Goal: Task Accomplishment & Management: Manage account settings

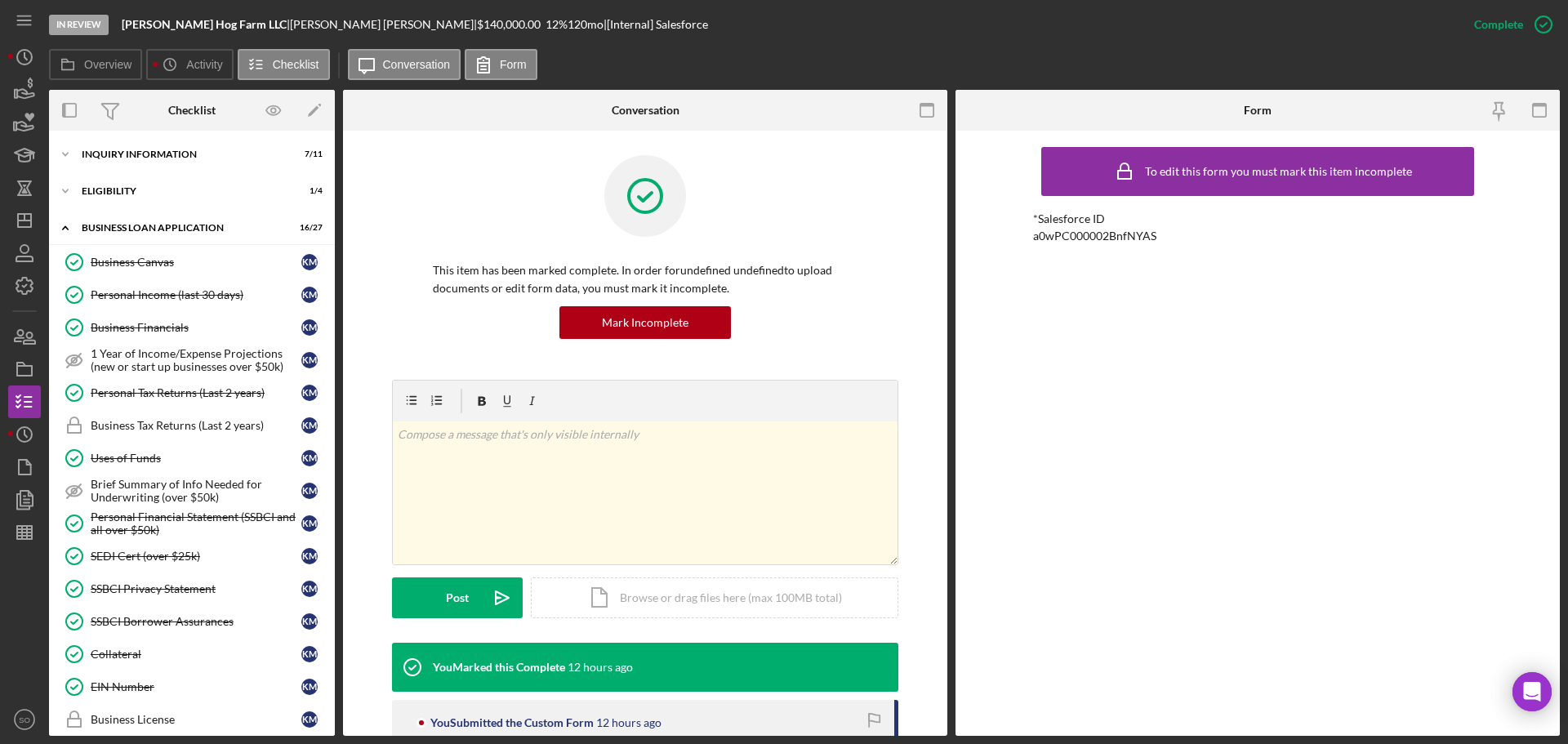
scroll to position [927, 0]
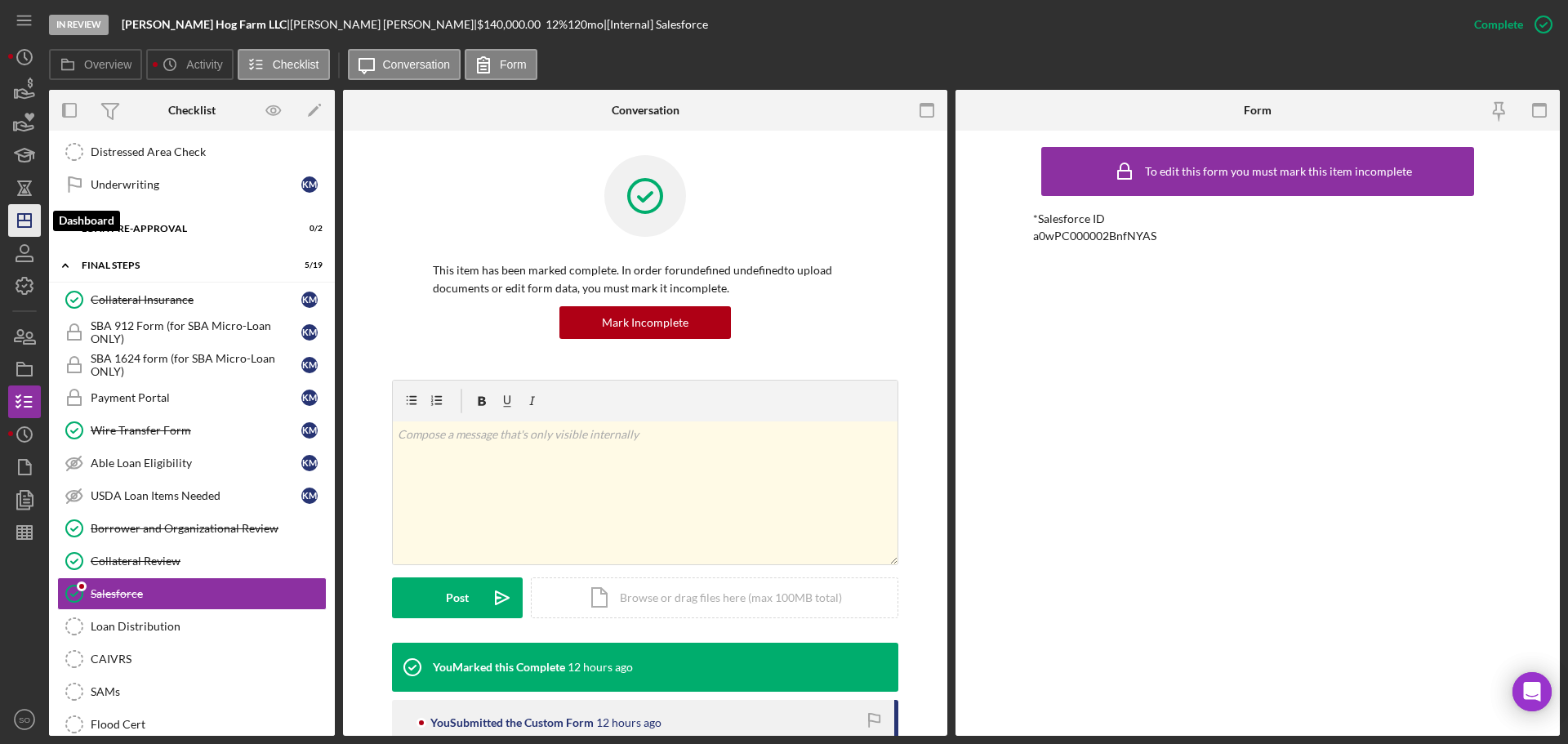
click at [22, 221] on line "button" at bounding box center [24, 221] width 13 height 0
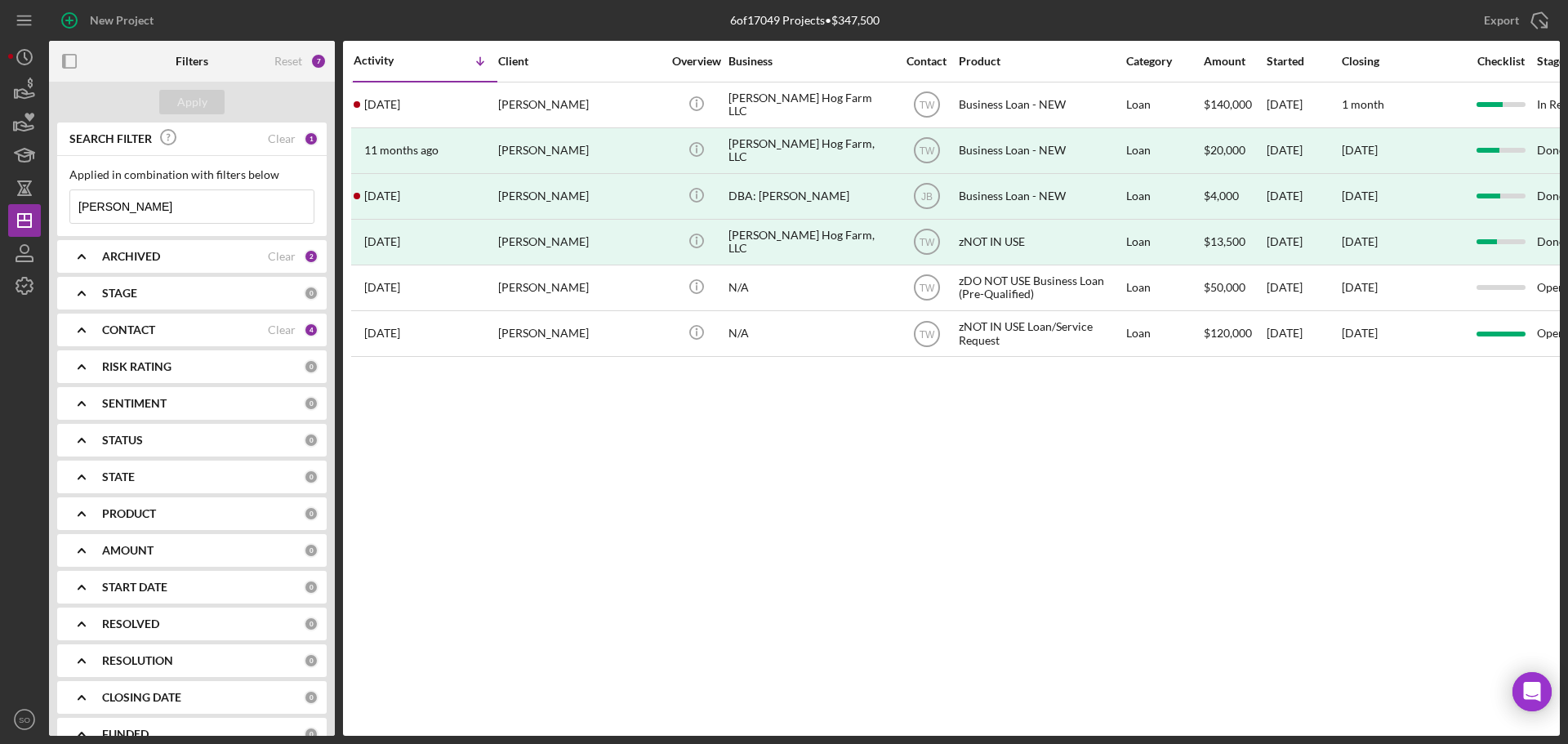
drag, startPoint x: 146, startPoint y: 210, endPoint x: -144, endPoint y: 214, distance: 290.0
click at [0, 214] on html "New Project 6 of 17049 Projects • $347,500 meyer Export Icon/Export Filters Res…" at bounding box center [784, 372] width 1568 height 744
type input "byron"
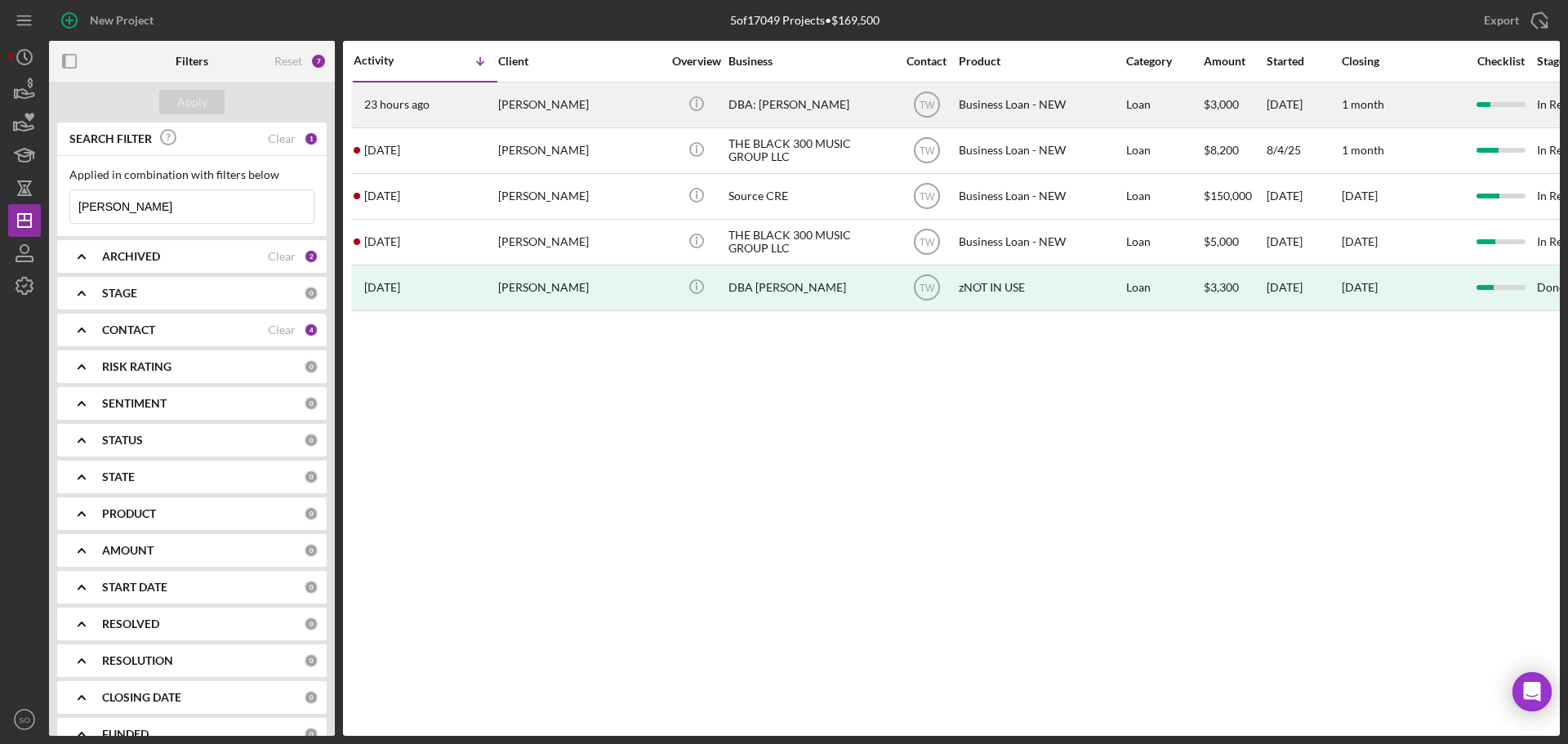
click at [497, 113] on td "Byron Waters Sr." at bounding box center [581, 104] width 167 height 46
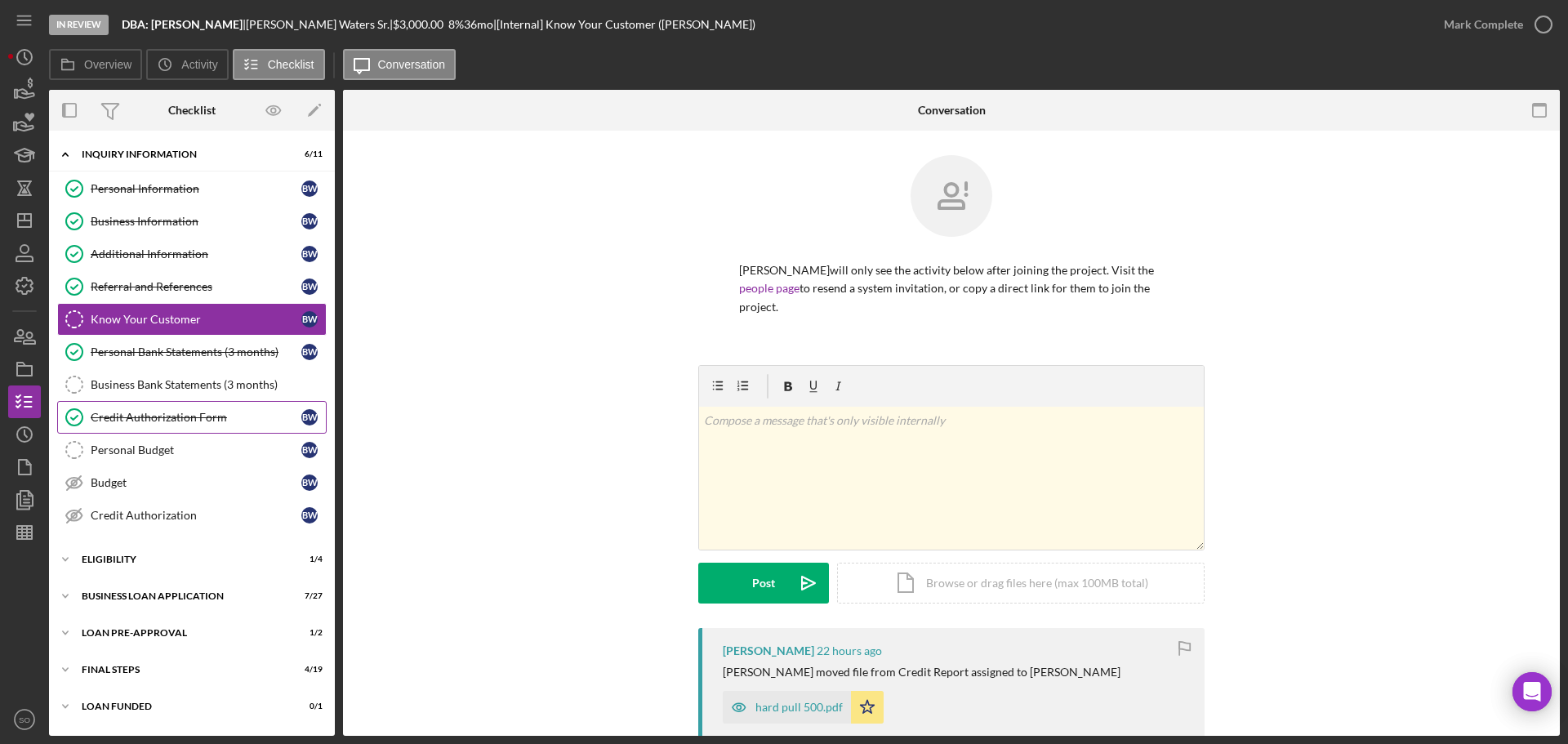
drag, startPoint x: 174, startPoint y: 417, endPoint x: 184, endPoint y: 424, distance: 12.2
click at [174, 417] on div "Credit Authorization Form" at bounding box center [195, 417] width 211 height 13
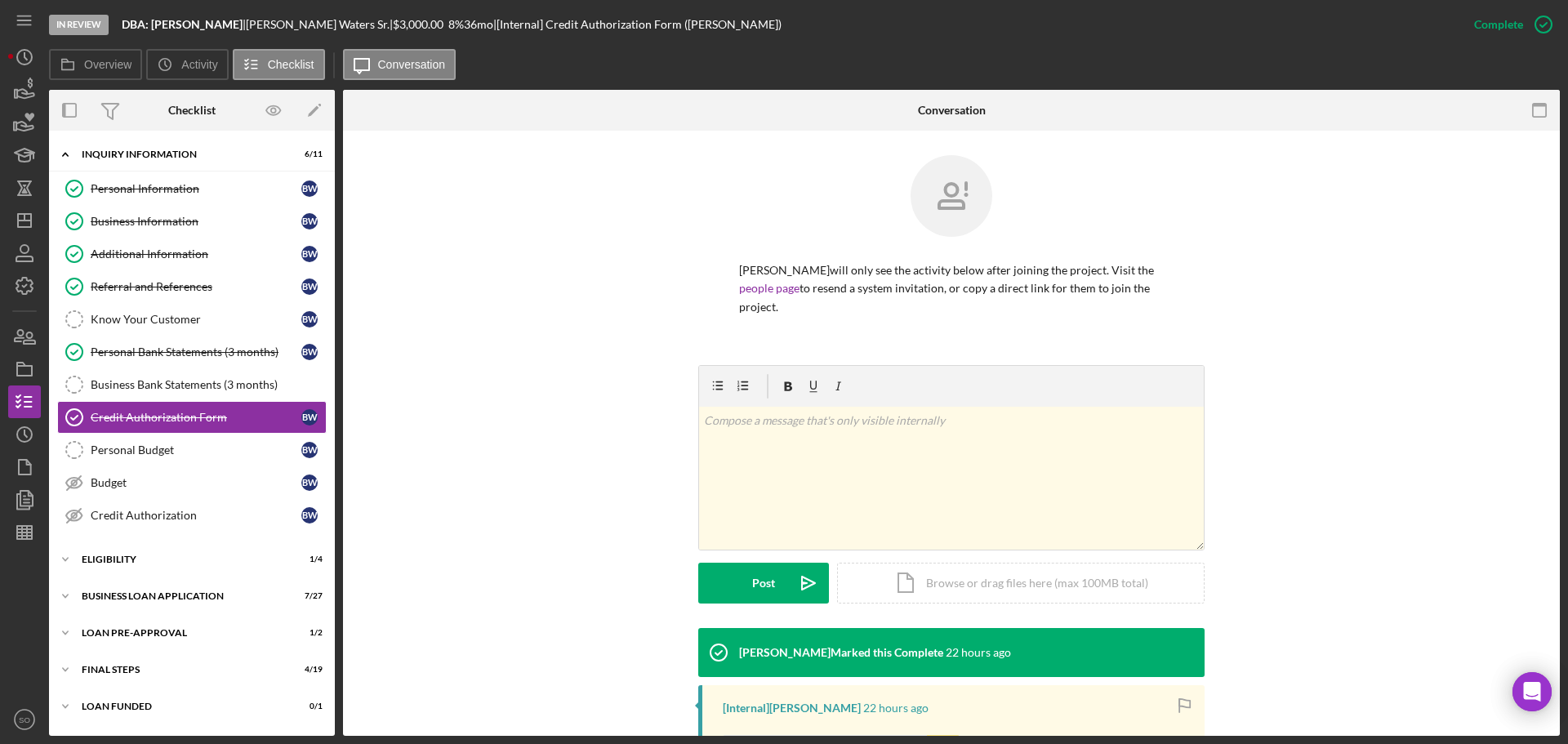
scroll to position [245, 0]
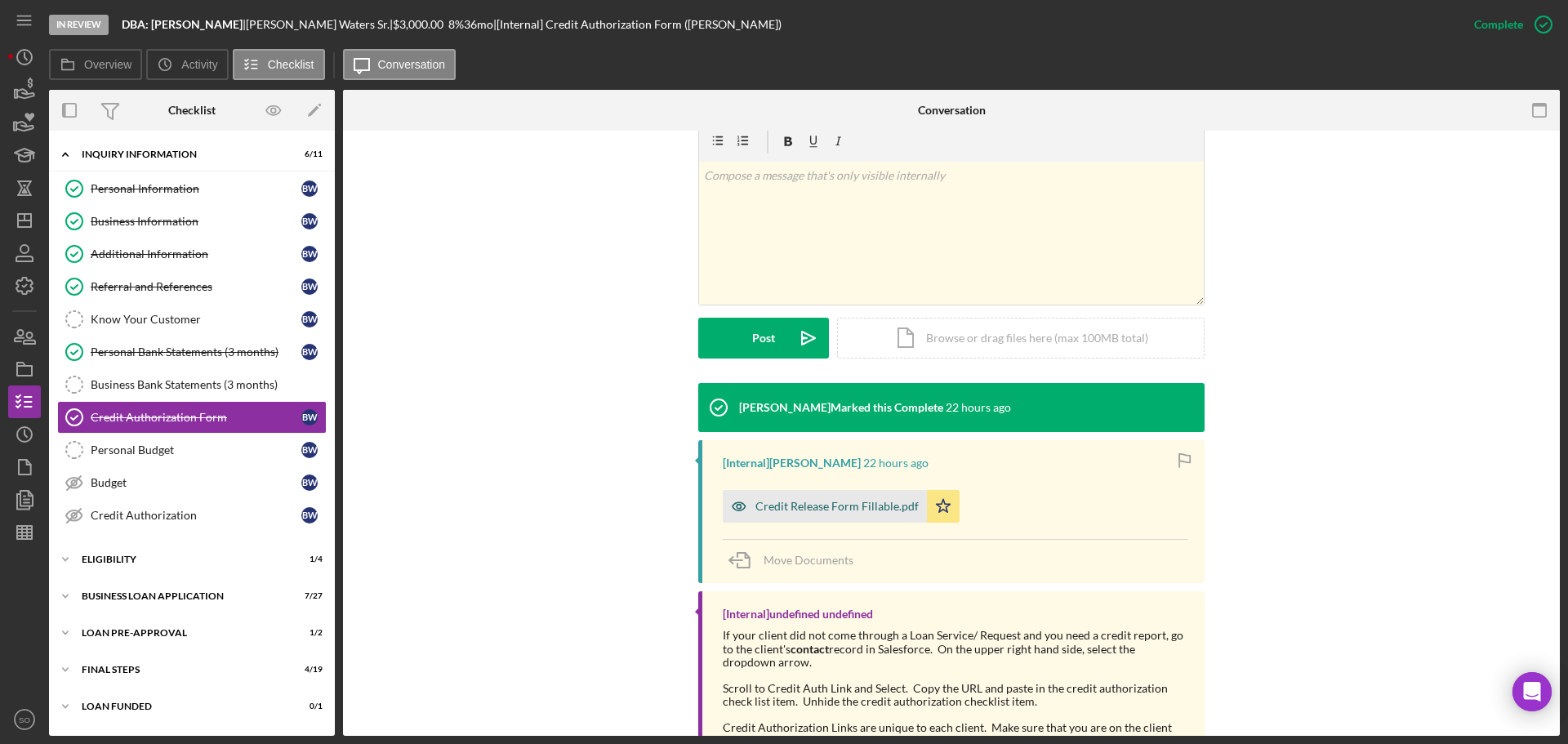
click at [861, 508] on div "Credit Release Form Fillable.pdf" at bounding box center [837, 506] width 163 height 13
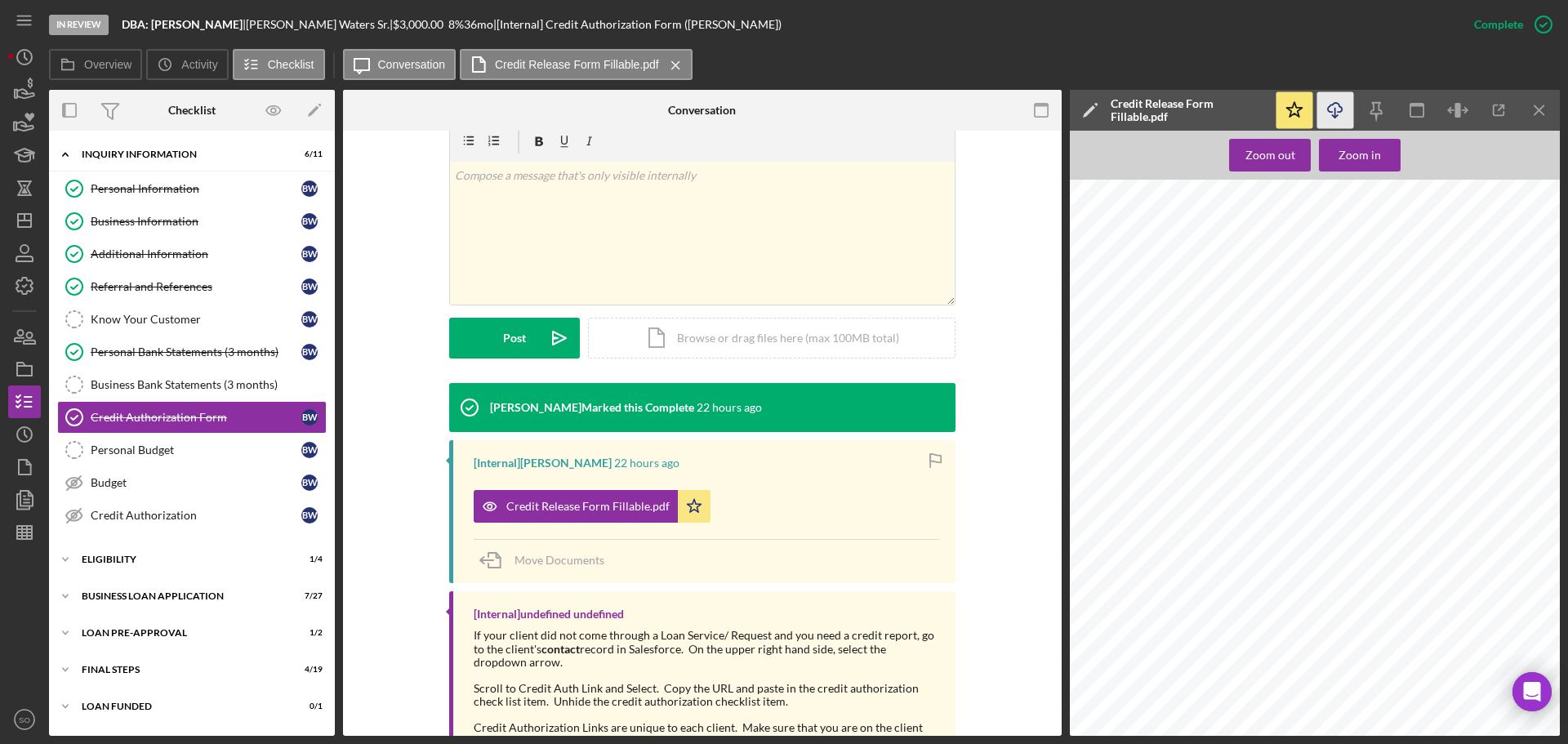
click at [1341, 123] on icon "Icon/Download" at bounding box center [1335, 110] width 36 height 36
drag, startPoint x: 169, startPoint y: 530, endPoint x: 187, endPoint y: 529, distance: 18.0
click at [169, 530] on link "Credit Authorization Credit Authorization B W" at bounding box center [192, 516] width 270 height 33
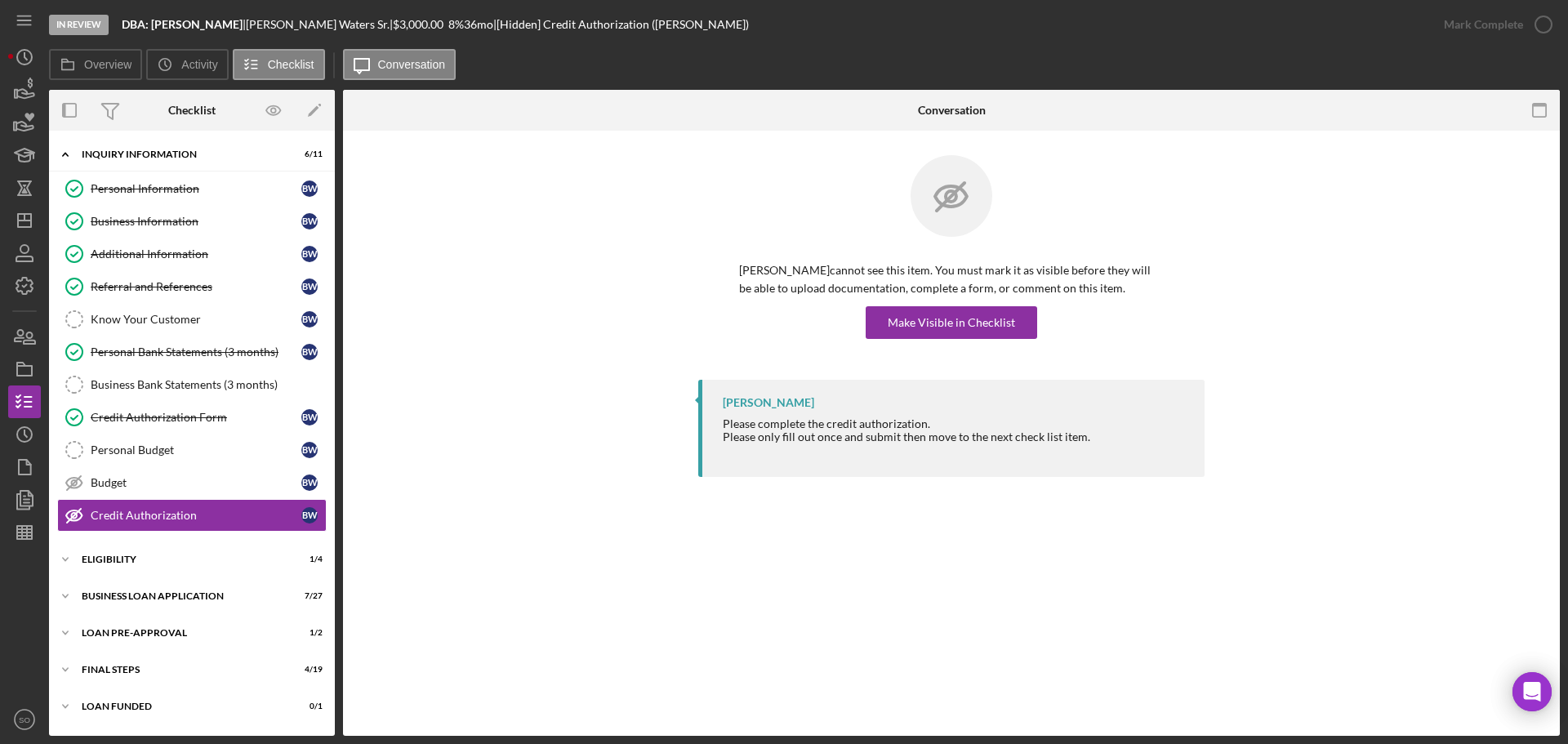
drag, startPoint x: 910, startPoint y: 303, endPoint x: 919, endPoint y: 313, distance: 13.5
click at [910, 304] on div "Byron Waters Sr. cannot see this item. You must mark it as visible before they …" at bounding box center [951, 300] width 424 height 77
click at [926, 321] on div "Make Visible in Checklist" at bounding box center [951, 323] width 128 height 33
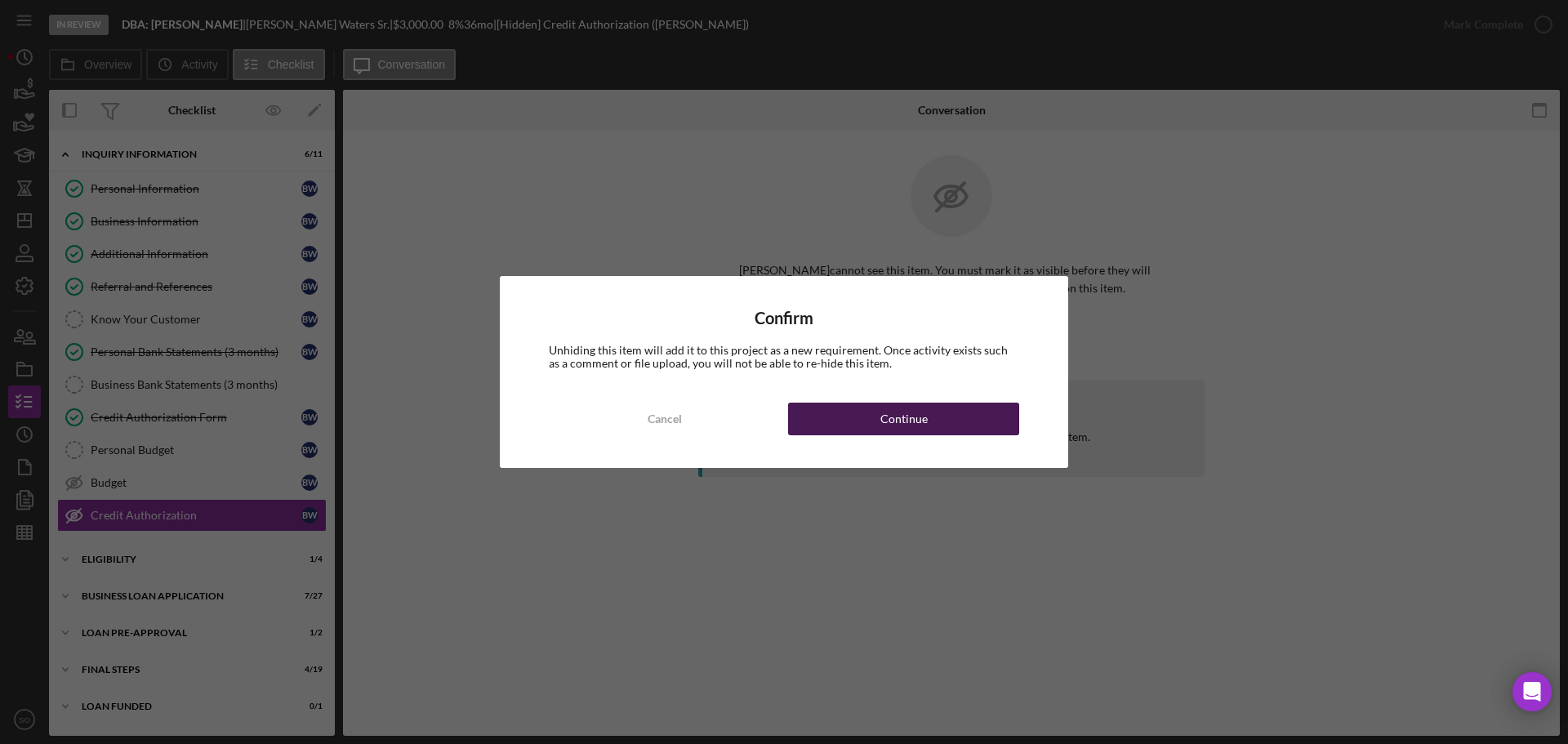
click at [927, 412] on button "Continue" at bounding box center [903, 419] width 231 height 33
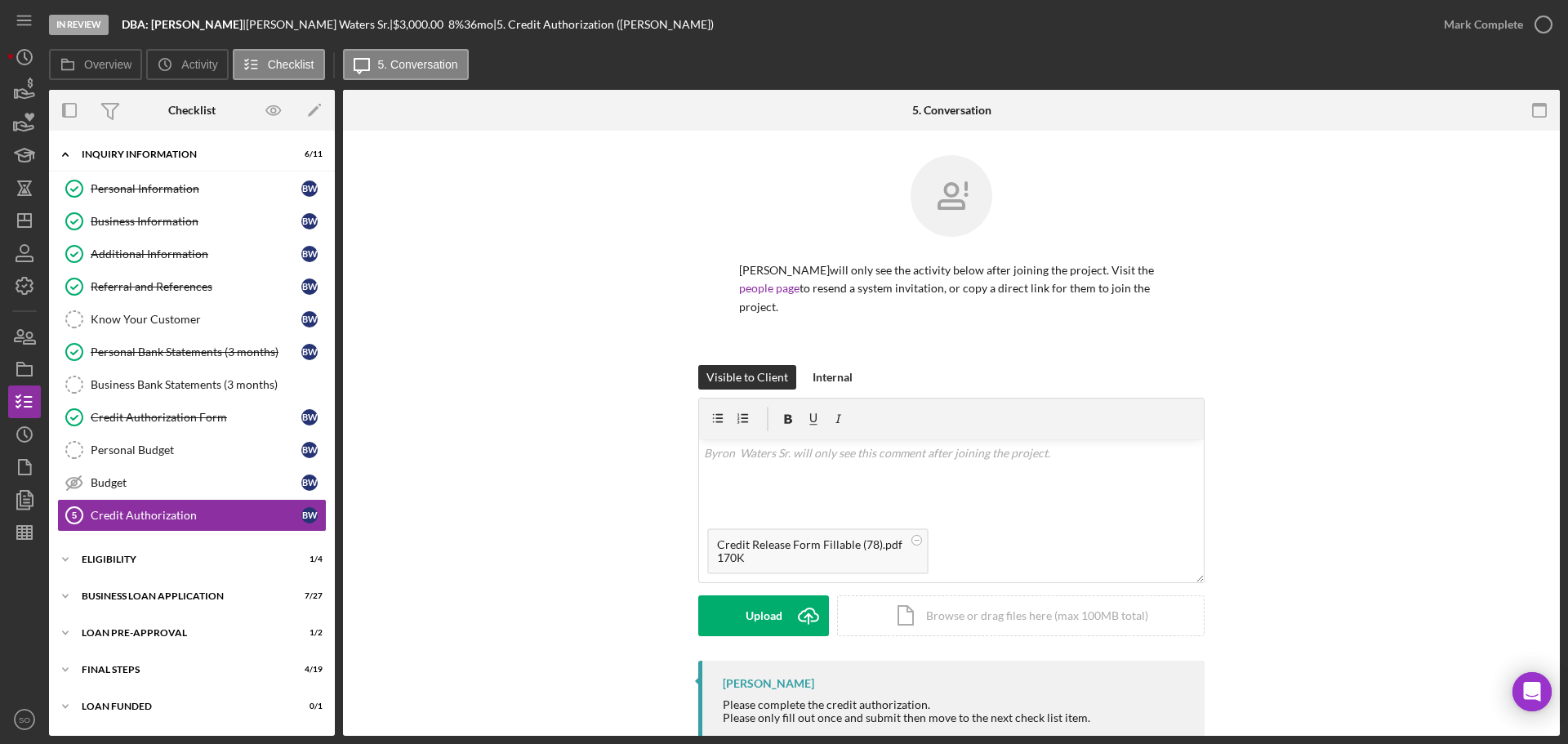
click at [725, 646] on div "Visible to Client Internal v Color teal Color pink Remove color Add row above A…" at bounding box center [952, 513] width 507 height 296
click at [732, 628] on button "Upload Icon/Upload" at bounding box center [764, 616] width 131 height 41
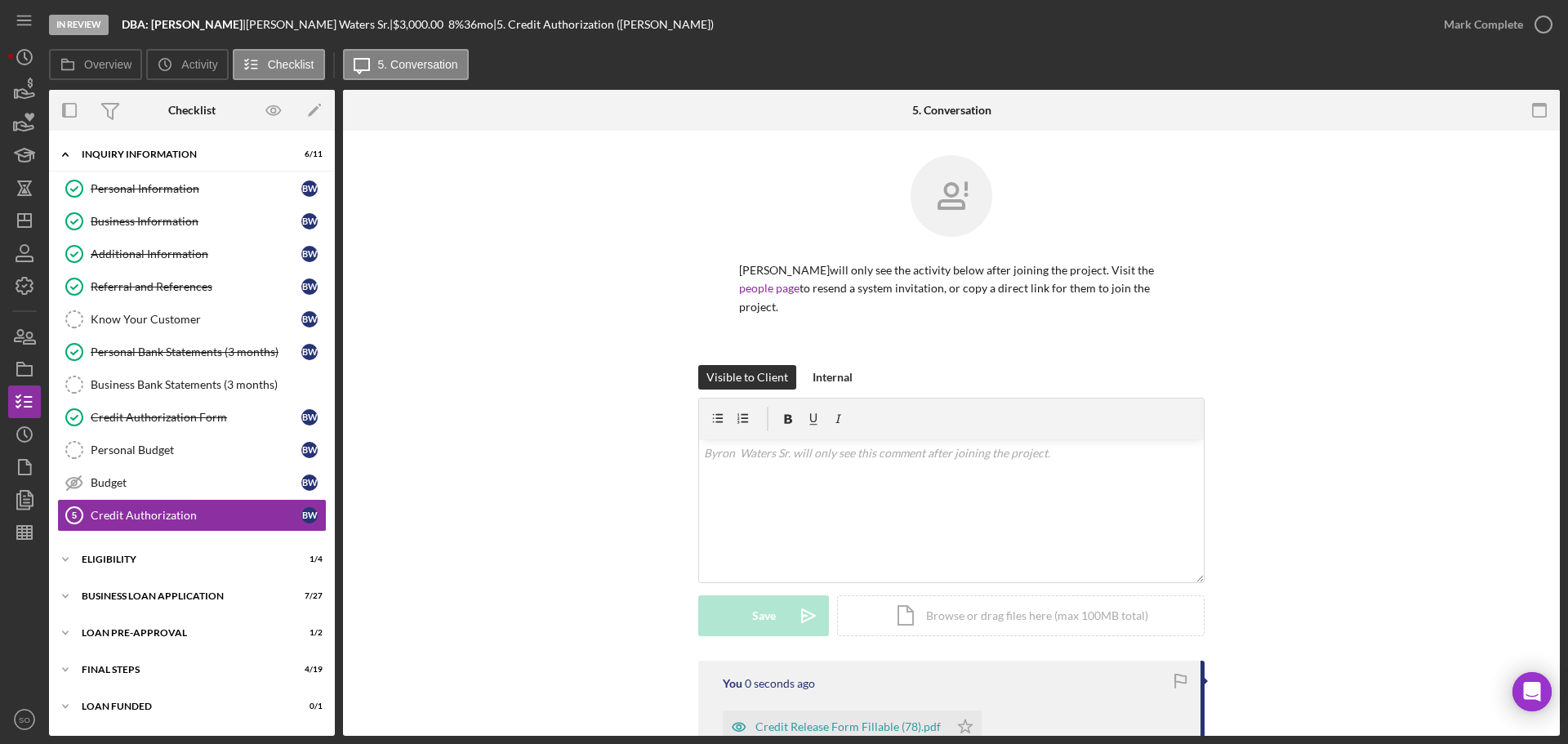
scroll to position [163, 0]
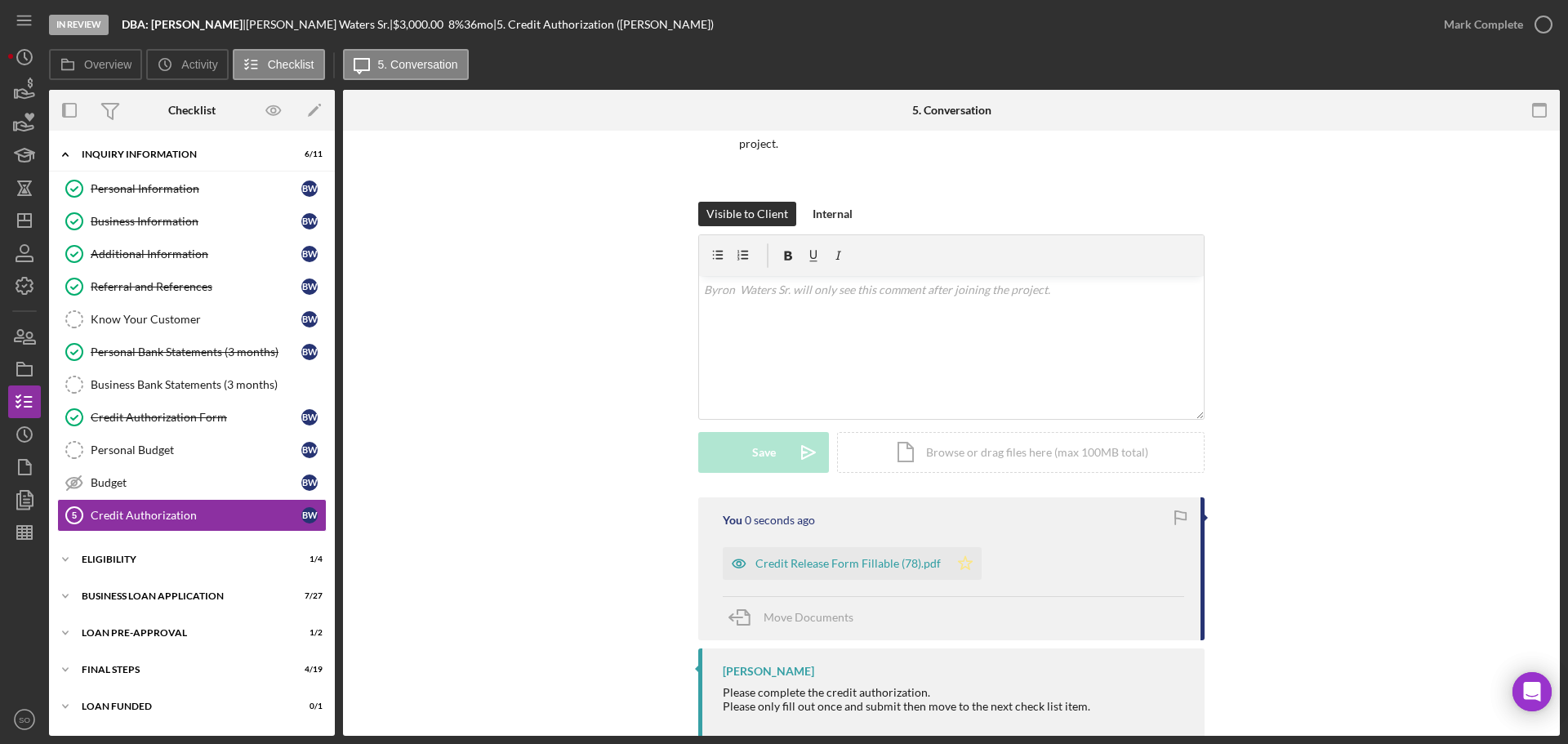
click at [952, 572] on icon "Icon/Star" at bounding box center [966, 564] width 33 height 33
click at [1456, 10] on div "Mark Complete" at bounding box center [1483, 24] width 79 height 33
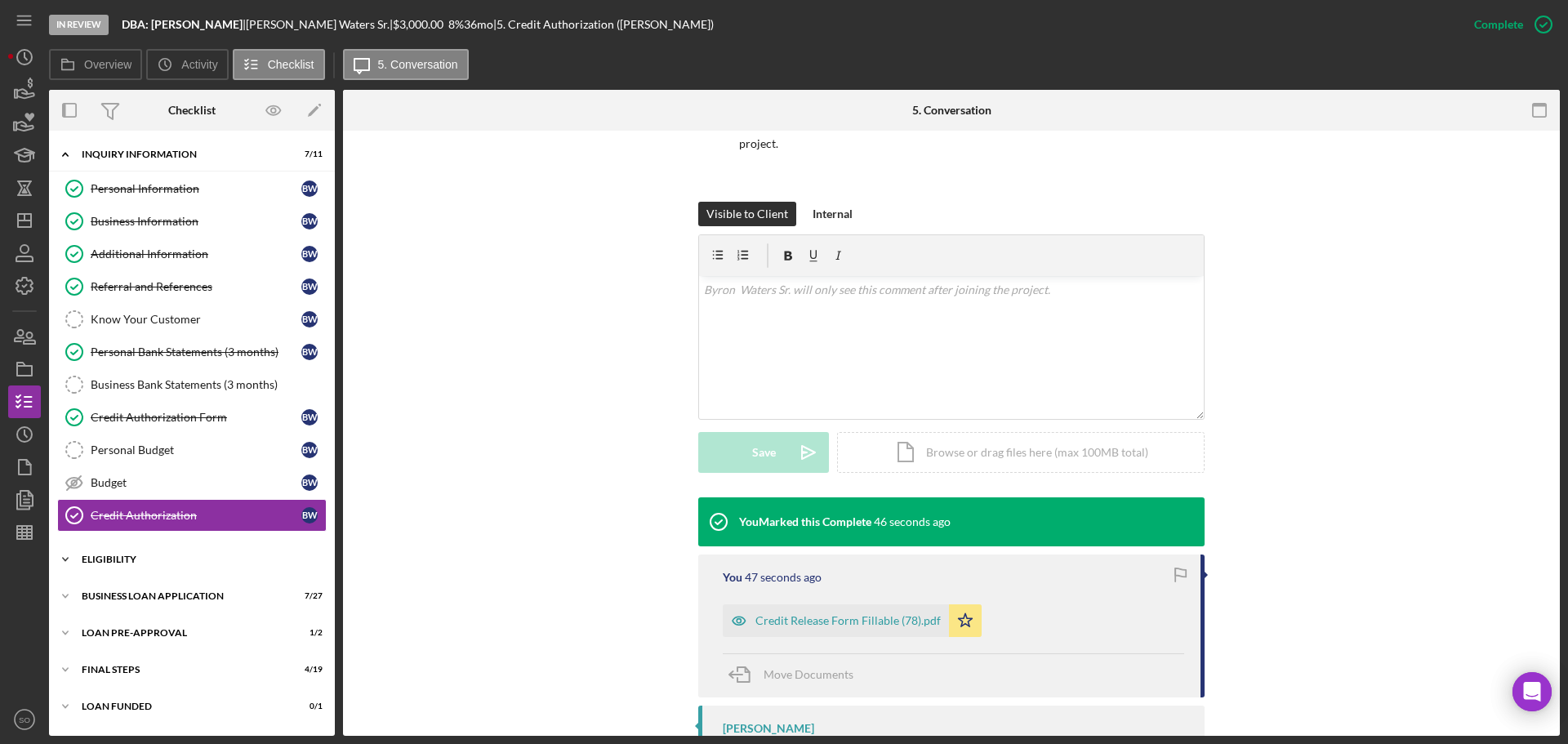
click at [192, 573] on div "Icon/Expander ELIGIBILITY 1 / 4" at bounding box center [191, 560] width 285 height 33
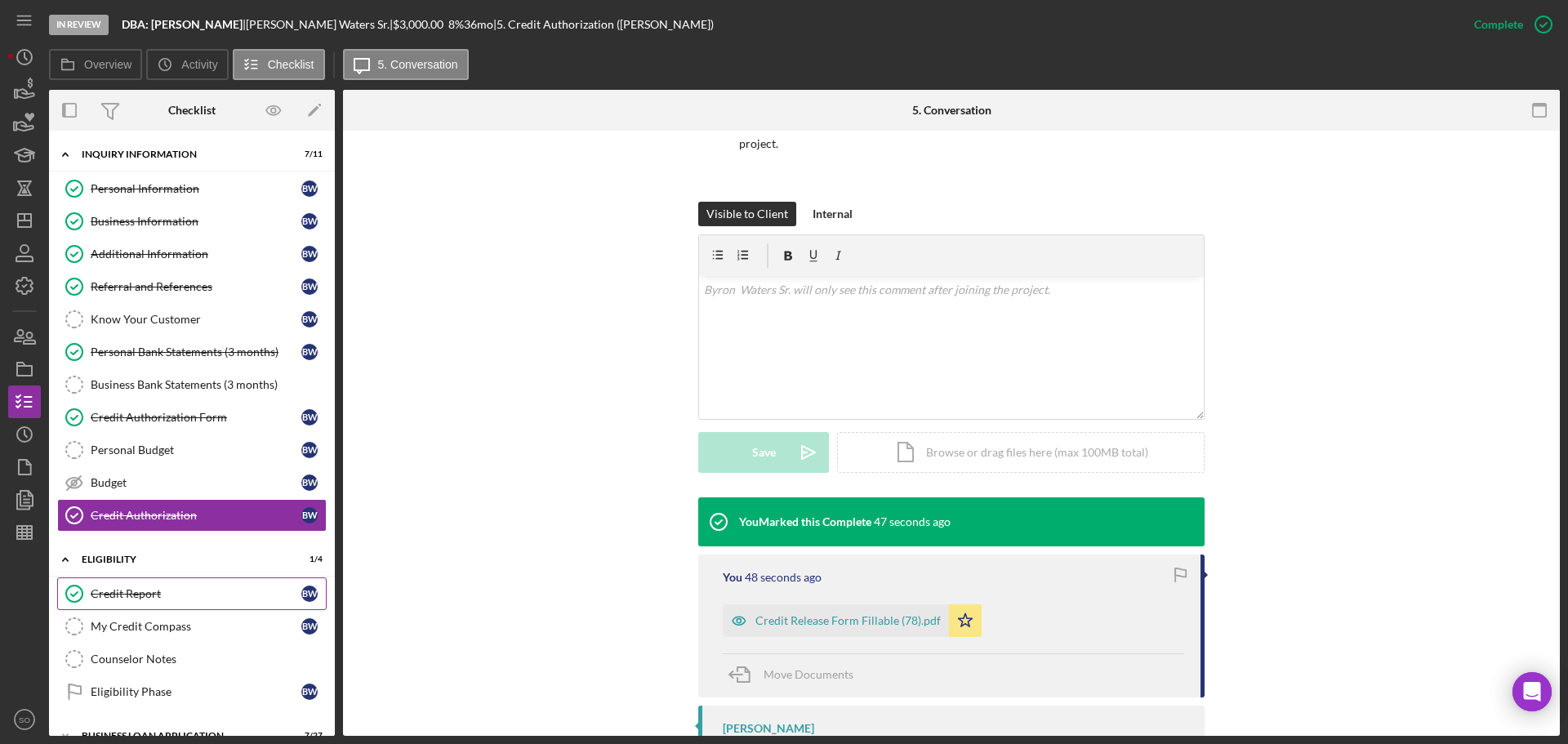
click at [166, 589] on div "Credit Report" at bounding box center [195, 594] width 211 height 13
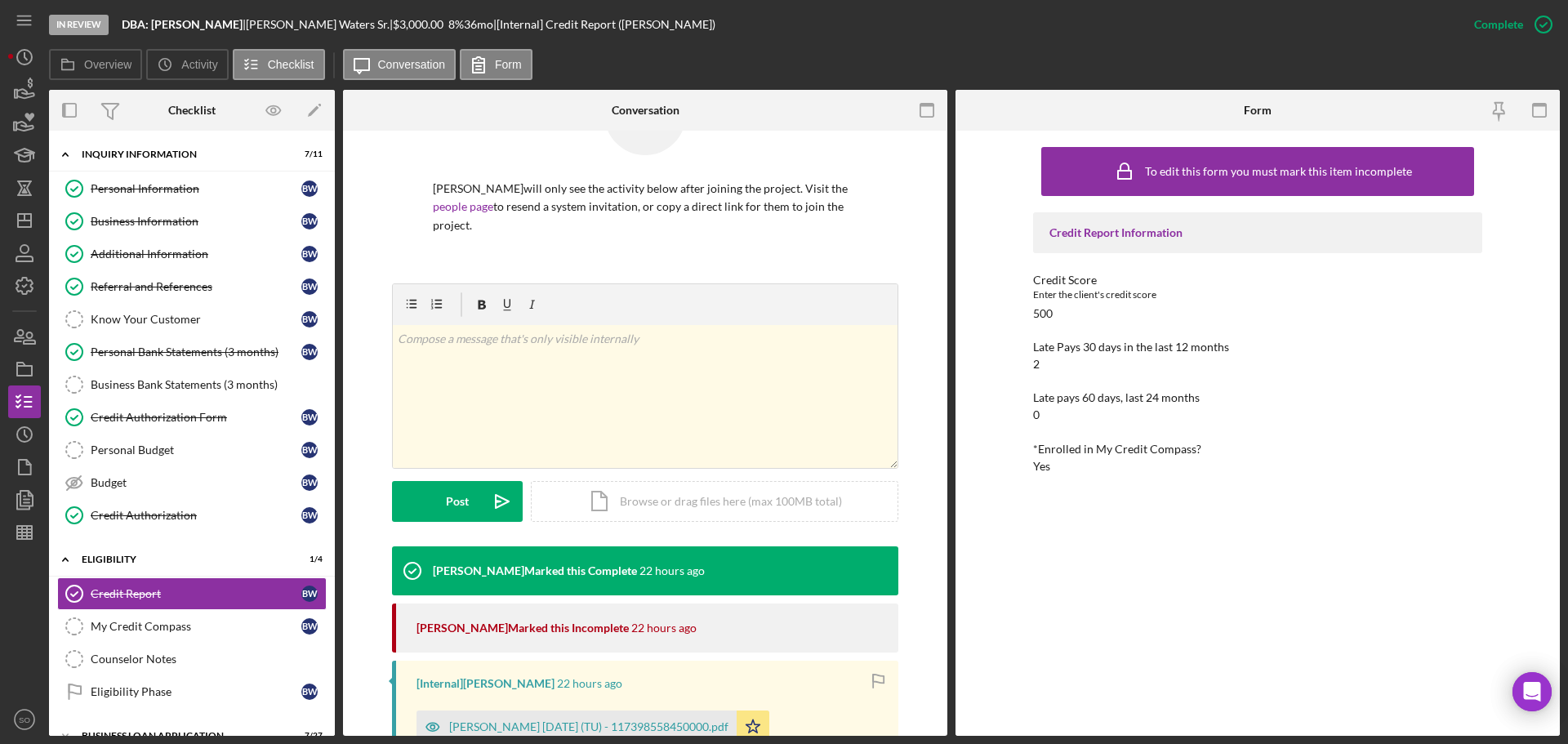
scroll to position [245, 0]
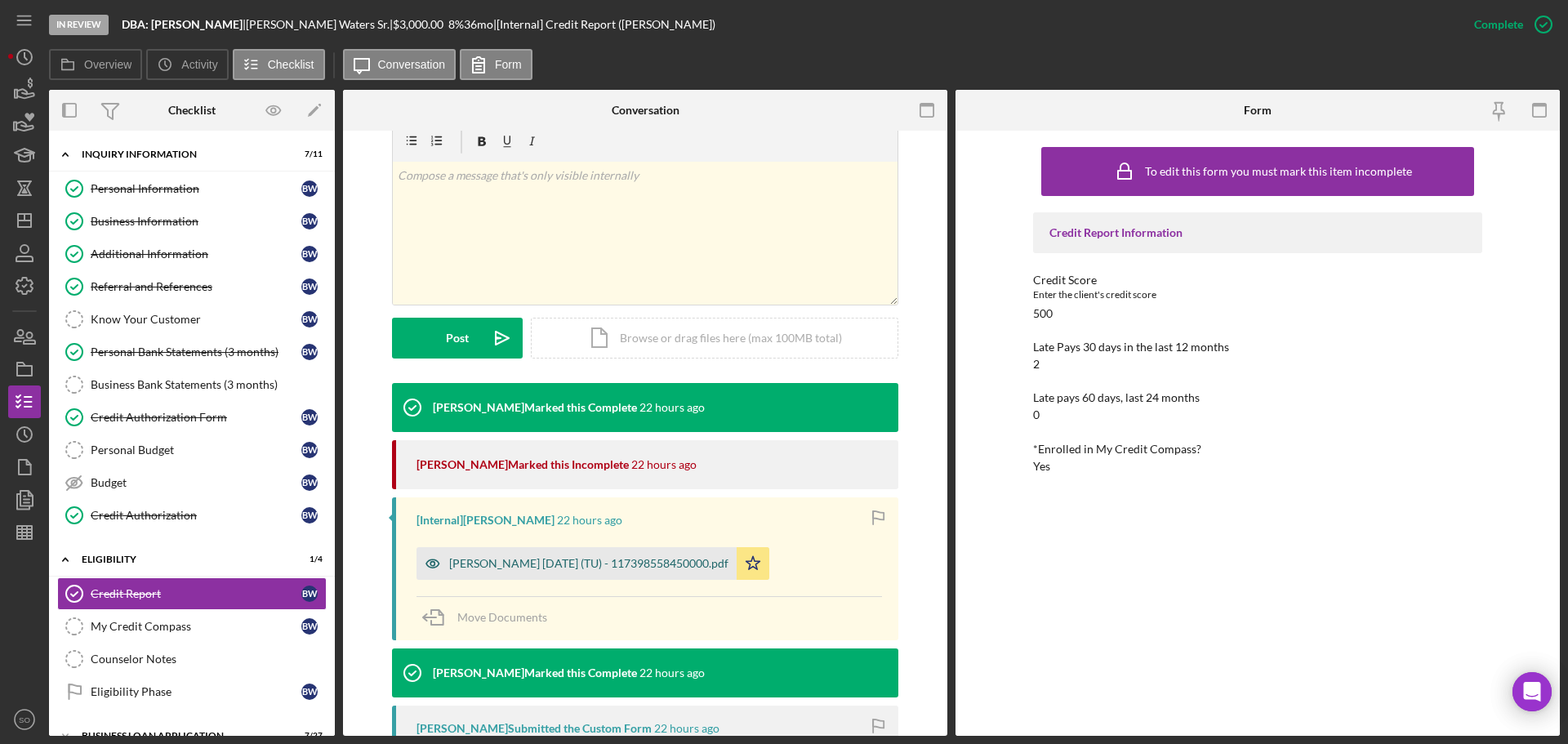
click at [589, 573] on div "Waters, Byron 2025-08-12 (TU) - 117398558450000.pdf" at bounding box center [576, 564] width 320 height 33
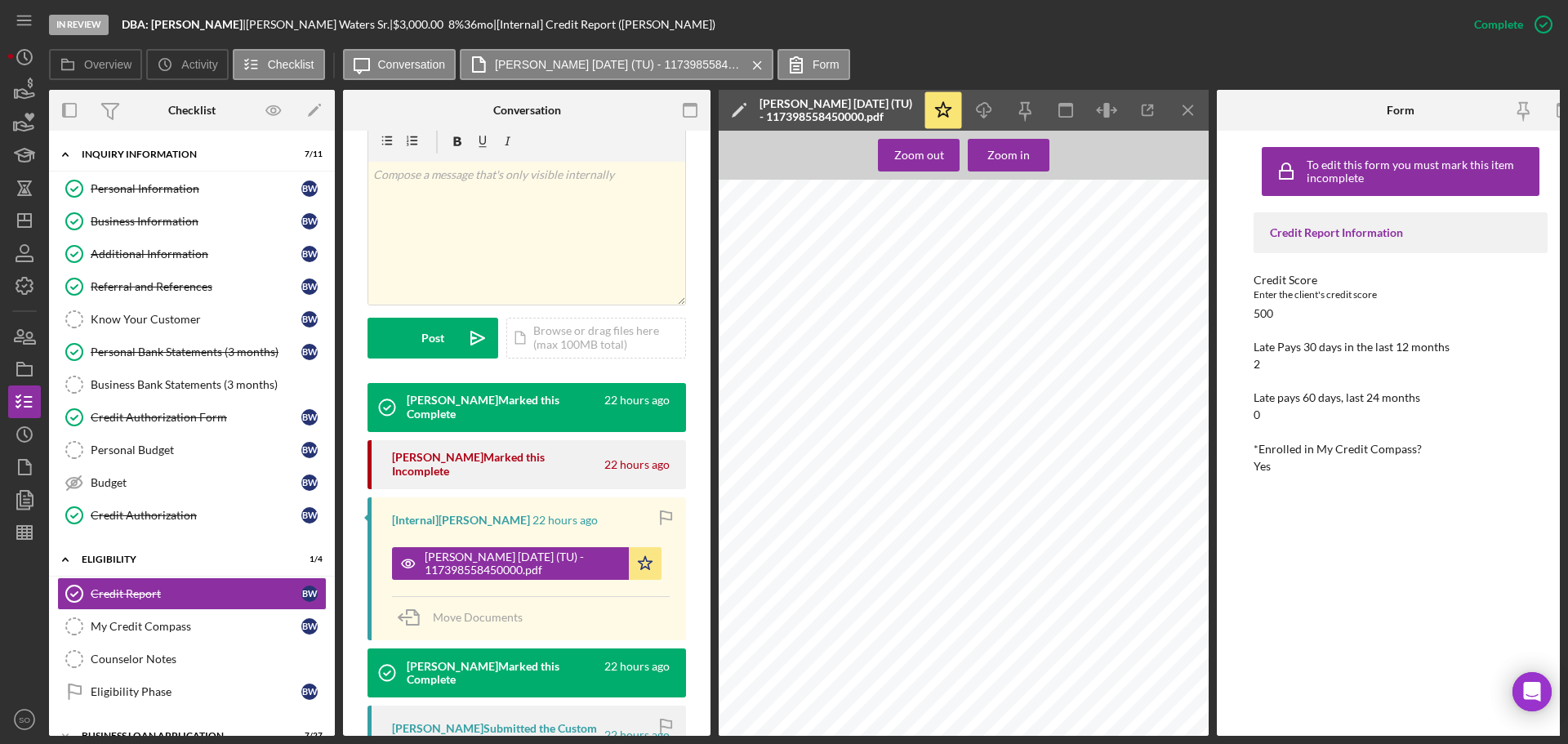
scroll to position [735, 0]
click at [1473, 31] on div "Mark Incomplete" at bounding box center [1479, 24] width 88 height 33
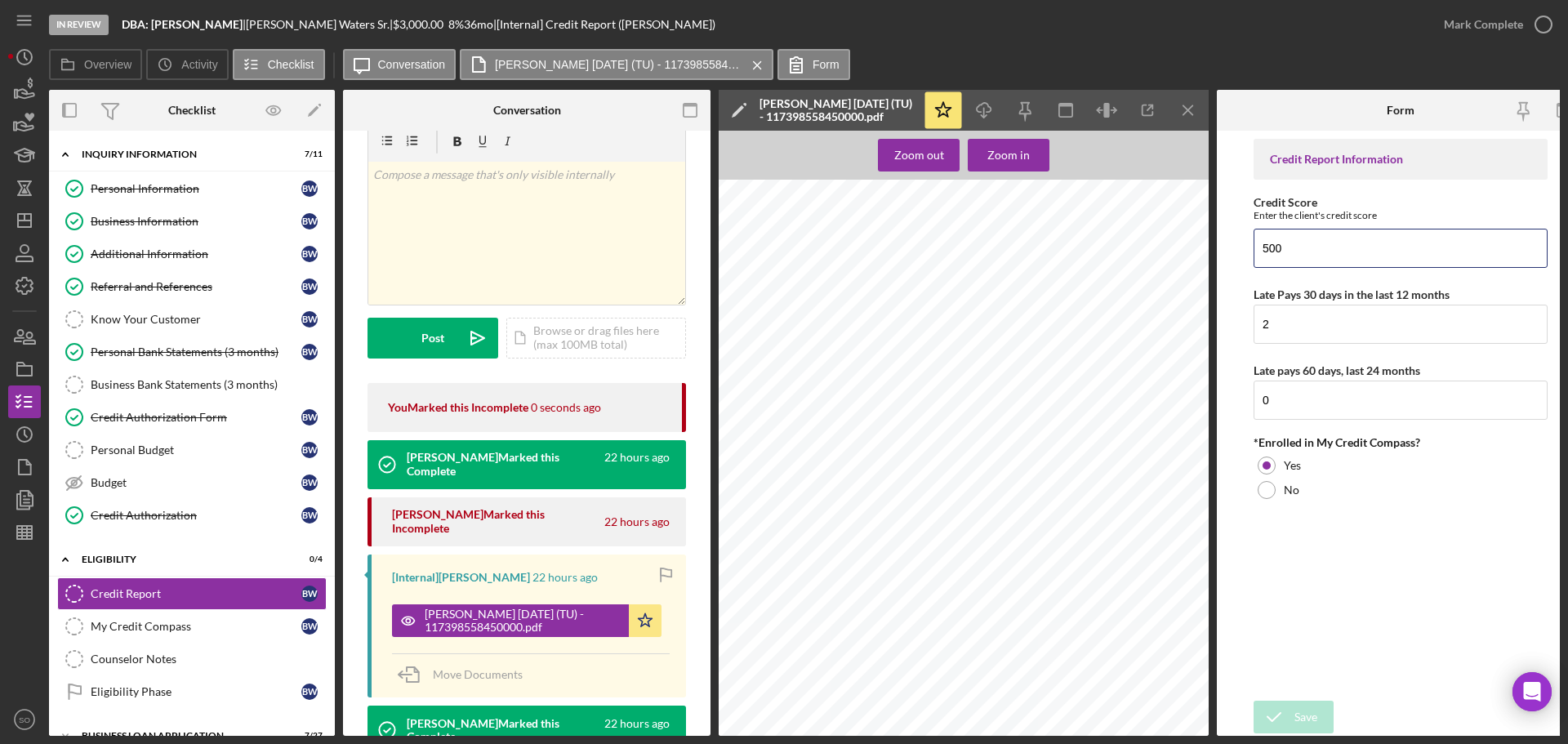
drag, startPoint x: 1299, startPoint y: 257, endPoint x: 1123, endPoint y: 278, distance: 177.2
click at [1123, 278] on div "Overview Internal Workflow Stage In Review Icon/Dropdown Arrow Archive (can una…" at bounding box center [804, 413] width 1511 height 647
type input "791"
drag, startPoint x: 1287, startPoint y: 319, endPoint x: 1200, endPoint y: 349, distance: 92.0
click at [1165, 339] on div "Overview Internal Workflow Stage In Review Icon/Dropdown Arrow Archive (can una…" at bounding box center [804, 413] width 1511 height 647
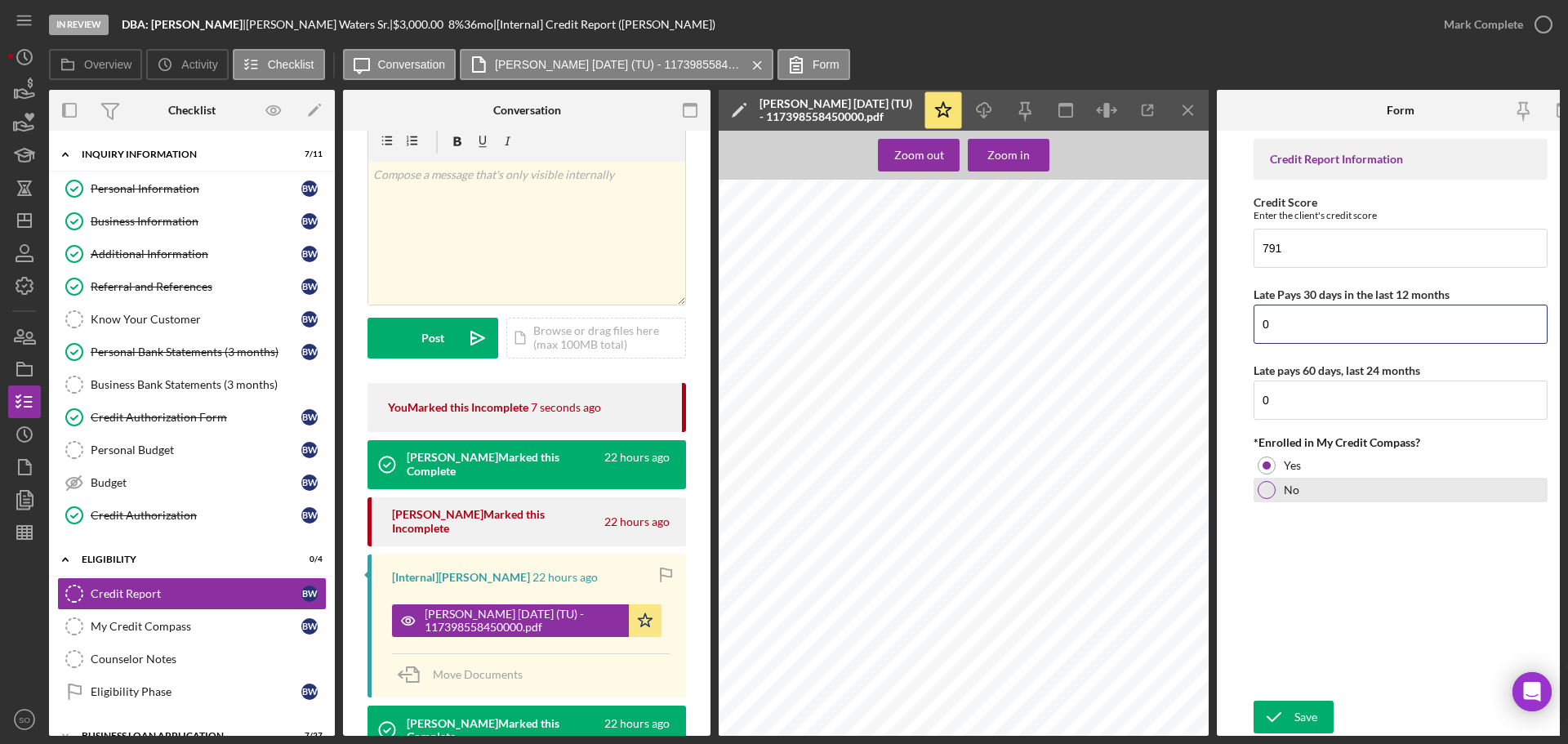
type input "0"
click at [1260, 492] on div at bounding box center [1266, 490] width 18 height 18
click at [1308, 702] on div "Save" at bounding box center [1306, 718] width 23 height 33
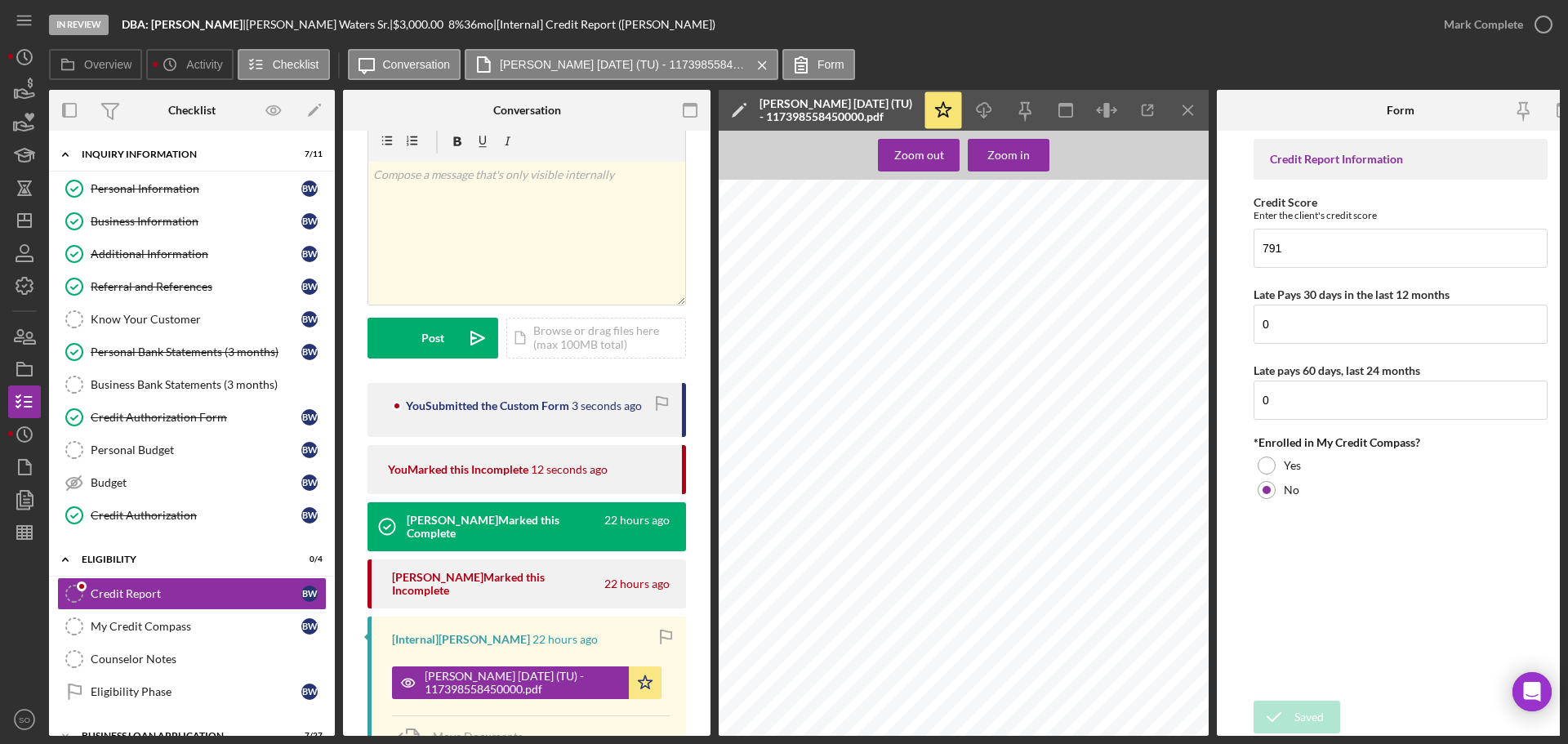
click at [1461, 24] on div "Mark Complete" at bounding box center [1483, 24] width 79 height 33
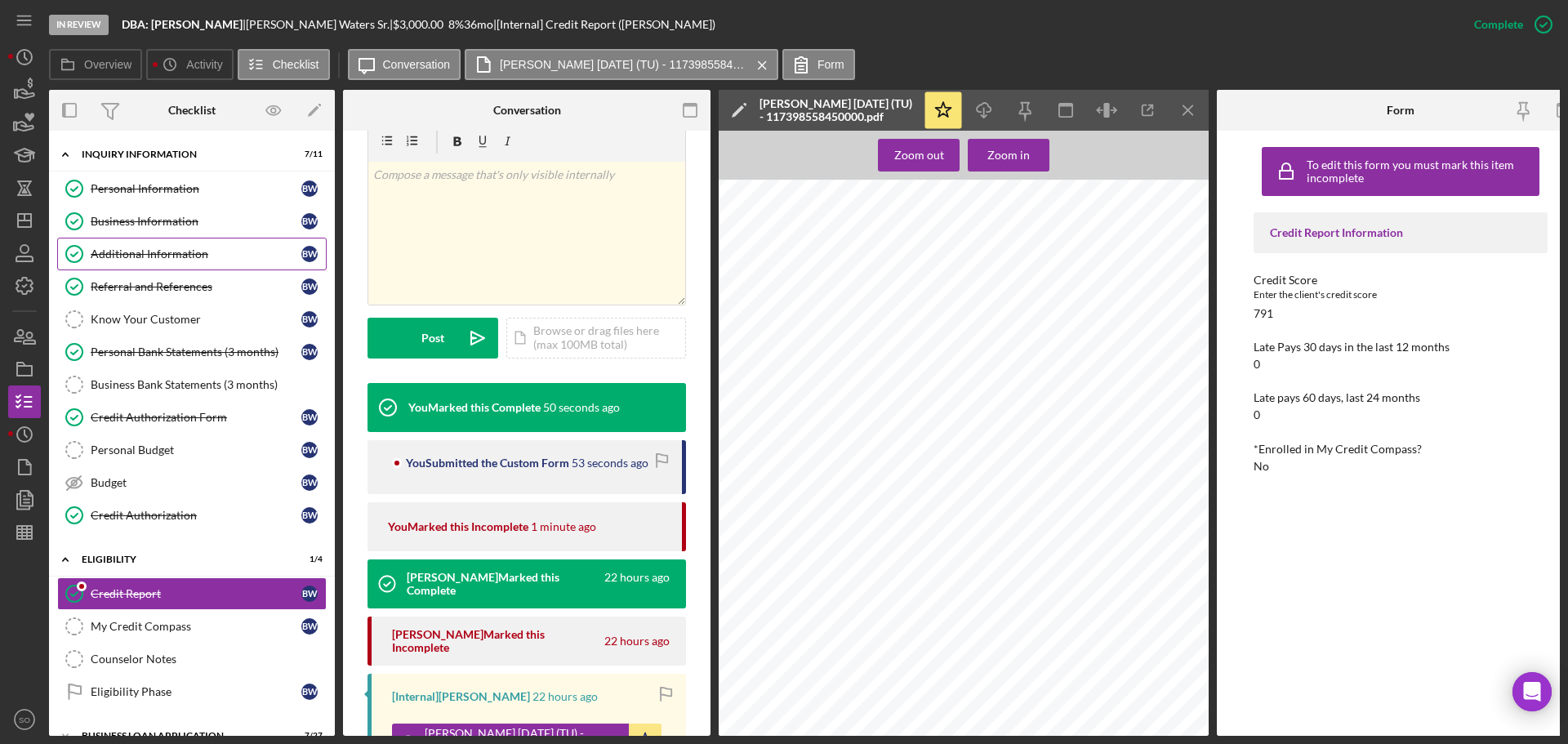
drag, startPoint x: 199, startPoint y: 224, endPoint x: 318, endPoint y: 238, distance: 119.8
click at [199, 224] on div "Business Information" at bounding box center [195, 221] width 211 height 13
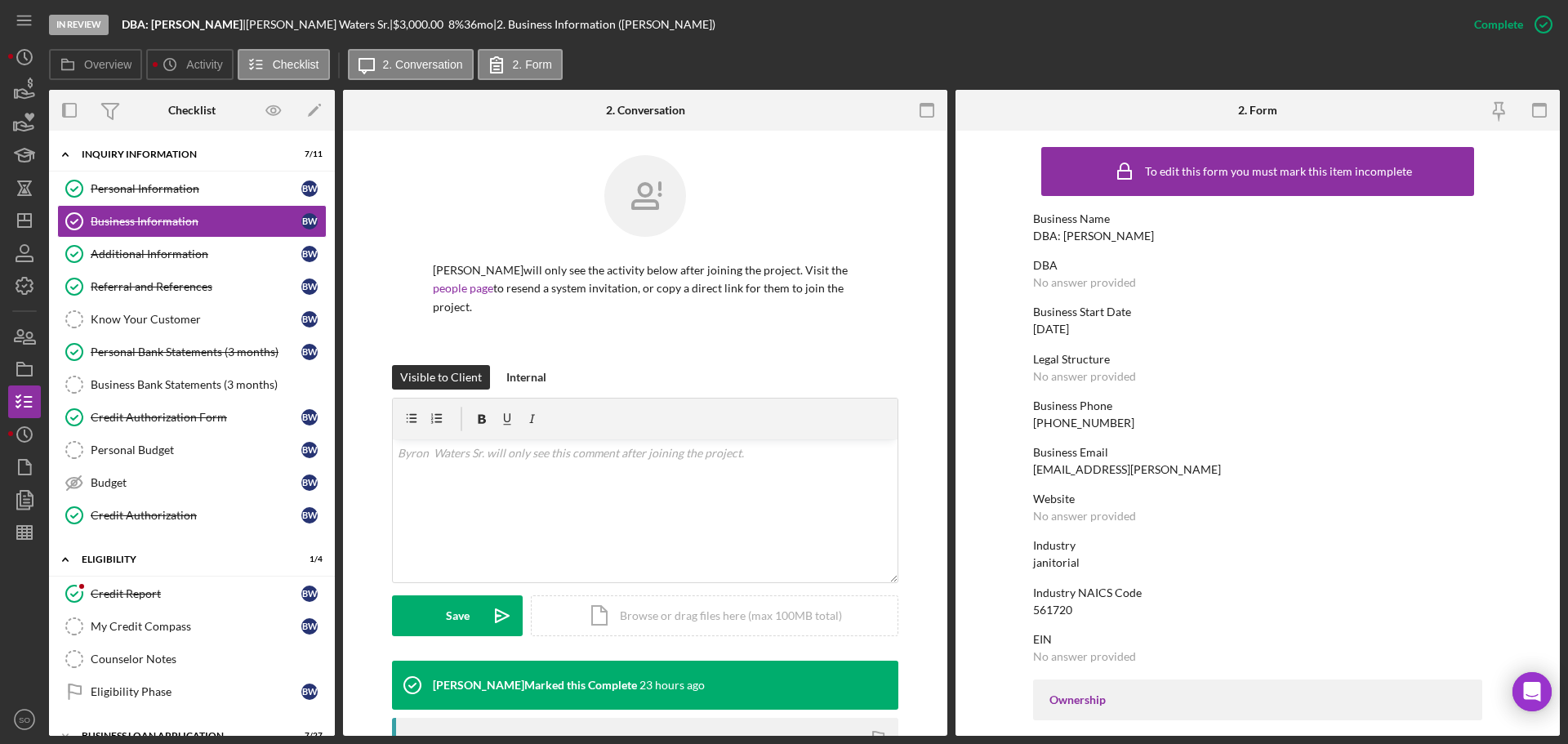
click at [1047, 243] on div "To edit this form you must mark this item incomplete Business Name DBA: Byron W…" at bounding box center [1258, 747] width 449 height 1216
click at [1049, 233] on div "DBA: [PERSON_NAME]" at bounding box center [1093, 235] width 121 height 13
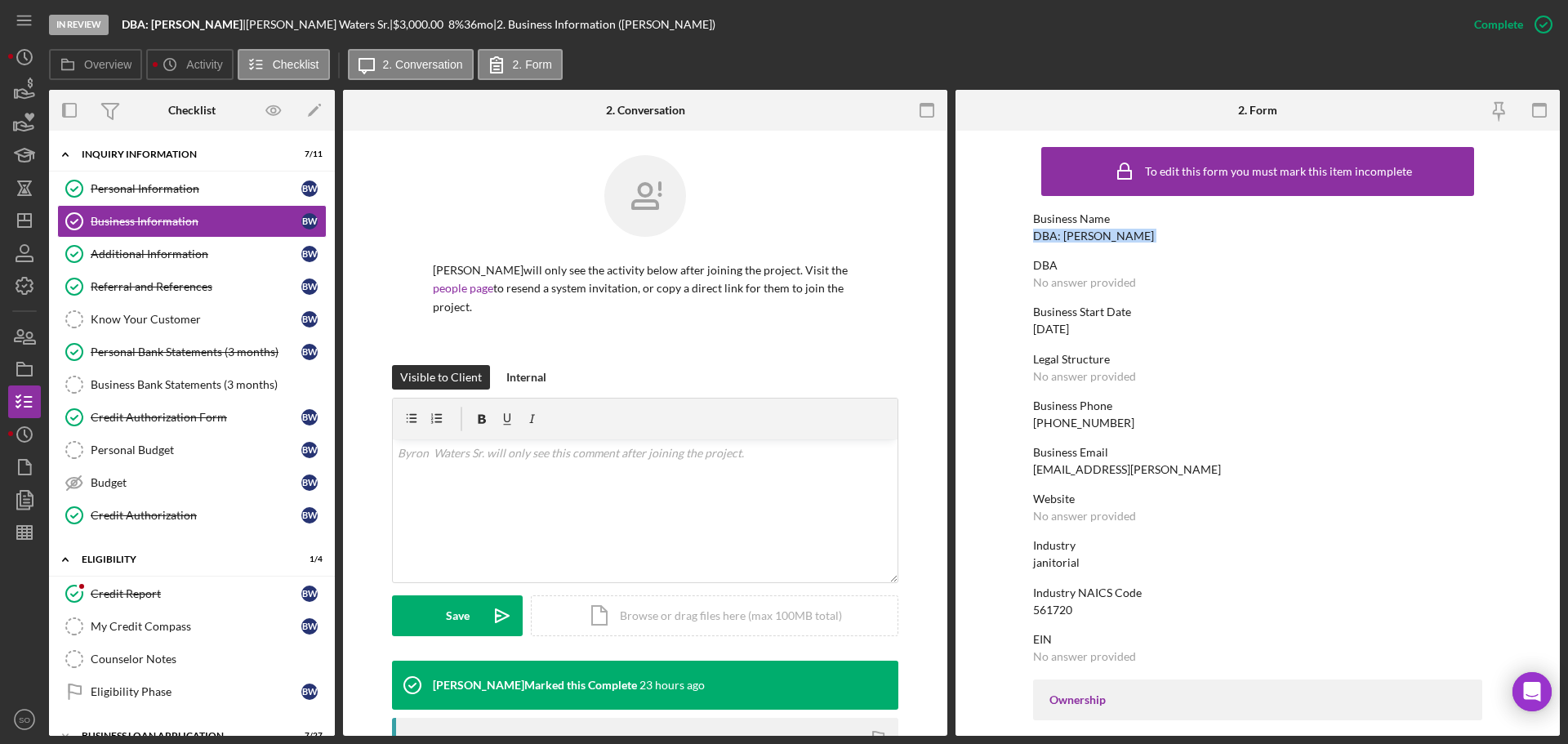
copy div "DBA: [PERSON_NAME]"
click at [1075, 414] on div "Business Phone (314) 438-7744" at bounding box center [1258, 414] width 449 height 30
drag, startPoint x: 1075, startPoint y: 414, endPoint x: 1069, endPoint y: 425, distance: 12.5
click at [1074, 416] on div "Business Phone (314) 438-7744" at bounding box center [1258, 414] width 449 height 30
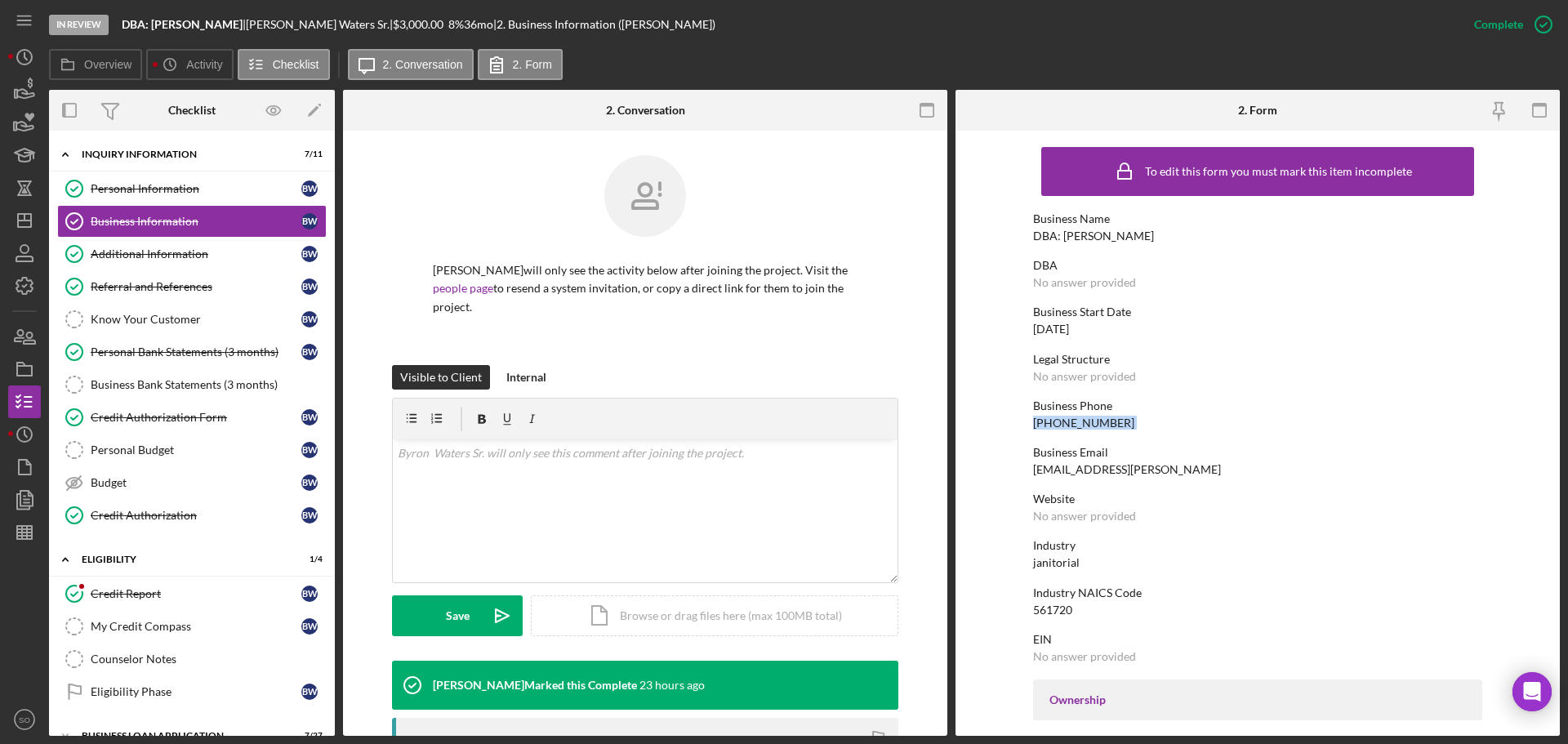
click at [1069, 425] on div "(314) 438-7744" at bounding box center [1084, 423] width 102 height 13
click at [1066, 423] on div "(314) 438-7744" at bounding box center [1084, 423] width 102 height 13
copy div "(314) 438-7744"
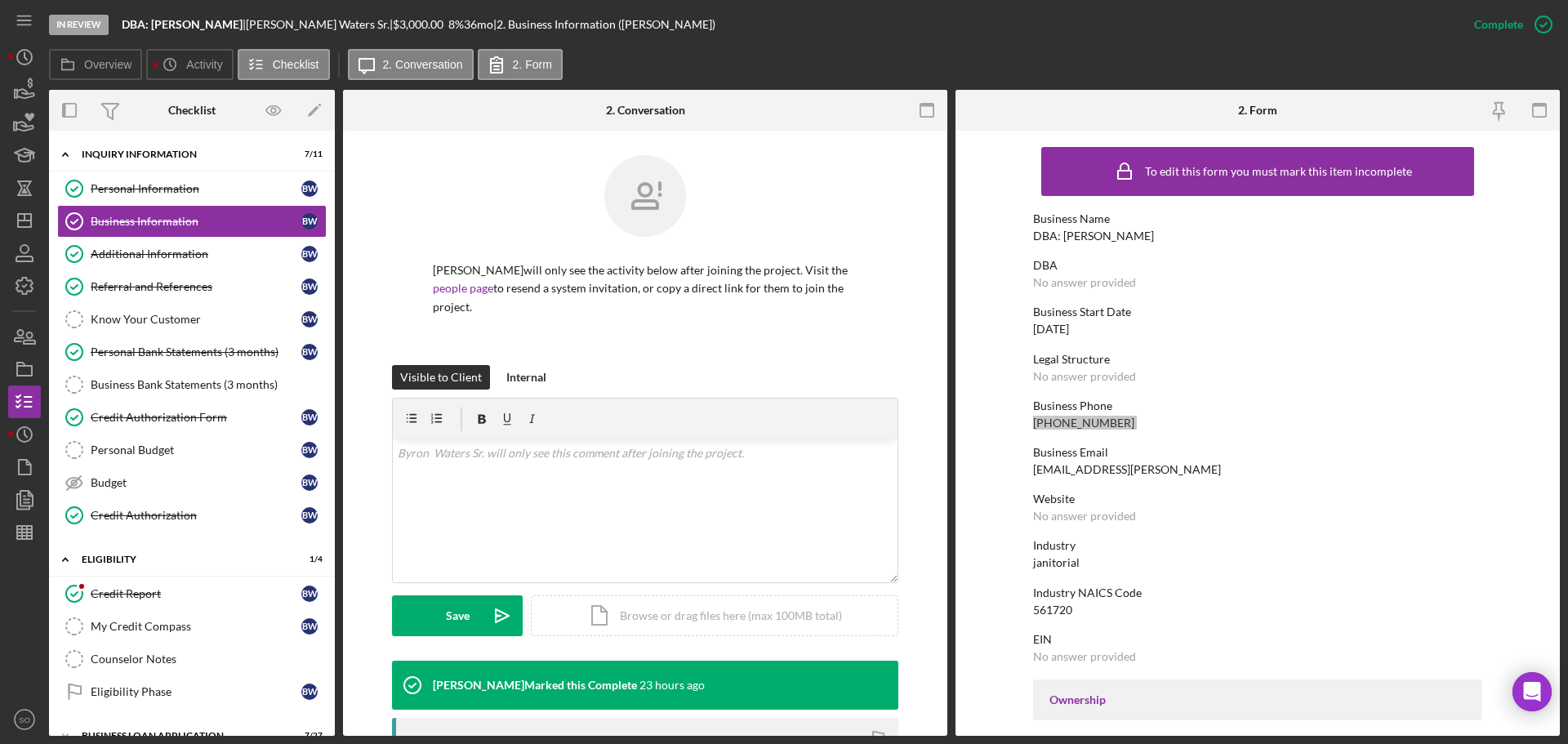
scroll to position [409, 0]
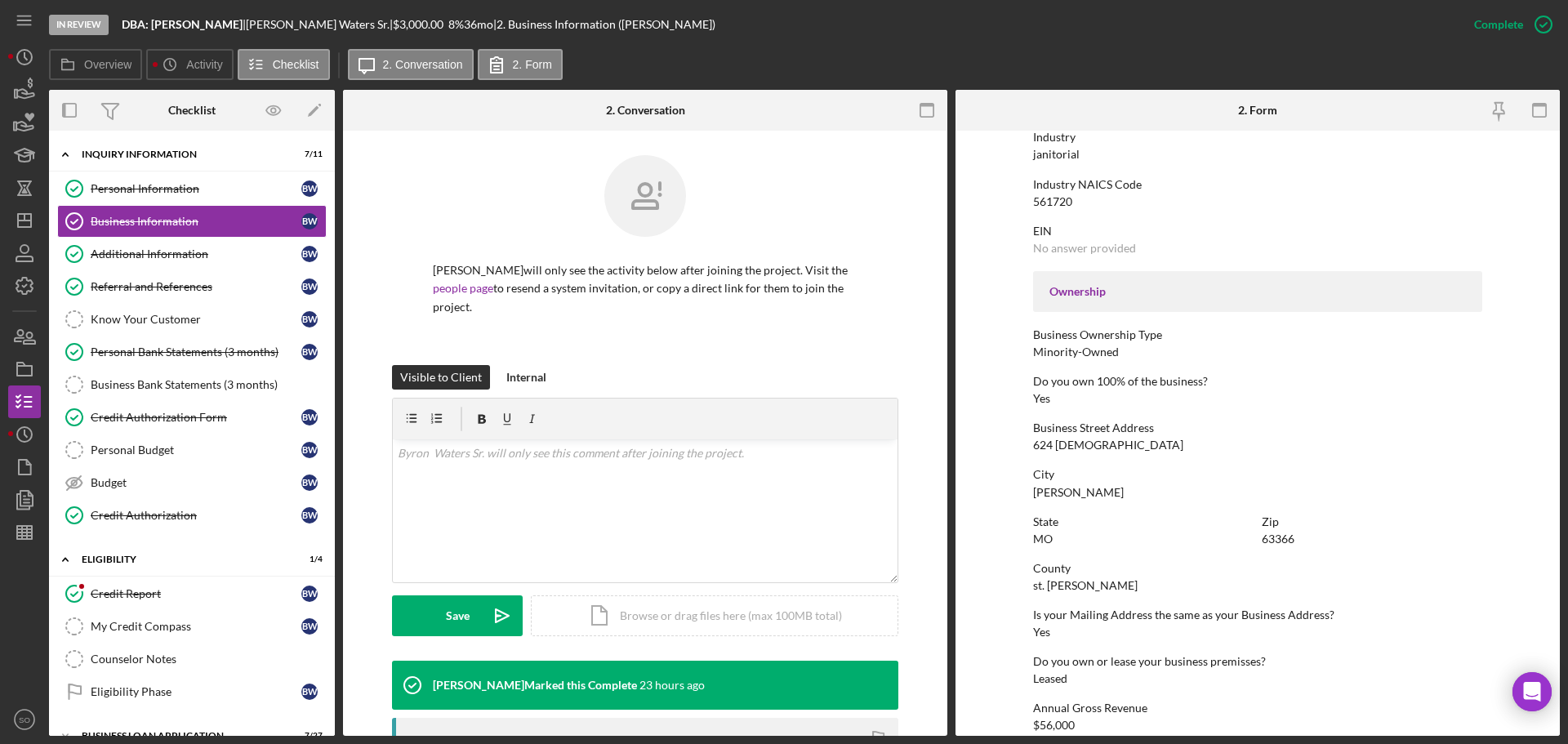
click at [1055, 451] on div "624 Mystic" at bounding box center [1108, 444] width 150 height 13
click at [1055, 451] on div "624 Mystic" at bounding box center [1108, 444] width 150 height 13
copy div "624 Mystic"
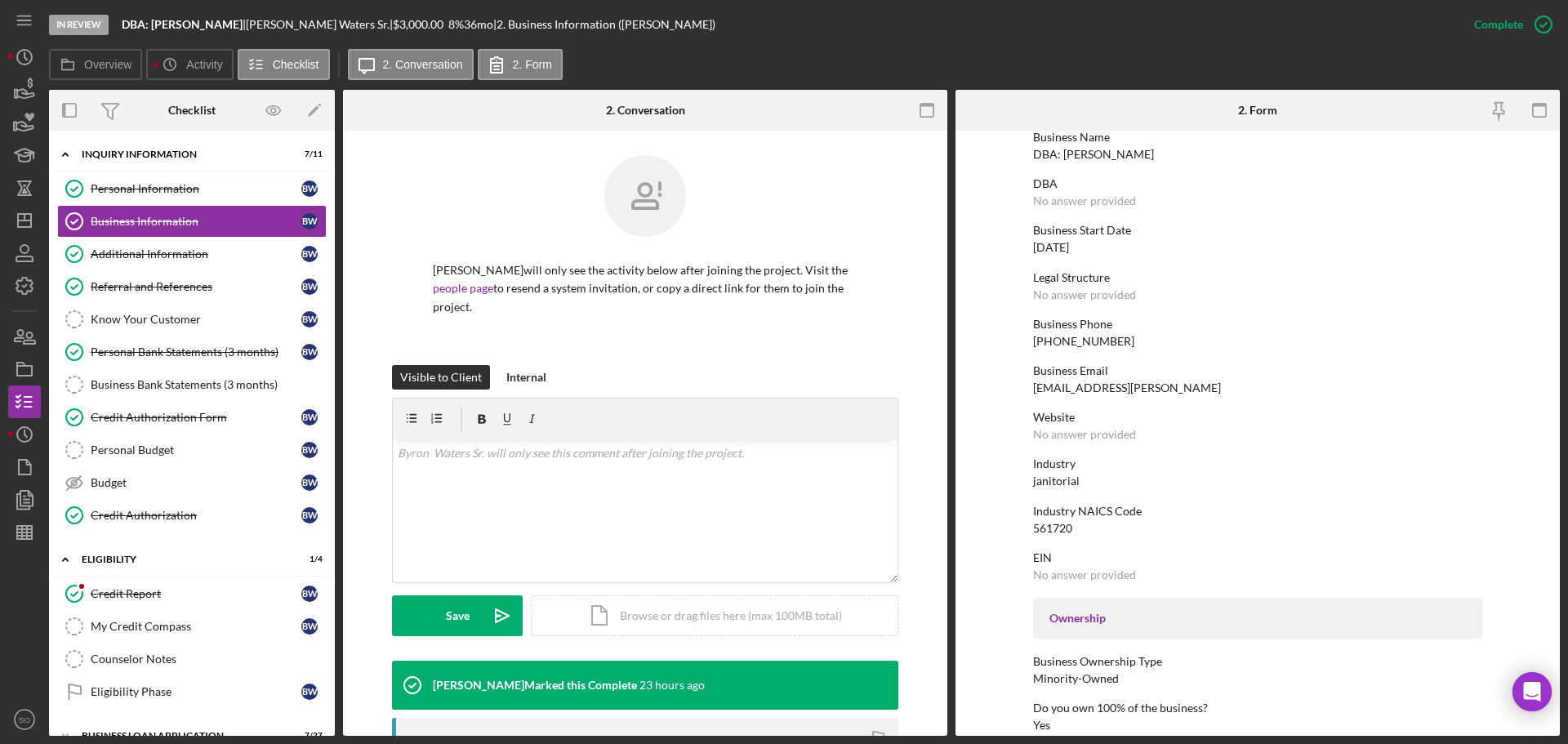
scroll to position [0, 0]
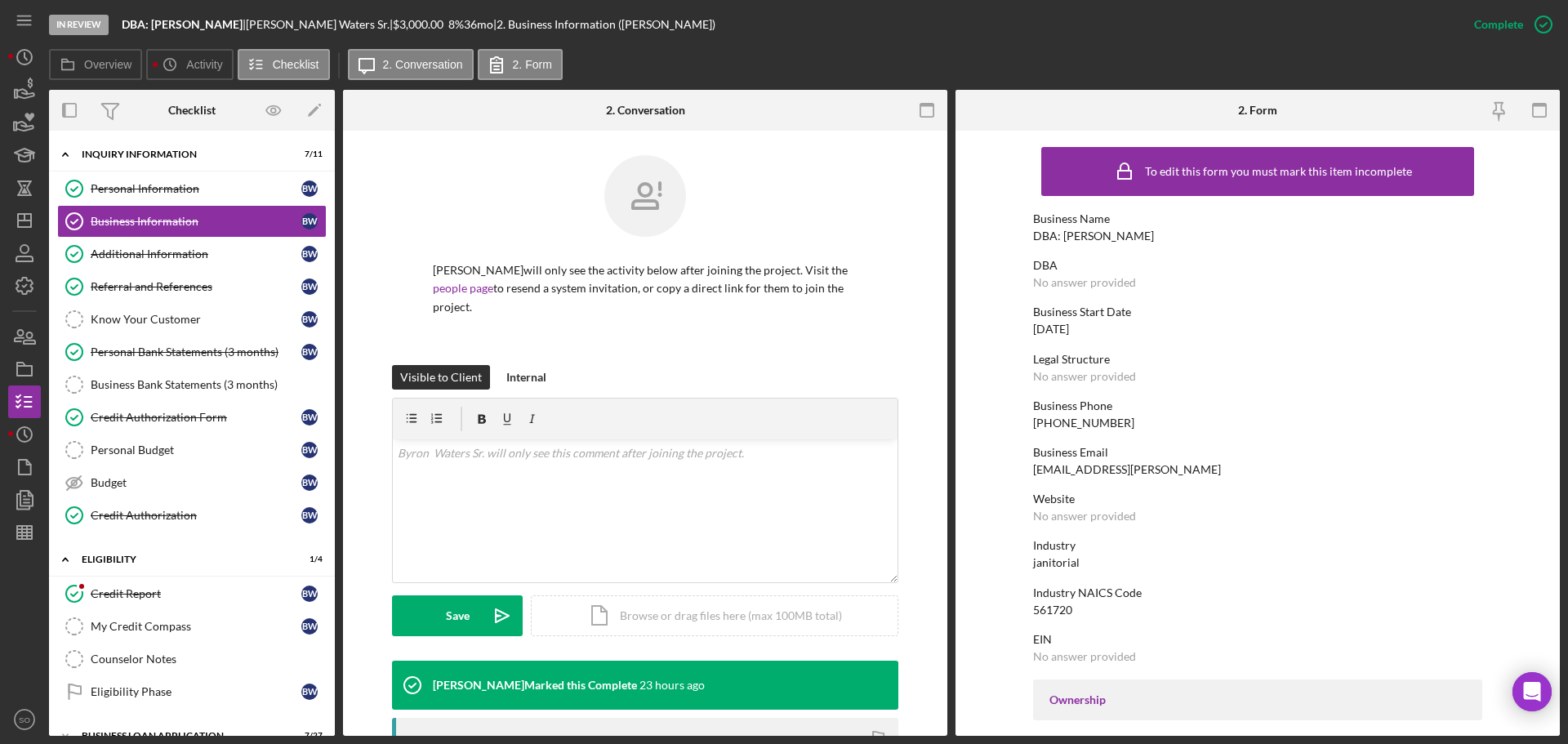
click at [1073, 234] on div "DBA: [PERSON_NAME]" at bounding box center [1093, 235] width 121 height 13
click at [1073, 234] on div "DBA: Byron Waters" at bounding box center [1093, 235] width 121 height 13
copy div "DBA: Byron Waters"
click at [1051, 604] on div "561720" at bounding box center [1053, 610] width 39 height 13
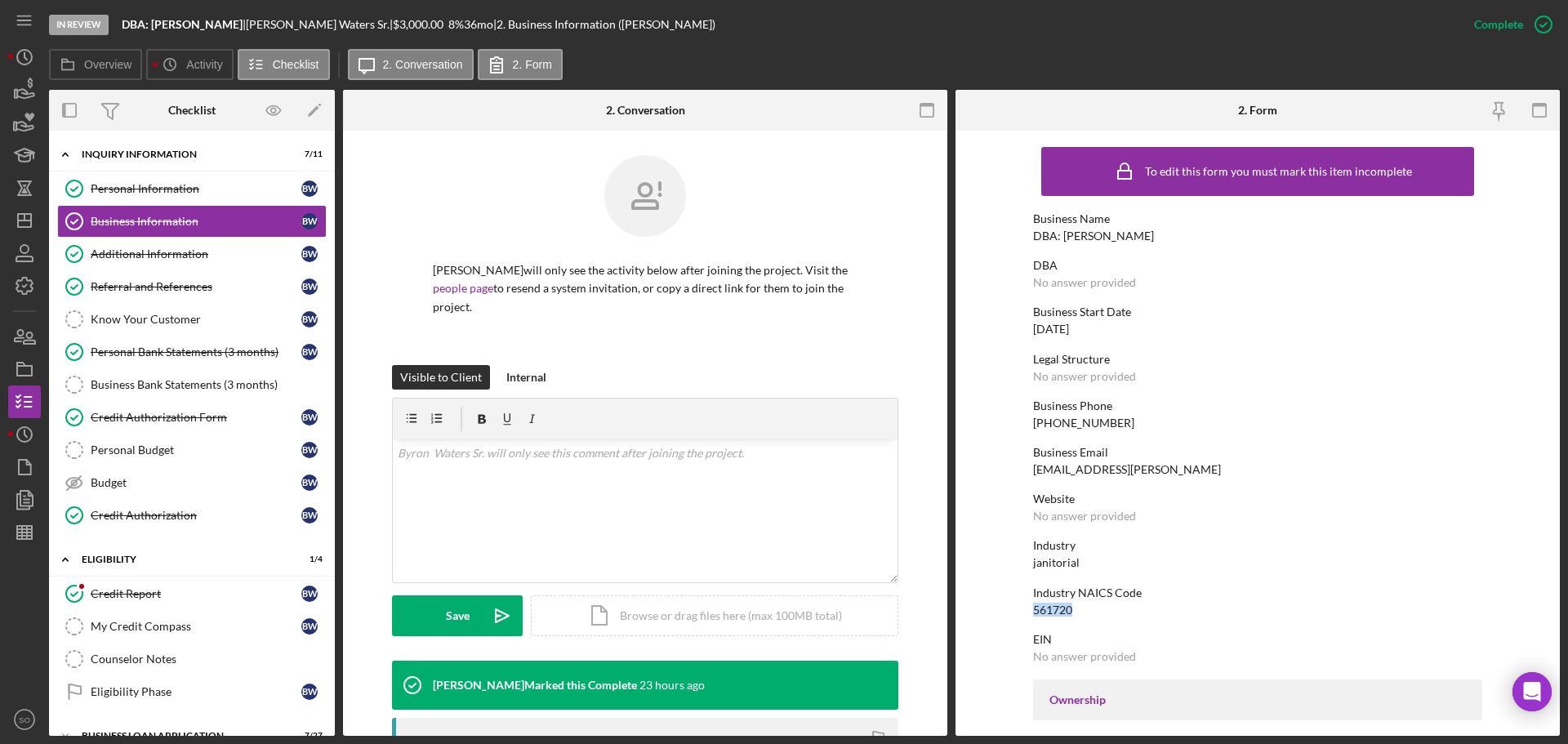
click at [1051, 604] on div "561720" at bounding box center [1053, 610] width 39 height 13
copy div "561720"
click at [1069, 331] on div "01/01/2025" at bounding box center [1051, 329] width 36 height 13
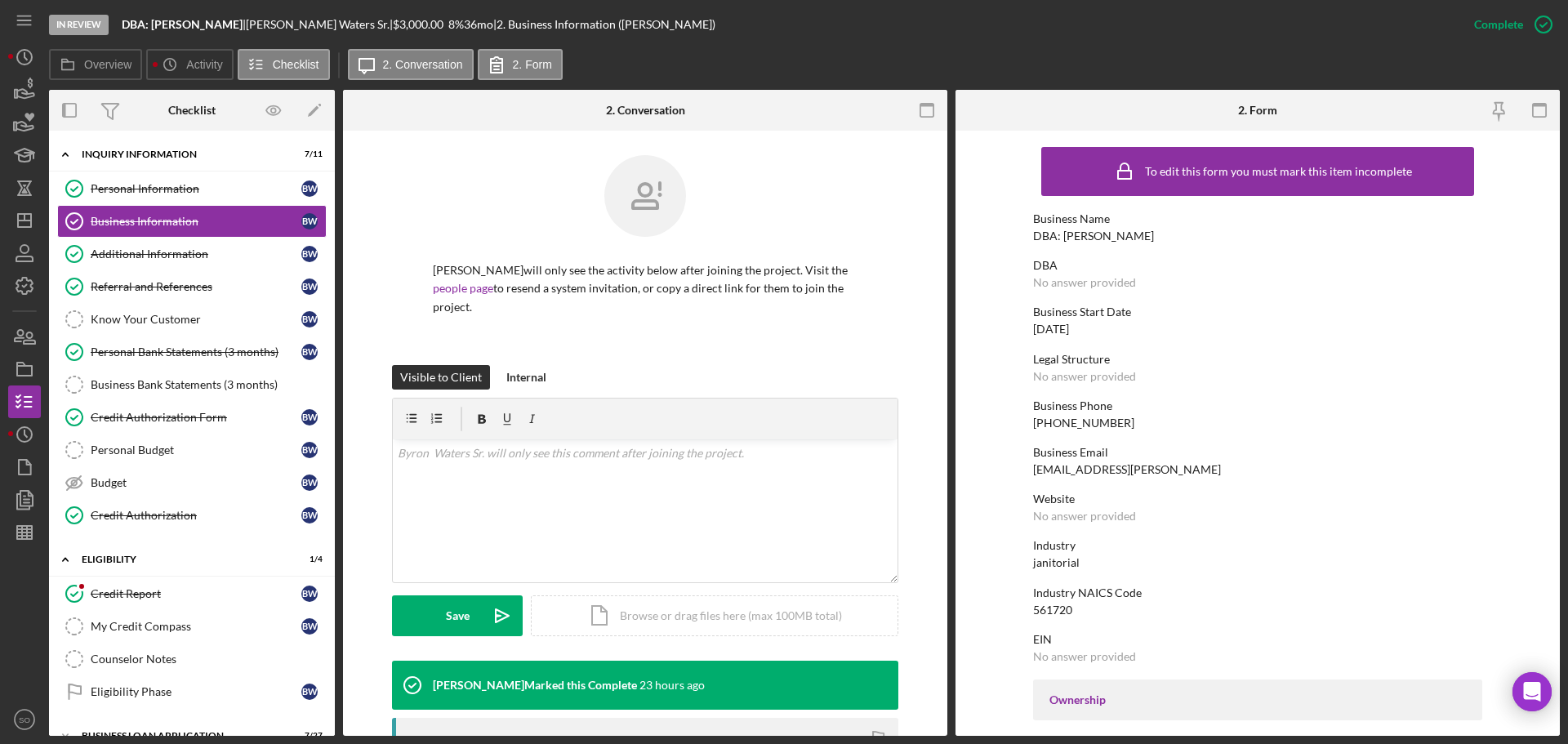
drag, startPoint x: 1079, startPoint y: 331, endPoint x: 1065, endPoint y: 330, distance: 14.0
click at [1065, 330] on div "01/01/2025" at bounding box center [1051, 329] width 36 height 13
copy div "01/01/2025"
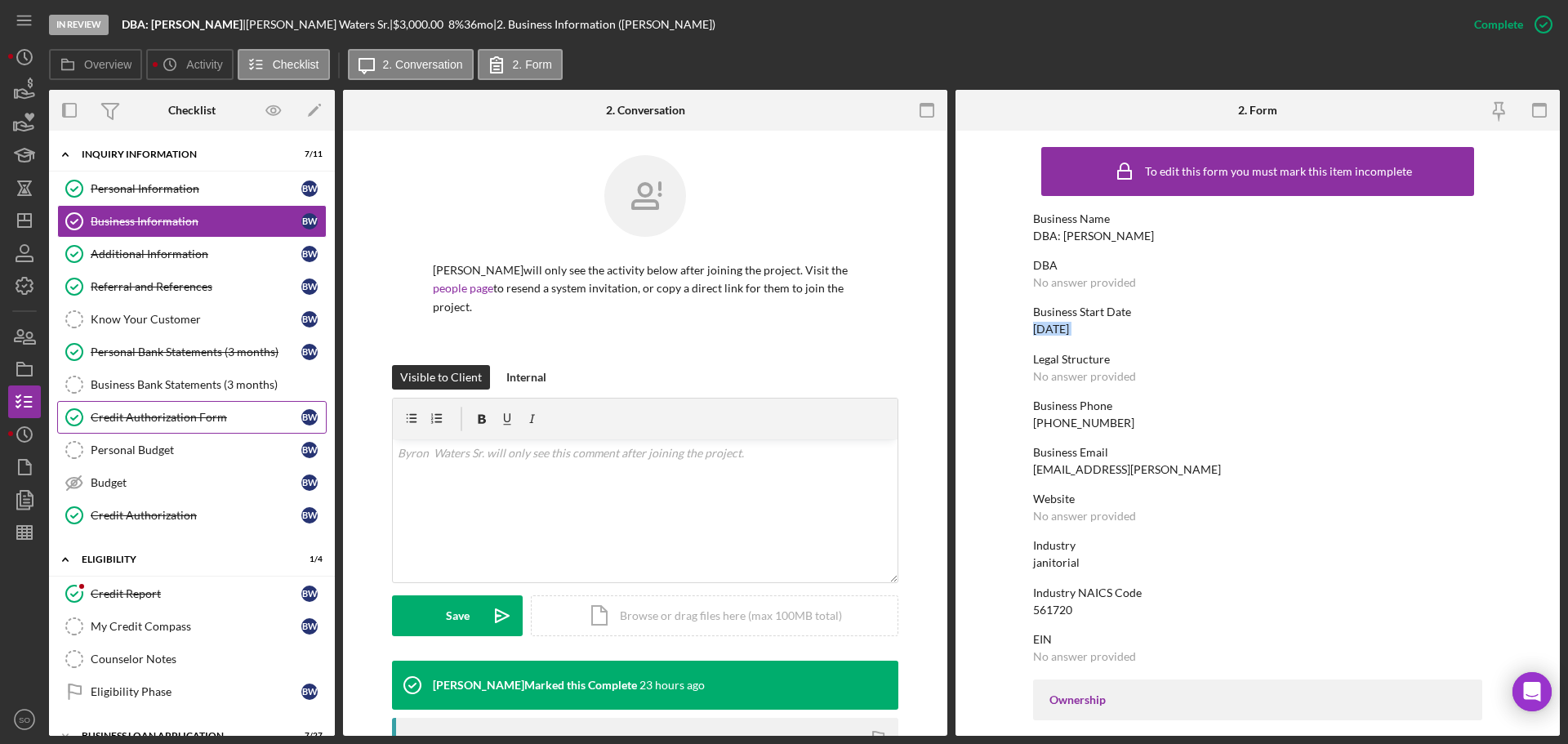
drag, startPoint x: 195, startPoint y: 425, endPoint x: 210, endPoint y: 428, distance: 15.3
click at [195, 425] on link "Credit Authorization Form Credit Authorization Form B W" at bounding box center [192, 418] width 270 height 33
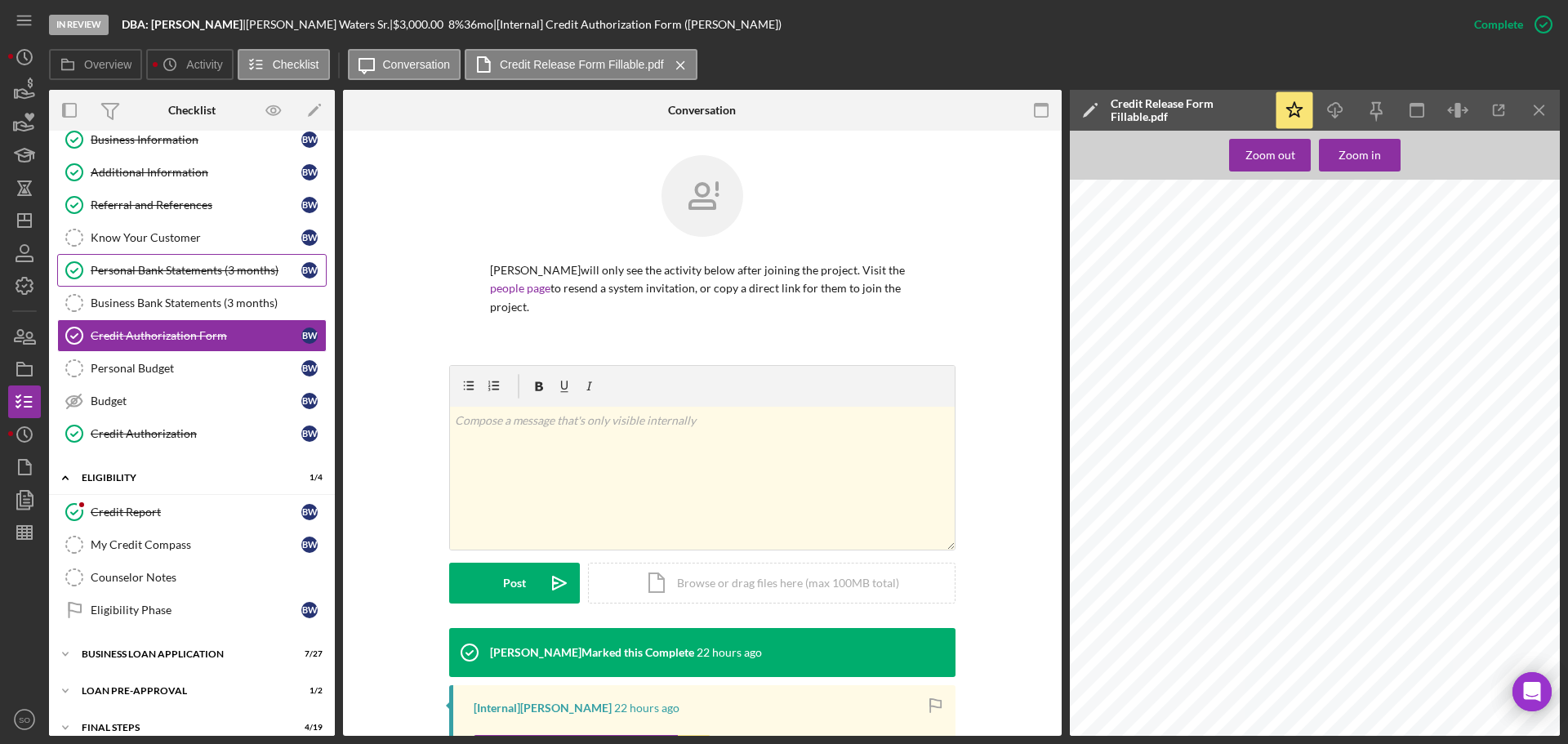
scroll to position [135, 0]
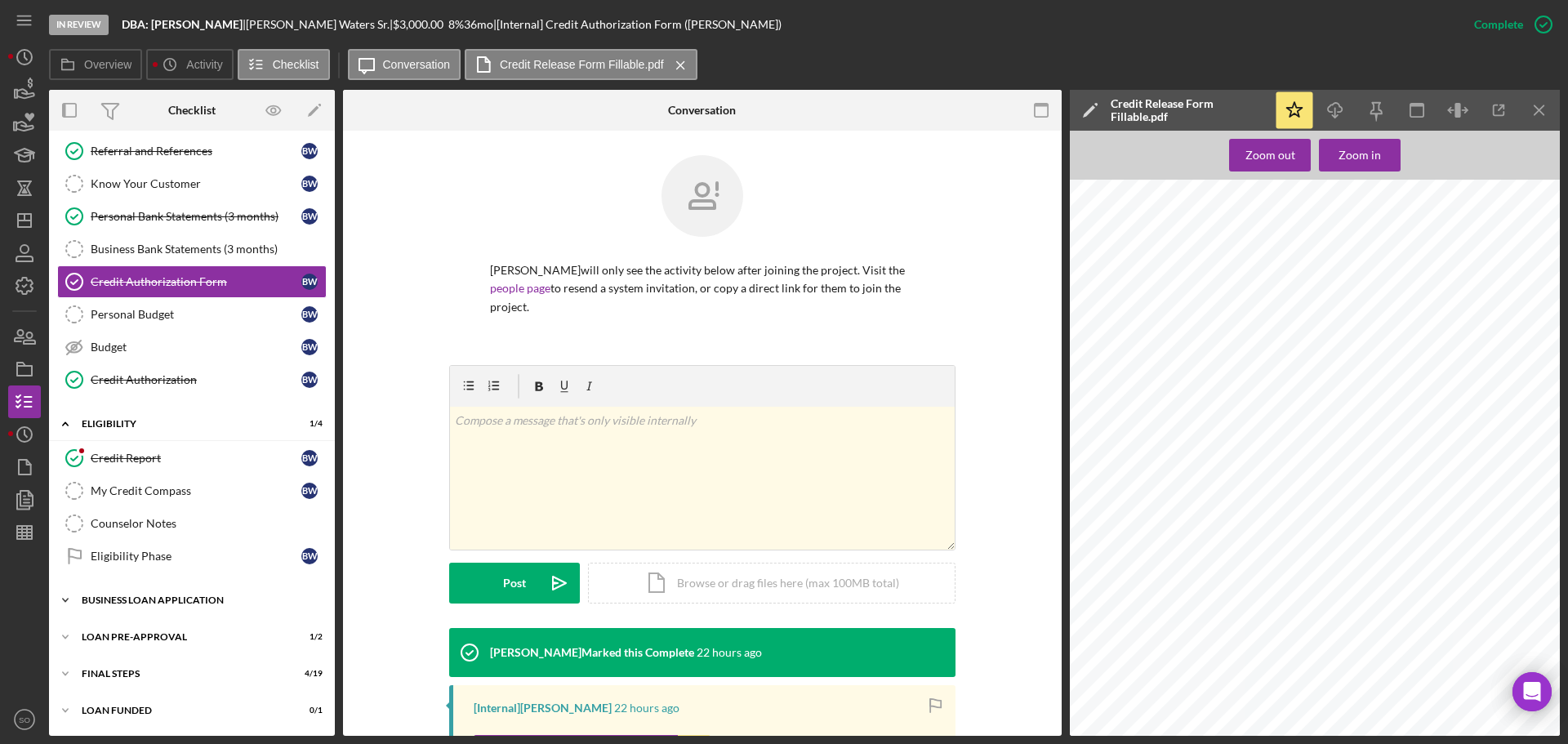
click at [177, 596] on div "BUSINESS LOAN APPLICATION" at bounding box center [198, 600] width 233 height 10
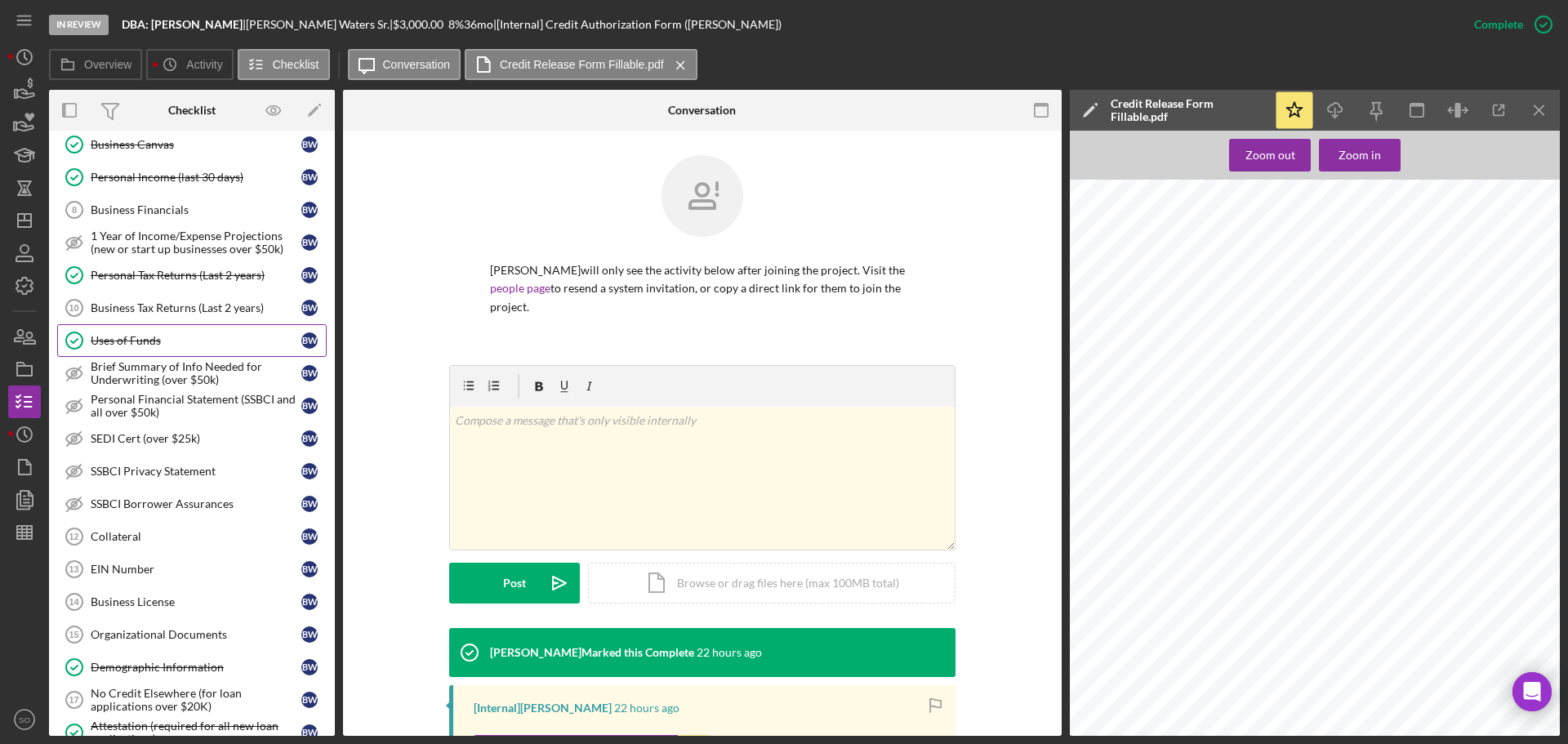
scroll to position [789, 0]
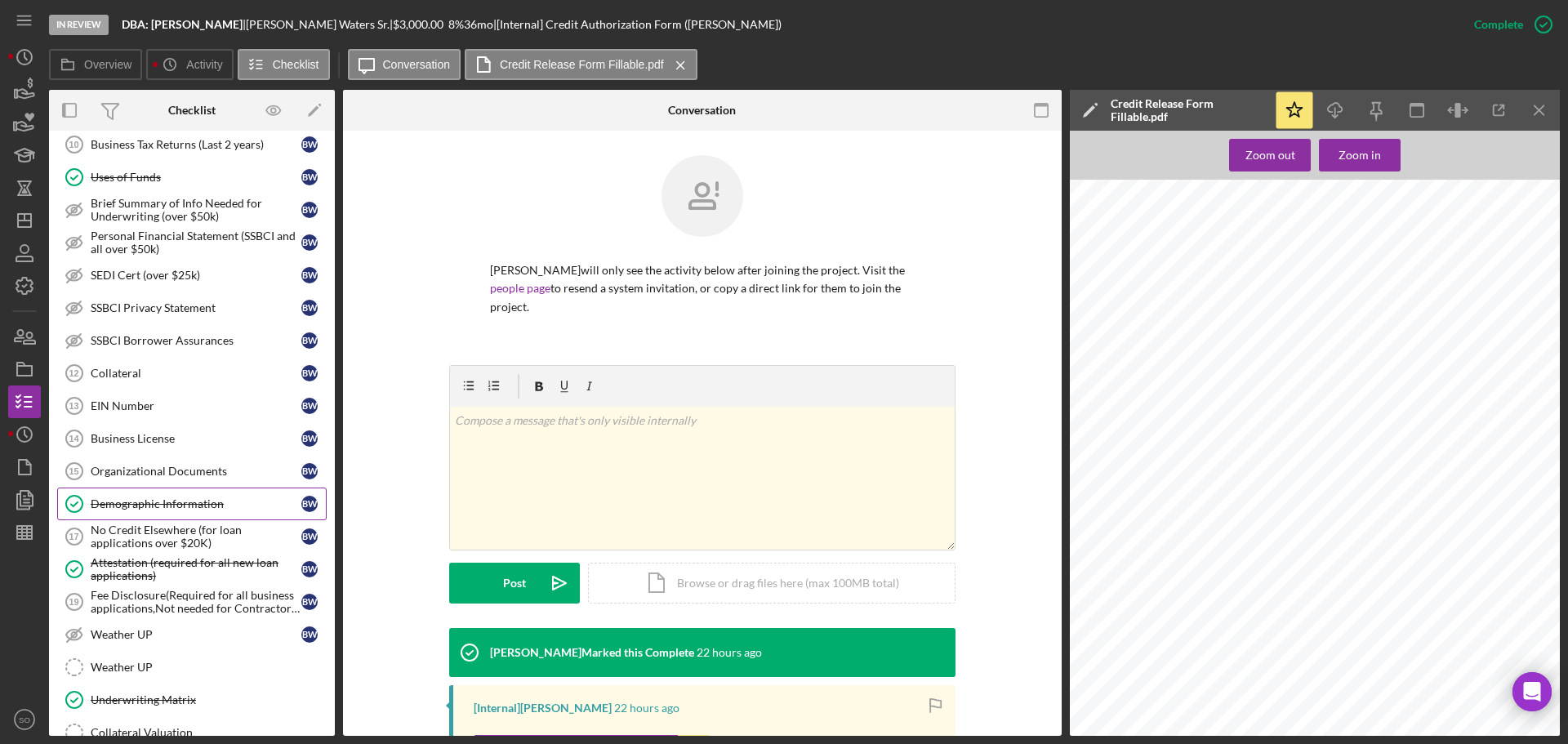
click at [167, 497] on div "Demographic Information" at bounding box center [195, 504] width 211 height 13
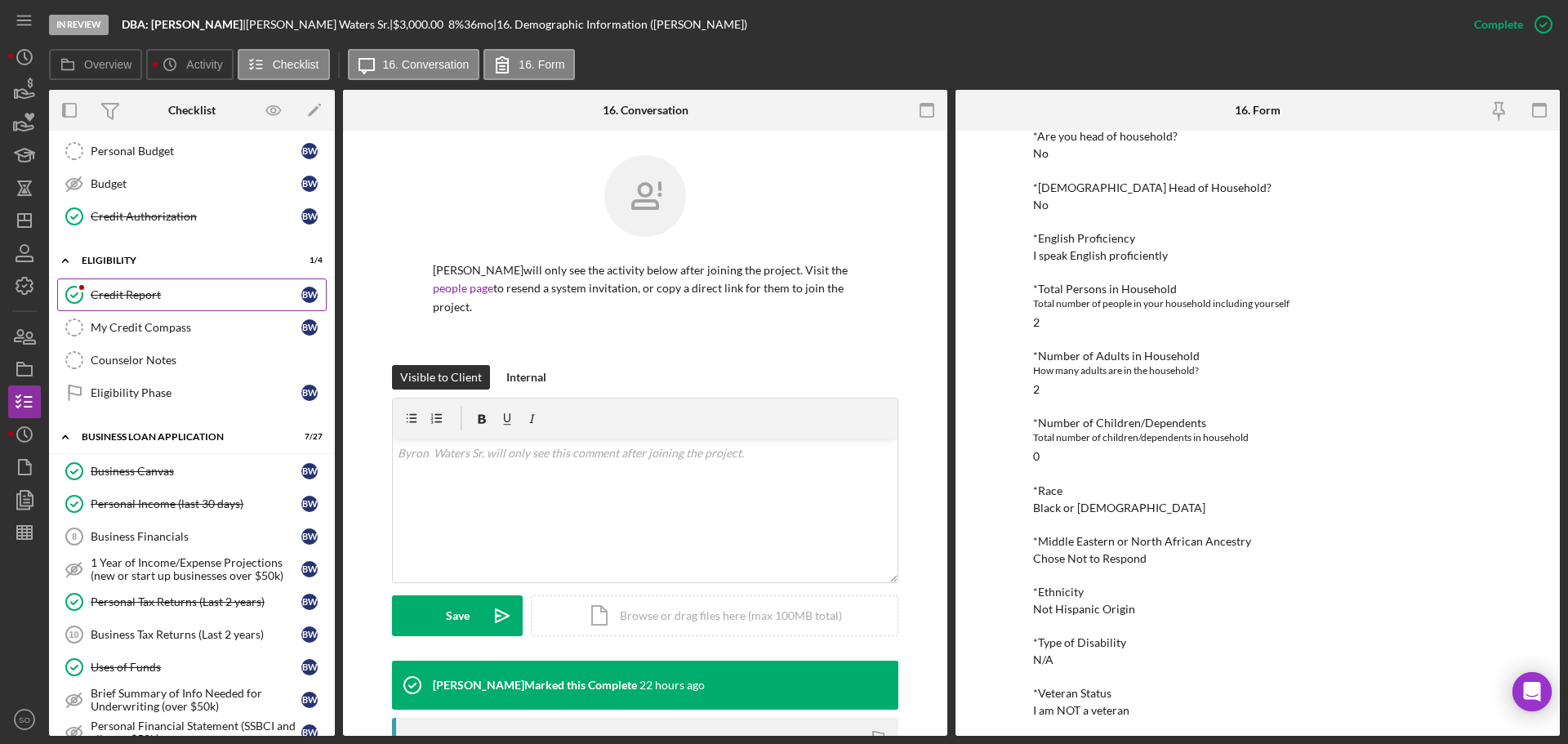
scroll to position [217, 0]
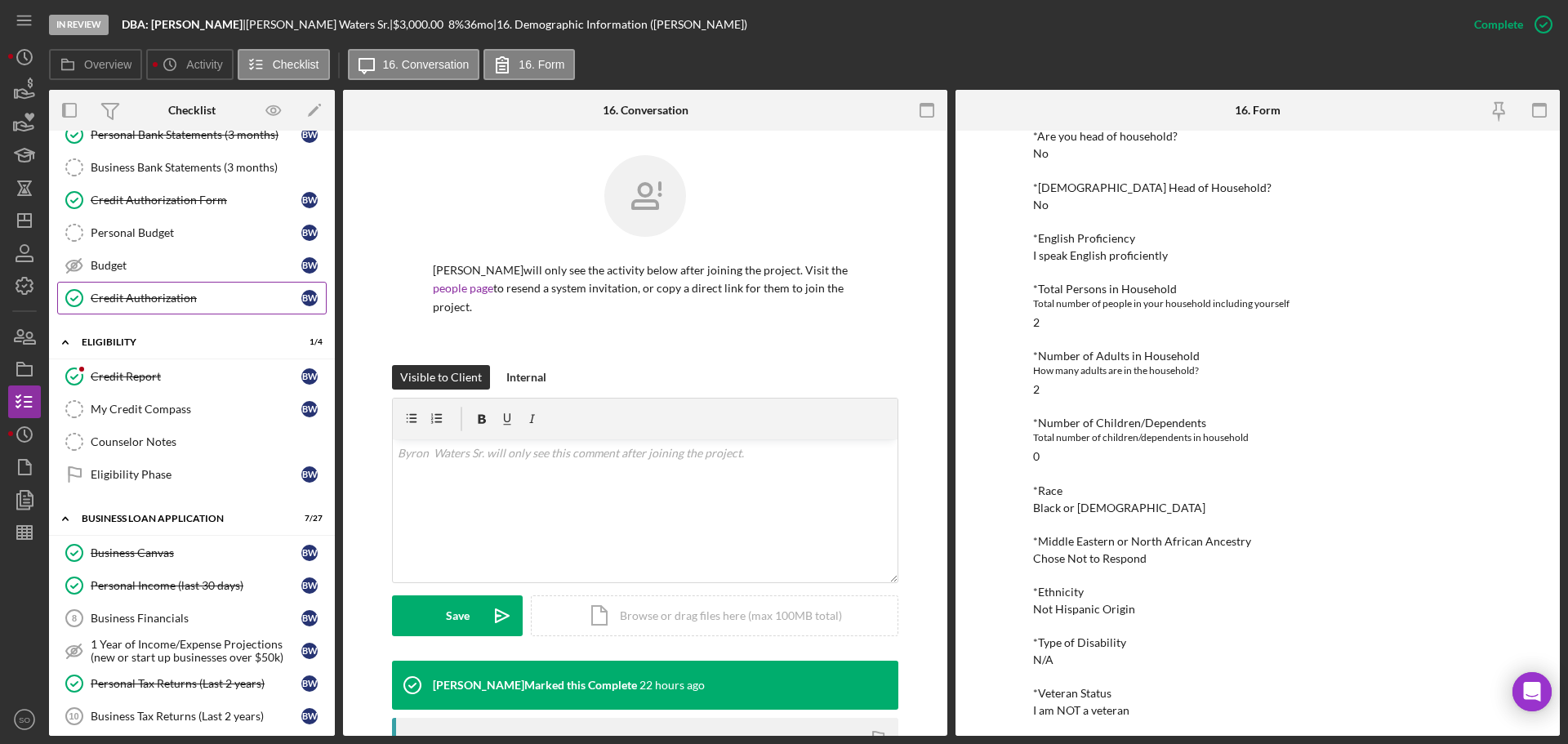
click at [134, 299] on div "Credit Authorization" at bounding box center [195, 298] width 211 height 13
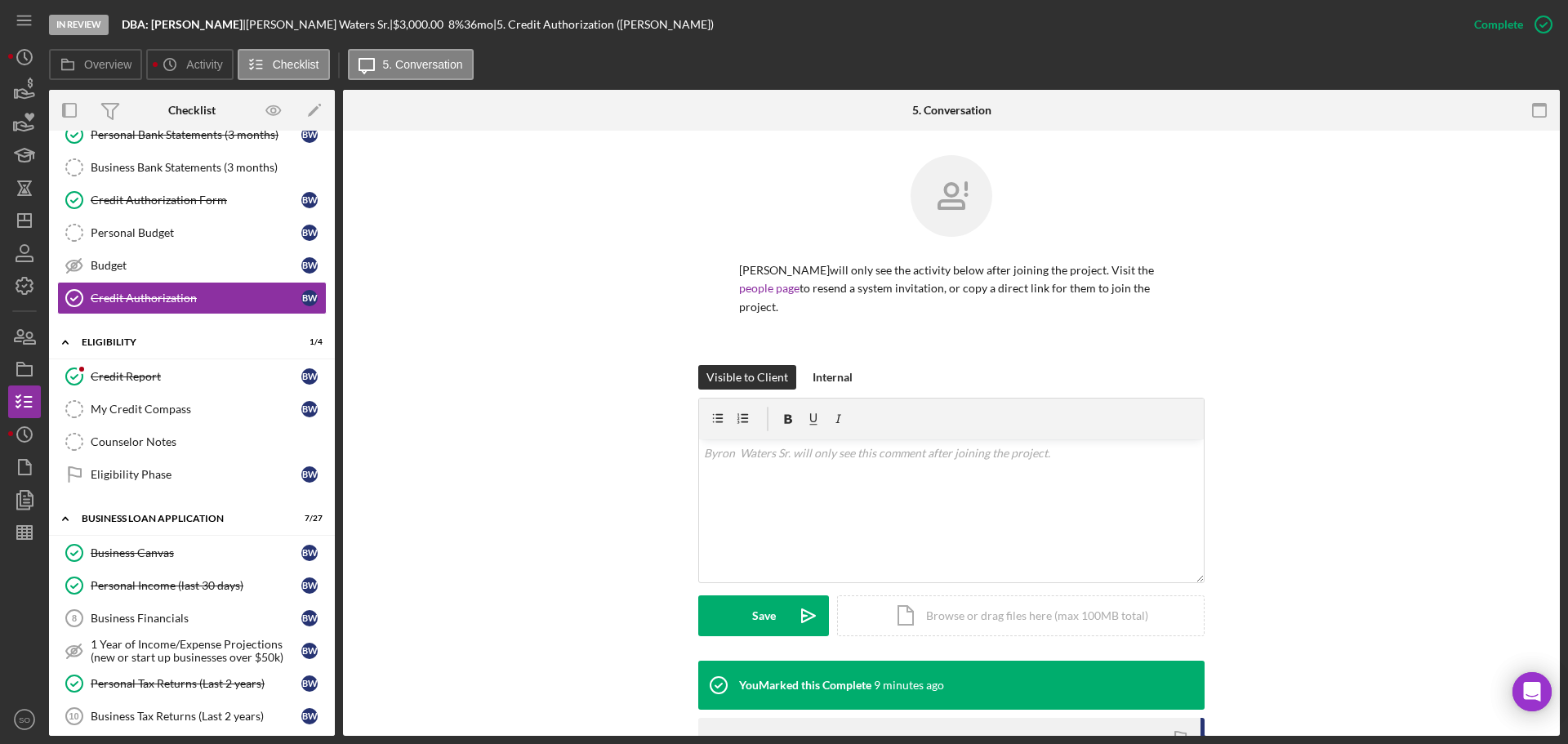
scroll to position [163, 0]
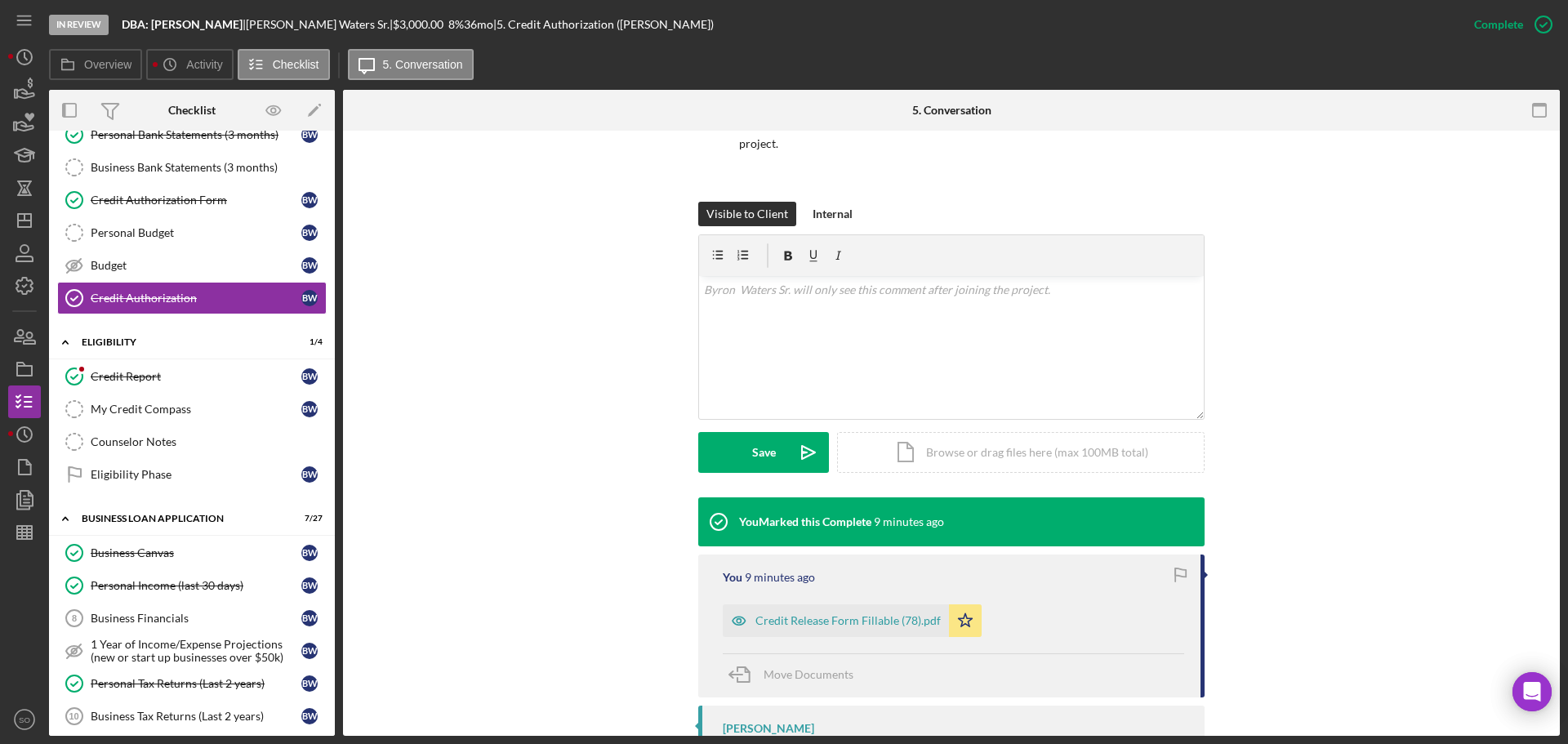
click at [882, 623] on div "Credit Release Form Fillable (78).pdf" at bounding box center [849, 621] width 186 height 13
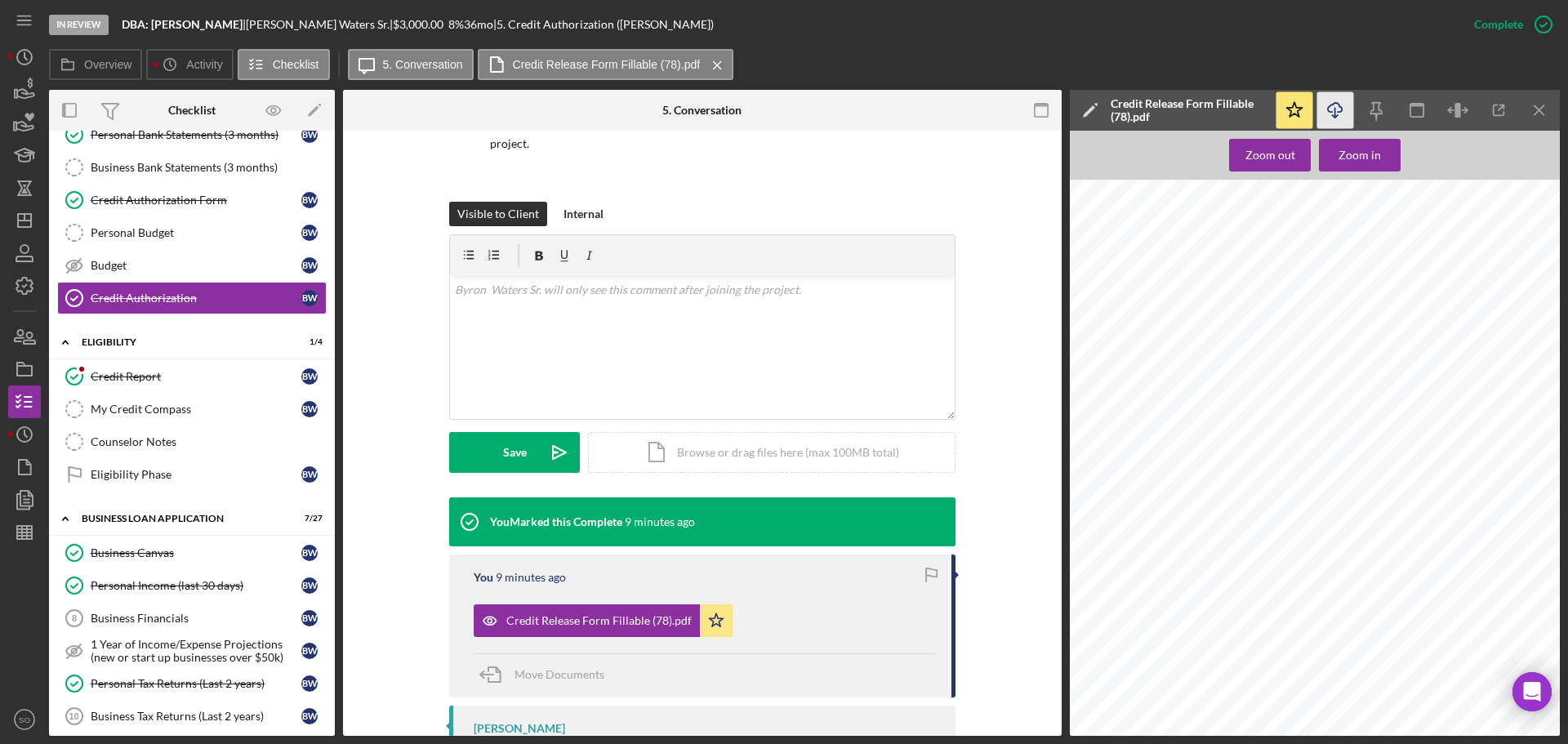
click at [1329, 115] on icon "Icon/Download" at bounding box center [1335, 110] width 36 height 36
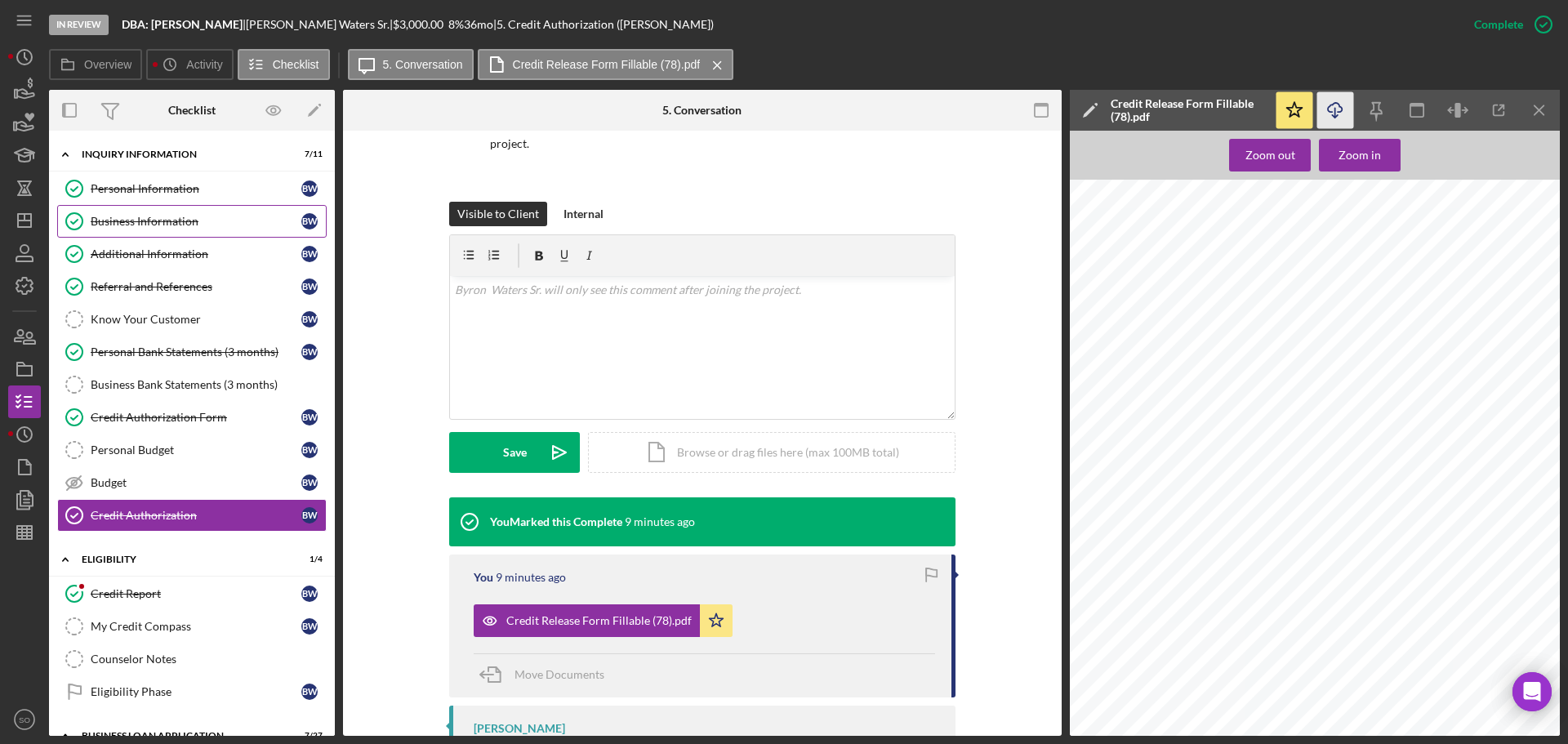
click at [127, 222] on div "Business Information" at bounding box center [195, 221] width 211 height 13
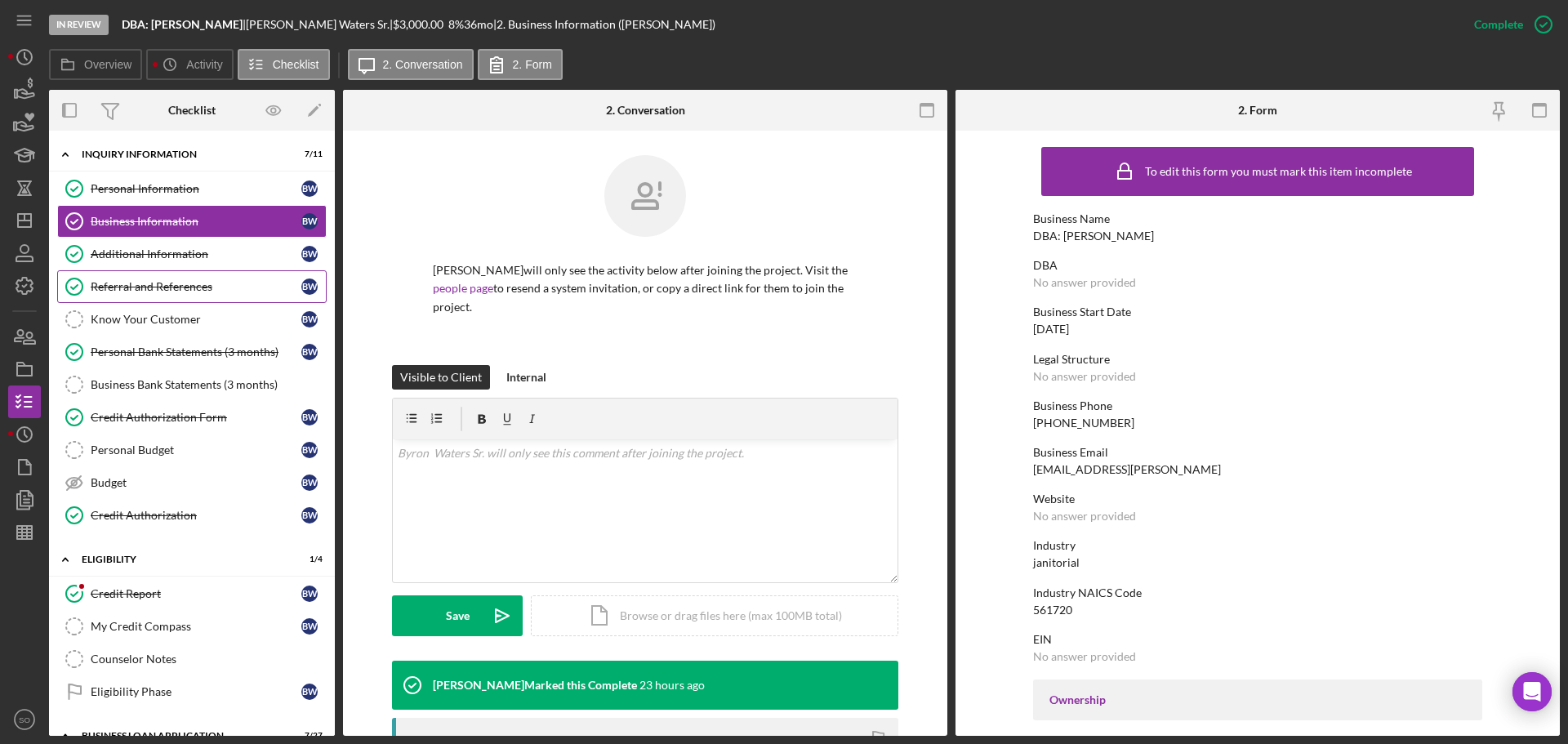
click at [200, 288] on div "Referral and References" at bounding box center [195, 286] width 211 height 13
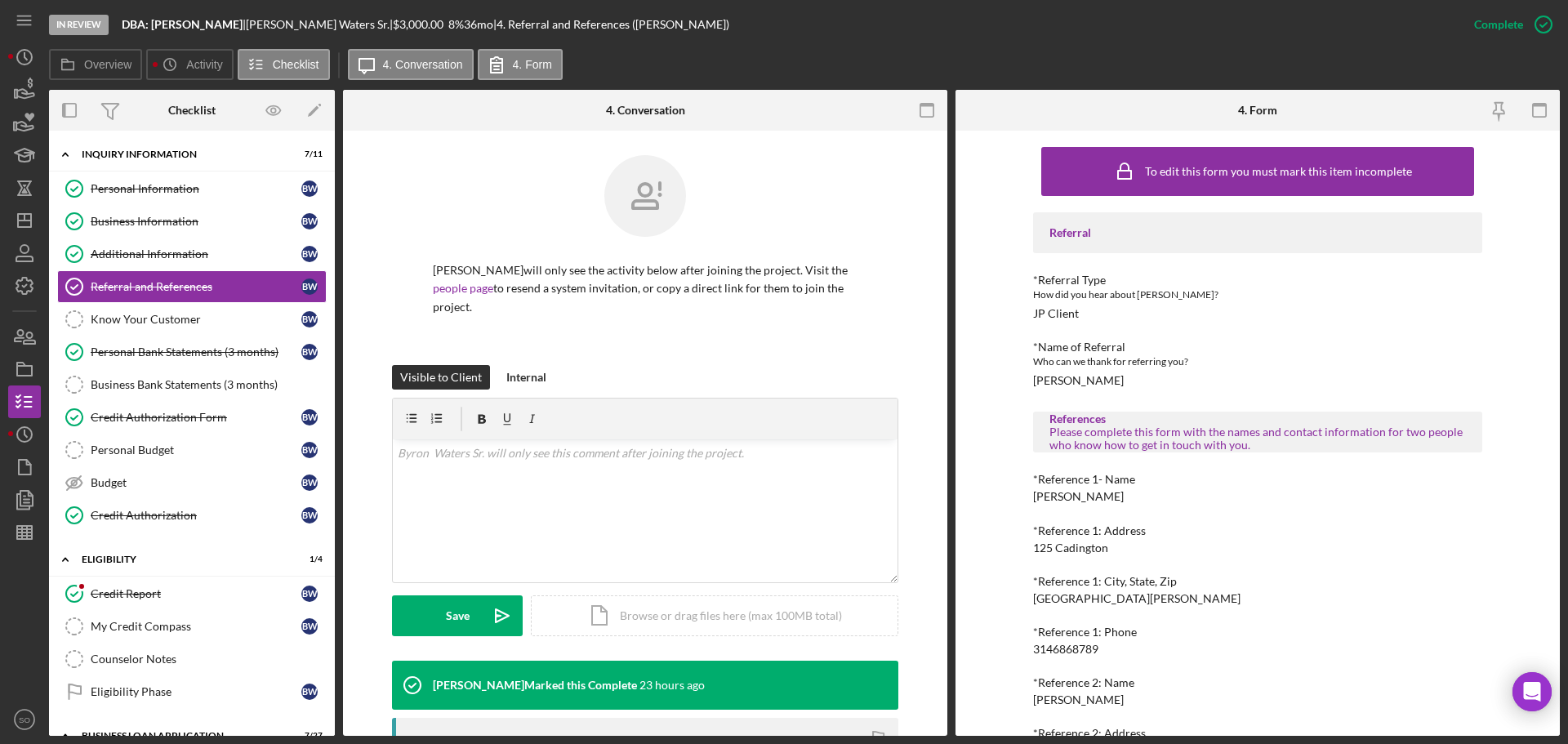
scroll to position [148, 0]
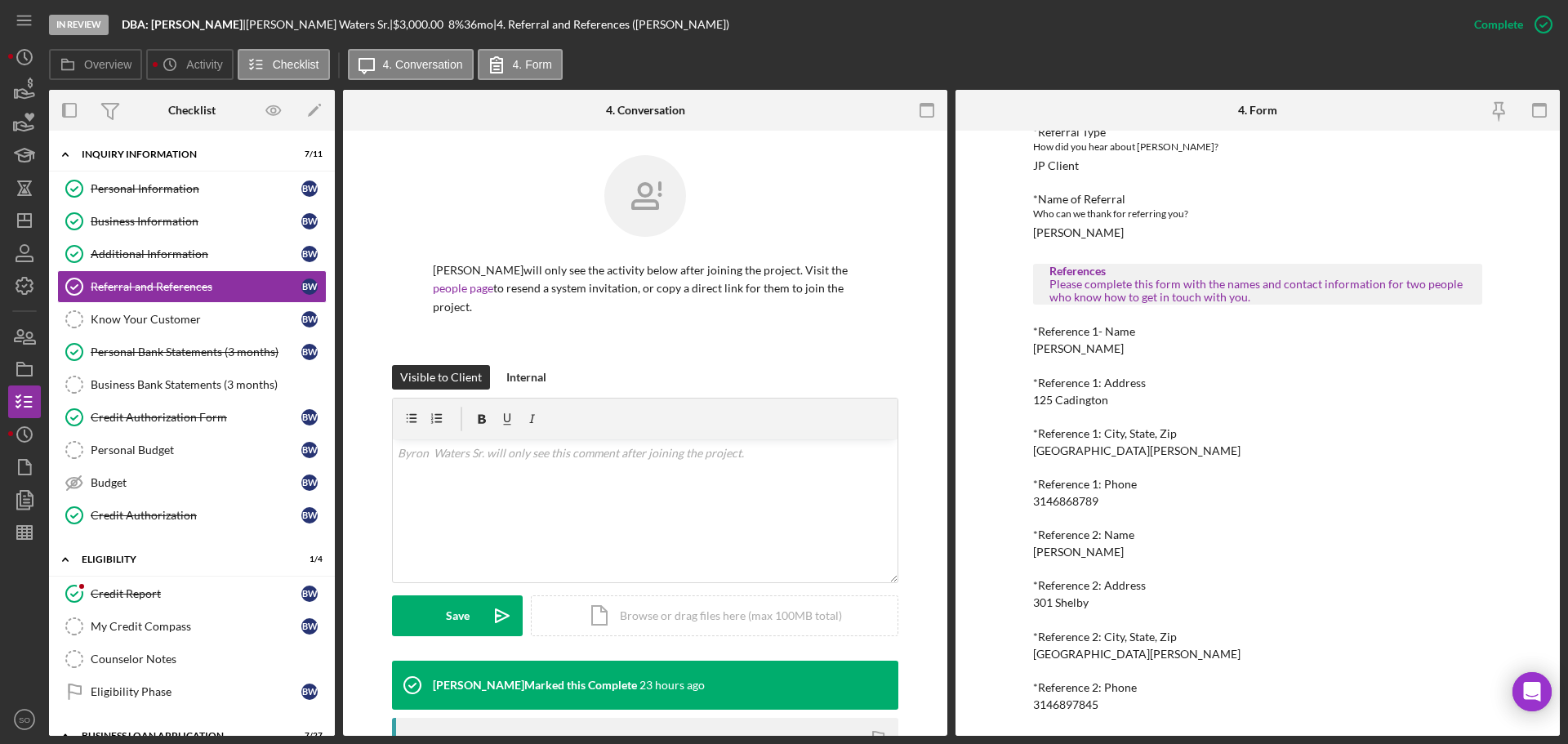
click at [1089, 350] on div "Byron Waters Jr" at bounding box center [1079, 348] width 90 height 13
copy div "Byron Waters Jr"
click at [1057, 497] on div "3146868789" at bounding box center [1066, 501] width 65 height 13
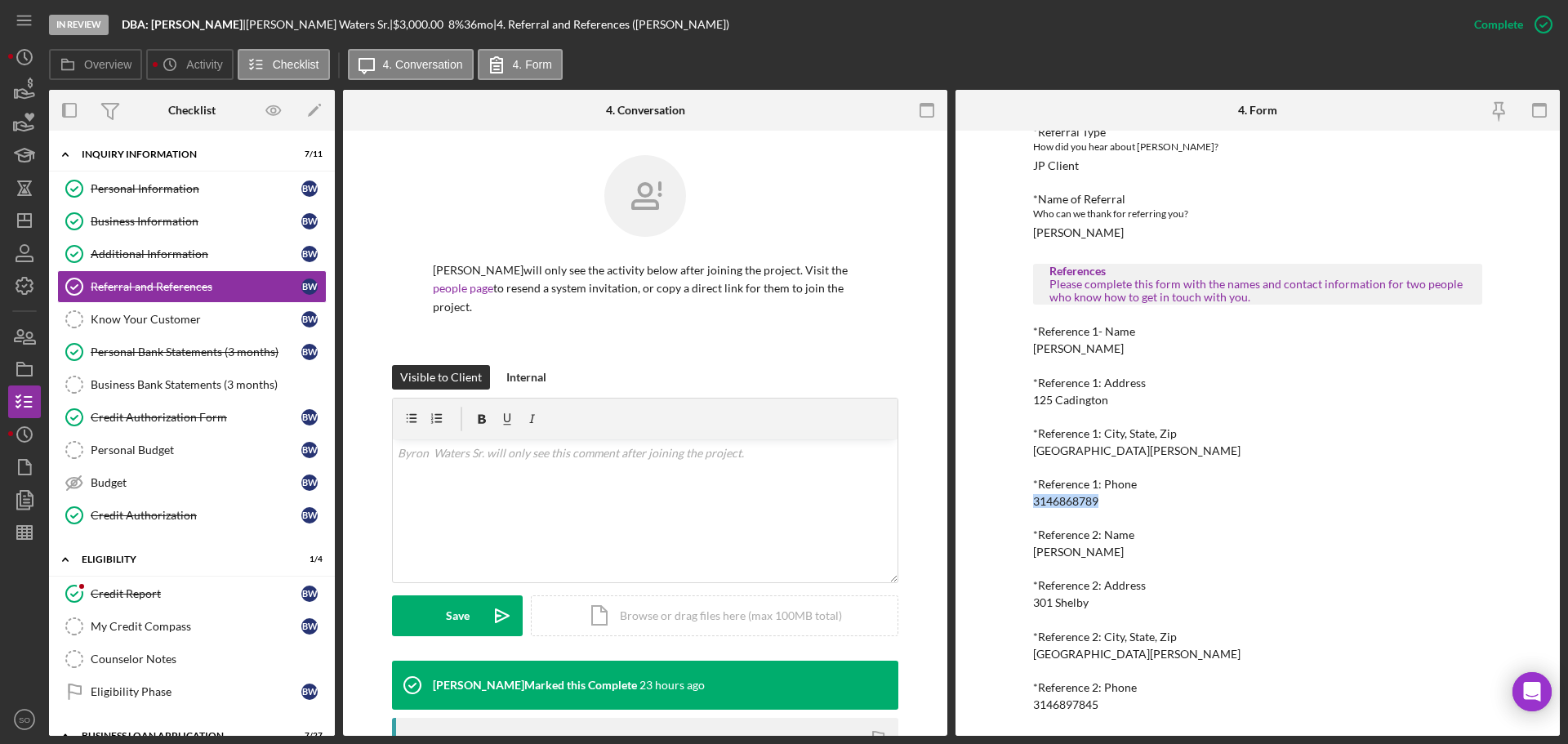
click at [1057, 497] on div "3146868789" at bounding box center [1066, 501] width 65 height 13
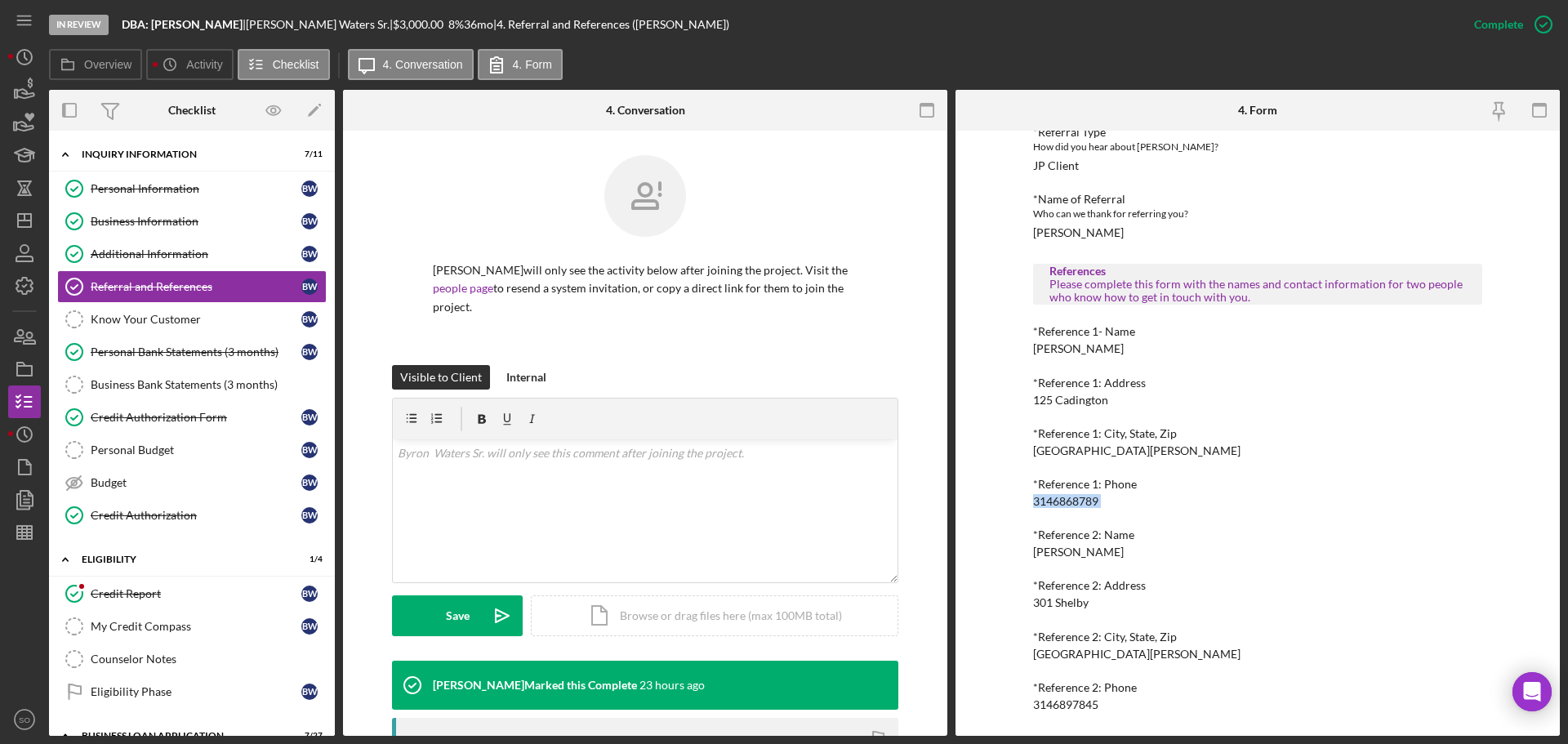
copy div "3146868789"
click at [1064, 553] on div "Dara Waters" at bounding box center [1079, 552] width 90 height 13
copy div "Dara Waters"
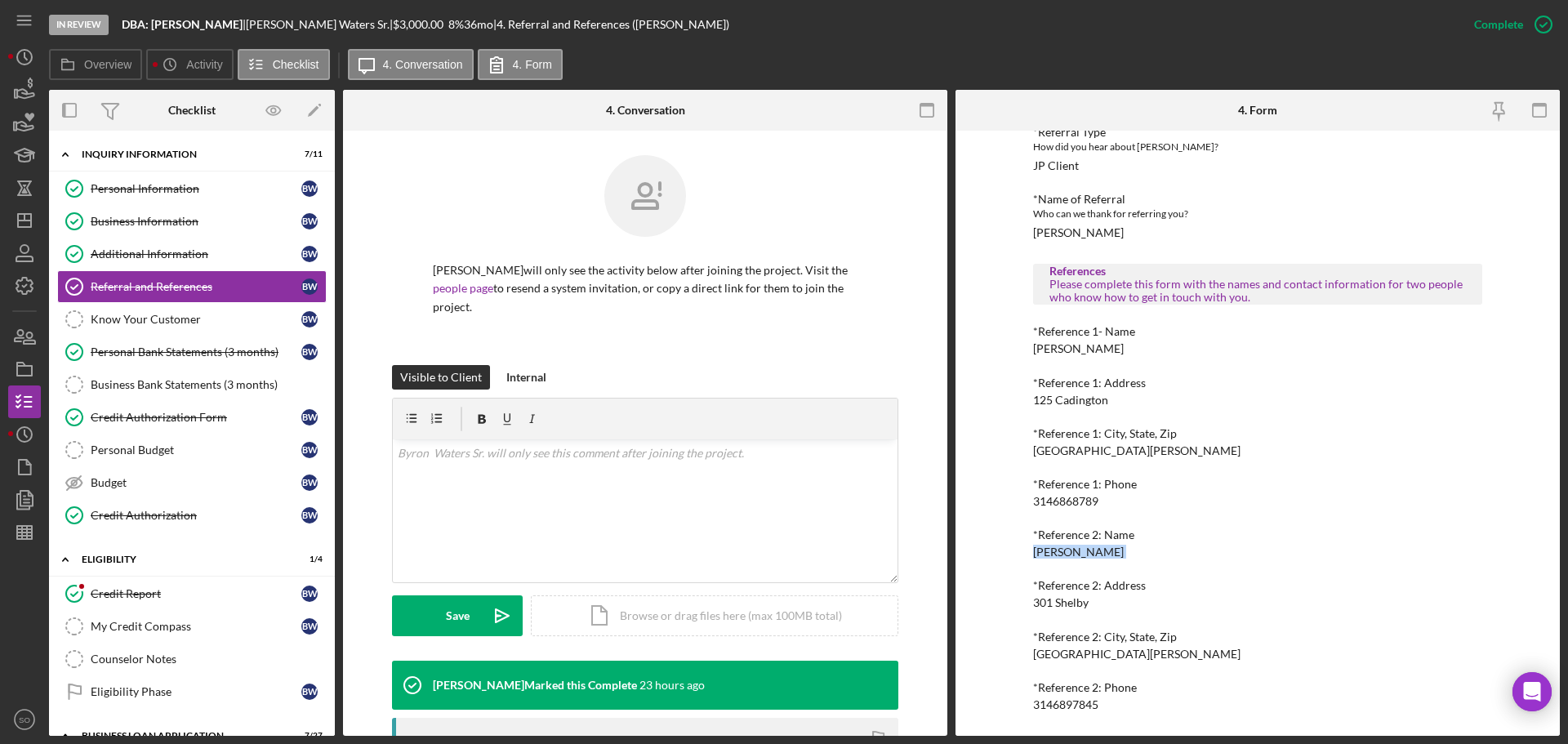
click at [1073, 703] on div "3146897845" at bounding box center [1066, 705] width 65 height 13
copy div "3146897845"
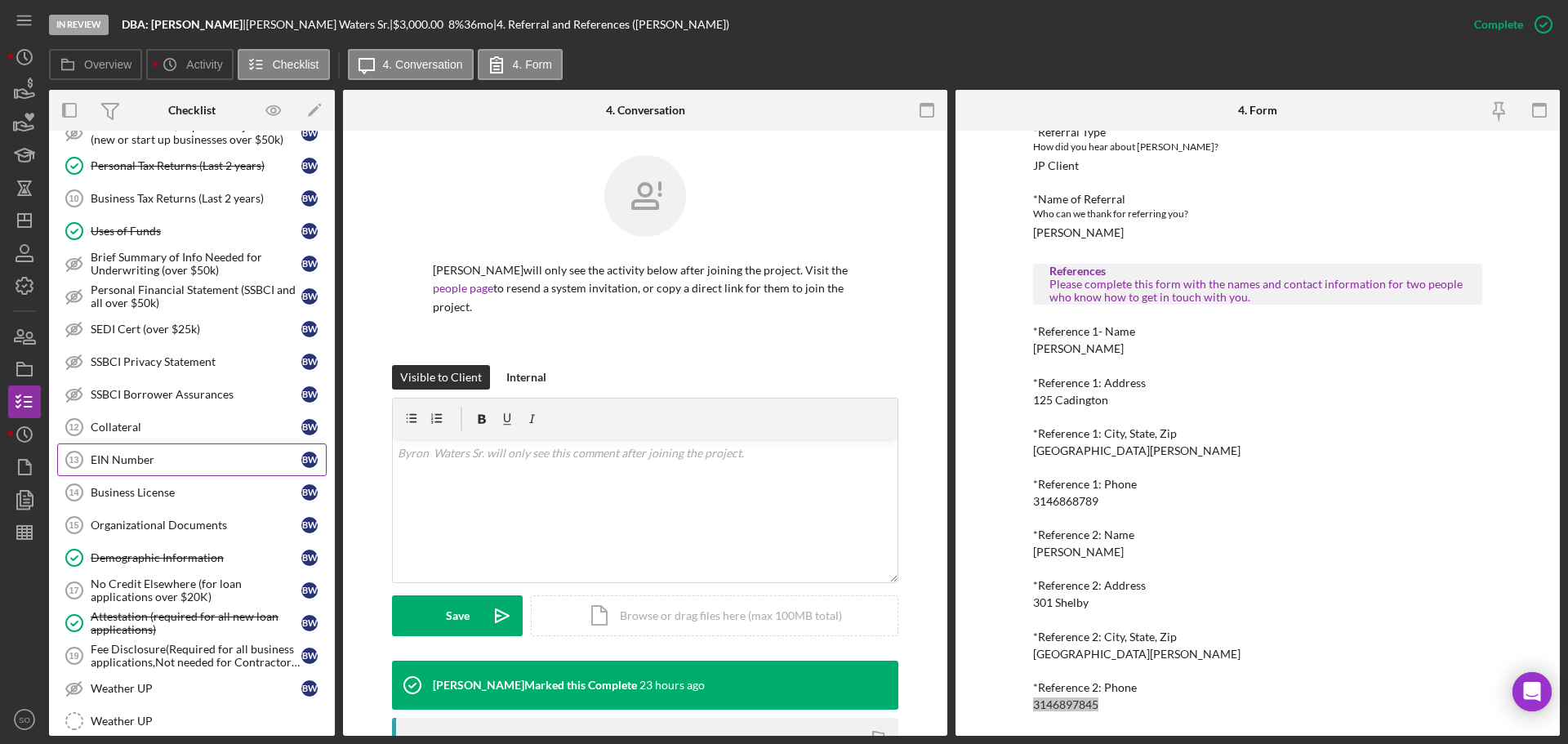
scroll to position [980, 0]
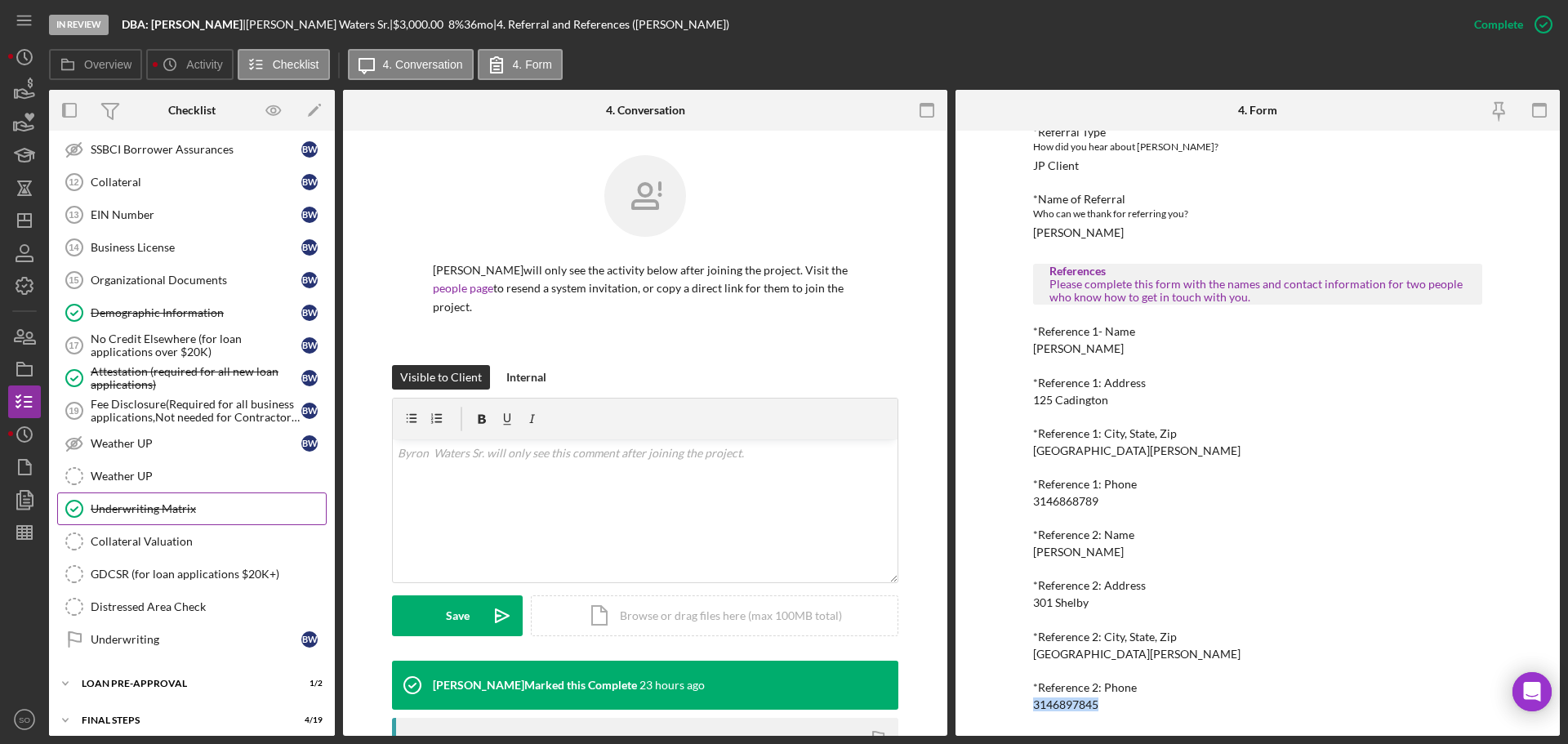
drag, startPoint x: 173, startPoint y: 504, endPoint x: 266, endPoint y: 528, distance: 96.0
click at [173, 505] on div "Underwriting Matrix" at bounding box center [207, 509] width 235 height 13
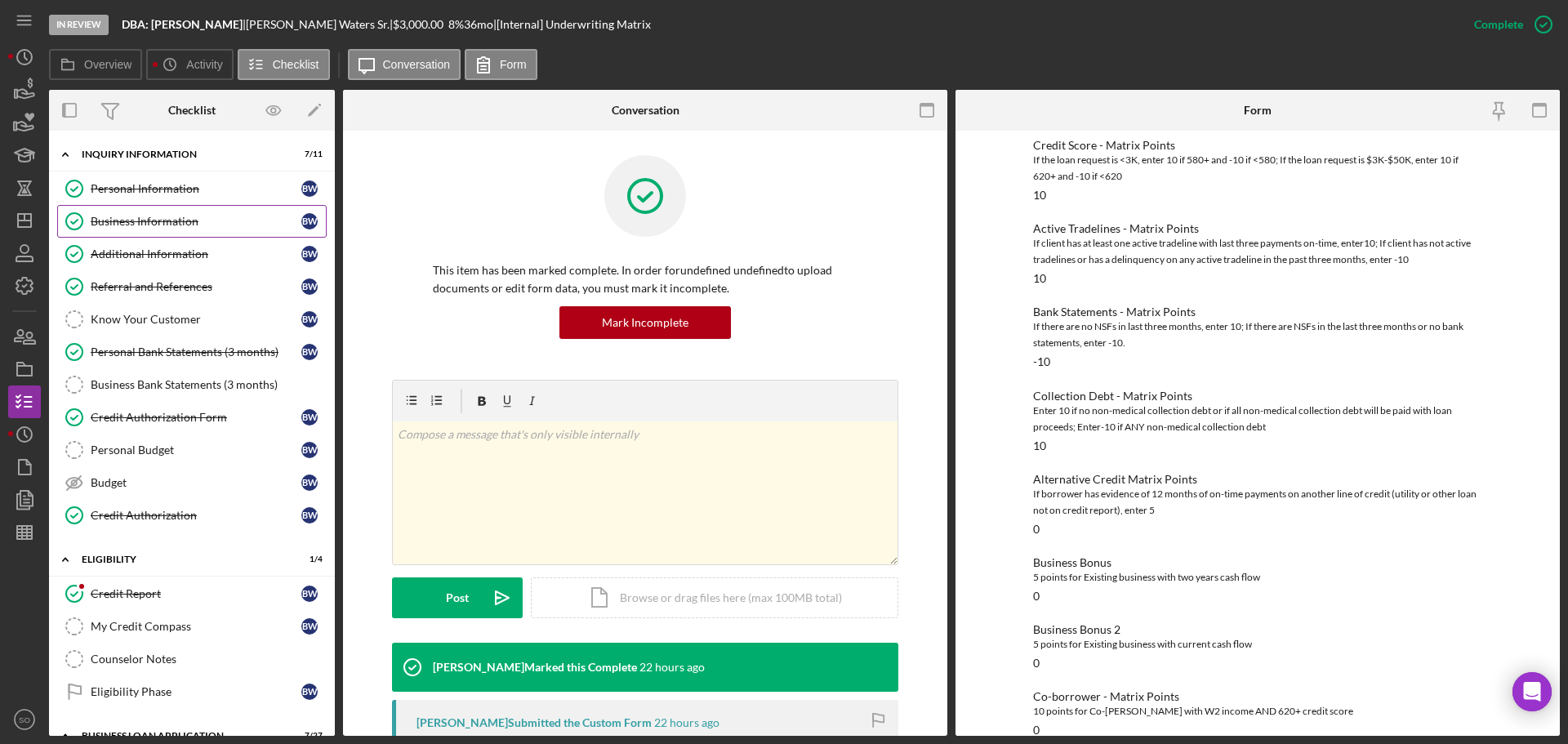
click at [162, 227] on div "Business Information" at bounding box center [195, 221] width 211 height 13
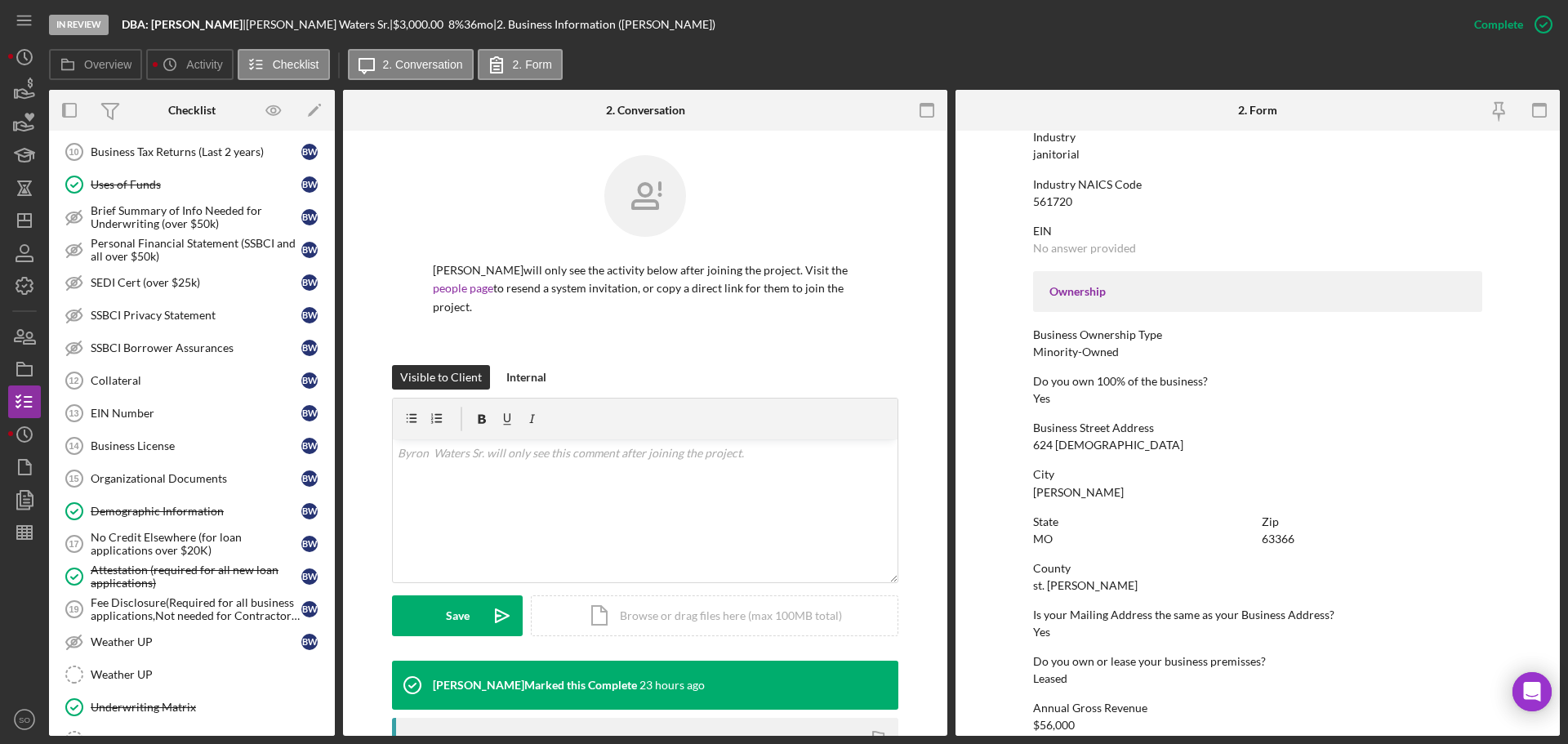
scroll to position [1027, 0]
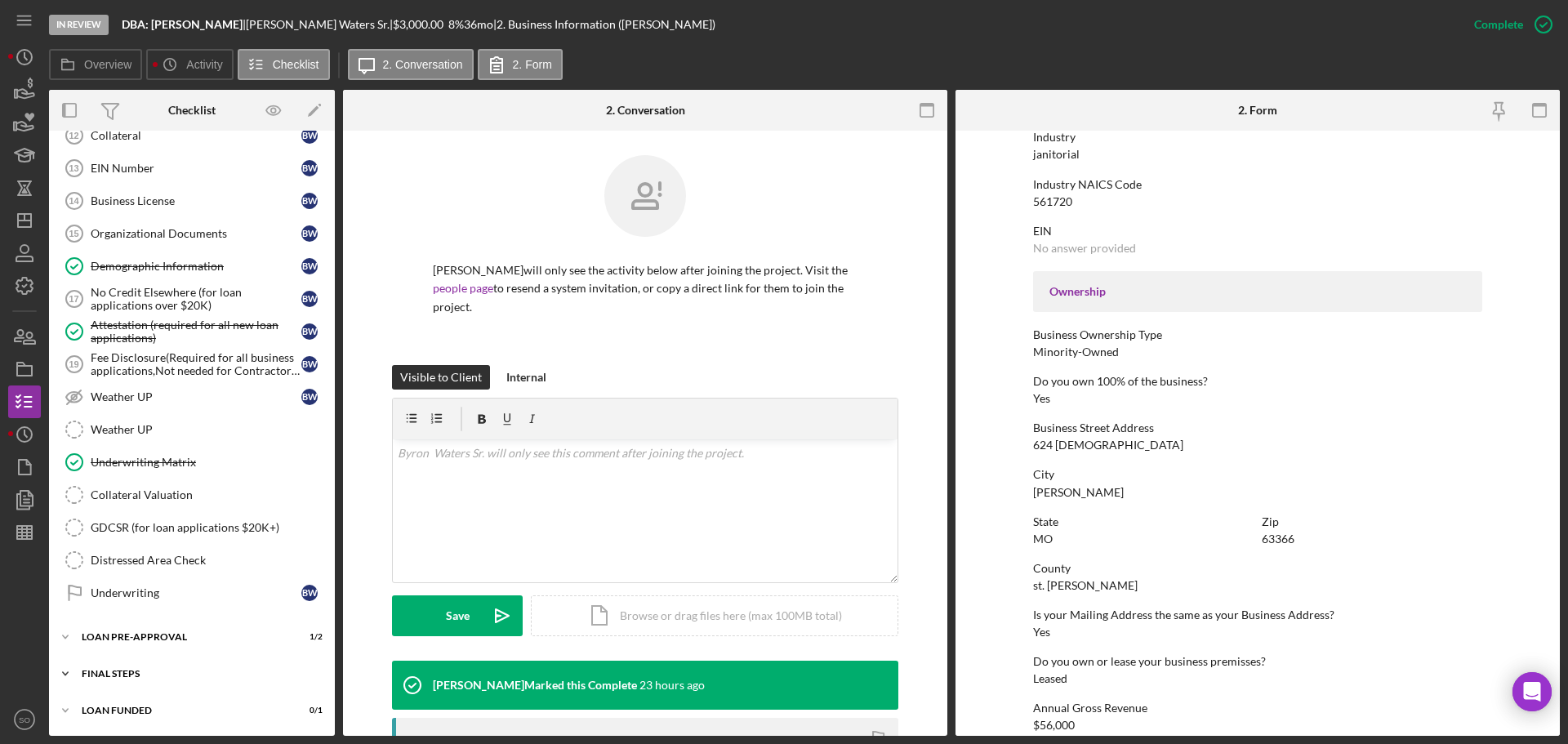
click at [138, 678] on div "FINAL STEPS" at bounding box center [198, 674] width 233 height 10
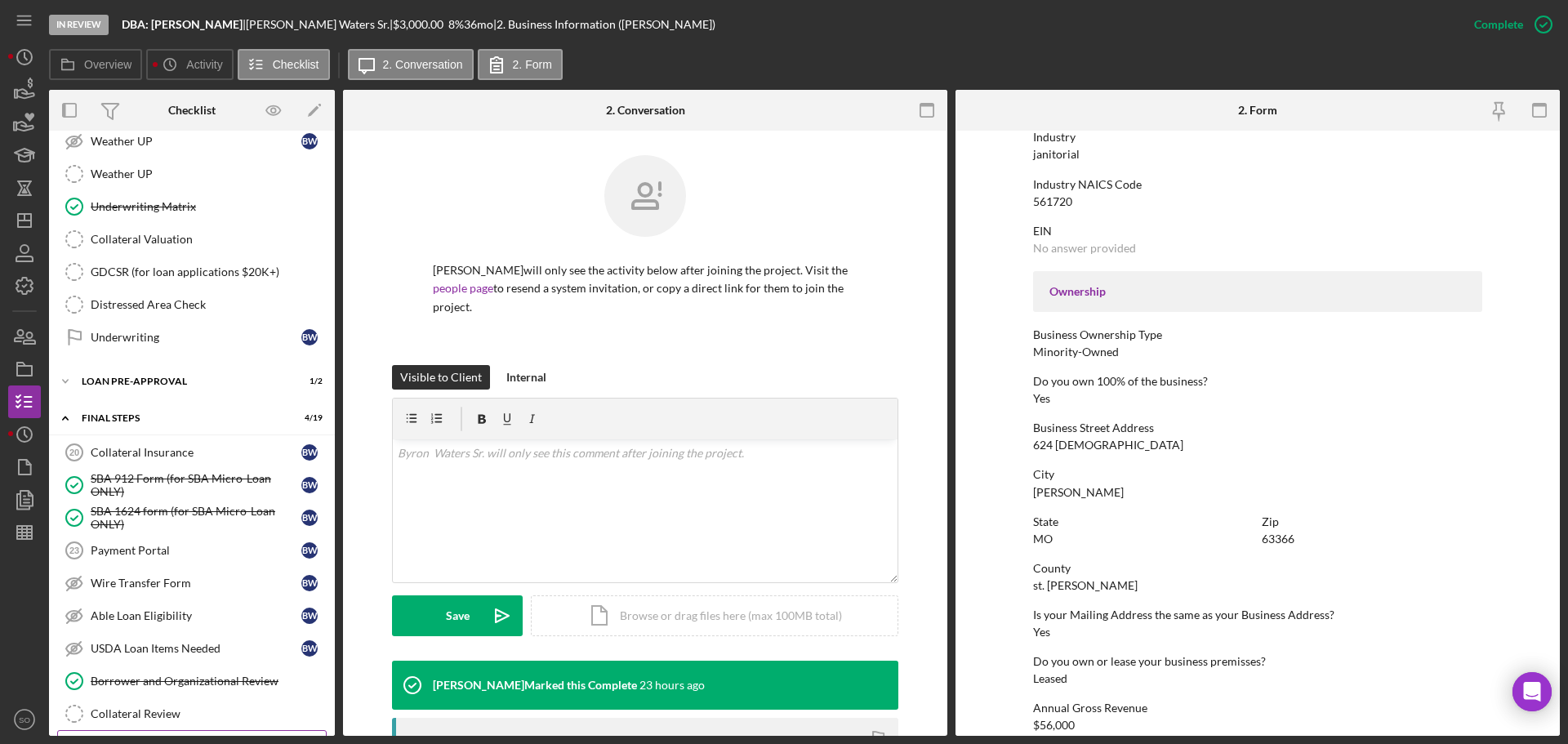
scroll to position [1446, 0]
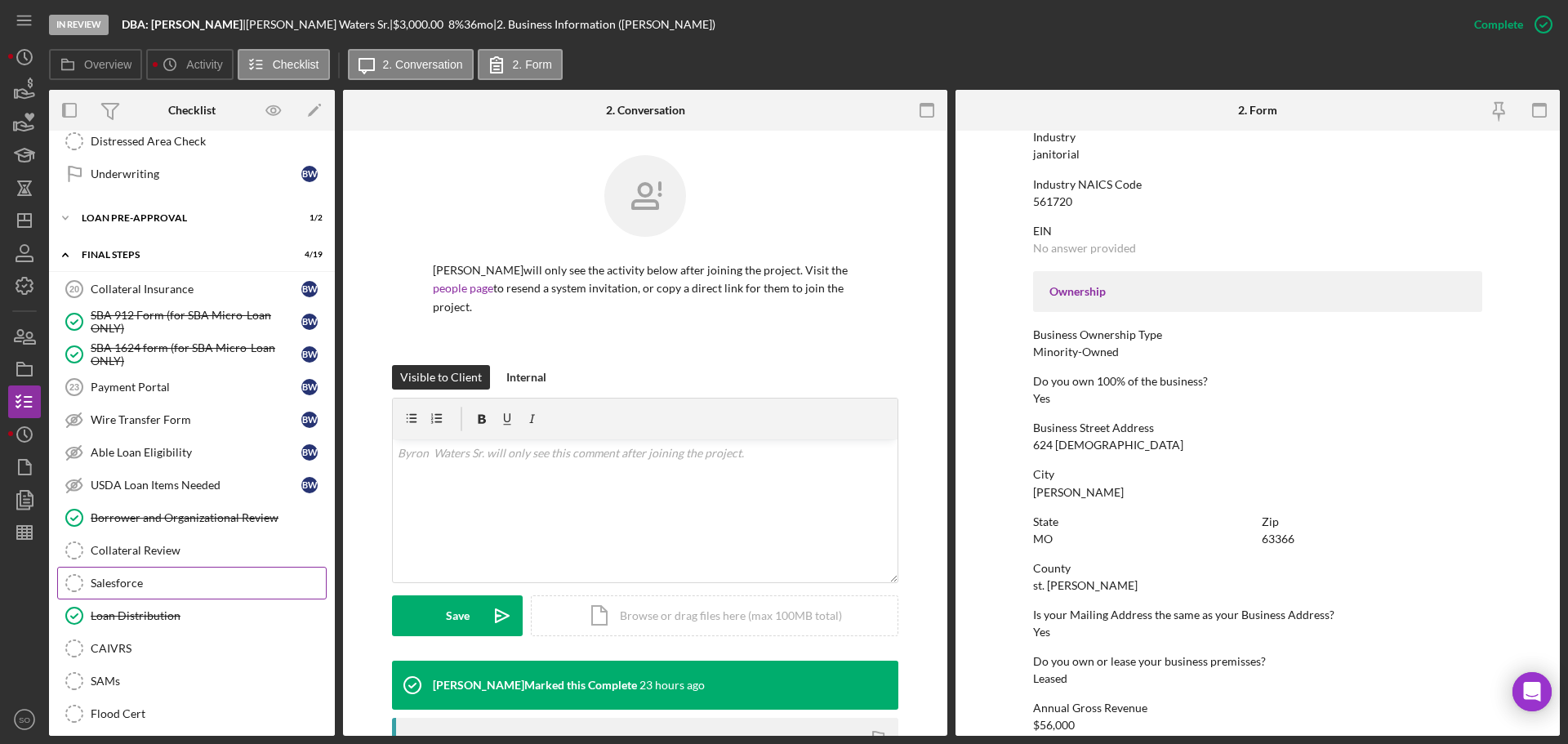
click at [134, 591] on link "Salesforce Salesforce" at bounding box center [192, 583] width 270 height 33
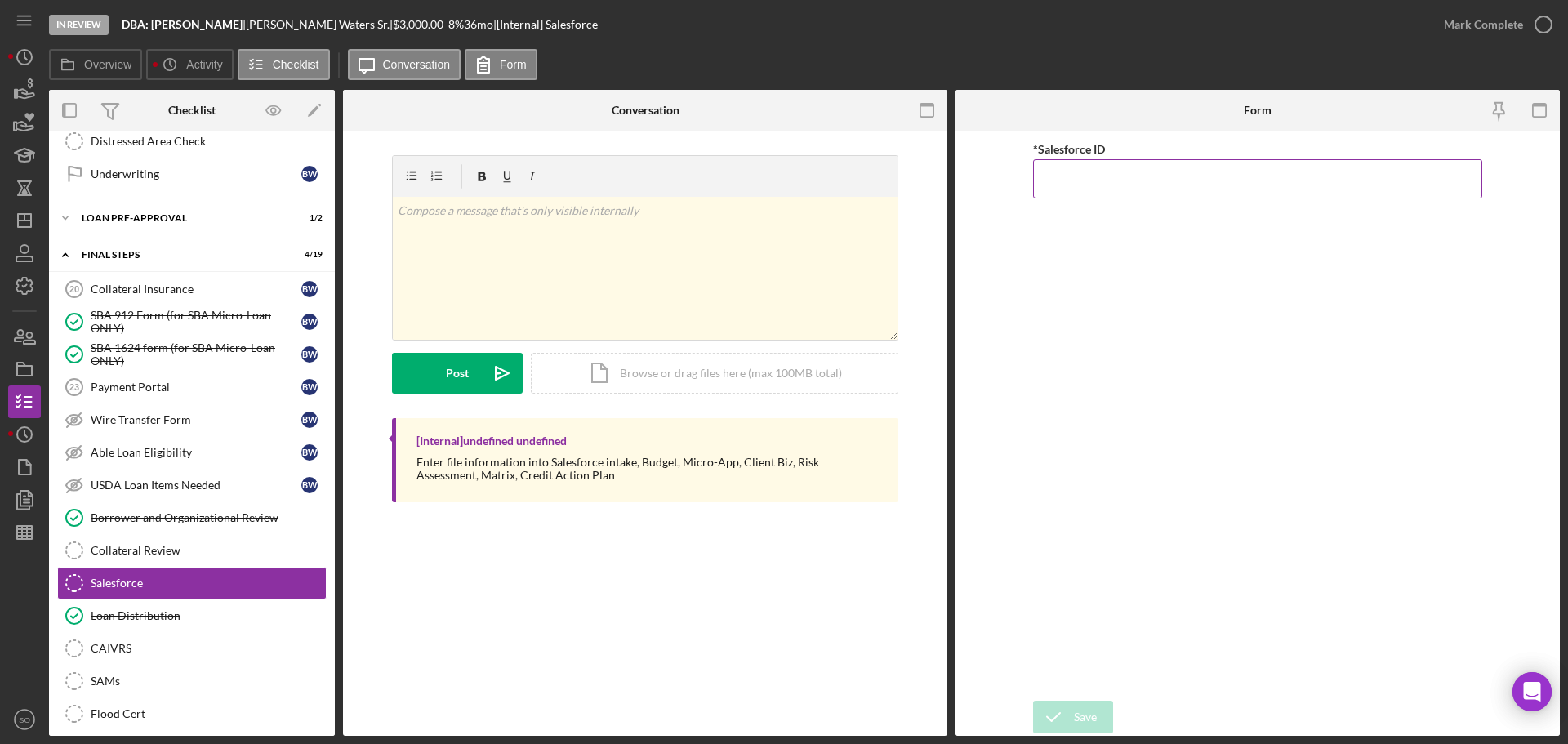
click at [1088, 183] on input "*Salesforce ID" at bounding box center [1258, 179] width 449 height 39
paste input "a0wPC000002BztRYAS"
type input "a0wPC000002BztRYAS"
click at [1079, 726] on div "Save" at bounding box center [1086, 718] width 23 height 33
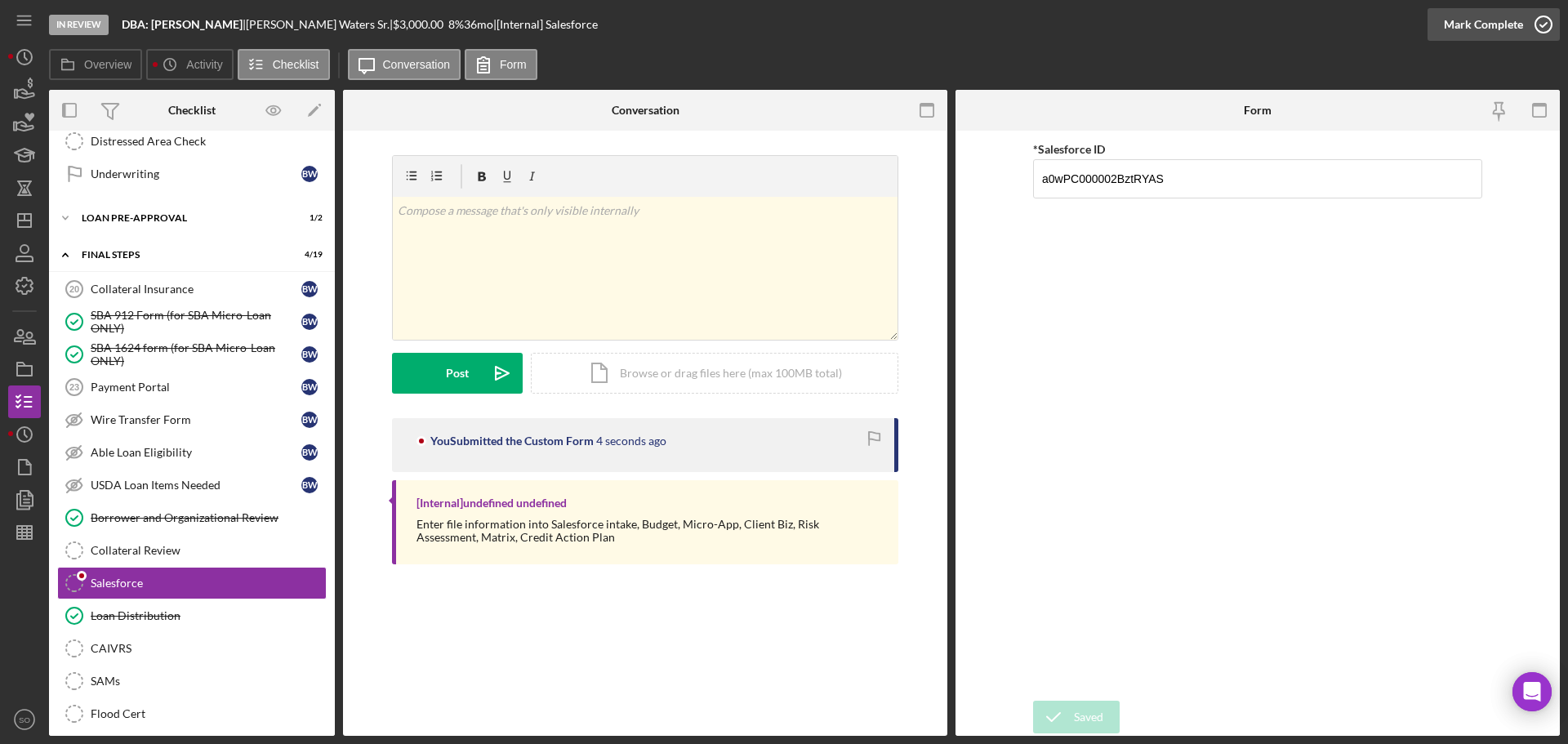
click at [1458, 23] on div "Mark Complete" at bounding box center [1483, 24] width 79 height 33
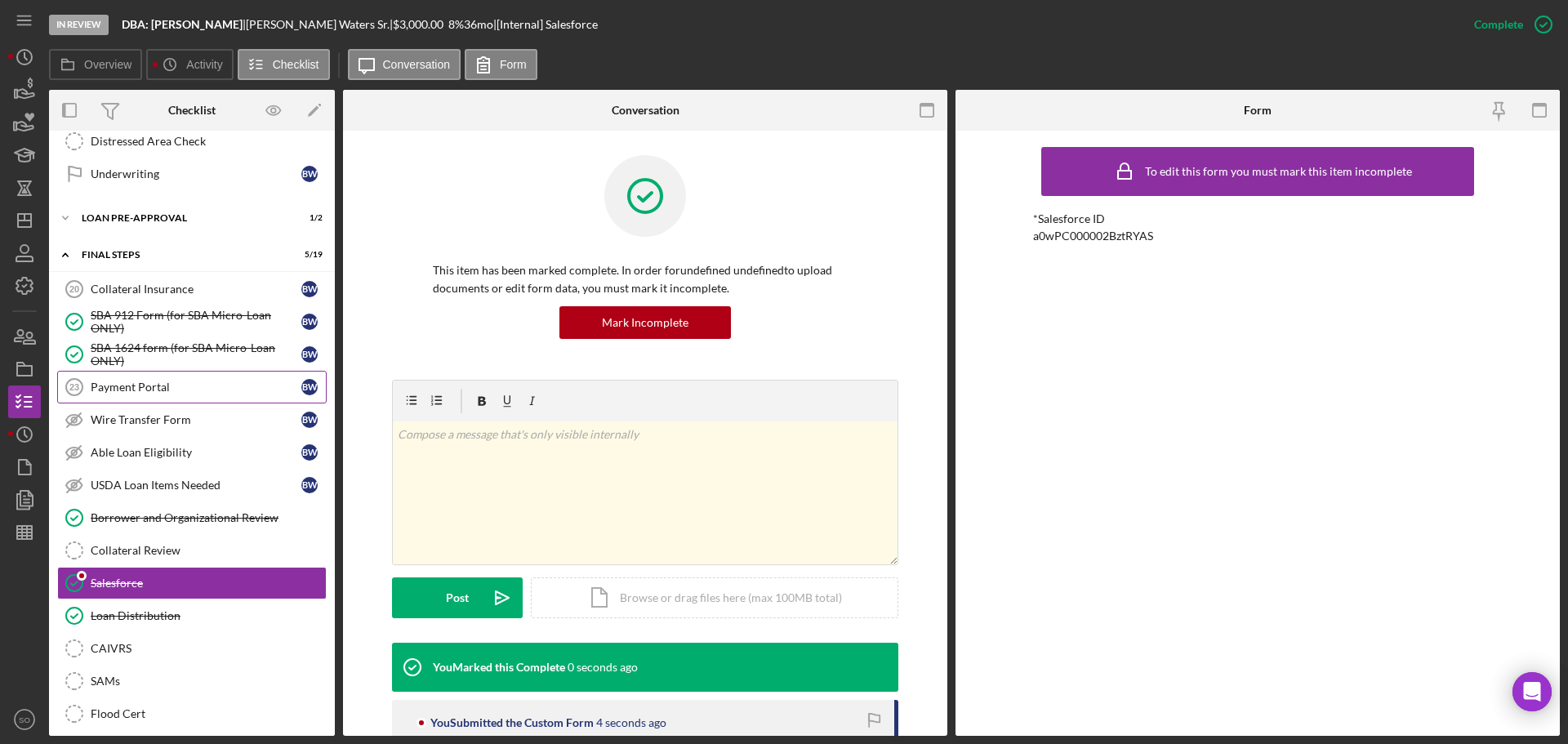
click at [176, 378] on link "Payment Portal 23 Payment Portal B W" at bounding box center [192, 387] width 270 height 33
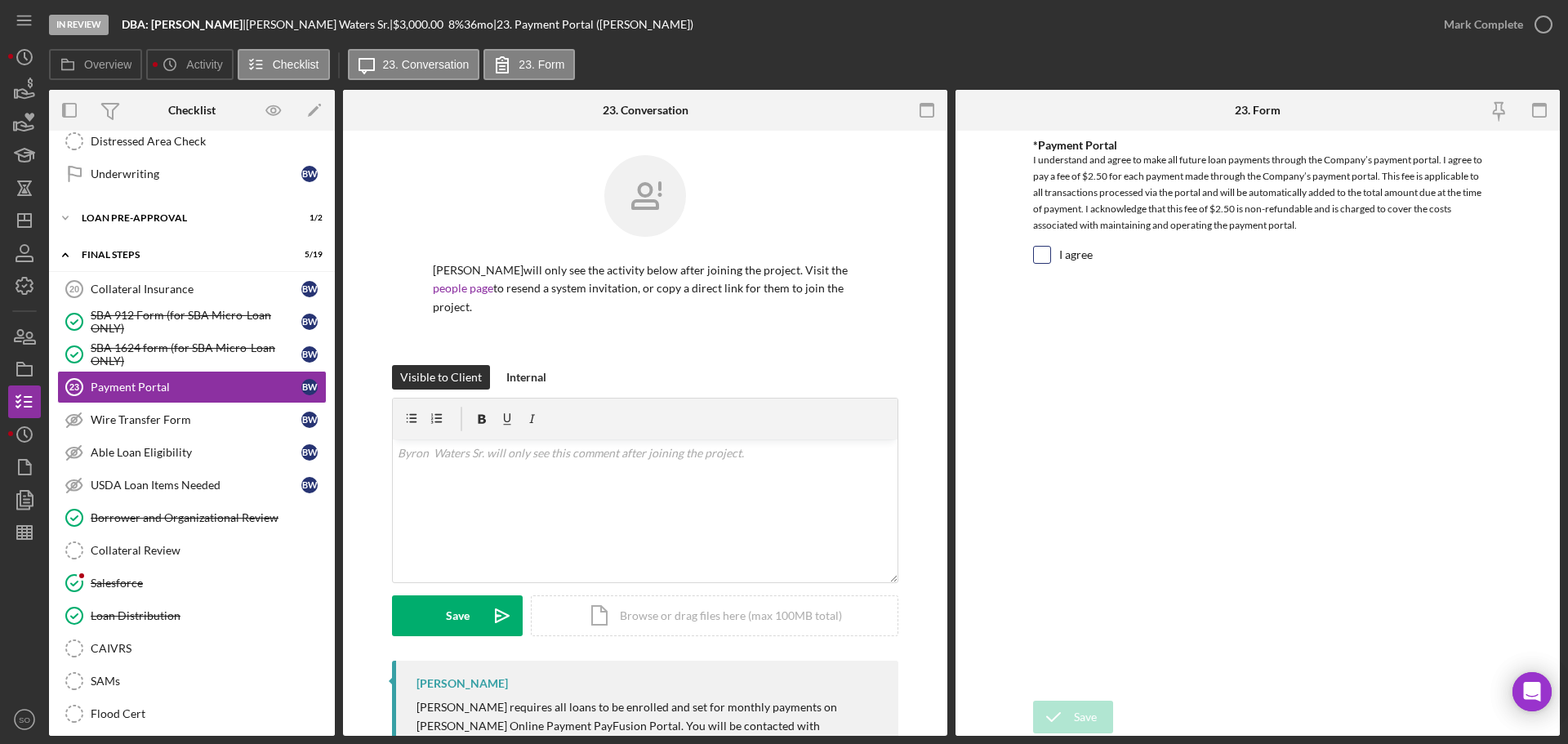
click at [1064, 256] on label "I agree" at bounding box center [1076, 254] width 34 height 16
click at [1050, 256] on input "I agree" at bounding box center [1042, 254] width 16 height 16
checkbox input "true"
click at [1101, 716] on button "Save" at bounding box center [1073, 718] width 80 height 33
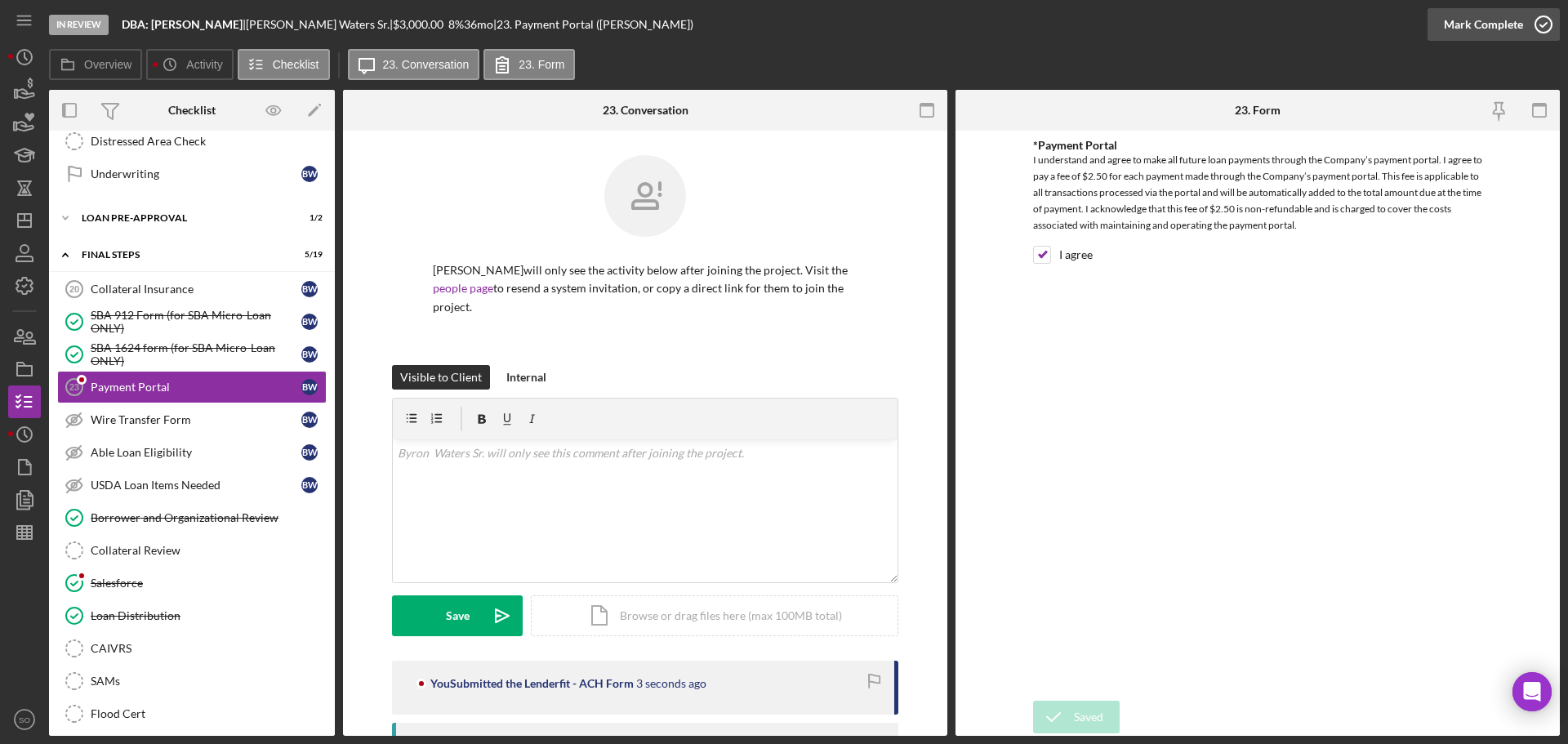
click at [1473, 29] on div "Mark Complete" at bounding box center [1483, 24] width 79 height 33
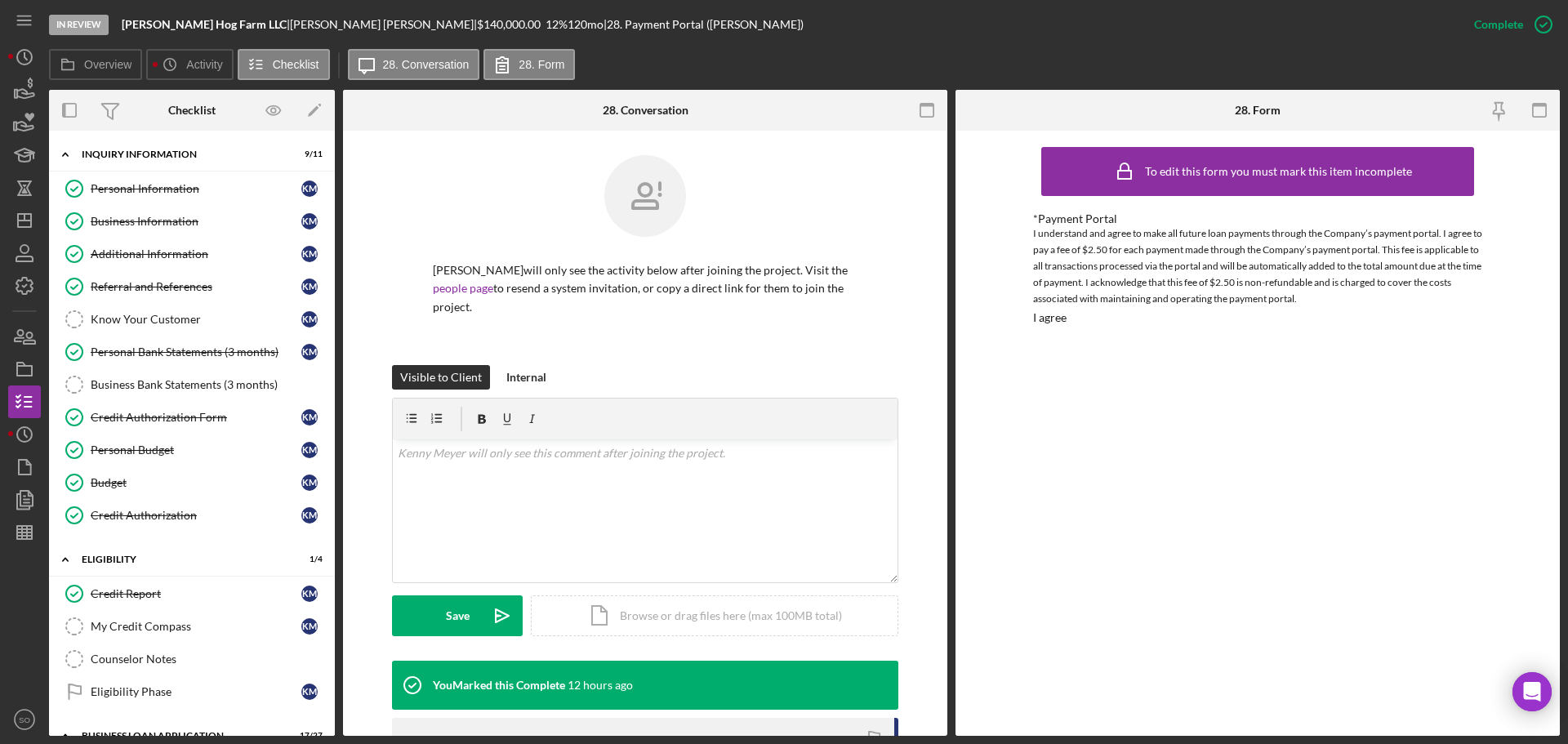
scroll to position [817, 0]
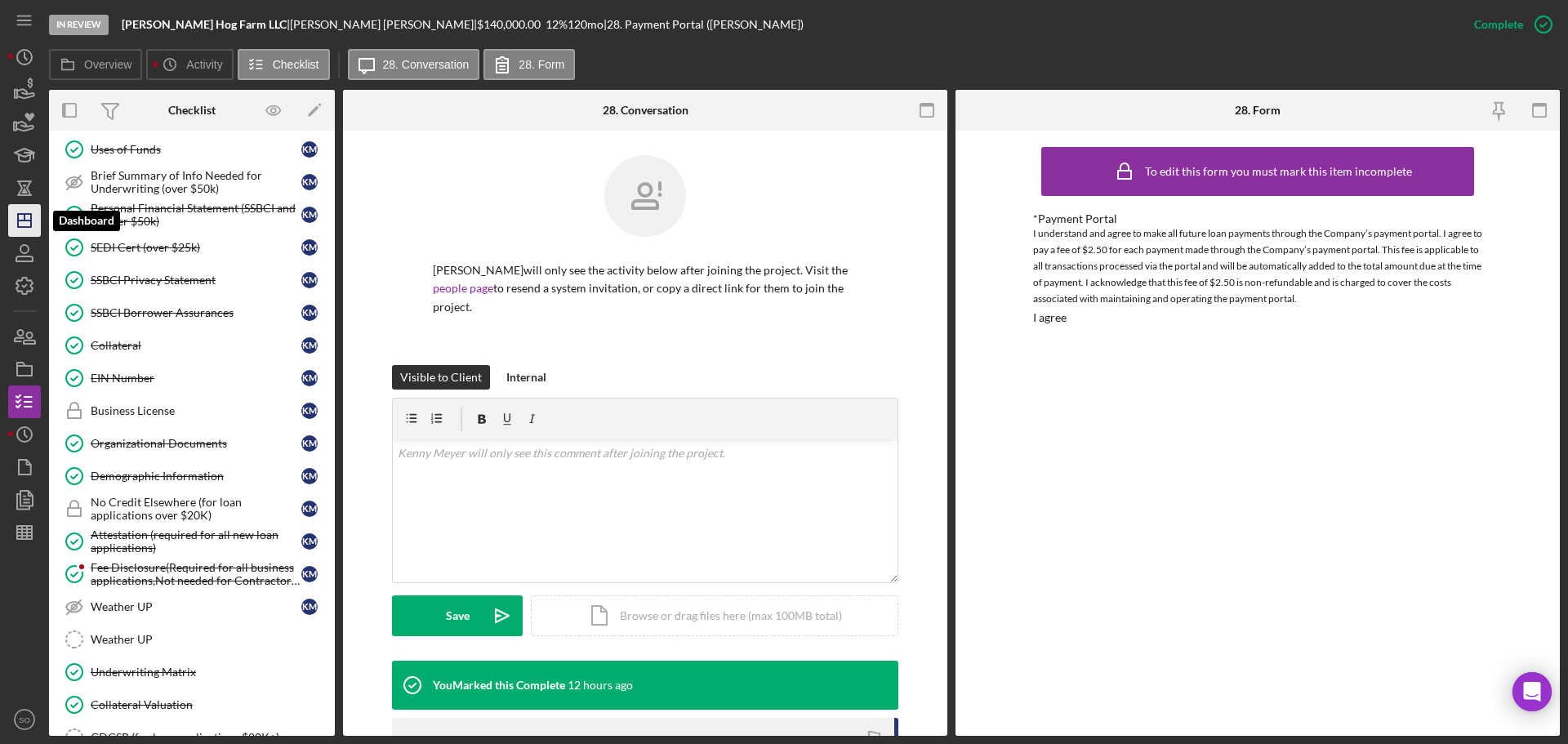
click at [10, 222] on icon "Icon/Dashboard" at bounding box center [24, 221] width 41 height 41
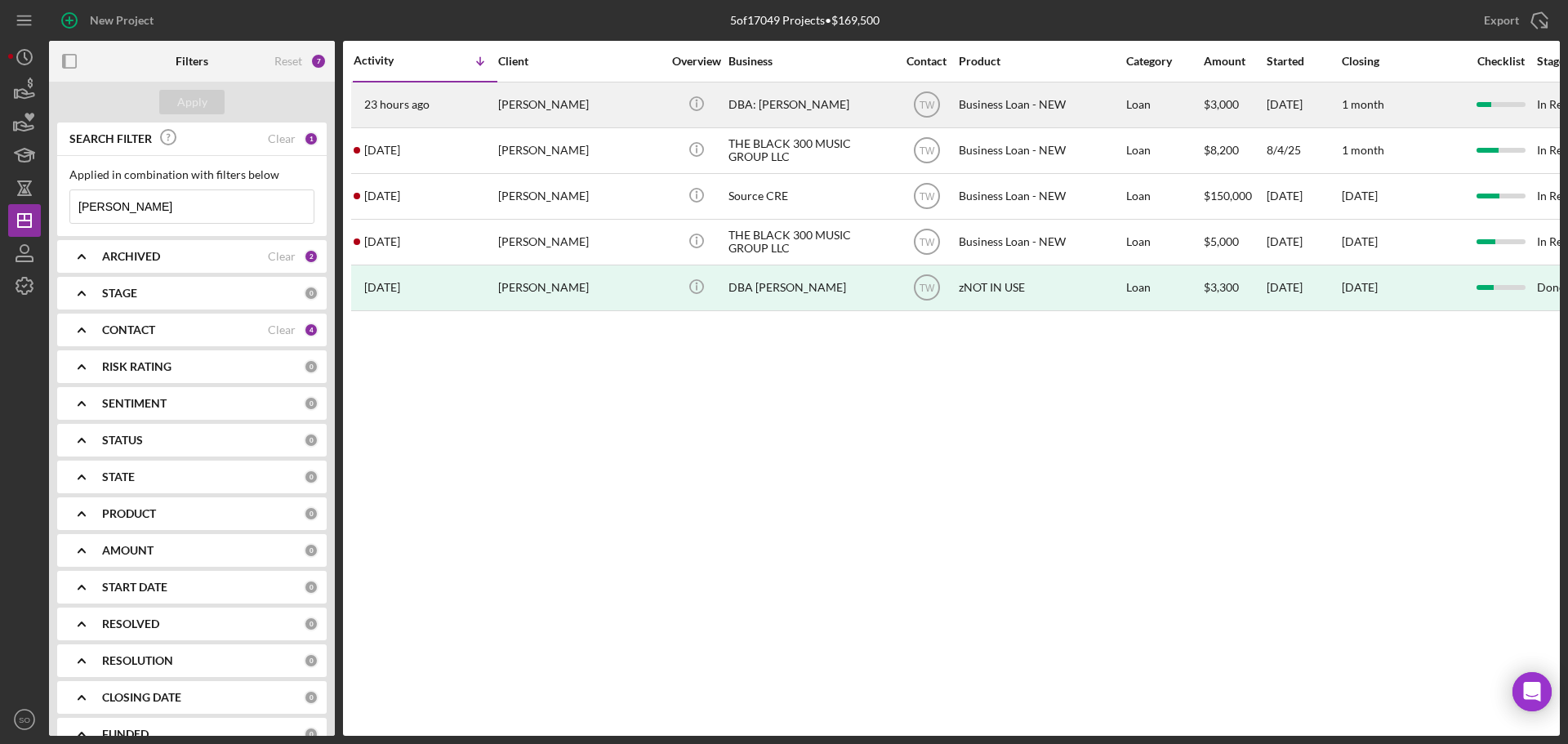
click at [515, 118] on div "[PERSON_NAME]" at bounding box center [580, 105] width 163 height 43
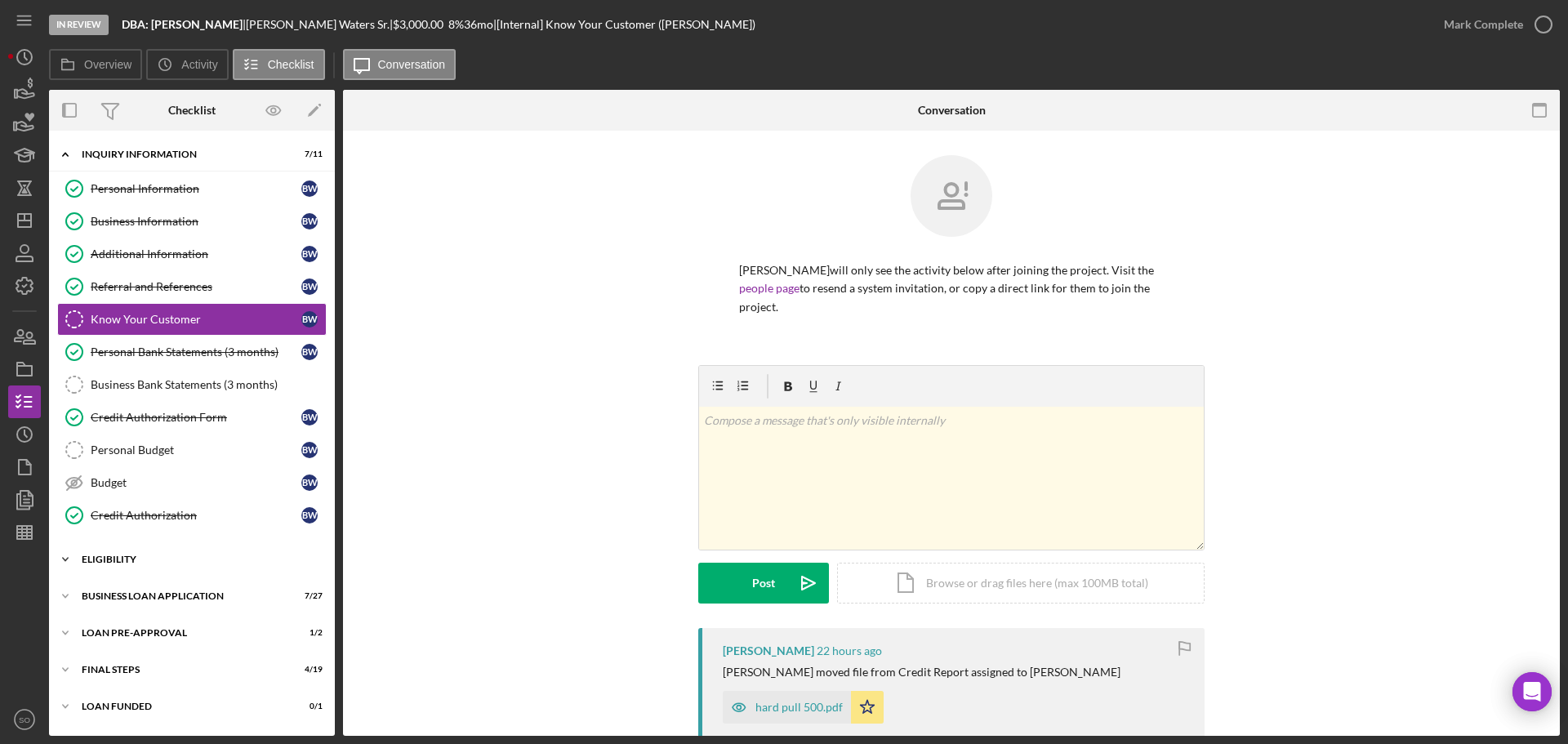
click at [115, 563] on div "Icon/Expander ELIGIBILITY 1 / 4" at bounding box center [191, 560] width 285 height 33
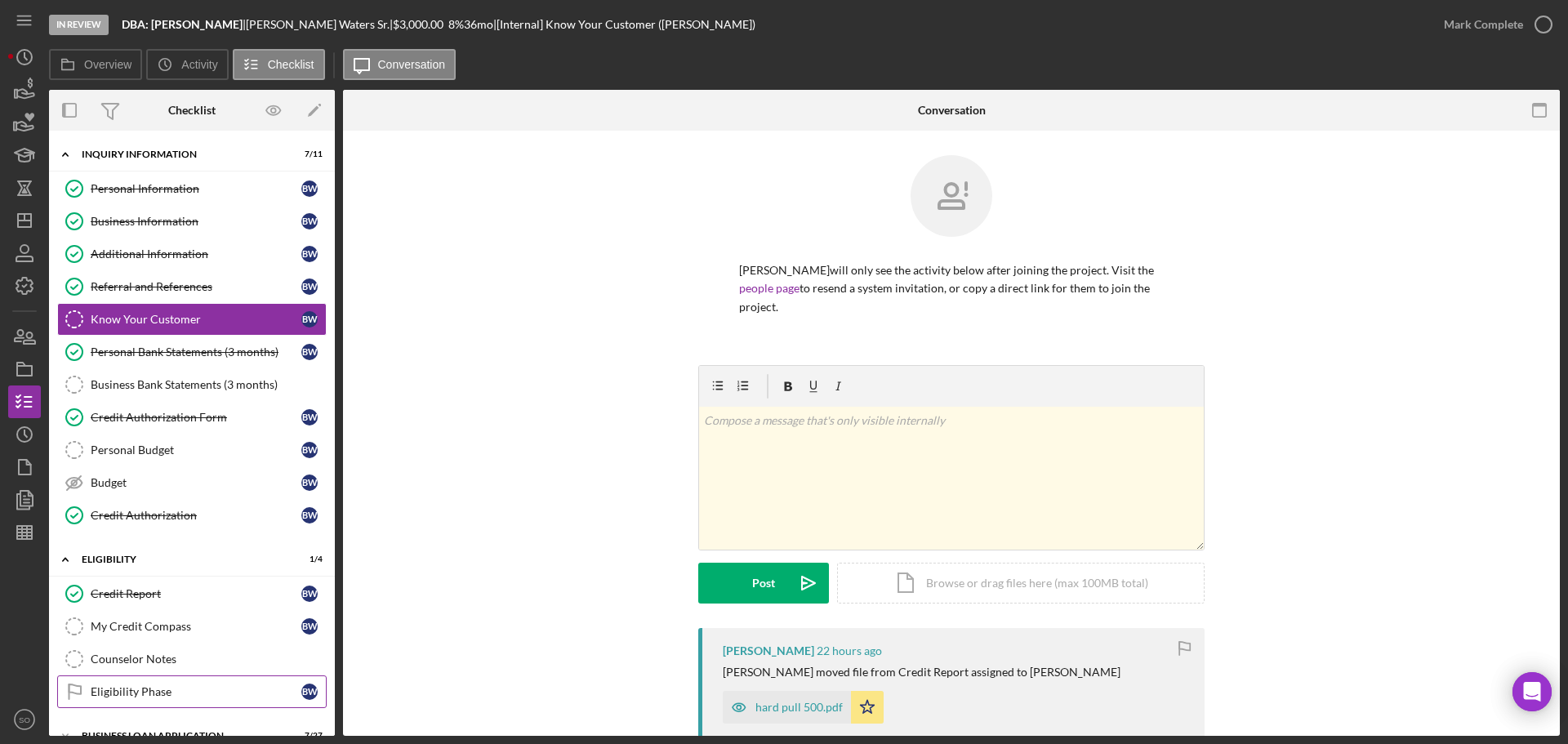
scroll to position [135, 0]
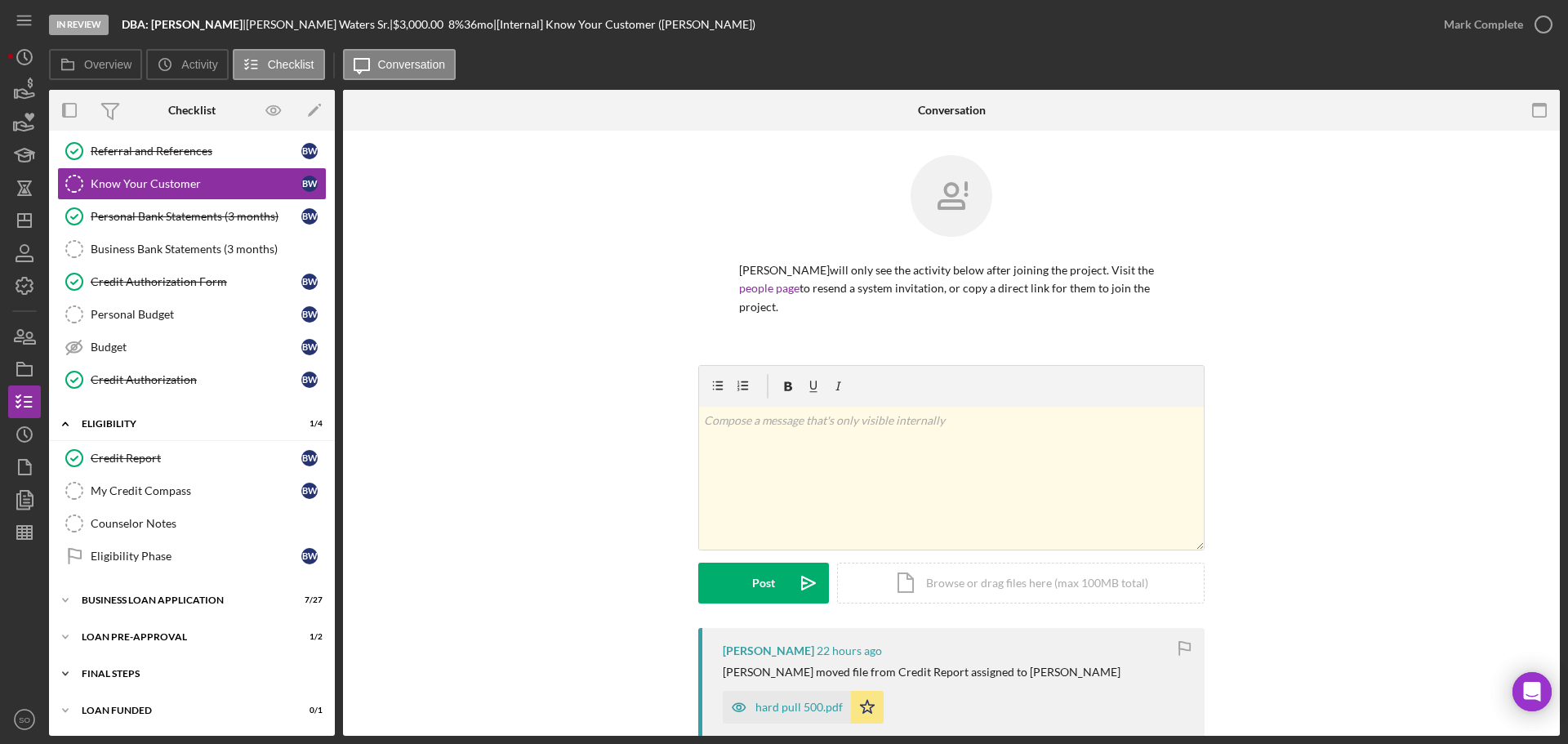
click at [143, 675] on div "FINAL STEPS" at bounding box center [198, 674] width 233 height 10
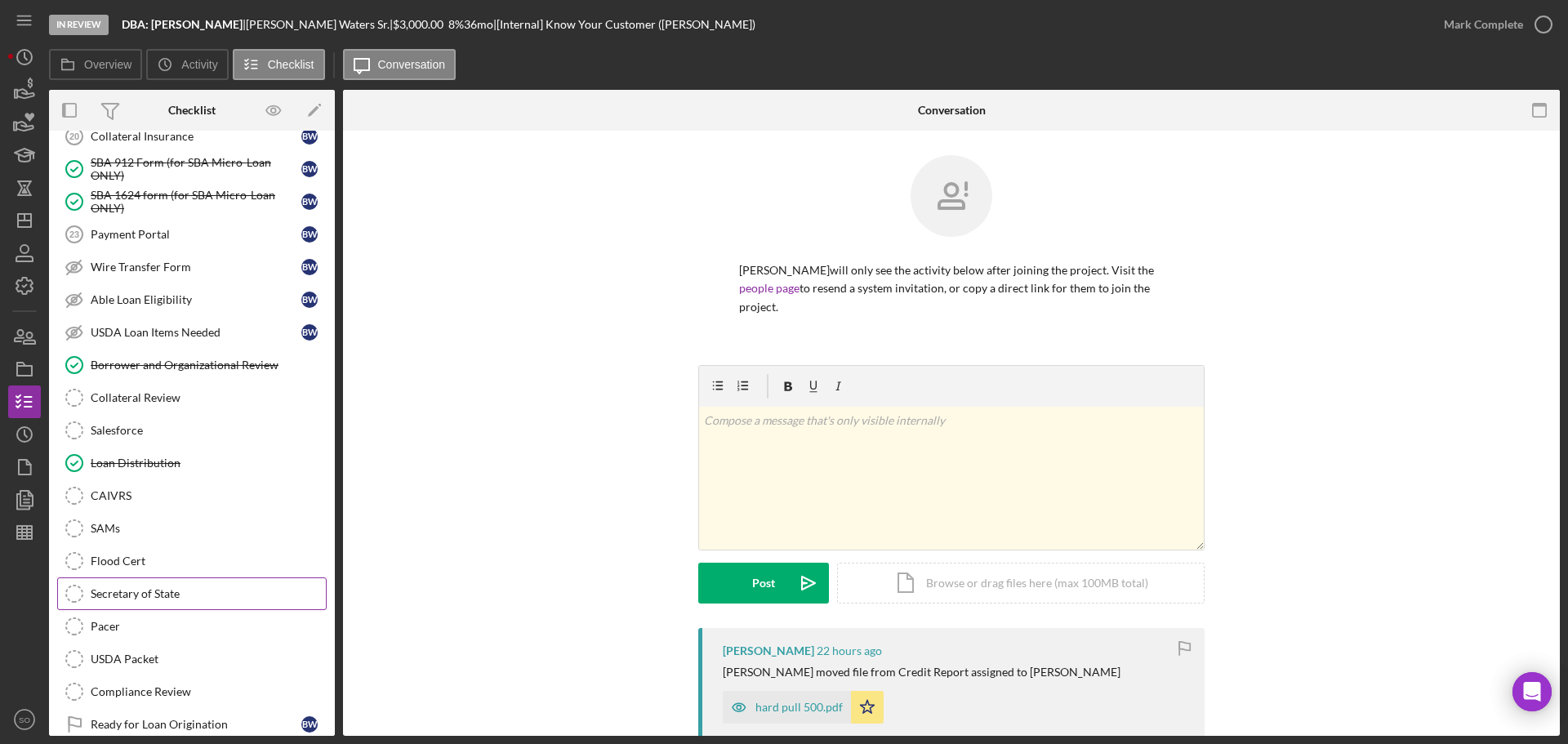
scroll to position [544, 0]
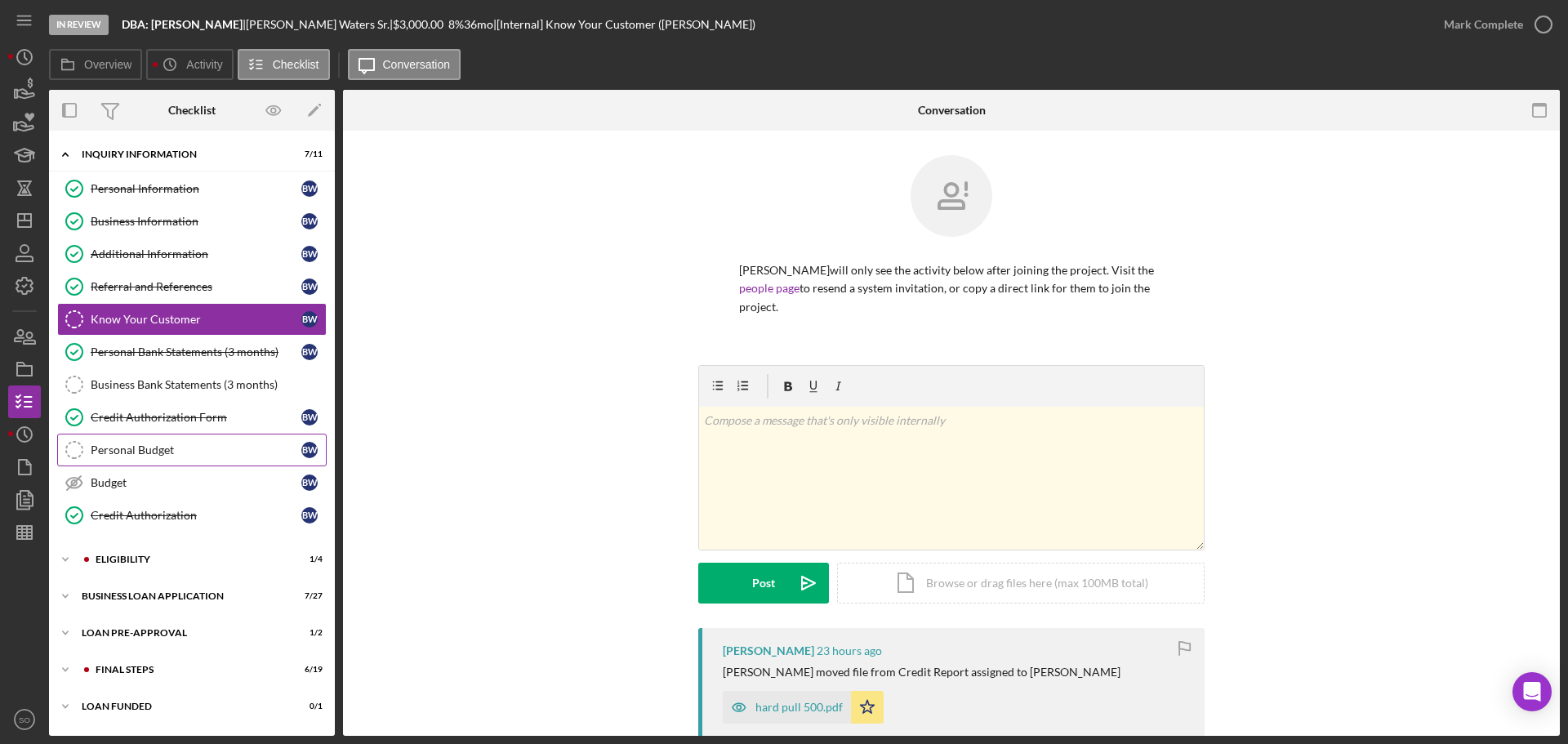
drag, startPoint x: 161, startPoint y: 444, endPoint x: 207, endPoint y: 450, distance: 46.4
click at [161, 444] on div "Personal Budget" at bounding box center [195, 450] width 211 height 13
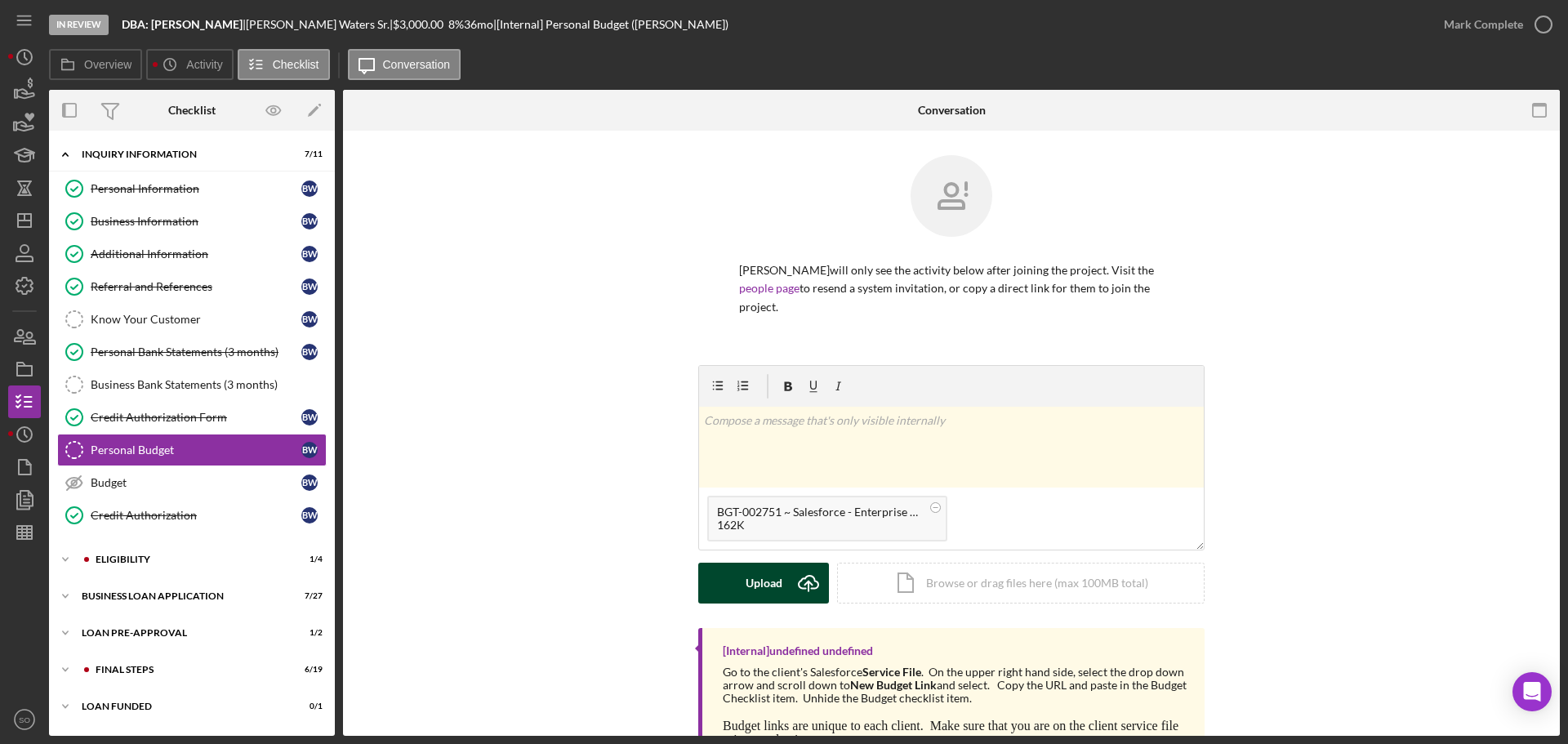
click at [777, 591] on button "Upload Icon/Upload" at bounding box center [764, 583] width 131 height 41
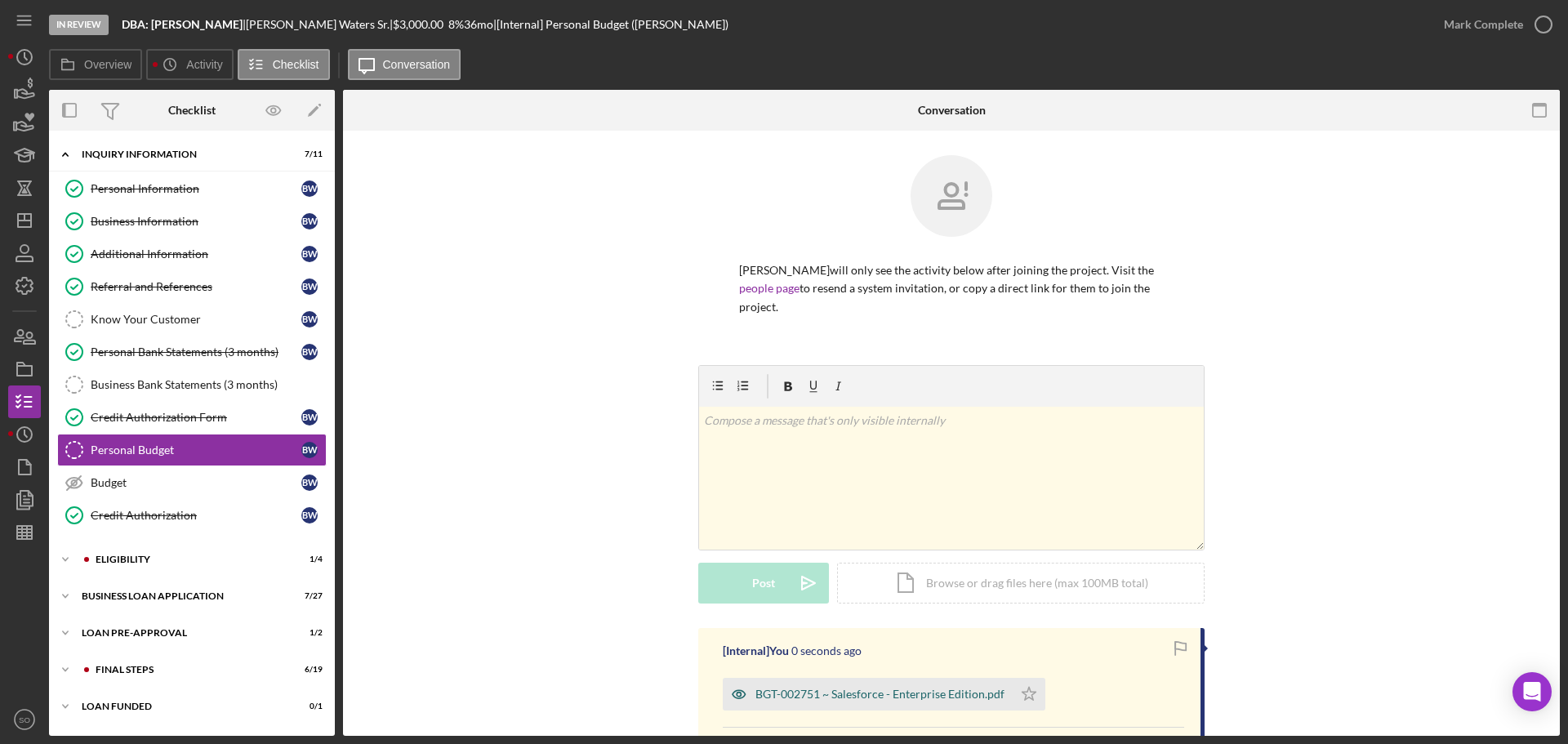
scroll to position [163, 0]
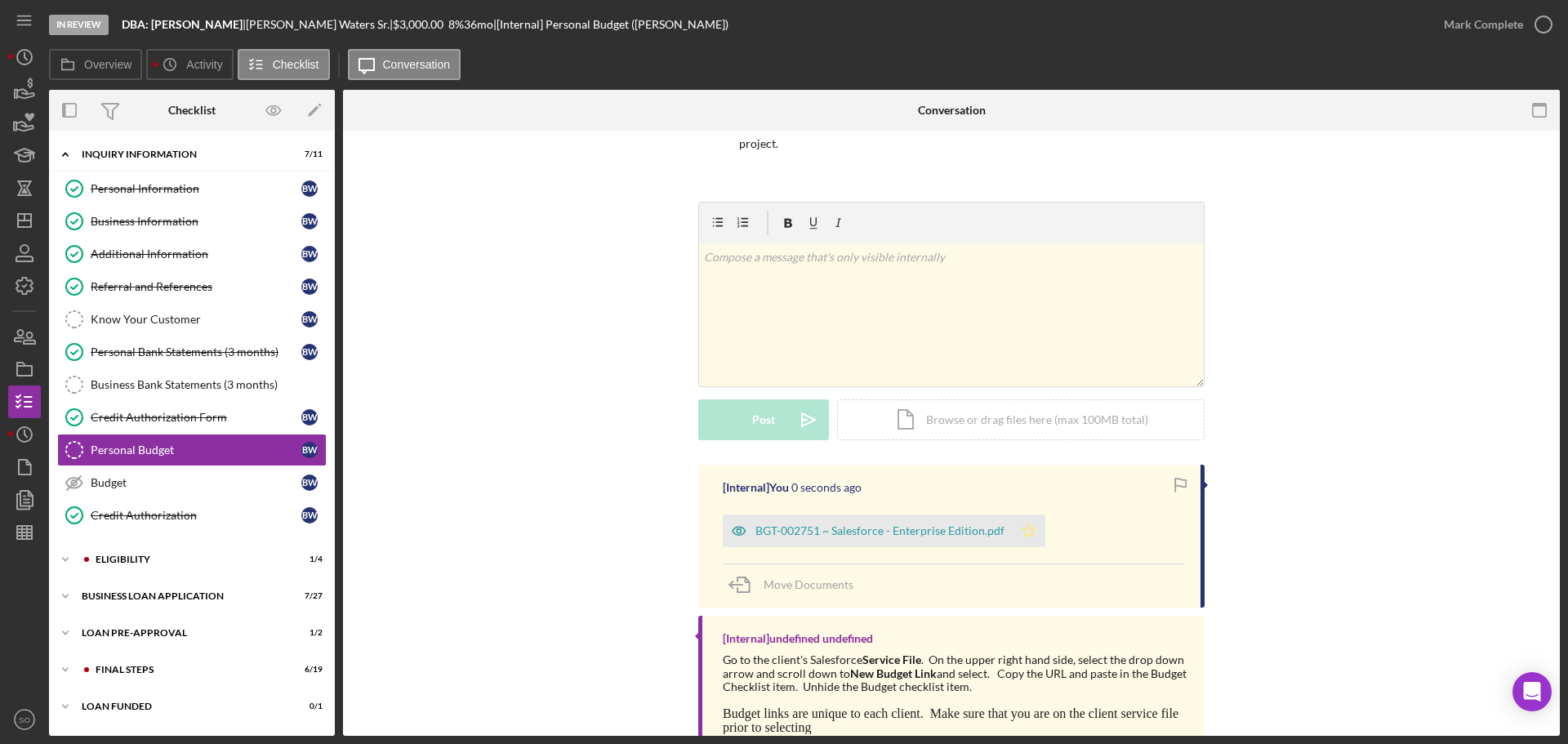
click at [1028, 528] on icon "Icon/Star" at bounding box center [1029, 531] width 33 height 33
click at [1475, 32] on div "Mark Complete" at bounding box center [1483, 24] width 79 height 33
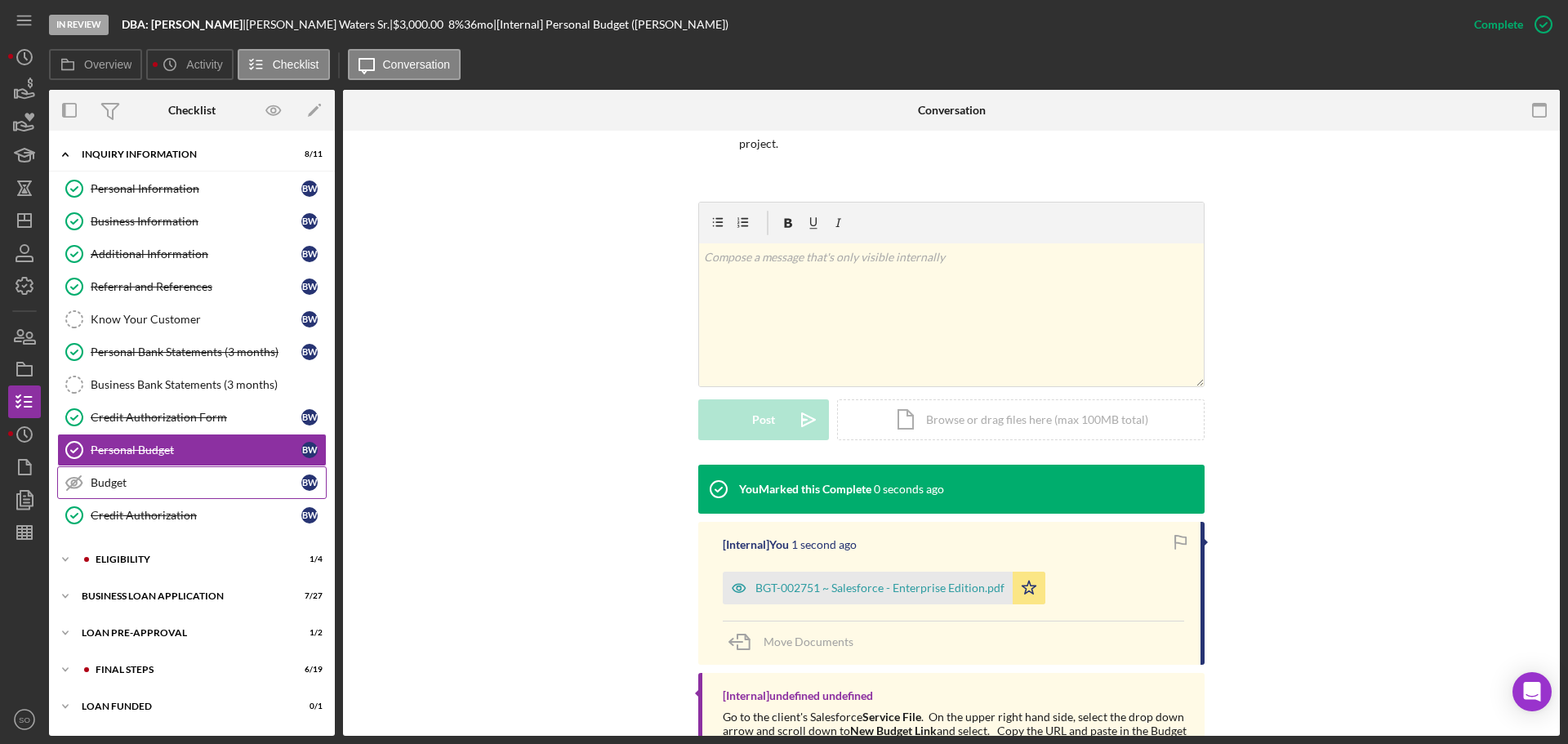
click at [152, 487] on div "Budget" at bounding box center [195, 483] width 211 height 13
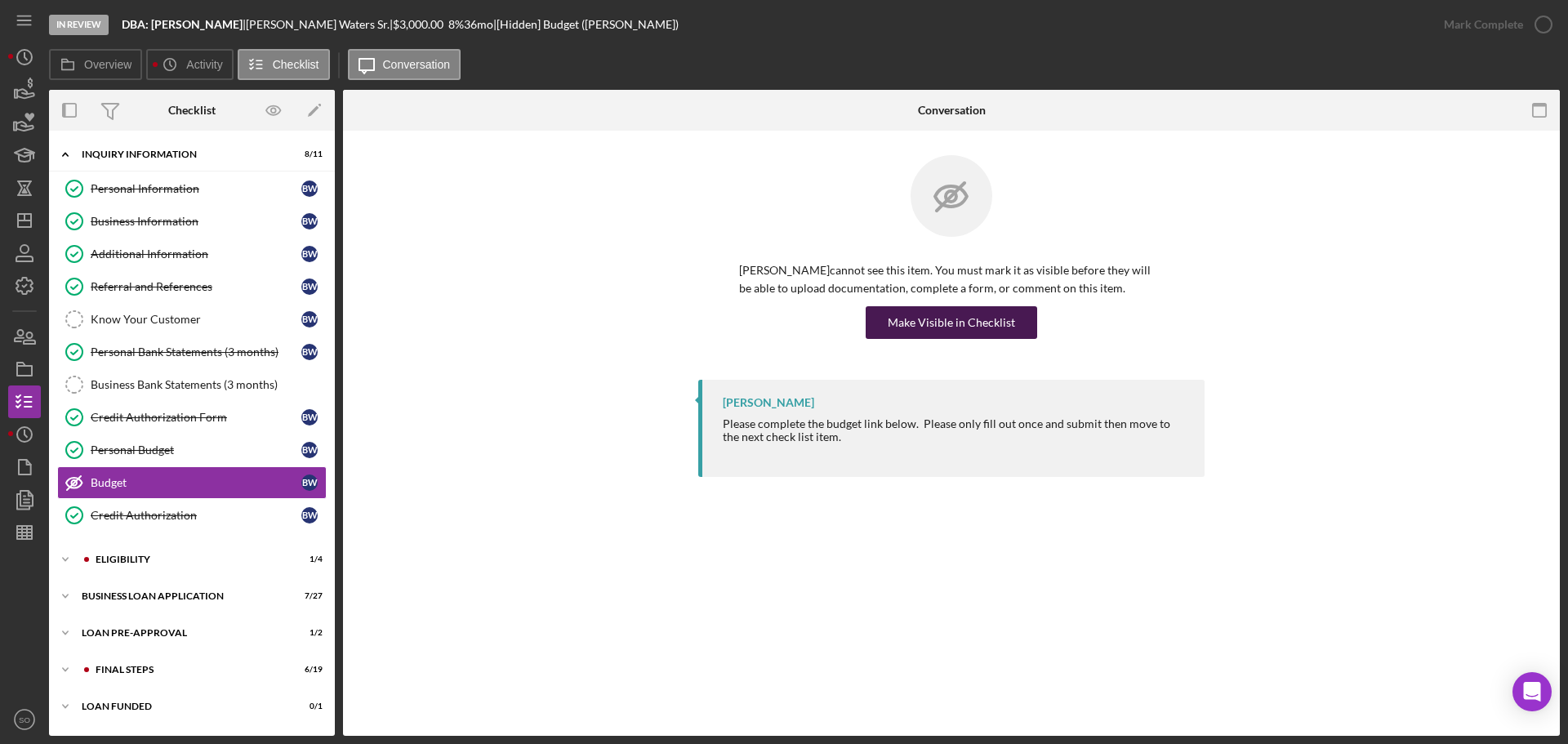
click at [939, 313] on div "Make Visible in Checklist" at bounding box center [951, 323] width 128 height 33
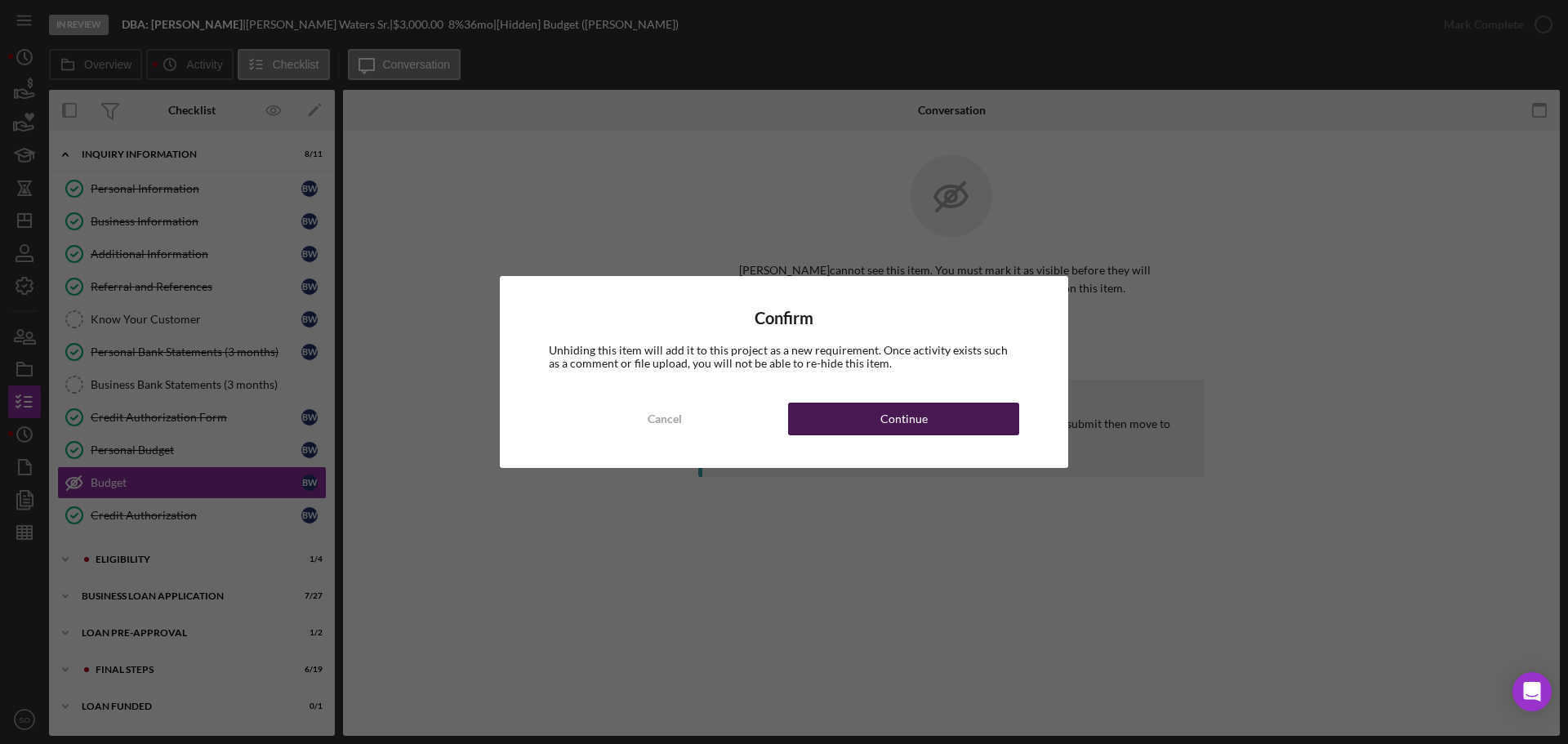
click at [945, 425] on button "Continue" at bounding box center [903, 419] width 231 height 33
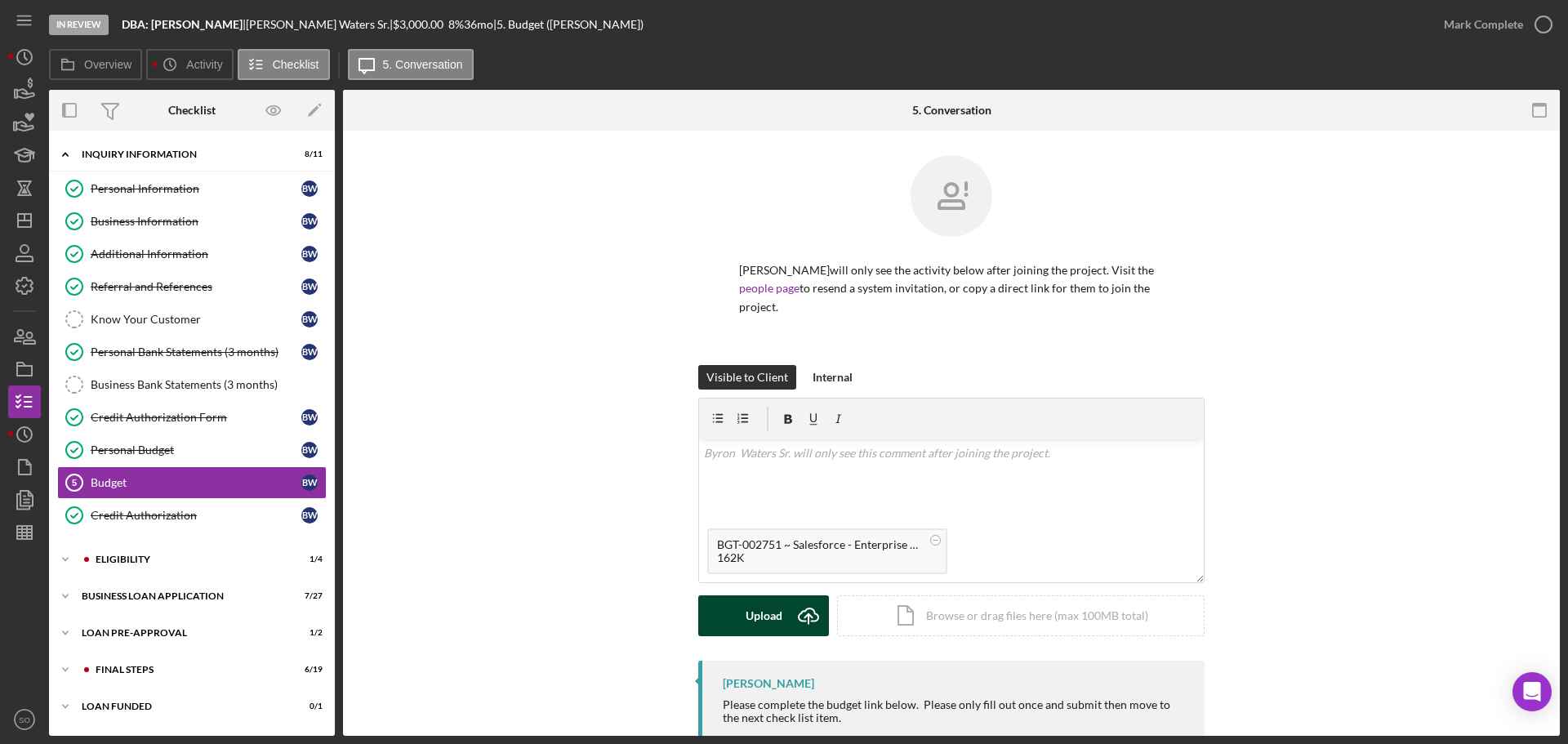
click at [762, 622] on div "Upload" at bounding box center [764, 616] width 36 height 41
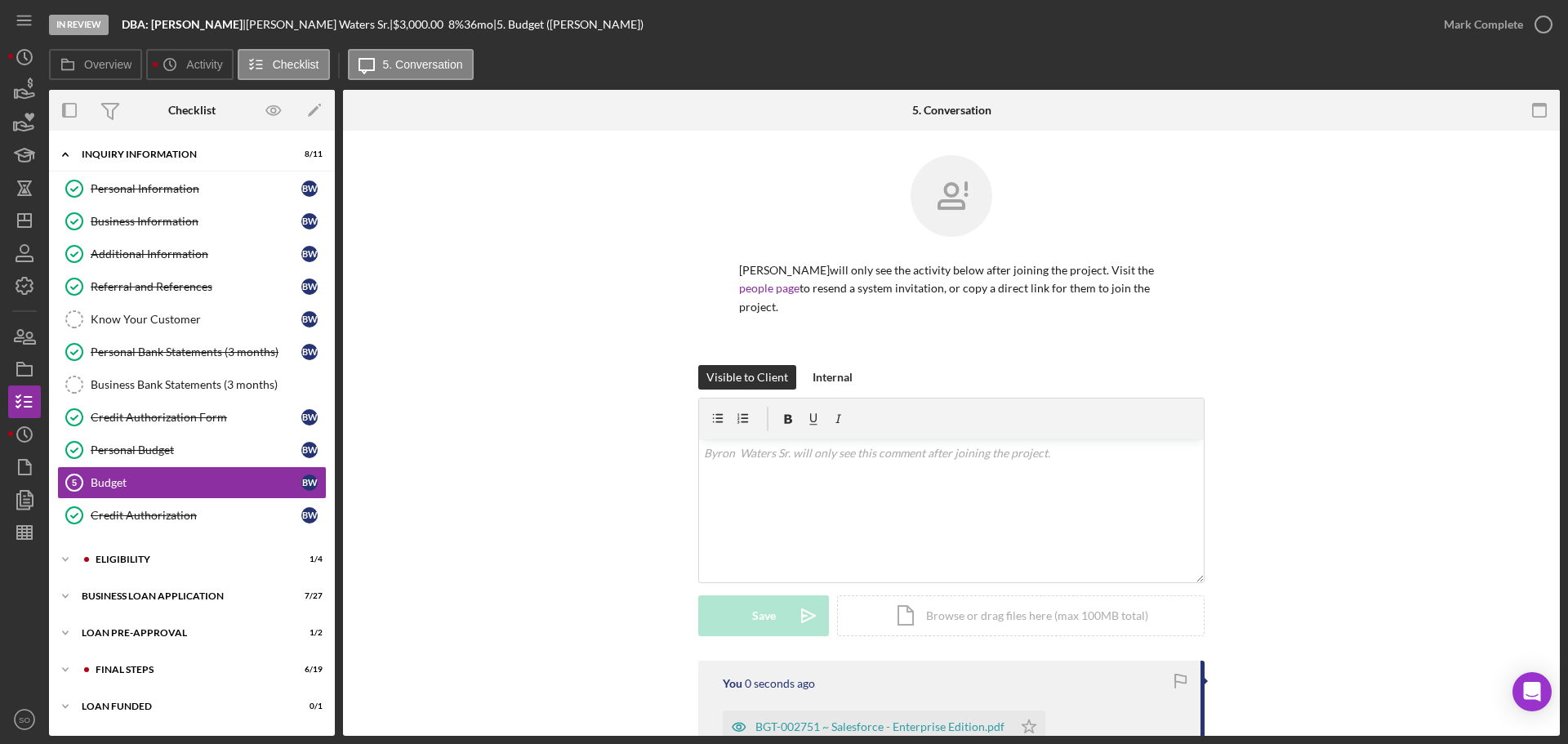
scroll to position [207, 0]
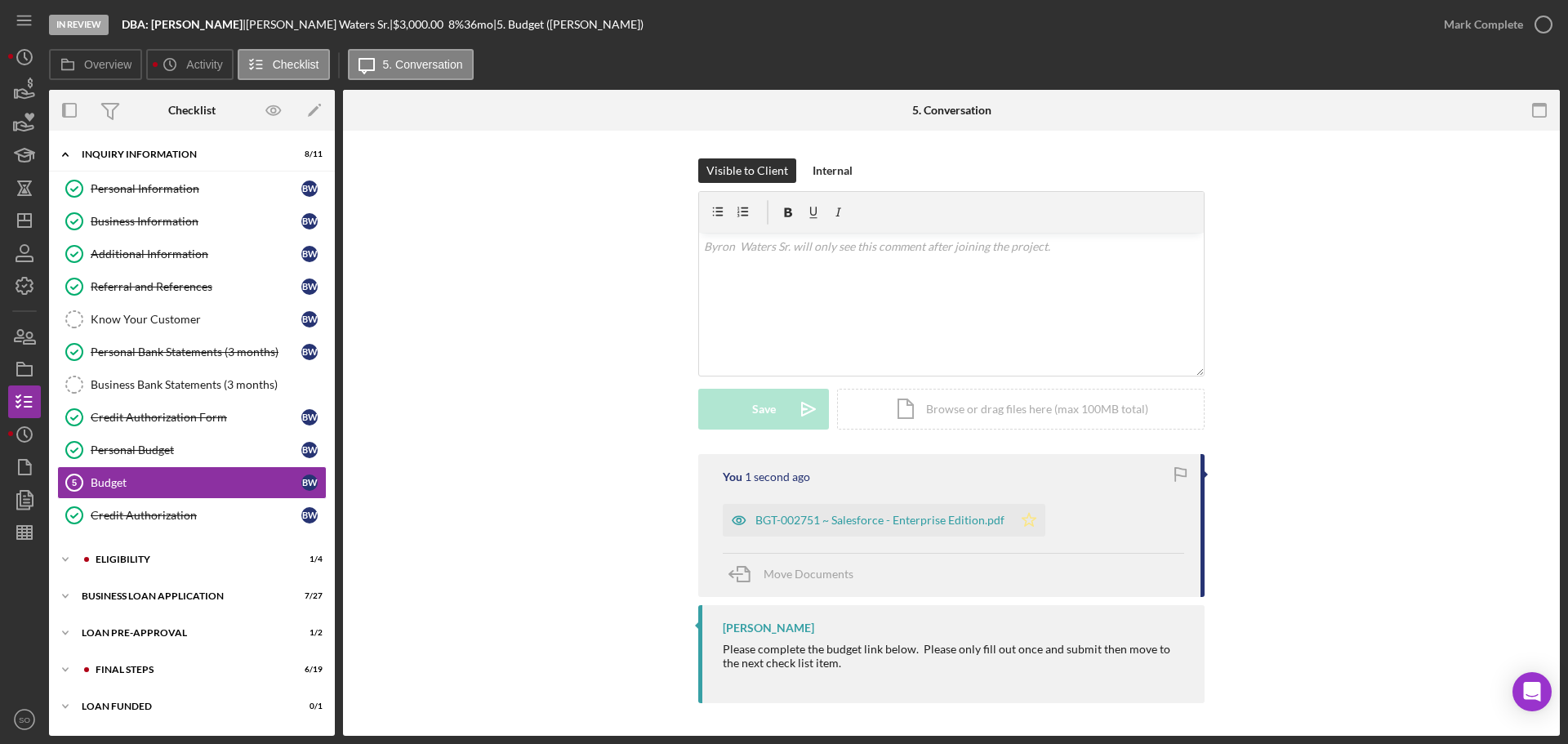
click at [1037, 517] on icon "Icon/Star" at bounding box center [1029, 521] width 33 height 33
click at [1466, 26] on div "Mark Complete" at bounding box center [1483, 24] width 79 height 33
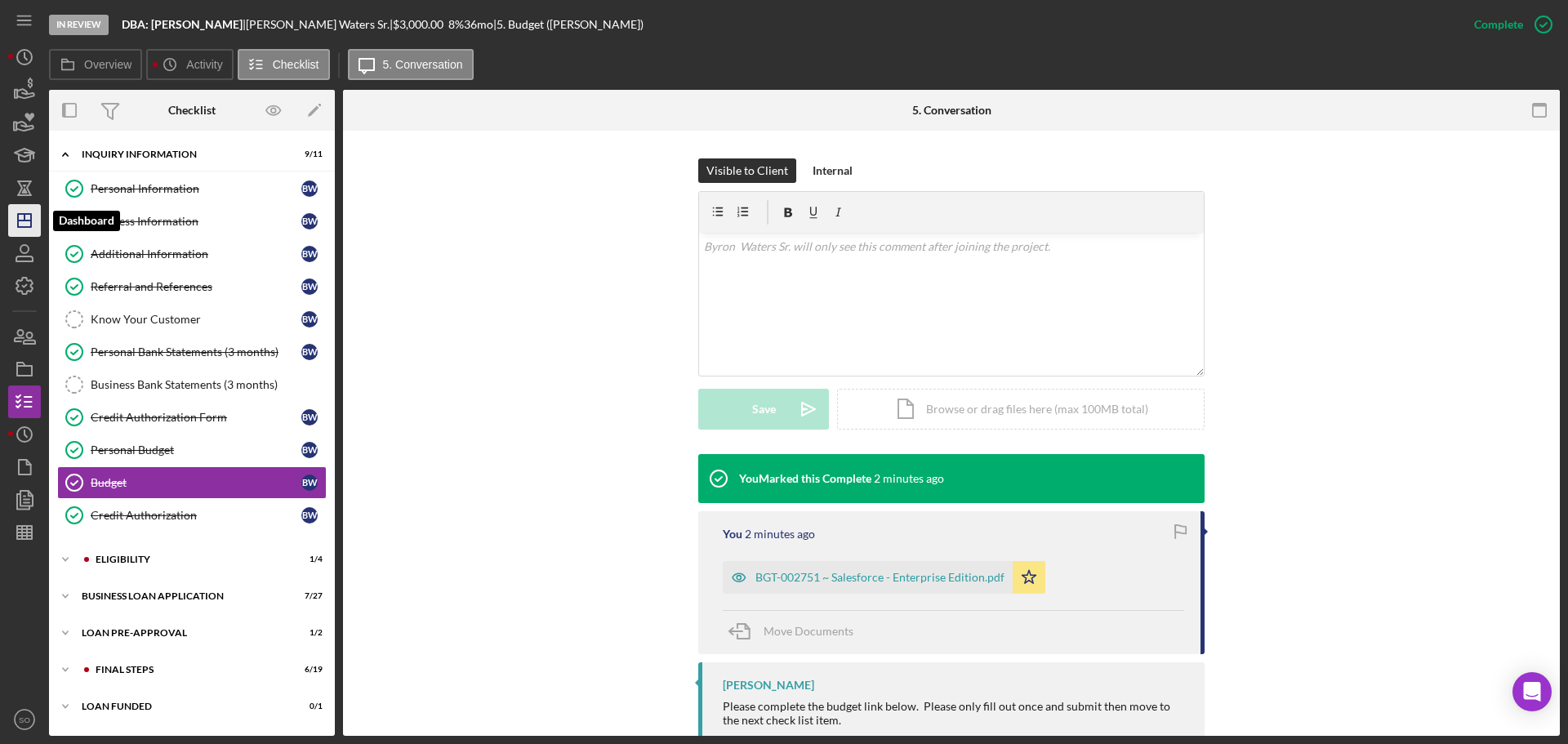
drag, startPoint x: 22, startPoint y: 227, endPoint x: 26, endPoint y: 234, distance: 8.1
click at [22, 227] on icon "Icon/Dashboard" at bounding box center [24, 221] width 41 height 41
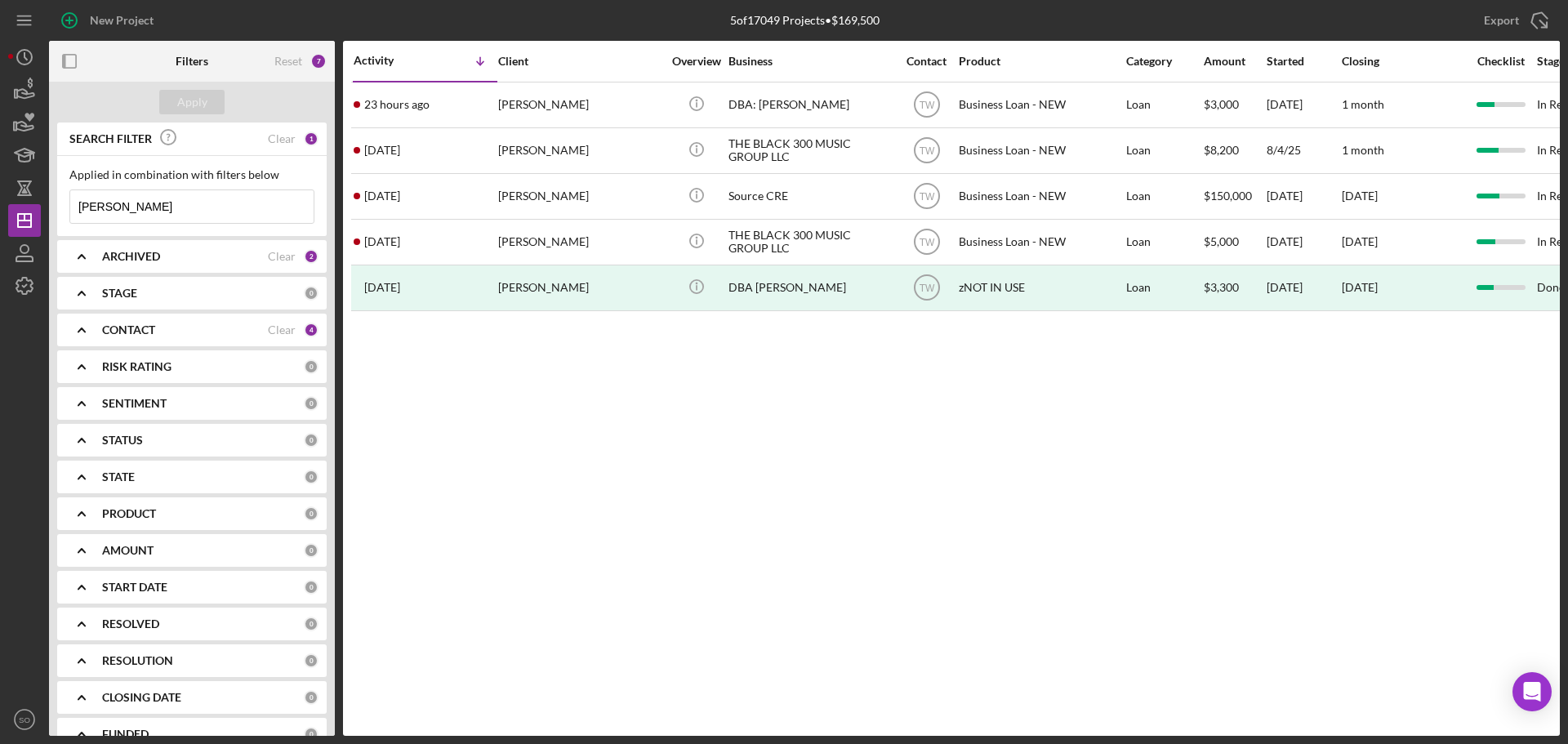
drag, startPoint x: 179, startPoint y: 198, endPoint x: -297, endPoint y: 165, distance: 477.1
click at [0, 165] on html "New Project 5 of 17049 Projects • $169,500 byron Export Icon/Export Filters Res…" at bounding box center [784, 372] width 1568 height 744
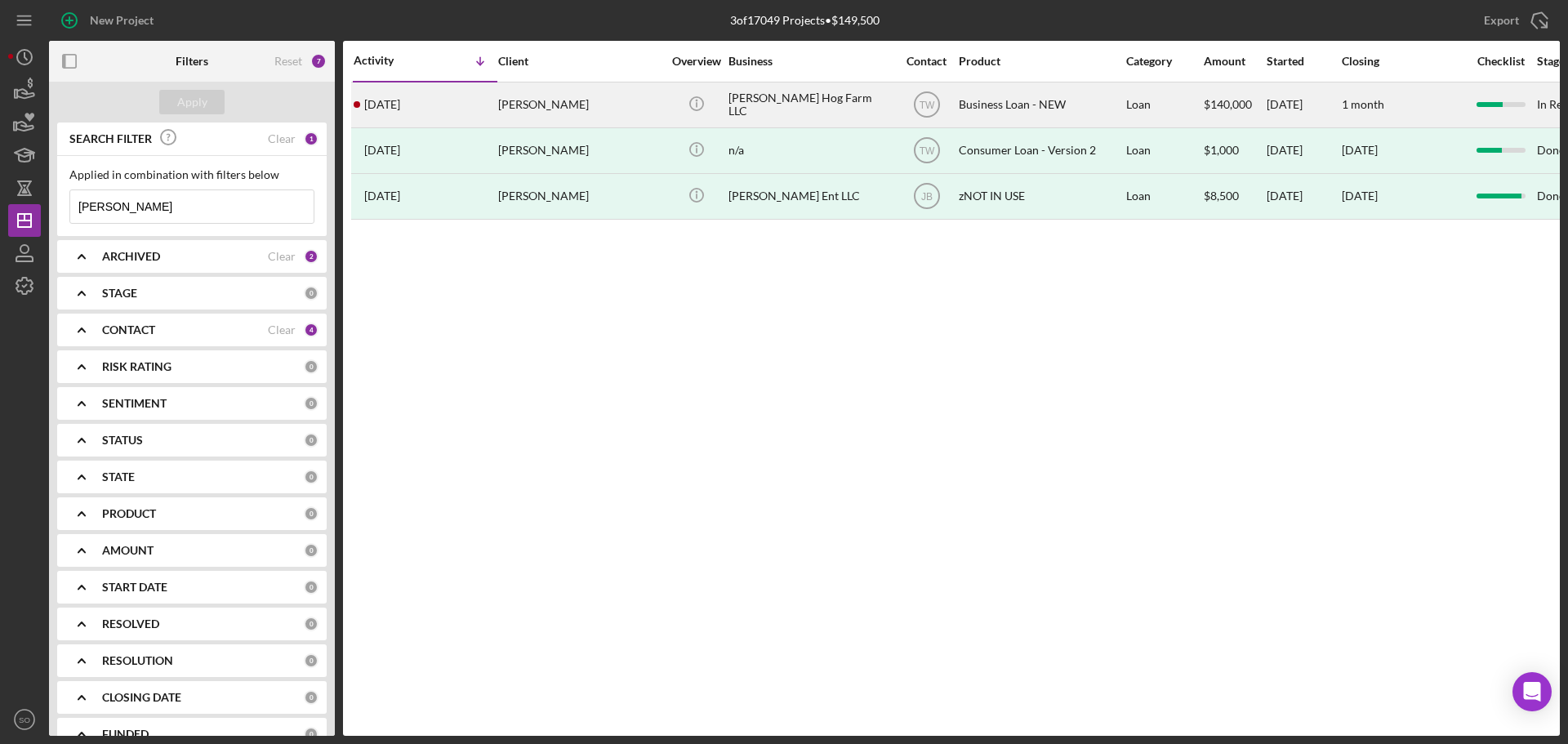
type input "kenny"
click at [518, 110] on div "Kenny Meyer" at bounding box center [580, 105] width 163 height 43
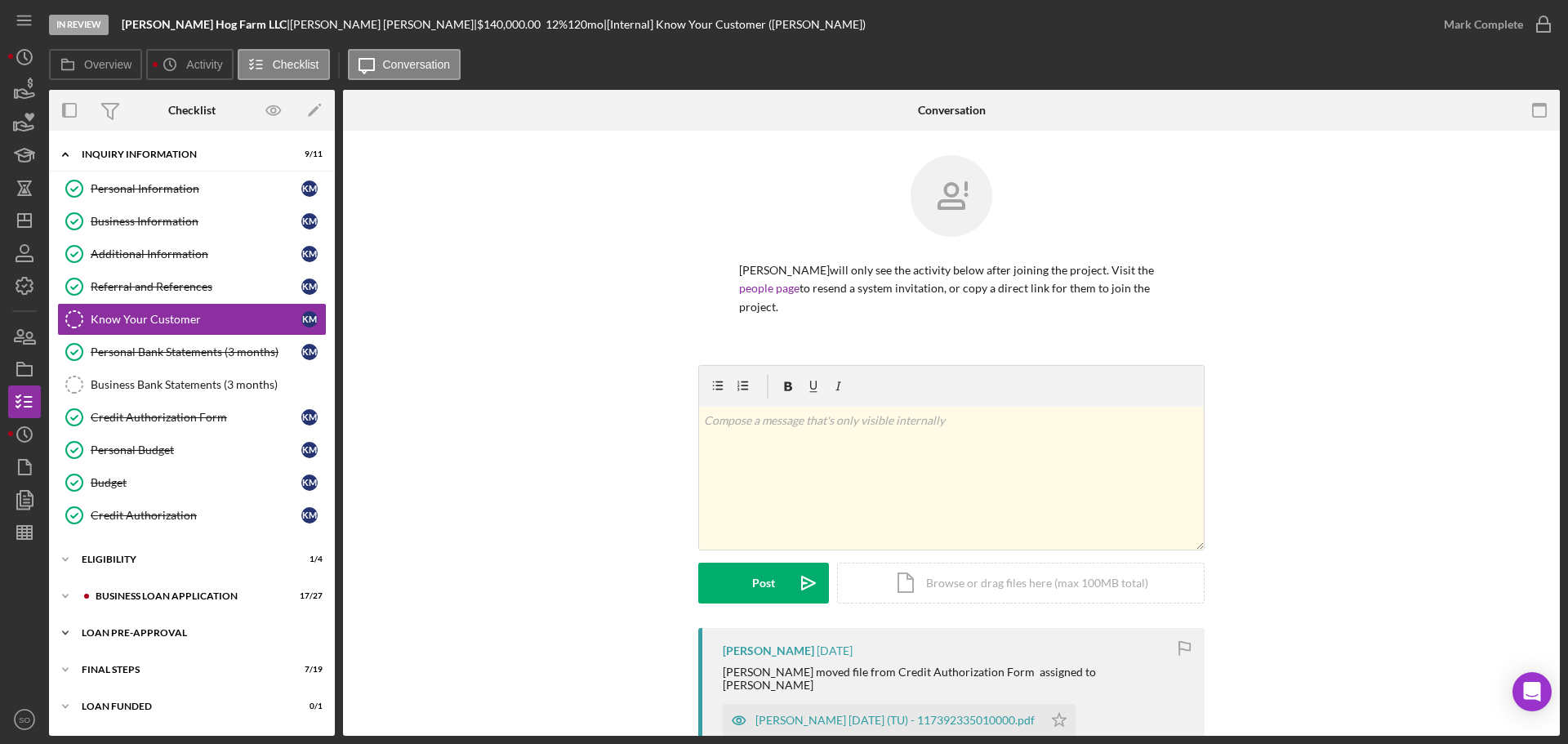
click at [170, 632] on div "LOAN PRE-APPROVAL" at bounding box center [198, 633] width 233 height 10
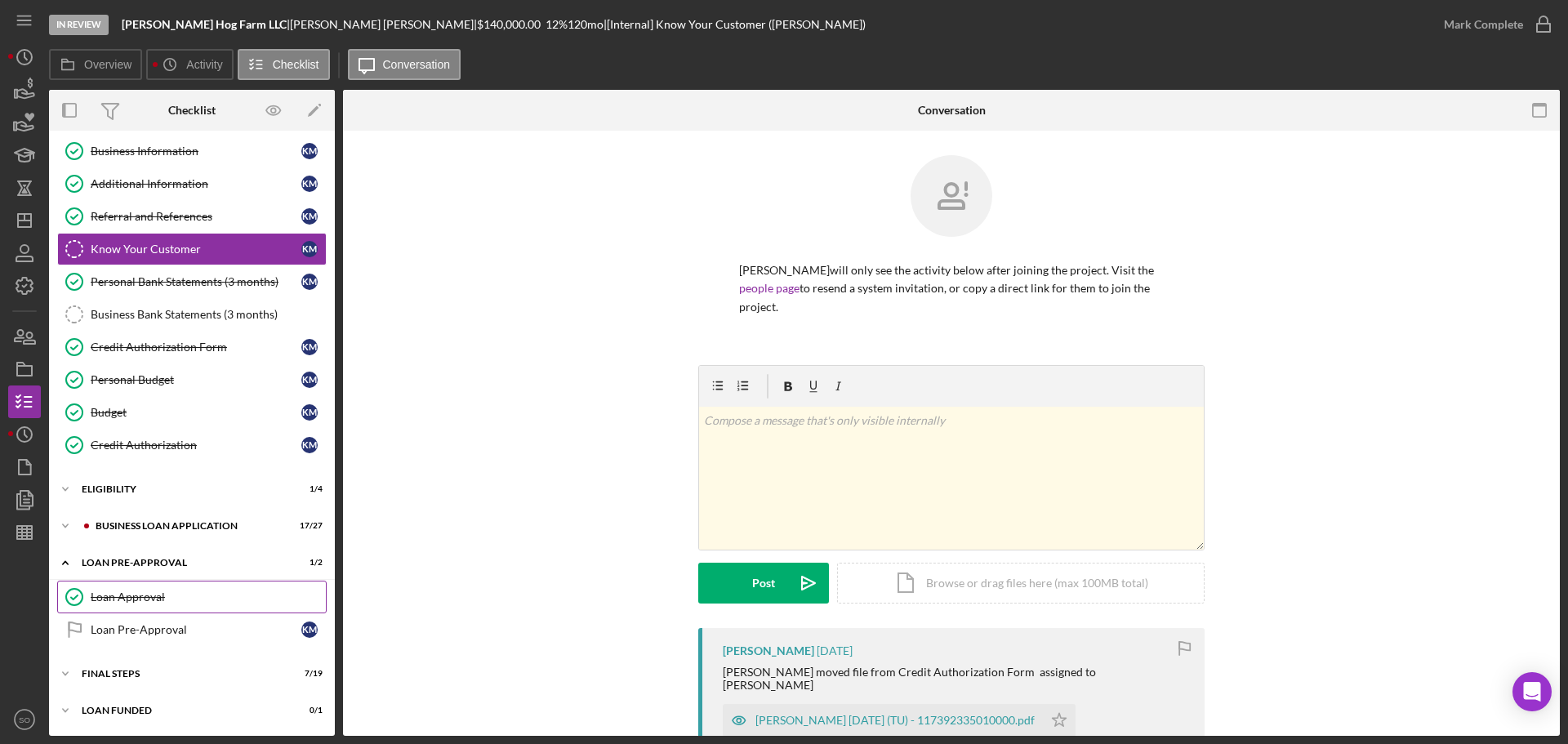
click at [156, 598] on div "Loan Approval" at bounding box center [207, 597] width 235 height 13
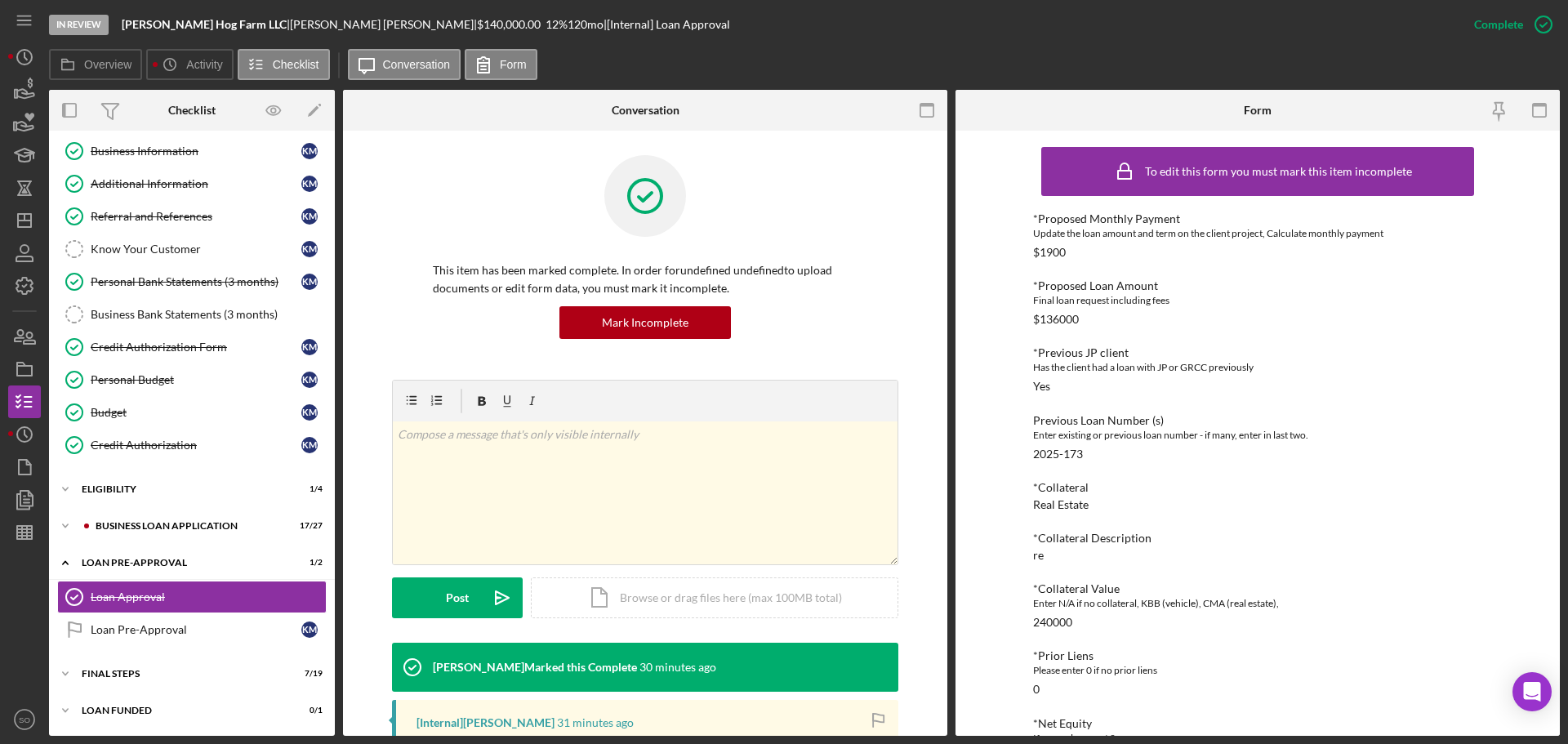
scroll to position [326, 0]
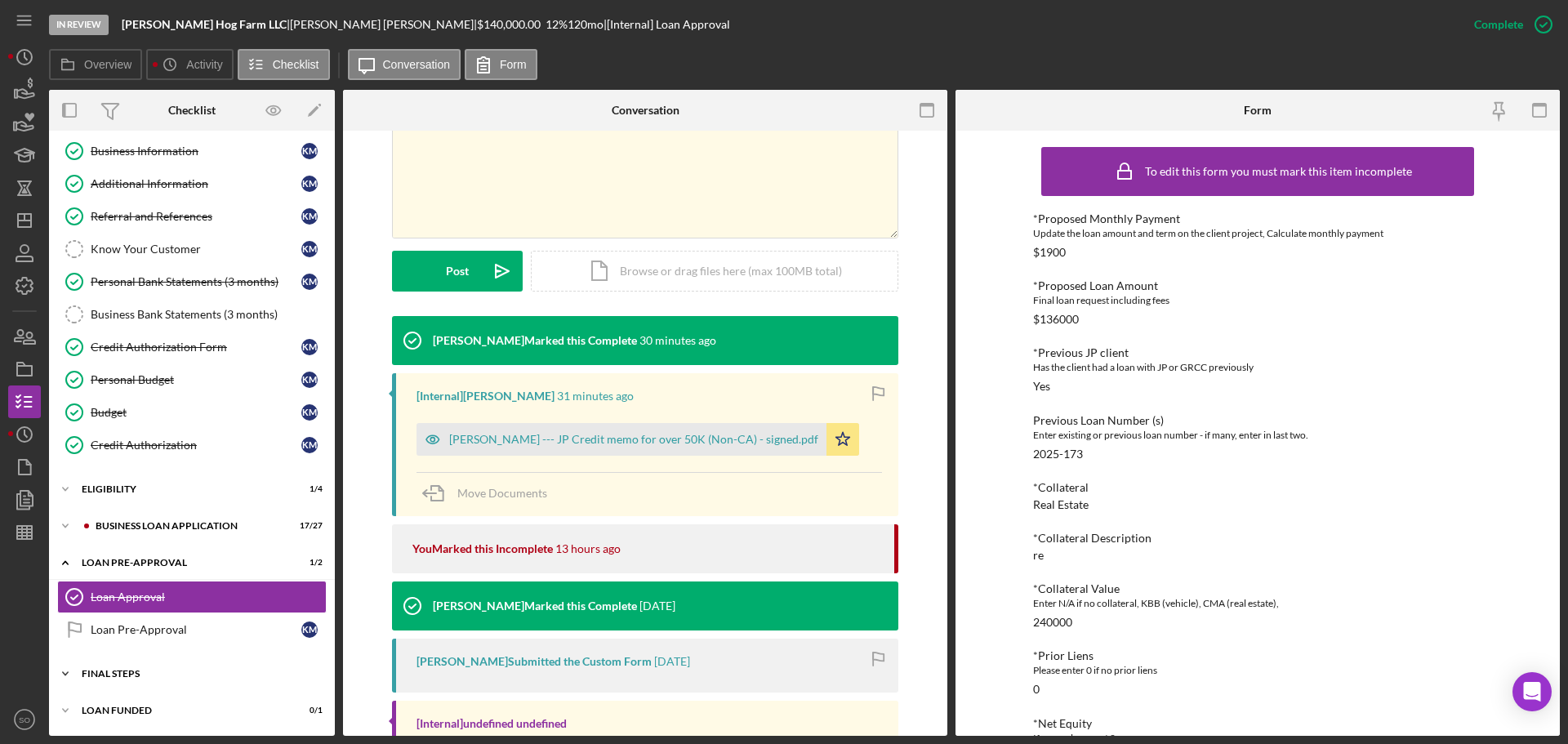
click at [156, 668] on div "Icon/Expander FINAL STEPS 7 / 19" at bounding box center [191, 675] width 285 height 33
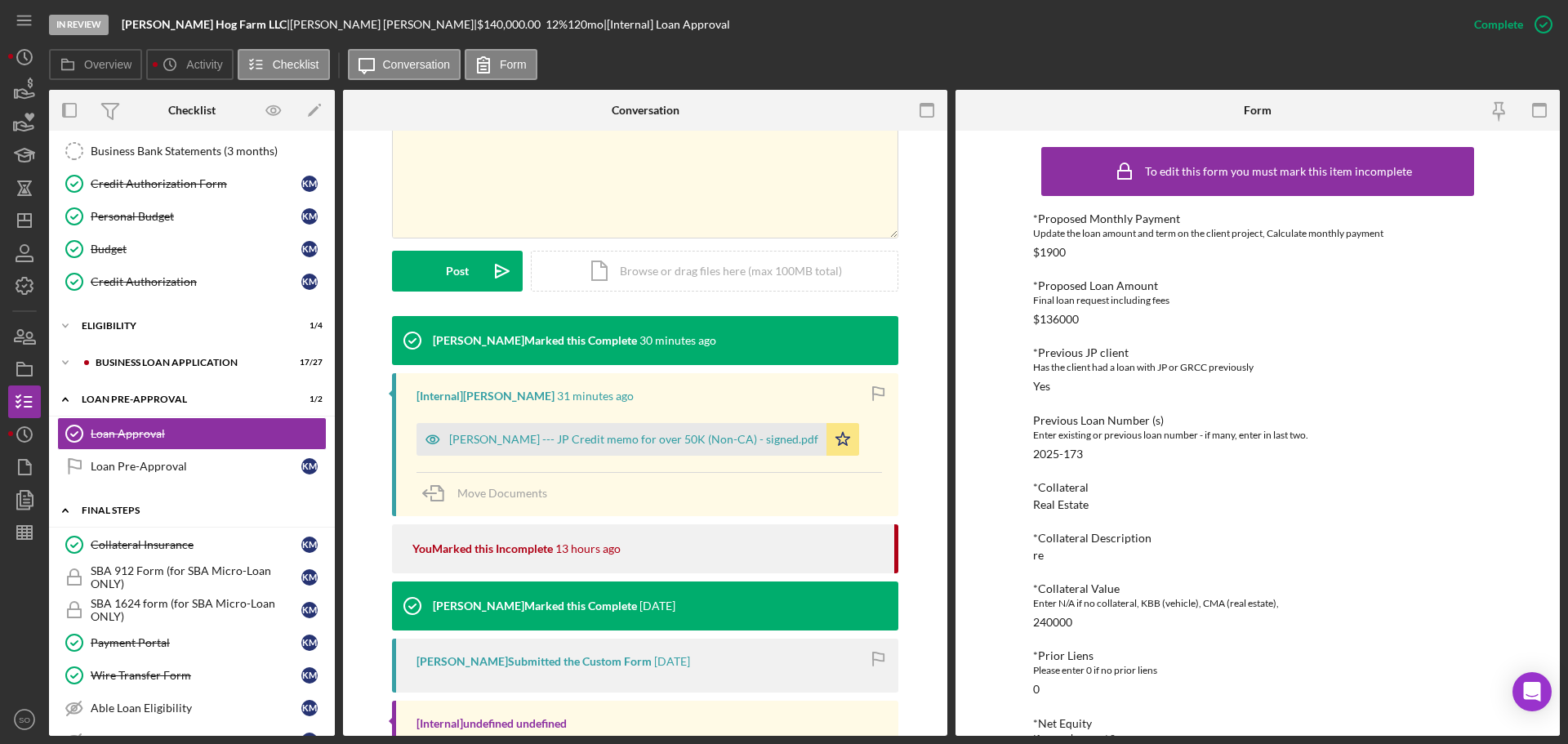
scroll to position [152, 0]
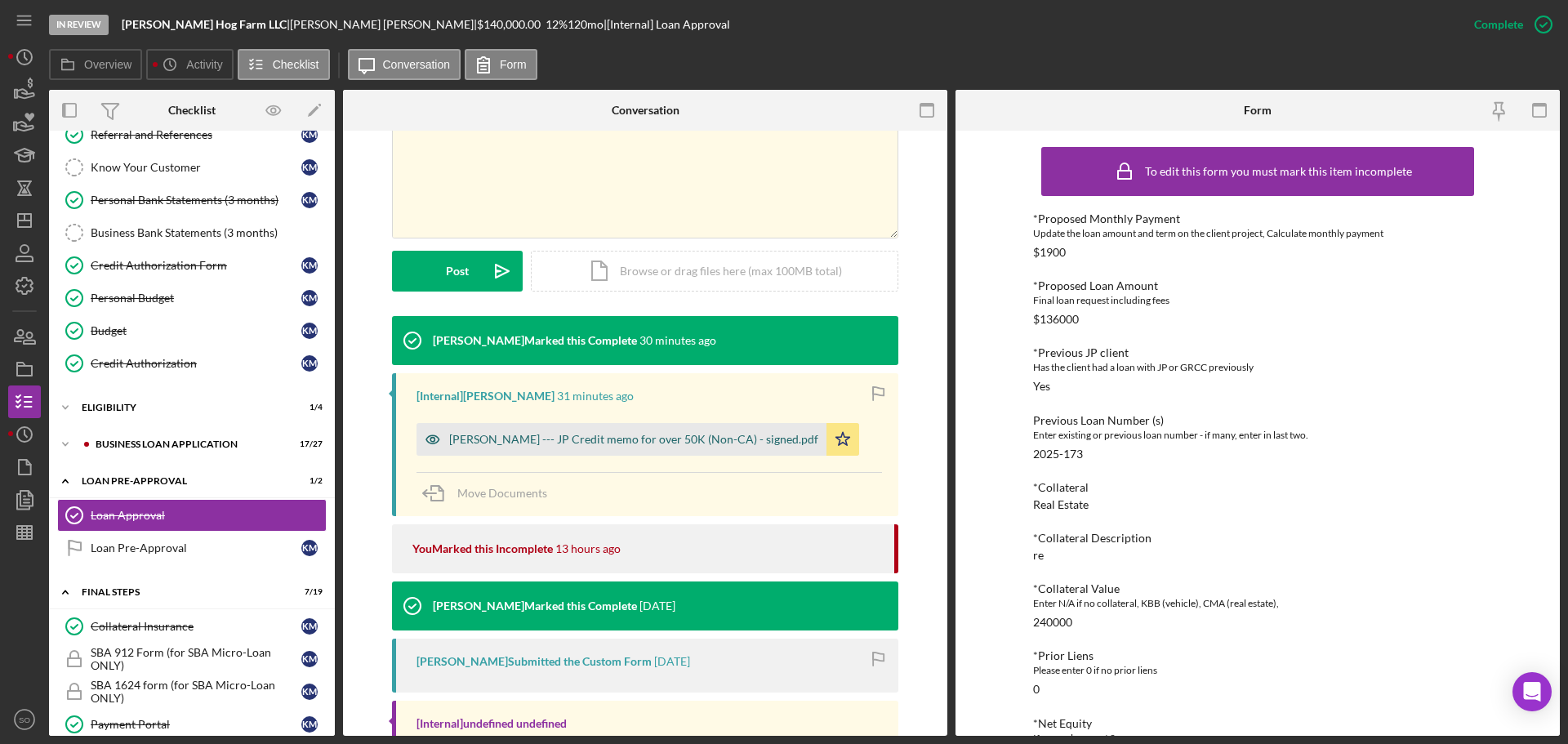
click at [596, 438] on div "Kenny Meyer --- JP Credit memo for over 50K (Non-CA) - signed.pdf" at bounding box center [633, 439] width 369 height 13
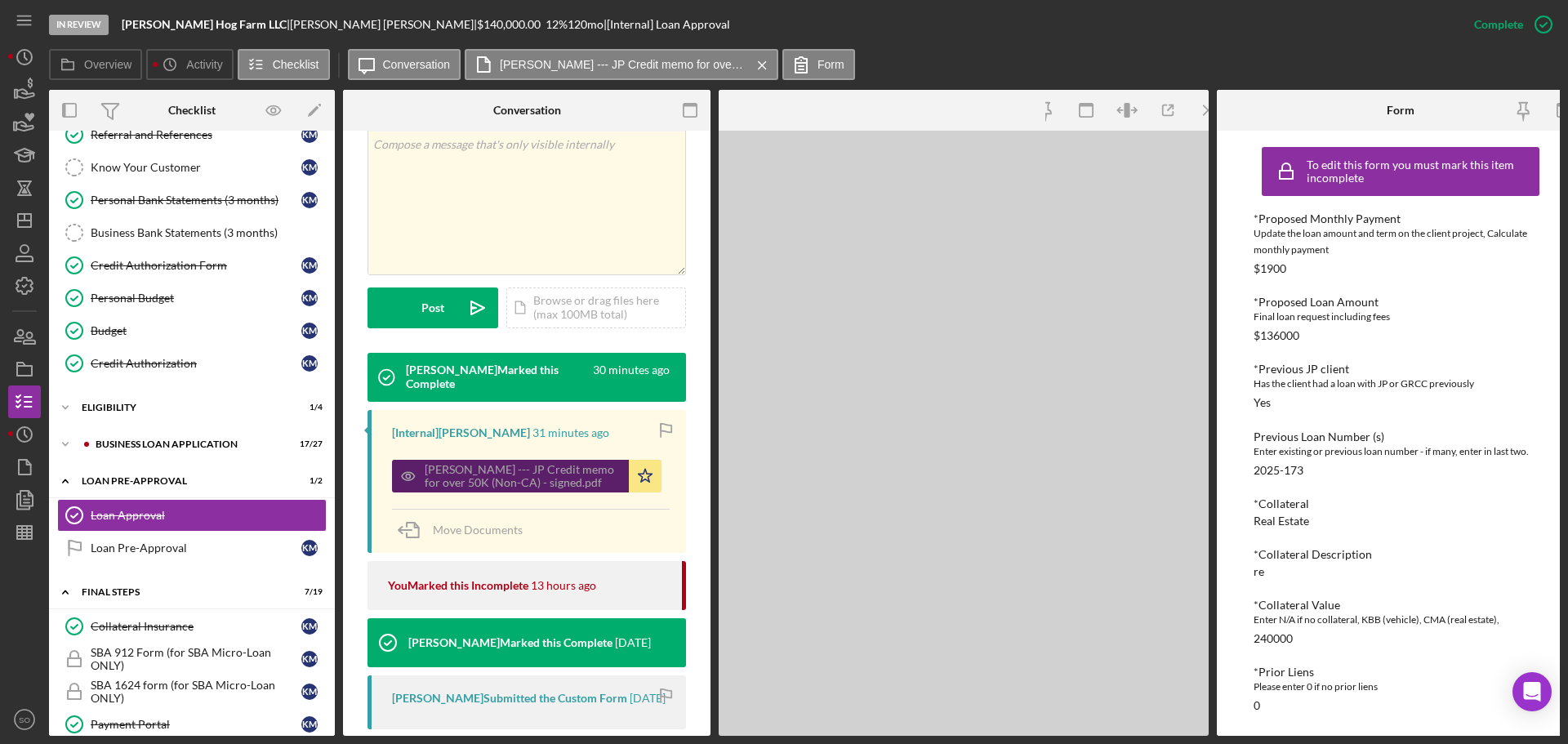
scroll to position [345, 0]
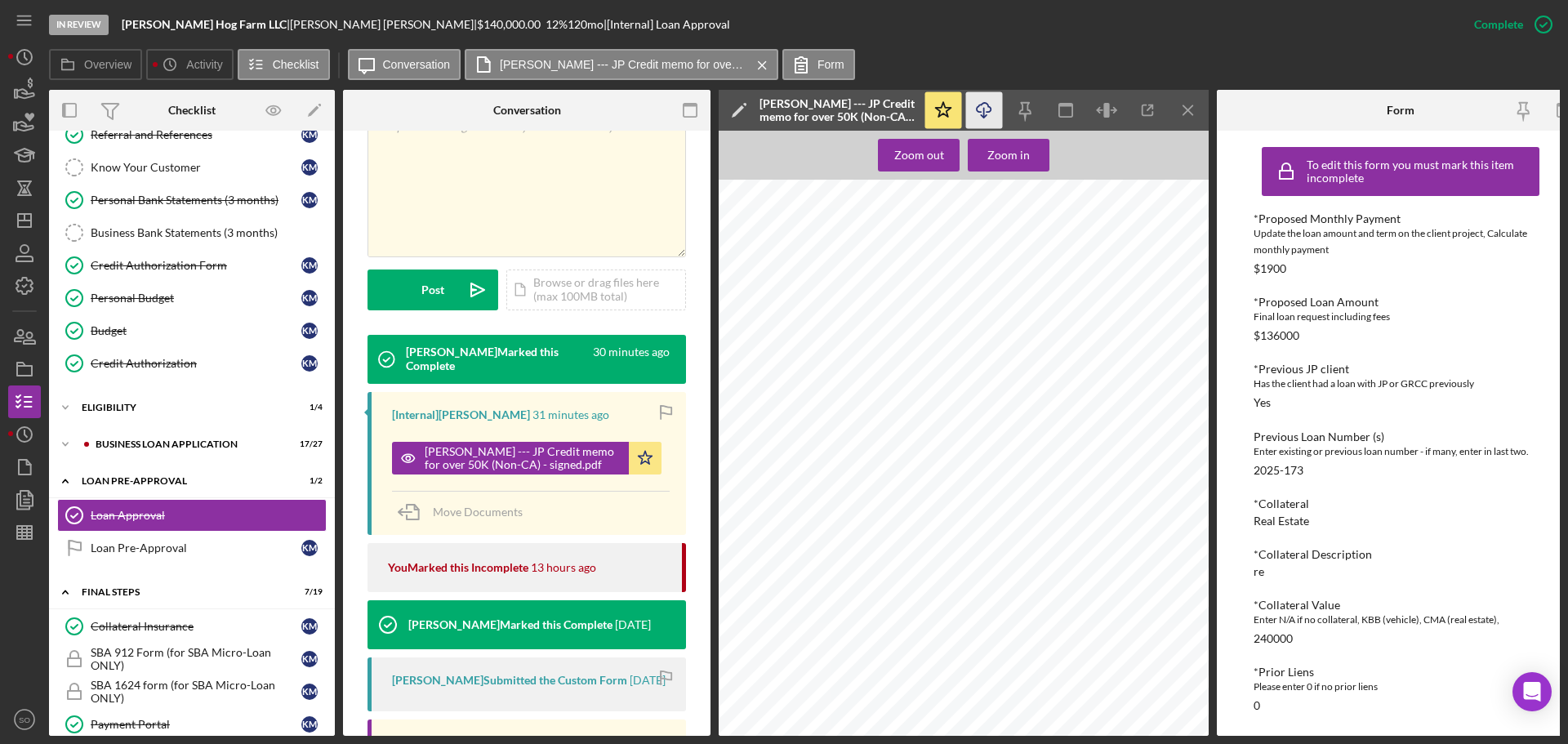
click at [974, 109] on icon "Icon/Download" at bounding box center [984, 110] width 36 height 36
click at [23, 232] on icon "Icon/Dashboard" at bounding box center [24, 221] width 41 height 41
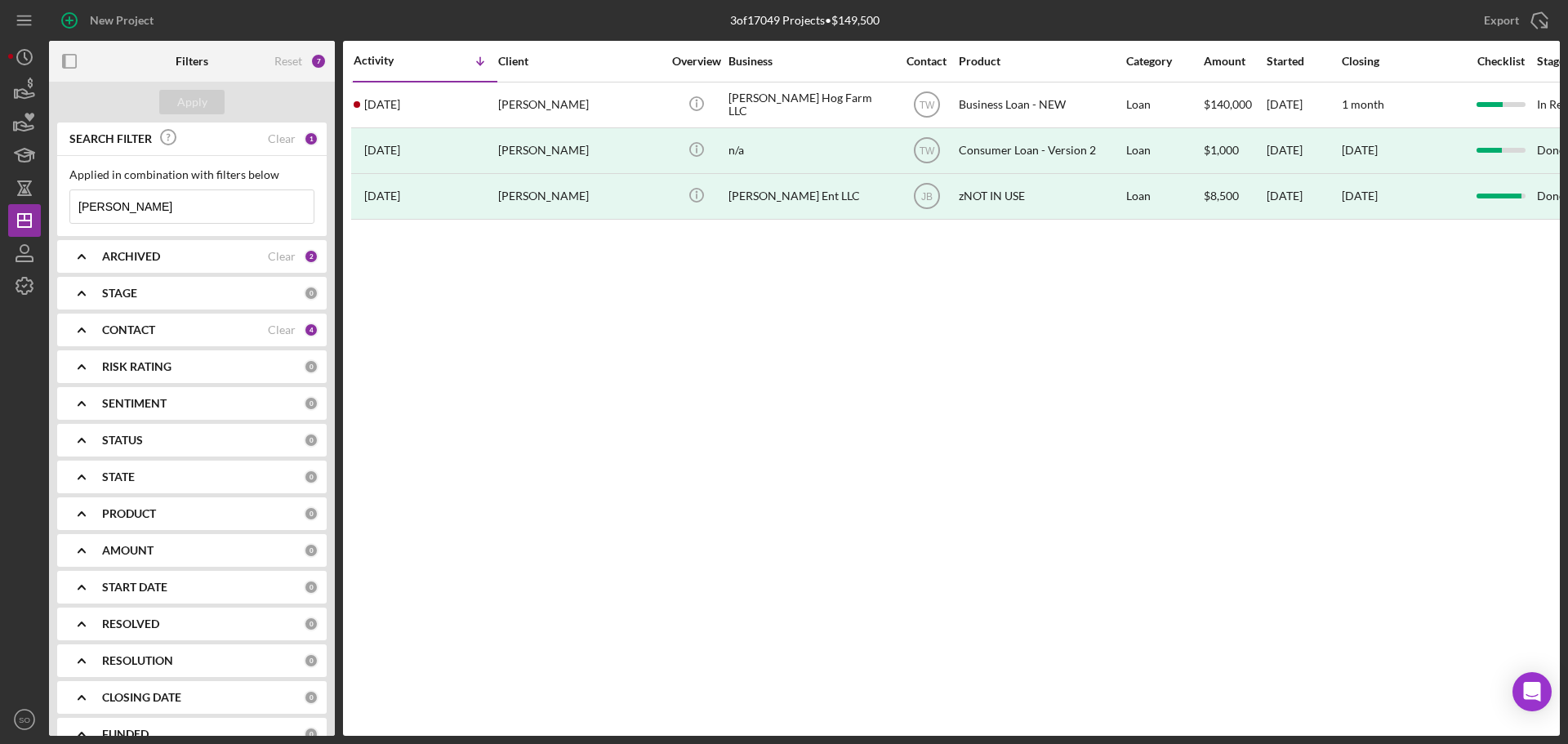
drag, startPoint x: 132, startPoint y: 213, endPoint x: -204, endPoint y: 182, distance: 337.4
click at [0, 182] on html "New Project 3 of 17049 Projects • $149,500 kenny Export Icon/Export Filters Res…" at bounding box center [784, 372] width 1568 height 744
type input "[PERSON_NAME]"
click at [200, 107] on div "Apply" at bounding box center [192, 102] width 30 height 24
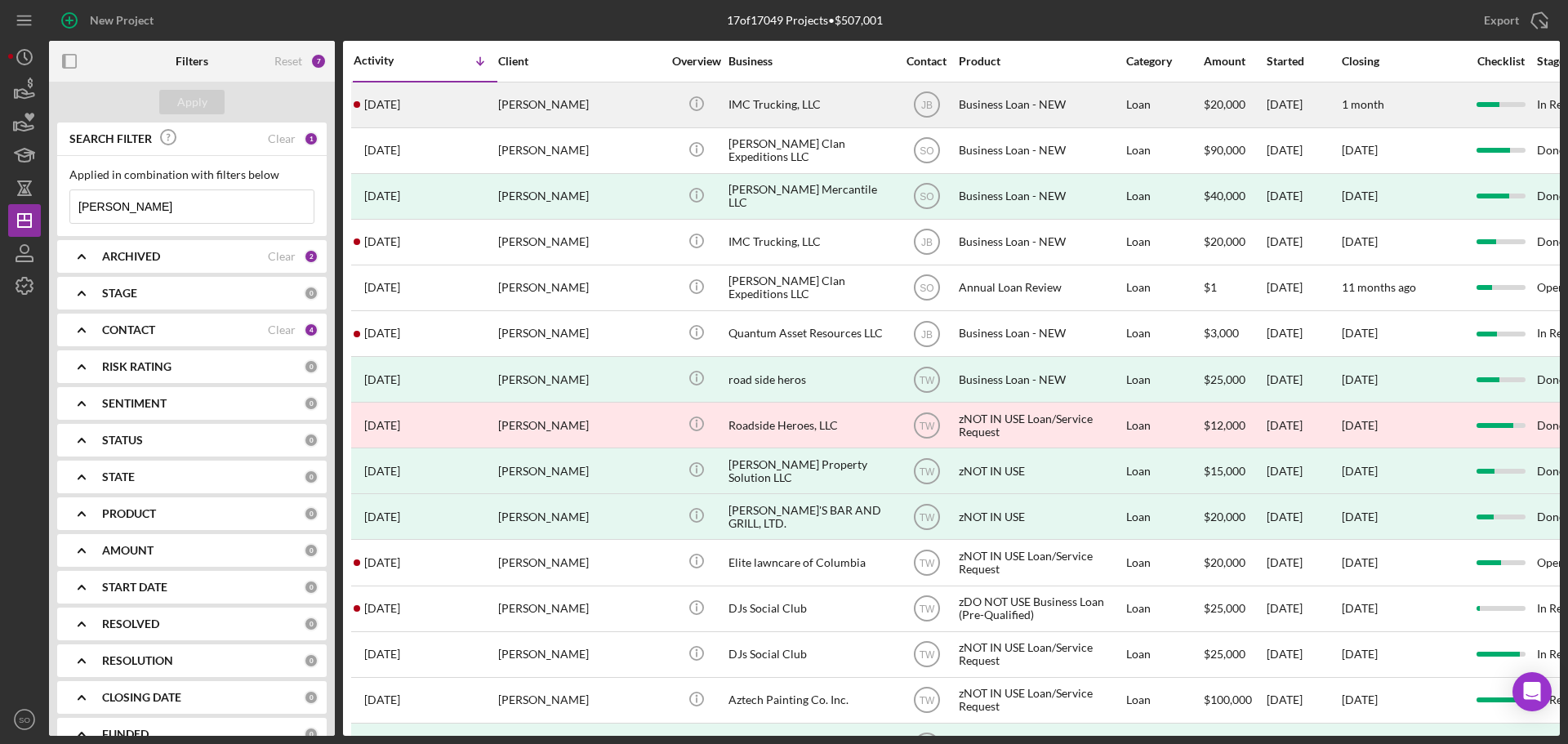
click at [417, 106] on div "6 days ago Ike Crawford" at bounding box center [425, 105] width 143 height 43
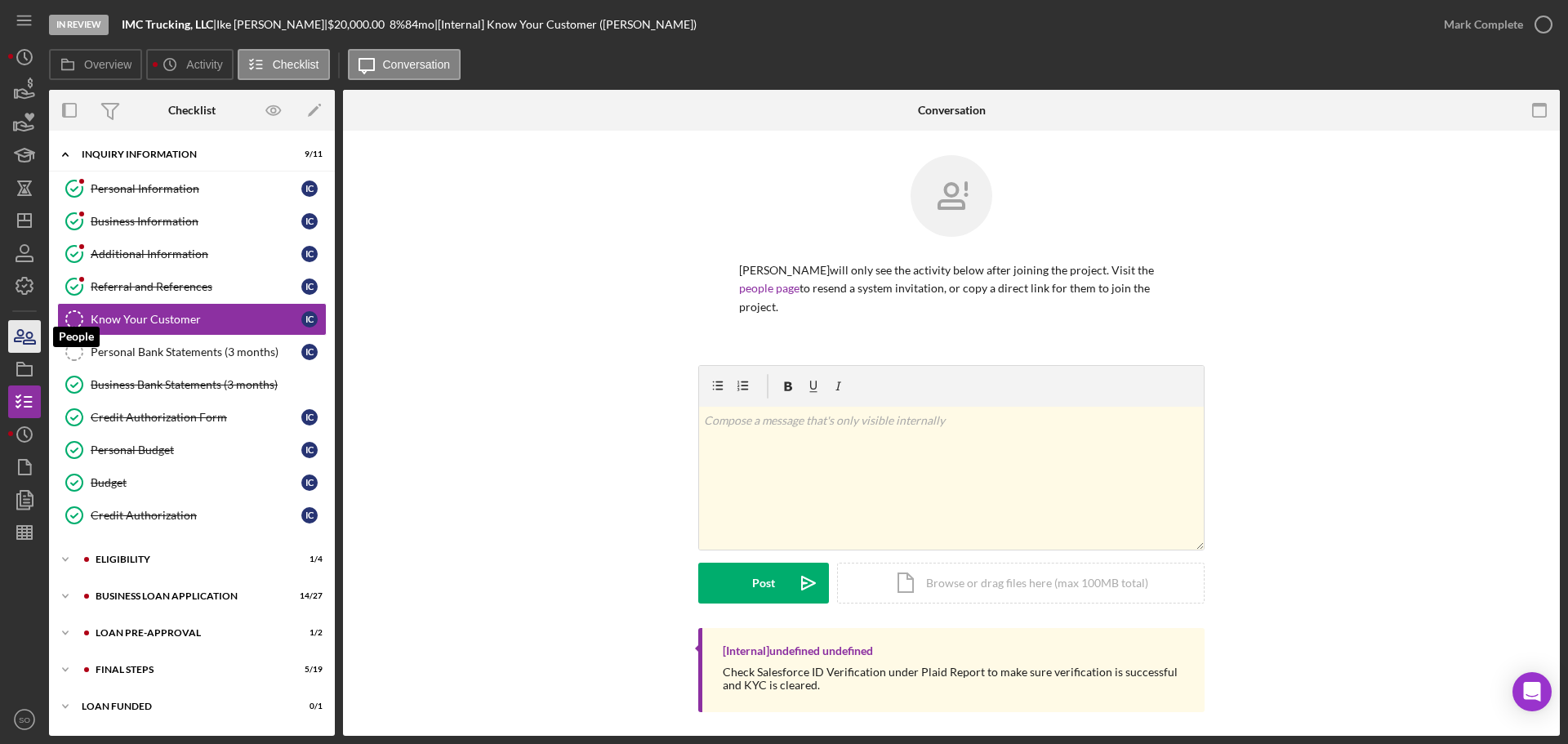
click at [30, 337] on icon "button" at bounding box center [24, 336] width 41 height 41
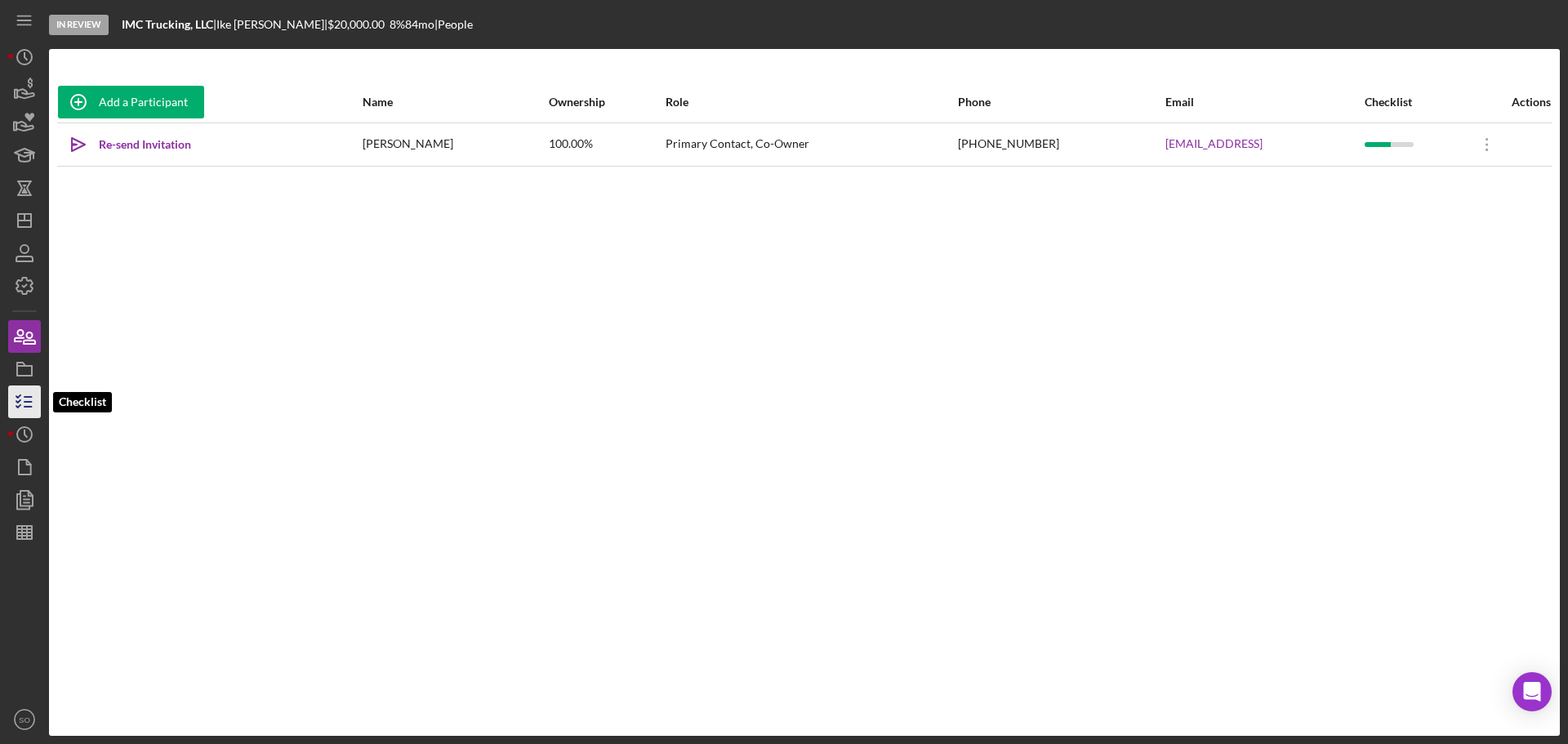
click at [16, 403] on icon "button" at bounding box center [24, 402] width 41 height 41
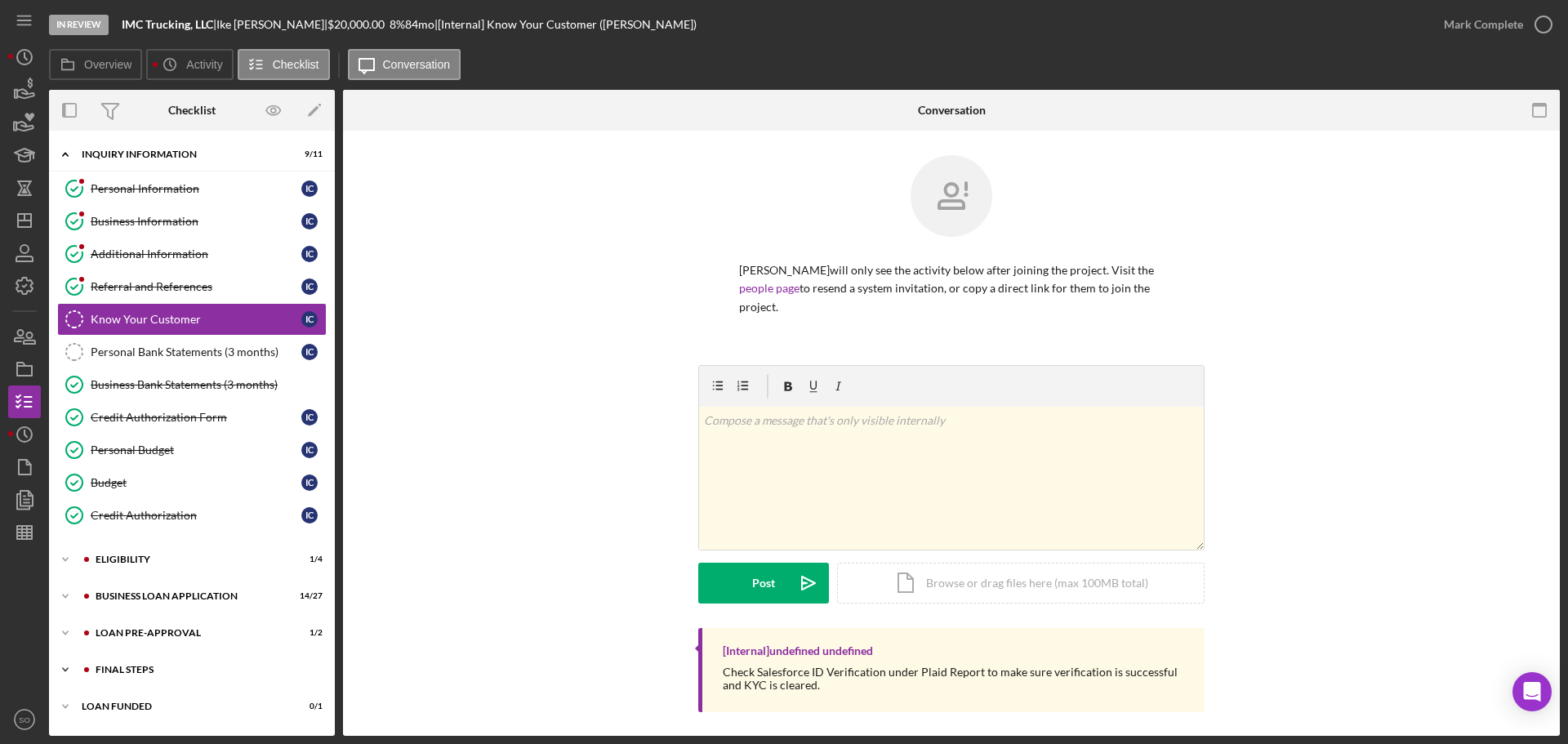
click at [128, 675] on div "FINAL STEPS" at bounding box center [205, 669] width 219 height 10
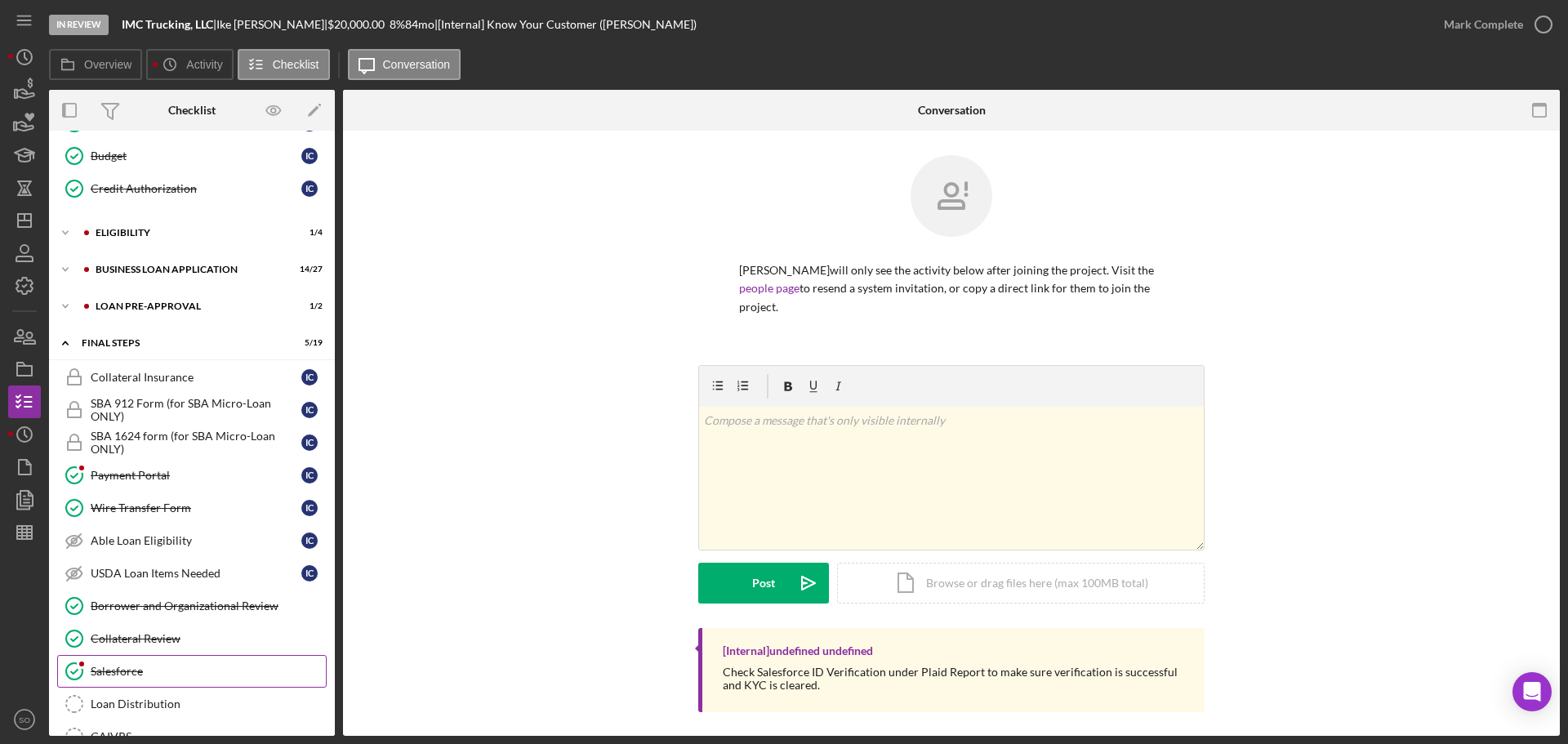
scroll to position [491, 0]
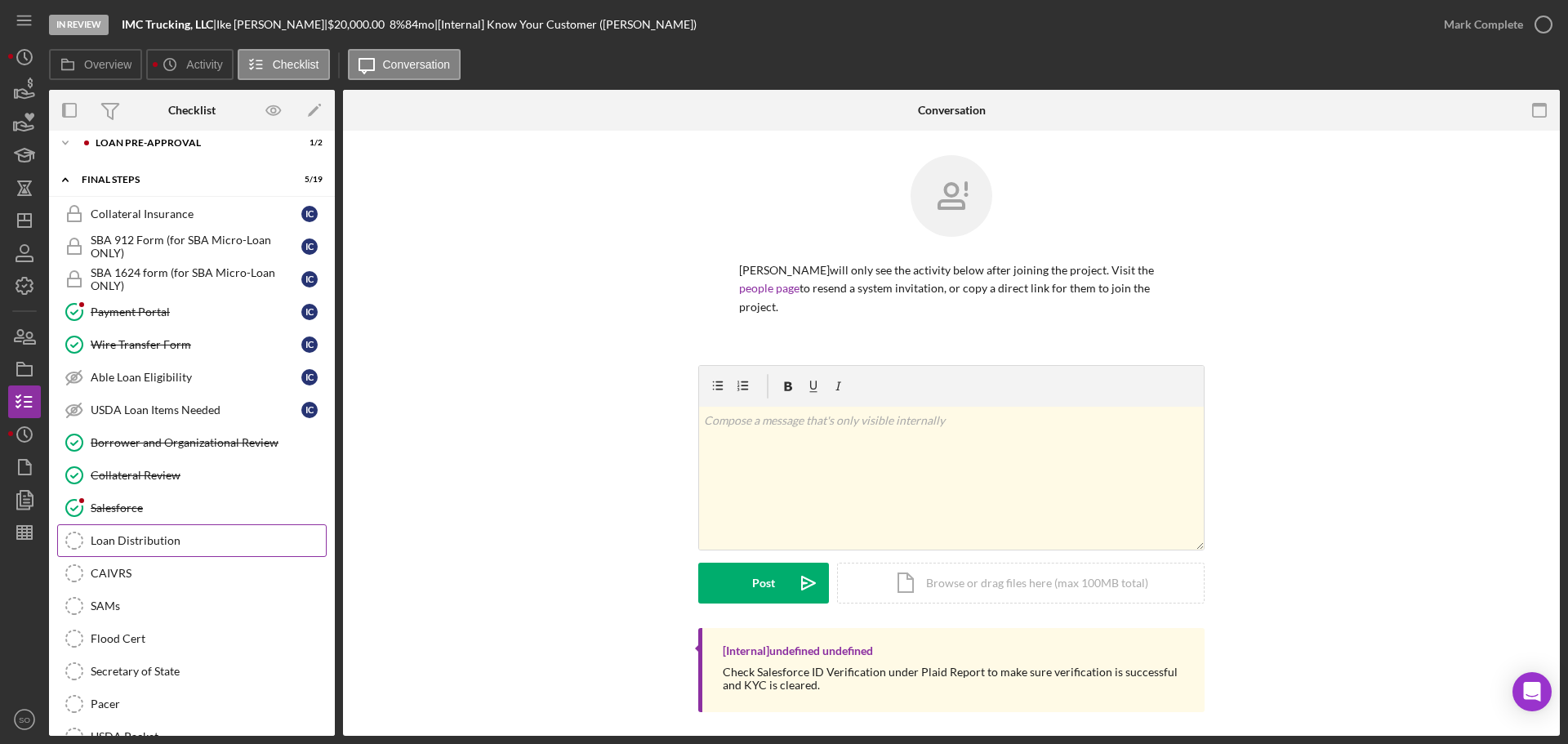
click at [148, 542] on div "Loan Distribution" at bounding box center [207, 541] width 235 height 13
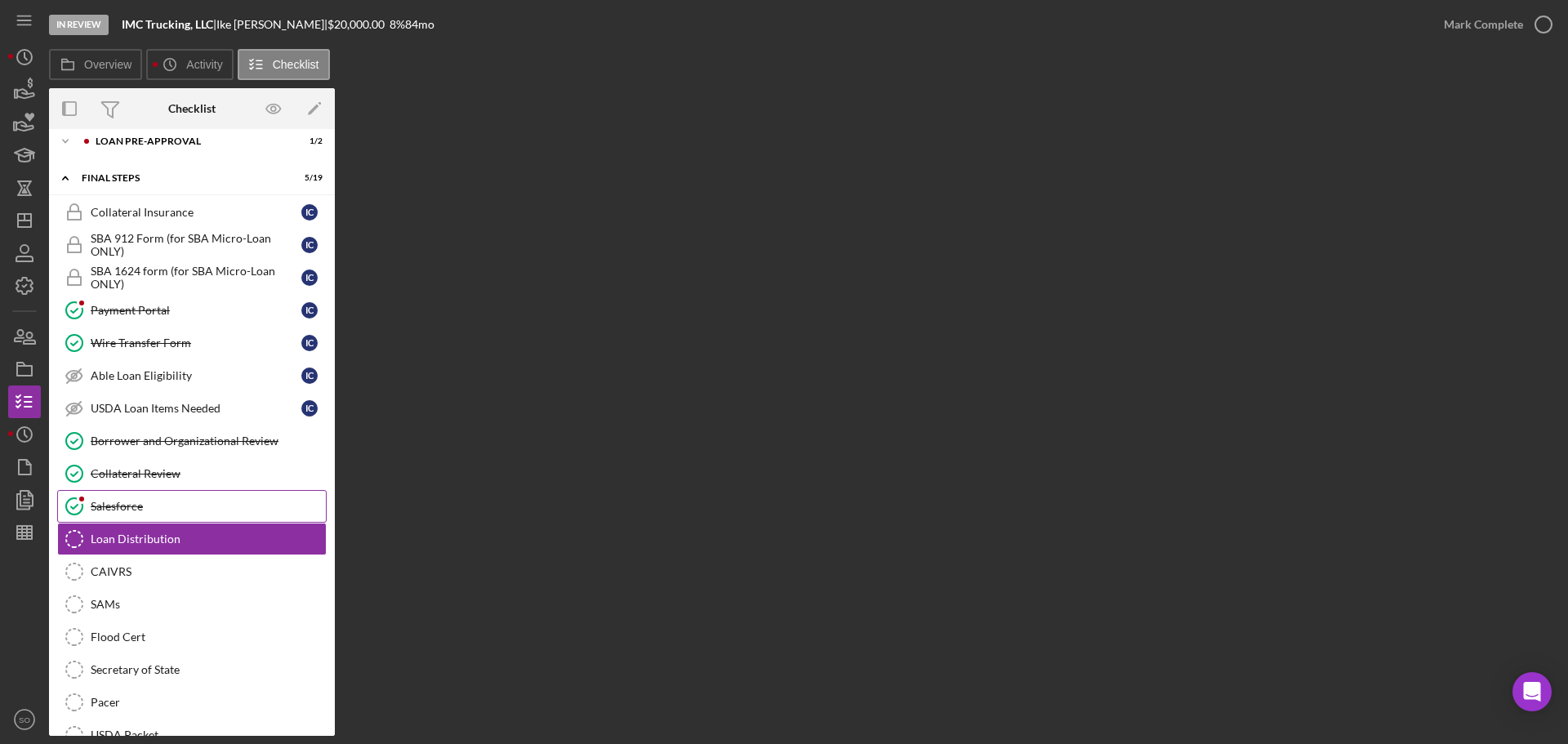
drag, startPoint x: 153, startPoint y: 499, endPoint x: 165, endPoint y: 517, distance: 21.6
click at [160, 504] on div "Salesforce" at bounding box center [207, 506] width 235 height 13
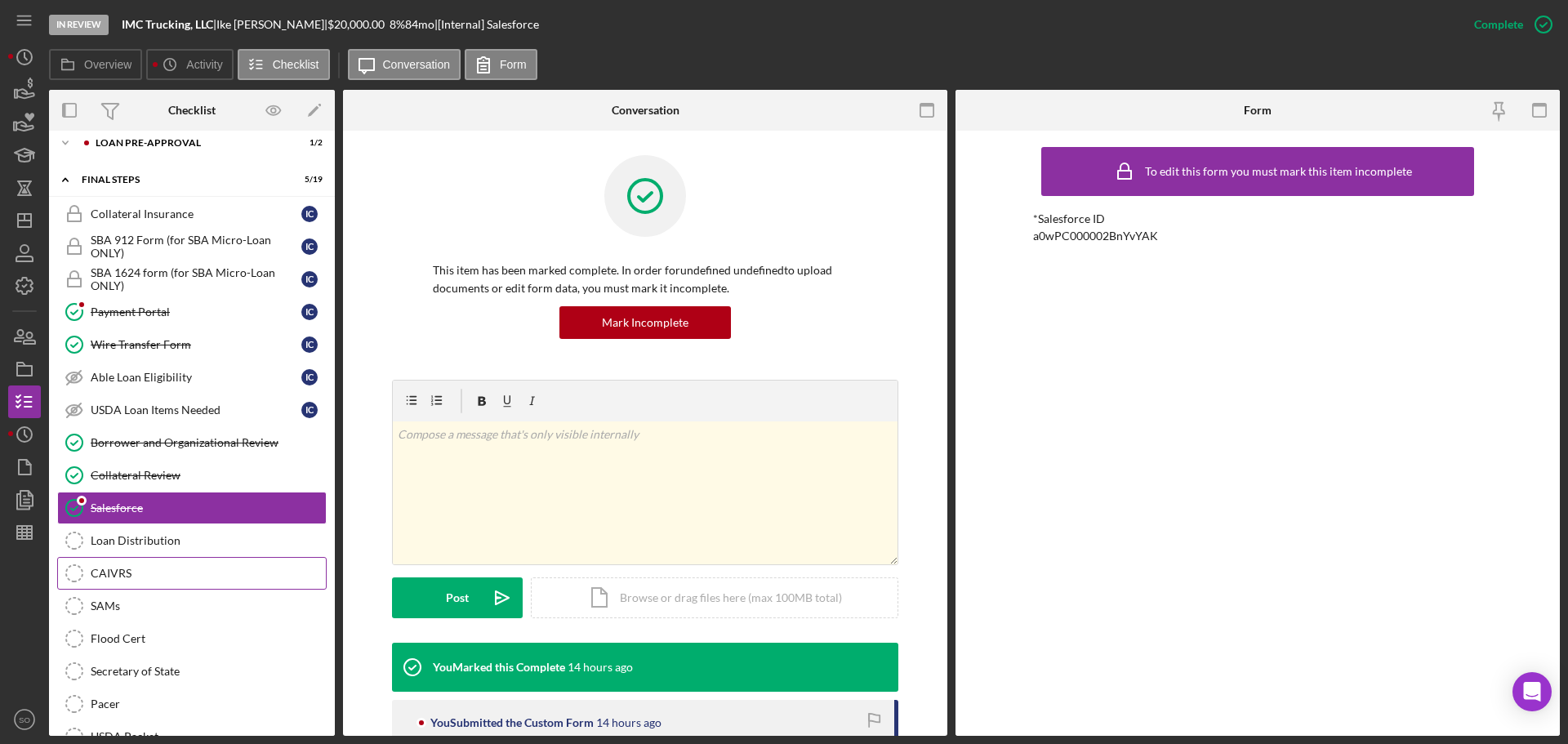
click at [170, 542] on div "Loan Distribution" at bounding box center [207, 541] width 235 height 13
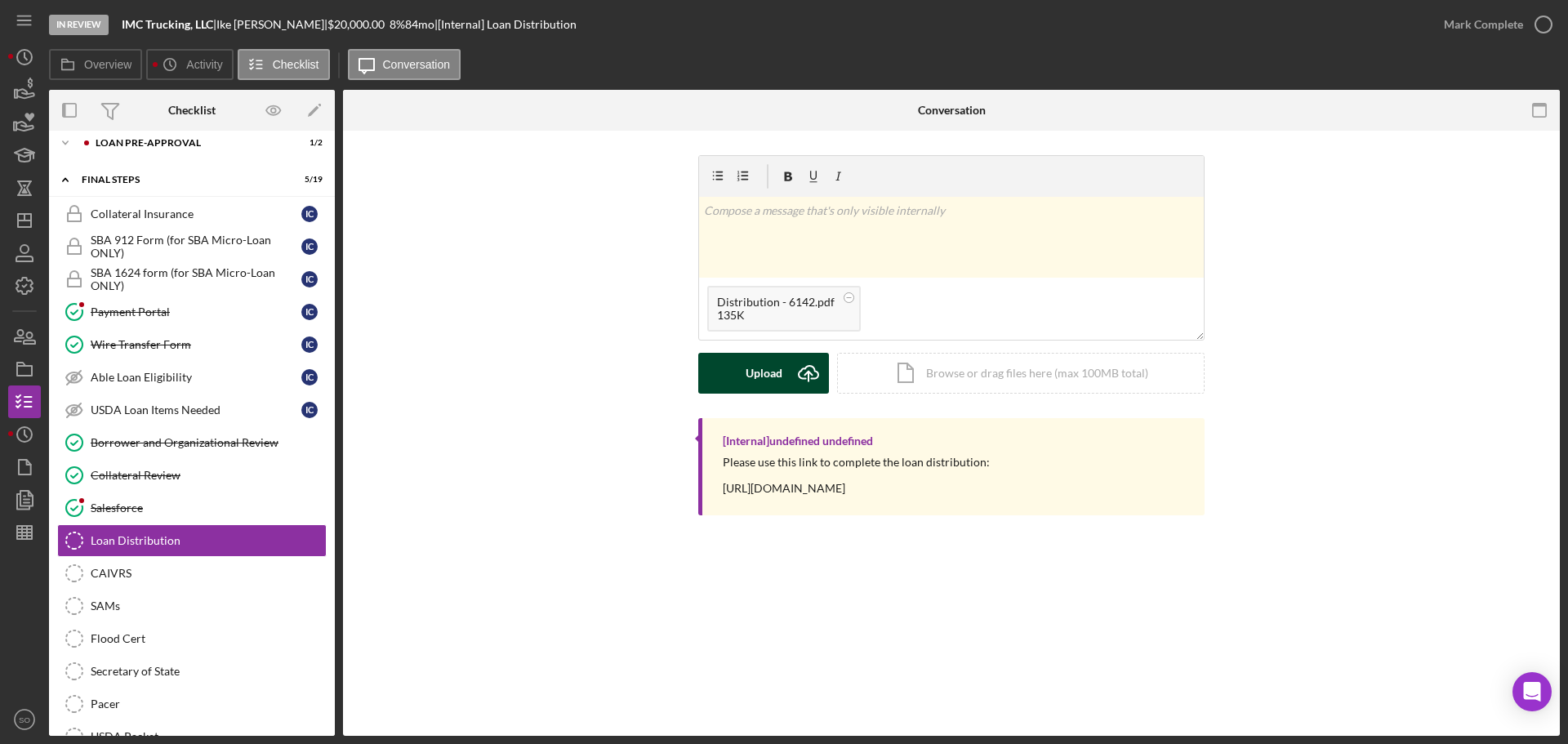
click at [767, 367] on div "Upload" at bounding box center [764, 373] width 36 height 41
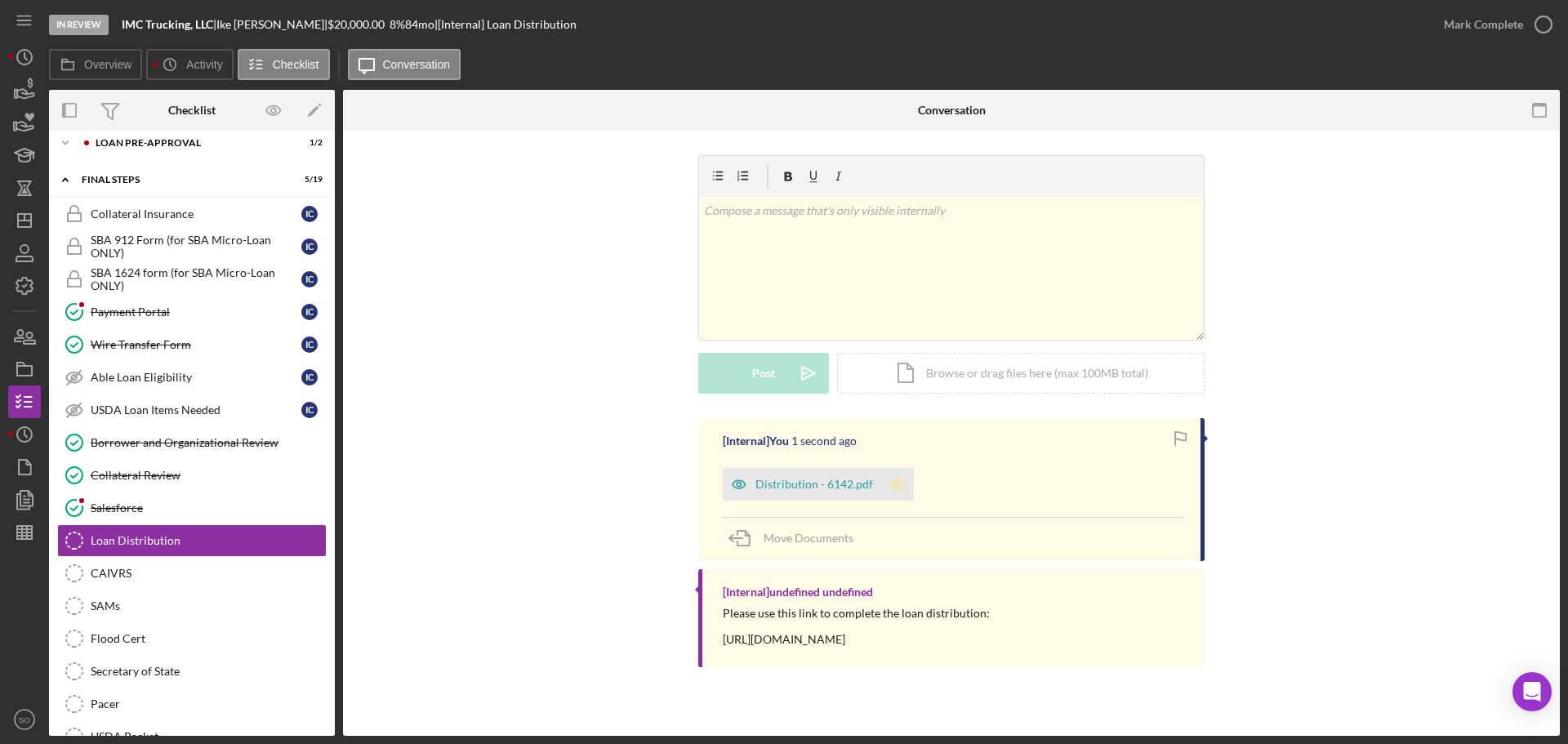
click at [892, 480] on icon "Icon/Star" at bounding box center [898, 484] width 33 height 33
click at [1458, 10] on div "Mark Complete" at bounding box center [1483, 24] width 79 height 33
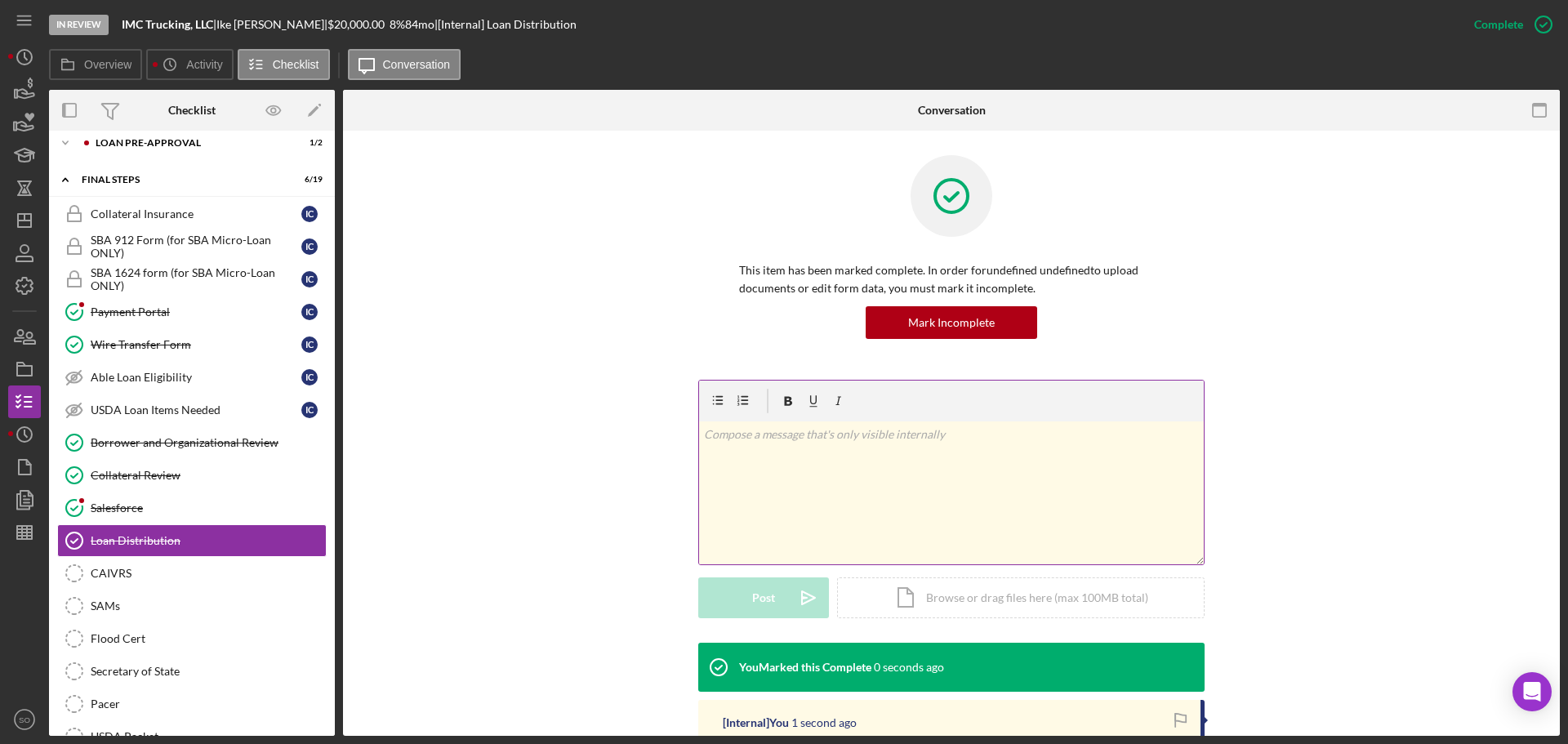
scroll to position [245, 0]
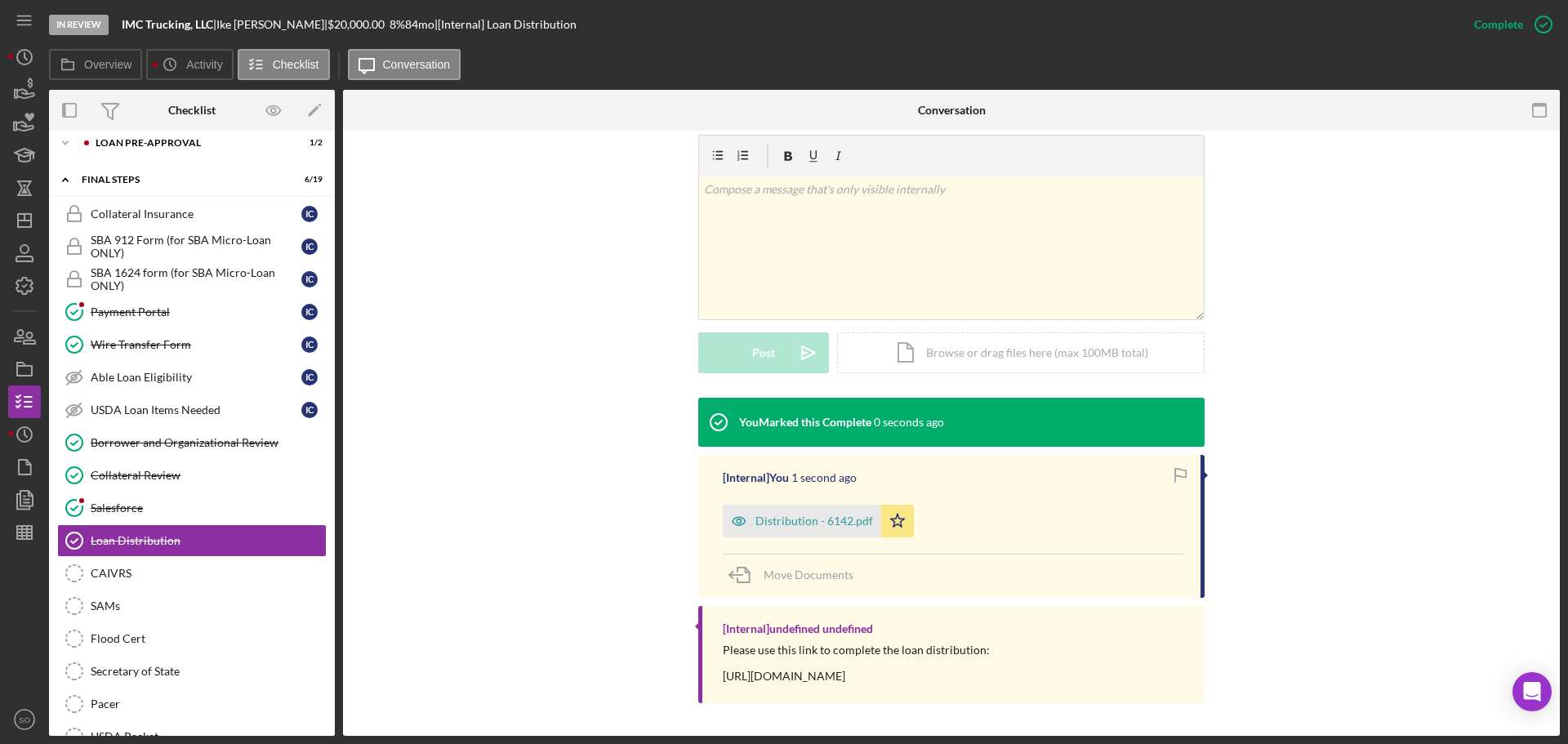
click at [828, 521] on div "Distribution - 6142.pdf" at bounding box center [815, 521] width 118 height 13
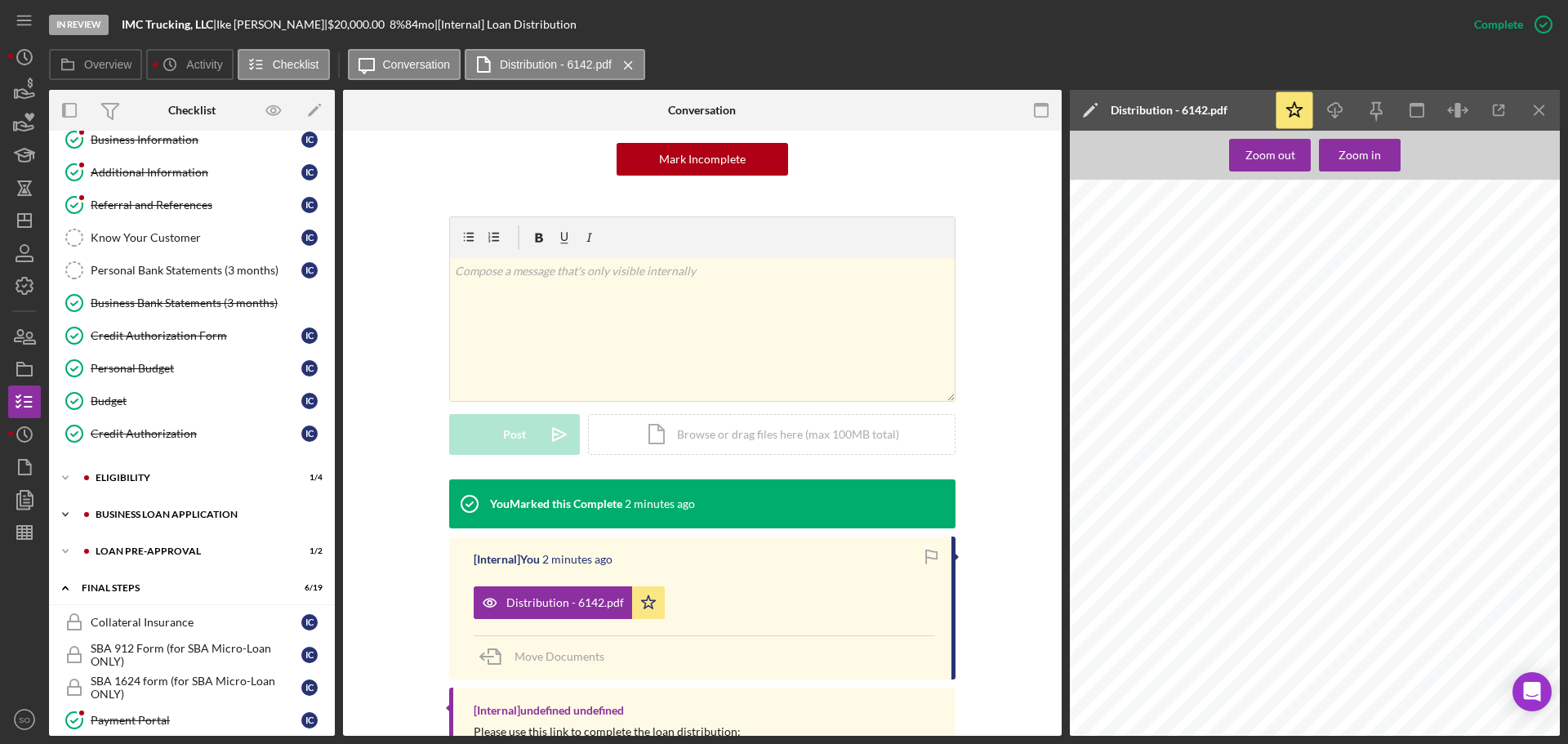
scroll to position [0, 0]
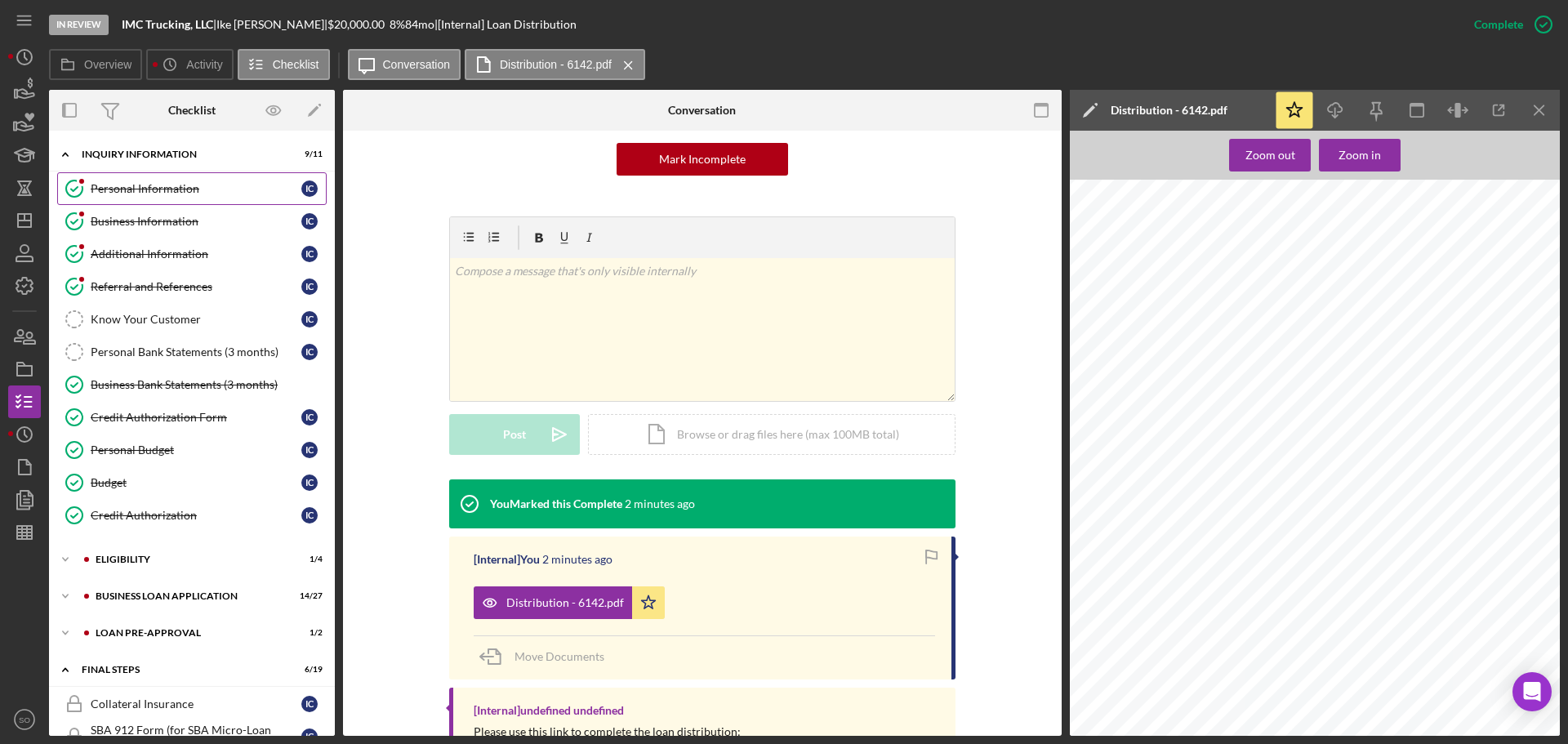
click at [129, 189] on div "Personal Information" at bounding box center [195, 188] width 211 height 13
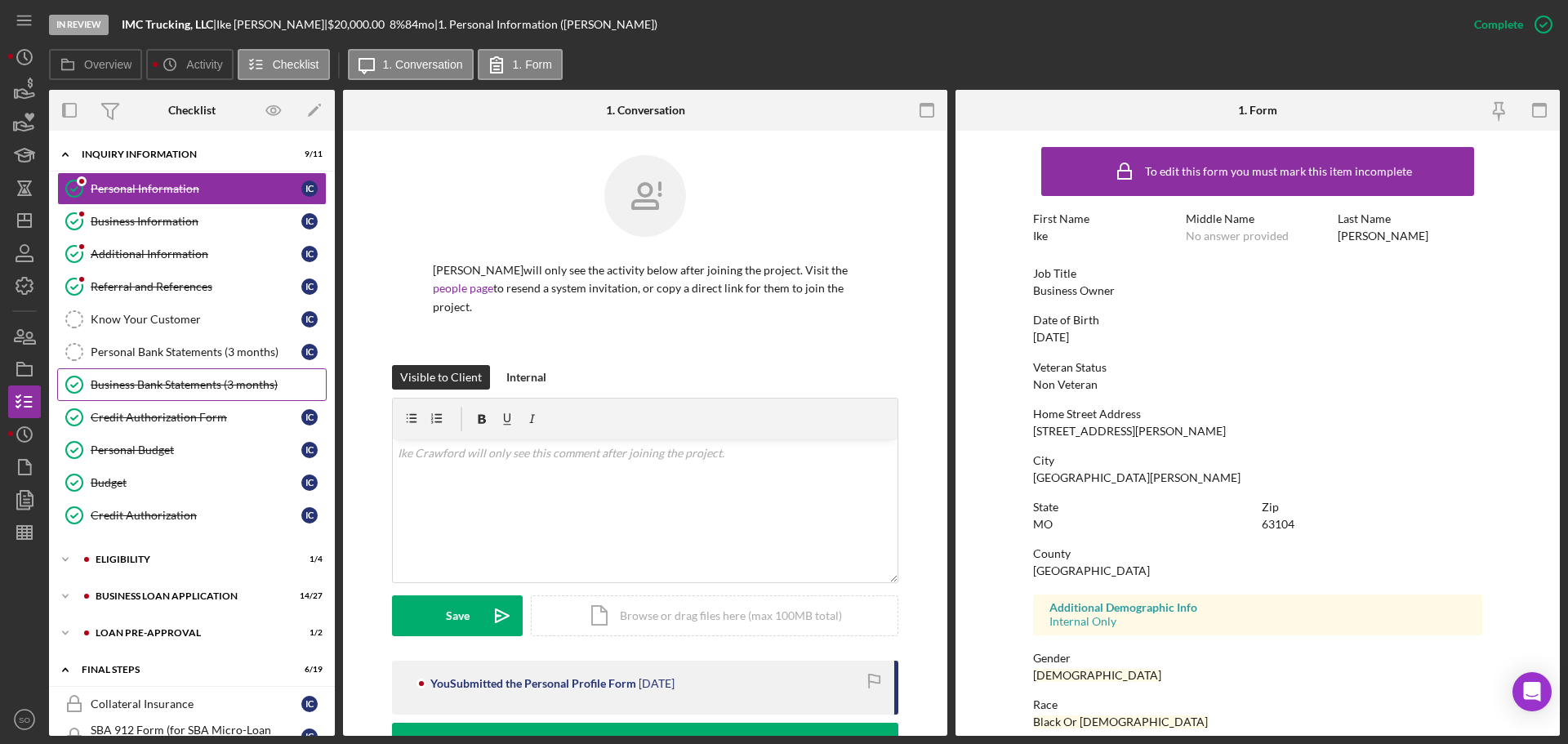
click at [155, 385] on div "Business Bank Statements (3 months)" at bounding box center [207, 385] width 235 height 13
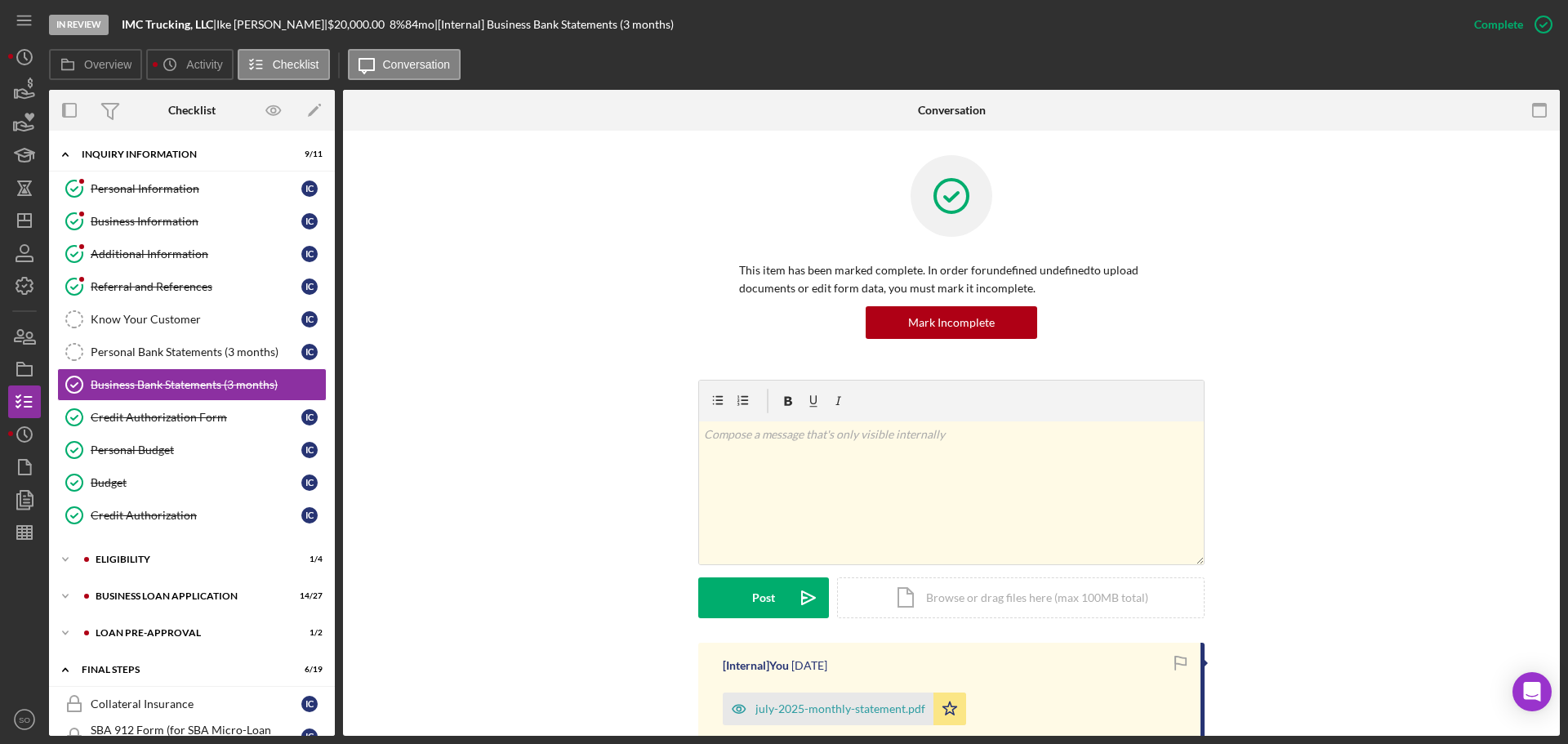
scroll to position [409, 0]
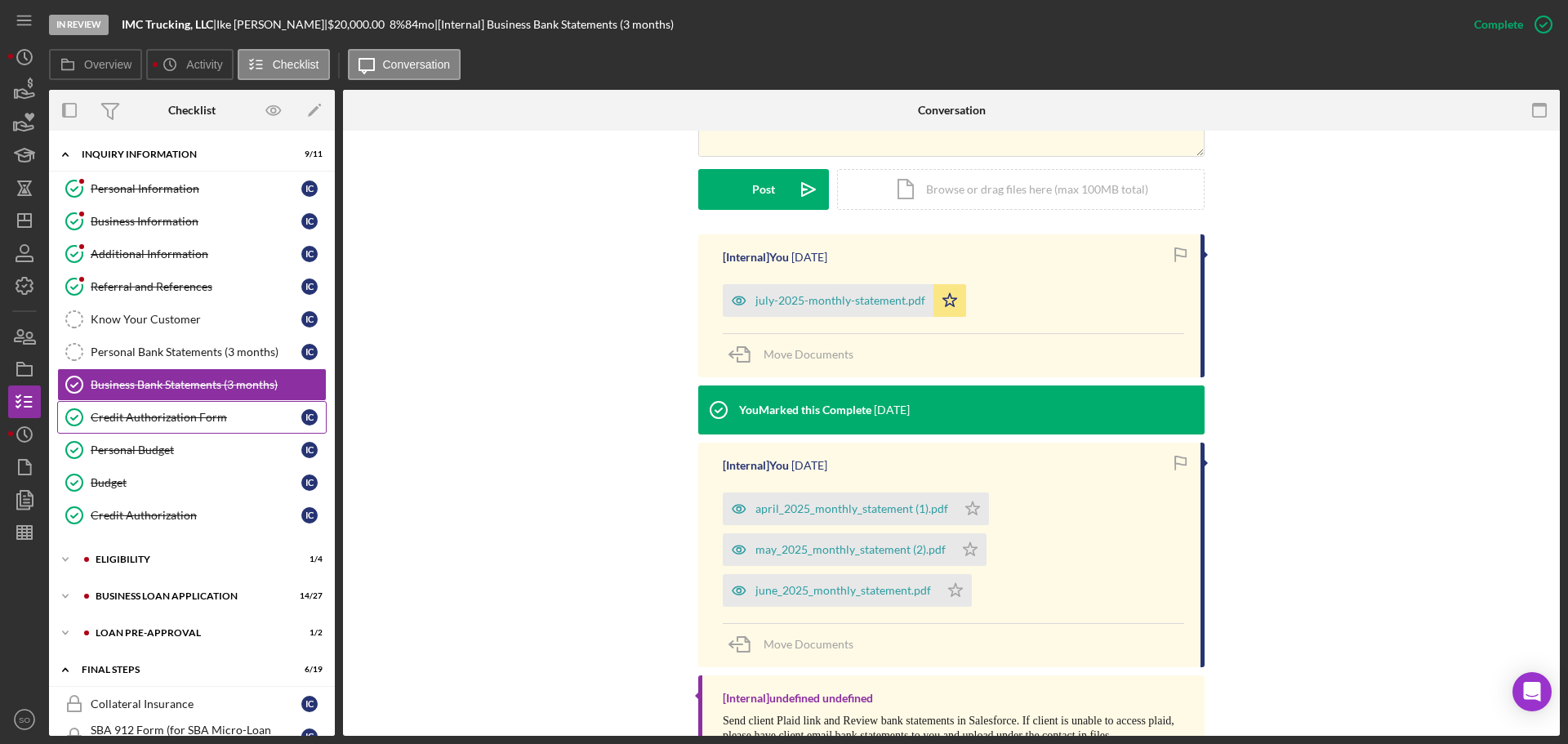
click at [155, 424] on div "Credit Authorization Form" at bounding box center [195, 417] width 211 height 13
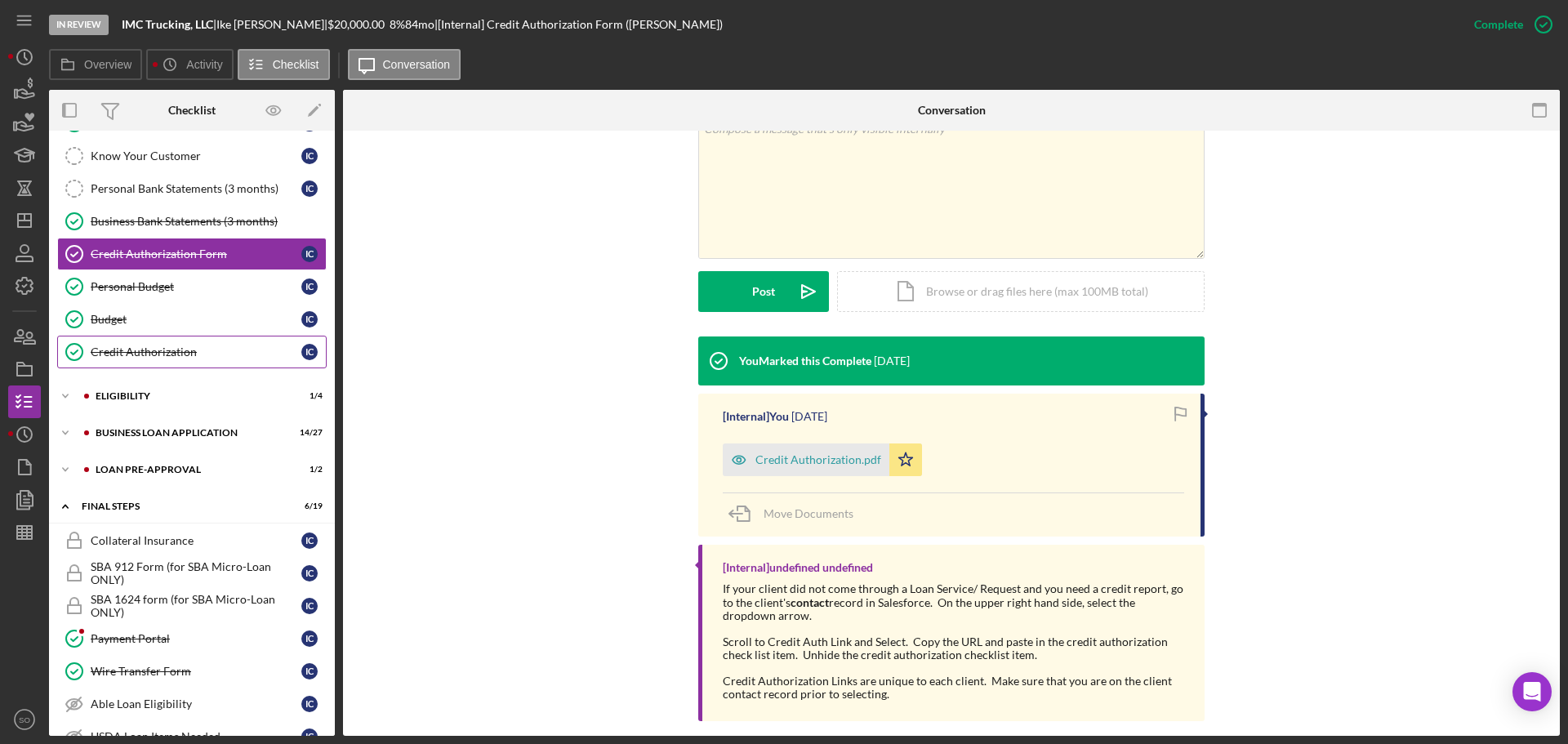
scroll to position [245, 0]
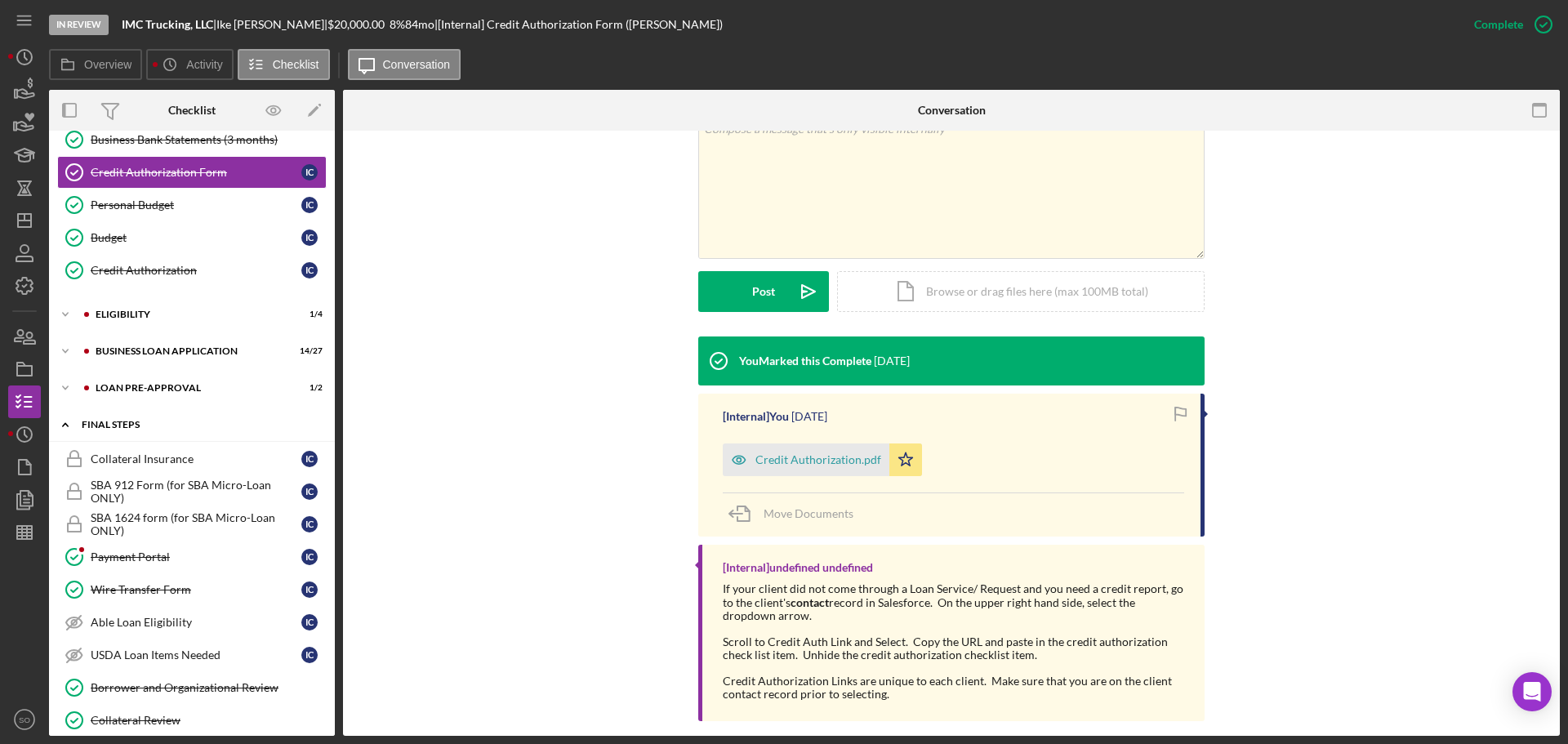
click at [149, 412] on div "Icon/Expander FINAL STEPS 6 / 19" at bounding box center [191, 425] width 285 height 34
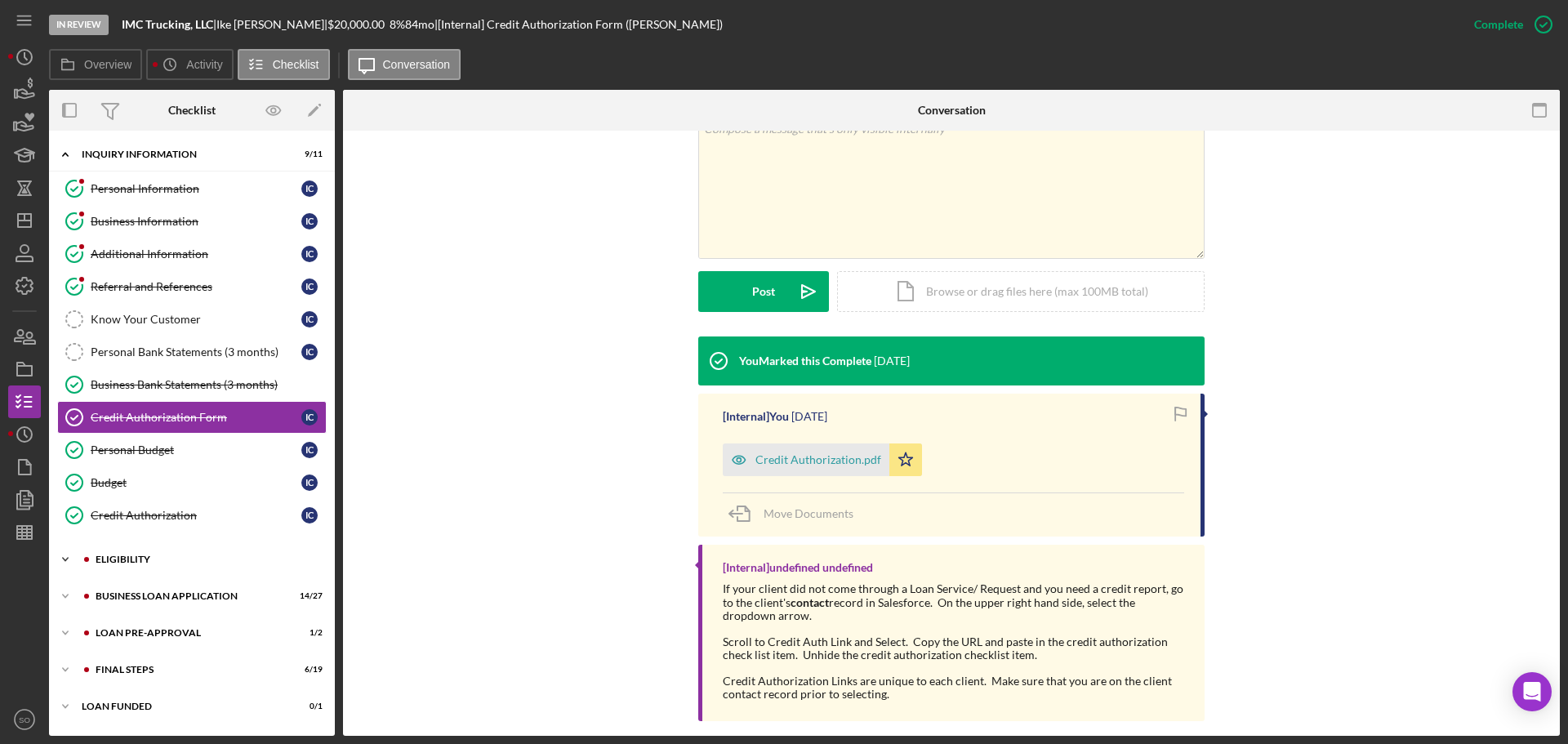
click at [137, 555] on div "Icon/Expander ELIGIBILITY 1 / 4" at bounding box center [191, 560] width 285 height 33
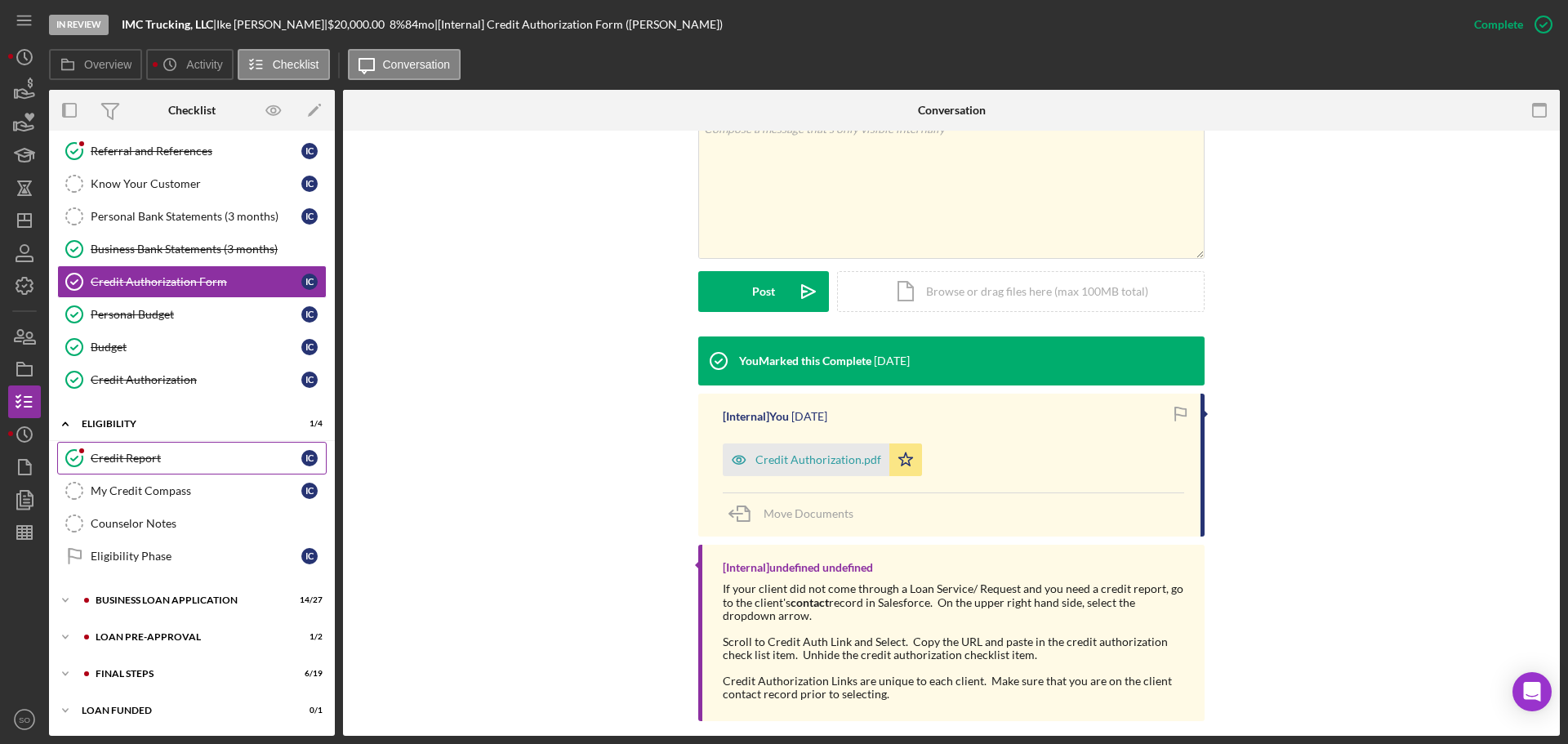
click at [154, 463] on div "Credit Report" at bounding box center [195, 458] width 211 height 13
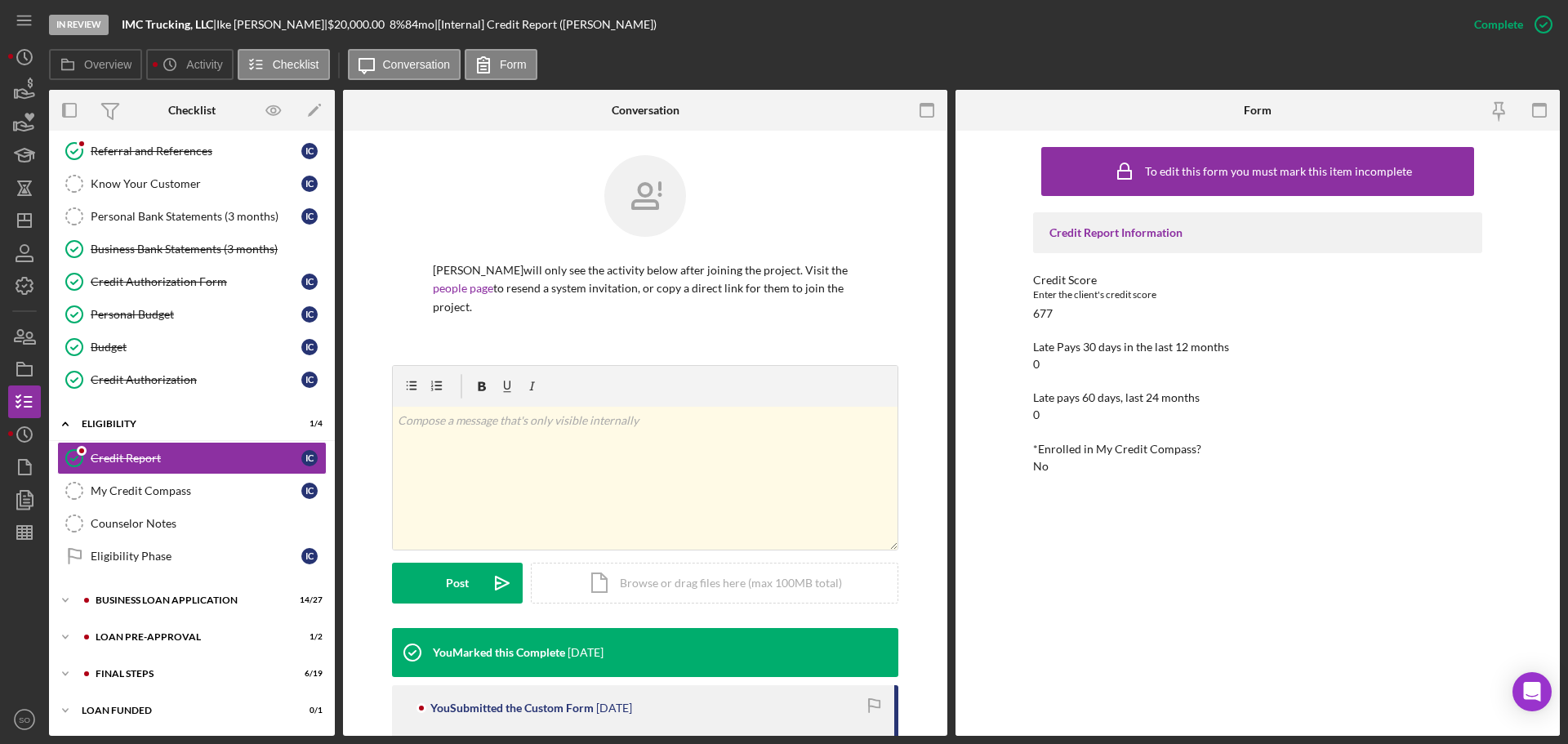
scroll to position [245, 0]
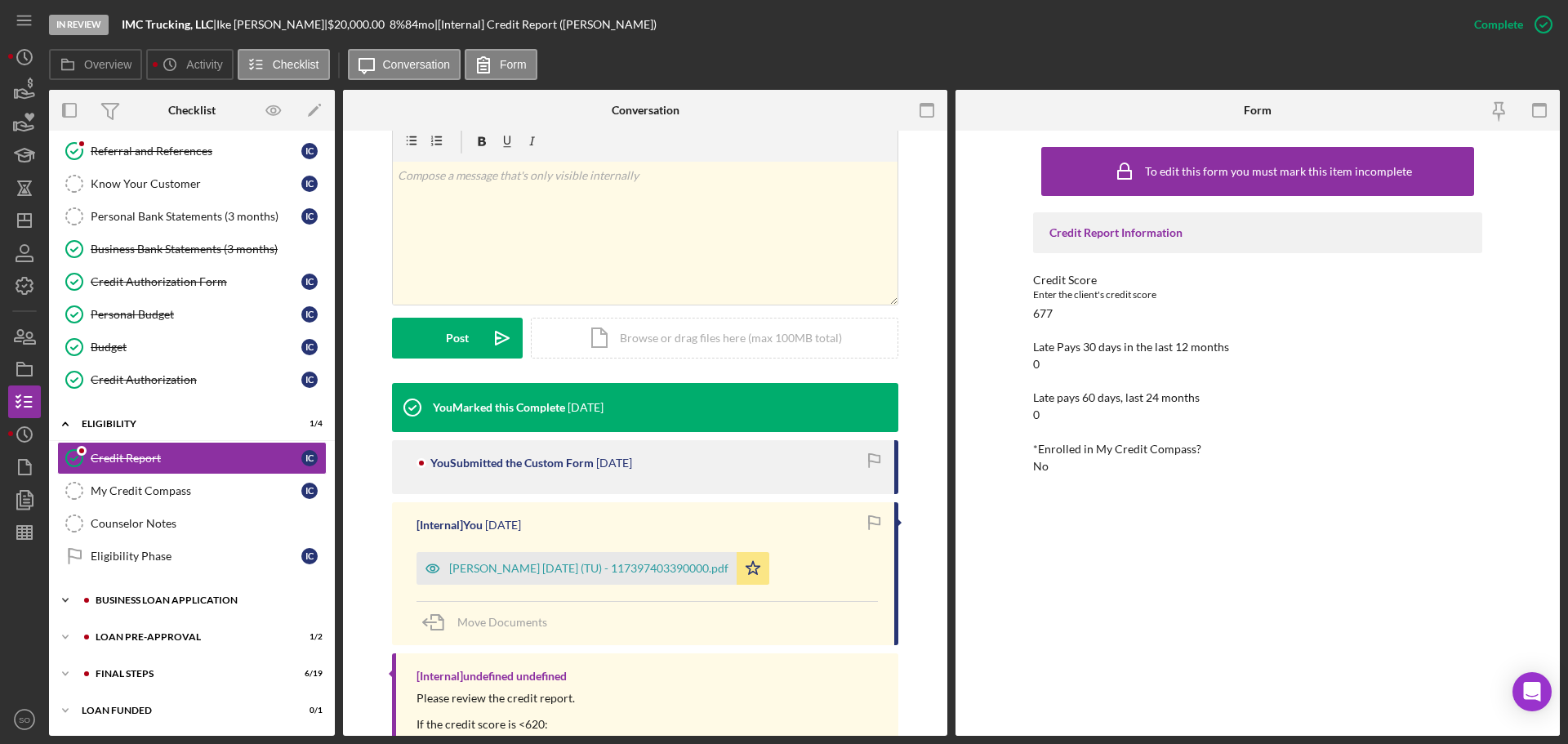
click at [179, 594] on div "Icon/Expander BUSINESS LOAN APPLICATION 14 / 27" at bounding box center [191, 601] width 285 height 33
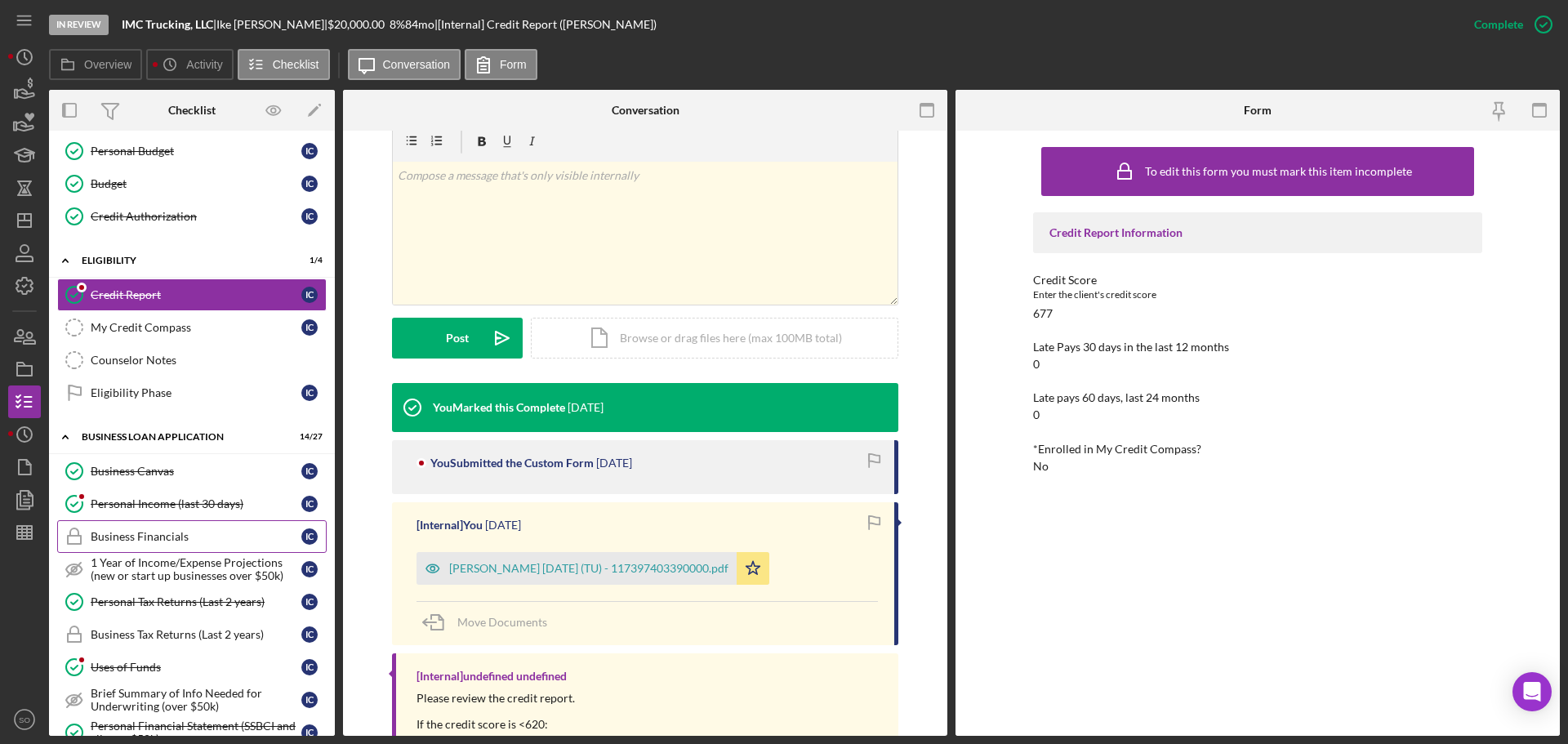
scroll to position [381, 0]
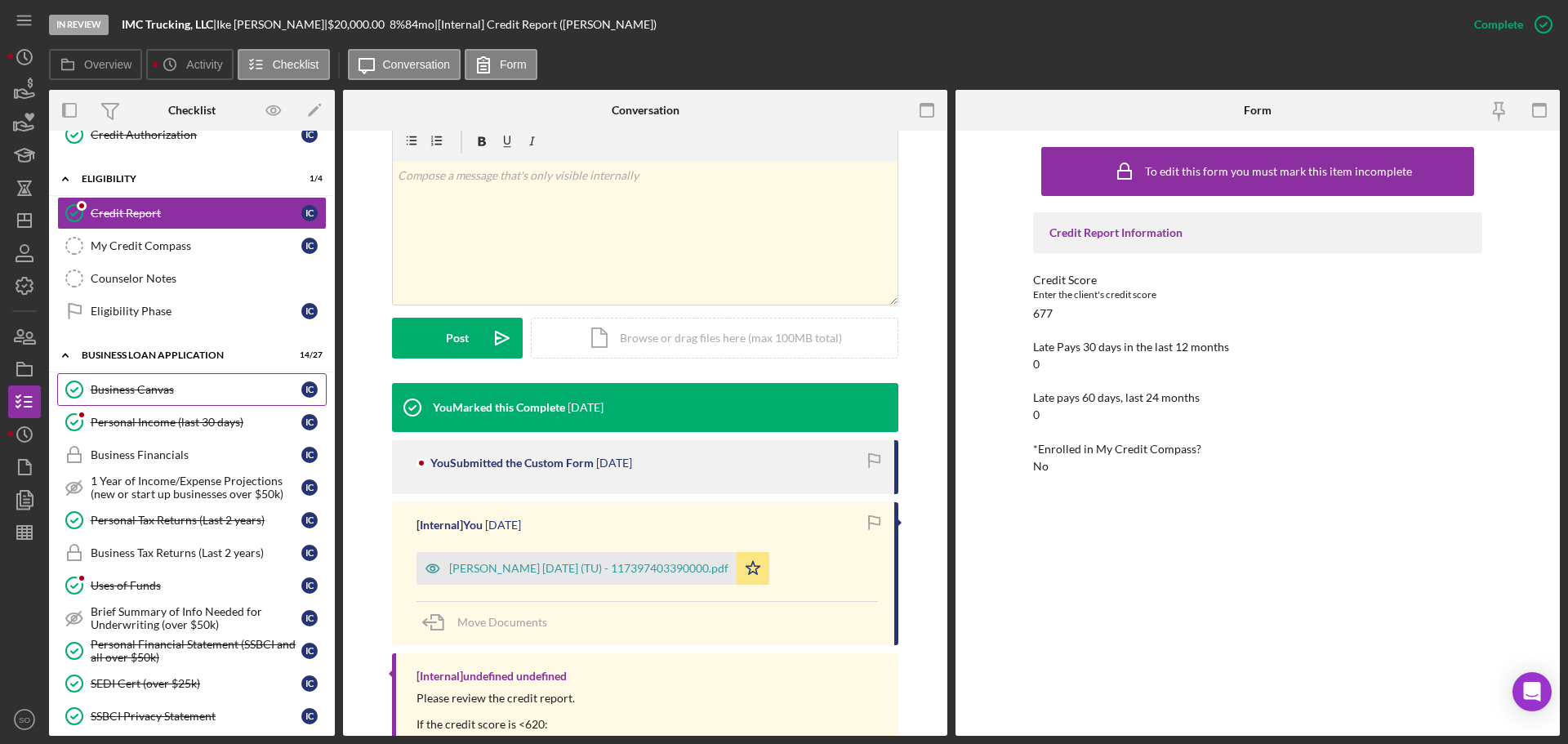
click at [136, 386] on div "Business Canvas" at bounding box center [195, 389] width 211 height 13
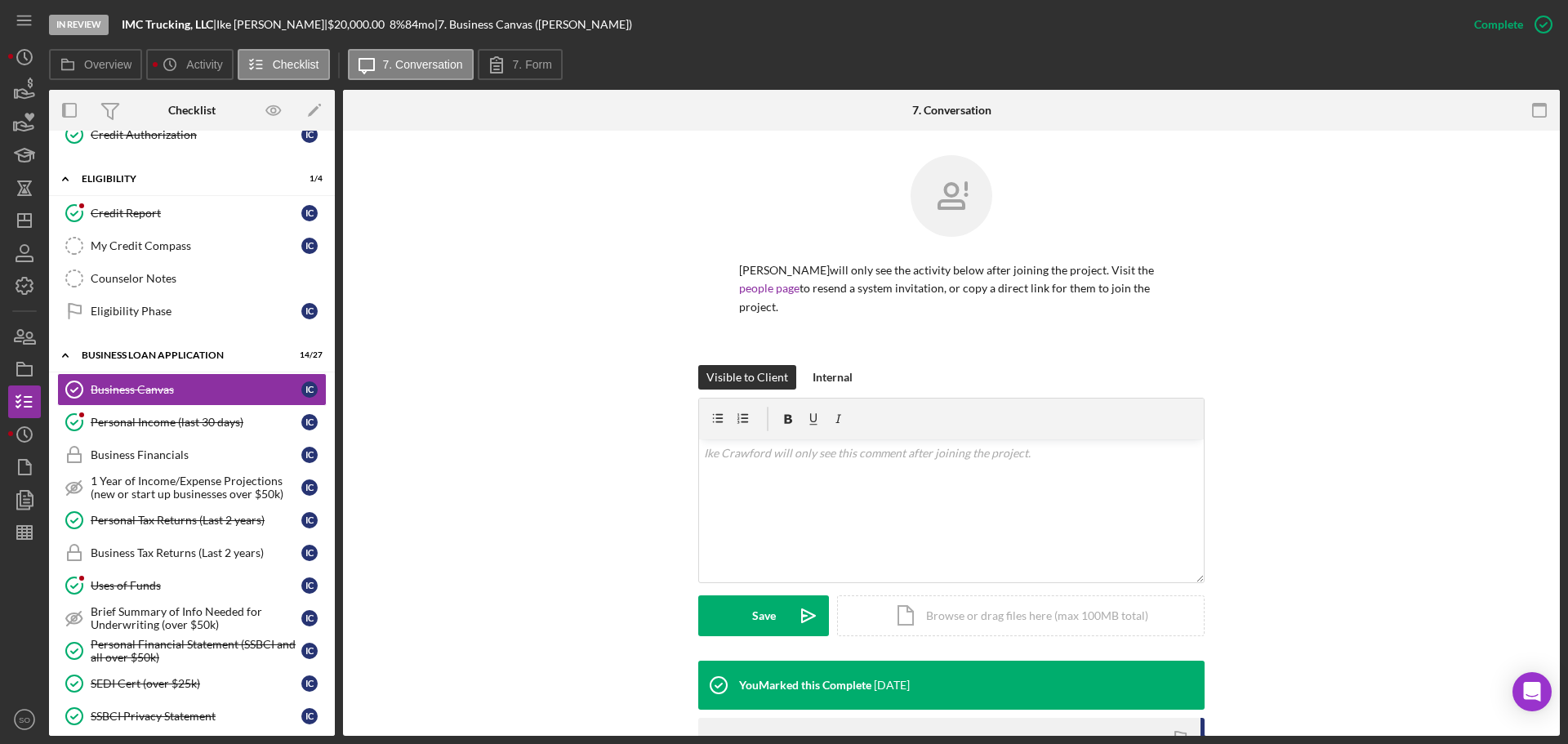
scroll to position [326, 0]
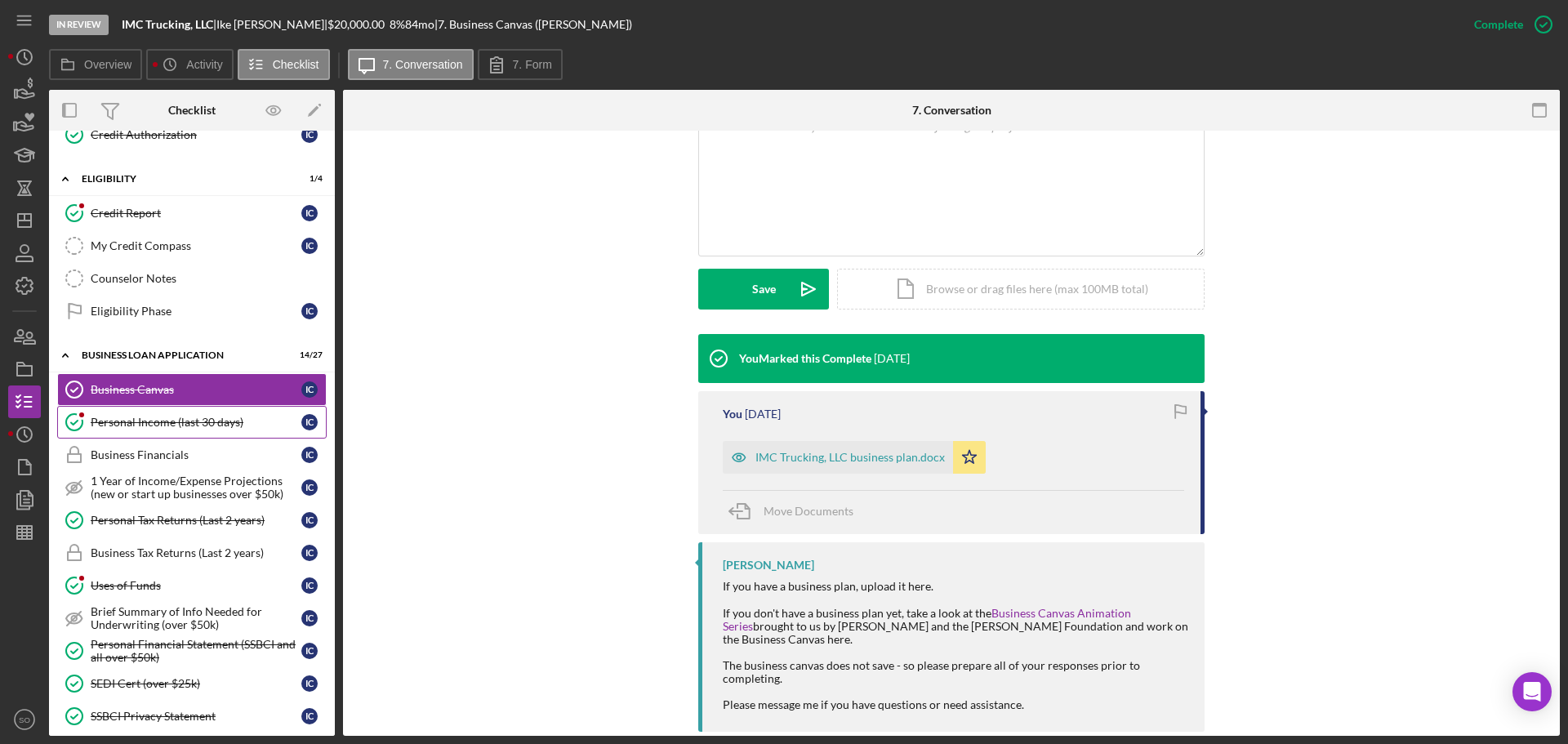
click at [158, 425] on div "Personal Income (last 30 days)" at bounding box center [195, 422] width 211 height 13
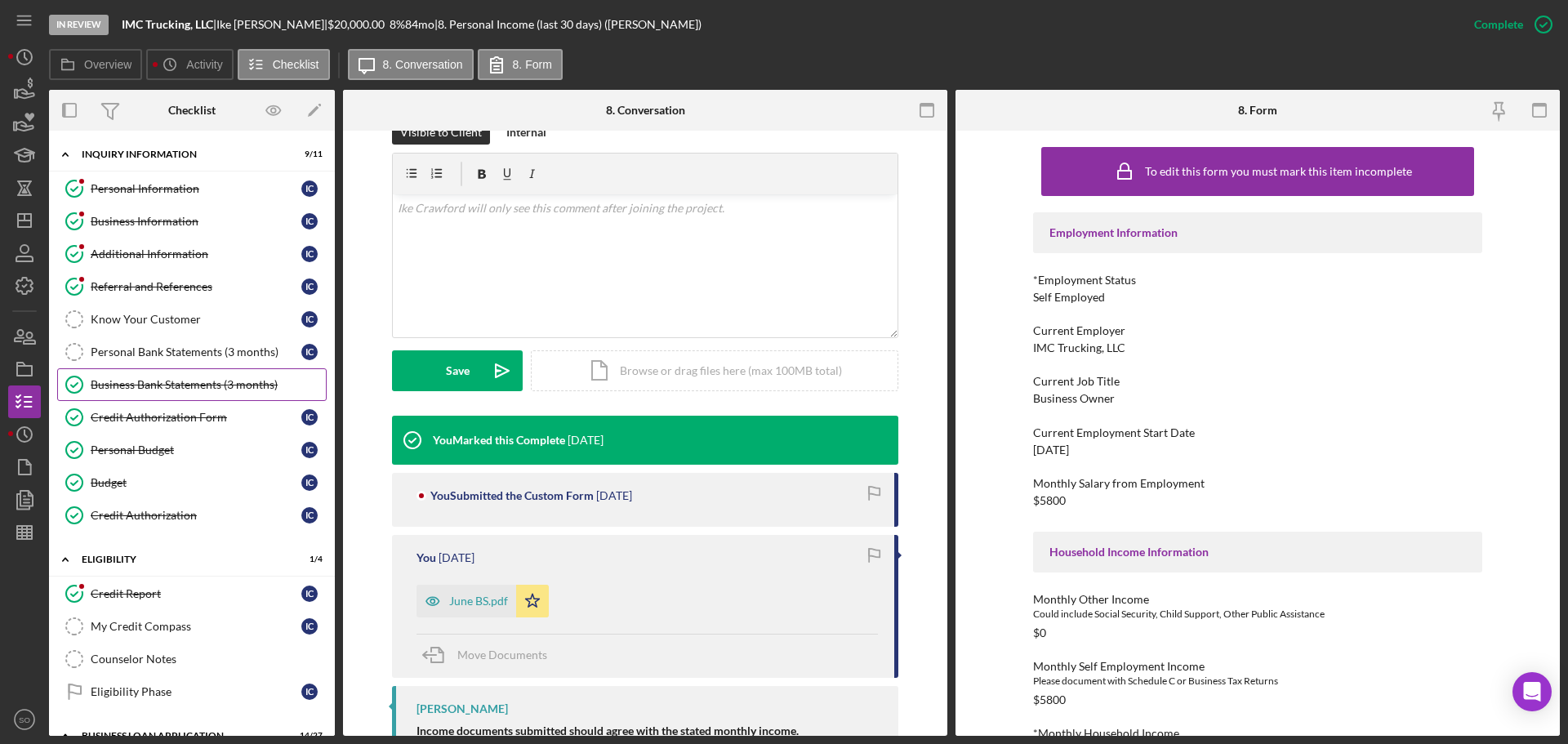
click at [211, 391] on div "Business Bank Statements (3 months)" at bounding box center [207, 385] width 235 height 13
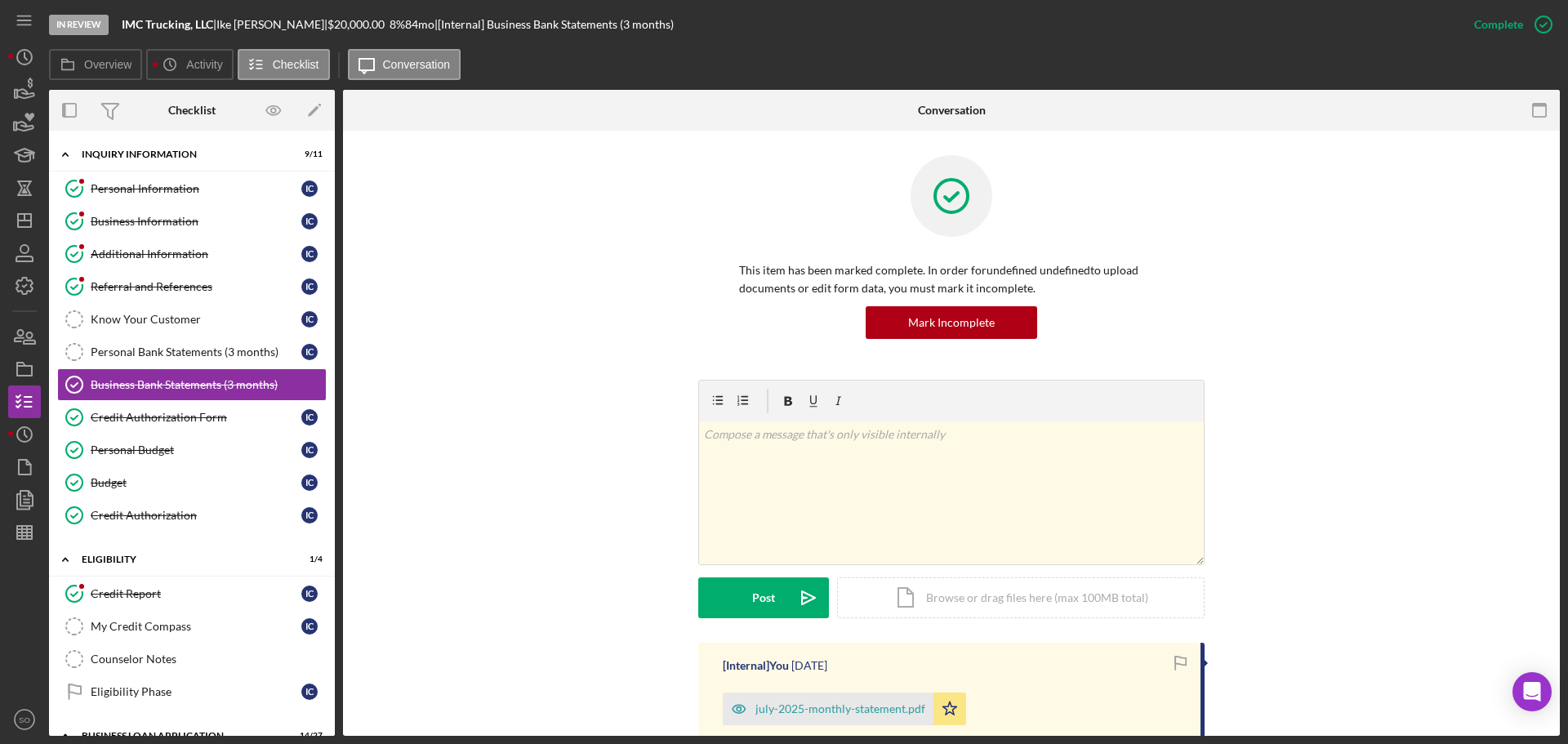
scroll to position [163, 0]
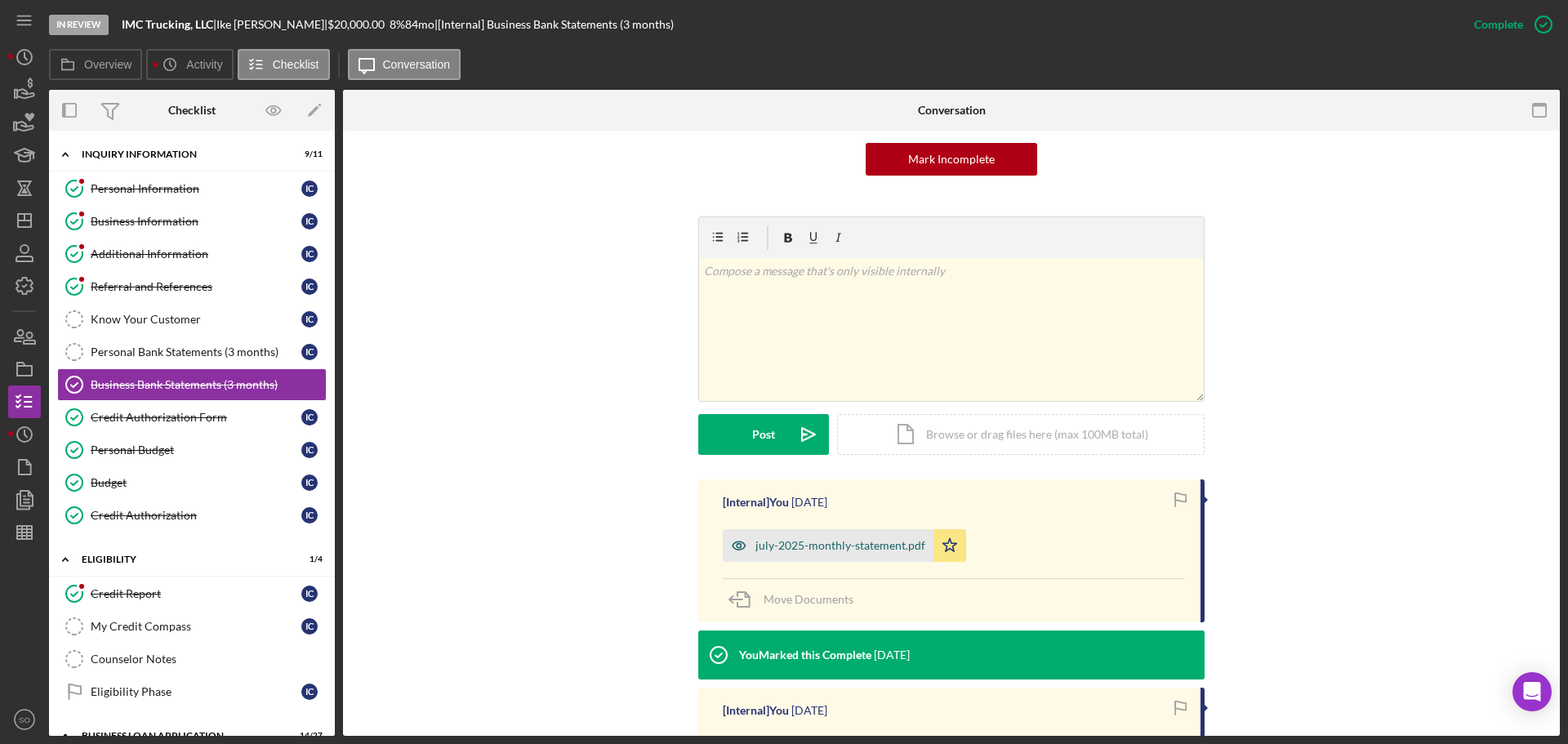
click at [835, 545] on div "july-2025-monthly-statement.pdf" at bounding box center [841, 545] width 170 height 13
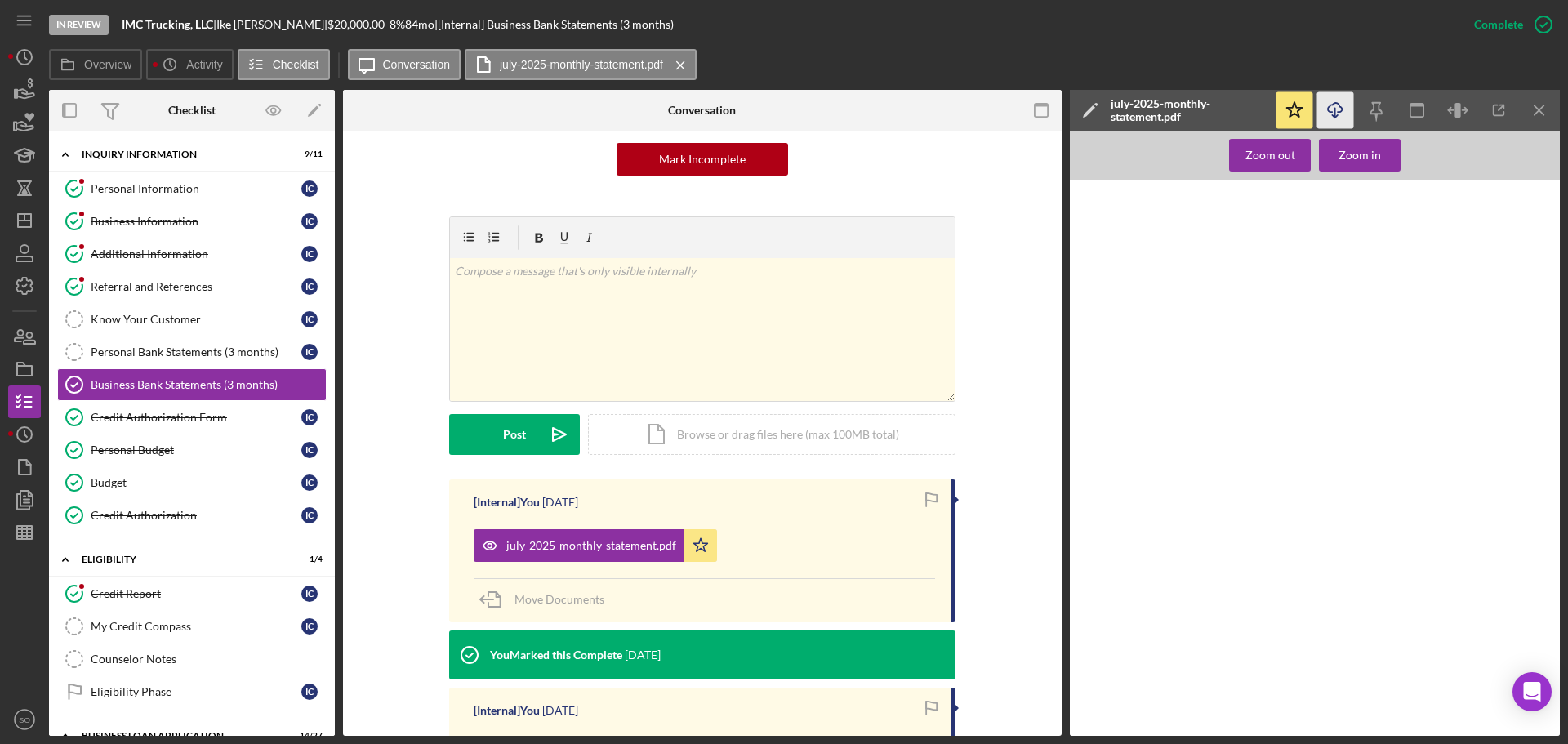
click at [1338, 111] on icon "Icon/Download" at bounding box center [1335, 110] width 36 height 36
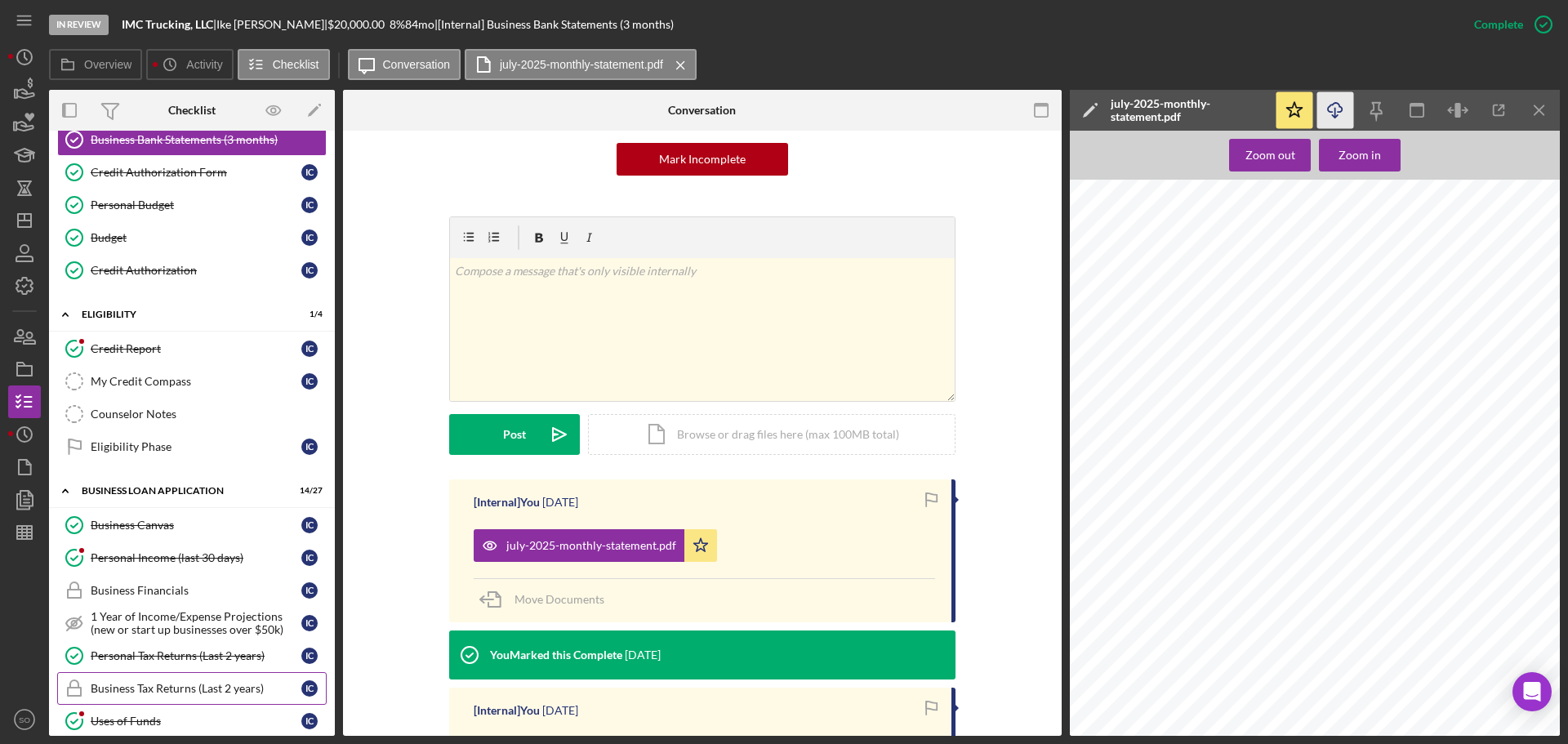
scroll to position [491, 0]
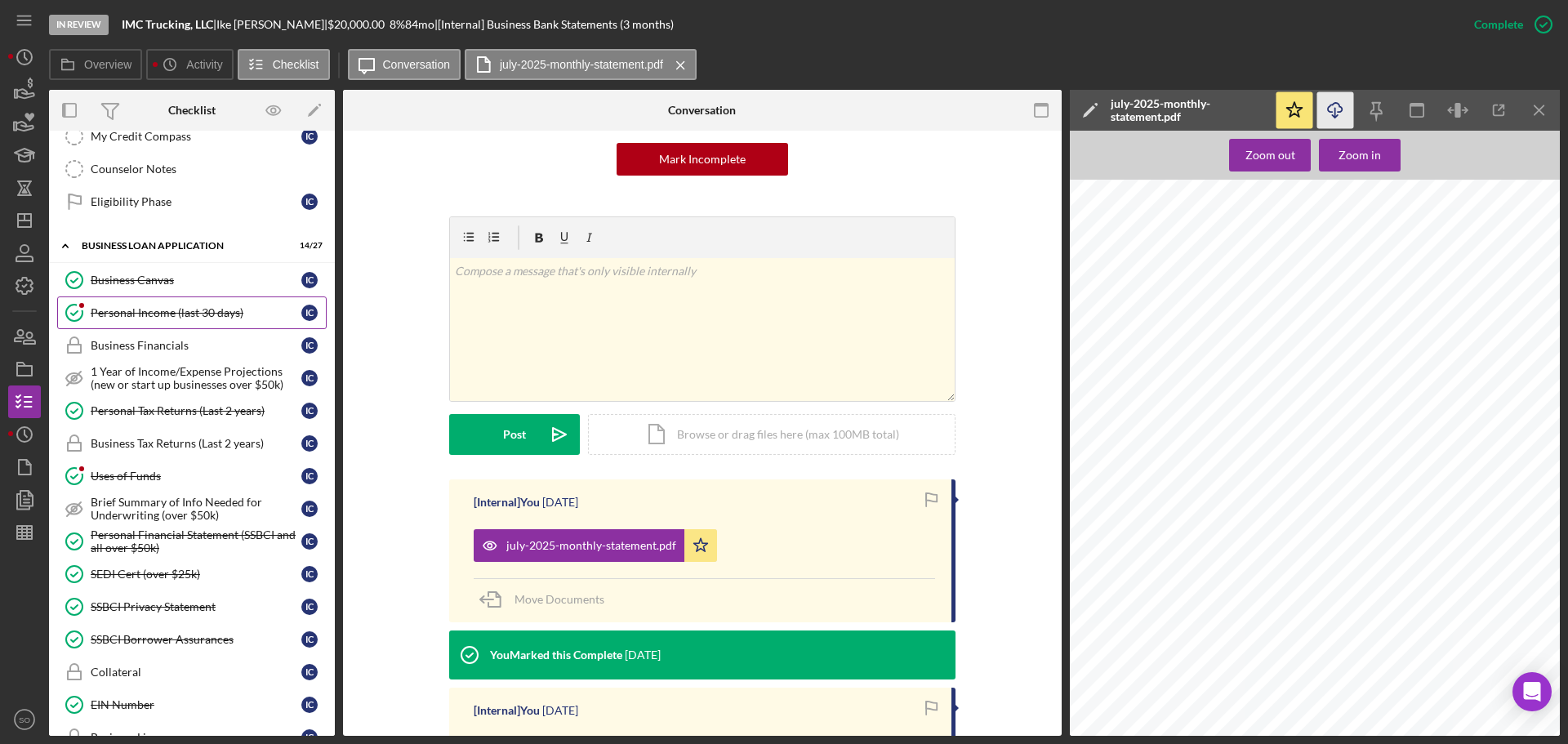
drag, startPoint x: 173, startPoint y: 321, endPoint x: 198, endPoint y: 321, distance: 25.0
click at [174, 320] on link "Personal Income (last 30 days) Personal Income (last 30 days) I C" at bounding box center [192, 313] width 270 height 33
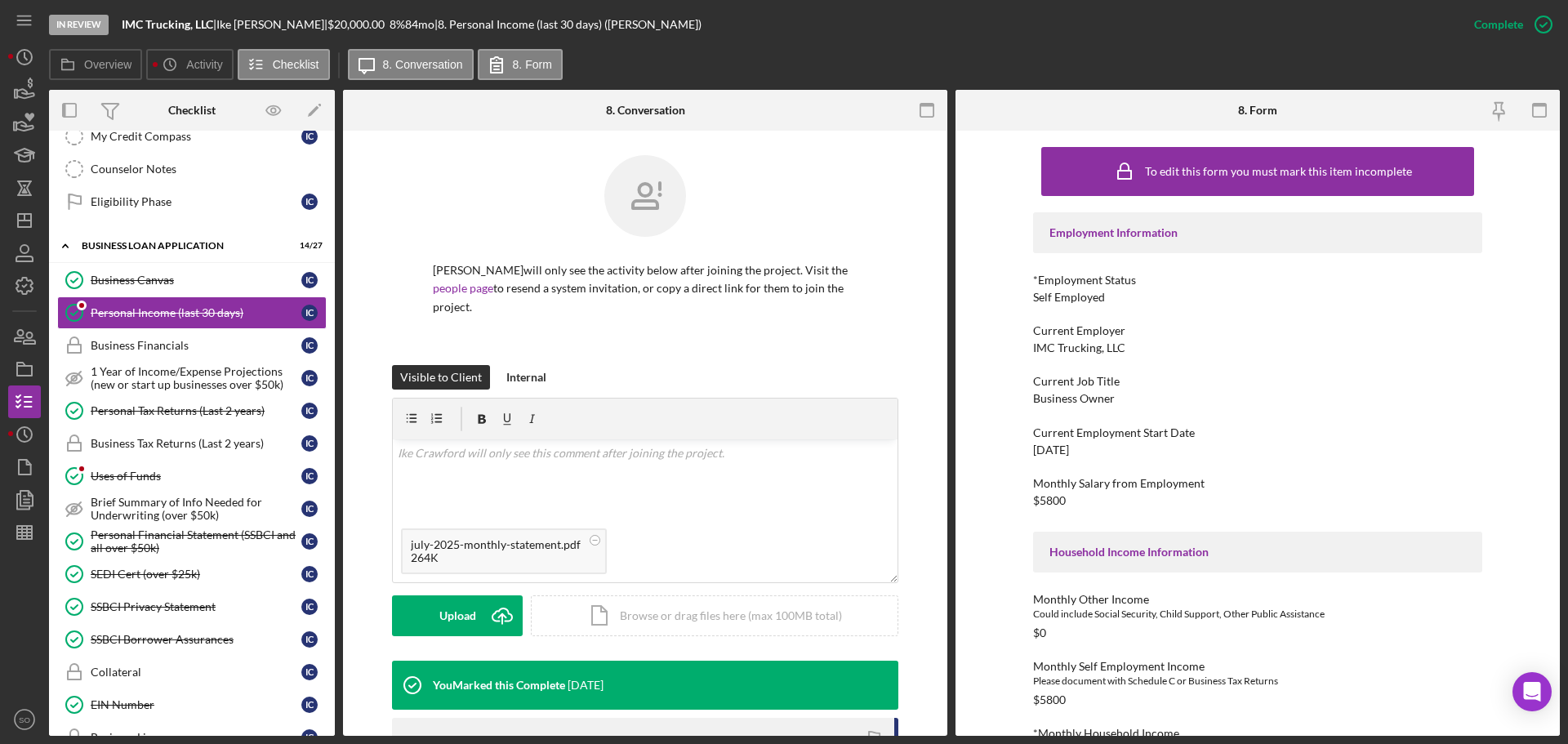
scroll to position [163, 0]
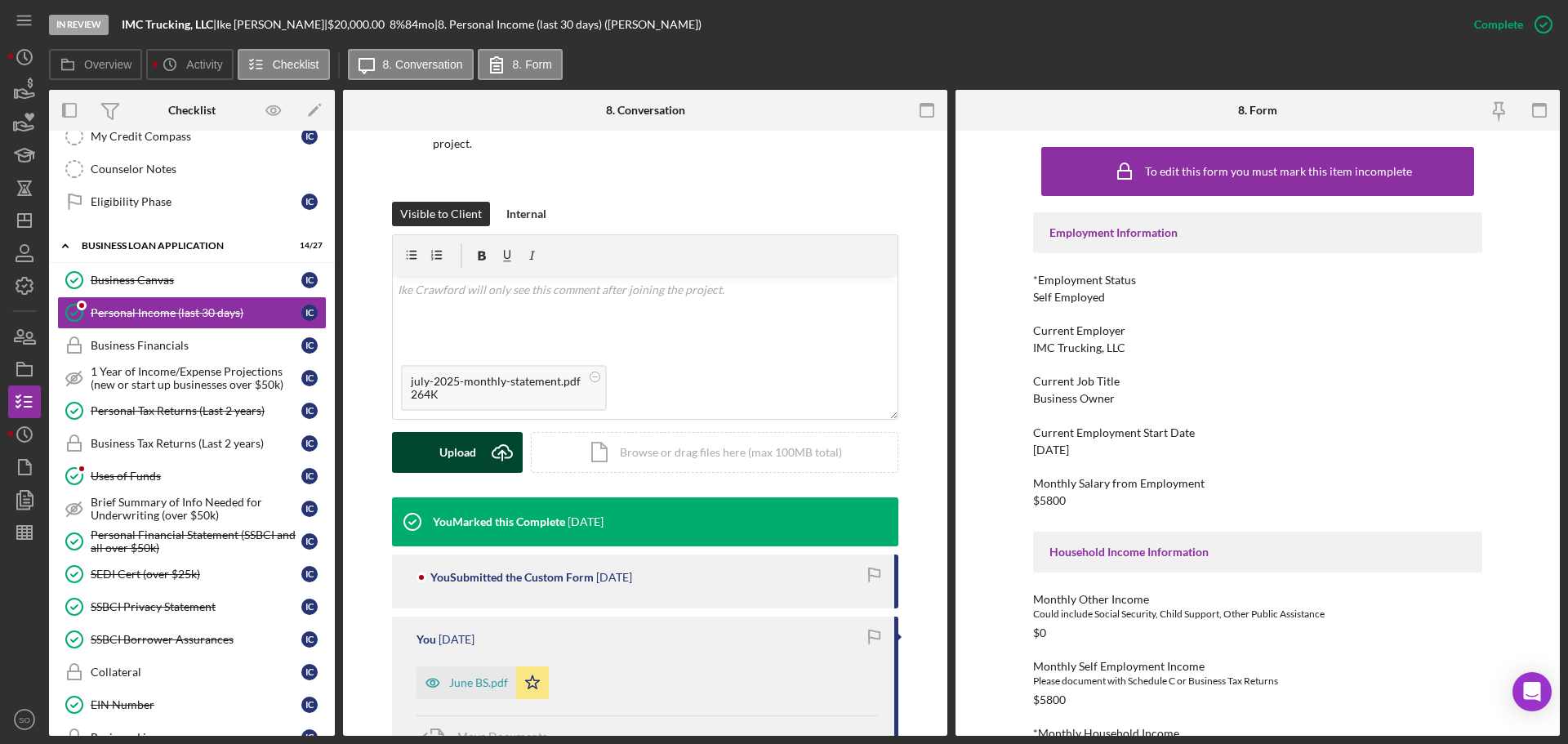
click at [451, 438] on div "Upload" at bounding box center [457, 452] width 36 height 41
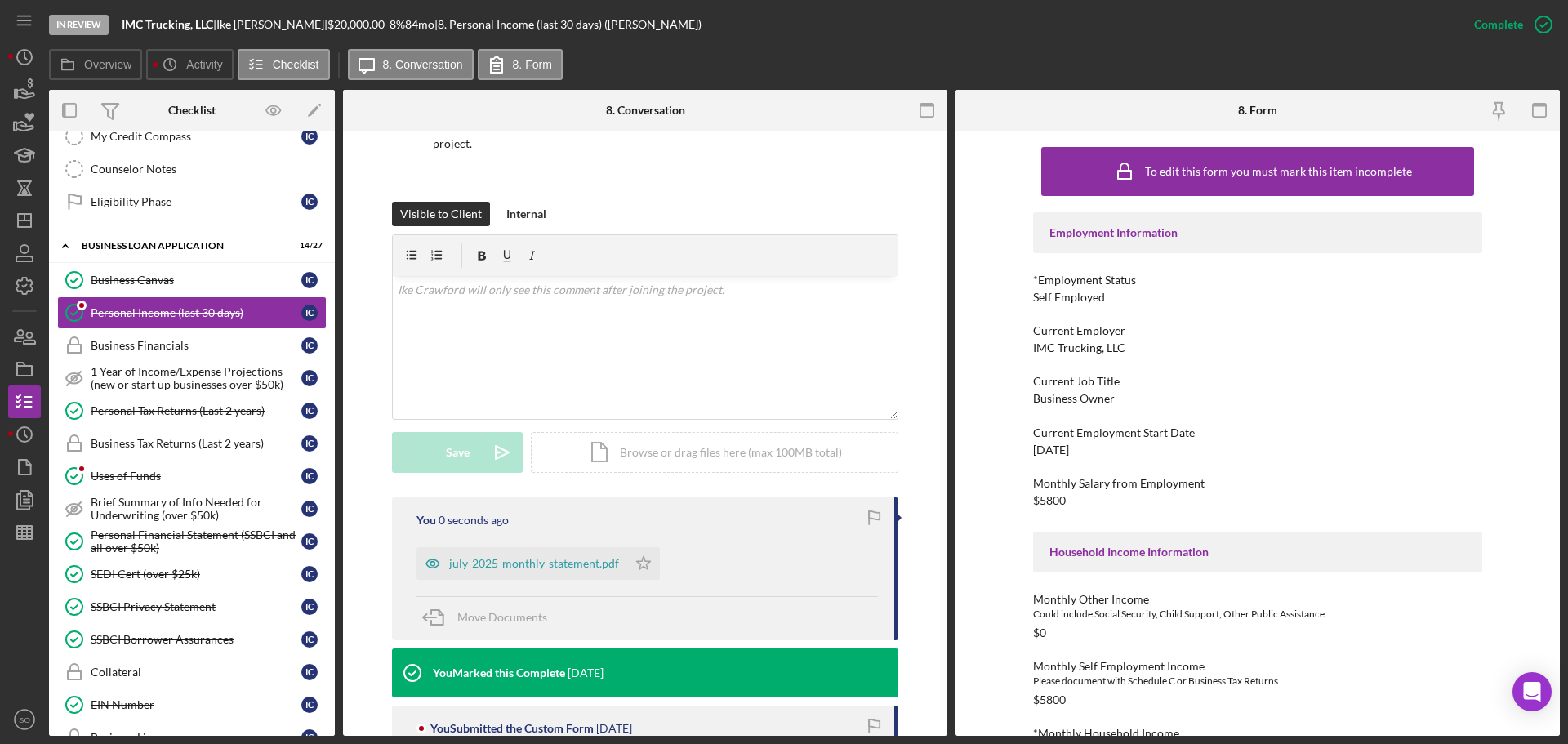
scroll to position [409, 0]
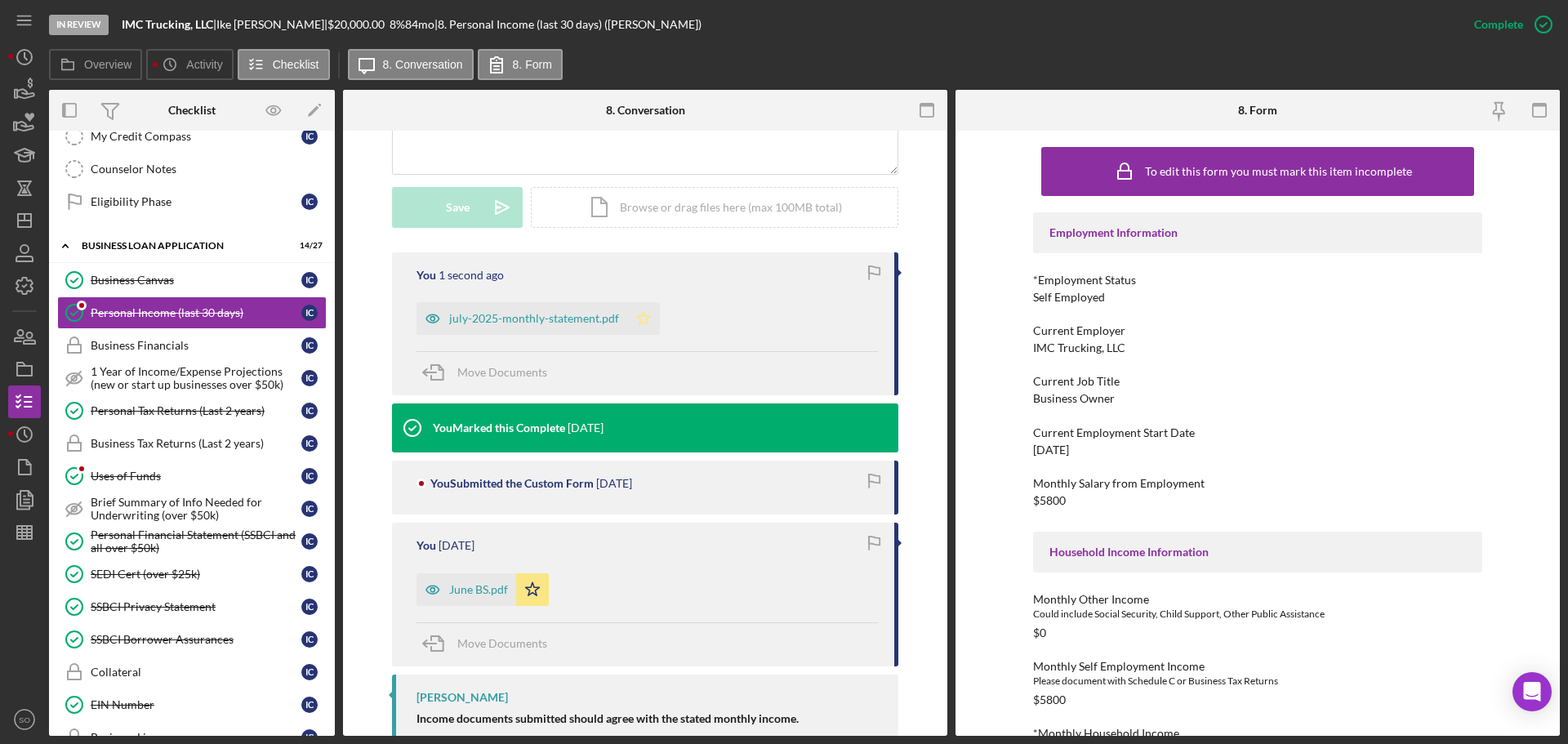
click at [651, 302] on icon "Icon/Star" at bounding box center [644, 319] width 33 height 33
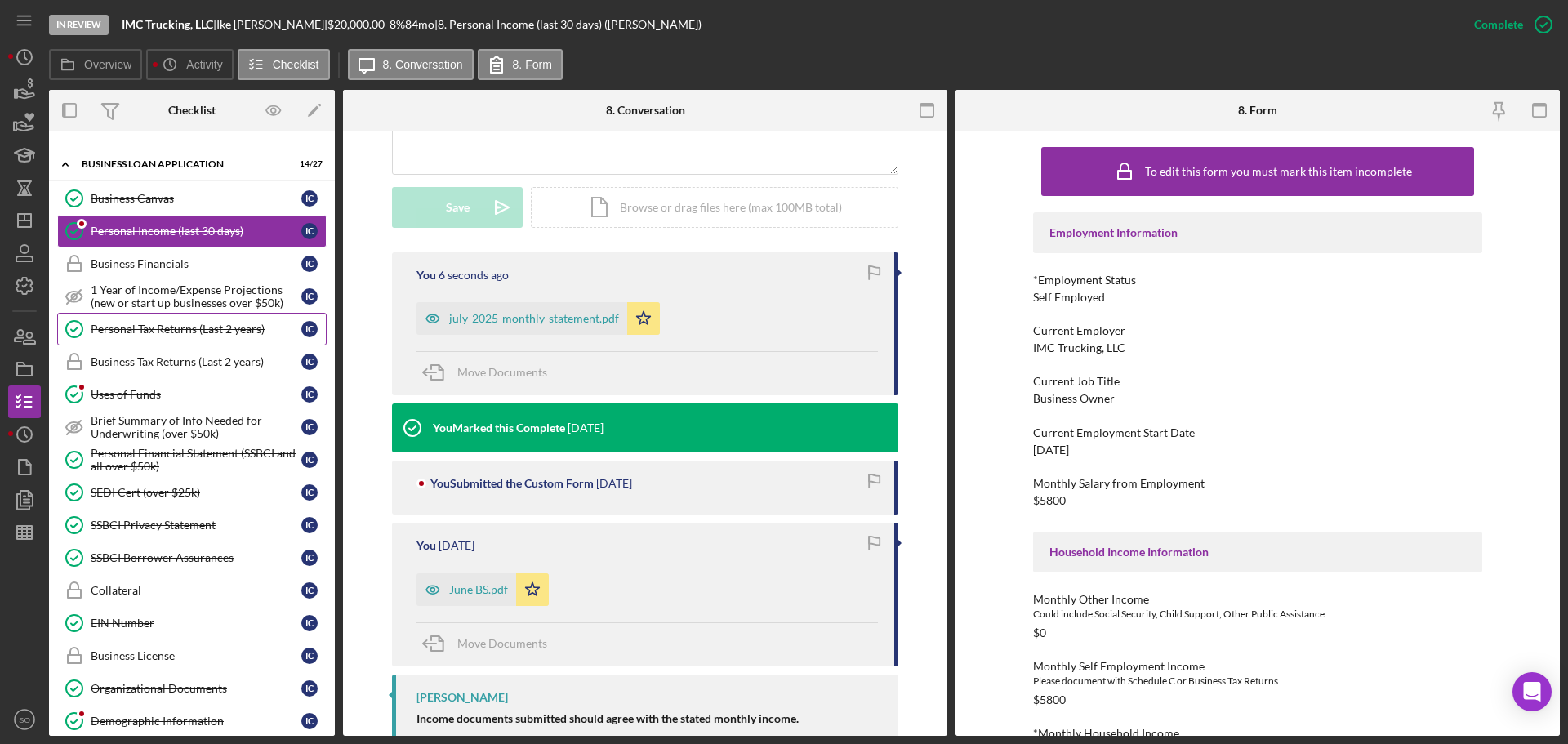
click at [177, 337] on link "Personal Tax Returns (Last 2 years) Personal Tax Returns (Last 2 years) I C" at bounding box center [192, 329] width 270 height 33
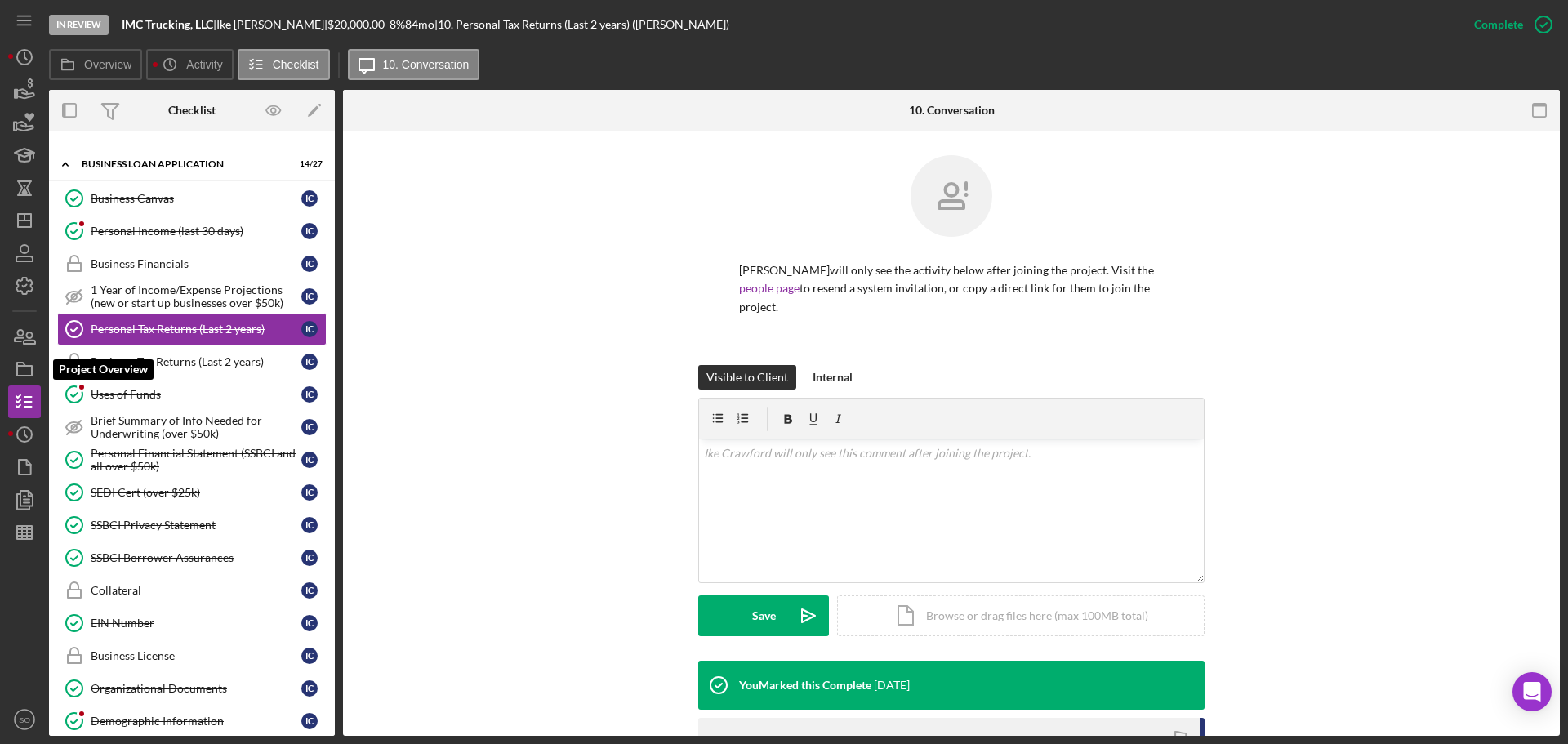
drag, startPoint x: 28, startPoint y: 368, endPoint x: 42, endPoint y: 376, distance: 16.1
click at [28, 368] on icon "button" at bounding box center [24, 369] width 41 height 41
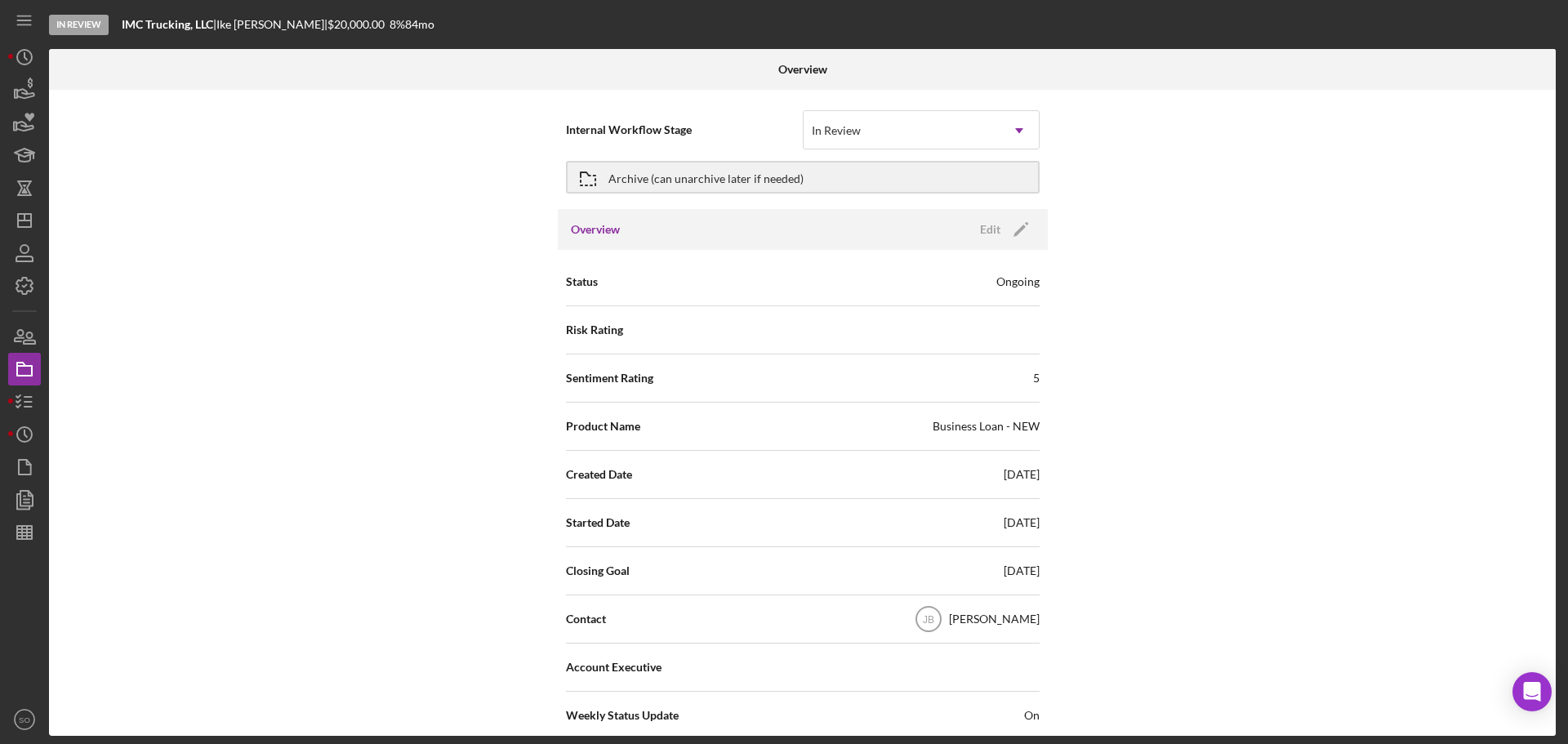
drag, startPoint x: 1011, startPoint y: 229, endPoint x: 1008, endPoint y: 247, distance: 18.2
click at [1011, 231] on icon "Icon/Edit" at bounding box center [1020, 229] width 41 height 41
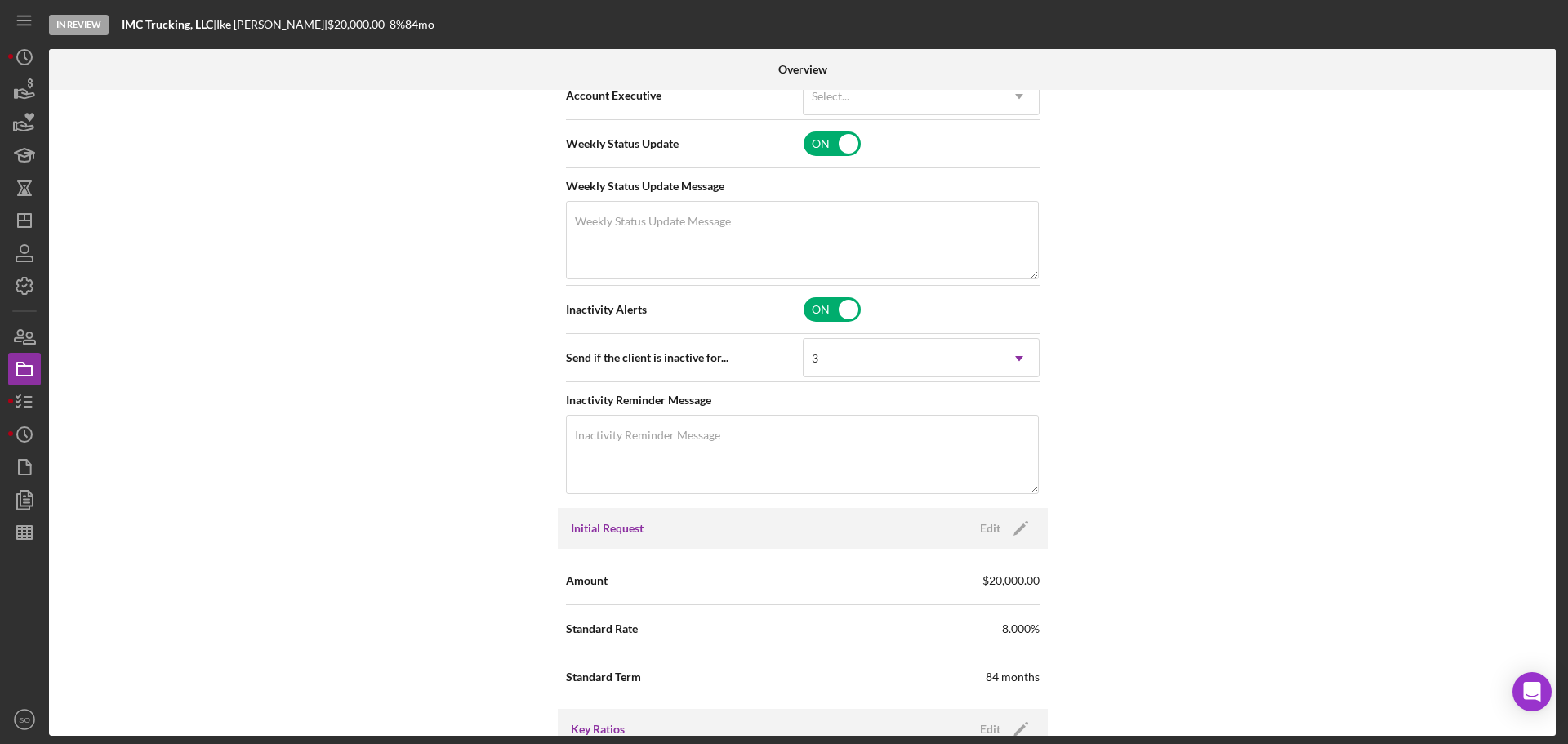
scroll to position [735, 0]
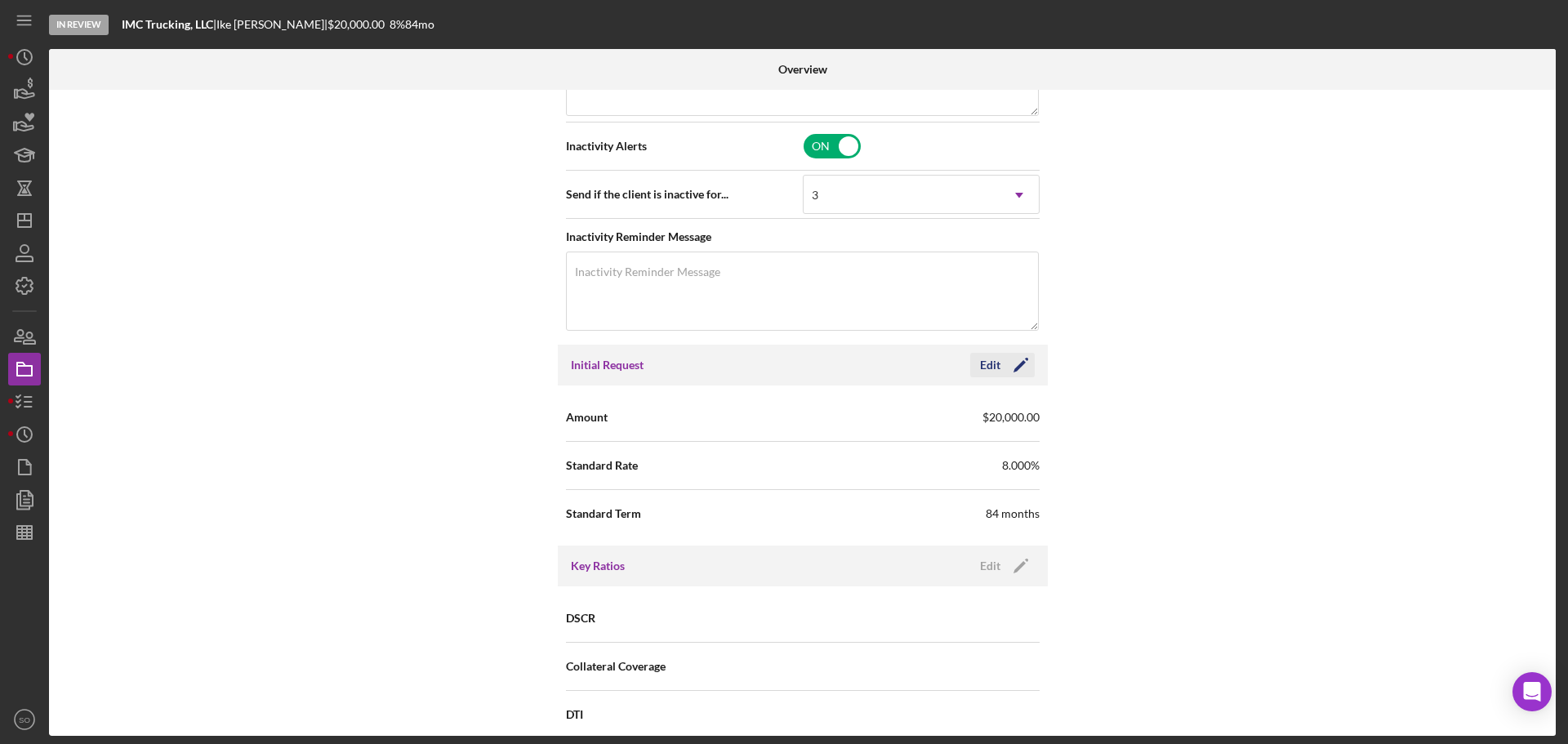
click at [1021, 369] on icon "Icon/Edit" at bounding box center [1020, 365] width 41 height 41
drag, startPoint x: 504, startPoint y: 379, endPoint x: 385, endPoint y: 386, distance: 119.2
click at [380, 379] on div "Internal Workflow Stage In Review Icon/Dropdown Arrow Archive (can unarchive la…" at bounding box center [802, 413] width 1507 height 647
type input "$25,000"
drag, startPoint x: 988, startPoint y: 365, endPoint x: 1014, endPoint y: 369, distance: 26.3
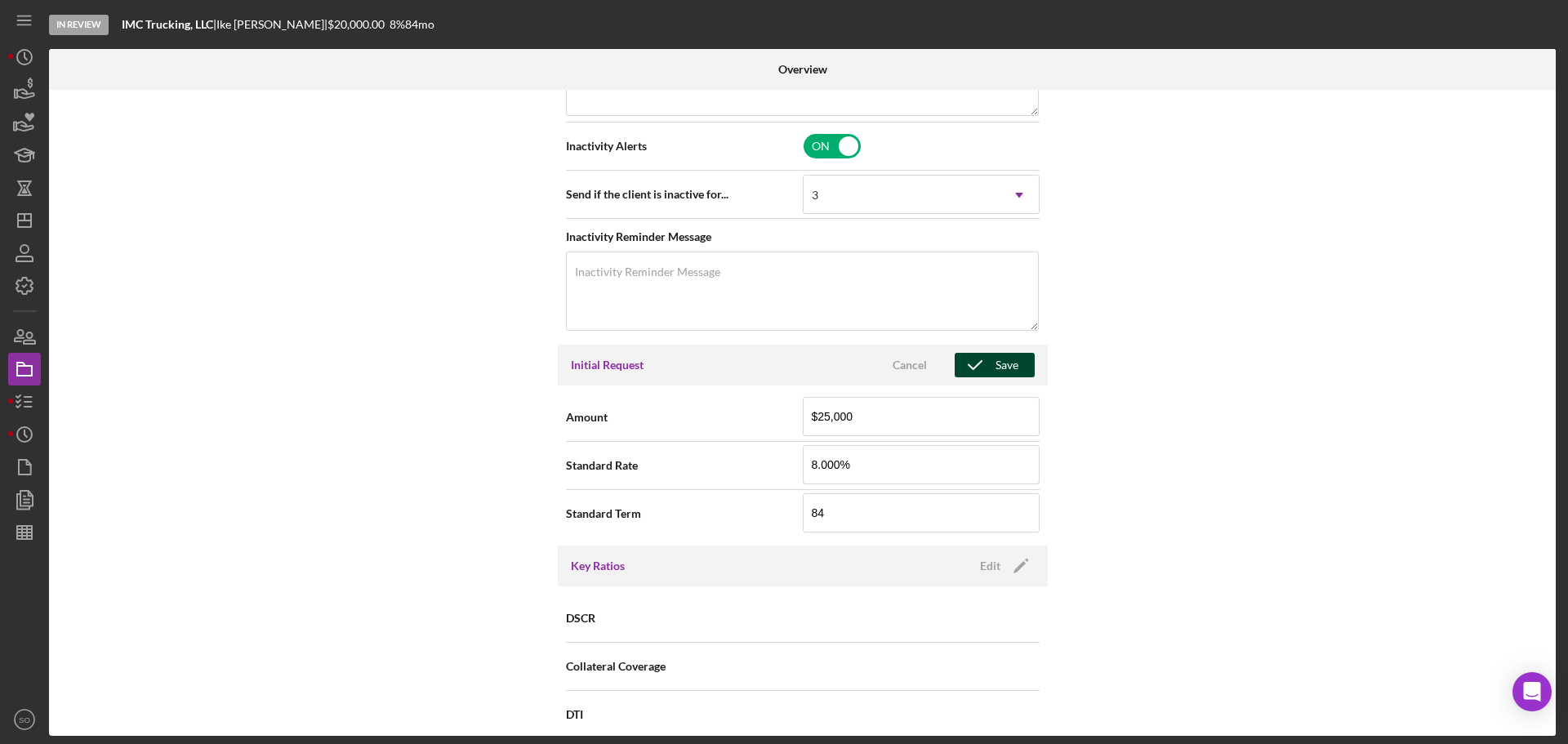
click at [988, 365] on icon "button" at bounding box center [974, 365] width 41 height 41
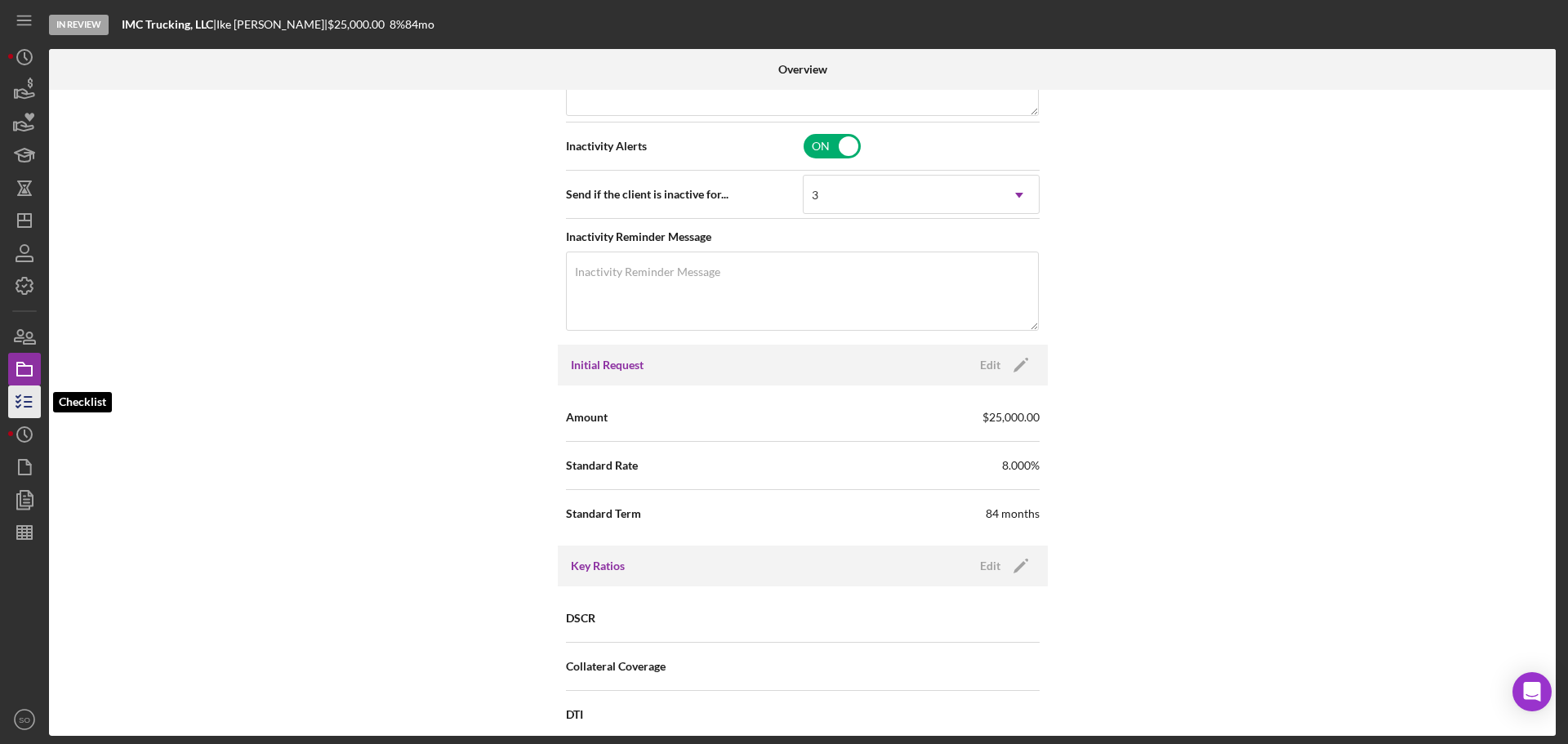
drag, startPoint x: 21, startPoint y: 398, endPoint x: 39, endPoint y: 400, distance: 18.1
click at [21, 399] on icon "button" at bounding box center [24, 402] width 41 height 41
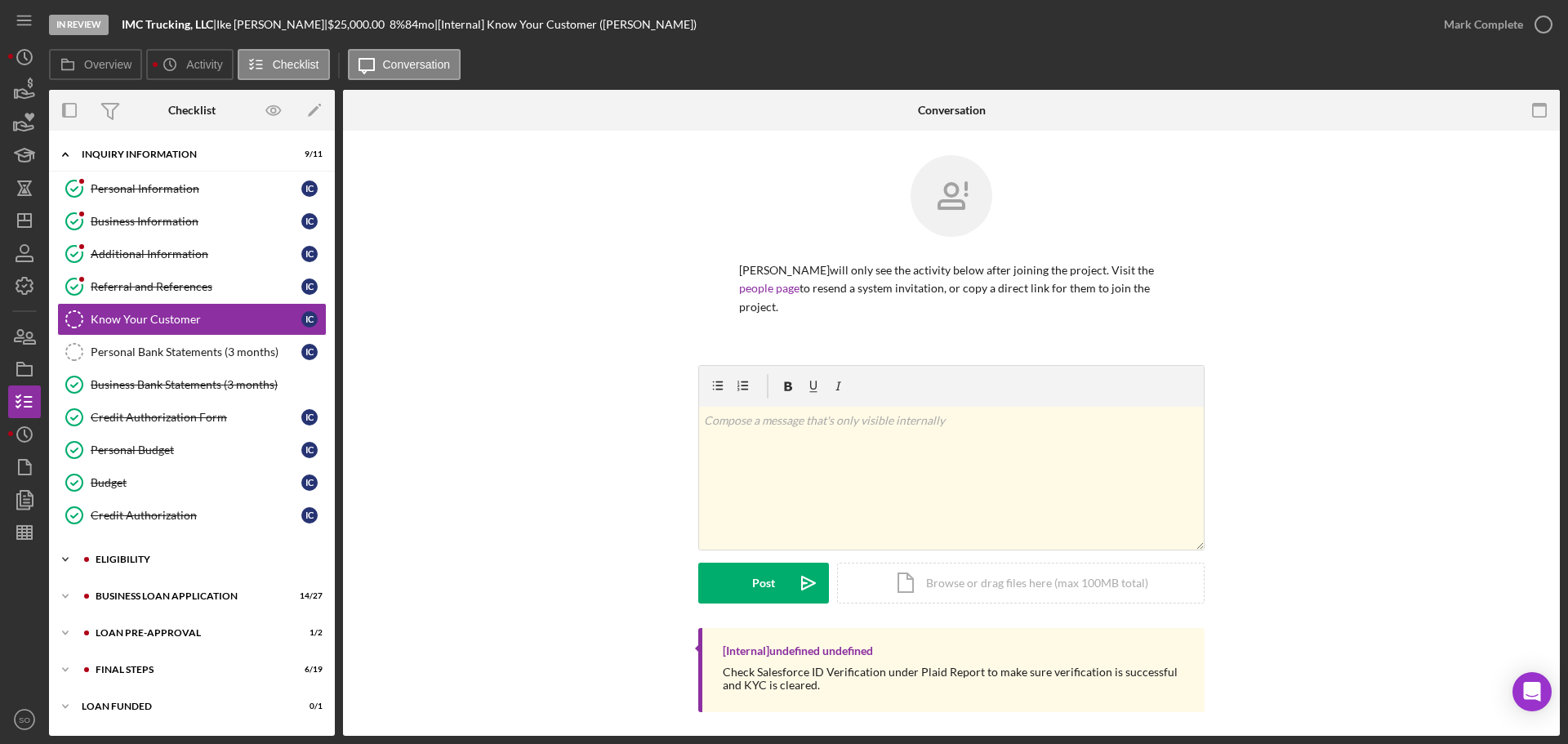
click at [167, 568] on div "Icon/Expander ELIGIBILITY 1 / 4" at bounding box center [191, 560] width 285 height 33
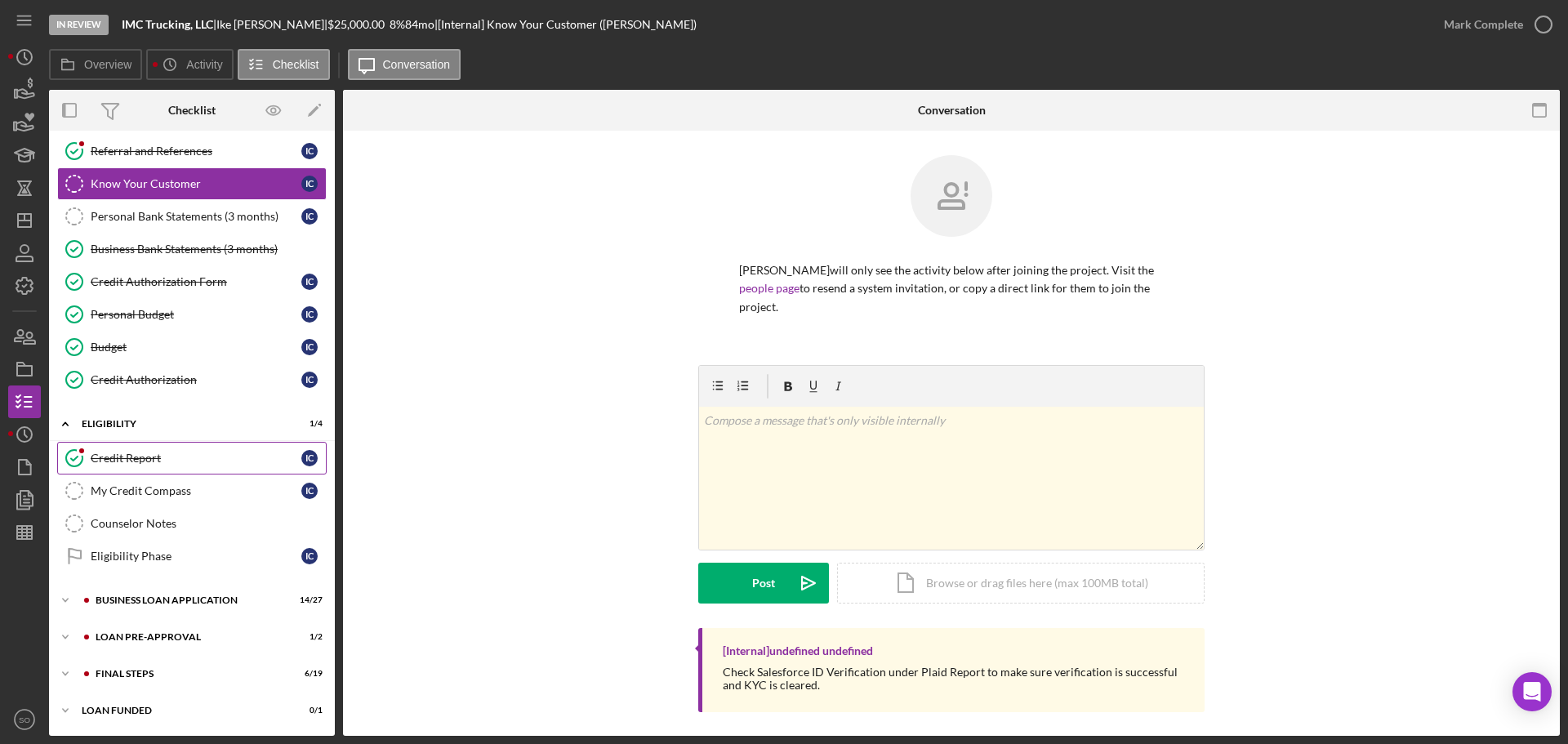
drag, startPoint x: 118, startPoint y: 451, endPoint x: 204, endPoint y: 470, distance: 88.1
click at [120, 451] on div "Credit Report" at bounding box center [195, 458] width 211 height 13
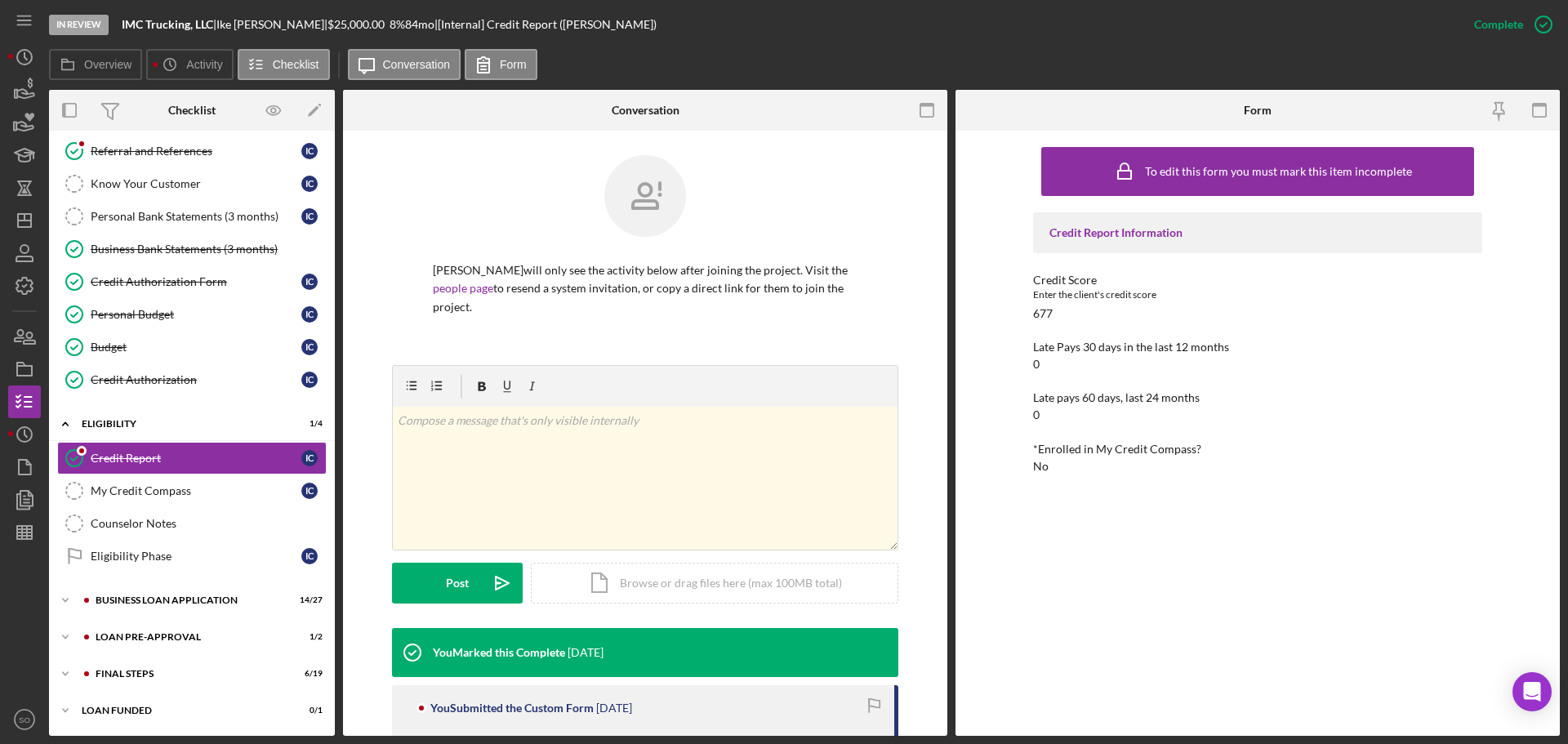
scroll to position [245, 0]
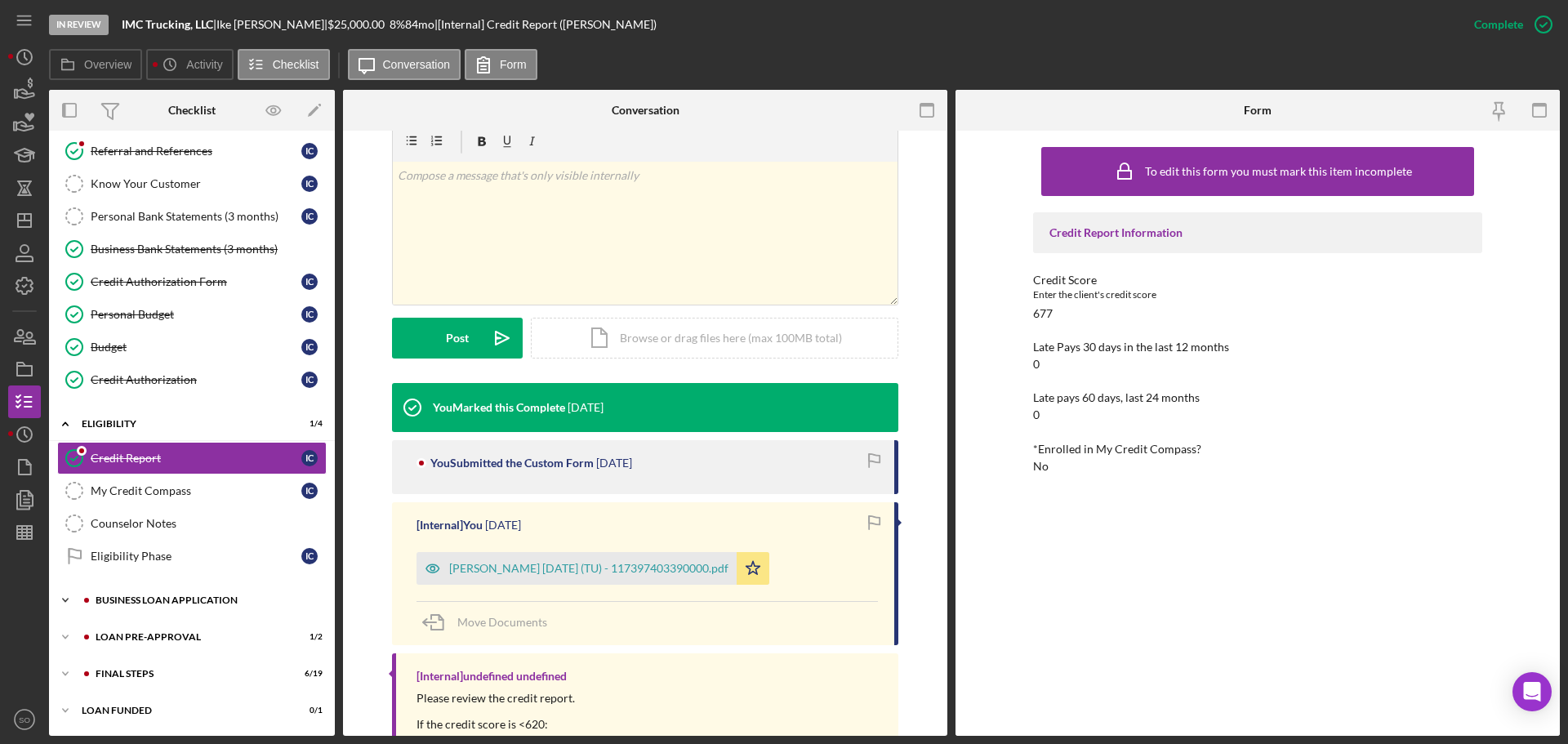
click at [177, 597] on div "BUSINESS LOAN APPLICATION" at bounding box center [205, 600] width 219 height 10
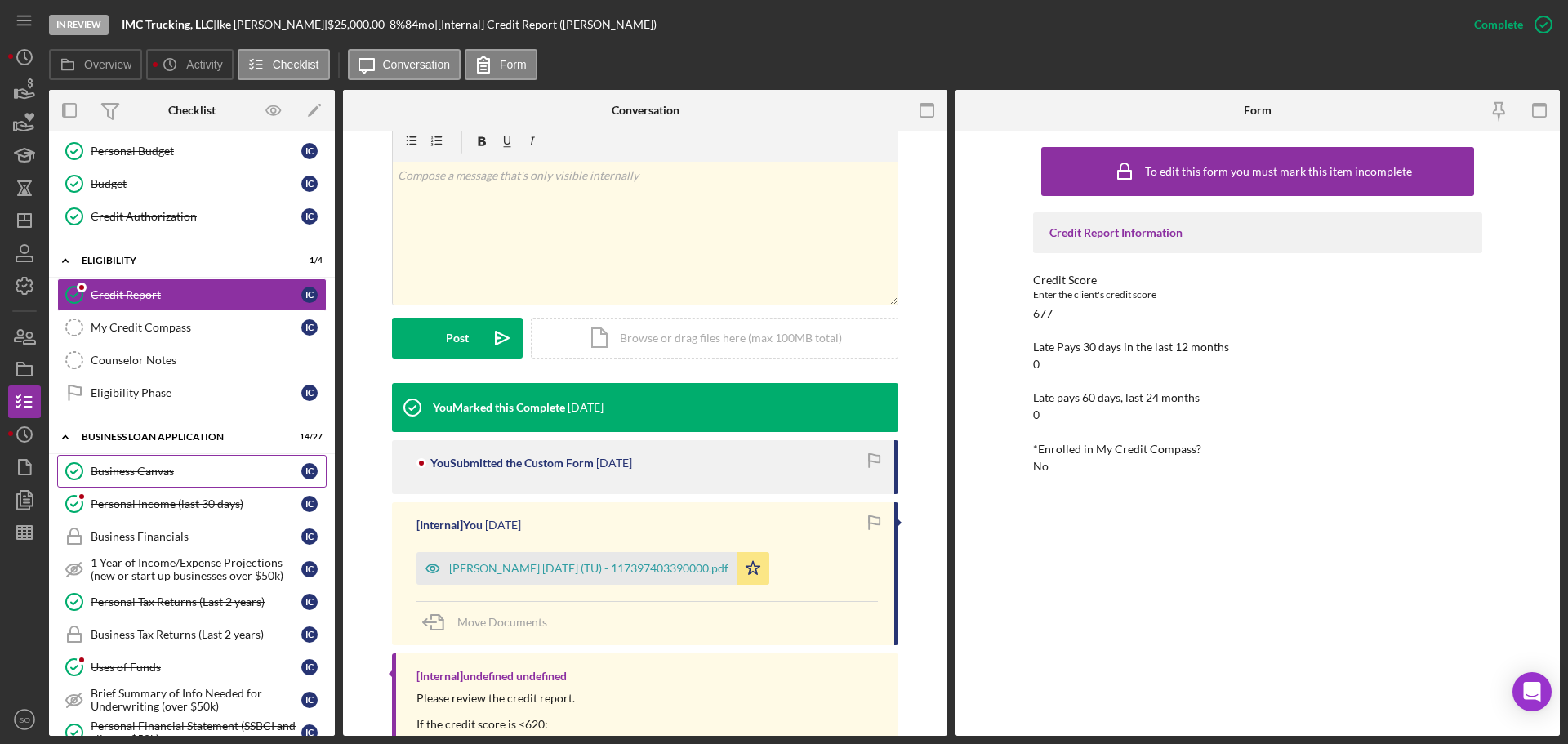
drag, startPoint x: 135, startPoint y: 465, endPoint x: 197, endPoint y: 484, distance: 64.8
click at [137, 465] on div "Business Canvas" at bounding box center [195, 471] width 211 height 13
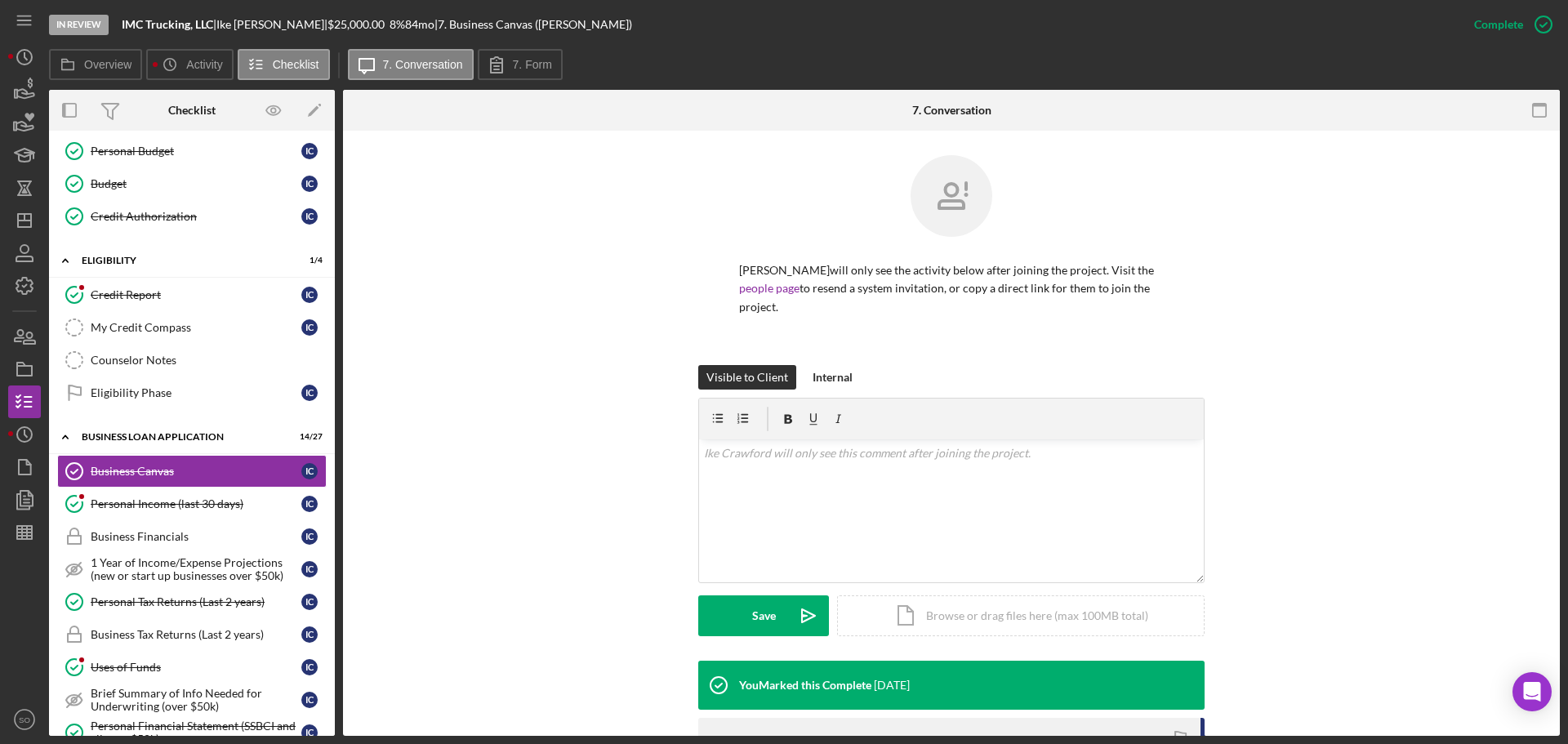
scroll to position [326, 0]
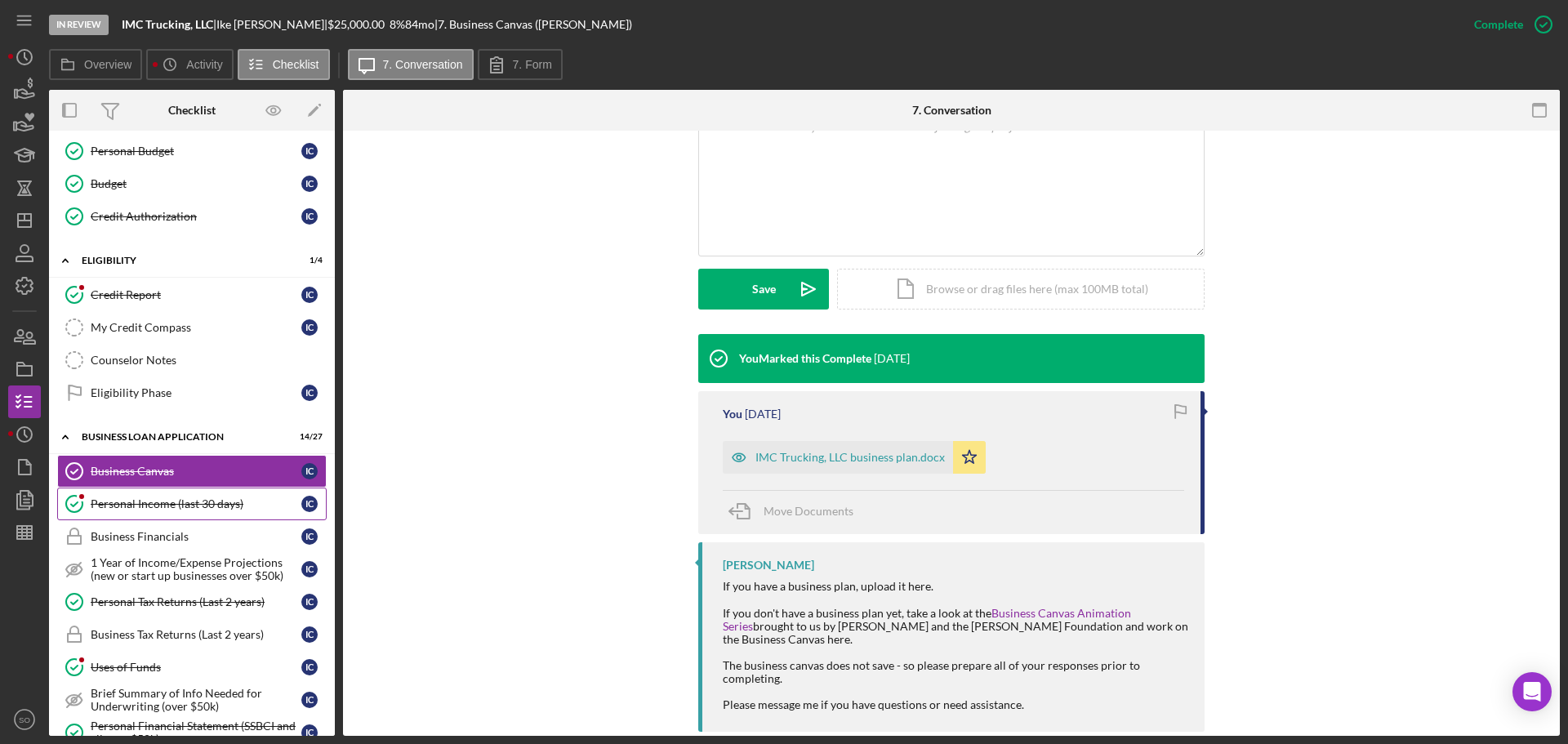
click at [174, 500] on div "Personal Income (last 30 days)" at bounding box center [195, 504] width 211 height 13
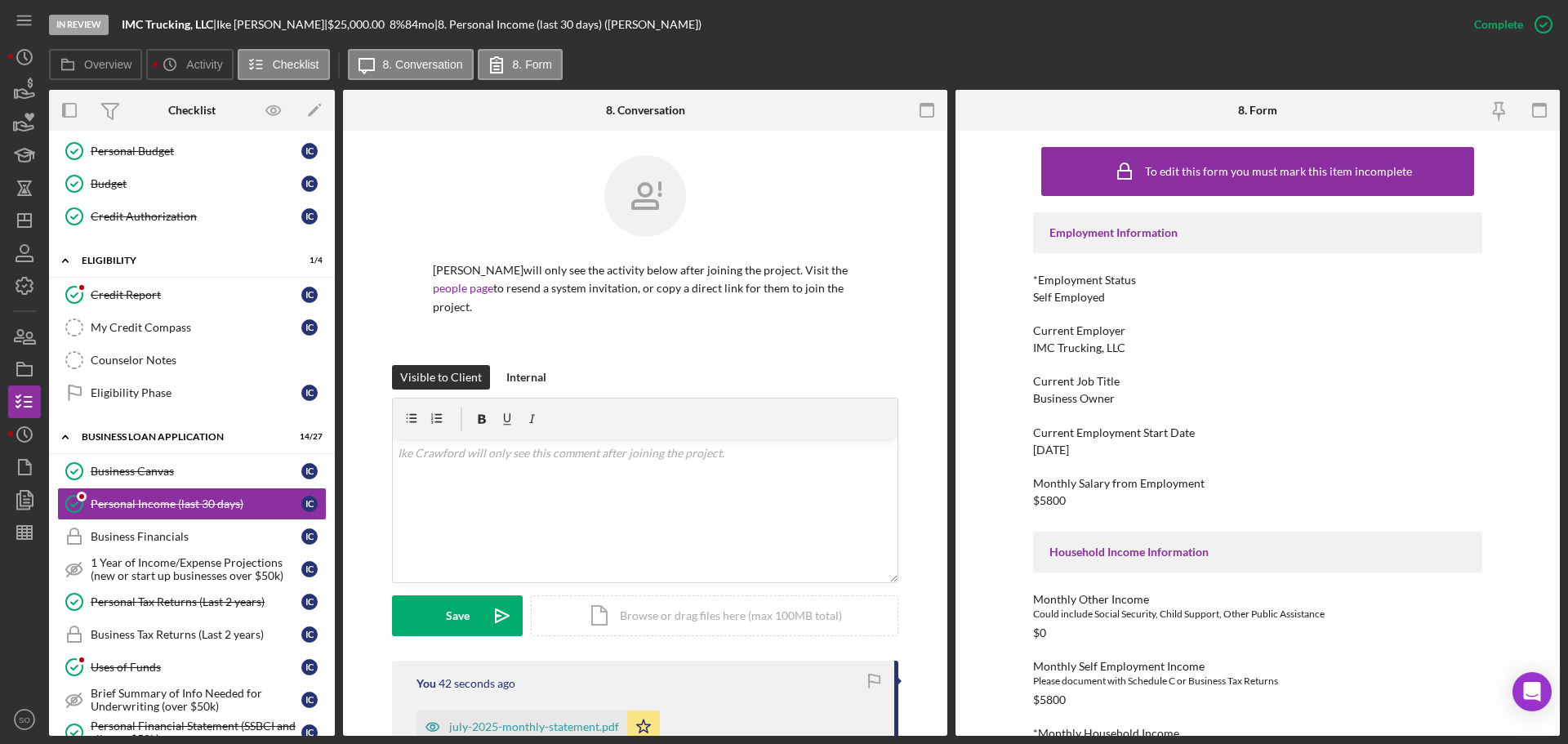
scroll to position [326, 0]
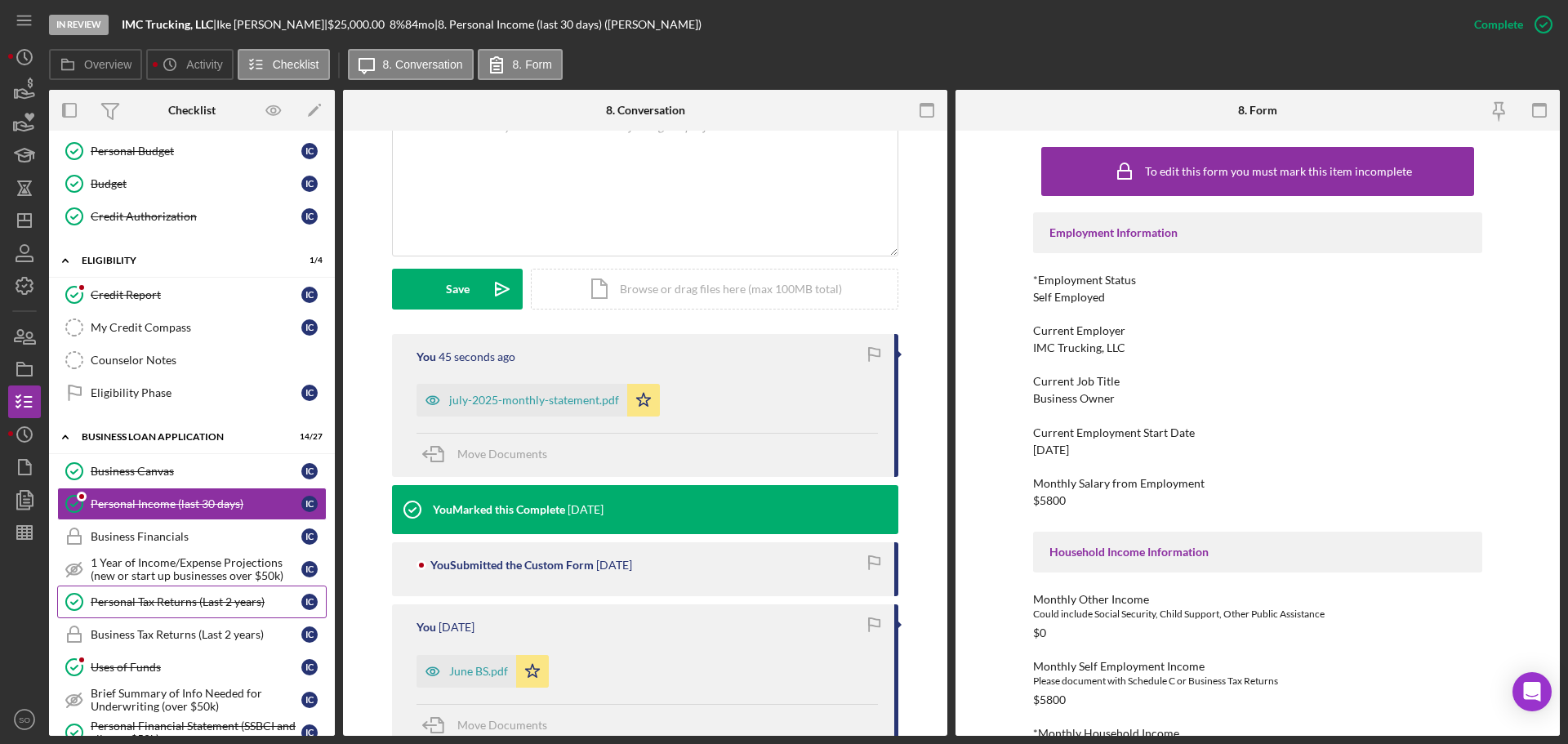
click at [184, 612] on link "Personal Tax Returns (Last 2 years) Personal Tax Returns (Last 2 years) I C" at bounding box center [192, 602] width 270 height 33
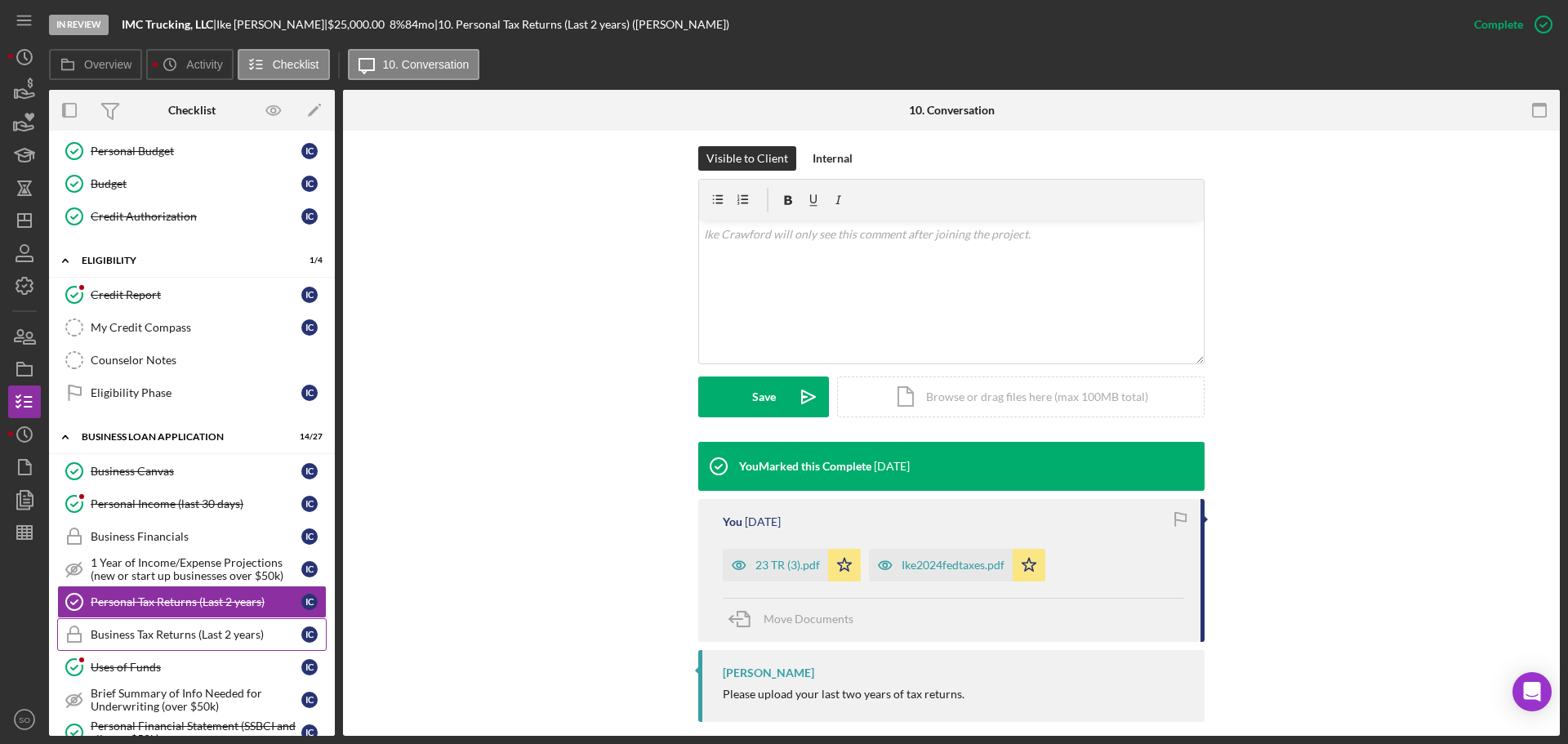
scroll to position [463, 0]
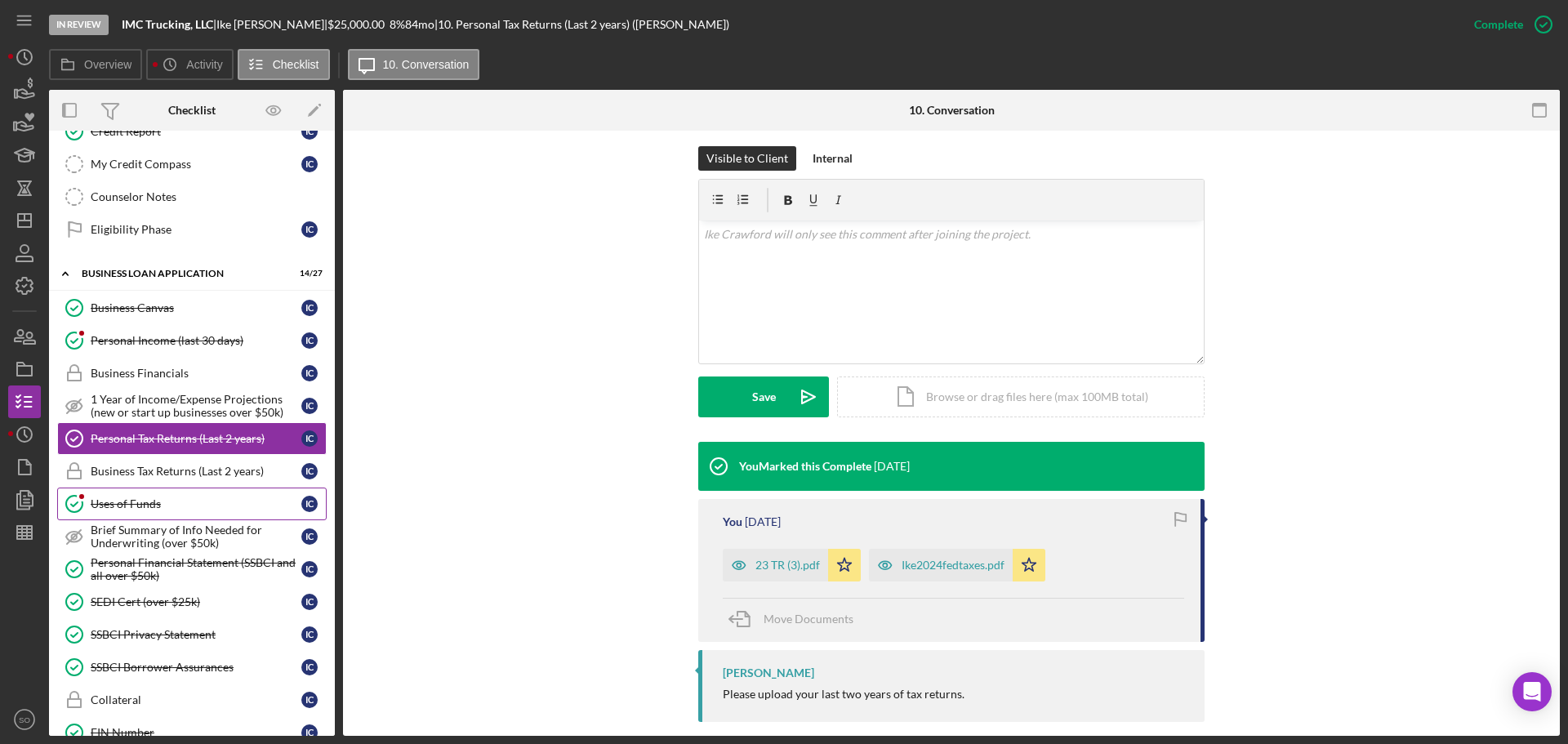
click at [124, 504] on div "Uses of Funds" at bounding box center [195, 504] width 211 height 13
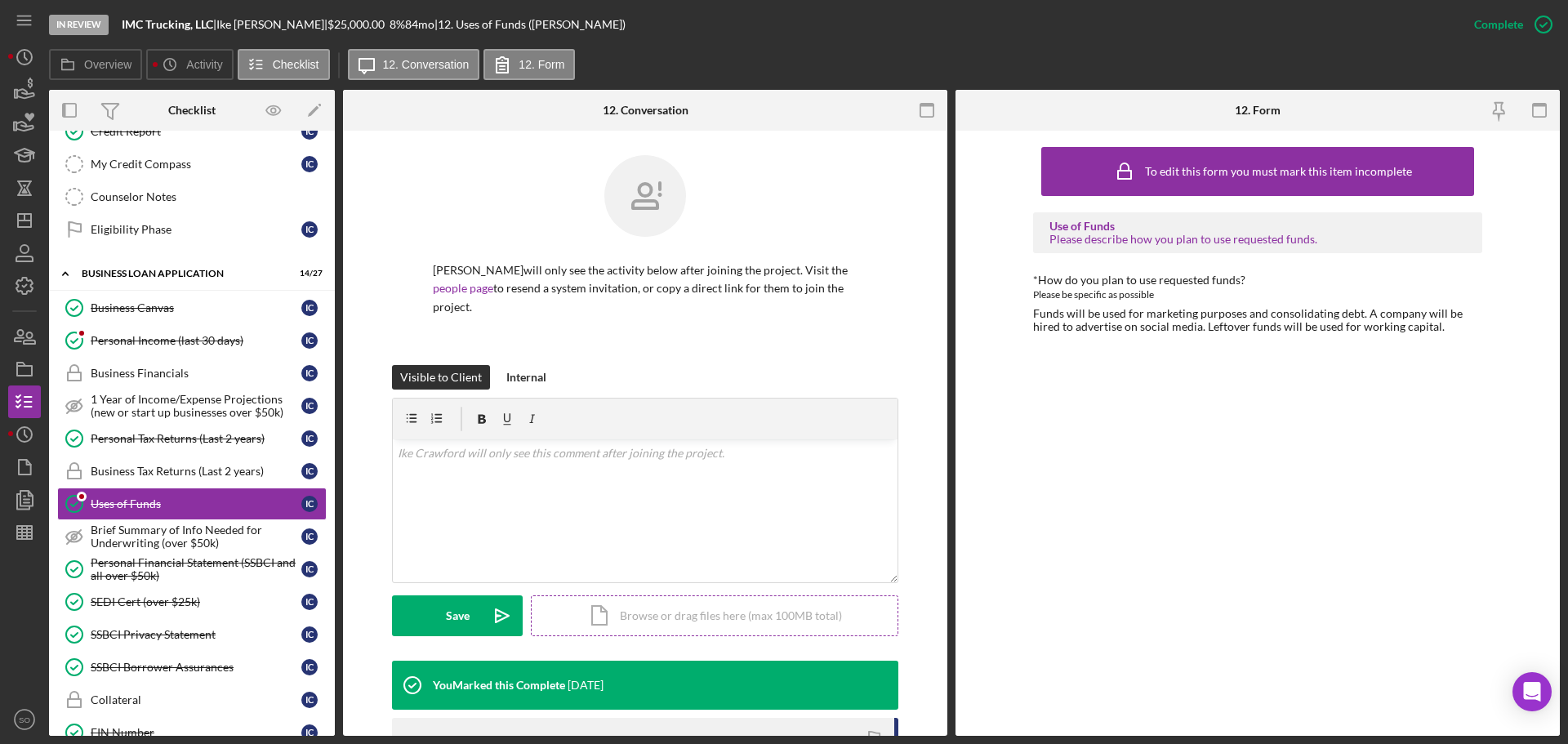
scroll to position [130, 0]
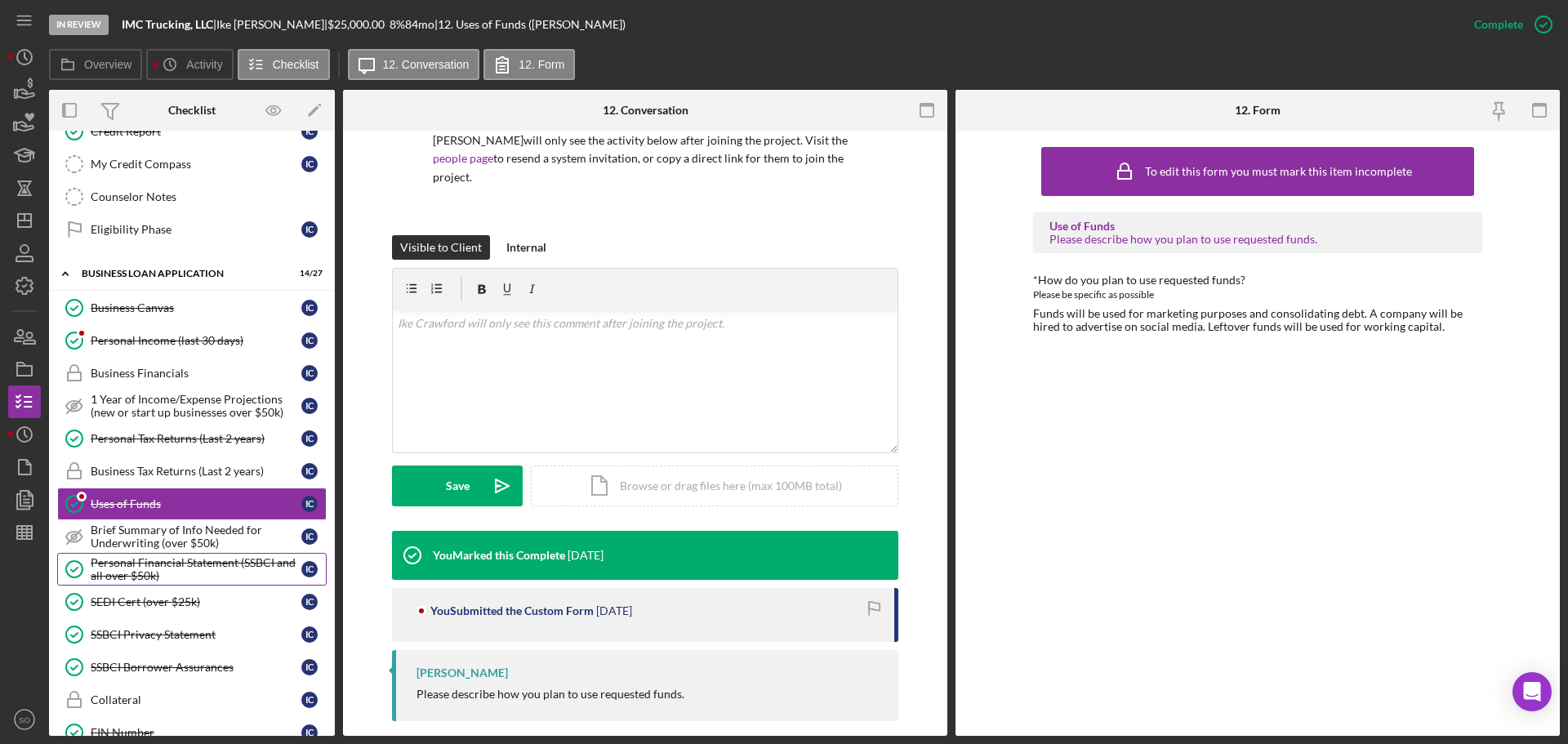
click at [174, 559] on div "Personal Financial Statement (SSBCI and all over $50k)" at bounding box center [195, 570] width 211 height 26
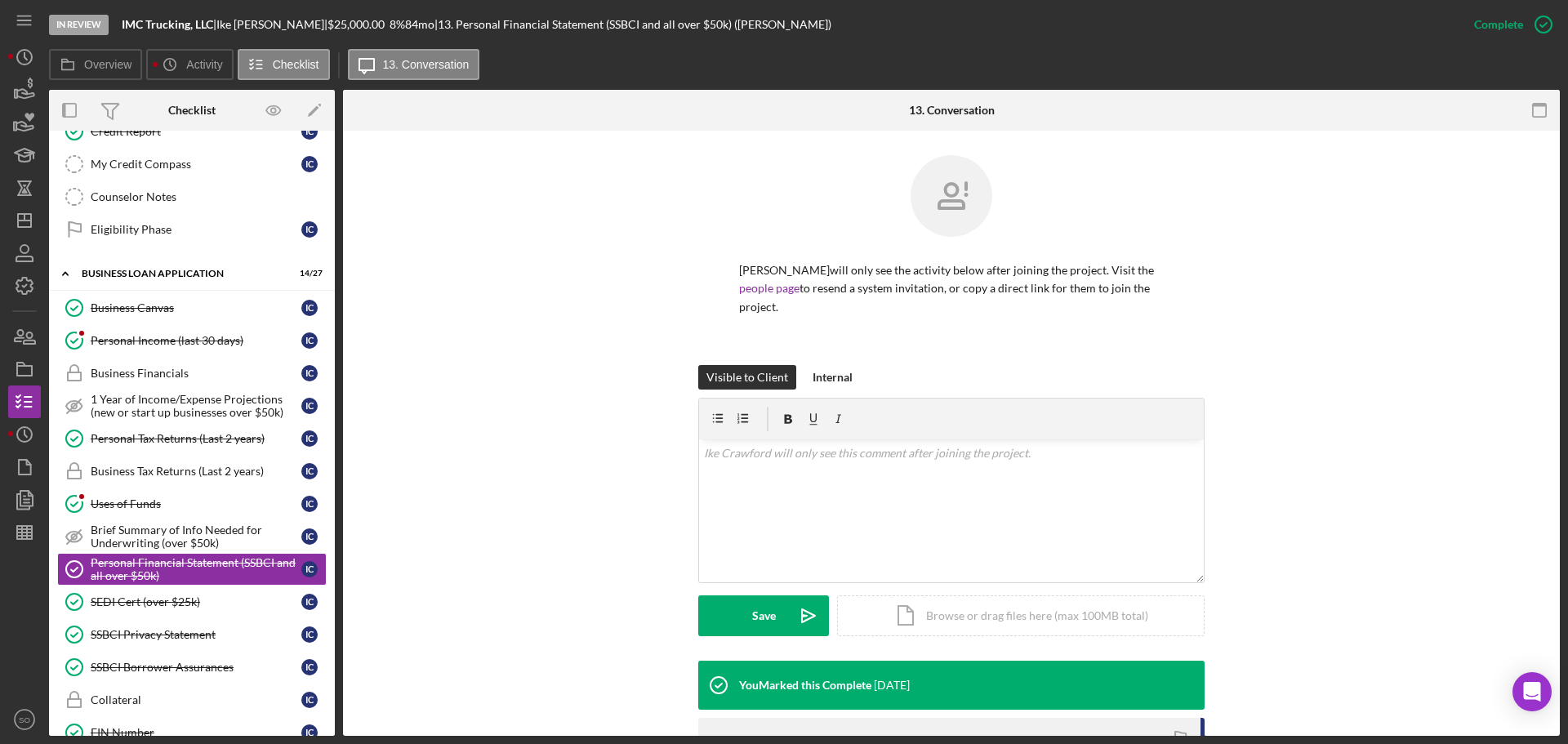
scroll to position [273, 0]
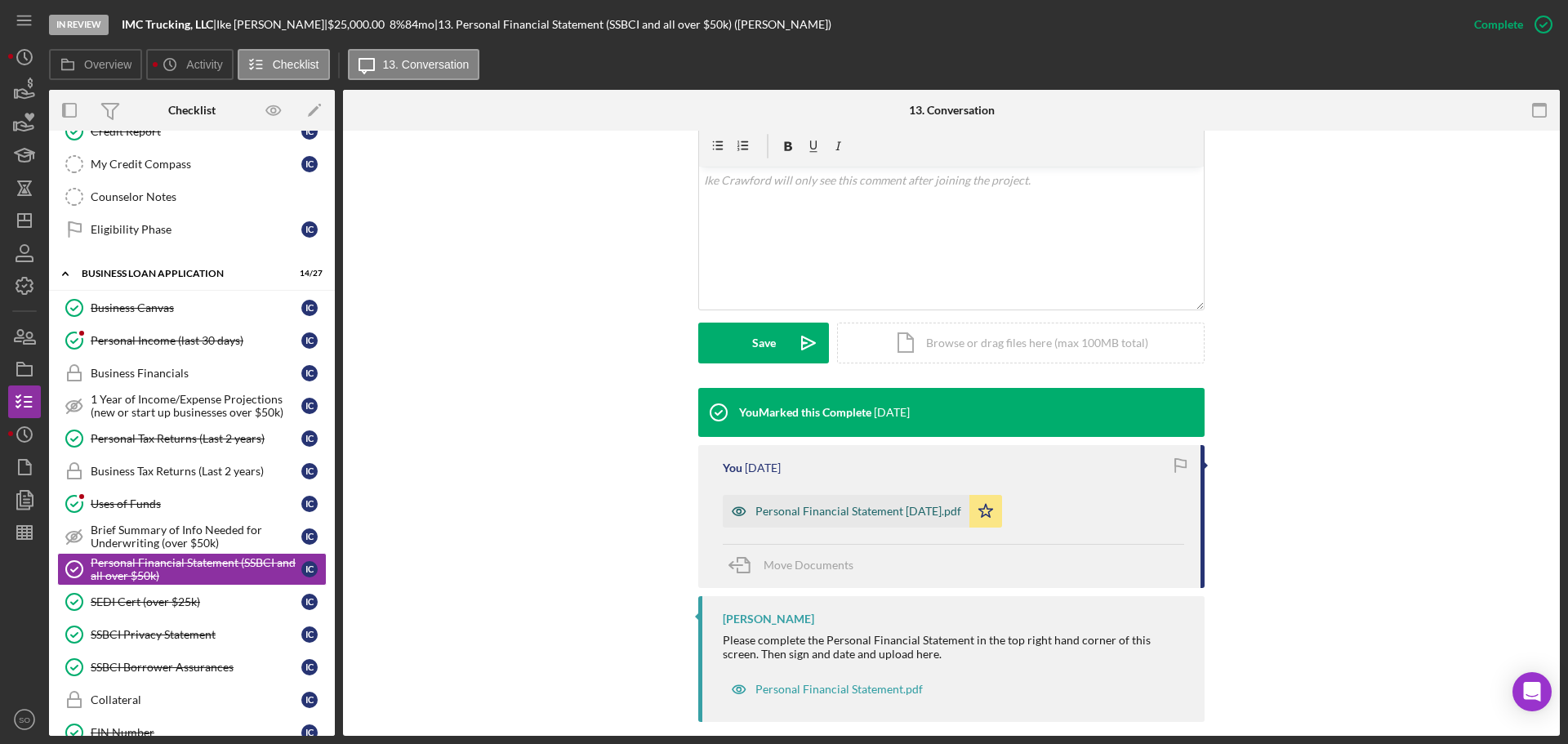
click at [883, 495] on div "Personal Financial Statement 4.24.19.pdf" at bounding box center [846, 511] width 246 height 33
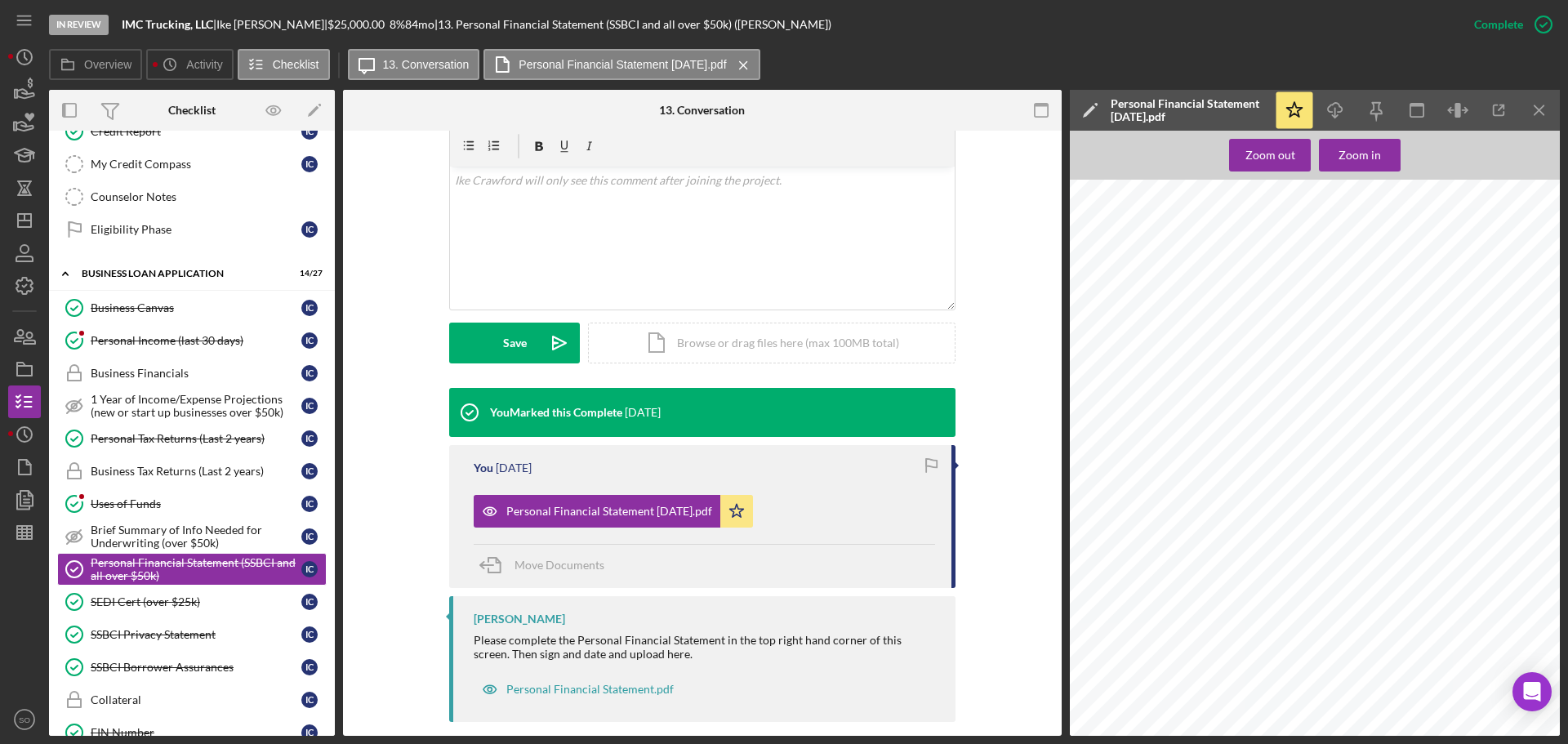
scroll to position [750, 0]
click at [145, 604] on div "SEDI Cert (over $25k)" at bounding box center [195, 602] width 211 height 13
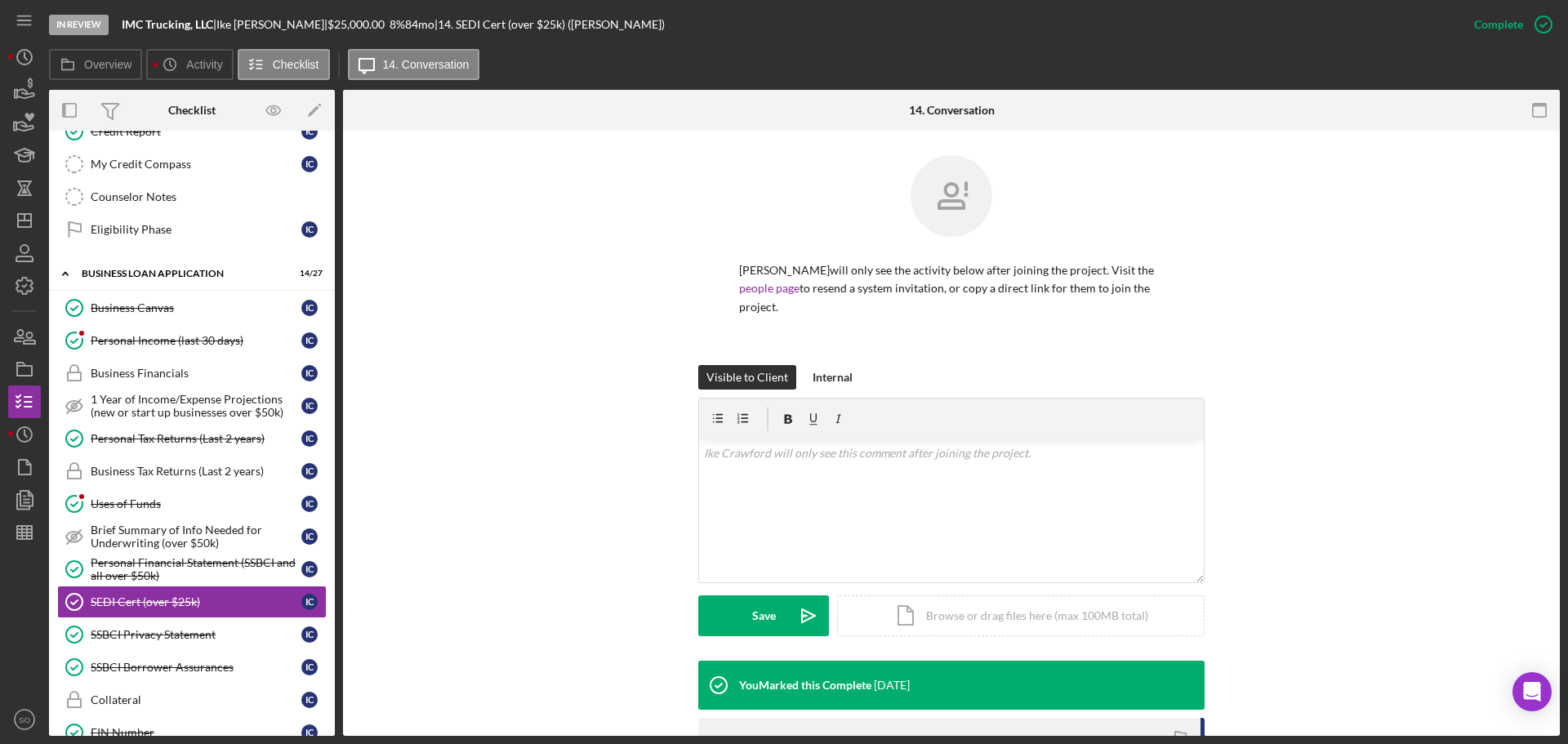
scroll to position [273, 0]
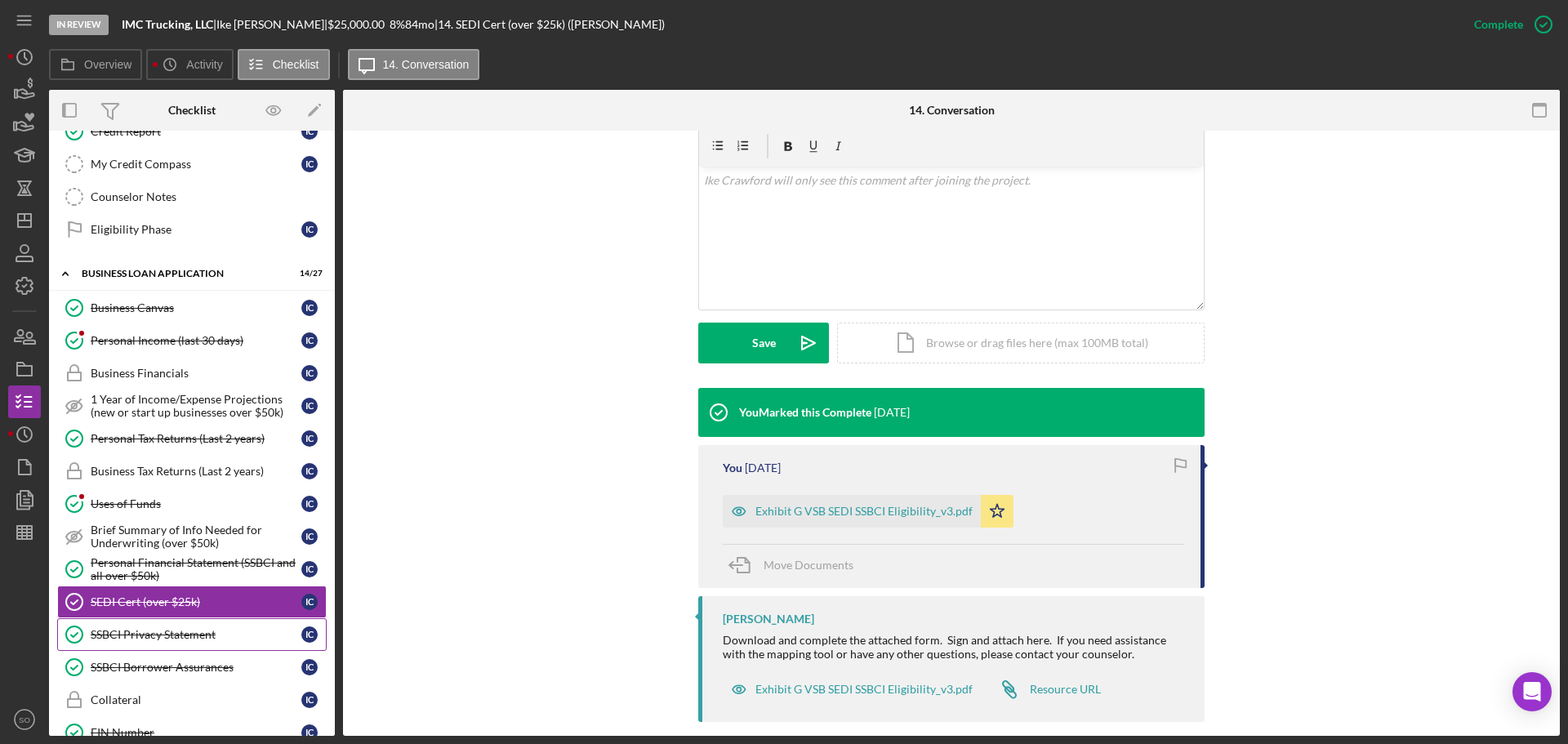
click at [129, 637] on div "SSBCI Privacy Statement" at bounding box center [195, 635] width 211 height 13
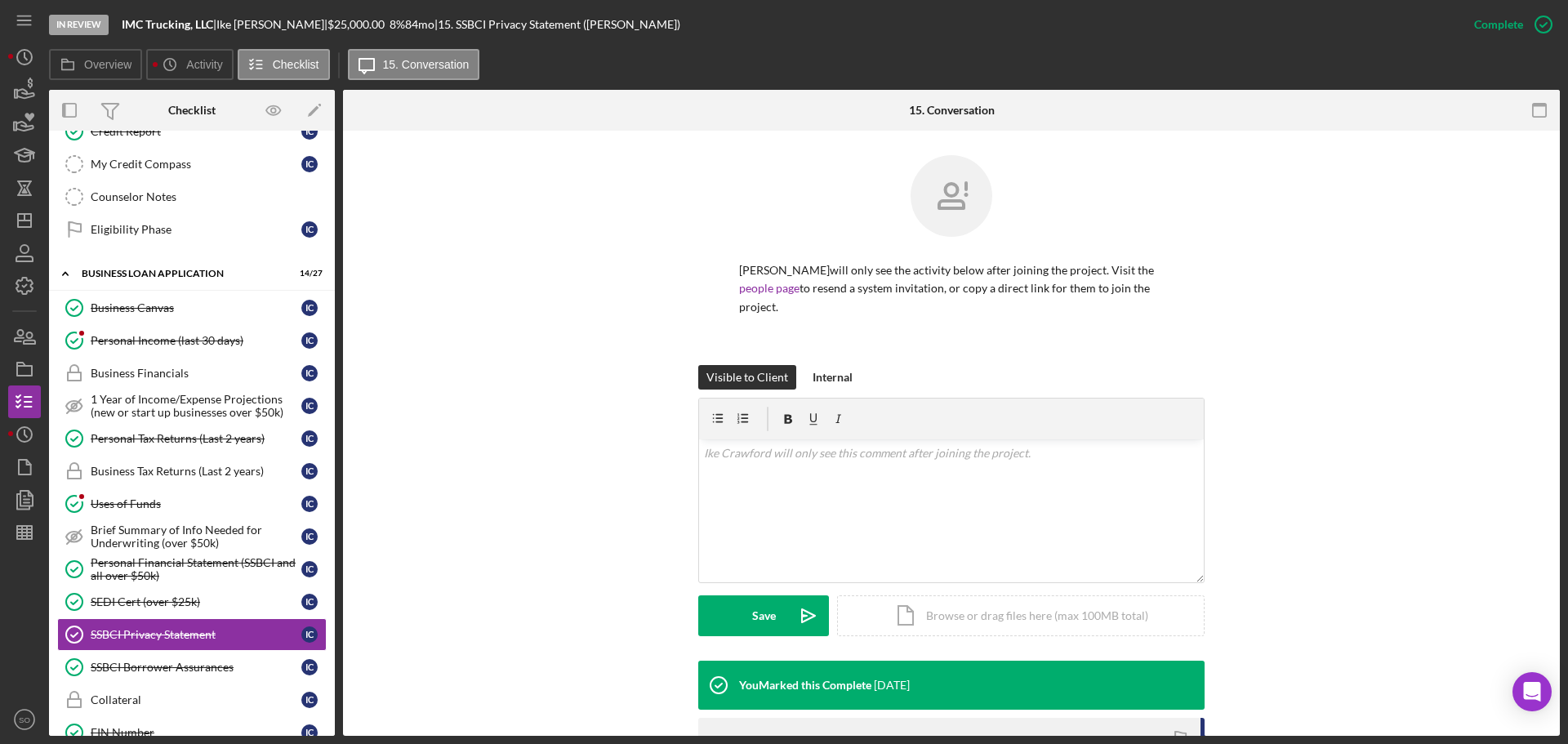
scroll to position [260, 0]
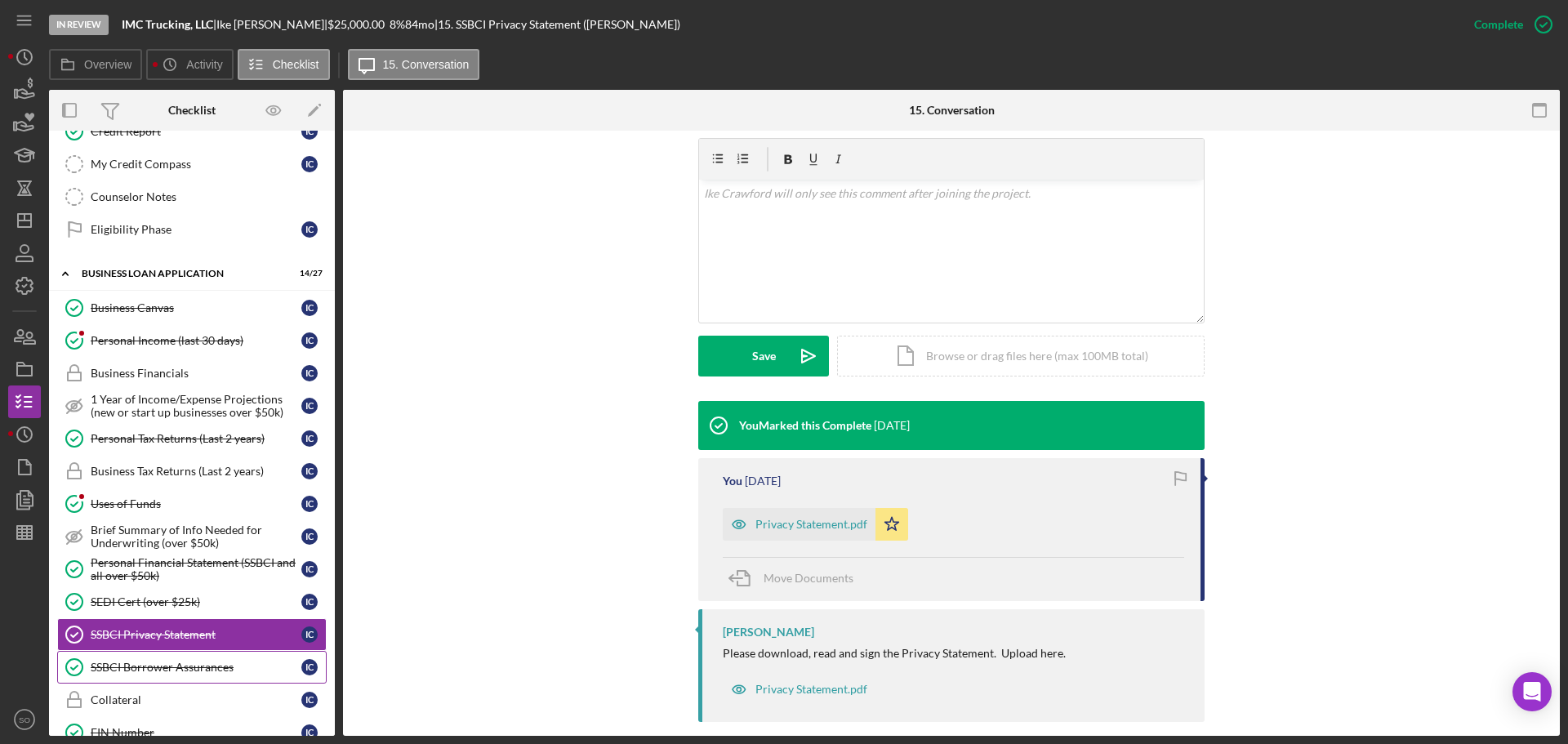
click at [204, 653] on link "SSBCI Borrower Assurances SSBCI Borrower Assurances I C" at bounding box center [192, 668] width 270 height 33
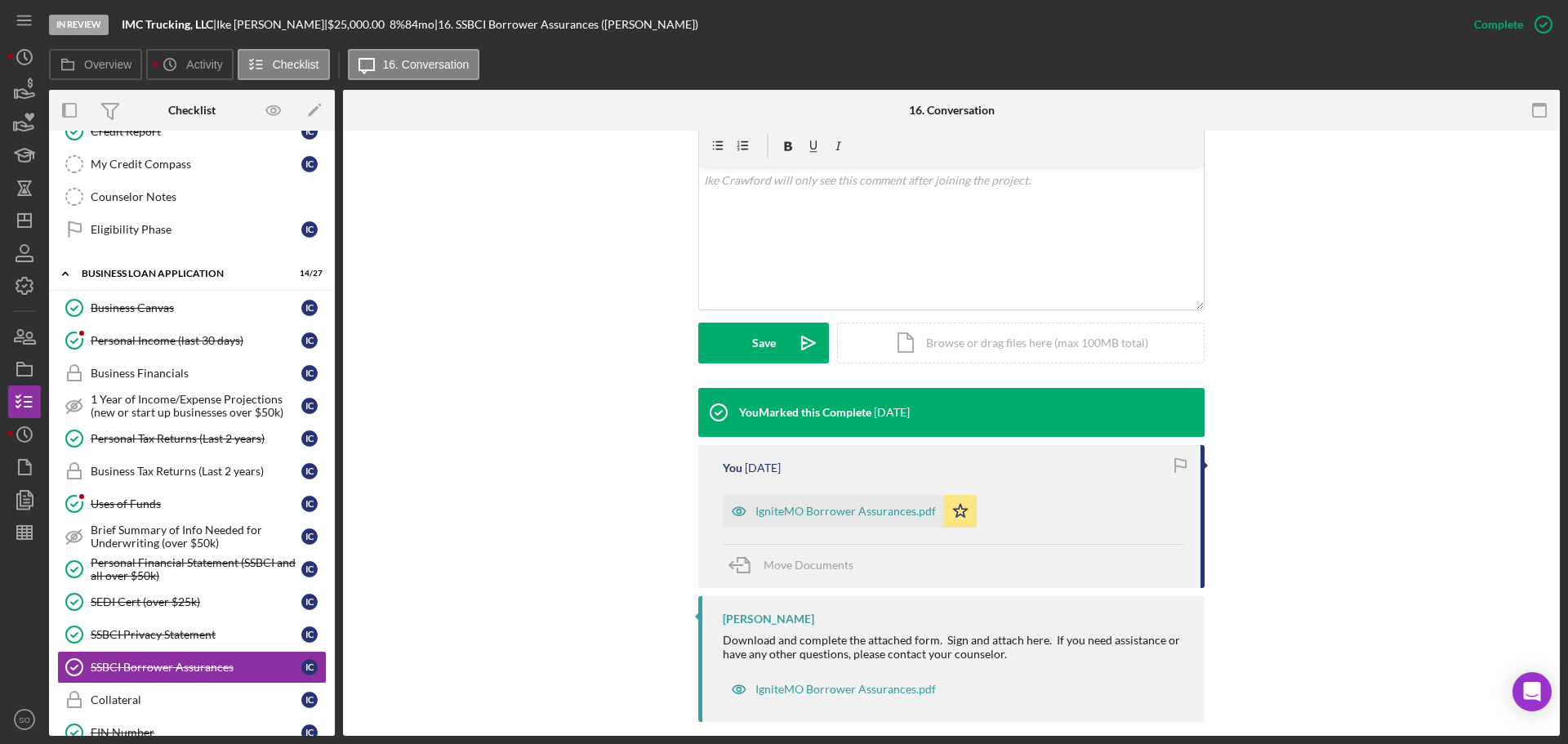
scroll to position [708, 0]
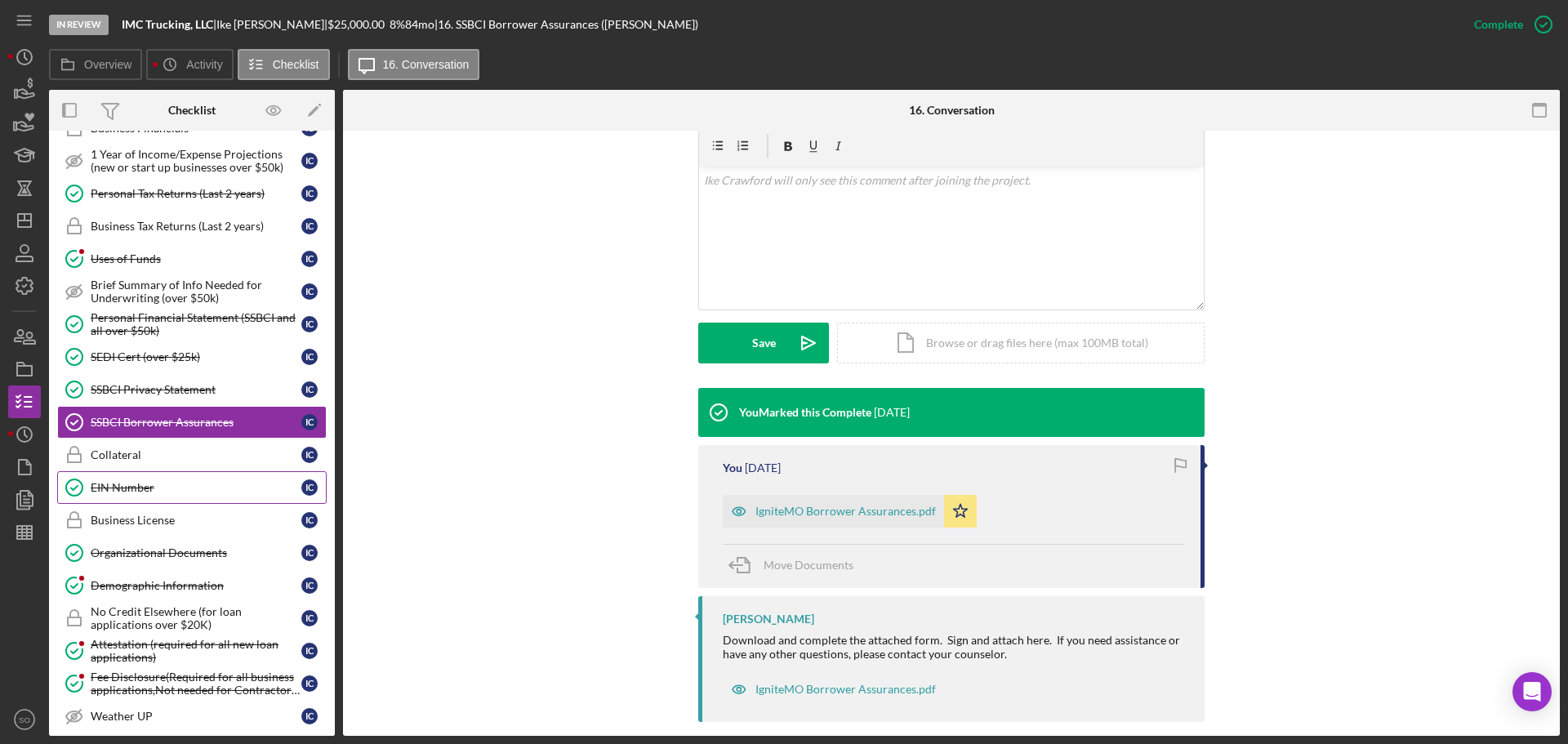
click at [155, 500] on link "EIN Number EIN Number I C" at bounding box center [192, 488] width 270 height 33
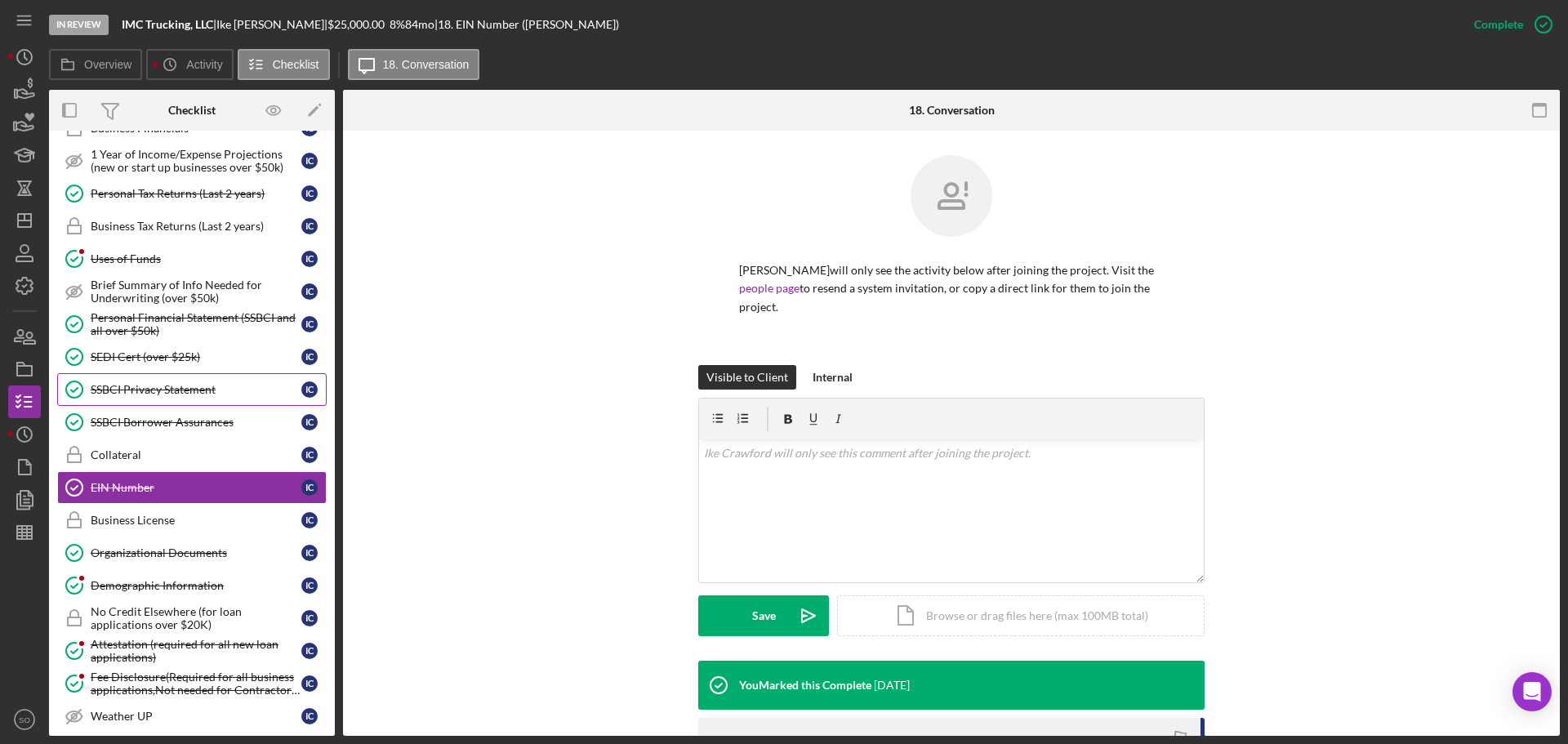
click at [185, 388] on div "SSBCI Privacy Statement" at bounding box center [195, 389] width 211 height 13
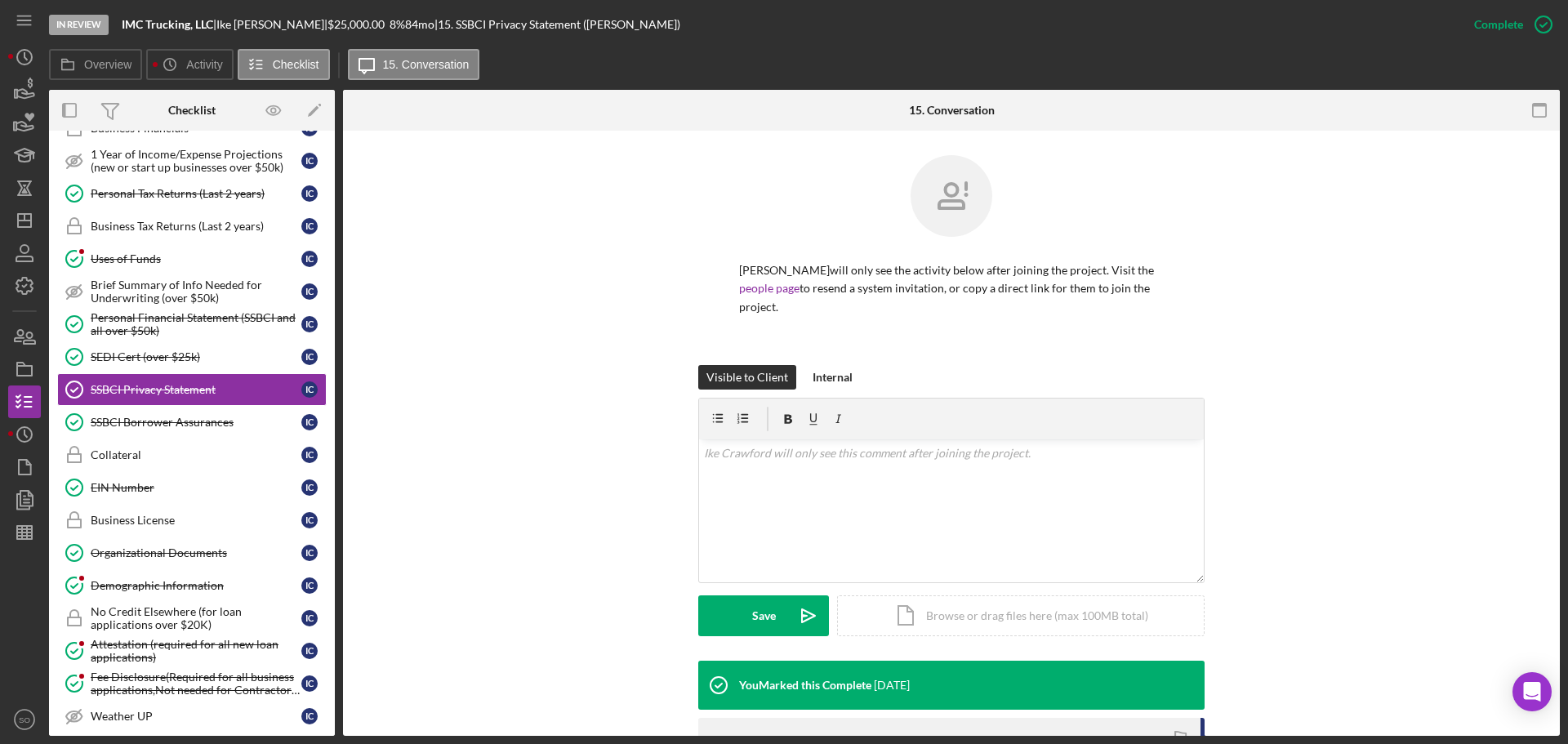
scroll to position [260, 0]
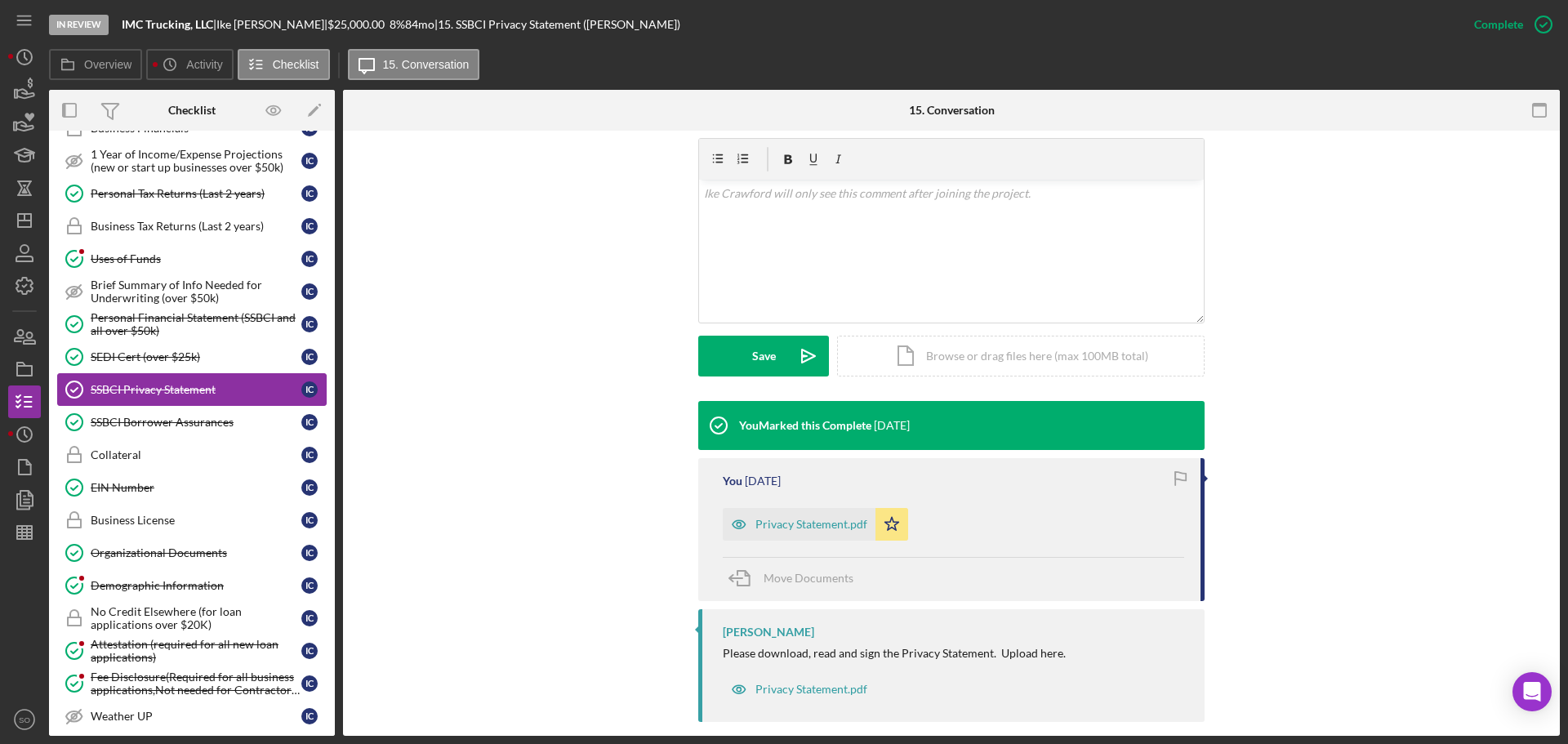
click at [177, 362] on div "SEDI Cert (over $25k)" at bounding box center [195, 357] width 211 height 13
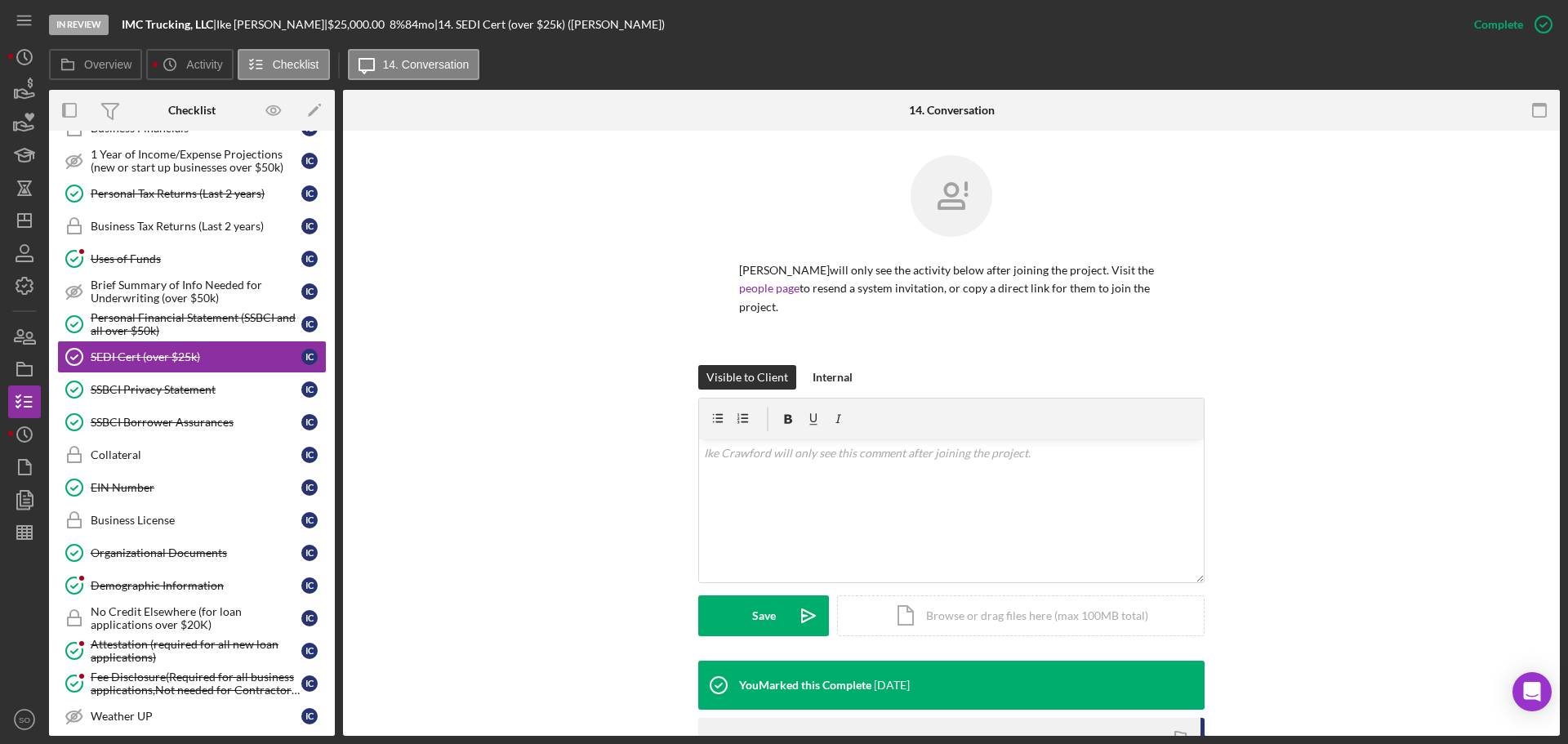
scroll to position [245, 0]
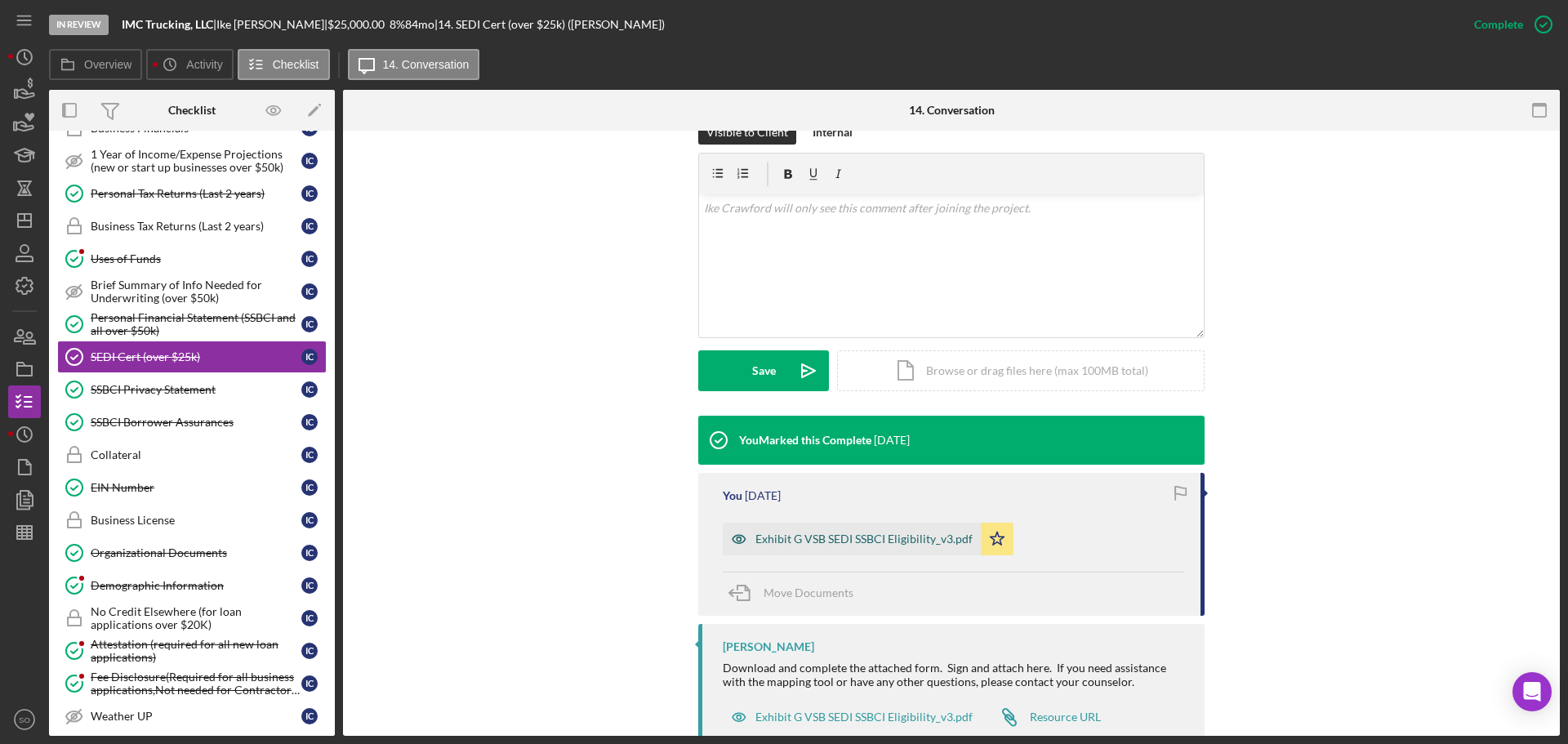
drag, startPoint x: 855, startPoint y: 525, endPoint x: 869, endPoint y: 531, distance: 15.2
click at [855, 533] on div "Exhibit G VSB SEDI SSBCI Eligibility_v3.pdf" at bounding box center [864, 539] width 217 height 13
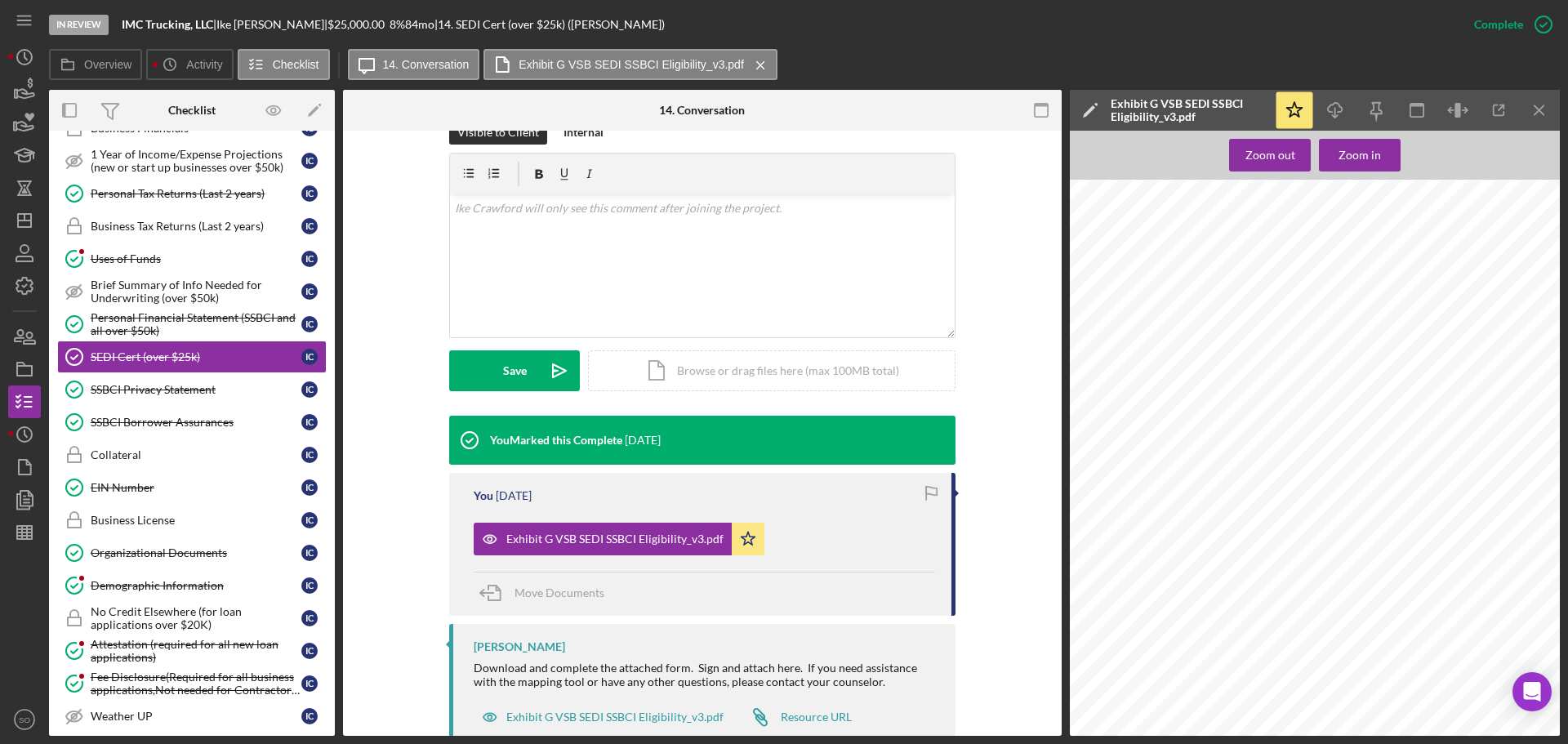
scroll to position [750, 0]
drag, startPoint x: 181, startPoint y: 557, endPoint x: 217, endPoint y: 556, distance: 36.0
click at [184, 557] on div "Organizational Documents" at bounding box center [195, 553] width 211 height 13
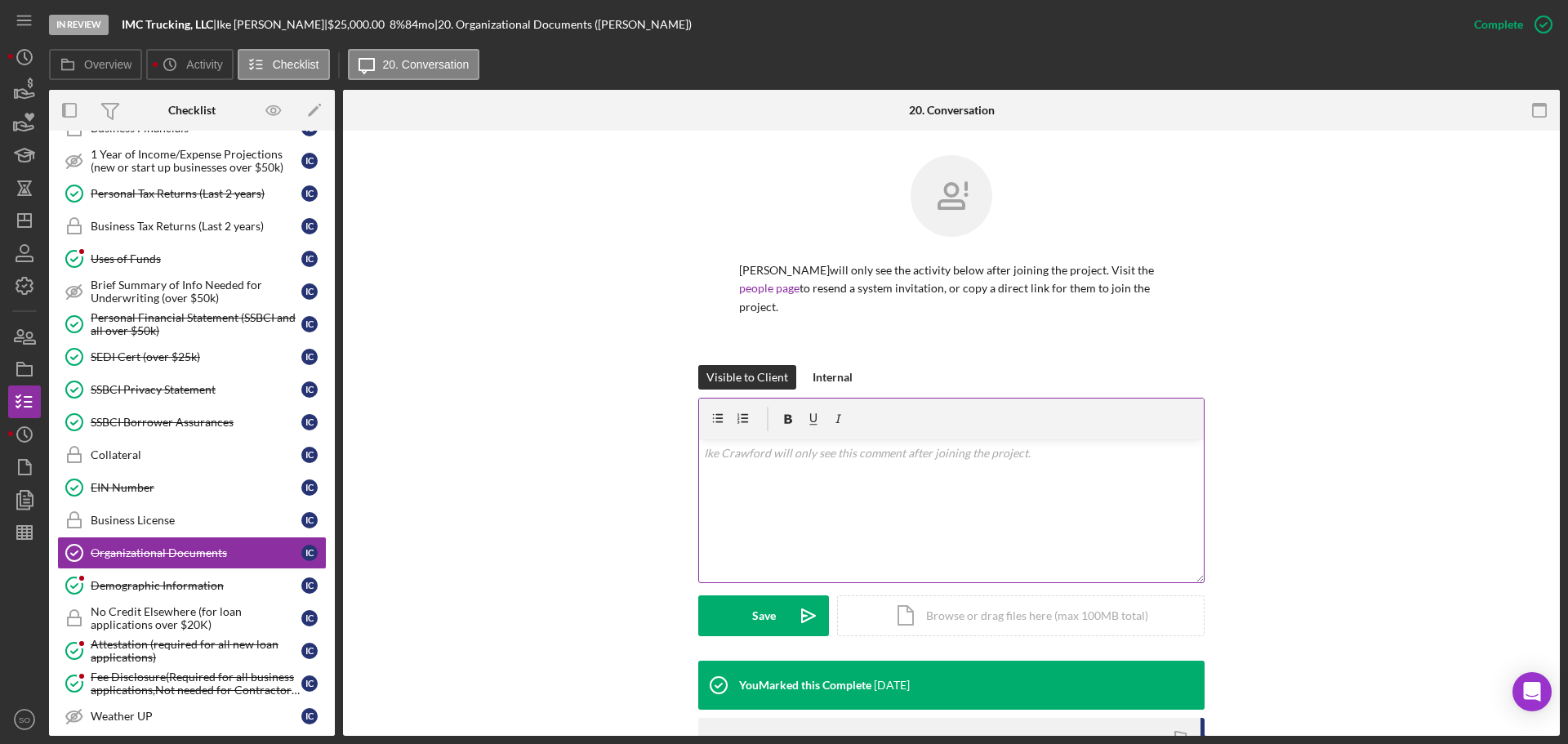
scroll to position [326, 0]
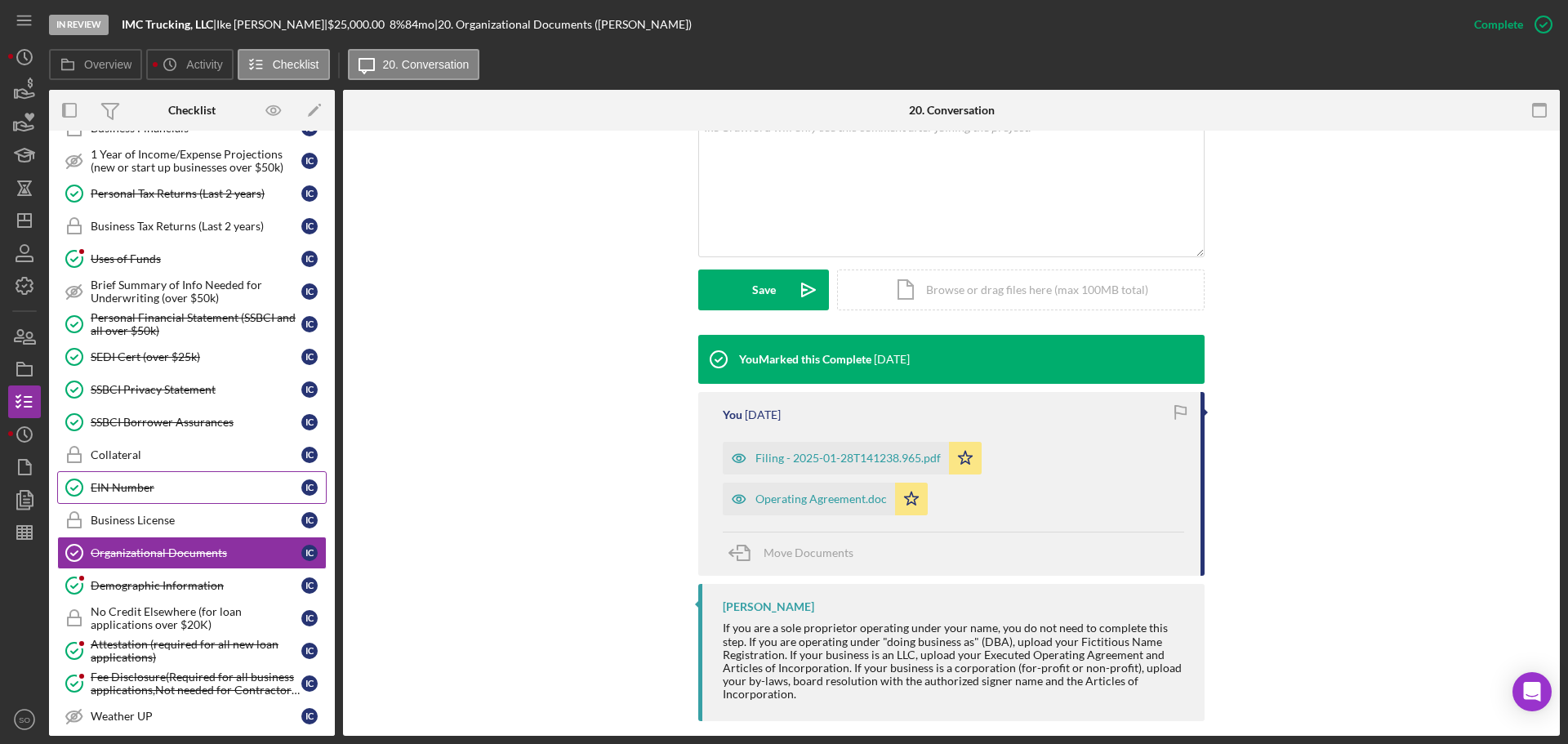
click at [153, 484] on div "EIN Number" at bounding box center [195, 487] width 211 height 13
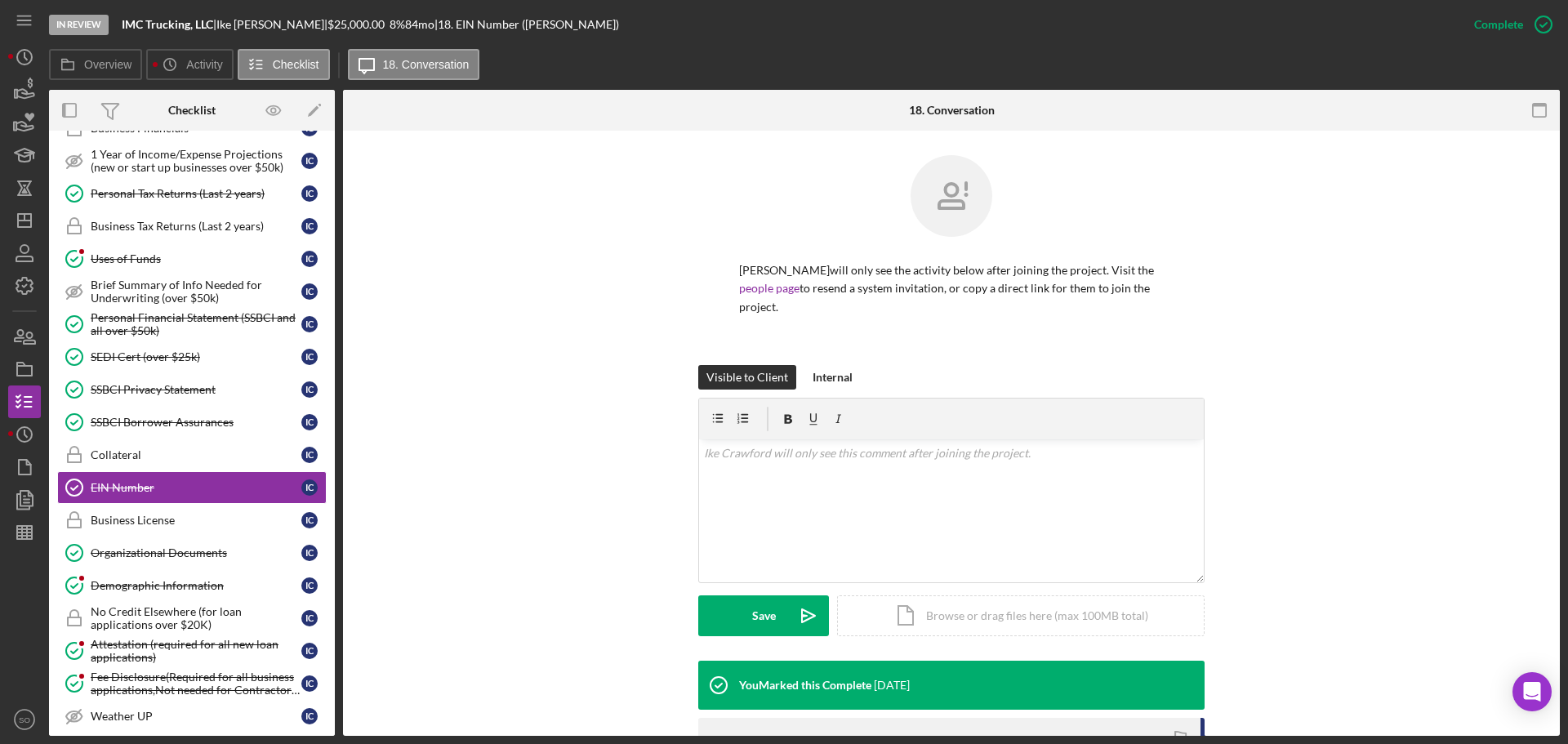
scroll to position [232, 0]
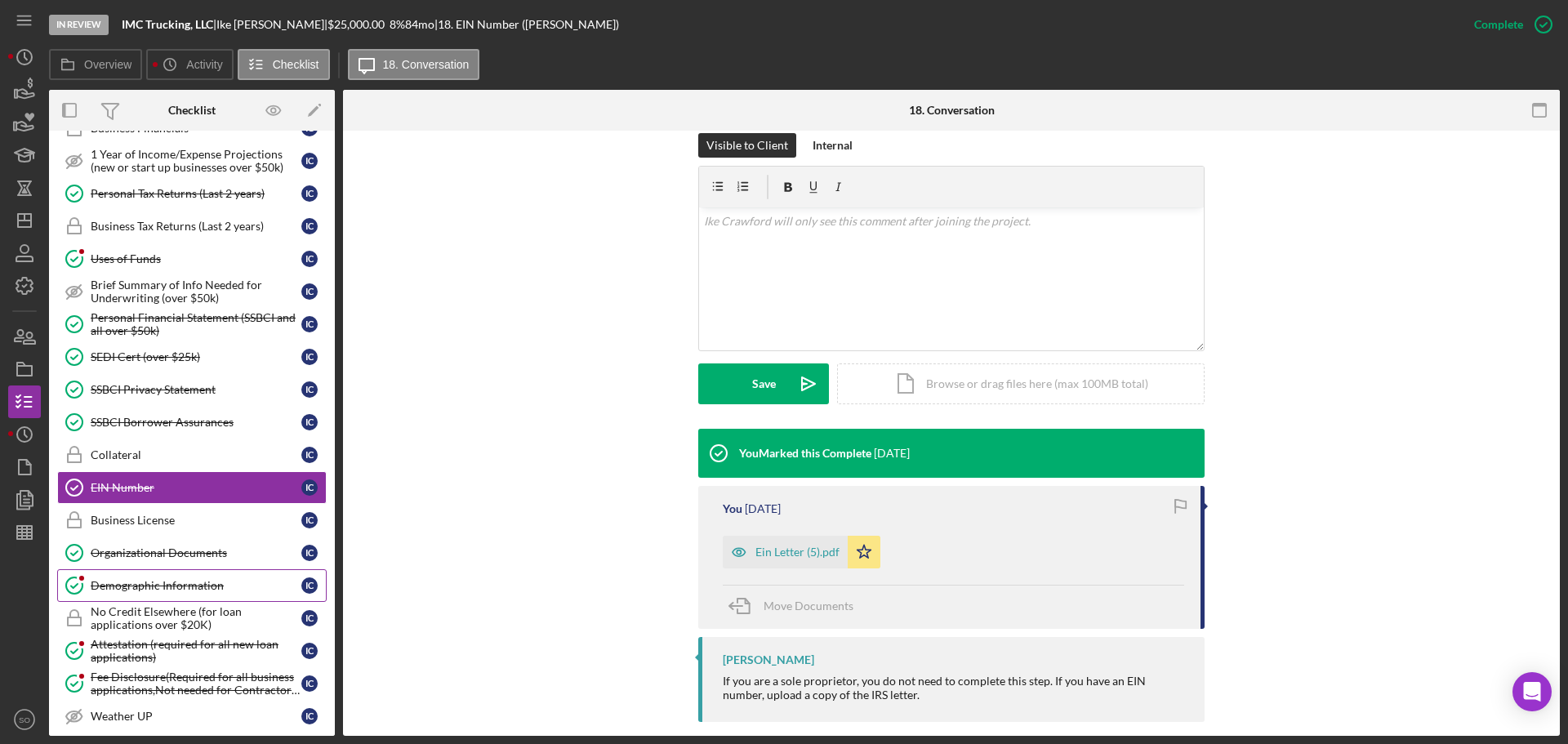
click at [157, 583] on div "Demographic Information" at bounding box center [195, 585] width 211 height 13
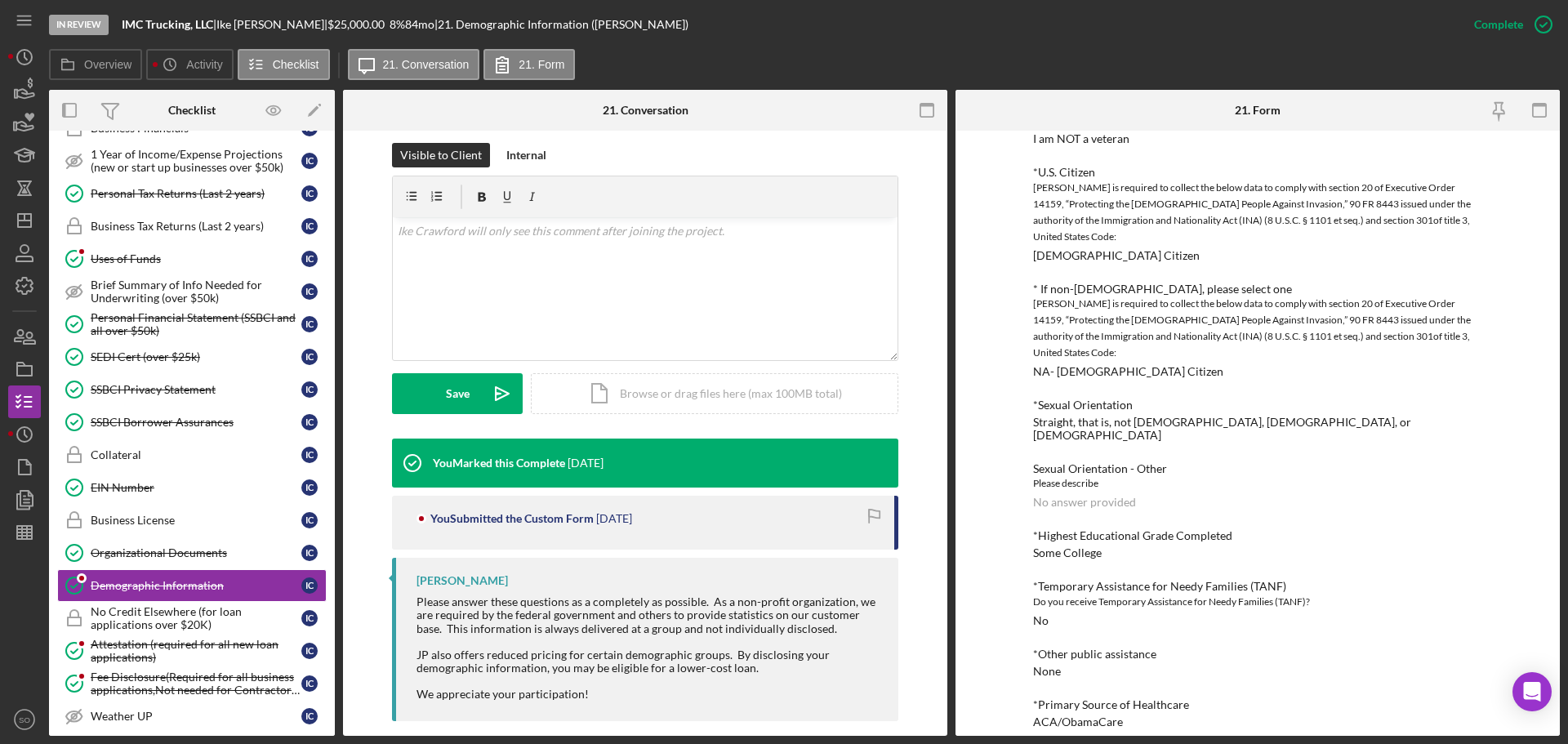
scroll to position [1144, 0]
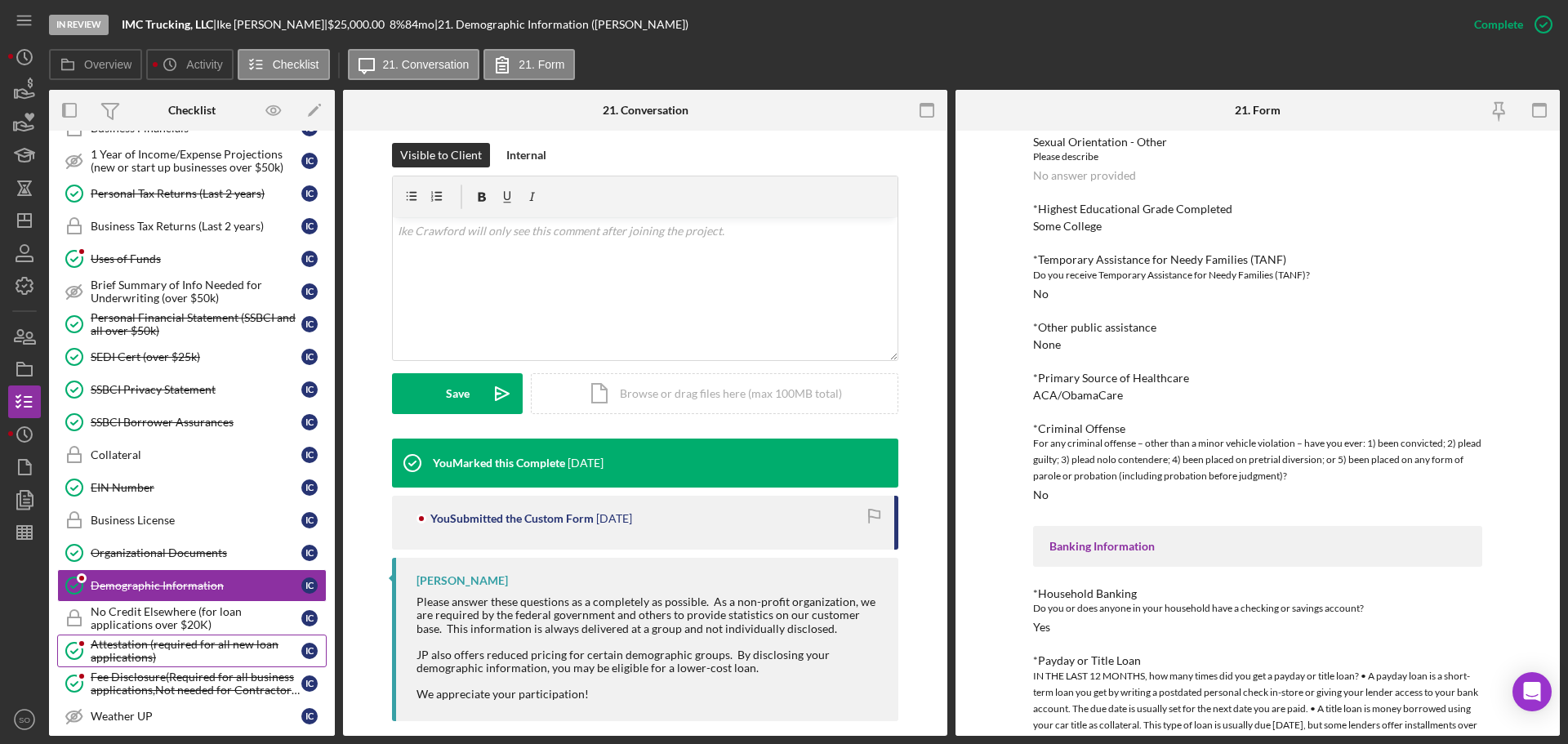
drag, startPoint x: 151, startPoint y: 640, endPoint x: 174, endPoint y: 642, distance: 23.1
click at [153, 641] on div "Attestation (required for all new loan applications)" at bounding box center [195, 651] width 211 height 26
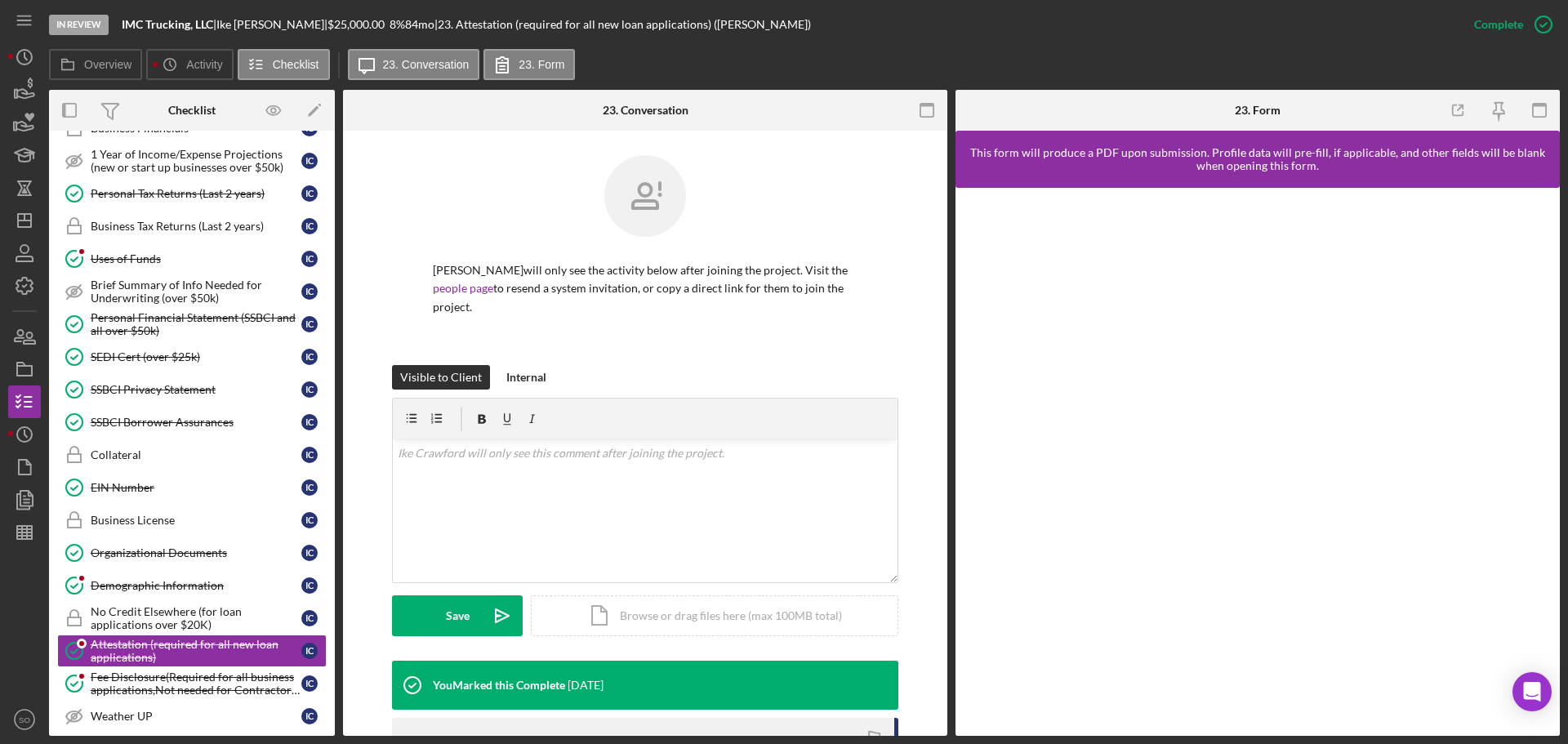
scroll to position [232, 0]
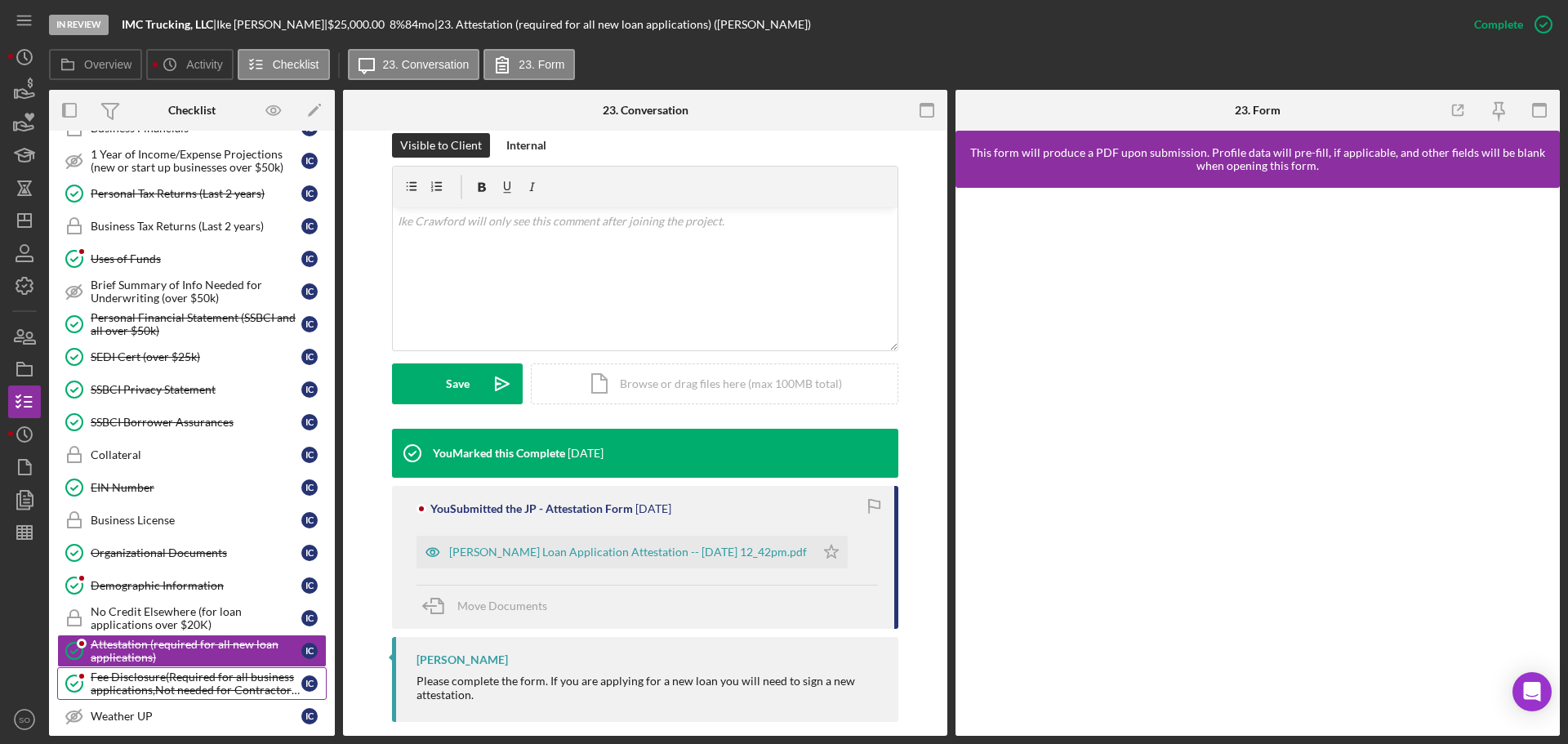
click at [188, 679] on div "Fee Disclosure(Required for all business applications,Not needed for Contractor…" at bounding box center [195, 684] width 211 height 26
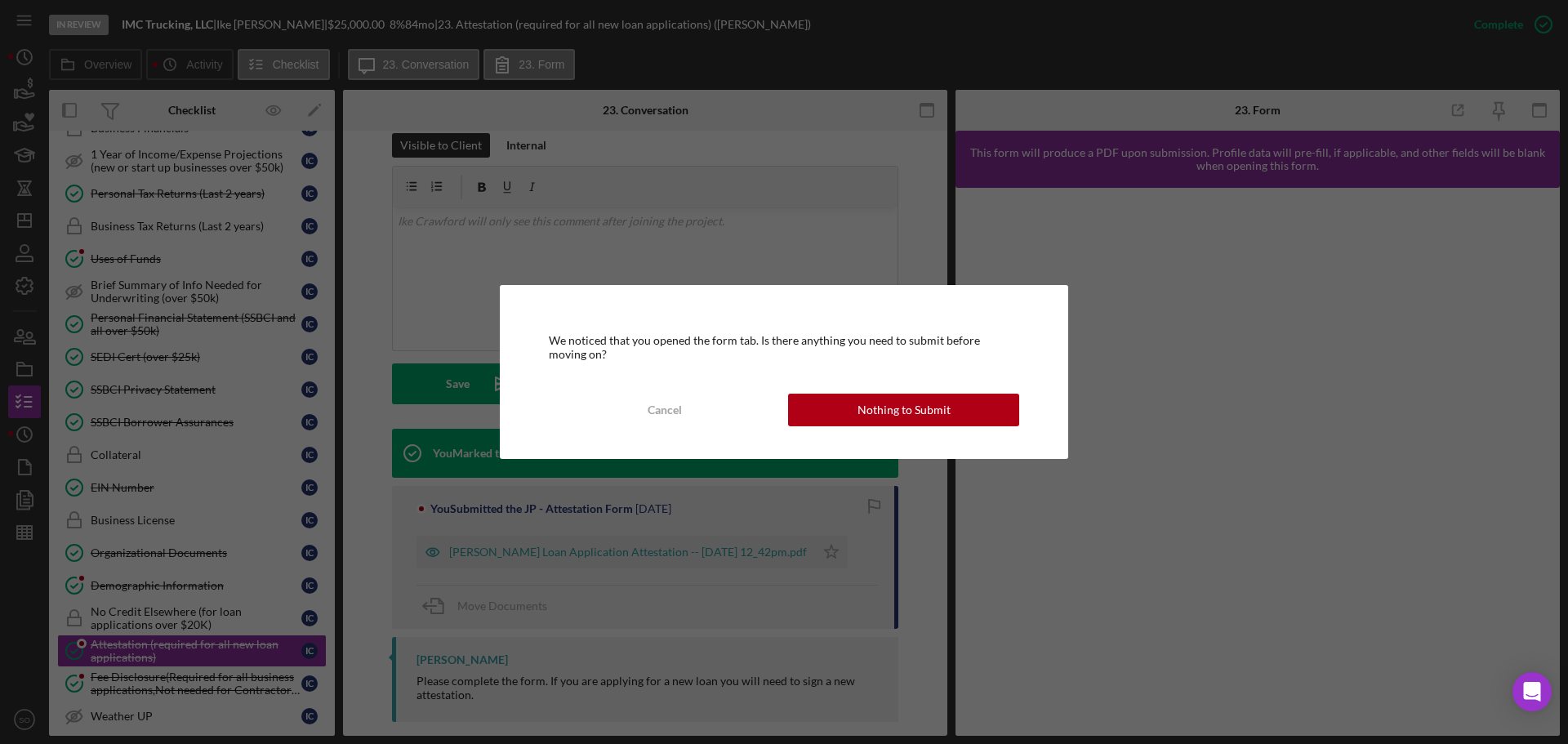
click at [962, 400] on button "Nothing to Submit" at bounding box center [903, 411] width 231 height 33
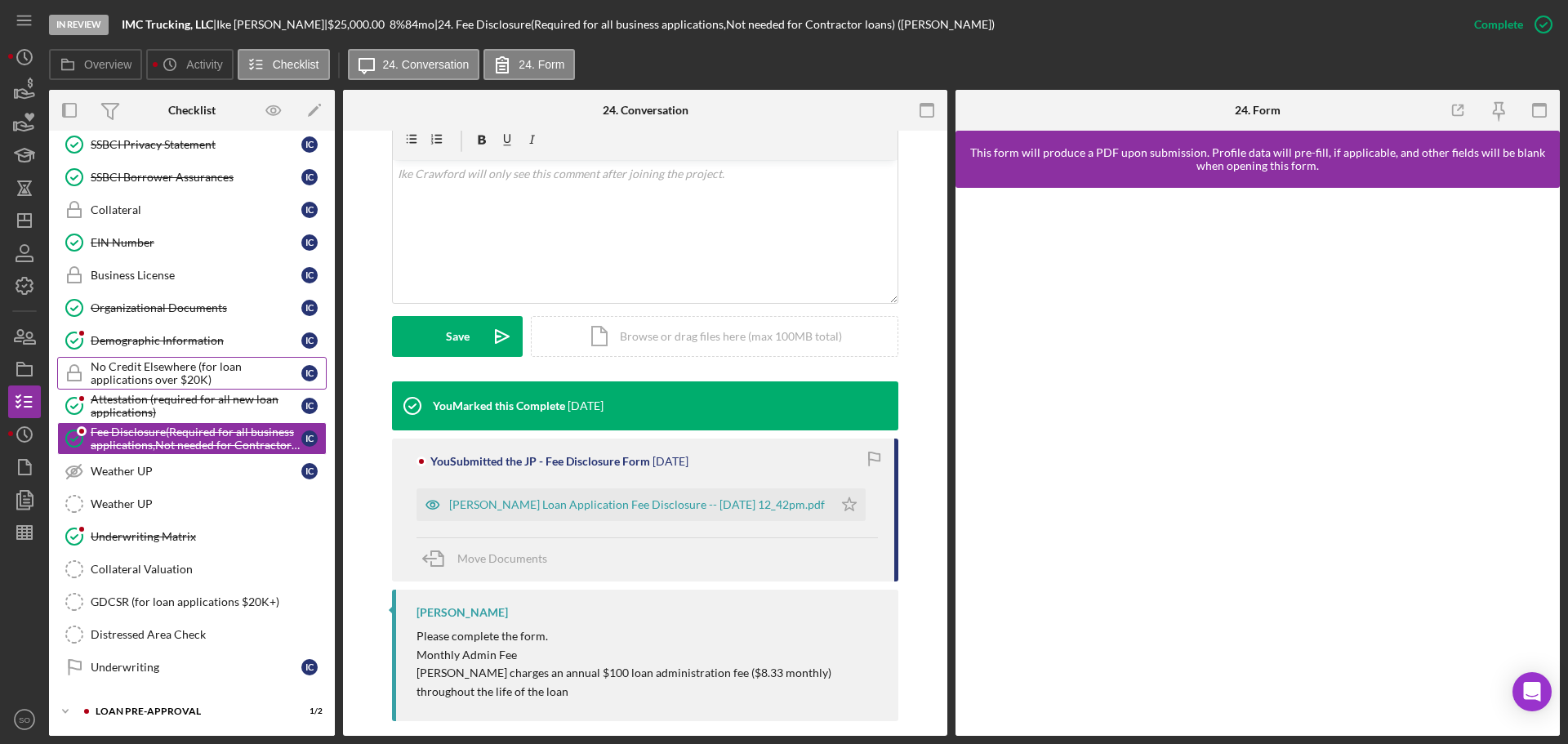
scroll to position [1027, 0]
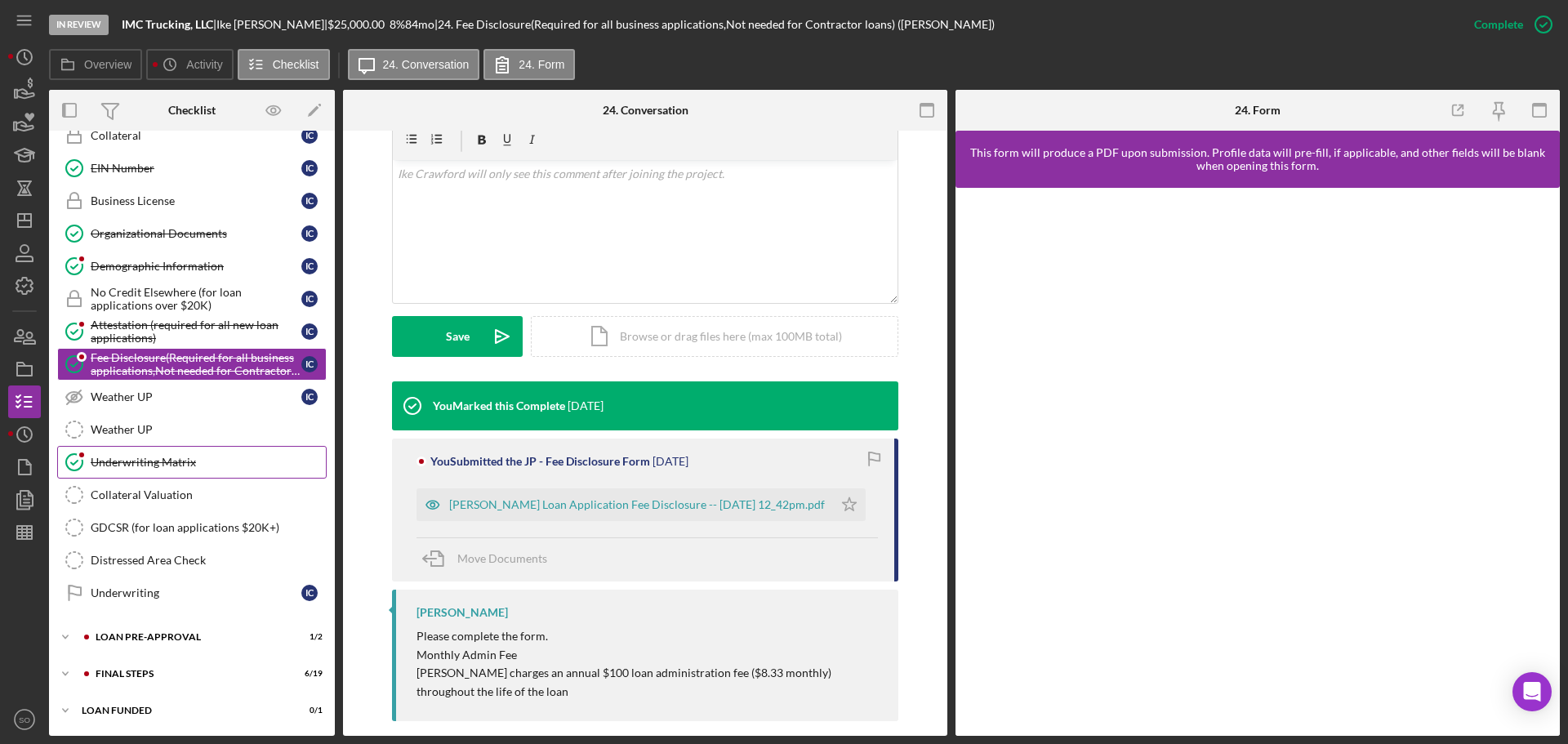
click at [130, 461] on div "Underwriting Matrix" at bounding box center [207, 462] width 235 height 13
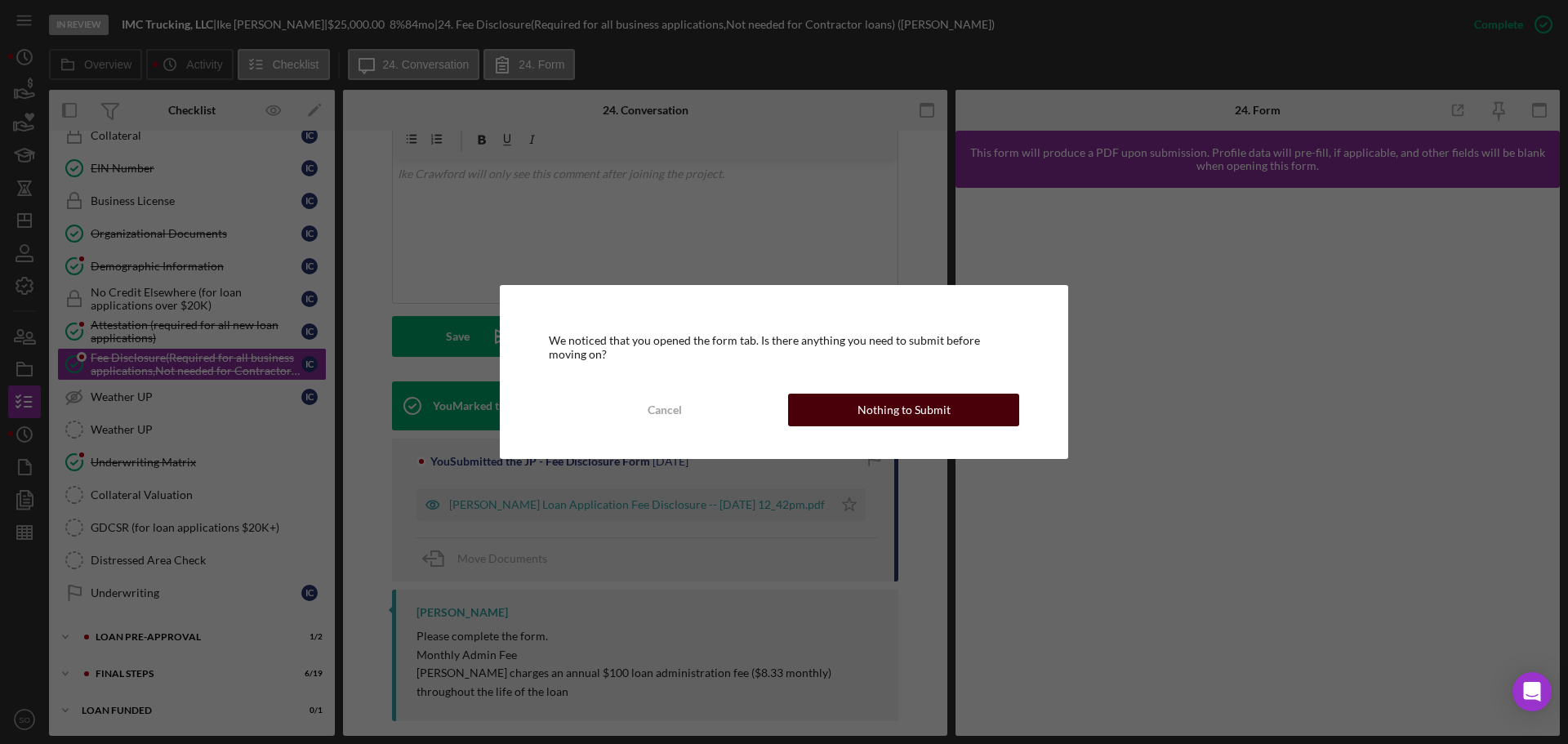
click at [846, 418] on button "Nothing to Submit" at bounding box center [903, 411] width 231 height 33
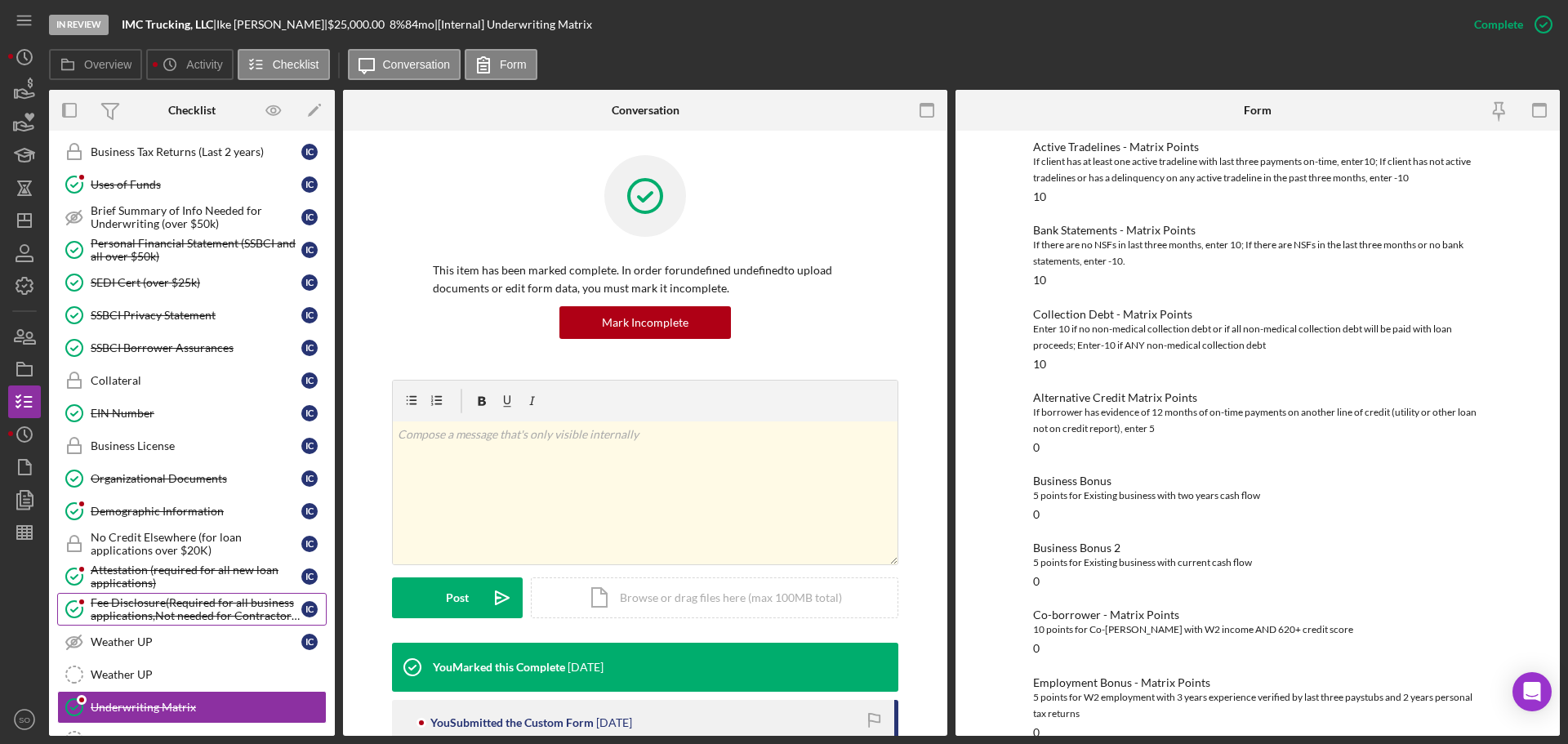
scroll to position [701, 0]
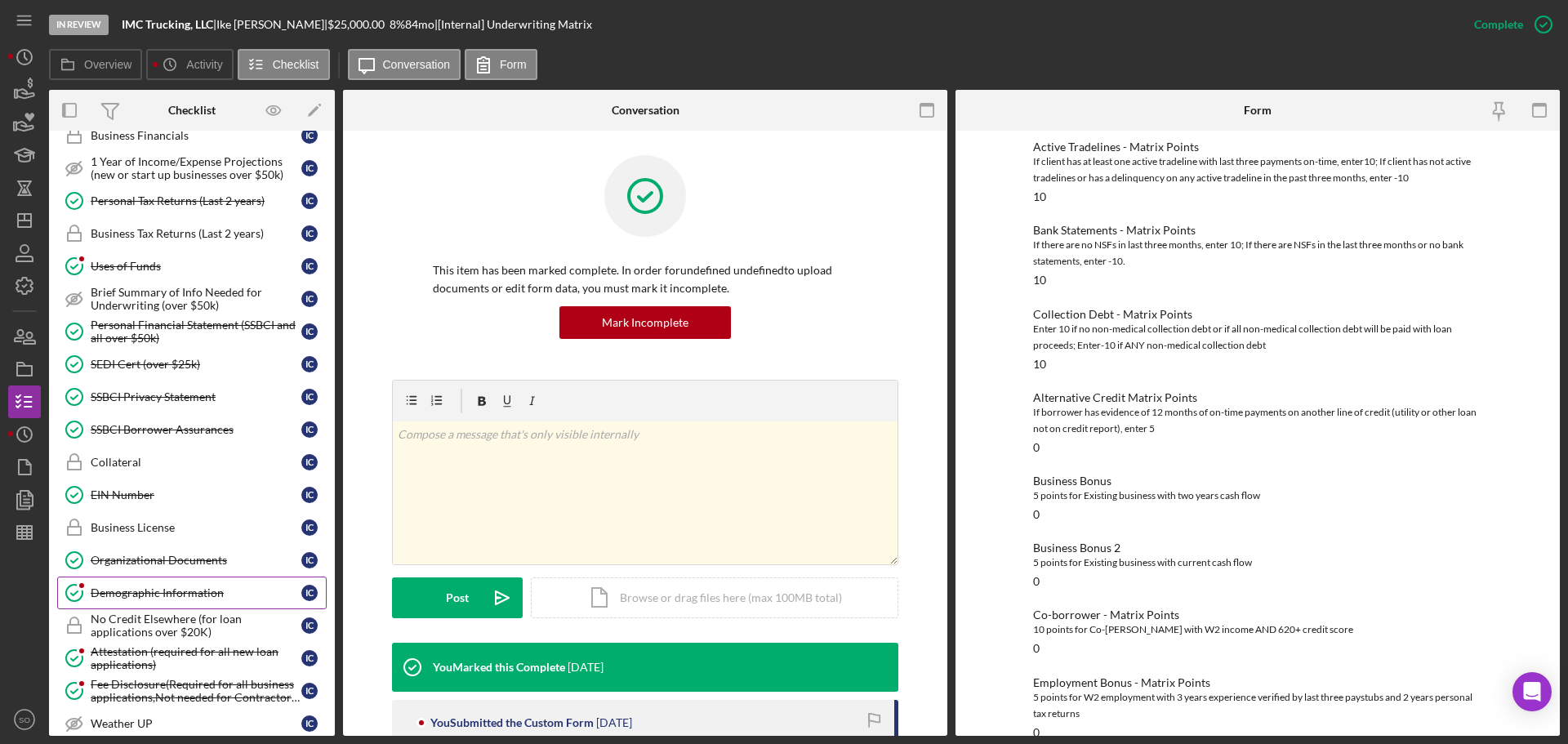
click at [205, 592] on div "Demographic Information" at bounding box center [195, 593] width 211 height 13
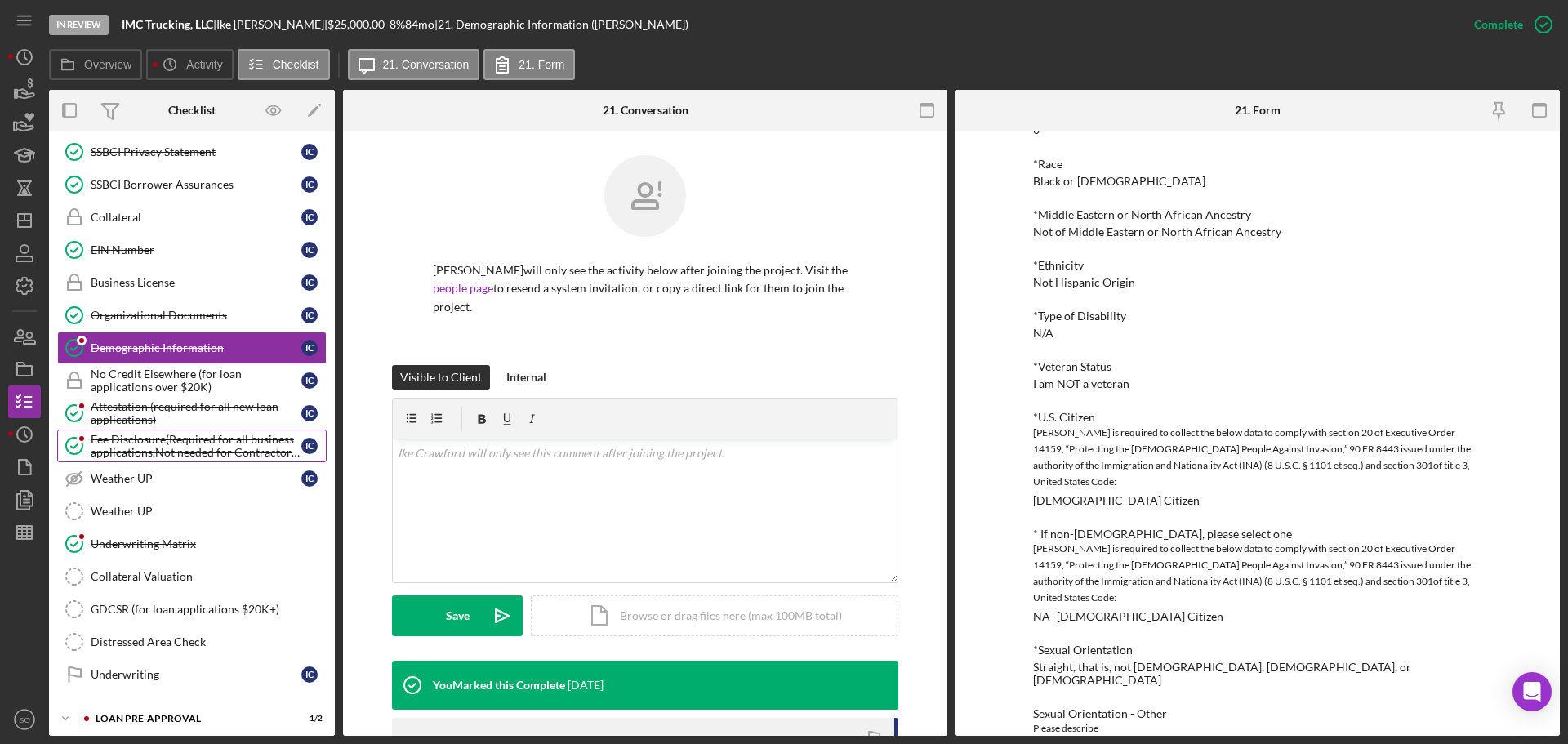
scroll to position [1027, 0]
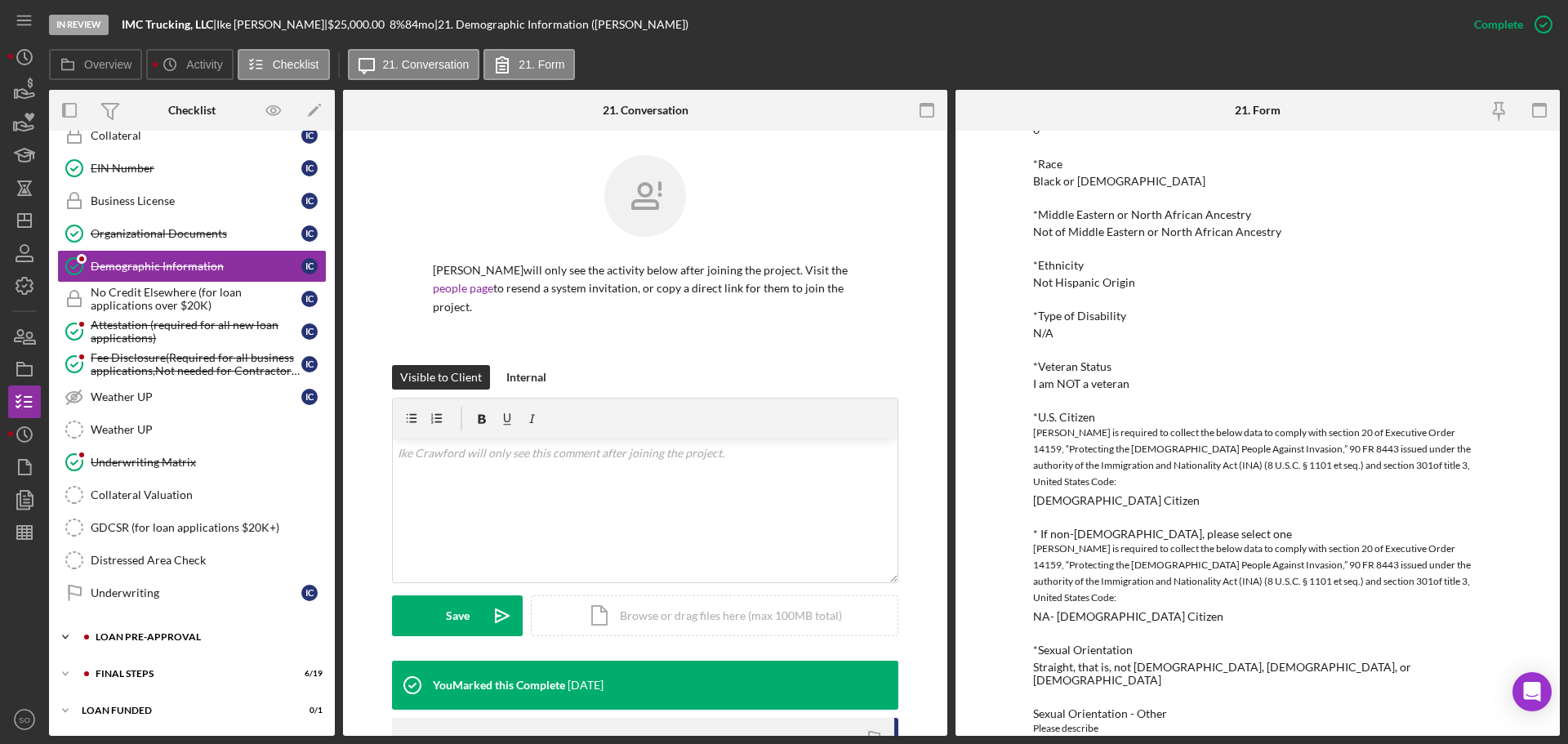
click at [132, 636] on div "LOAN PRE-APPROVAL" at bounding box center [205, 637] width 219 height 10
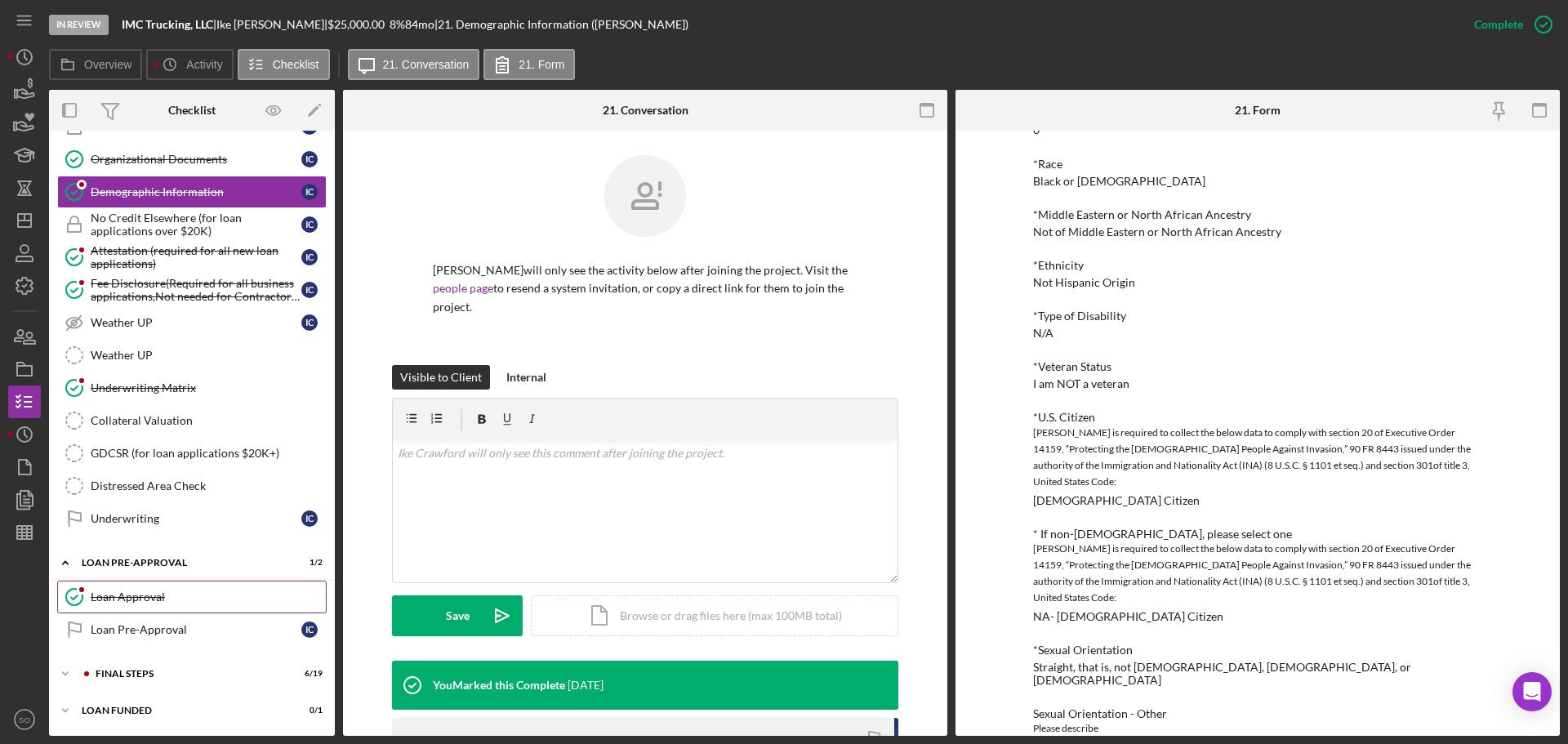
click at [149, 600] on div "Loan Approval" at bounding box center [207, 597] width 235 height 13
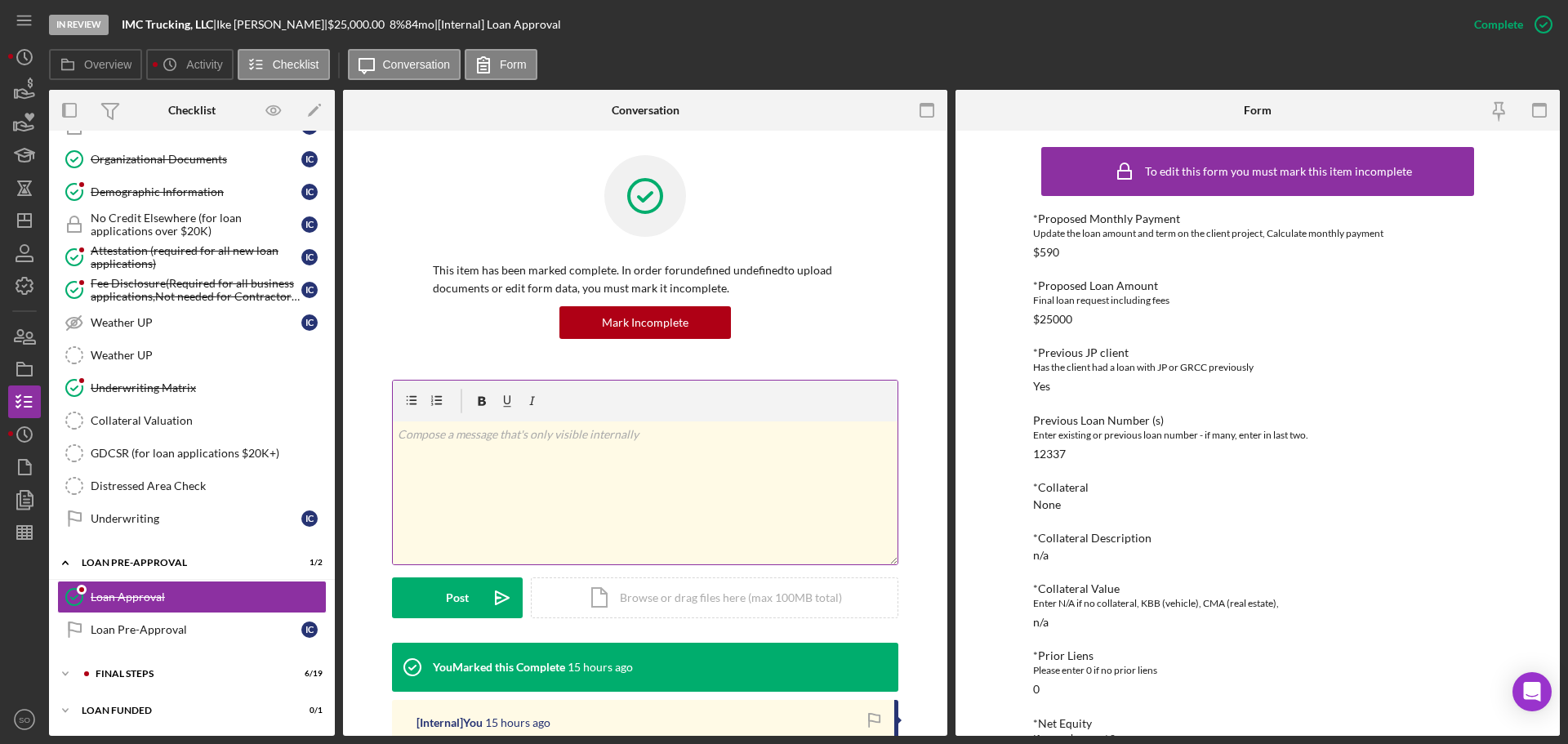
scroll to position [326, 0]
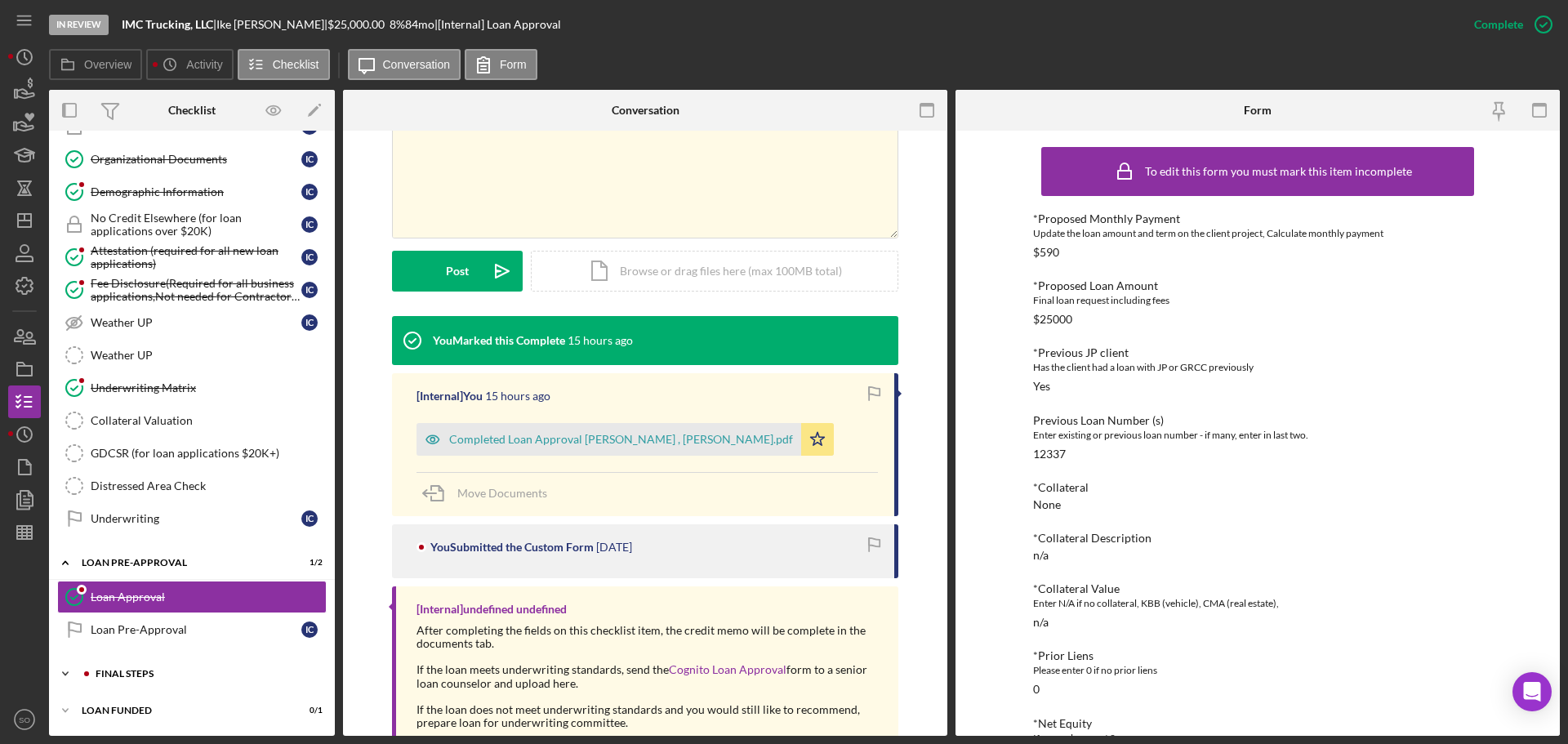
click at [172, 671] on div "FINAL STEPS" at bounding box center [205, 674] width 219 height 10
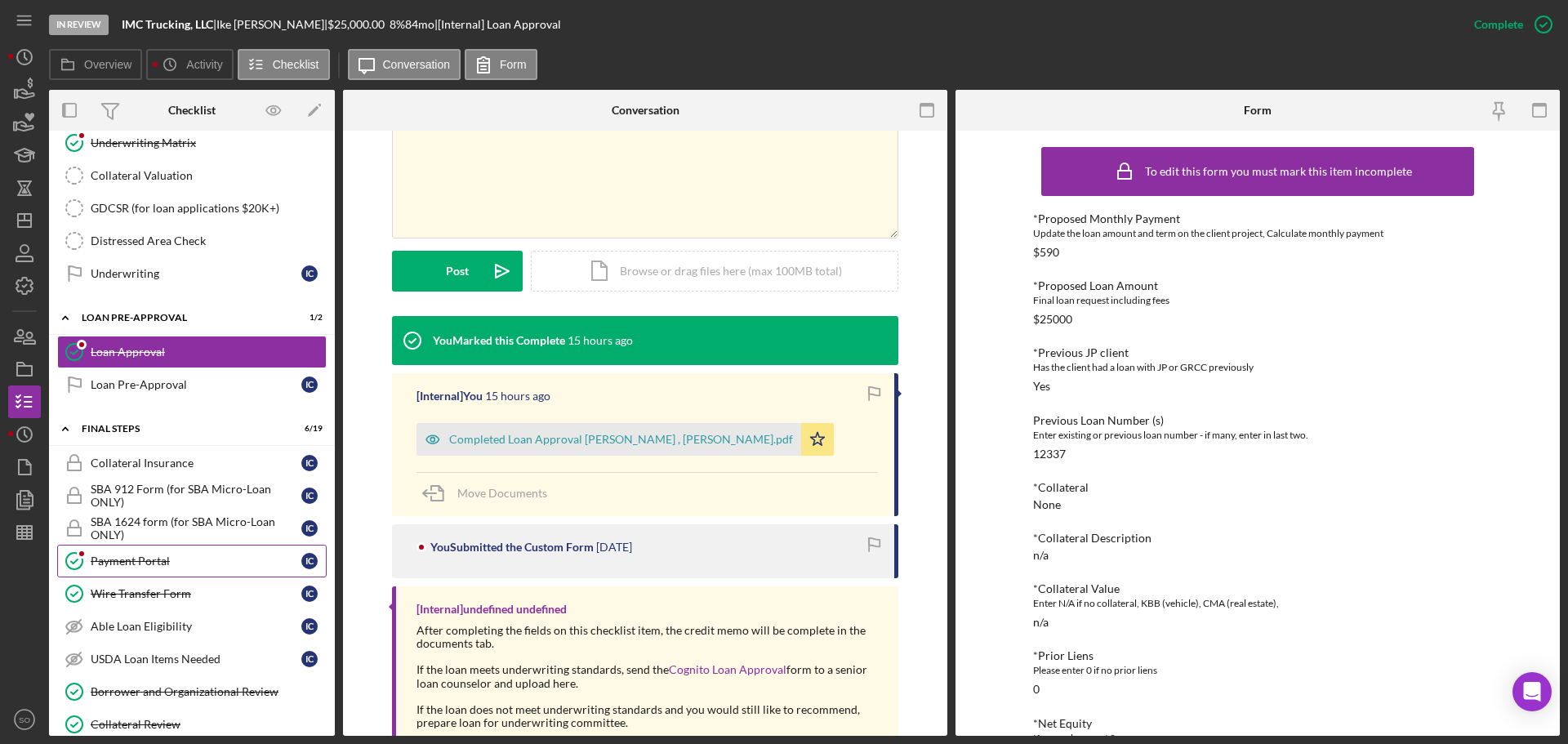
click at [176, 568] on div "Payment Portal" at bounding box center [195, 561] width 211 height 13
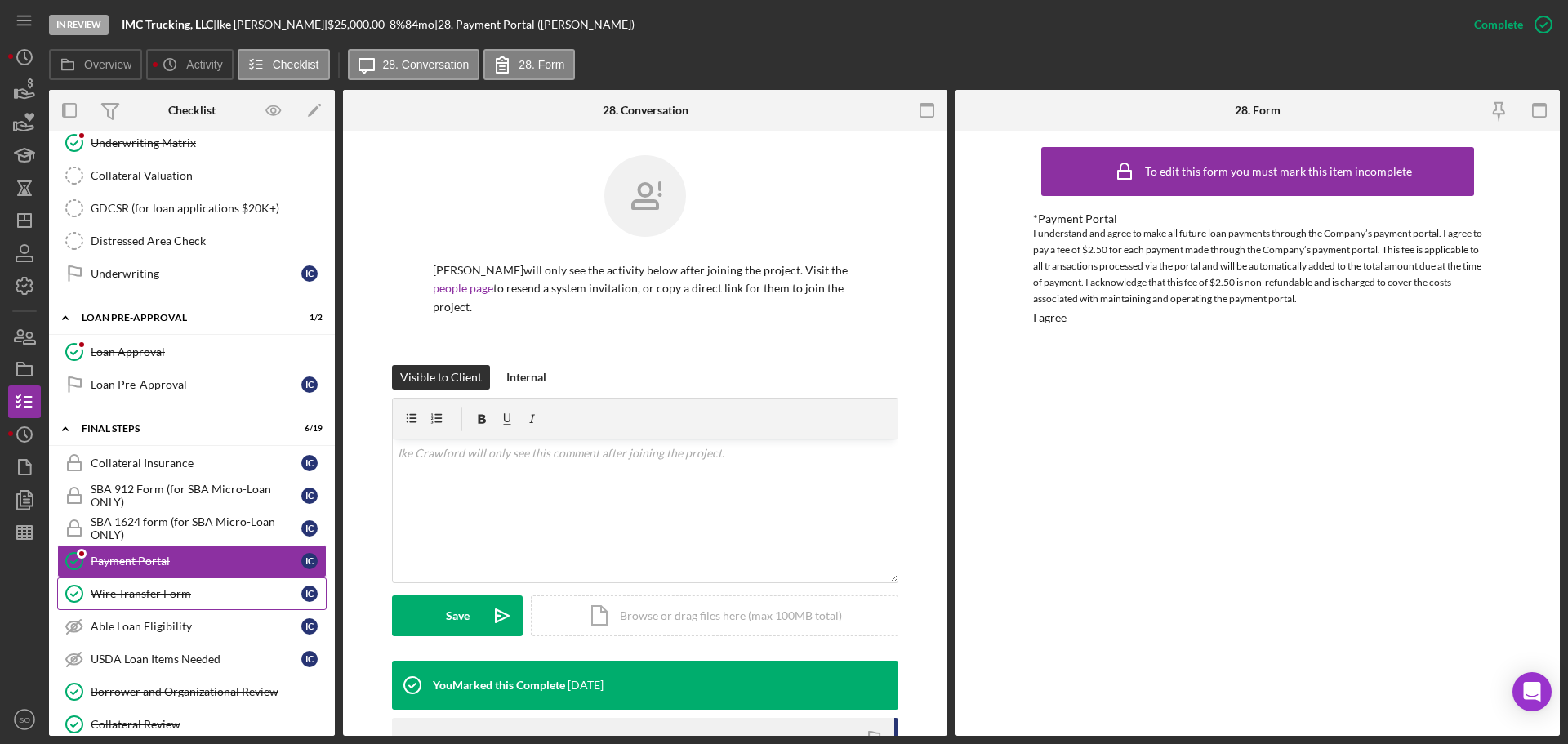
click at [174, 601] on div "Wire Transfer Form" at bounding box center [195, 594] width 211 height 13
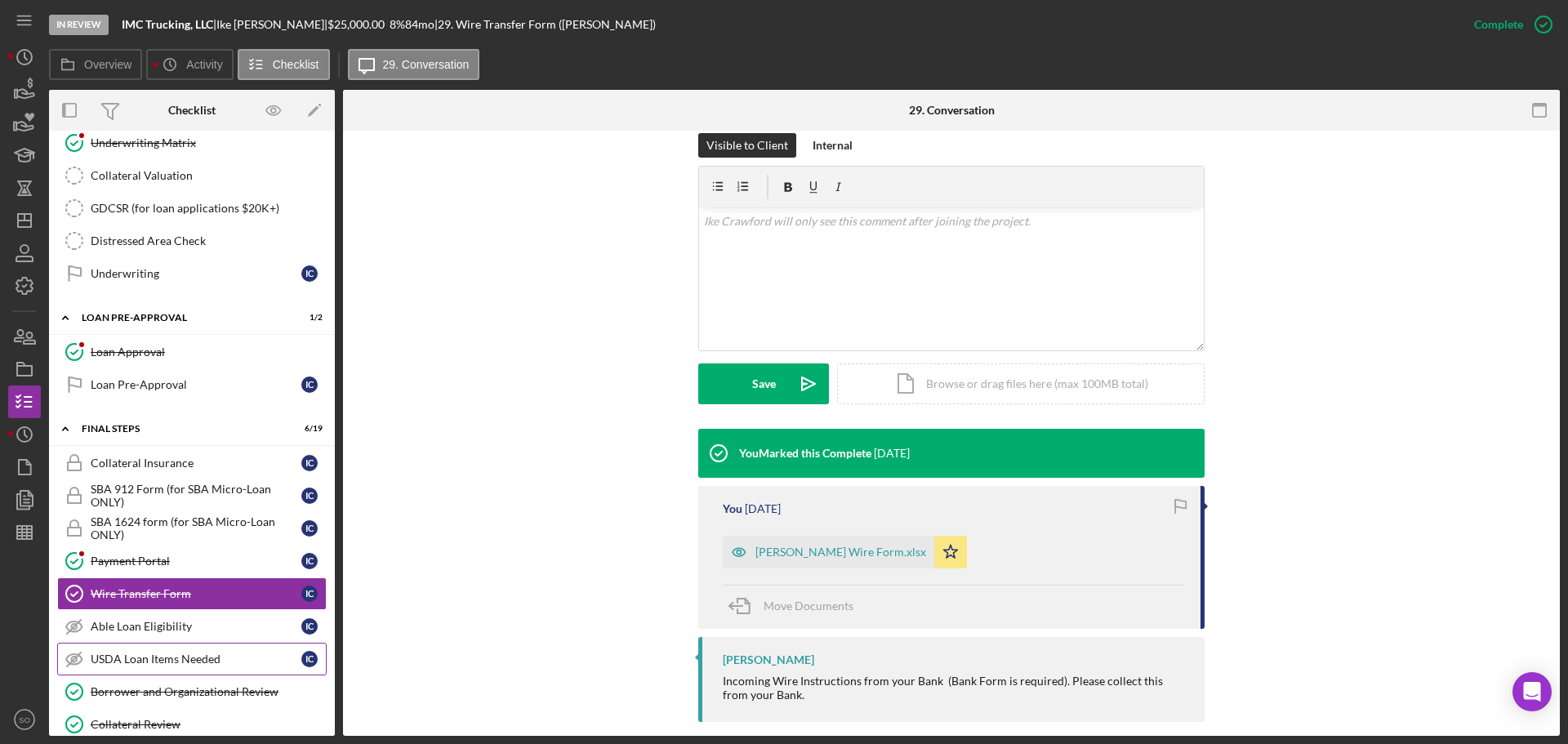
scroll to position [1510, 0]
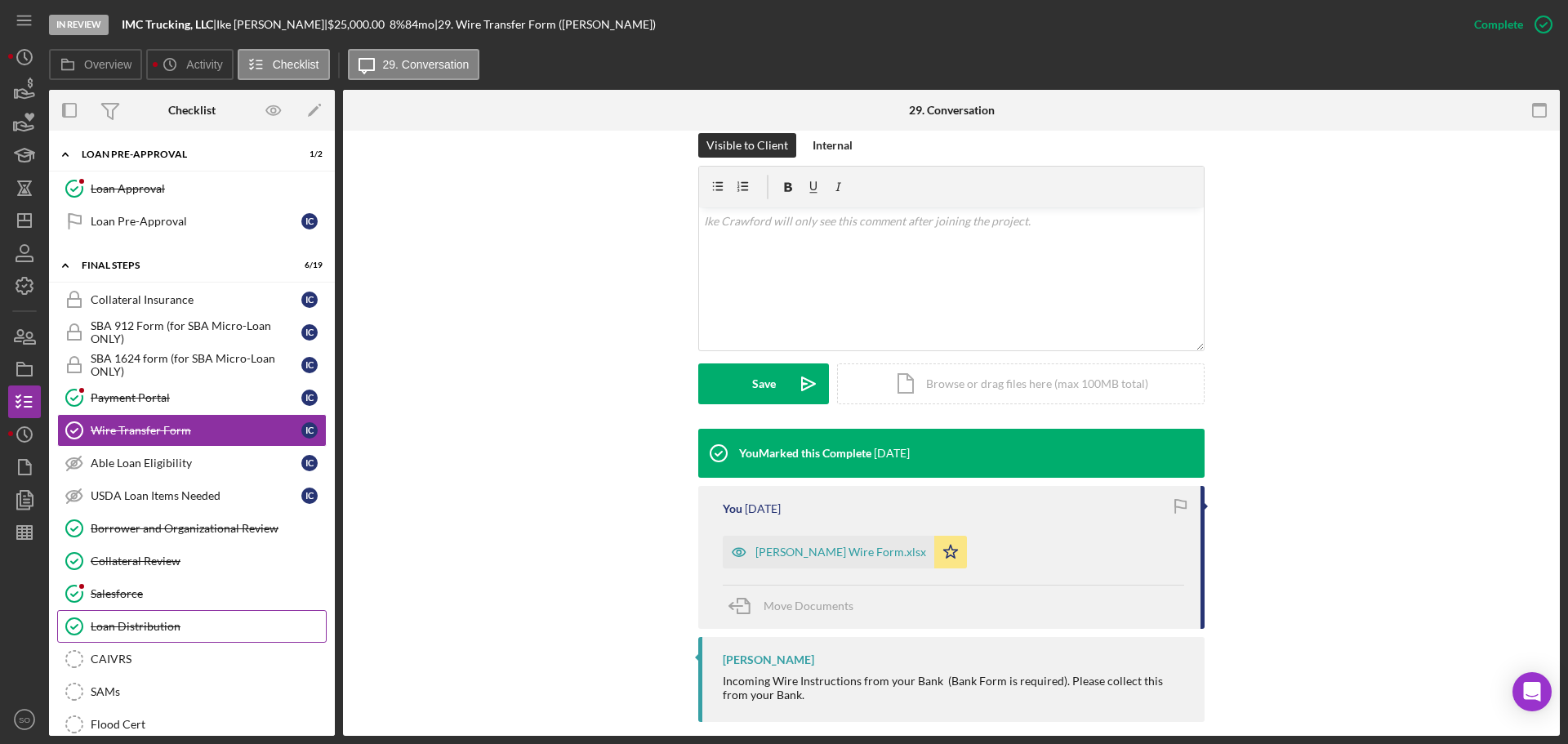
click at [131, 628] on div "Loan Distribution" at bounding box center [207, 626] width 235 height 13
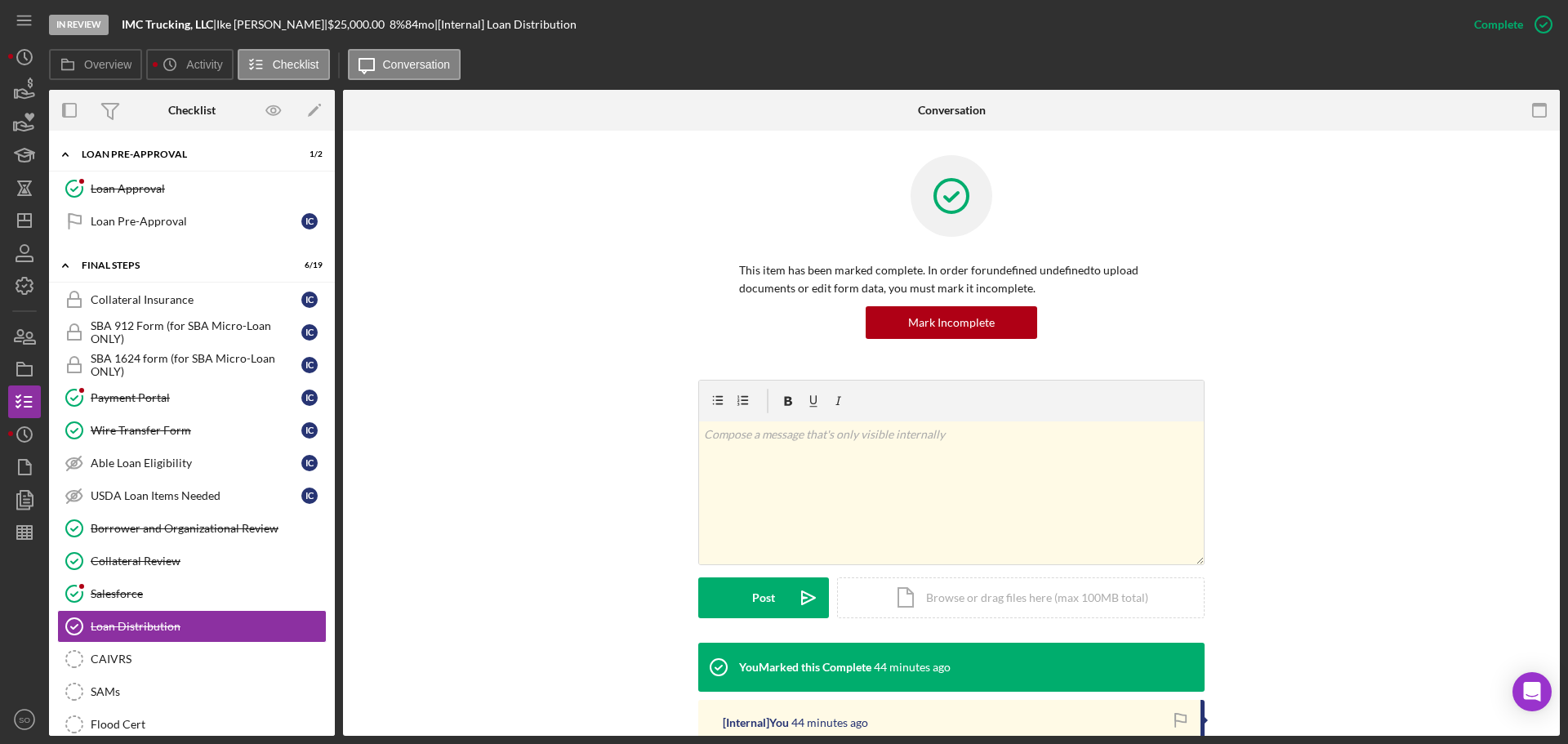
scroll to position [245, 0]
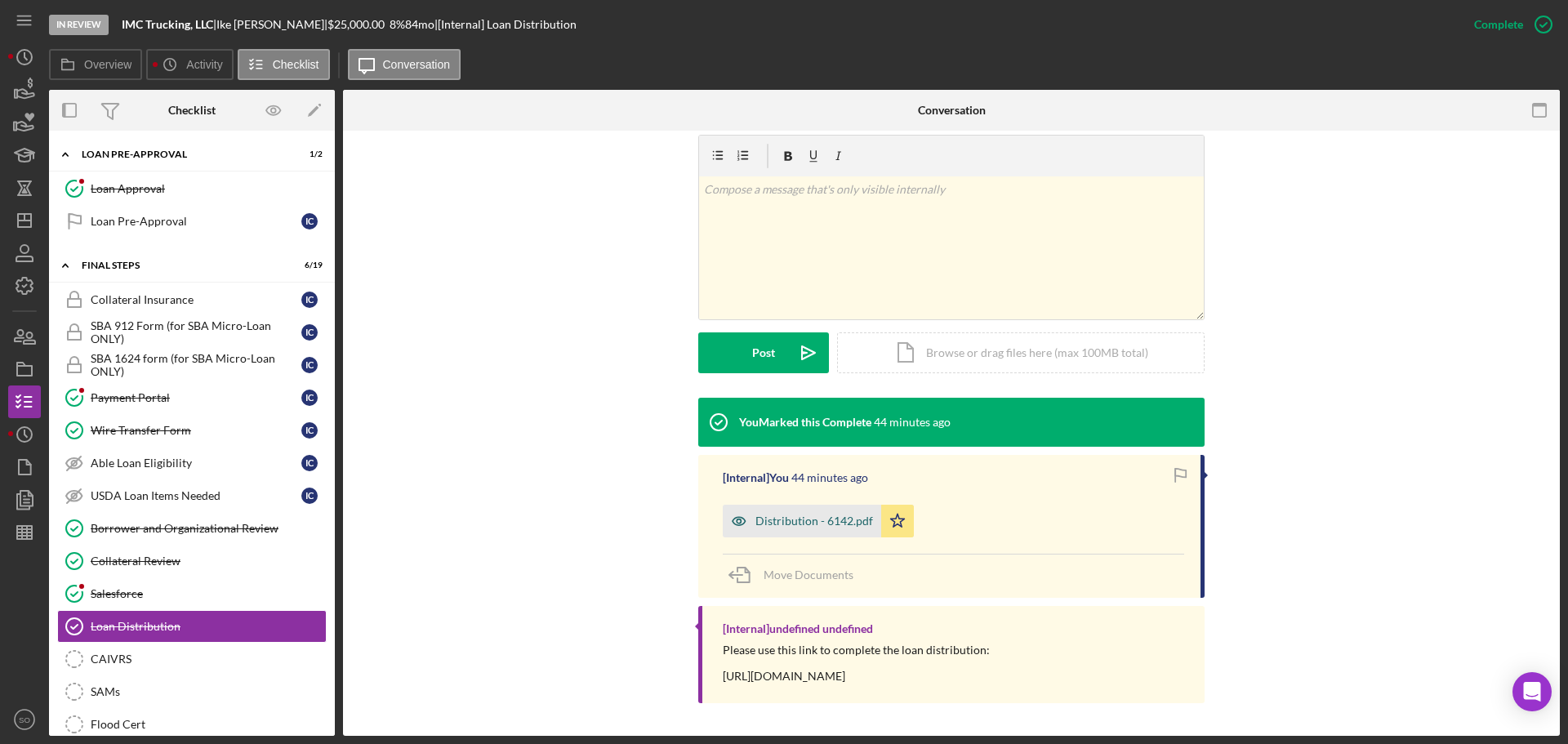
click at [826, 524] on div "Distribution - 6142.pdf" at bounding box center [815, 521] width 118 height 13
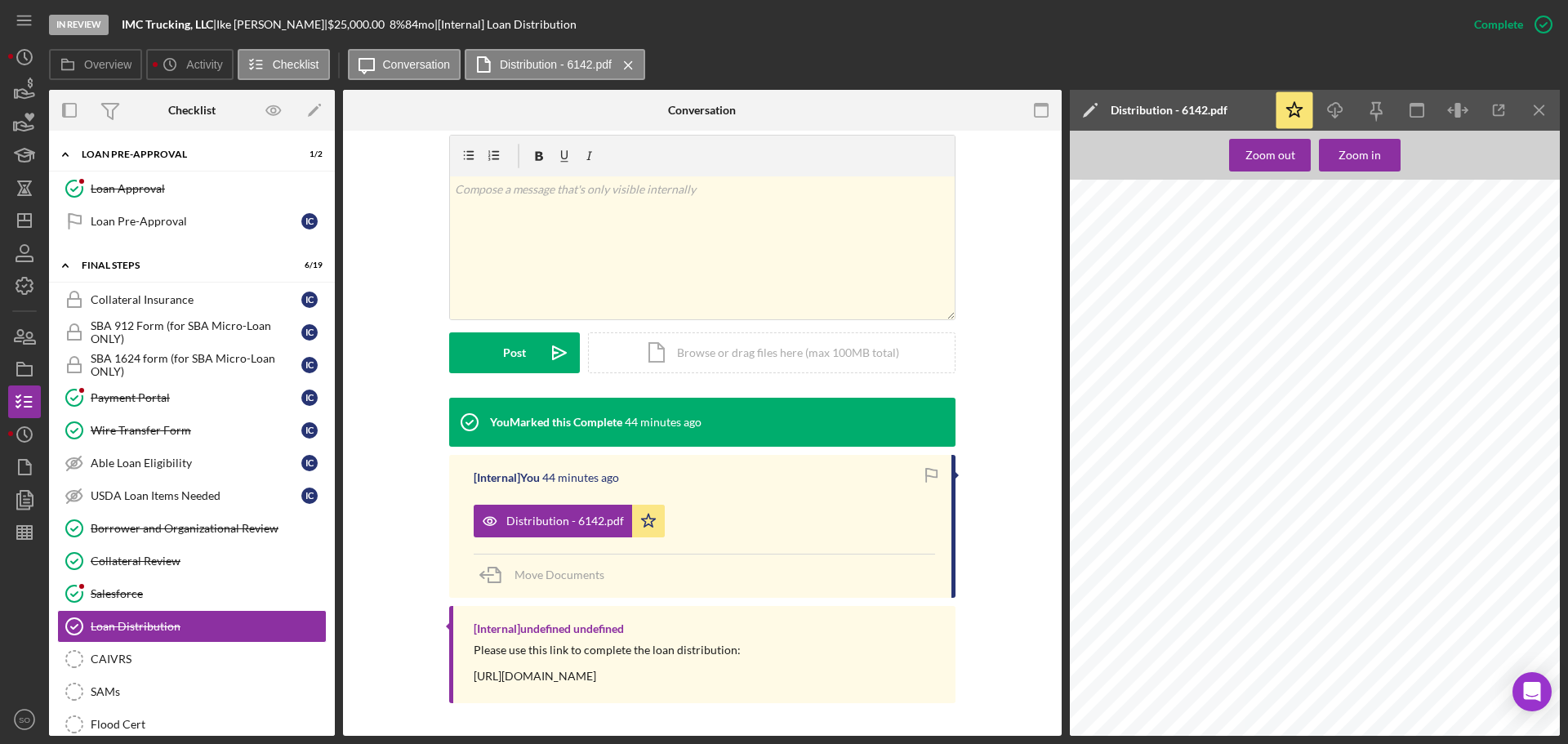
scroll to position [1428, 0]
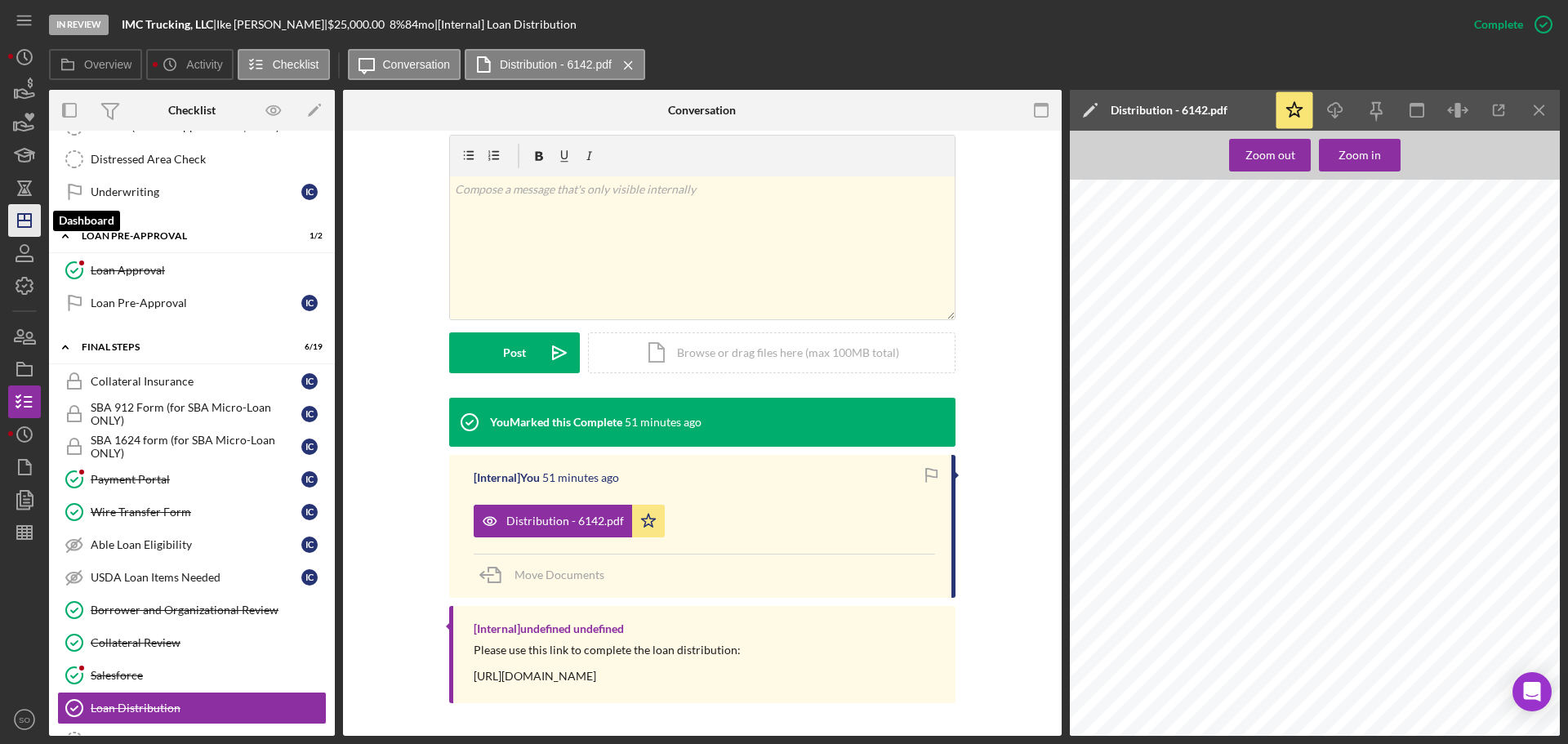
click at [31, 233] on icon "Icon/Dashboard" at bounding box center [24, 221] width 41 height 41
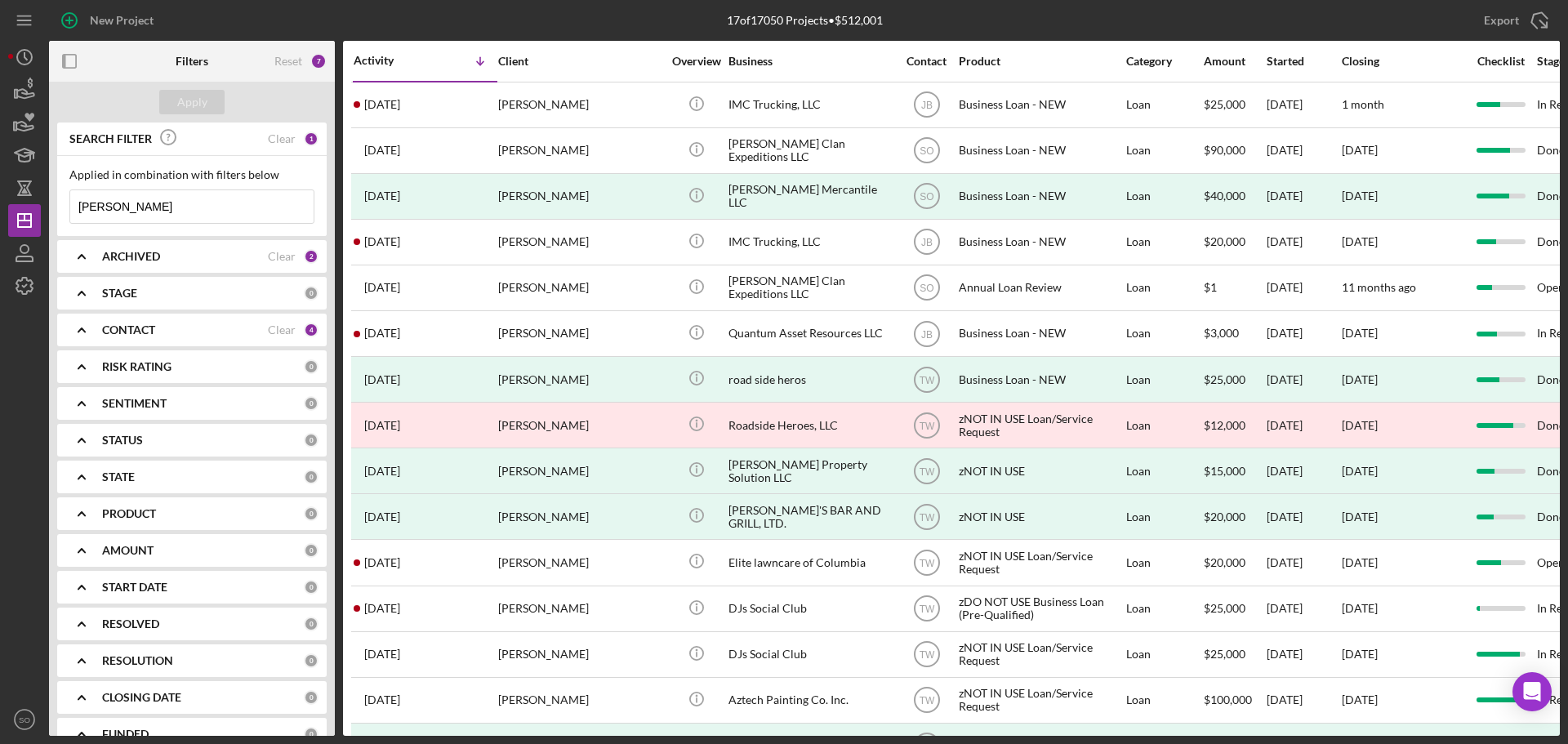
drag, startPoint x: 194, startPoint y: 214, endPoint x: 85, endPoint y: 226, distance: 109.7
click at [91, 223] on input "[PERSON_NAME]" at bounding box center [192, 207] width 243 height 33
type input "I"
type input "dareka"
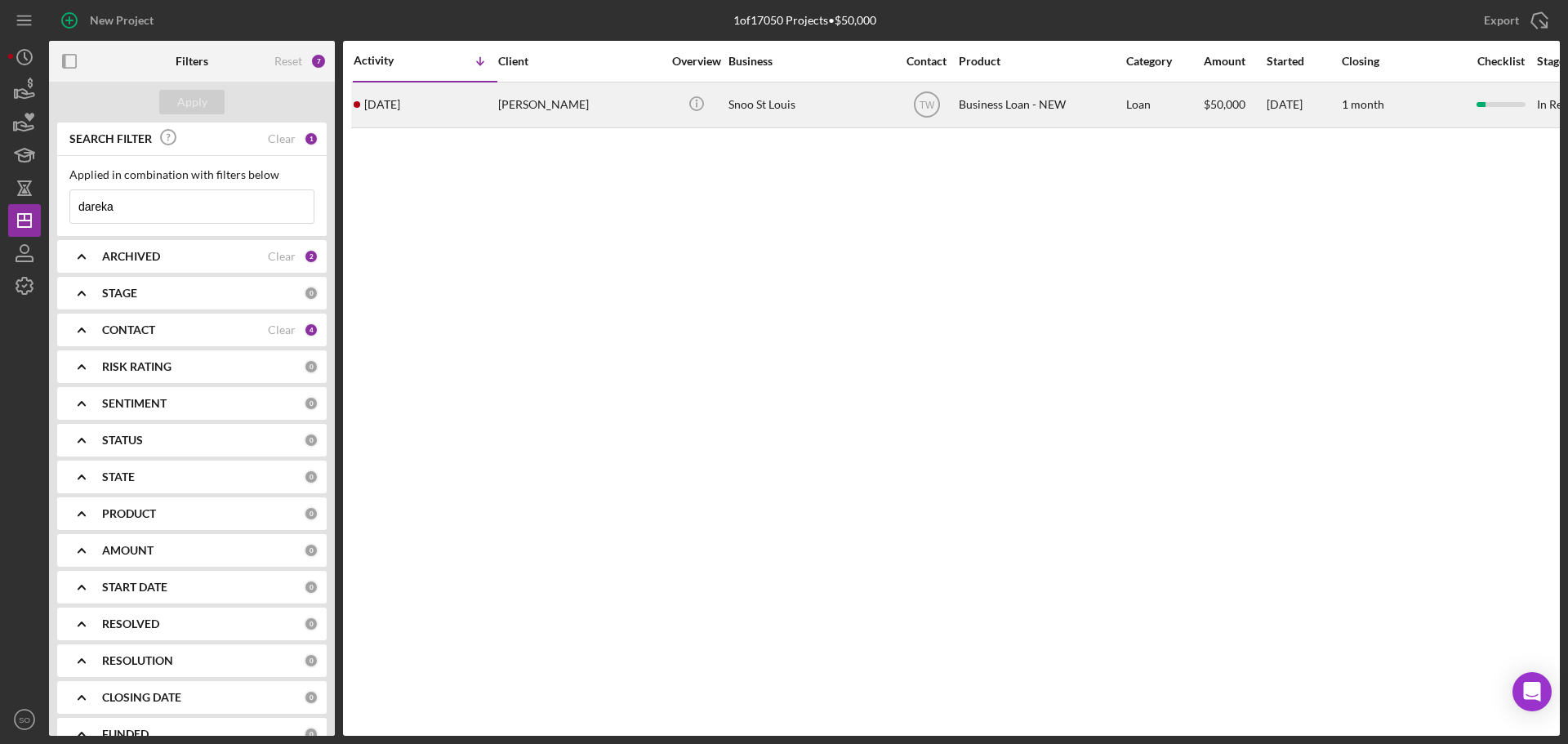
click at [508, 115] on div "Dareka Hatcher" at bounding box center [580, 105] width 163 height 43
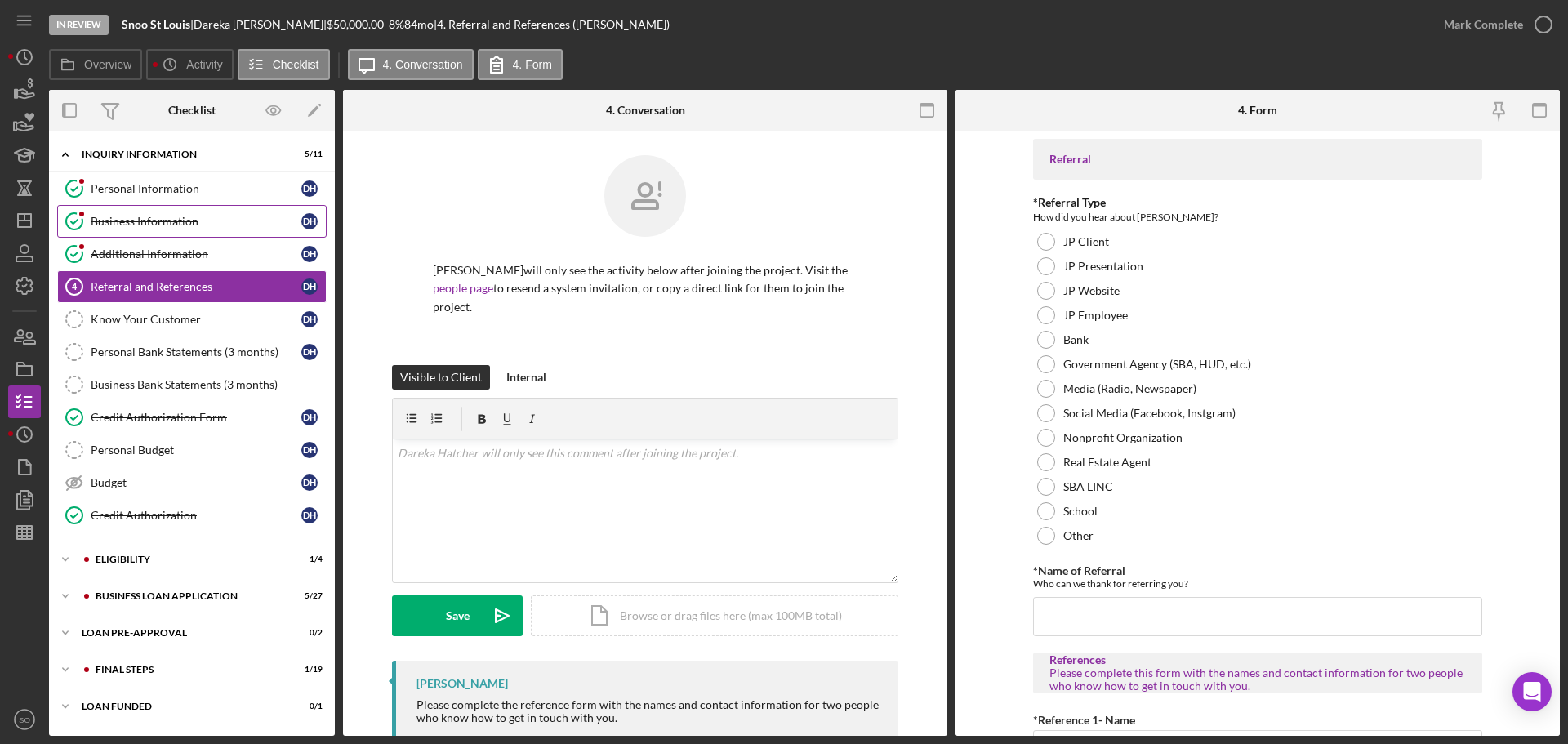
click at [215, 231] on link "Business Information Business Information D H" at bounding box center [192, 221] width 270 height 33
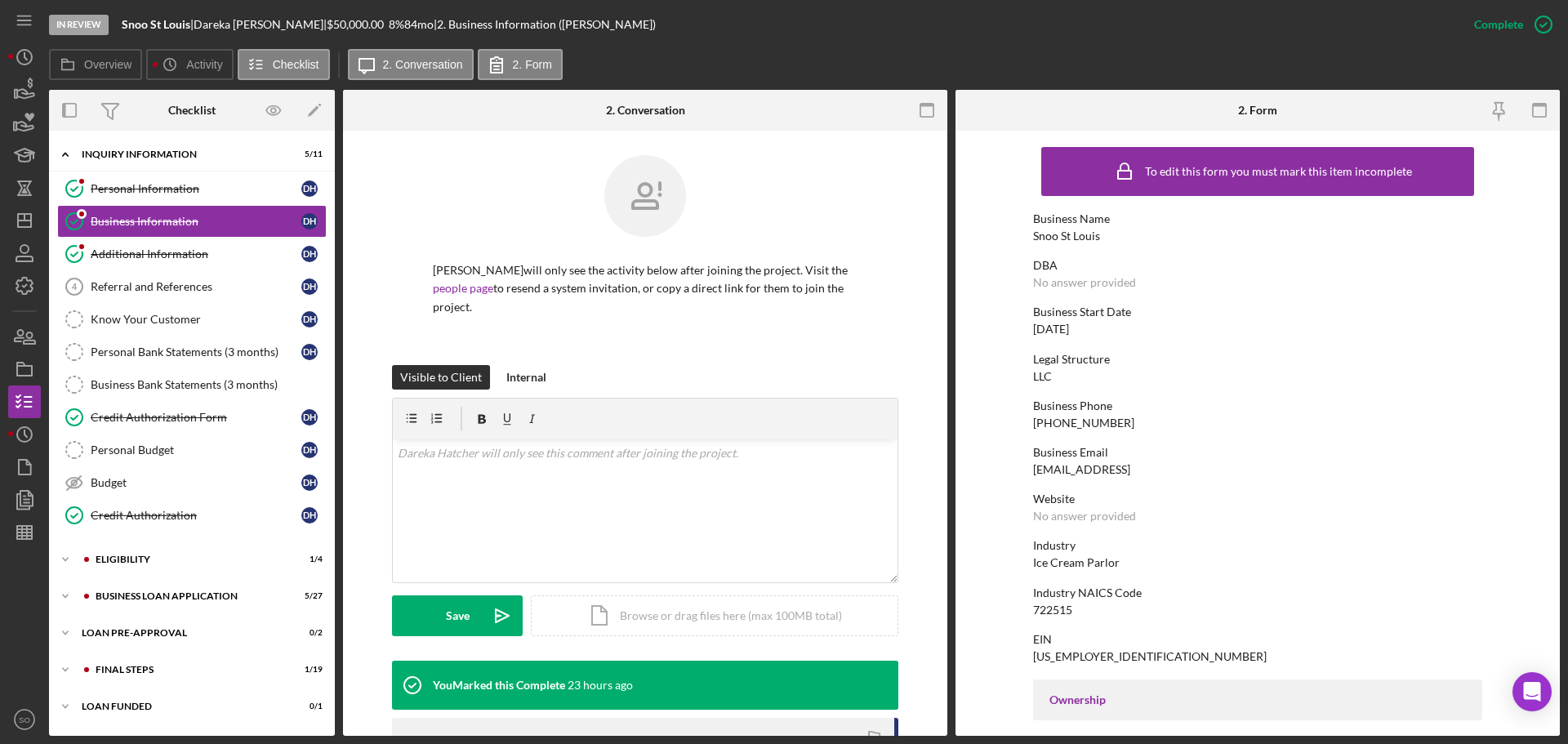
scroll to position [326, 0]
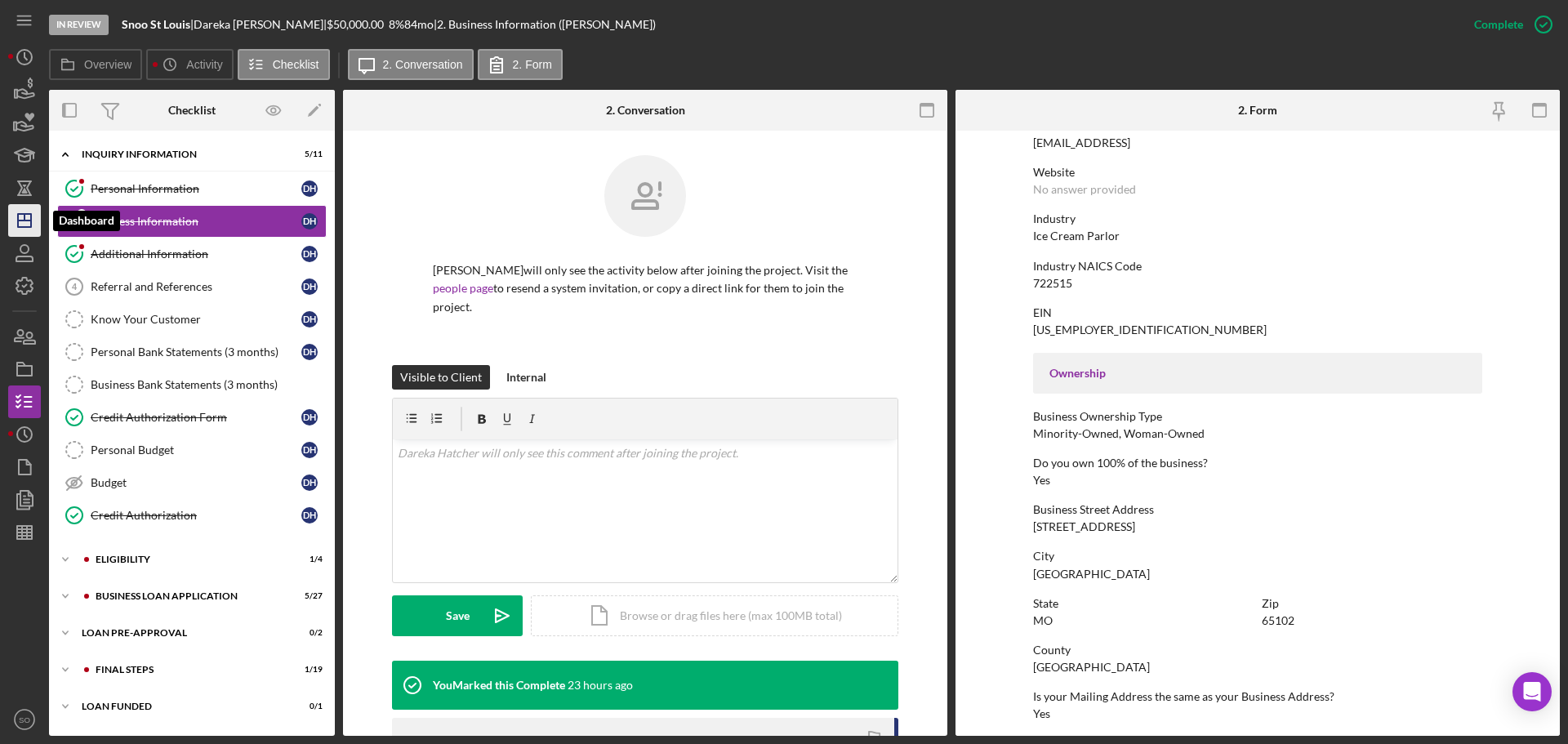
click at [23, 215] on polygon "button" at bounding box center [24, 221] width 13 height 13
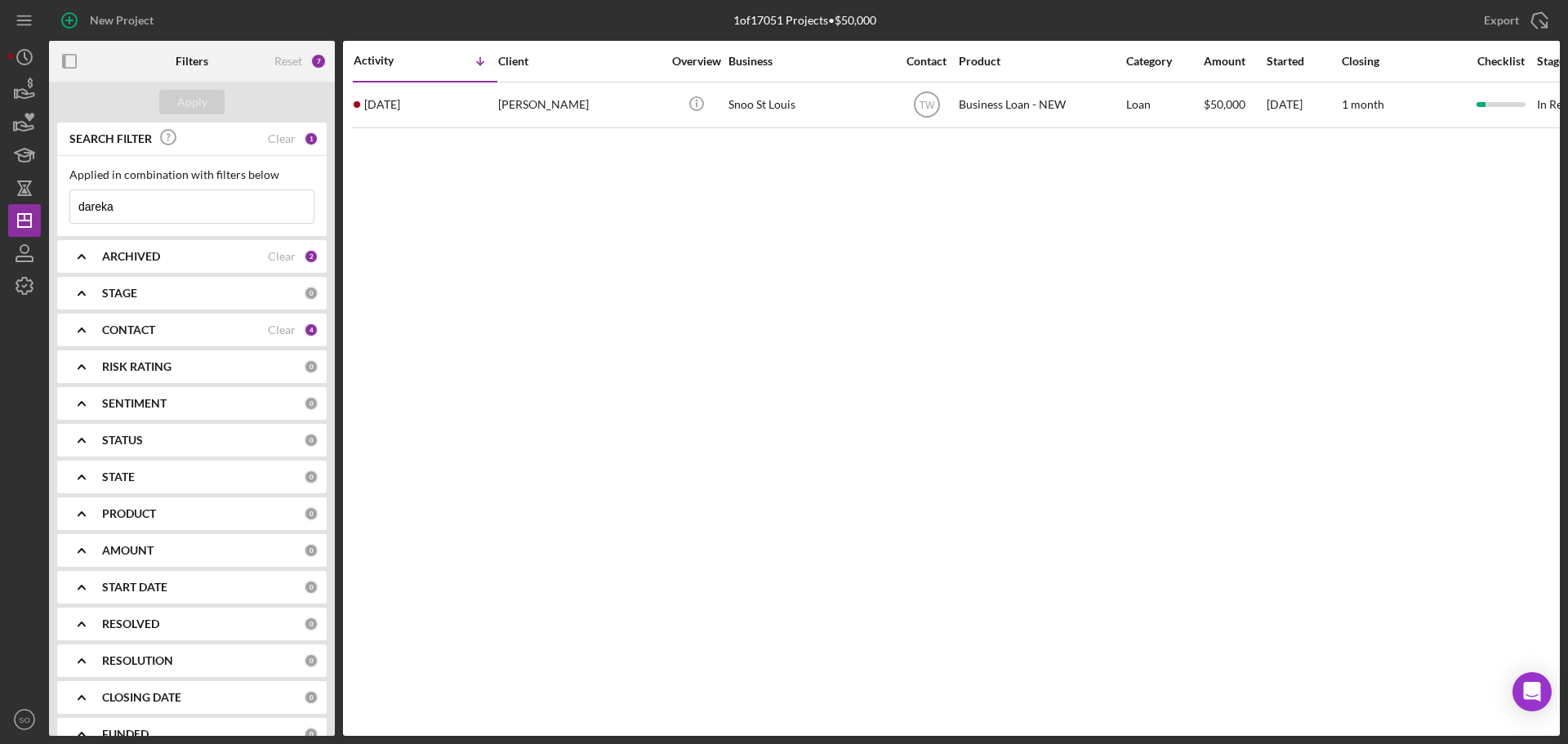
drag, startPoint x: 140, startPoint y: 206, endPoint x: -126, endPoint y: 224, distance: 266.6
click at [0, 224] on html "New Project 1 of 17051 Projects • $50,000 dareka Export Icon/Export Filters Res…" at bounding box center [784, 372] width 1568 height 744
type input "marlena"
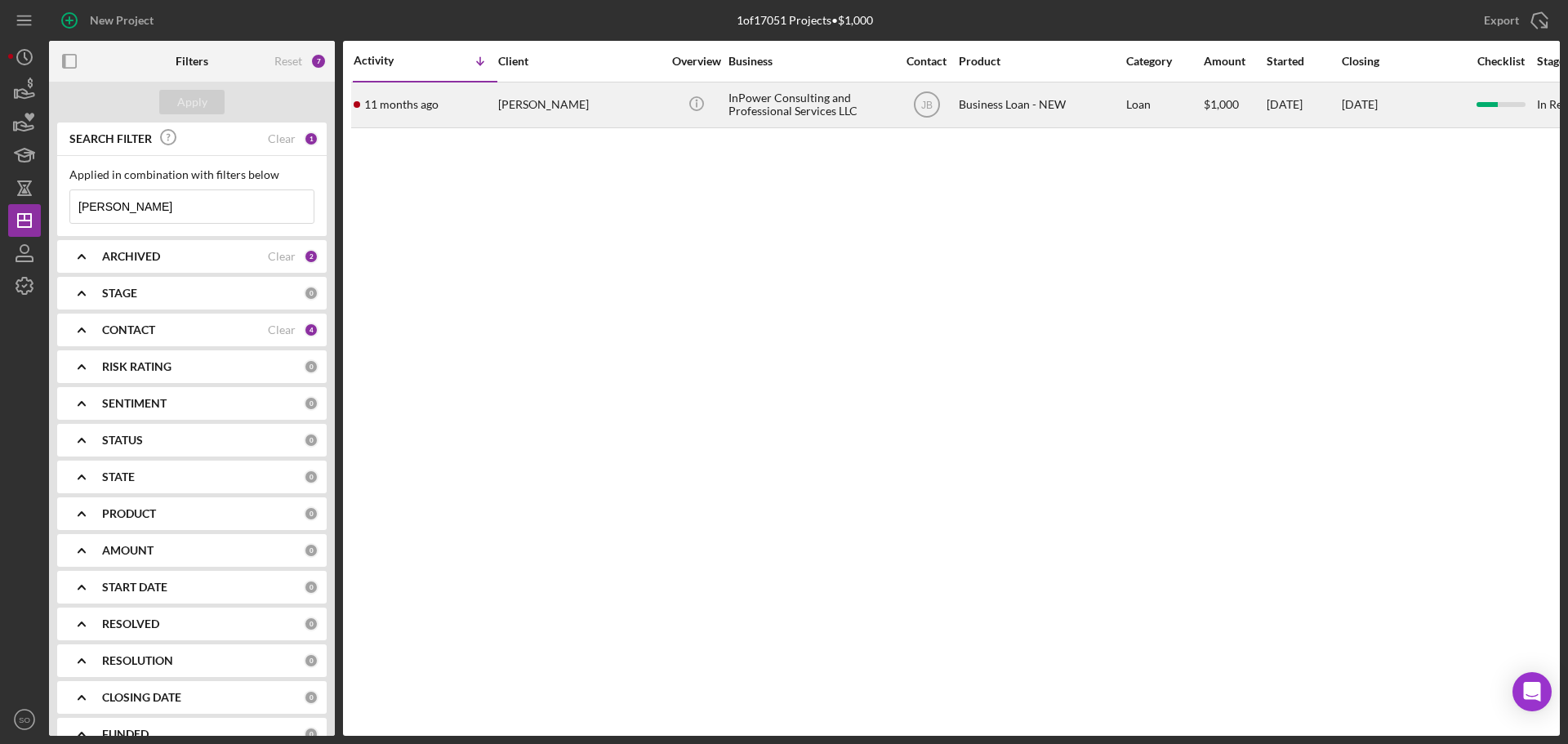
click at [530, 98] on div "Marlena Davis" at bounding box center [580, 105] width 163 height 43
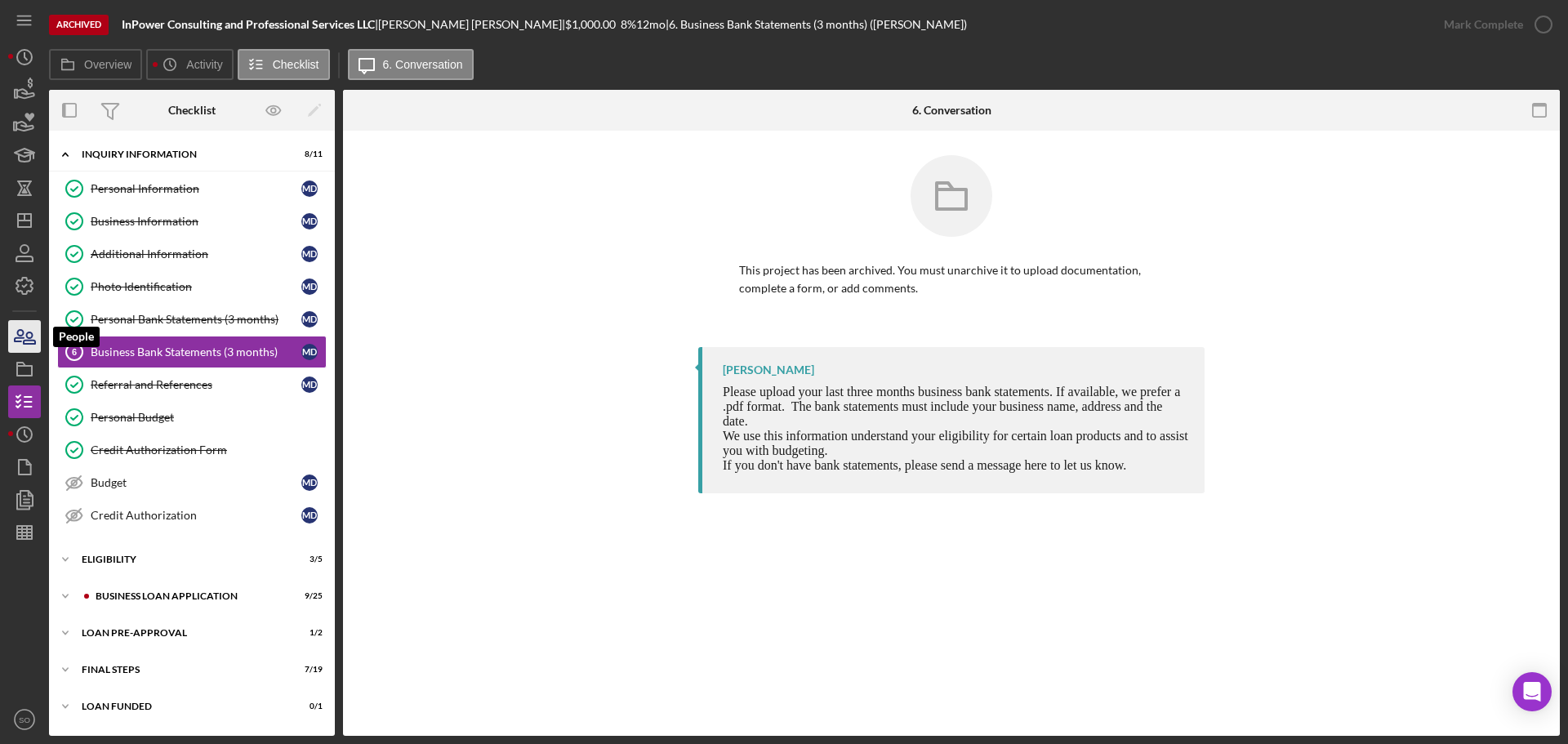
click at [27, 340] on icon "button" at bounding box center [29, 338] width 11 height 11
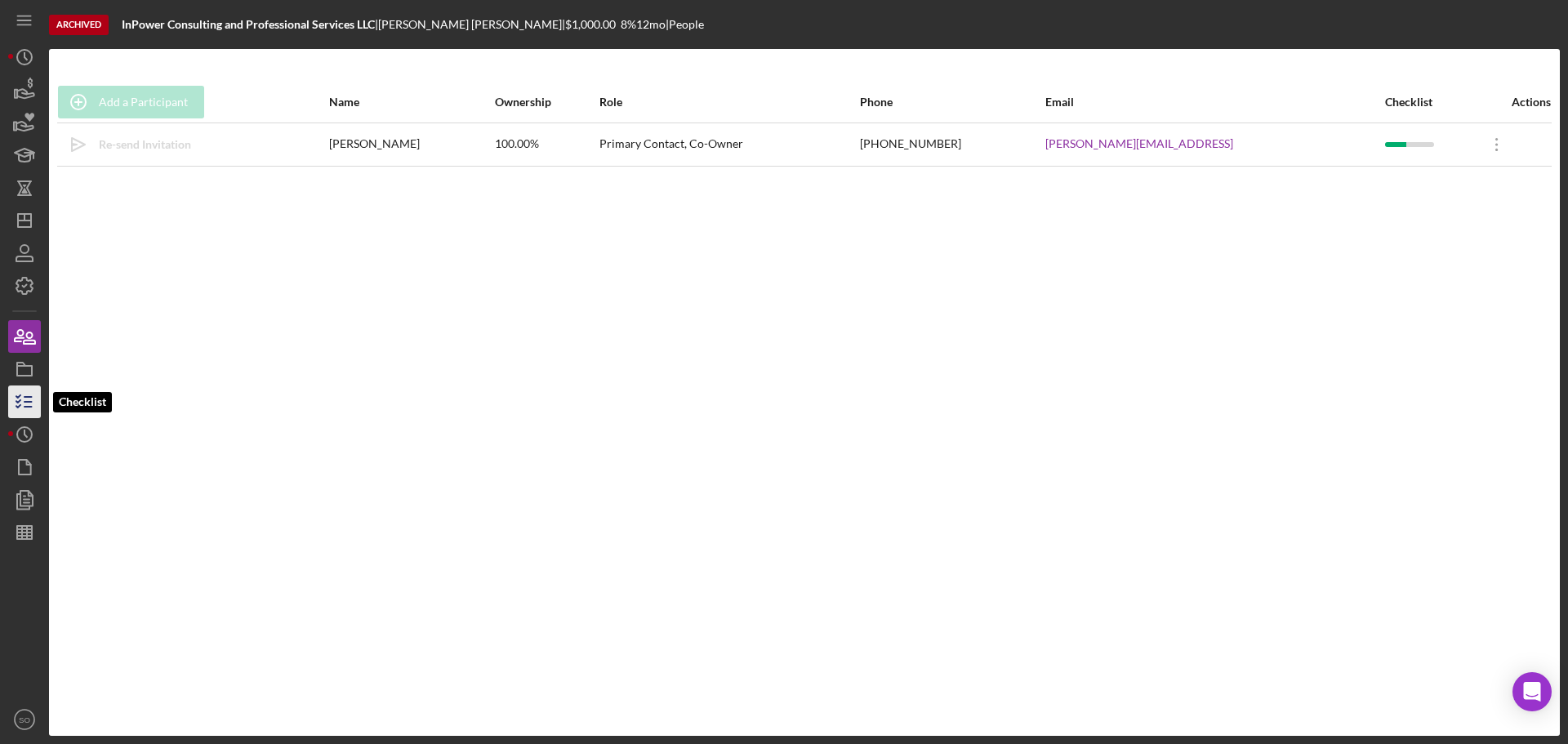
click at [27, 397] on line "button" at bounding box center [28, 397] width 7 height 0
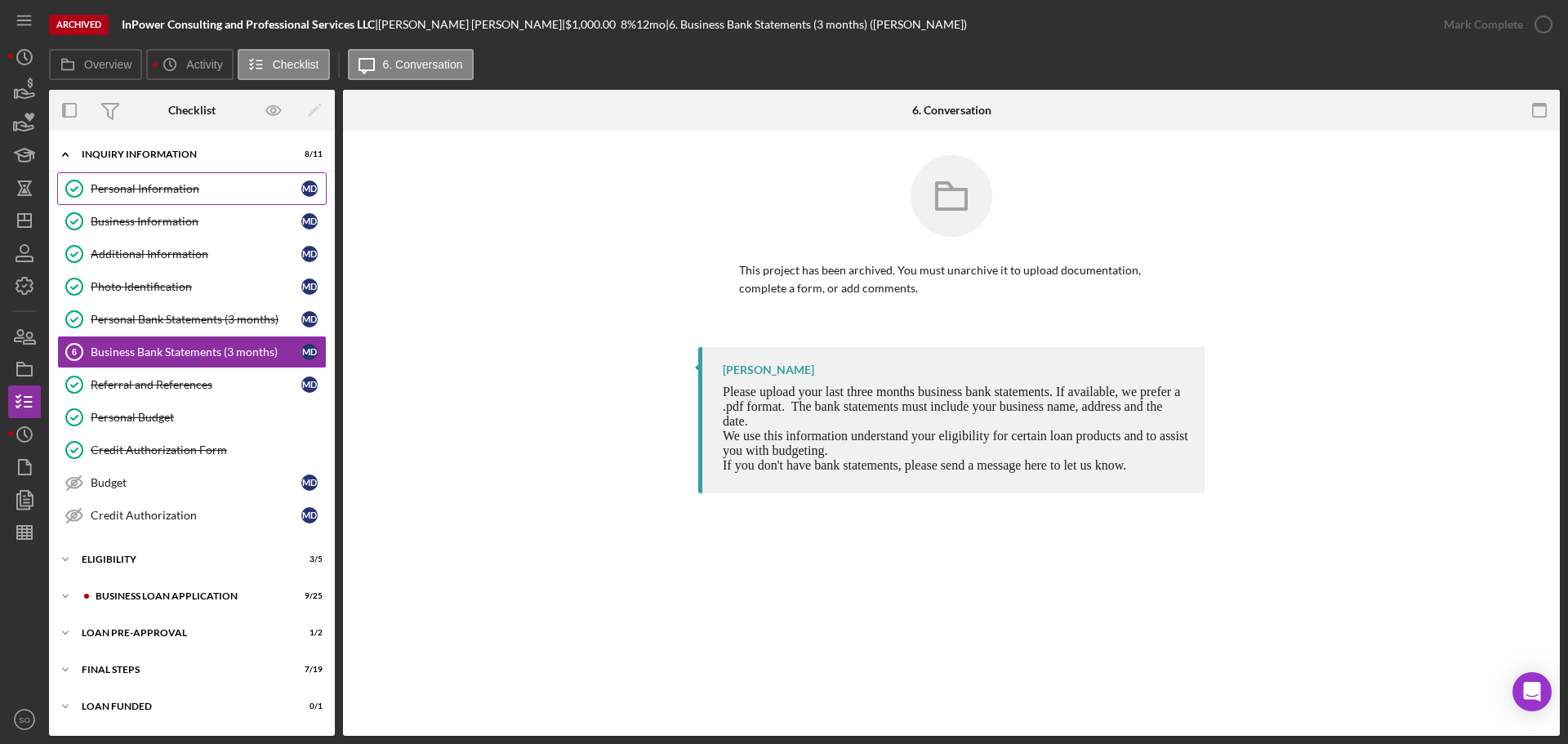
click at [127, 201] on link "Personal Information Personal Information M D" at bounding box center [192, 189] width 270 height 33
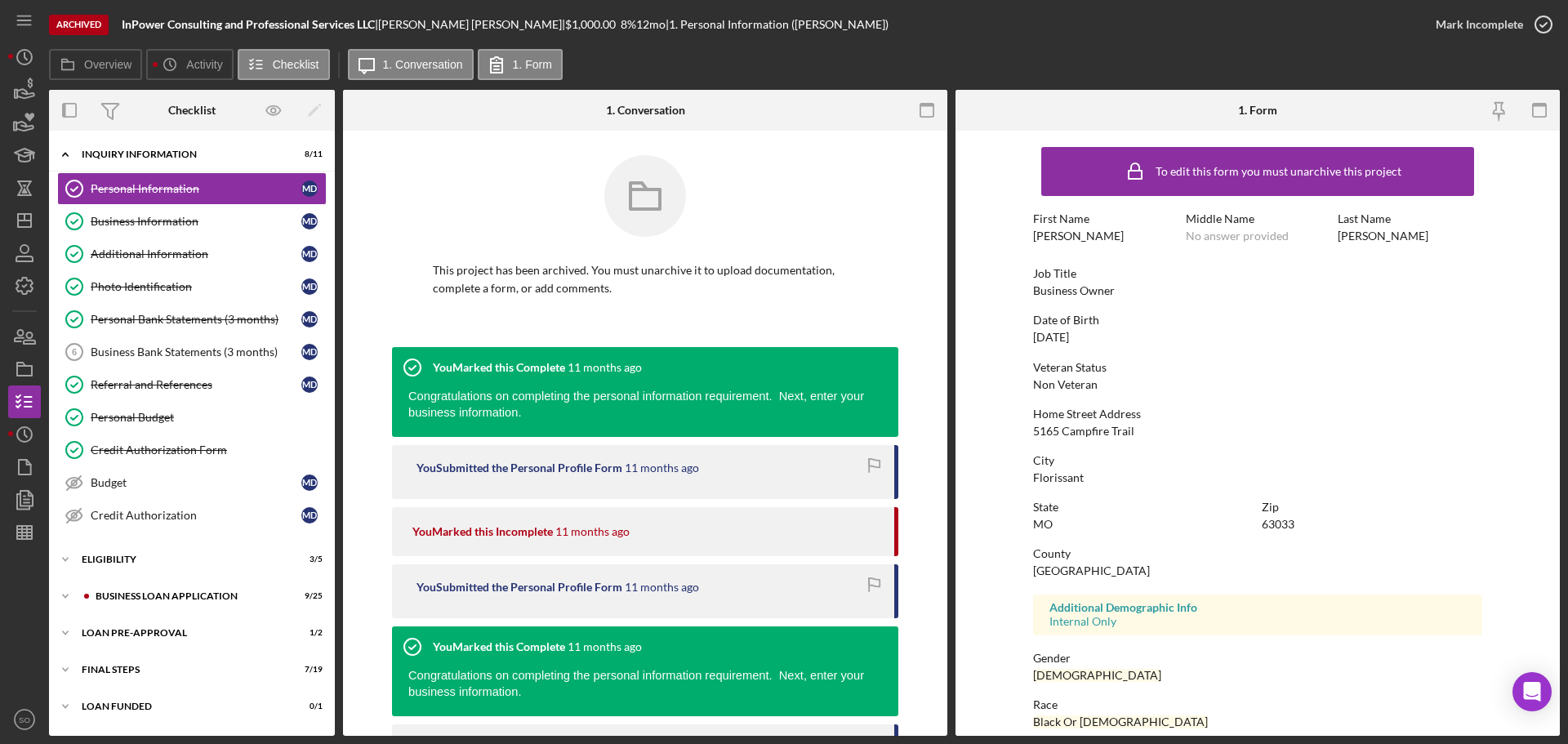
click at [1079, 298] on div "Business Owner" at bounding box center [1074, 291] width 82 height 13
click at [1079, 297] on div "Business Owner" at bounding box center [1074, 291] width 82 height 13
click at [1079, 292] on div "Business Owner" at bounding box center [1074, 291] width 82 height 13
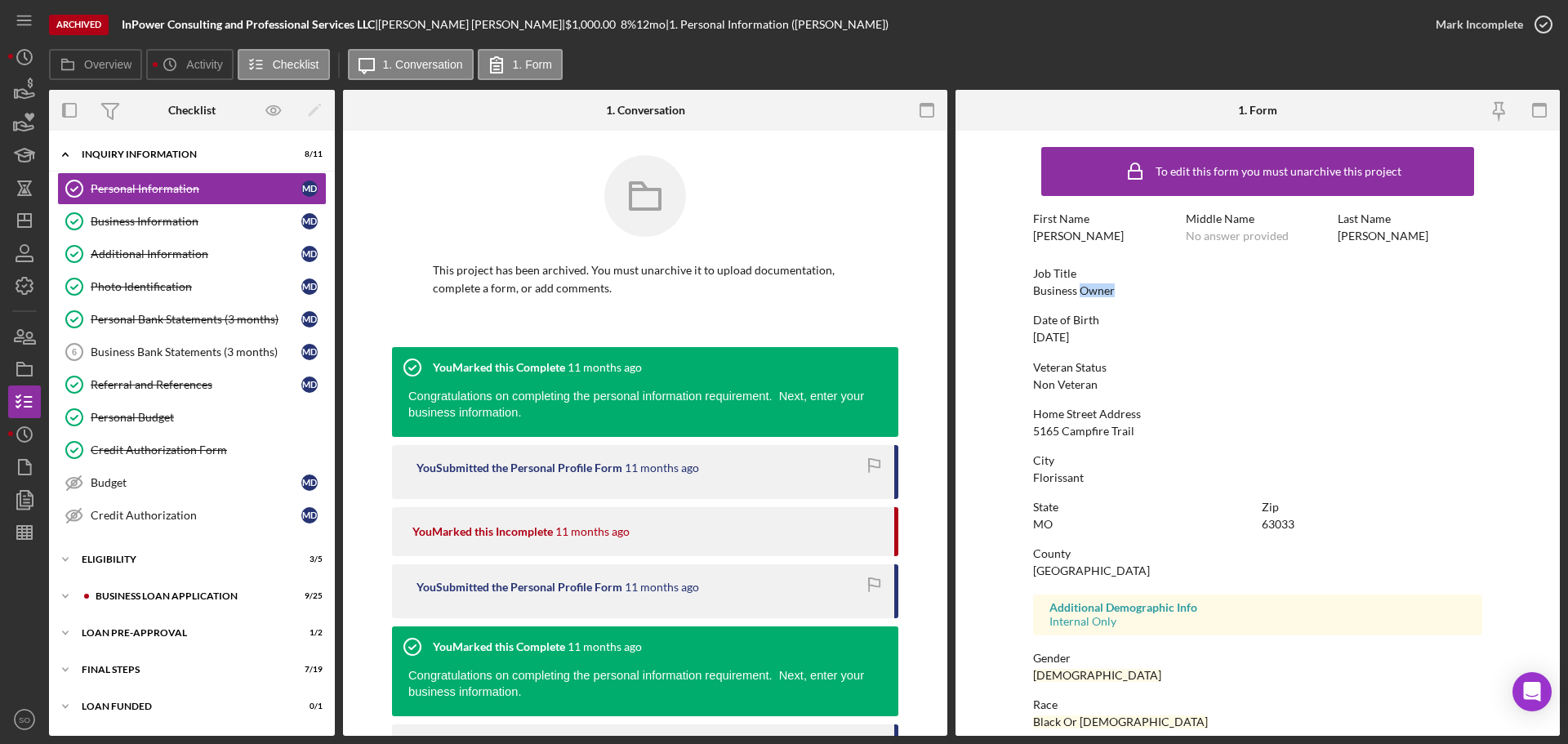
click at [1079, 292] on div "Business Owner" at bounding box center [1074, 291] width 82 height 13
click at [1058, 346] on div "To edit this form you must unarchive this project First Name Marlena Middle Nam…" at bounding box center [1258, 511] width 449 height 746
click at [1059, 339] on div "01/17/1981" at bounding box center [1051, 337] width 36 height 13
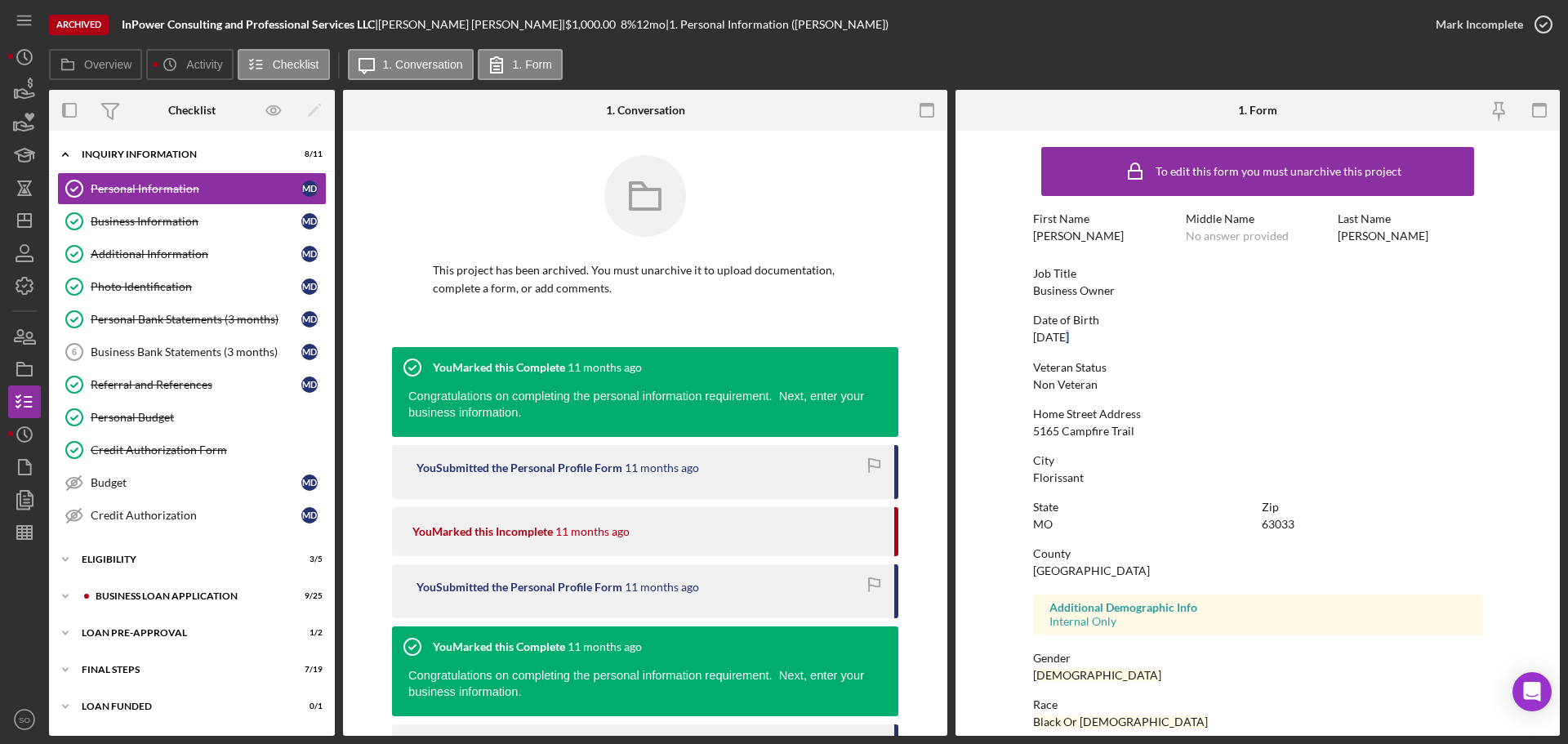
click at [1059, 339] on div "01/17/1981" at bounding box center [1051, 337] width 36 height 13
copy div "01/17/1981"
click at [1077, 430] on div "5165 Campfire Trail" at bounding box center [1084, 431] width 102 height 13
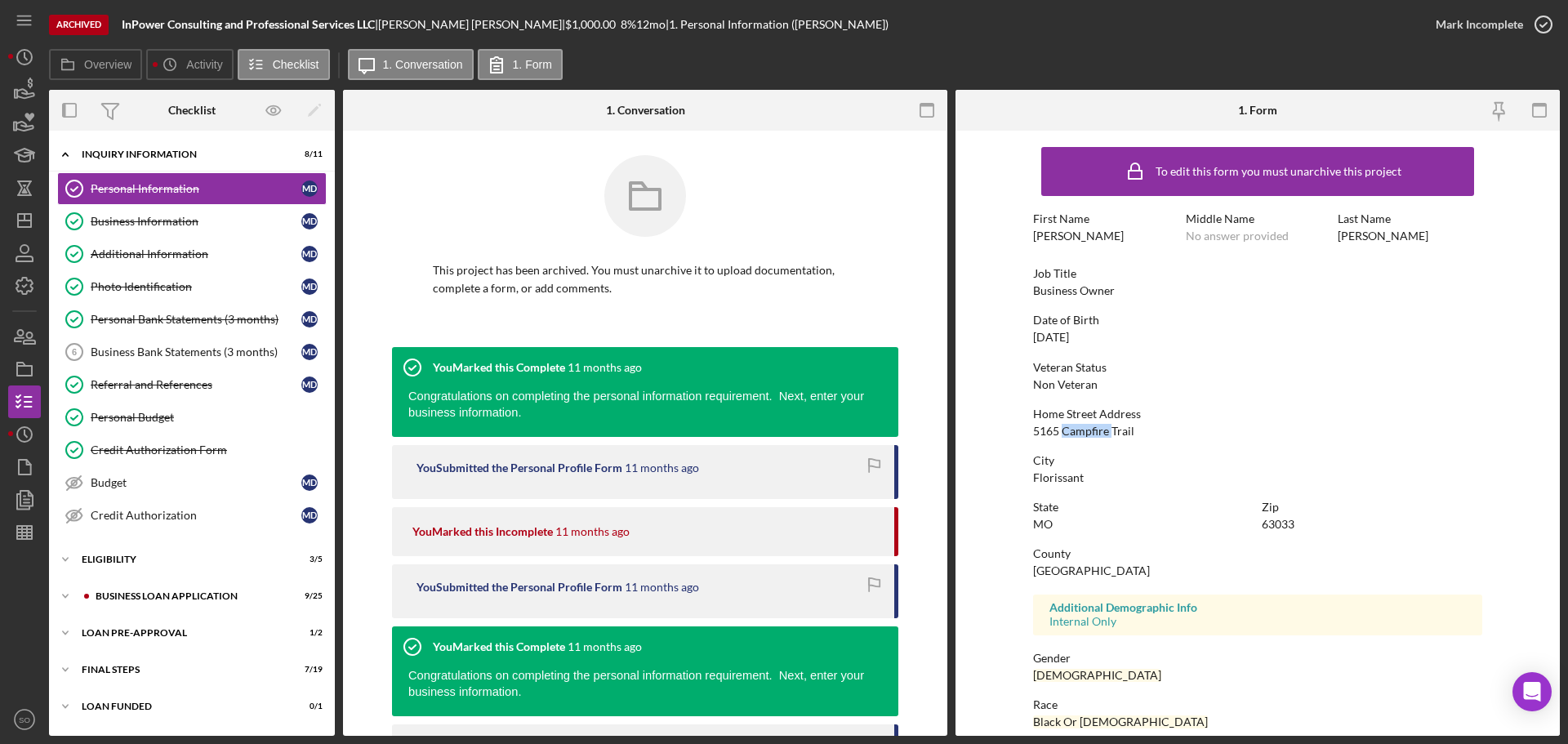
click at [1077, 430] on div "5165 Campfire Trail" at bounding box center [1084, 431] width 102 height 13
copy div "5165 Campfire Trail"
click at [1038, 477] on div "Florissant" at bounding box center [1059, 477] width 50 height 13
copy div "Florissant"
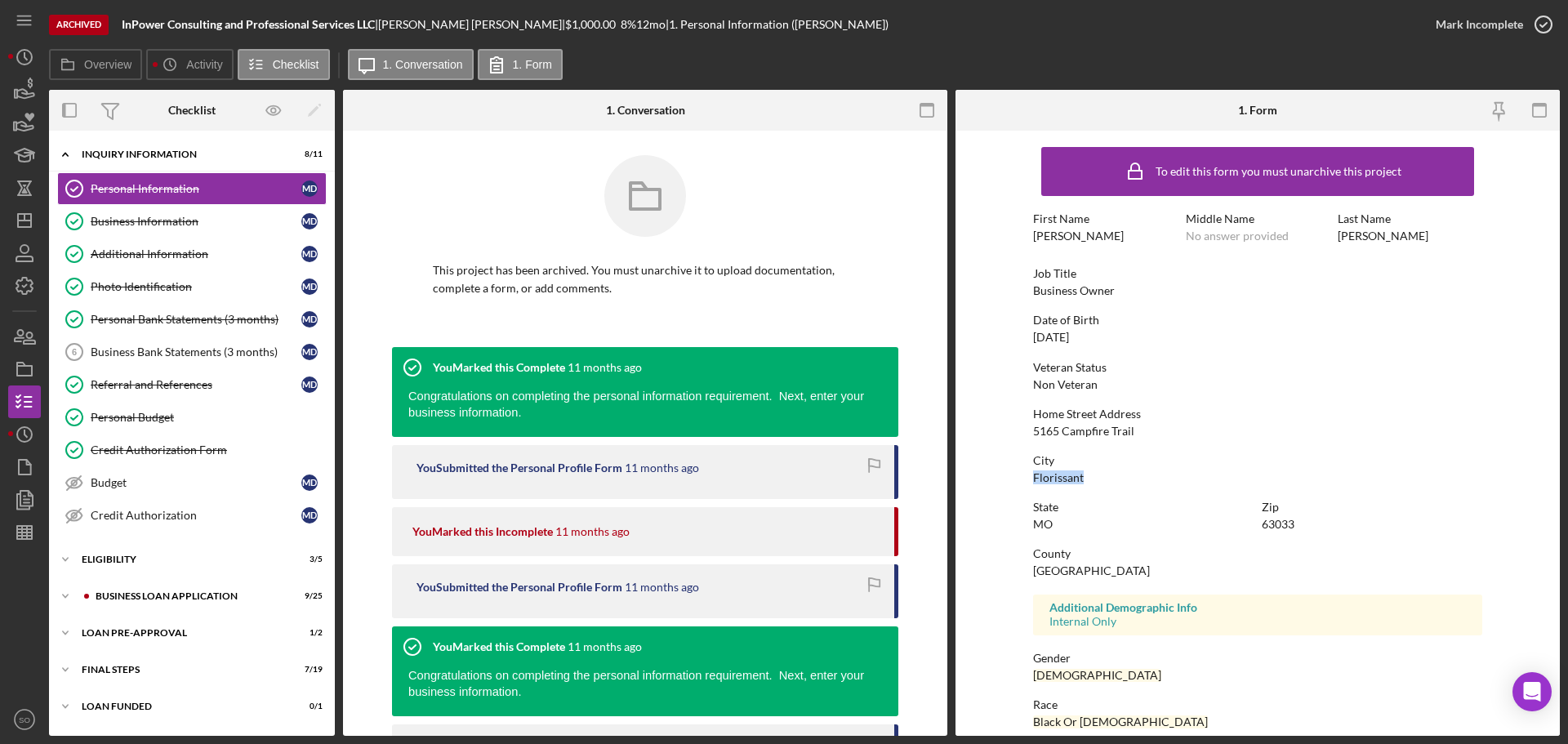
click at [1274, 523] on div "63033" at bounding box center [1278, 524] width 33 height 13
copy div "63033"
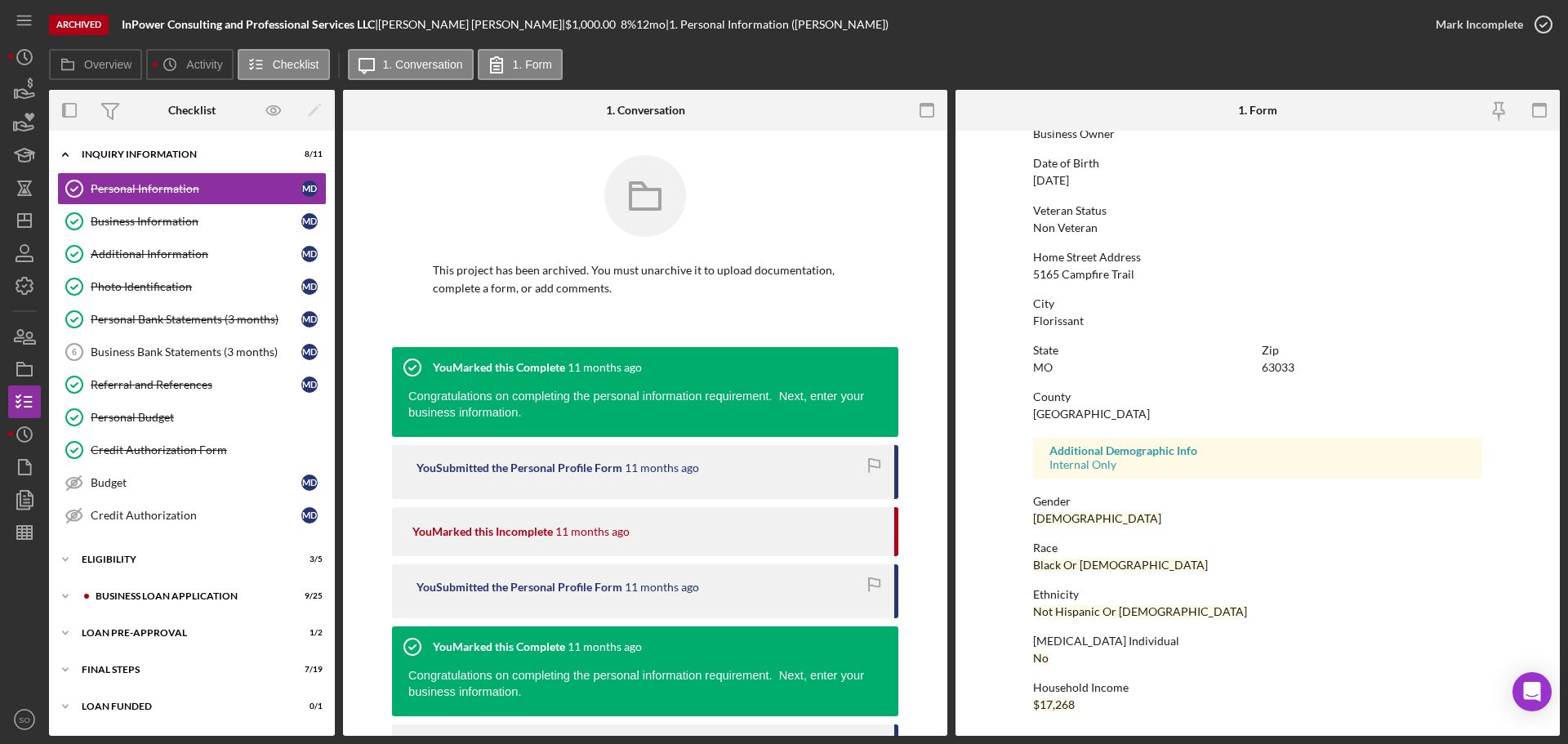
click at [1076, 418] on div "St. Louis County" at bounding box center [1092, 414] width 117 height 13
copy div "St. Louis County"
click at [180, 223] on div "Business Information" at bounding box center [195, 221] width 211 height 13
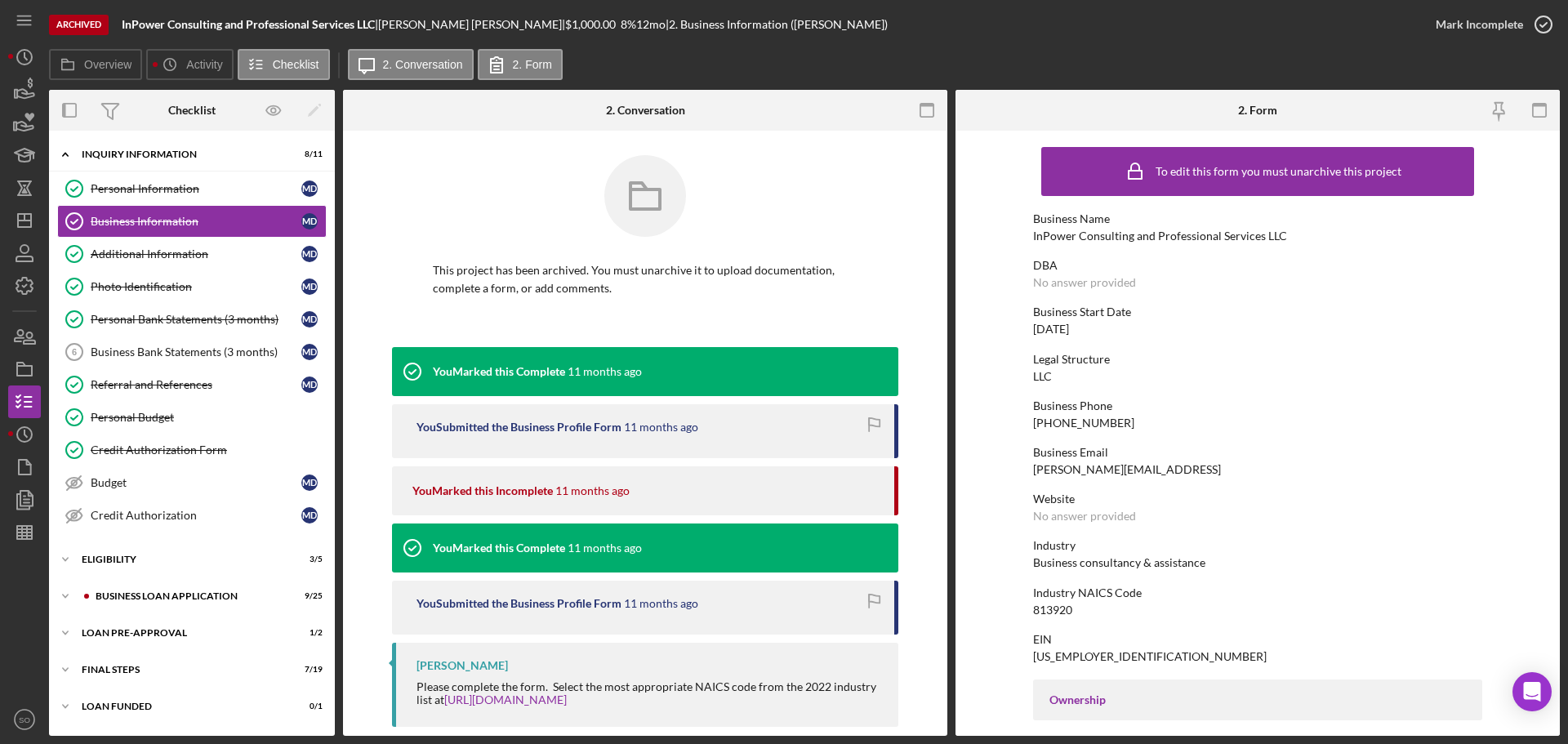
click at [1051, 332] on div "11/05/2019" at bounding box center [1051, 329] width 36 height 13
click at [1051, 331] on div "11/05/2019" at bounding box center [1051, 329] width 36 height 13
copy div "11/05/2019"
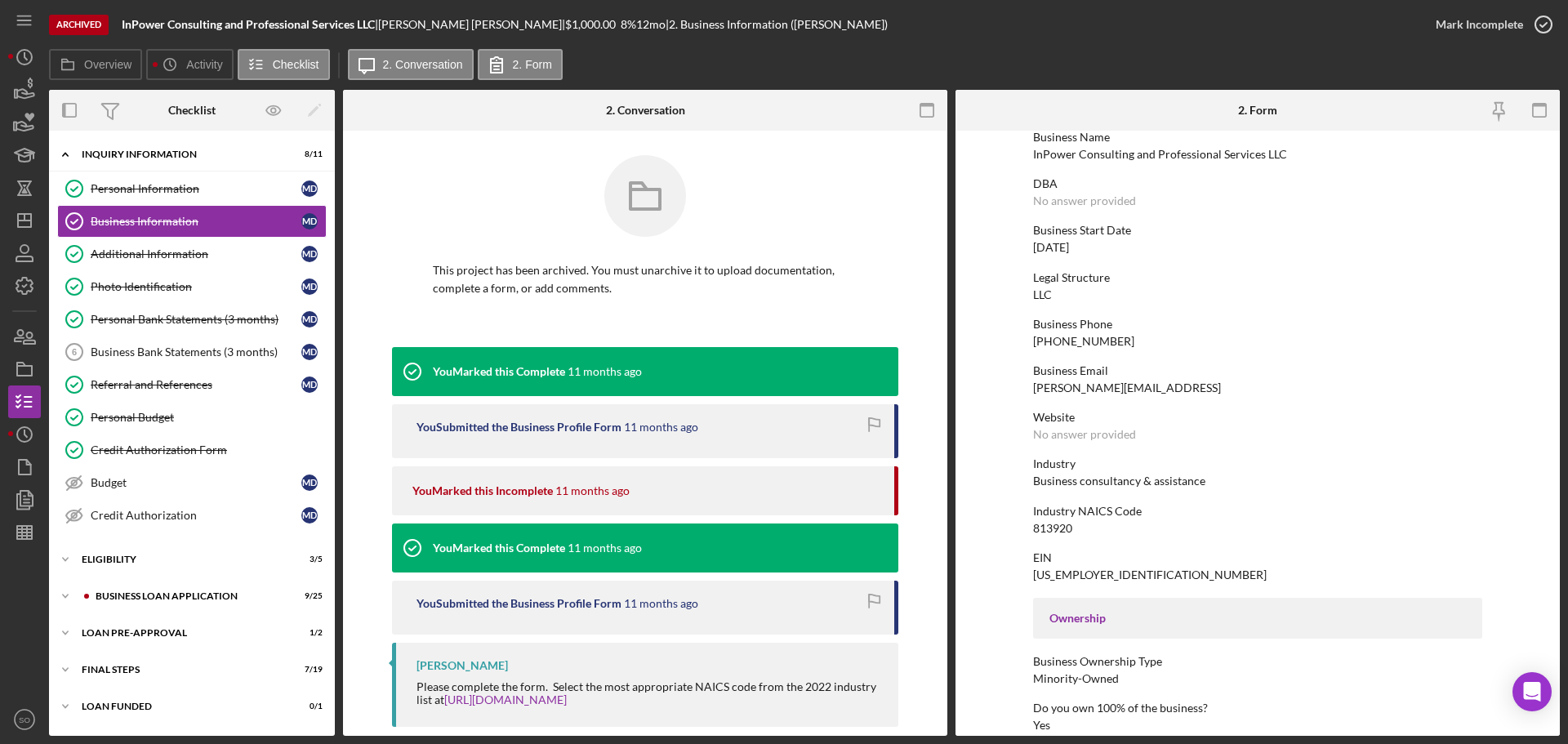
click at [1065, 480] on div "Business consultancy & assistance" at bounding box center [1119, 481] width 173 height 13
copy div "Business consultancy & assistance"
click at [1048, 531] on div "813920" at bounding box center [1053, 528] width 39 height 13
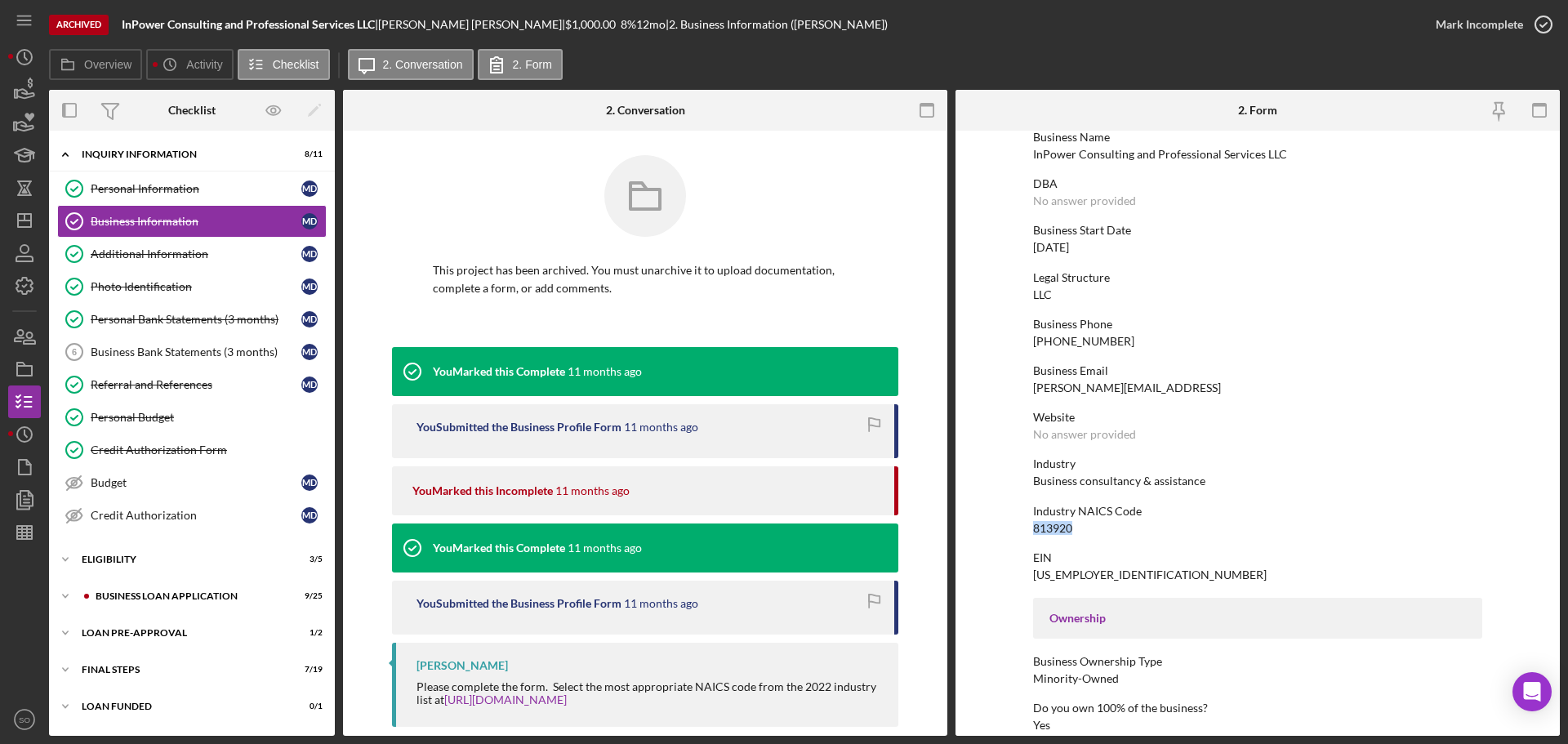
click at [1048, 531] on div "813920" at bounding box center [1053, 528] width 39 height 13
copy div "813920"
click at [1086, 575] on div "84-3593824" at bounding box center [1150, 575] width 233 height 13
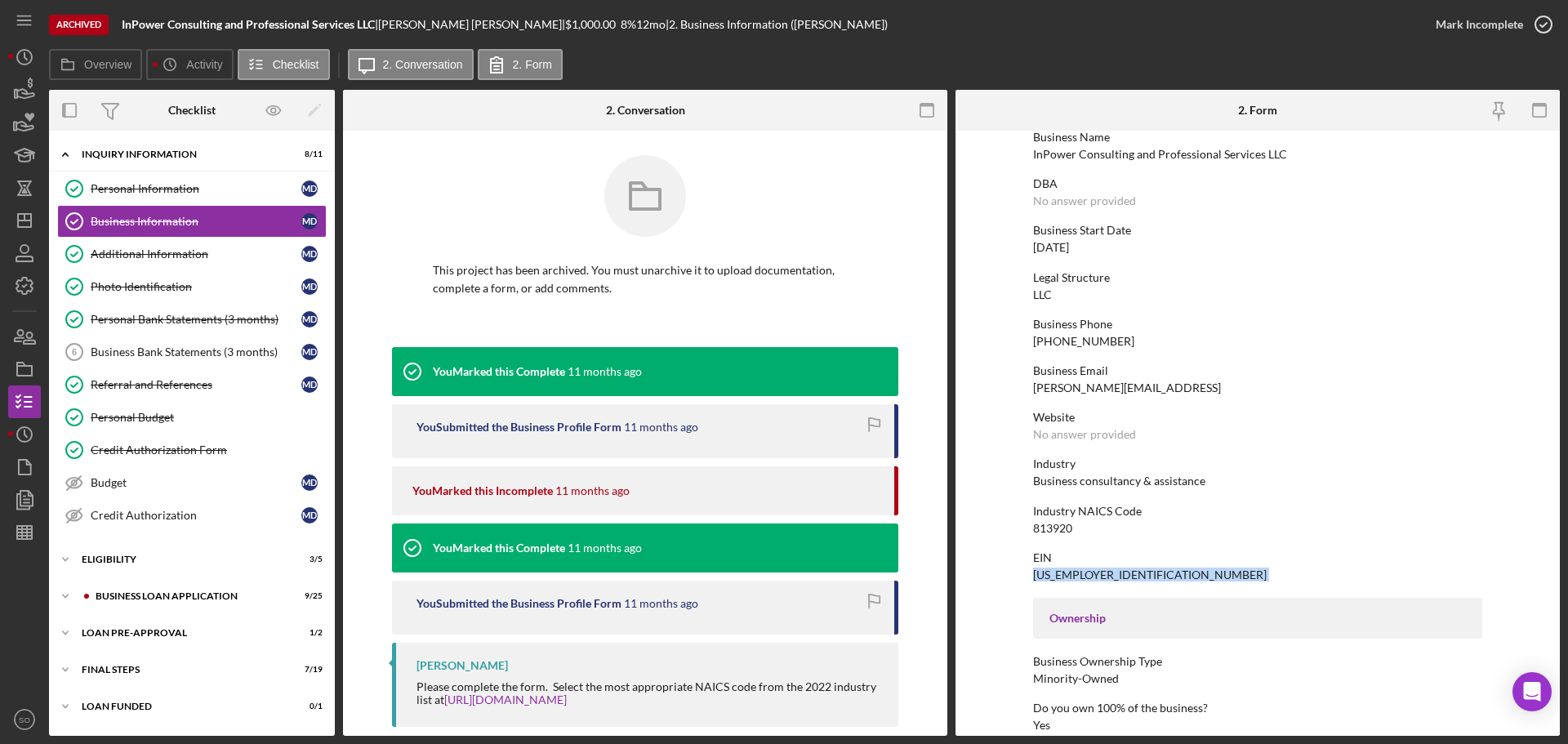
copy div "84-3593824"
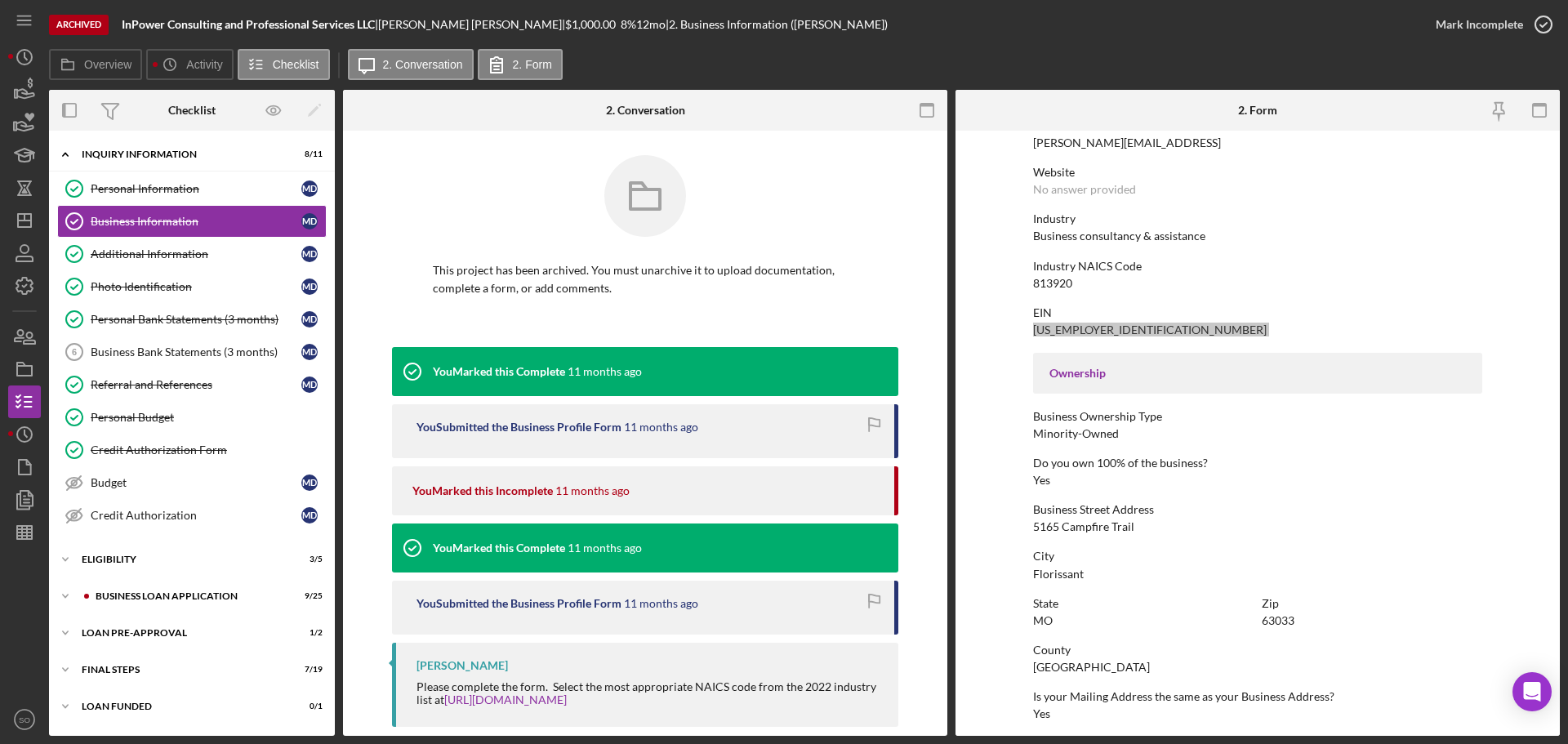
scroll to position [409, 0]
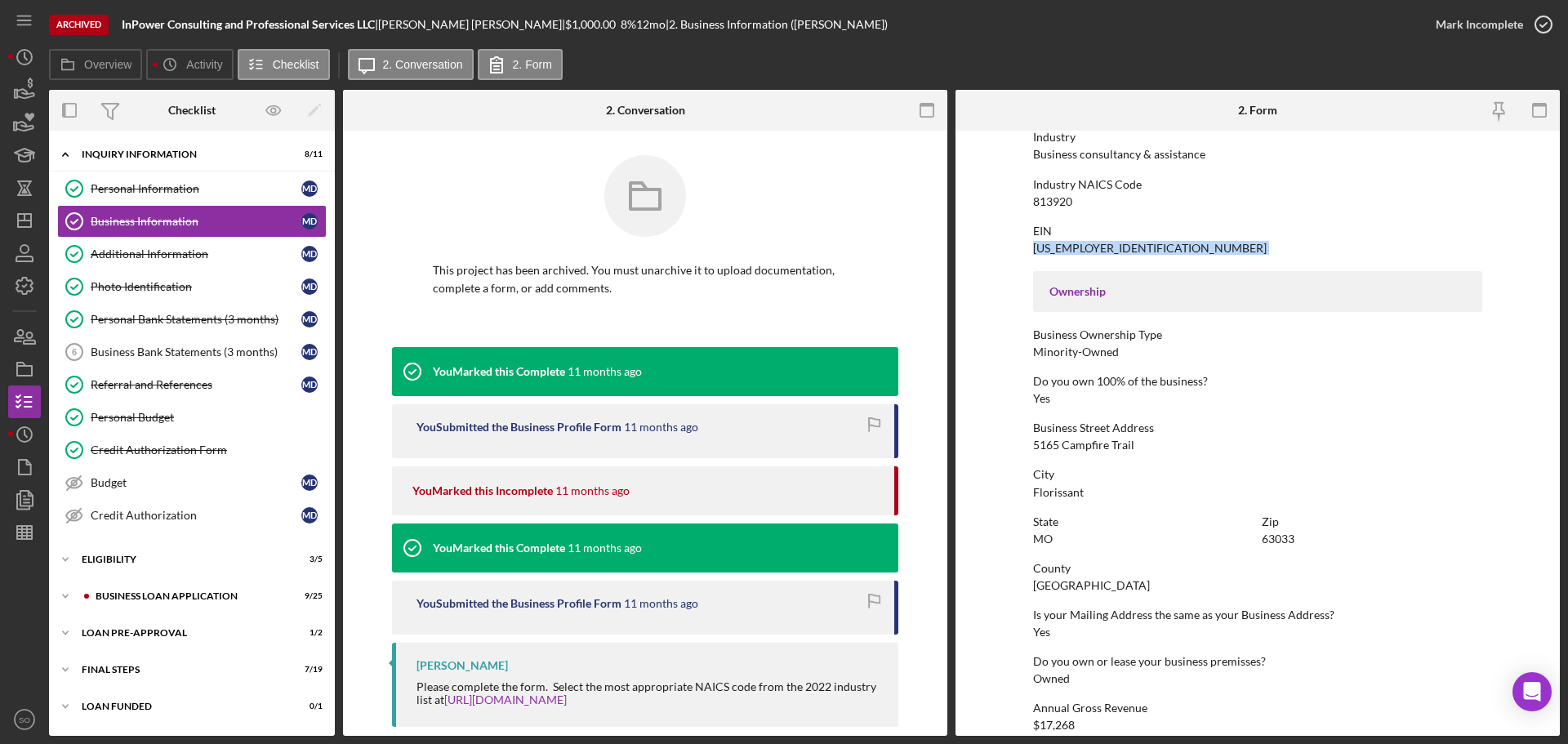
click at [1084, 449] on div "5165 Campfire Trail" at bounding box center [1084, 444] width 102 height 13
copy div "5165 Campfire Trail"
click at [1047, 501] on div "To edit this form you must unarchive this project Business Name InPower Consult…" at bounding box center [1258, 338] width 449 height 1216
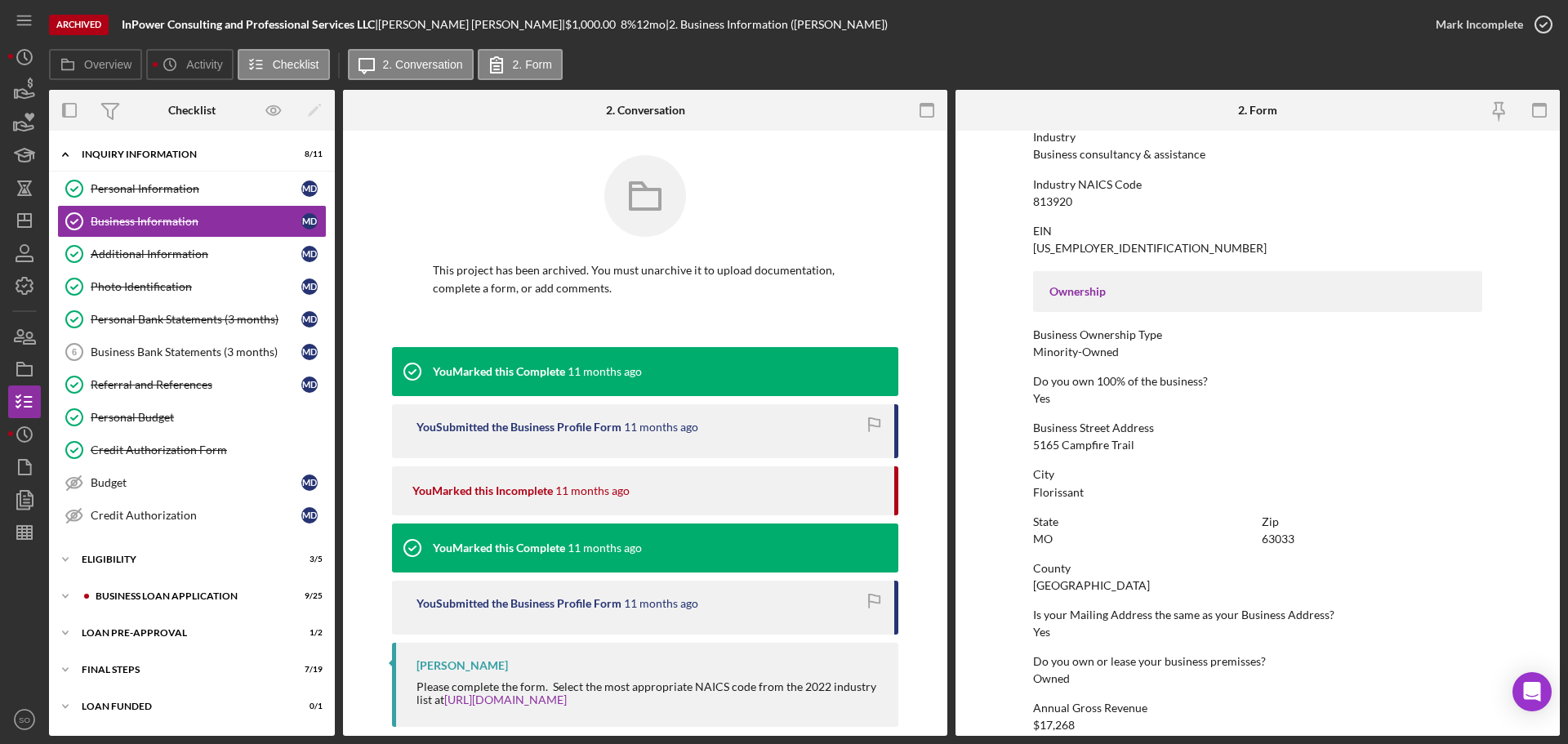
click at [1047, 492] on div "Florissant" at bounding box center [1059, 492] width 50 height 13
click at [1287, 541] on div "63033" at bounding box center [1278, 539] width 33 height 13
click at [1066, 583] on div "St. Louis County" at bounding box center [1092, 585] width 117 height 13
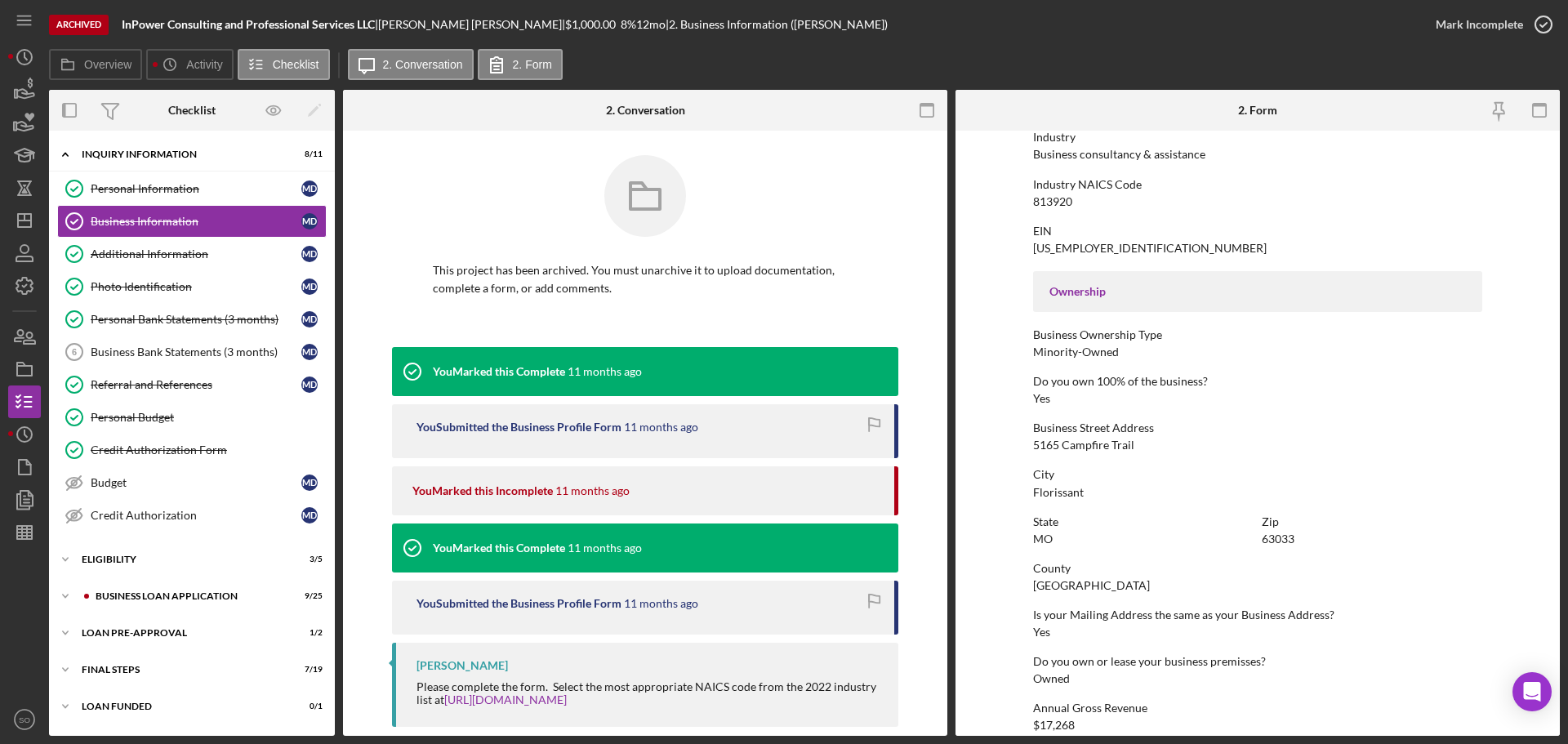
click at [1066, 583] on div "St. Louis County" at bounding box center [1092, 585] width 117 height 13
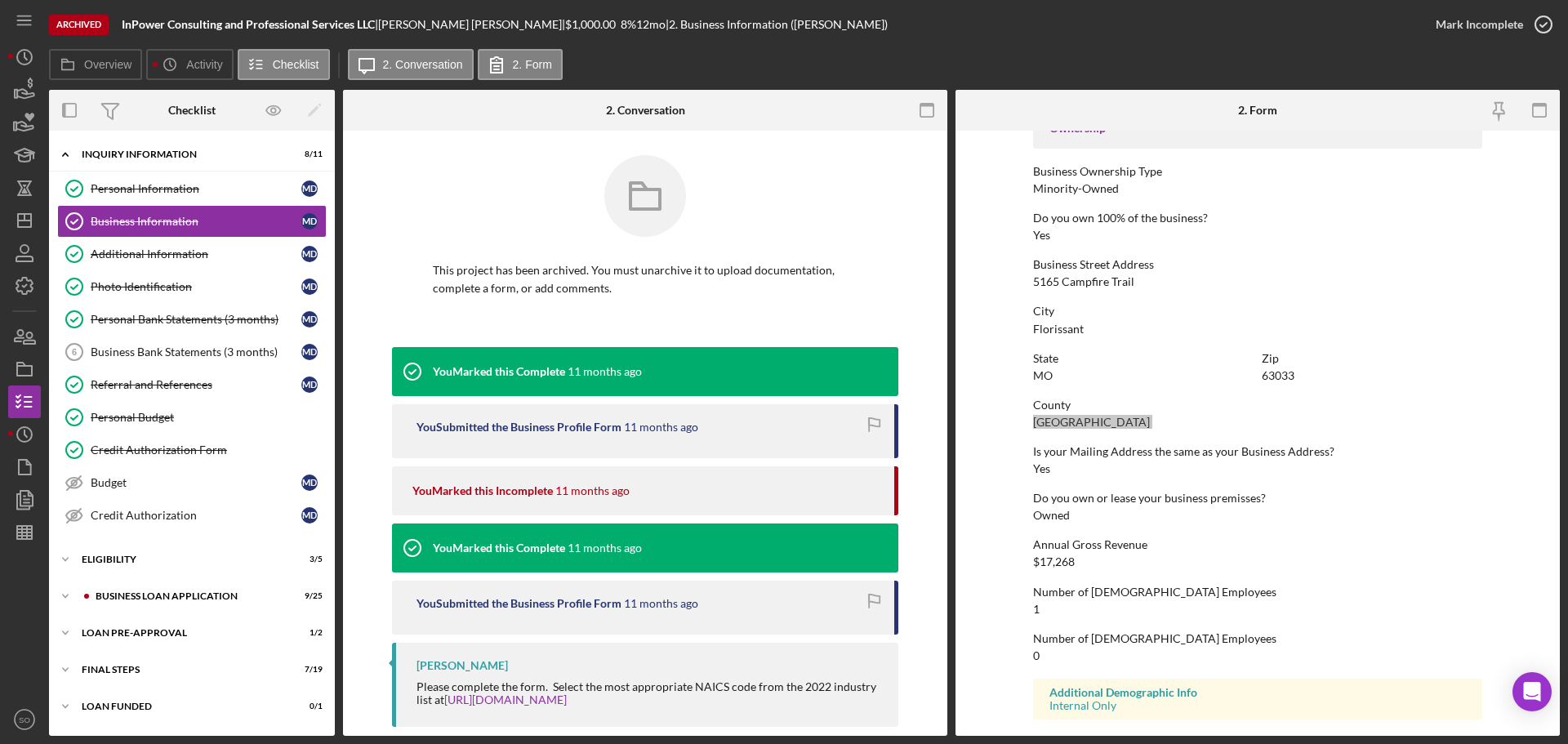
scroll to position [627, 0]
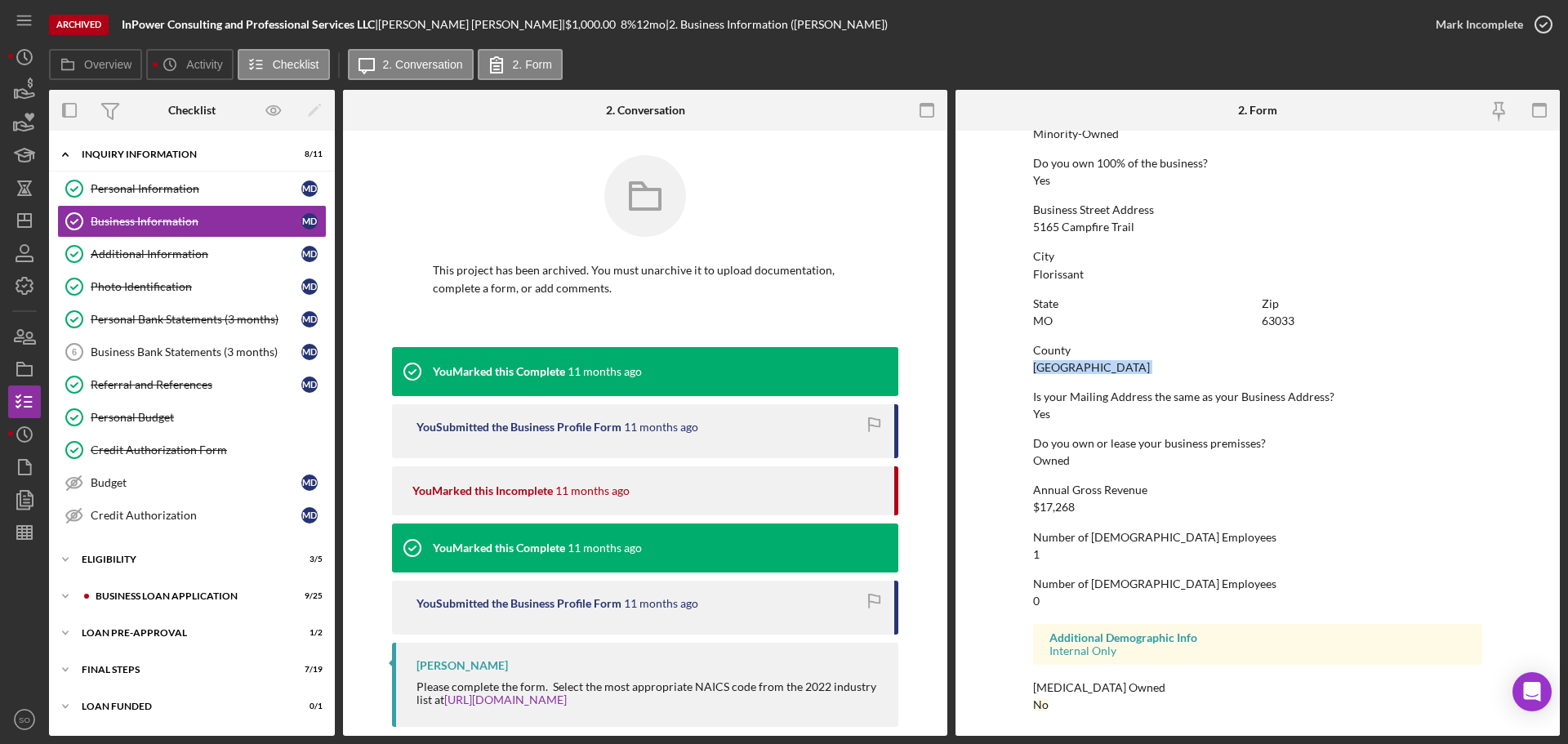
click at [1066, 512] on div "$17,268" at bounding box center [1054, 507] width 42 height 13
click at [185, 245] on link "Additional Information Additional Information M D" at bounding box center [192, 254] width 270 height 33
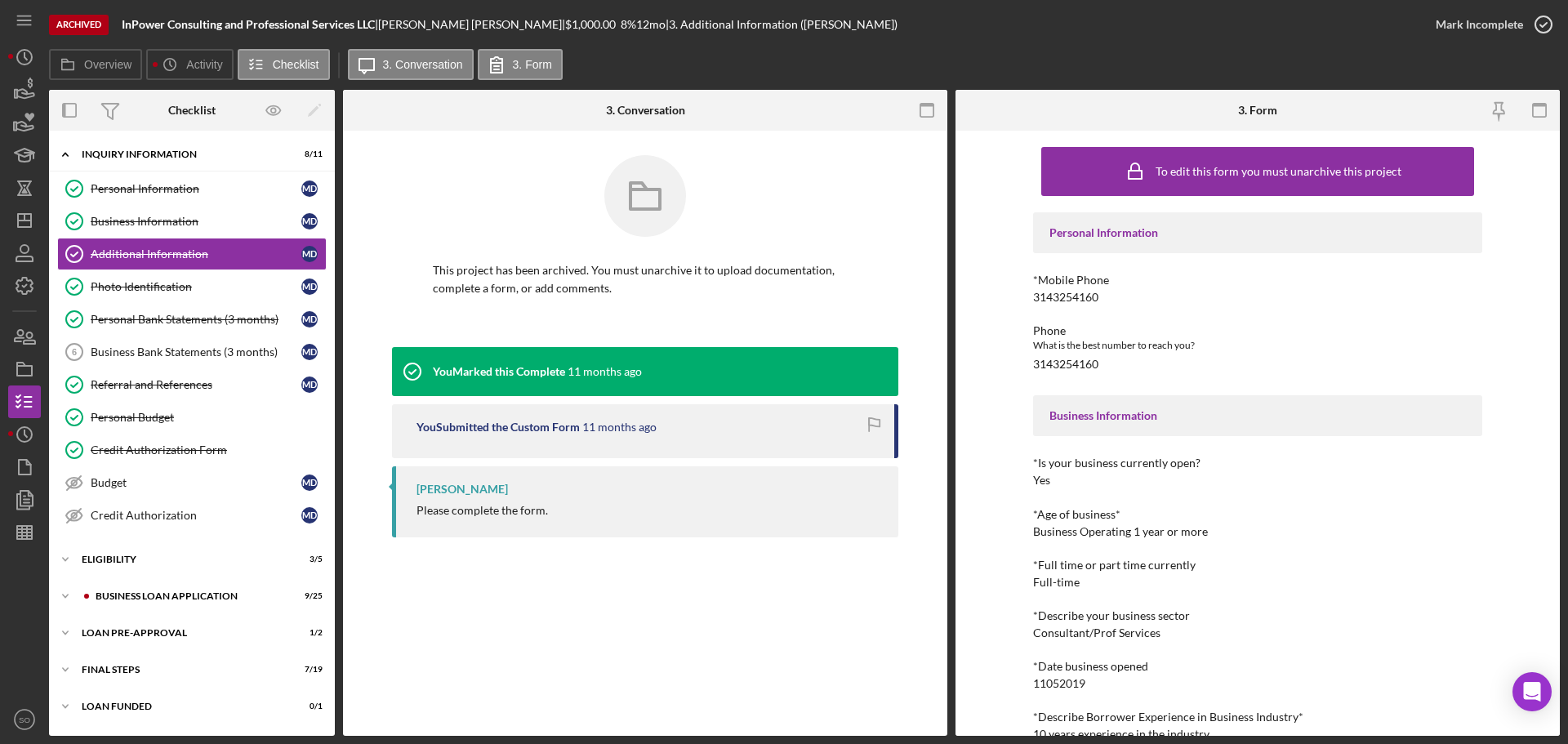
click at [1054, 294] on div "3143254160" at bounding box center [1066, 297] width 65 height 13
click at [1053, 294] on div "3143254160" at bounding box center [1066, 297] width 65 height 13
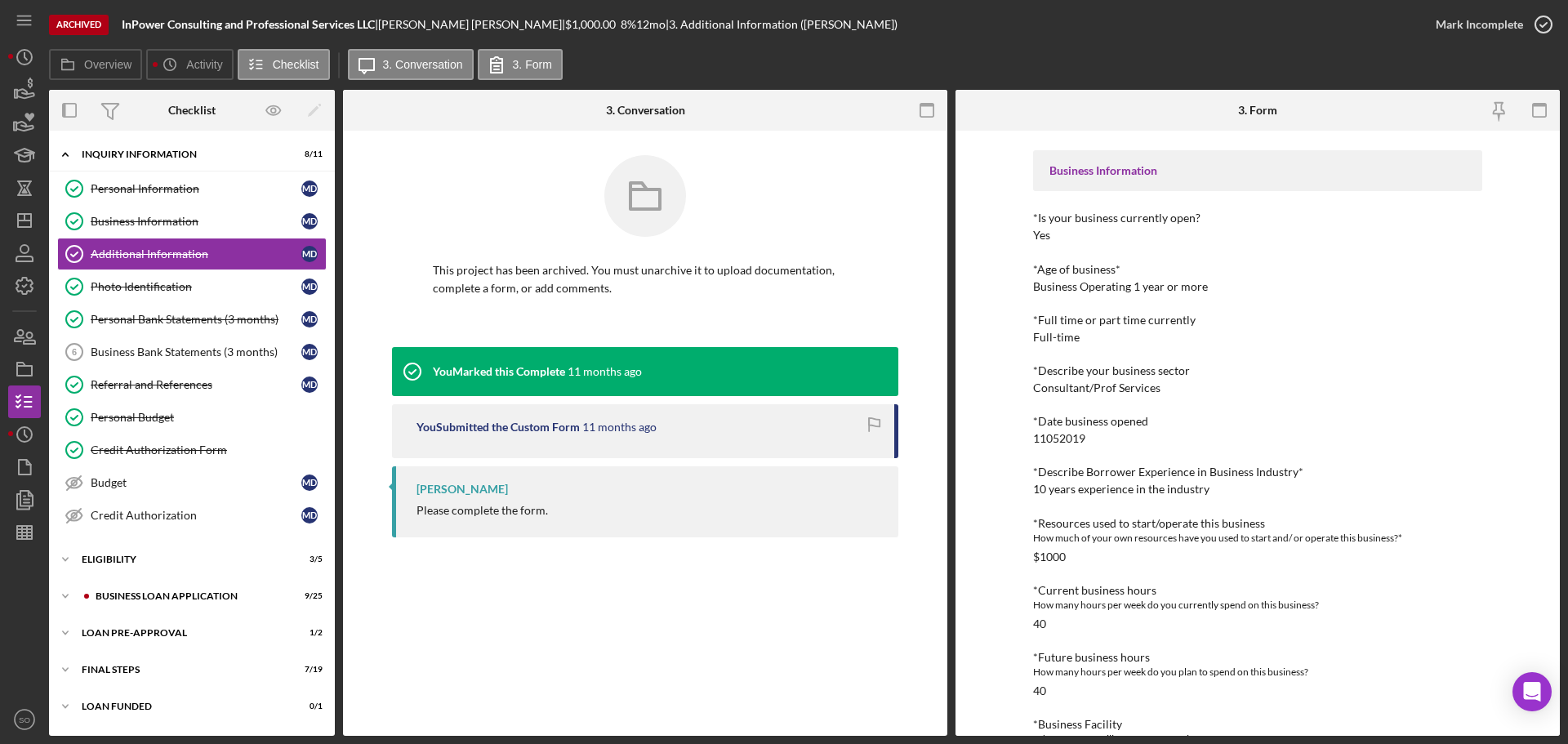
click at [1059, 441] on div "11052019" at bounding box center [1060, 438] width 52 height 13
click at [1096, 490] on div "10 years experience in the industry" at bounding box center [1121, 489] width 176 height 13
click at [1095, 490] on div "10 years experience in the industry" at bounding box center [1121, 489] width 176 height 13
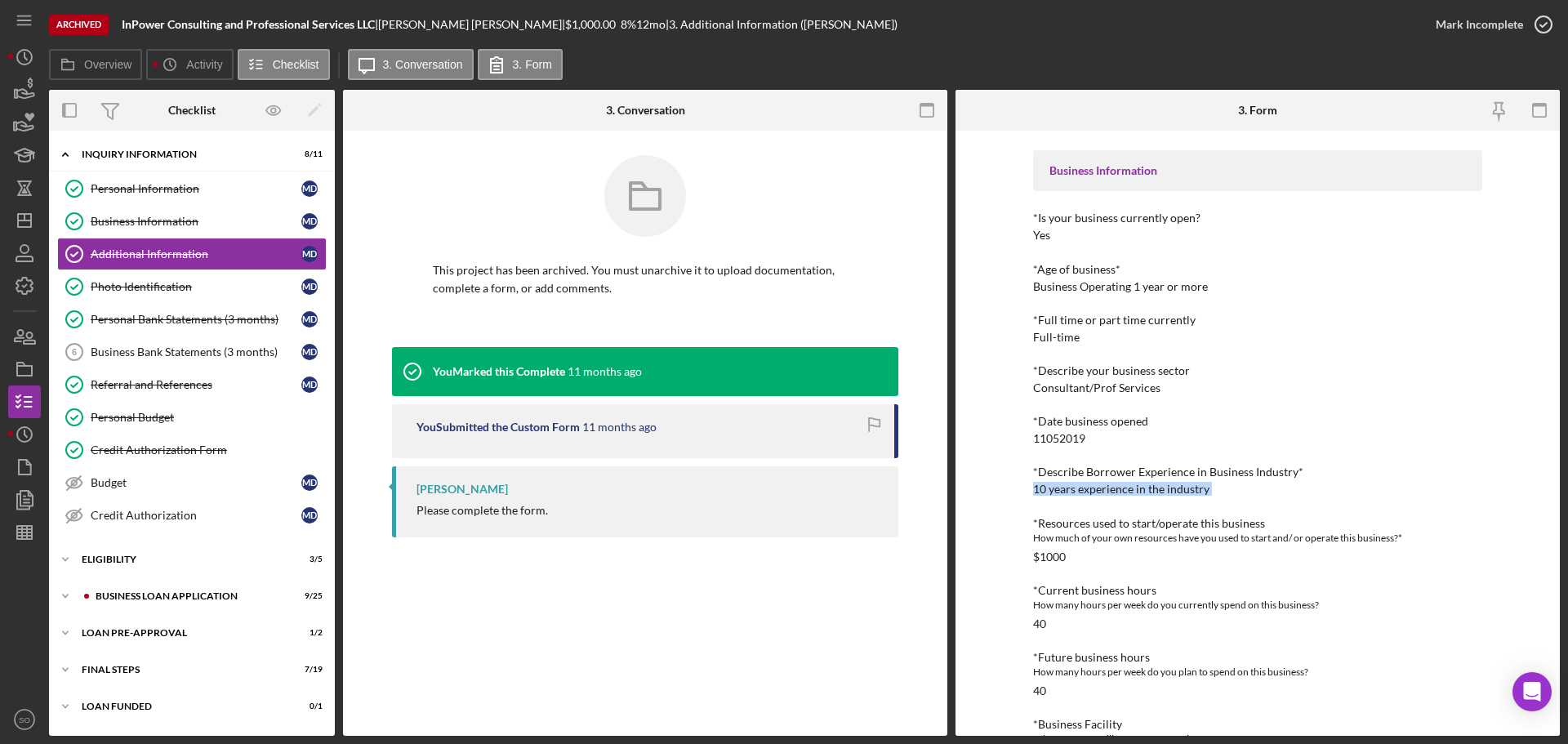
click at [1094, 490] on div "10 years experience in the industry" at bounding box center [1121, 489] width 176 height 13
click at [1049, 558] on div "$1000" at bounding box center [1050, 556] width 33 height 13
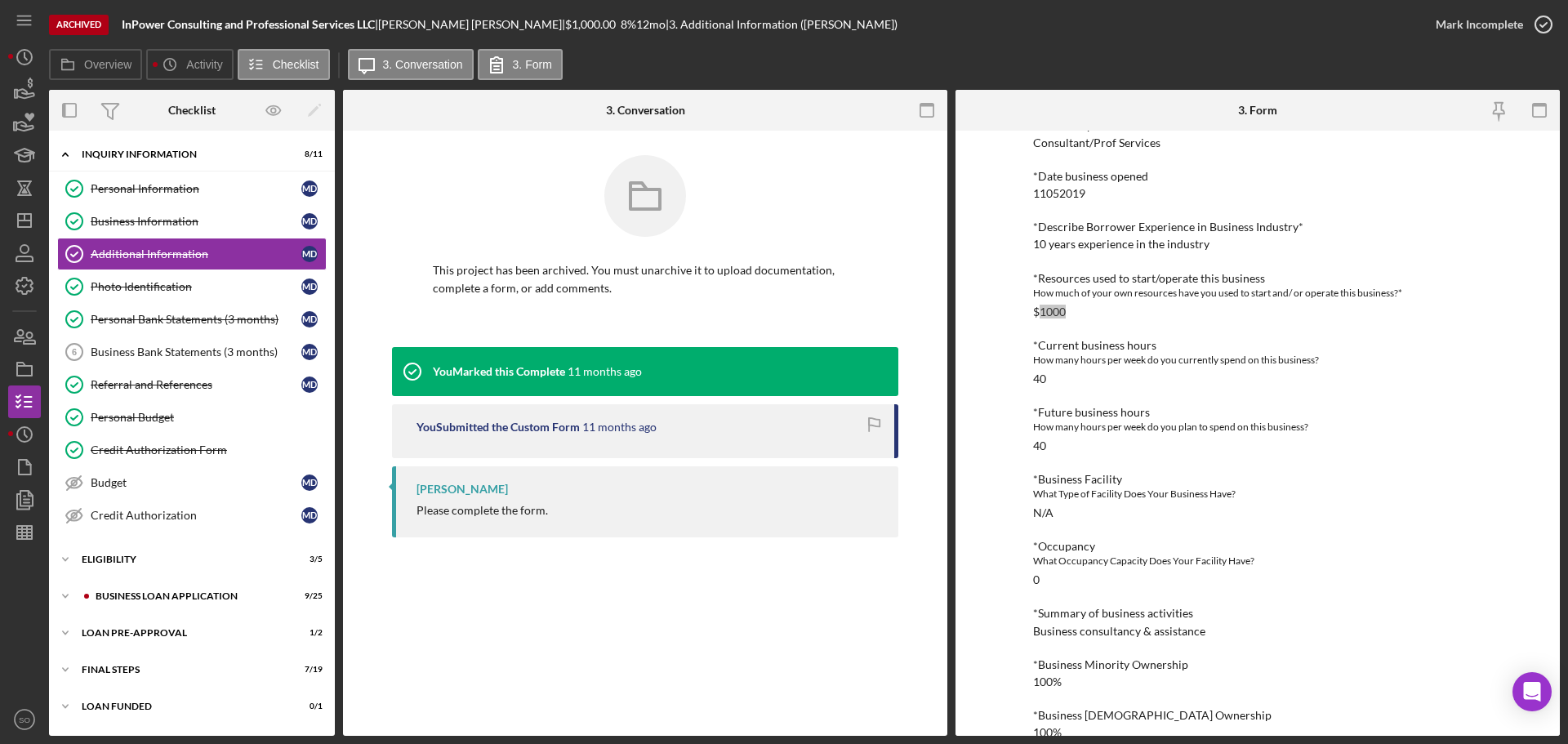
scroll to position [518, 0]
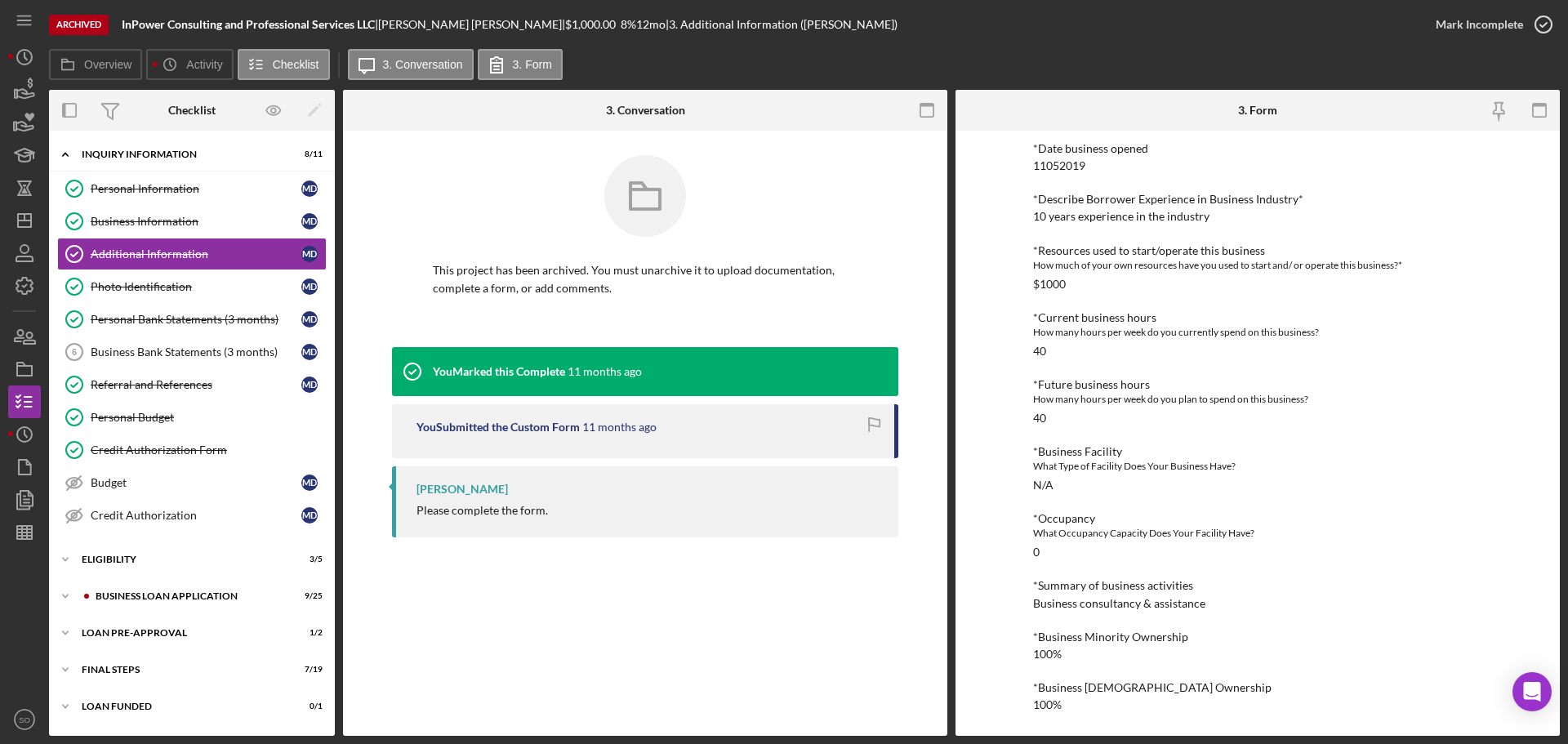
click at [1174, 608] on div "Business consultancy & assistance" at bounding box center [1119, 603] width 173 height 13
click at [167, 382] on div "Referral and References" at bounding box center [195, 385] width 211 height 13
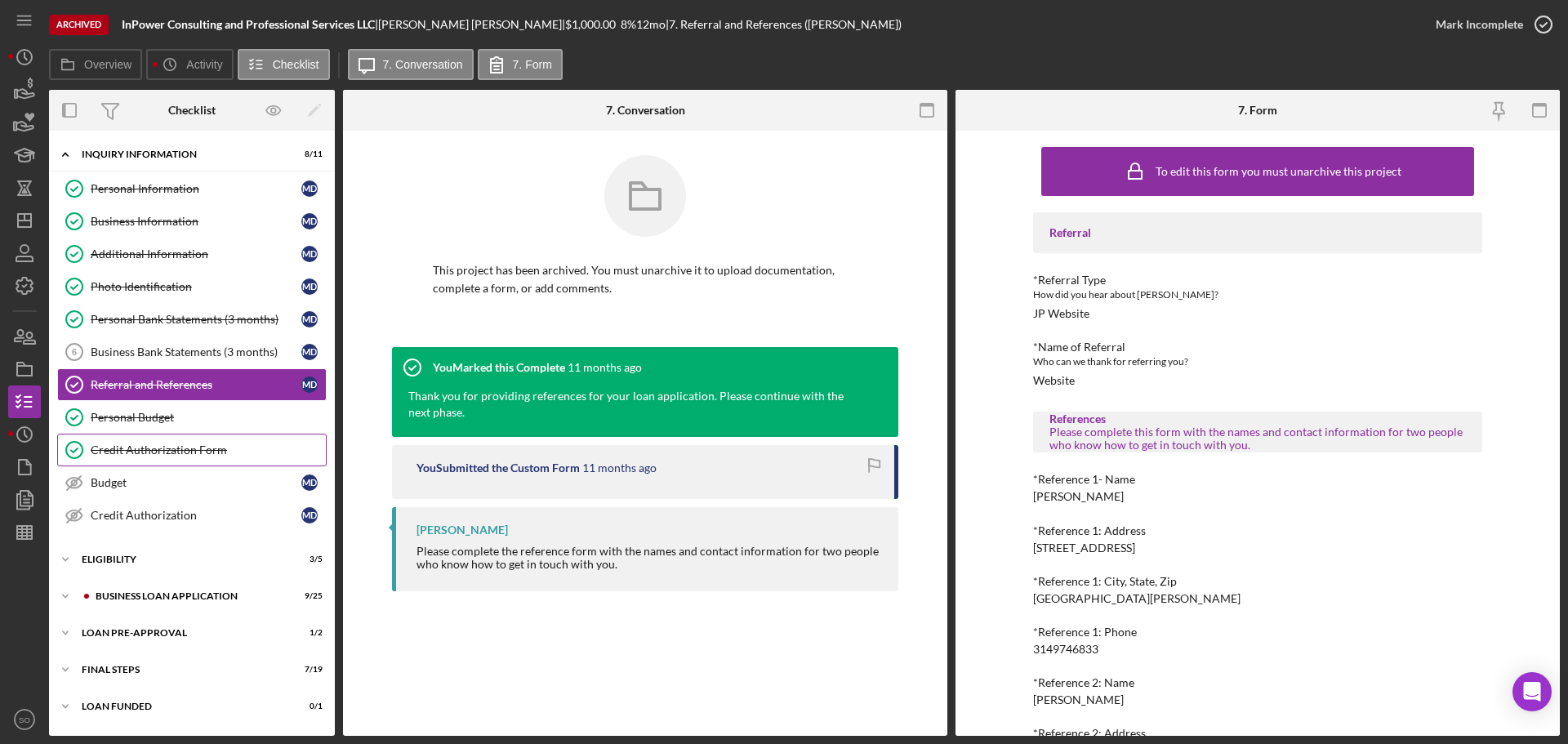
click at [228, 446] on div "Credit Authorization Form" at bounding box center [207, 450] width 235 height 13
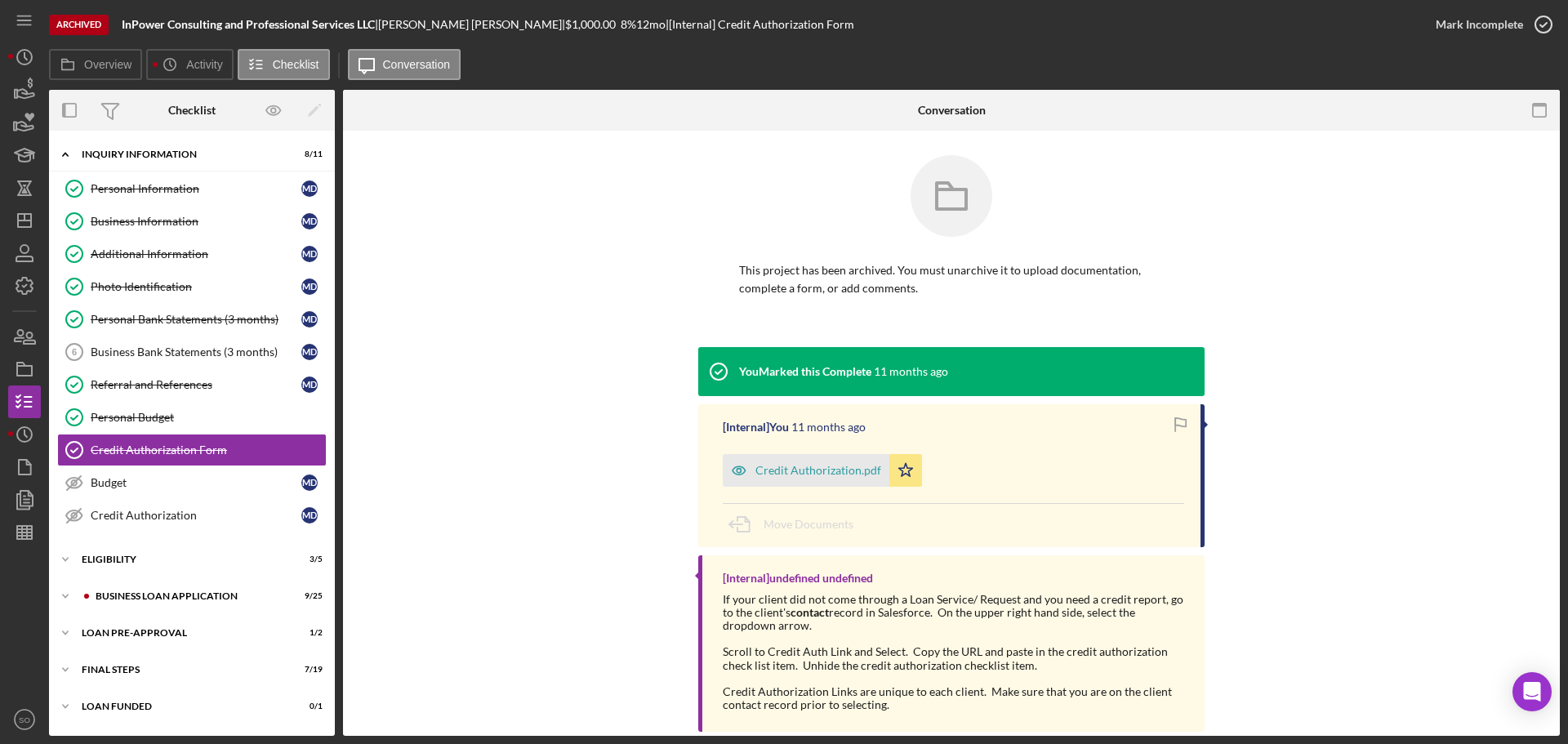
scroll to position [29, 0]
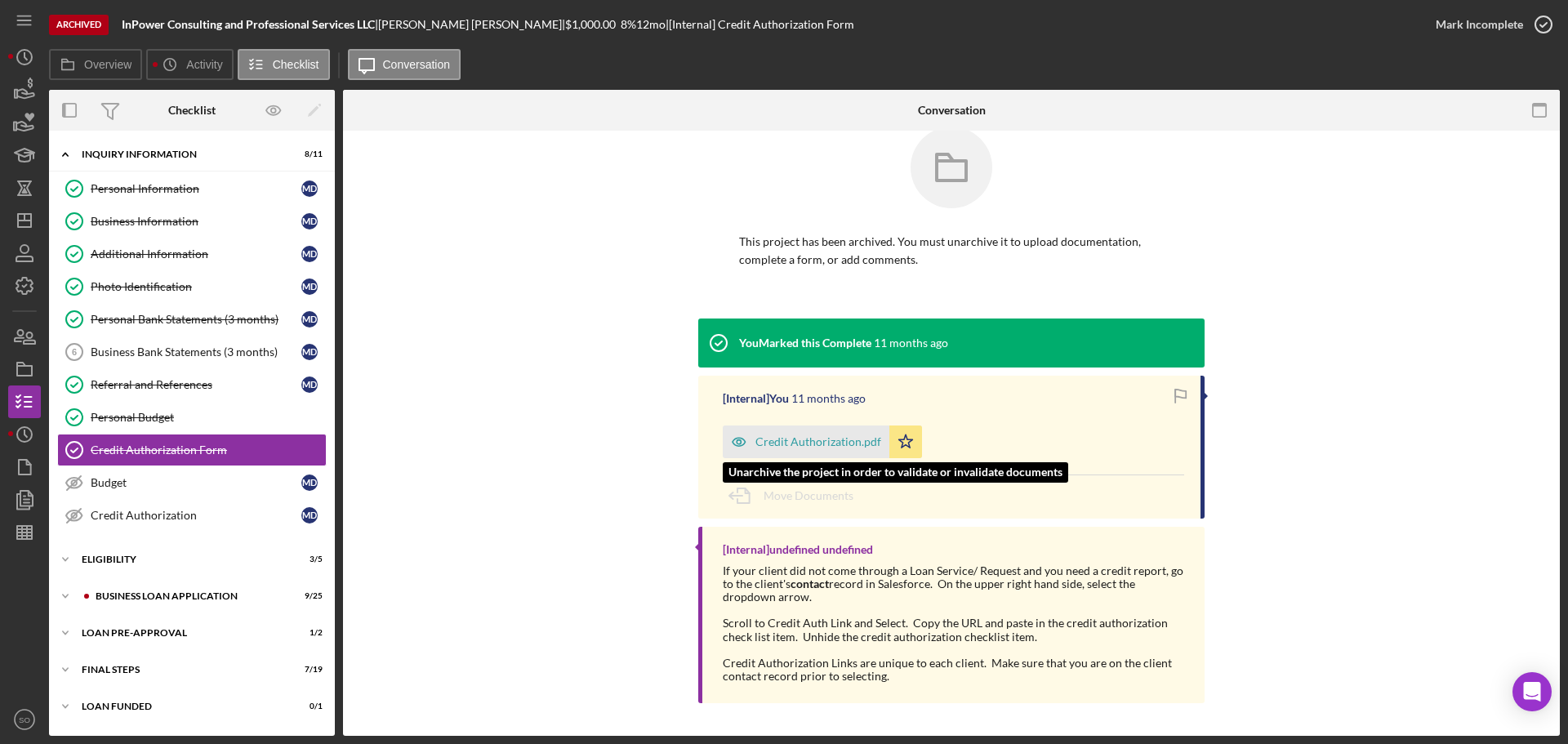
click at [835, 440] on div "Credit Authorization.pdf" at bounding box center [818, 442] width 126 height 13
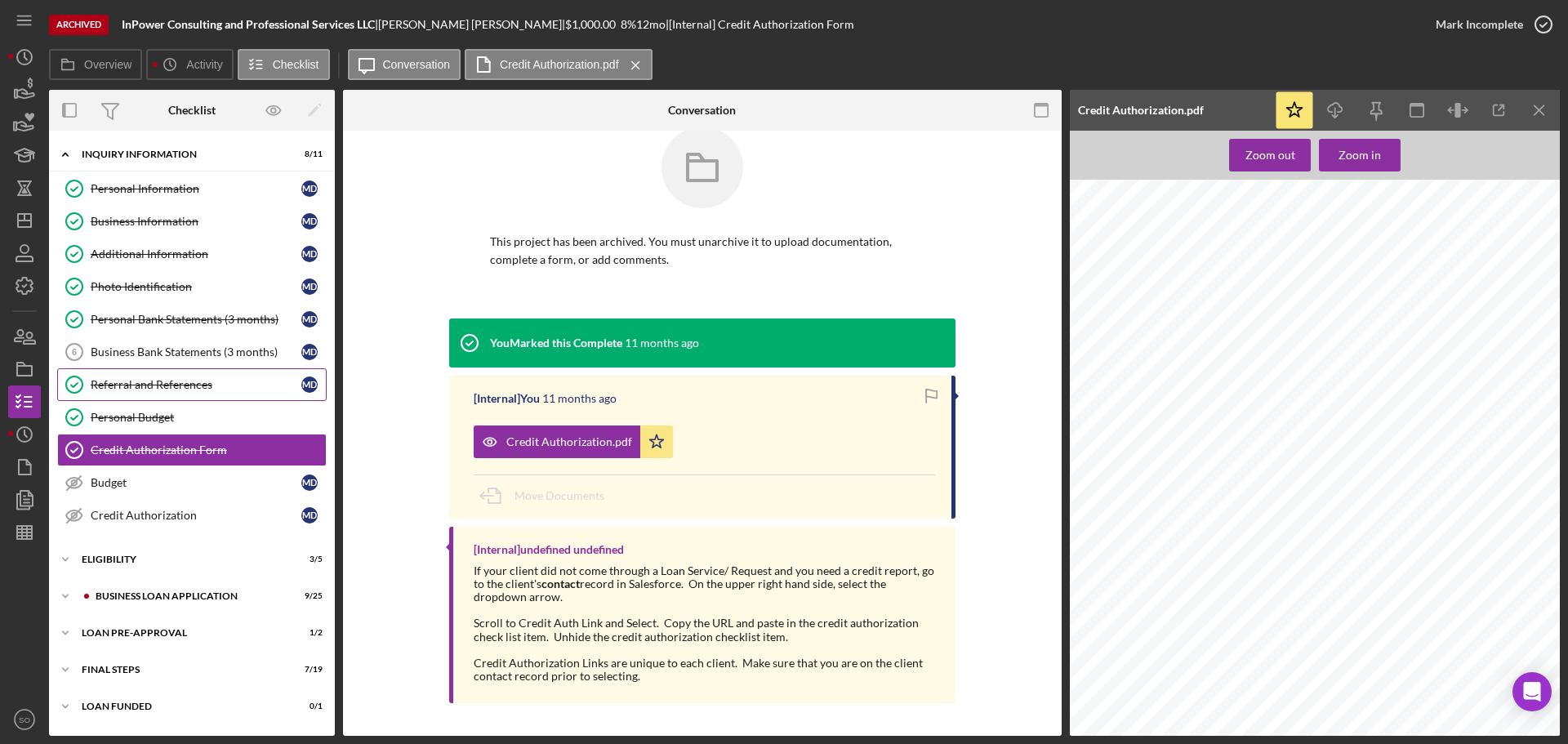
click at [160, 392] on link "Referral and References Referral and References M D" at bounding box center [192, 385] width 270 height 33
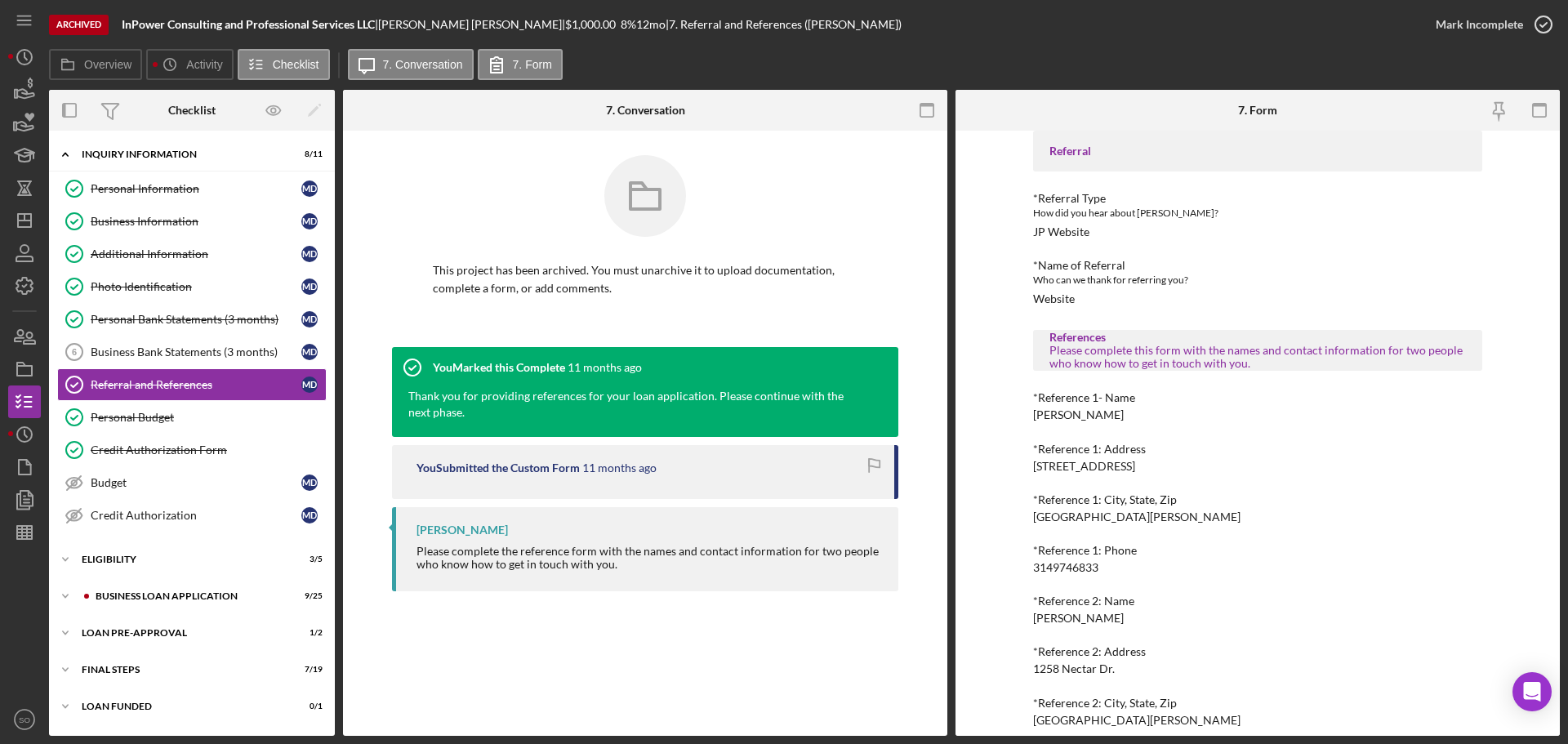
scroll to position [148, 0]
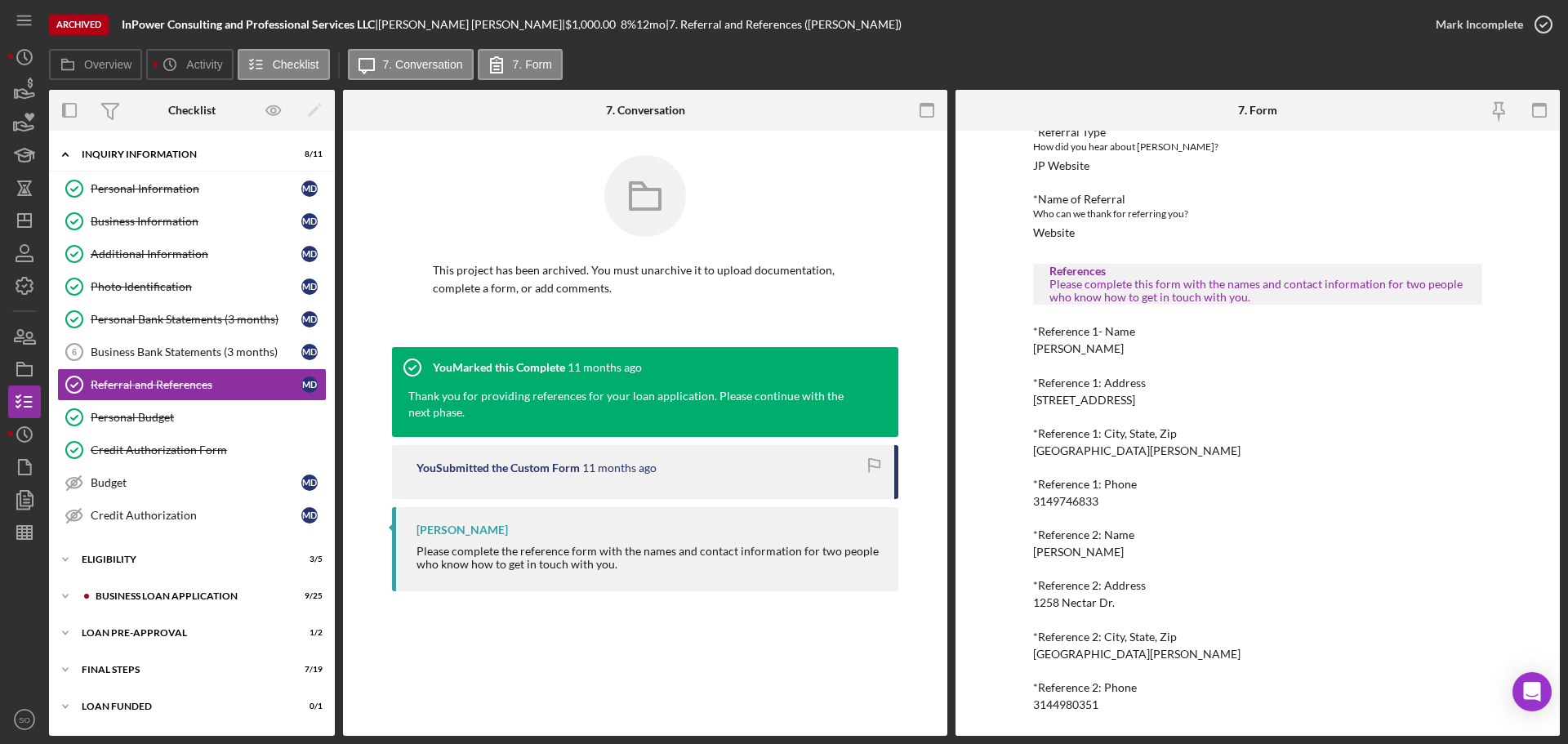
click at [1073, 348] on div "Katrina Davis" at bounding box center [1079, 348] width 90 height 13
click at [1044, 396] on div "3712 Olsney Dr" at bounding box center [1085, 400] width 102 height 13
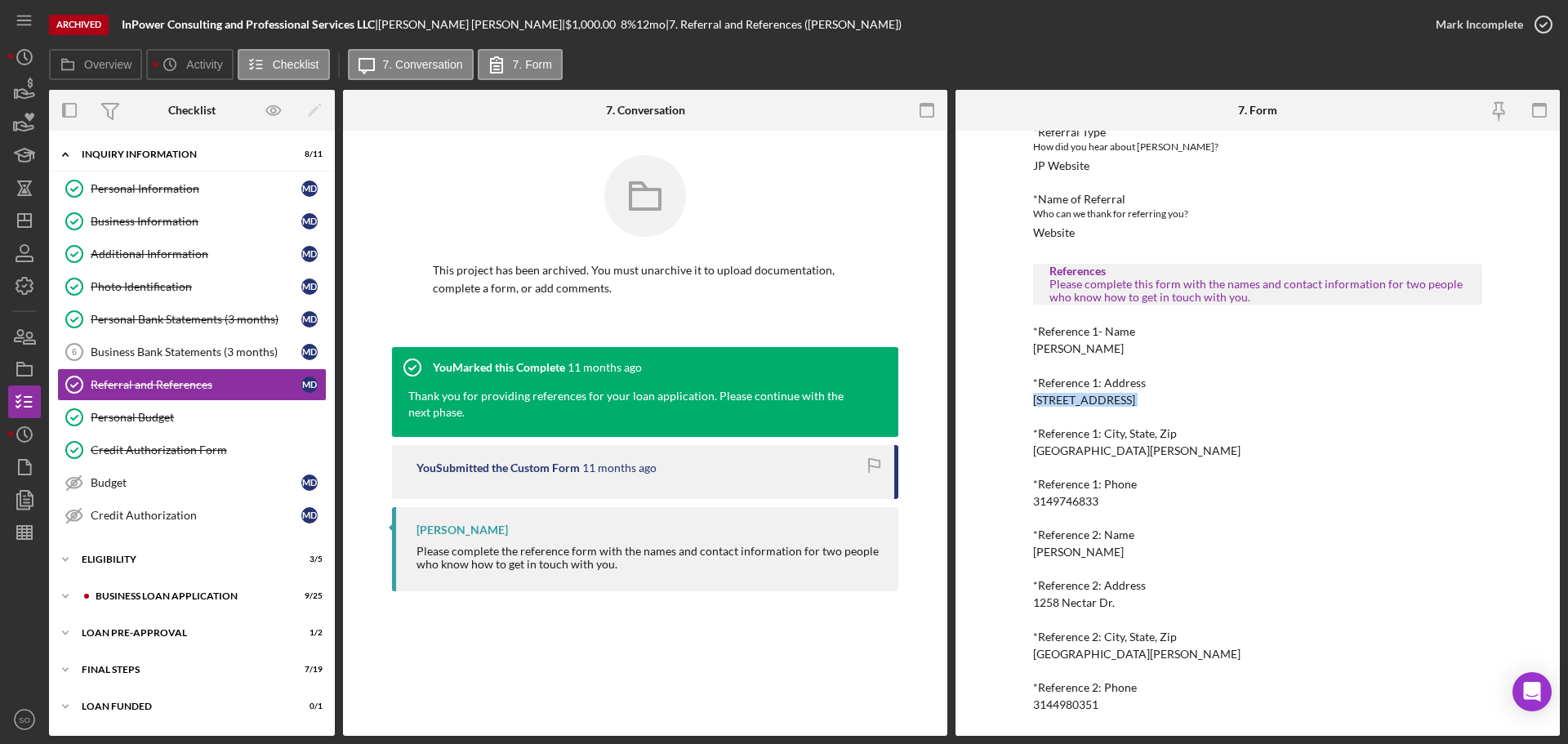
click at [1044, 396] on div "3712 Olsney Dr" at bounding box center [1085, 400] width 102 height 13
click at [1119, 453] on div "St. Peters, MO 63303" at bounding box center [1137, 451] width 207 height 13
click at [1060, 497] on div "3149746833" at bounding box center [1066, 501] width 65 height 13
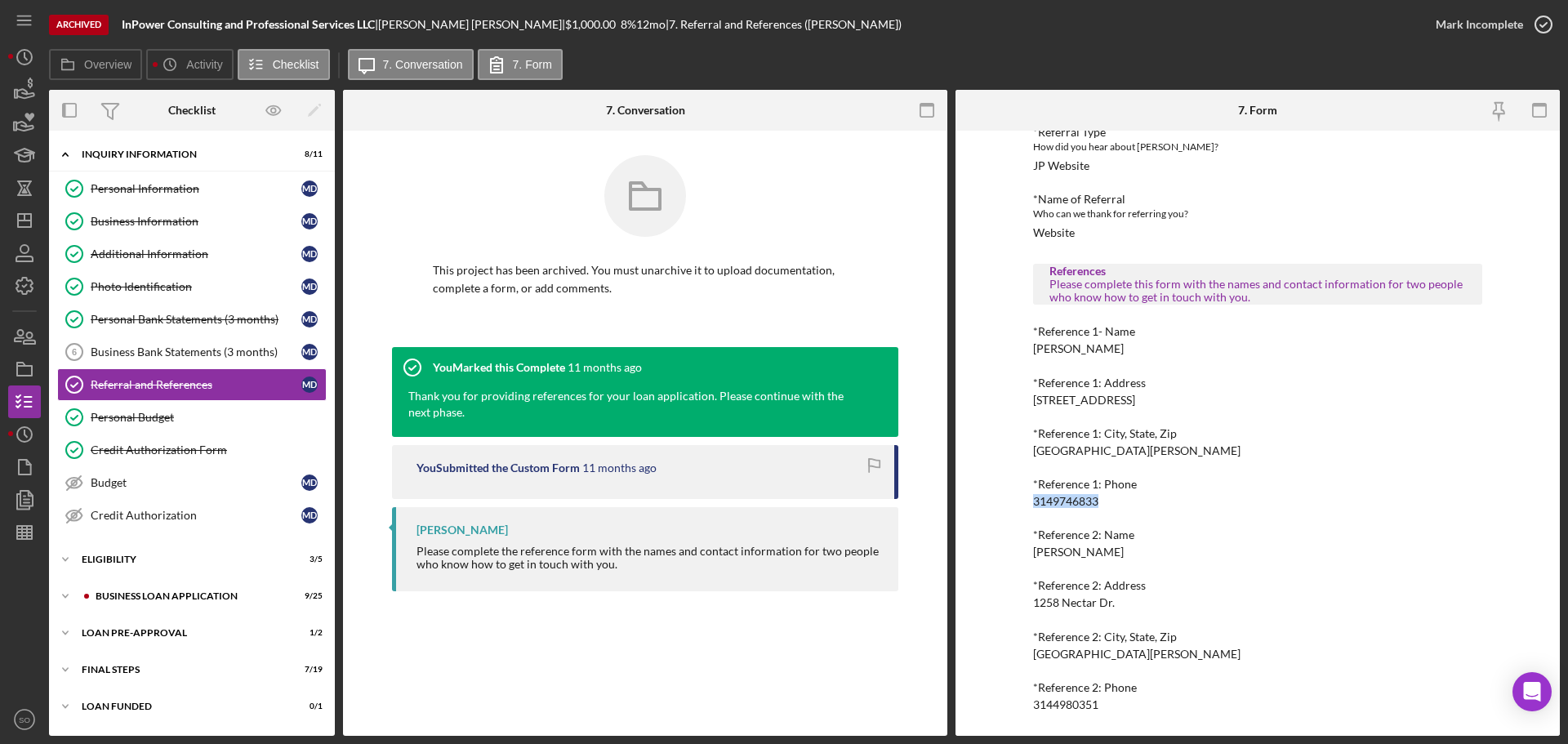
click at [1063, 497] on div "3149746833" at bounding box center [1066, 501] width 65 height 13
click at [1105, 555] on div "Rochelle Thurmond" at bounding box center [1079, 552] width 90 height 13
click at [1080, 606] on div "1258 Nectar Dr." at bounding box center [1074, 602] width 82 height 13
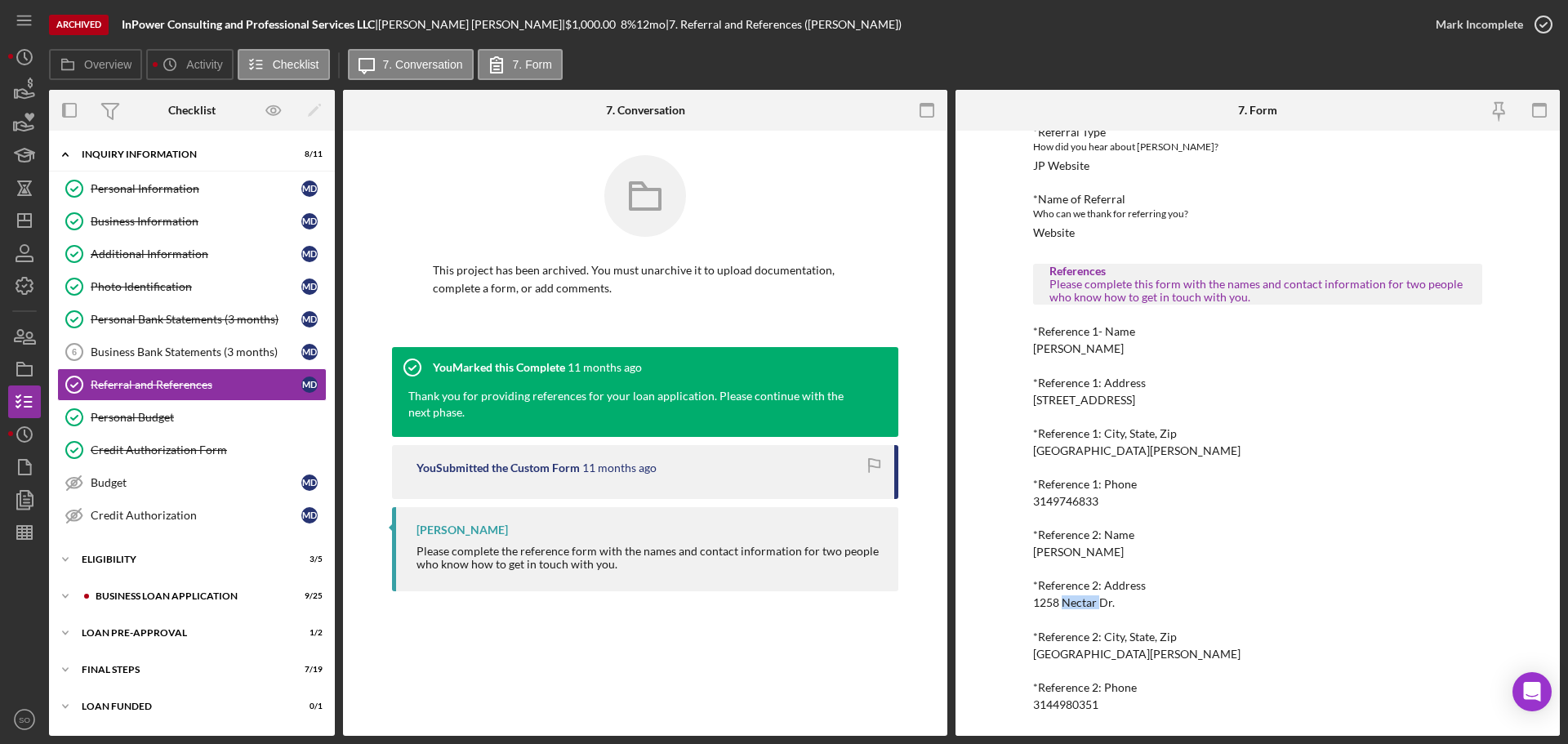
click at [1079, 605] on div "1258 Nectar Dr." at bounding box center [1074, 602] width 82 height 13
click at [1040, 654] on div "St. Louis, MO 63137" at bounding box center [1137, 654] width 207 height 13
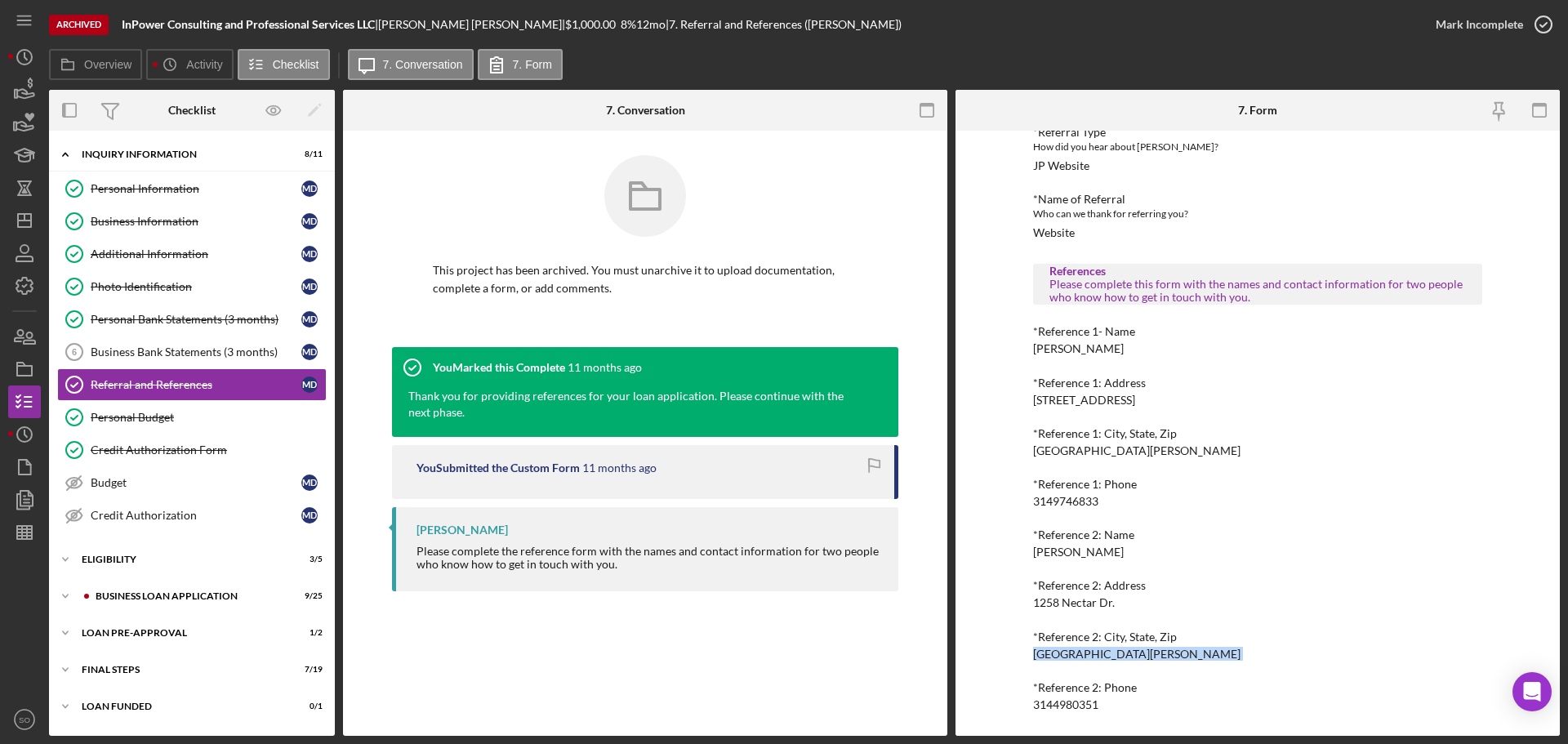
click at [1040, 654] on div "St. Louis, MO 63137" at bounding box center [1137, 654] width 207 height 13
click at [1047, 701] on div "3144980351" at bounding box center [1066, 705] width 65 height 13
click at [1047, 701] on div "3144980351" at bounding box center [1066, 705] width 65 height 13
click at [118, 565] on div "Icon/Expander ELIGIBILITY 3 / 5" at bounding box center [191, 560] width 285 height 33
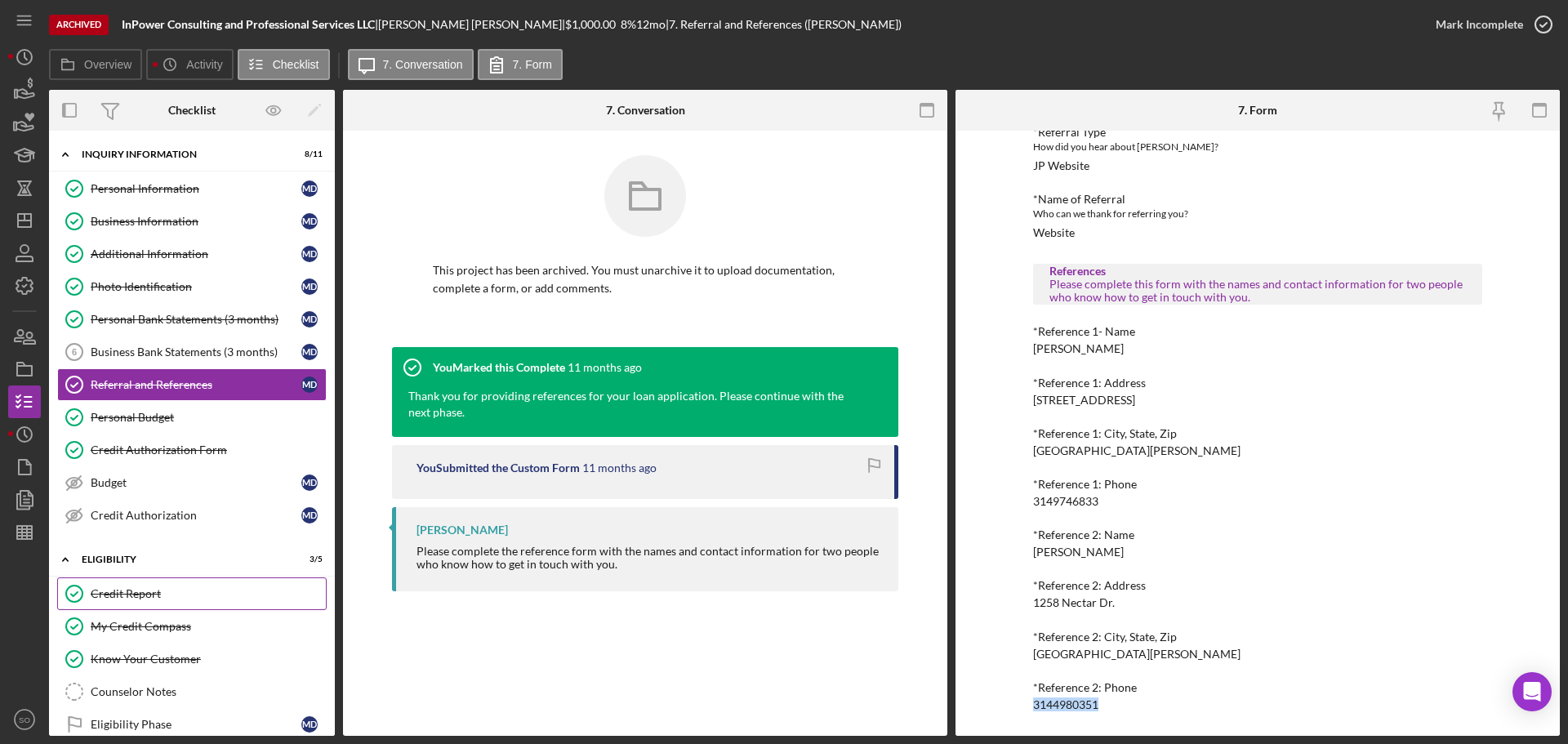
scroll to position [163, 0]
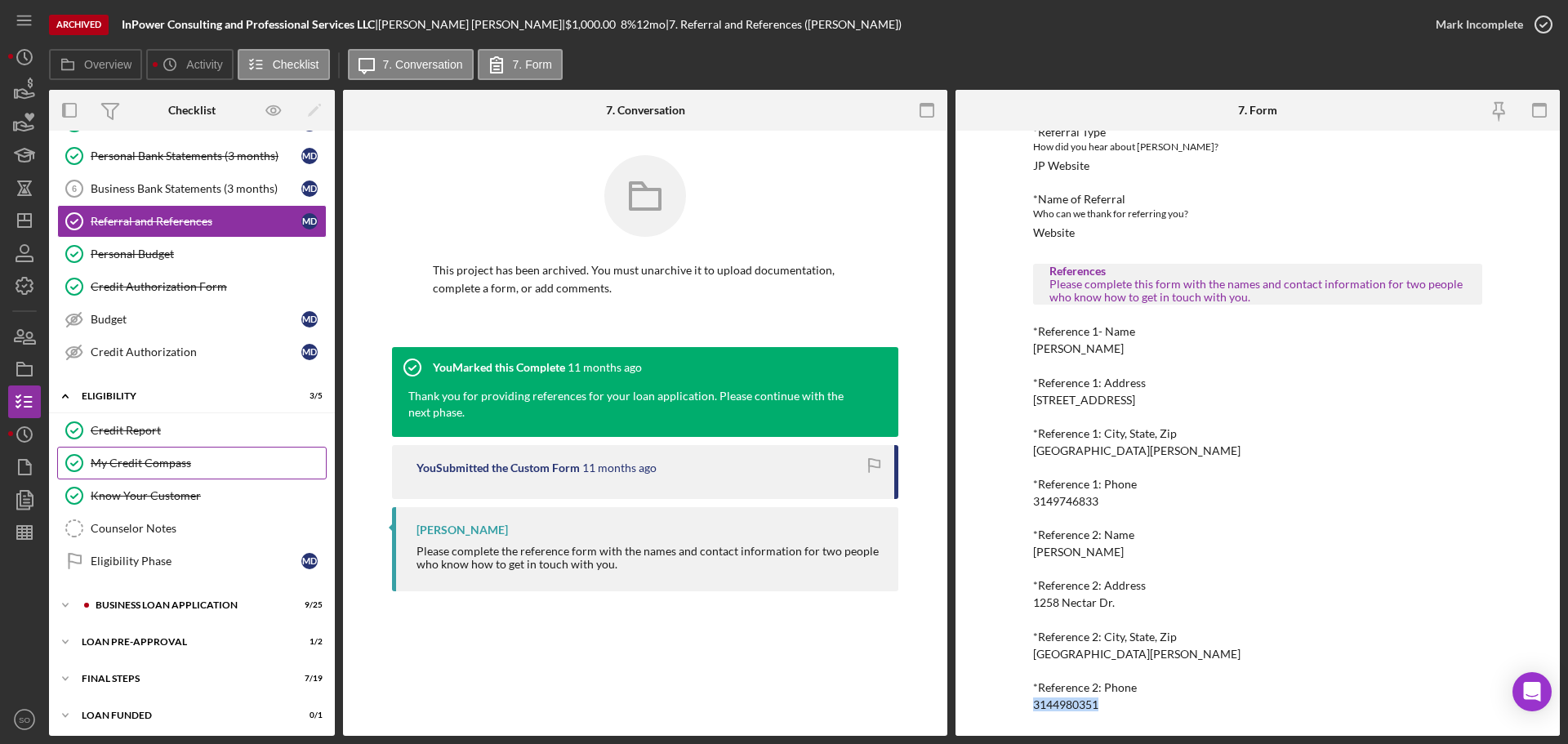
click at [145, 478] on link "My Credit Compass My Credit Compass" at bounding box center [192, 464] width 270 height 33
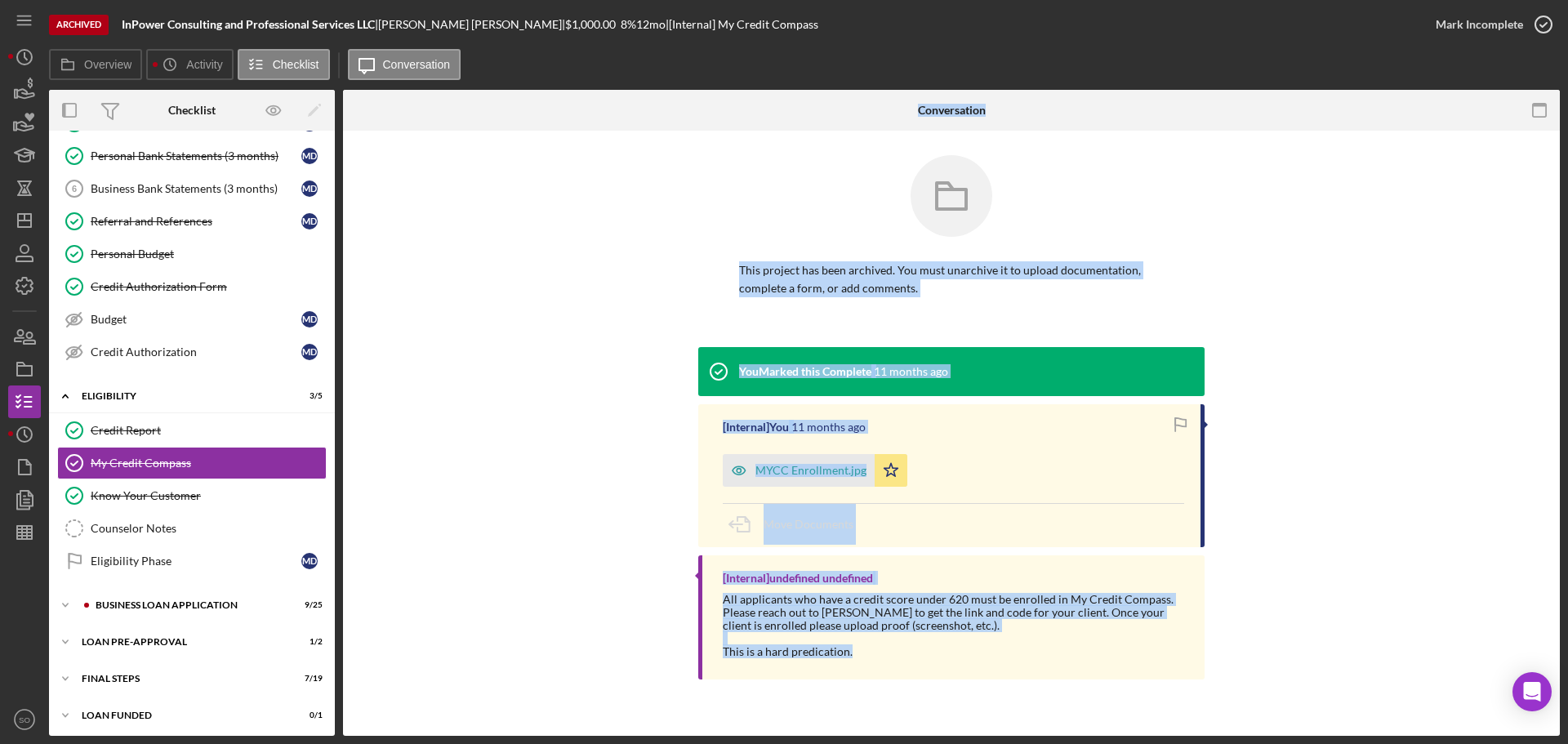
click at [626, 456] on div "You Marked this Complete 11 months ago [Internal] You 11 months ago MYCC Enroll…" at bounding box center [952, 517] width 1168 height 340
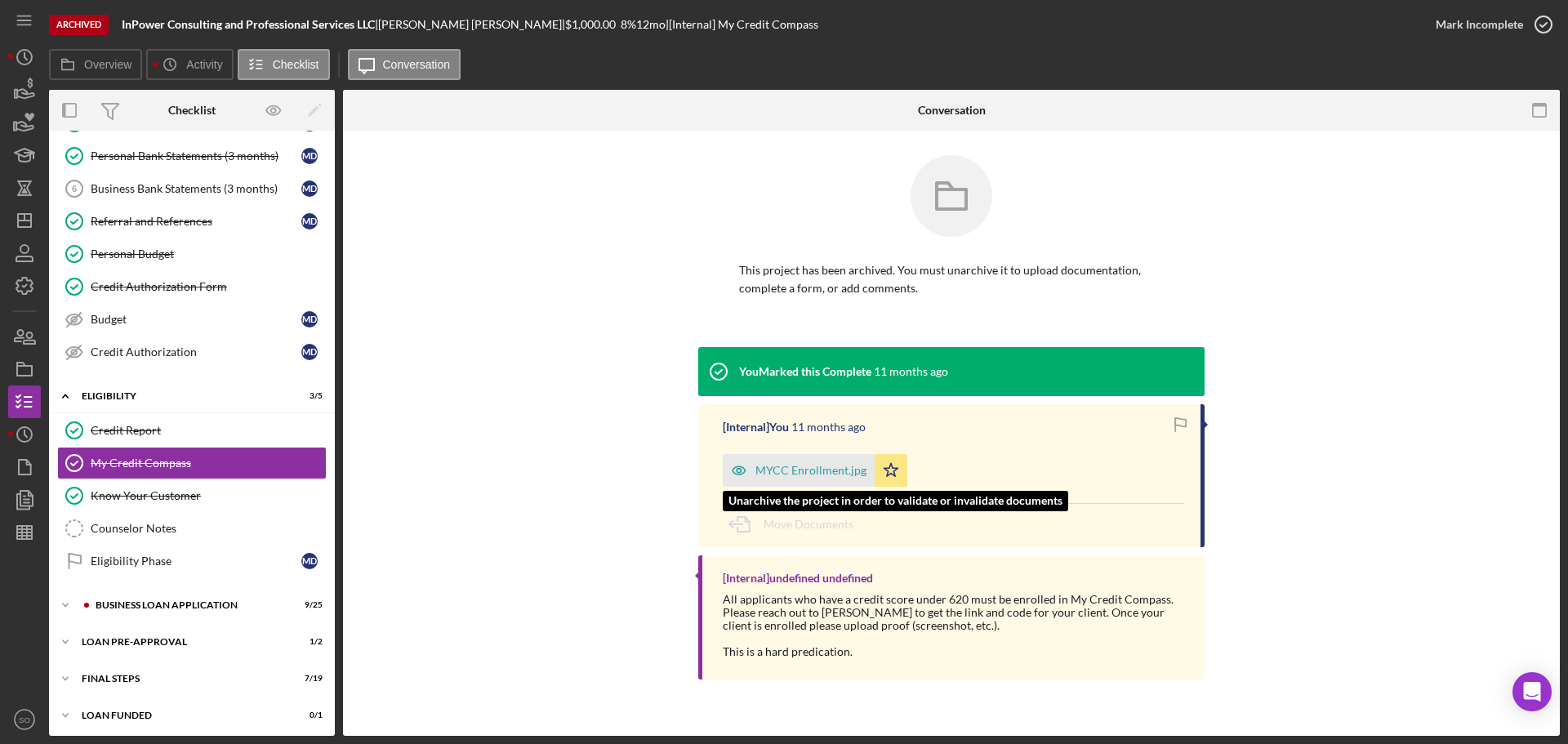
click at [789, 473] on div "MYCC Enrollment.jpg" at bounding box center [811, 471] width 111 height 13
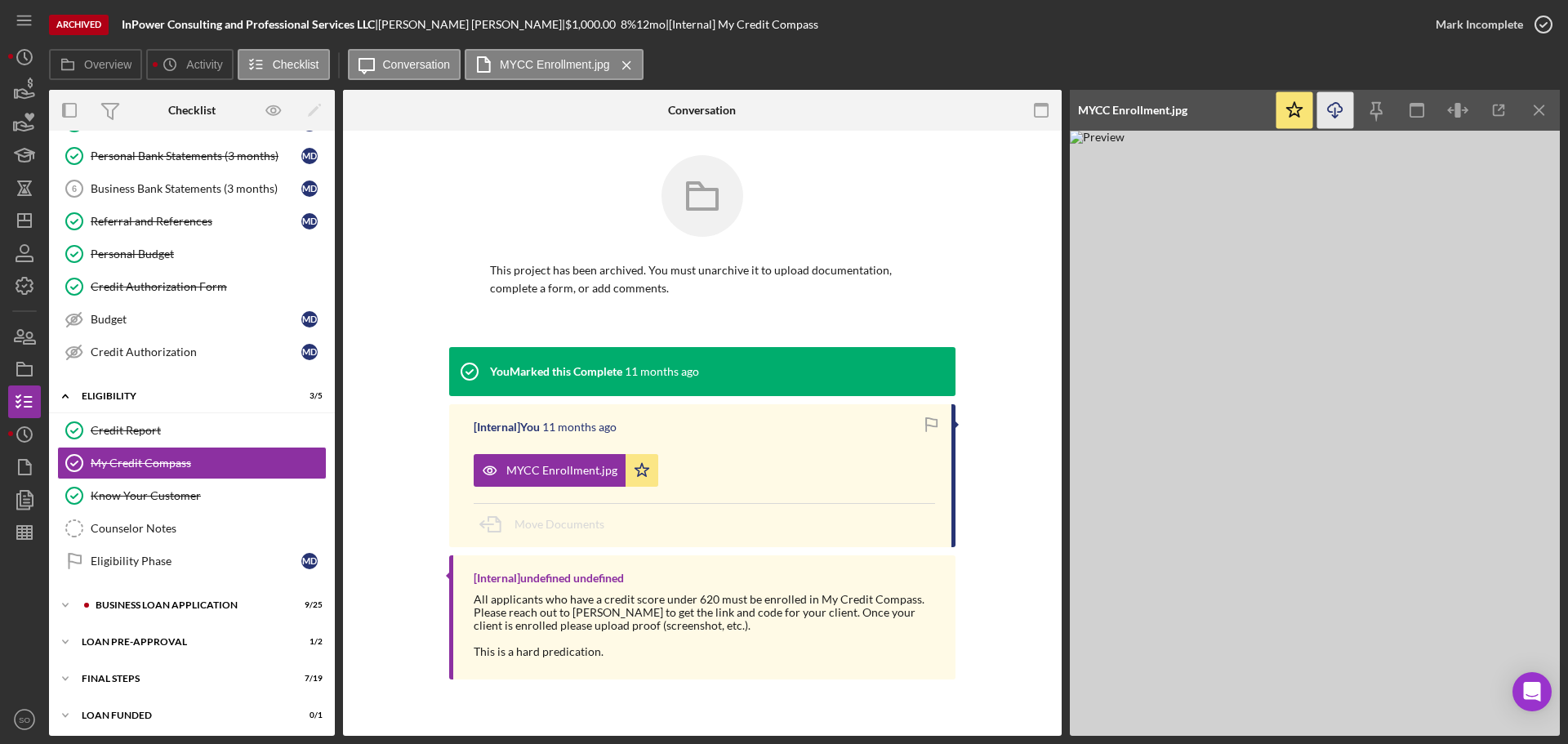
click at [1329, 109] on icon "Icon/Download" at bounding box center [1335, 110] width 36 height 36
drag, startPoint x: 138, startPoint y: 609, endPoint x: 162, endPoint y: 616, distance: 25.0
click at [138, 609] on div "BUSINESS LOAN APPLICATION" at bounding box center [205, 605] width 219 height 10
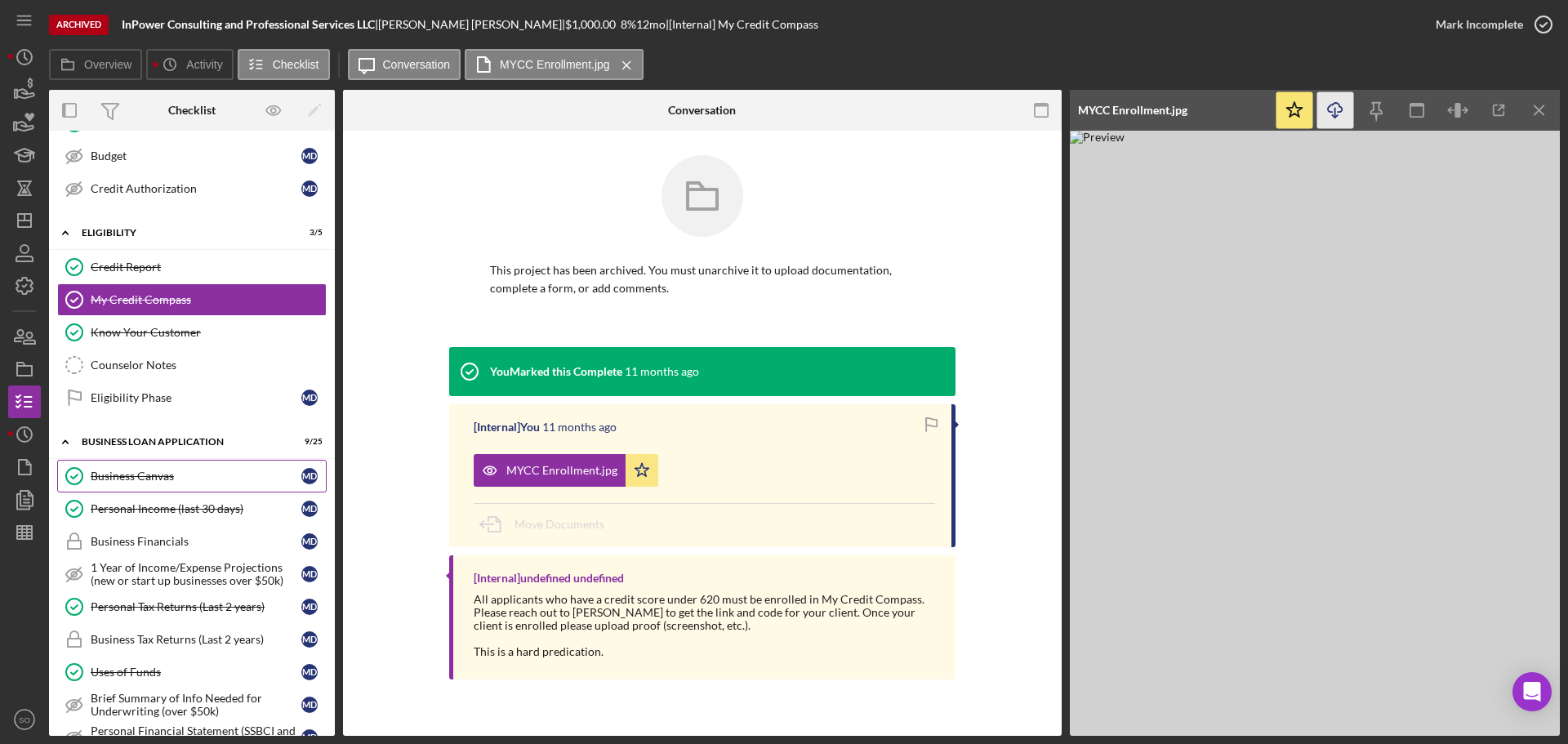
drag, startPoint x: 154, startPoint y: 474, endPoint x: 176, endPoint y: 477, distance: 22.2
click at [154, 473] on div "Business Canvas" at bounding box center [195, 476] width 211 height 13
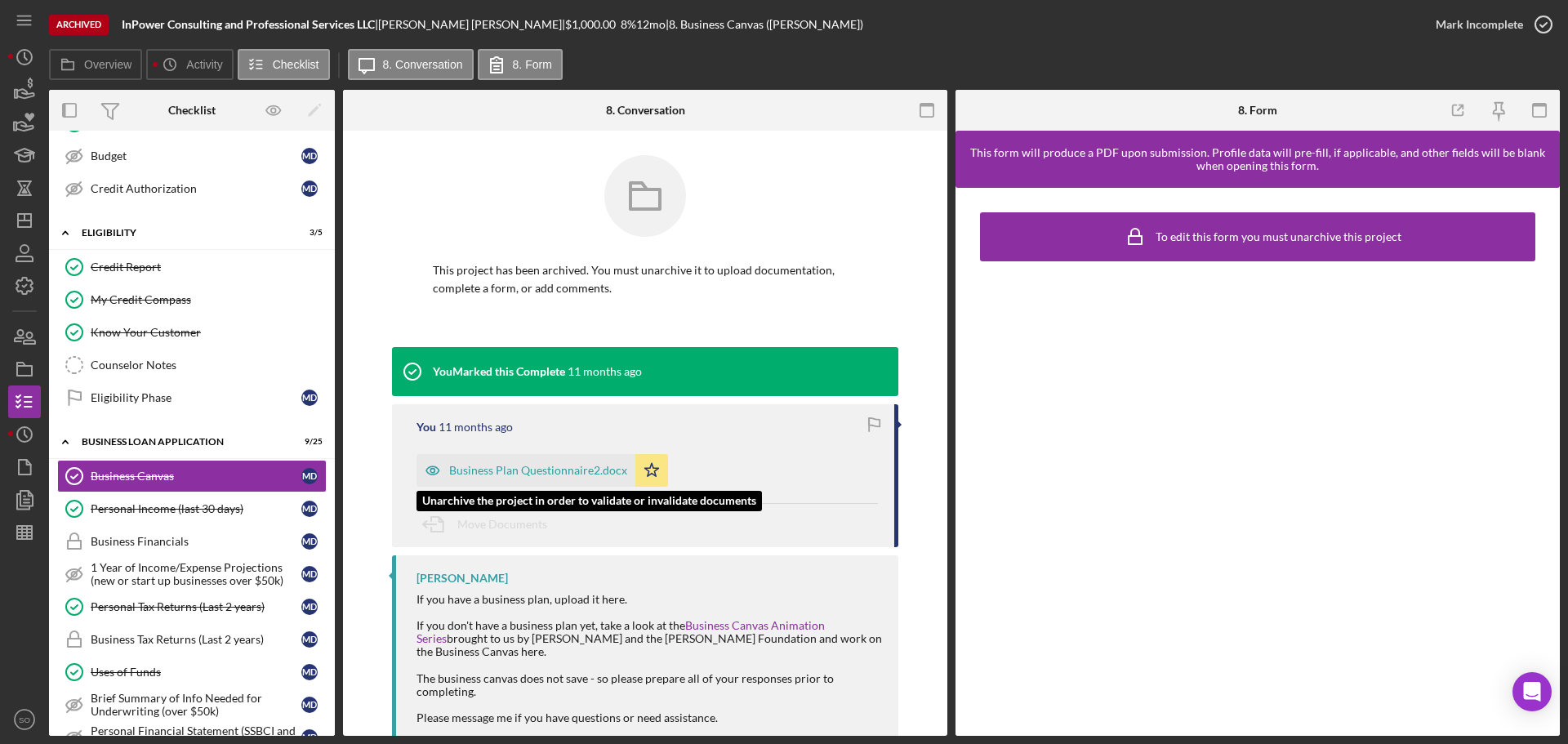
click at [581, 473] on div "Business Plan Questionnaire2.docx" at bounding box center [538, 471] width 178 height 13
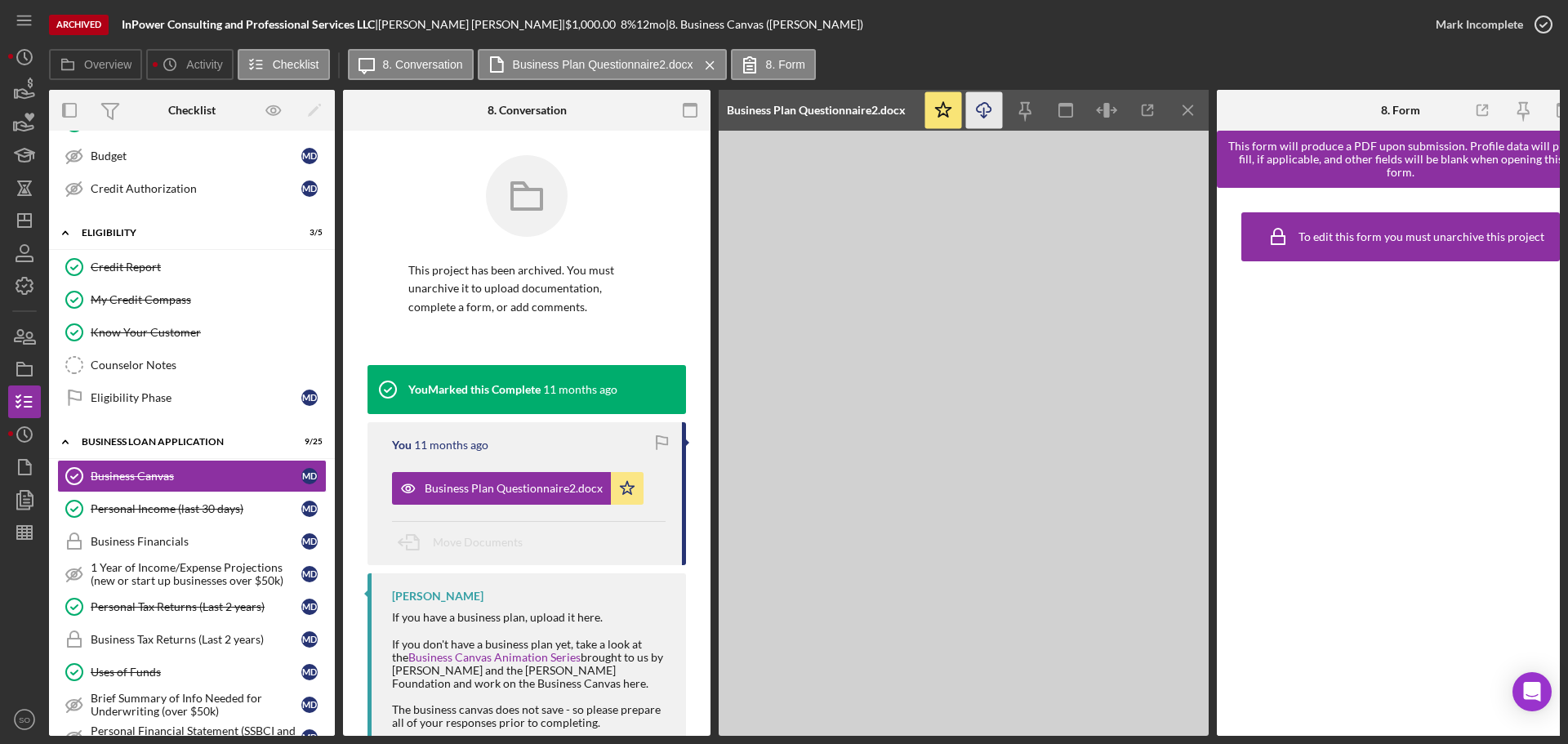
click at [997, 112] on icon "Icon/Download" at bounding box center [984, 110] width 36 height 36
click at [166, 509] on div "Personal Income (last 30 days)" at bounding box center [195, 509] width 211 height 13
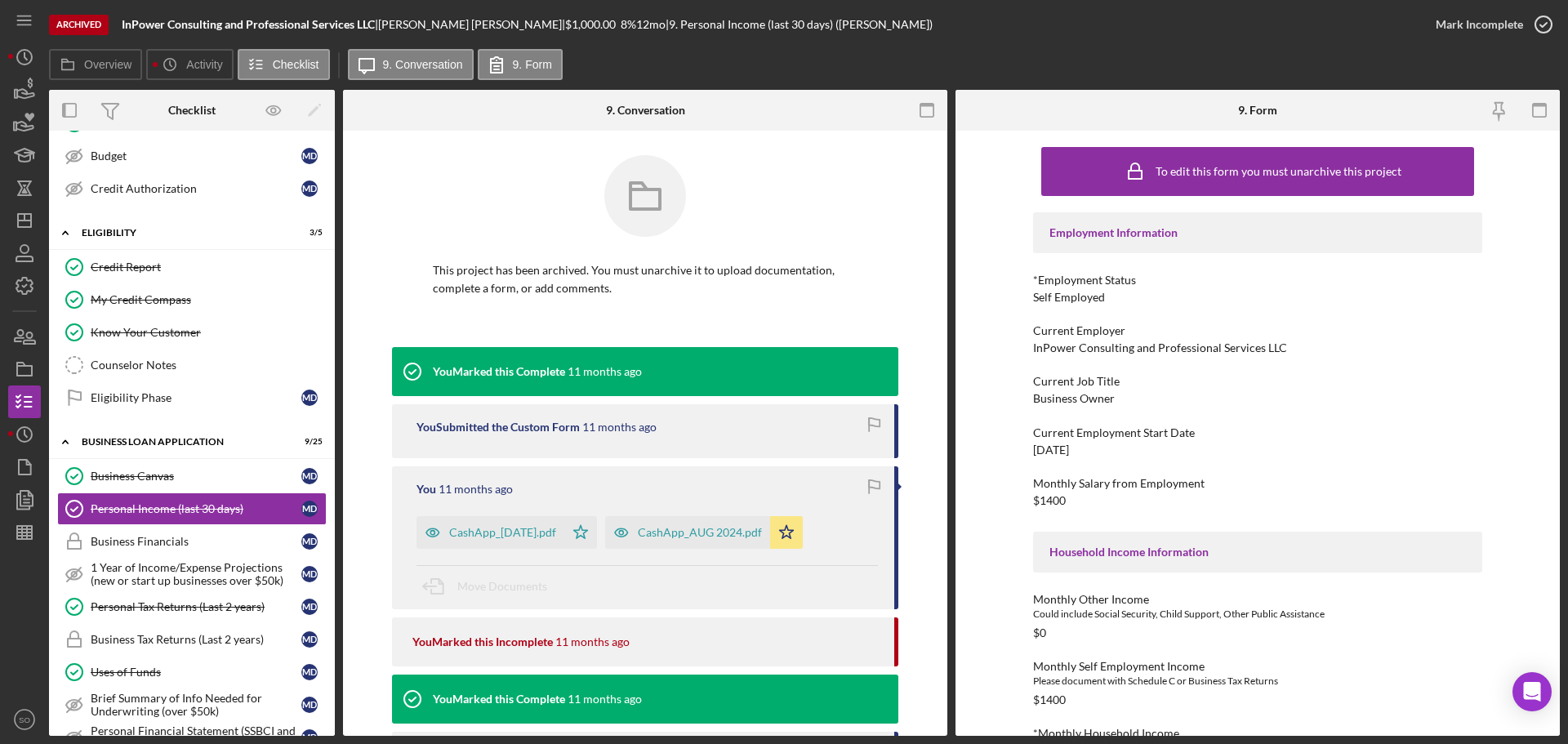
click at [1110, 352] on div "InPower Consulting and Professional Services LLC" at bounding box center [1160, 347] width 254 height 13
click at [1063, 402] on div "Business Owner" at bounding box center [1074, 398] width 82 height 13
click at [1061, 400] on div "Business Owner" at bounding box center [1074, 398] width 82 height 13
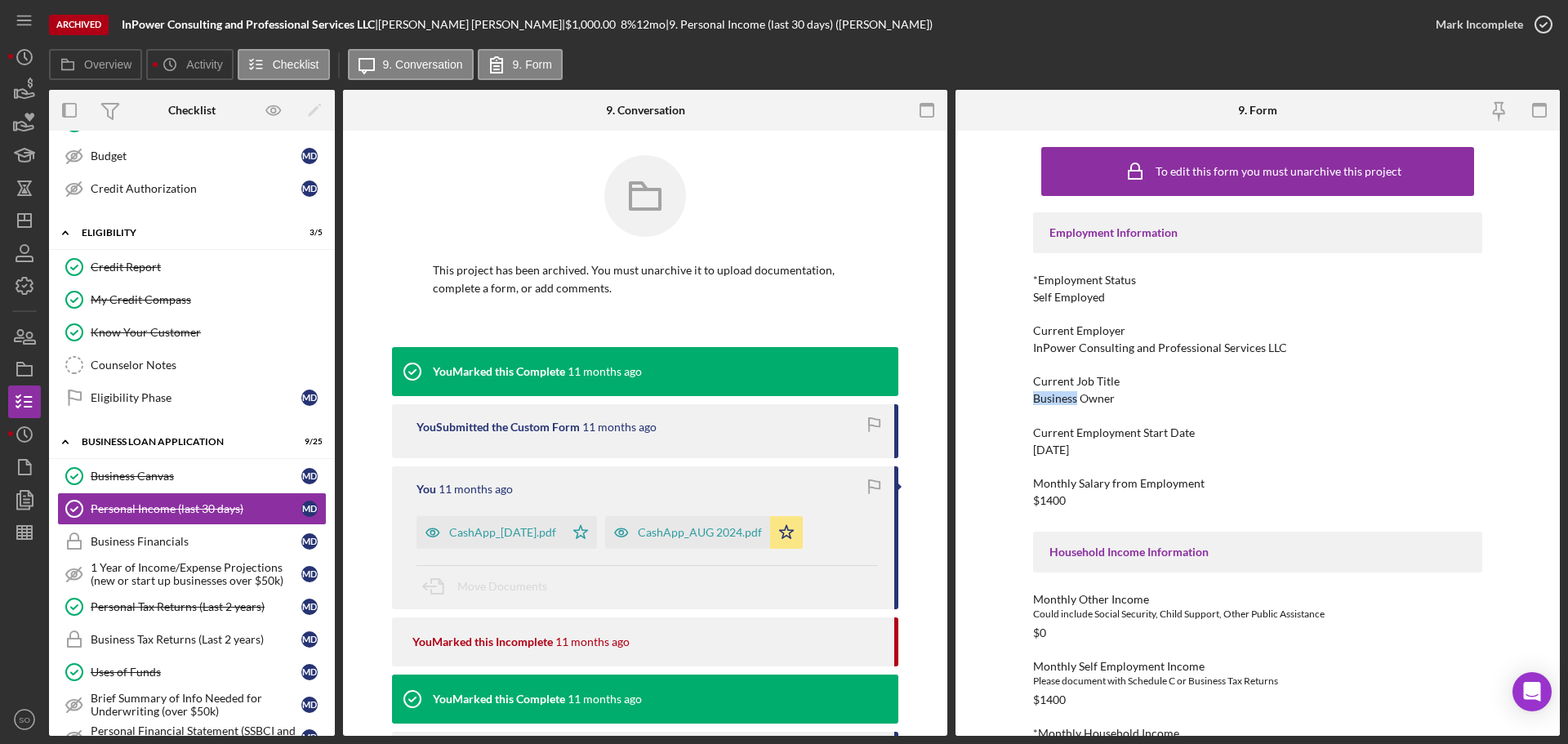
click at [1061, 400] on div "Business Owner" at bounding box center [1074, 398] width 82 height 13
click at [1067, 401] on div "Business Owner" at bounding box center [1074, 398] width 82 height 13
click at [1070, 401] on div "Business Owner" at bounding box center [1074, 398] width 82 height 13
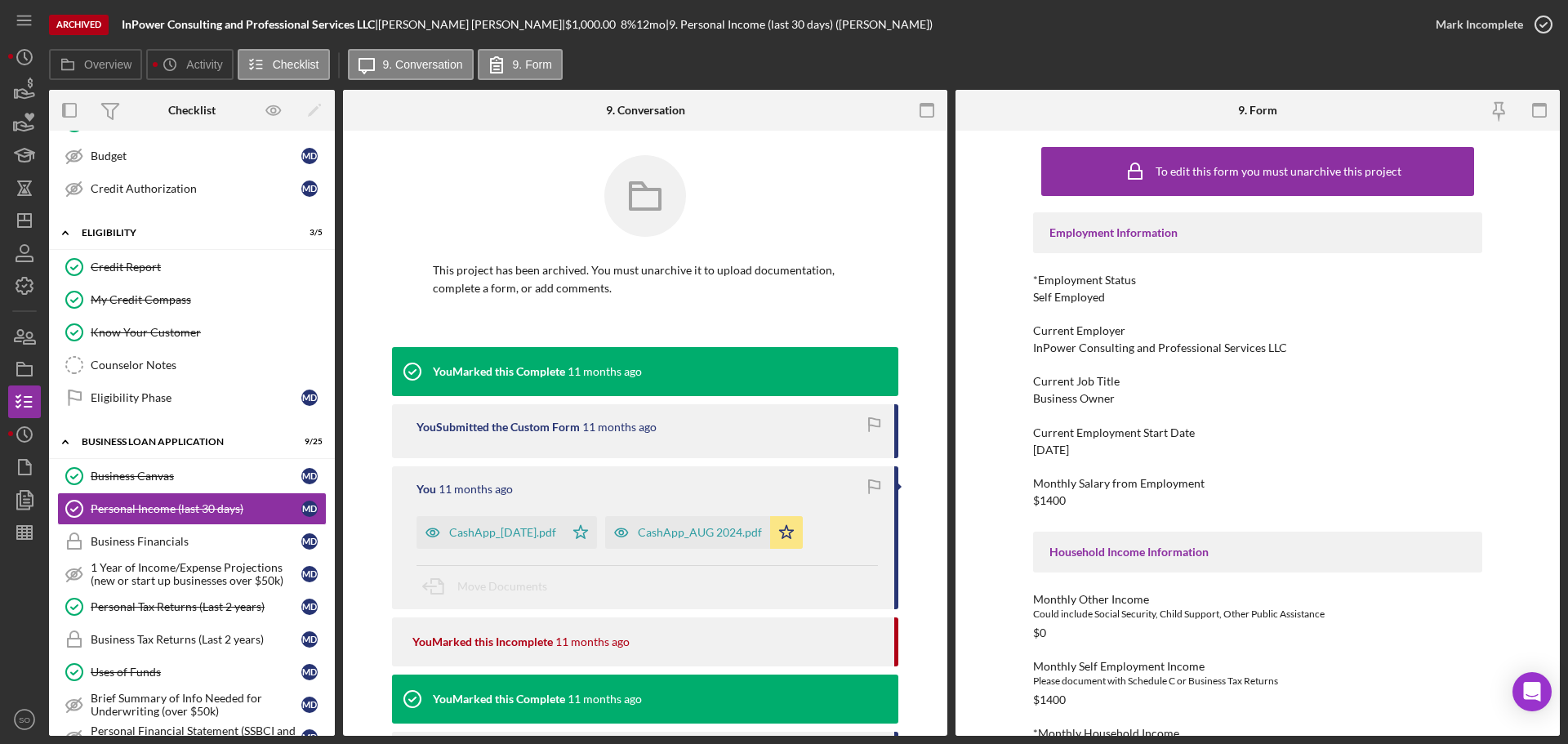
click at [1067, 446] on div "11/05/2019" at bounding box center [1051, 450] width 36 height 13
click at [1053, 493] on div "Monthly Salary from Employment $1400" at bounding box center [1258, 492] width 449 height 30
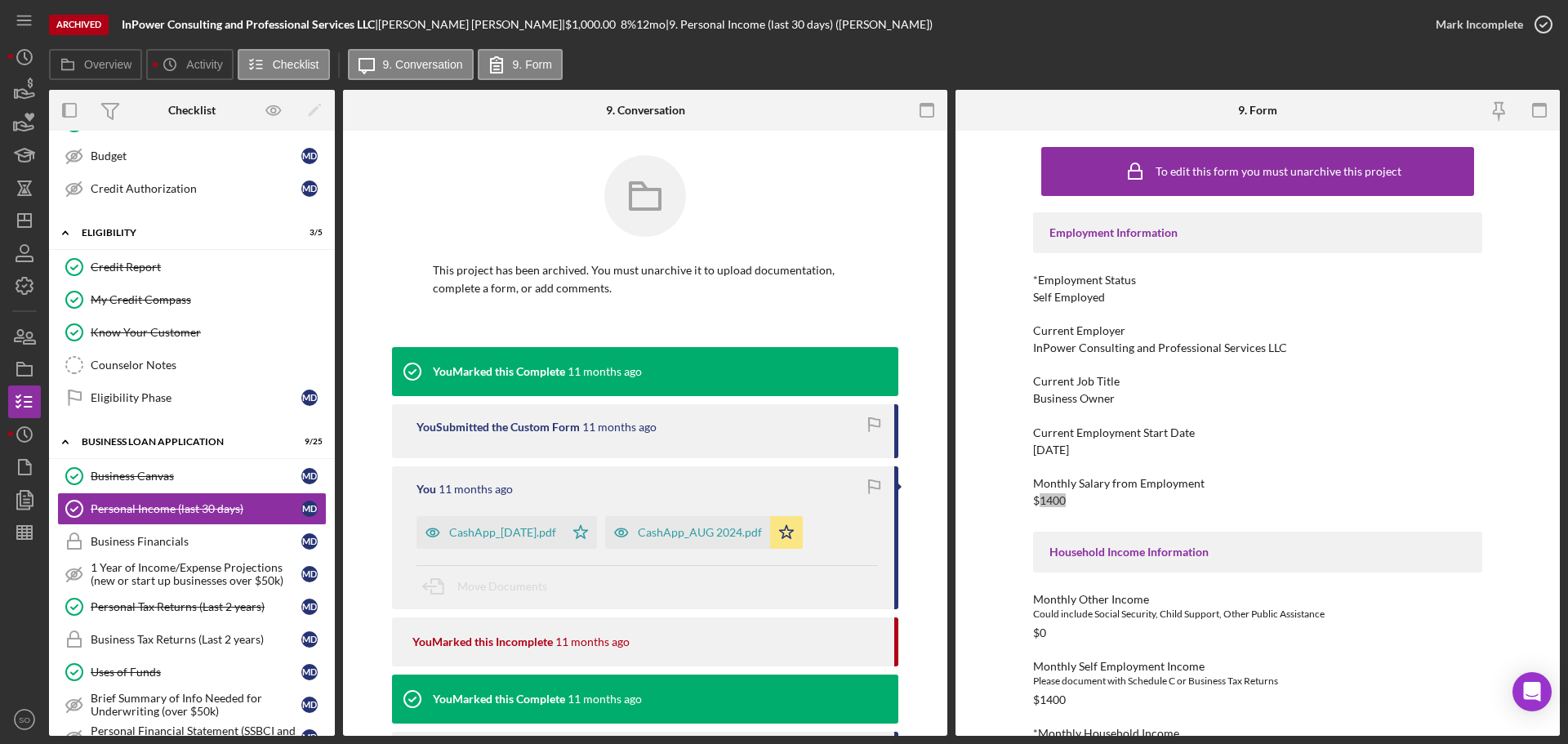
scroll to position [314, 0]
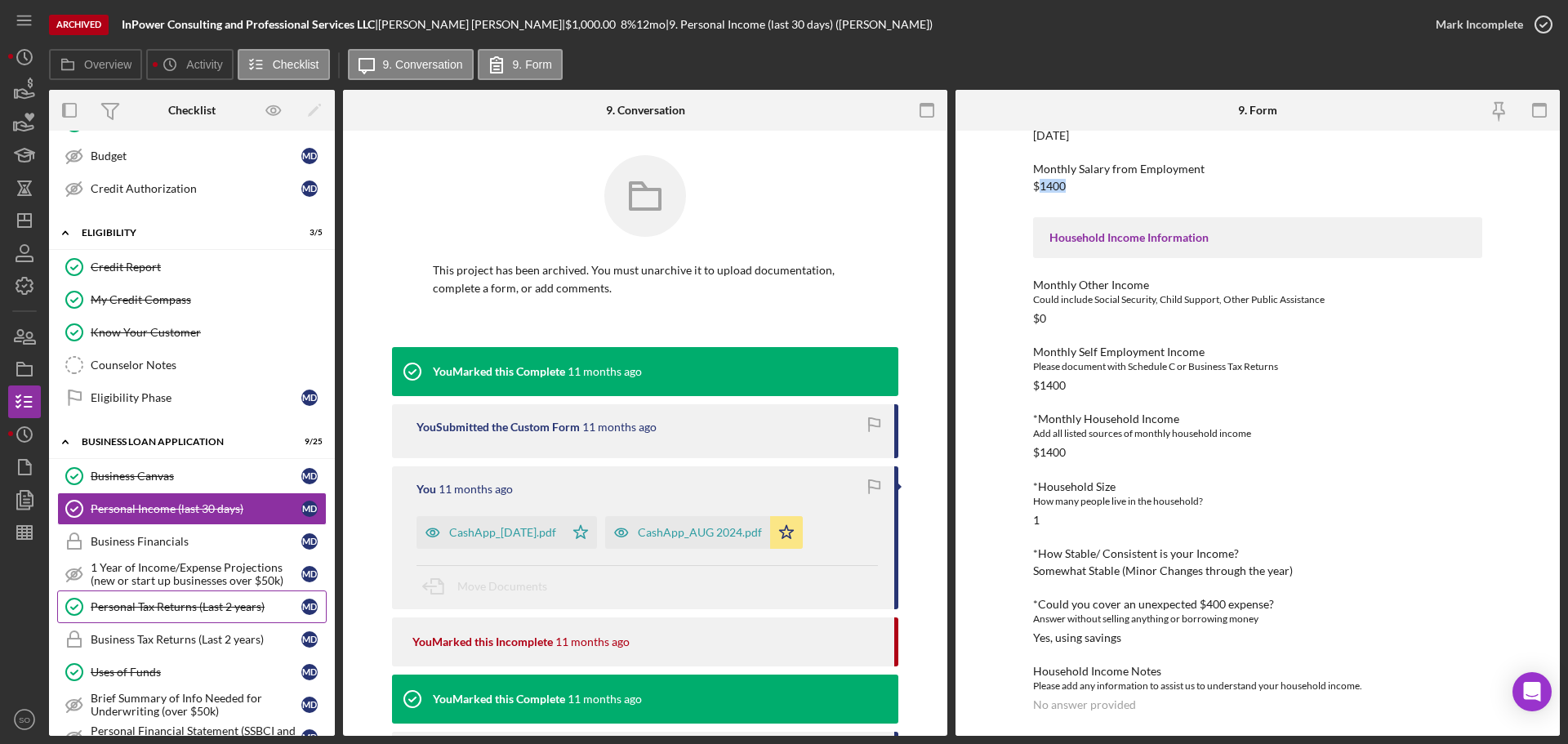
click at [171, 603] on div "Personal Tax Returns (Last 2 years)" at bounding box center [195, 607] width 211 height 13
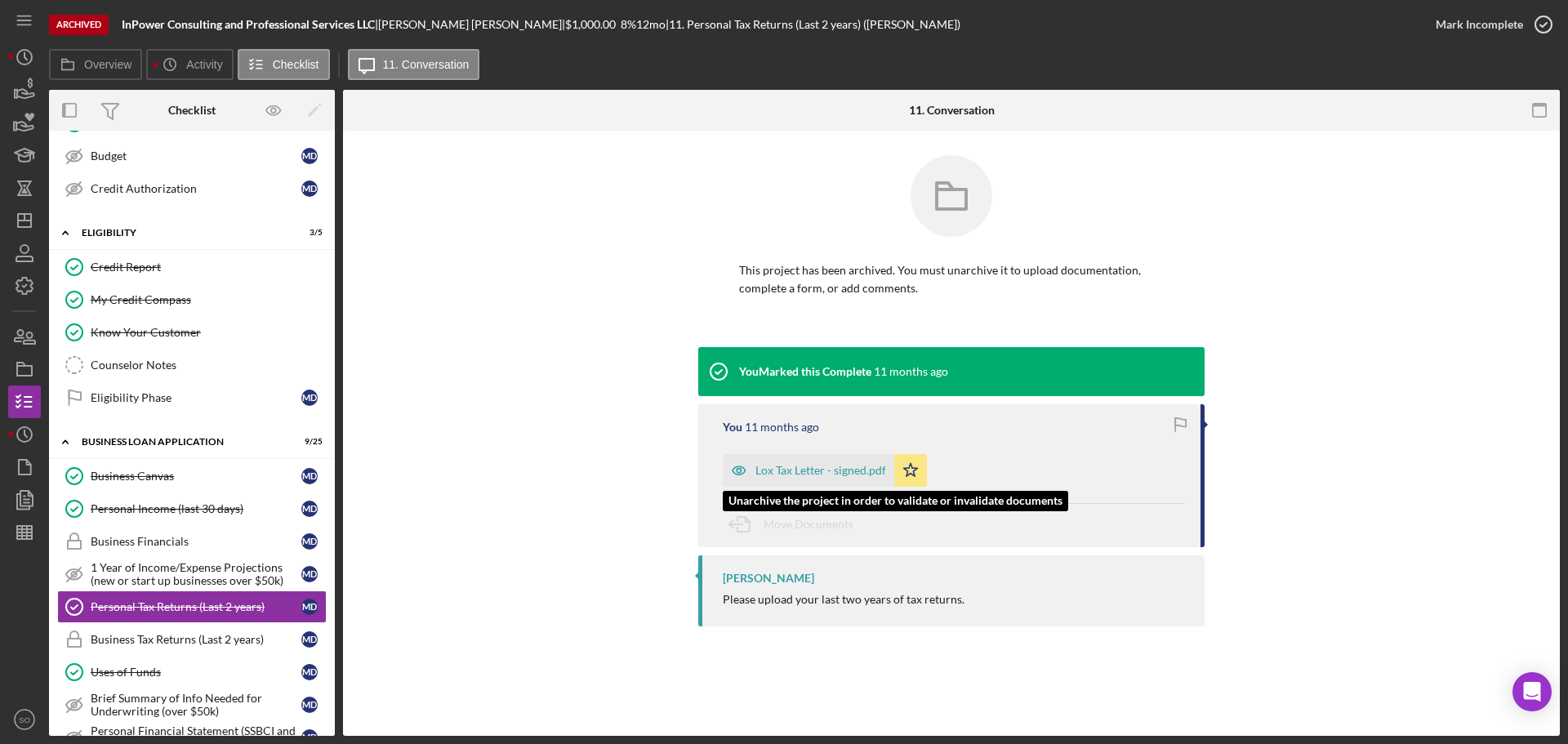
click at [805, 475] on div "Lox Tax Letter - signed.pdf" at bounding box center [821, 471] width 131 height 13
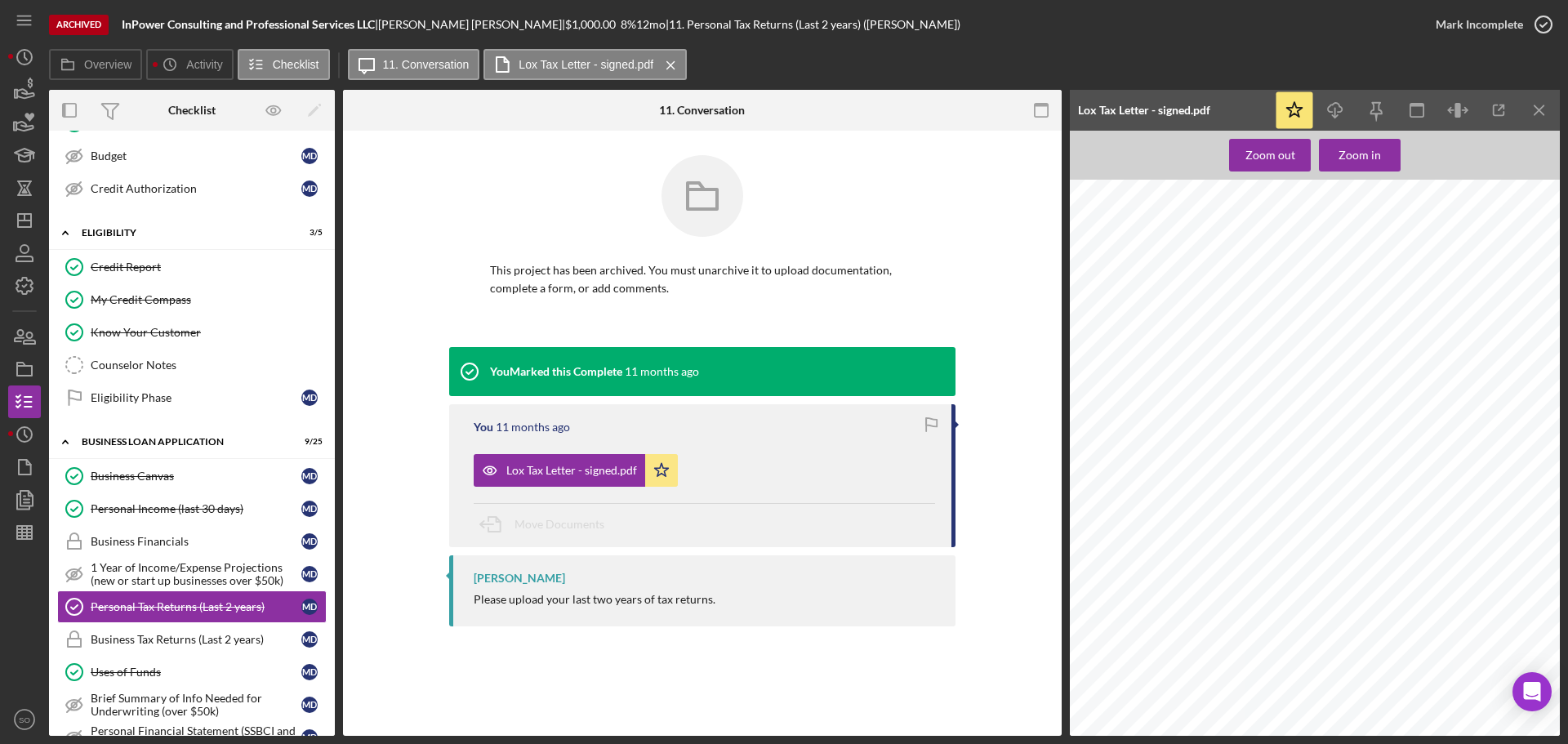
drag, startPoint x: 146, startPoint y: 662, endPoint x: 461, endPoint y: 667, distance: 315.0
click at [146, 662] on link "Uses of Funds Uses of Funds M D" at bounding box center [192, 673] width 270 height 33
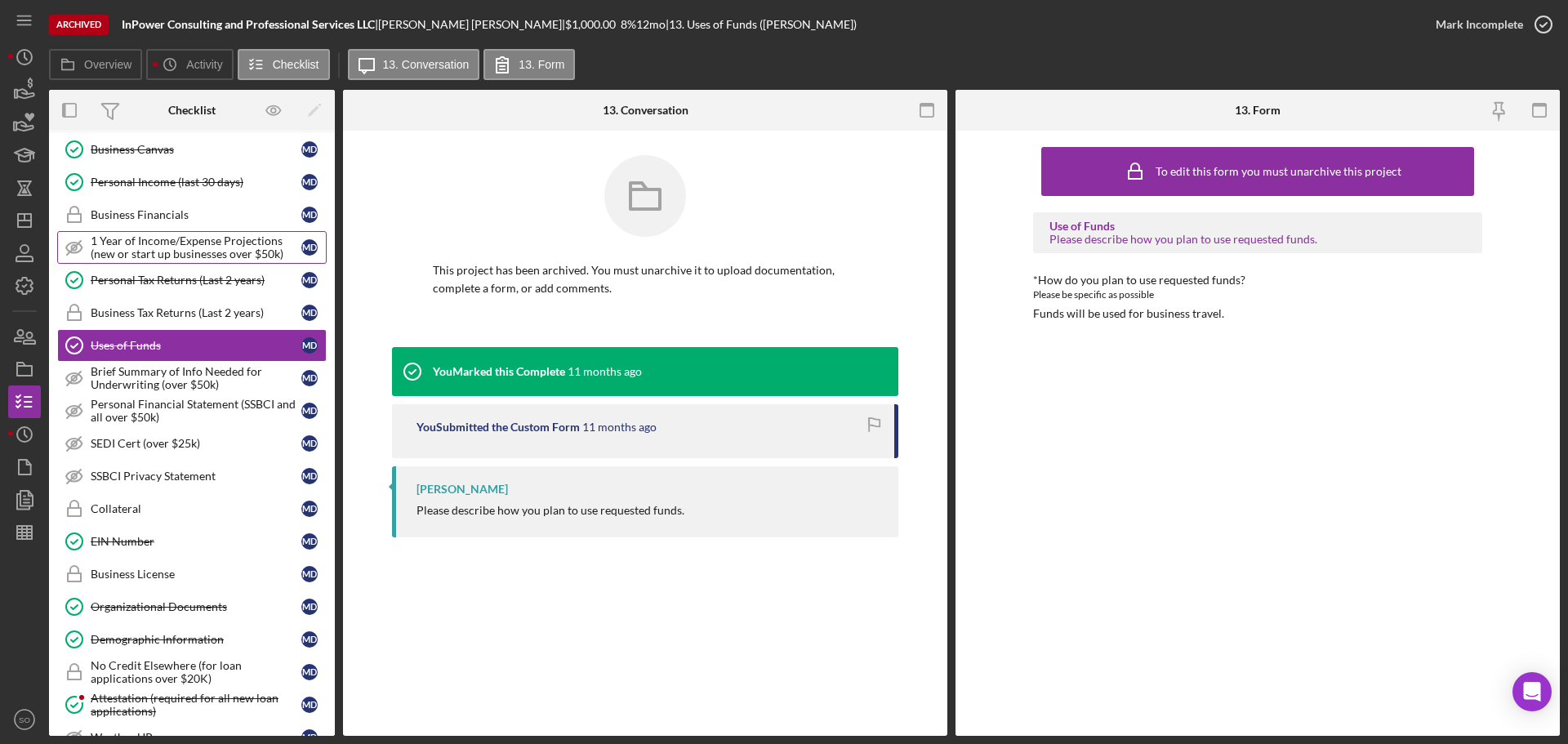
scroll to position [735, 0]
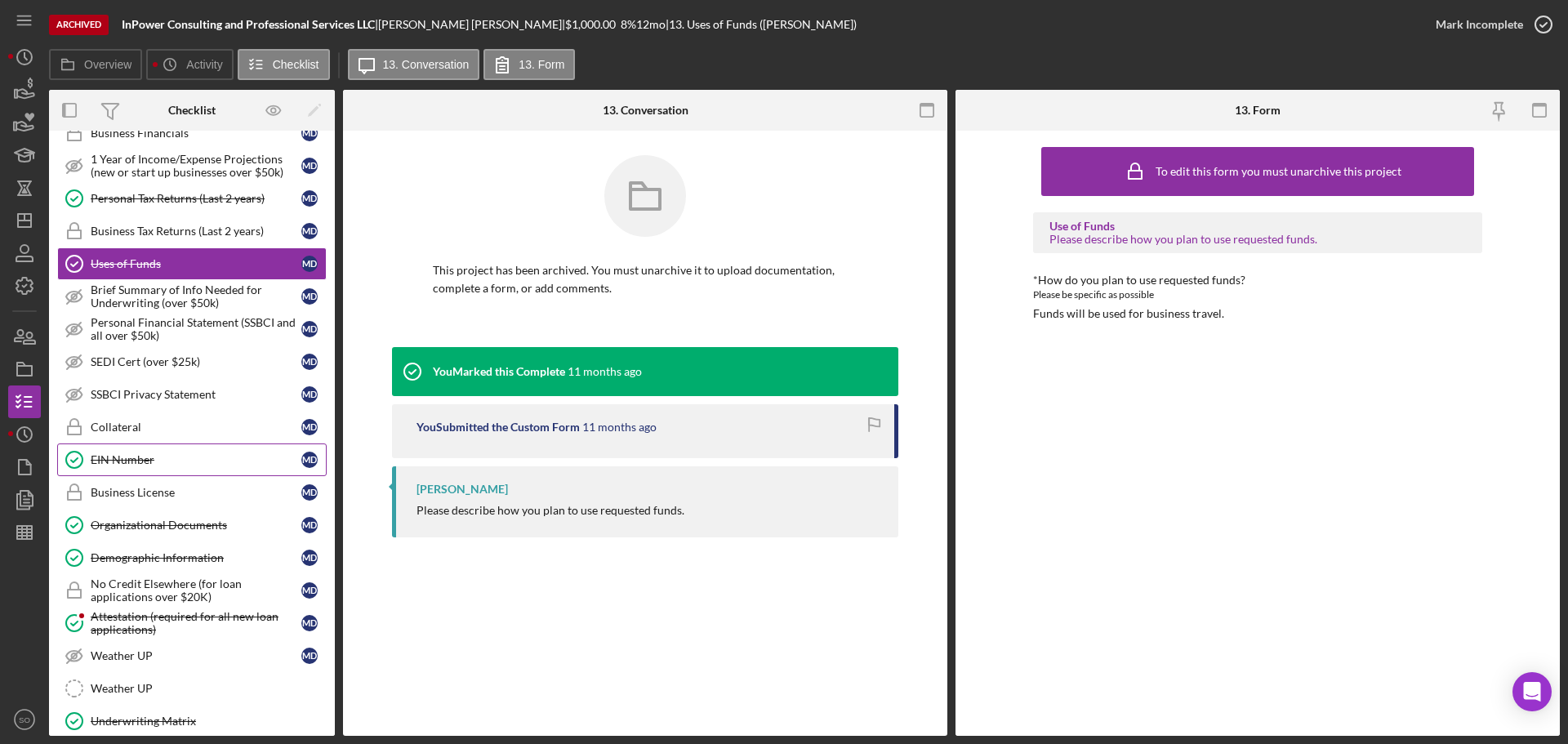
click at [146, 468] on link "EIN Number EIN Number M D" at bounding box center [192, 460] width 270 height 33
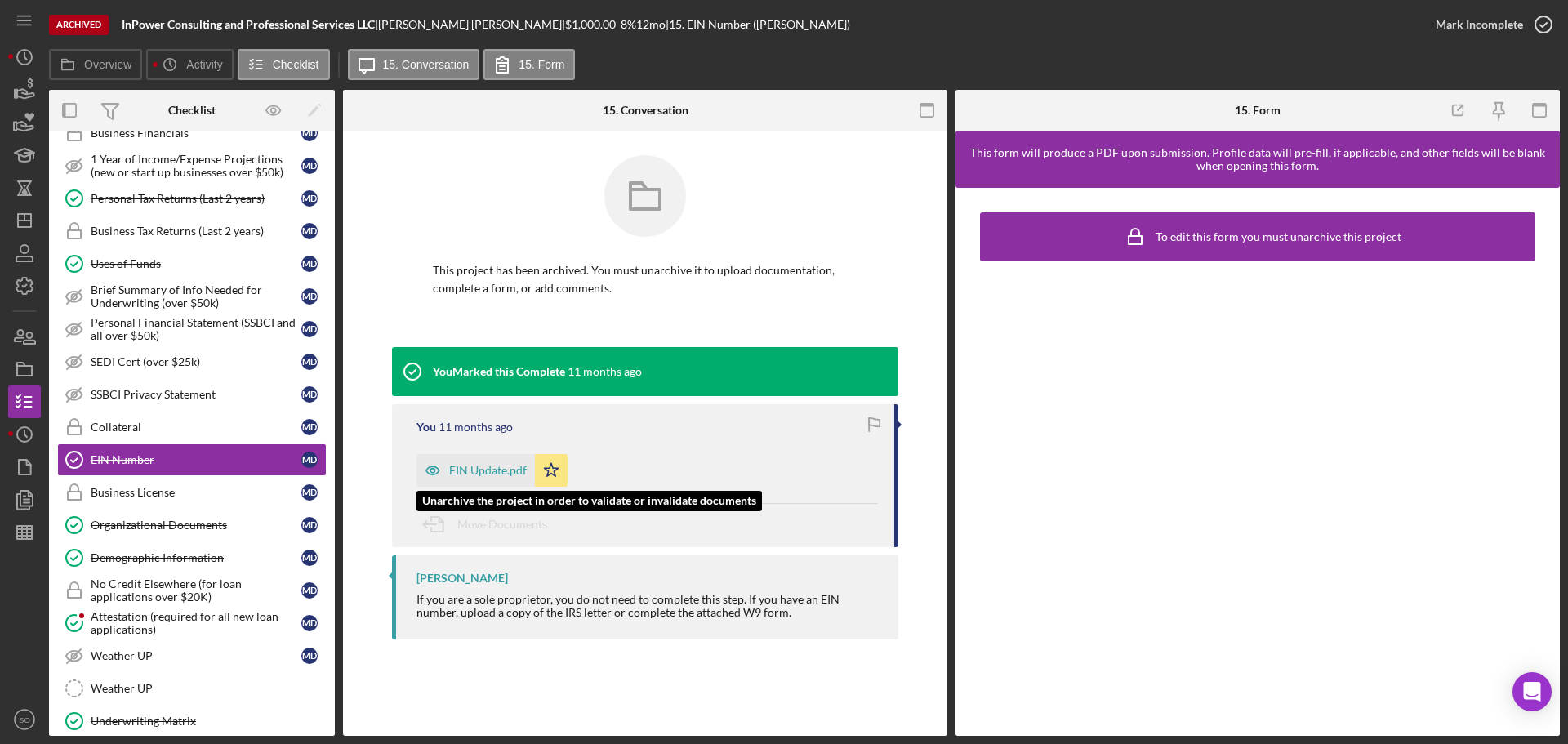
click at [493, 471] on div "EIN Update.pdf" at bounding box center [488, 471] width 77 height 13
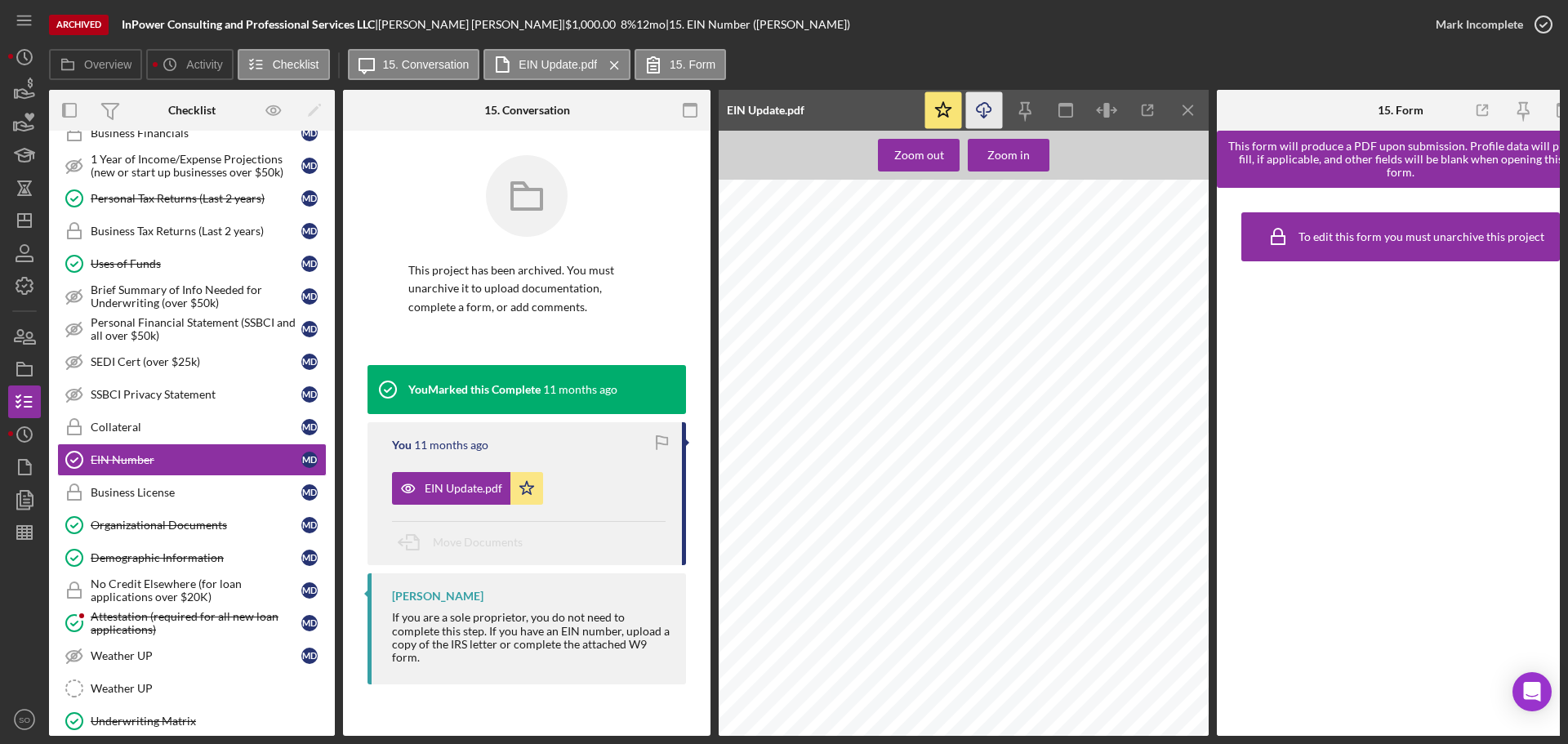
click at [987, 112] on icon "button" at bounding box center [984, 108] width 14 height 9
drag, startPoint x: 160, startPoint y: 529, endPoint x: 185, endPoint y: 532, distance: 25.2
click at [160, 528] on div "Organizational Documents" at bounding box center [195, 525] width 211 height 13
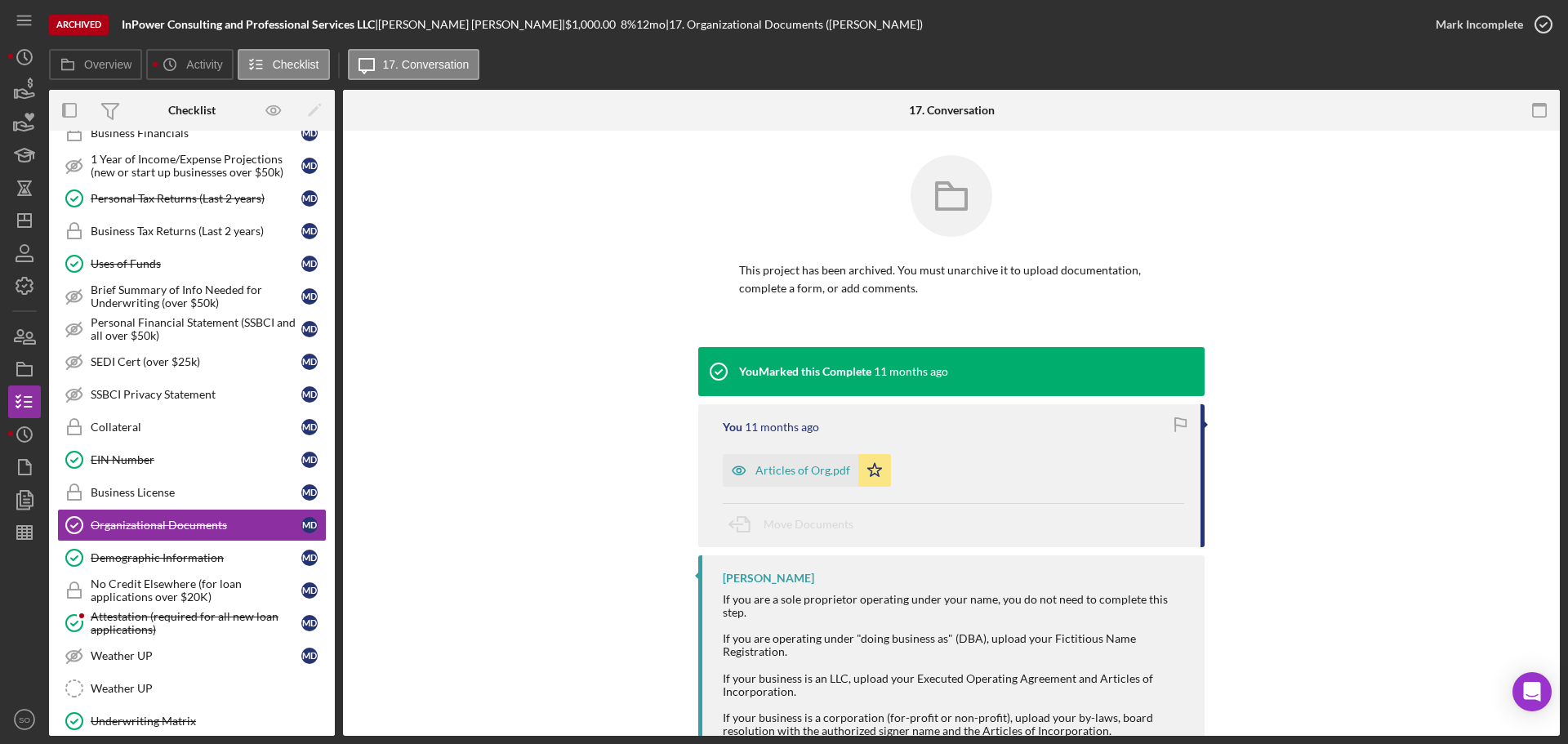
scroll to position [42, 0]
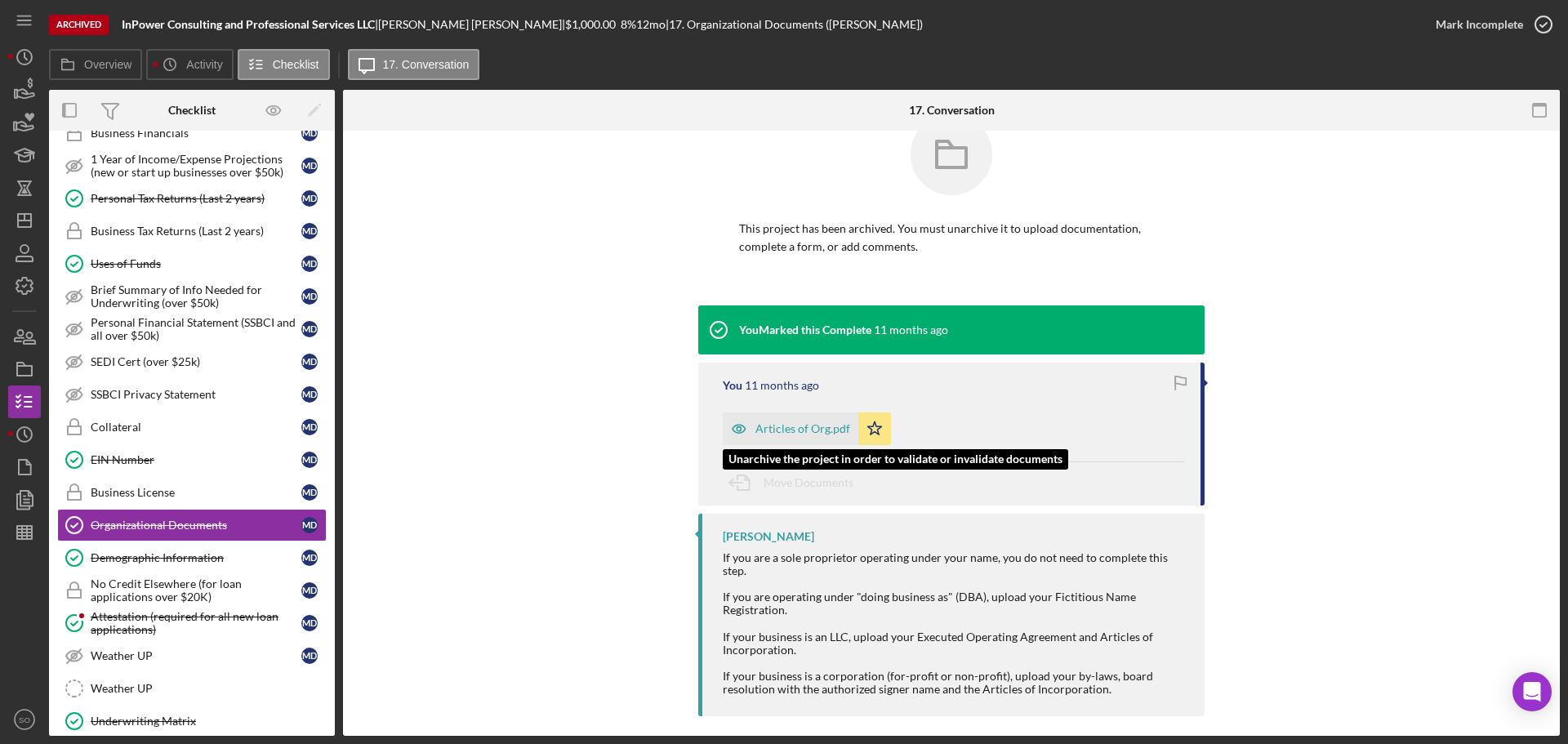
click at [791, 426] on div "Articles of Org.pdf" at bounding box center [803, 429] width 95 height 13
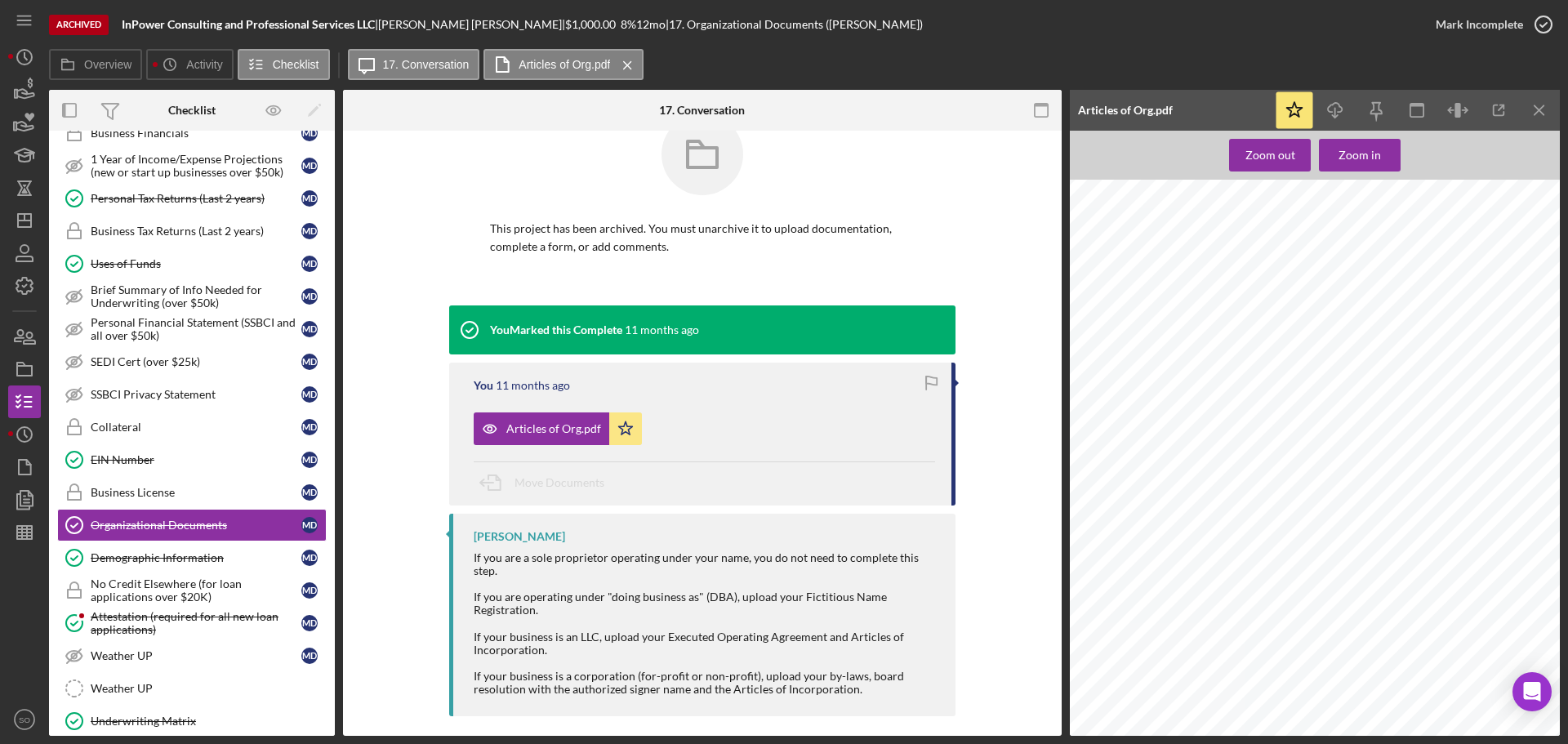
scroll to position [1152, 0]
click at [1327, 118] on icon "Icon/Download" at bounding box center [1335, 110] width 36 height 36
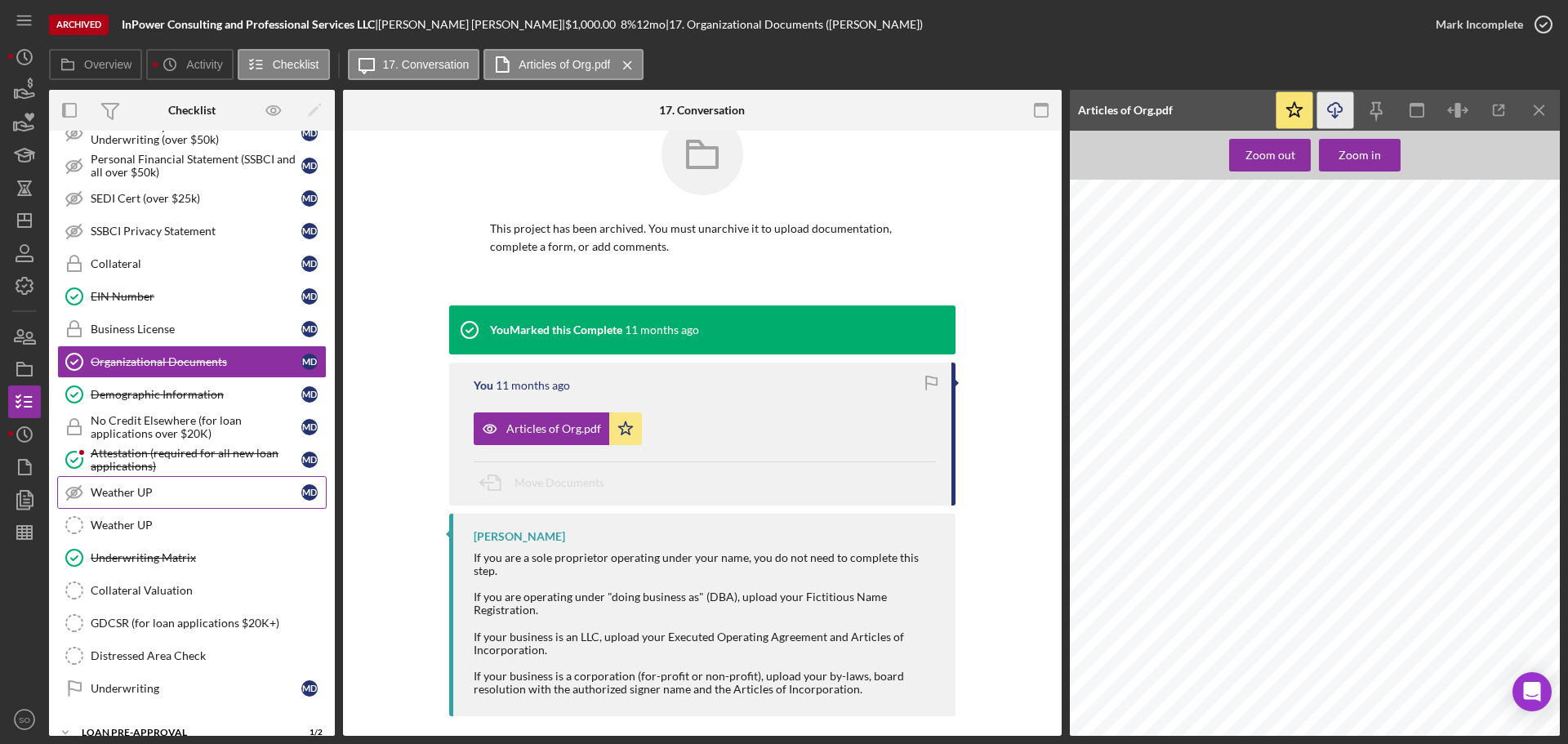
scroll to position [994, 0]
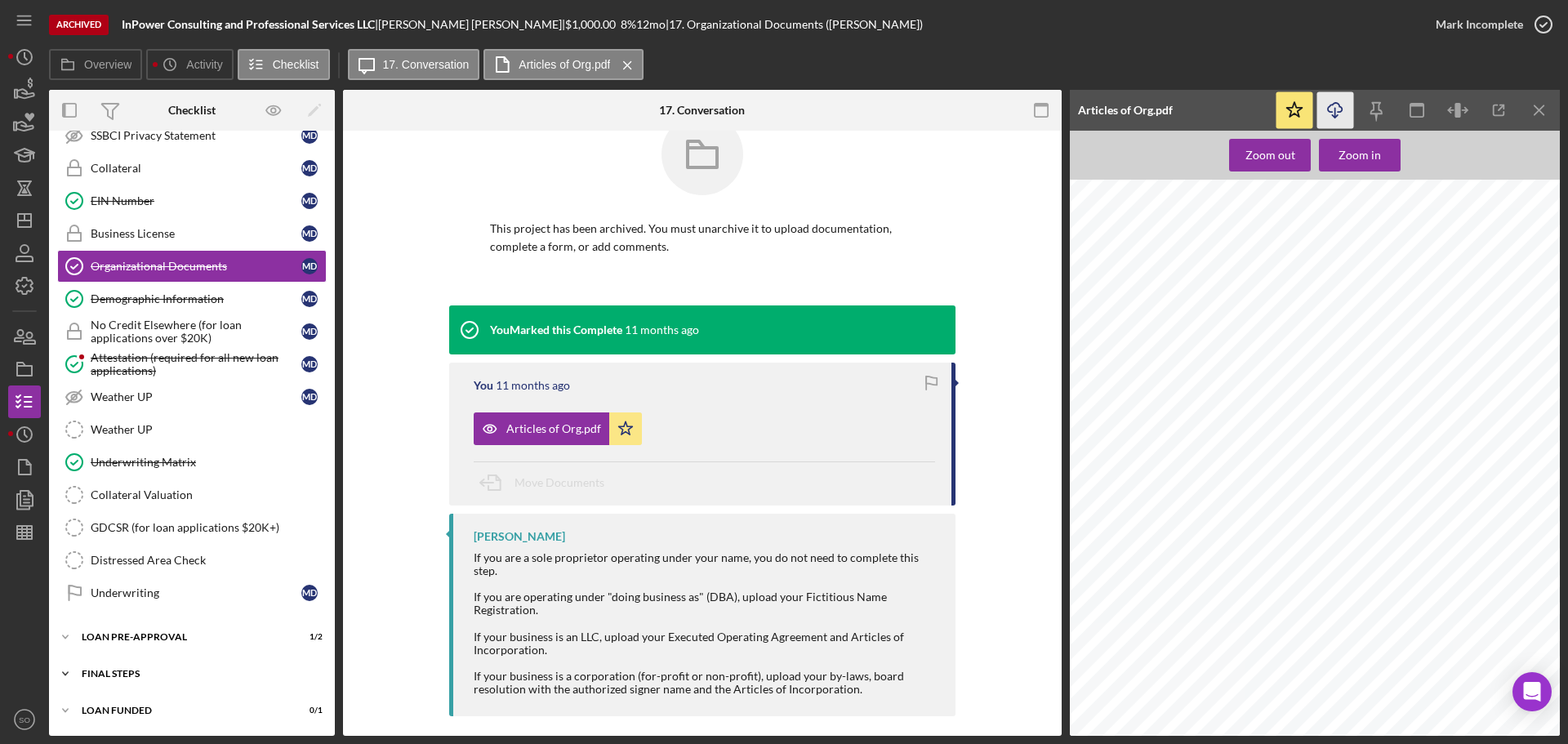
click at [158, 673] on div "FINAL STEPS" at bounding box center [198, 674] width 233 height 10
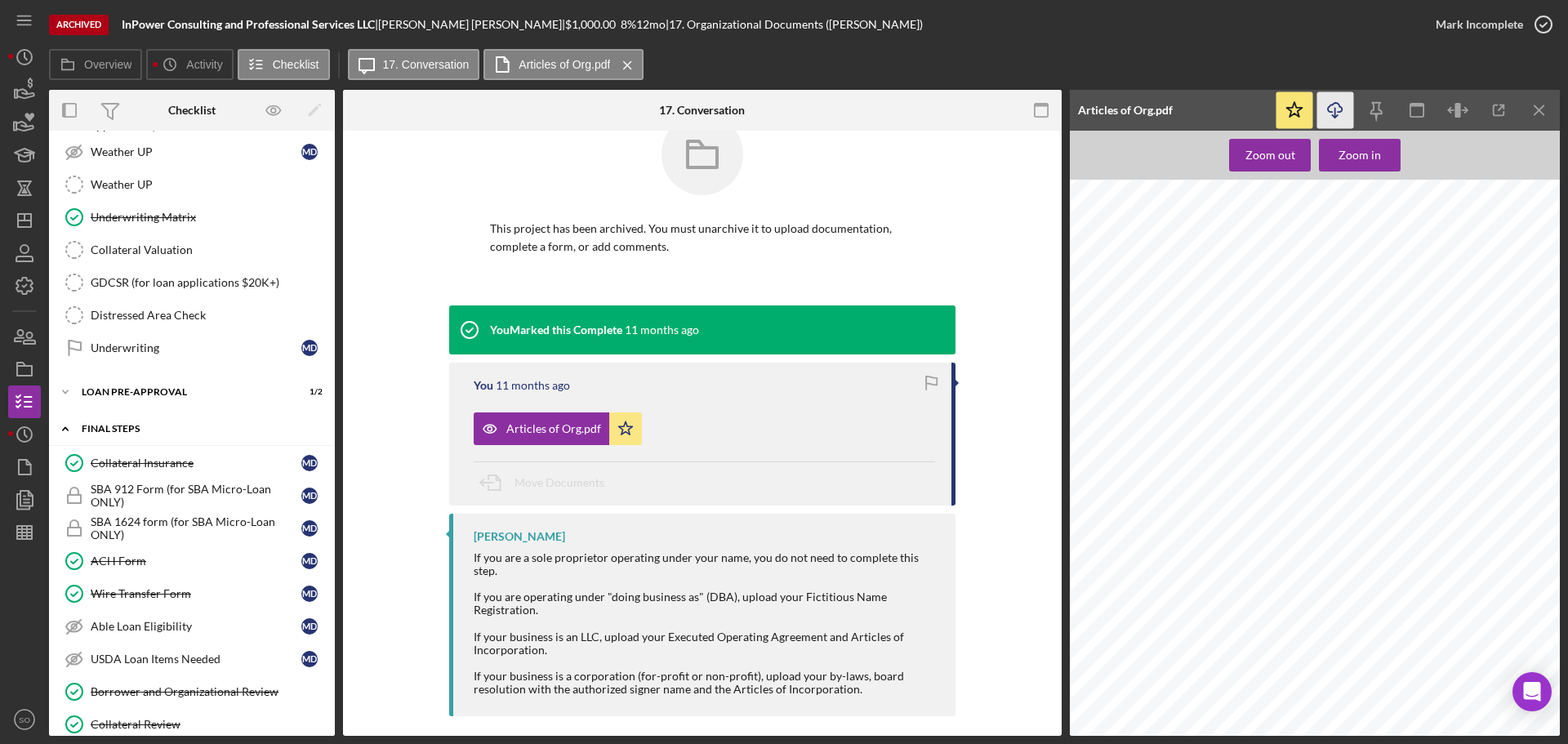
scroll to position [1403, 0]
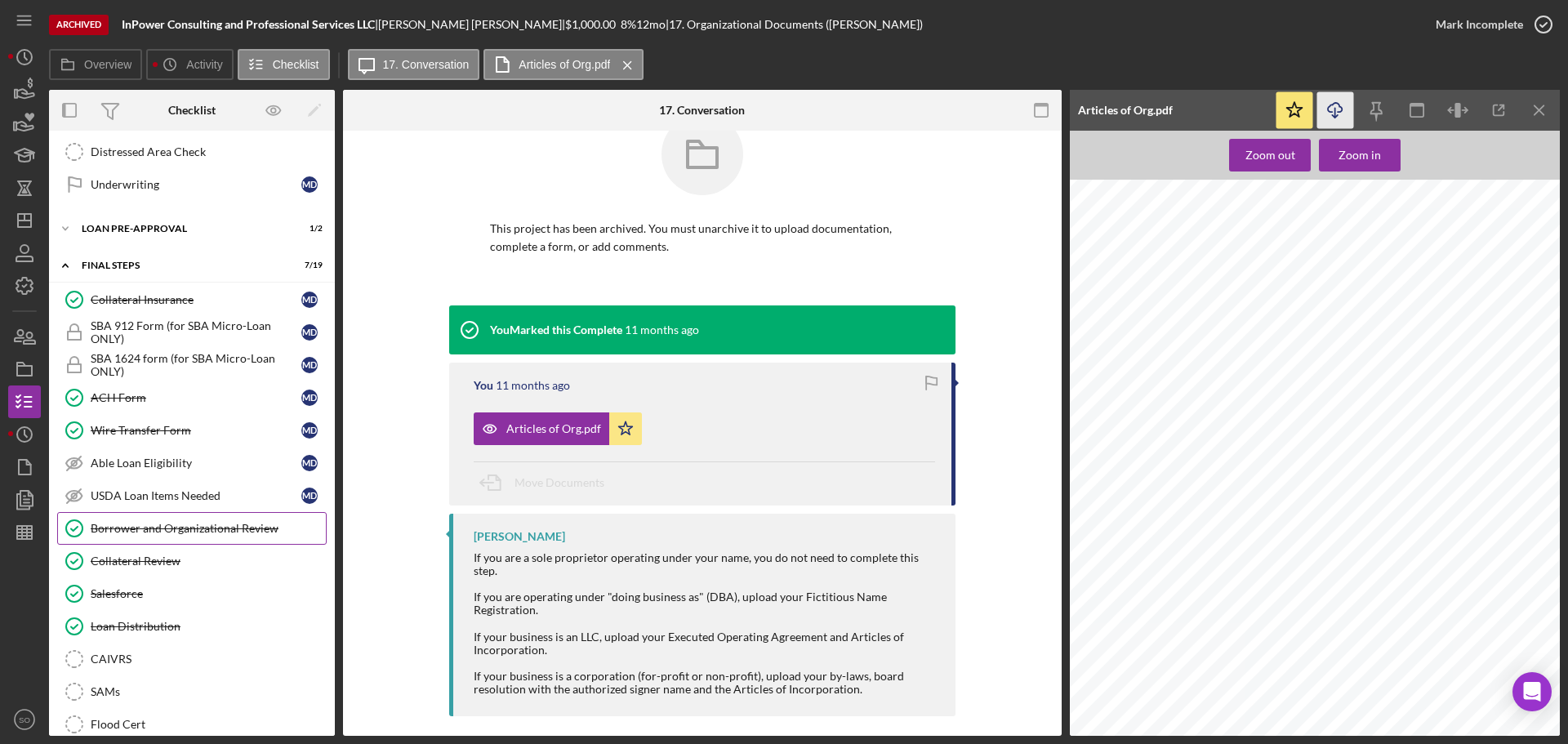
click at [165, 530] on div "Borrower and Organizational Review" at bounding box center [207, 528] width 235 height 13
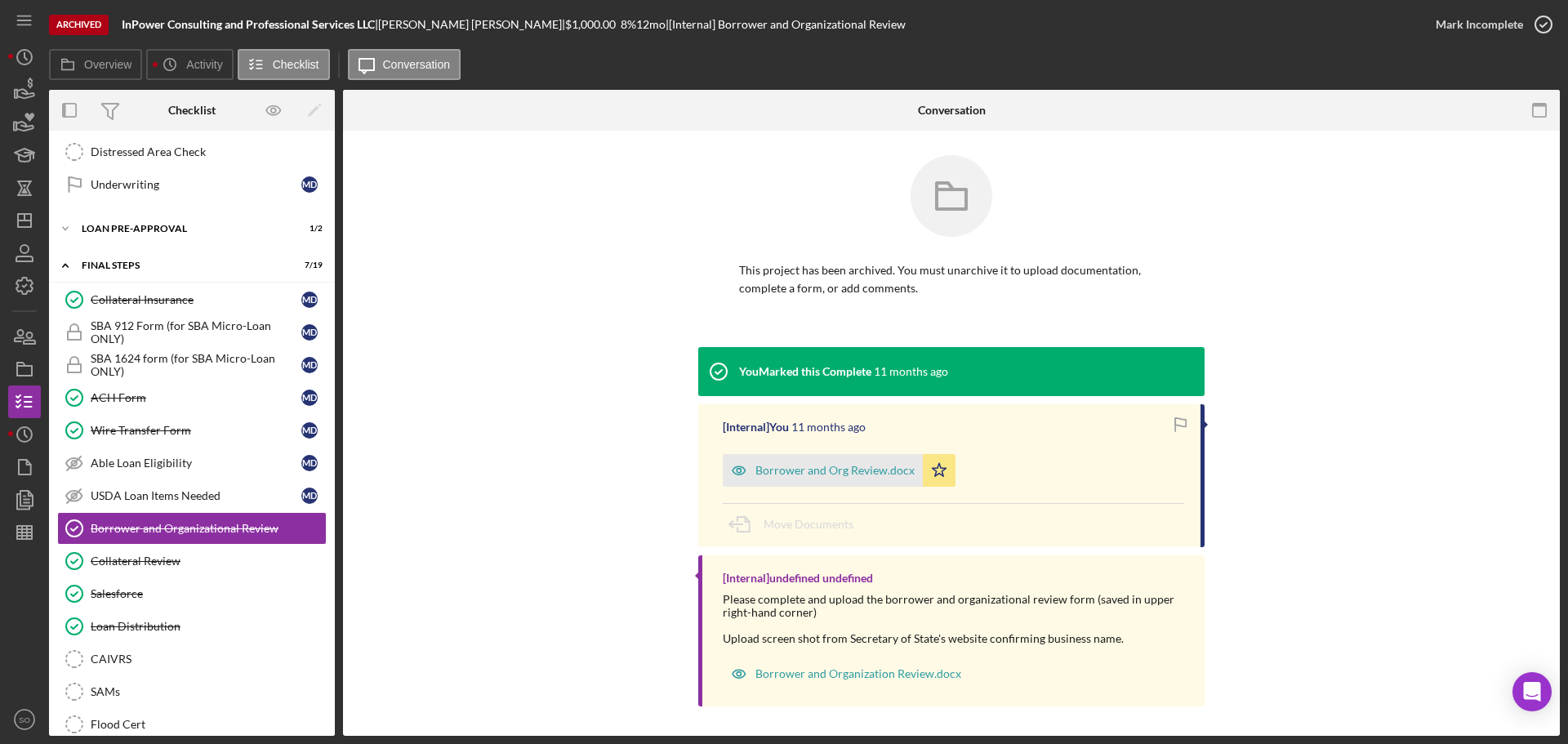
scroll to position [3, 0]
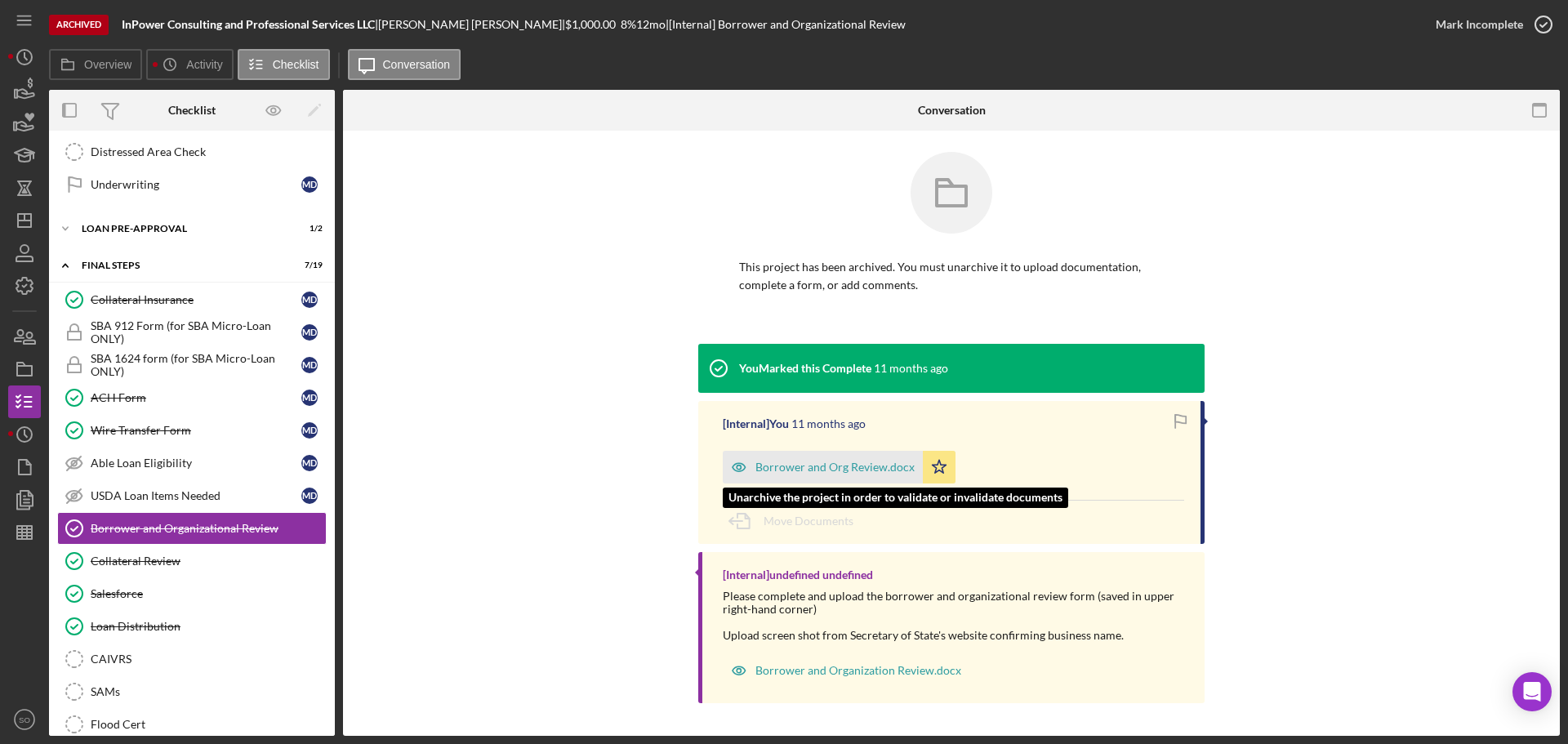
click at [825, 464] on div "Borrower and Org Review.docx" at bounding box center [836, 467] width 160 height 13
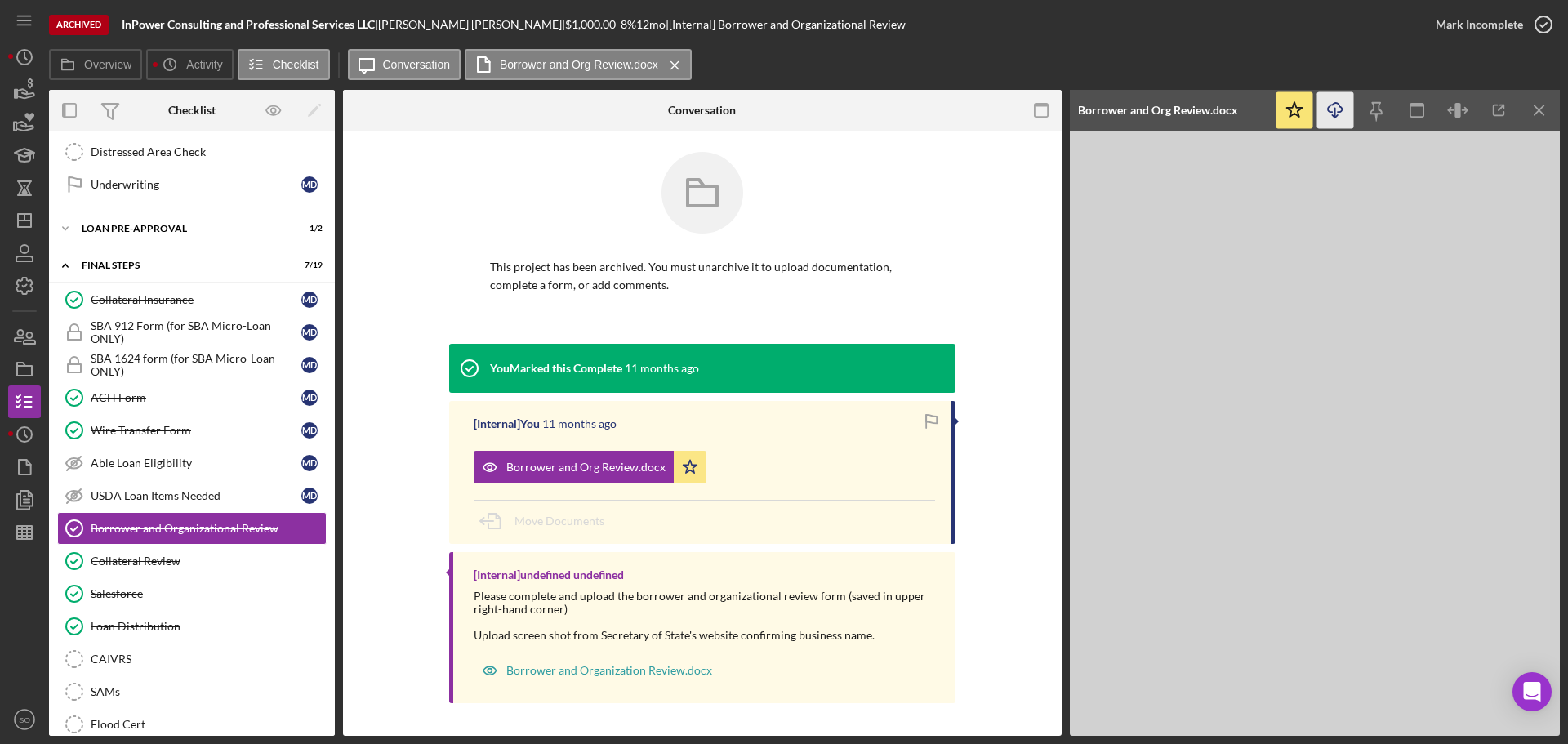
click at [1328, 115] on icon "Icon/Download" at bounding box center [1335, 110] width 36 height 36
click at [156, 557] on div "Collateral Review" at bounding box center [207, 561] width 235 height 13
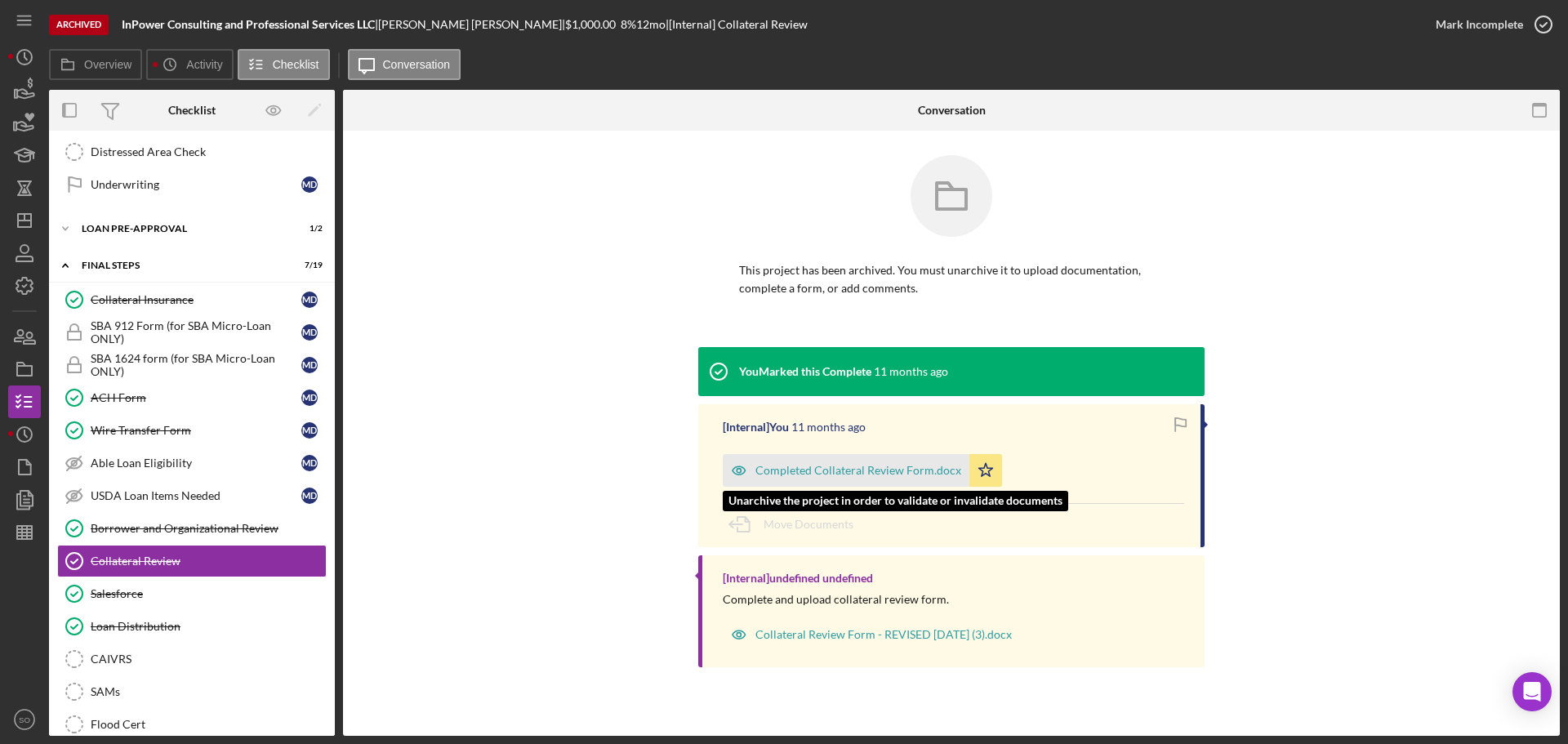
click at [831, 474] on div "Completed Collateral Review Form.docx" at bounding box center [858, 471] width 206 height 13
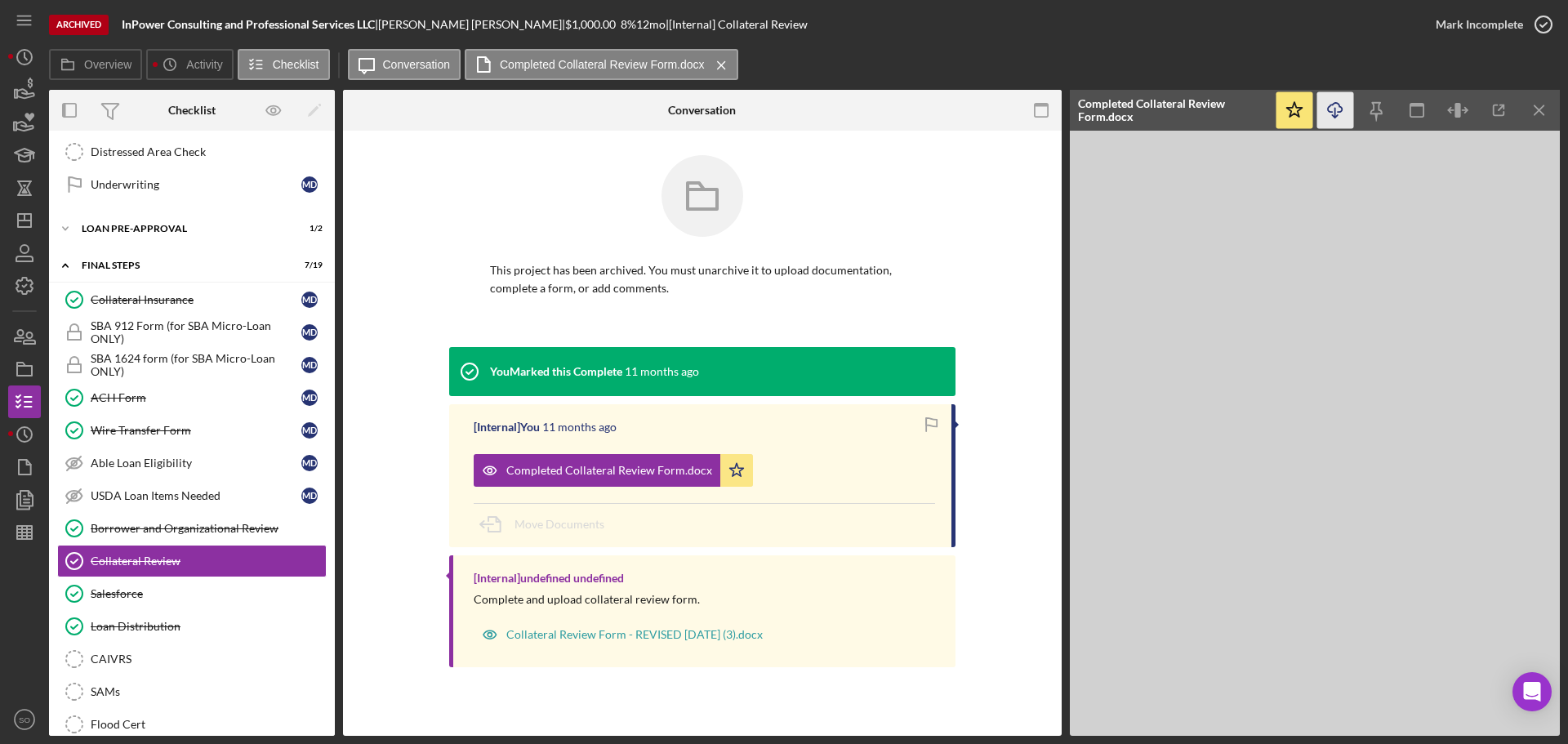
click at [1329, 115] on icon "Icon/Download" at bounding box center [1335, 110] width 36 height 36
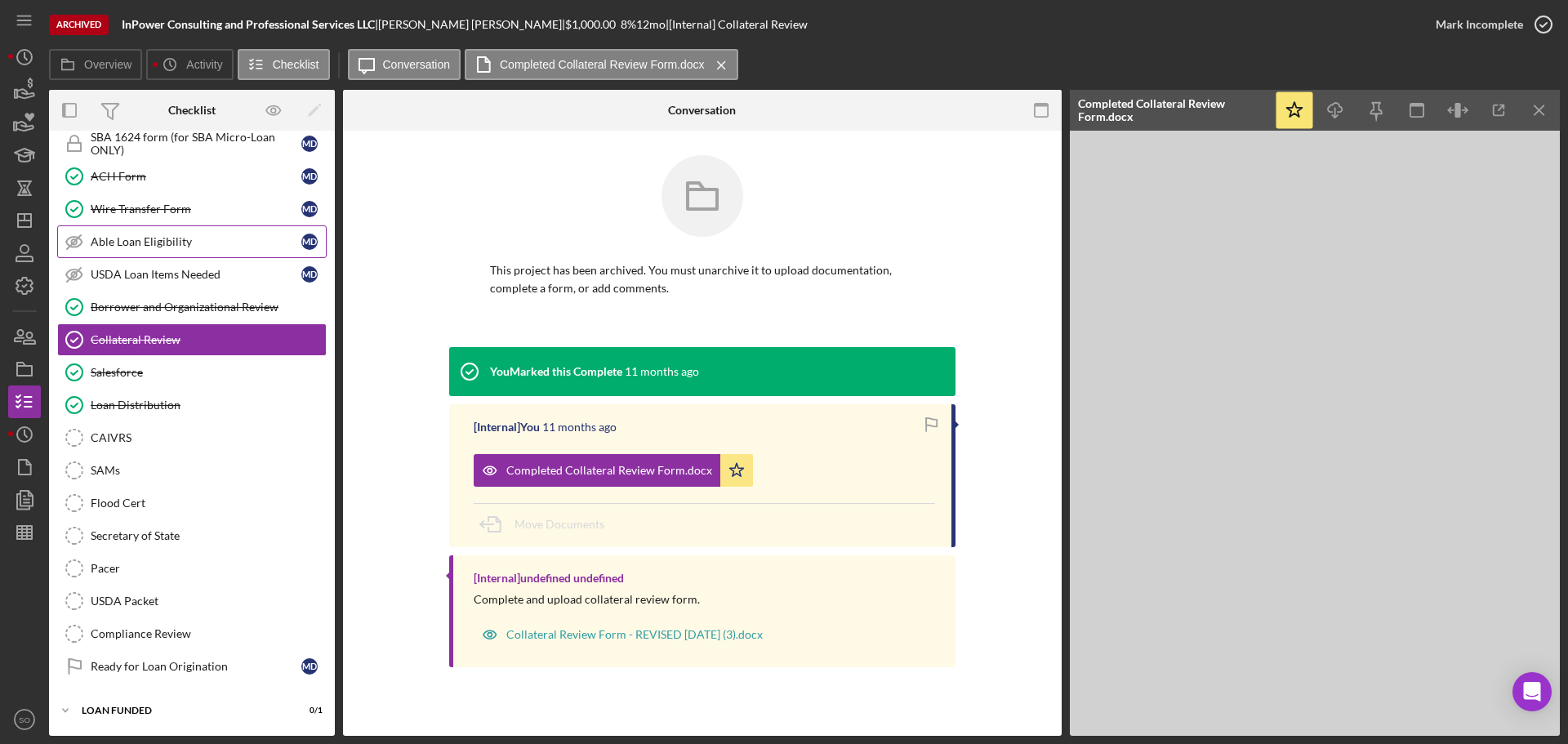
click at [143, 210] on div "Wire Transfer Form" at bounding box center [195, 208] width 211 height 13
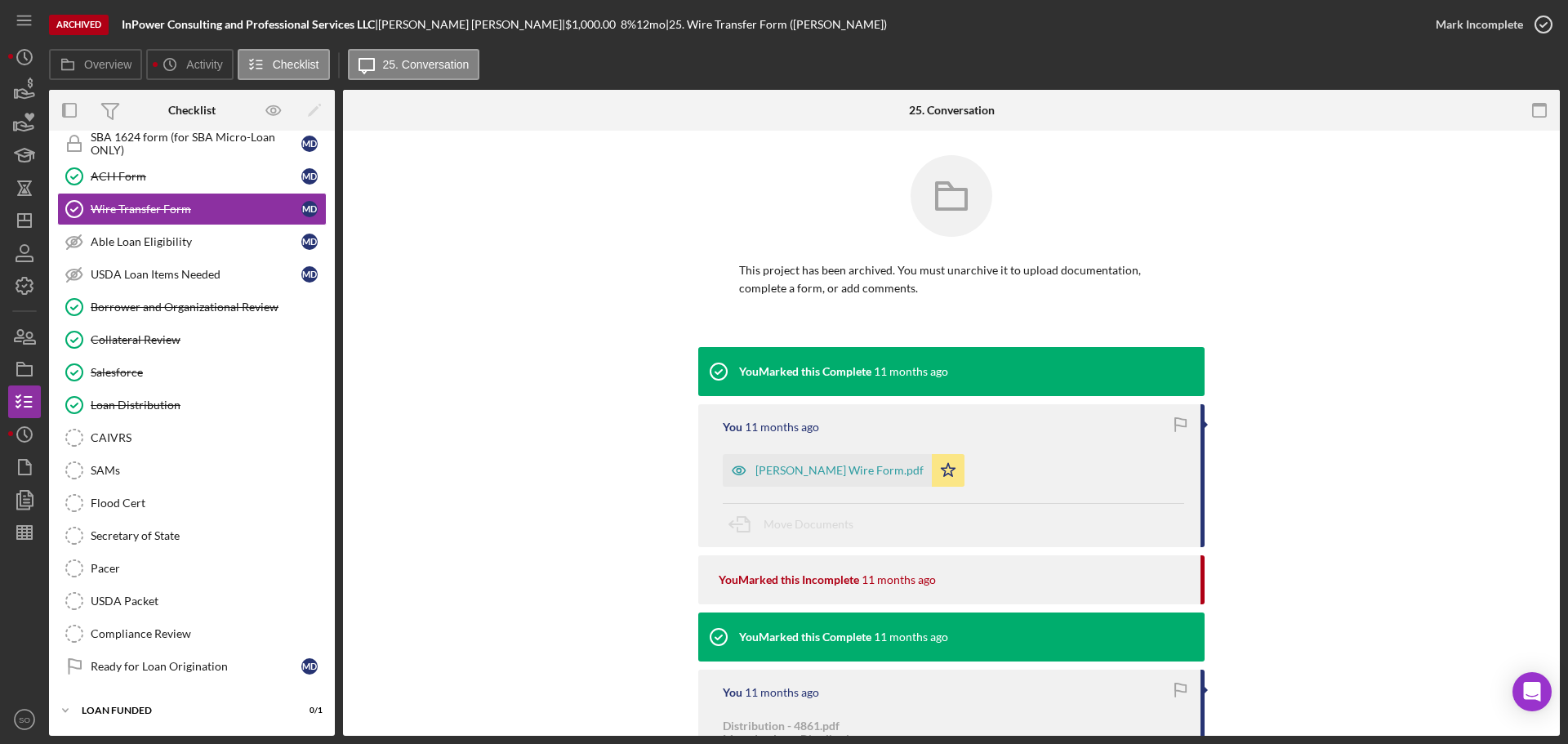
scroll to position [163, 0]
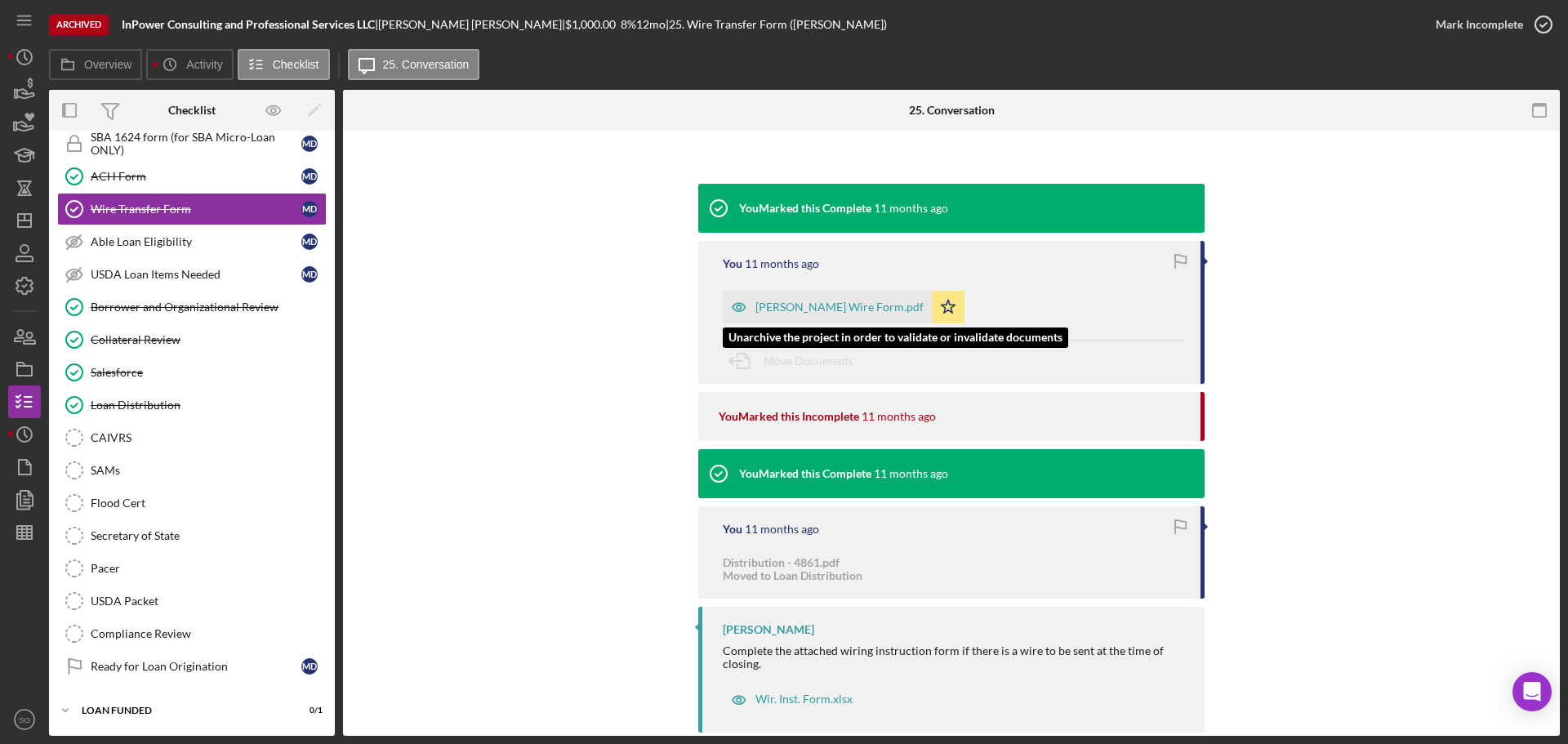
drag, startPoint x: 830, startPoint y: 306, endPoint x: 841, endPoint y: 326, distance: 22.8
click at [830, 306] on div "Marlena Davis Wire Form.pdf" at bounding box center [840, 306] width 168 height 13
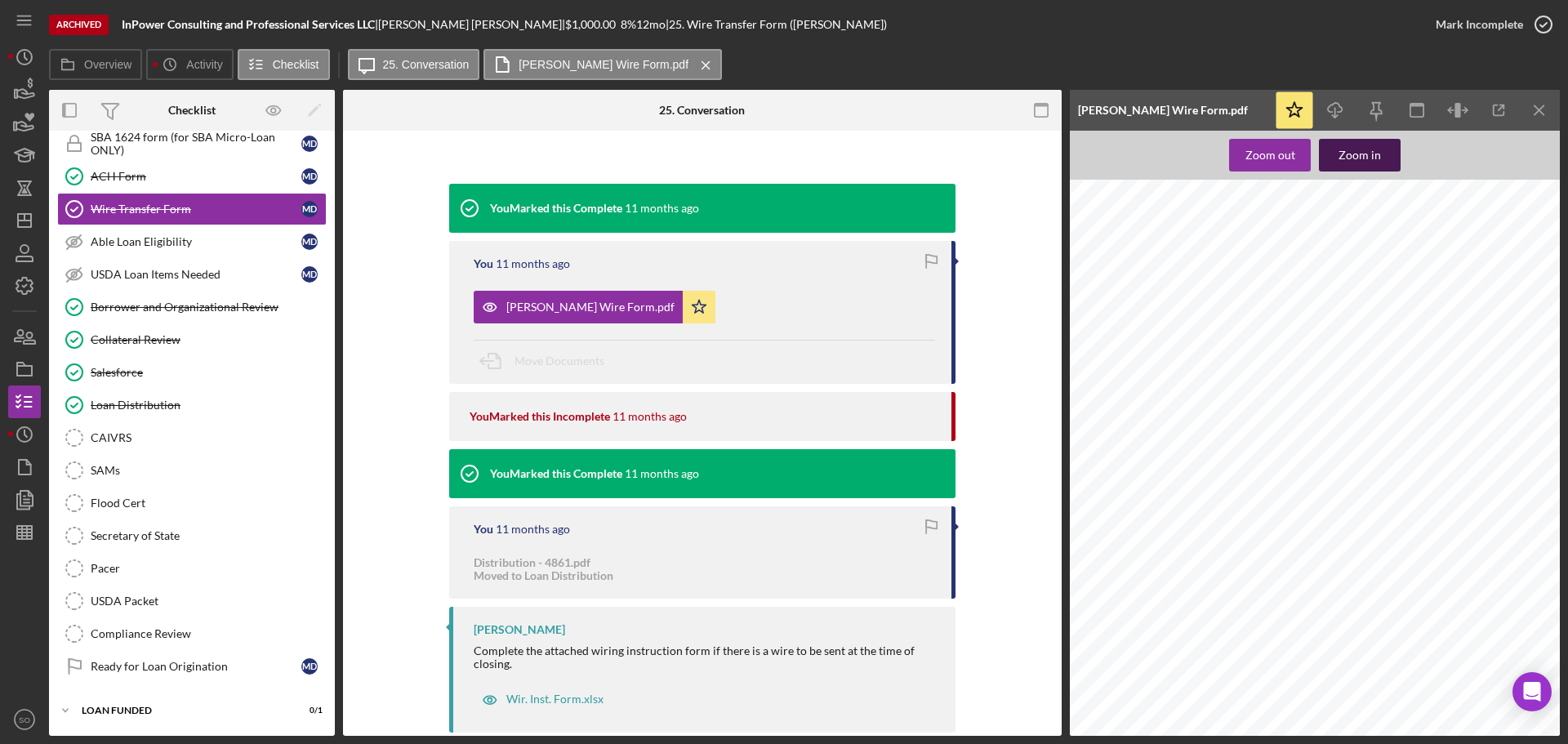
click at [1364, 152] on div "Zoom in" at bounding box center [1360, 155] width 43 height 33
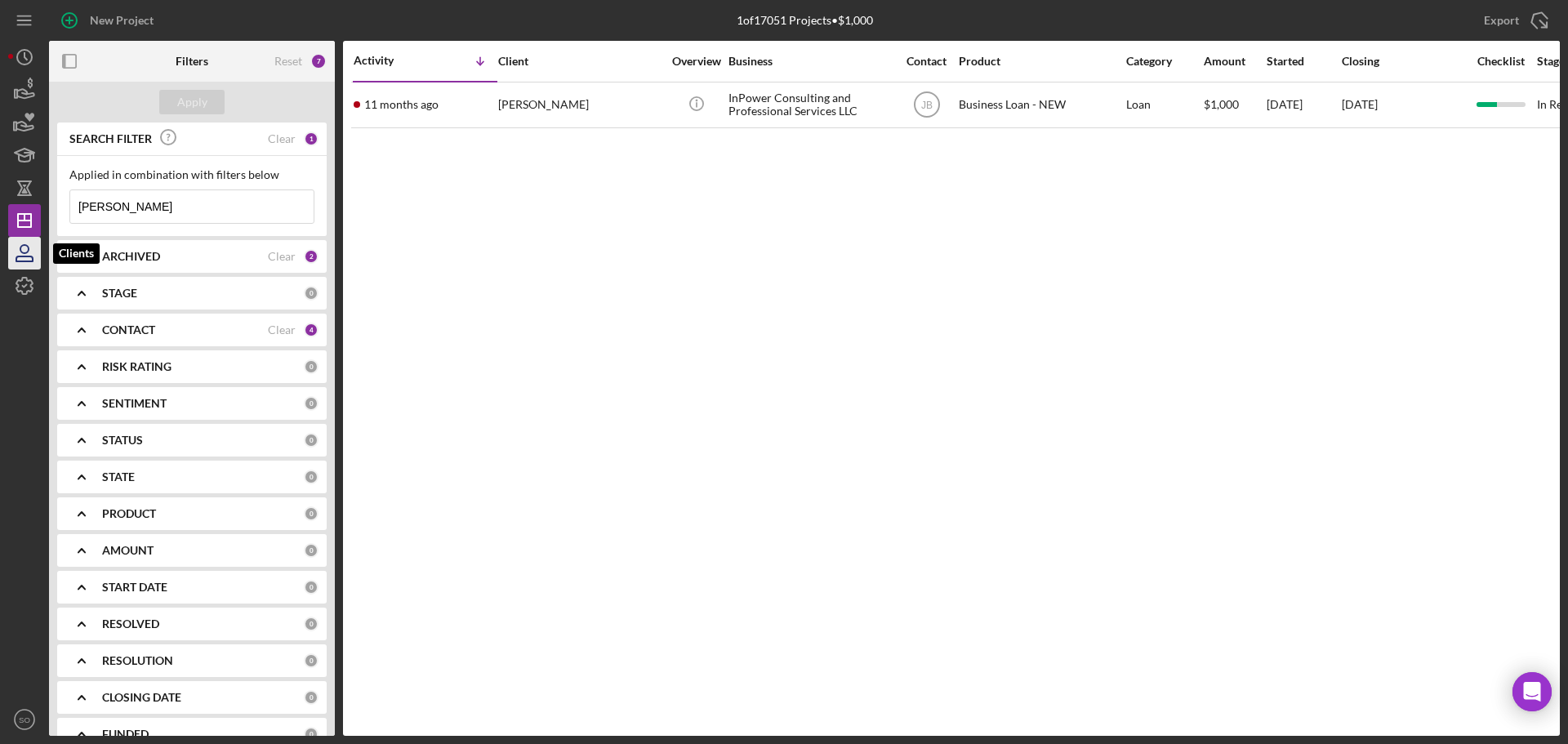
drag, startPoint x: 22, startPoint y: 258, endPoint x: 14, endPoint y: 257, distance: 8.1
click at [22, 258] on icon "button" at bounding box center [24, 253] width 41 height 41
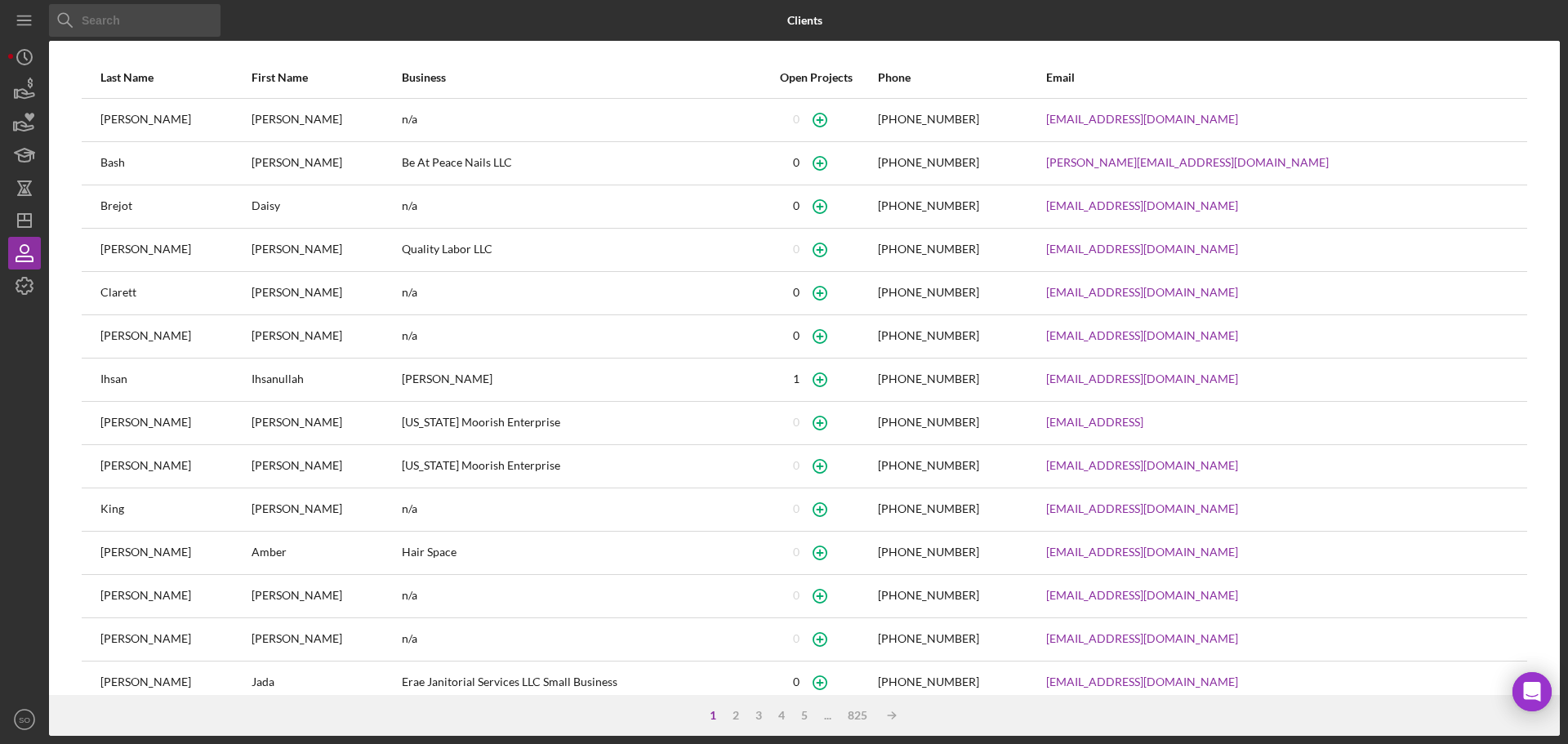
click at [97, 24] on input at bounding box center [134, 21] width 172 height 33
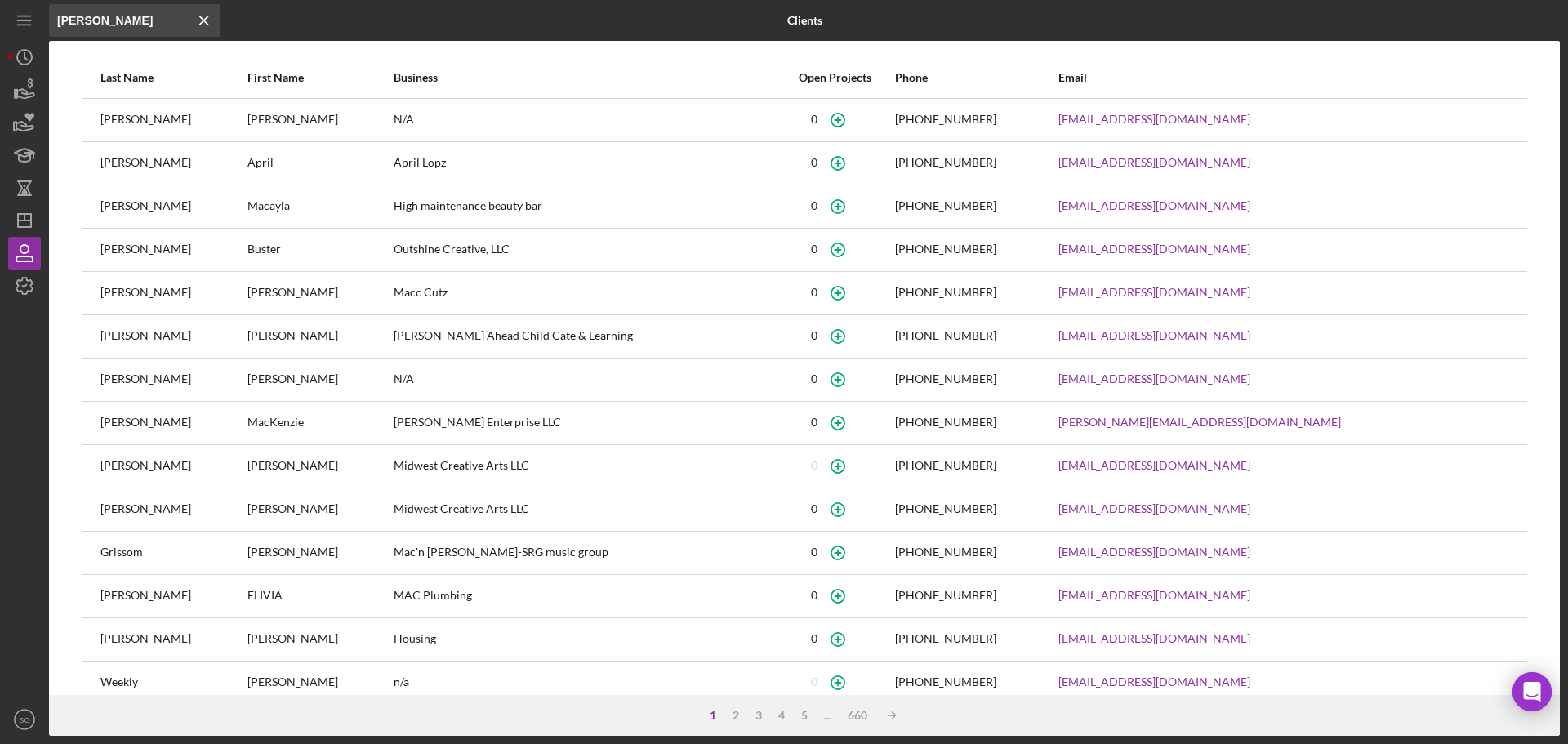
type input "[PERSON_NAME]"
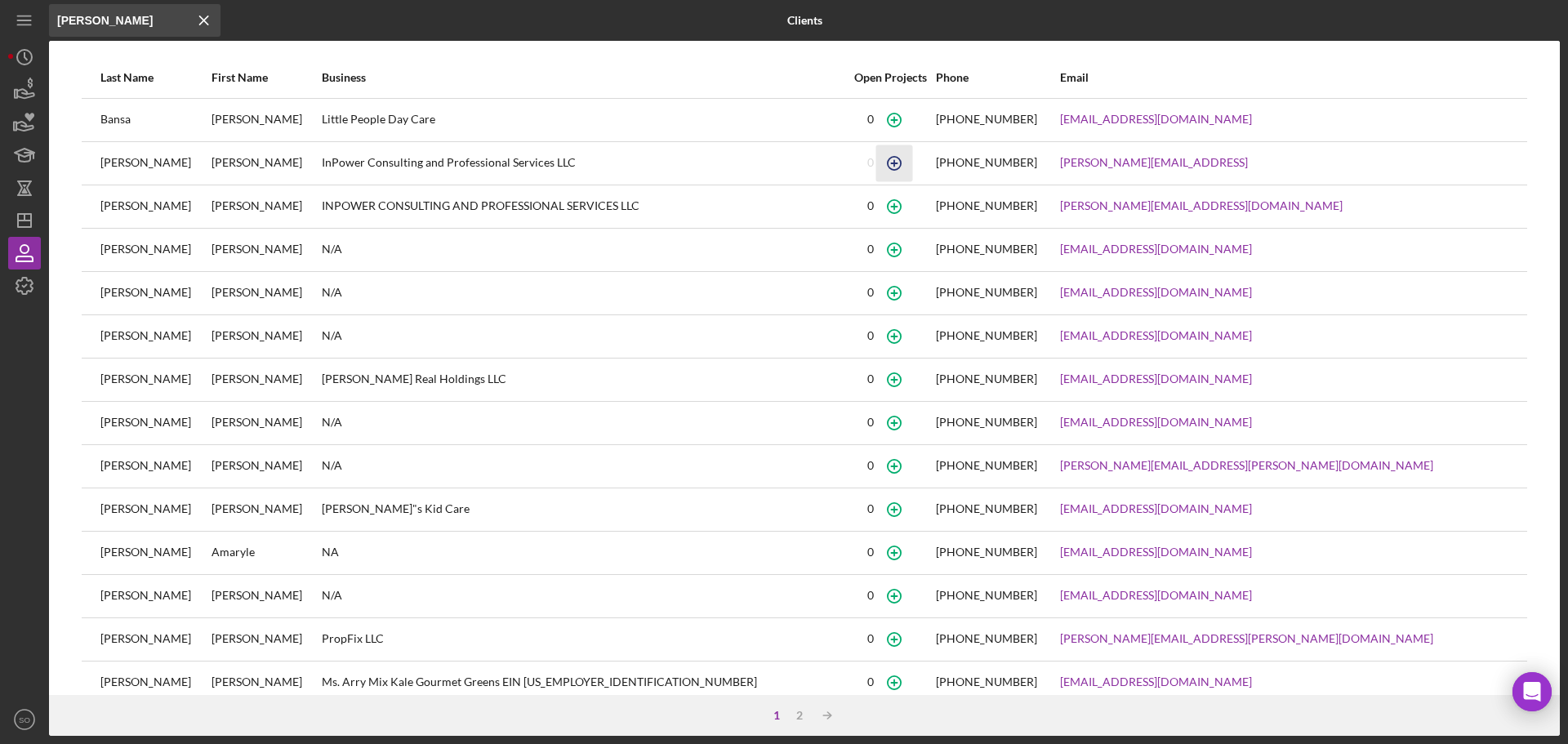
click at [912, 164] on icon "button" at bounding box center [894, 163] width 36 height 36
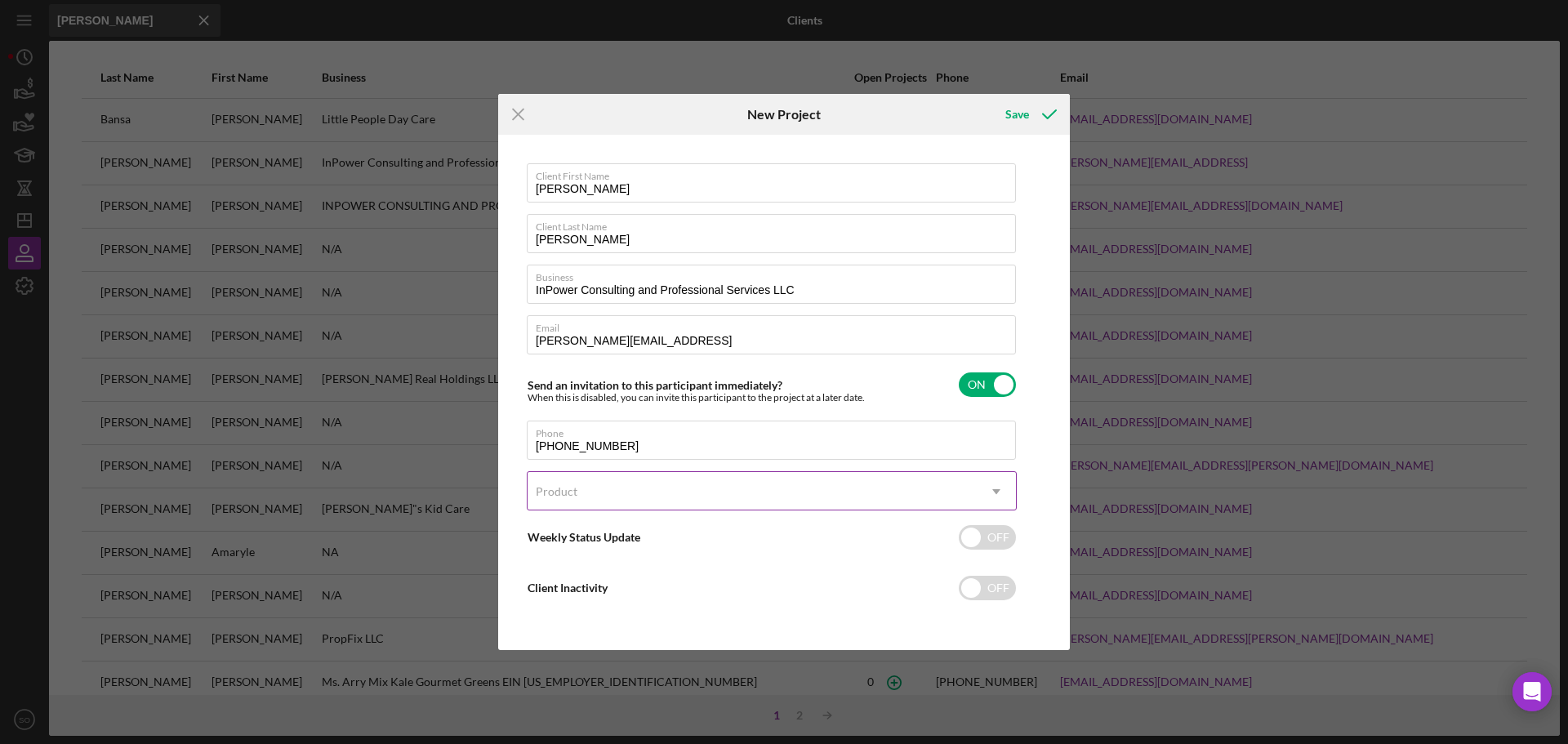
click at [671, 490] on div "Product" at bounding box center [752, 491] width 449 height 37
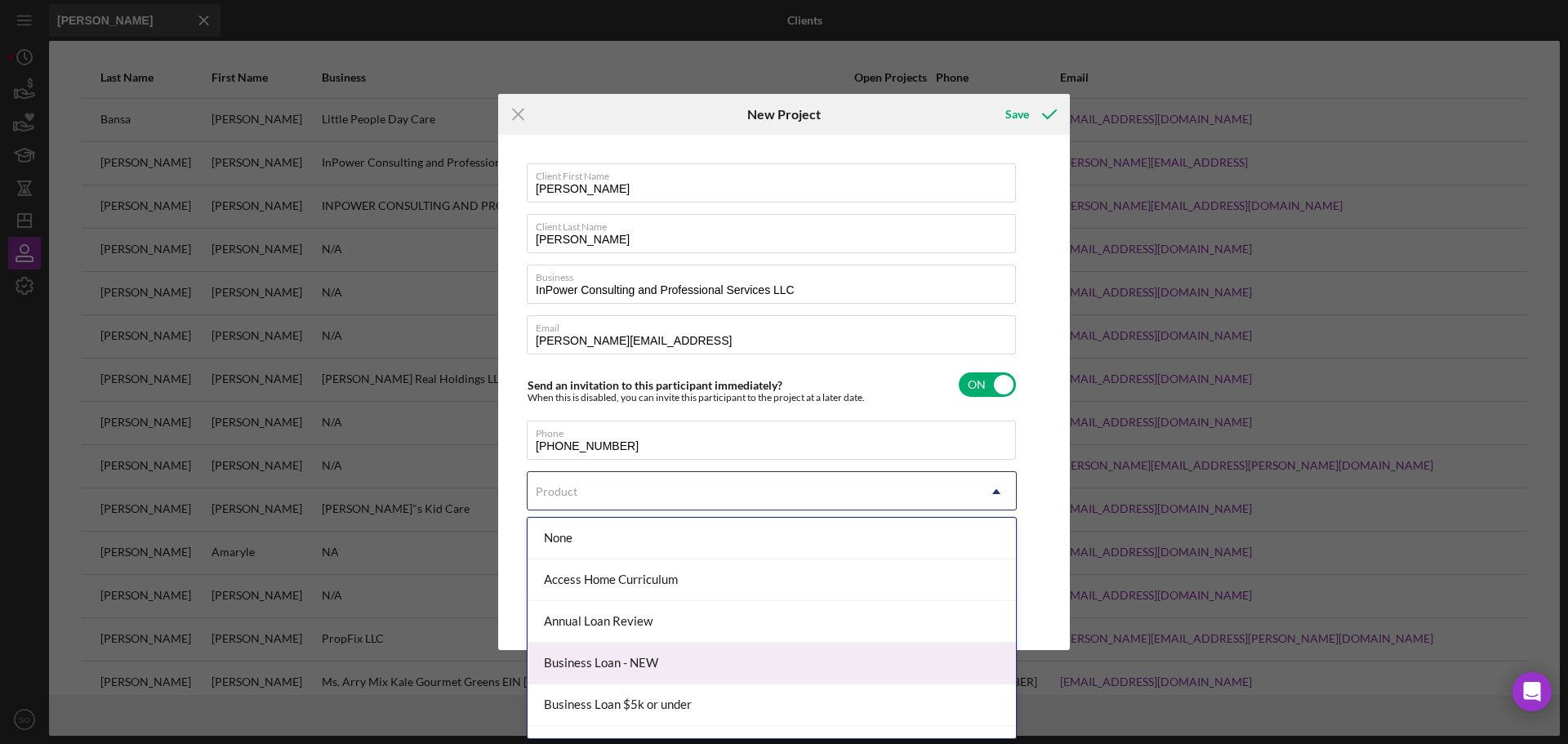
click at [646, 662] on div "Business Loan - NEW" at bounding box center [771, 664] width 489 height 42
checkbox input "true"
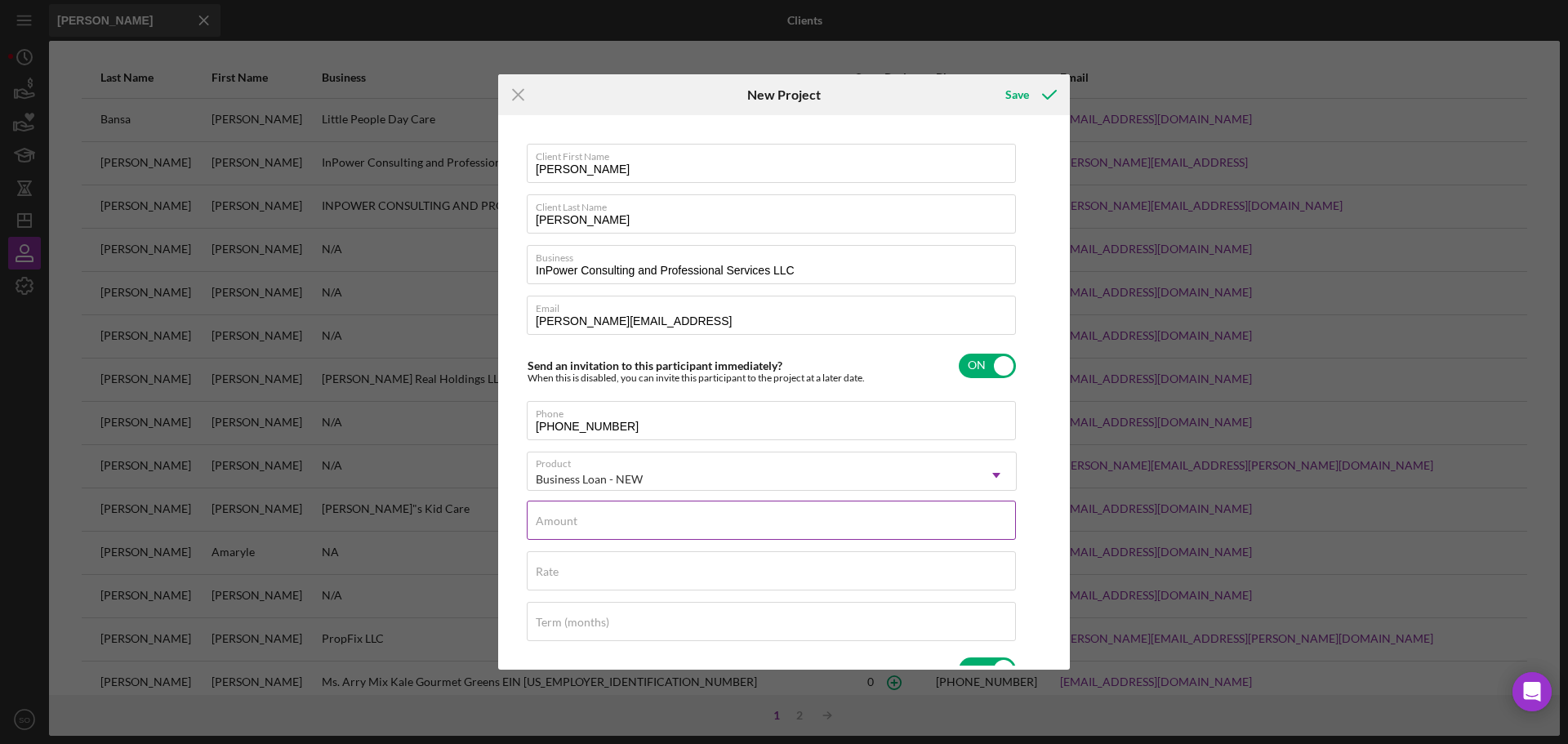
click at [635, 534] on input "Amount" at bounding box center [771, 520] width 489 height 39
type input "$2,500"
click at [613, 576] on input "Rate" at bounding box center [771, 570] width 489 height 39
type input "8.000%"
click at [692, 624] on input "Term (months)" at bounding box center [771, 622] width 489 height 39
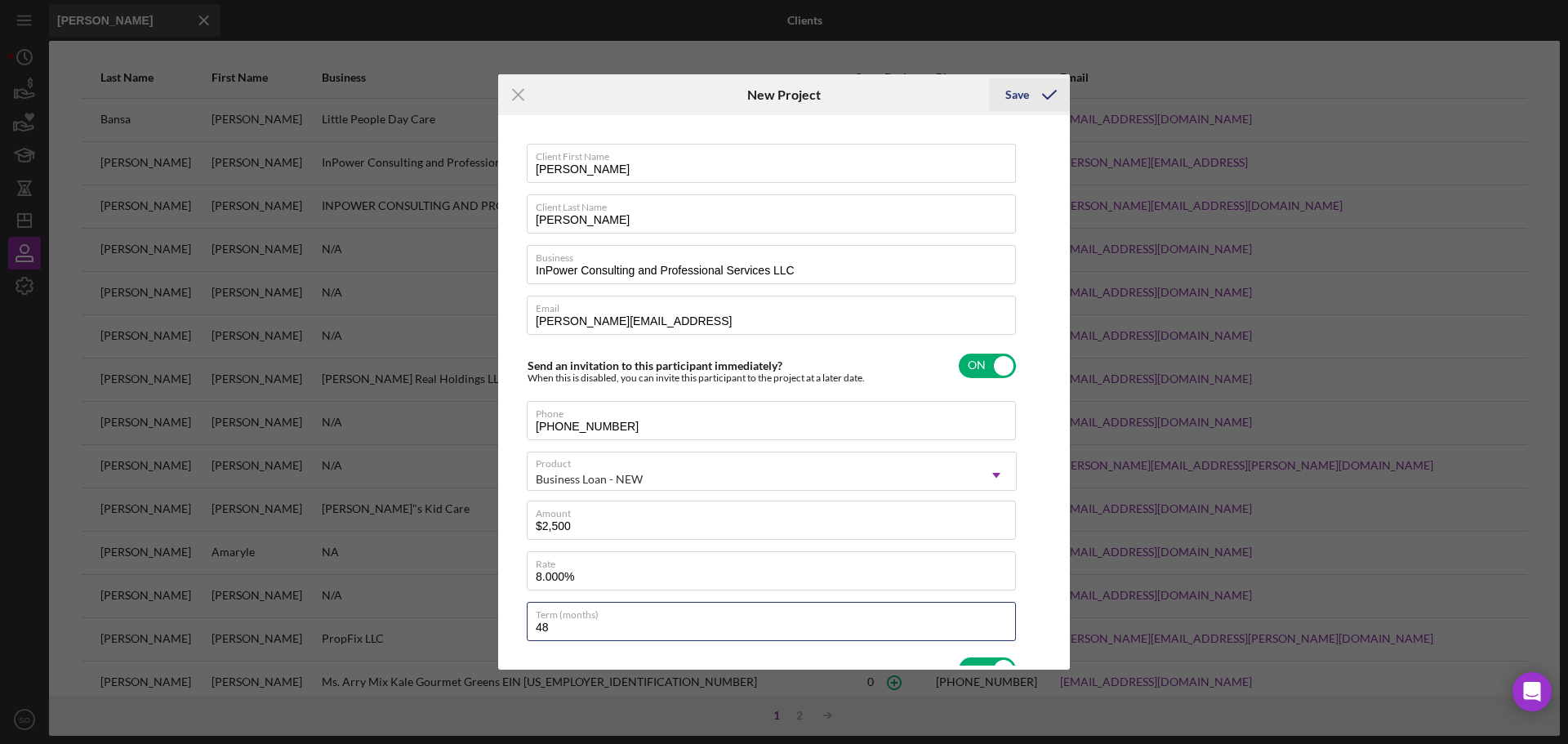
type input "48"
click at [1046, 95] on icon "submit" at bounding box center [1049, 95] width 41 height 41
checkbox input "false"
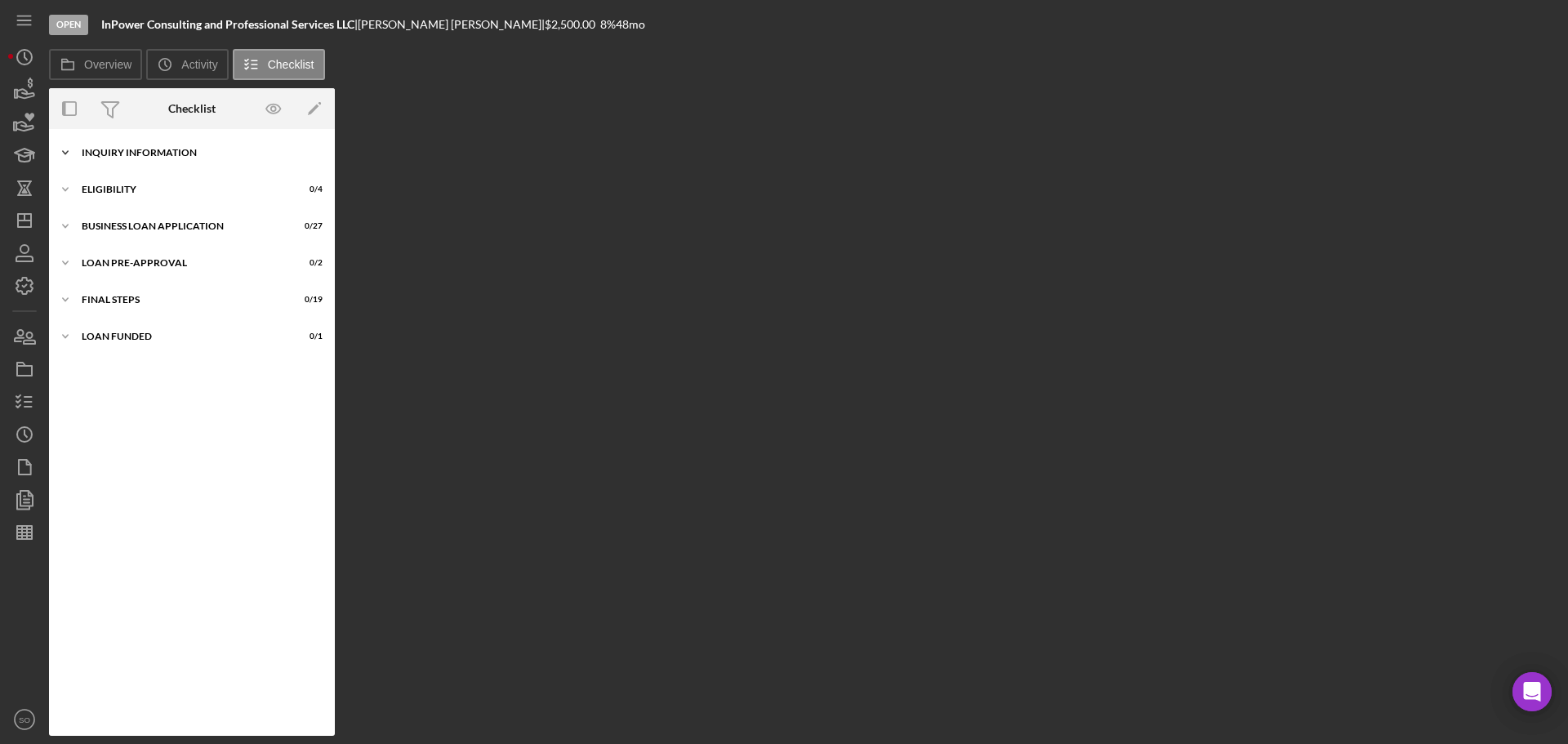
click at [138, 159] on div "Icon/Expander INQUIRY INFORMATION 0 / 11" at bounding box center [191, 153] width 285 height 33
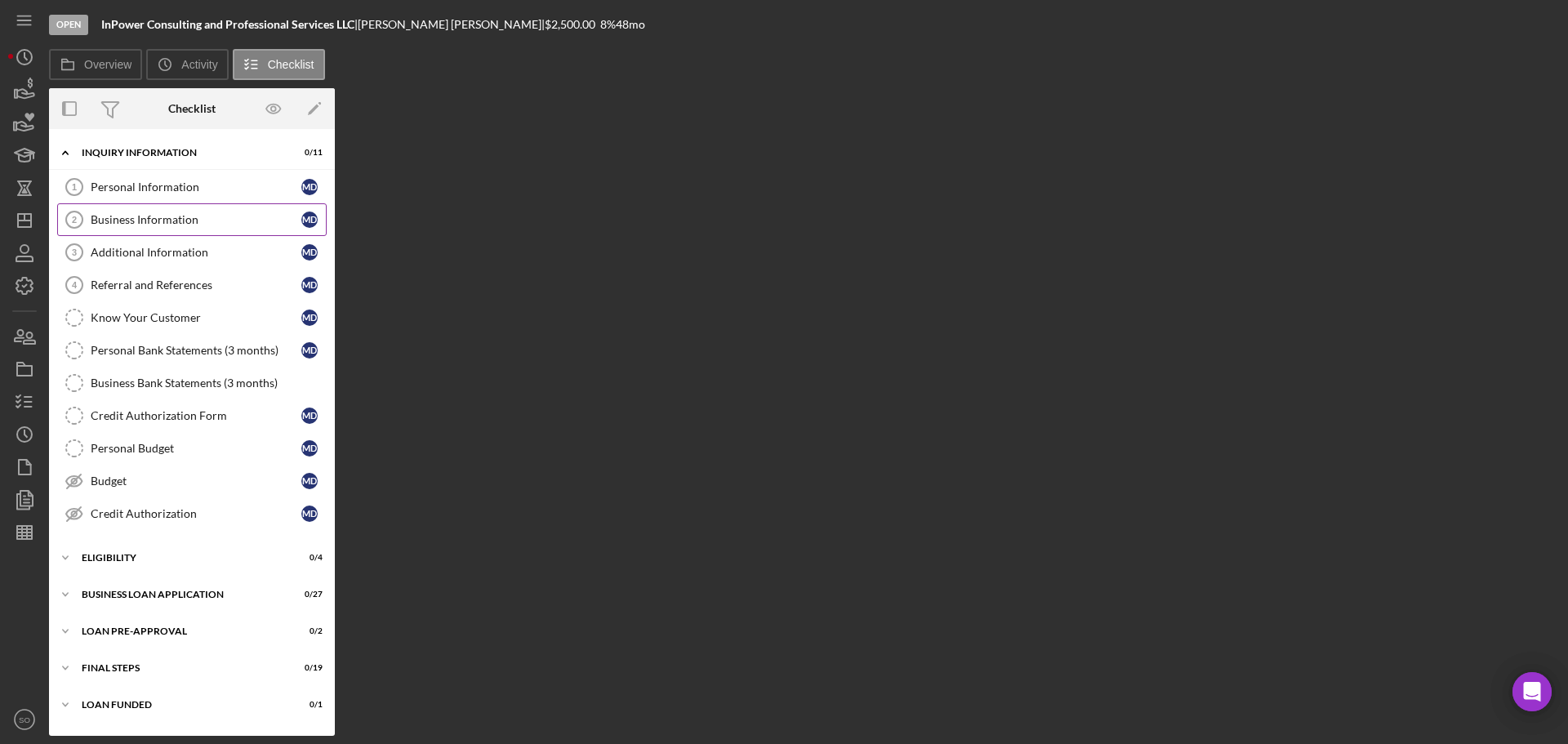
drag, startPoint x: 199, startPoint y: 195, endPoint x: 235, endPoint y: 205, distance: 37.4
click at [199, 194] on link "Personal Information 1 Personal Information M D" at bounding box center [192, 188] width 270 height 33
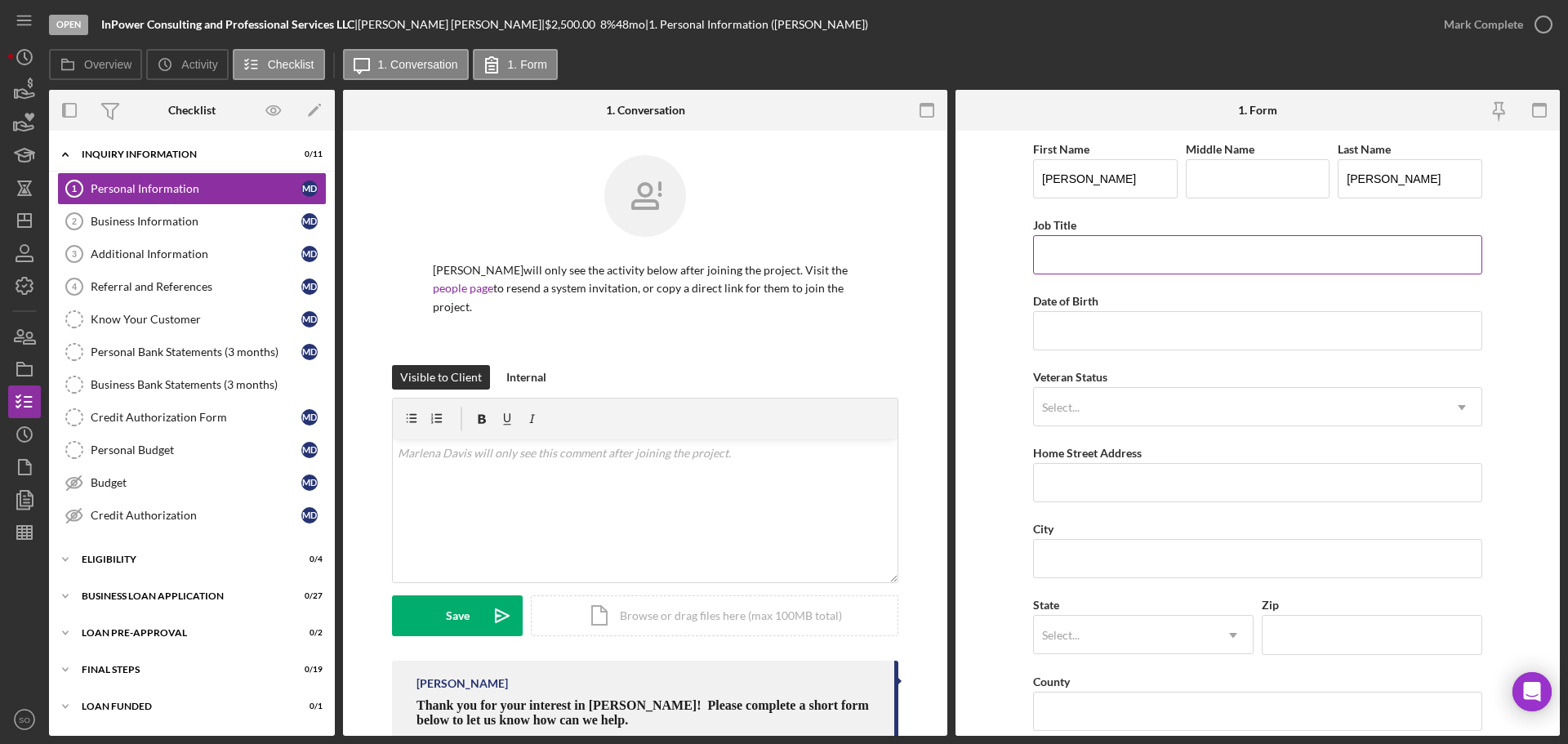
click at [1095, 244] on input "Job Title" at bounding box center [1258, 254] width 449 height 39
paste input "Business Owner"
type input "Business Owner"
click at [1079, 321] on input "Date of Birth" at bounding box center [1258, 331] width 449 height 39
paste input "[DATE]"
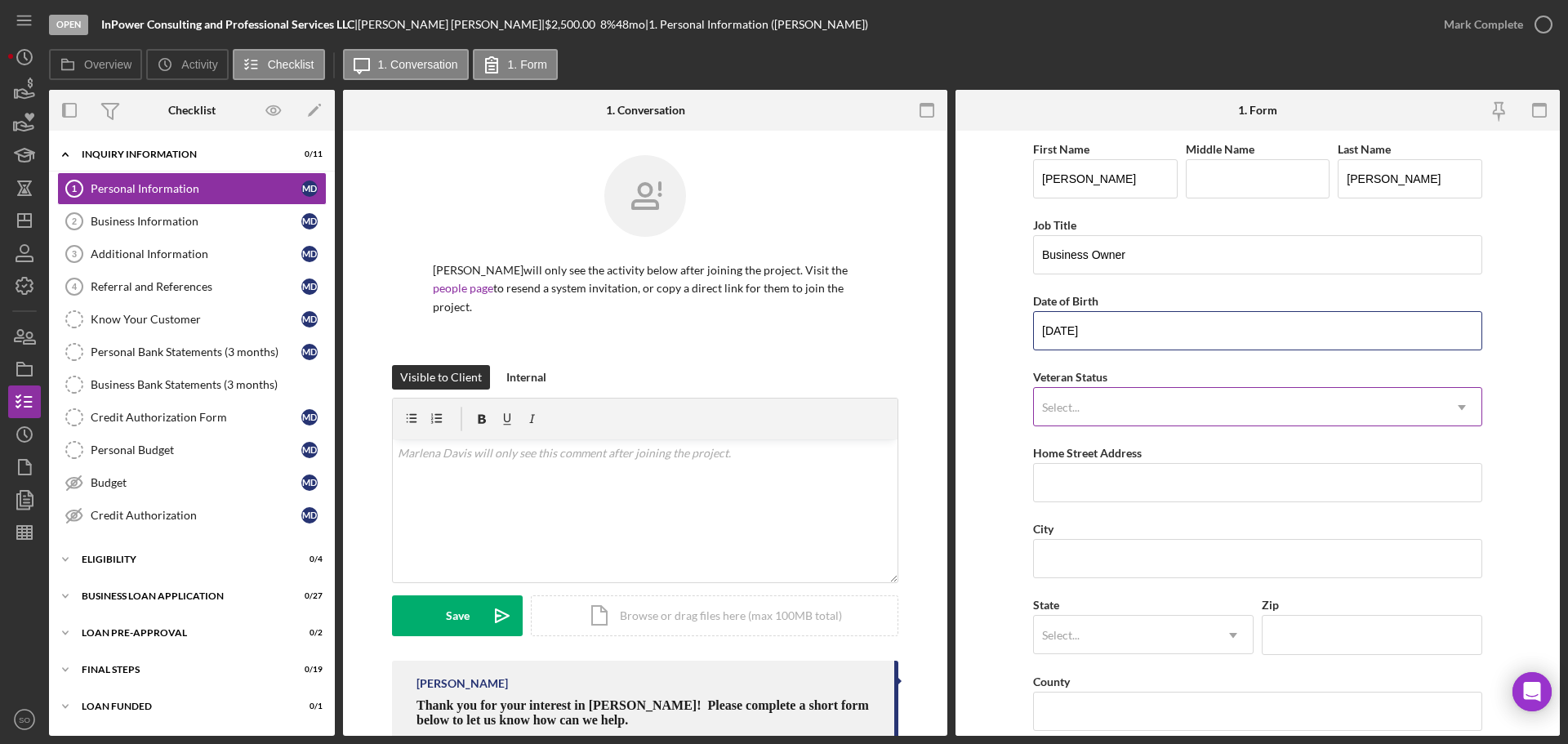
type input "[DATE]"
click at [1111, 409] on div "Select..." at bounding box center [1238, 407] width 409 height 37
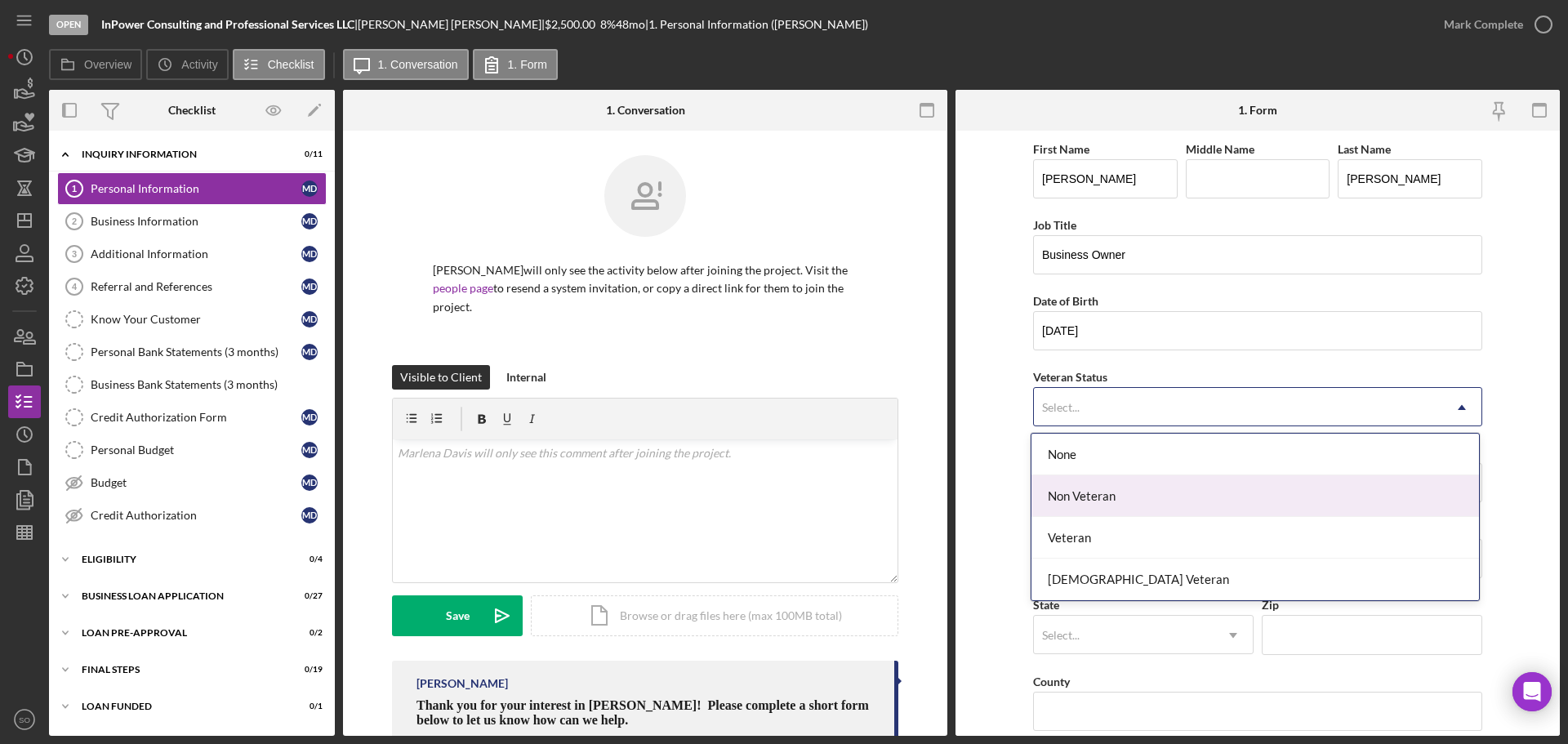
click at [1093, 493] on div "Non Veteran" at bounding box center [1256, 497] width 448 height 42
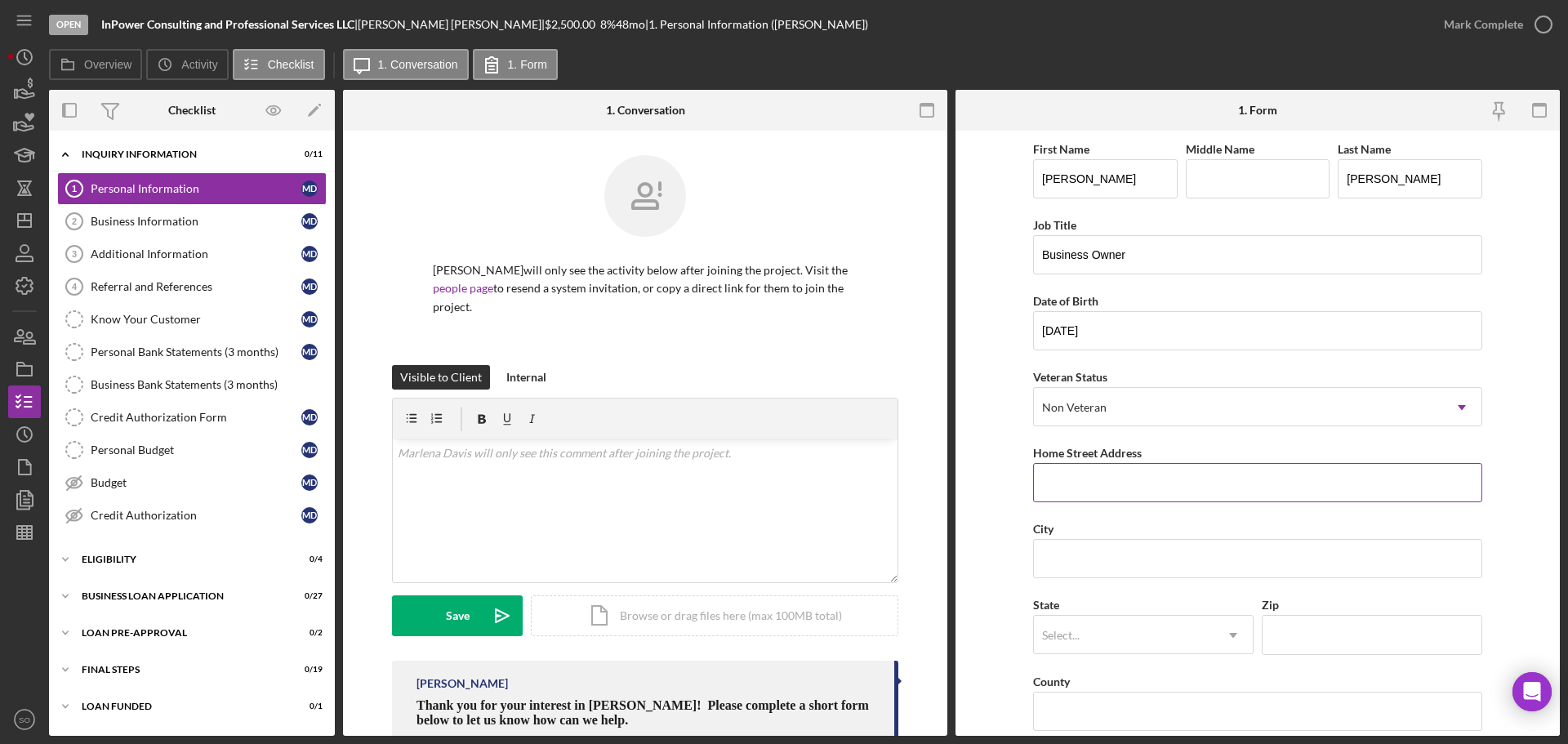
click at [1094, 469] on input "Home Street Address" at bounding box center [1258, 483] width 449 height 39
paste input "5165 Campfire Trail"
type input "5165 Campfire Trail"
click at [1133, 559] on input "City" at bounding box center [1258, 558] width 449 height 39
paste input "Florissant"
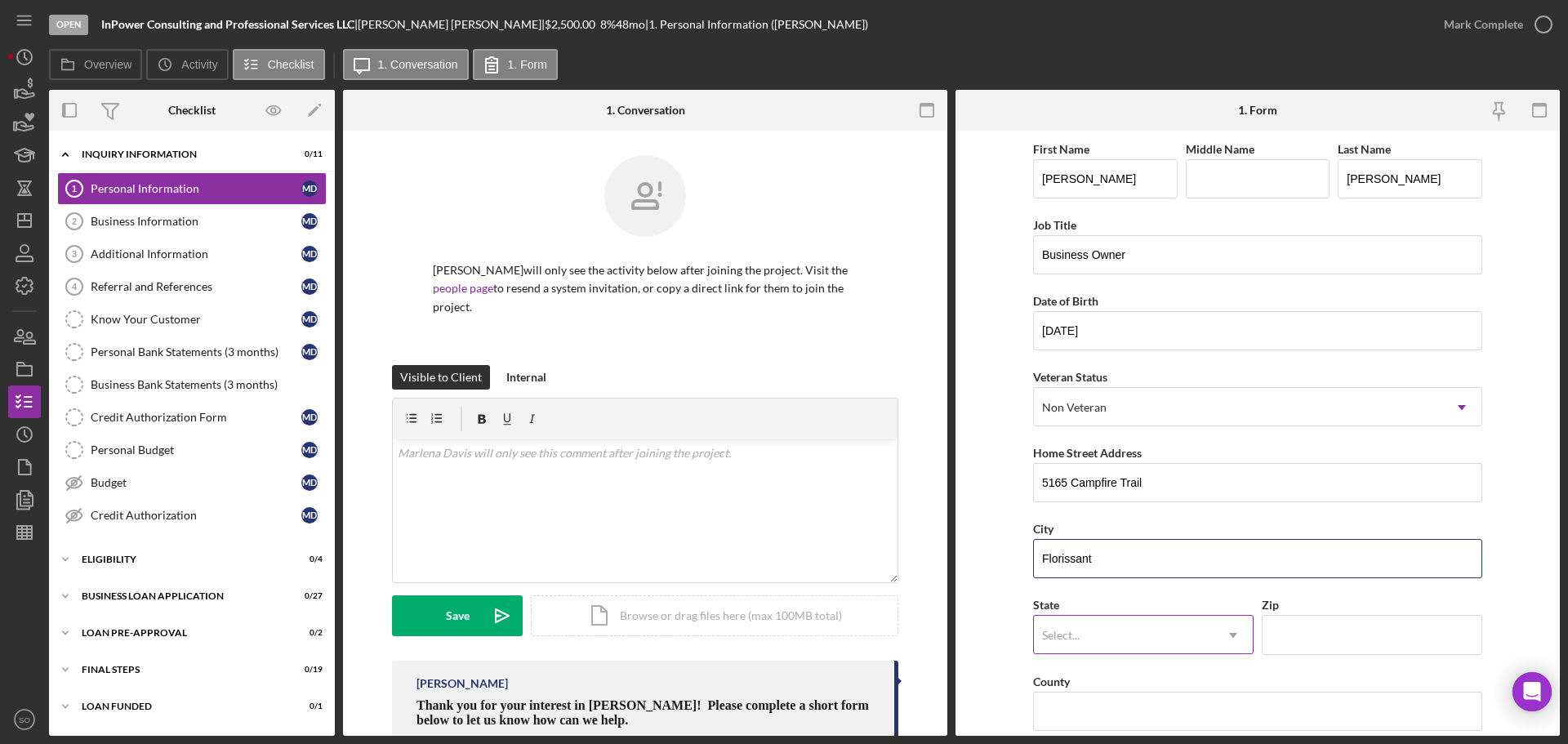
type input "Florissant"
click at [1119, 631] on div "Select..." at bounding box center [1124, 635] width 180 height 37
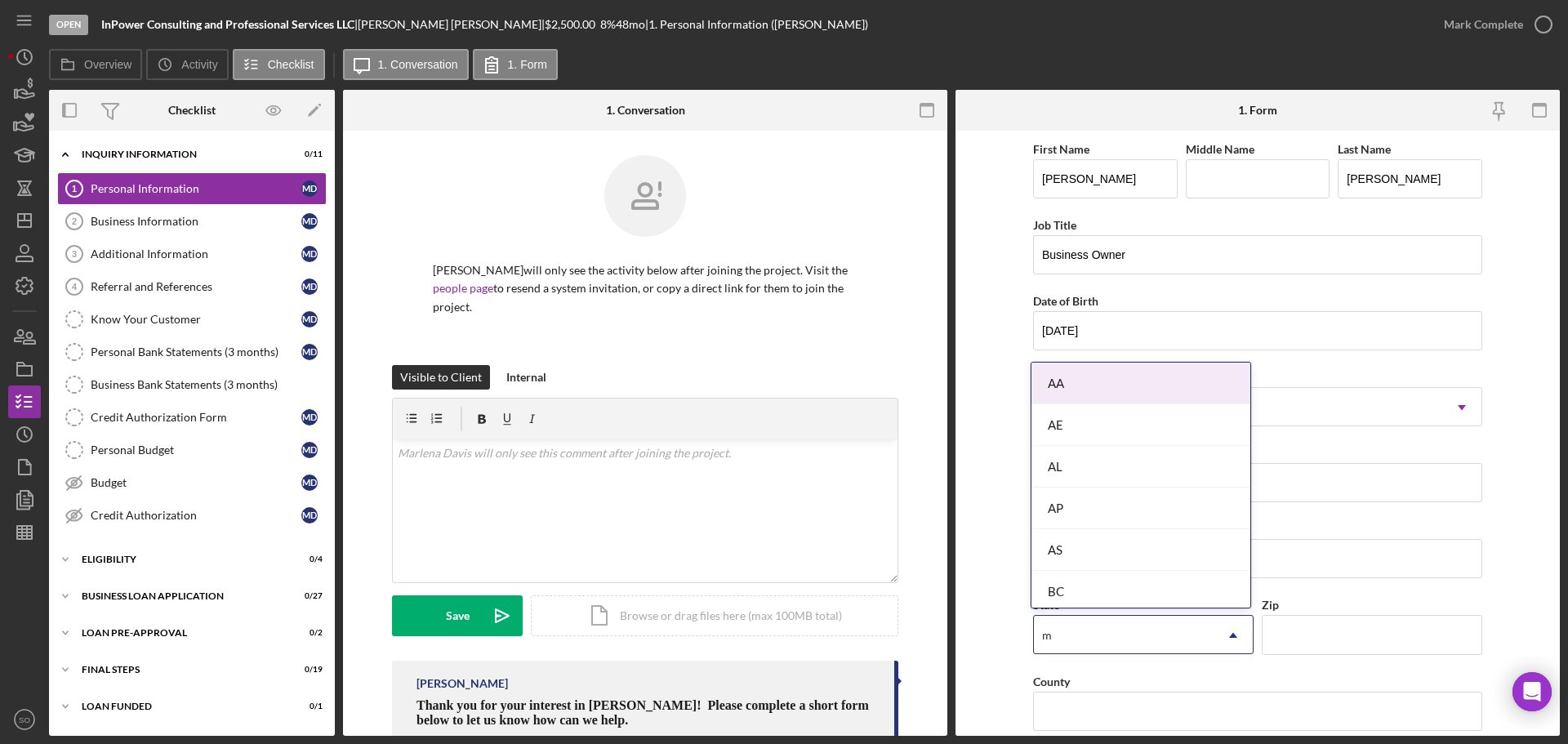
type input "mo"
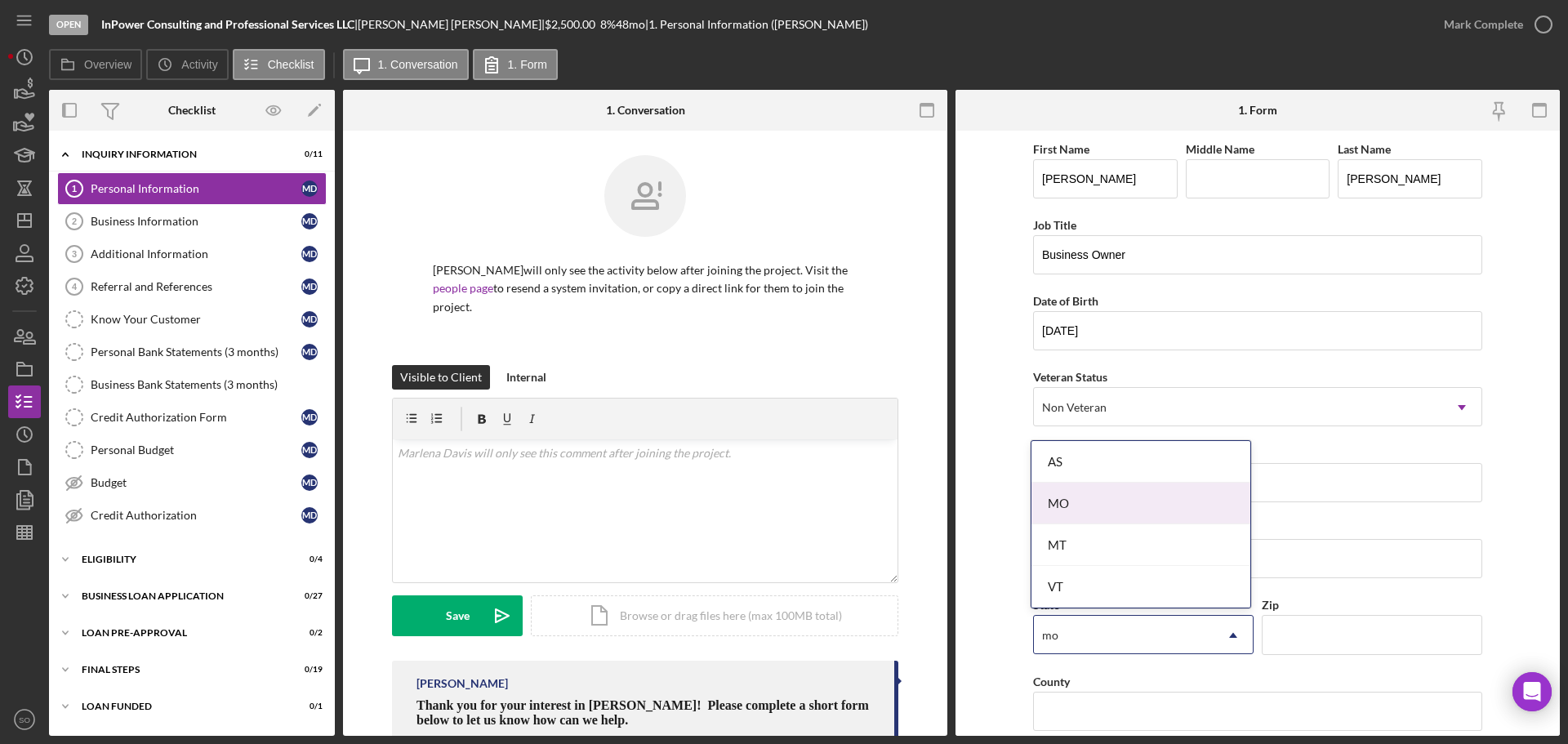
click at [1066, 510] on div "MO" at bounding box center [1141, 504] width 219 height 42
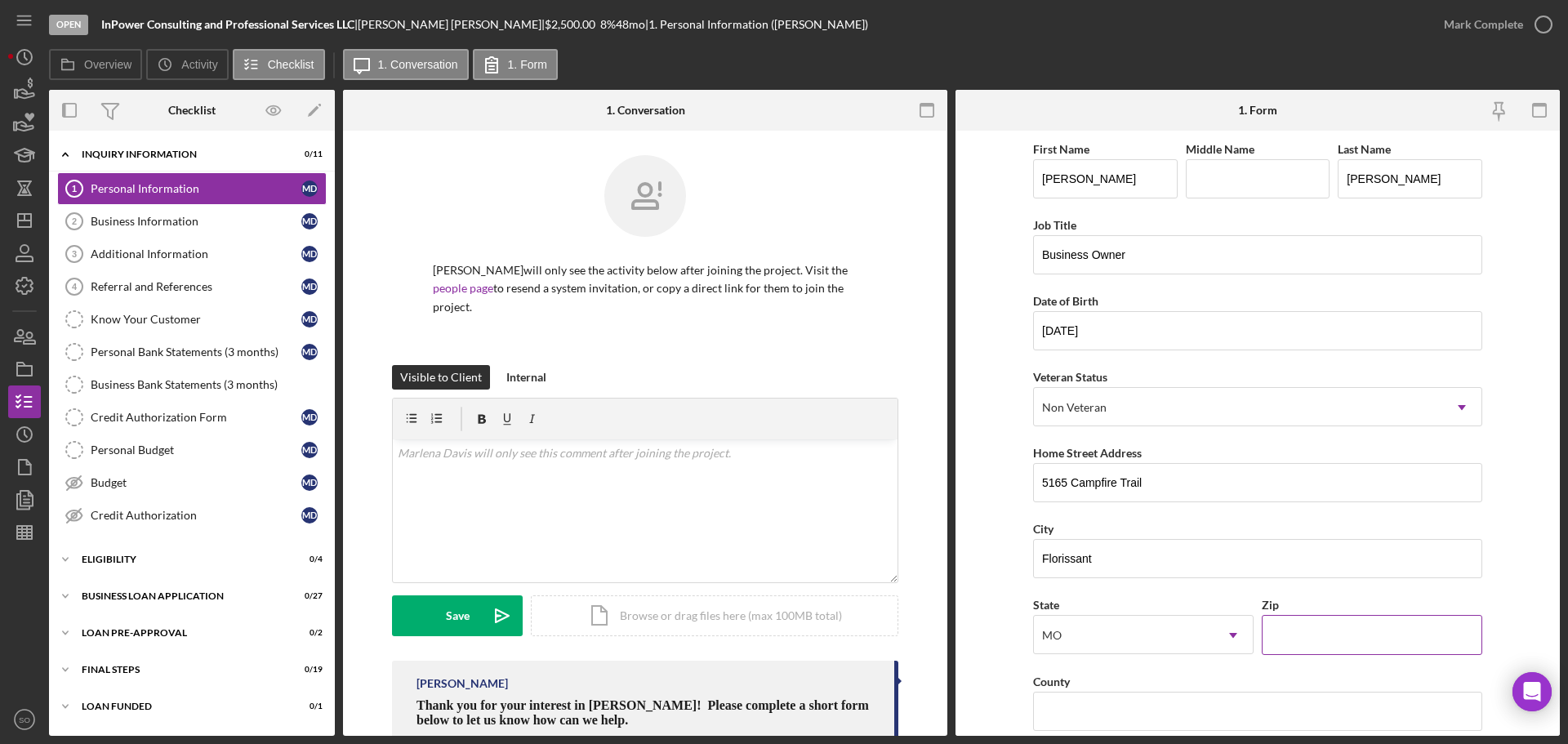
click at [1309, 642] on input "Zip" at bounding box center [1372, 635] width 220 height 39
paste input "63033"
type input "63033"
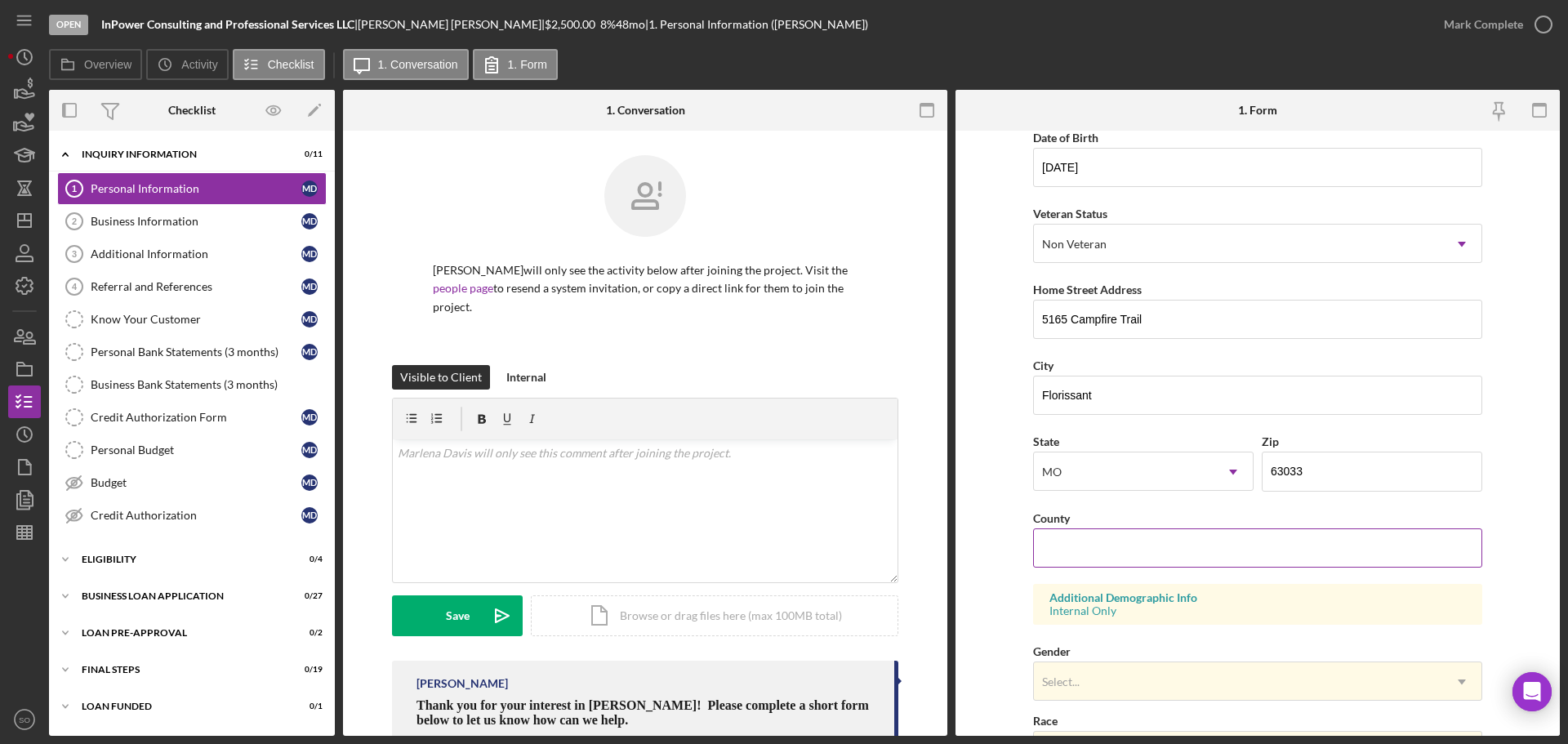
click at [1086, 555] on input "County" at bounding box center [1258, 548] width 449 height 39
paste input "[GEOGRAPHIC_DATA]"
type input "[GEOGRAPHIC_DATA]"
click at [981, 543] on form "First Name Marlena Middle Name Last Name Davis Job Title Business Owner Date of…" at bounding box center [1257, 433] width 605 height 605
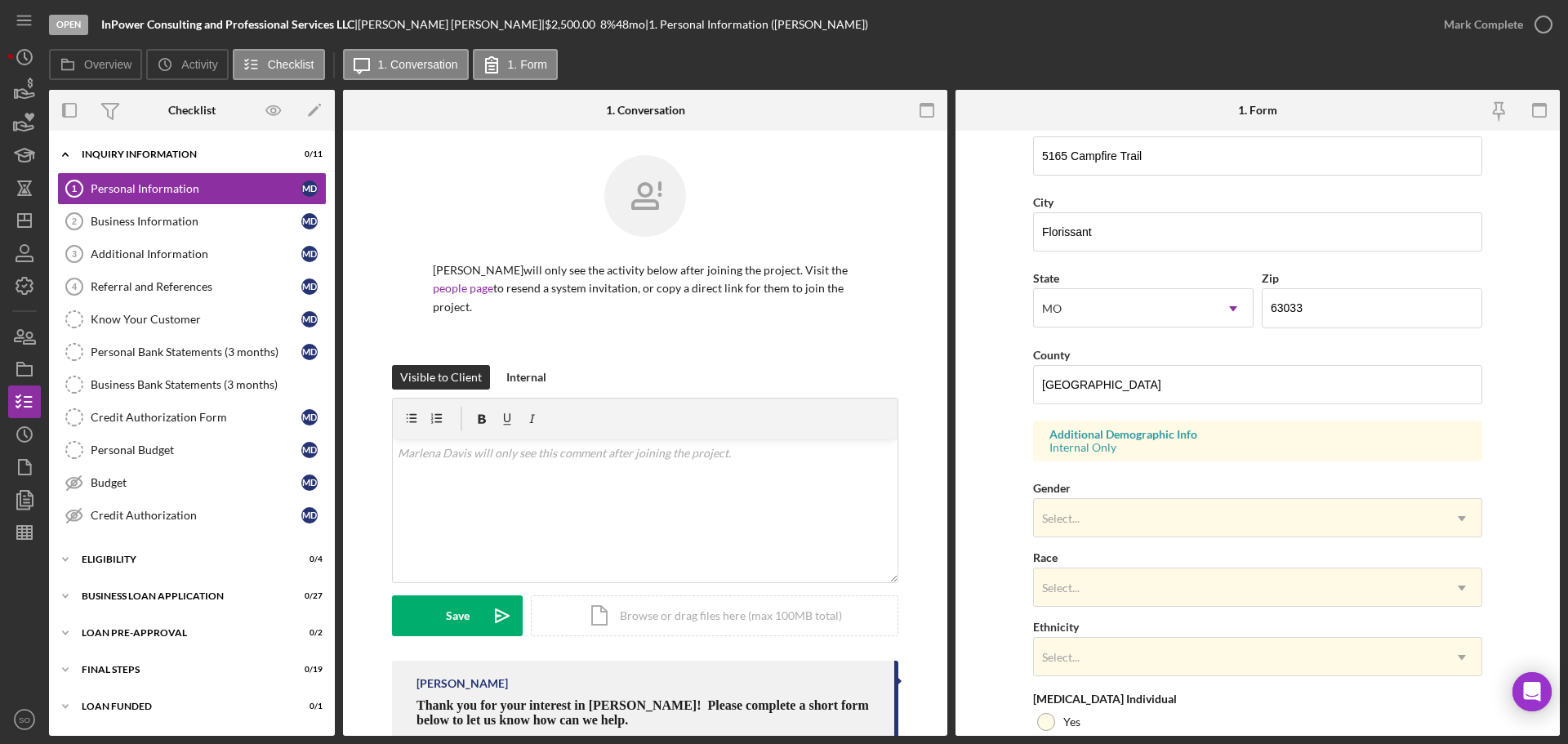
scroll to position [485, 0]
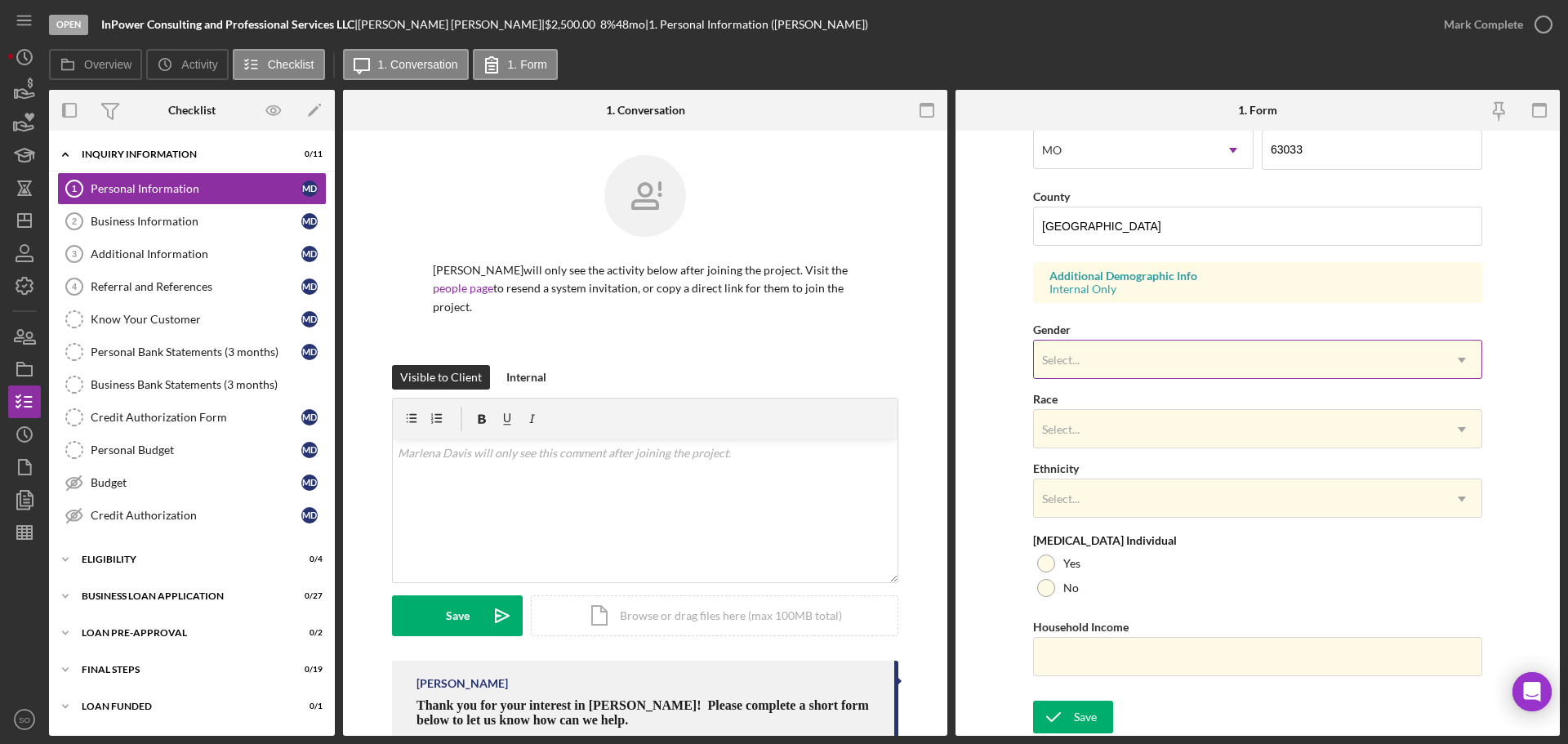
click at [1127, 359] on div "Select..." at bounding box center [1238, 359] width 409 height 37
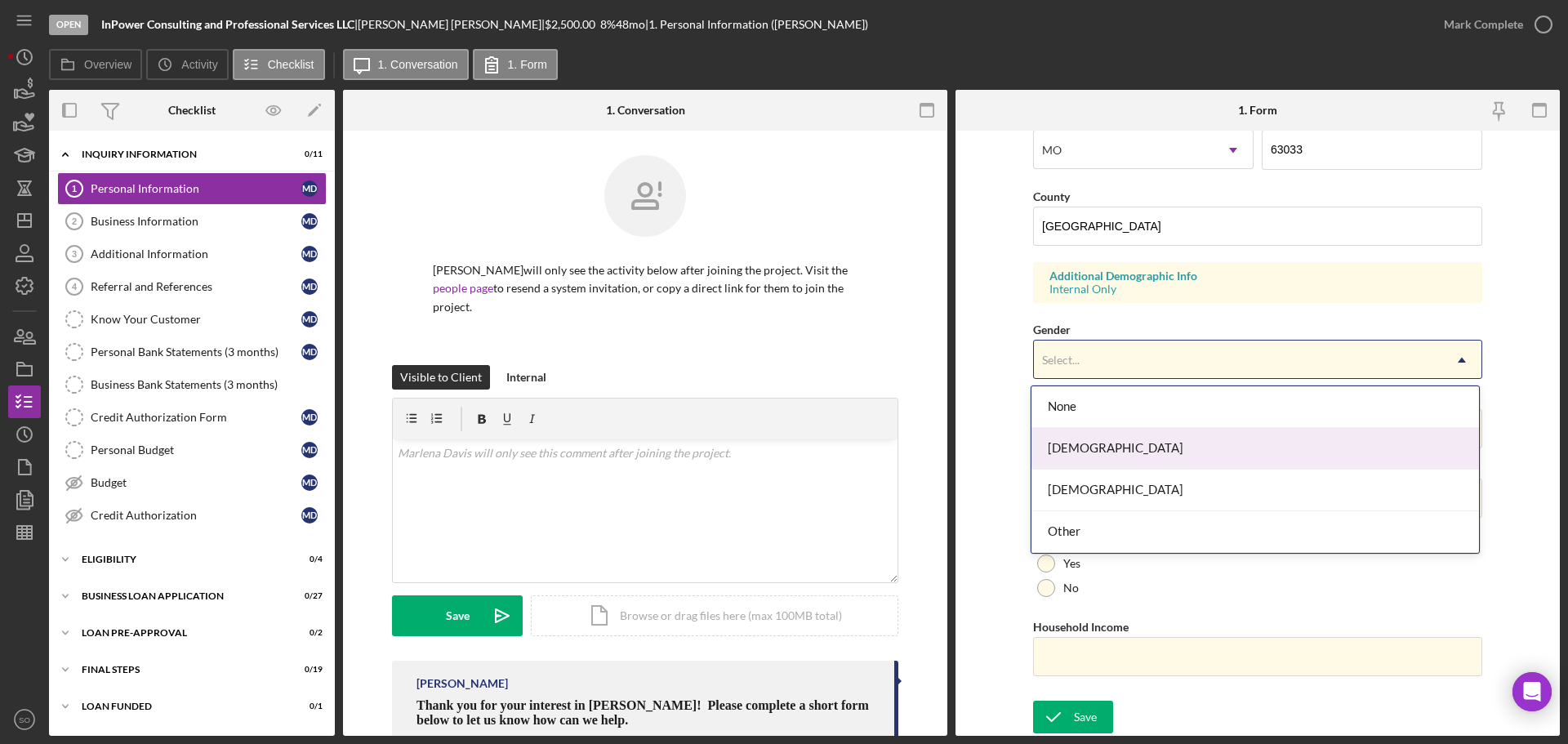
click at [1105, 451] on div "[DEMOGRAPHIC_DATA]" at bounding box center [1256, 449] width 448 height 42
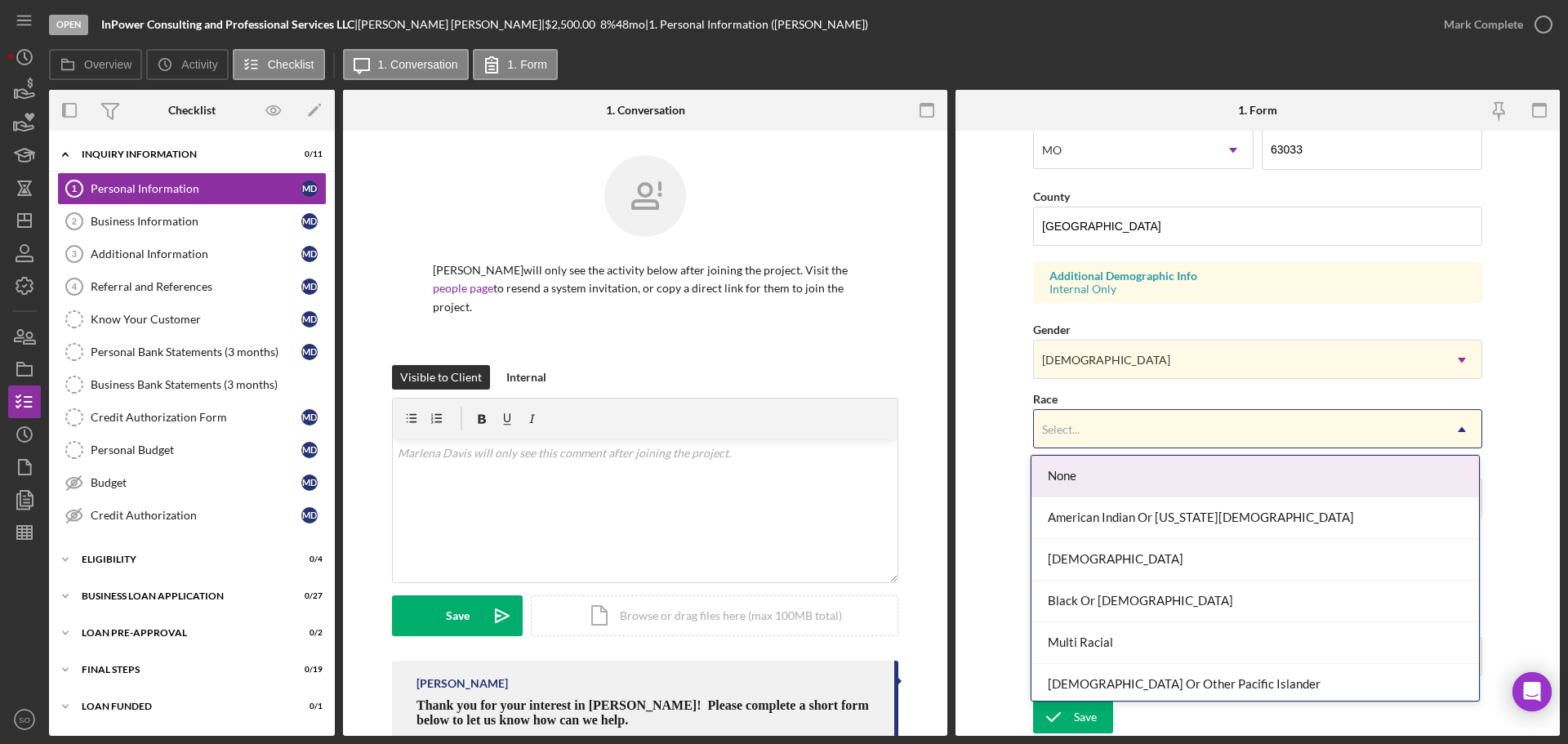
click at [1113, 431] on div "Select..." at bounding box center [1238, 429] width 409 height 37
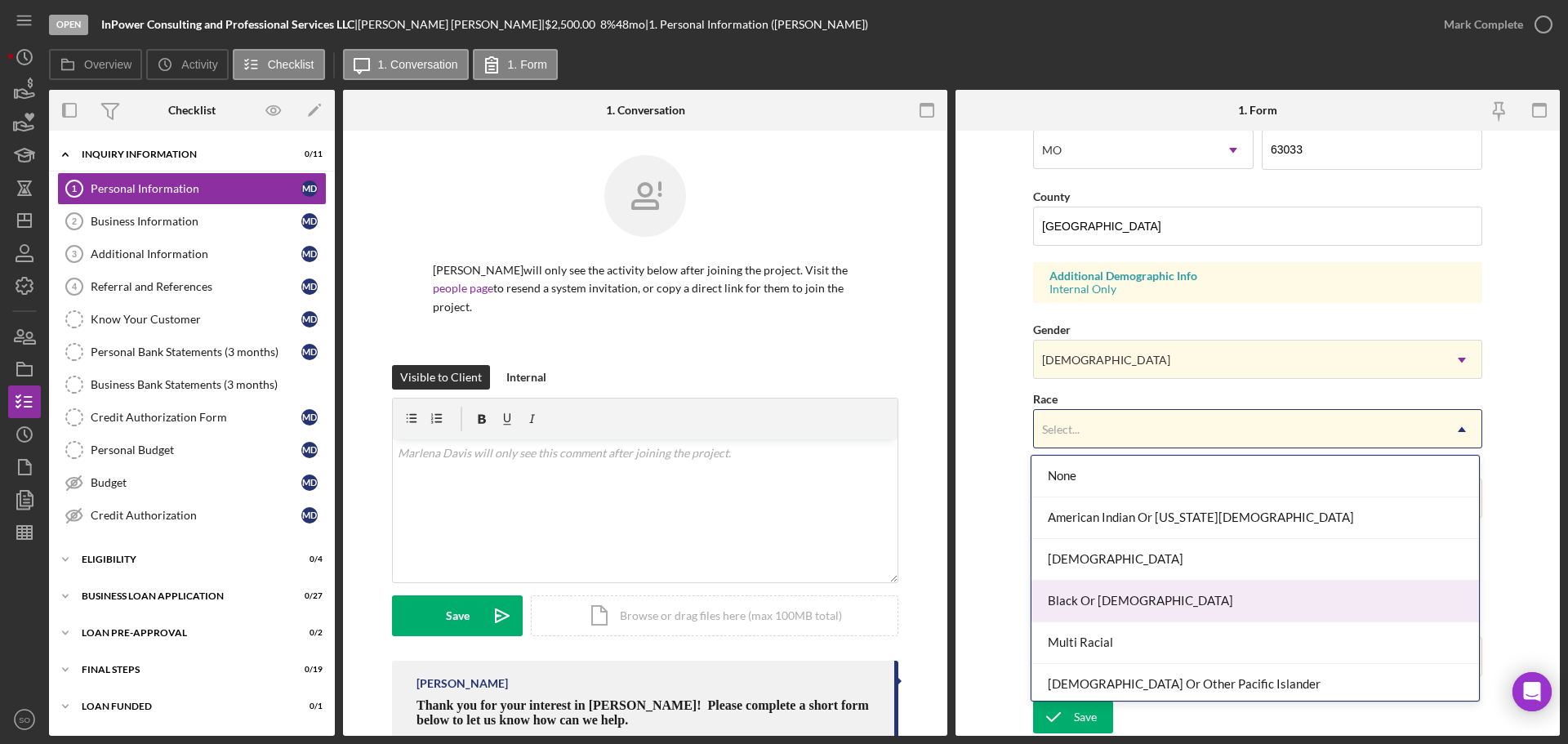
click at [1126, 596] on div "Black Or [DEMOGRAPHIC_DATA]" at bounding box center [1256, 602] width 448 height 42
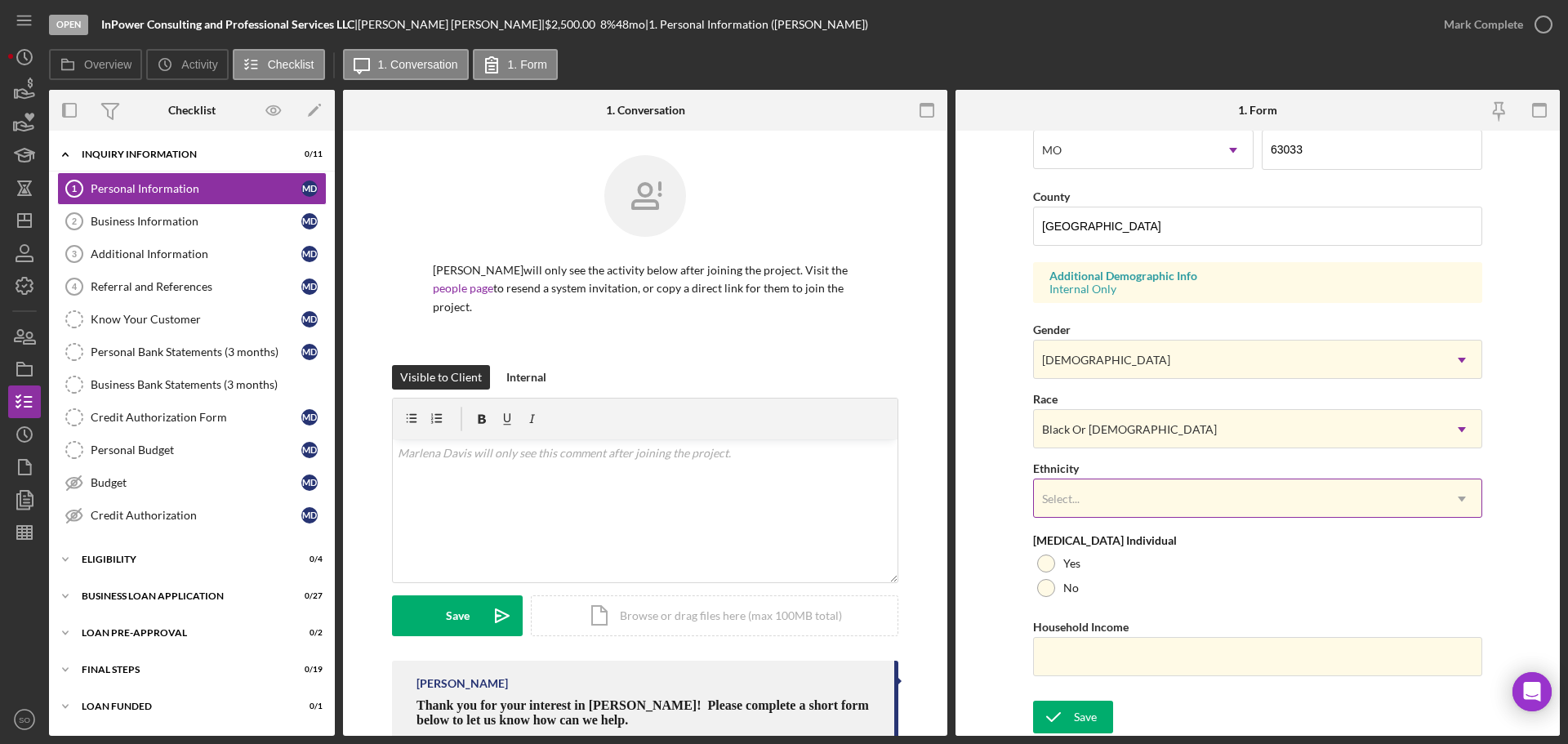
click at [1125, 499] on div "Select..." at bounding box center [1238, 498] width 409 height 37
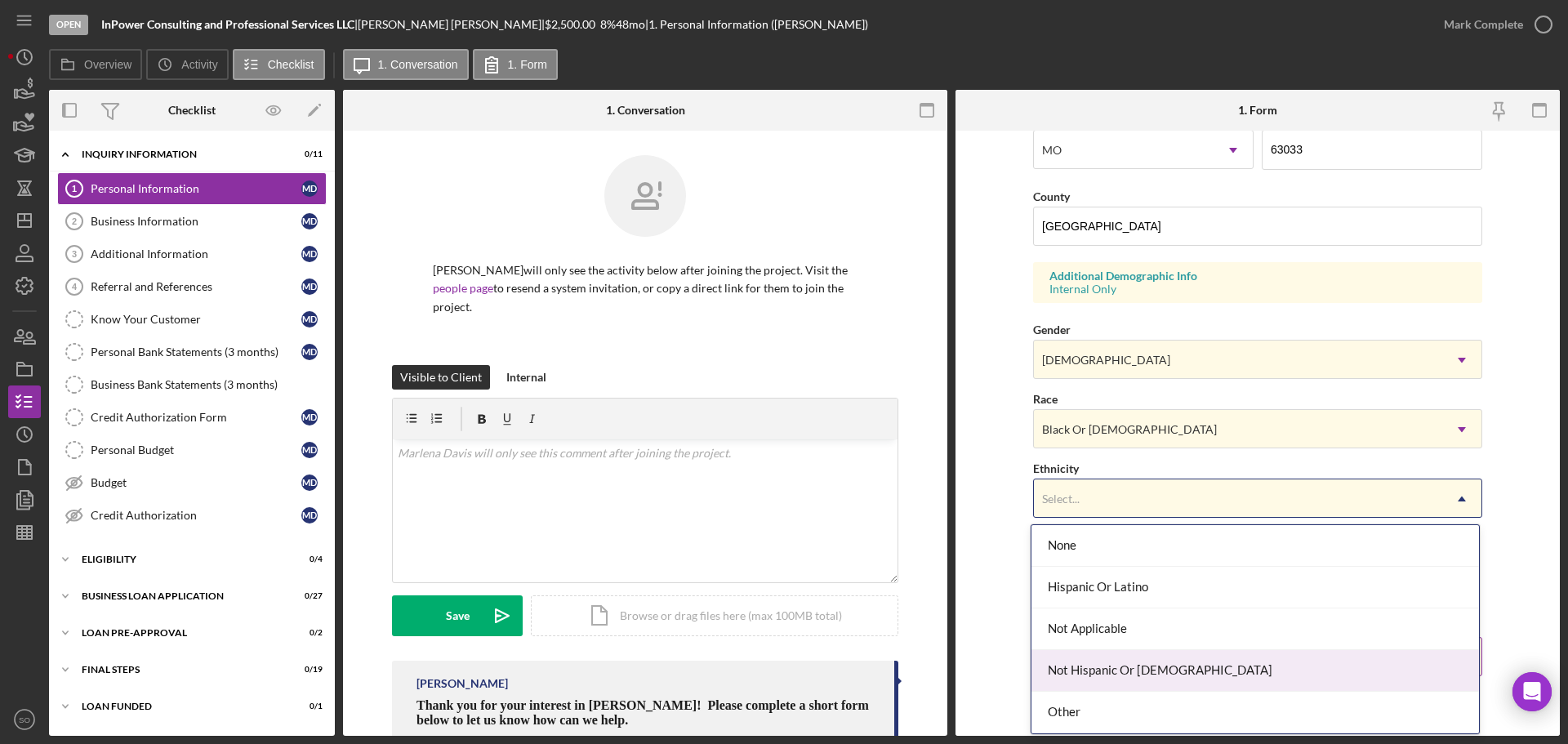
click at [1125, 662] on div "Not Hispanic Or [DEMOGRAPHIC_DATA]" at bounding box center [1256, 671] width 448 height 42
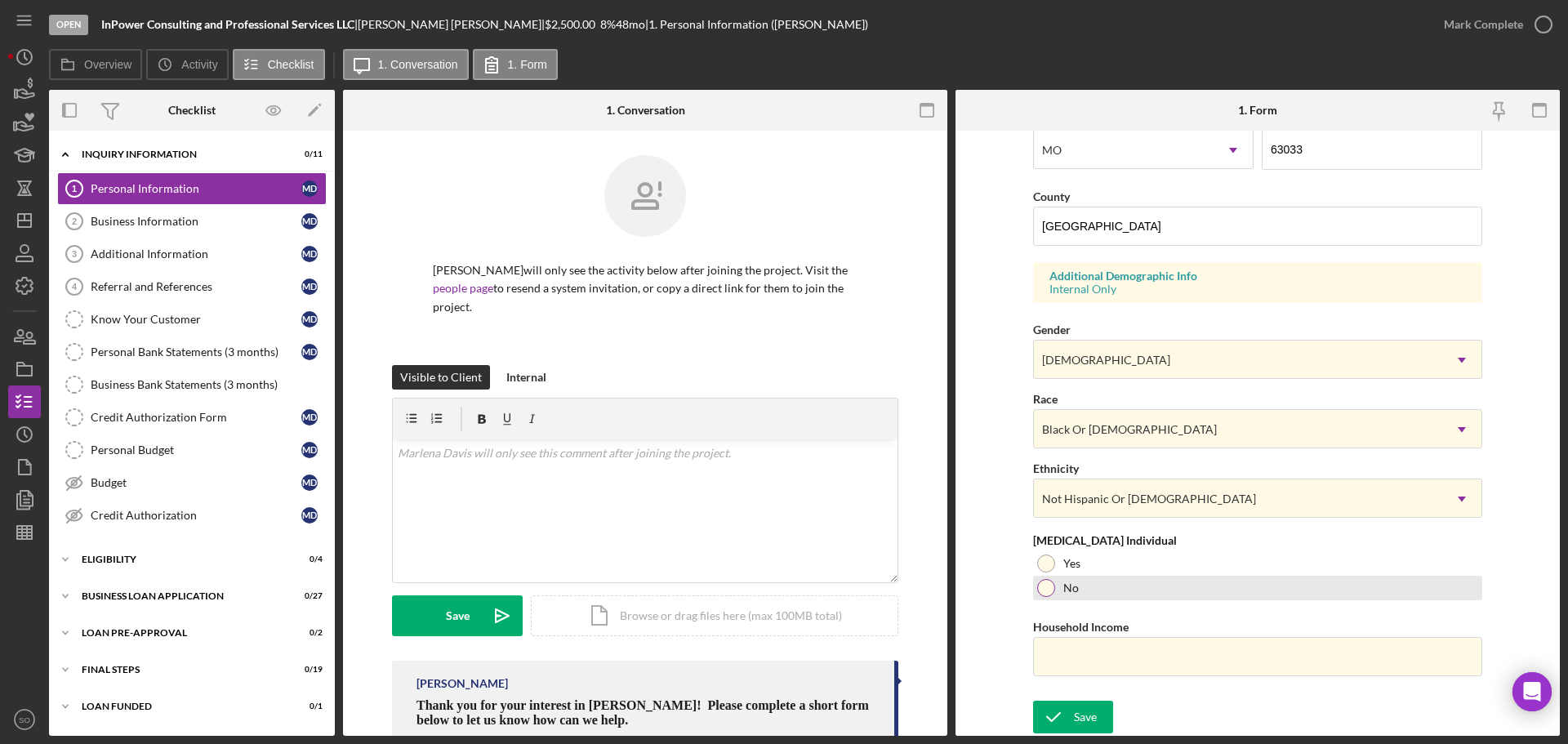
click at [1044, 591] on div at bounding box center [1046, 588] width 18 height 18
click at [1077, 663] on input "Household Income" at bounding box center [1258, 656] width 449 height 39
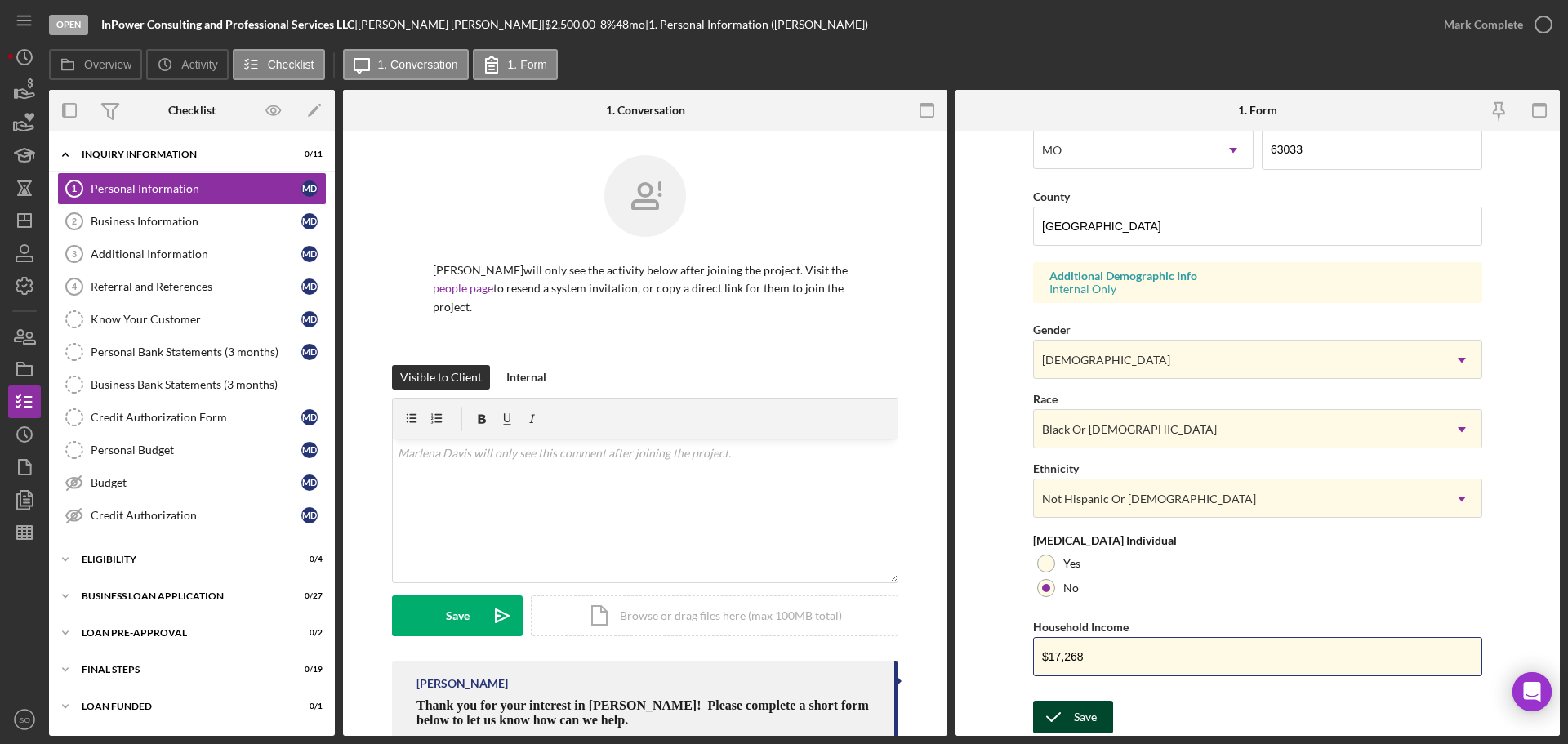
type input "$17,268"
click at [1093, 711] on div "Save" at bounding box center [1086, 718] width 23 height 33
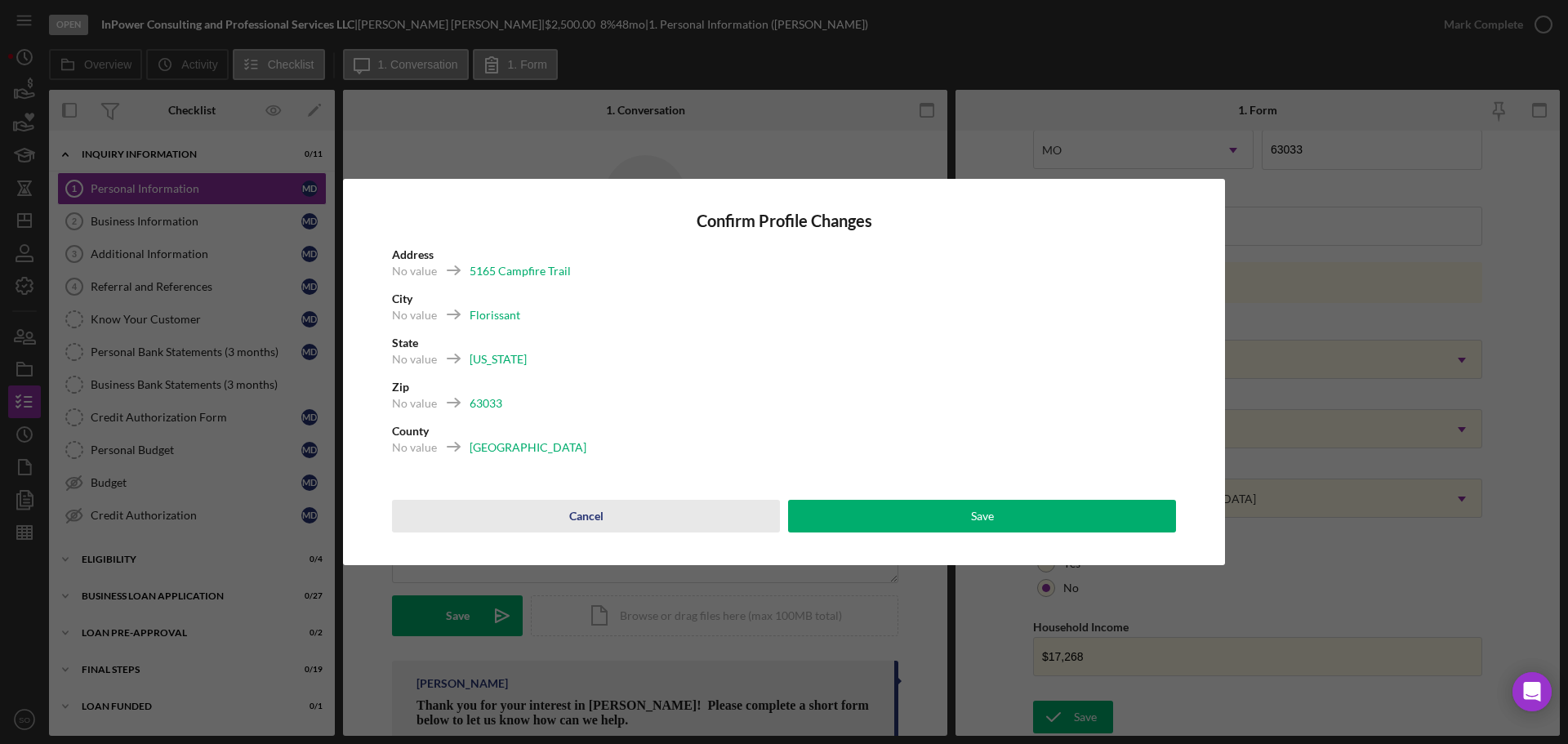
click at [693, 528] on button "Cancel" at bounding box center [586, 517] width 388 height 33
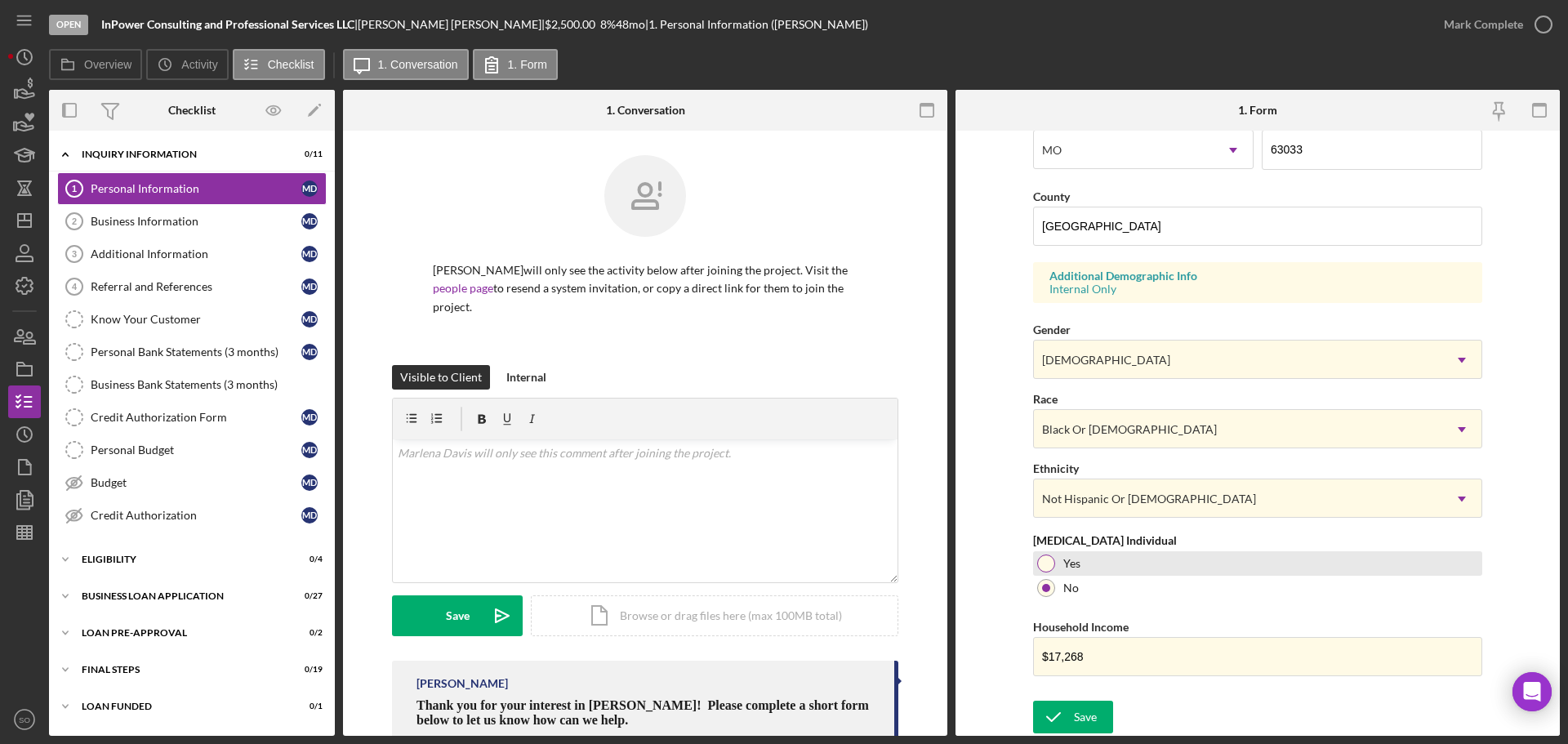
click at [1049, 563] on div at bounding box center [1046, 563] width 18 height 18
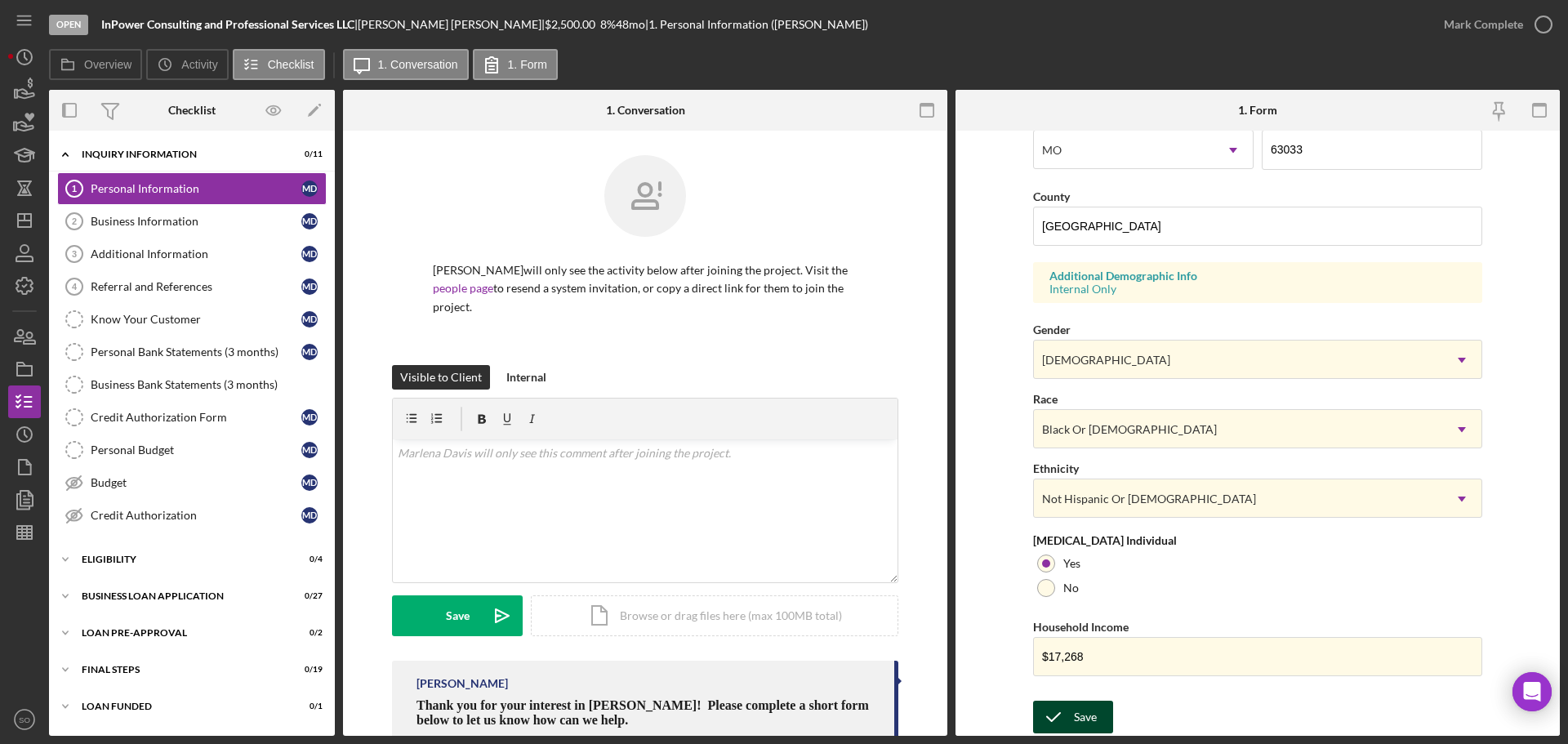
click at [1076, 716] on div "Save" at bounding box center [1086, 718] width 23 height 33
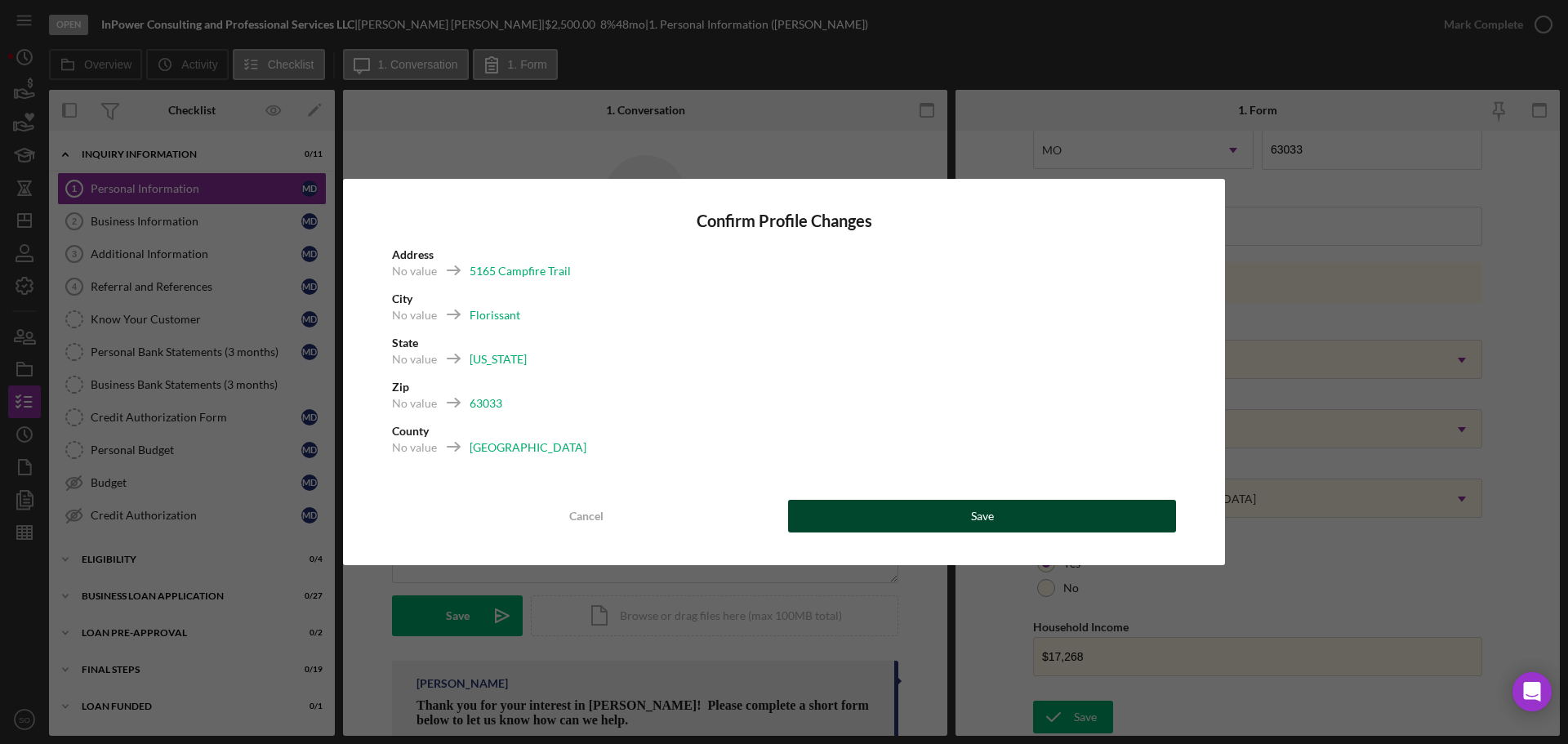
click at [987, 505] on div "Save" at bounding box center [982, 517] width 23 height 33
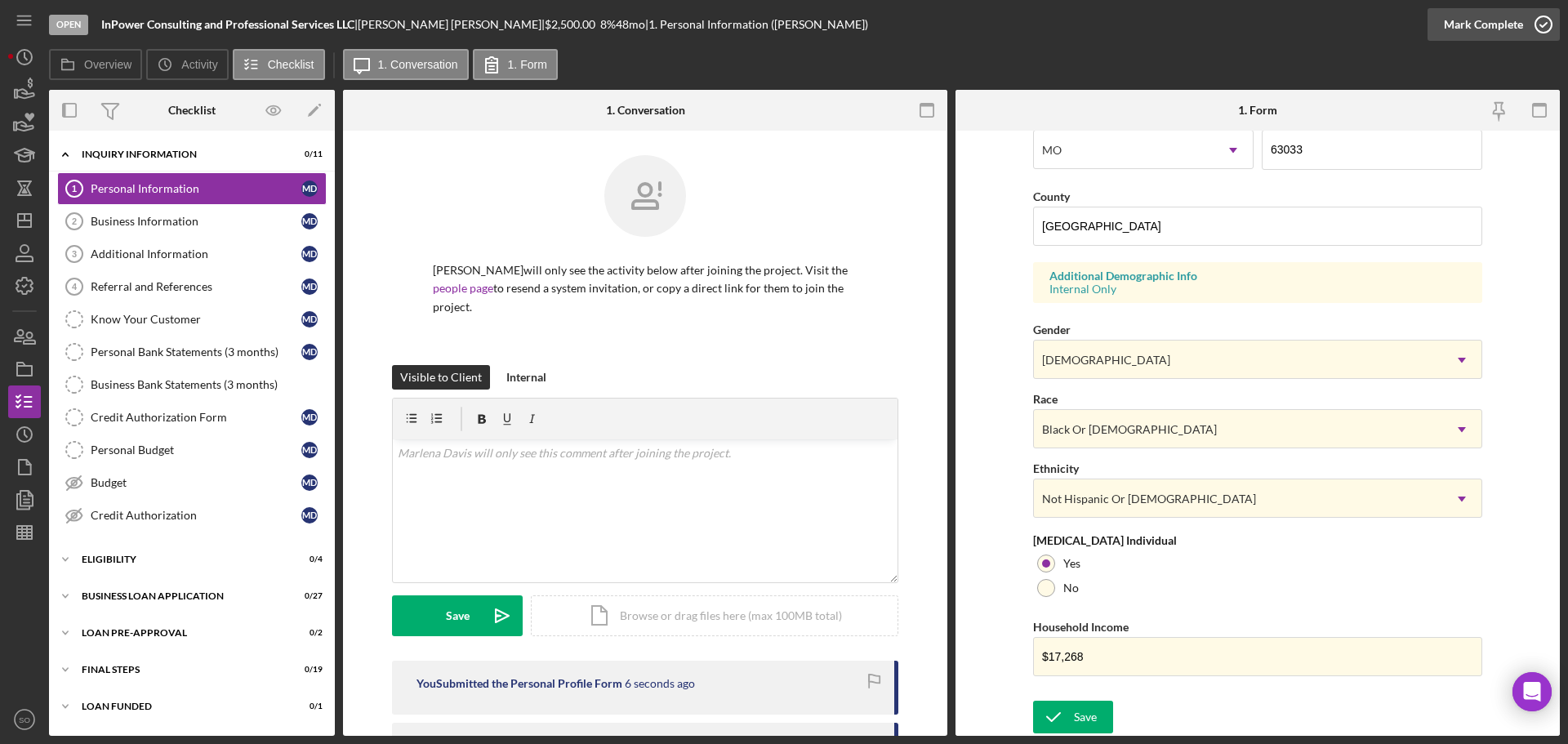
click at [1471, 27] on div "Mark Complete" at bounding box center [1483, 24] width 79 height 33
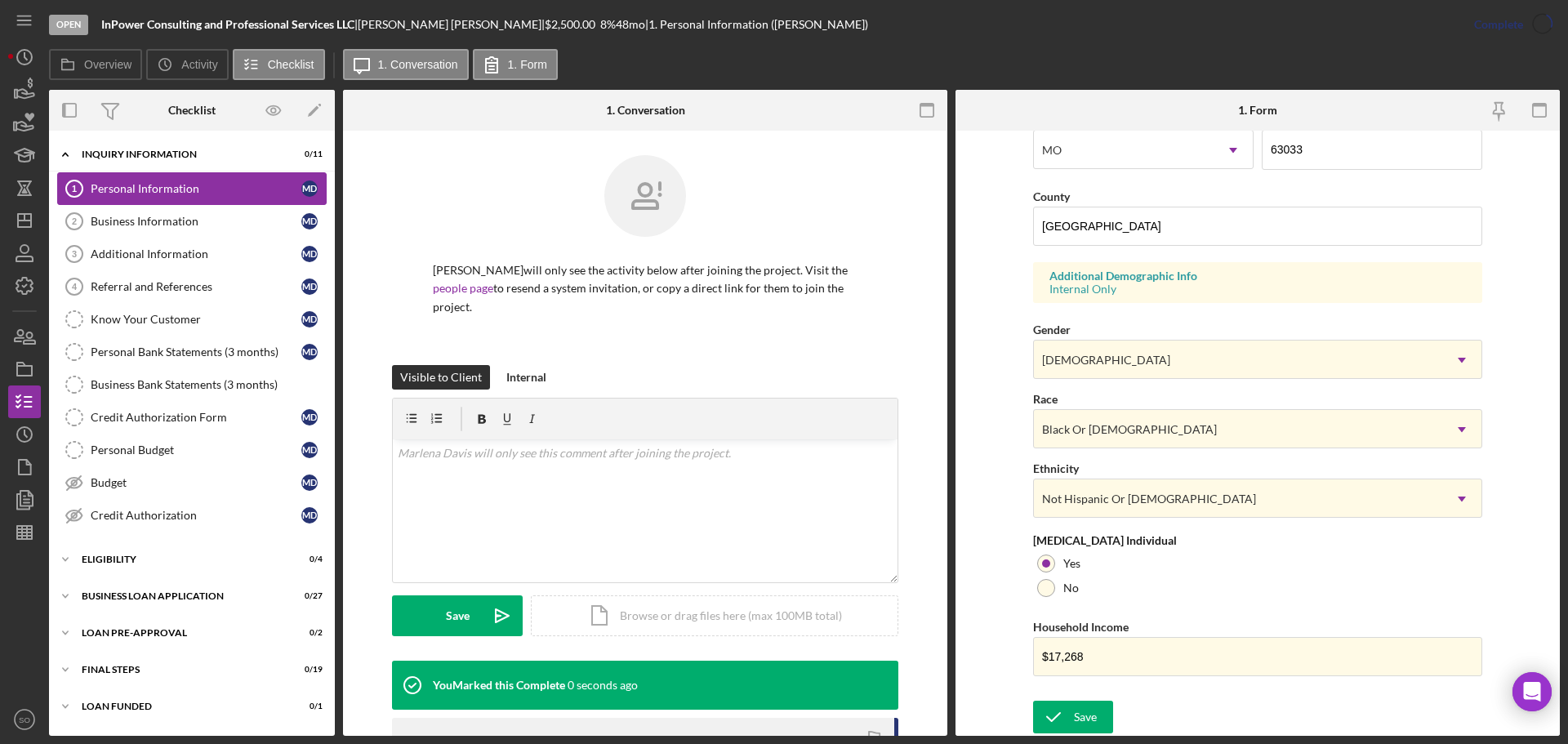
scroll to position [157, 0]
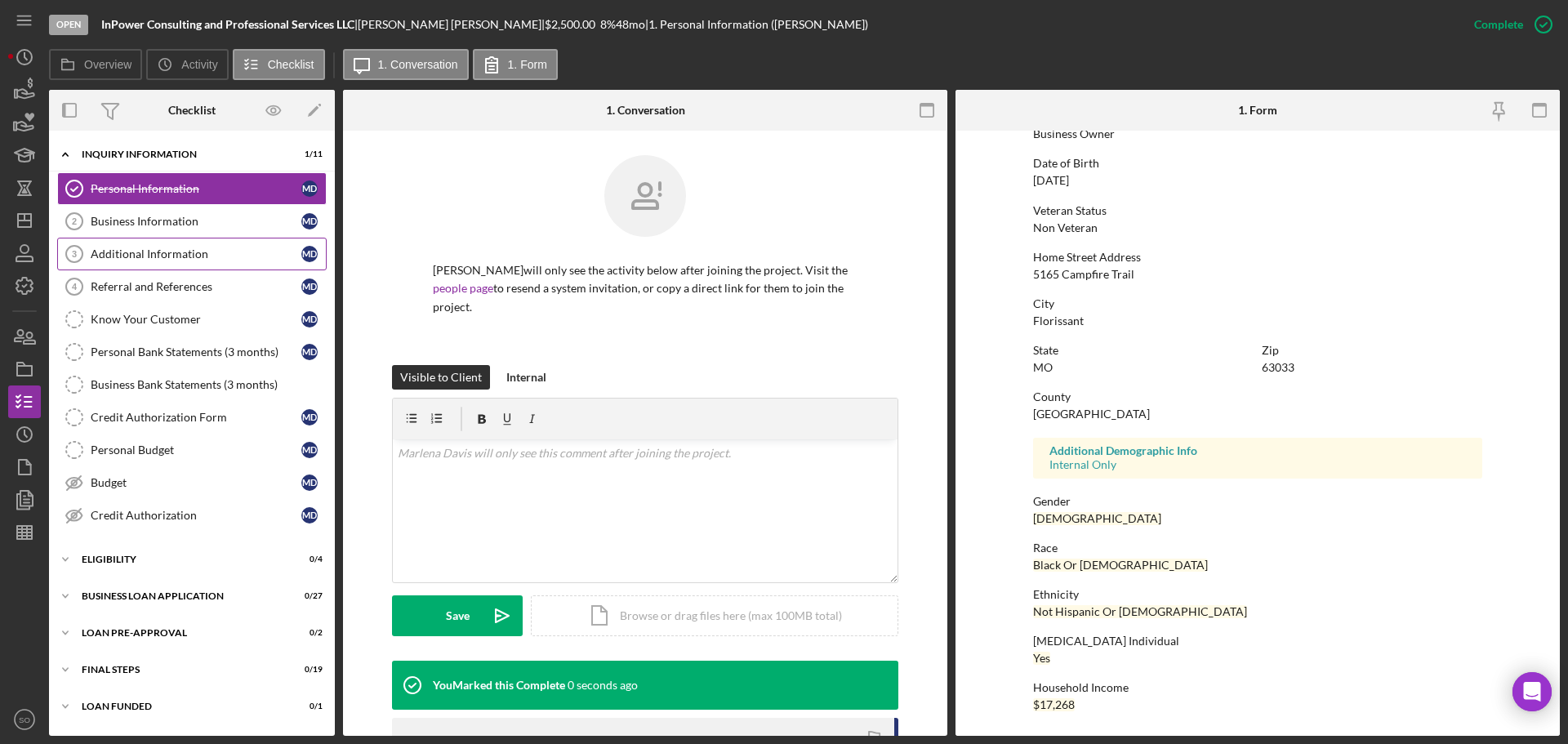
click at [213, 223] on div "Business Information" at bounding box center [195, 221] width 211 height 13
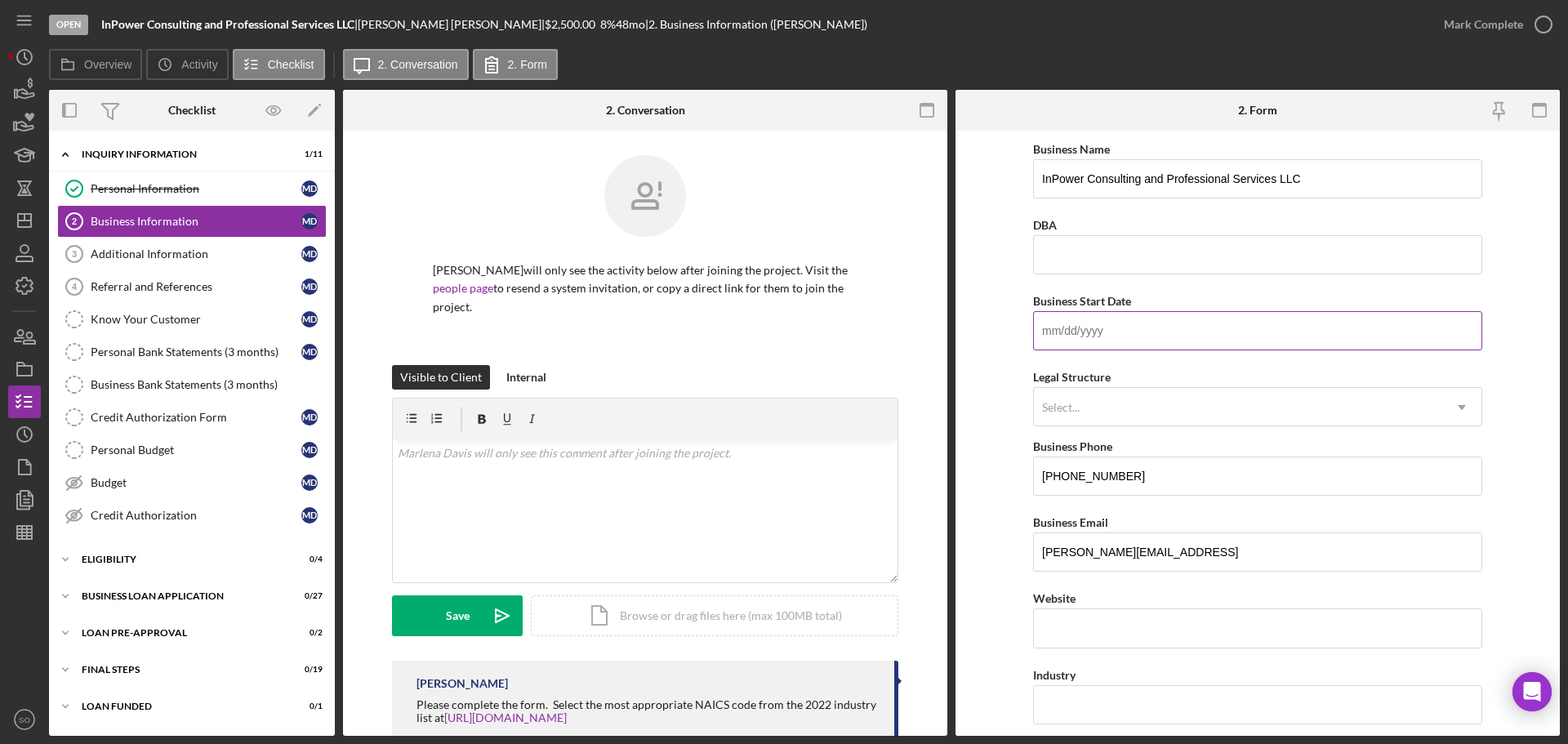
click at [1165, 319] on input "Business Start Date" at bounding box center [1258, 331] width 449 height 39
paste input "[DATE]"
type input "[DATE]"
click at [1097, 422] on div "Select..." at bounding box center [1238, 407] width 409 height 37
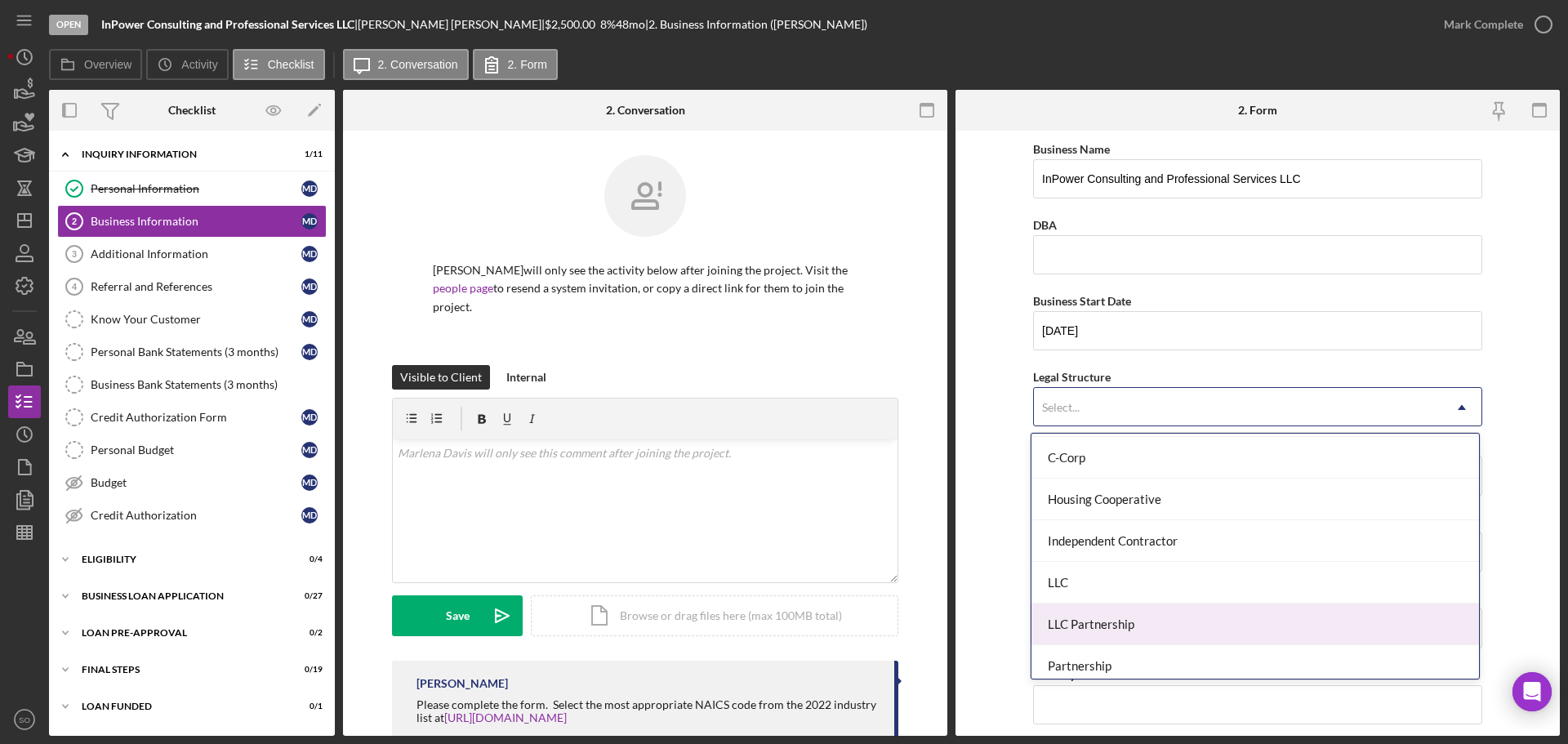
scroll to position [245, 0]
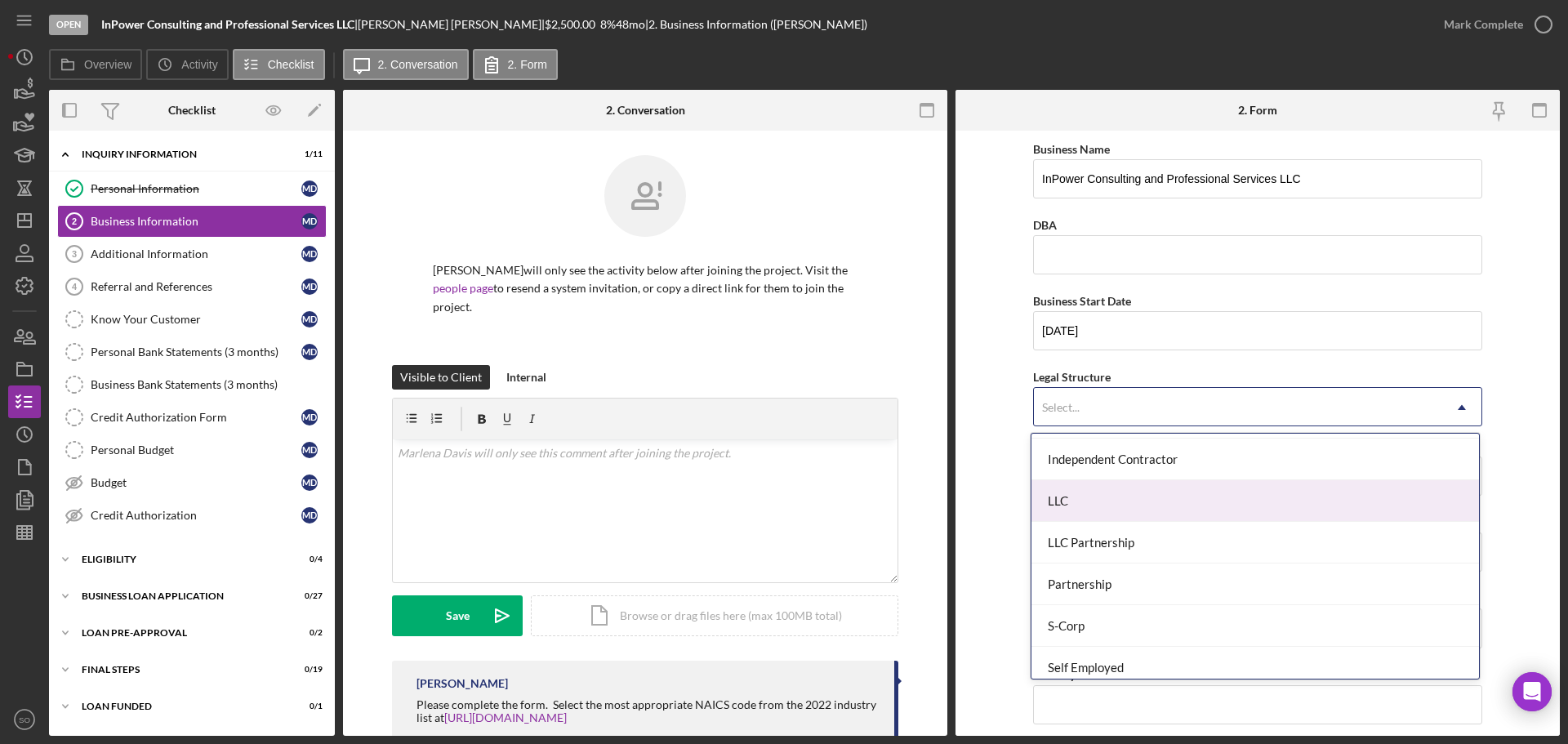
click at [1099, 504] on div "LLC" at bounding box center [1256, 501] width 448 height 42
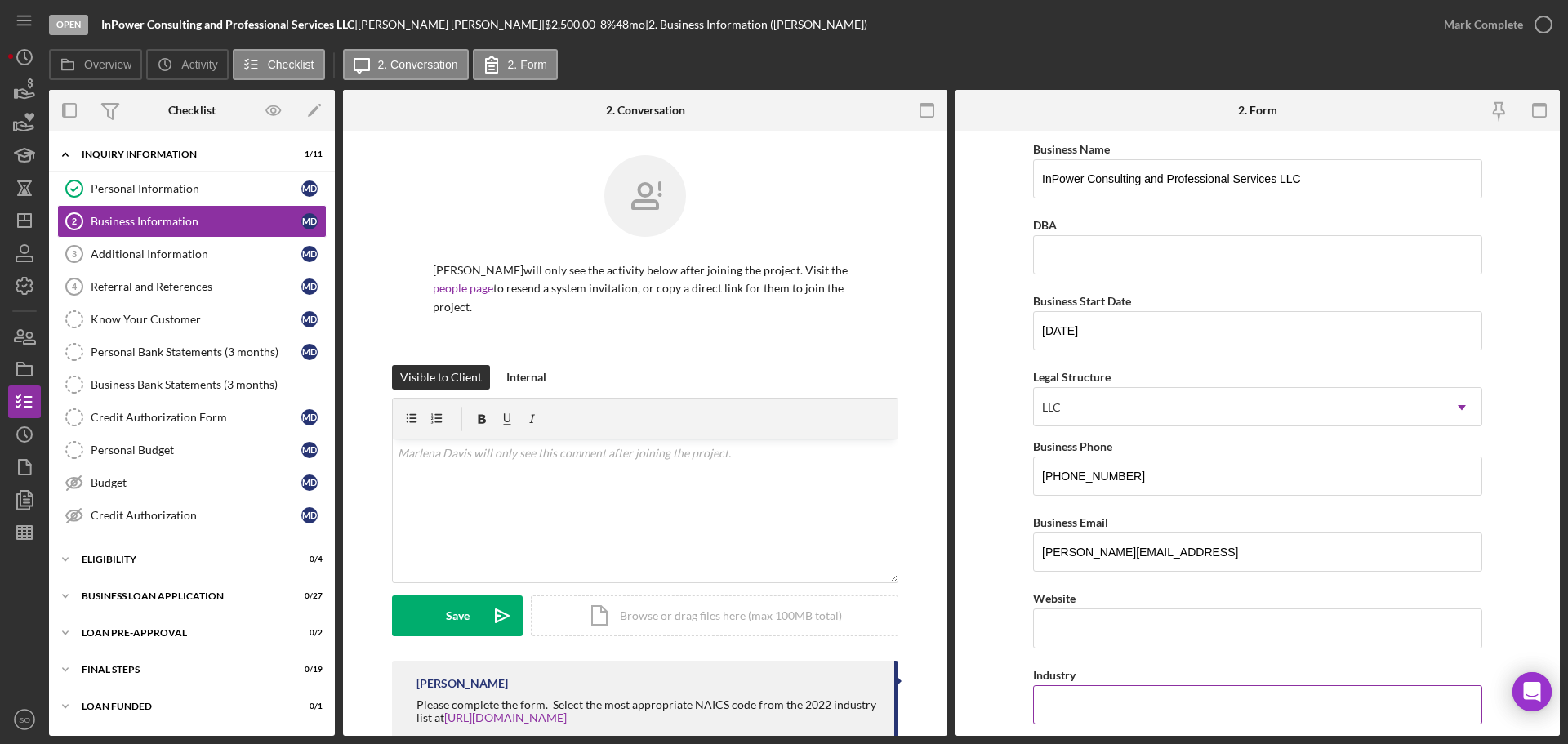
scroll to position [163, 0]
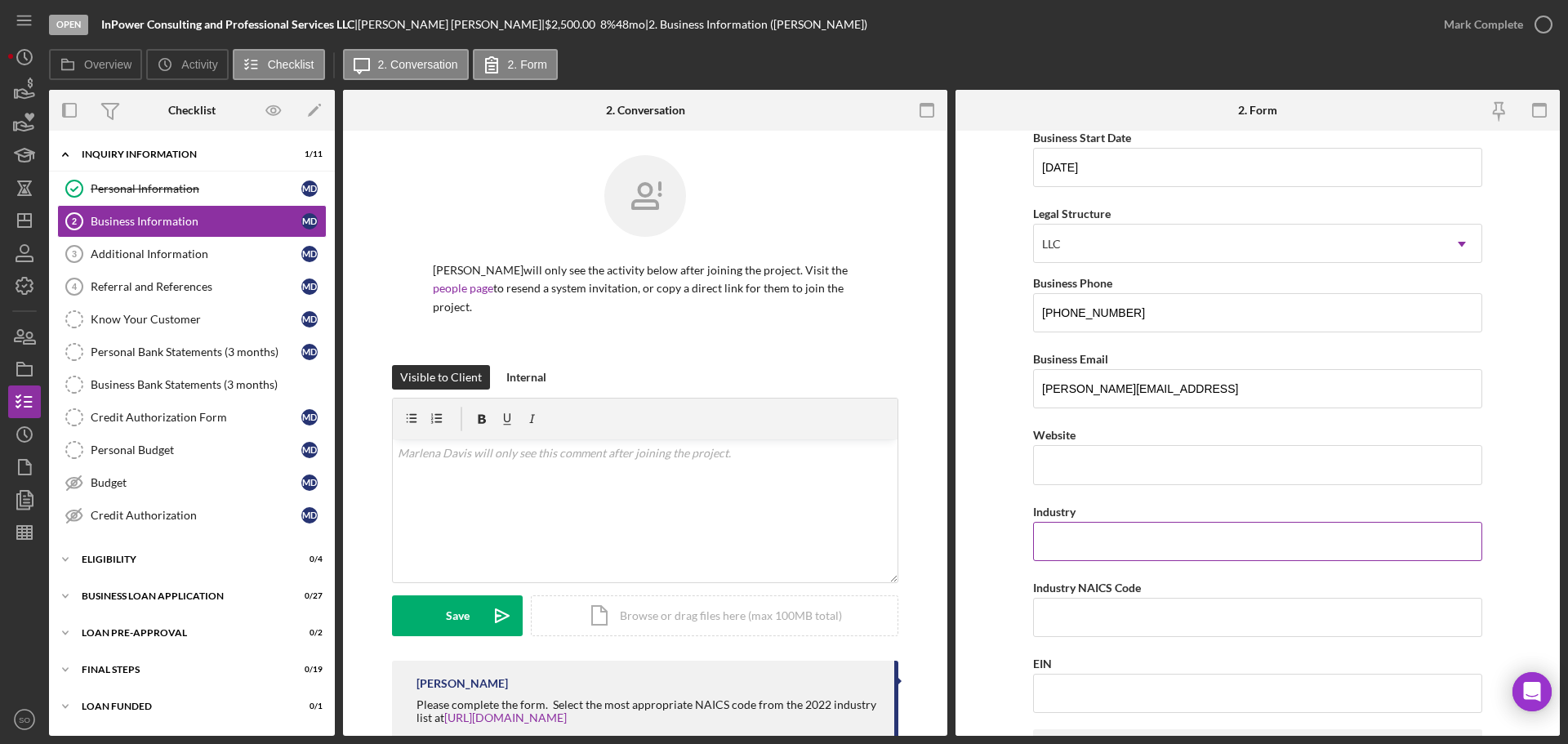
click at [1057, 543] on input "Industry" at bounding box center [1258, 541] width 449 height 39
paste input "Business consultancy & assistance"
type input "Business consultancy & assistance"
click at [1073, 623] on input "Industry NAICS Code" at bounding box center [1258, 617] width 449 height 39
paste input "813920"
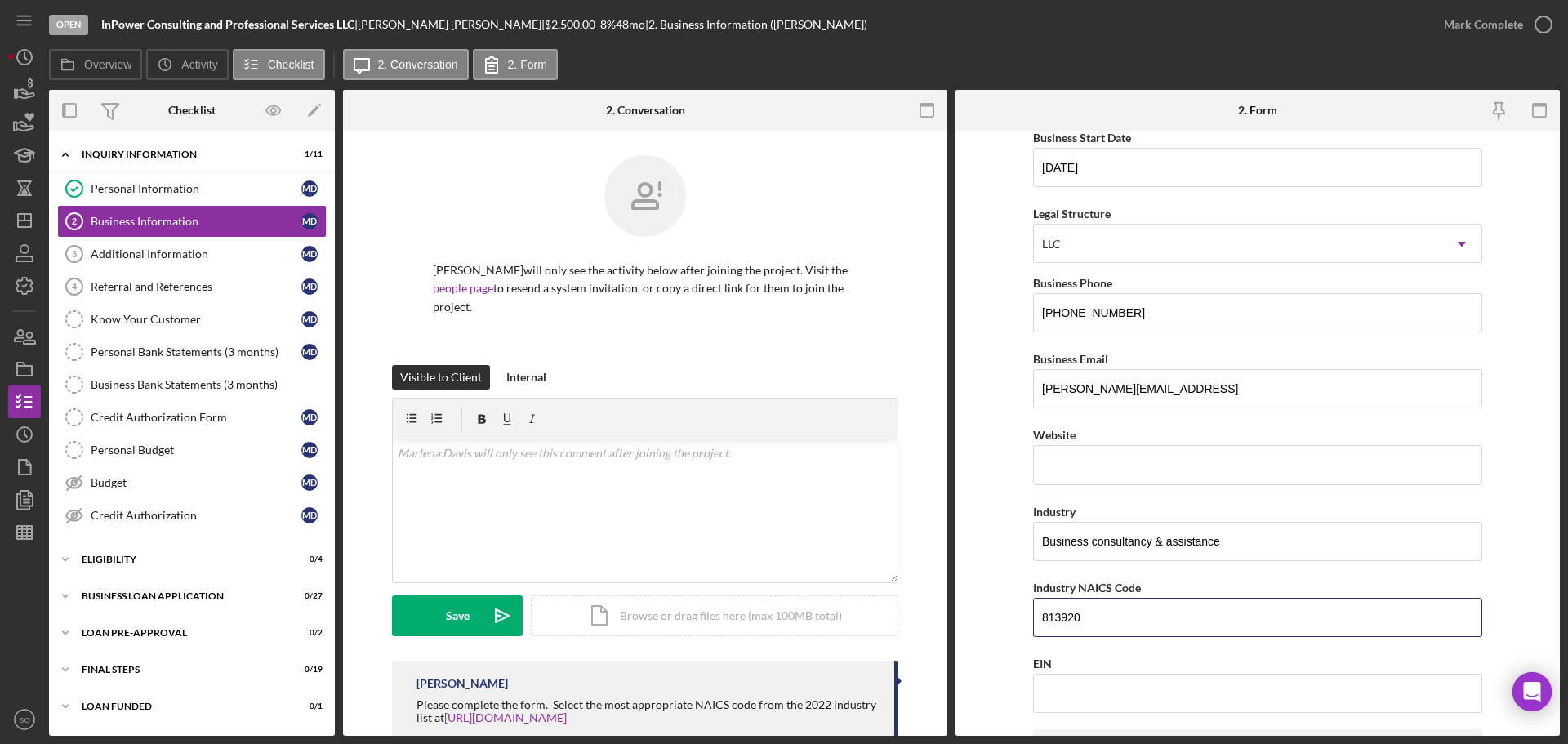
type input "813920"
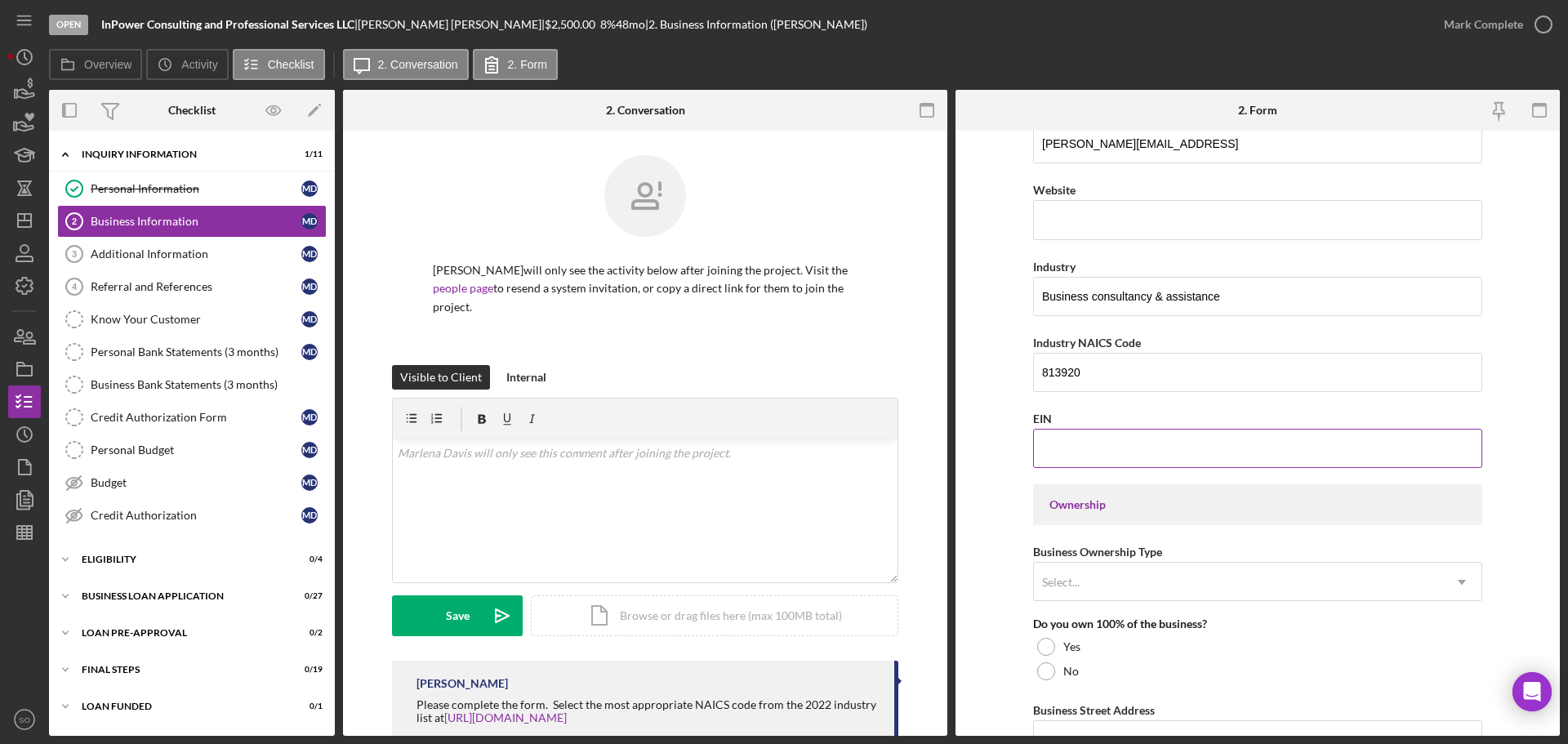
click at [1075, 458] on input "EIN" at bounding box center [1258, 448] width 449 height 39
paste input "[US_EMPLOYER_IDENTIFICATION_NUMBER]"
type input "[US_EMPLOYER_IDENTIFICATION_NUMBER]"
click at [996, 505] on form "Business Name InPower Consulting and Professional Services LLC DBA Business Sta…" at bounding box center [1257, 433] width 605 height 605
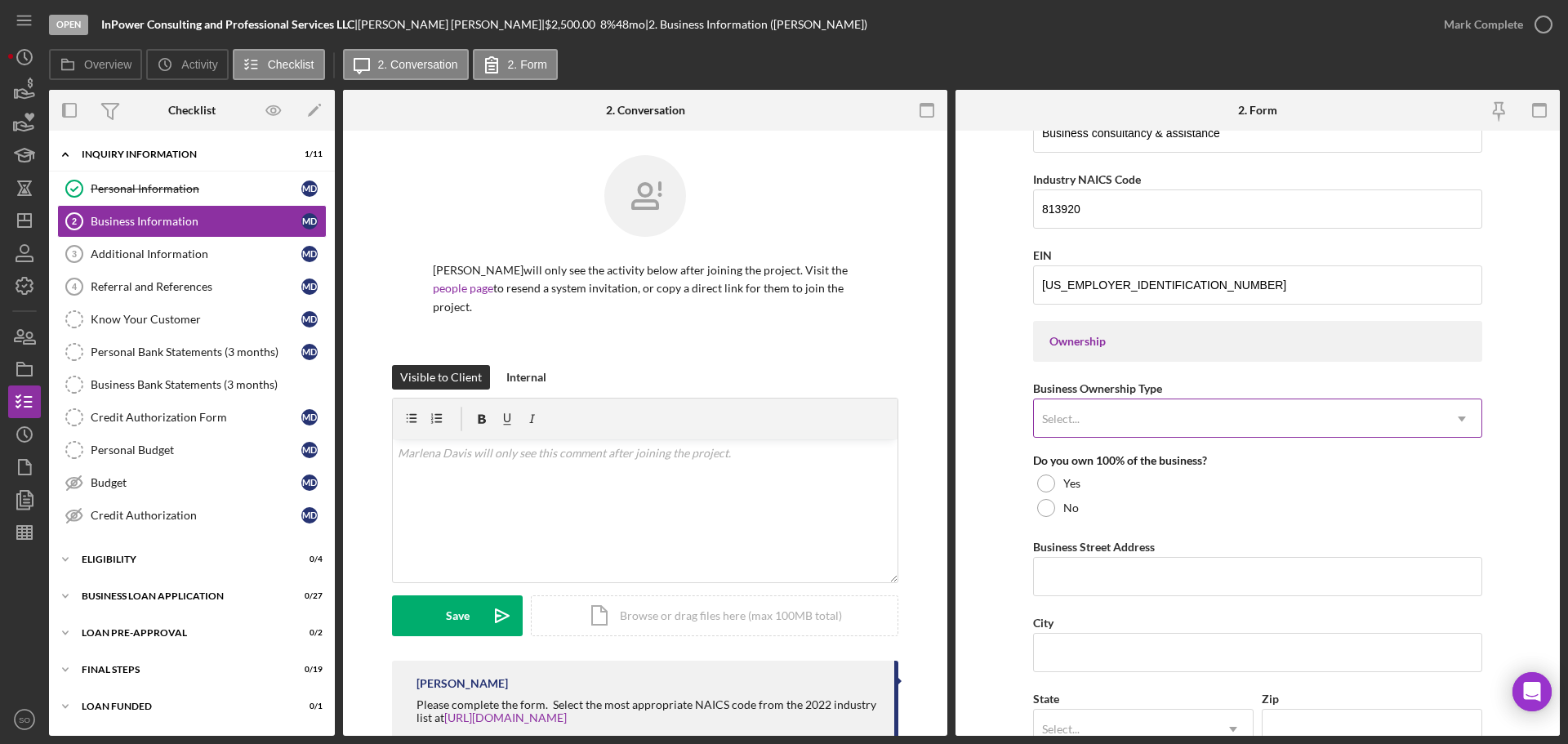
click at [1119, 425] on div "Select..." at bounding box center [1238, 418] width 409 height 37
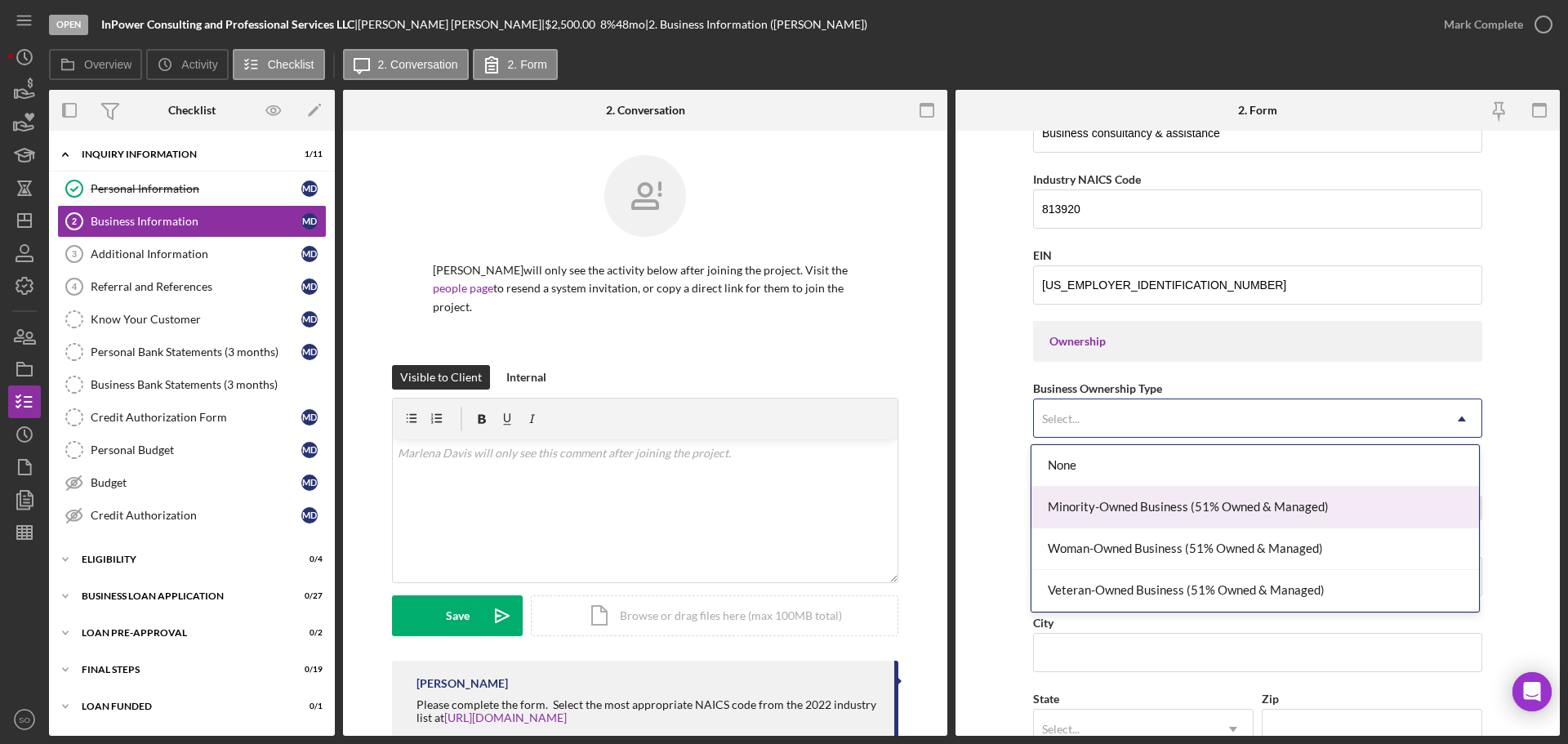
click at [1132, 514] on div "Minority-Owned Business (51% Owned & Managed)" at bounding box center [1256, 508] width 448 height 42
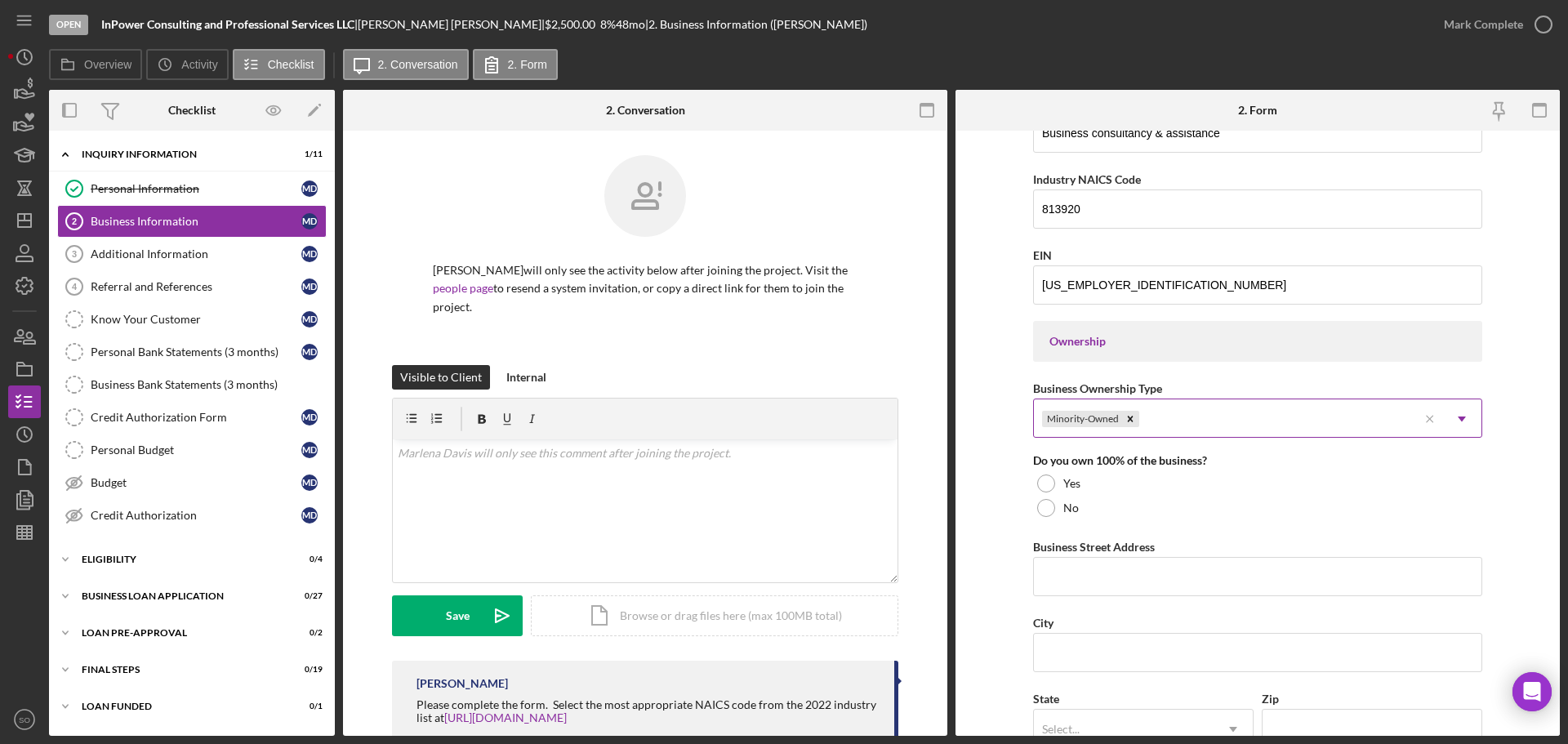
click at [1226, 406] on div "Minority-Owned" at bounding box center [1226, 418] width 384 height 37
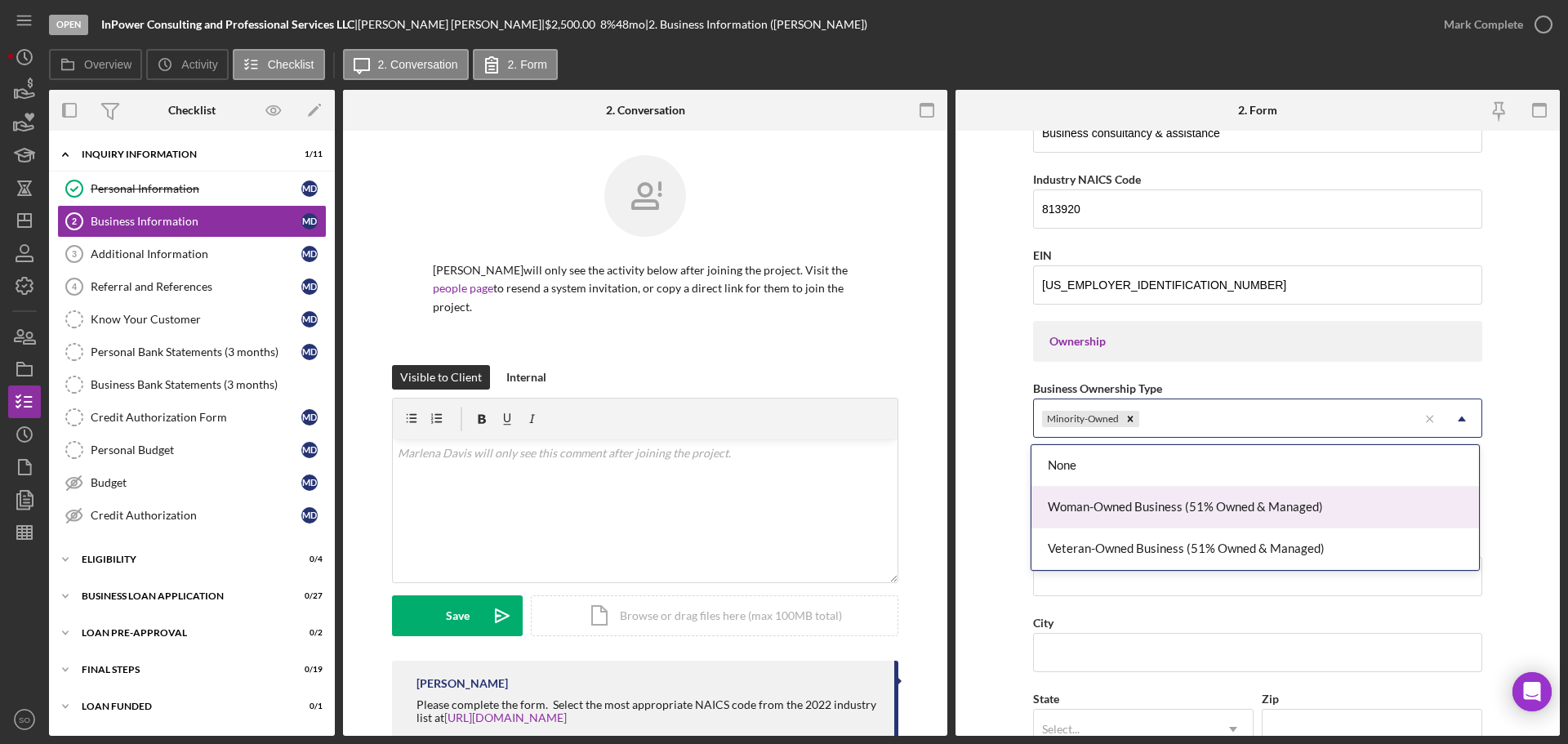
click at [1205, 514] on div "Woman-Owned Business (51% Owned & Managed)" at bounding box center [1256, 508] width 448 height 42
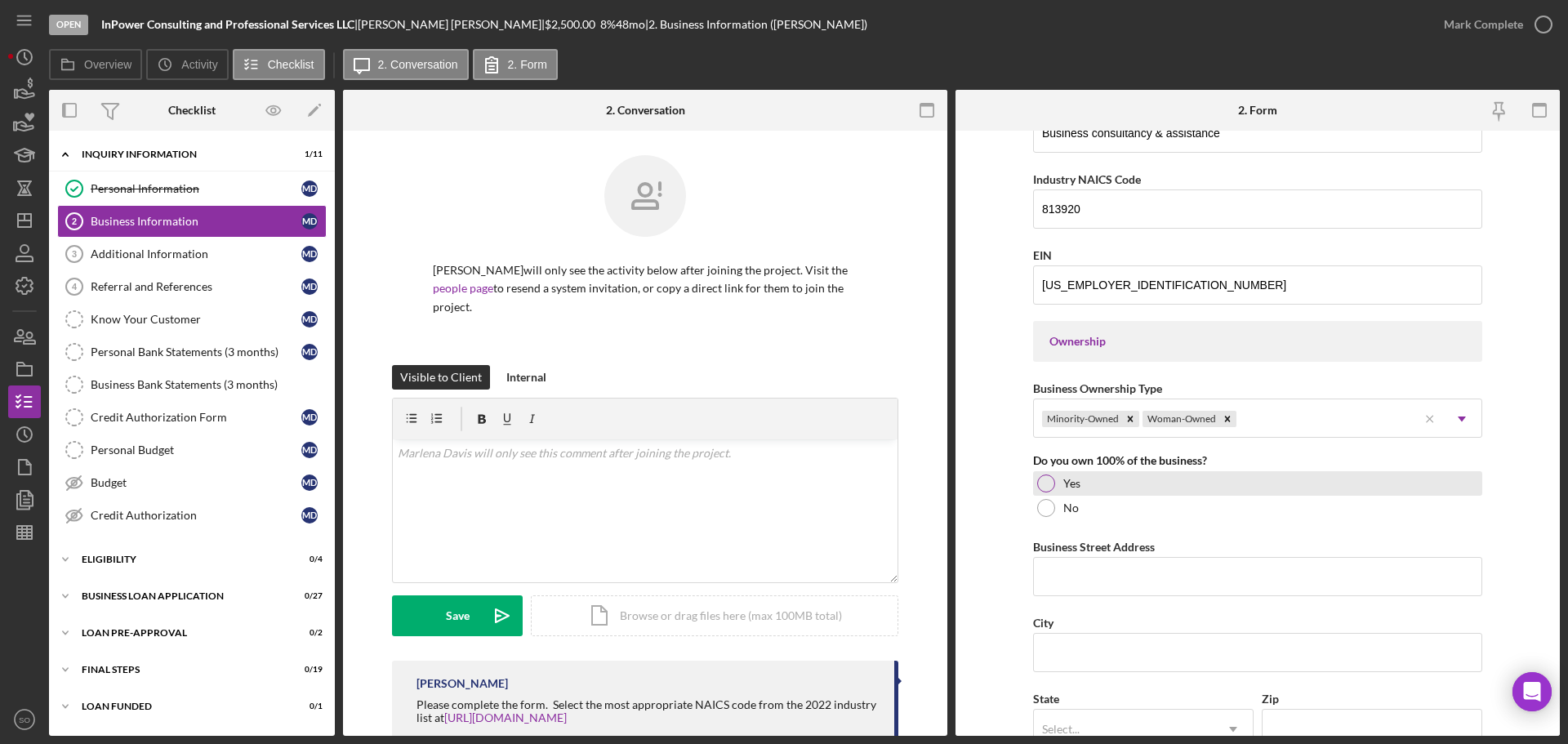
click at [1049, 491] on div at bounding box center [1046, 484] width 18 height 18
click at [1120, 575] on input "Business Street Address" at bounding box center [1258, 576] width 449 height 39
paste input "5165 Campfire Trail"
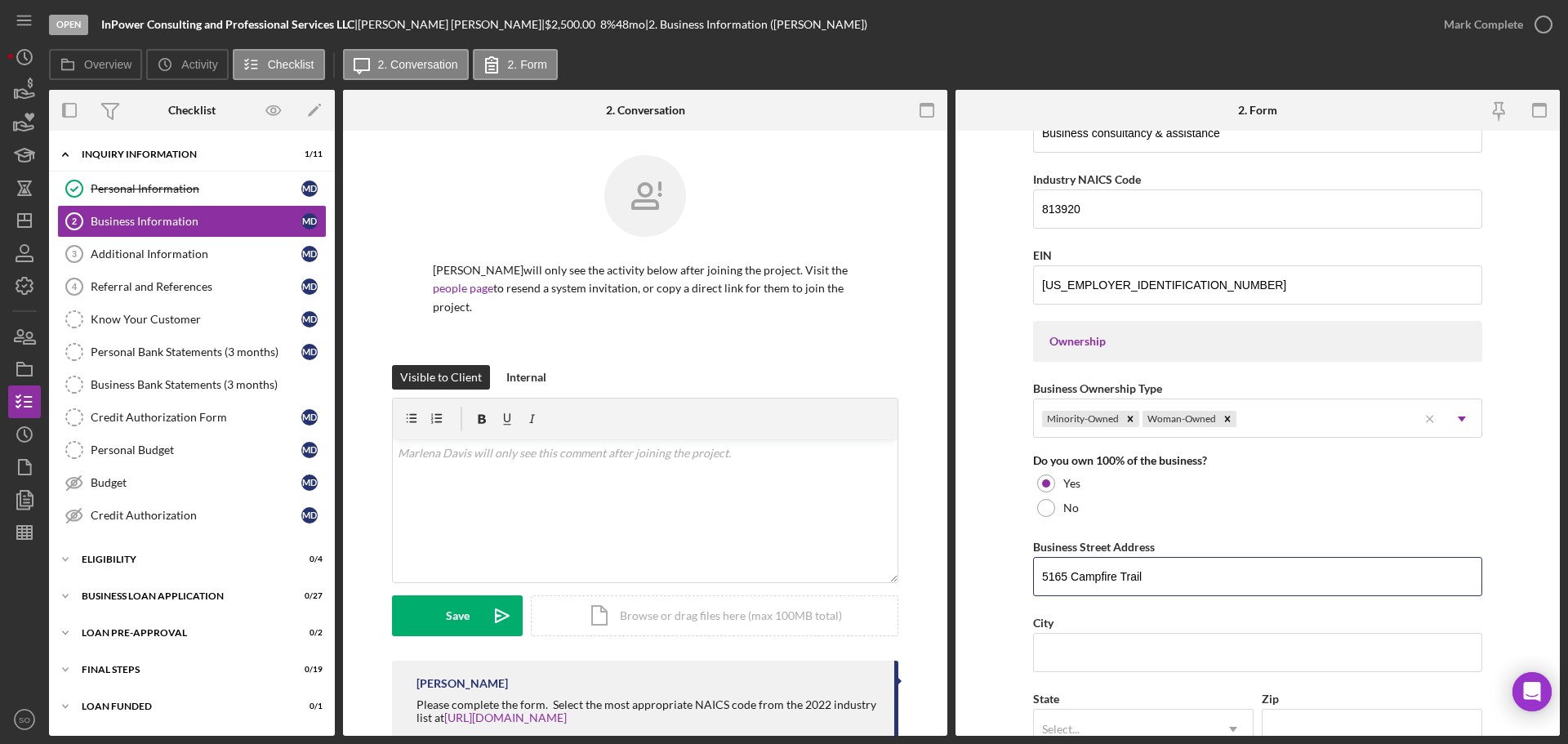
type input "5165 Campfire Trail"
click at [1056, 641] on input "City" at bounding box center [1258, 652] width 449 height 39
paste input "Florissant"
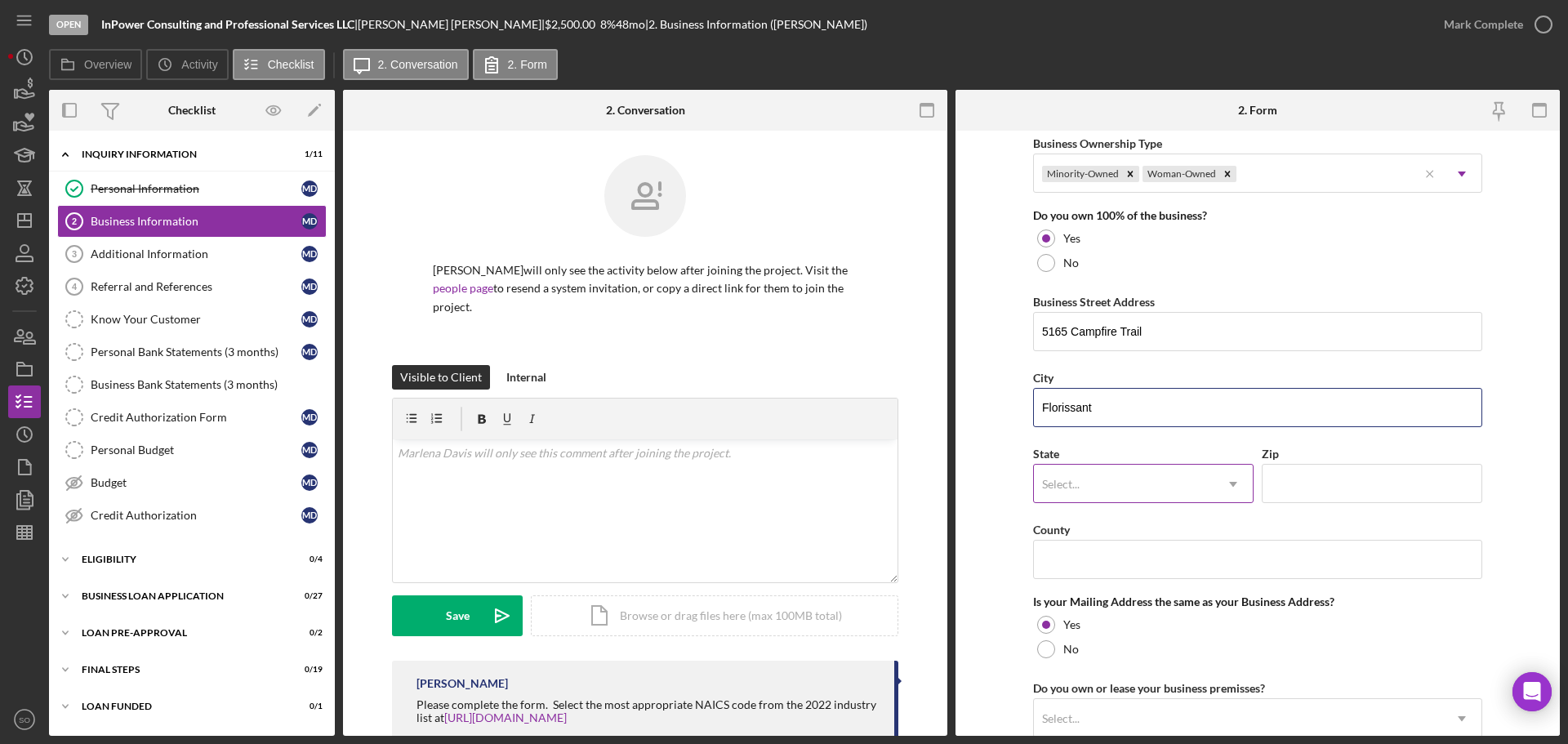
type input "Florissant"
click at [1121, 477] on div "Select..." at bounding box center [1124, 484] width 180 height 37
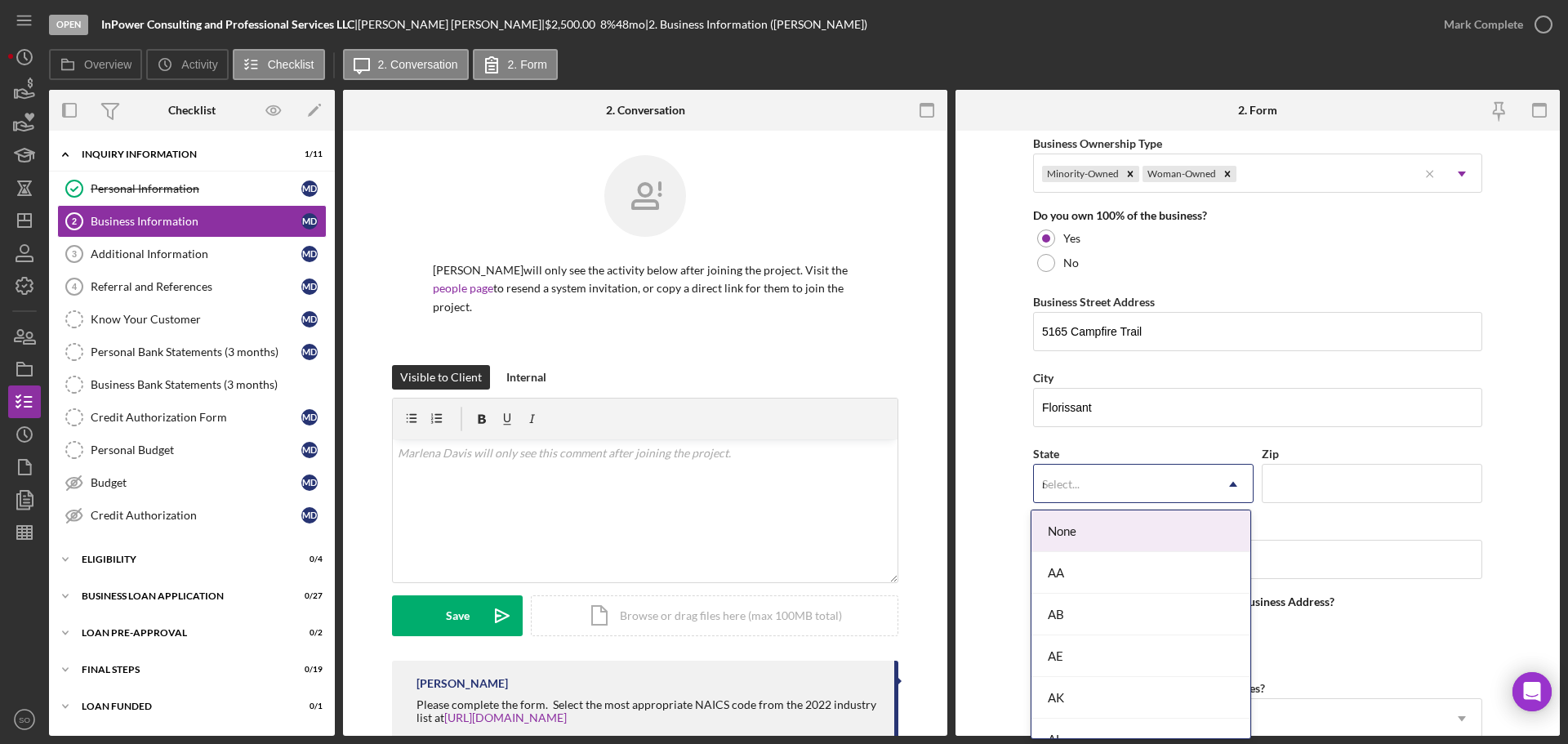
type input "mo"
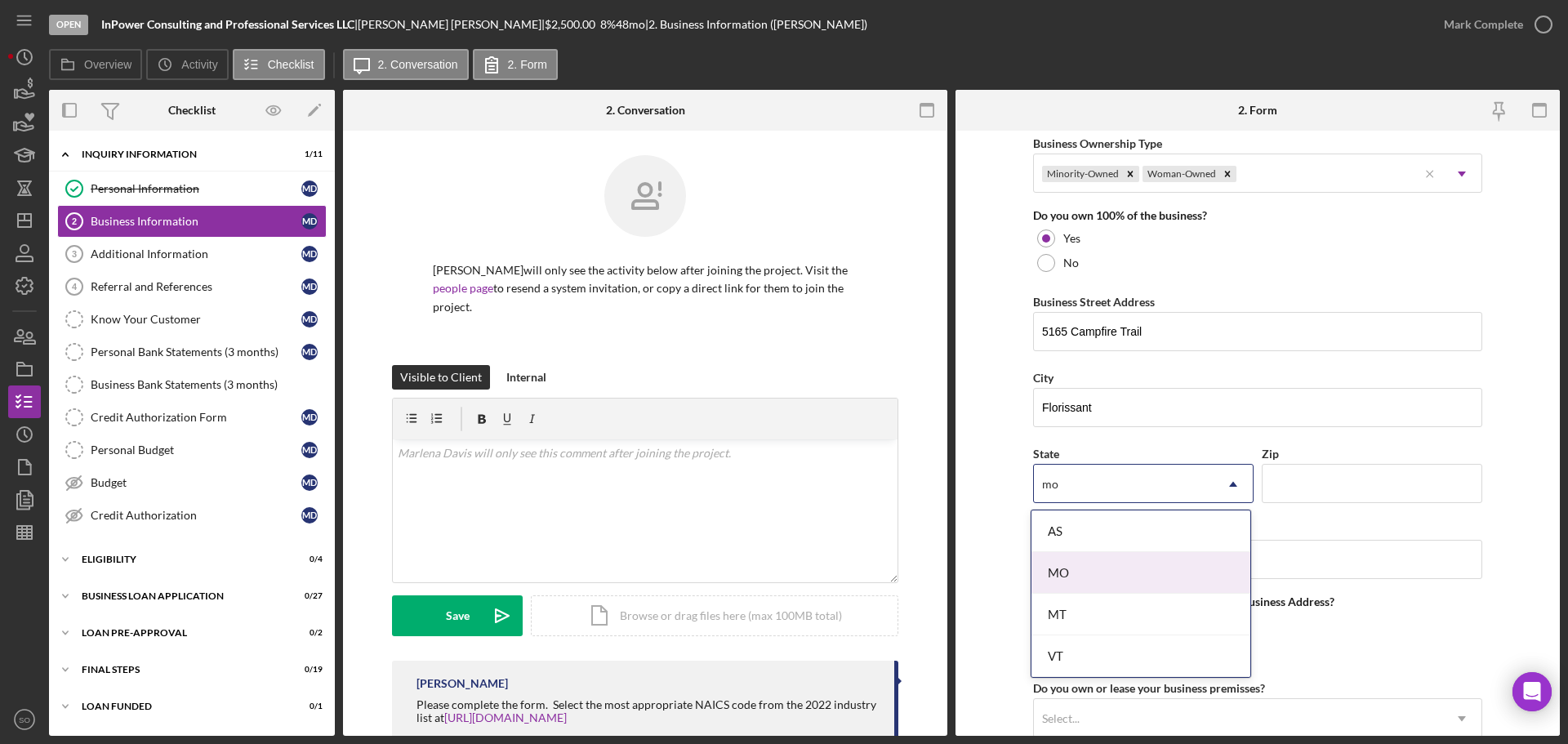
click at [1100, 564] on div "MO" at bounding box center [1141, 573] width 219 height 42
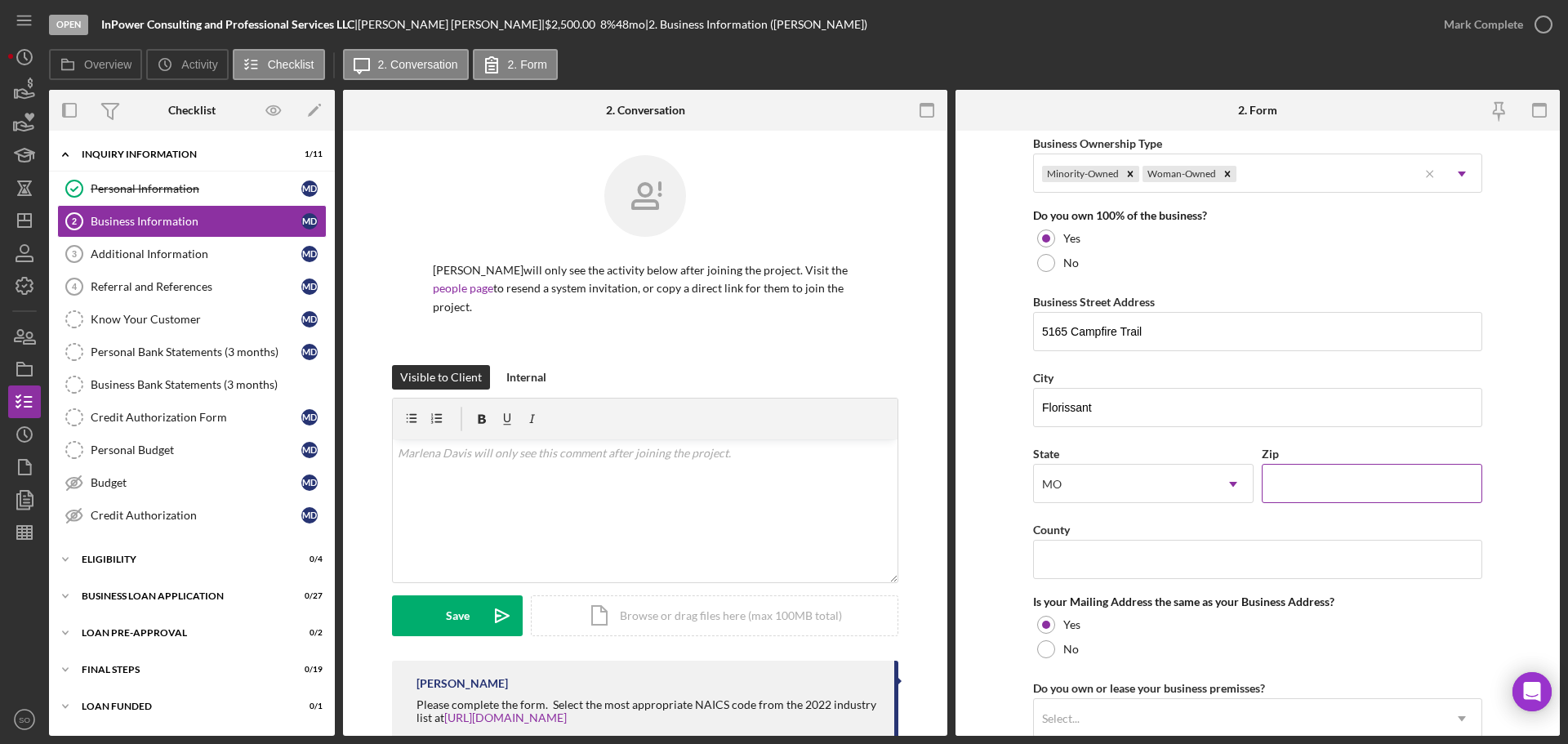
click at [1302, 471] on input "Zip" at bounding box center [1372, 484] width 220 height 39
paste input "63033"
type input "63033"
click at [1204, 559] on input "County" at bounding box center [1258, 559] width 449 height 39
paste input "St. Louis County"
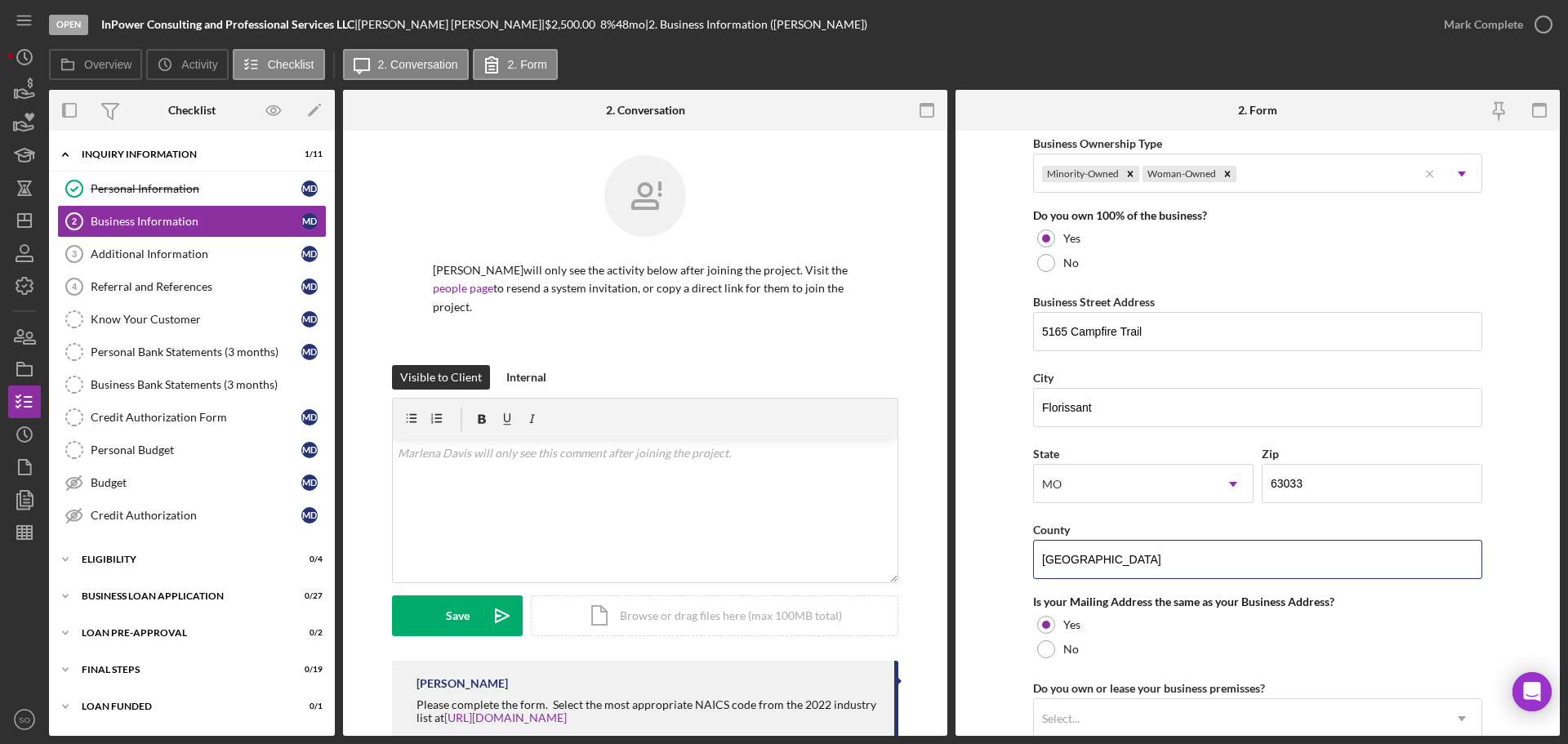
type input "St. Louis County"
click at [1007, 583] on form "Business Name InPower Consulting and Professional Services LLC DBA Business Sta…" at bounding box center [1257, 433] width 605 height 605
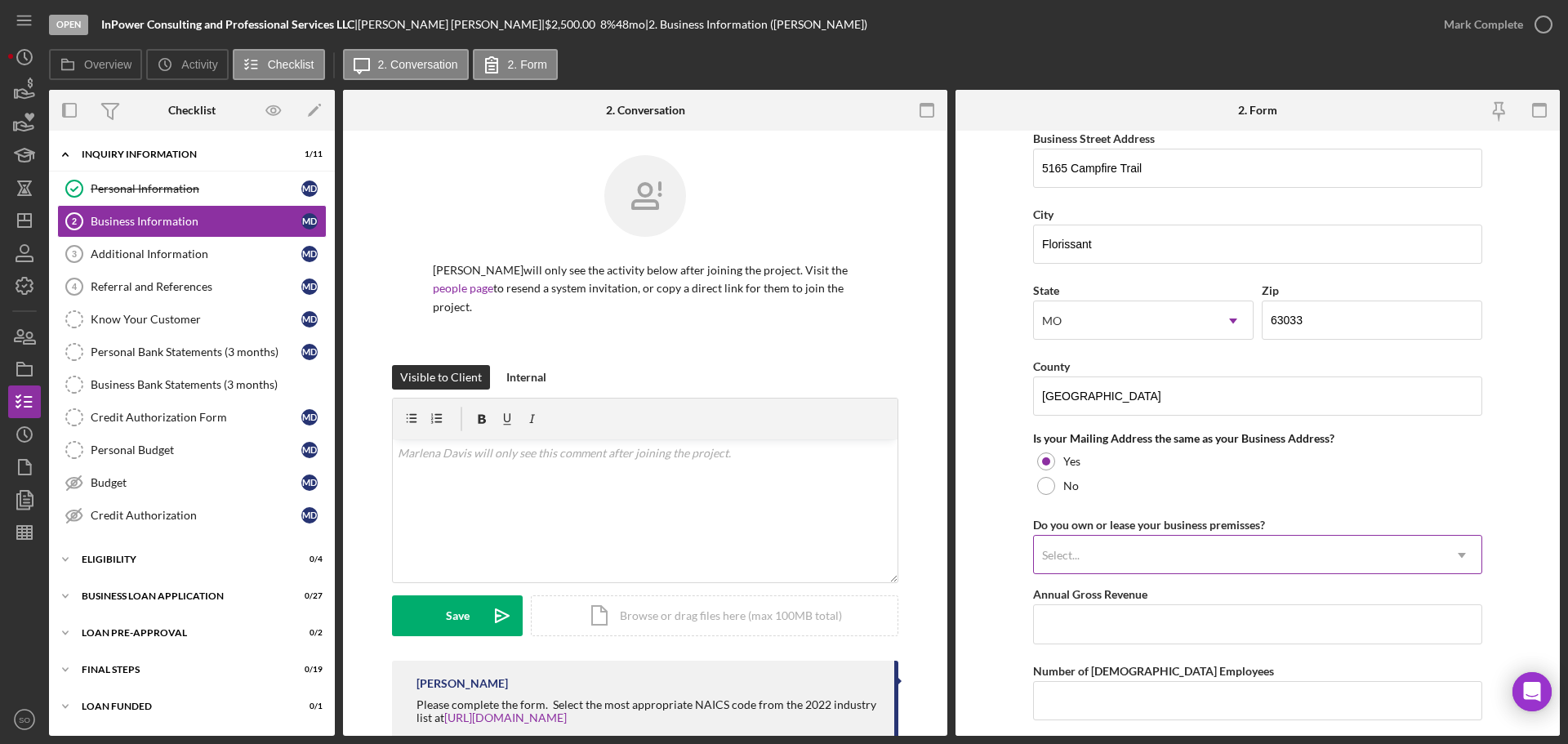
click at [1215, 555] on div "Select..." at bounding box center [1238, 555] width 409 height 37
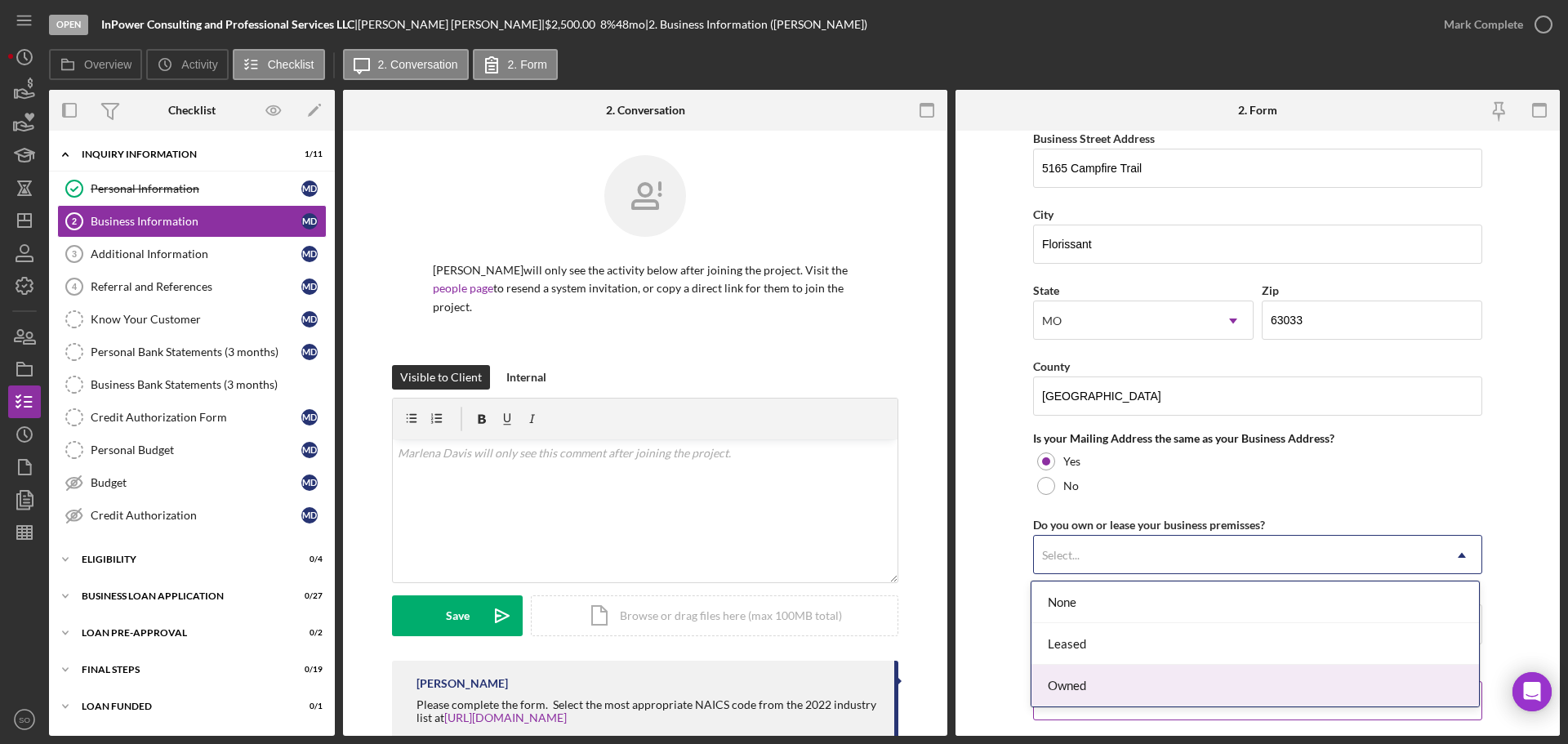
click at [1133, 687] on div "Owned" at bounding box center [1256, 686] width 448 height 42
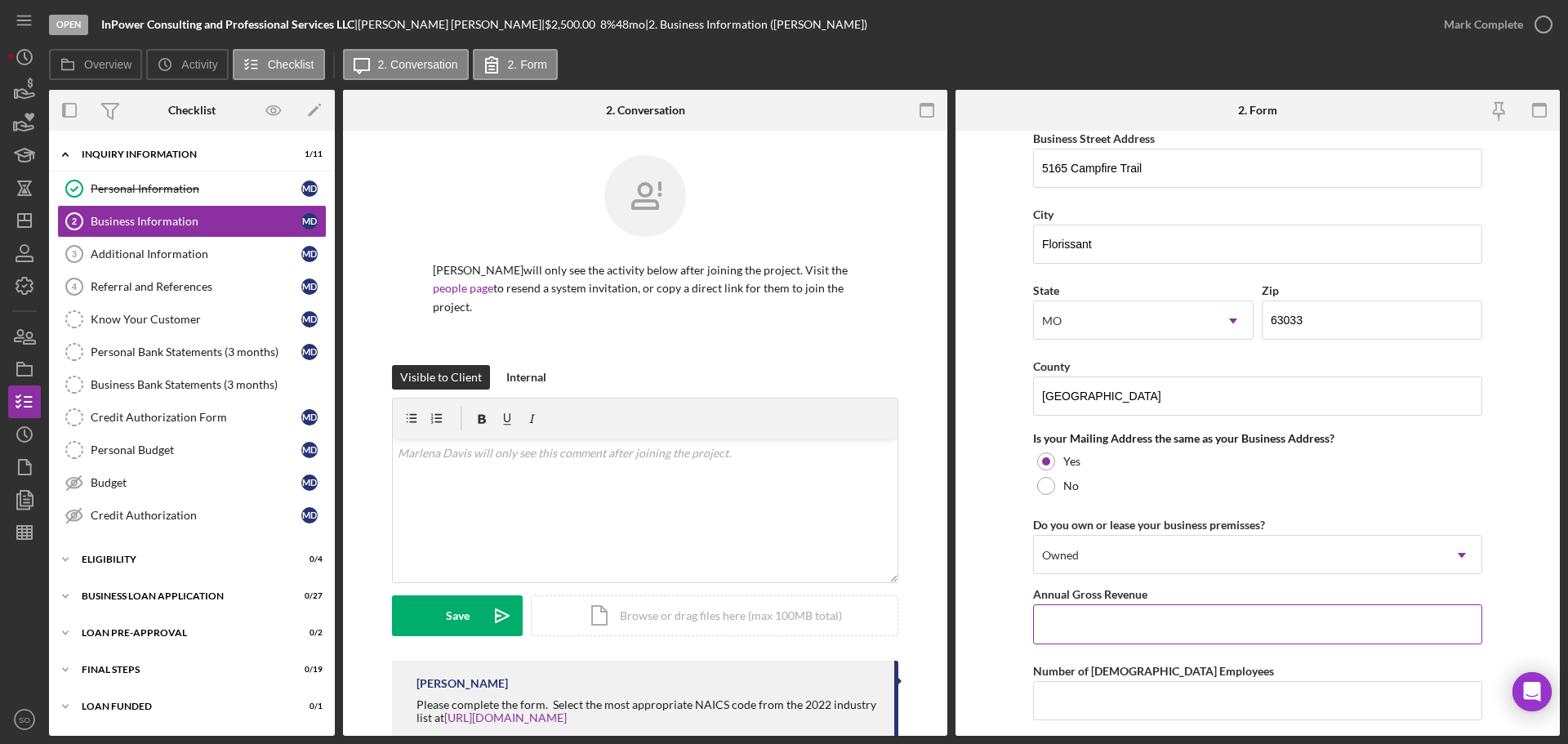
click at [1157, 623] on input "Annual Gross Revenue" at bounding box center [1258, 624] width 449 height 39
click at [1110, 619] on input "Annual Gross Revenue" at bounding box center [1258, 624] width 449 height 39
paste input "$17,268"
type input "$17,268"
click at [1124, 688] on input "Number of [DEMOGRAPHIC_DATA] Employees" at bounding box center [1258, 701] width 449 height 39
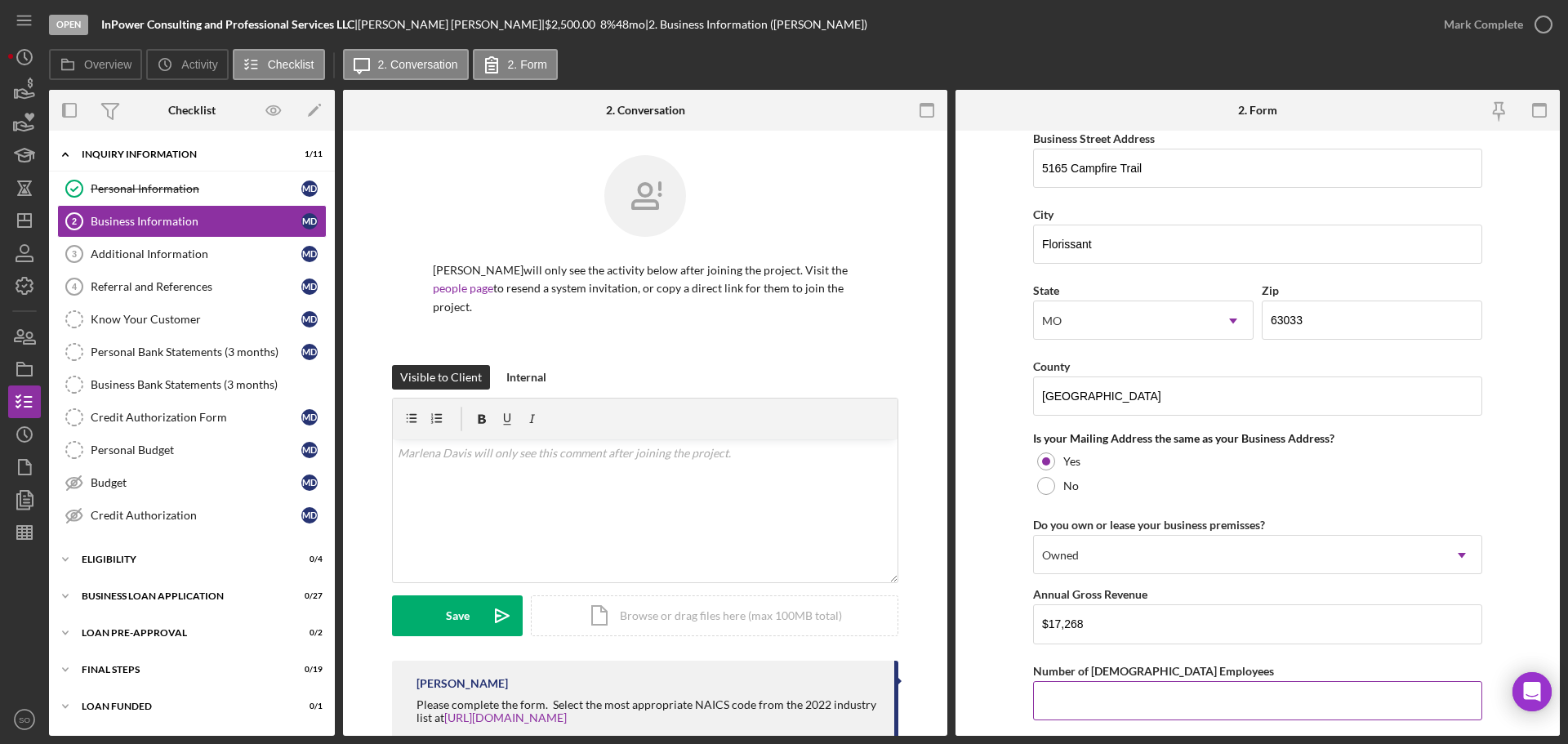
type input "1"
click at [991, 659] on form "Business Name InPower Consulting and Professional Services LLC DBA Business Sta…" at bounding box center [1257, 433] width 605 height 605
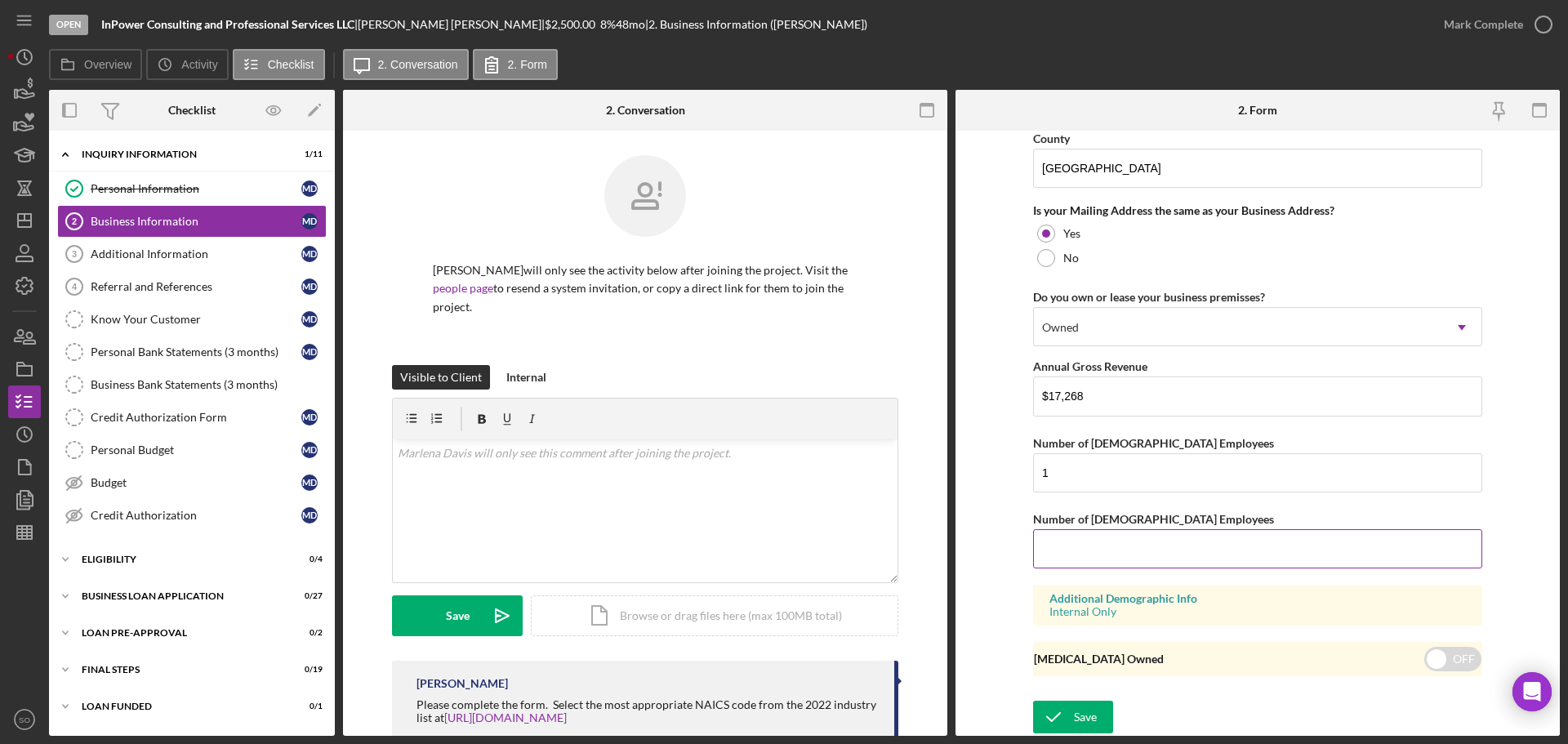
click at [1102, 555] on input "Number of [DEMOGRAPHIC_DATA] Employees" at bounding box center [1258, 549] width 449 height 39
type input "0"
click at [1015, 602] on form "Business Name InPower Consulting and Professional Services LLC DBA Business Sta…" at bounding box center [1257, 433] width 605 height 605
click at [1086, 716] on div "Save" at bounding box center [1086, 718] width 23 height 33
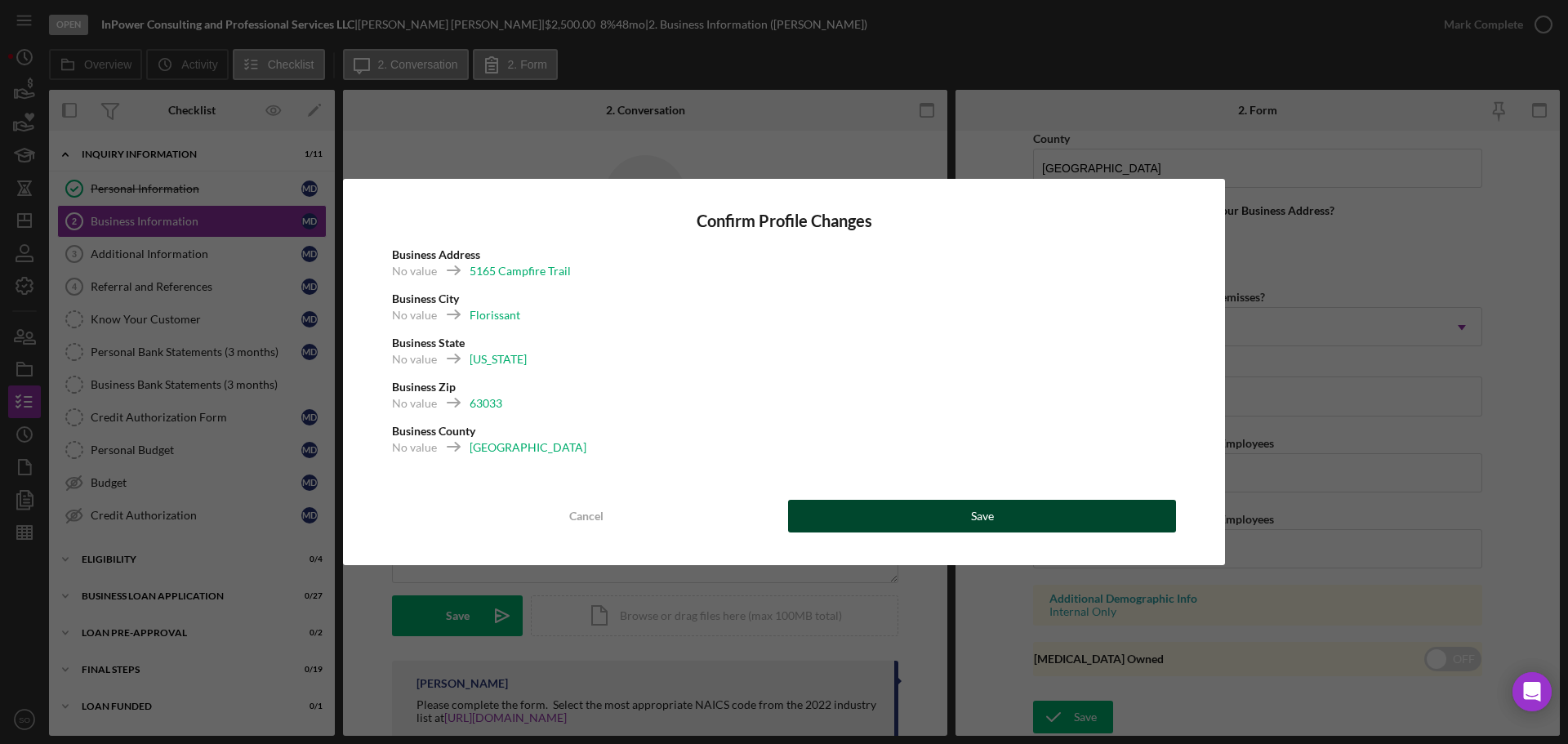
click at [981, 518] on div "Save" at bounding box center [982, 517] width 23 height 33
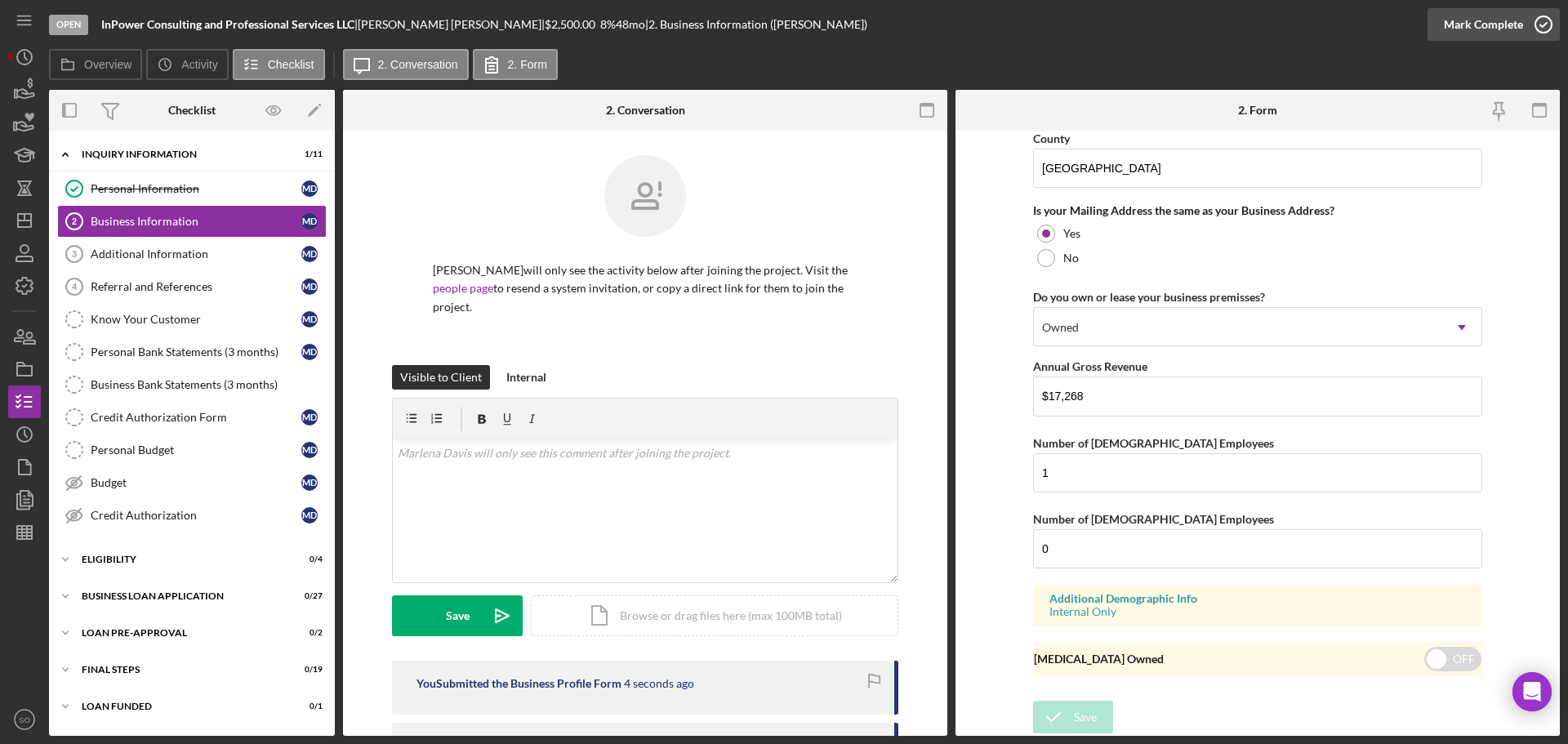
click at [1467, 30] on div "Mark Complete" at bounding box center [1483, 24] width 79 height 33
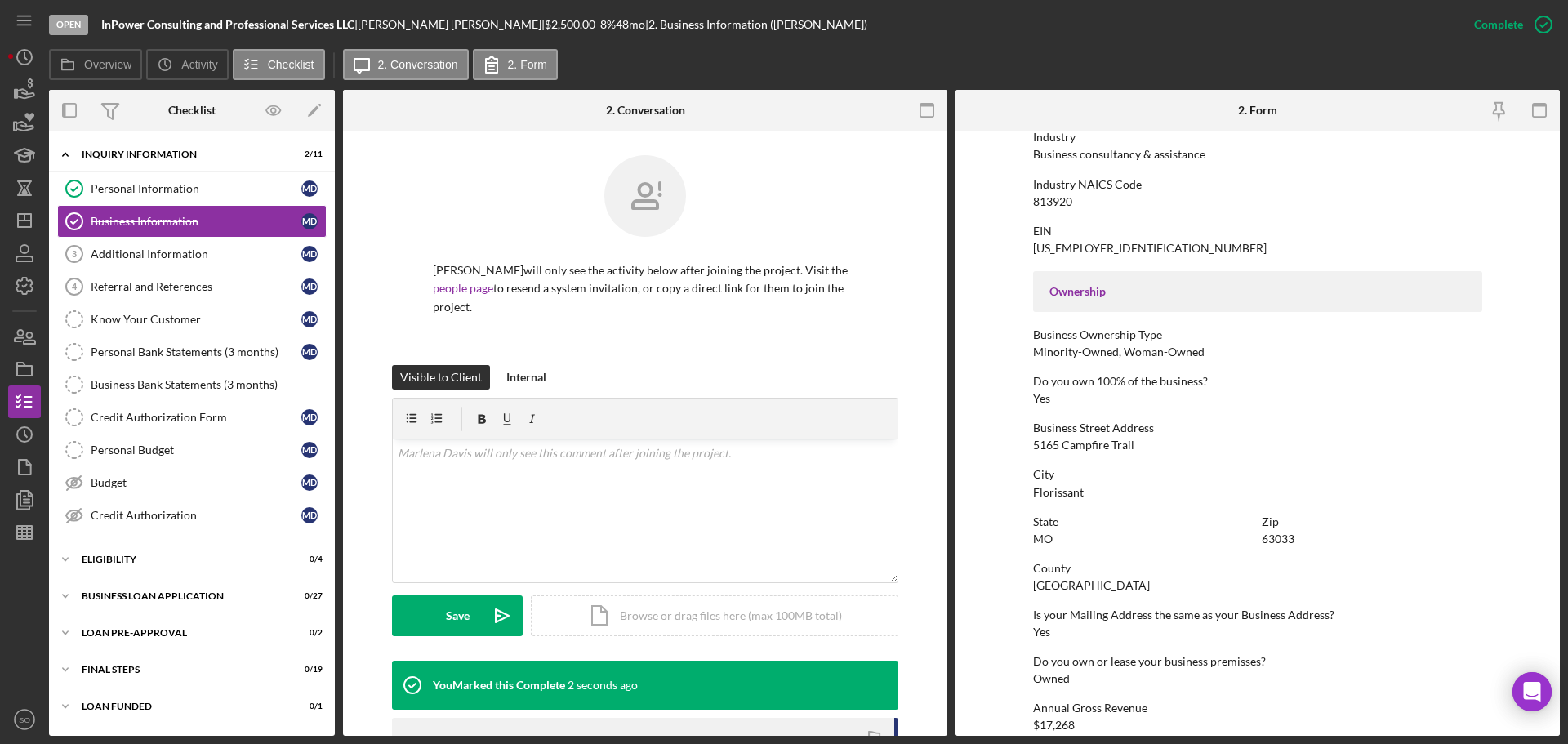
scroll to position [627, 0]
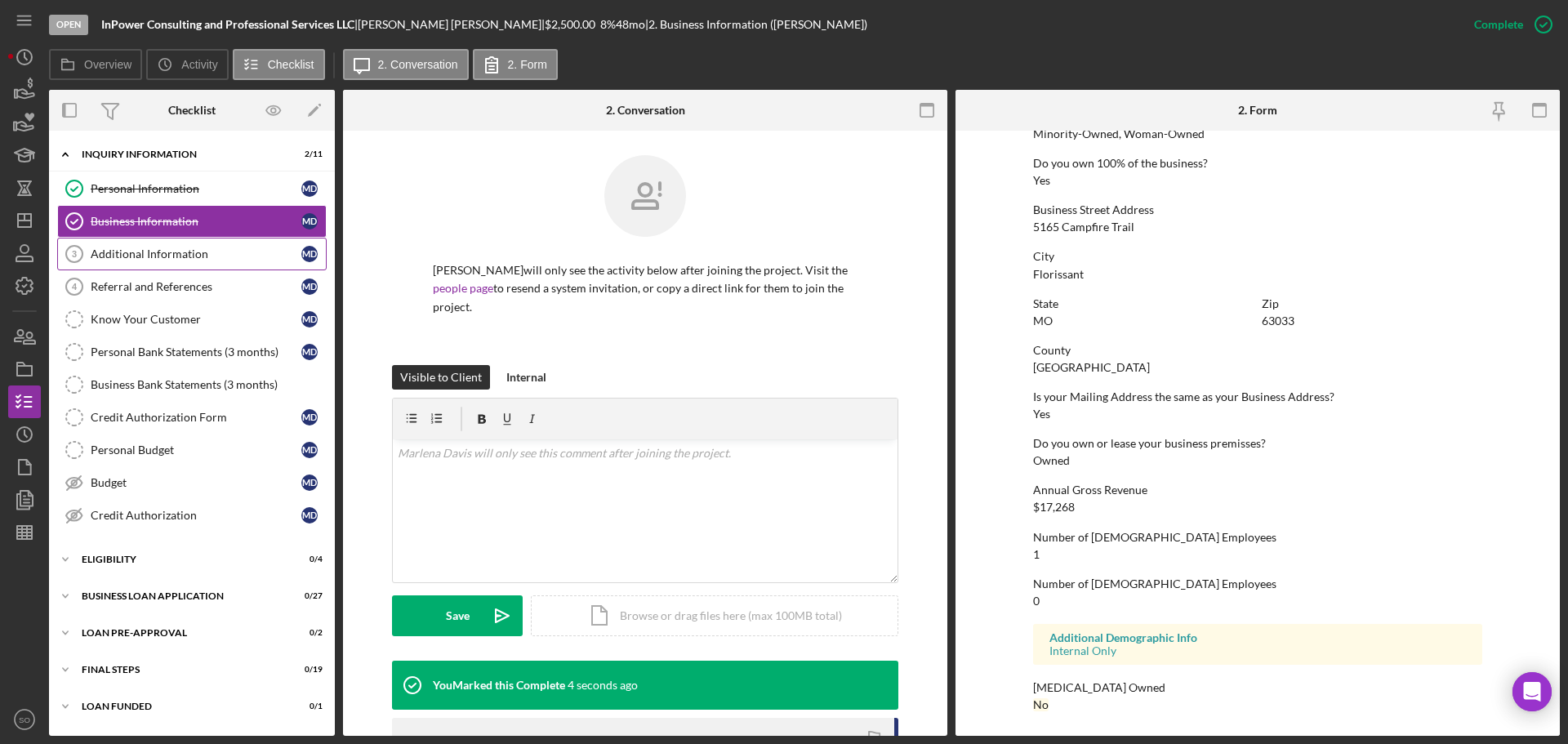
drag, startPoint x: 132, startPoint y: 259, endPoint x: 154, endPoint y: 266, distance: 23.1
click at [133, 259] on div "Additional Information" at bounding box center [195, 253] width 211 height 13
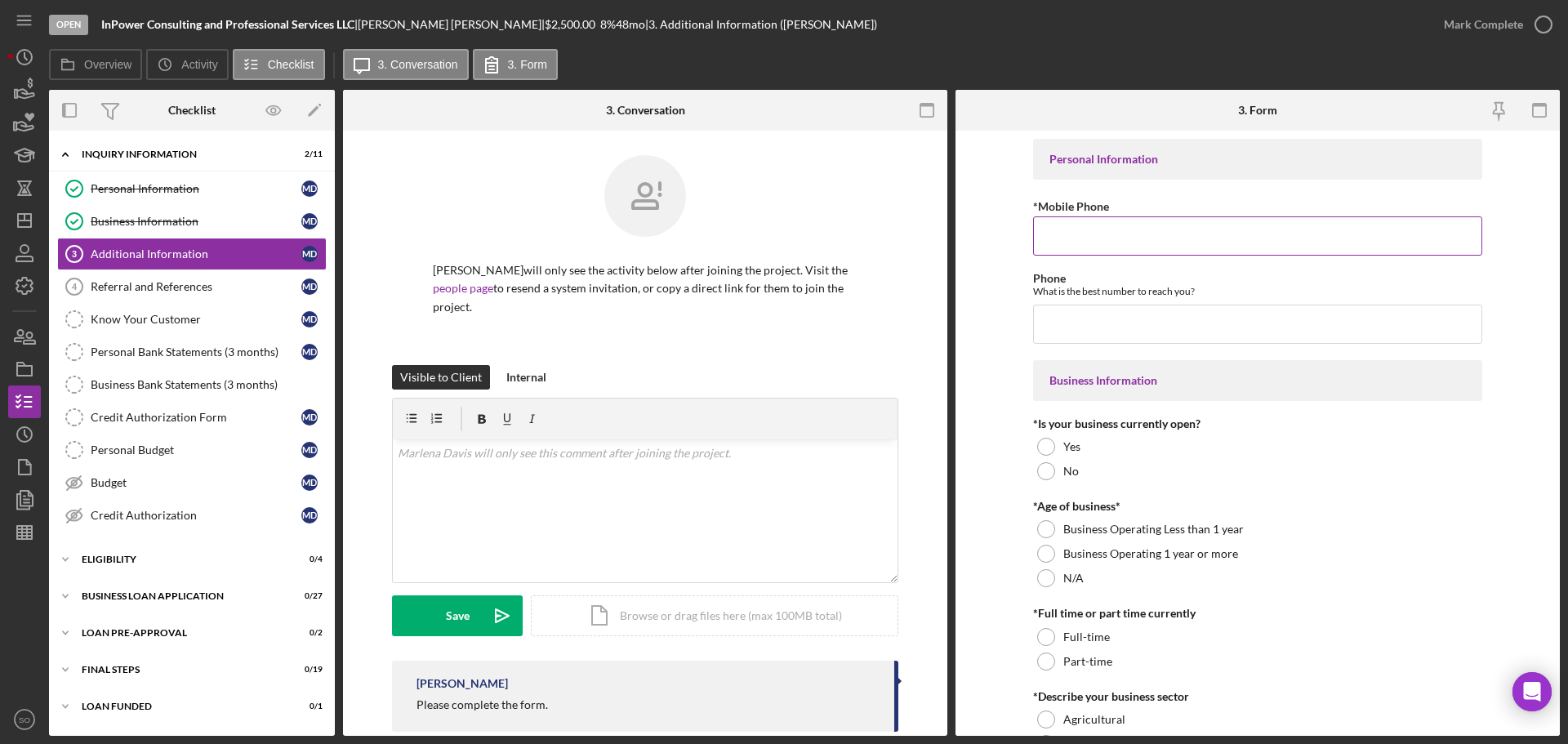
click at [1132, 244] on input "*Mobile Phone" at bounding box center [1258, 235] width 449 height 39
paste input "(314) 325-4160"
type input "(314) 325-4160"
click at [1090, 318] on input "Phone" at bounding box center [1258, 324] width 449 height 39
paste input "(314) 325-4160"
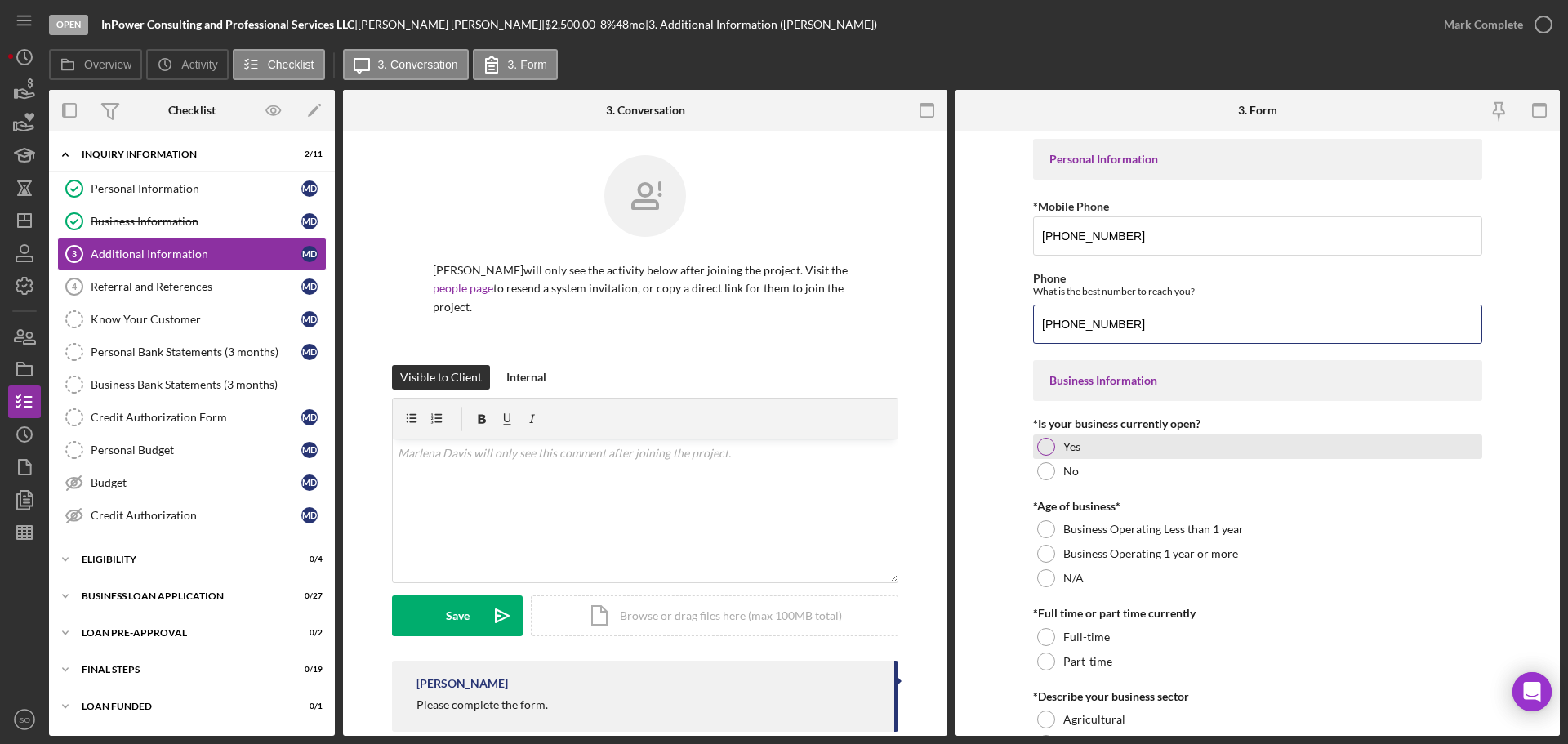
type input "(314) 325-4160"
click at [1046, 442] on div at bounding box center [1046, 446] width 18 height 18
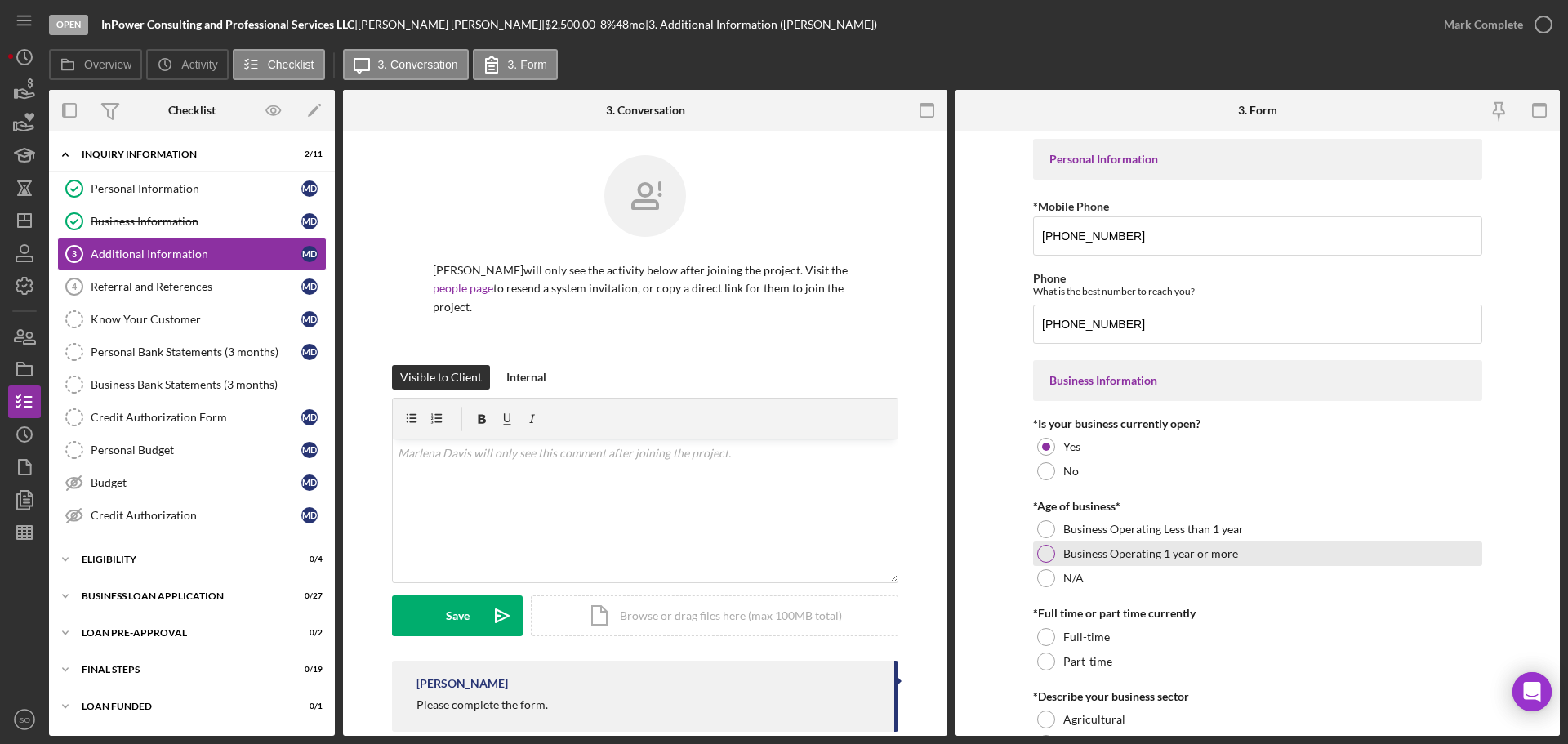
click at [1043, 552] on div at bounding box center [1046, 554] width 18 height 18
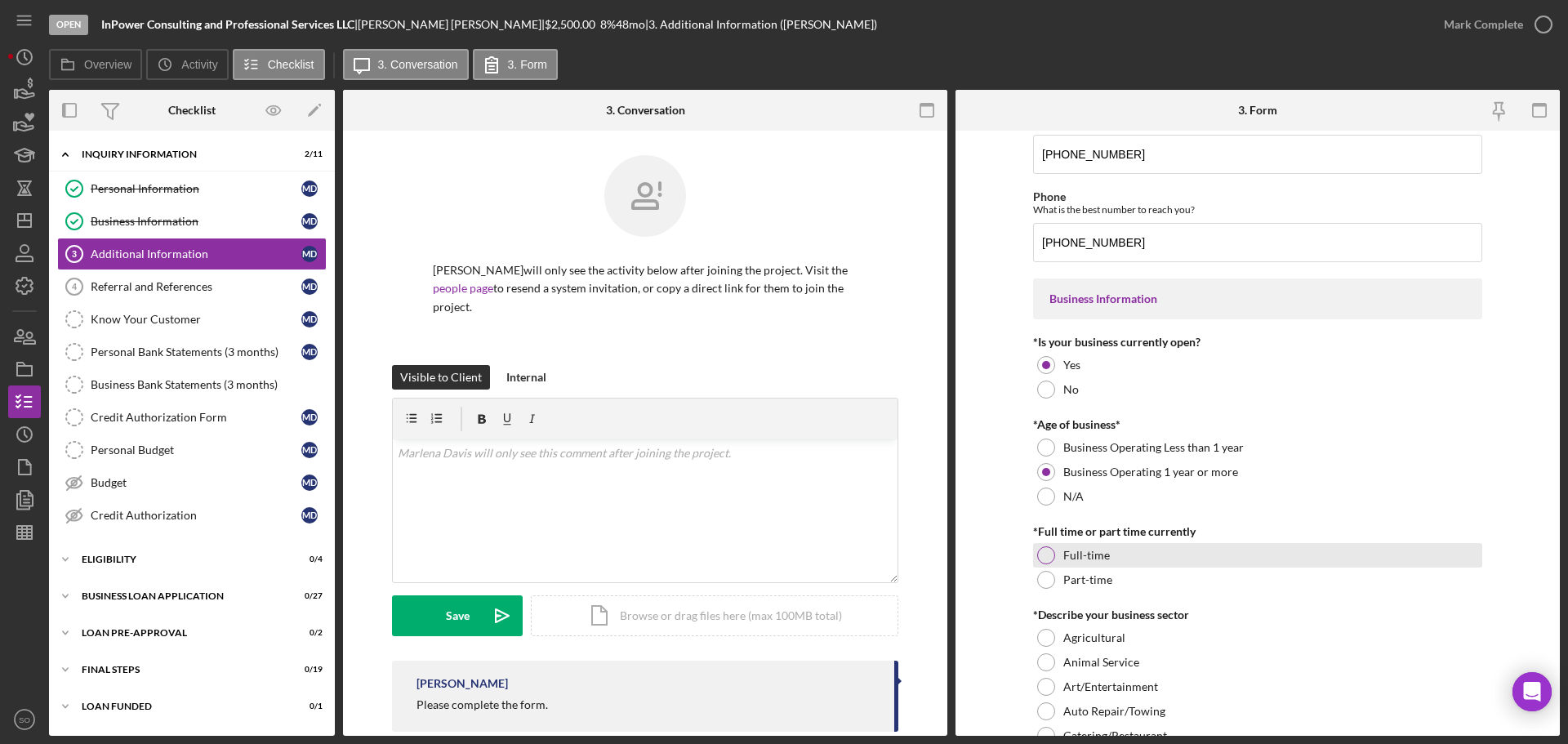
click at [1039, 557] on div at bounding box center [1046, 556] width 18 height 18
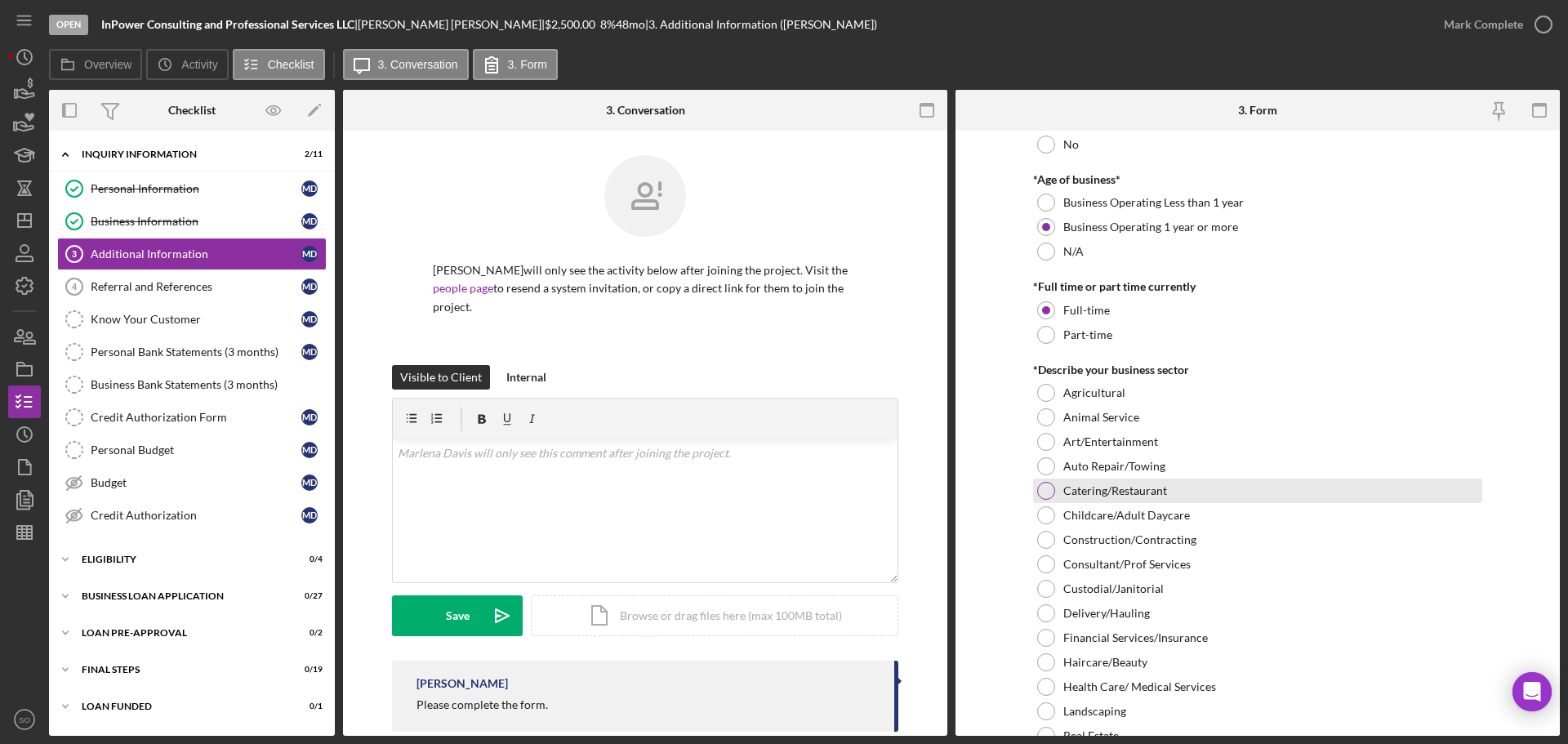
scroll to position [409, 0]
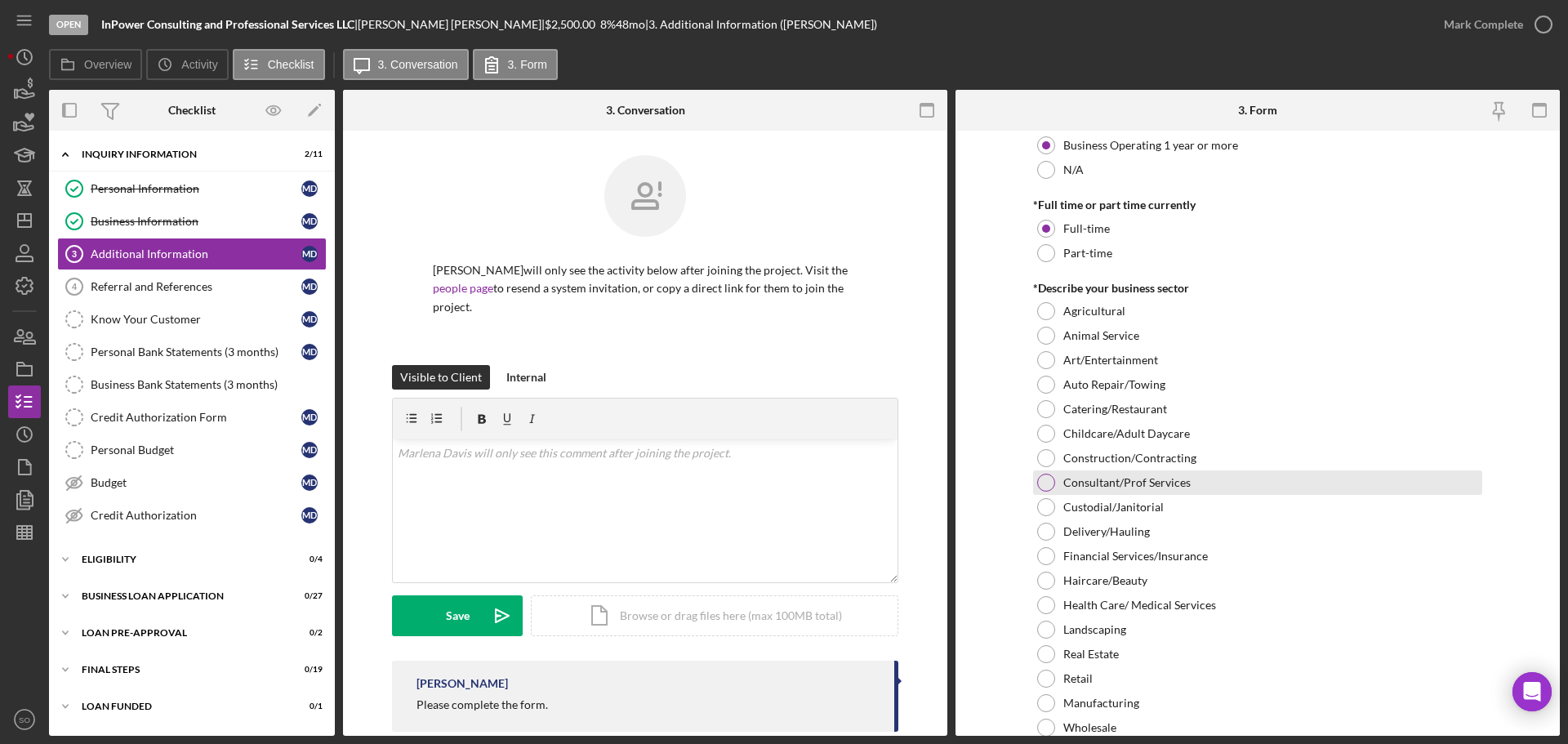
click at [1046, 485] on div at bounding box center [1046, 483] width 18 height 18
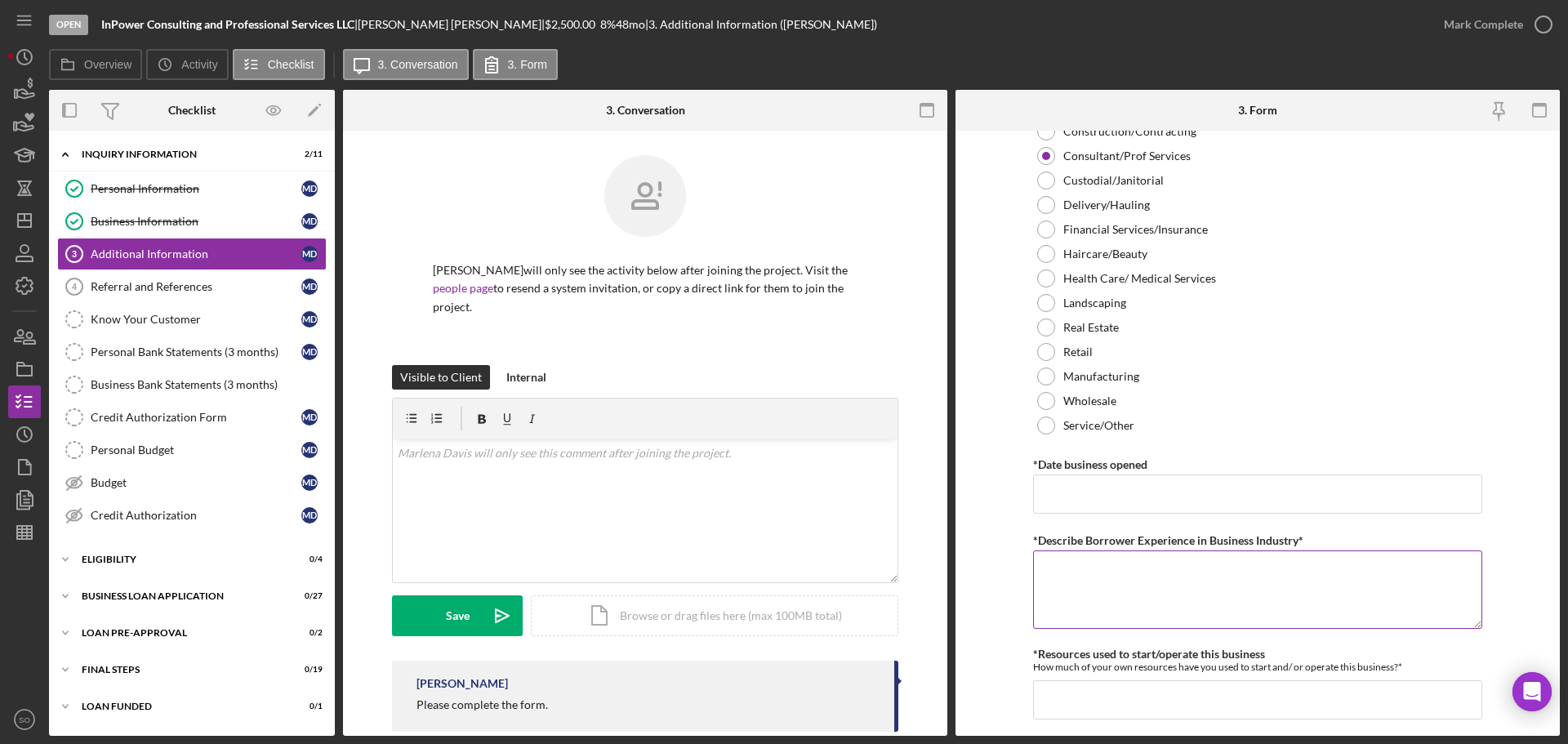
scroll to position [899, 0]
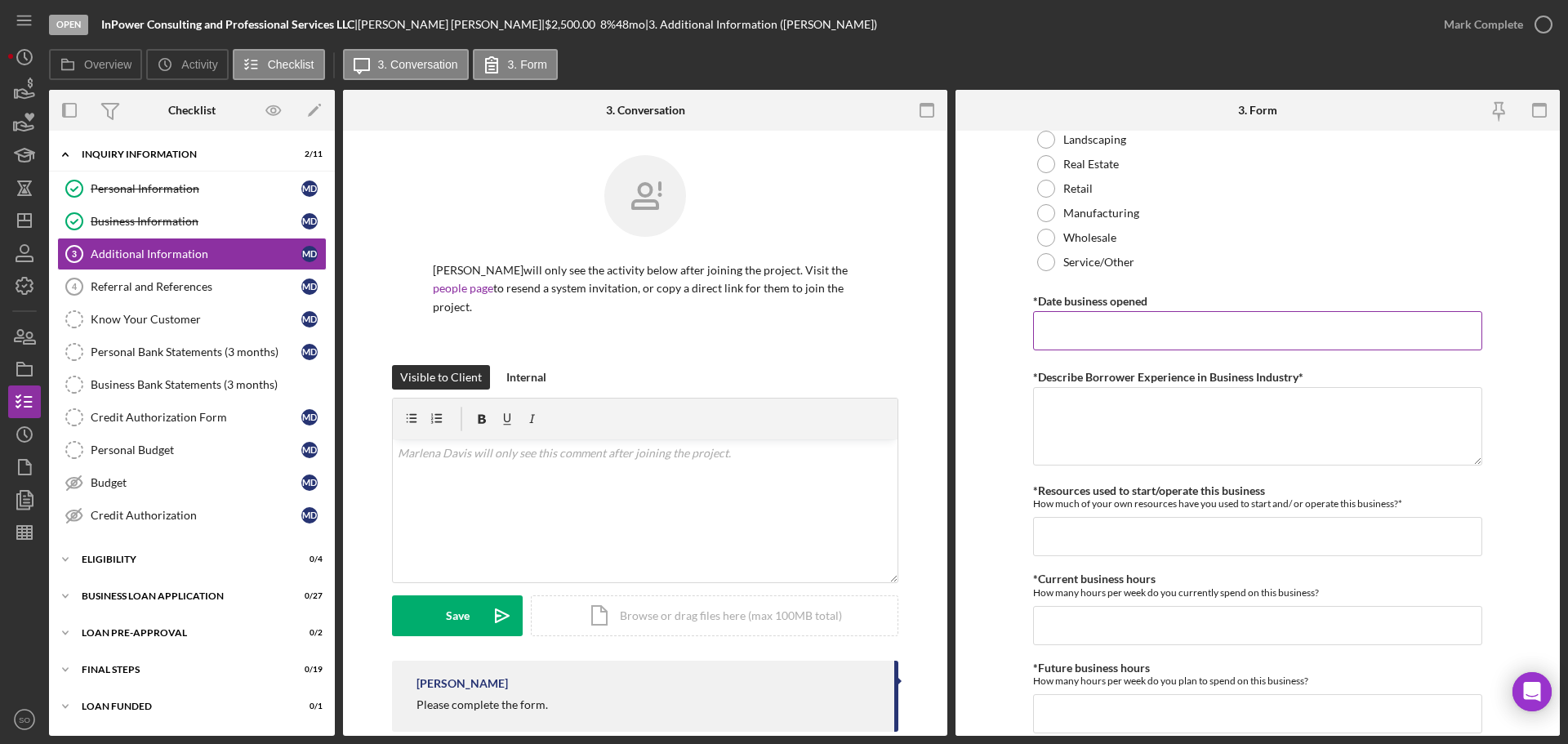
click at [1108, 337] on input "*Date business opened" at bounding box center [1258, 331] width 449 height 39
paste input "11/05/2019"
type input "11/05/2019"
click at [980, 431] on form "Personal Information *Mobile Phone (314) 325-4160 Phone What is the best number…" at bounding box center [1257, 433] width 605 height 605
click at [1370, 454] on textarea "*Describe Borrower Experience in Business Industry*" at bounding box center [1258, 426] width 449 height 78
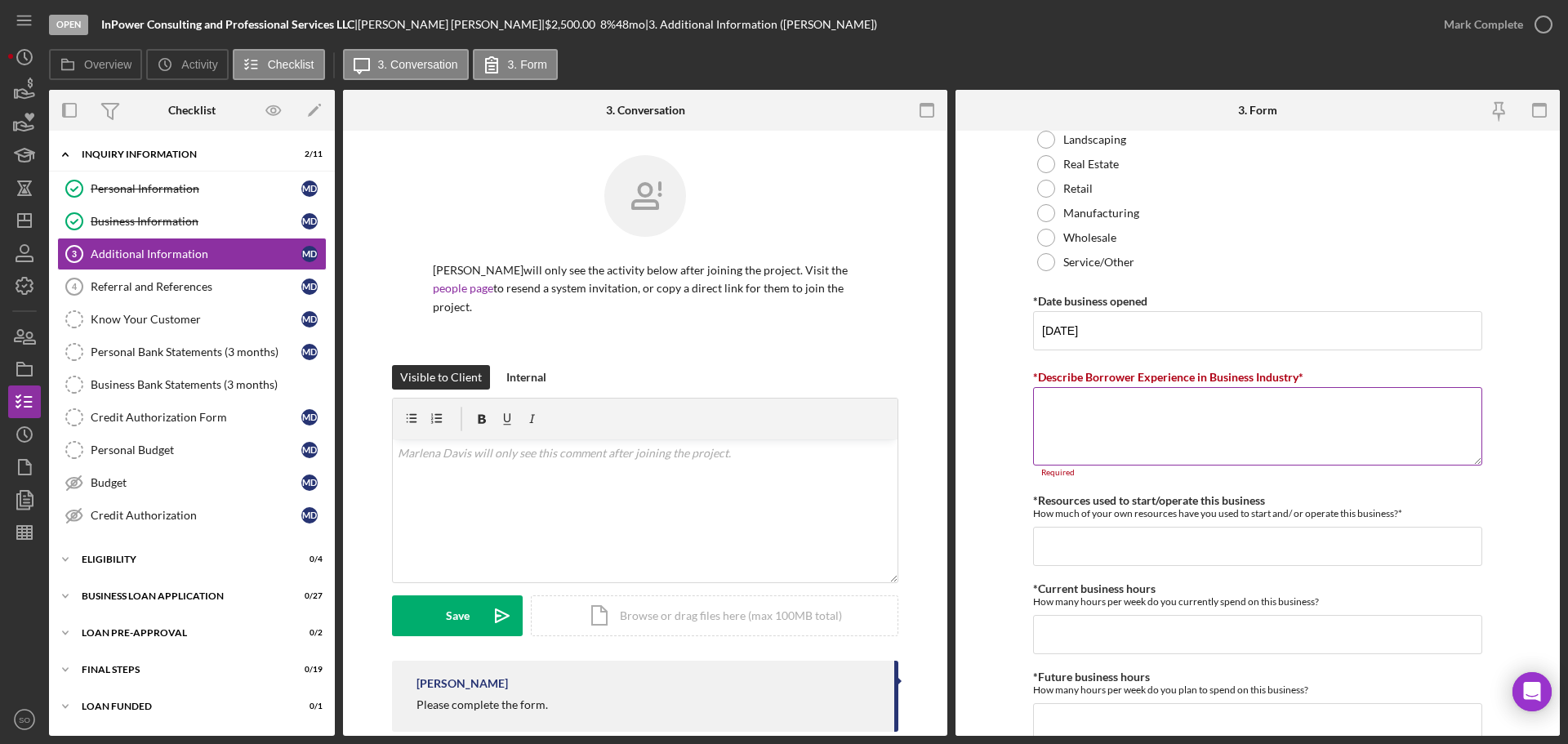
click at [1073, 428] on textarea "*Describe Borrower Experience in Business Industry*" at bounding box center [1258, 426] width 449 height 78
paste textarea "10 years experience in the industry"
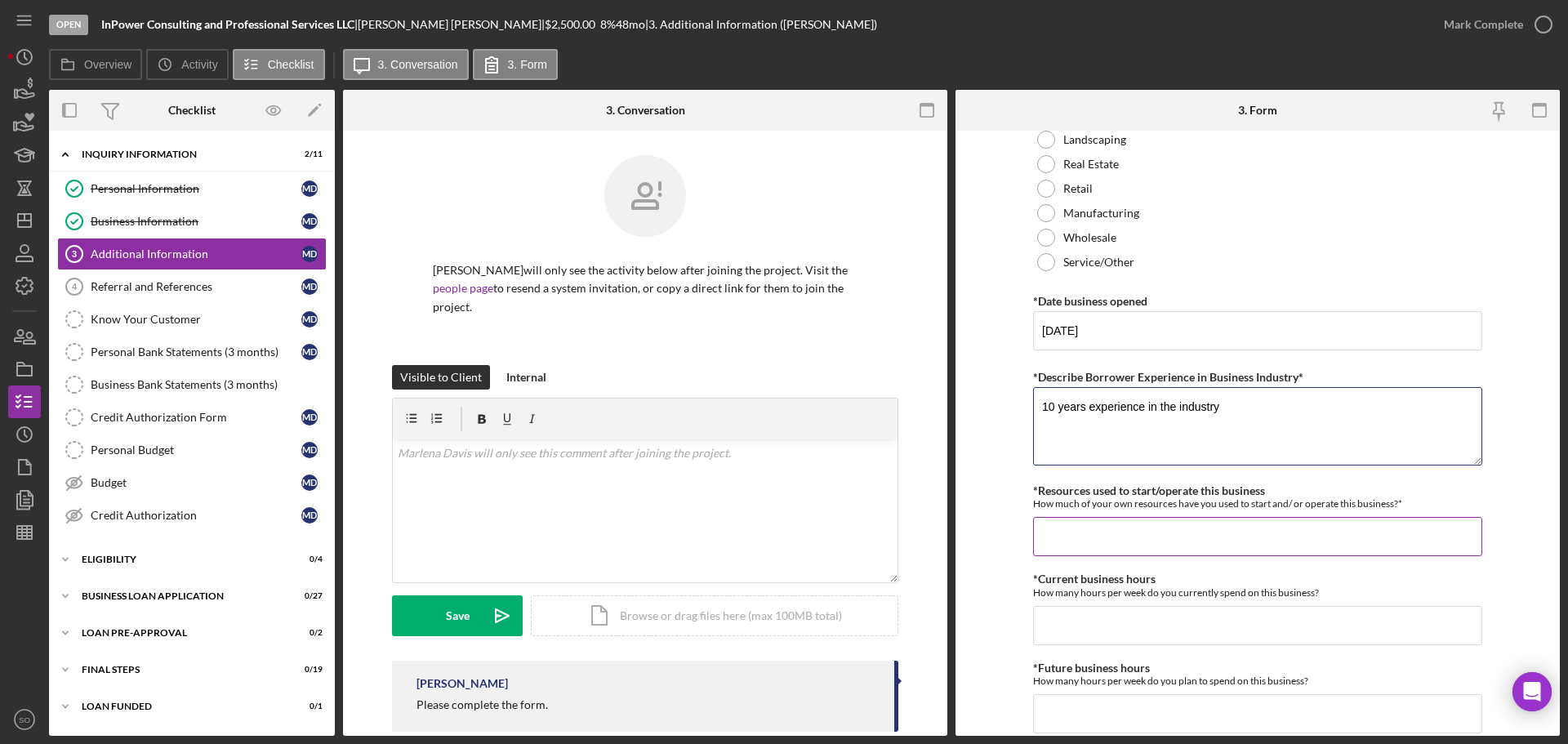
type textarea "10 years experience in the industry"
click at [1132, 527] on input "*Resources used to start/operate this business" at bounding box center [1258, 537] width 449 height 39
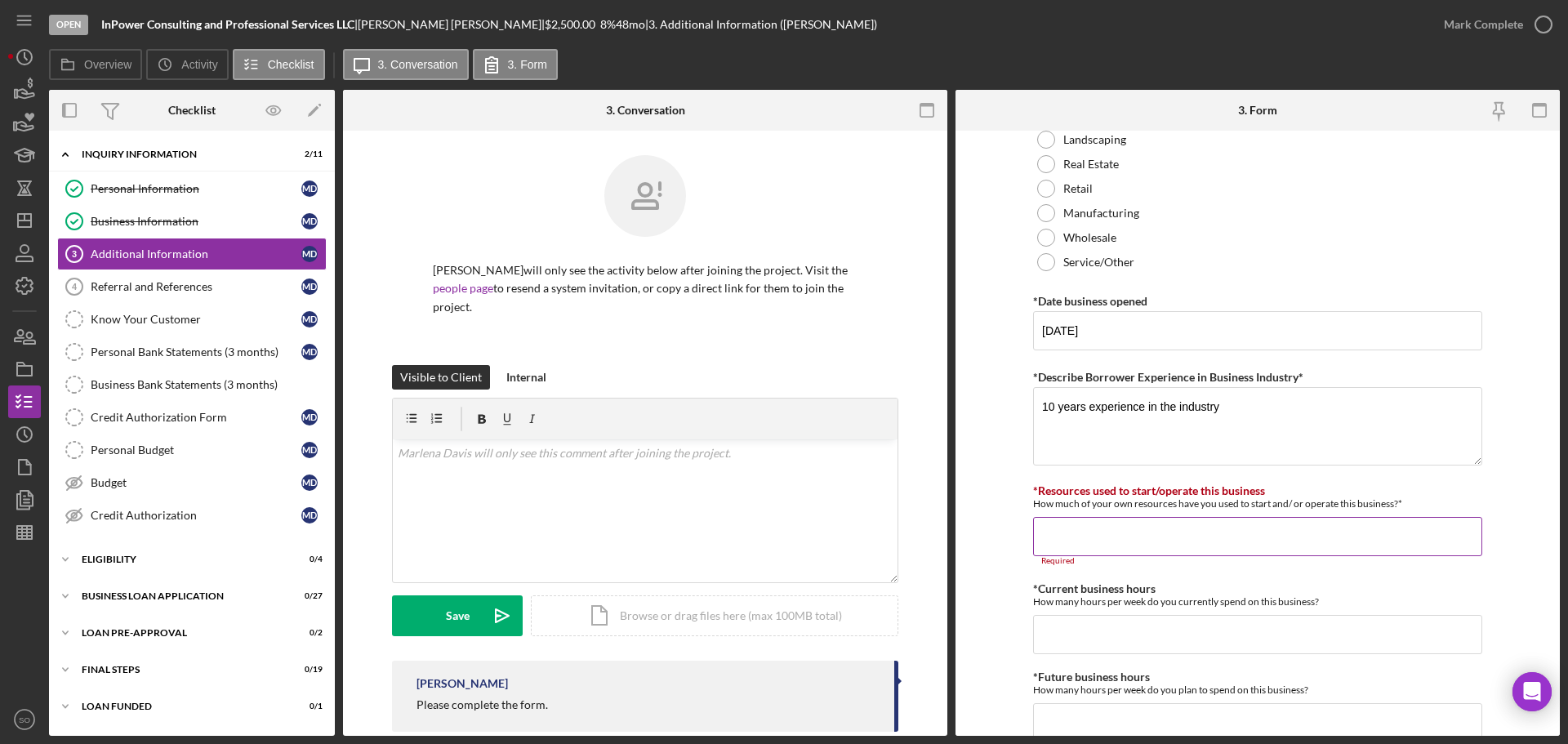
click at [1120, 542] on input "*Resources used to start/operate this business" at bounding box center [1258, 537] width 449 height 39
paste input "$1,000"
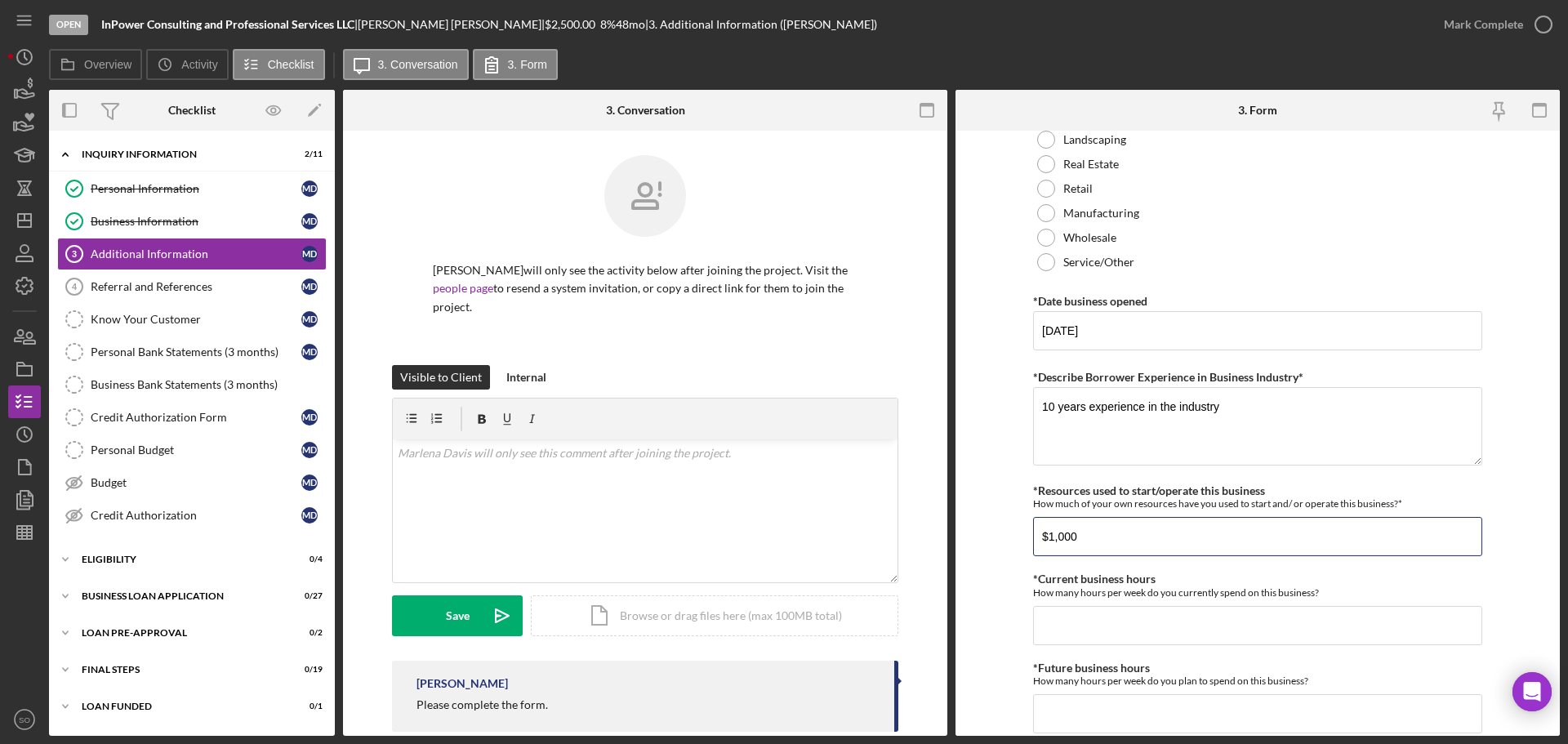
scroll to position [1063, 0]
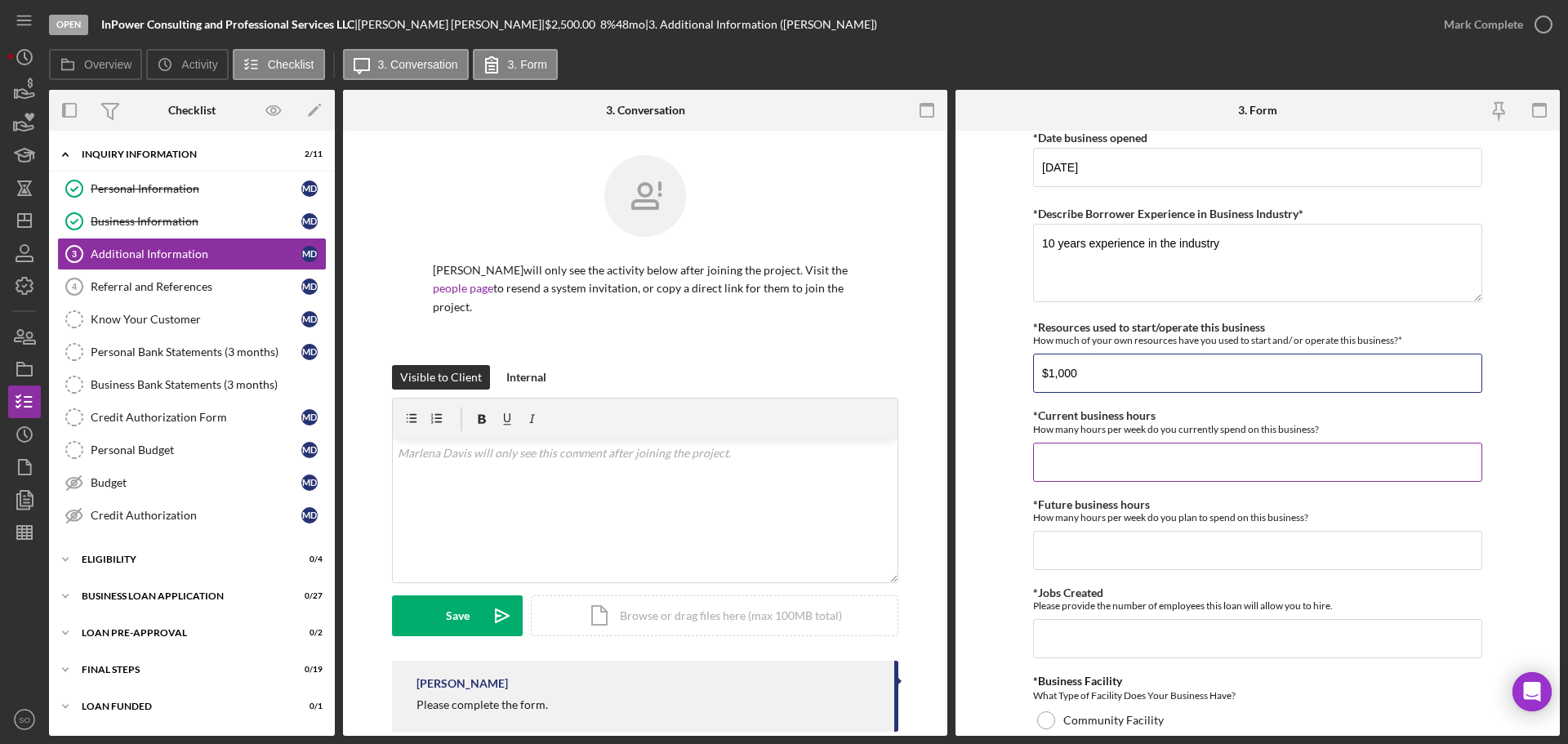
type input "$1,000"
click at [1118, 441] on div "*Current business hours How many hours per week do you currently spend on this …" at bounding box center [1258, 445] width 449 height 72
click at [1152, 471] on input "*Current business hours" at bounding box center [1258, 462] width 449 height 39
type input "40"
click at [1073, 561] on input "*Future business hours" at bounding box center [1258, 550] width 449 height 39
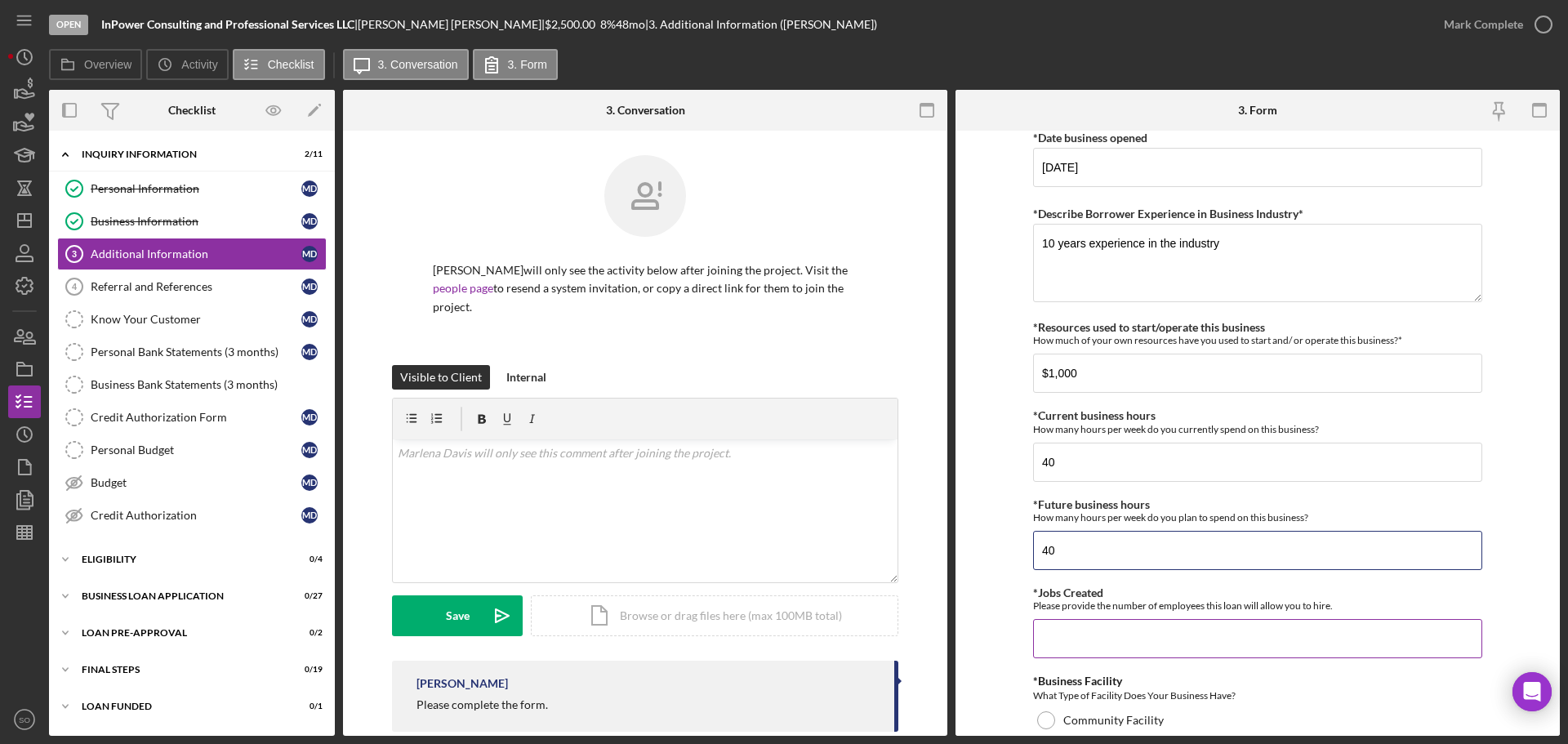
type input "40"
click at [1055, 647] on input "*Jobs Created" at bounding box center [1258, 638] width 449 height 39
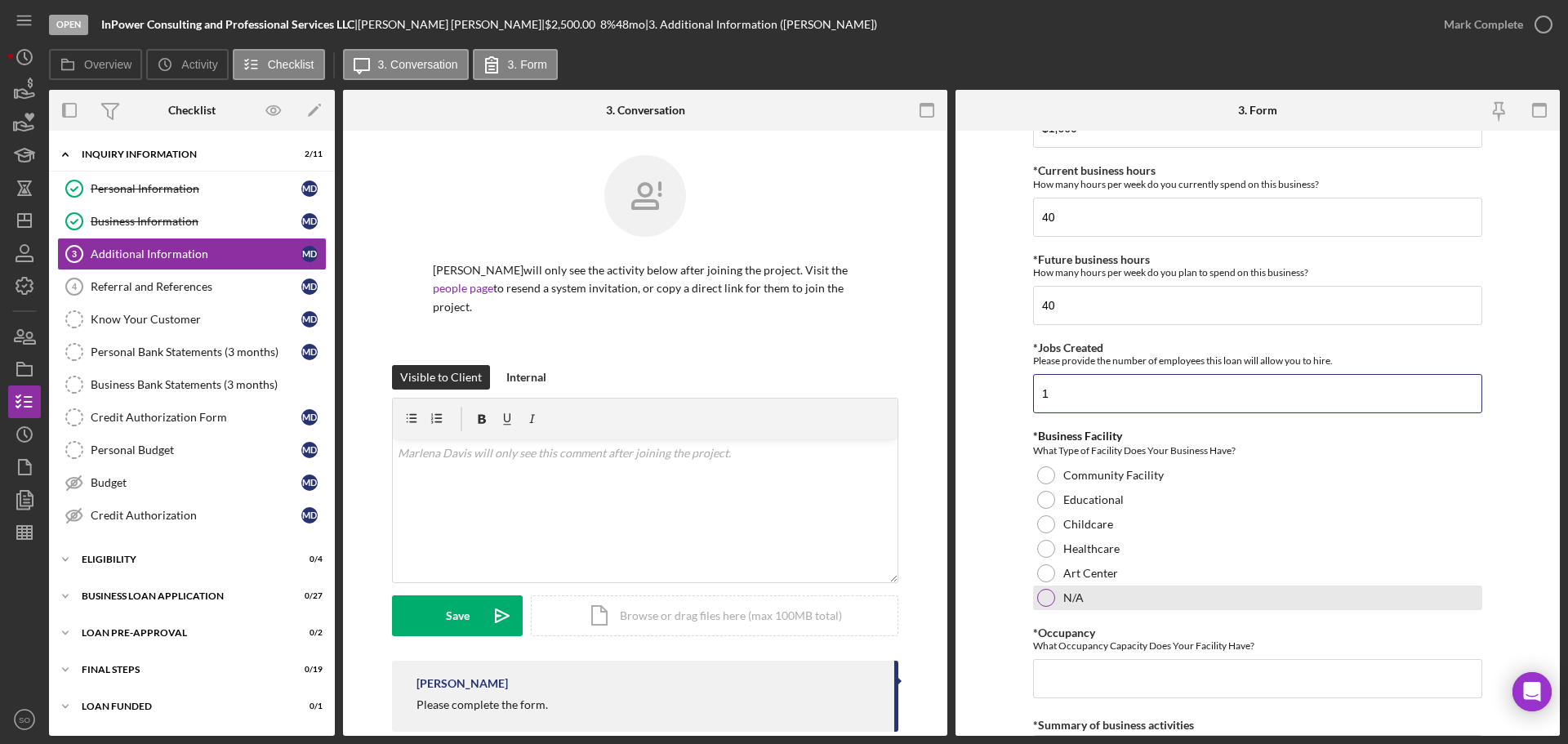
type input "1"
click at [1046, 601] on div at bounding box center [1046, 598] width 18 height 18
click at [1060, 659] on div "*Occupancy What Occupancy Capacity Does Your Facility Have?" at bounding box center [1258, 662] width 449 height 72
click at [1067, 668] on input "*Occupancy" at bounding box center [1258, 679] width 449 height 39
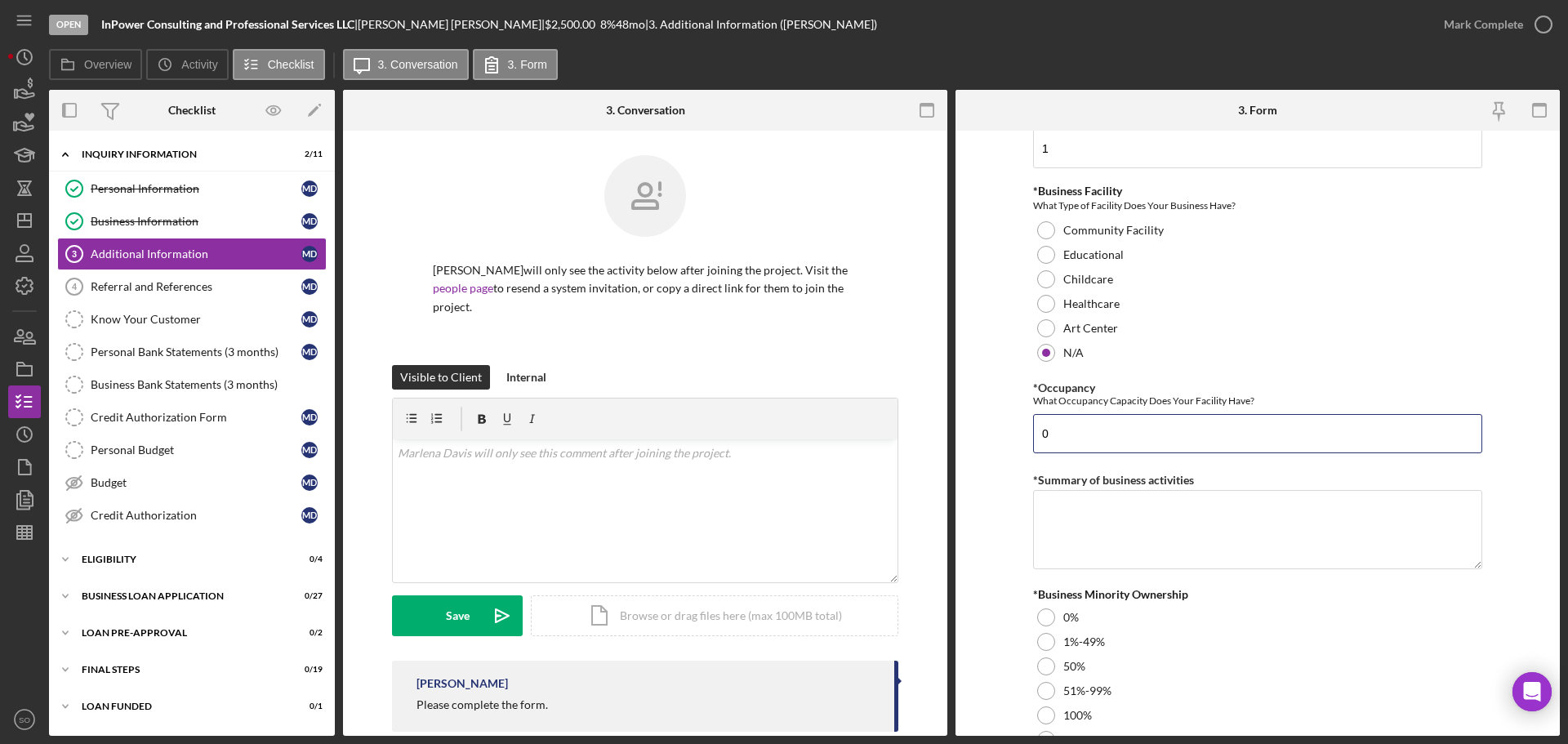
type input "0"
click at [1202, 515] on textarea "*Summary of business activities" at bounding box center [1258, 530] width 449 height 78
paste textarea "Business consultancy & assistance"
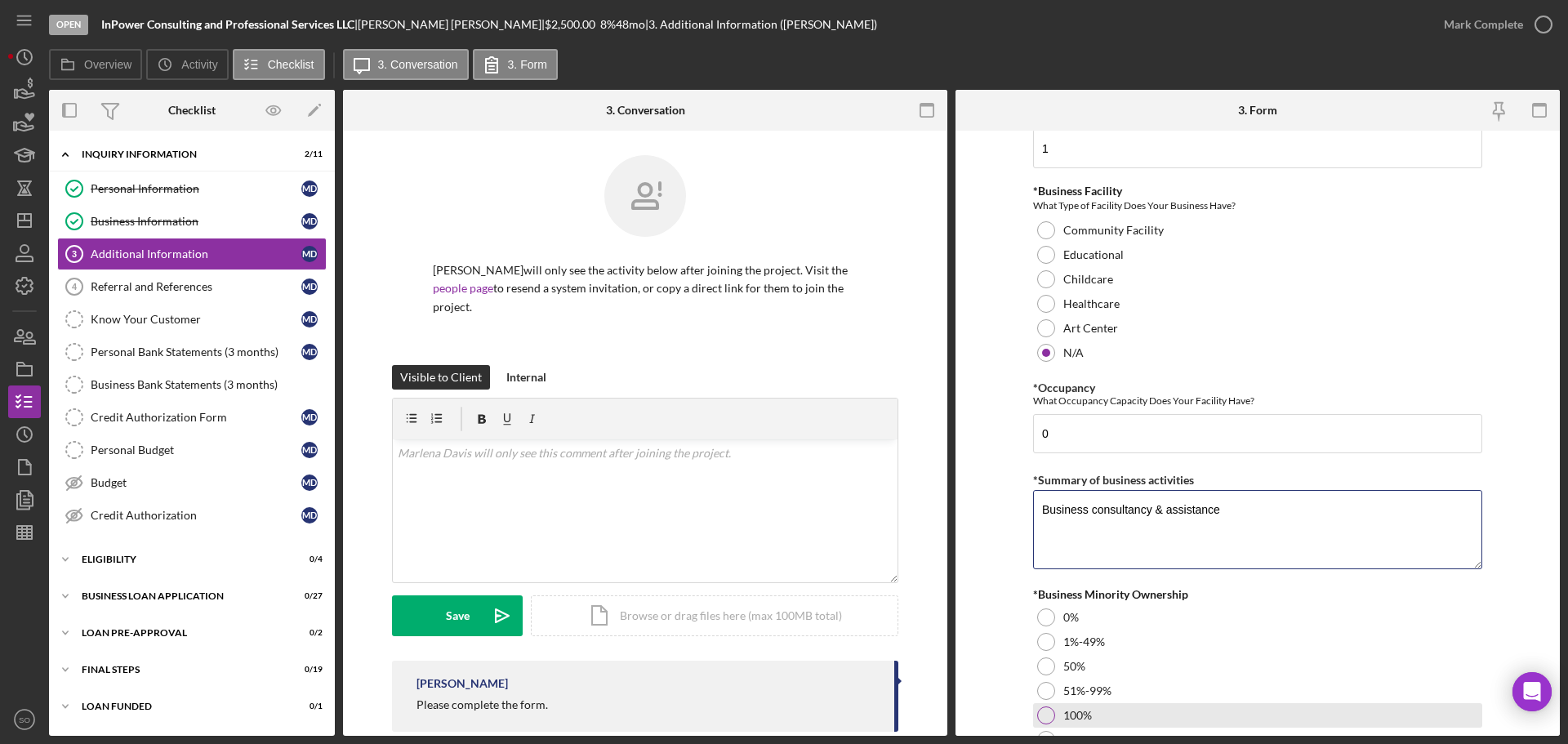
type textarea "Business consultancy & assistance"
click at [1045, 710] on div at bounding box center [1046, 715] width 18 height 18
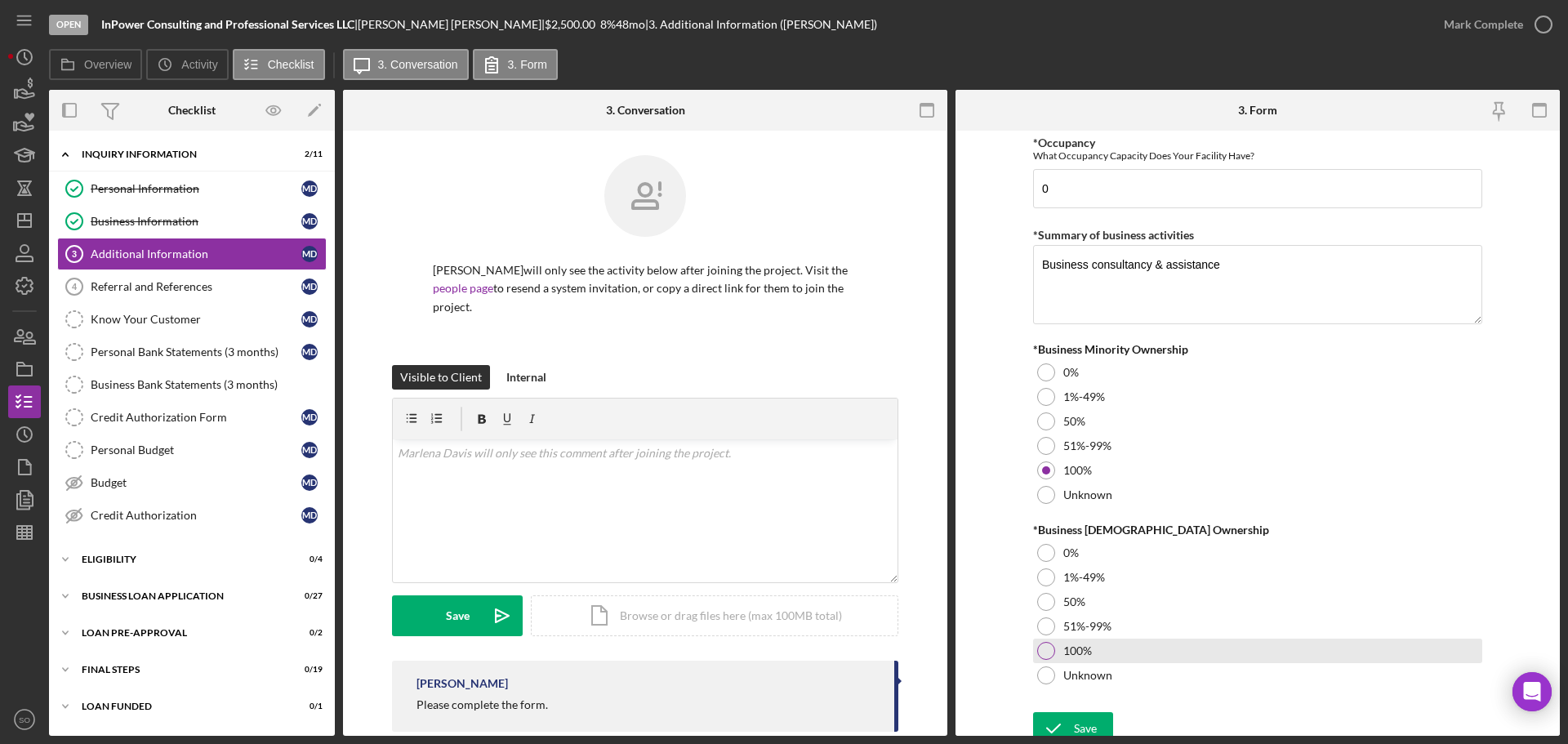
click at [1041, 650] on div at bounding box center [1046, 651] width 18 height 18
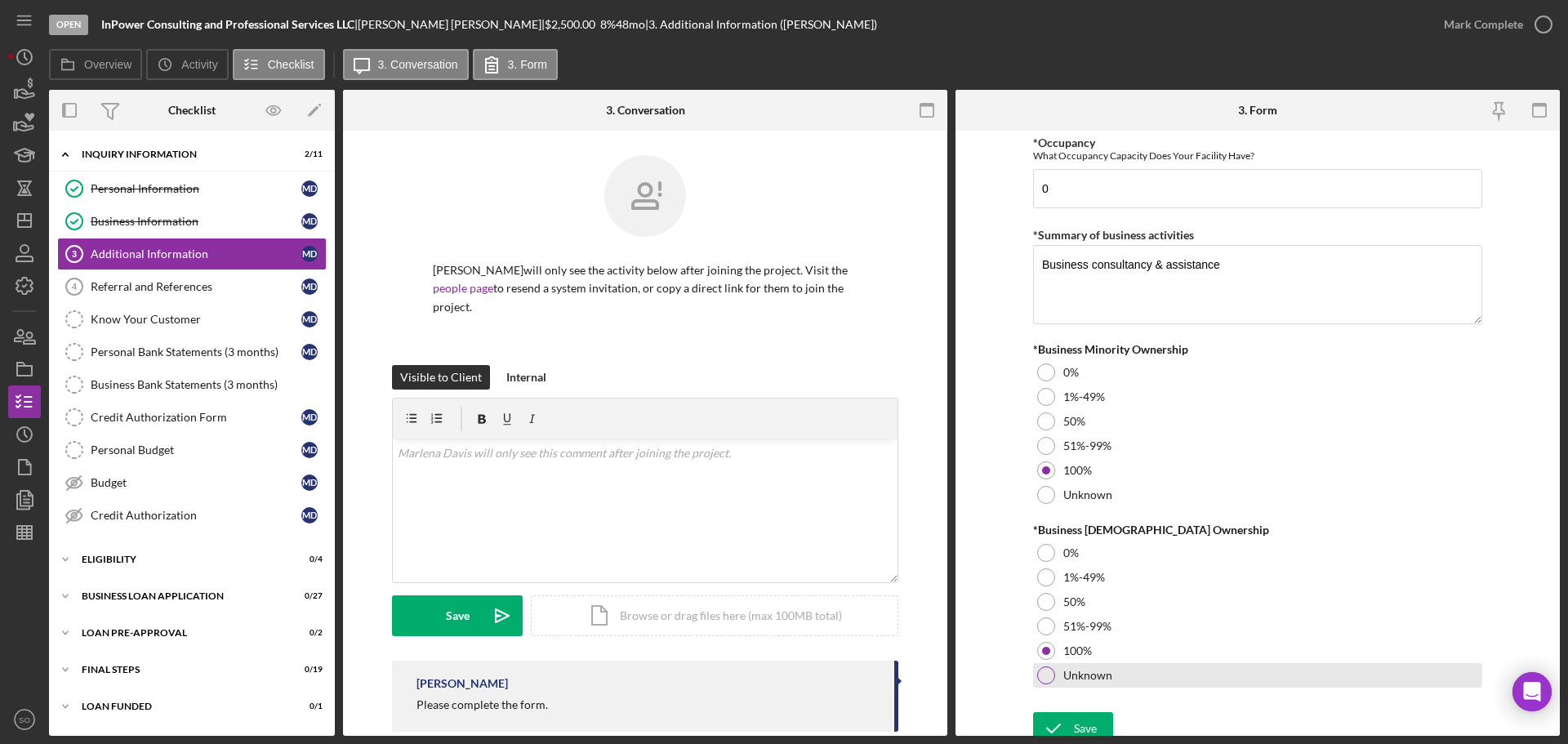
scroll to position [1809, 0]
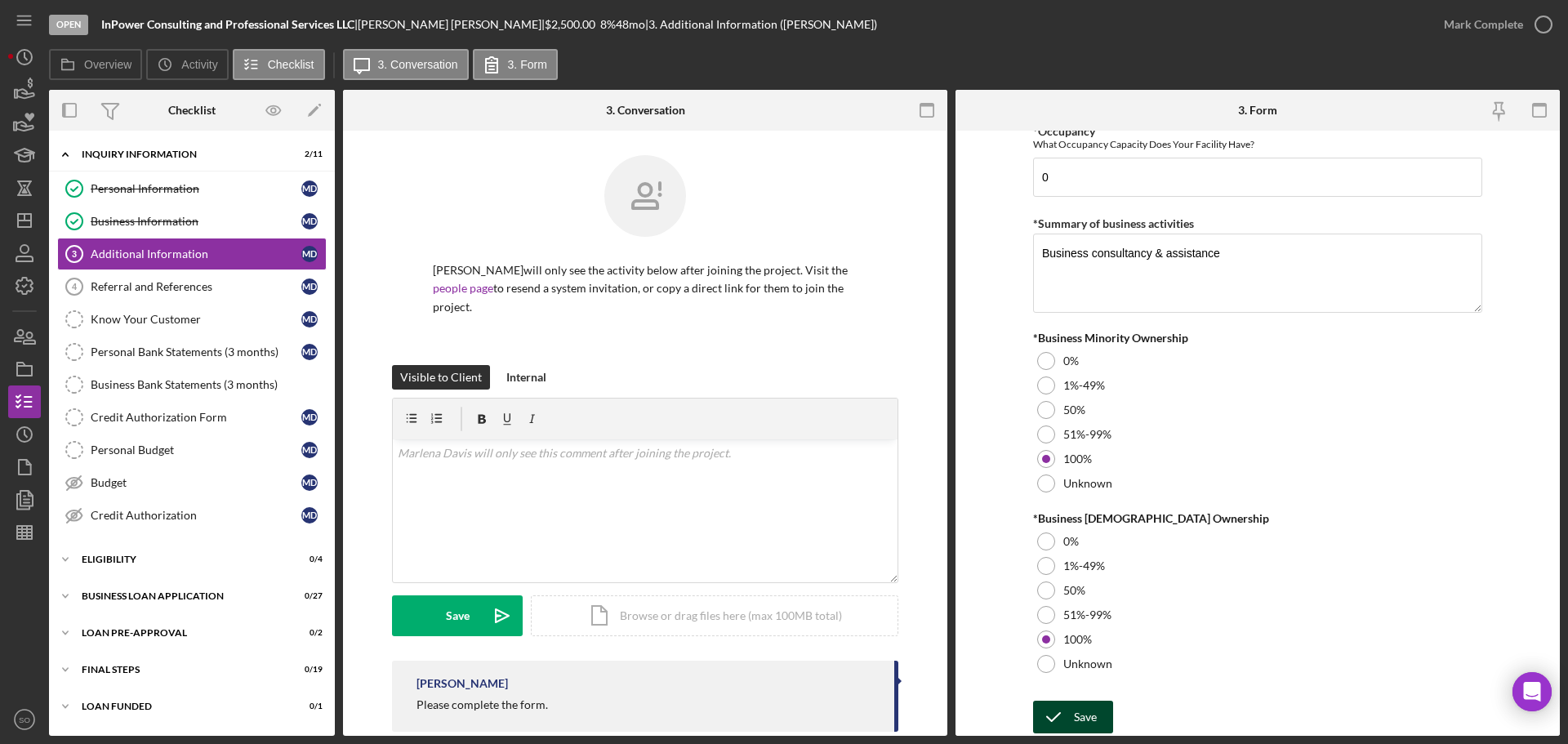
click at [1098, 710] on button "Save" at bounding box center [1073, 718] width 80 height 33
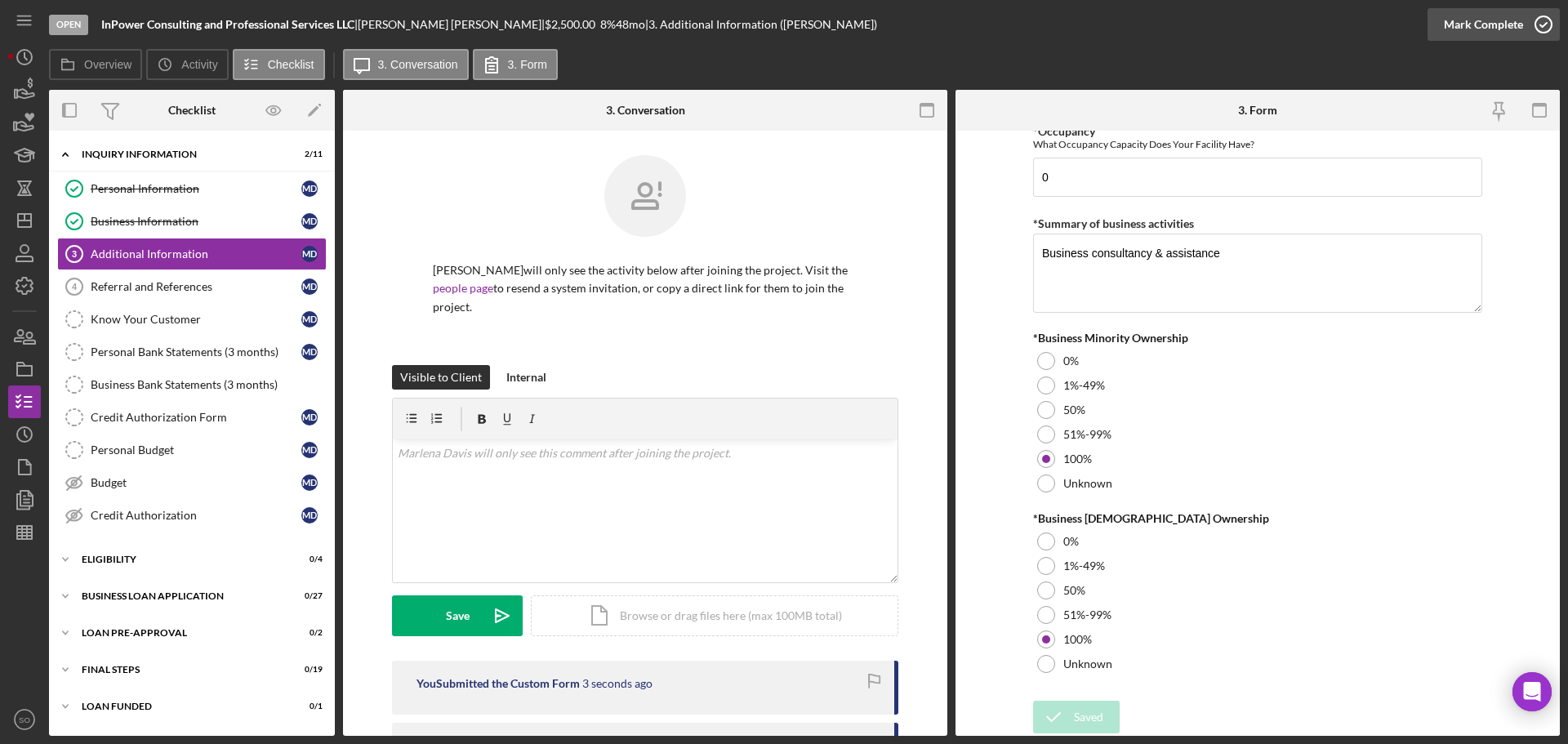
click at [1461, 27] on div "Mark Complete" at bounding box center [1483, 24] width 79 height 33
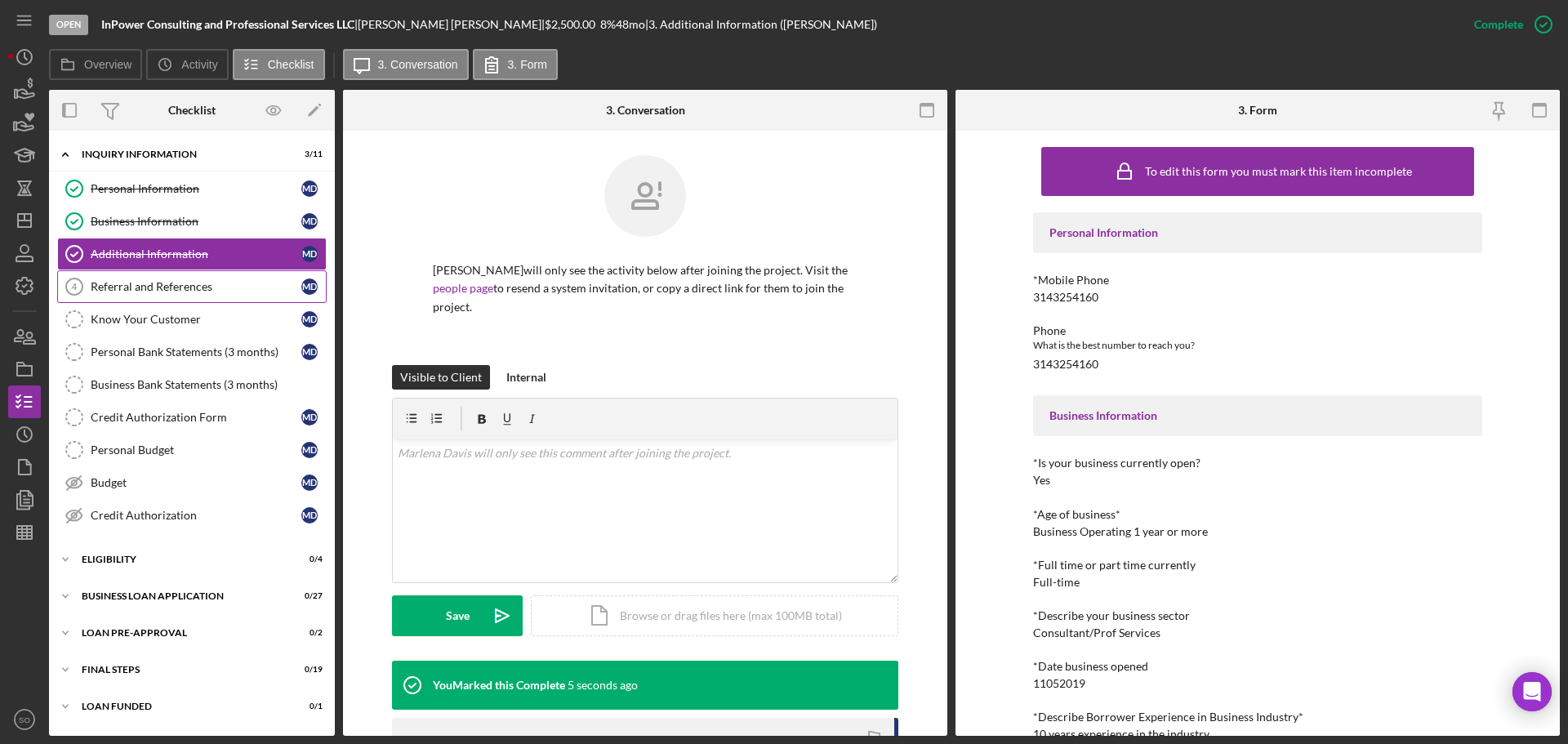
click at [160, 288] on div "Referral and References" at bounding box center [195, 286] width 211 height 13
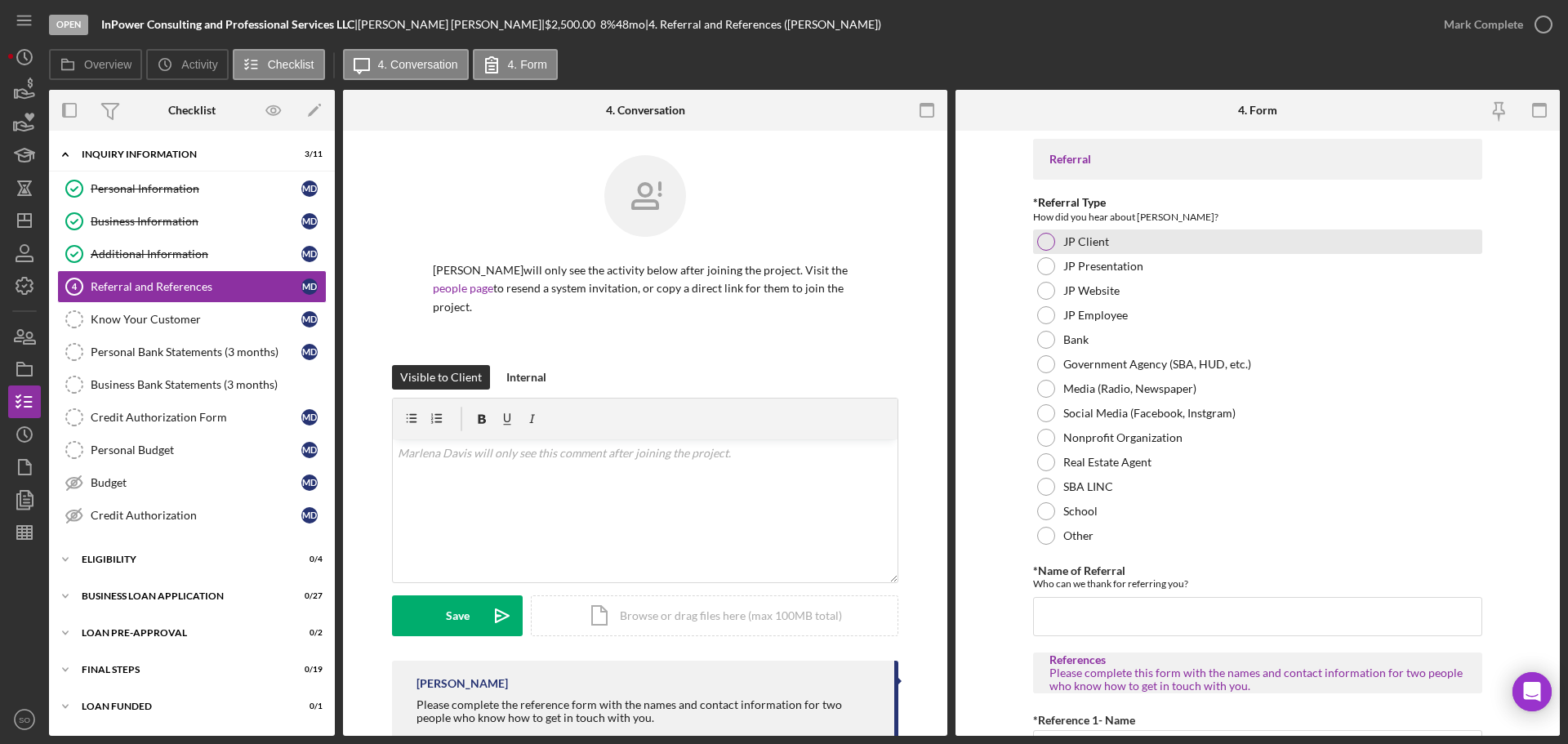
click at [1040, 245] on div at bounding box center [1046, 241] width 18 height 18
click at [1097, 615] on input "*Name of Referral" at bounding box center [1258, 616] width 449 height 39
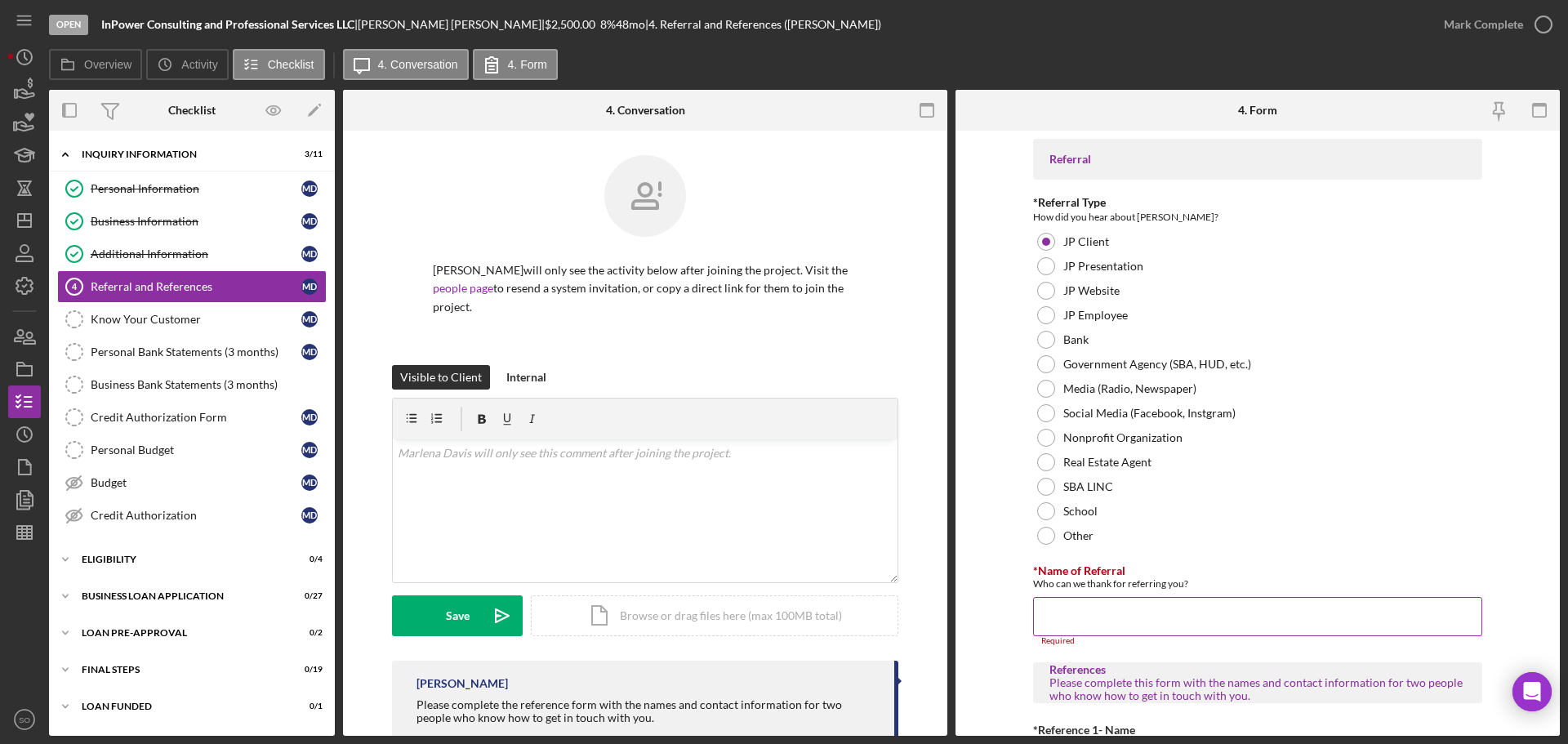
click at [1199, 621] on input "*Name of Referral" at bounding box center [1258, 616] width 449 height 39
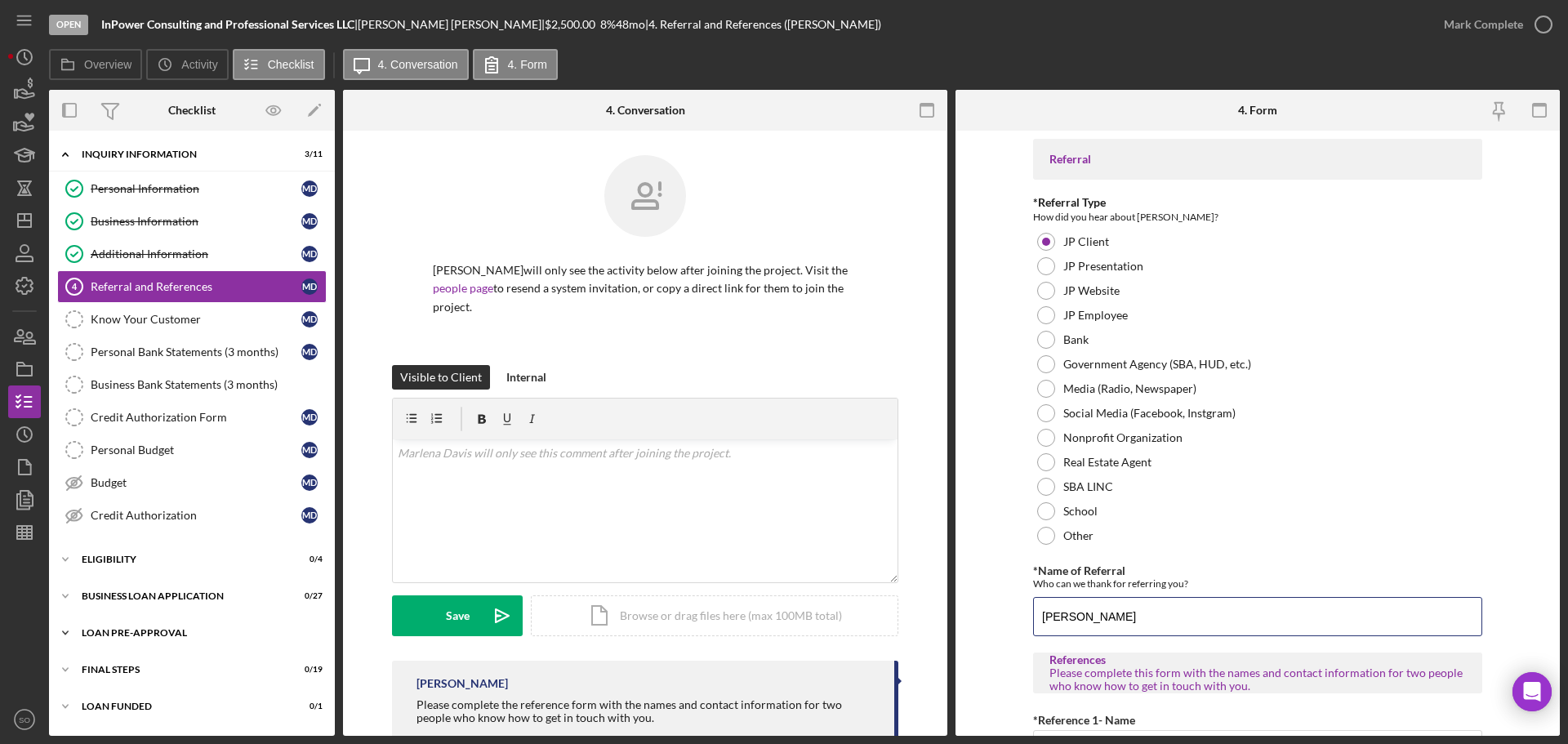
drag, startPoint x: 1131, startPoint y: 622, endPoint x: 292, endPoint y: 620, distance: 839.0
click at [292, 620] on div "Overview Internal Workflow Stage Open Icon/Dropdown Arrow Archive (can unarchiv…" at bounding box center [804, 413] width 1511 height 647
paste input "Katrina"
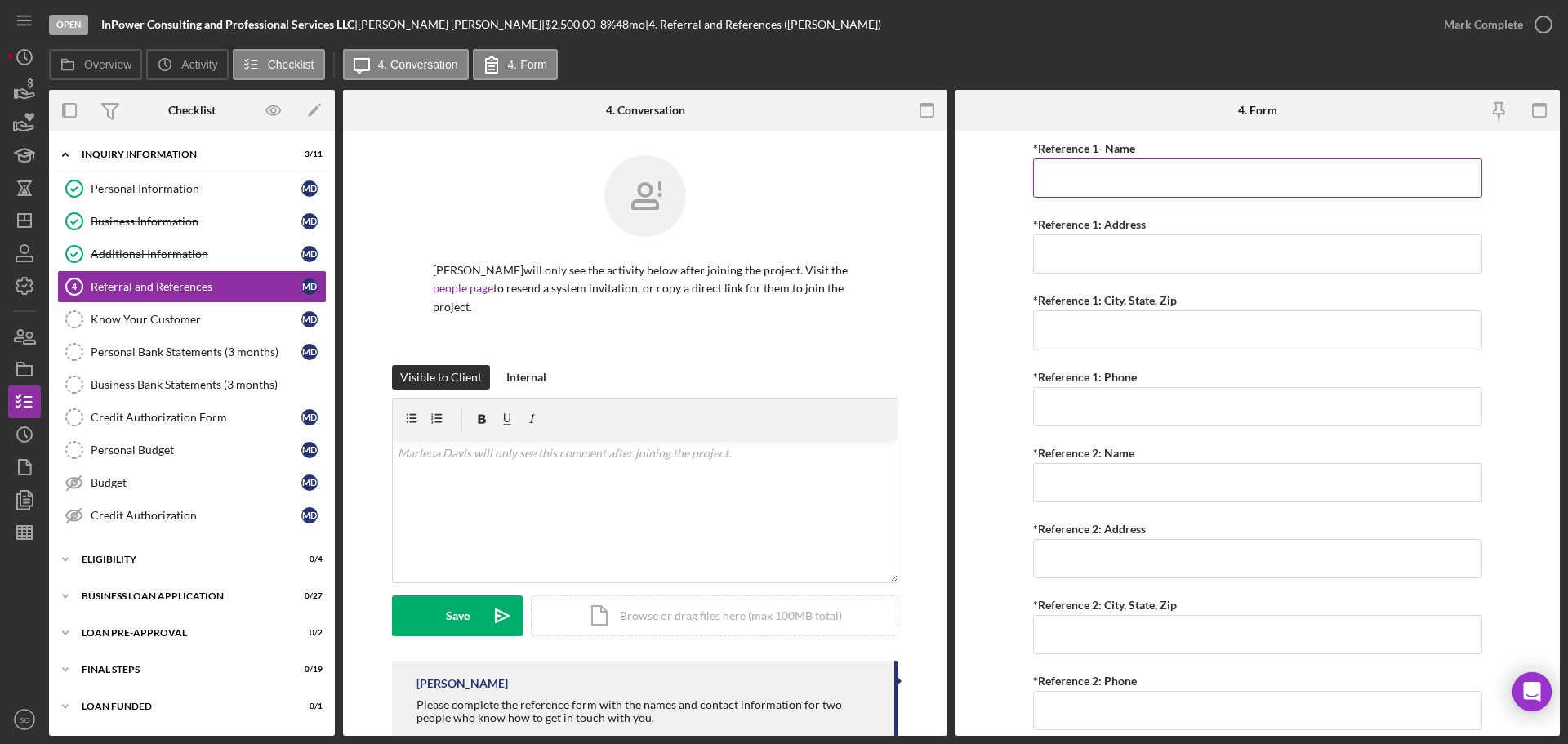
type input "Katrina Davis"
click at [1120, 171] on input "*Reference 1- Name" at bounding box center [1258, 178] width 449 height 39
paste input "Katrina Davis"
type input "Katrina Davis"
click at [1100, 251] on input "*Reference 1: Address" at bounding box center [1258, 253] width 449 height 39
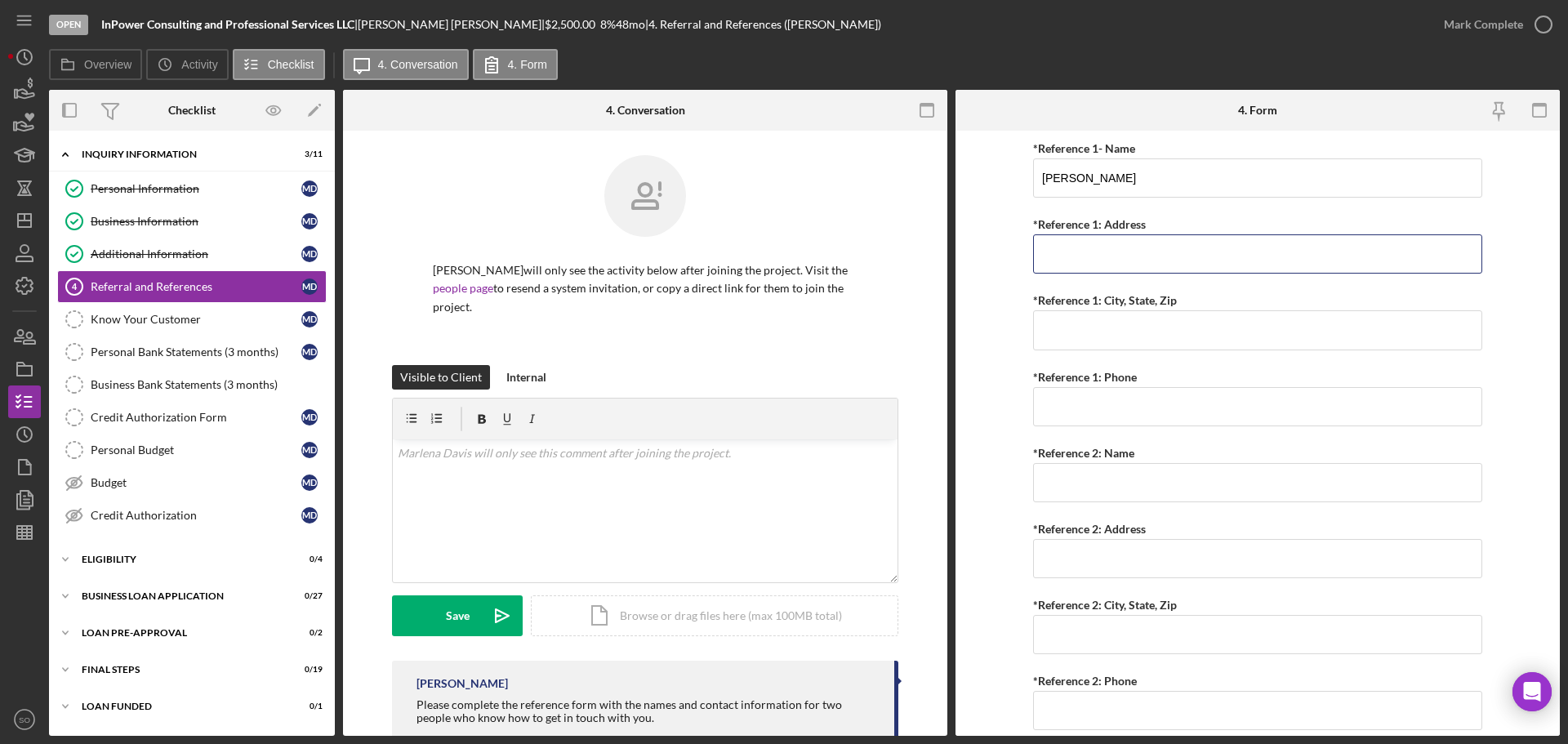
paste input "3712 Olsney Dr"
type input "3712 Olsney Dr"
click at [1042, 306] on label "*Reference 1: City, State, Zip" at bounding box center [1105, 300] width 144 height 14
click at [1042, 311] on input "*Reference 1: City, State, Zip" at bounding box center [1258, 330] width 449 height 39
drag, startPoint x: 1077, startPoint y: 322, endPoint x: 1091, endPoint y: 330, distance: 16.1
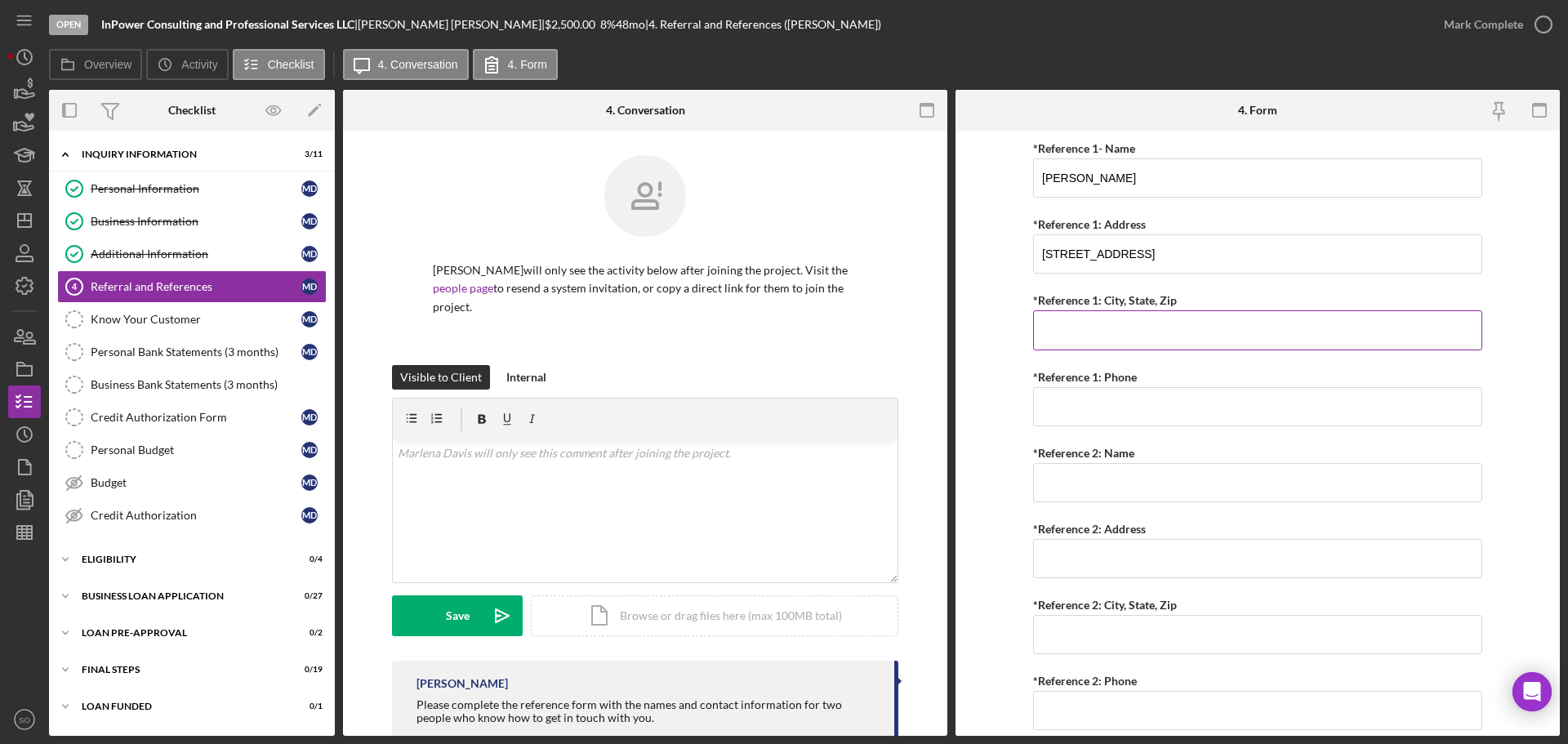
click at [1078, 322] on input "*Reference 1: City, State, Zip" at bounding box center [1258, 330] width 449 height 39
paste input "St. Peters, MO 63303"
type input "St. Peters, MO 63303"
drag, startPoint x: 1077, startPoint y: 403, endPoint x: 1096, endPoint y: 409, distance: 19.9
click at [1077, 403] on input "*Reference 1: Phone" at bounding box center [1258, 406] width 449 height 39
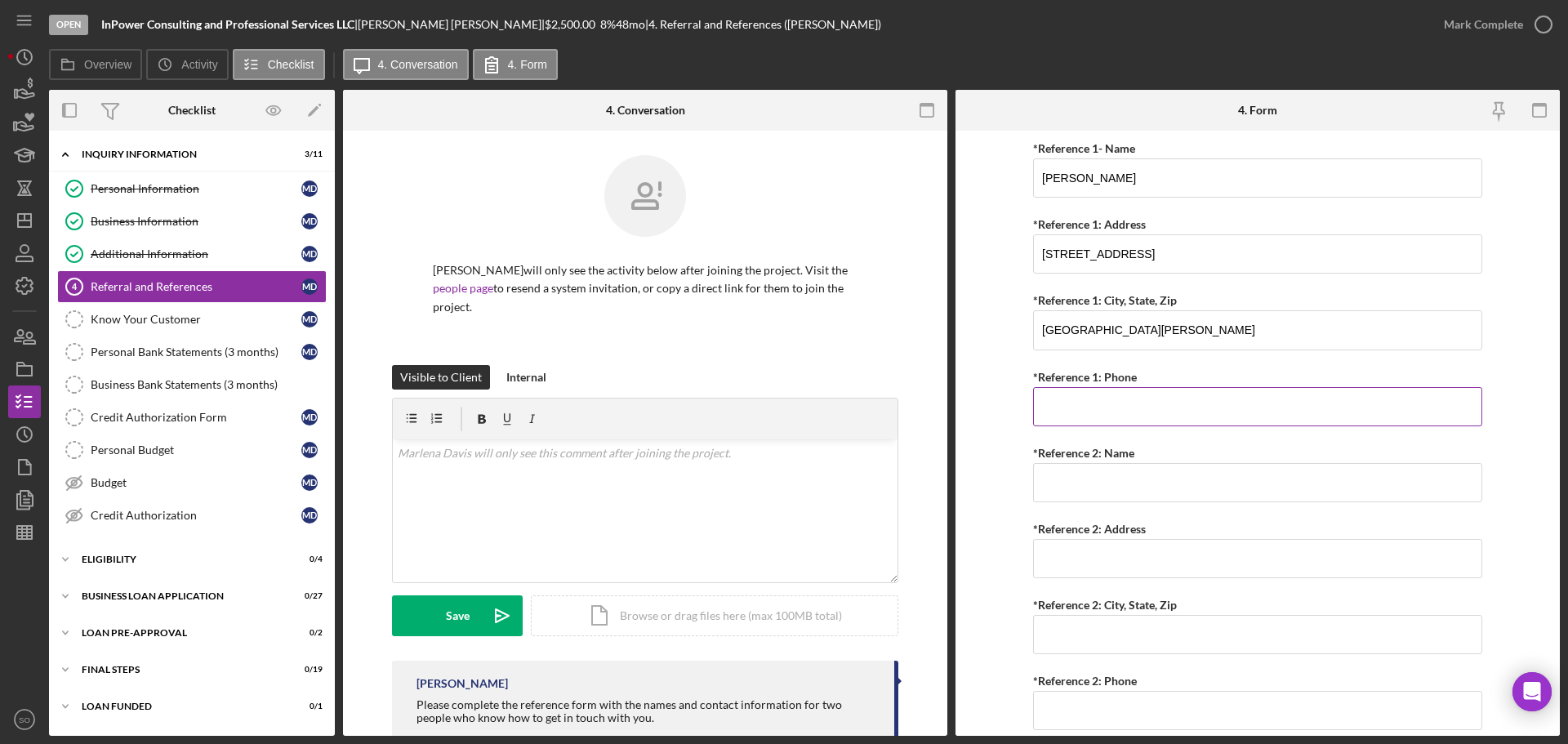
paste input "(314) 974-6833"
type input "(314) 974-6833"
click at [1065, 468] on input "*Reference 2: Name" at bounding box center [1258, 483] width 449 height 39
paste input "Rochelle Thurmond"
type input "Rochelle Thurmond"
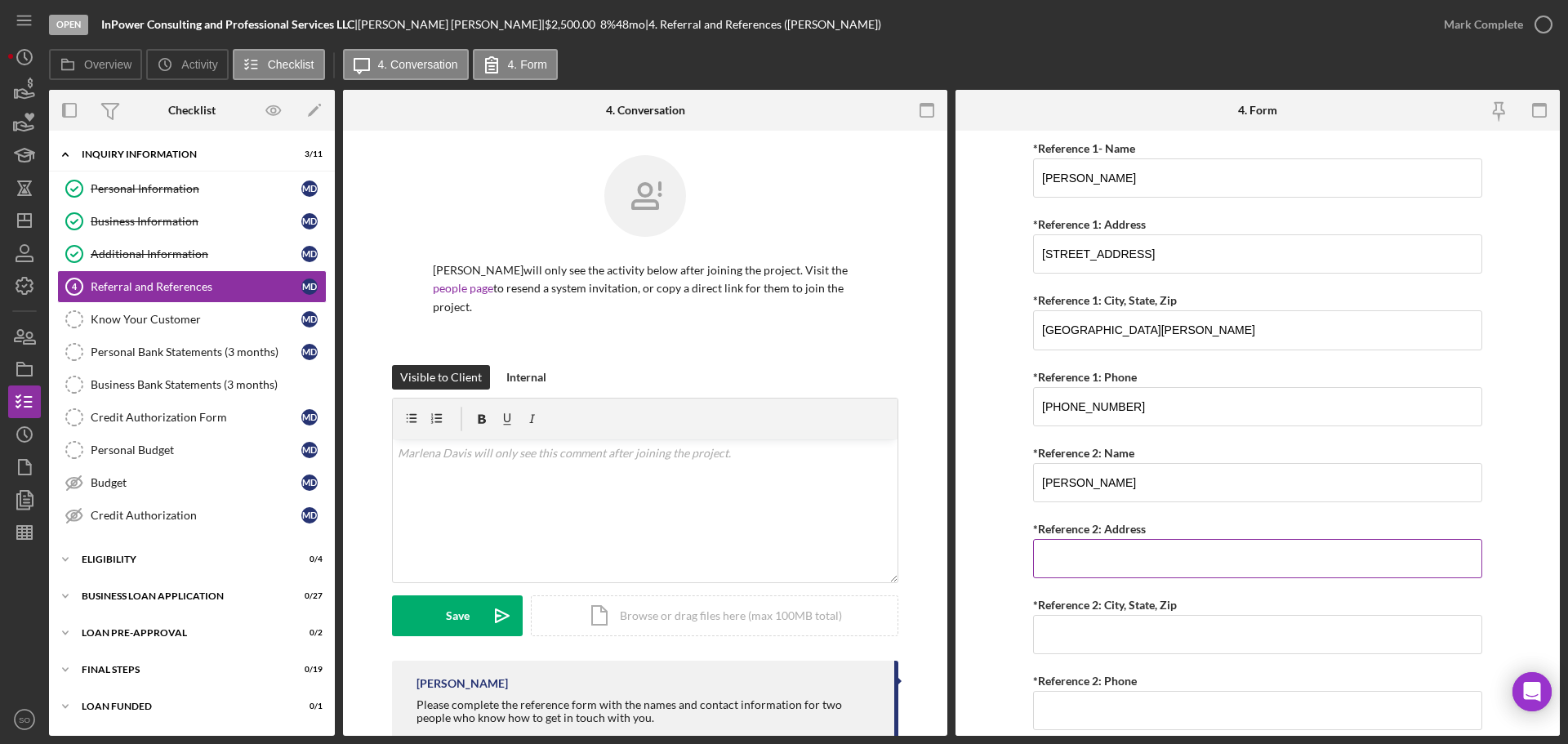
click at [1066, 563] on input "*Reference 2: Address" at bounding box center [1258, 558] width 449 height 39
paste input "1258 Nectar Dr."
type input "1258 Nectar Dr."
click at [1205, 613] on div "*Reference 2: City, State, Zip" at bounding box center [1258, 605] width 449 height 21
click at [1248, 638] on input "*Reference 2: City, State, Zip" at bounding box center [1258, 635] width 449 height 39
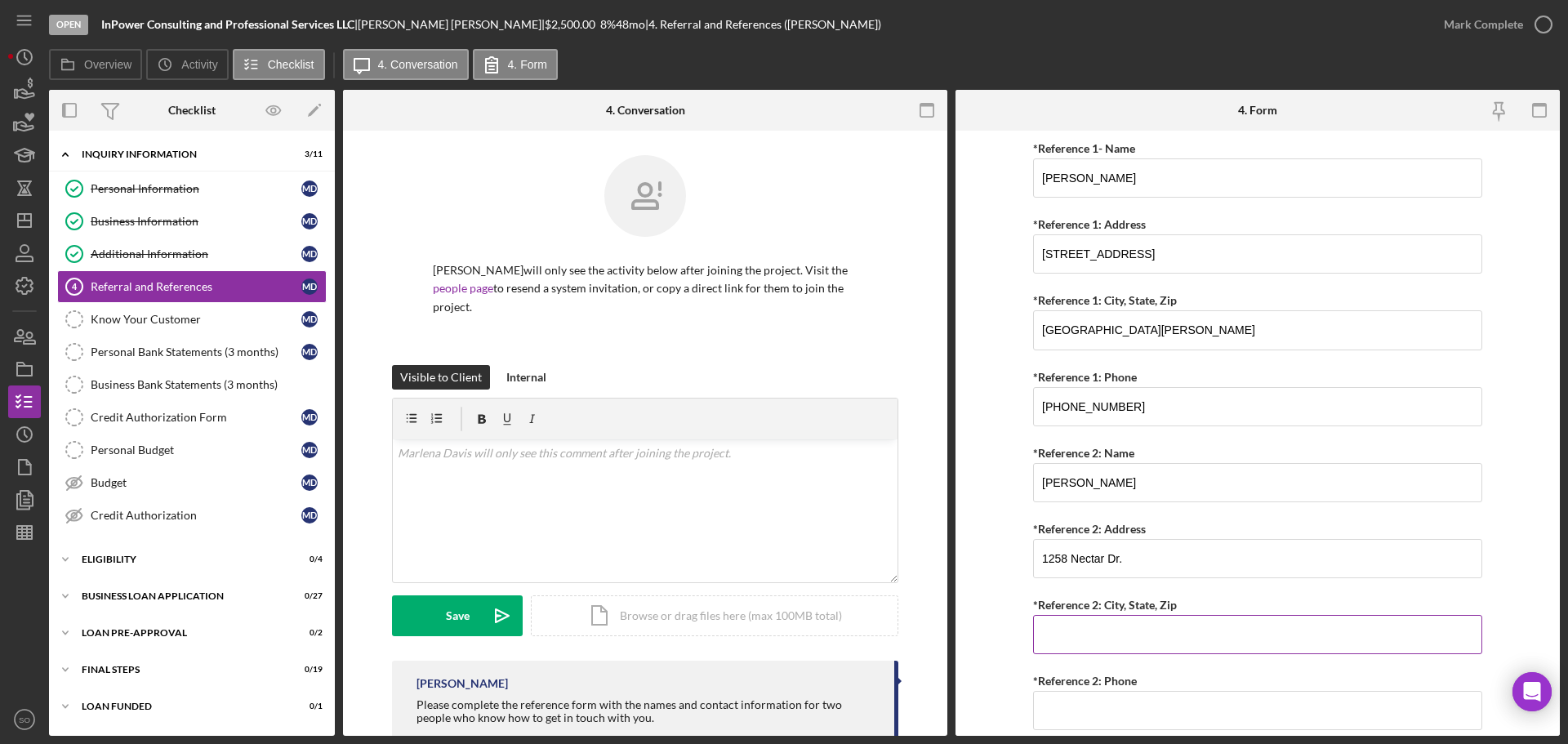
click at [1240, 637] on input "*Reference 2: City, State, Zip" at bounding box center [1258, 635] width 449 height 39
paste input "St. Louis, MO 63137"
type input "St. Louis, MO 63137"
click at [1119, 708] on input "*Reference 2: Phone" at bounding box center [1258, 710] width 449 height 39
paste input "(314) 498-0351"
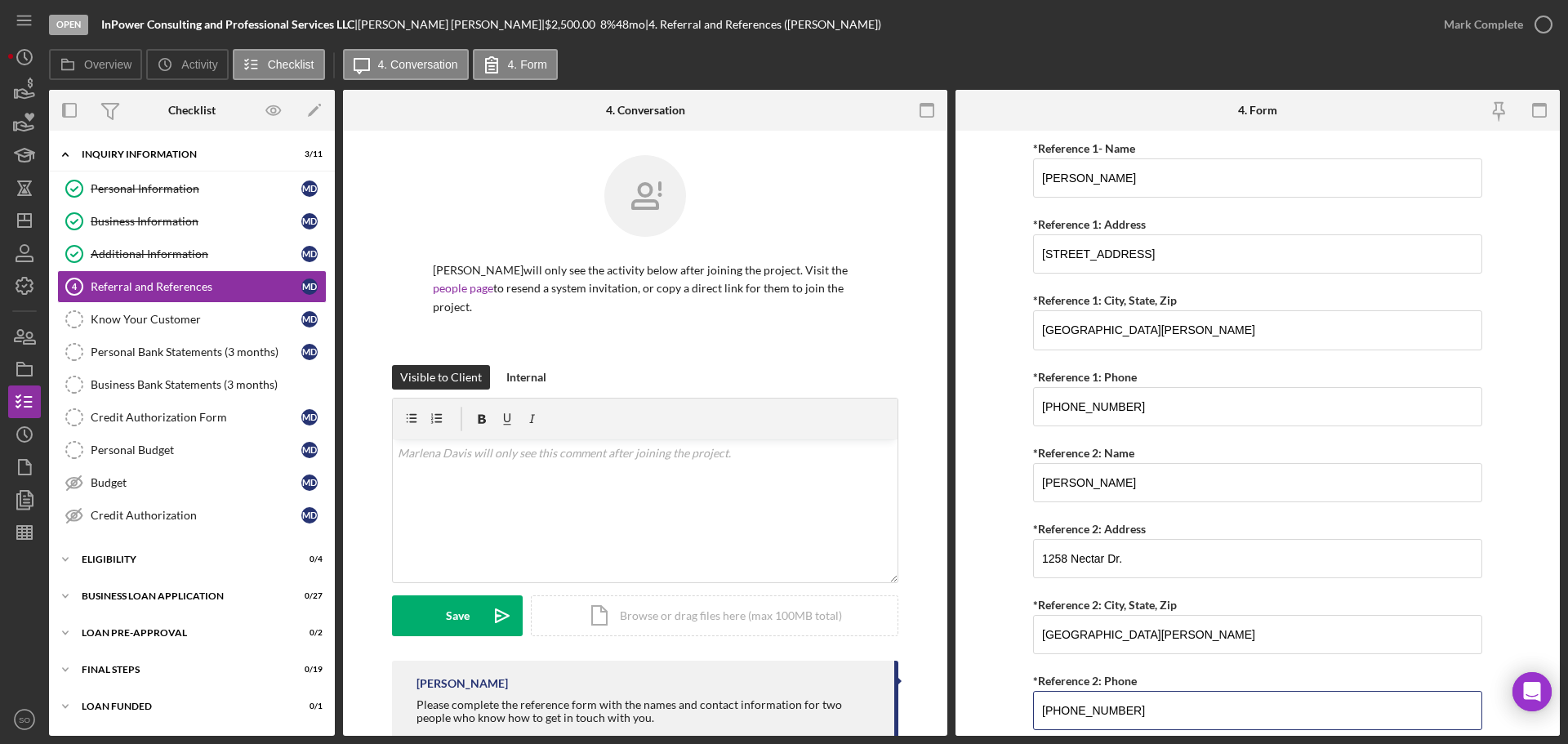
type input "(314) 498-0351"
click at [984, 661] on form "Referral *Referral Type How did you hear about Justine PETERSEN? JP Client JP P…" at bounding box center [1257, 433] width 605 height 605
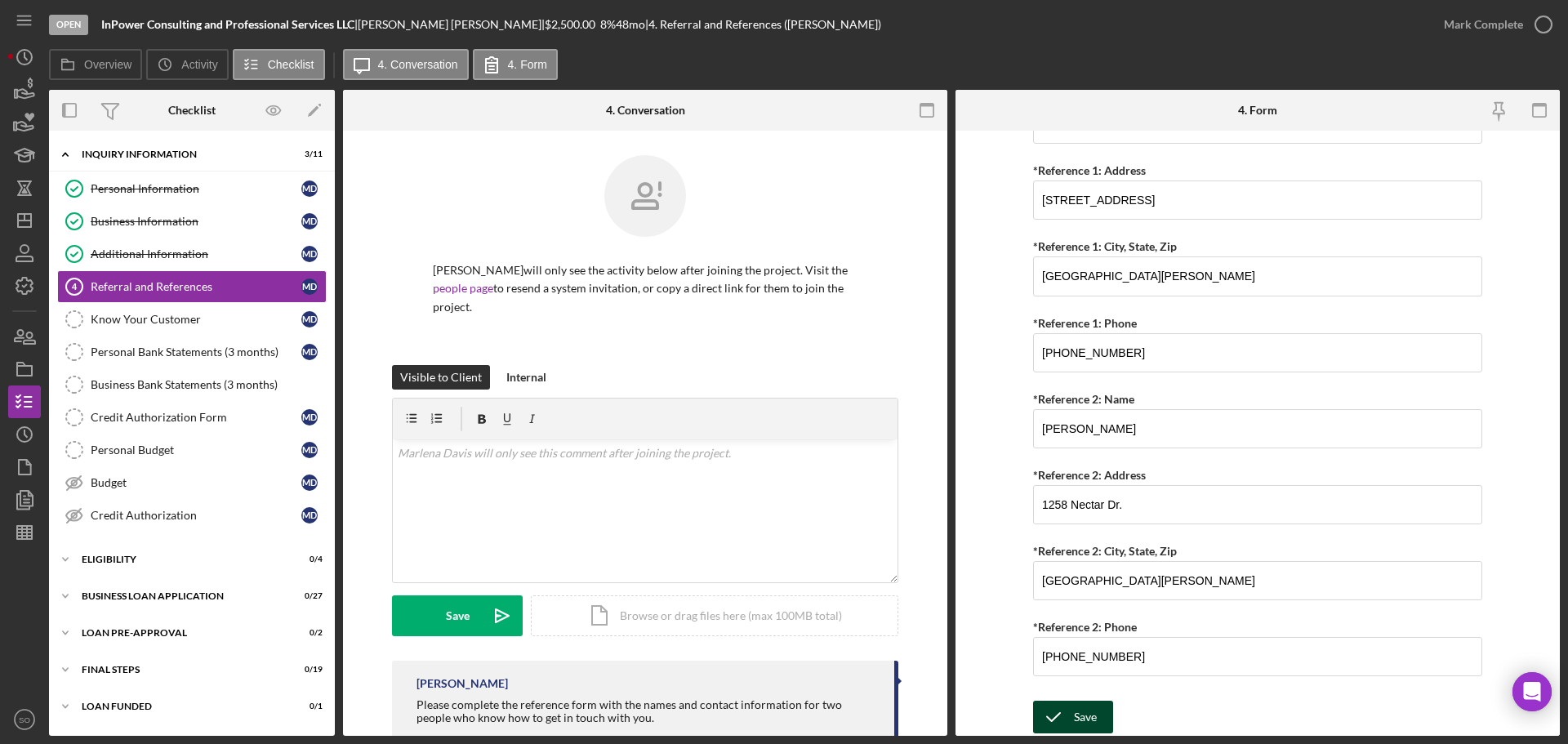
click at [1086, 712] on div "Save" at bounding box center [1086, 718] width 23 height 33
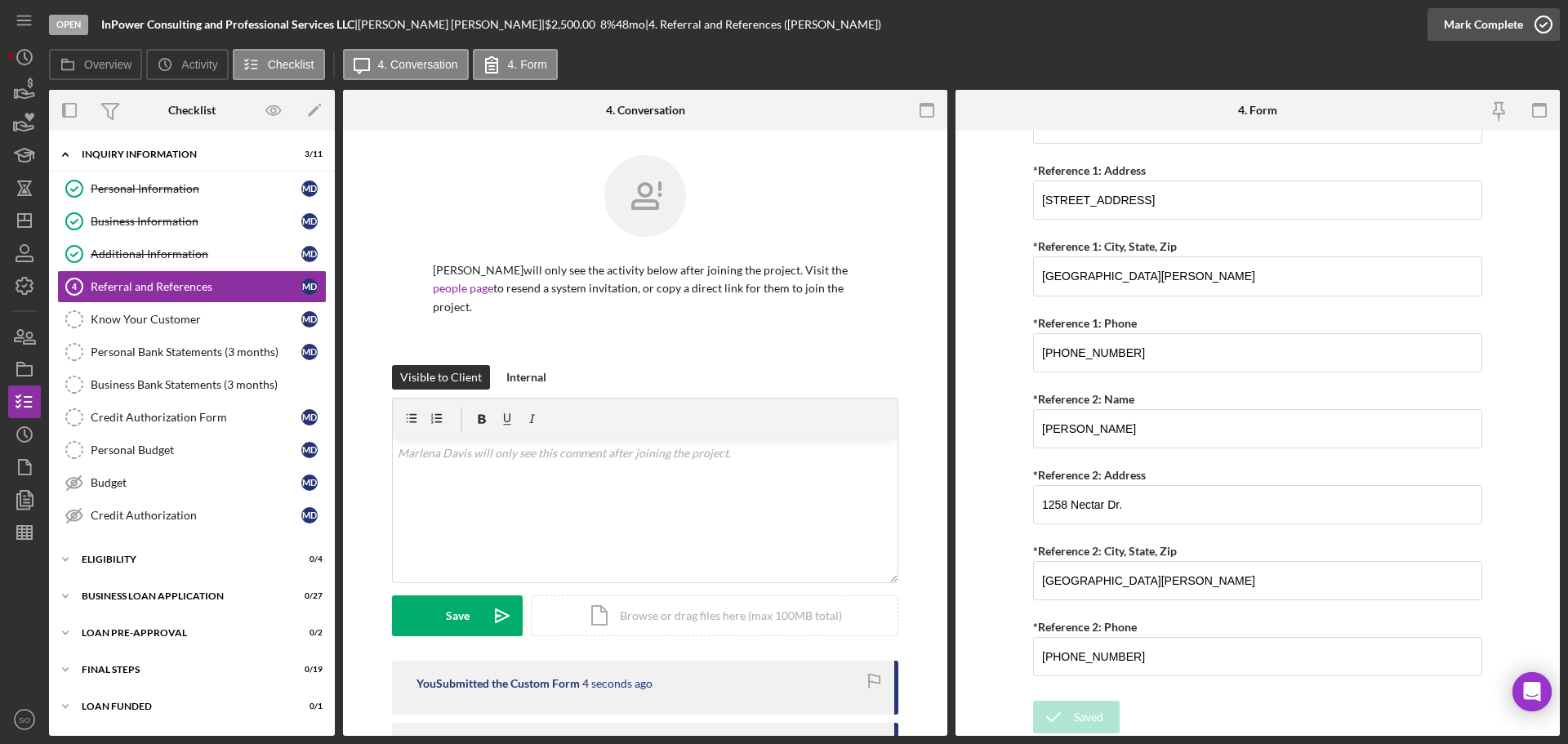
click at [1439, 23] on button "Mark Complete" at bounding box center [1493, 24] width 132 height 33
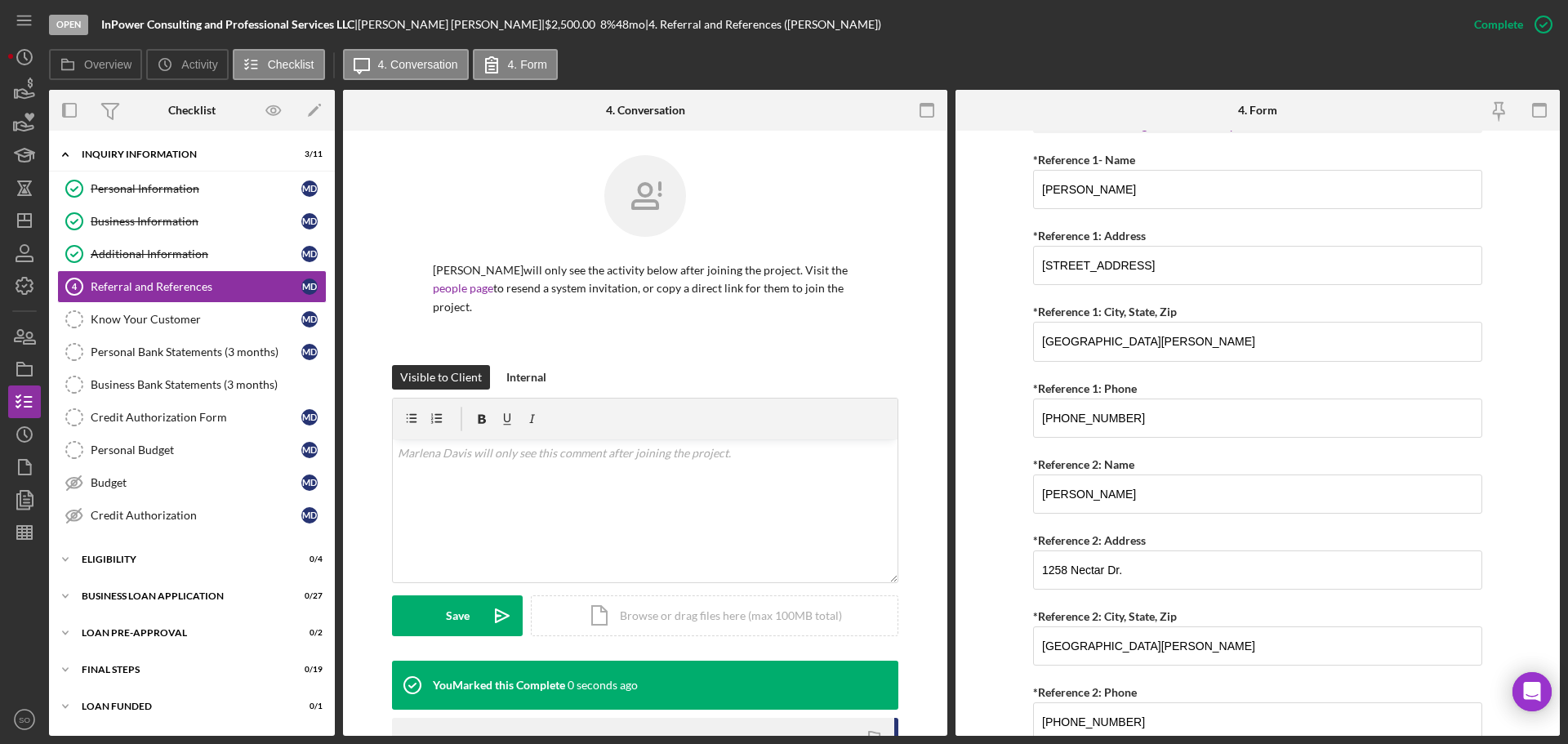
scroll to position [691, 0]
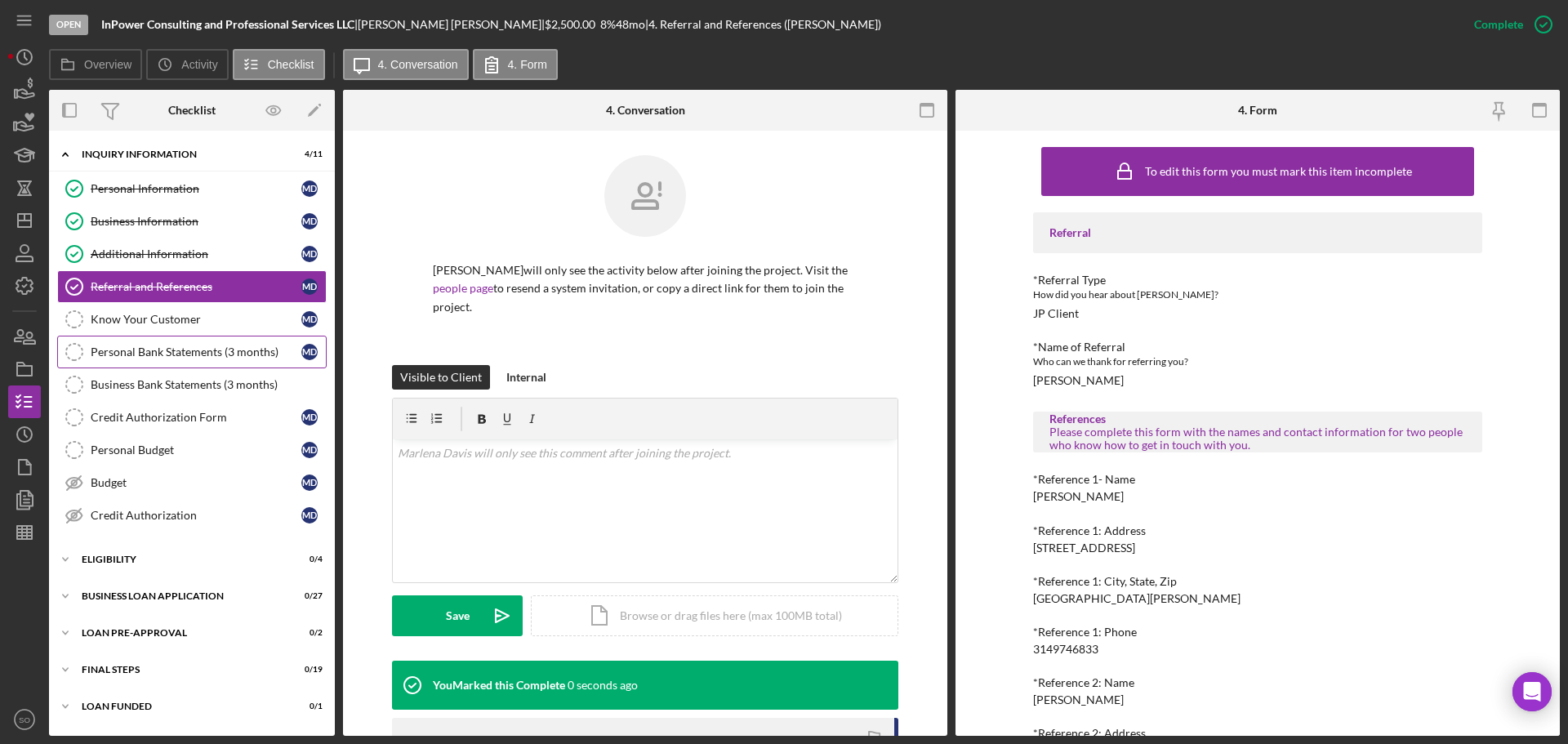
drag, startPoint x: 259, startPoint y: 350, endPoint x: 297, endPoint y: 368, distance: 42.0
click at [259, 350] on div "Personal Bank Statements (3 months)" at bounding box center [195, 352] width 211 height 13
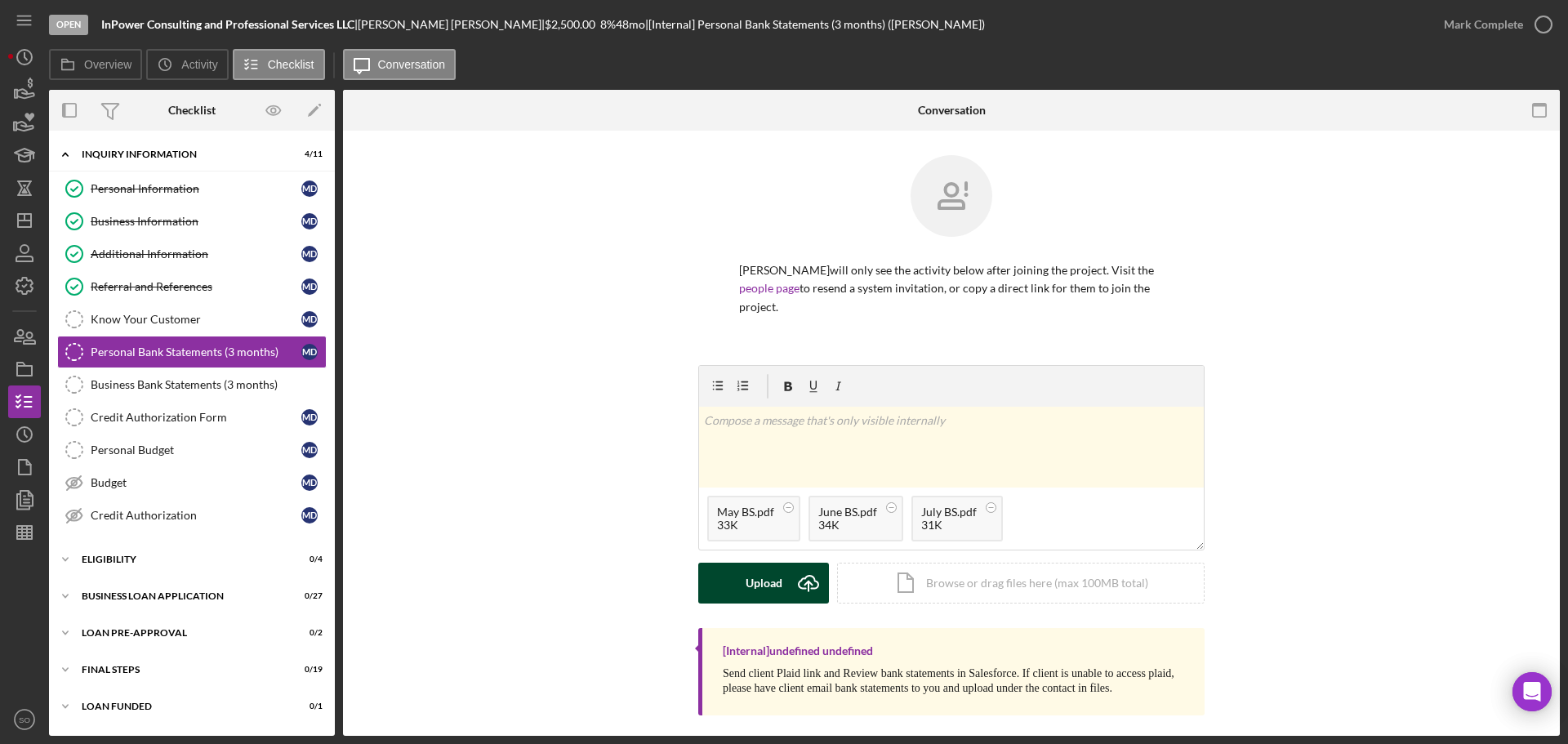
click at [777, 588] on div "Upload" at bounding box center [764, 583] width 36 height 41
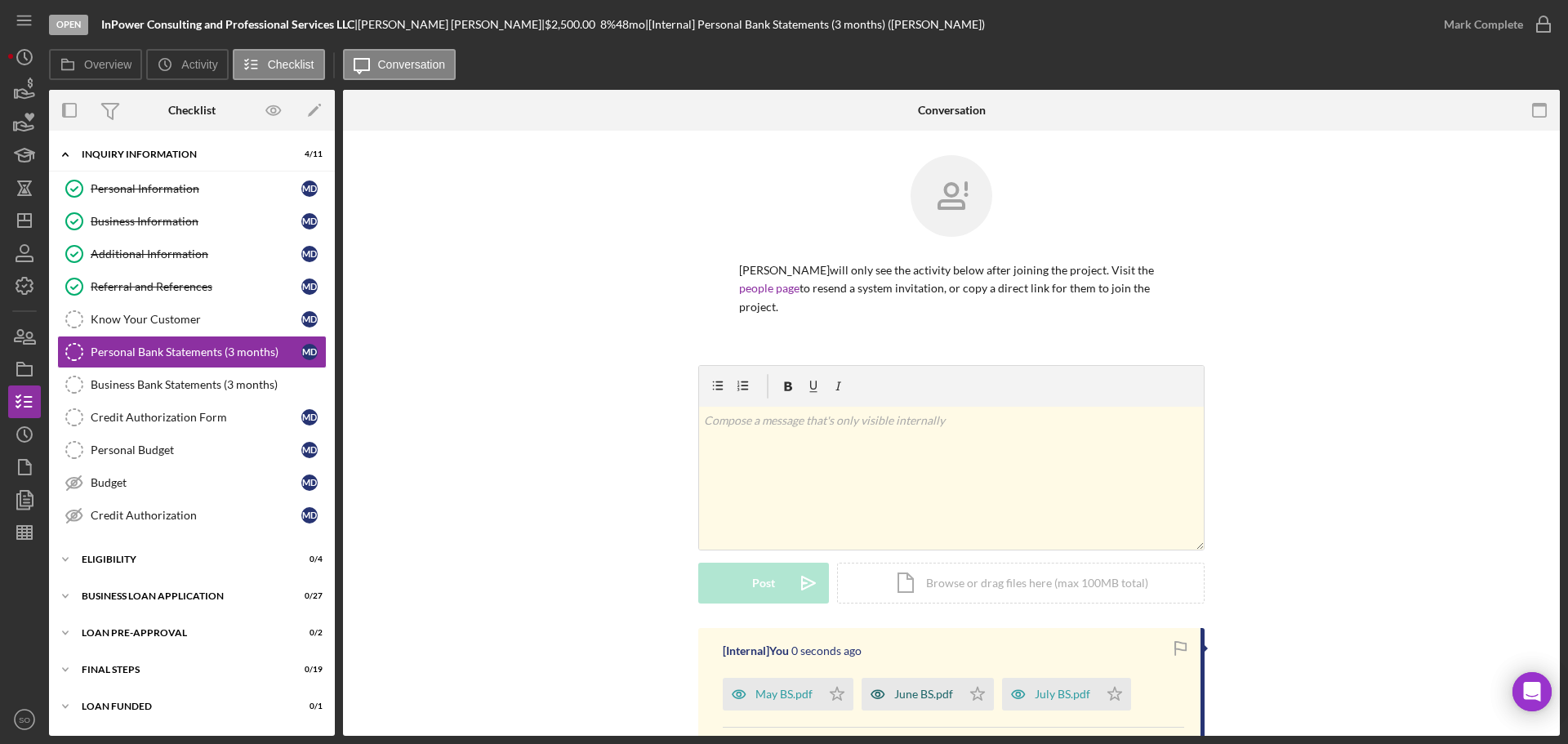
scroll to position [163, 0]
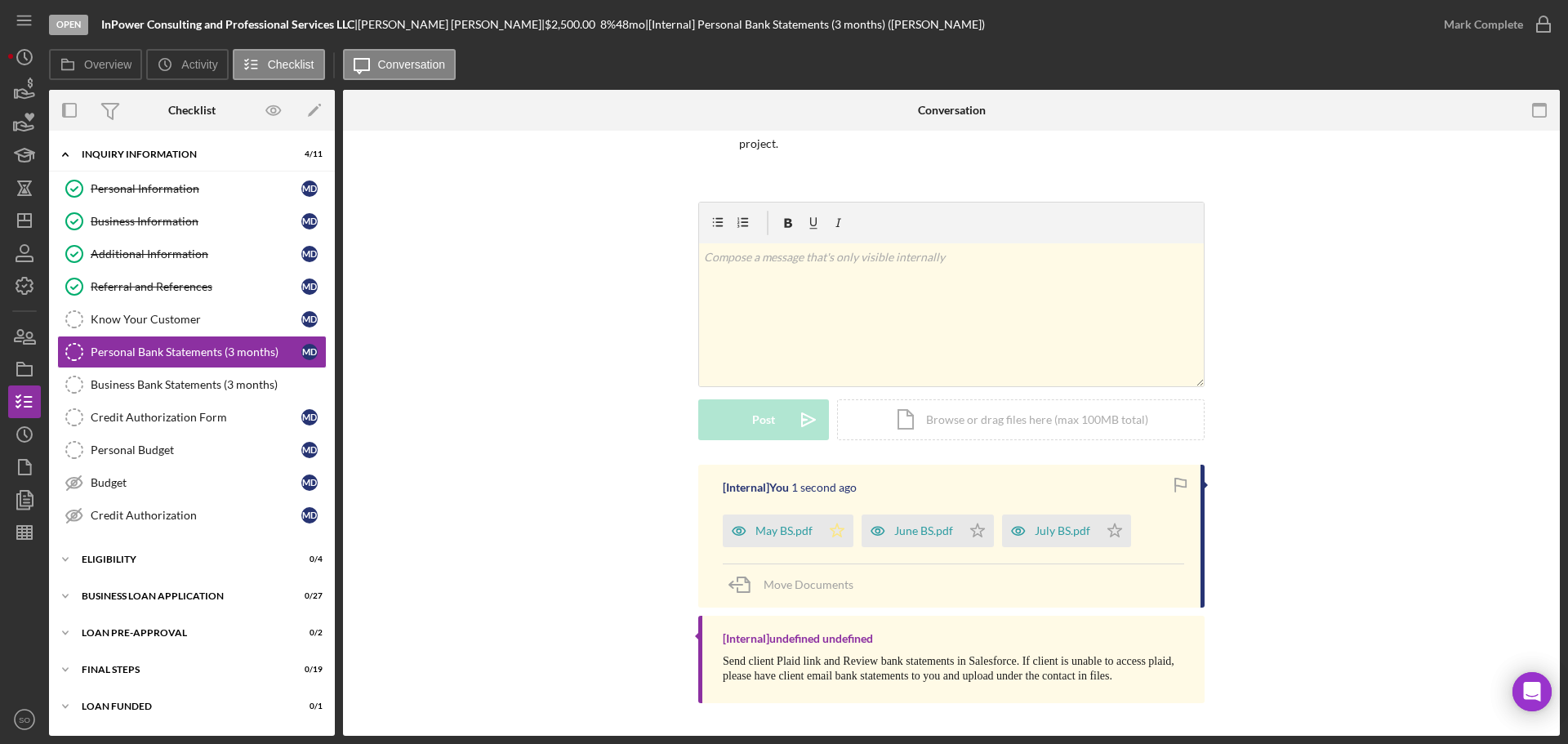
click at [841, 528] on icon "Icon/Star" at bounding box center [837, 531] width 33 height 33
click at [981, 529] on icon "Icon/Star" at bounding box center [978, 531] width 33 height 33
click at [1113, 537] on icon "Icon/Star" at bounding box center [1115, 531] width 33 height 33
click at [1467, 18] on div "Mark Complete" at bounding box center [1483, 24] width 79 height 33
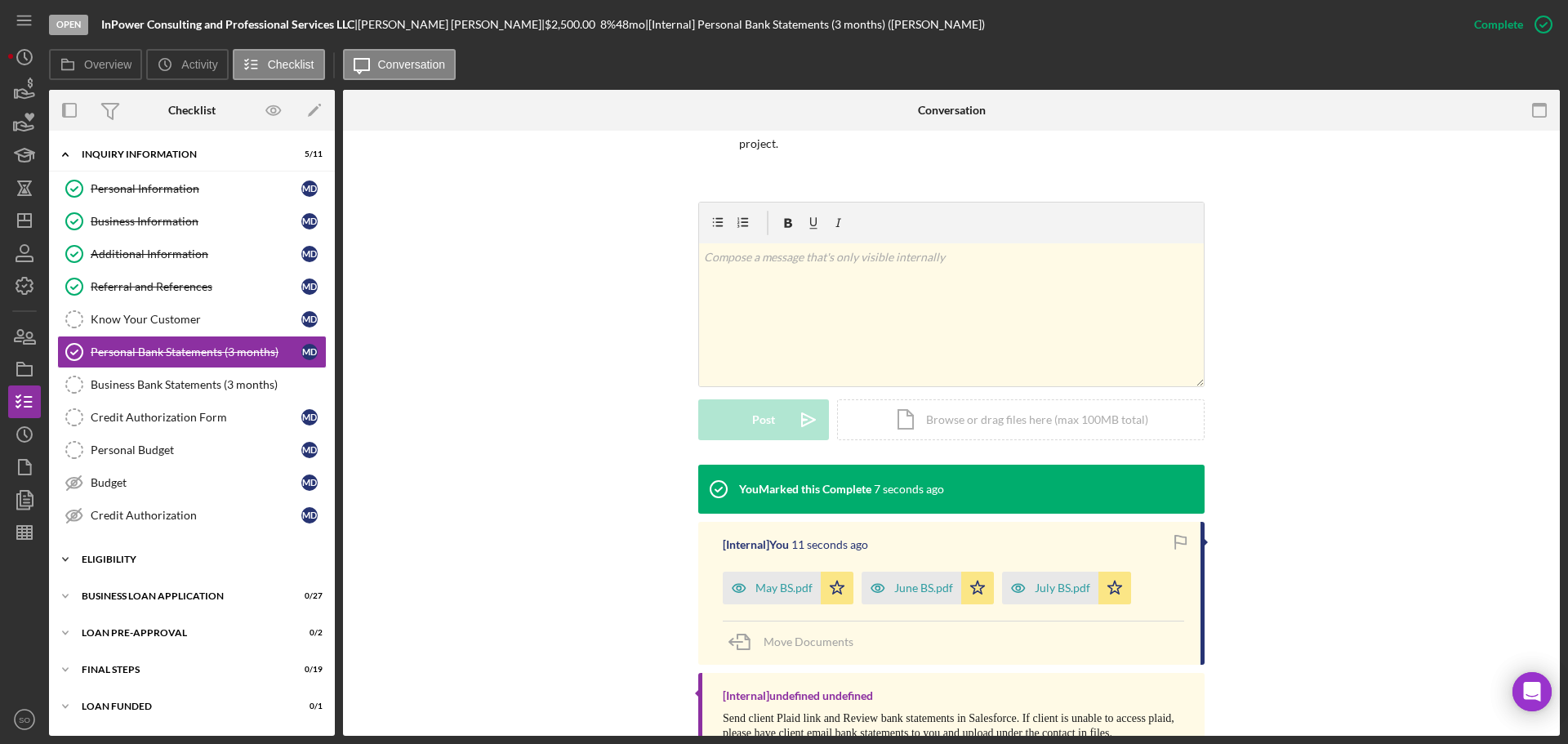
click at [158, 572] on div "Icon/Expander ELIGIBILITY 0 / 4" at bounding box center [191, 560] width 285 height 33
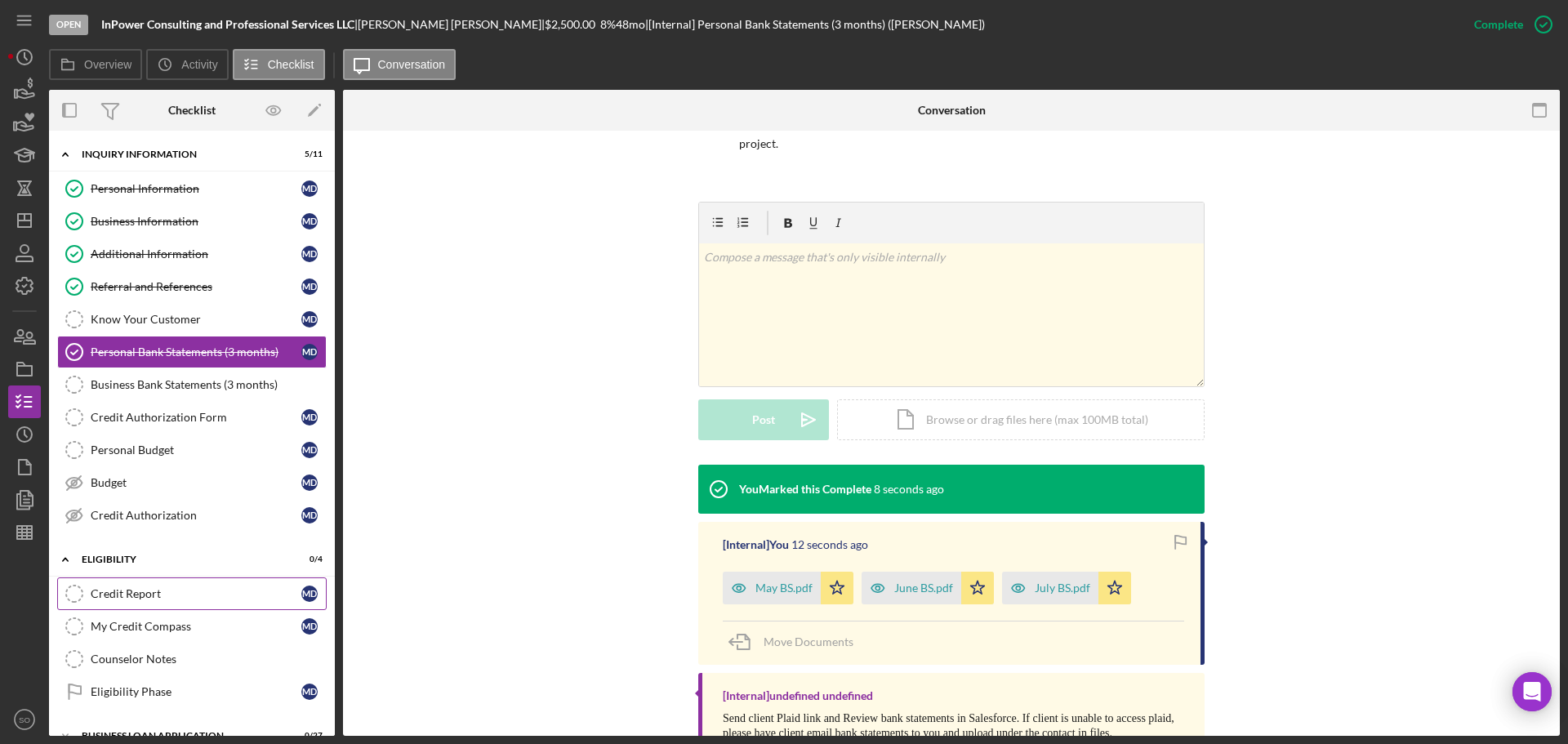
click at [184, 588] on div "Credit Report" at bounding box center [195, 594] width 211 height 13
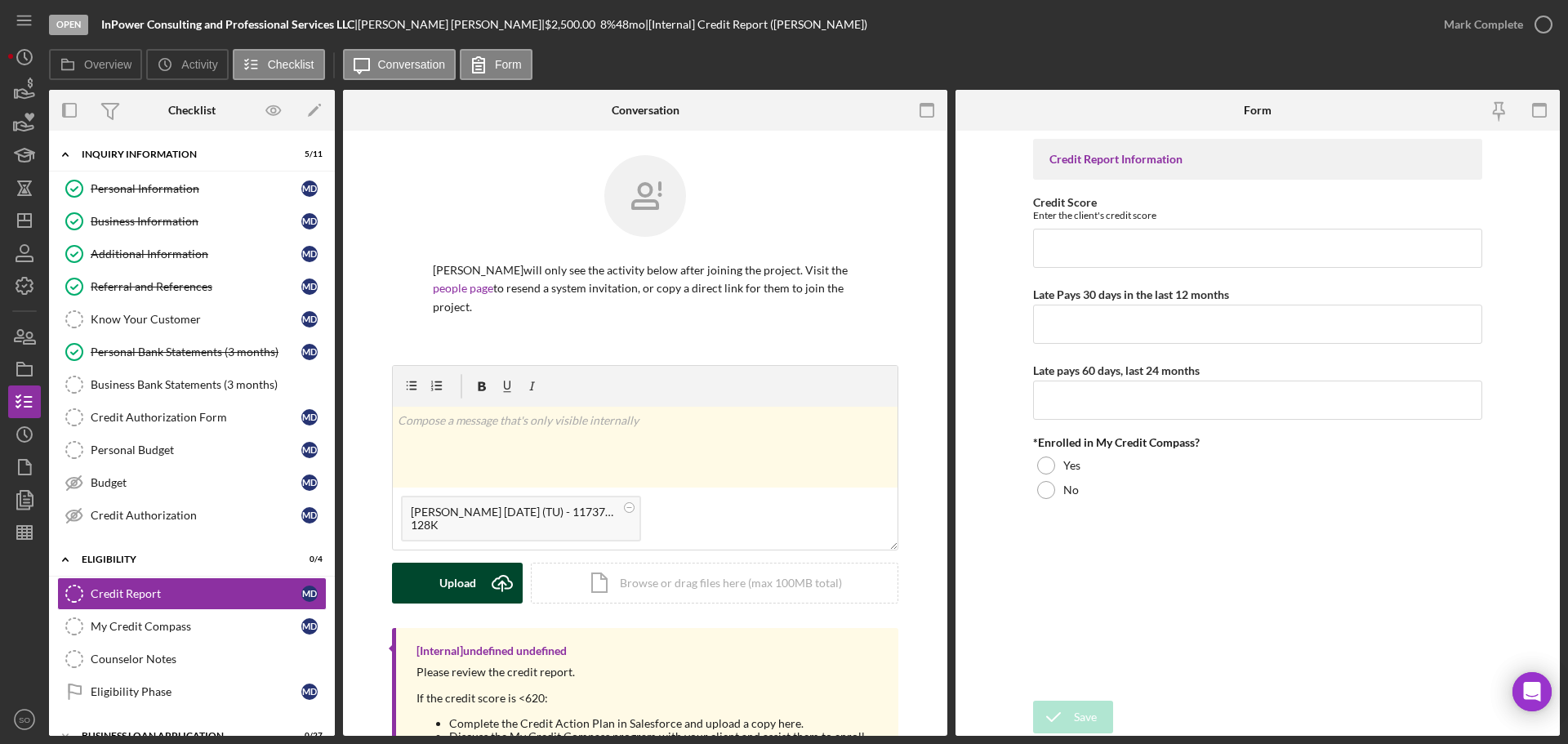
click at [460, 582] on div "Upload" at bounding box center [457, 583] width 36 height 41
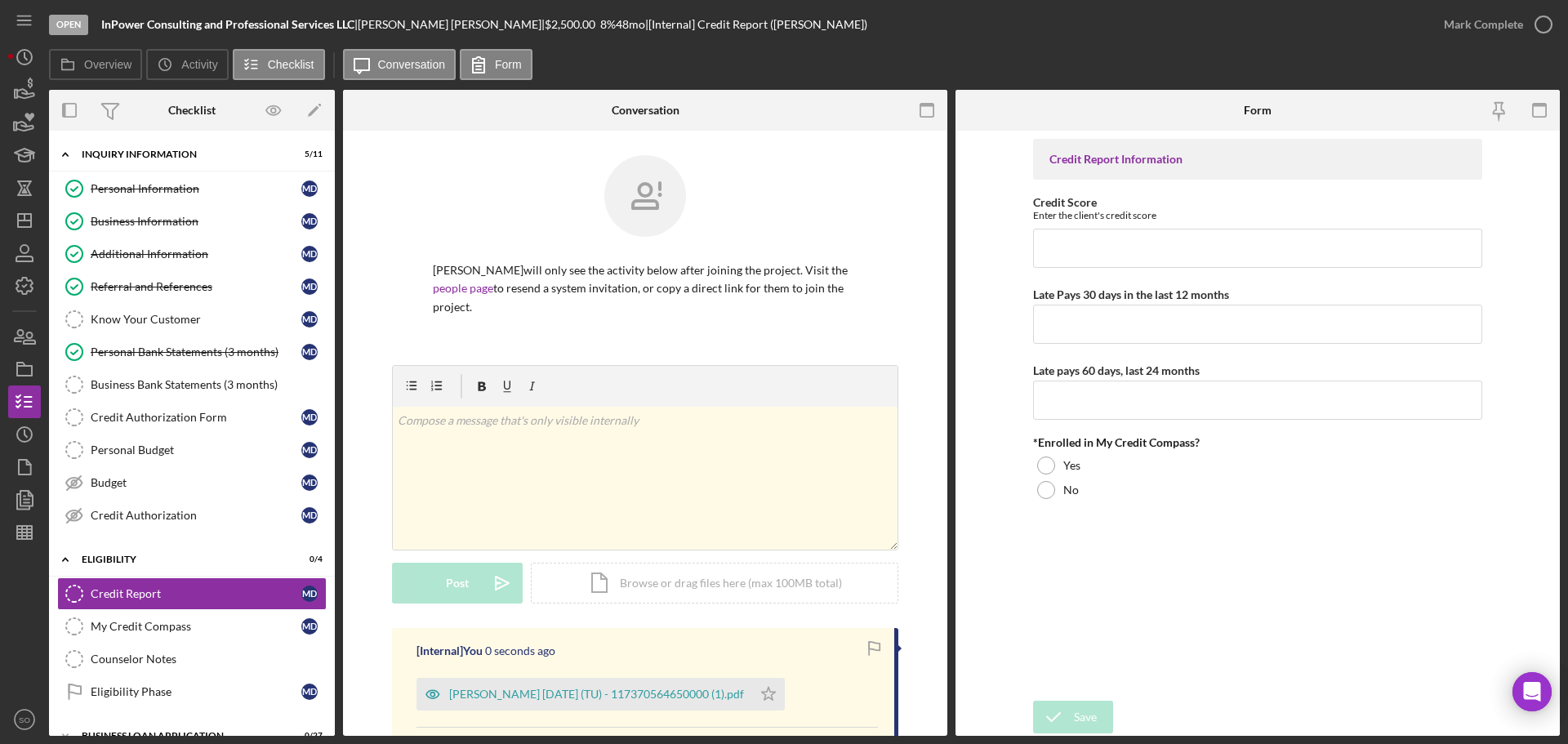
scroll to position [223, 0]
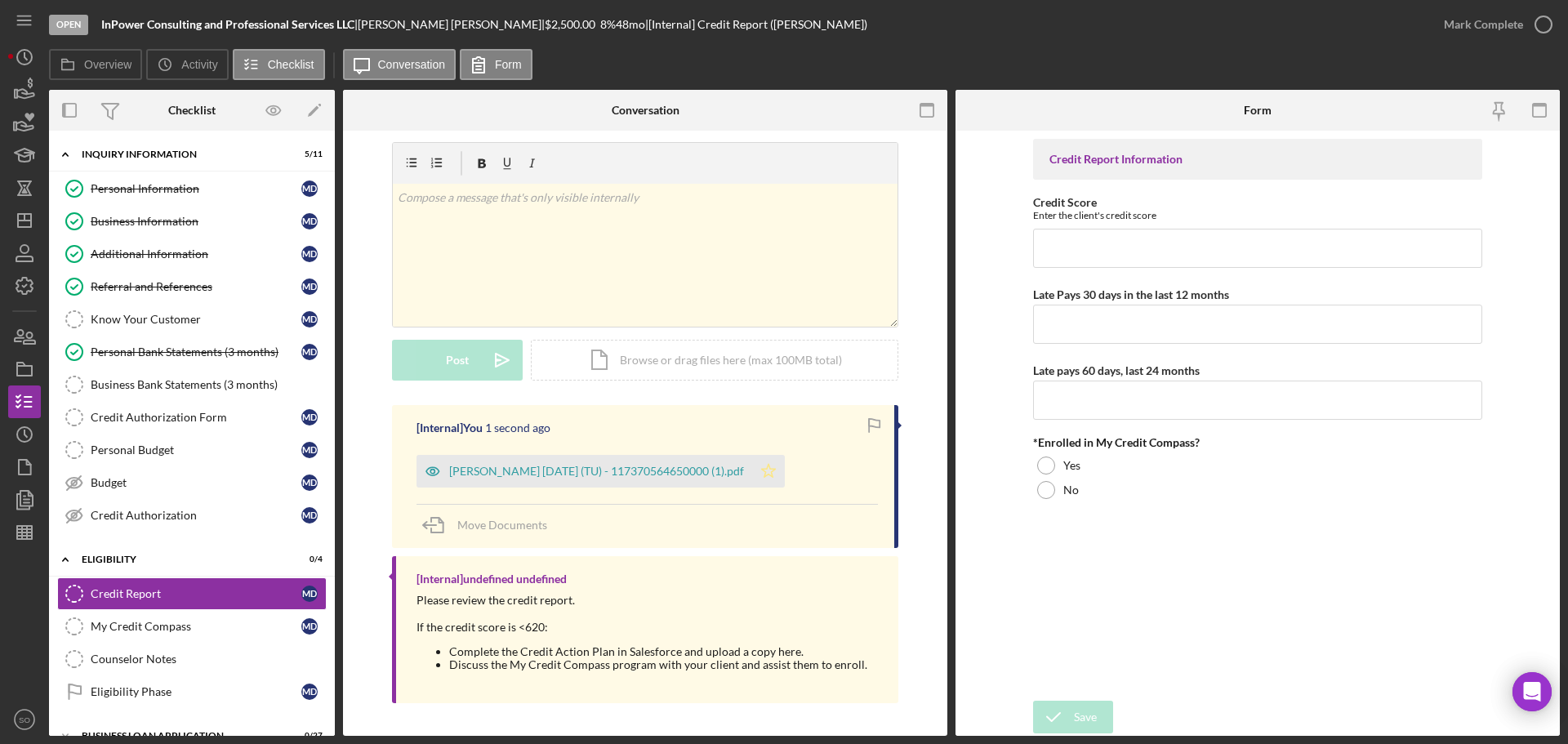
click at [763, 462] on icon "Icon/Star" at bounding box center [769, 471] width 33 height 33
click at [652, 465] on div "Davis, Marlena 2025-07-15 (TU) - 117370564650000 (1).pdf" at bounding box center [597, 471] width 295 height 13
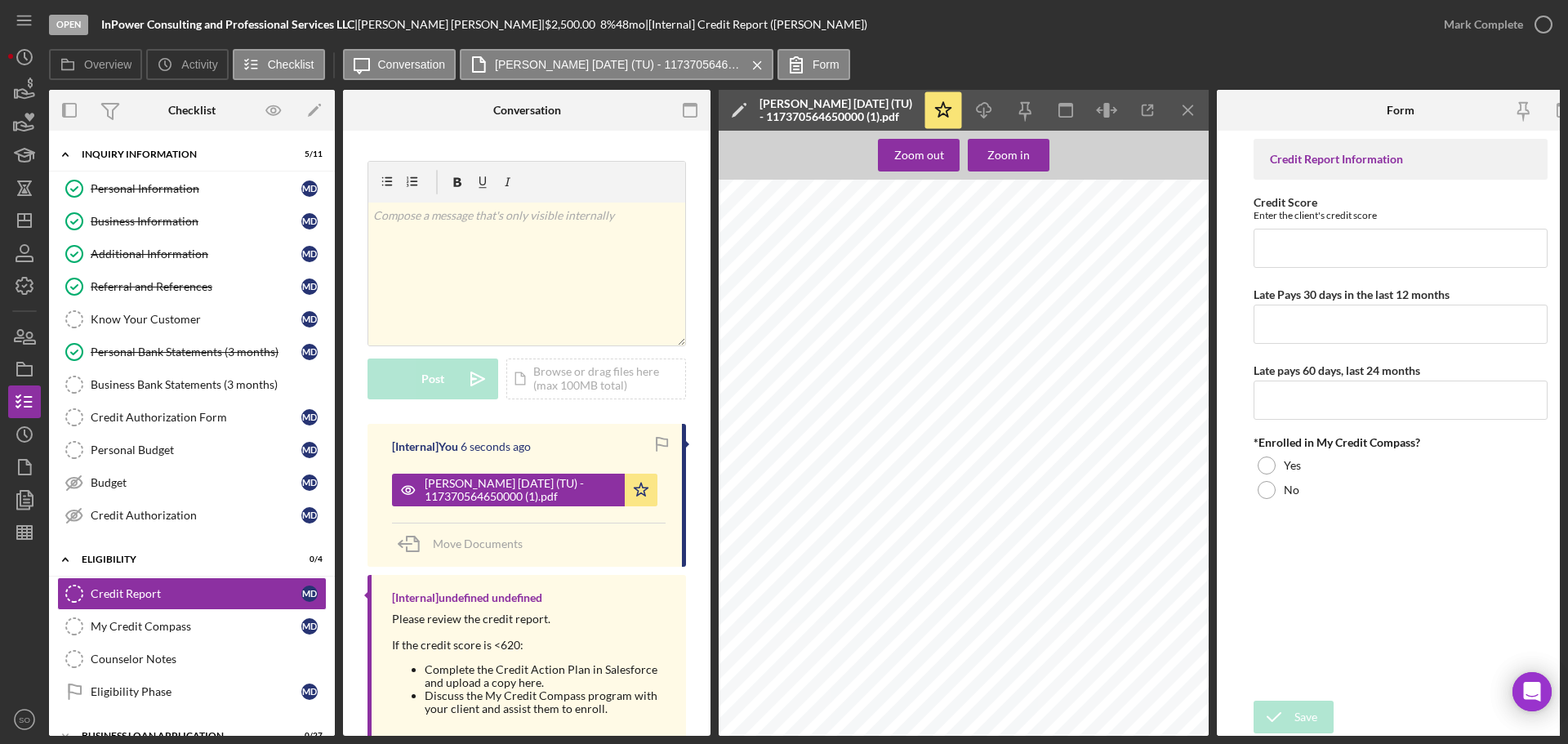
scroll to position [163, 0]
click at [1180, 108] on icon "Icon/Menu Close" at bounding box center [1189, 110] width 36 height 36
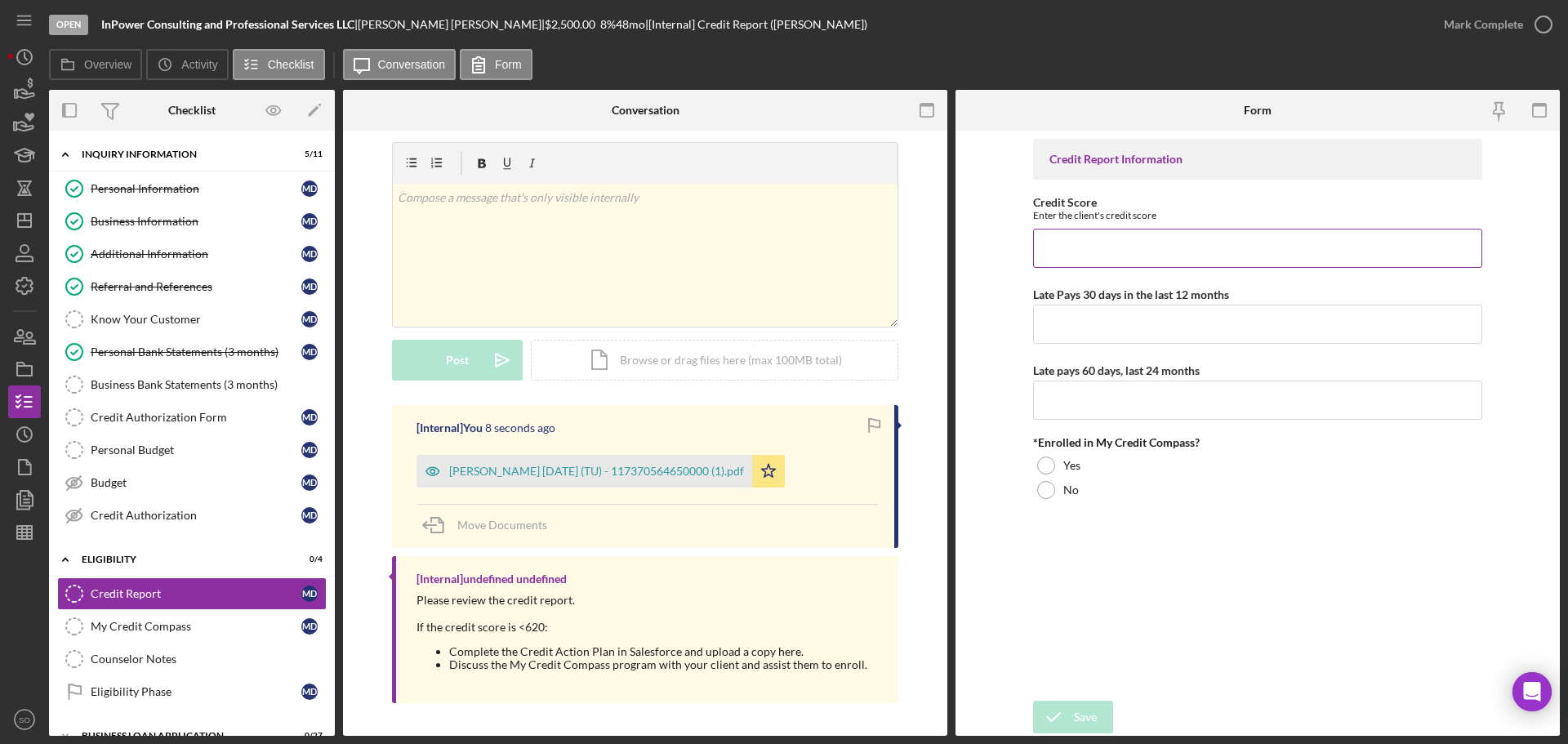
click at [1274, 239] on input "Credit Score" at bounding box center [1258, 248] width 449 height 39
type input "524"
click at [1219, 337] on input "Late Pays 30 days in the last 12 months" at bounding box center [1258, 324] width 449 height 39
type input "1"
click at [1178, 400] on input "Late pays 60 days, last 24 months" at bounding box center [1258, 400] width 449 height 39
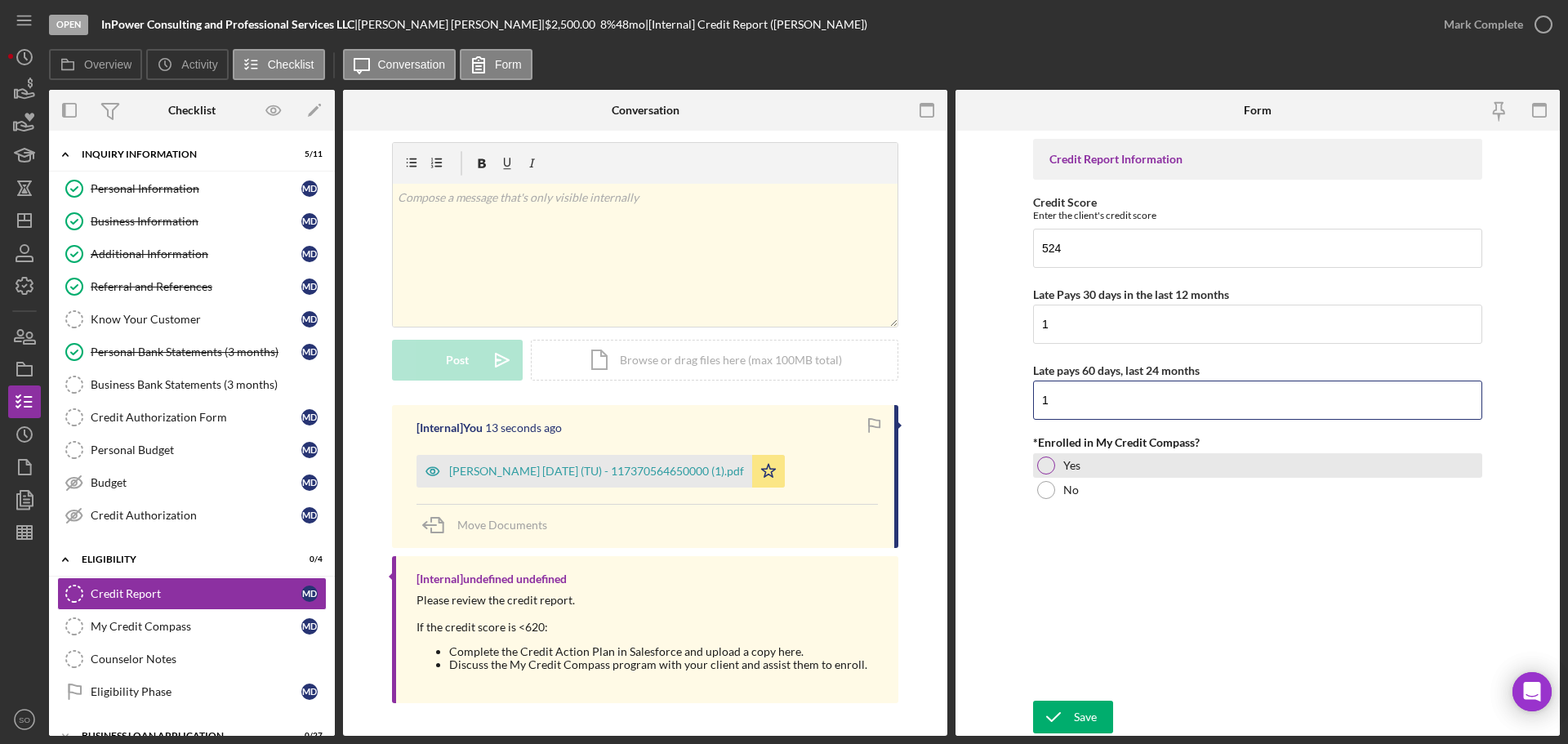
type input "1"
click at [1071, 459] on label "Yes" at bounding box center [1072, 465] width 17 height 13
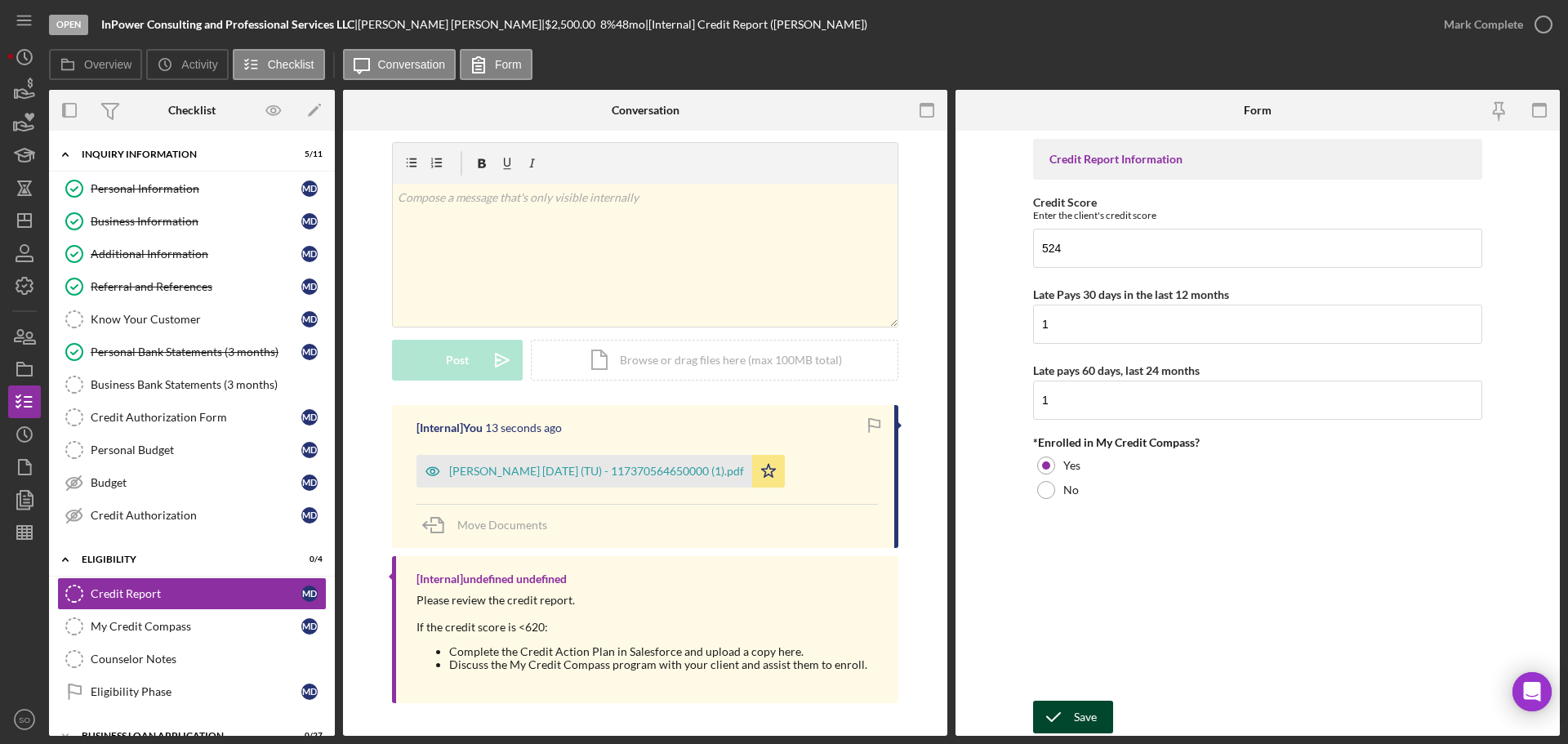
click at [1106, 712] on button "Save" at bounding box center [1073, 718] width 80 height 33
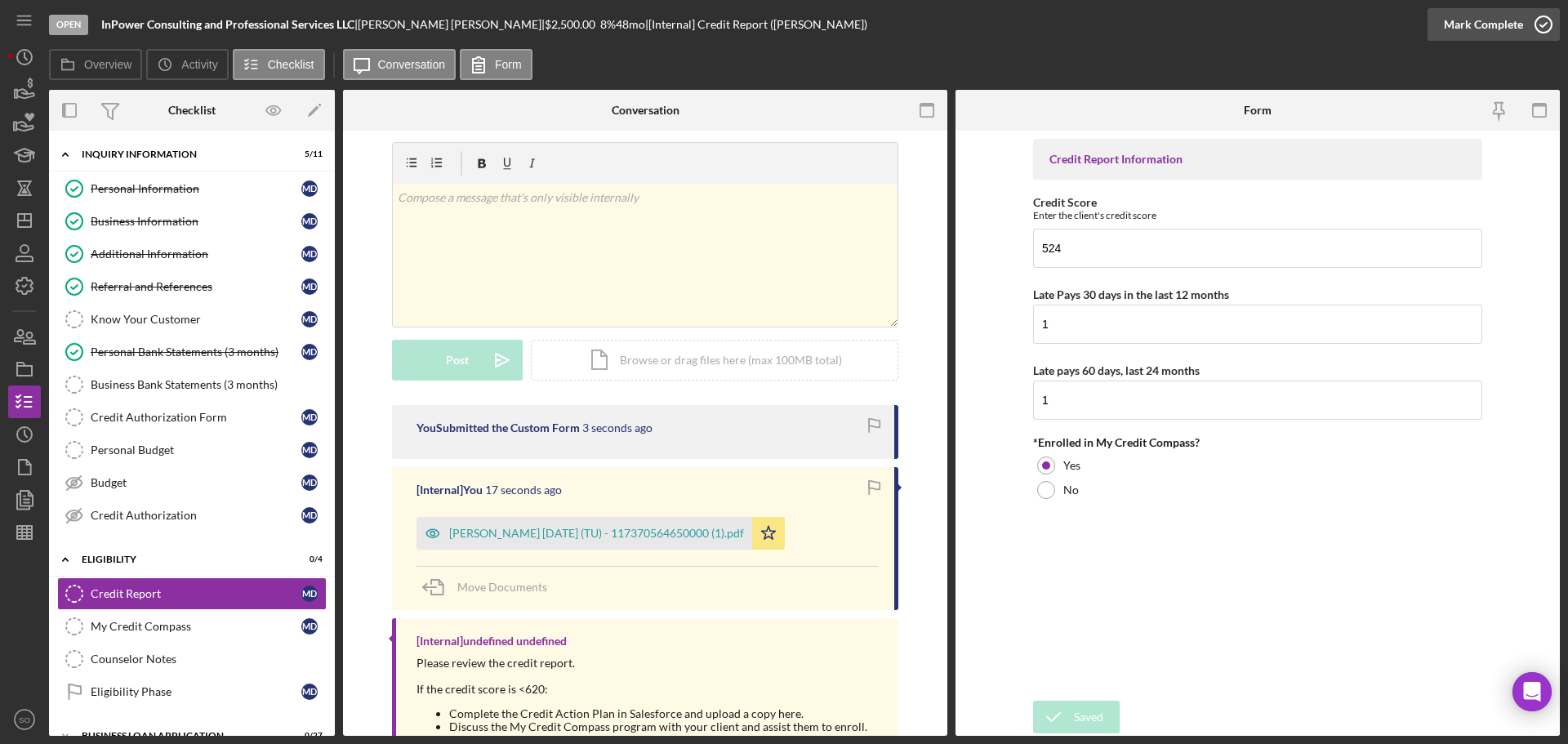
click at [1483, 25] on div "Mark Complete" at bounding box center [1483, 24] width 79 height 33
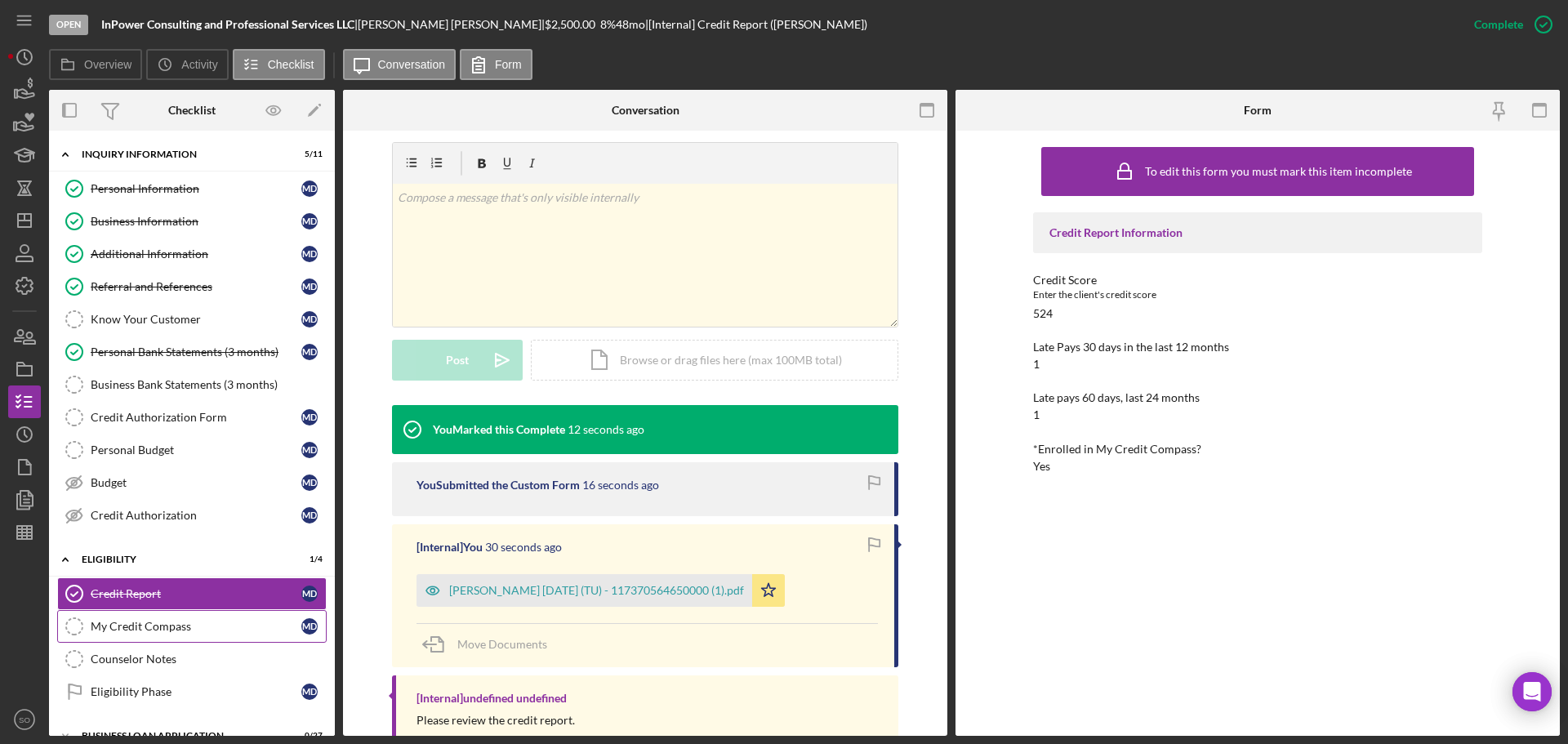
click at [162, 628] on div "My Credit Compass" at bounding box center [195, 626] width 211 height 13
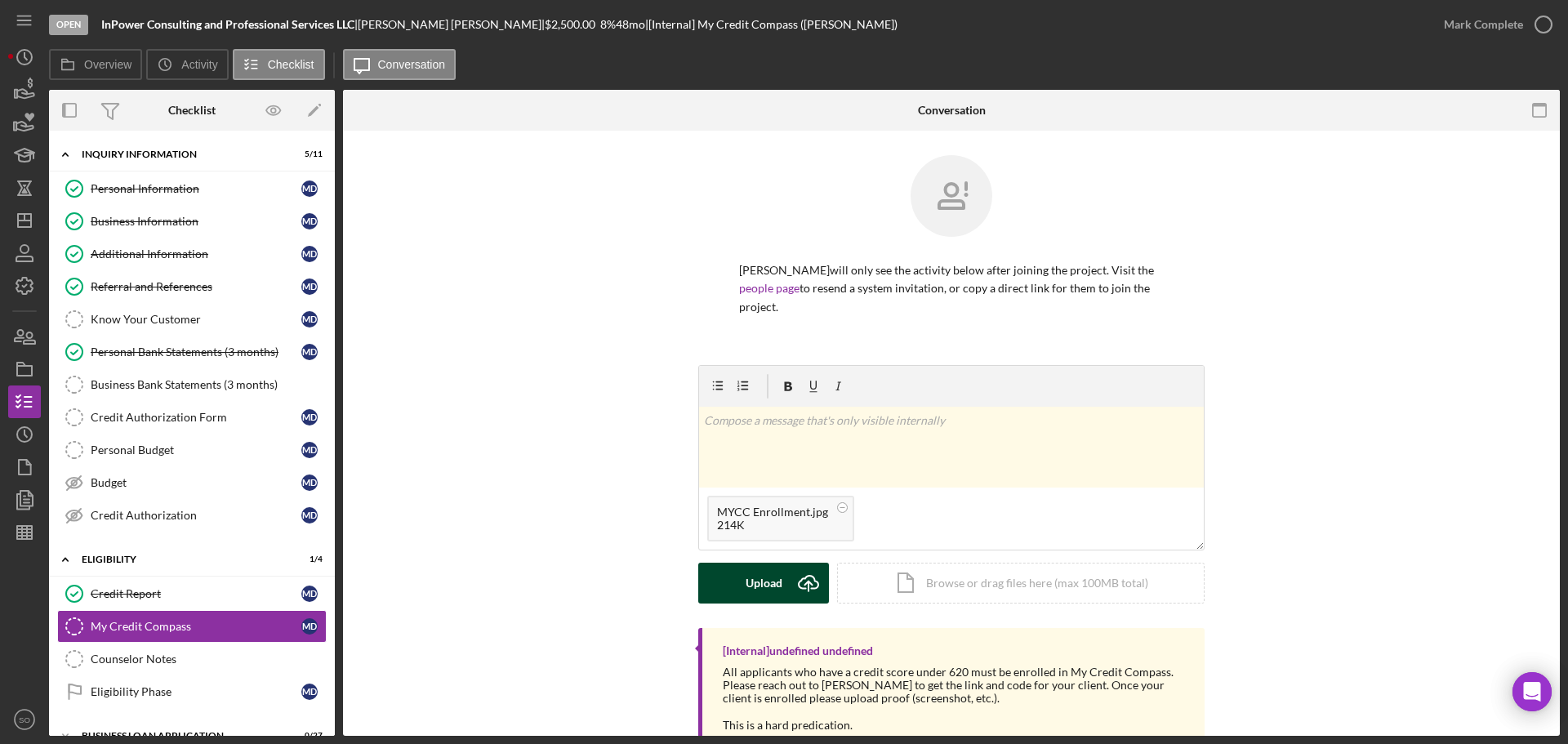
click at [777, 593] on div "Upload" at bounding box center [764, 583] width 36 height 41
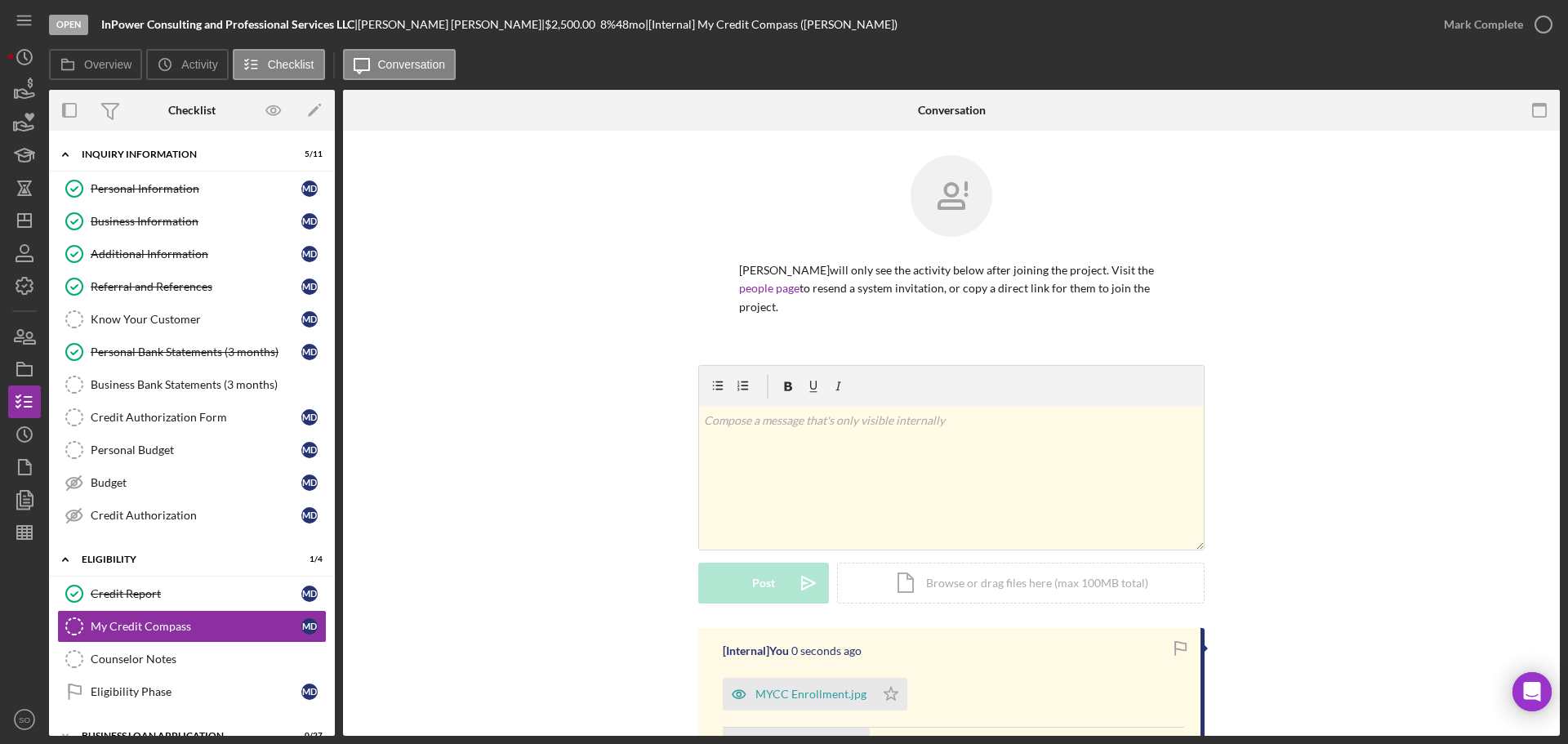
scroll to position [201, 0]
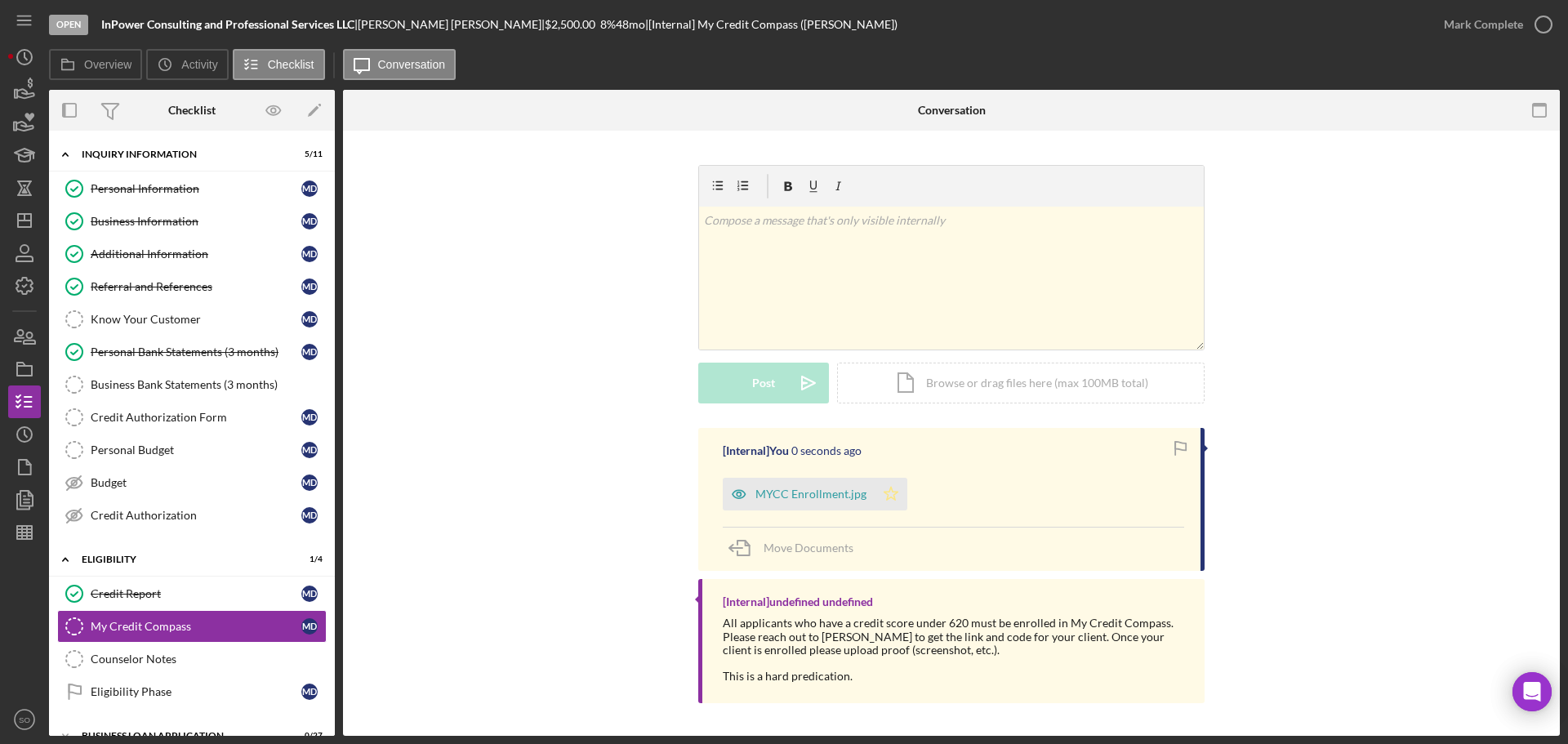
click at [890, 499] on polygon "button" at bounding box center [891, 493] width 14 height 13
click at [1465, 36] on div "Mark Complete" at bounding box center [1483, 24] width 79 height 33
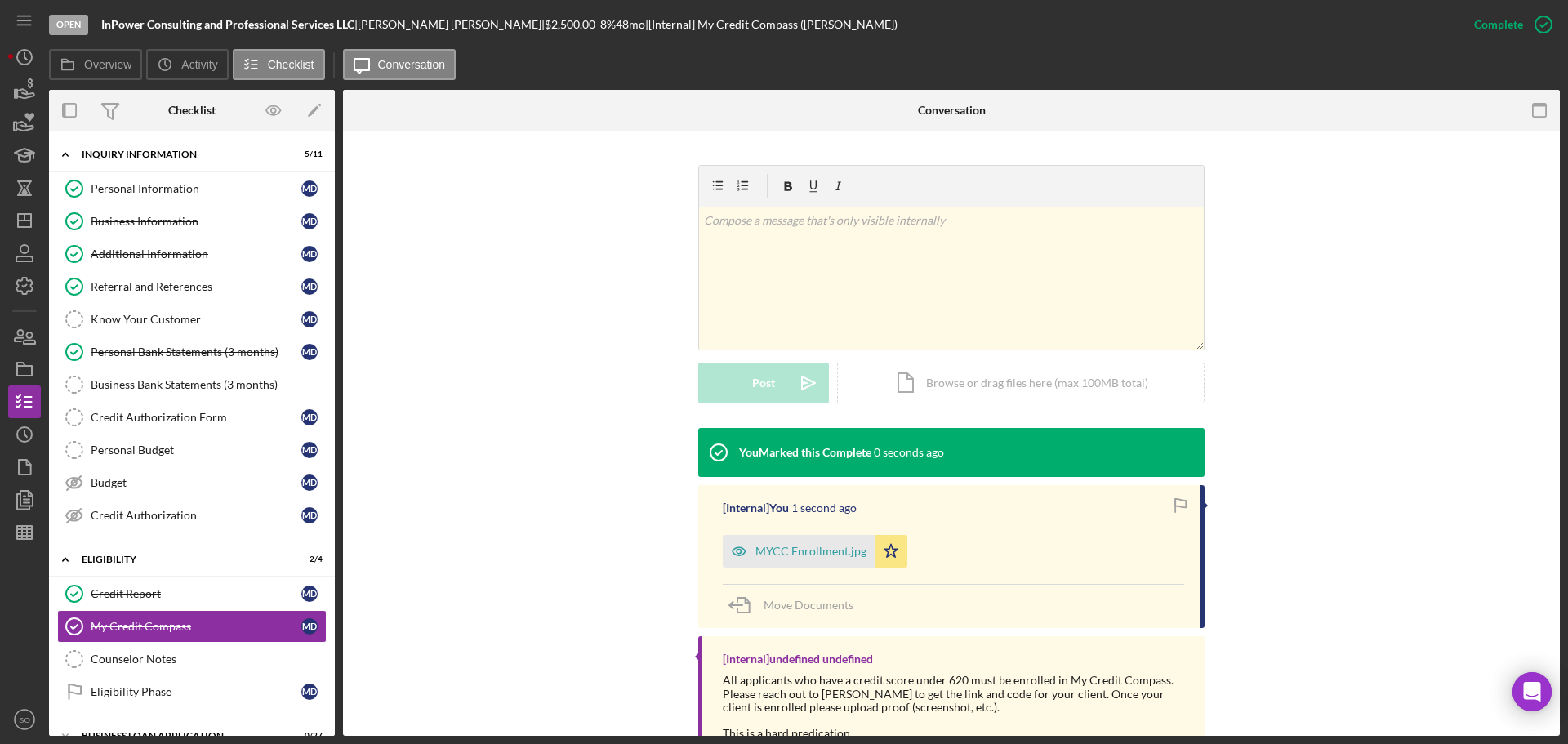
click at [581, 522] on div "You Marked this Complete 0 seconds ago [Internal] You 1 second ago MYCC Enrollm…" at bounding box center [952, 598] width 1168 height 340
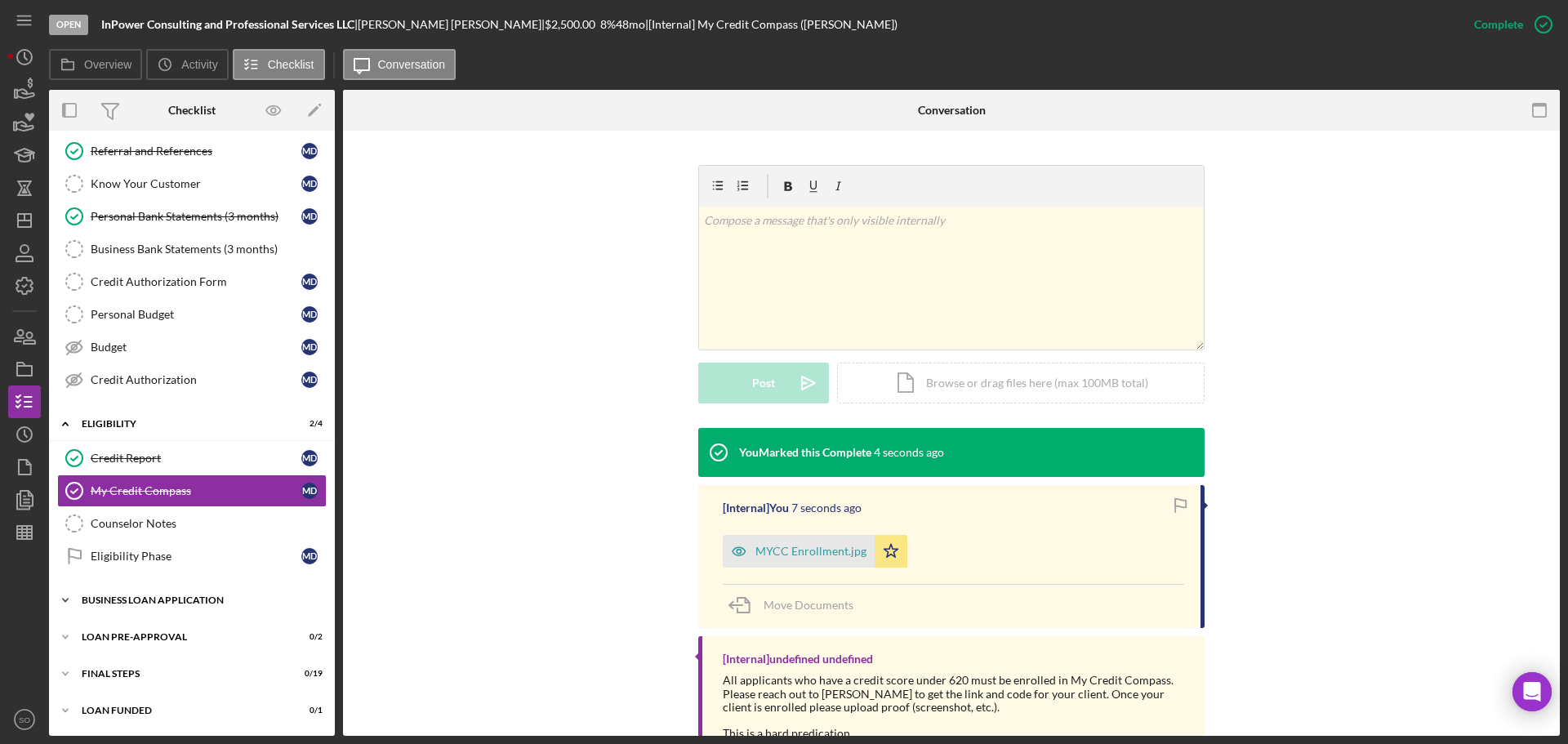
drag, startPoint x: 155, startPoint y: 600, endPoint x: 224, endPoint y: 608, distance: 69.5
click at [156, 601] on div "BUSINESS LOAN APPLICATION" at bounding box center [198, 600] width 233 height 10
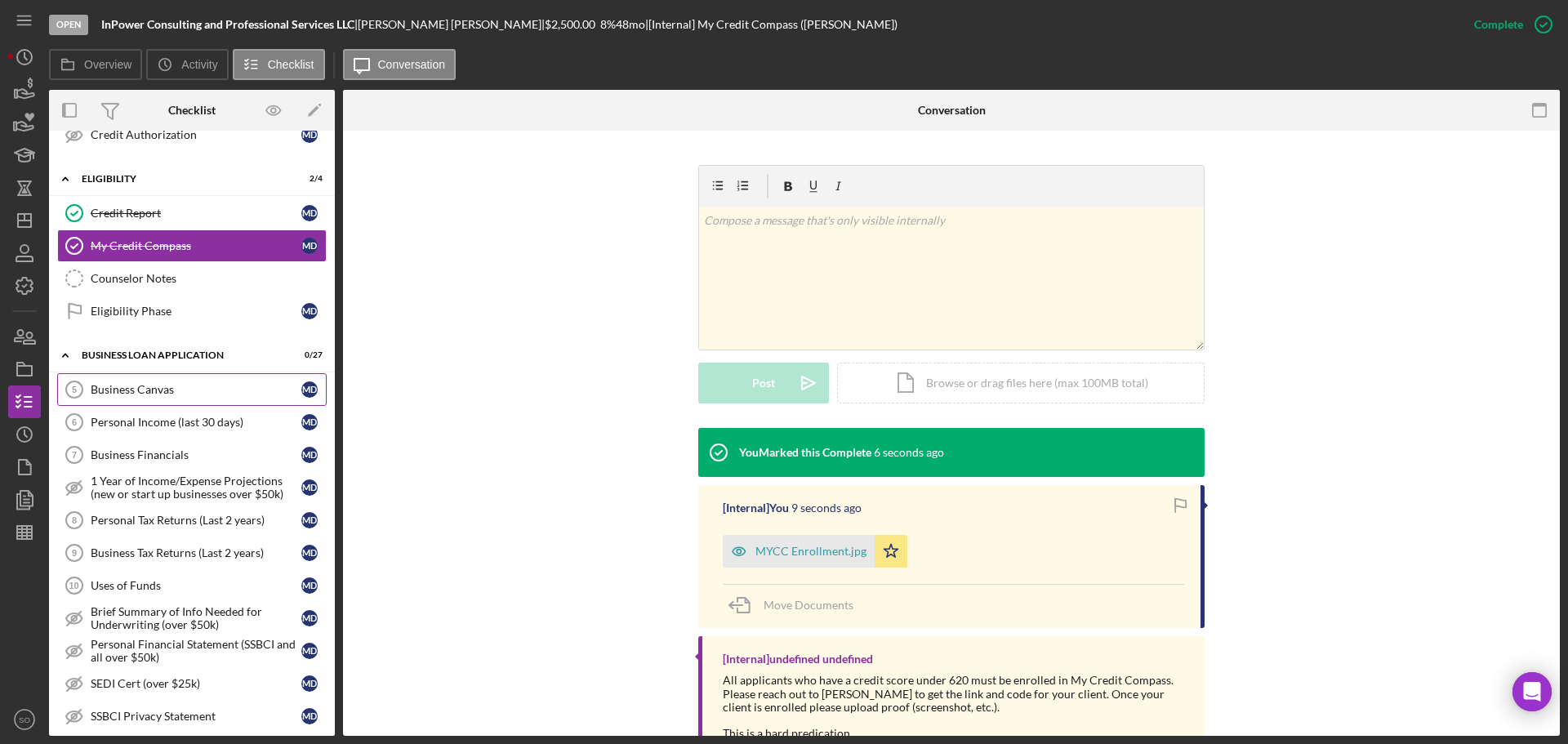
click at [154, 383] on div "Business Canvas" at bounding box center [195, 389] width 211 height 13
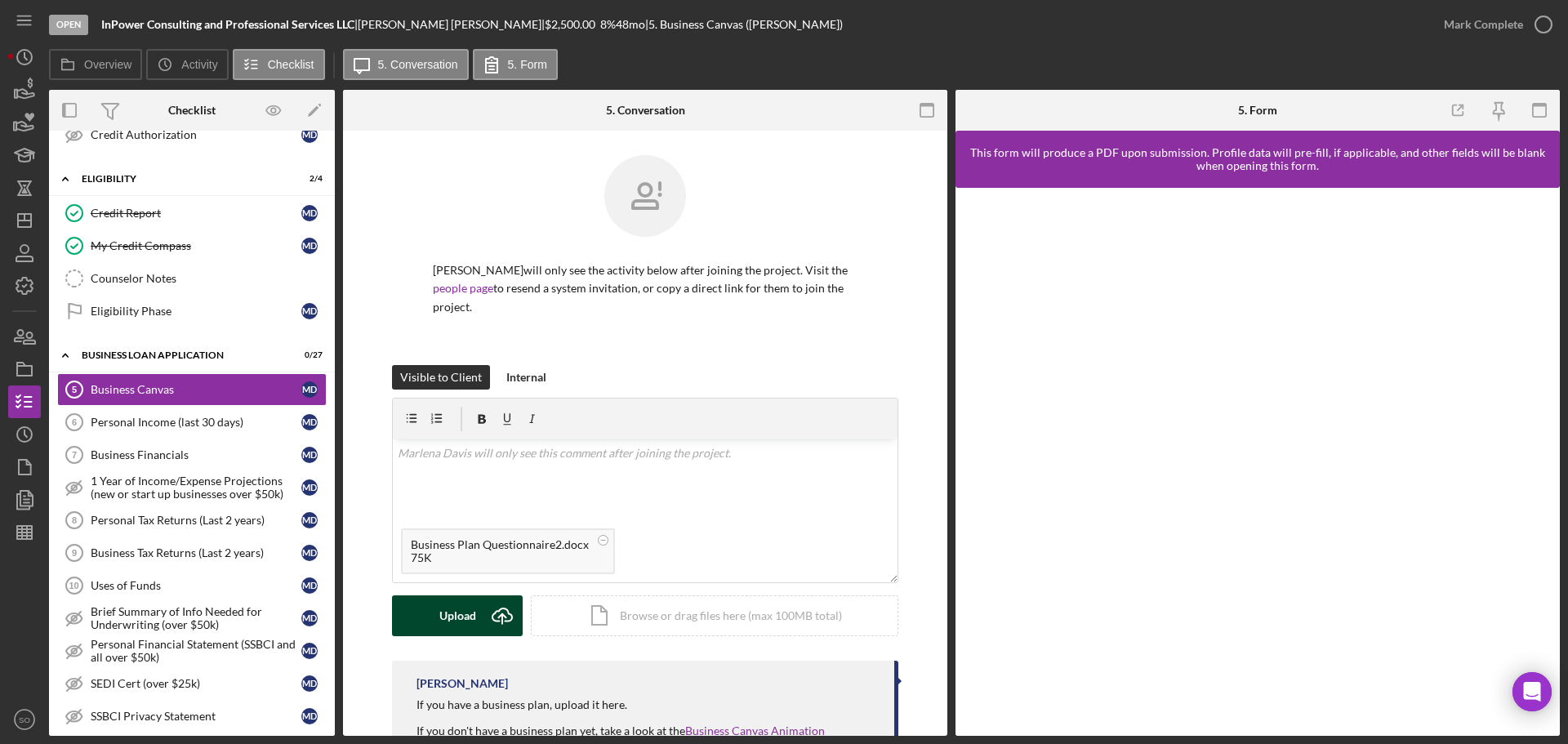
click at [447, 607] on div "Upload" at bounding box center [457, 616] width 36 height 41
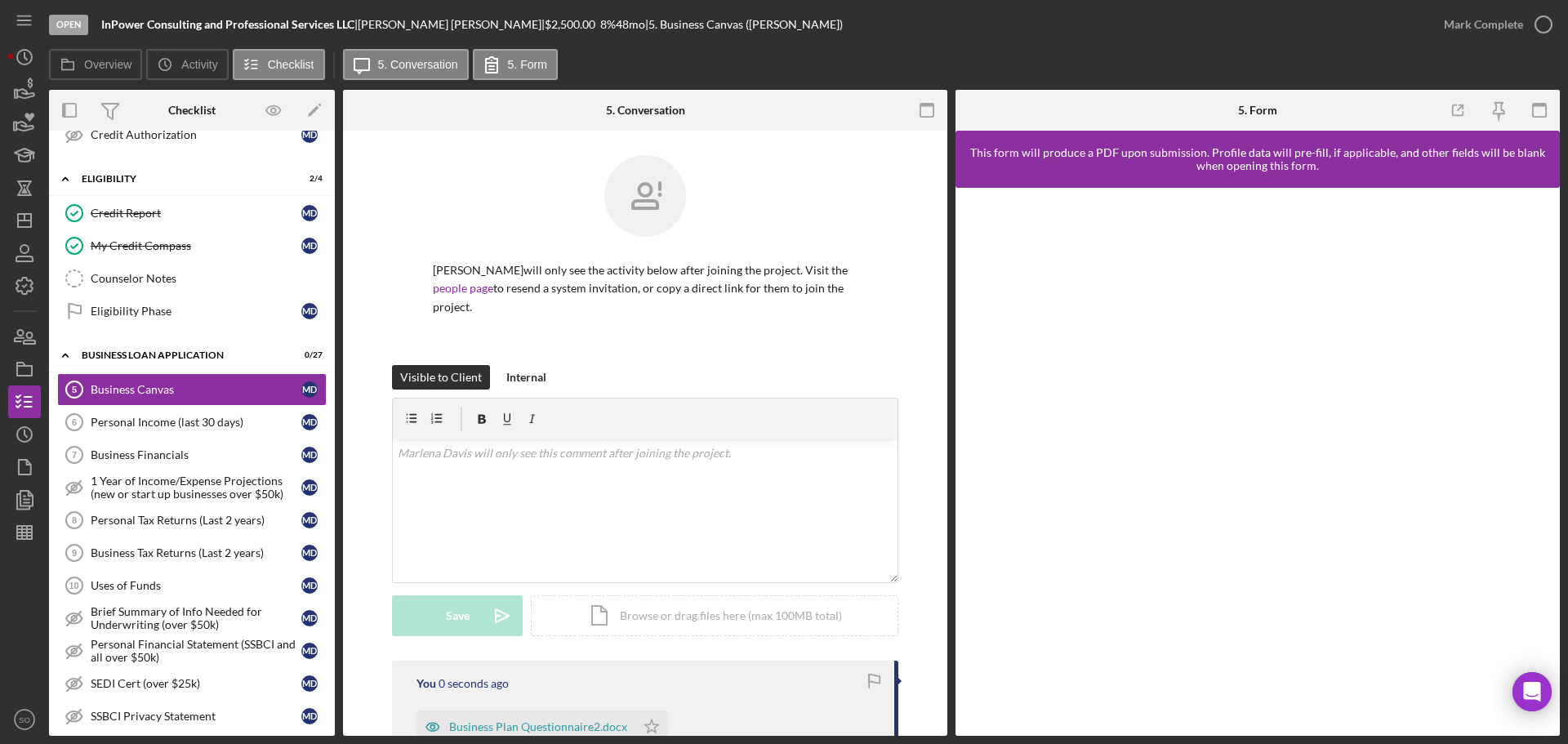
scroll to position [245, 0]
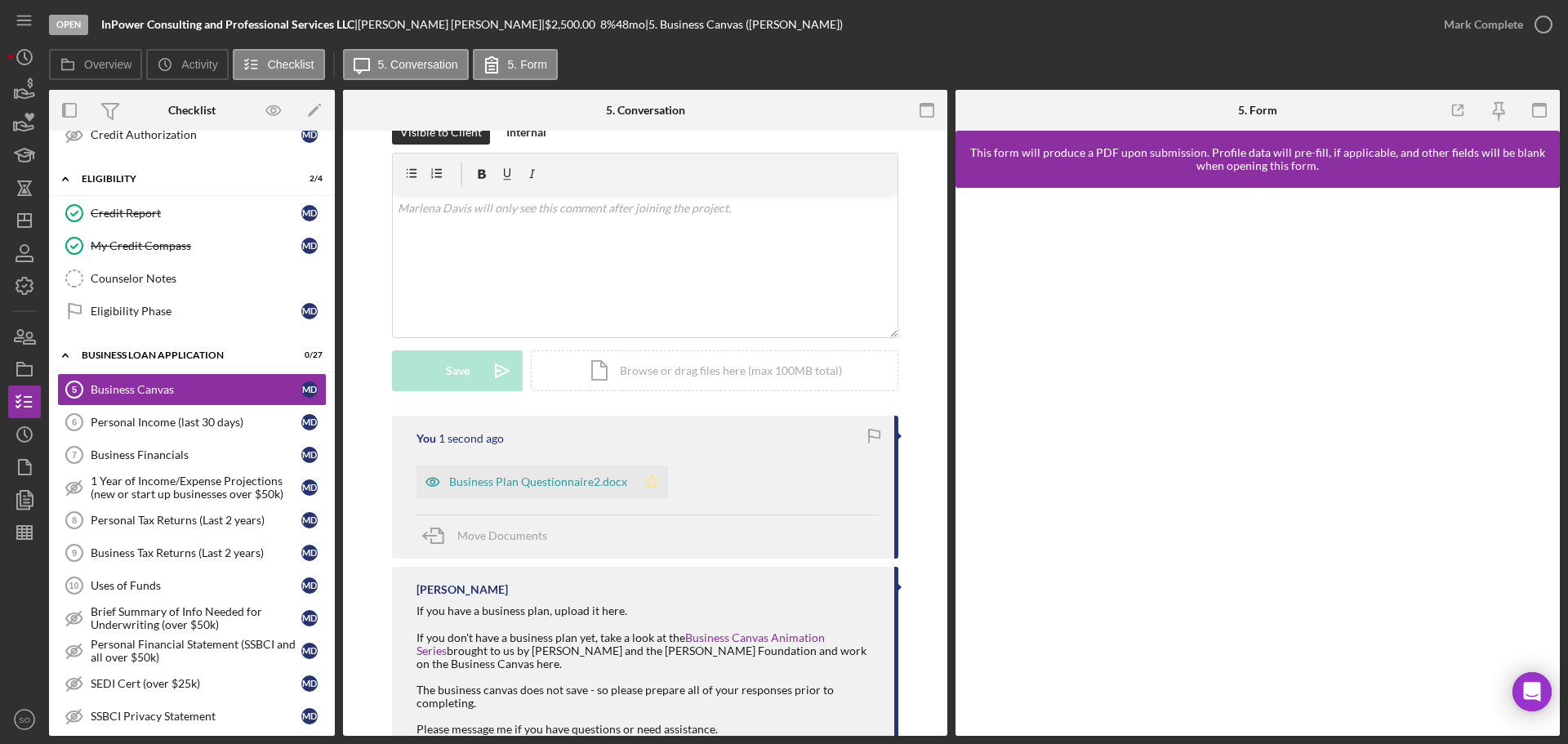
click at [643, 481] on icon "Icon/Star" at bounding box center [652, 482] width 33 height 33
click at [1466, 34] on div "Mark Complete" at bounding box center [1483, 24] width 79 height 33
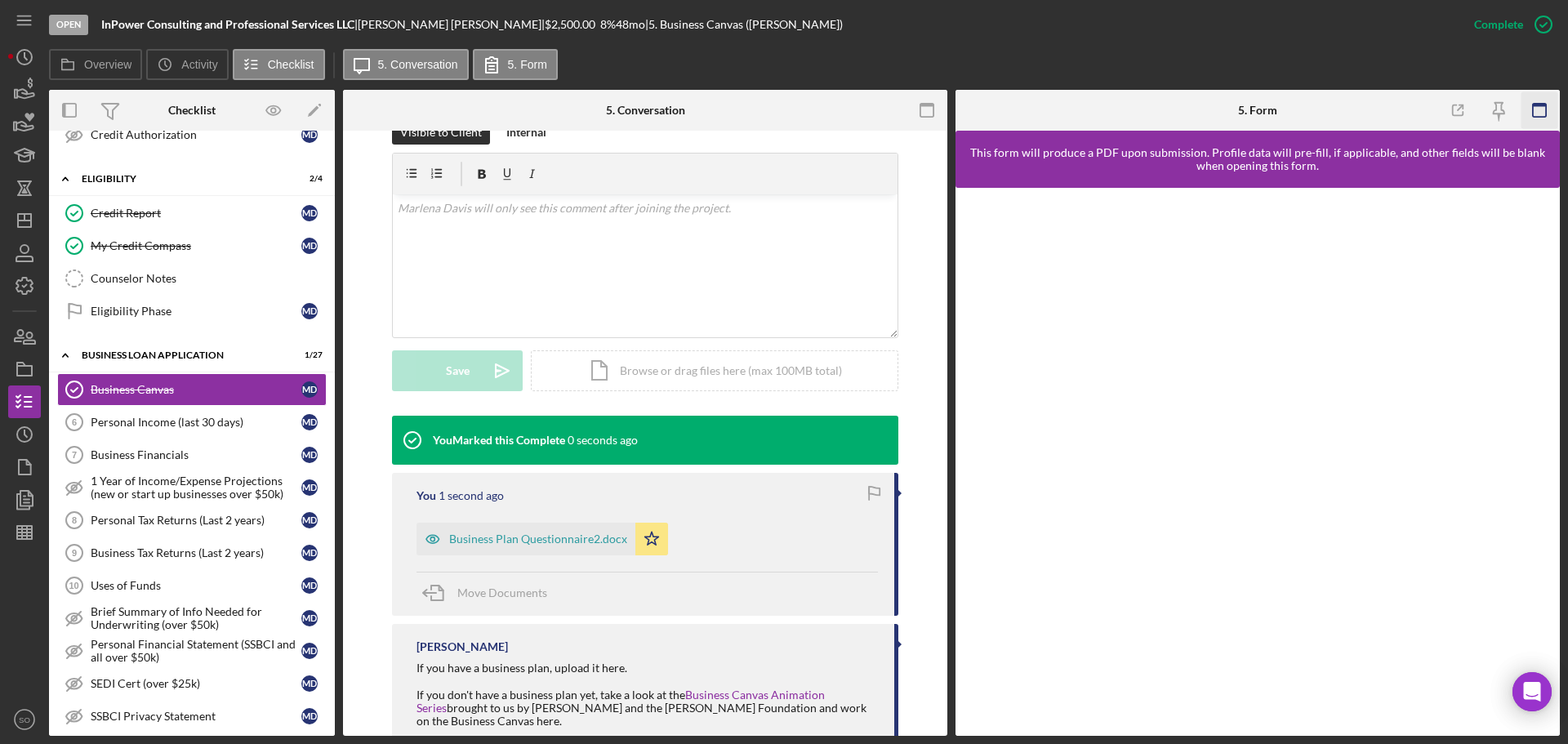
click at [1537, 115] on icon "button" at bounding box center [1539, 110] width 36 height 36
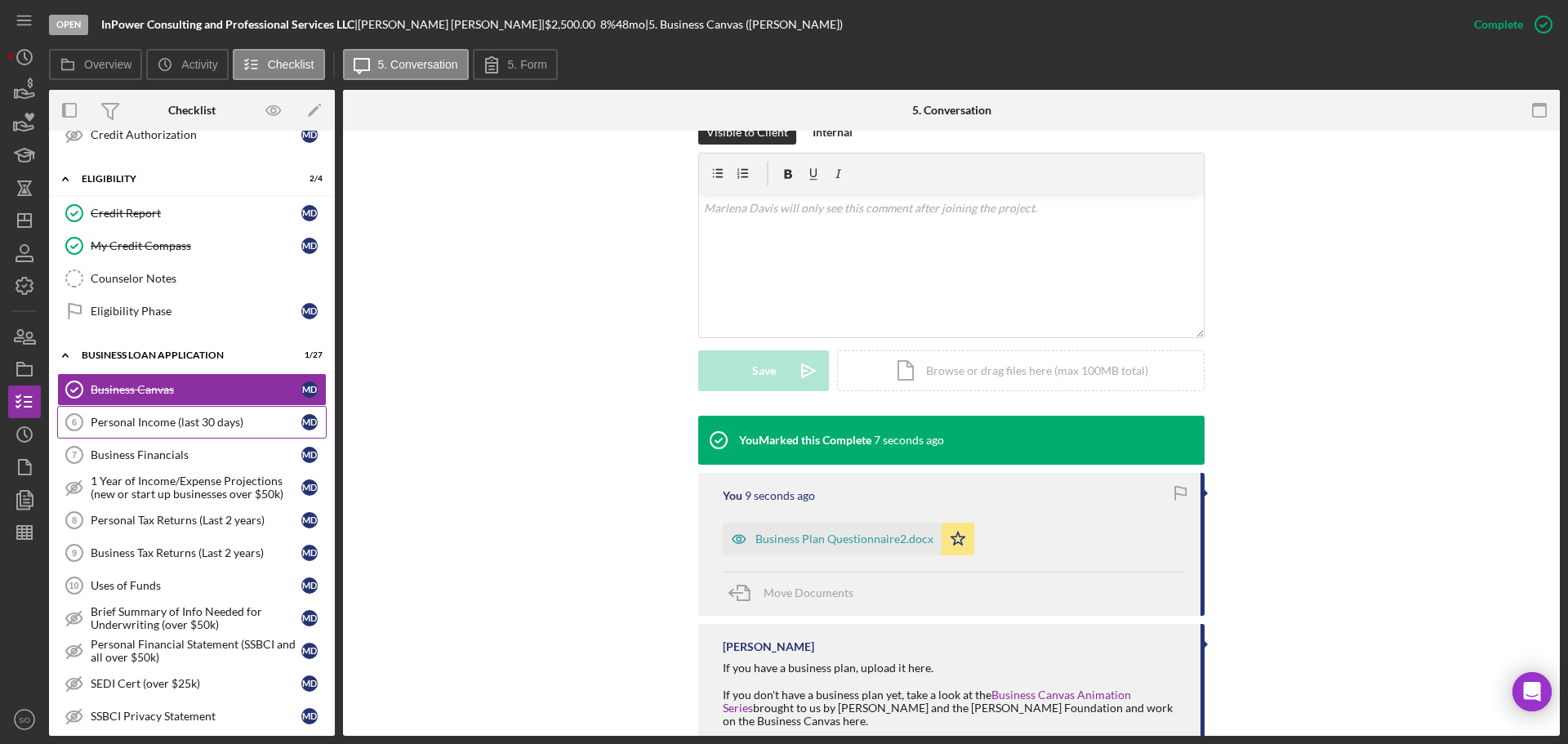
click at [213, 425] on div "Personal Income (last 30 days)" at bounding box center [195, 422] width 211 height 13
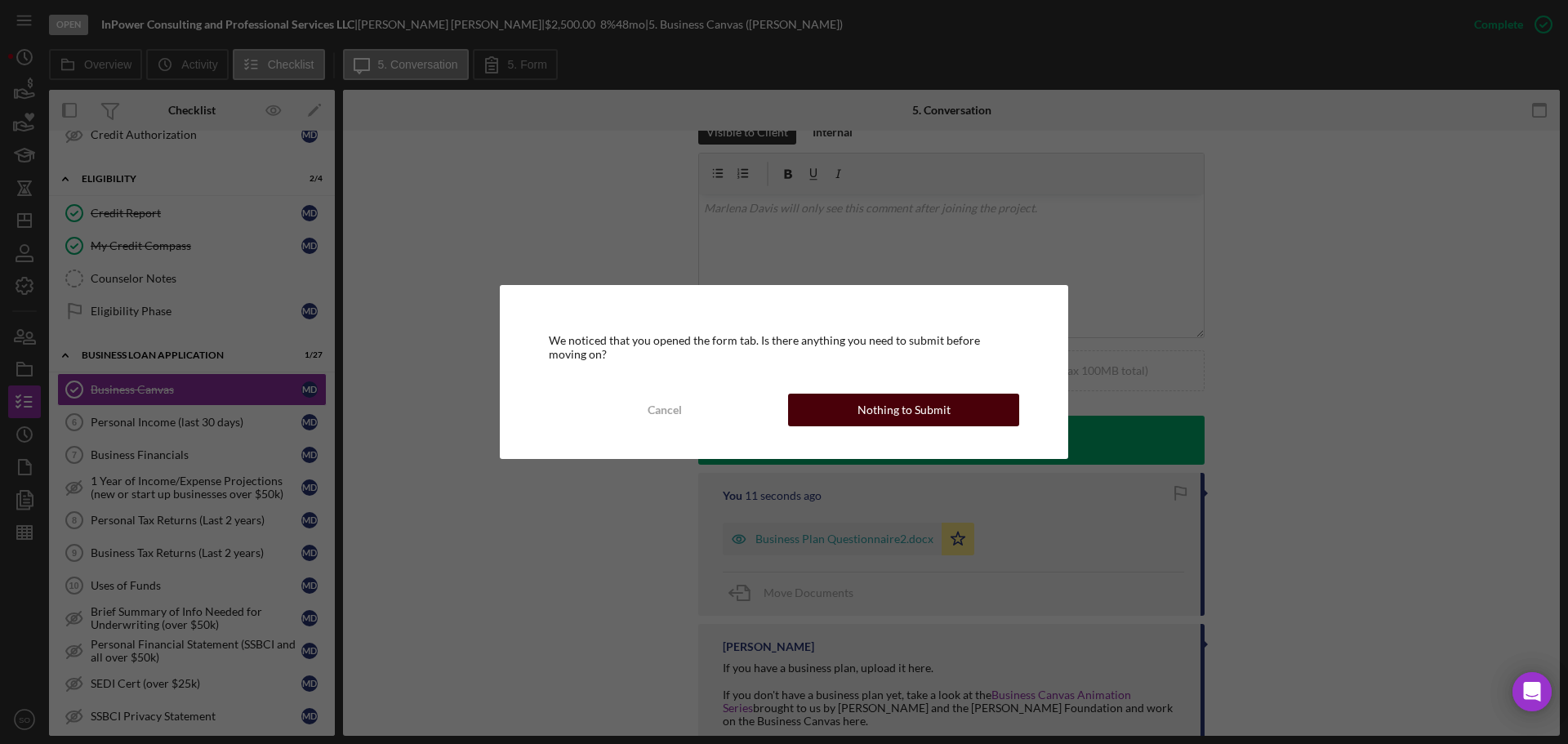
click at [892, 413] on div "Nothing to Submit" at bounding box center [903, 411] width 93 height 33
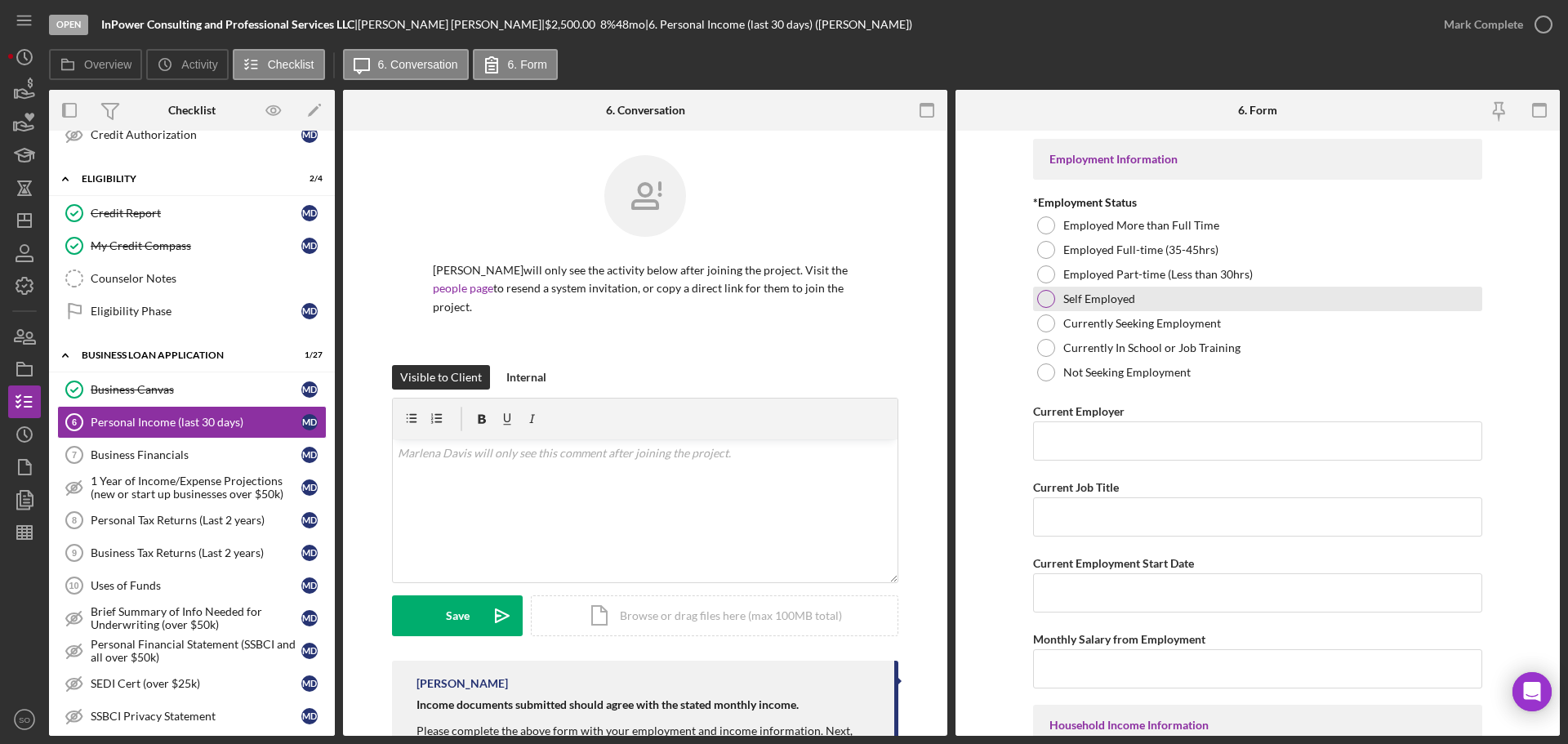
click at [1037, 298] on div at bounding box center [1046, 299] width 18 height 18
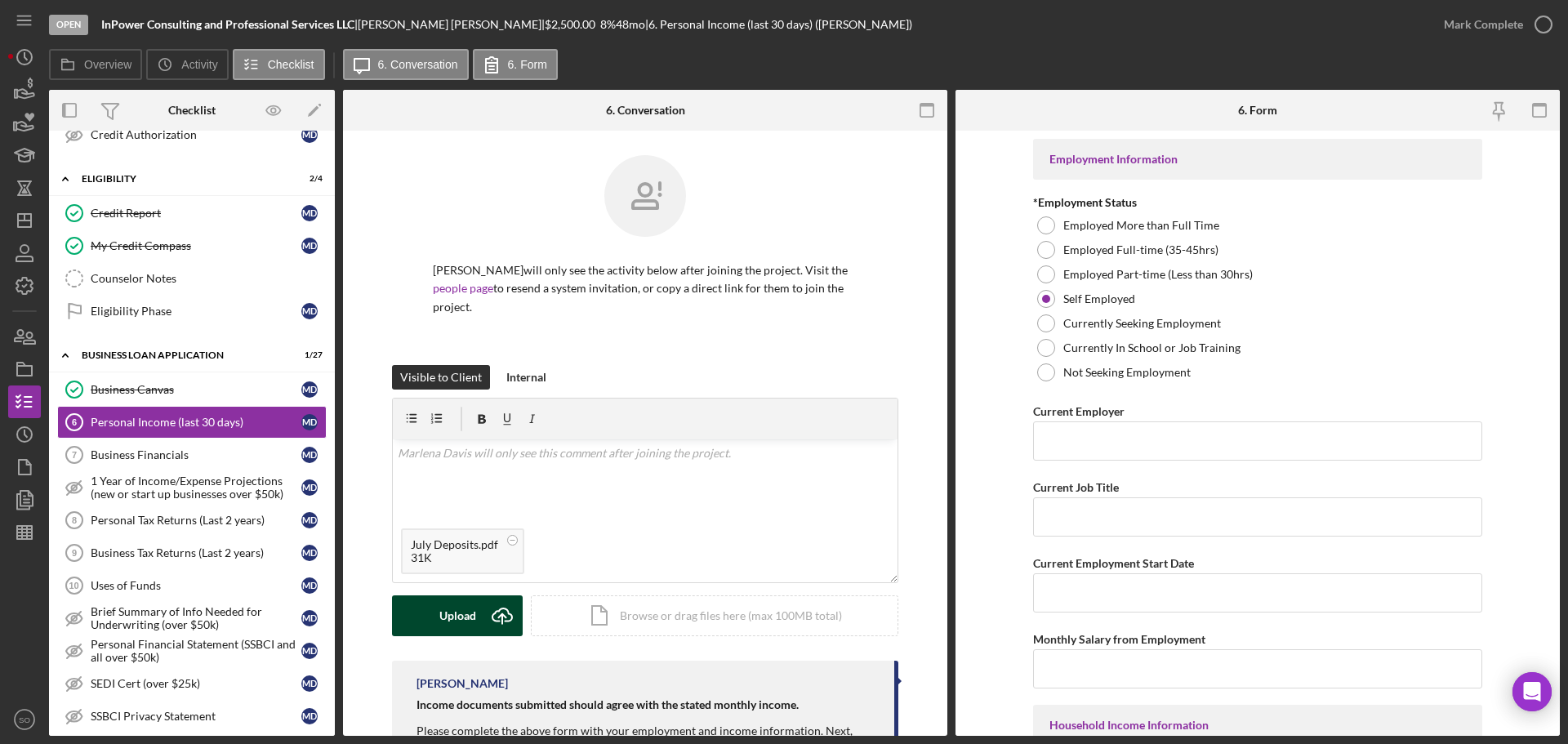
click at [444, 618] on div "Upload" at bounding box center [457, 616] width 36 height 41
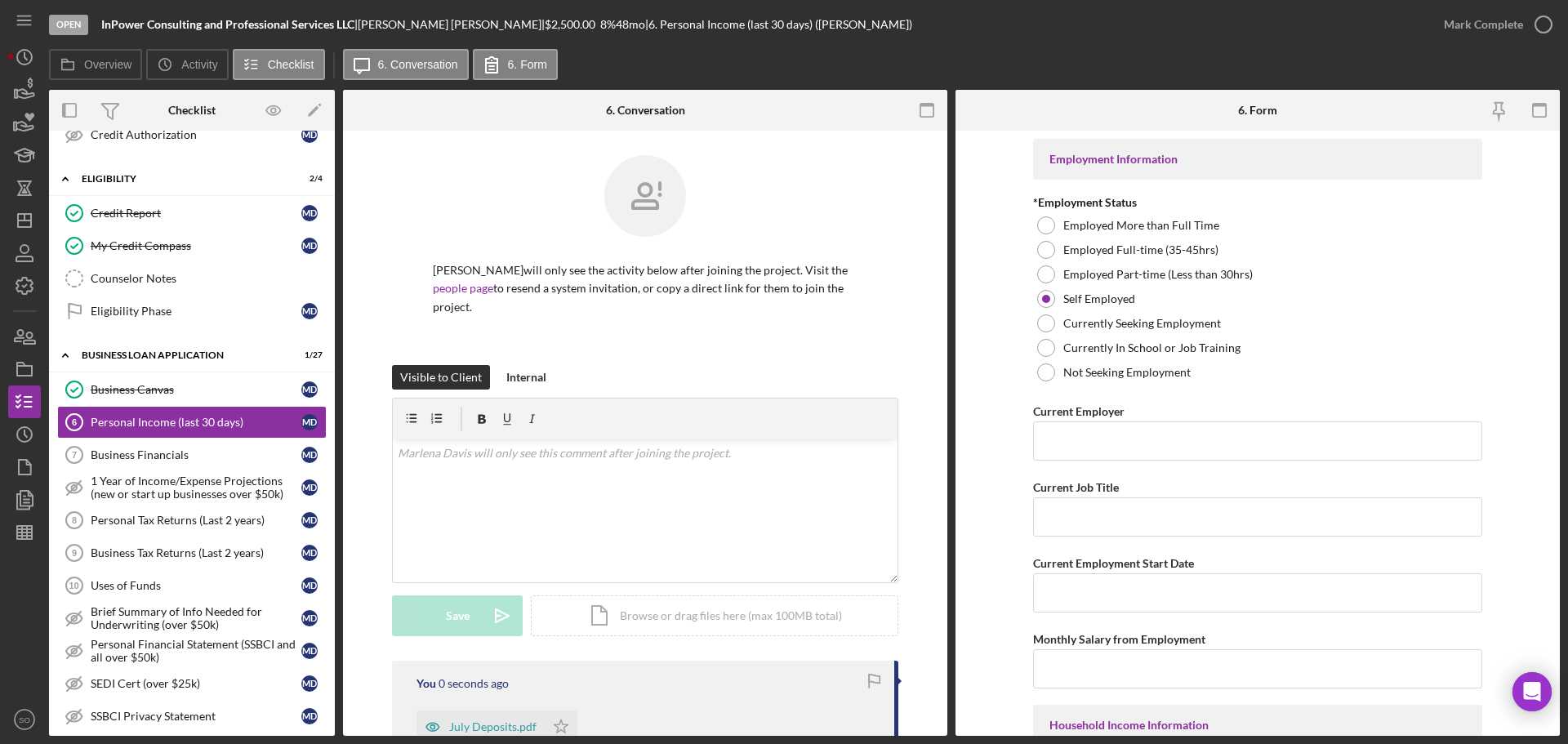
scroll to position [163, 0]
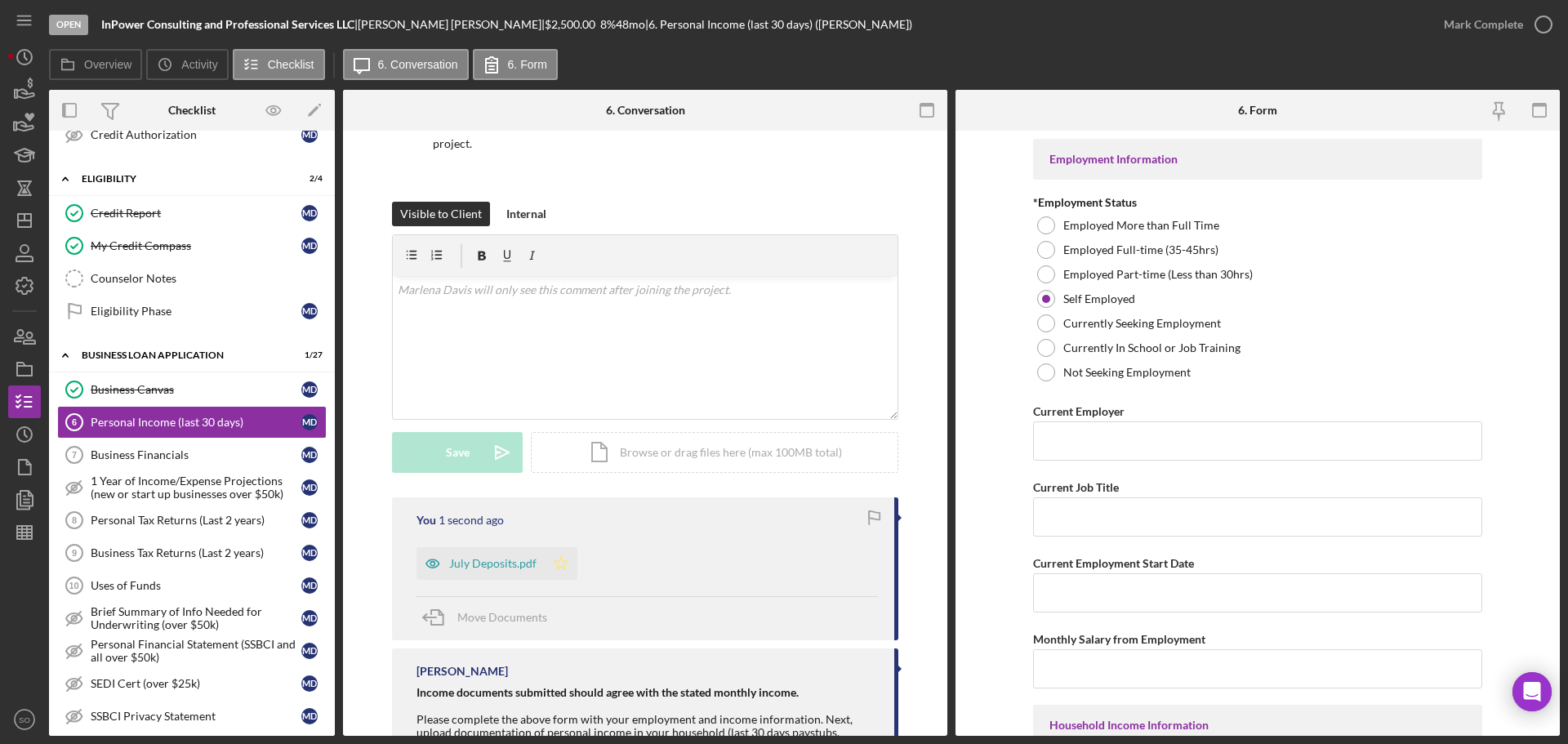
click at [561, 567] on polygon "button" at bounding box center [561, 563] width 14 height 13
click at [1086, 445] on input "Current Employer" at bounding box center [1258, 441] width 449 height 39
paste input "InPower Consulting and Professional Services LLC"
type input "InPower Consulting and Professional Services LLC"
click at [1105, 513] on input "Current Job Title" at bounding box center [1258, 517] width 449 height 39
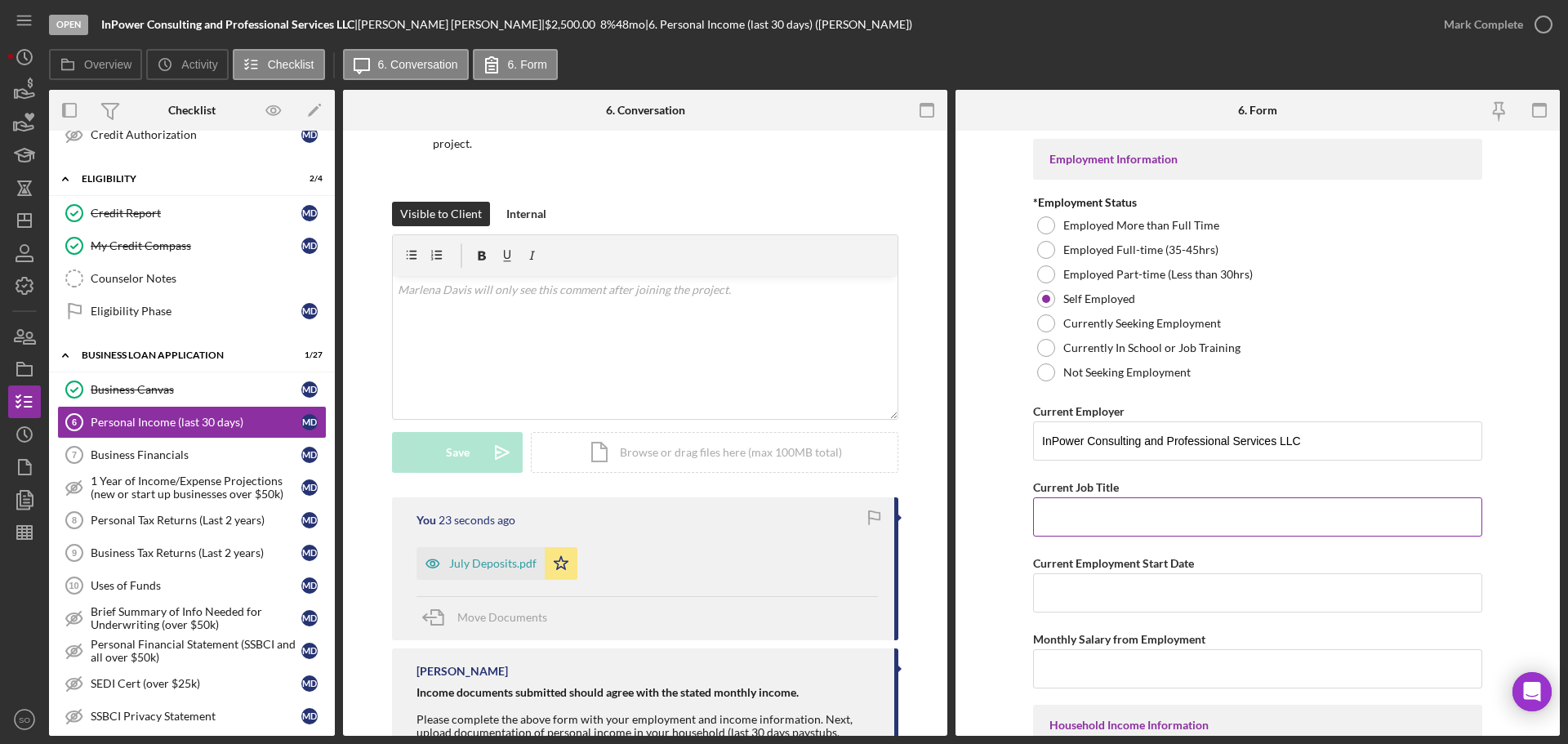
click at [1134, 505] on input "Current Job Title" at bounding box center [1258, 517] width 449 height 39
paste input "Business Owner"
type input "Business Owner"
drag, startPoint x: 1100, startPoint y: 579, endPoint x: 1107, endPoint y: 583, distance: 8.1
click at [1105, 583] on input "Current Employment Start Date" at bounding box center [1258, 593] width 449 height 39
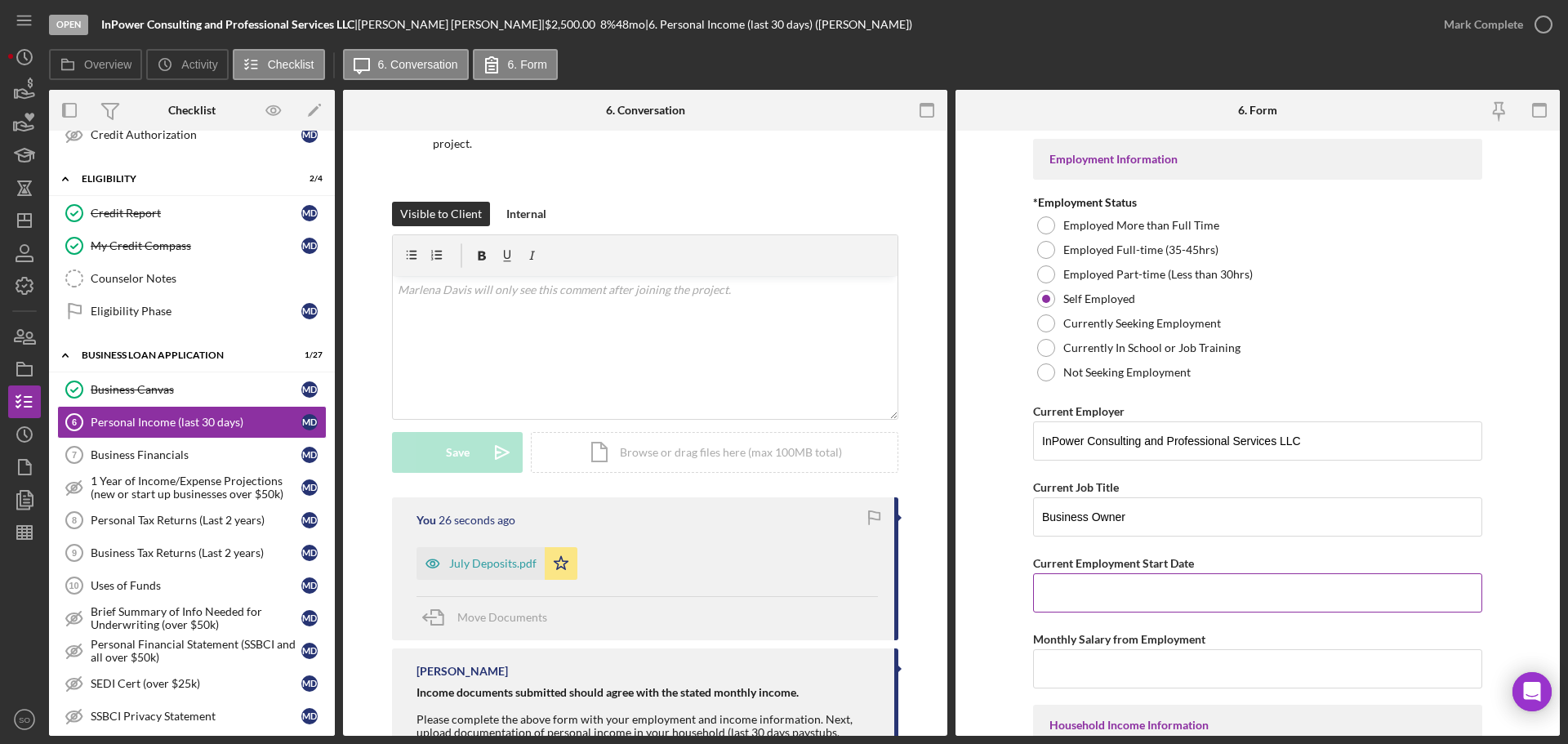
paste input "11/05/2019"
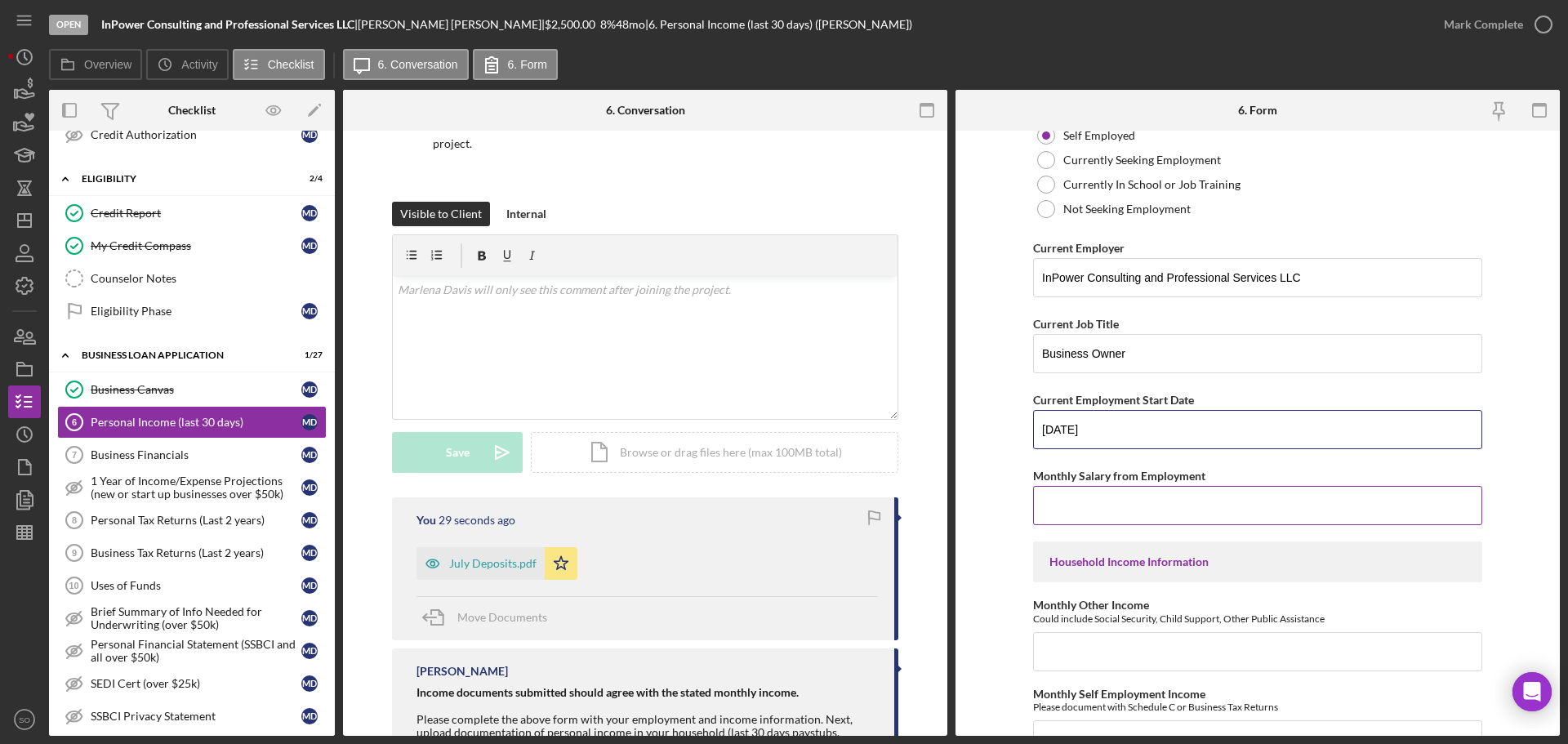
type input "11/05/2019"
click at [1171, 504] on input "Monthly Salary from Employment" at bounding box center [1258, 505] width 449 height 39
click at [1147, 507] on input "Monthly Salary from Employment" at bounding box center [1258, 505] width 449 height 39
paste input "$1,400"
type input "$1,400"
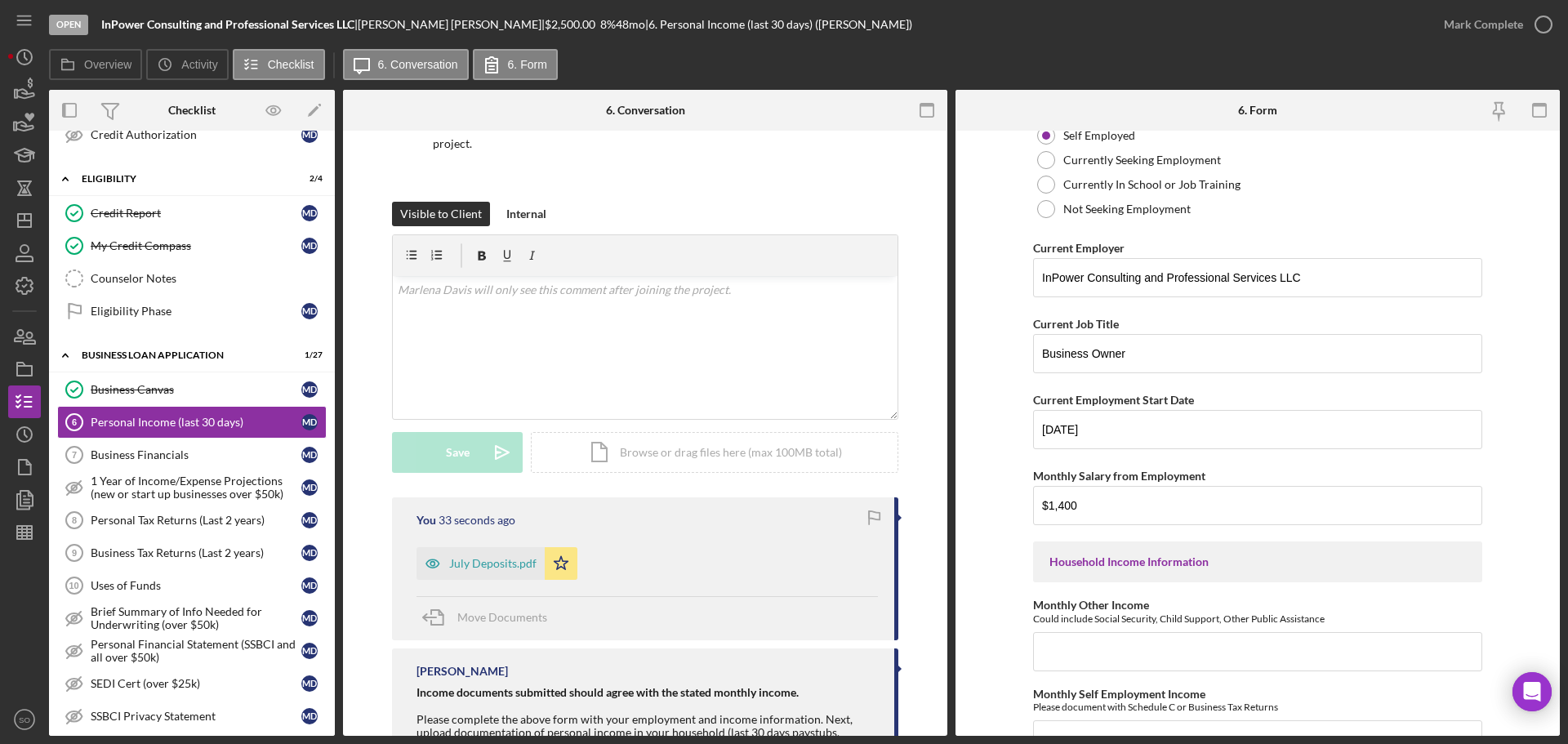
click at [986, 537] on form "Employment Information *Employment Status Employed More than Full Time Employed…" at bounding box center [1257, 433] width 605 height 605
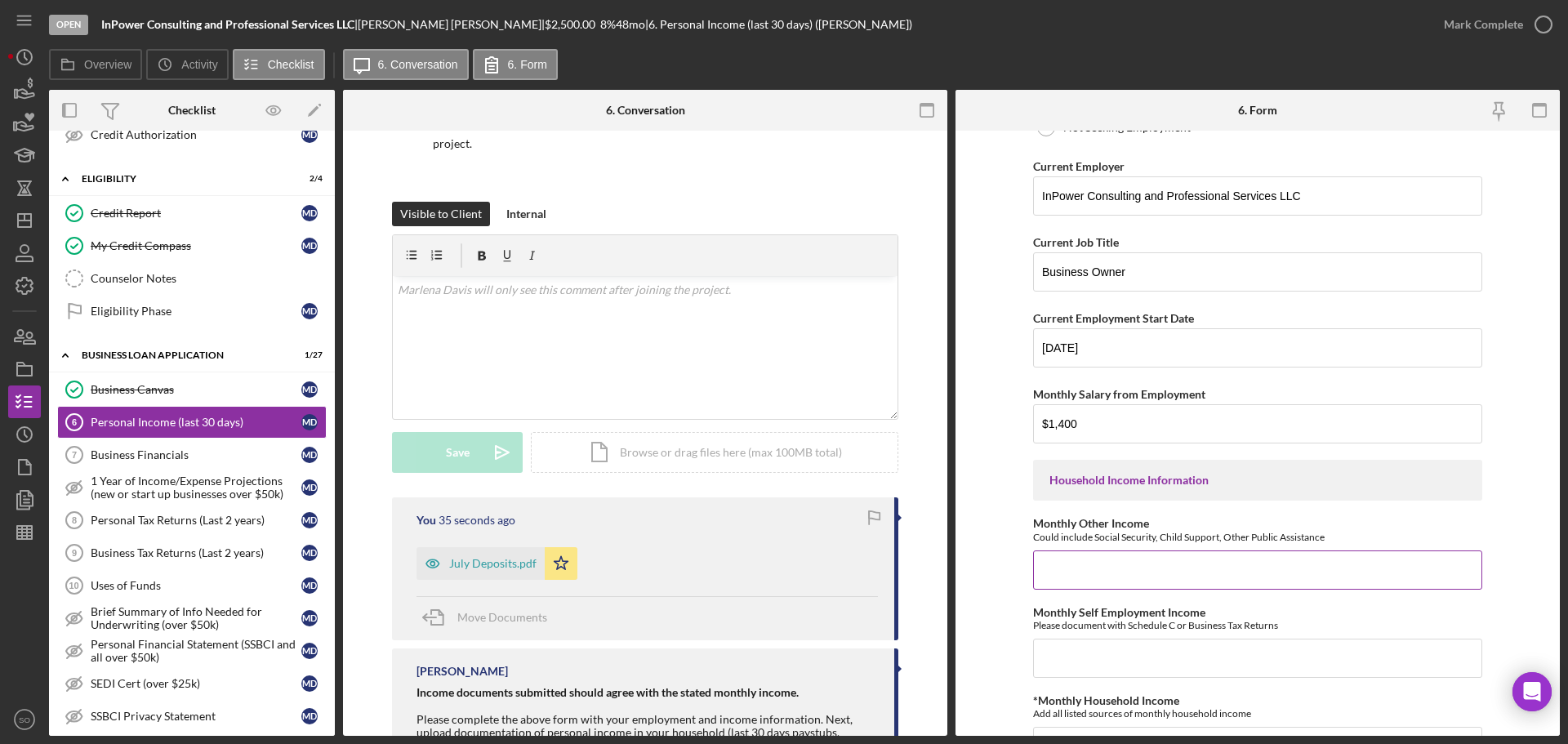
click at [1145, 582] on input "Monthly Other Income" at bounding box center [1258, 570] width 449 height 39
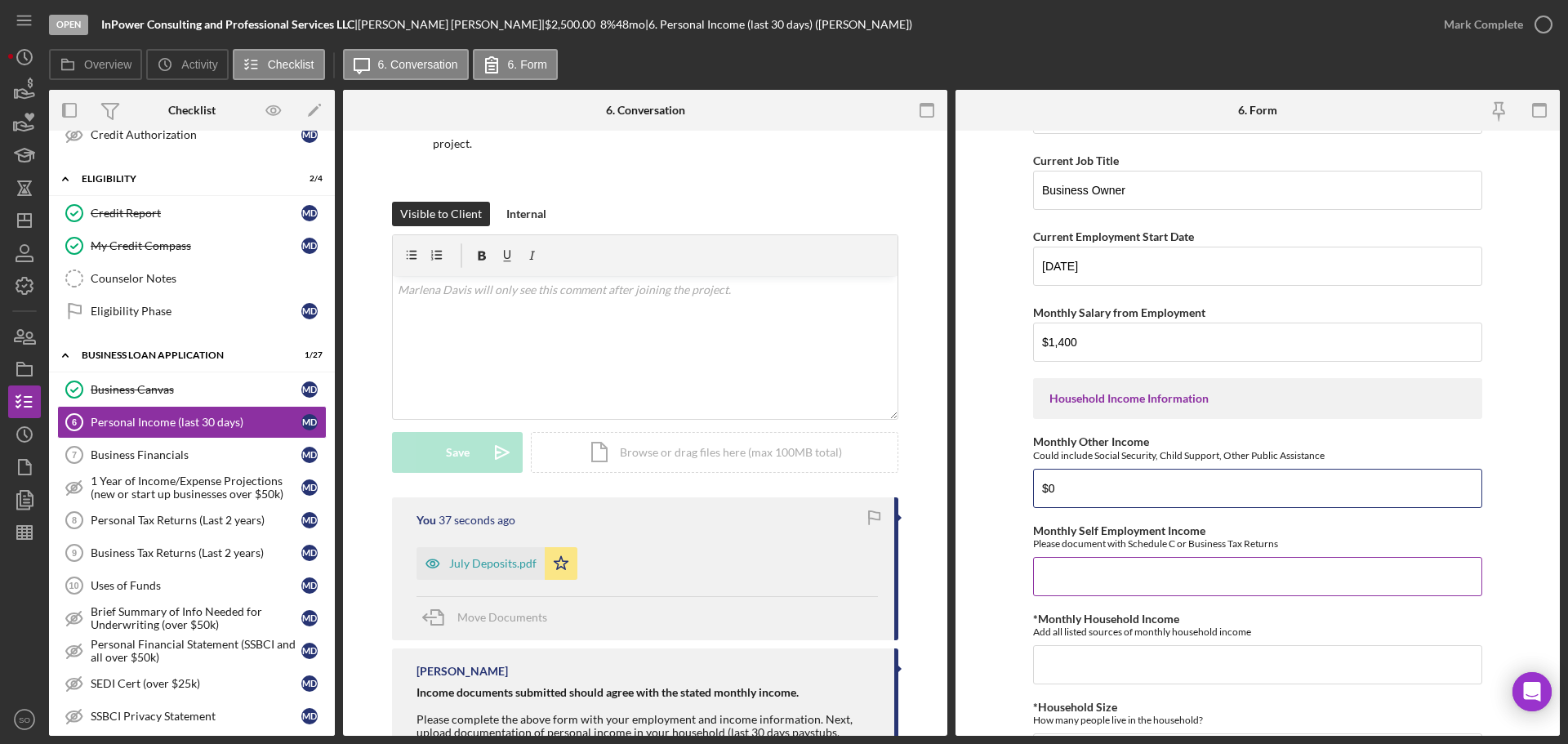
type input "$0"
click at [1146, 570] on input "Monthly Self Employment Income" at bounding box center [1258, 576] width 449 height 39
paste input "$1,400"
type input "$1,400"
click at [1078, 666] on input "*Monthly Household Income" at bounding box center [1258, 665] width 449 height 39
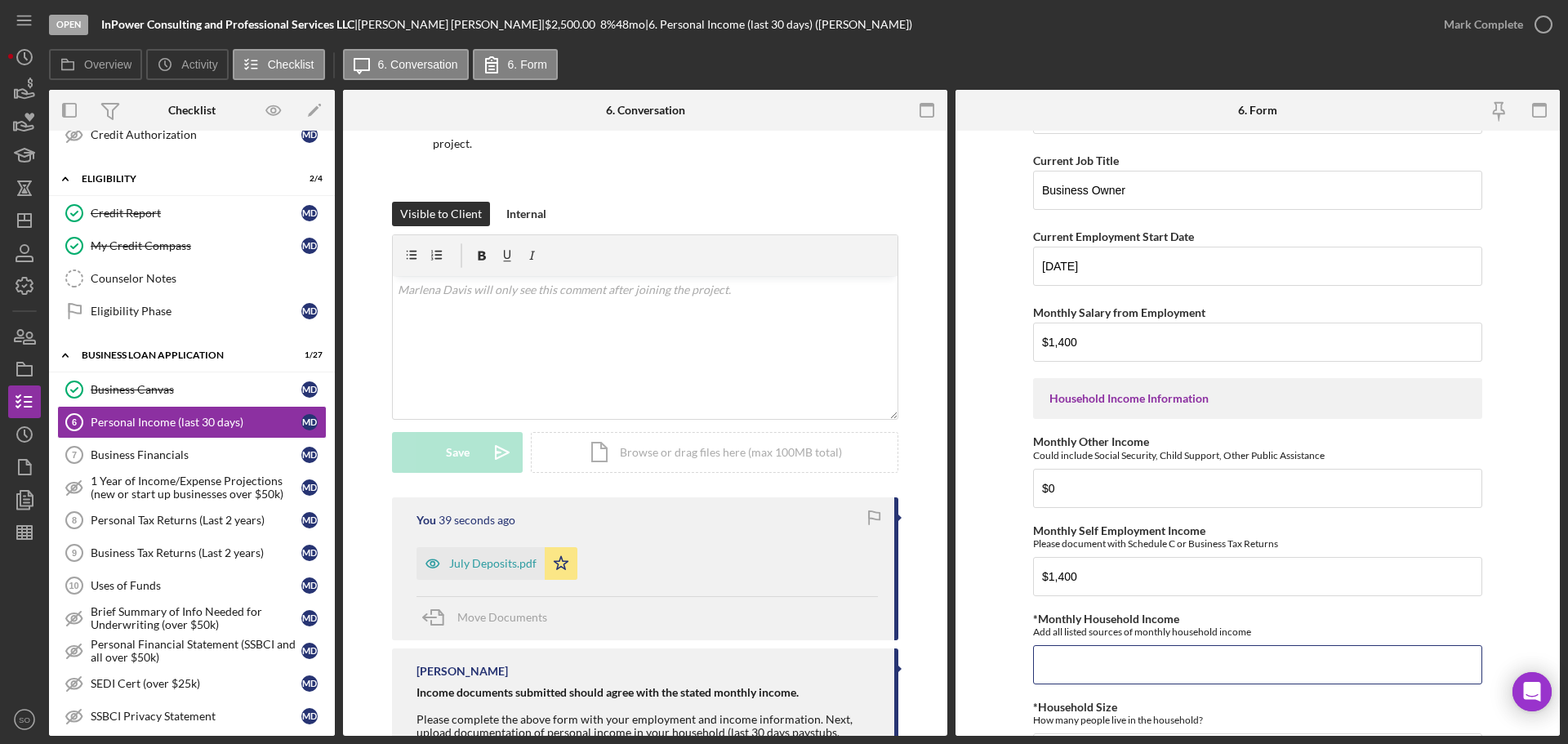
paste input "$1,400"
type input "$1,400"
click at [1011, 638] on form "Employment Information *Employment Status Employed More than Full Time Employed…" at bounding box center [1257, 433] width 605 height 605
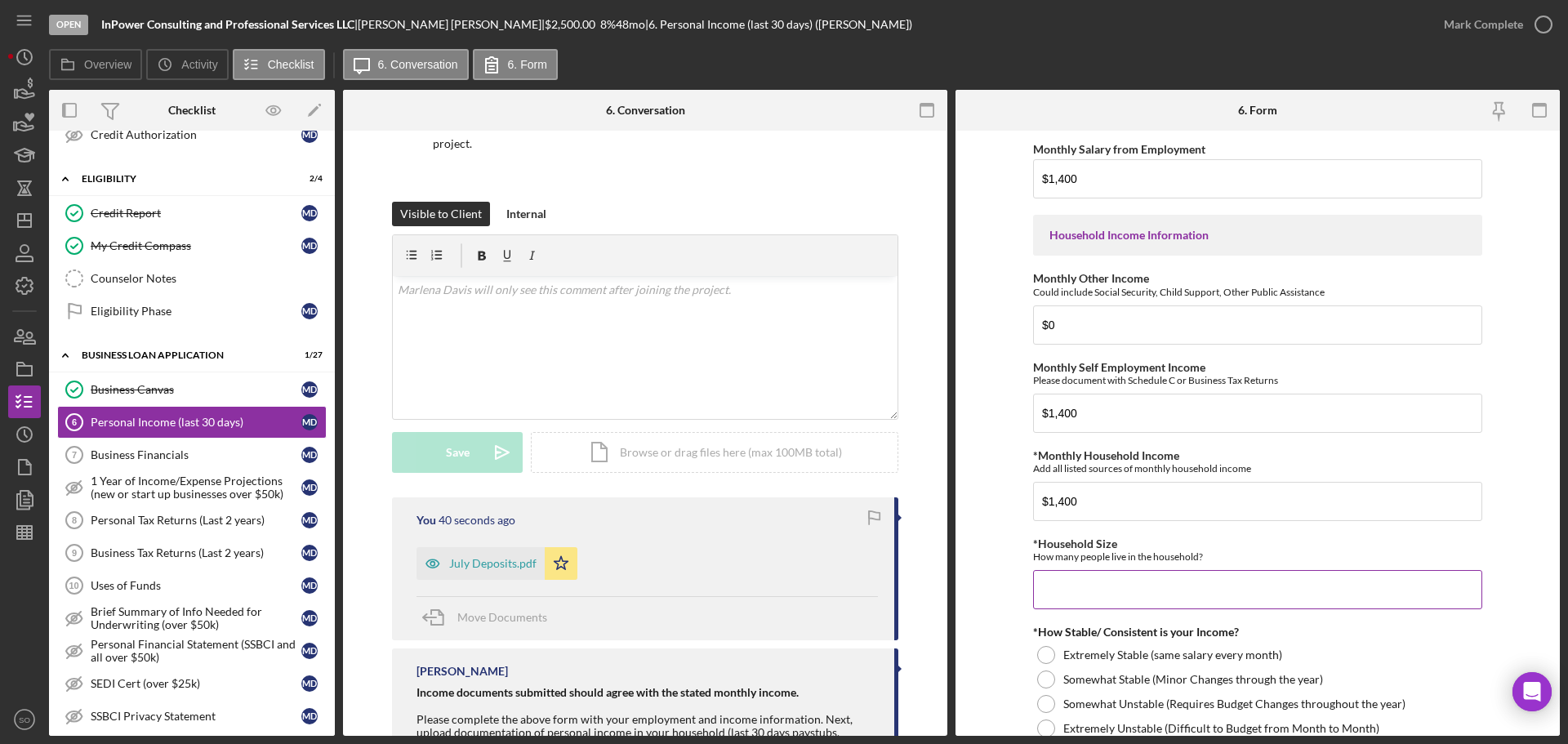
click at [1096, 603] on input "*Household Size" at bounding box center [1258, 589] width 449 height 39
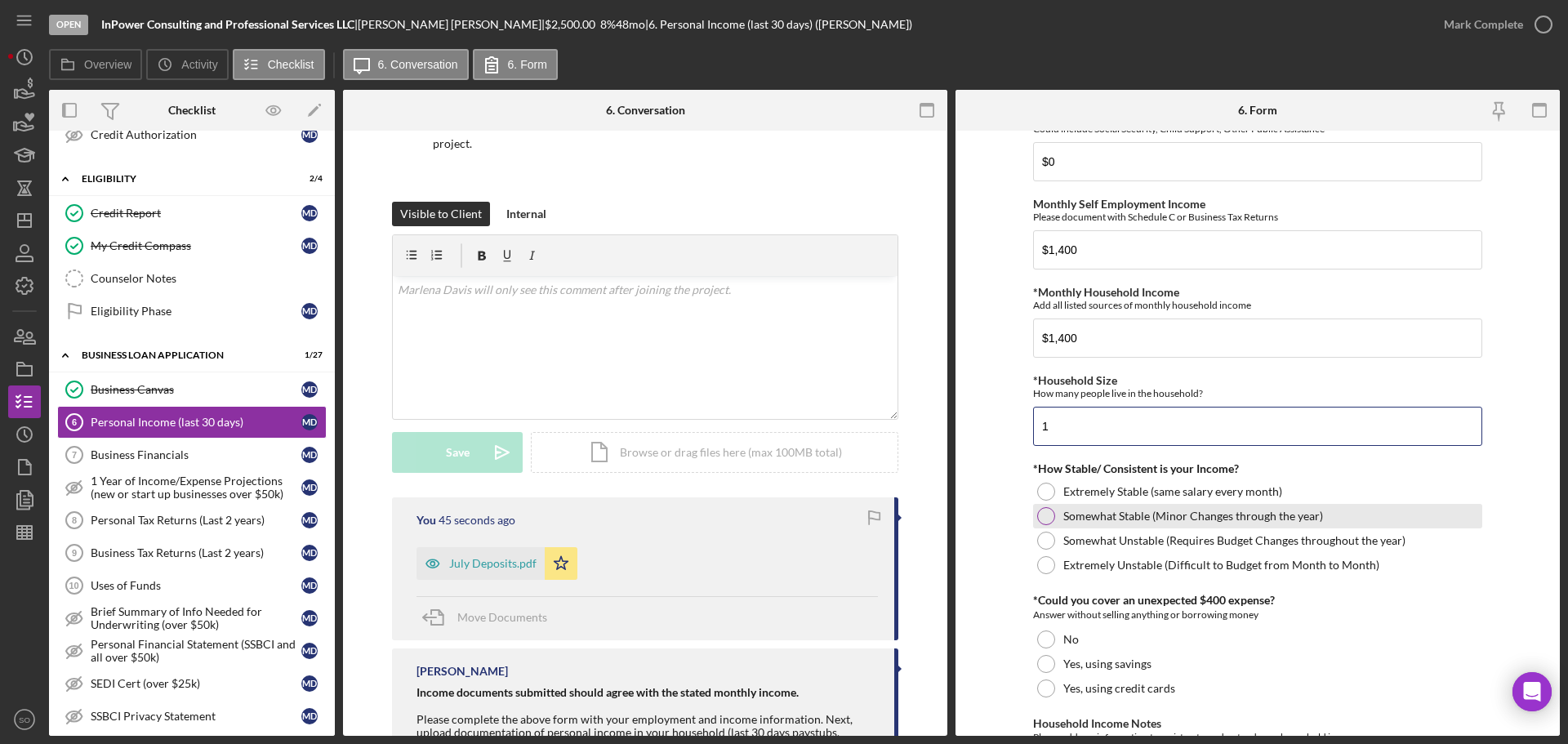
type input "1"
click at [1040, 520] on div at bounding box center [1046, 516] width 18 height 18
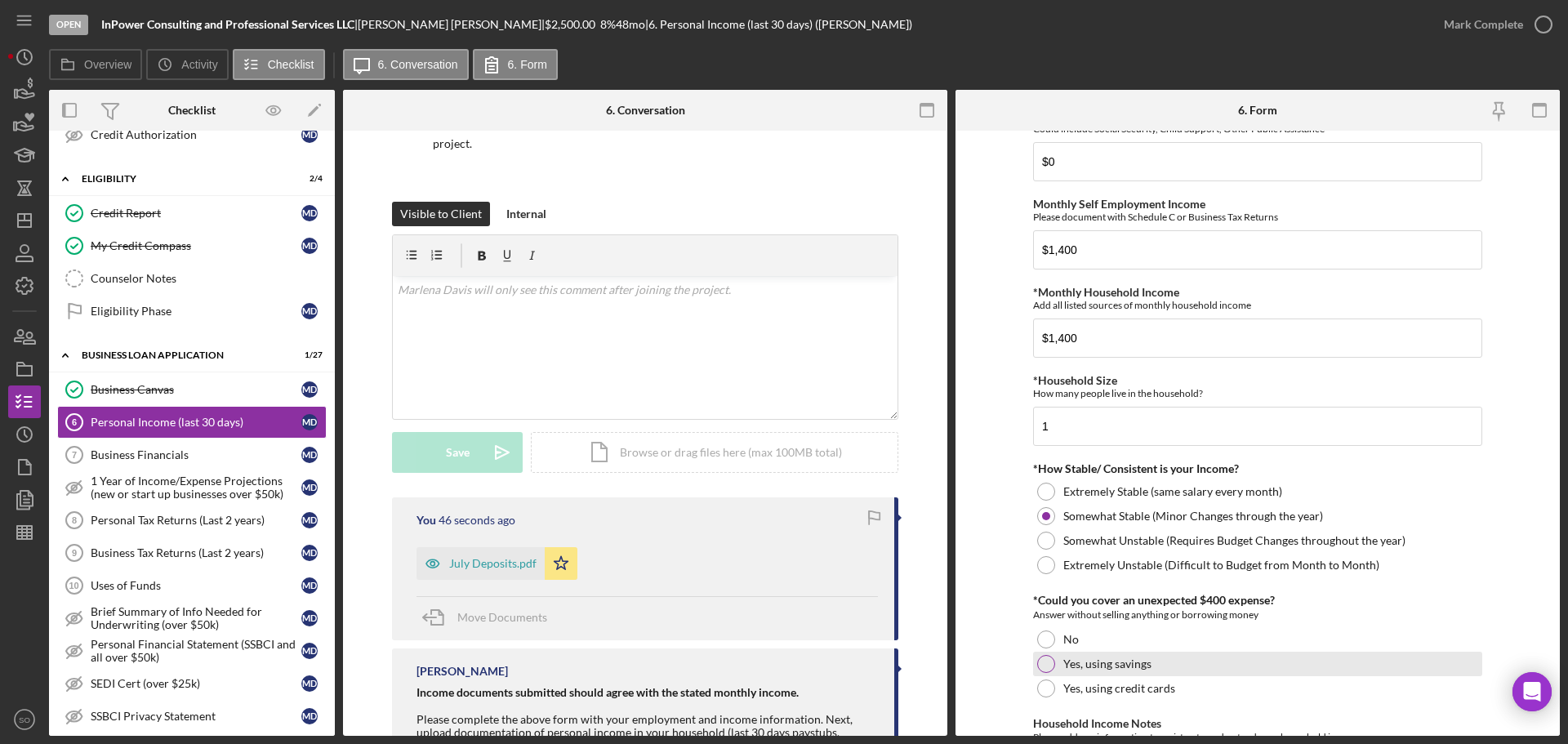
click at [1040, 658] on div at bounding box center [1046, 664] width 18 height 18
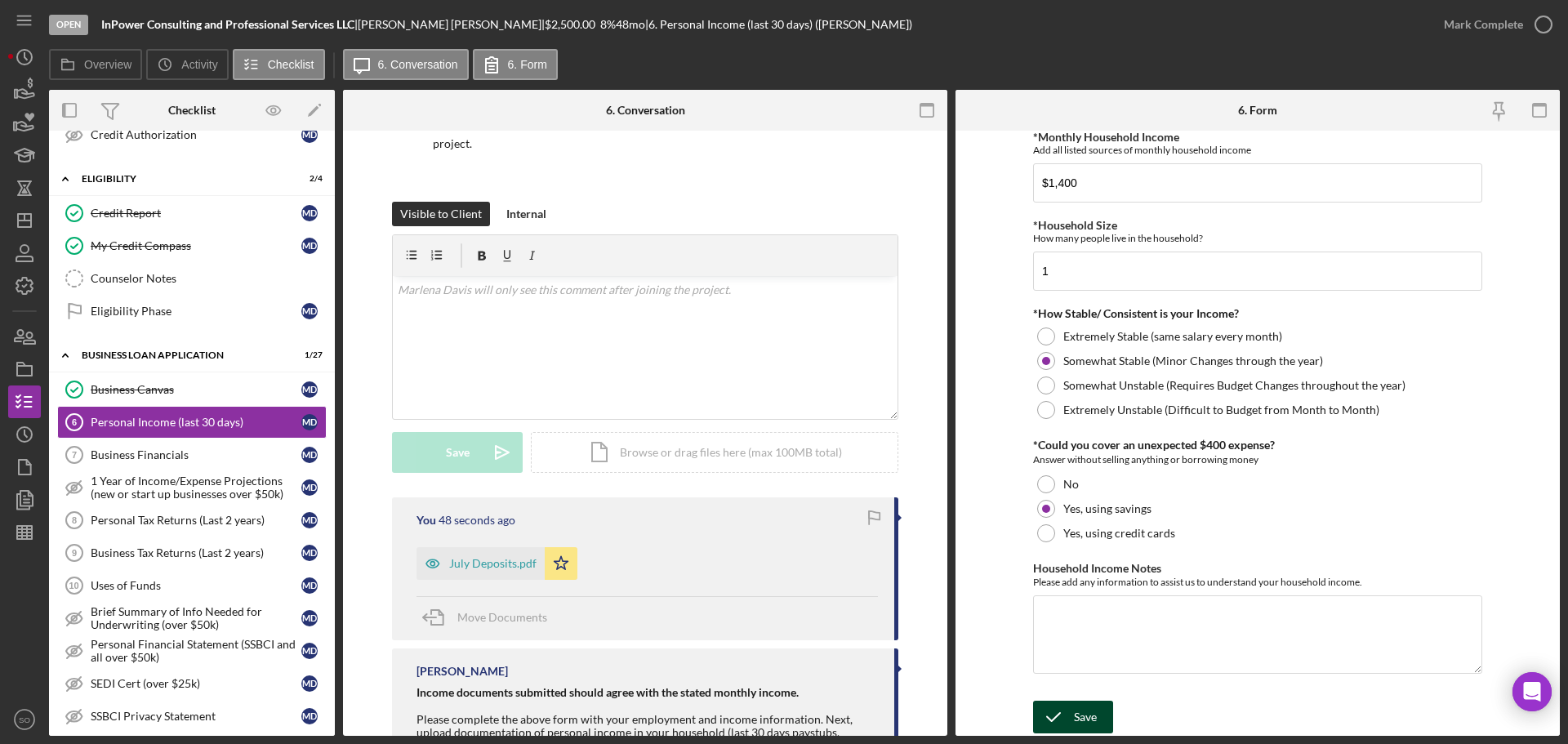
click at [1062, 713] on icon "submit" at bounding box center [1053, 717] width 41 height 41
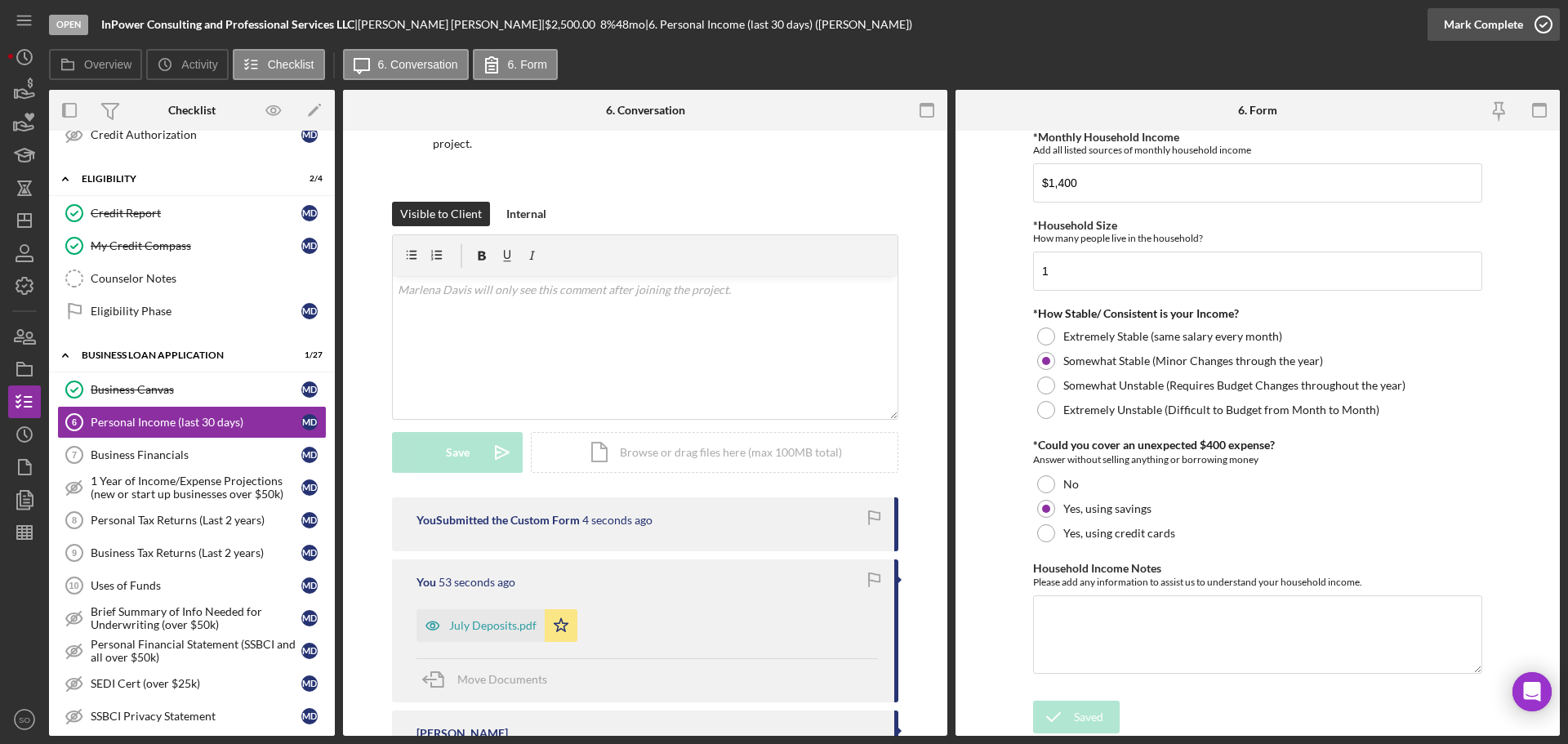
click at [1452, 26] on div "Mark Complete" at bounding box center [1483, 24] width 79 height 33
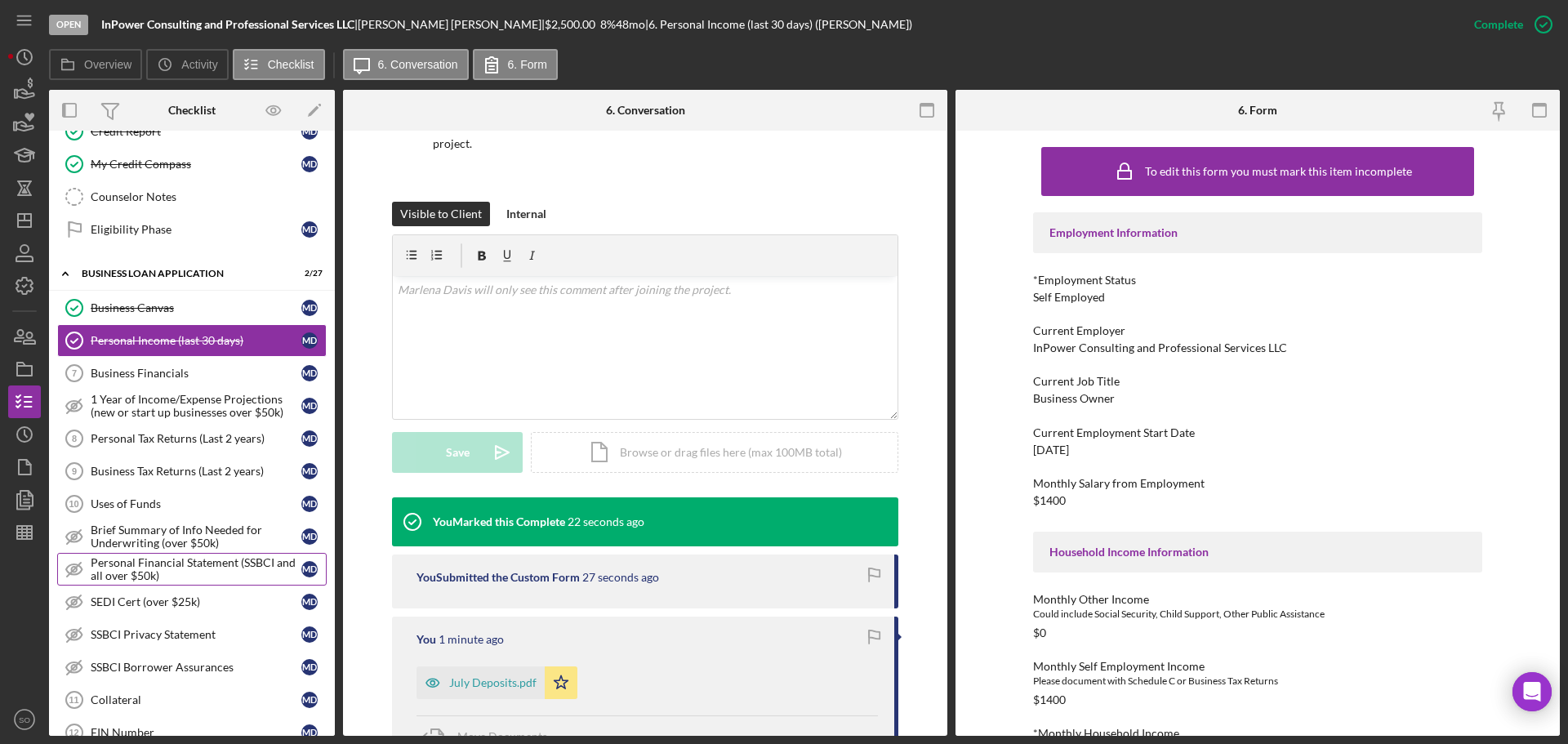
scroll to position [544, 0]
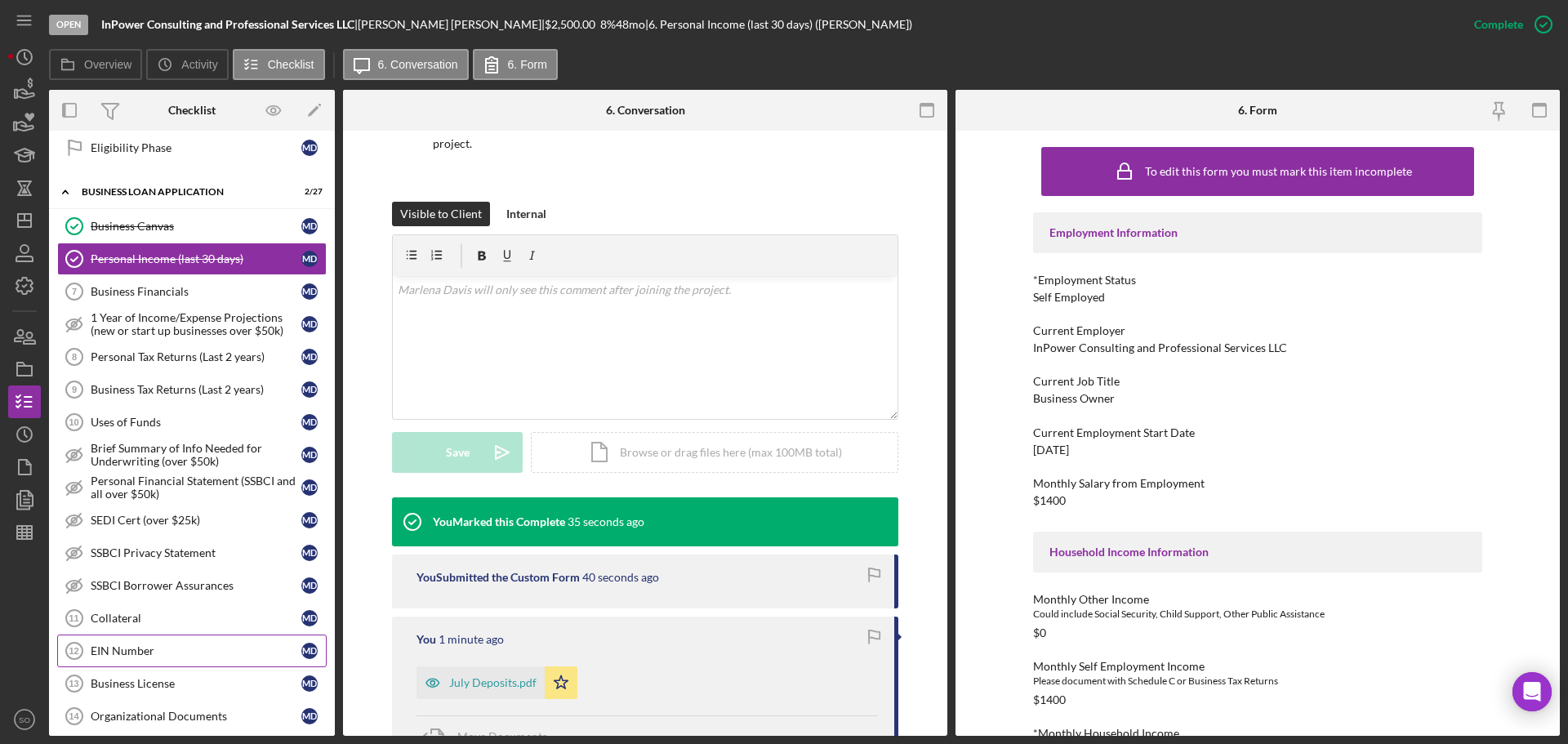
click at [185, 642] on link "EIN Number 12 EIN Number M D" at bounding box center [192, 651] width 270 height 33
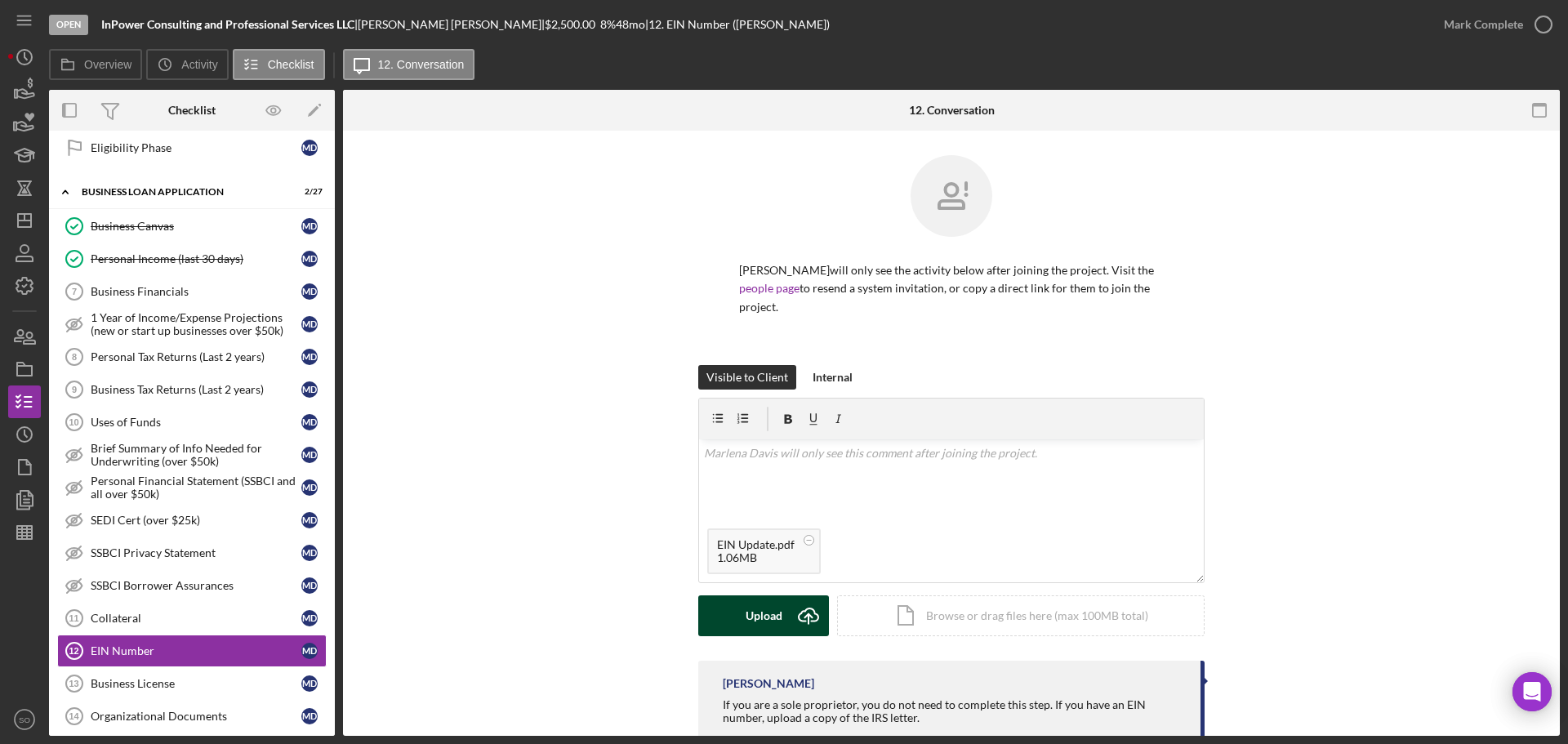
click at [741, 619] on button "Upload Icon/Upload" at bounding box center [764, 616] width 131 height 41
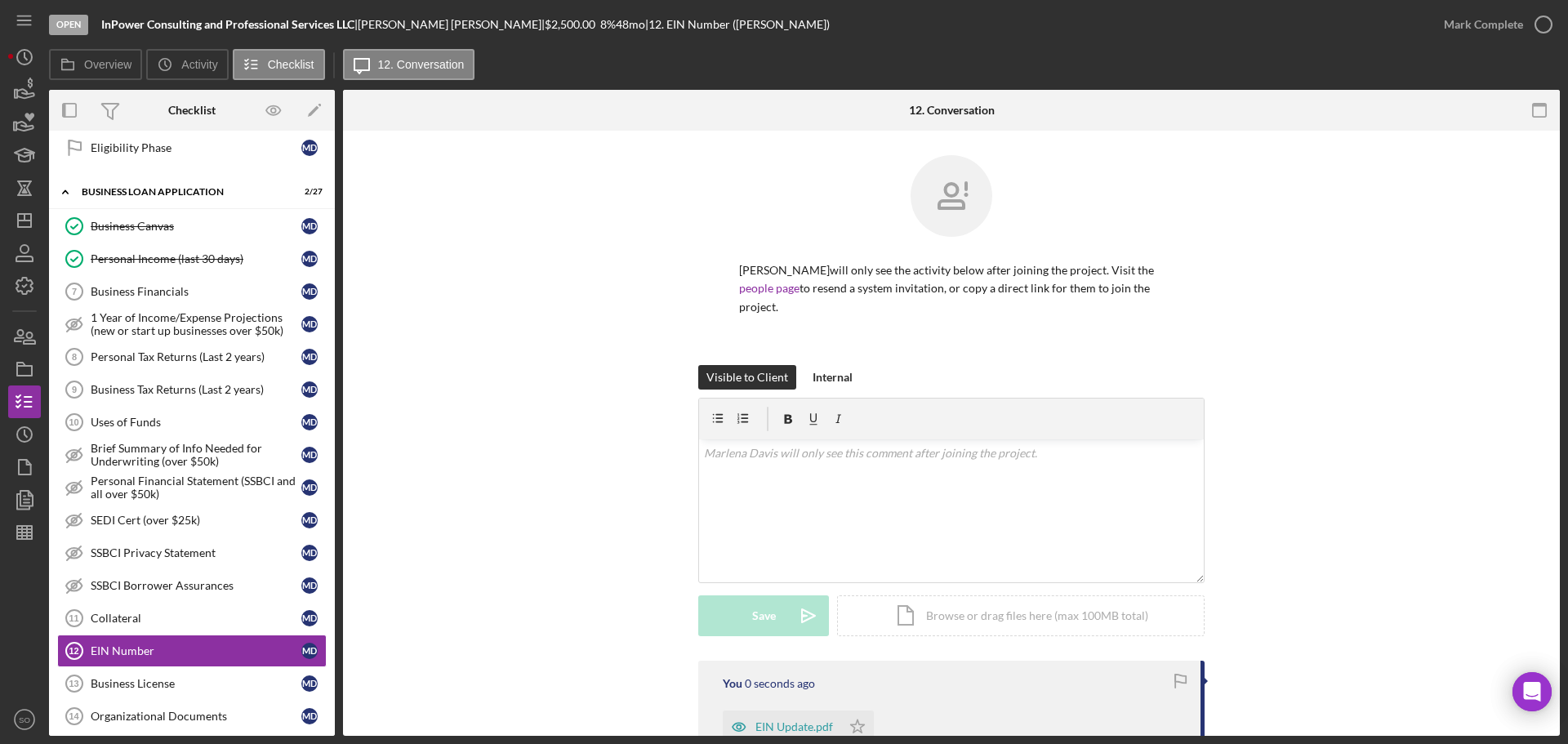
scroll to position [194, 0]
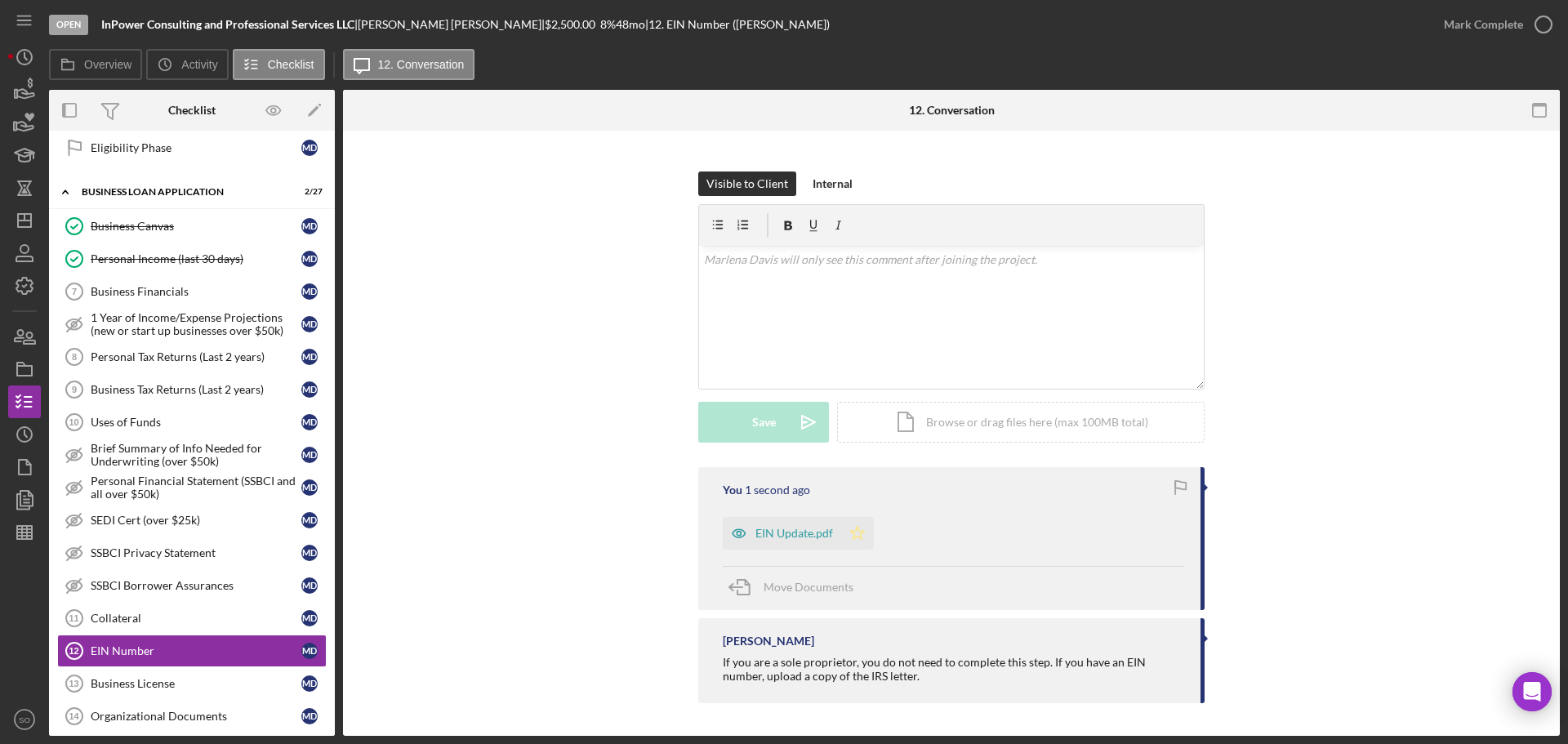
click at [856, 537] on polygon "button" at bounding box center [858, 532] width 14 height 13
click at [1471, 20] on div "Mark Complete" at bounding box center [1483, 24] width 79 height 33
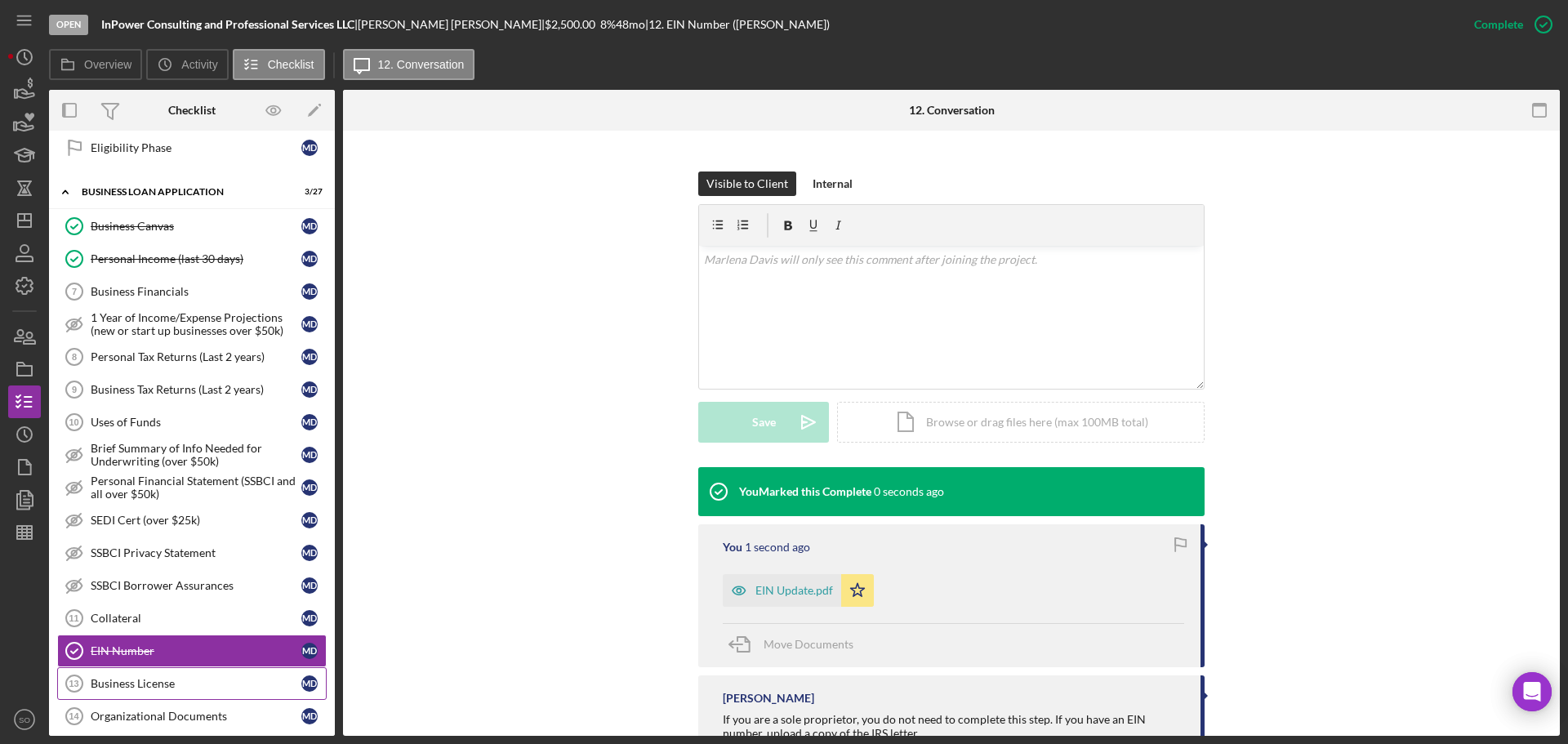
scroll to position [708, 0]
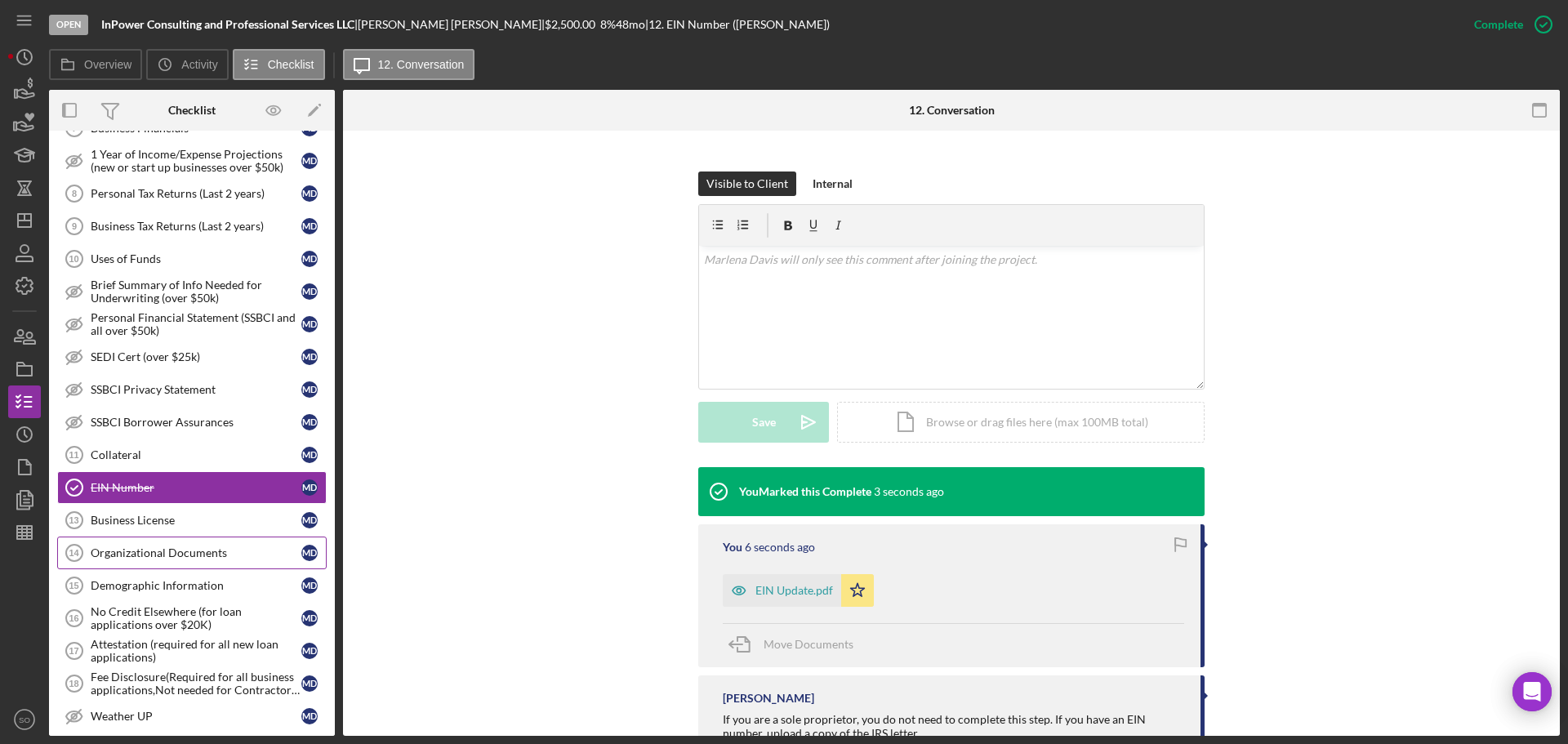
click at [158, 542] on link "Organizational Documents 14 Organizational Documents M D" at bounding box center [192, 553] width 270 height 33
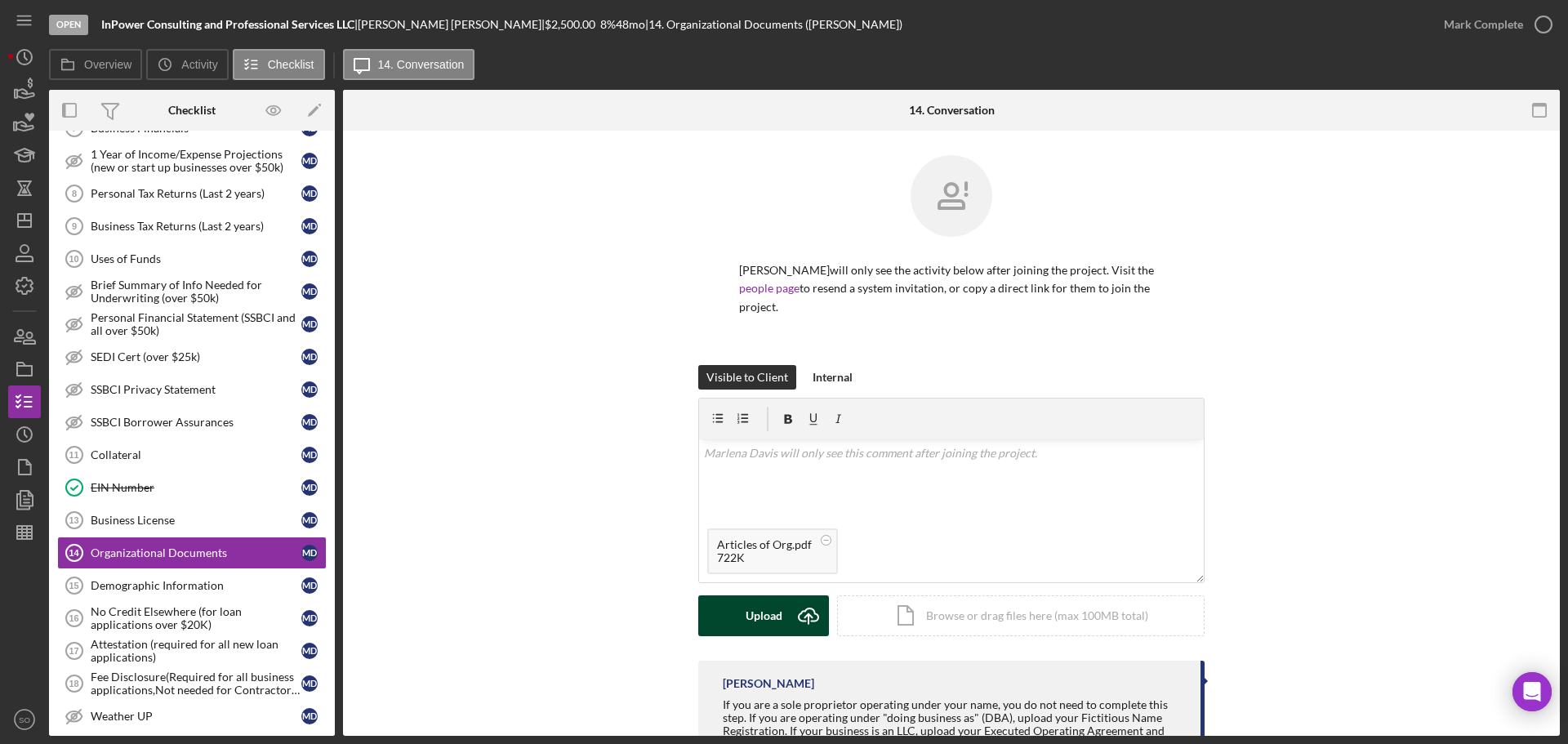
click at [763, 615] on div "Upload" at bounding box center [764, 616] width 36 height 41
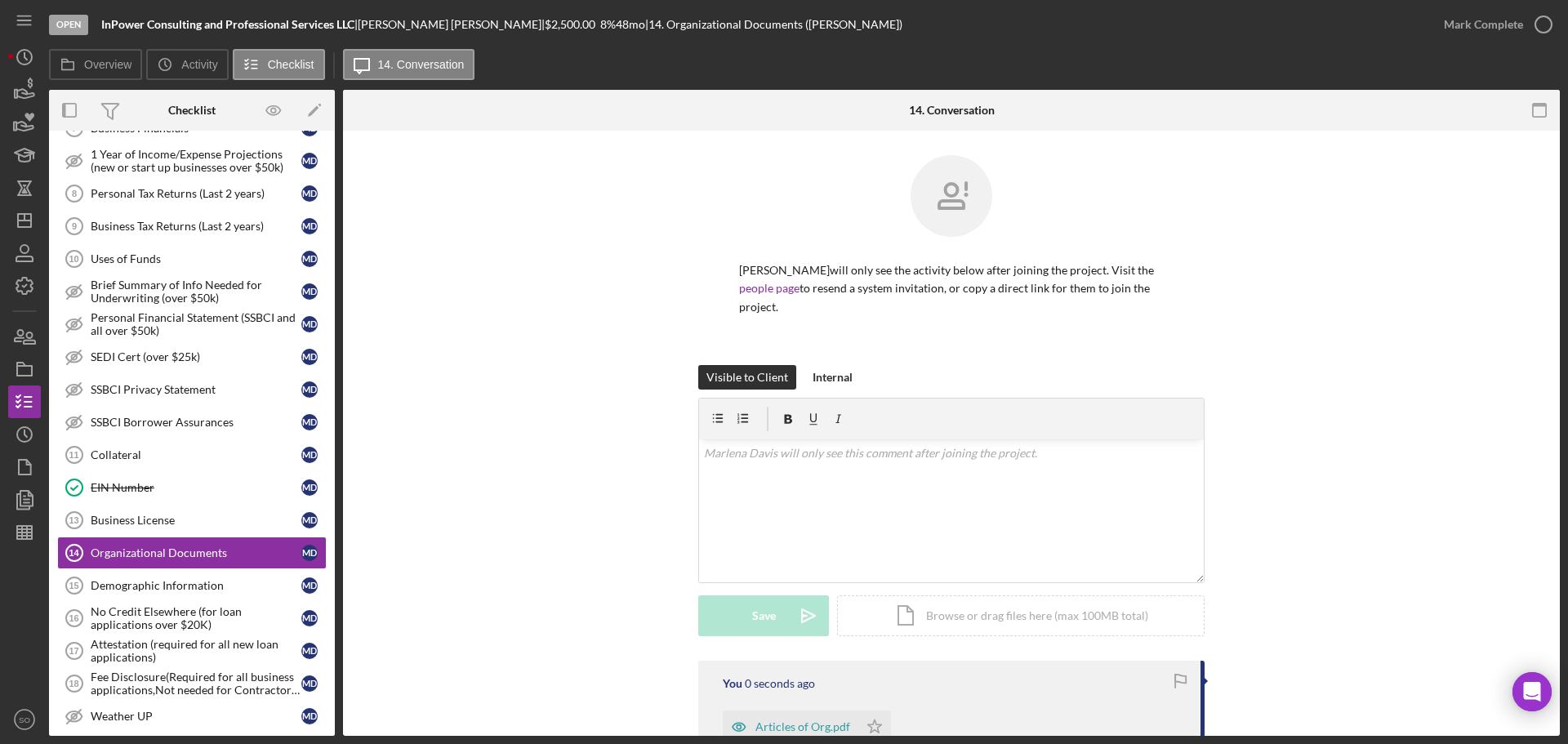
scroll to position [163, 0]
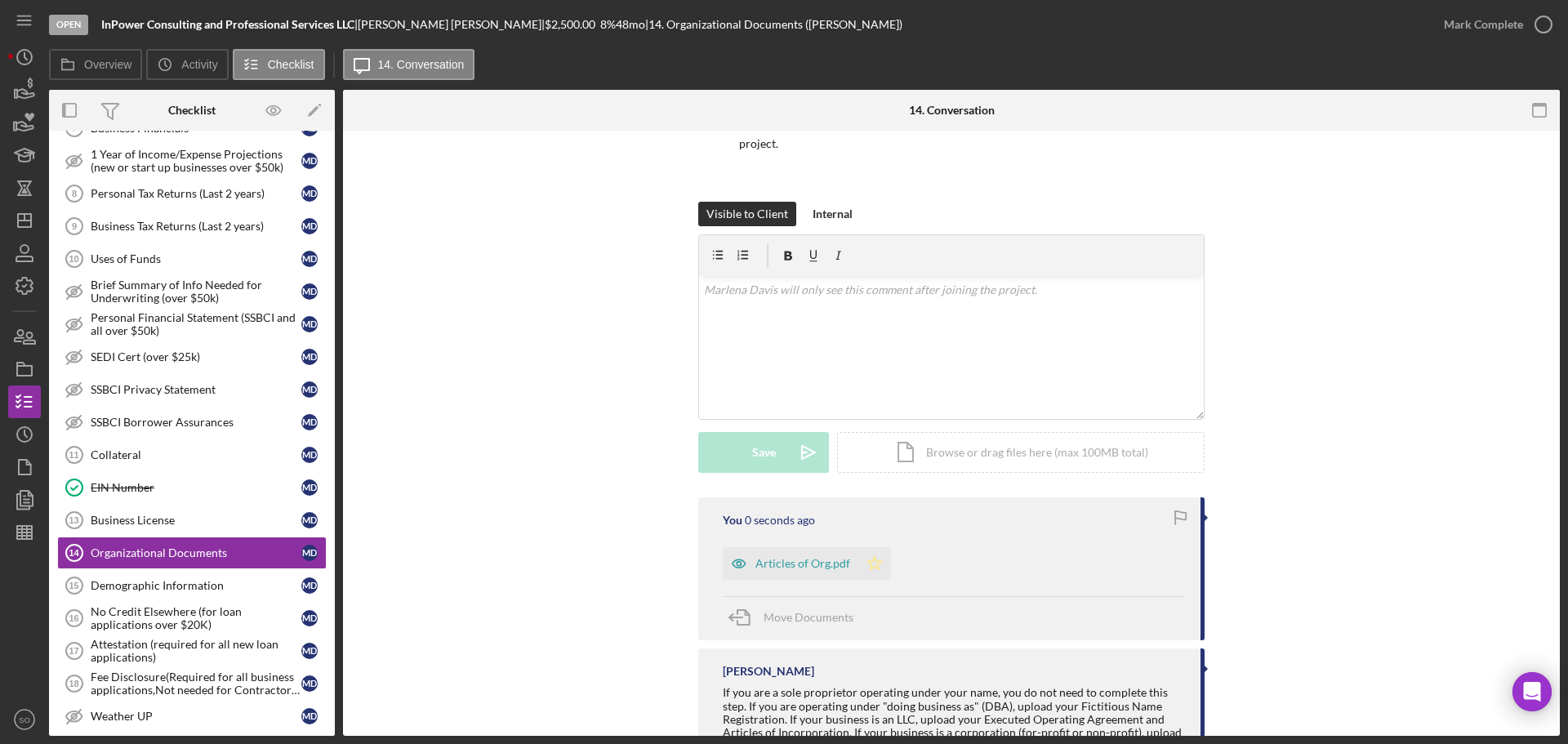
click at [860, 566] on icon "Icon/Star" at bounding box center [875, 564] width 33 height 33
click at [1482, 38] on div "Mark Complete" at bounding box center [1483, 24] width 79 height 33
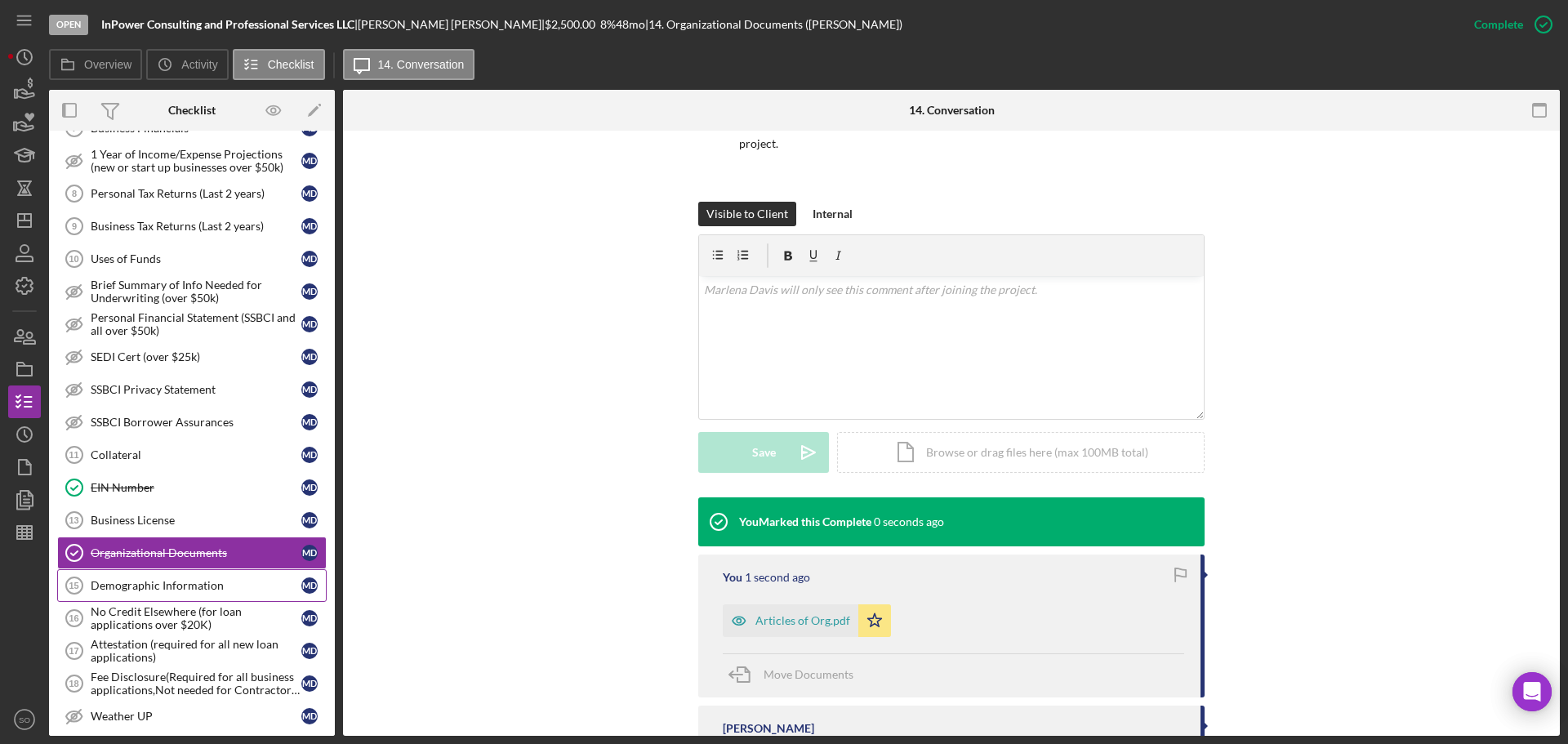
click at [155, 577] on link "Demographic Information 15 Demographic Information M D" at bounding box center [192, 586] width 270 height 33
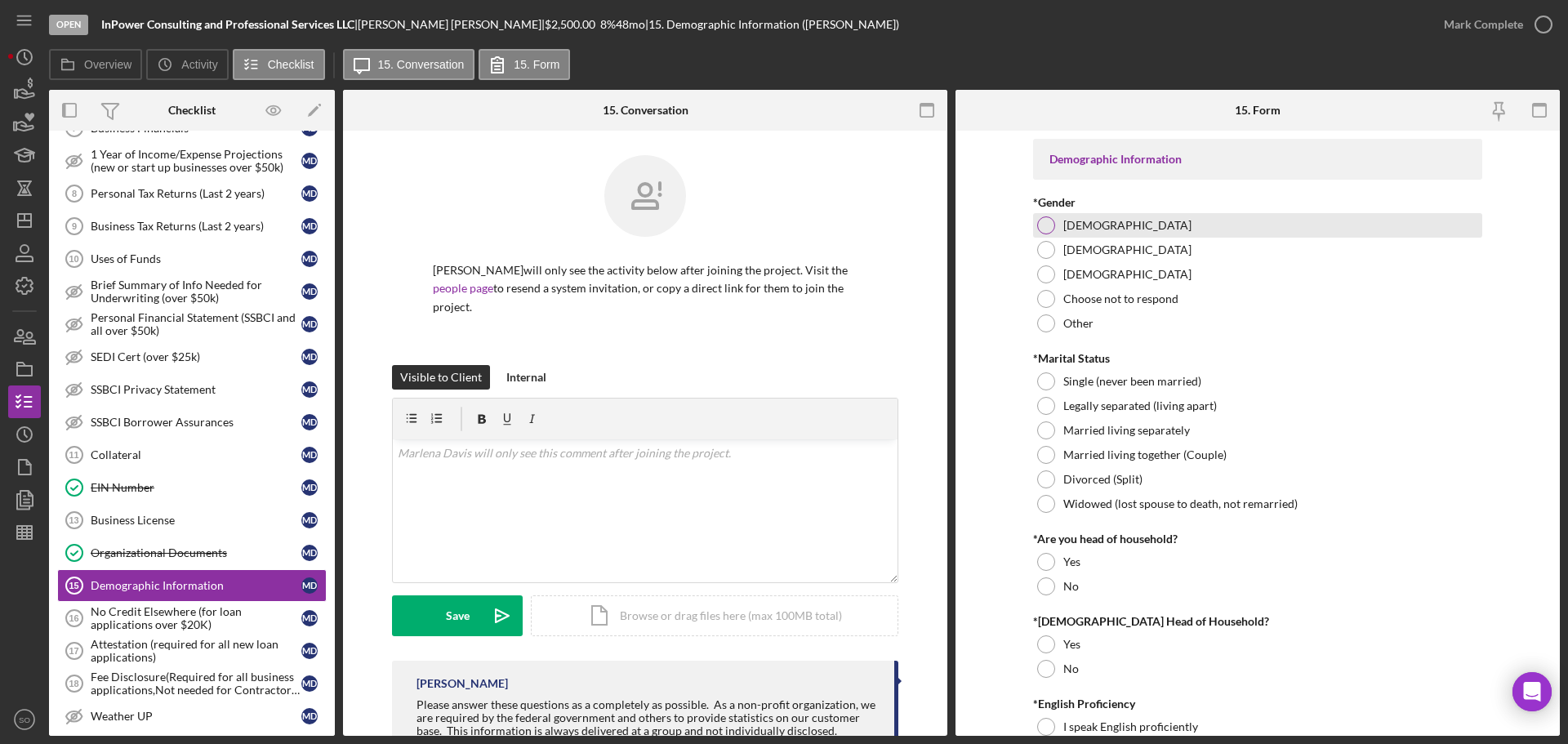
click at [1047, 230] on div at bounding box center [1046, 225] width 18 height 18
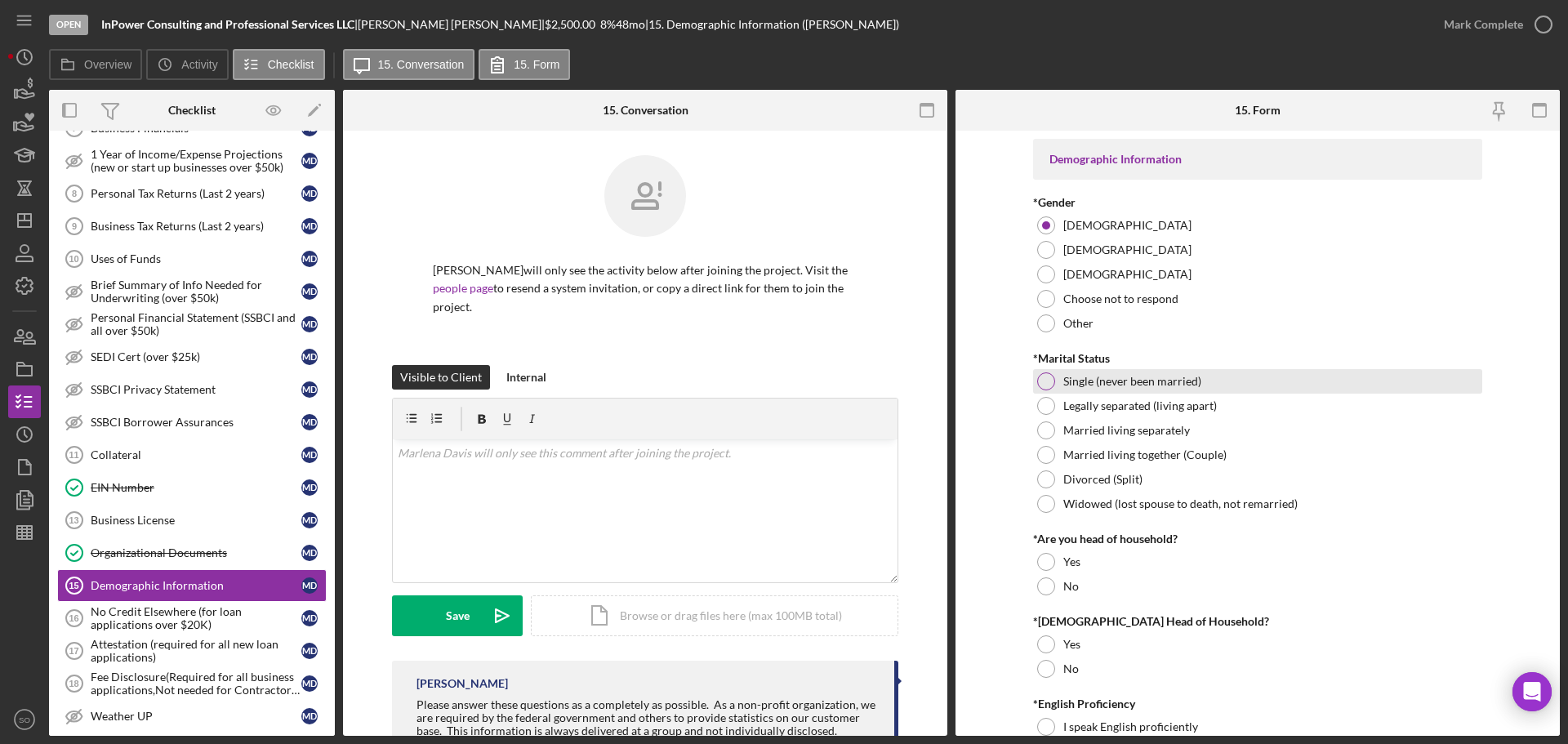
click at [1040, 376] on div at bounding box center [1046, 381] width 18 height 18
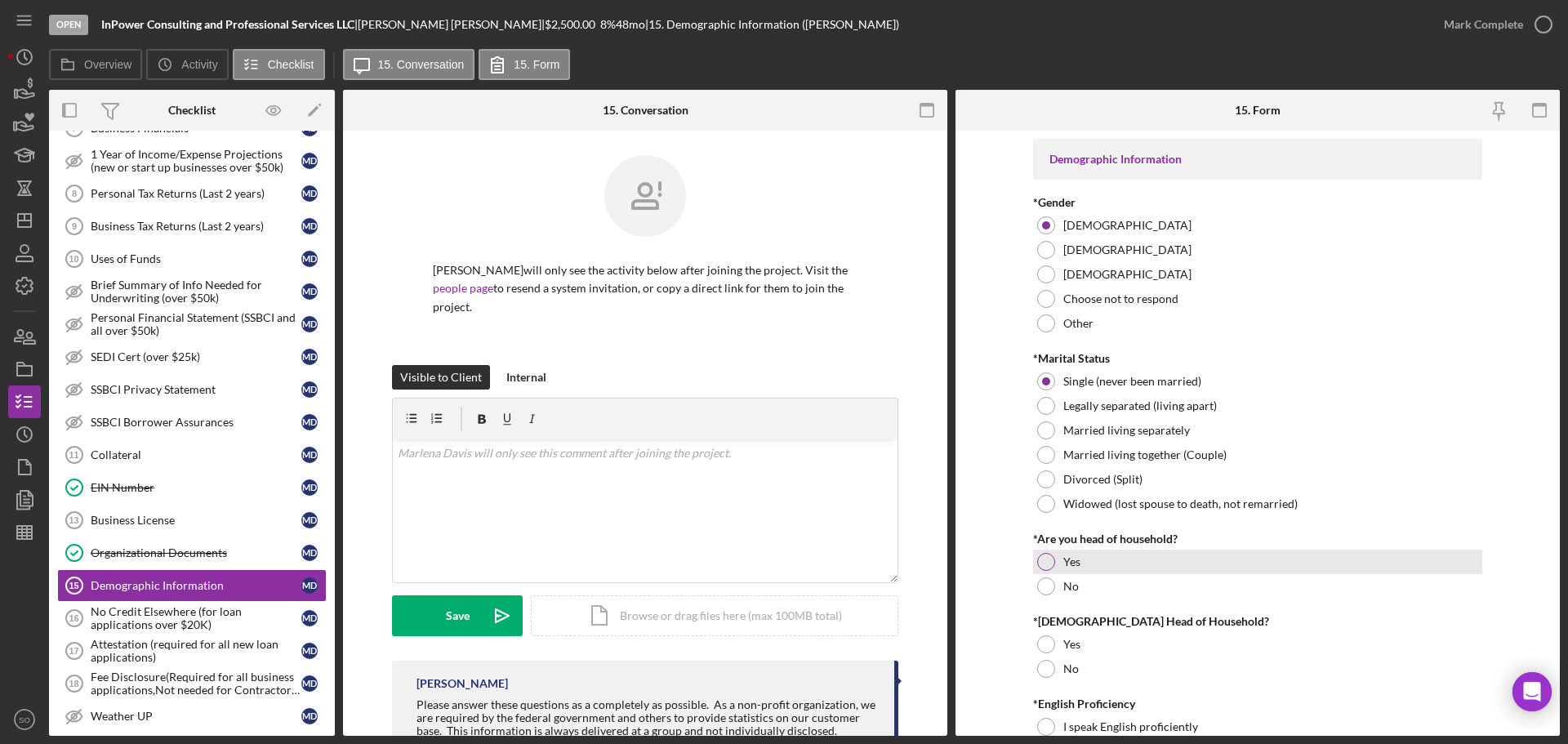
drag, startPoint x: 1039, startPoint y: 563, endPoint x: 1040, endPoint y: 570, distance: 7.1
click at [1040, 563] on div at bounding box center [1046, 562] width 18 height 18
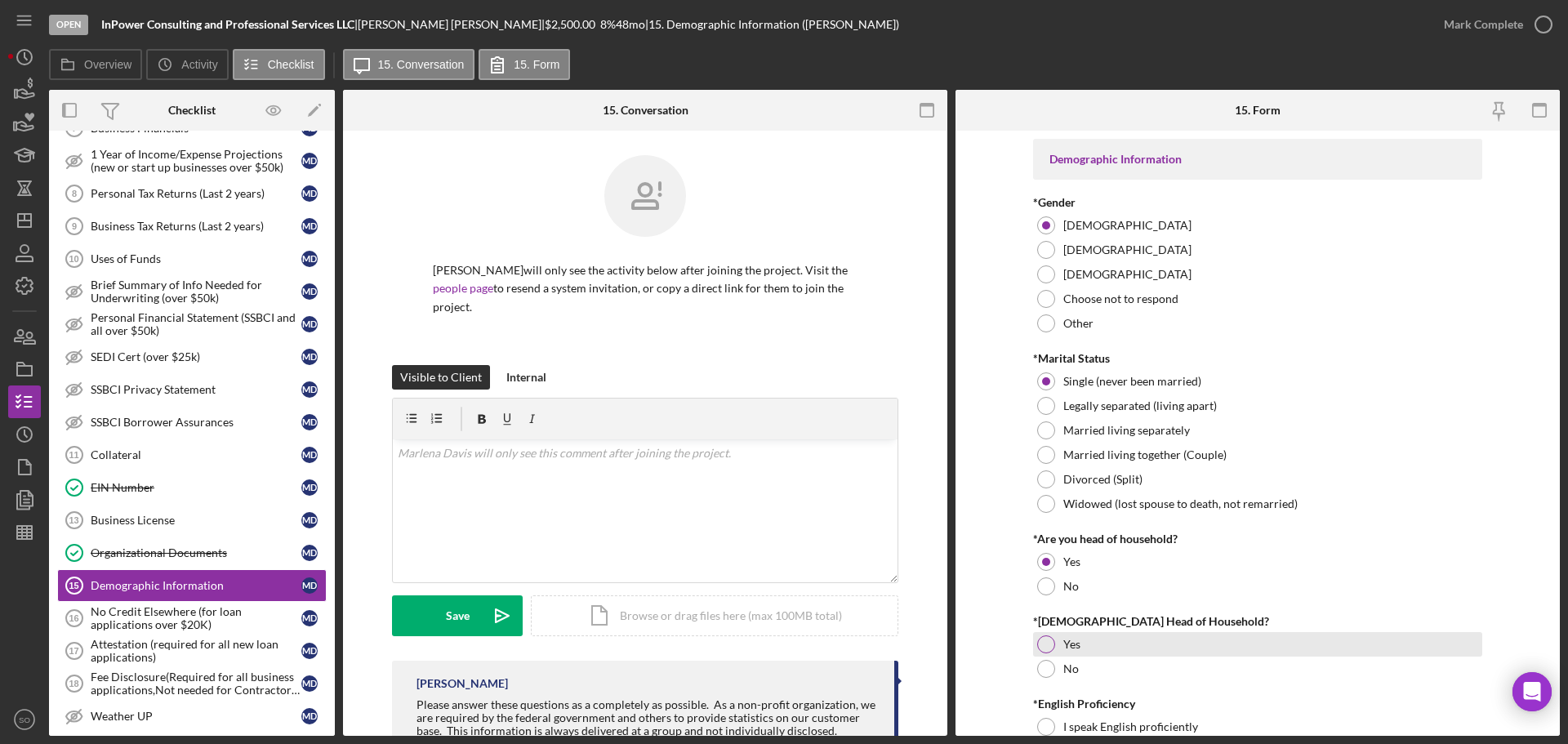
click at [1052, 650] on div "Yes" at bounding box center [1258, 645] width 449 height 24
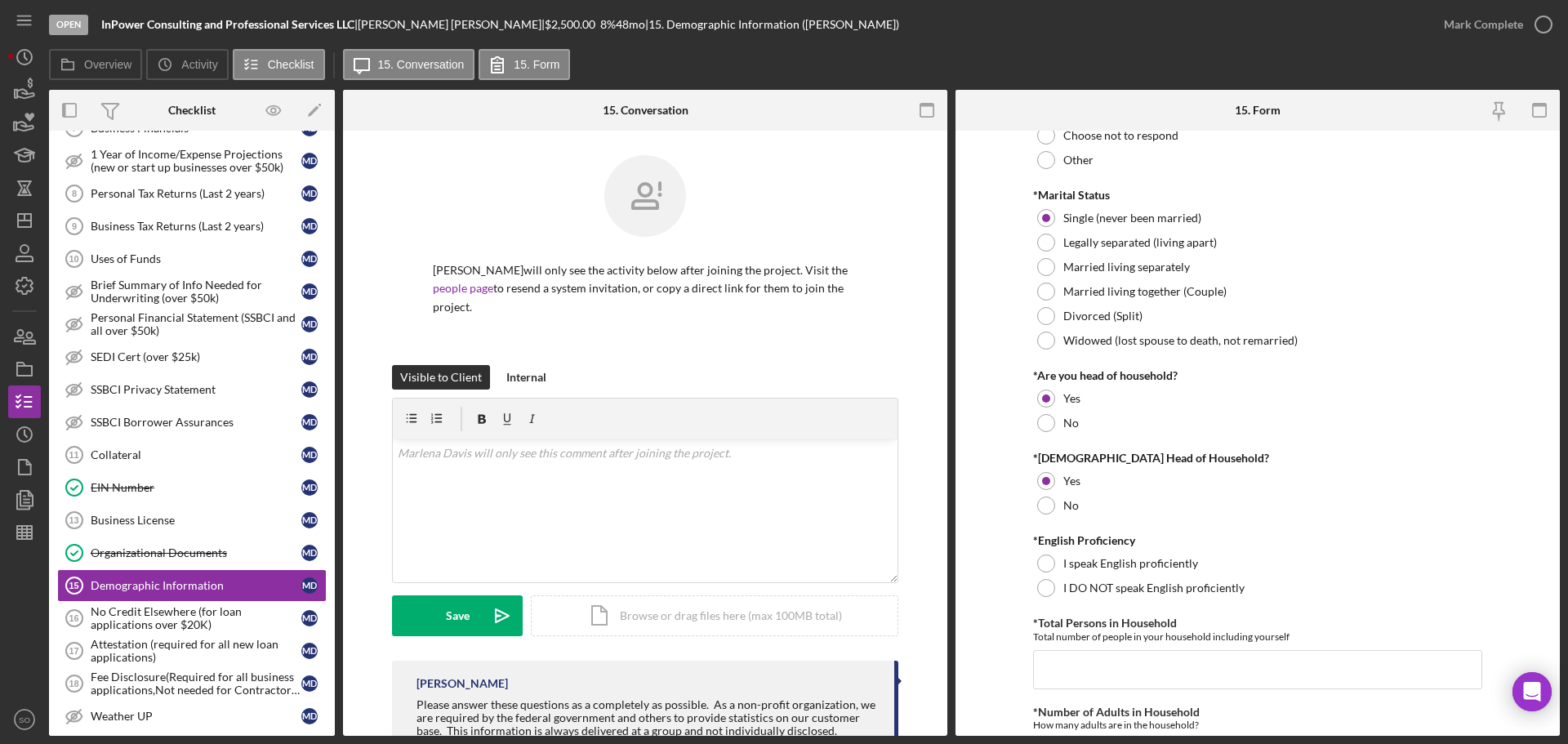
scroll to position [326, 0]
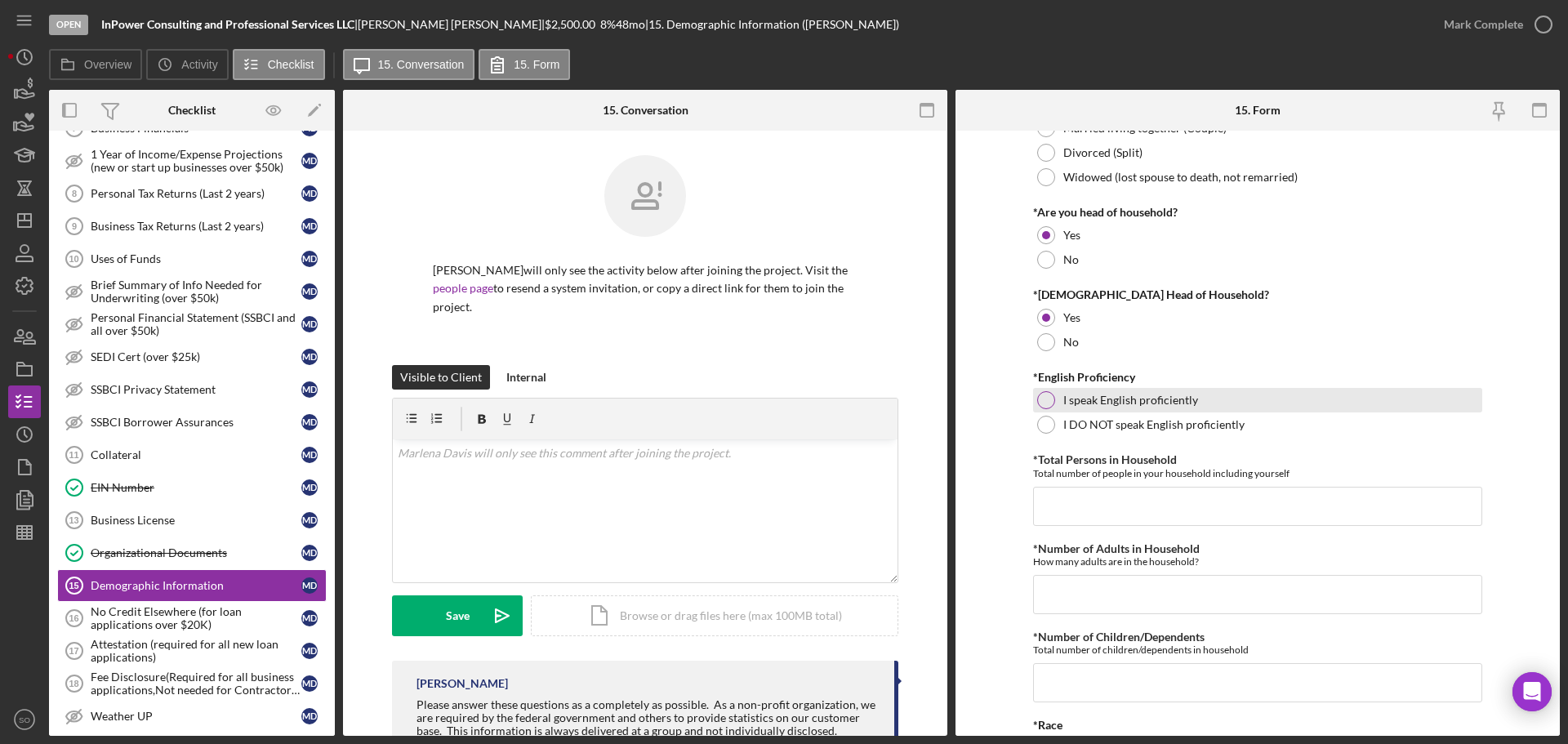
click at [1048, 397] on div at bounding box center [1046, 400] width 18 height 18
click at [1075, 504] on input "*Total Persons in Household" at bounding box center [1258, 506] width 449 height 39
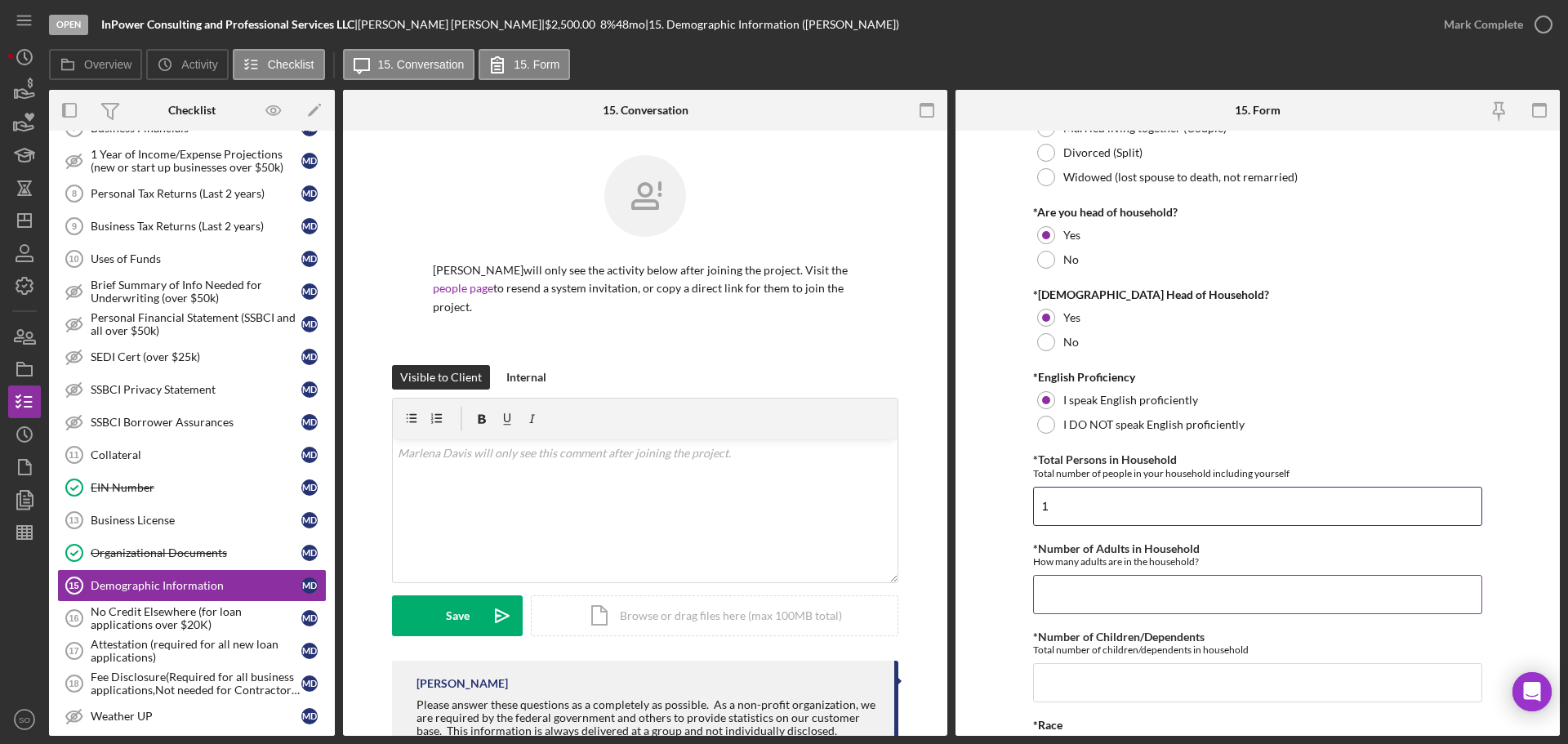
type input "1"
click at [1092, 612] on input "*Number of Adults in Household" at bounding box center [1258, 595] width 449 height 39
type input "1"
drag, startPoint x: 1102, startPoint y: 667, endPoint x: 1105, endPoint y: 675, distance: 8.5
click at [1107, 669] on input "*Number of Children/Dependents" at bounding box center [1258, 682] width 449 height 39
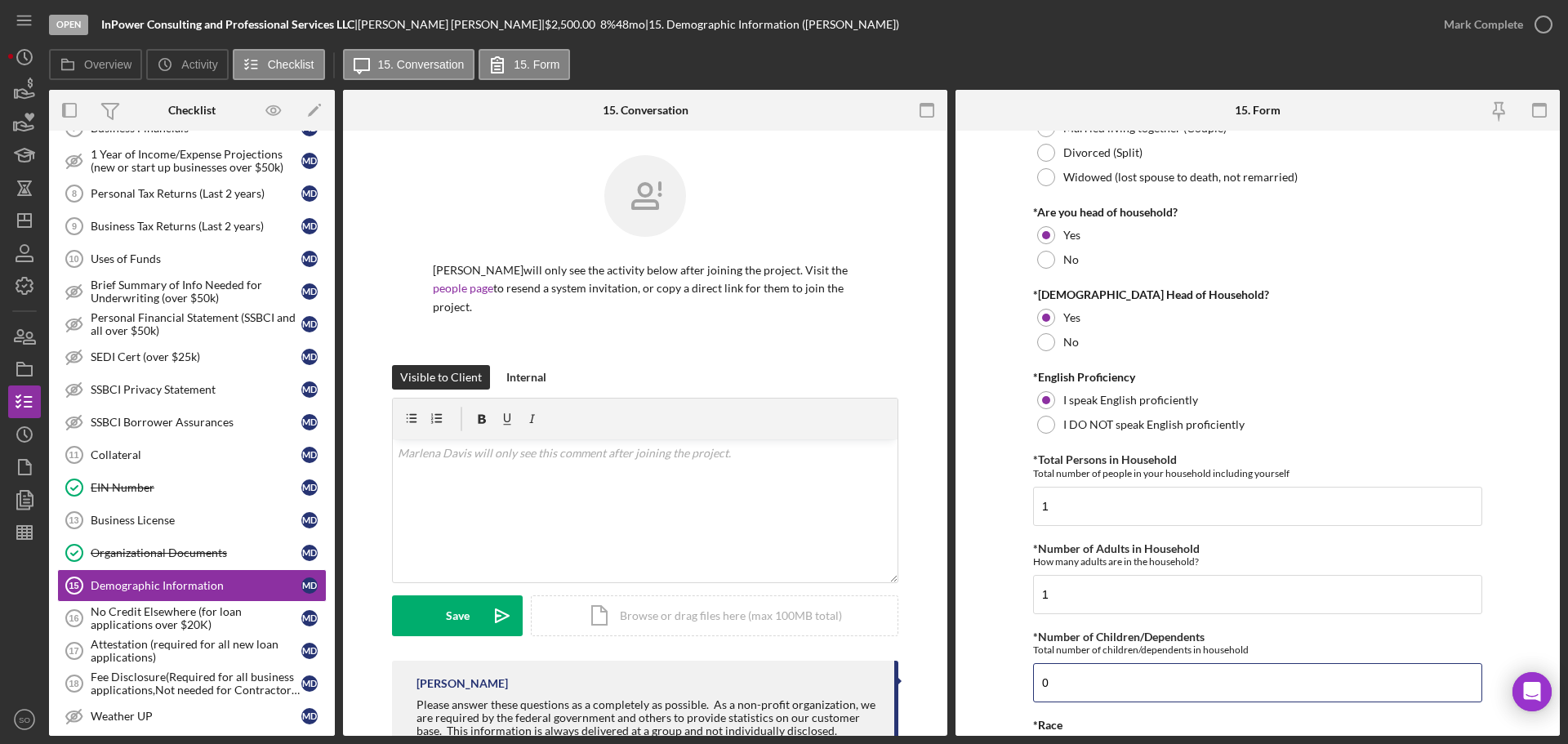
scroll to position [572, 0]
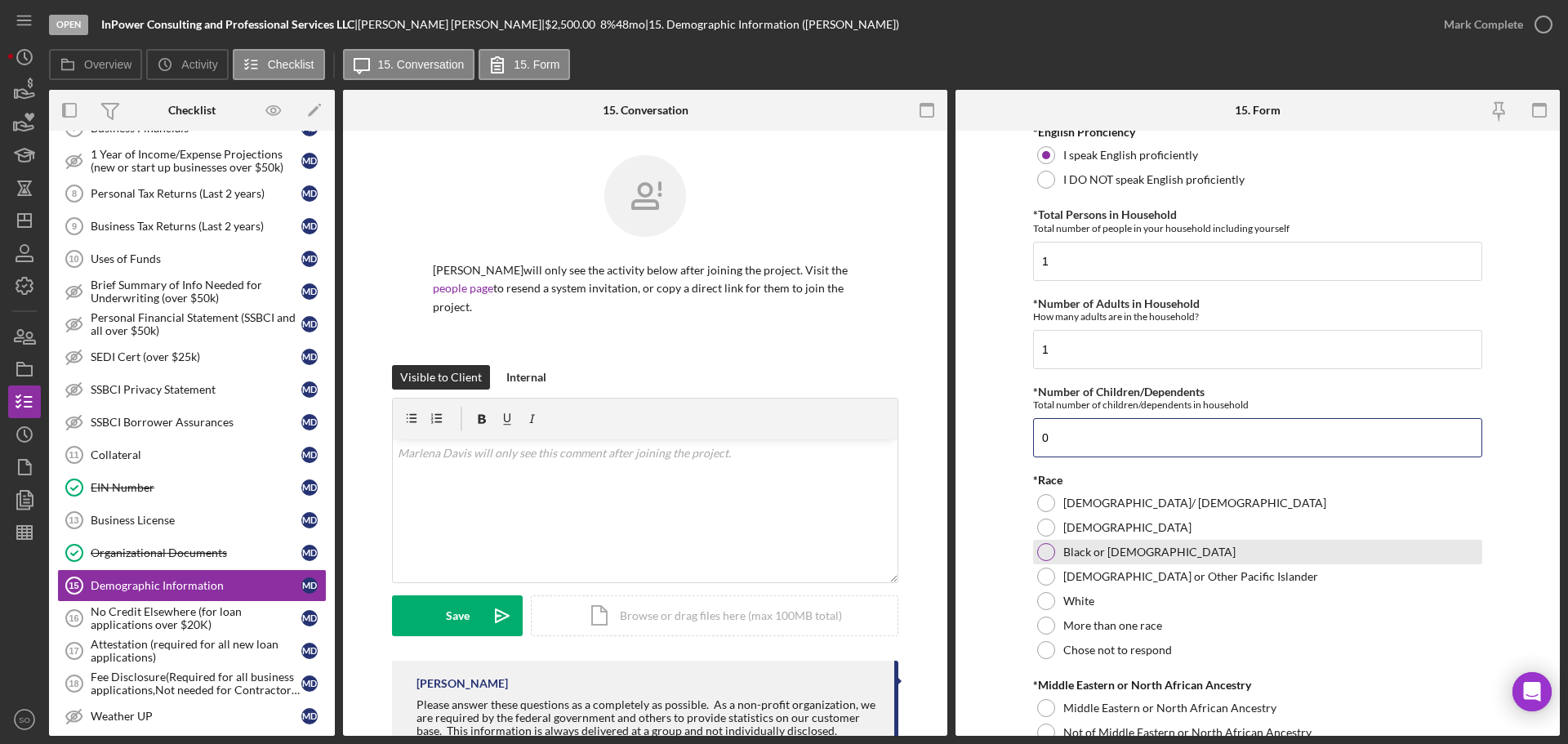
type input "0"
click at [1053, 552] on div "Black or African American" at bounding box center [1258, 552] width 449 height 24
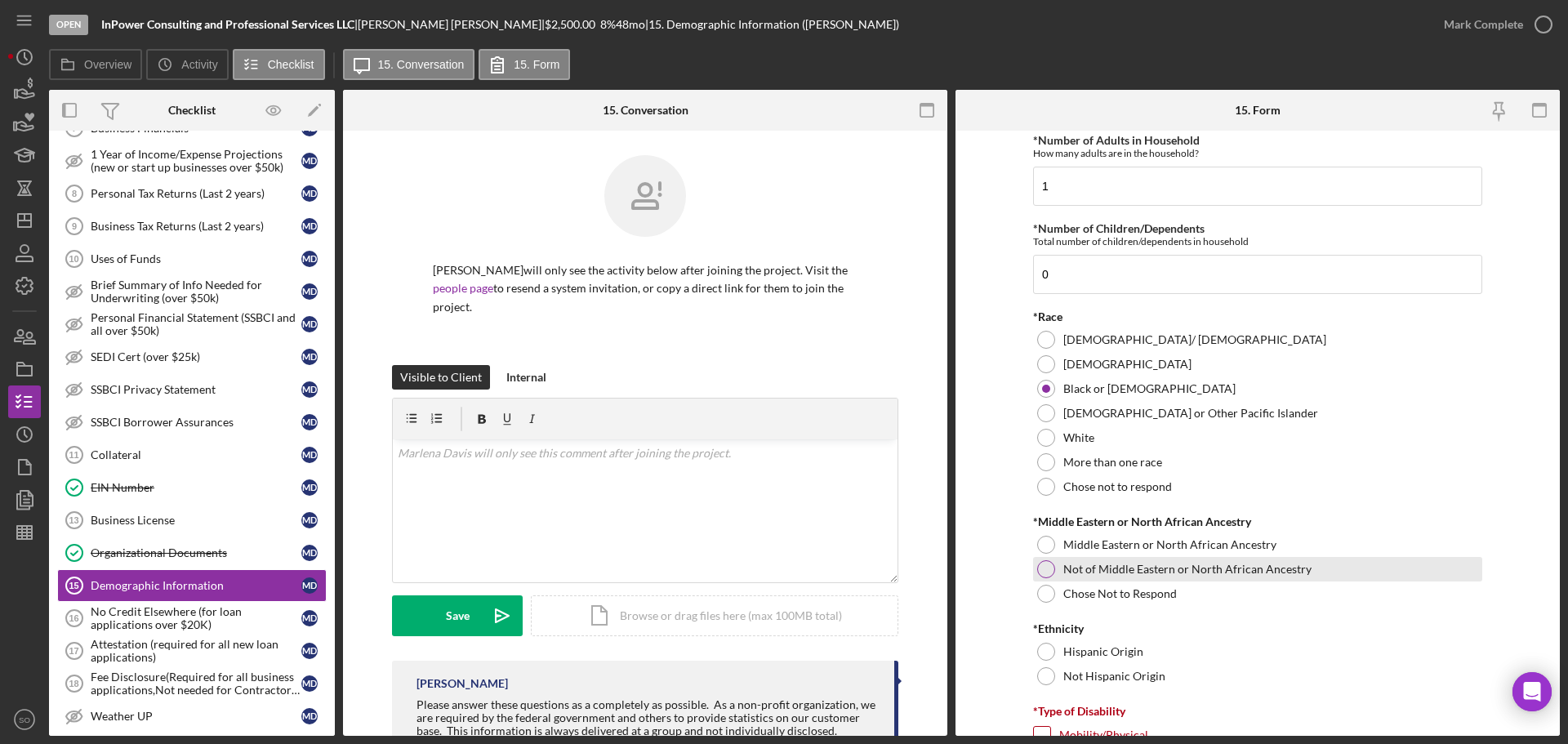
click at [1046, 572] on div at bounding box center [1046, 570] width 18 height 18
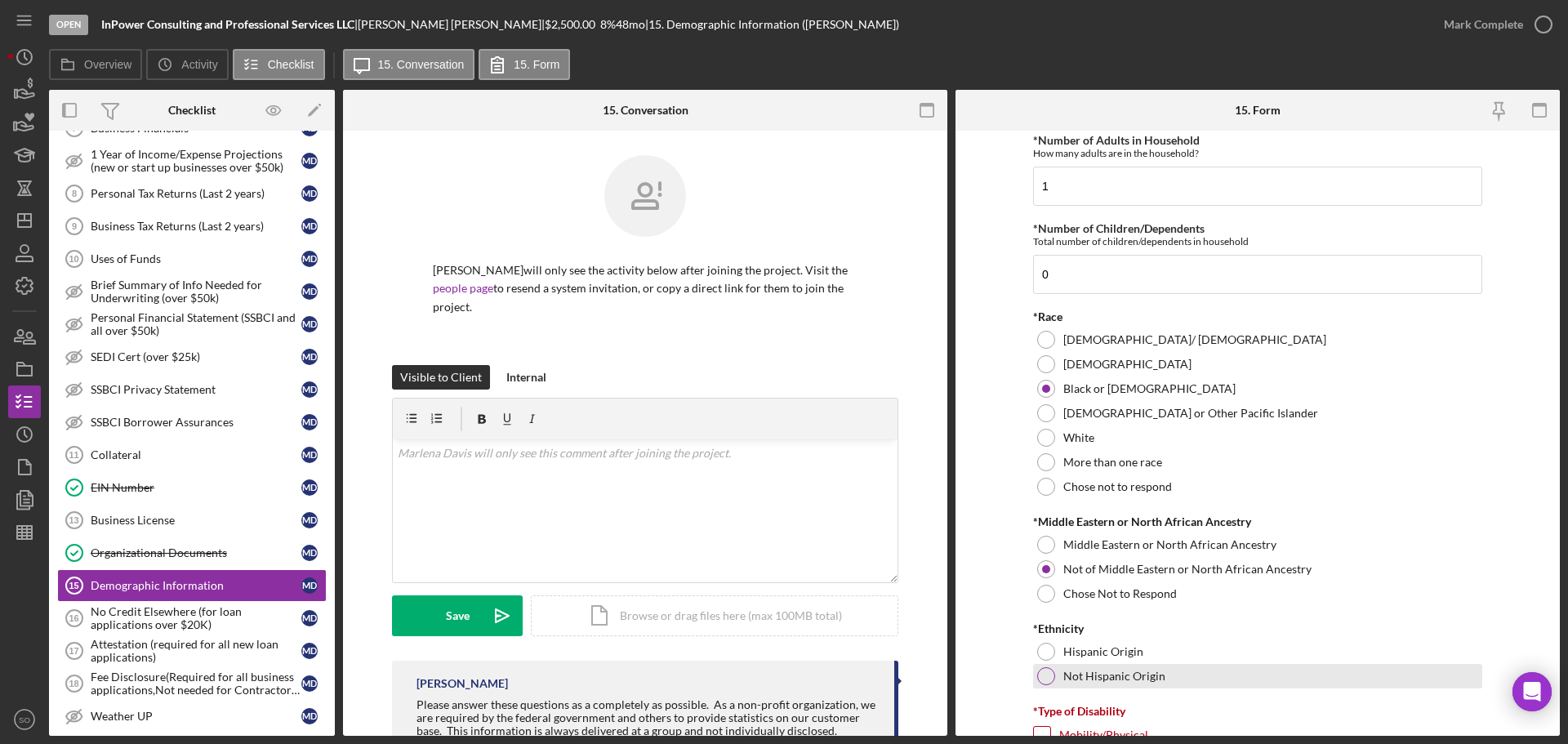
click at [1052, 680] on div at bounding box center [1046, 676] width 18 height 18
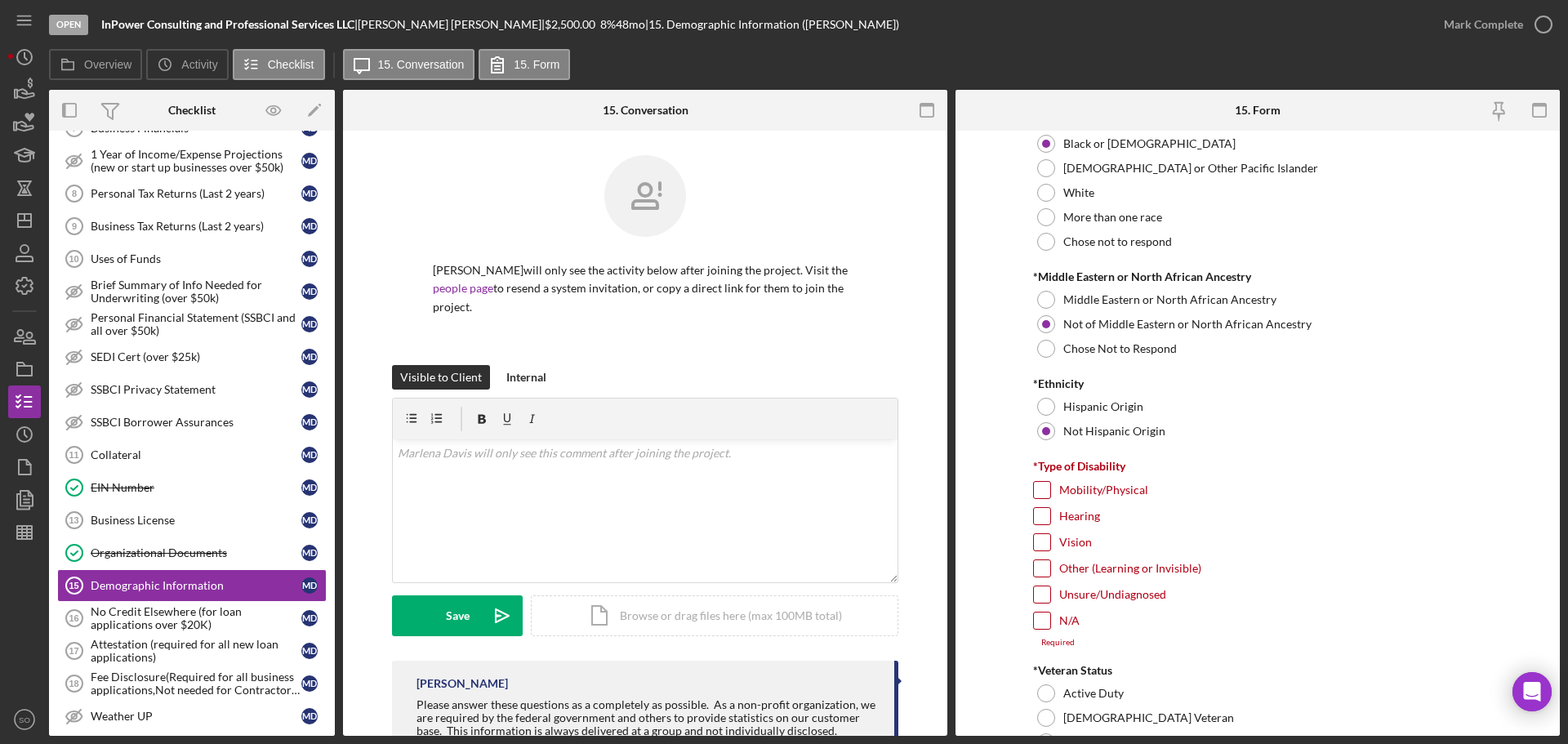
click at [1045, 636] on div "N/A" at bounding box center [1258, 625] width 449 height 26
click at [1047, 623] on input "N/A" at bounding box center [1042, 621] width 16 height 16
checkbox input "true"
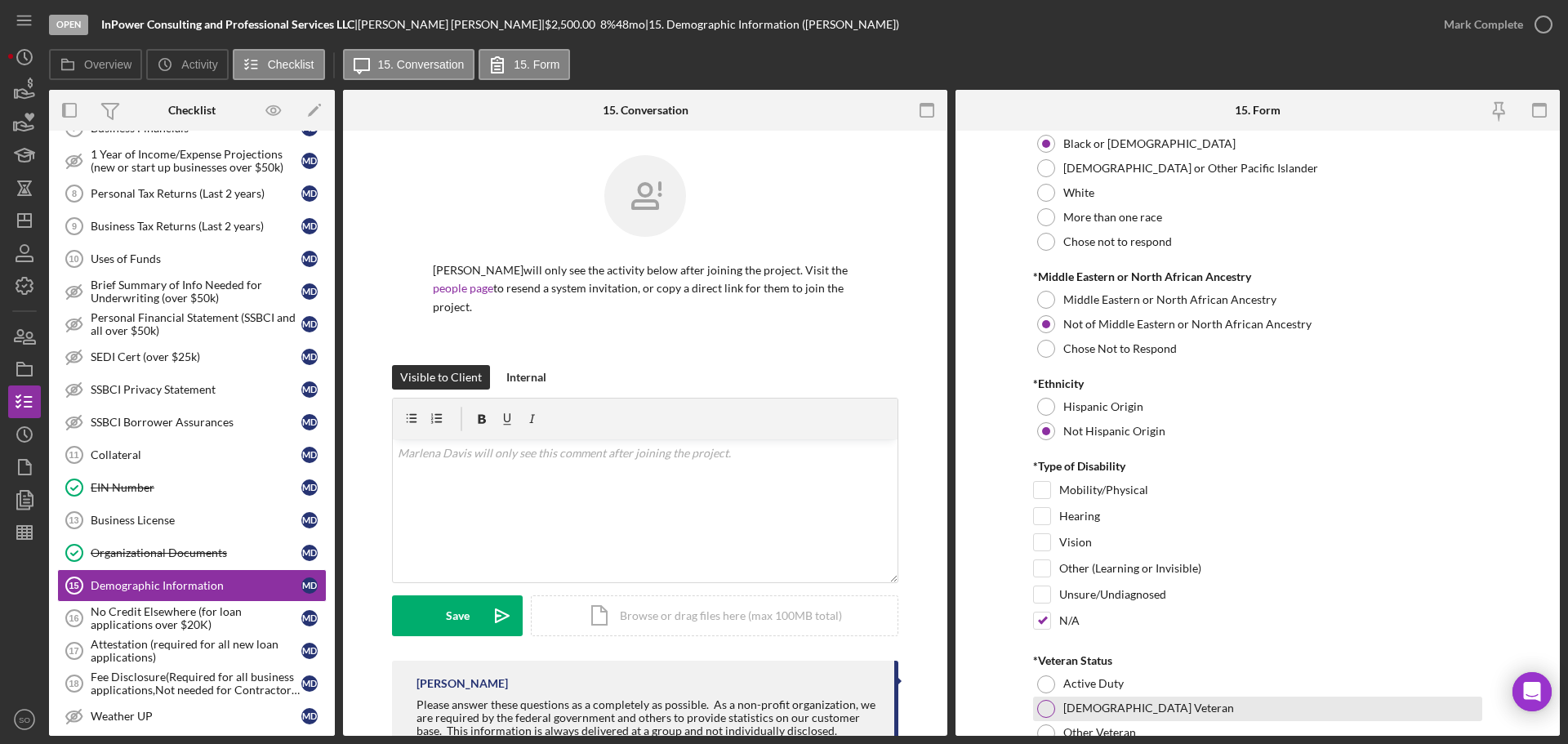
scroll to position [1144, 0]
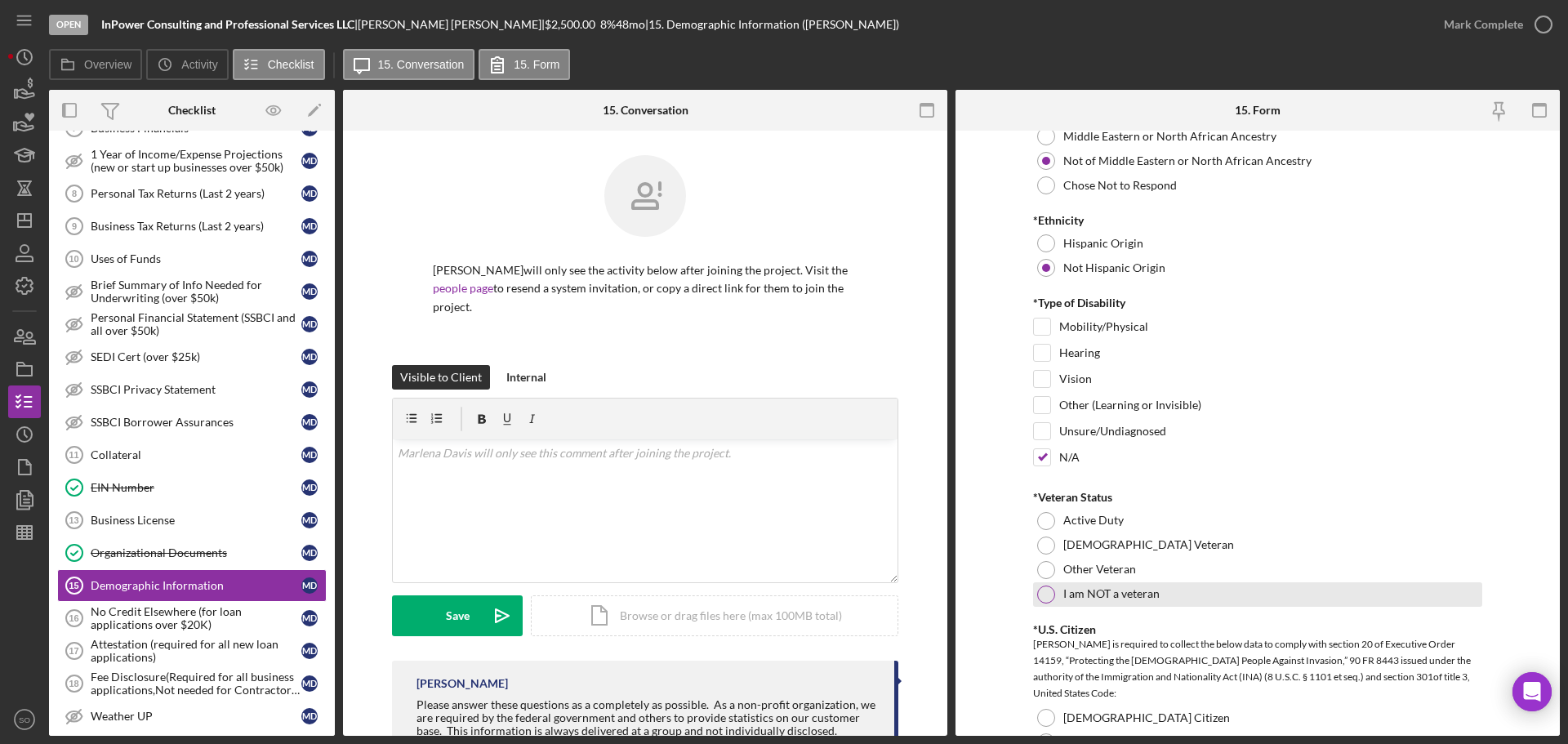
click at [1042, 596] on div at bounding box center [1046, 595] width 18 height 18
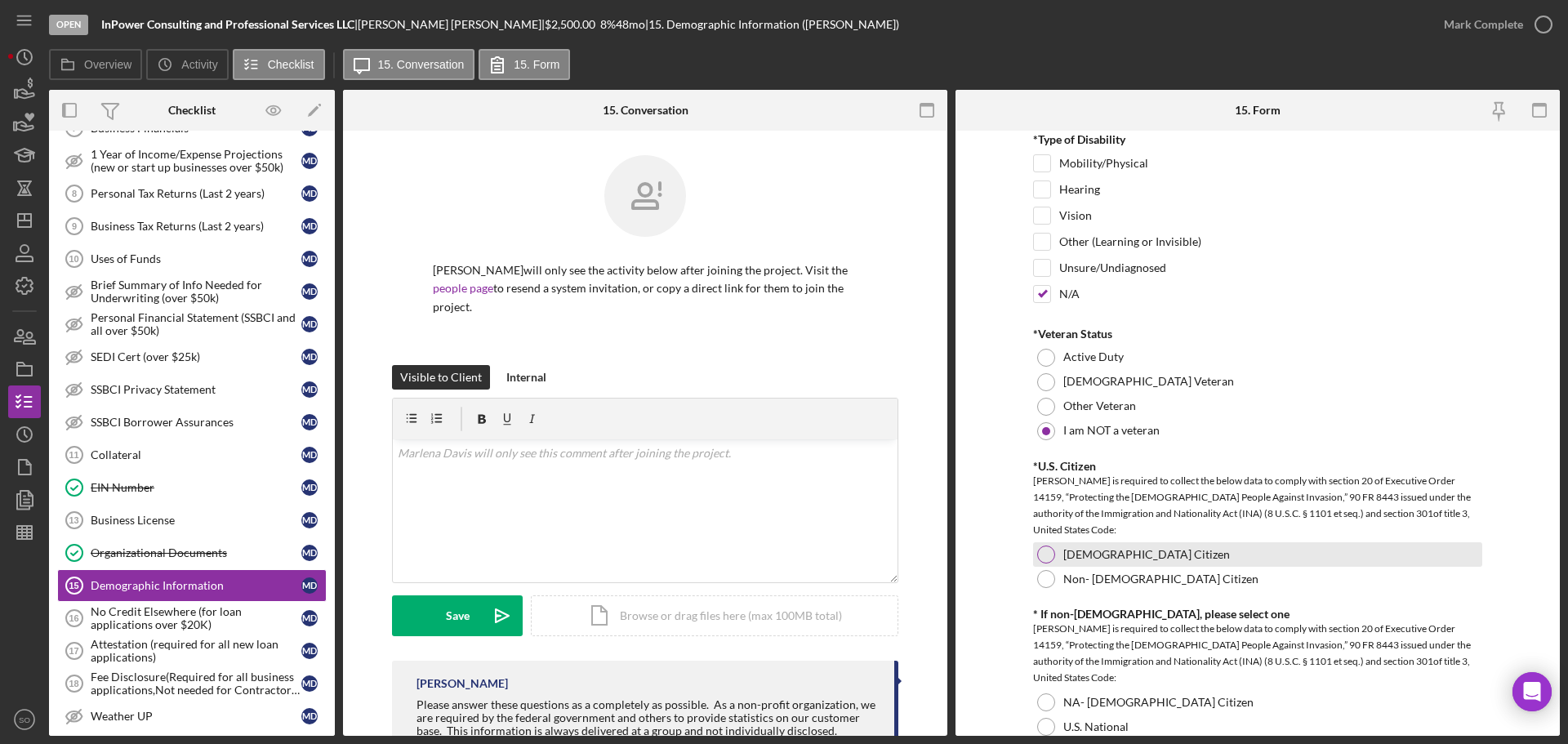
click at [1044, 555] on div at bounding box center [1046, 555] width 18 height 18
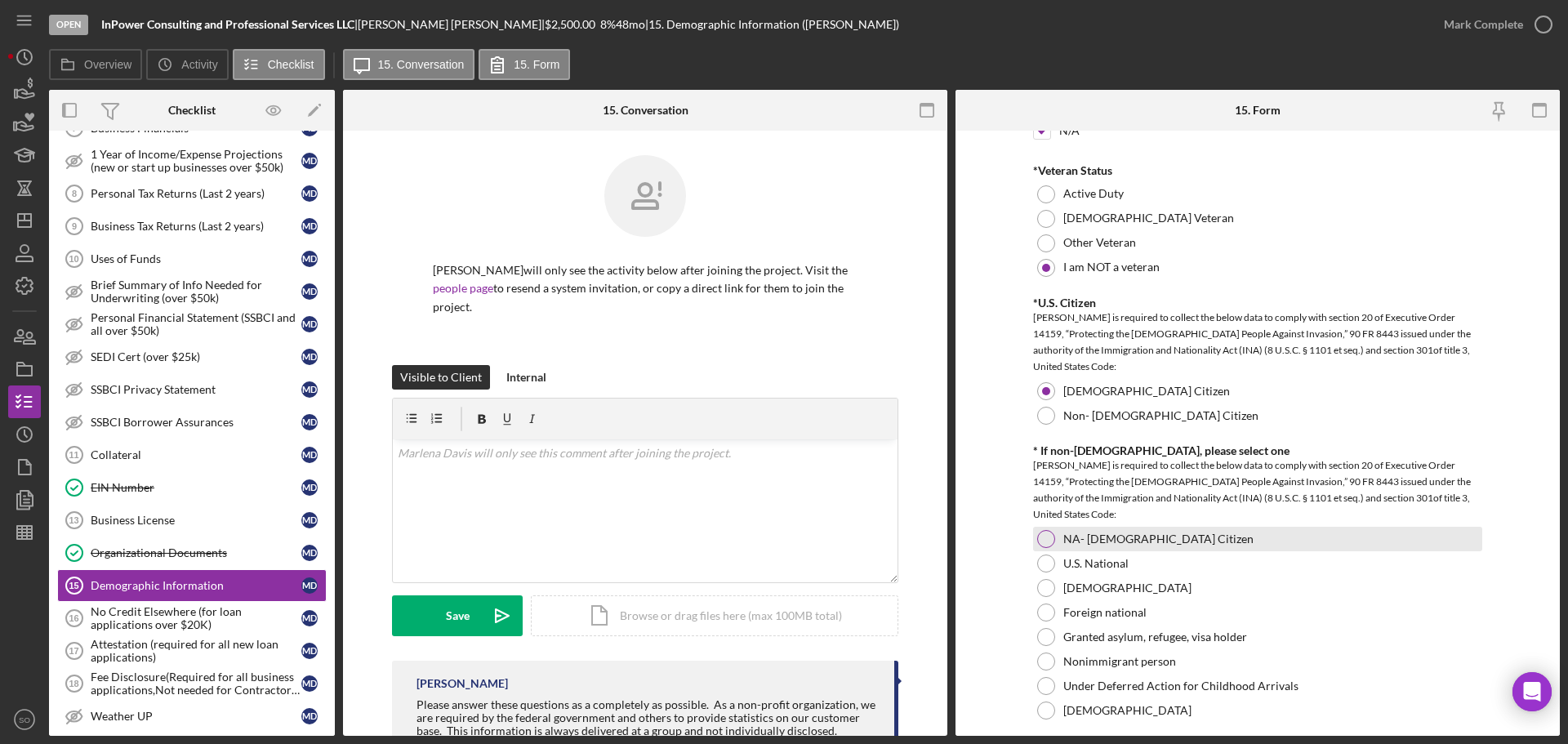
click at [1043, 543] on div at bounding box center [1046, 539] width 18 height 18
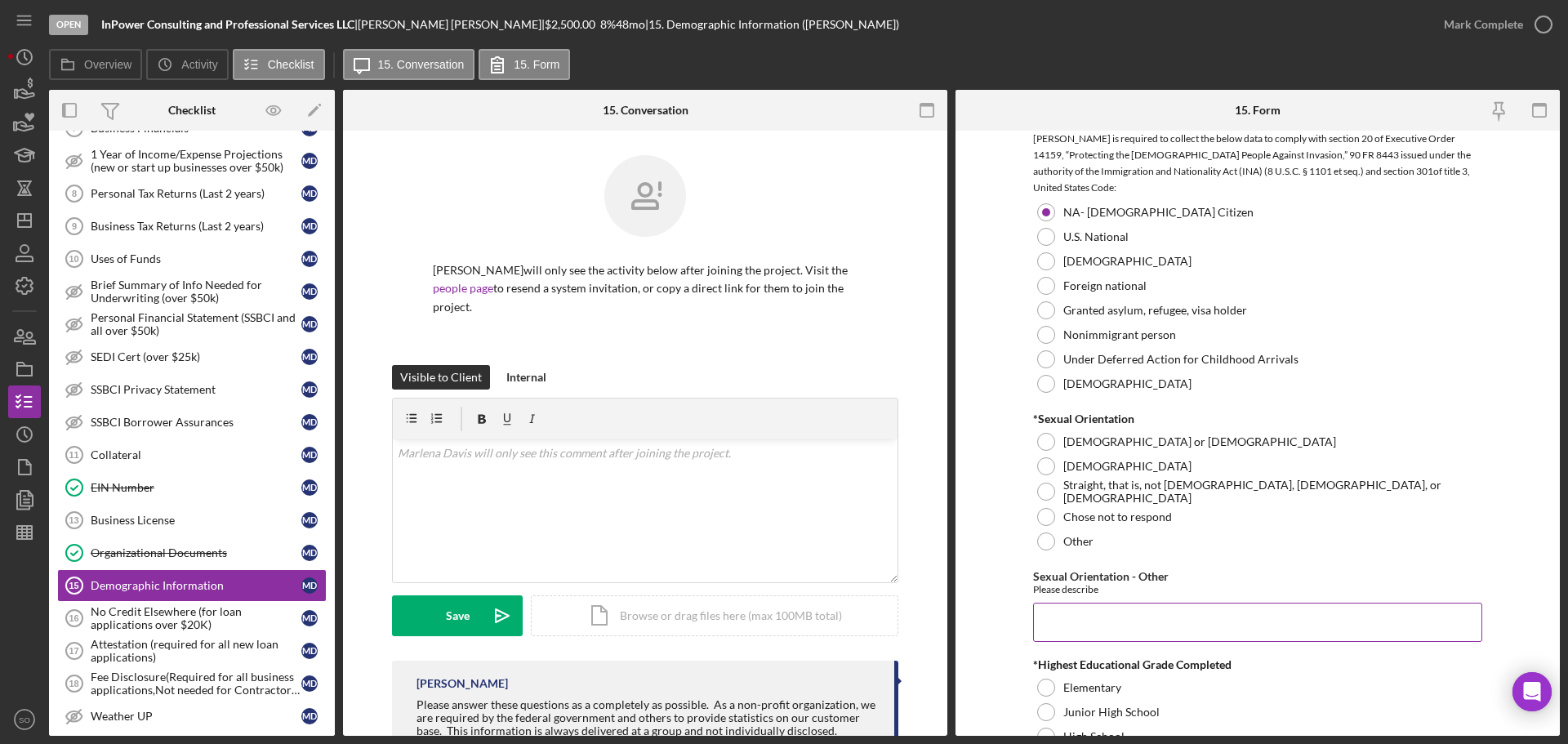
scroll to position [1880, 0]
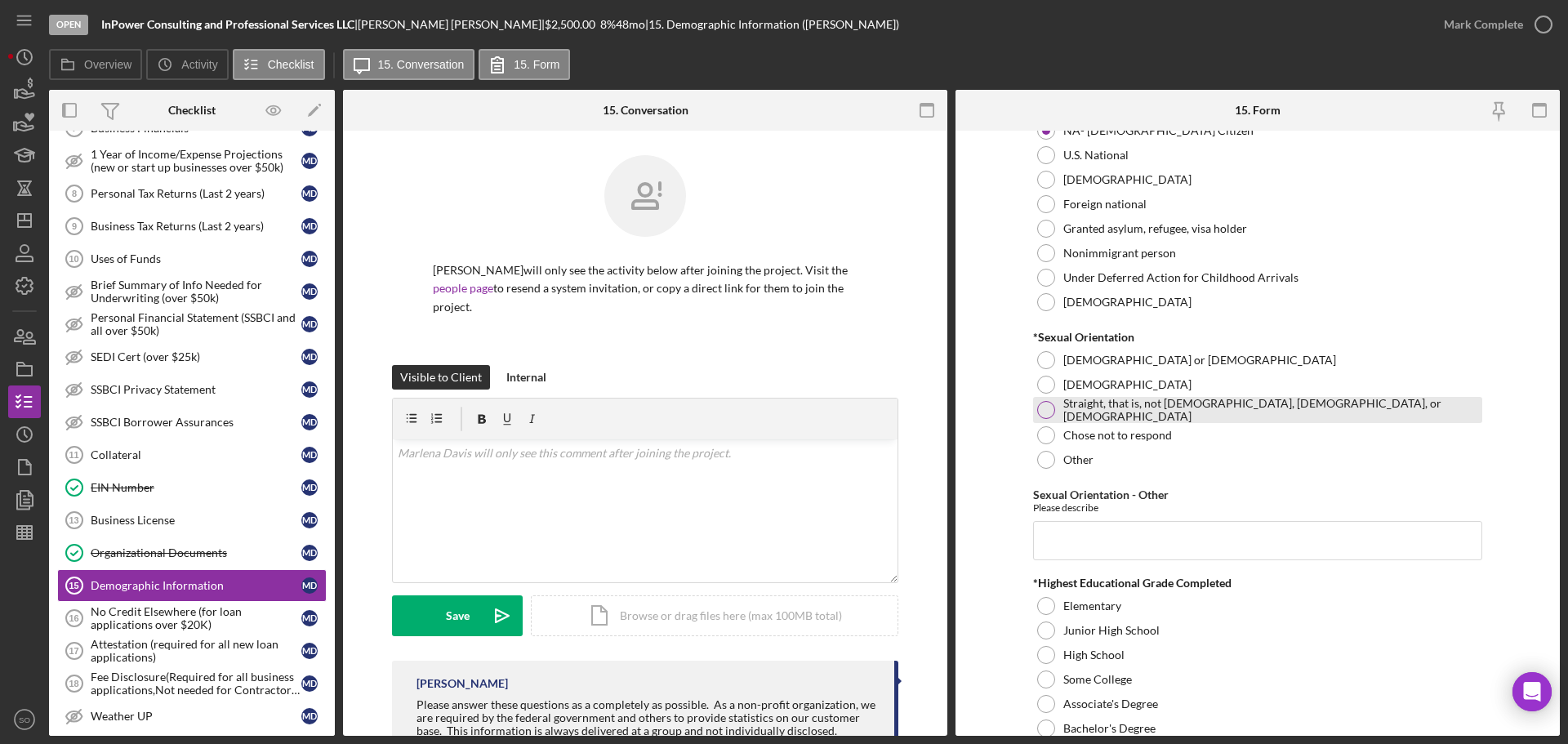
click at [1041, 408] on div at bounding box center [1046, 410] width 18 height 18
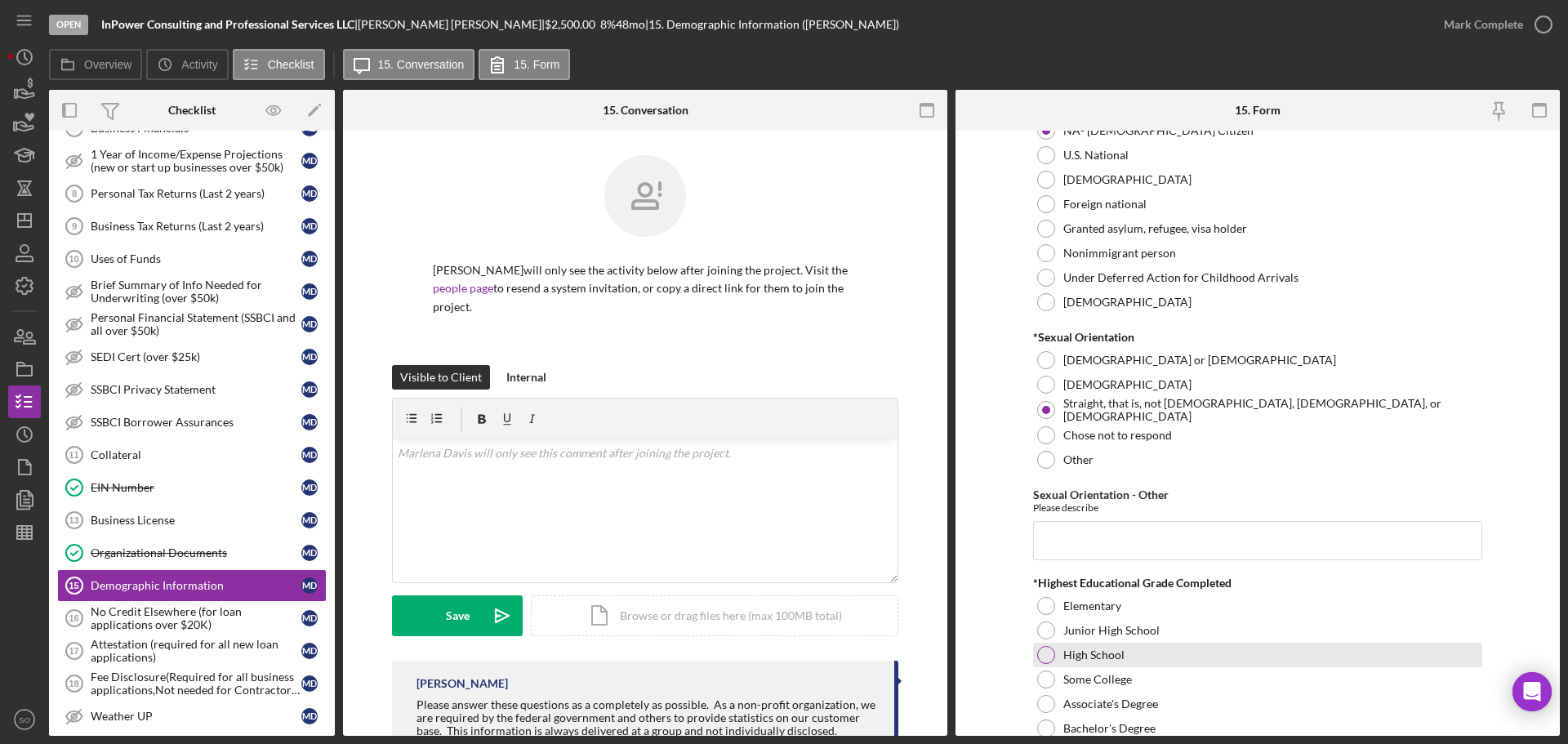
scroll to position [2043, 0]
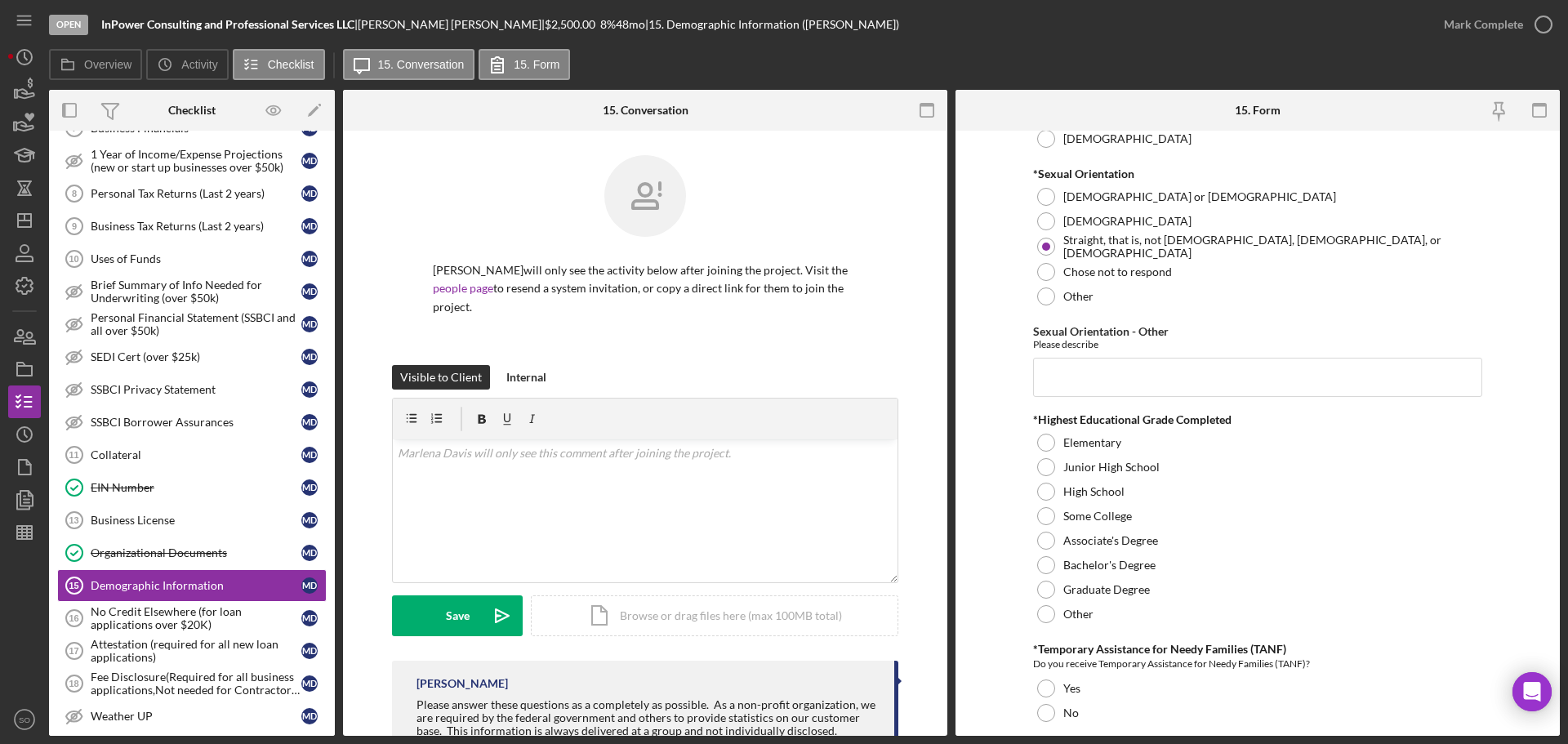
click at [1037, 518] on div at bounding box center [1046, 516] width 18 height 18
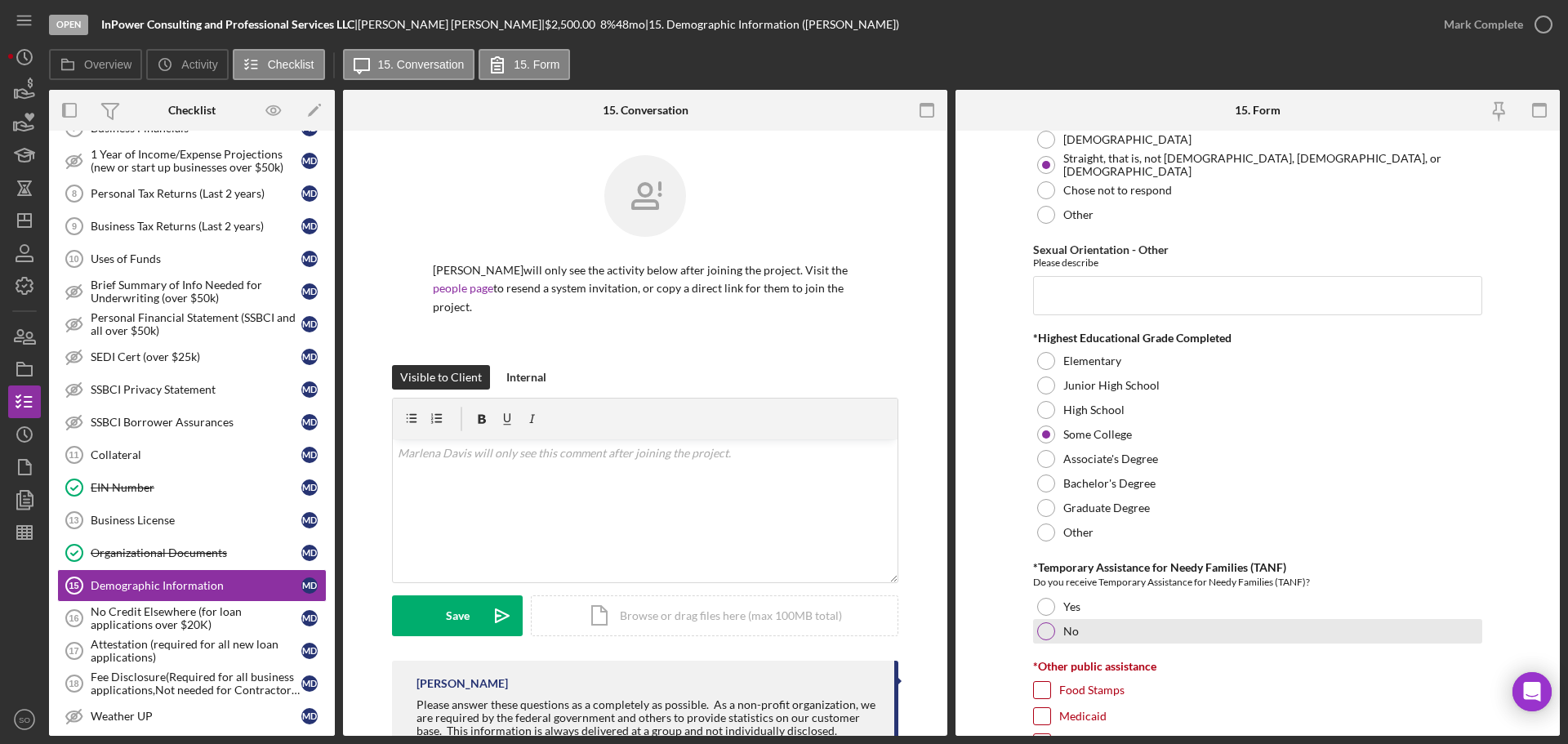
click at [1051, 632] on div at bounding box center [1046, 631] width 18 height 18
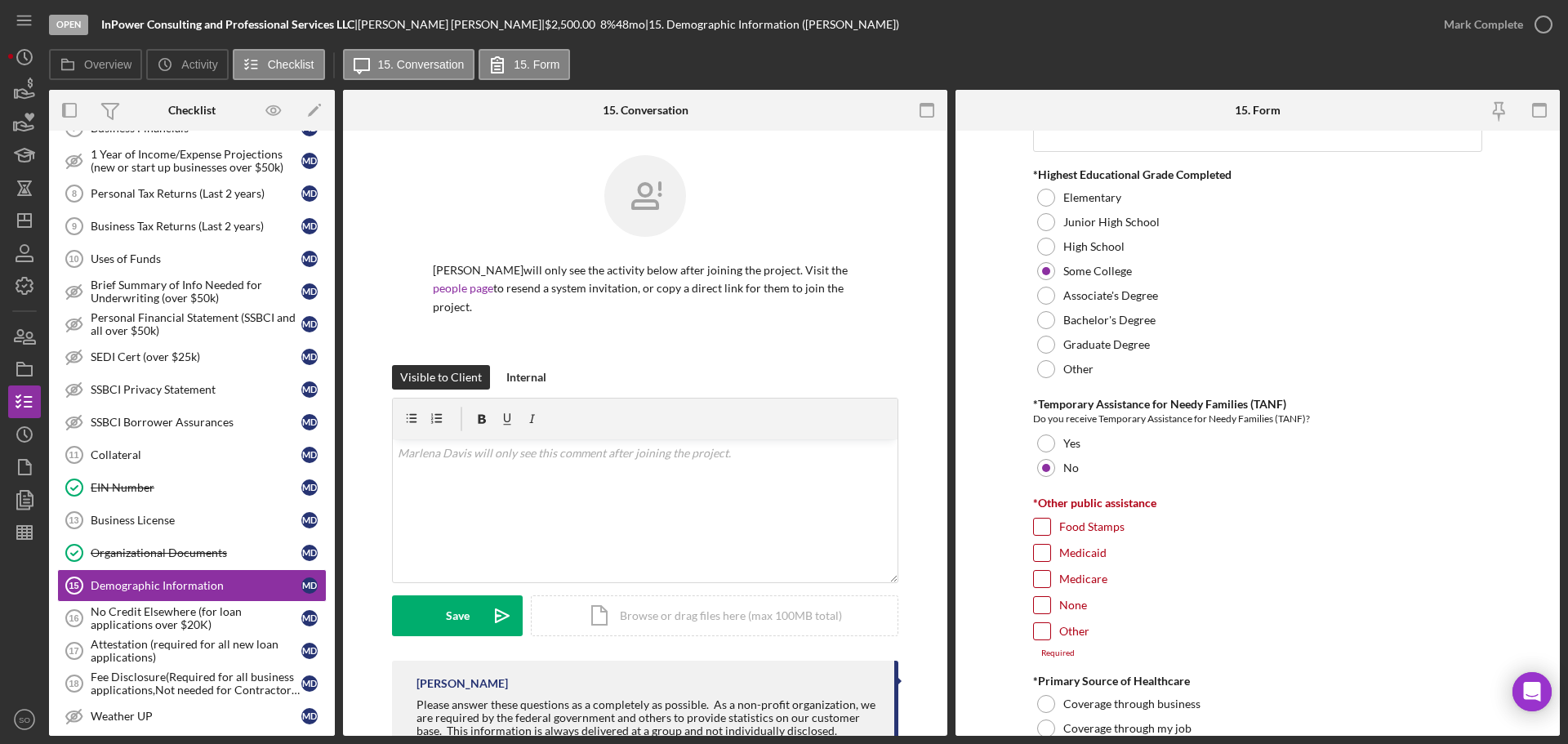
click at [1030, 607] on form "Demographic Information *Gender Female Male Nonbinary Choose not to respond Oth…" at bounding box center [1257, 433] width 605 height 605
click at [1035, 609] on input "None" at bounding box center [1042, 605] width 16 height 16
checkbox input "true"
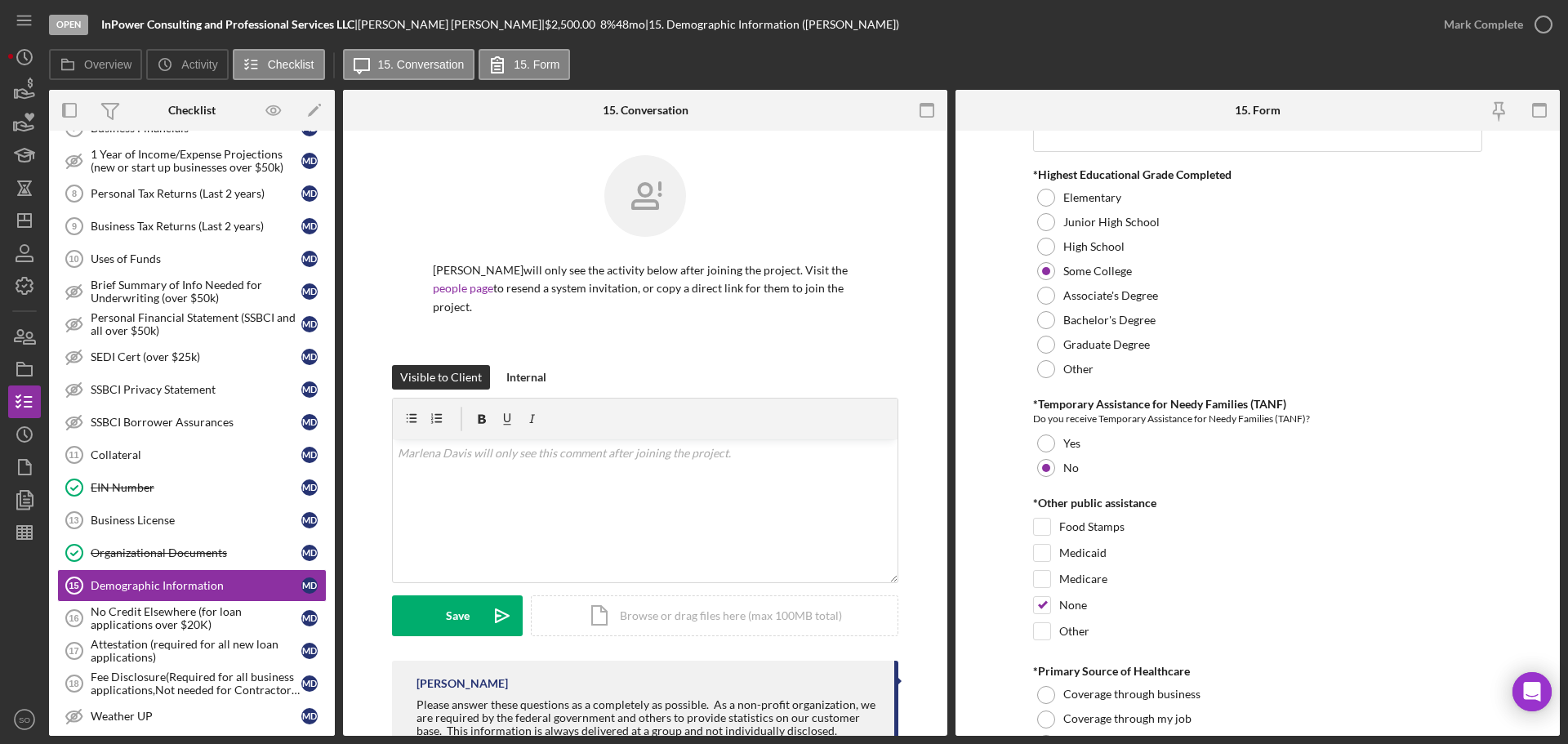
scroll to position [2452, 0]
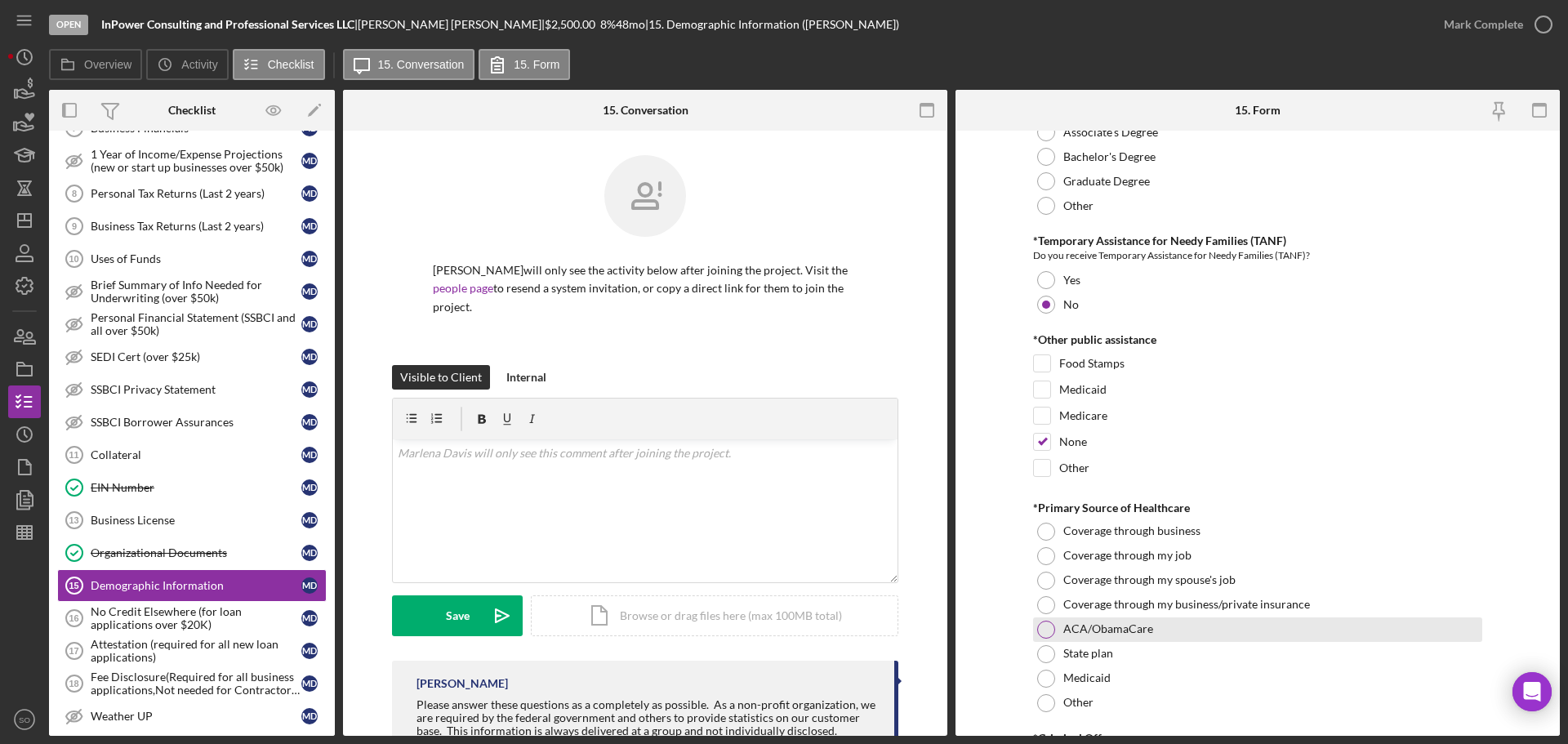
click at [1038, 623] on div at bounding box center [1046, 629] width 18 height 18
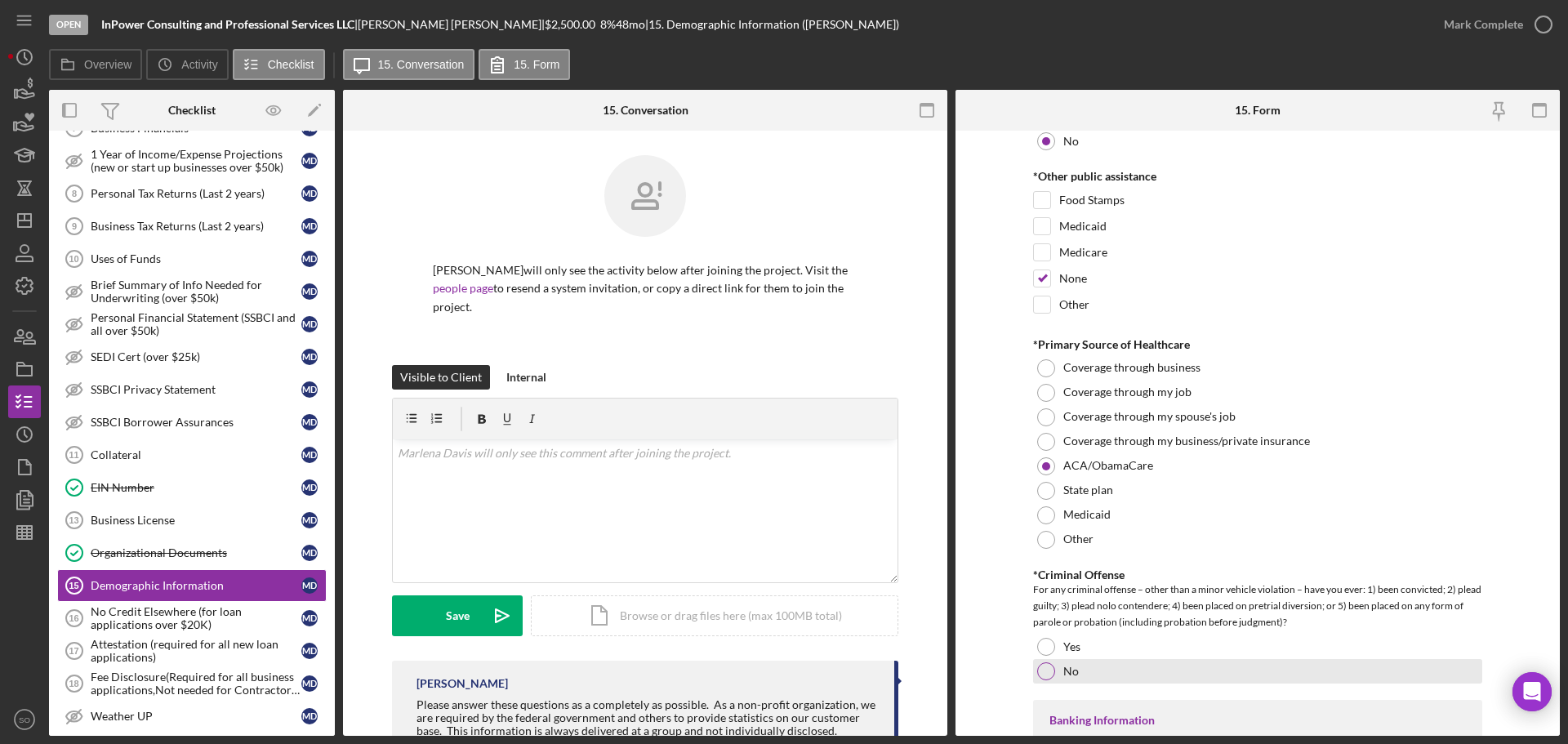
click at [1047, 672] on div at bounding box center [1046, 671] width 18 height 18
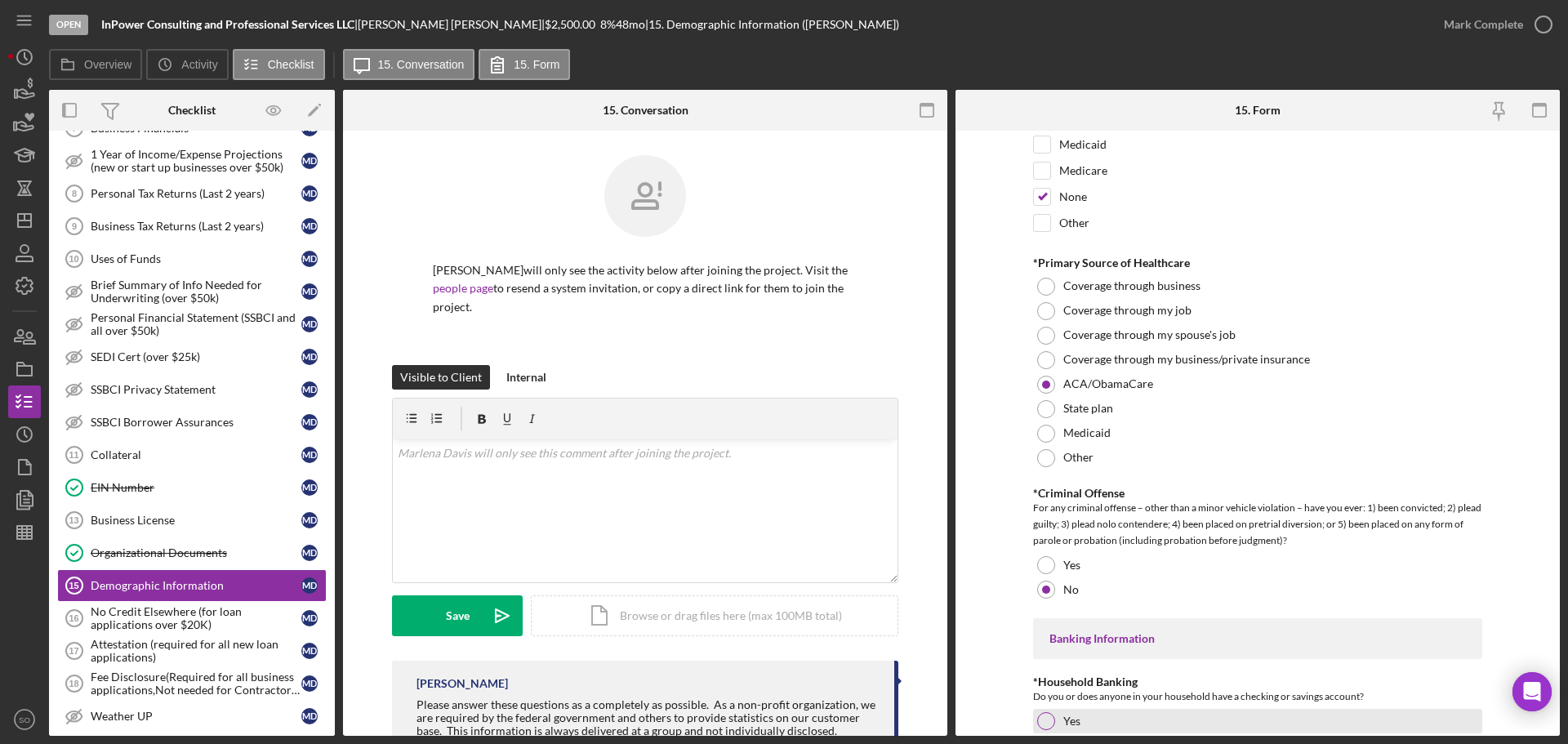
scroll to position [2778, 0]
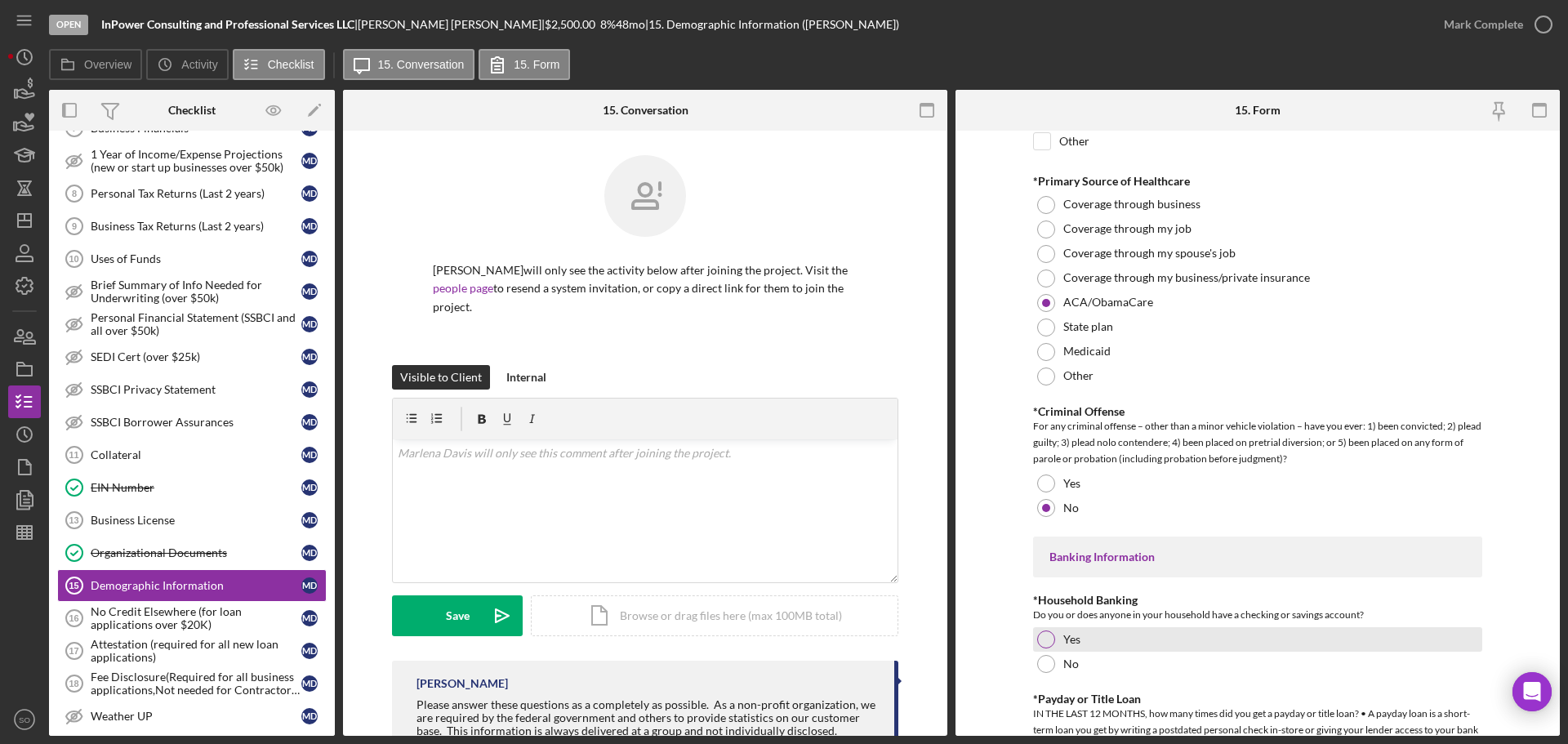
click at [1059, 639] on div "Yes" at bounding box center [1258, 640] width 449 height 24
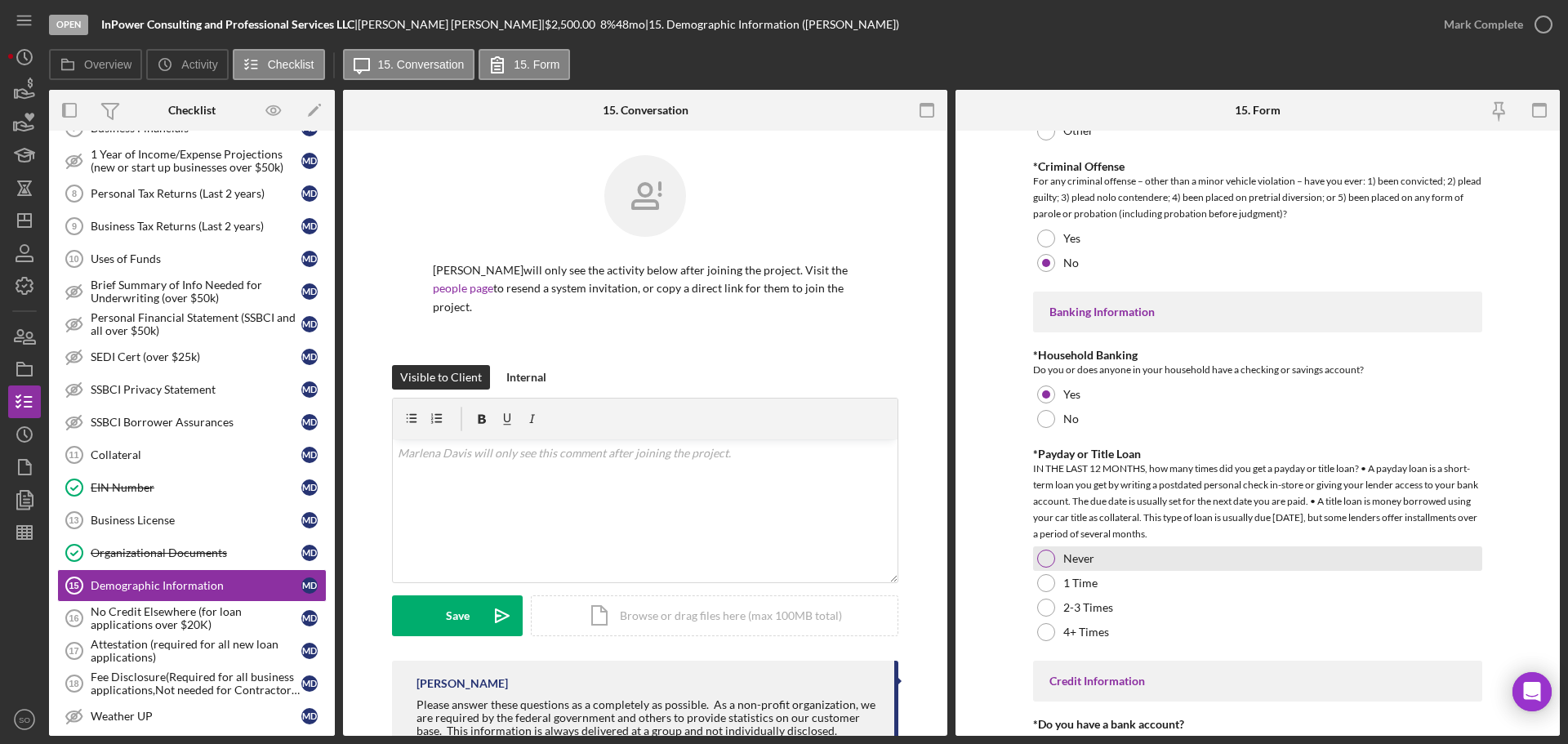
click at [1047, 560] on div at bounding box center [1046, 558] width 18 height 18
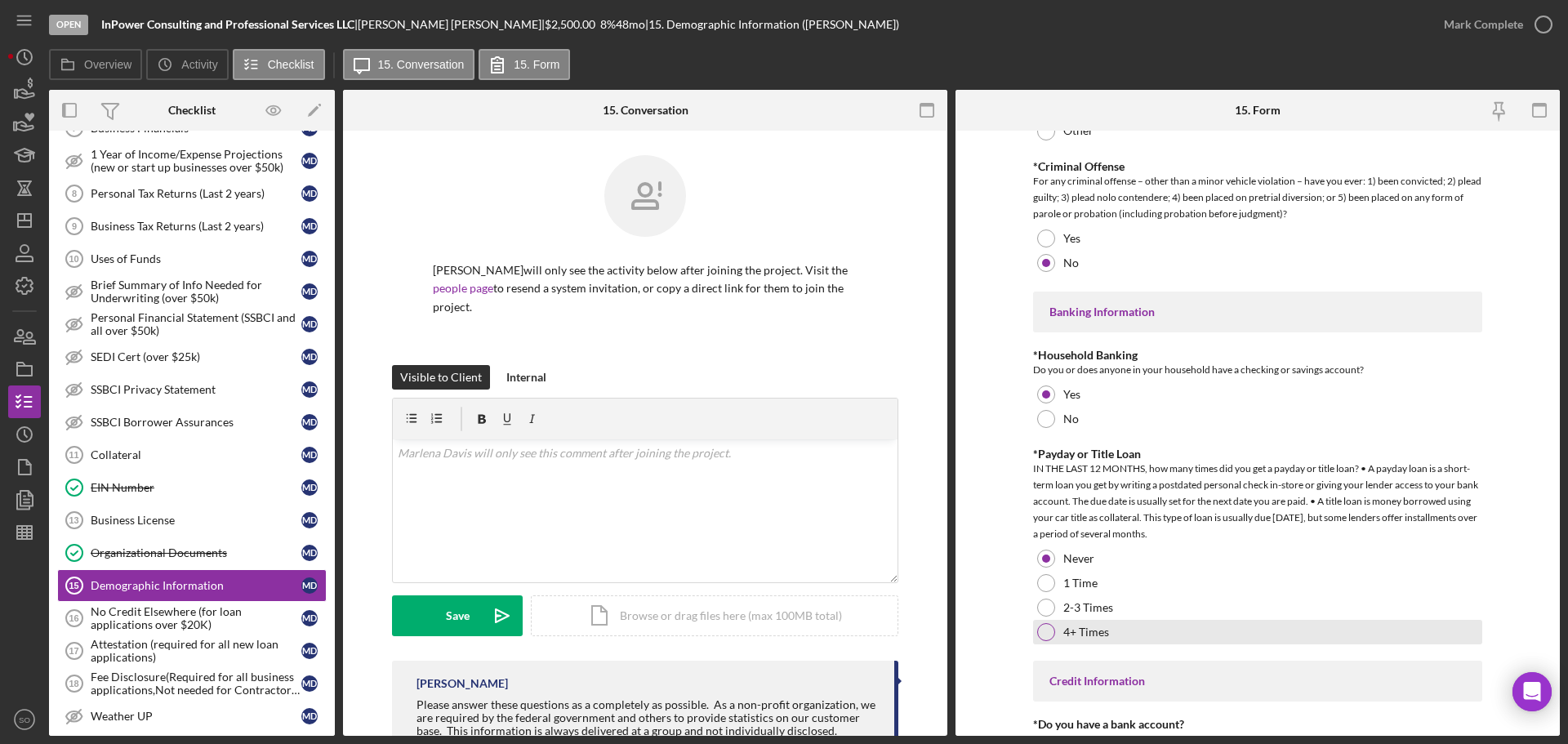
scroll to position [3212, 0]
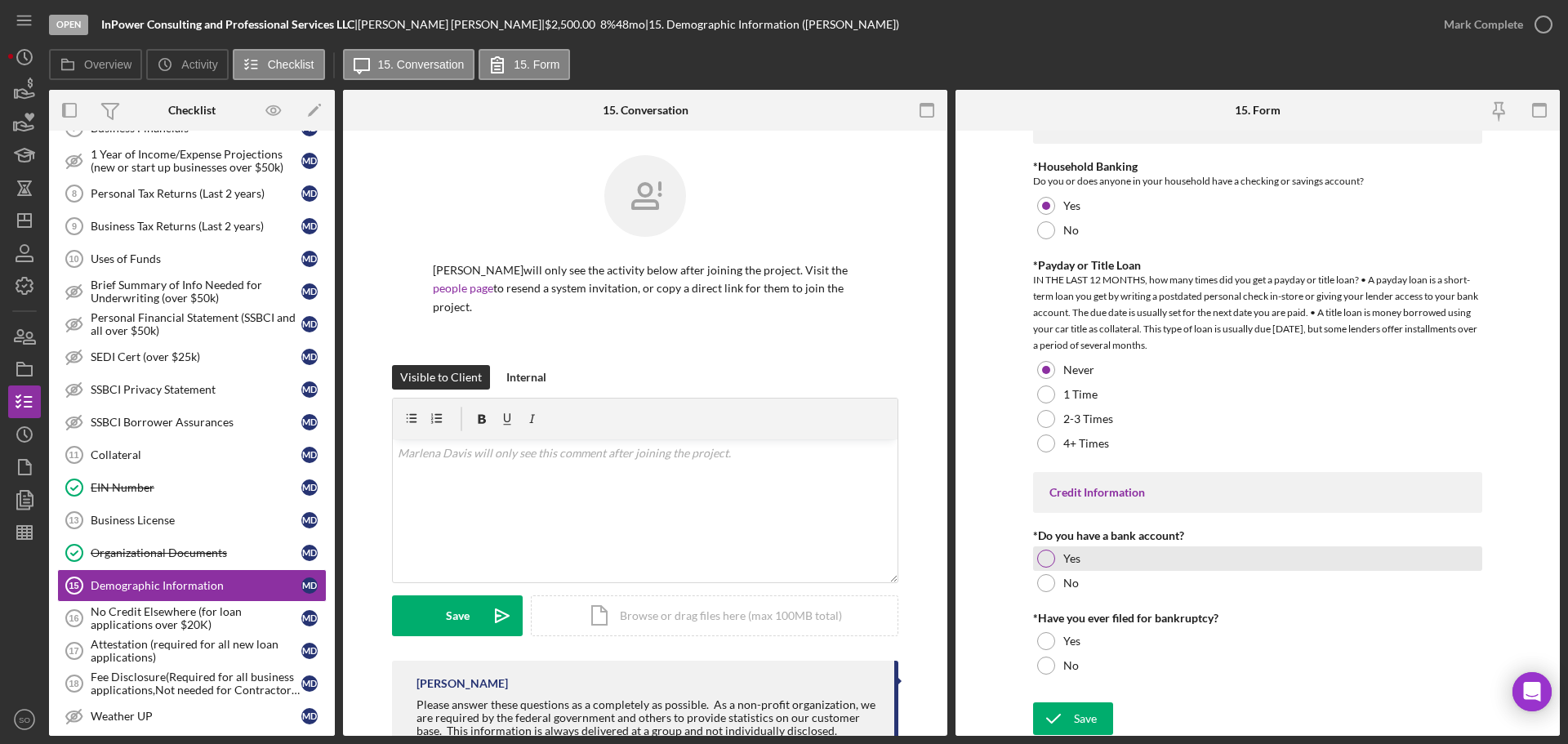
click at [1042, 556] on div at bounding box center [1046, 558] width 18 height 18
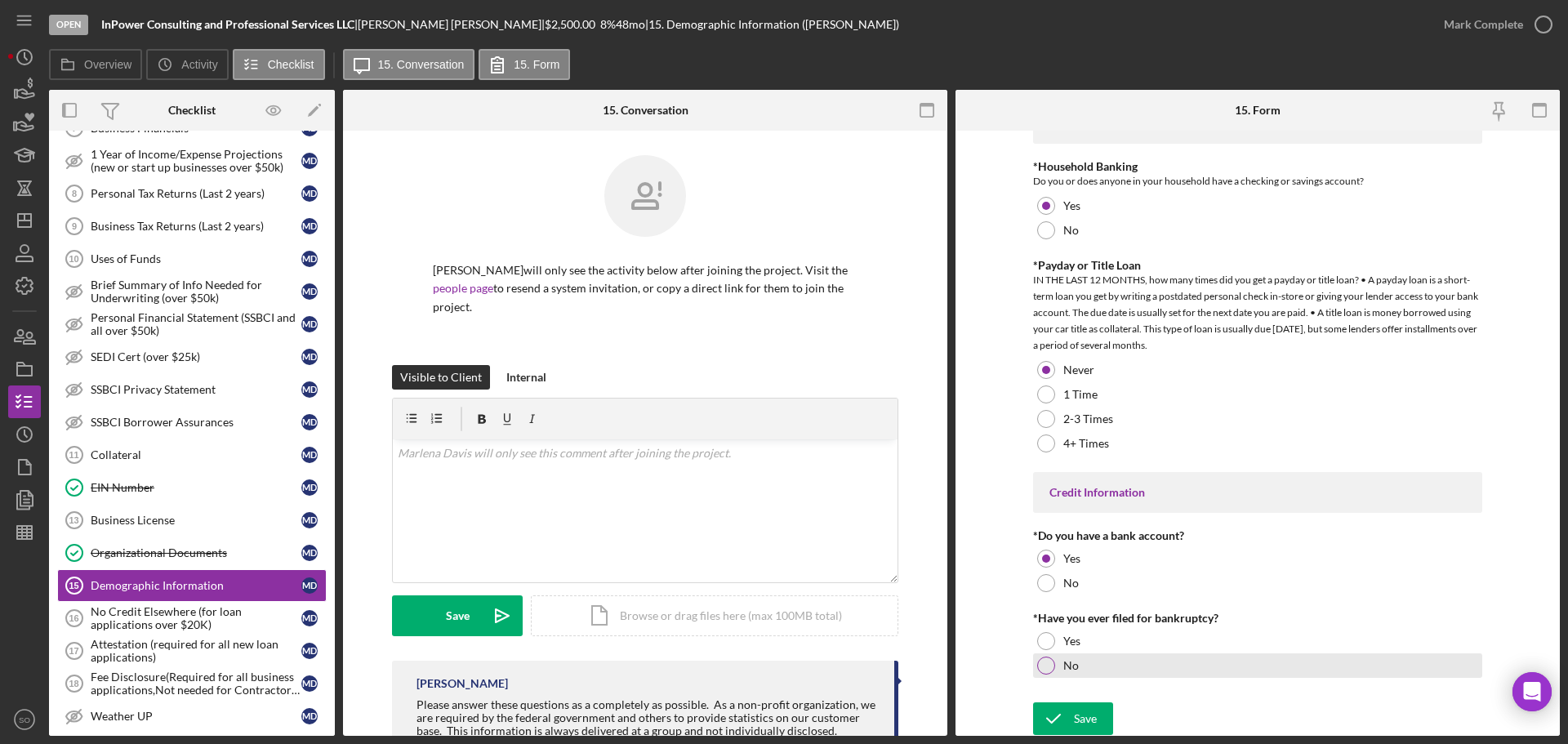
click at [1041, 654] on div "No" at bounding box center [1258, 666] width 449 height 24
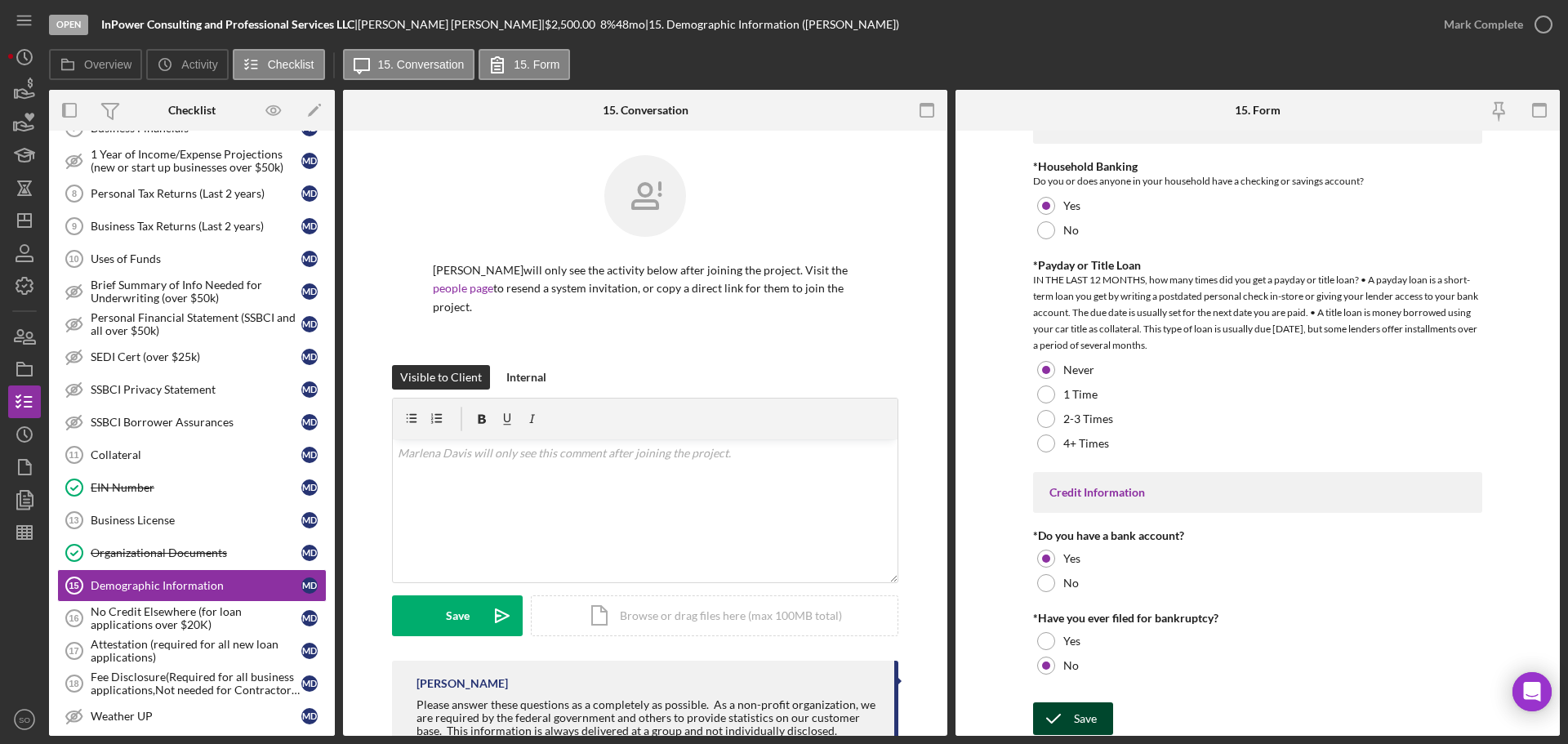
click at [1078, 721] on div "Save" at bounding box center [1086, 719] width 23 height 33
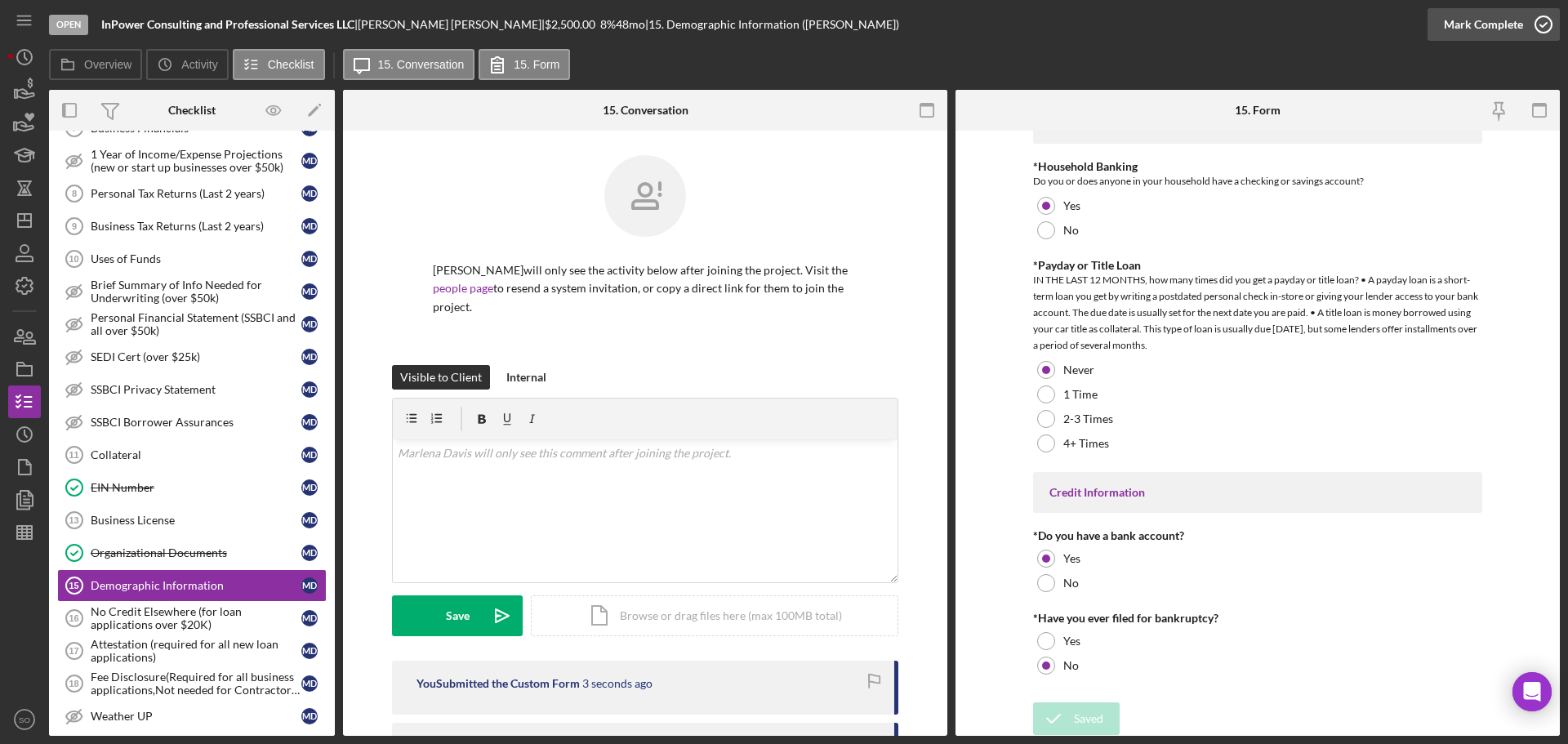
click at [1466, 28] on div "Mark Complete" at bounding box center [1483, 24] width 79 height 33
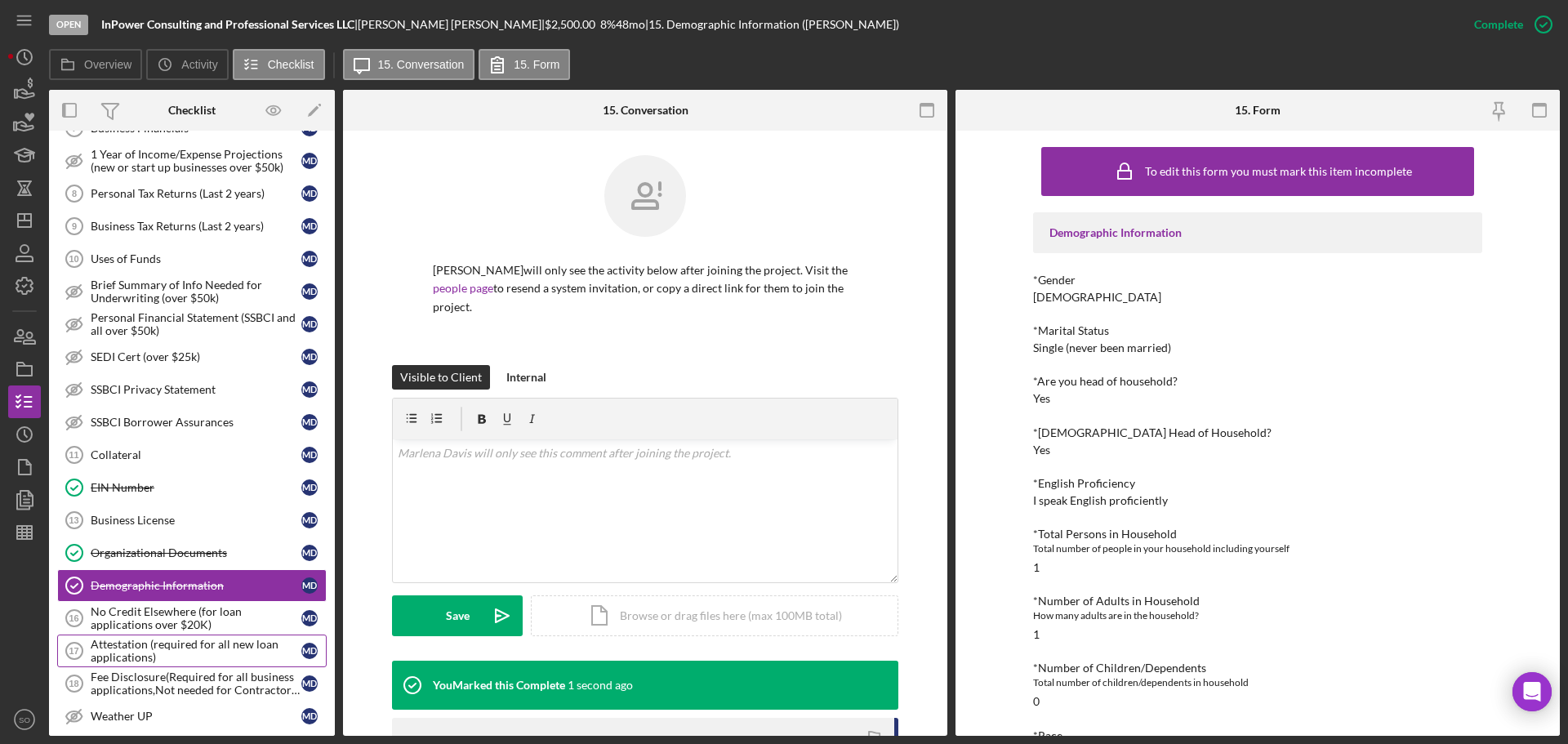
scroll to position [871, 0]
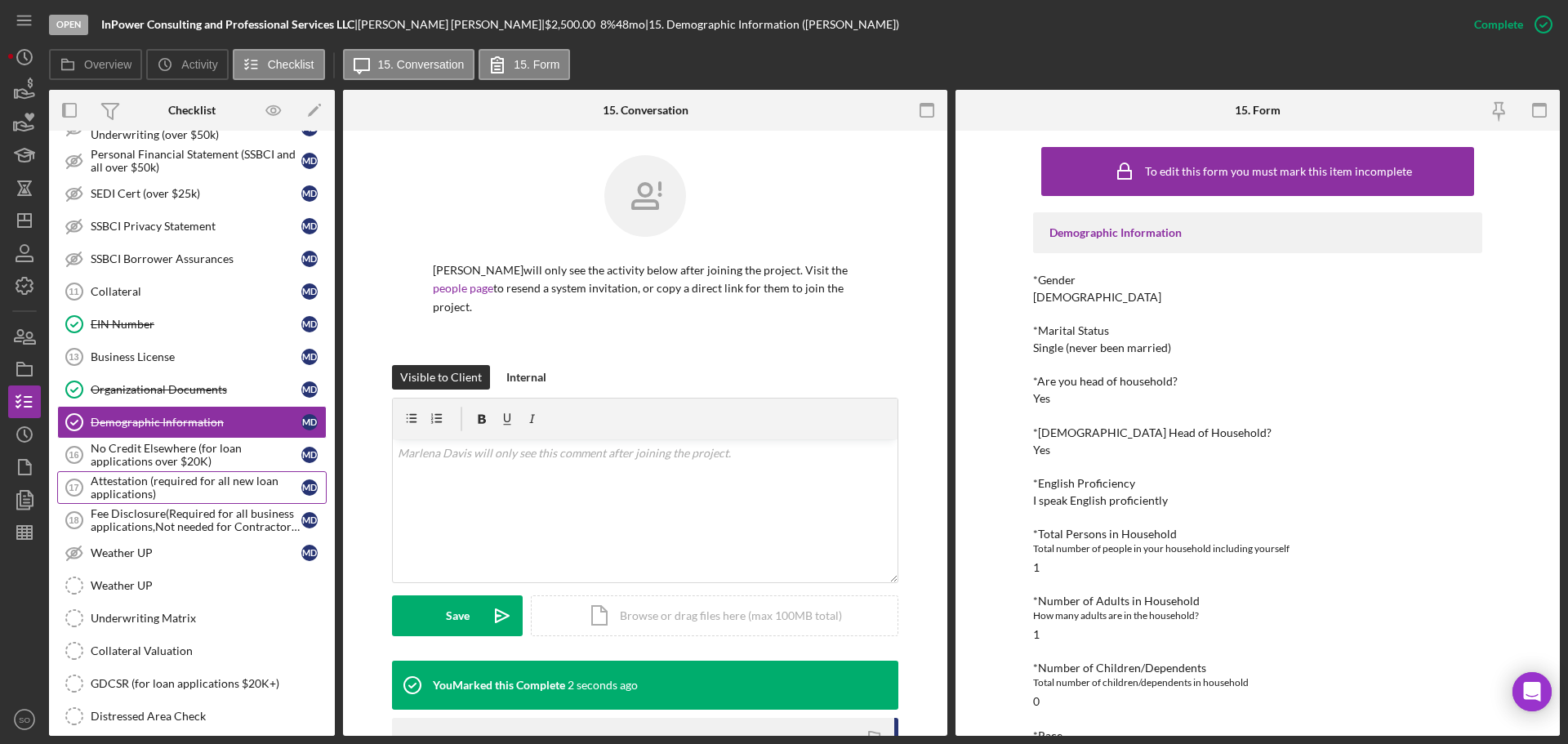
click at [222, 482] on div "Attestation (required for all new loan applications)" at bounding box center [195, 488] width 211 height 26
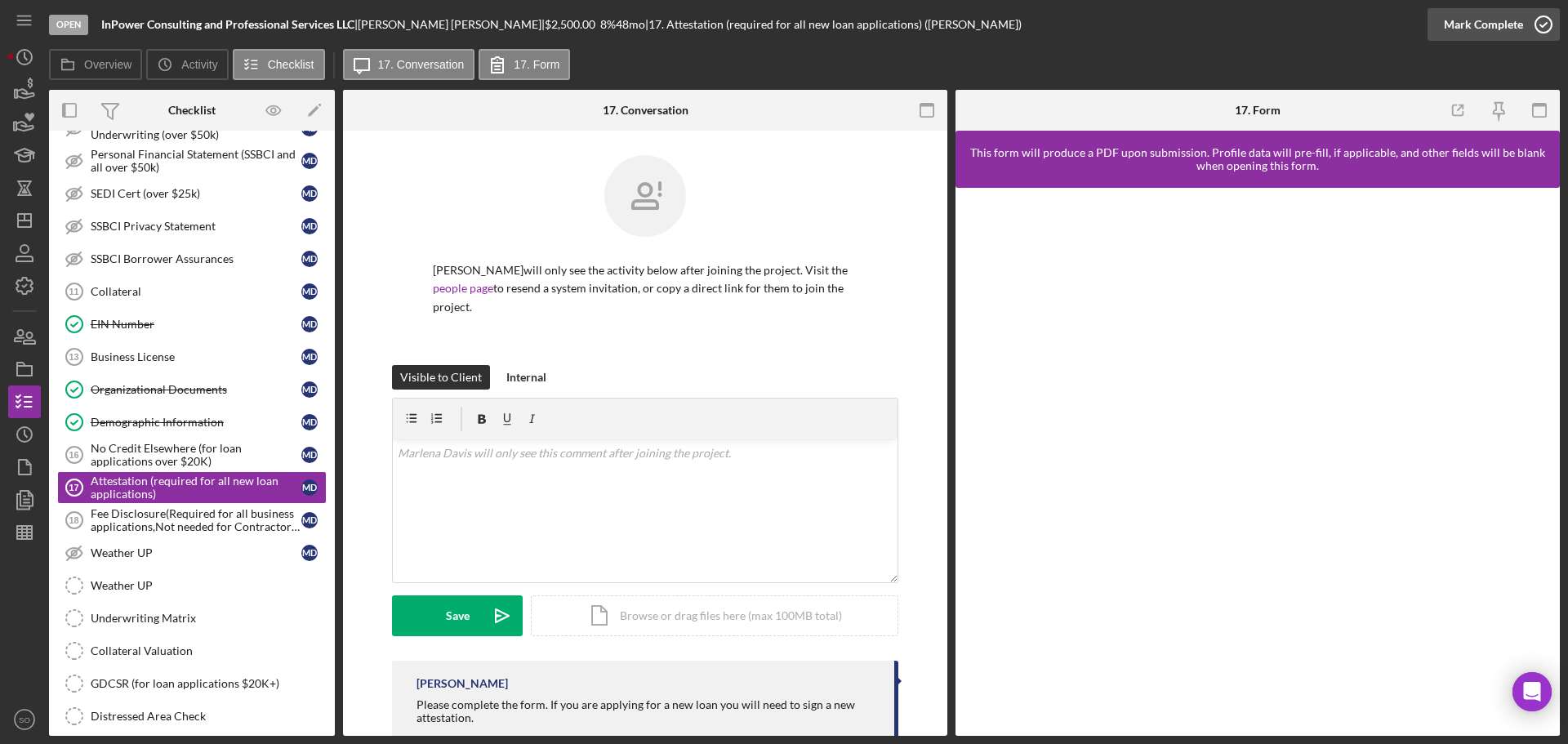
click at [1485, 25] on div "Mark Complete" at bounding box center [1483, 24] width 79 height 33
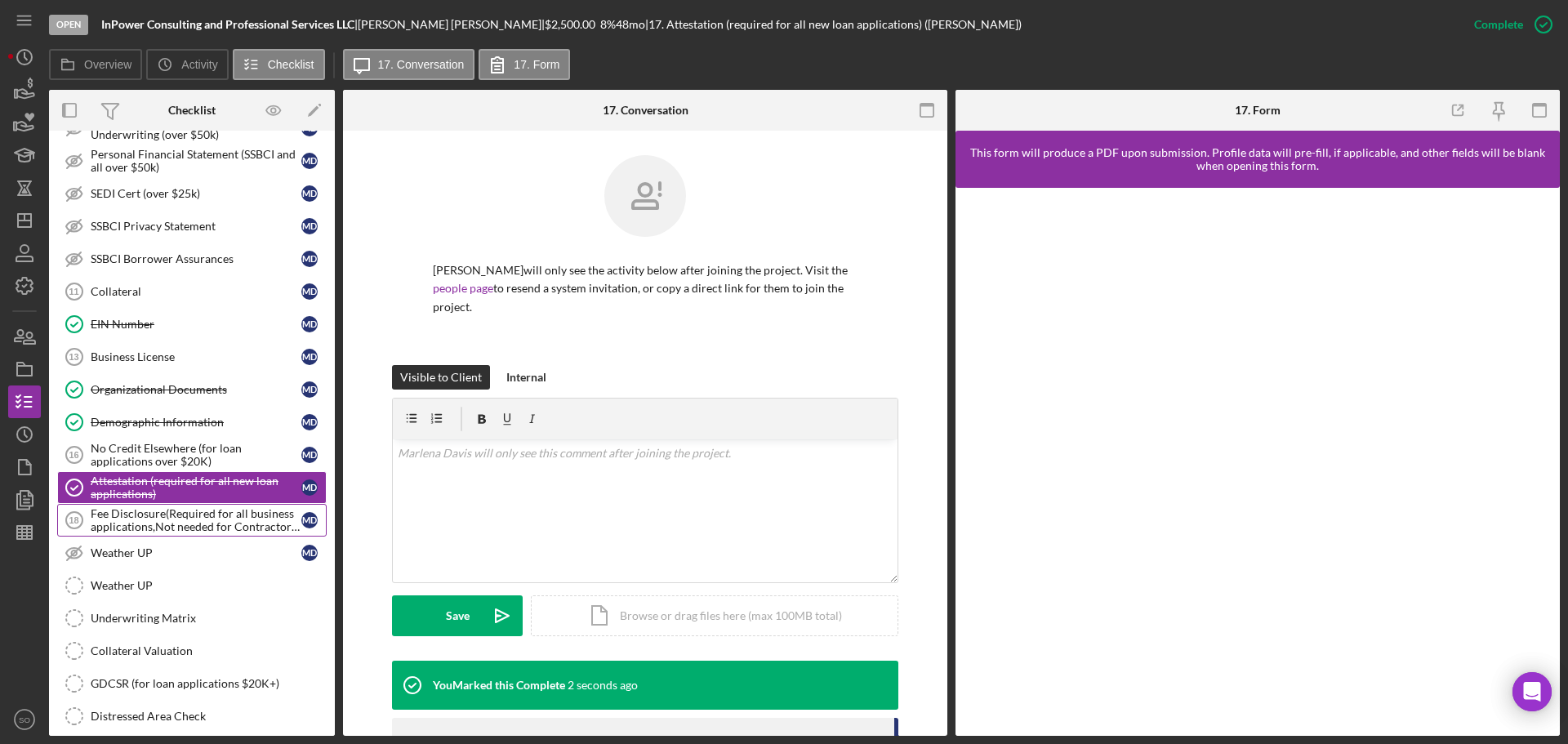
click at [184, 523] on div "Fee Disclosure(Required for all business applications,Not needed for Contractor…" at bounding box center [195, 520] width 211 height 26
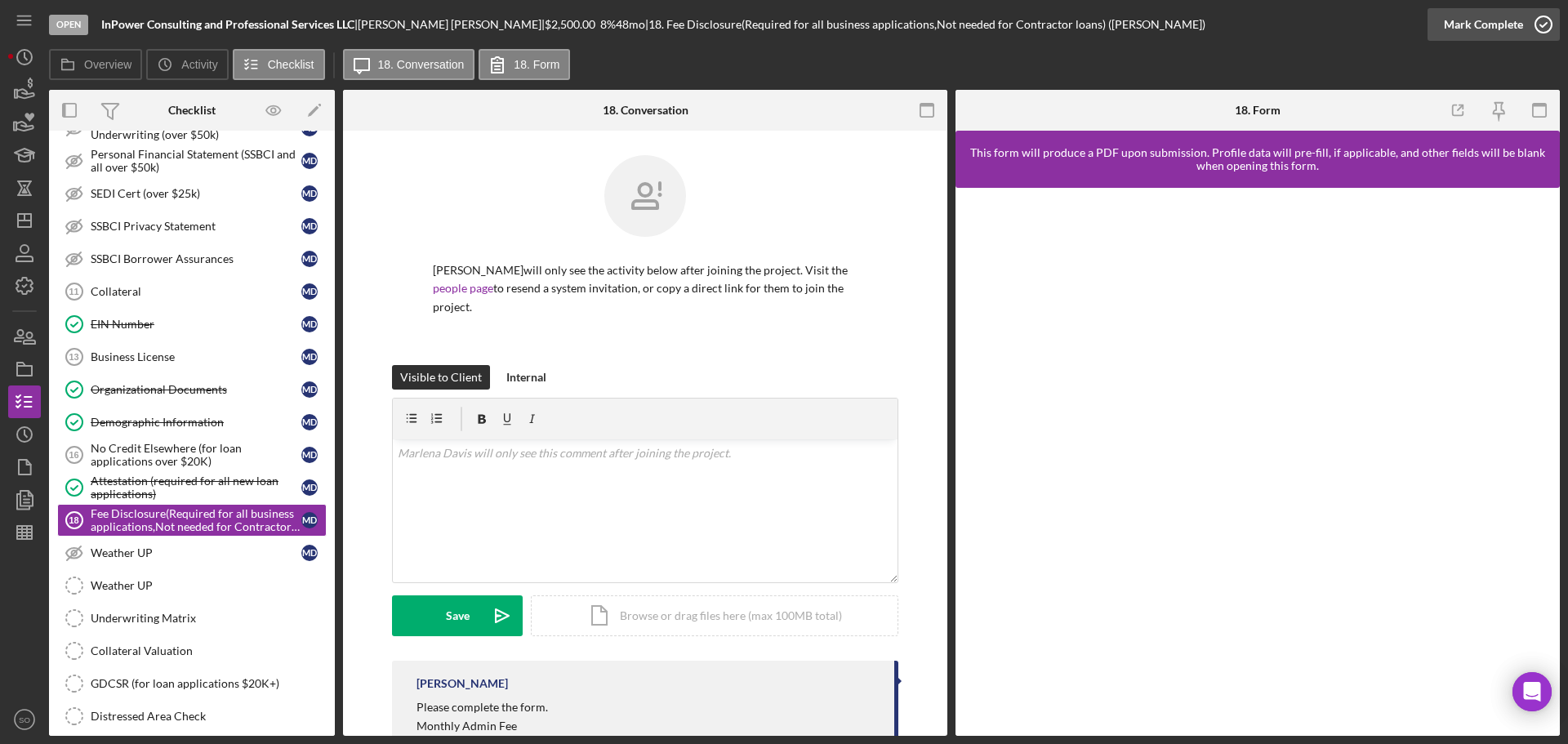
click at [1489, 25] on div "Mark Complete" at bounding box center [1483, 24] width 79 height 33
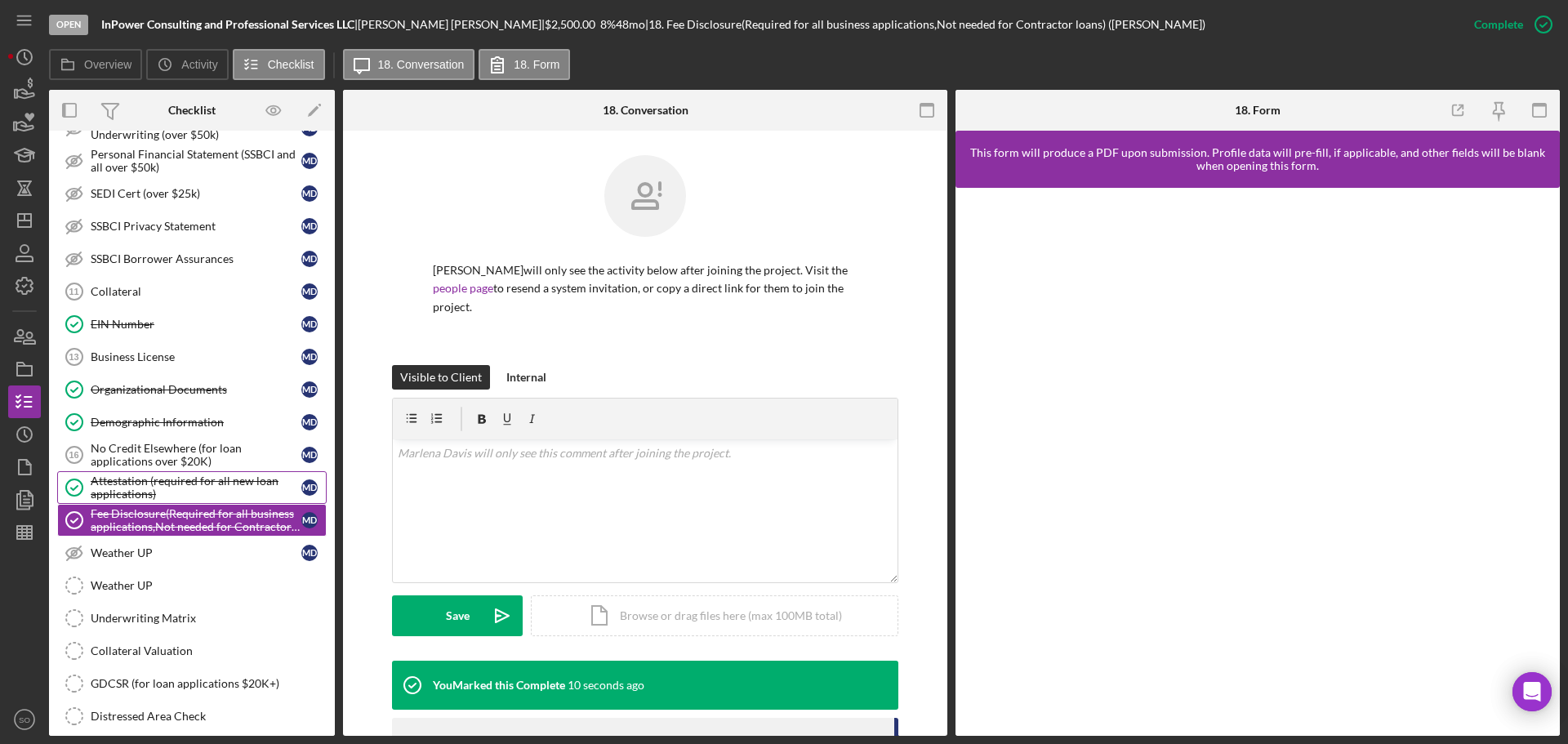
scroll to position [1027, 0]
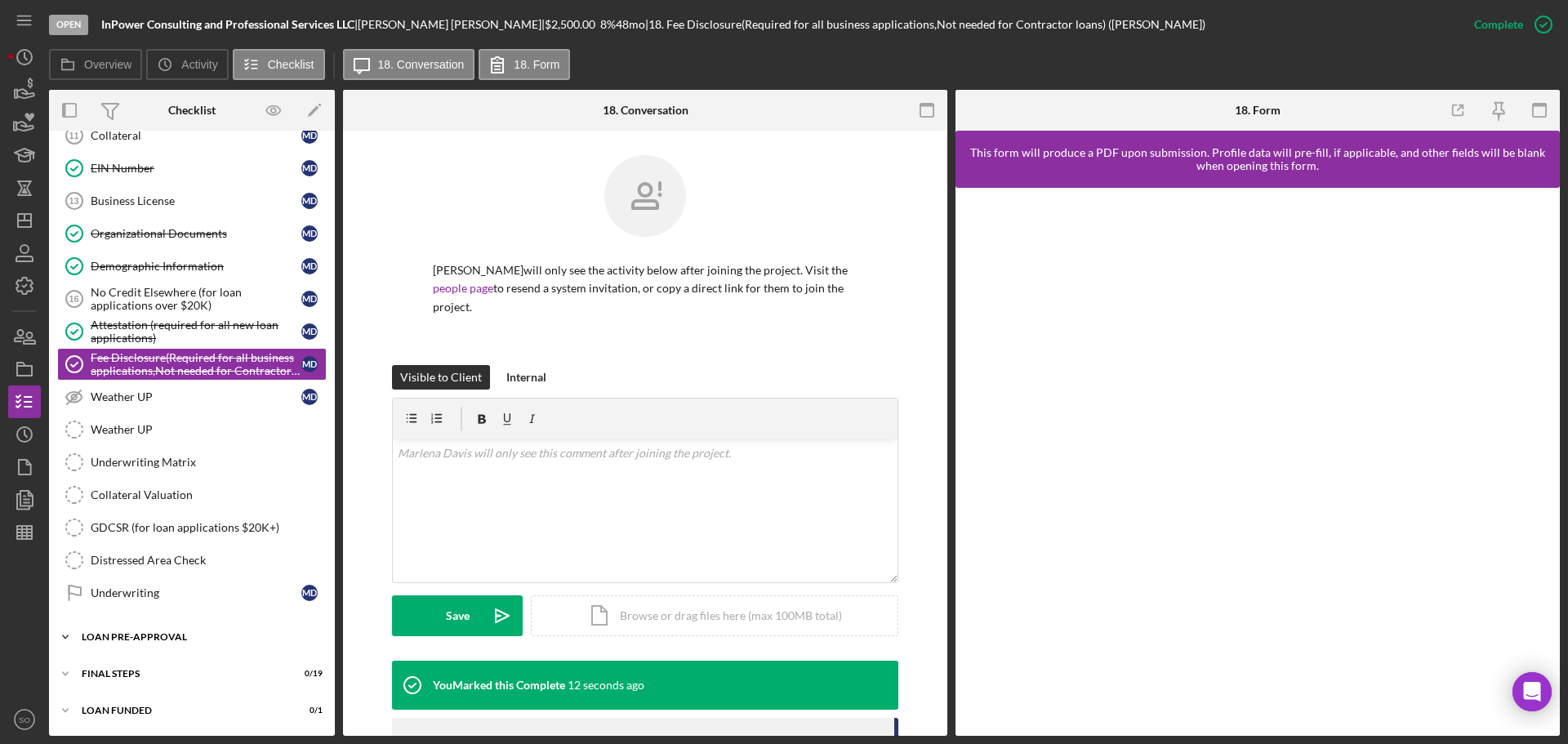
click at [174, 642] on div "LOAN PRE-APPROVAL" at bounding box center [198, 637] width 233 height 10
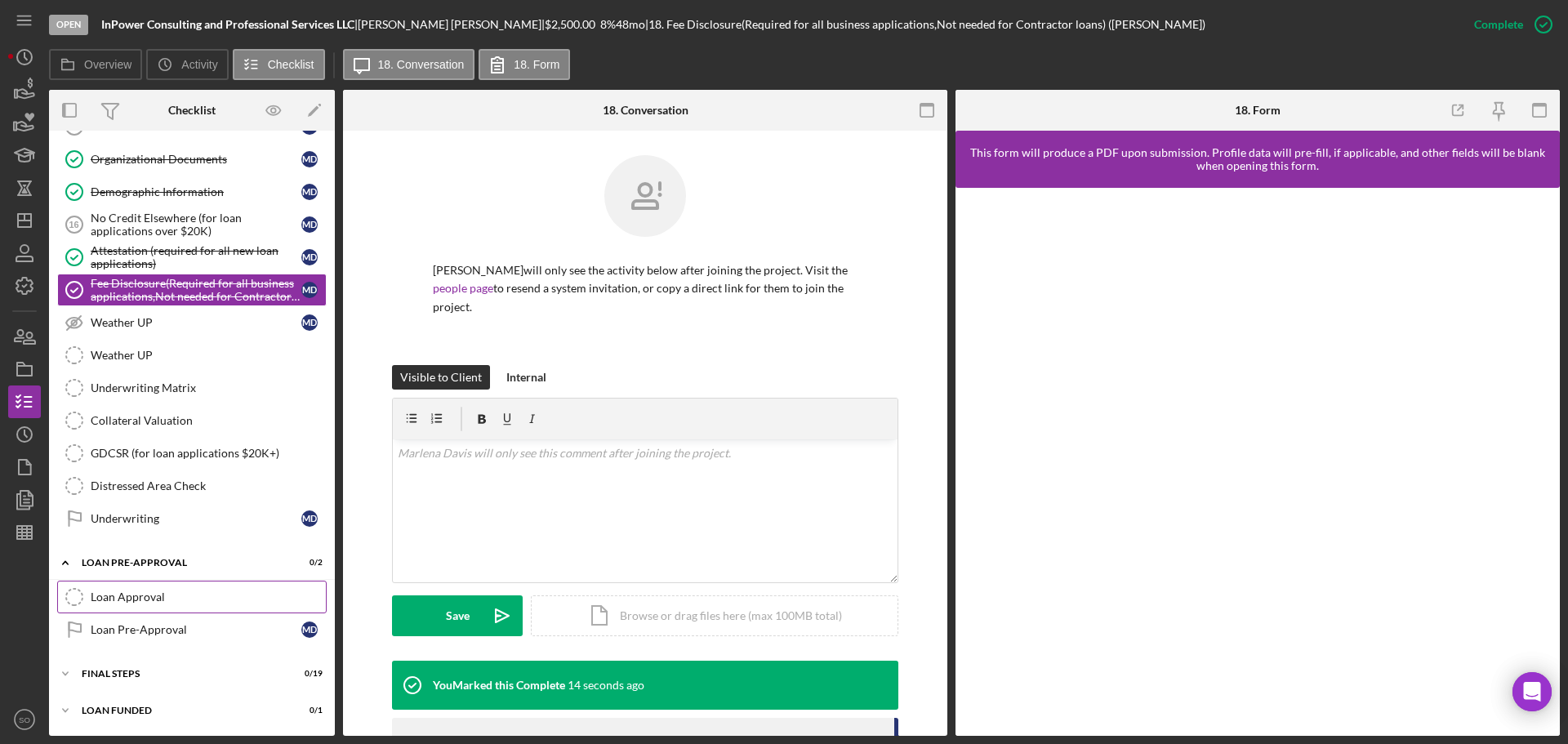
click at [177, 605] on link "Loan Approval Loan Approval" at bounding box center [192, 597] width 270 height 33
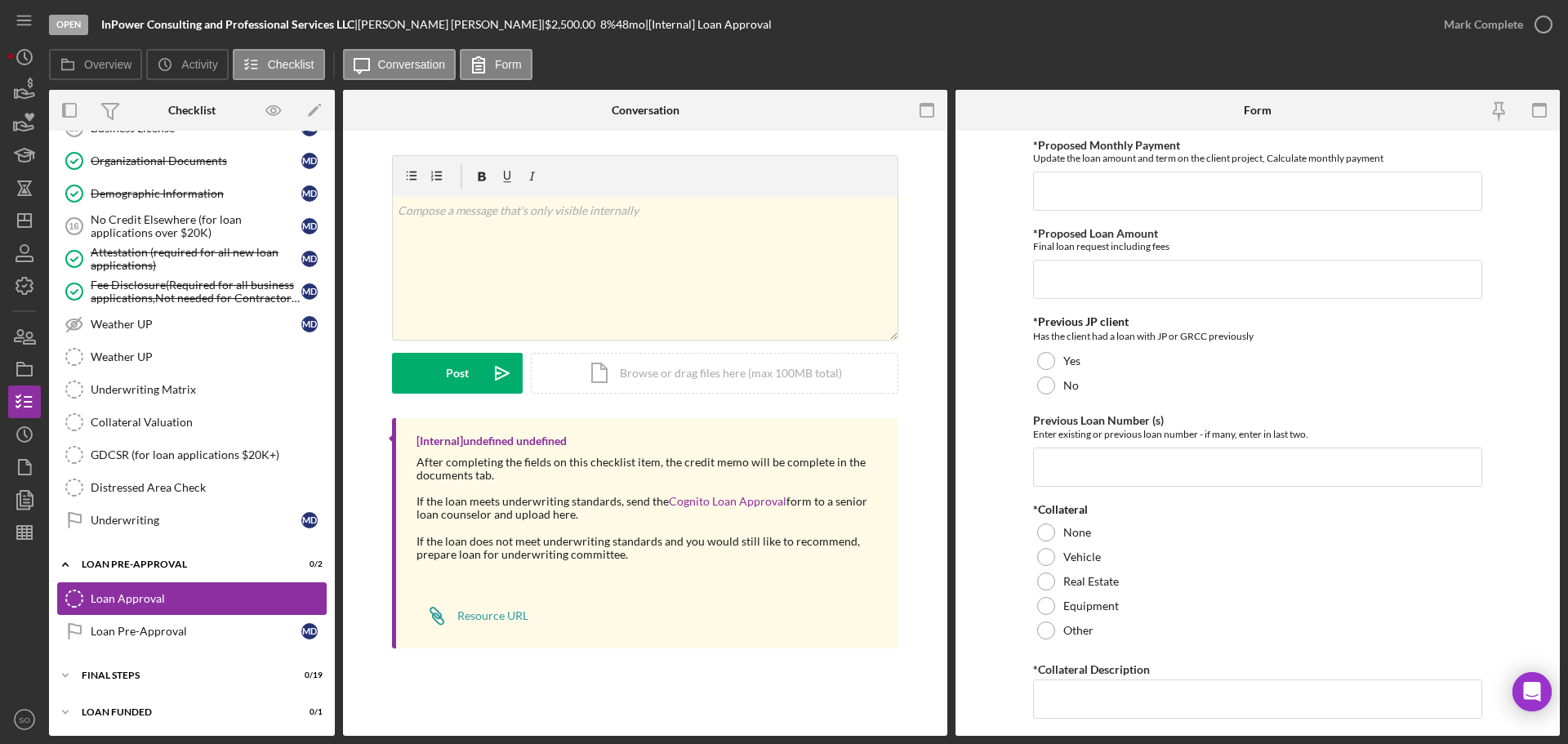
scroll to position [1102, 0]
click at [1095, 176] on input "*Proposed Monthly Payment" at bounding box center [1258, 191] width 449 height 39
click at [1102, 288] on input "*Proposed Loan Amount" at bounding box center [1258, 279] width 449 height 39
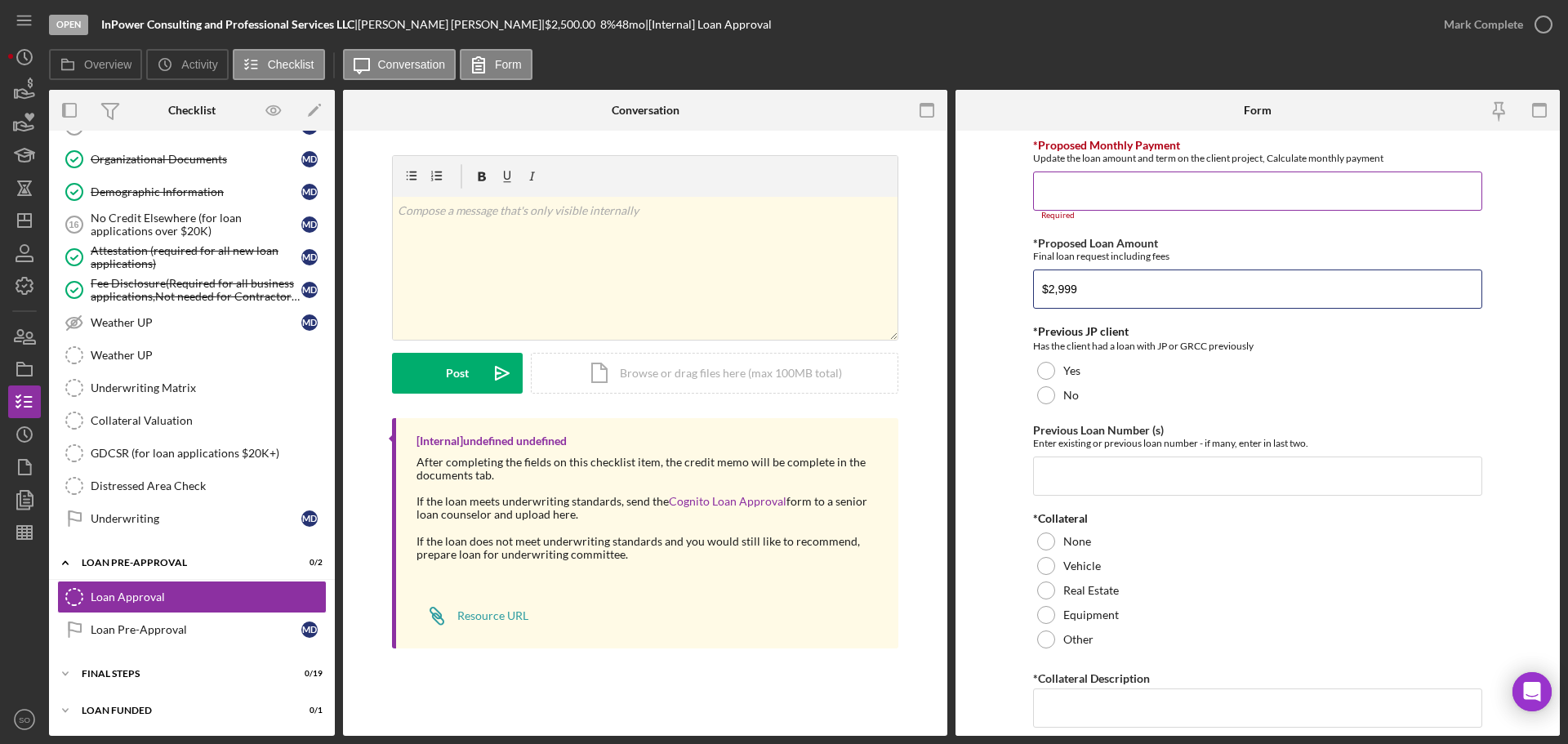
type input "$2,999"
click at [1128, 188] on input "*Proposed Monthly Payment" at bounding box center [1258, 191] width 449 height 39
click at [1053, 374] on div "Yes" at bounding box center [1258, 371] width 449 height 24
click at [1066, 468] on input "Previous Loan Number (s)" at bounding box center [1258, 476] width 449 height 39
type input "2024-618, 20221-552"
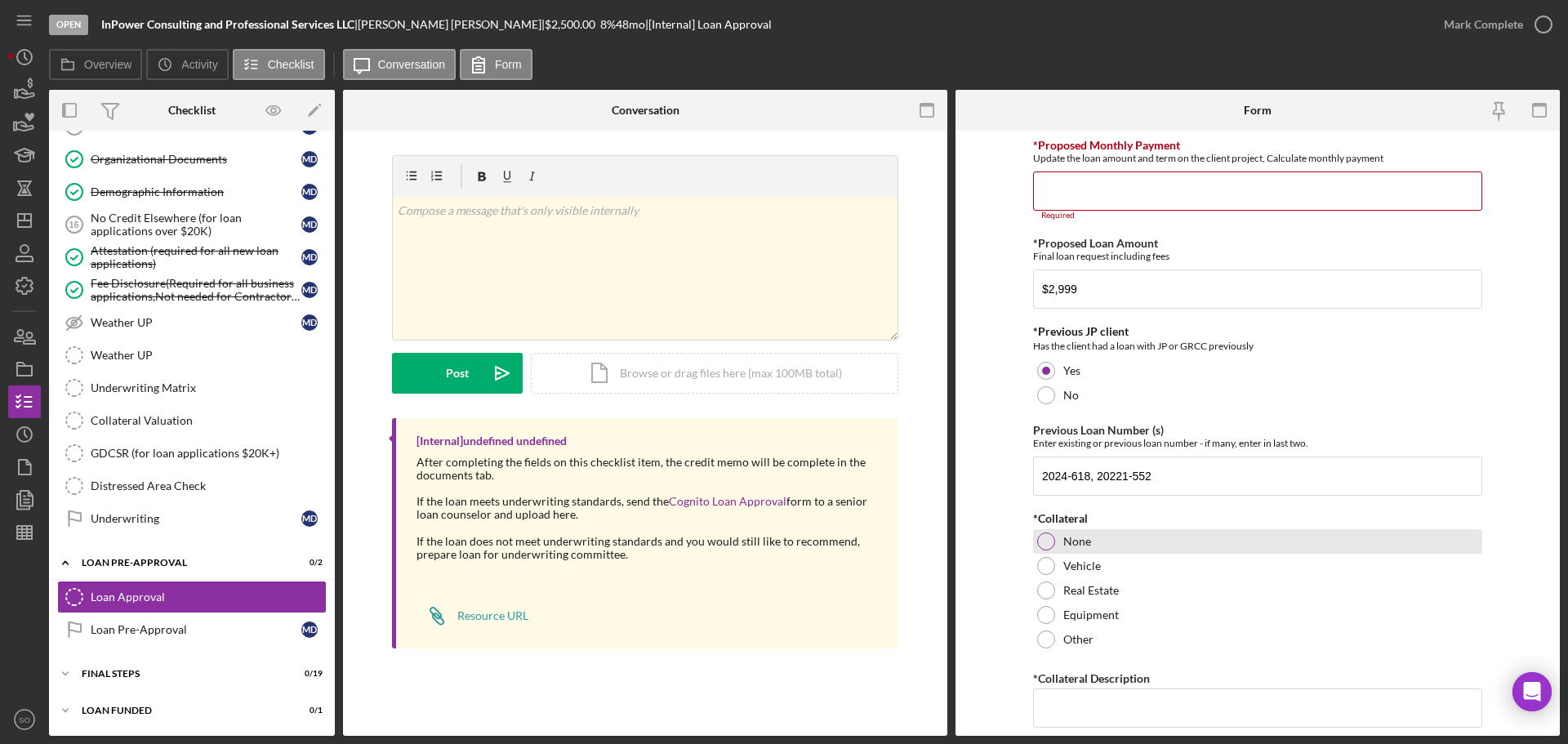
click at [1044, 549] on div at bounding box center [1046, 542] width 18 height 18
click at [1090, 714] on input "*Collateral Description" at bounding box center [1258, 708] width 449 height 39
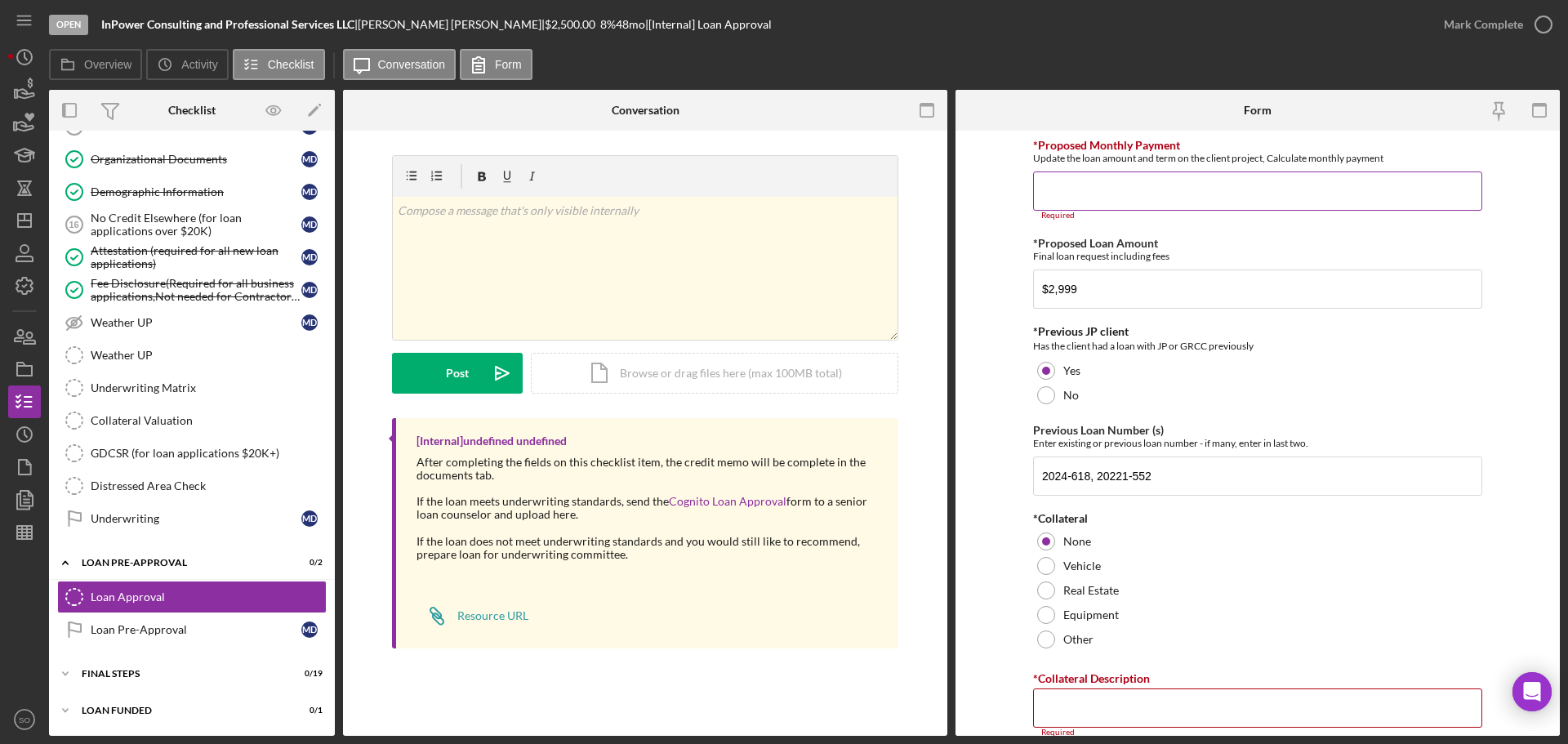
click at [1056, 205] on input "*Proposed Monthly Payment" at bounding box center [1258, 191] width 449 height 39
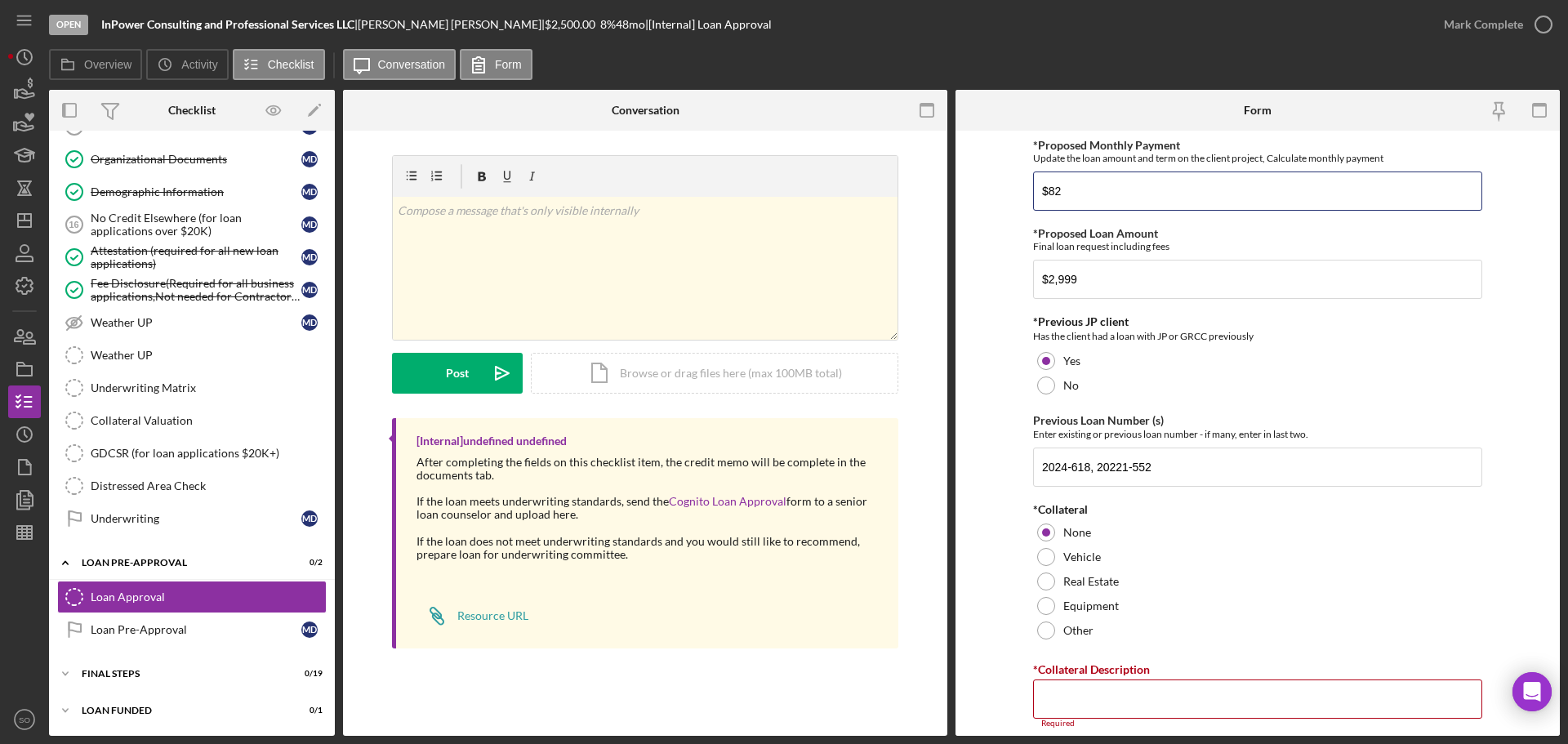
type input "$82"
click at [990, 448] on form "*Proposed Monthly Payment Update the loan amount and term on the client project…" at bounding box center [1257, 433] width 605 height 605
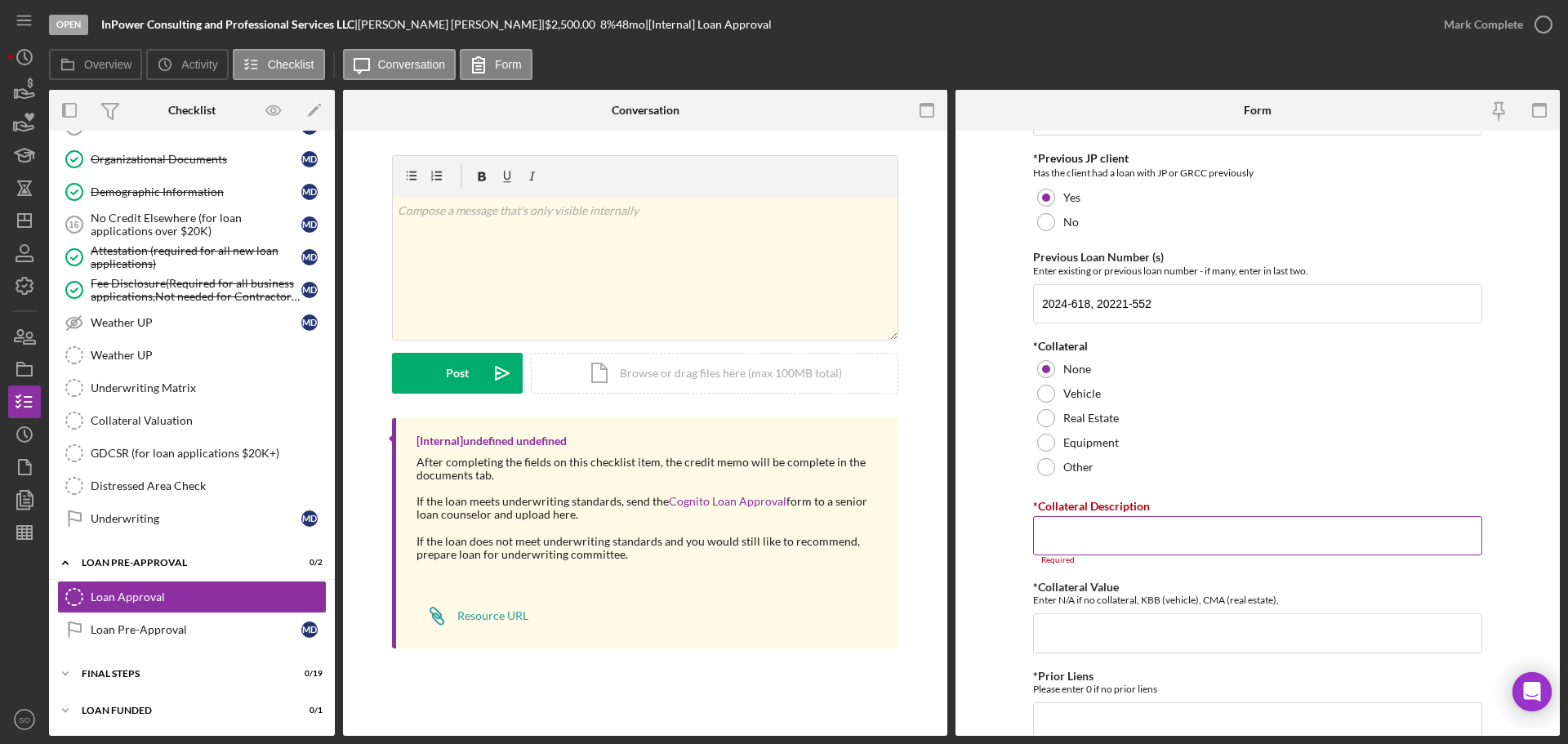
click at [1087, 530] on input "*Collateral Description" at bounding box center [1258, 536] width 449 height 39
drag, startPoint x: 1021, startPoint y: 537, endPoint x: 816, endPoint y: 543, distance: 205.1
click at [816, 543] on div "Overview Internal Workflow Stage Open Icon/Dropdown Arrow Archive (can unarchiv…" at bounding box center [804, 413] width 1511 height 647
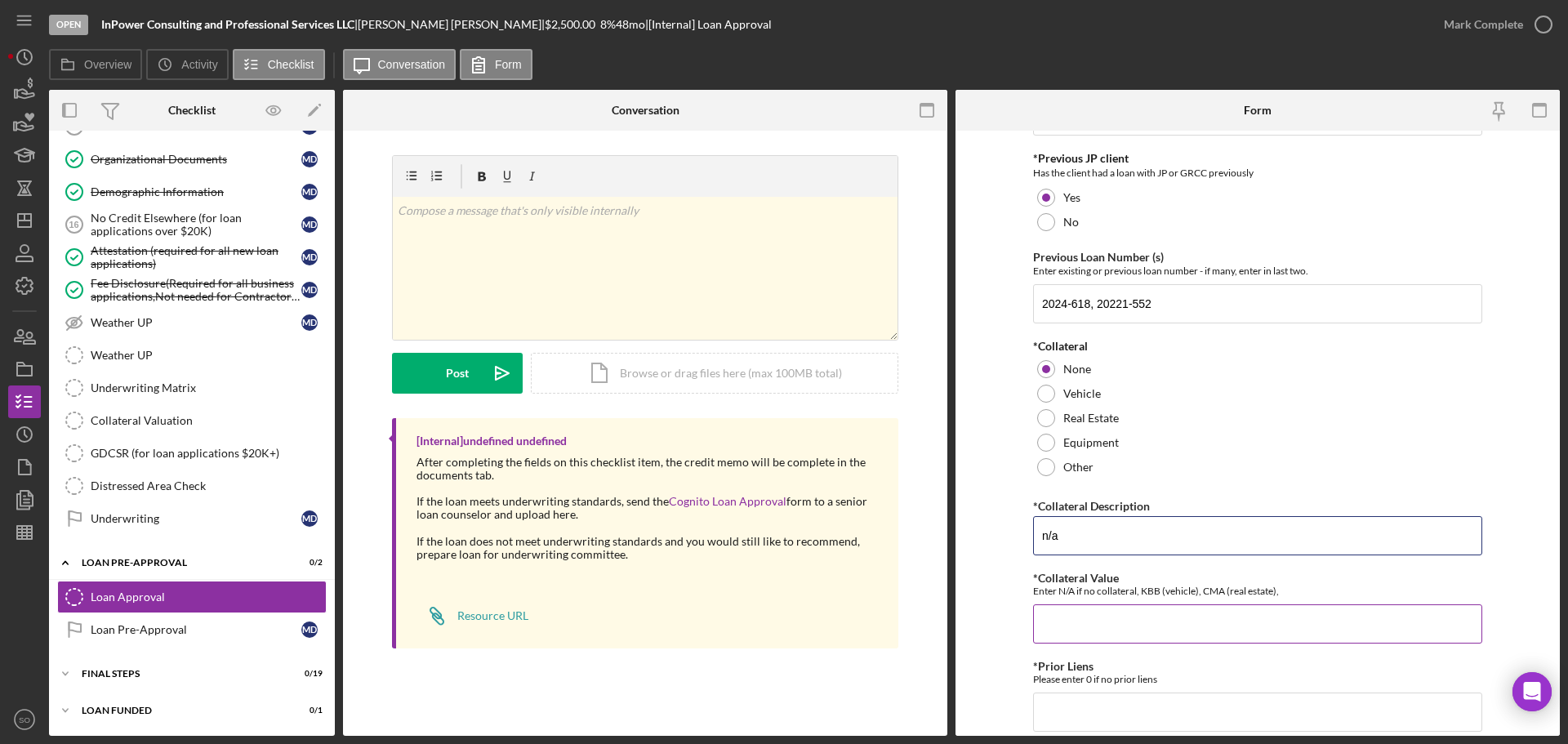
type input "n/a"
click at [1078, 615] on input "*Collateral Value" at bounding box center [1258, 624] width 449 height 39
paste input "n/a"
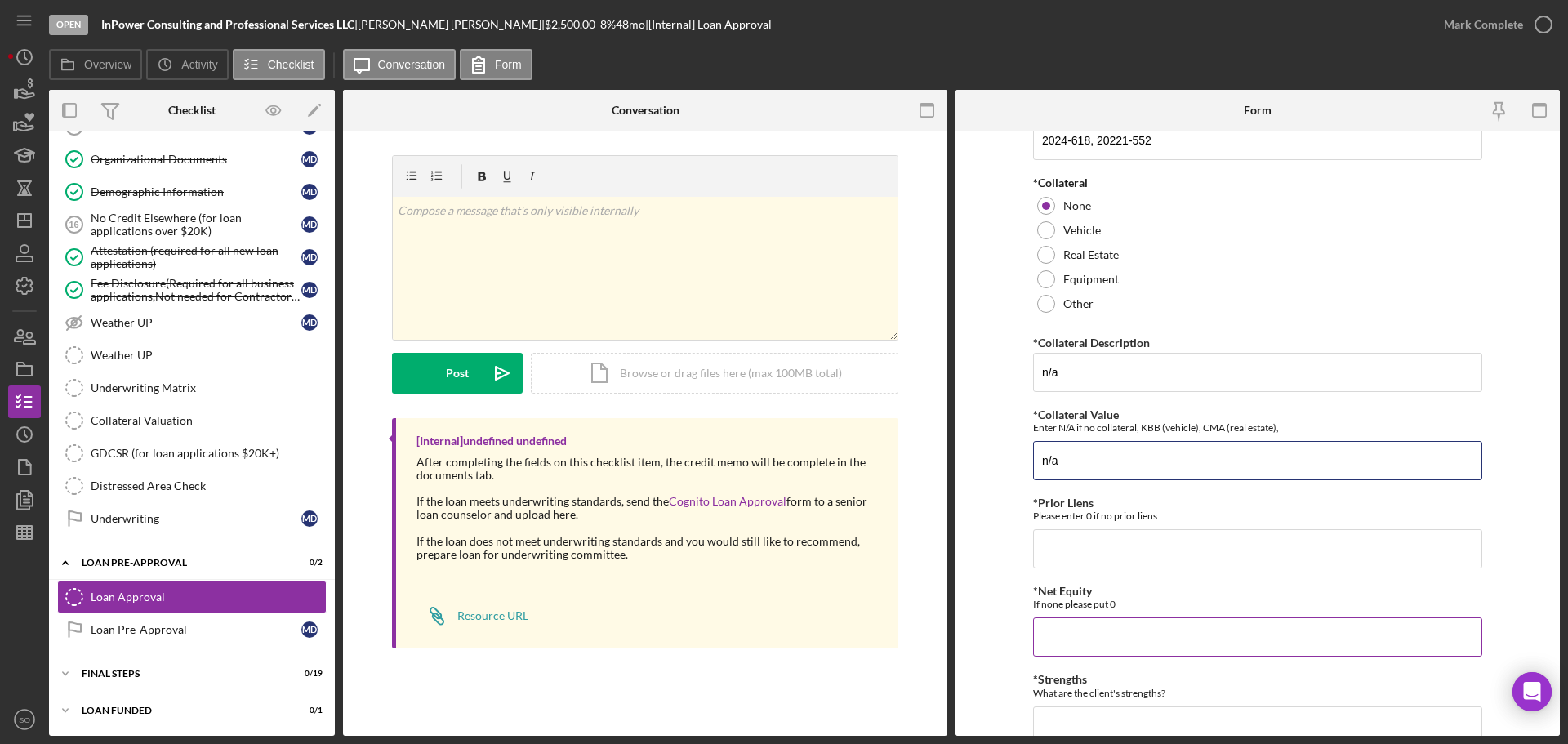
type input "n/a"
click at [1097, 639] on input "*Net Equity" at bounding box center [1258, 637] width 449 height 39
type input "0"
click at [1076, 536] on input "*Prior Liens" at bounding box center [1258, 549] width 449 height 39
type input "0"
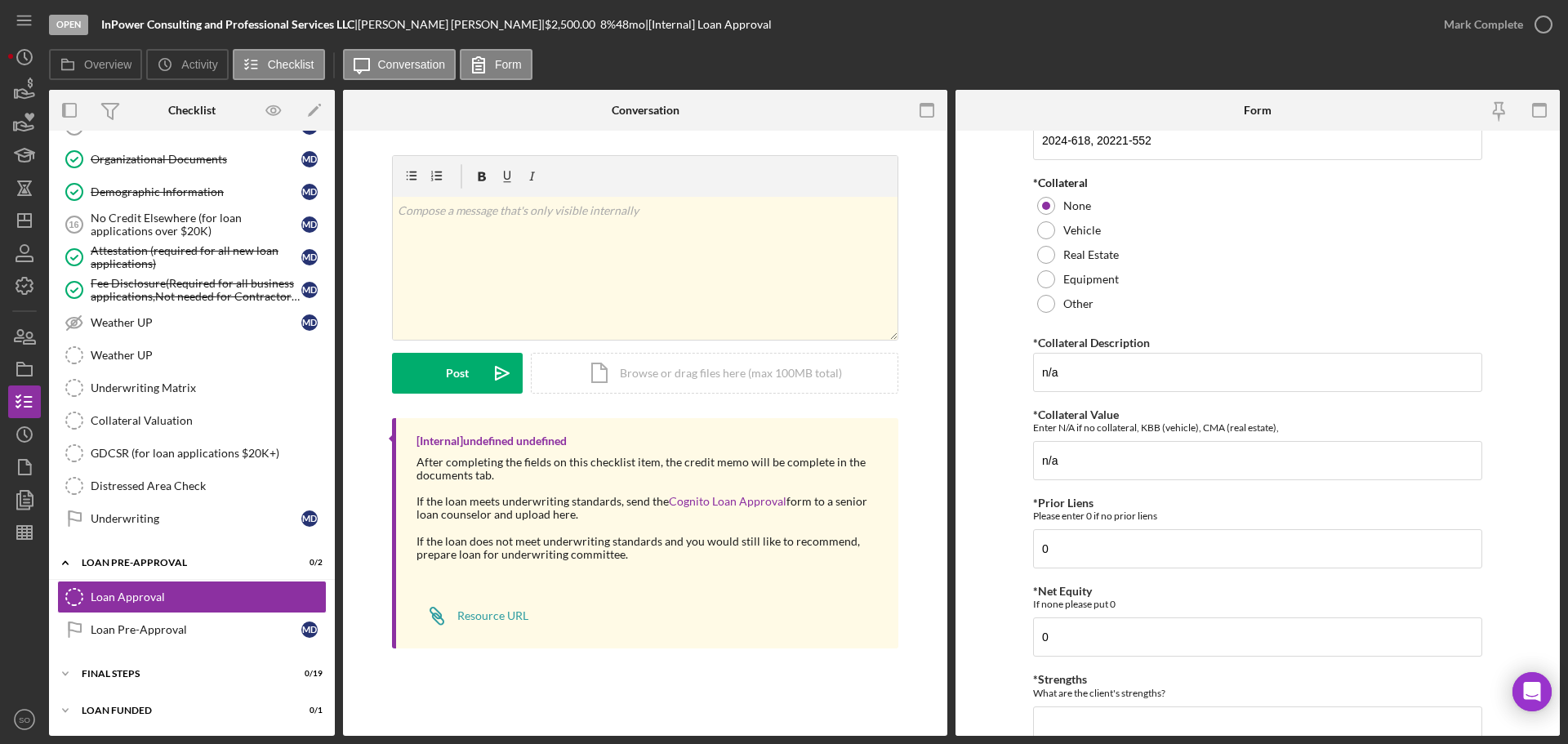
click at [1005, 568] on form "*Proposed Monthly Payment Update the loan amount and term on the client project…" at bounding box center [1257, 433] width 605 height 605
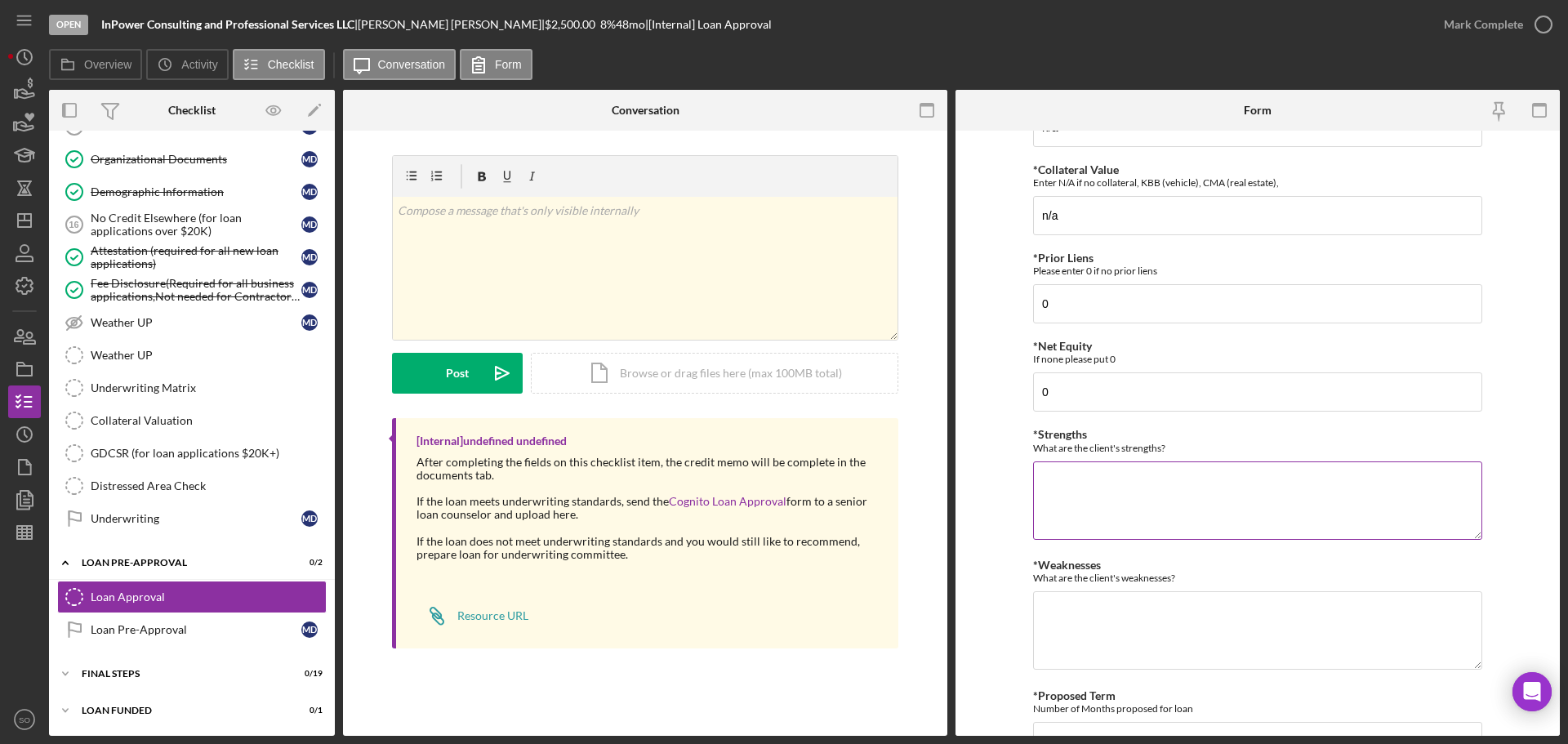
click at [1100, 494] on textarea "*Strengths" at bounding box center [1258, 501] width 449 height 78
type textarea "Legacy client"
click at [1138, 594] on textarea "*Weaknesses" at bounding box center [1258, 630] width 449 height 78
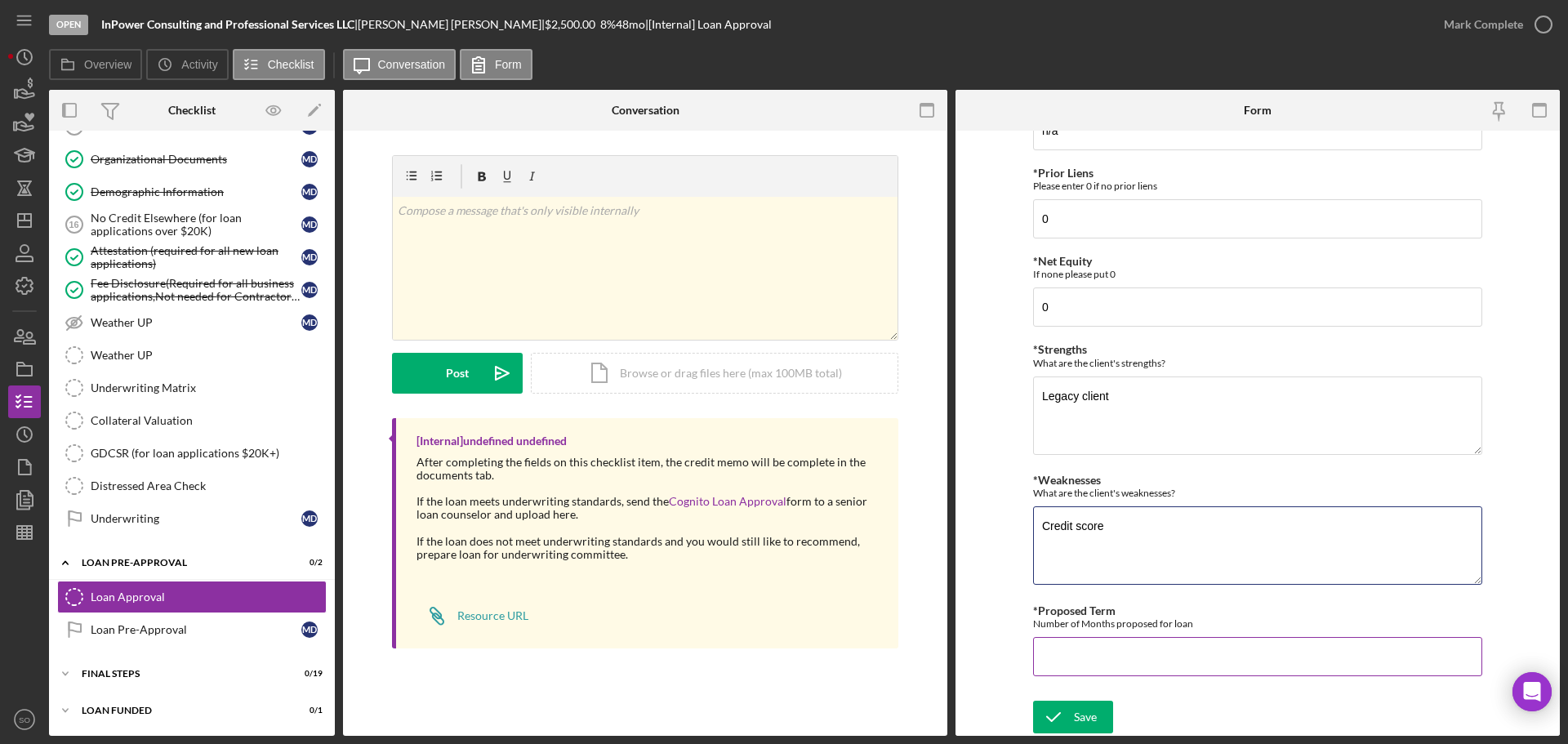
type textarea "Credit score"
drag, startPoint x: 1129, startPoint y: 652, endPoint x: 1145, endPoint y: 664, distance: 20.0
click at [1138, 657] on input "*Proposed Term" at bounding box center [1258, 656] width 449 height 39
type input "48"
click at [1082, 723] on div "Save" at bounding box center [1086, 718] width 23 height 33
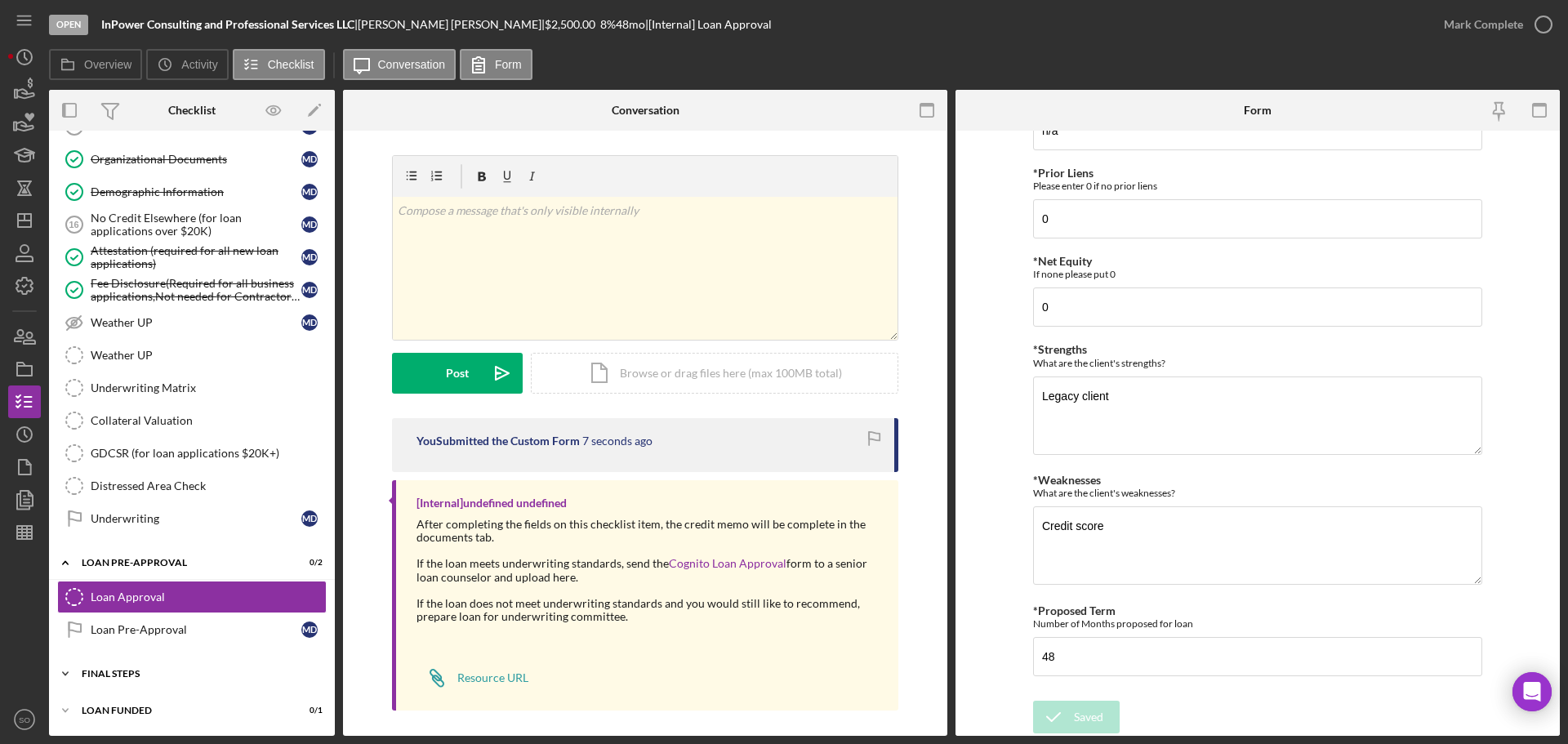
click at [152, 676] on div "FINAL STEPS" at bounding box center [198, 674] width 233 height 10
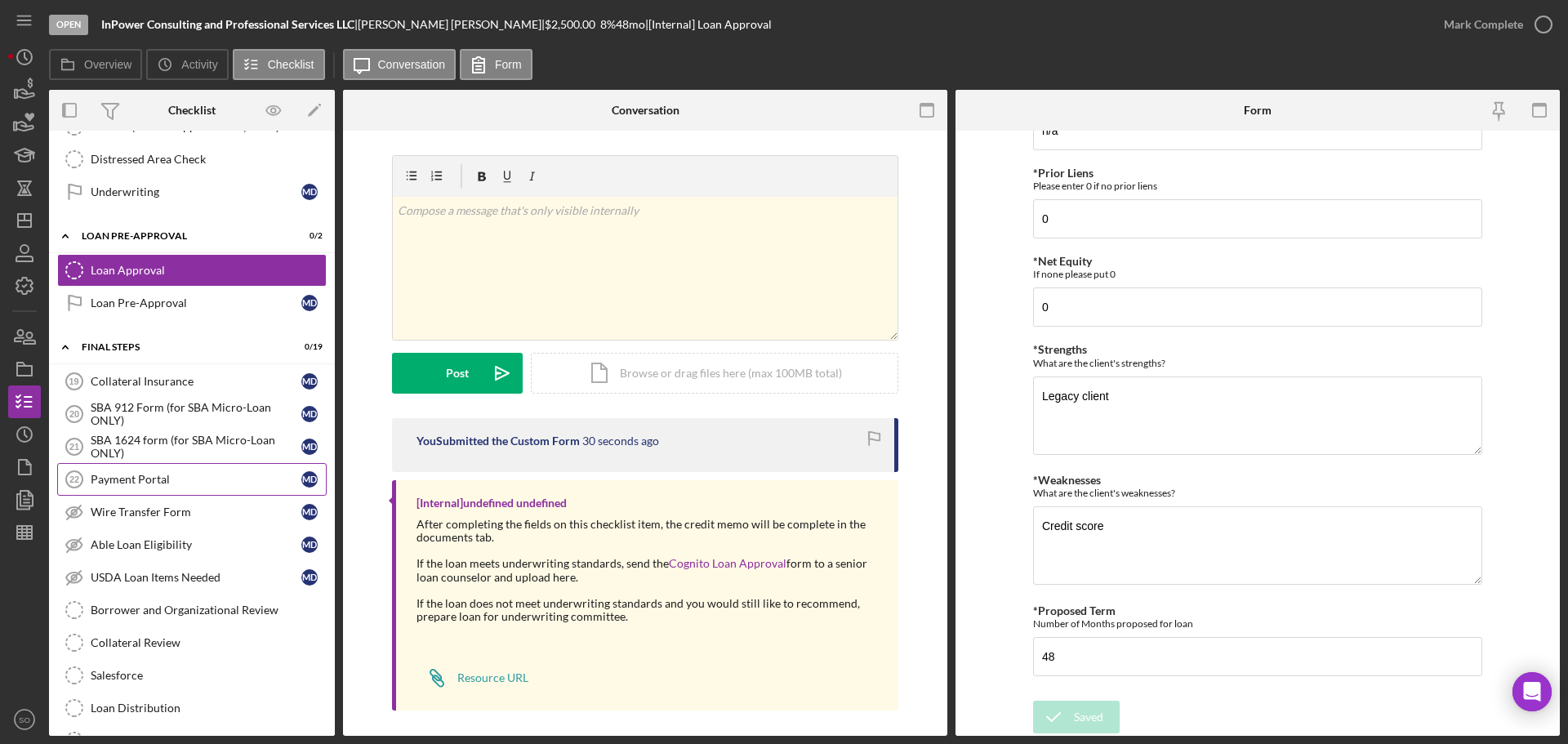
click at [142, 478] on div "Payment Portal" at bounding box center [195, 479] width 211 height 13
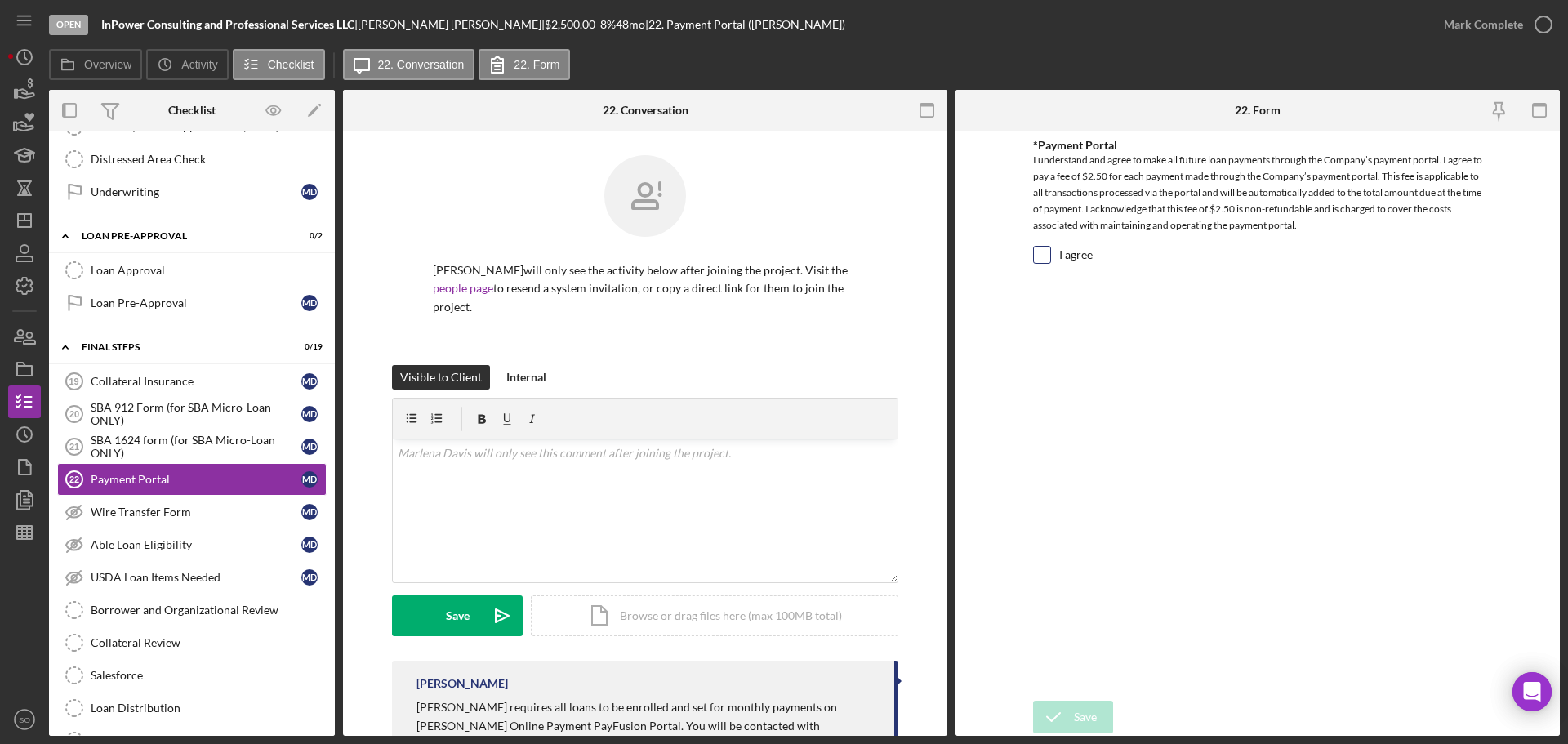
click at [1042, 257] on input "I agree" at bounding box center [1042, 254] width 16 height 16
checkbox input "true"
click at [1077, 712] on div "Save" at bounding box center [1086, 718] width 23 height 33
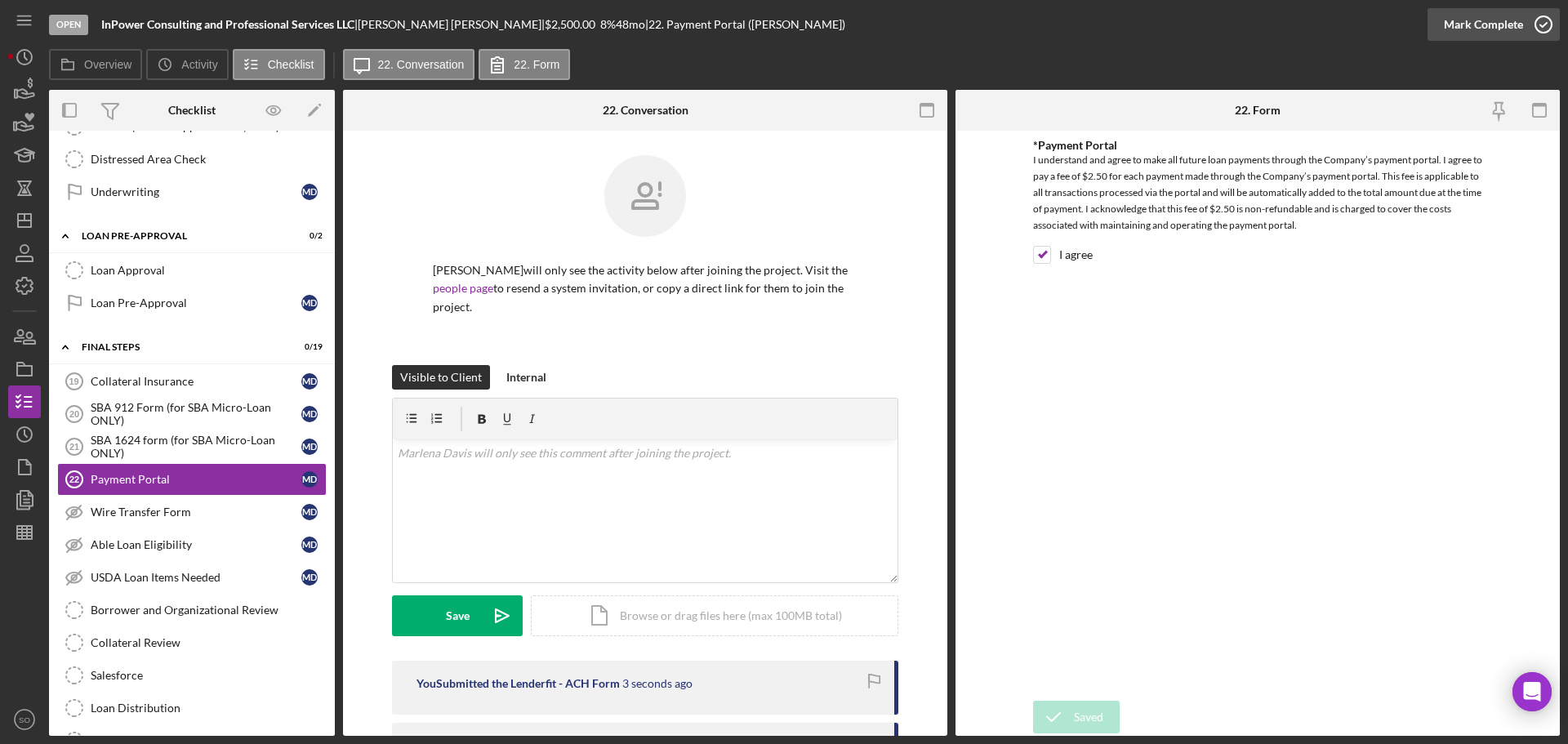
click at [1493, 19] on div "Mark Complete" at bounding box center [1483, 24] width 79 height 33
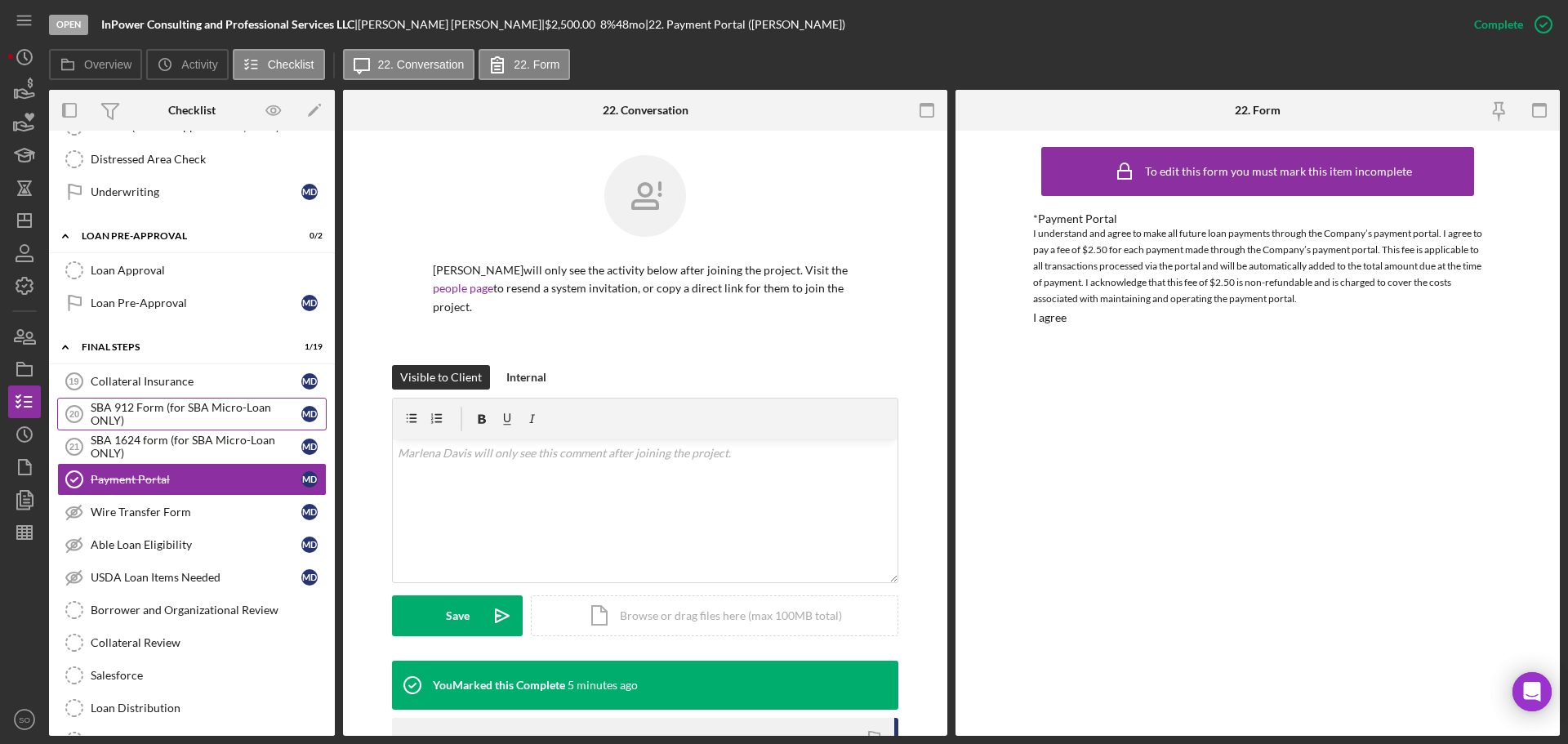
scroll to position [1510, 0]
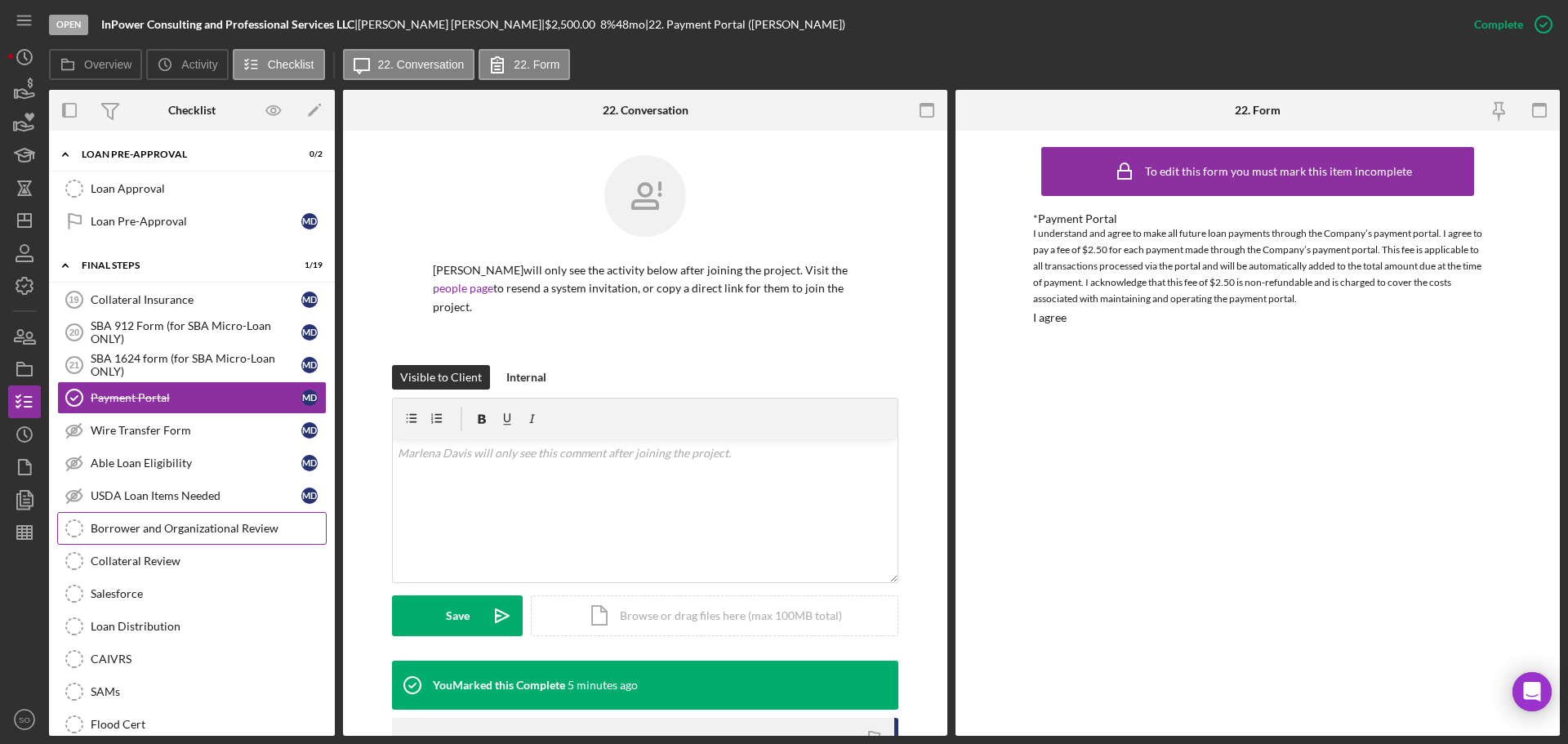
click at [213, 523] on div "Borrower and Organizational Review" at bounding box center [207, 528] width 235 height 13
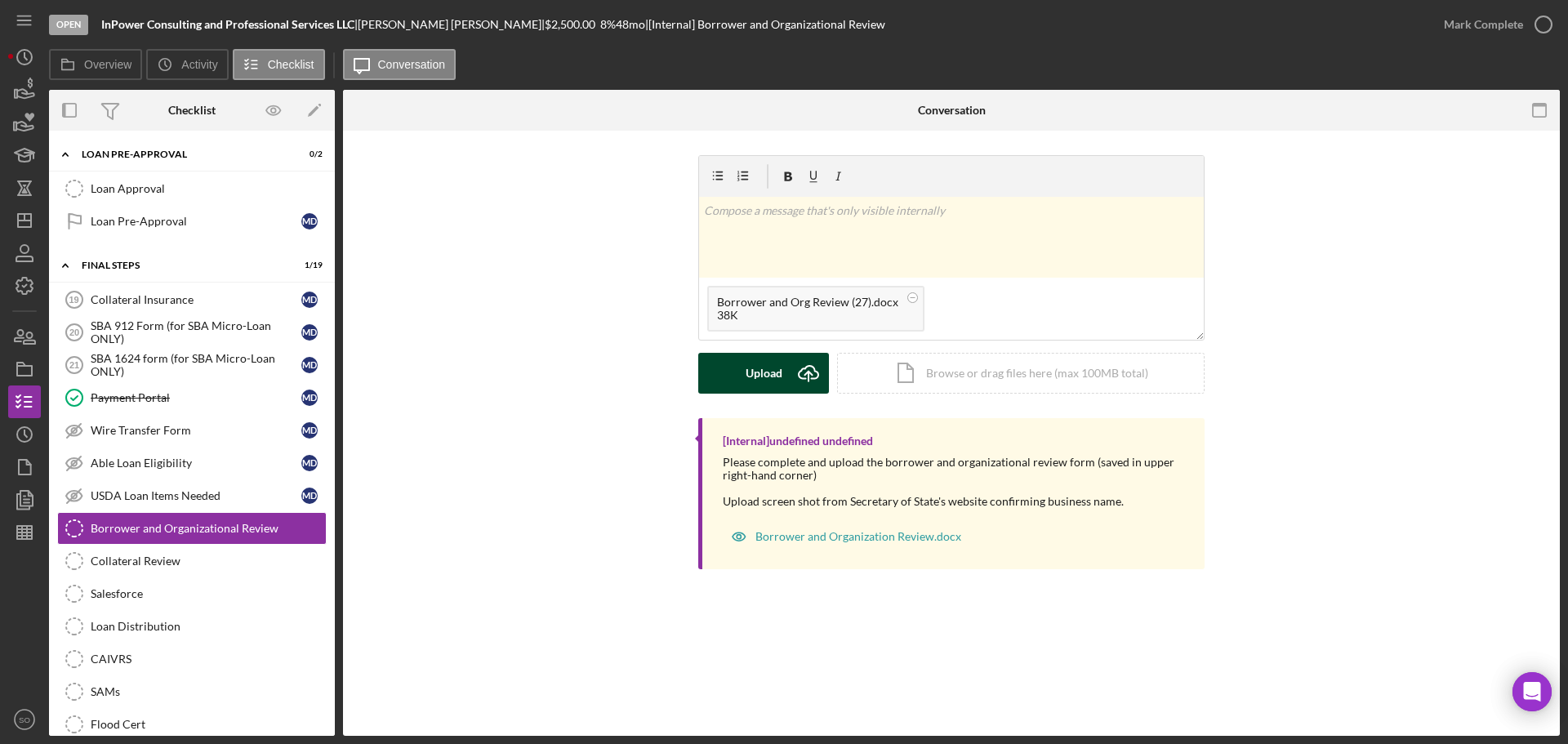
drag, startPoint x: 745, startPoint y: 388, endPoint x: 761, endPoint y: 387, distance: 16.0
click at [761, 387] on button "Upload Icon/Upload" at bounding box center [764, 373] width 131 height 41
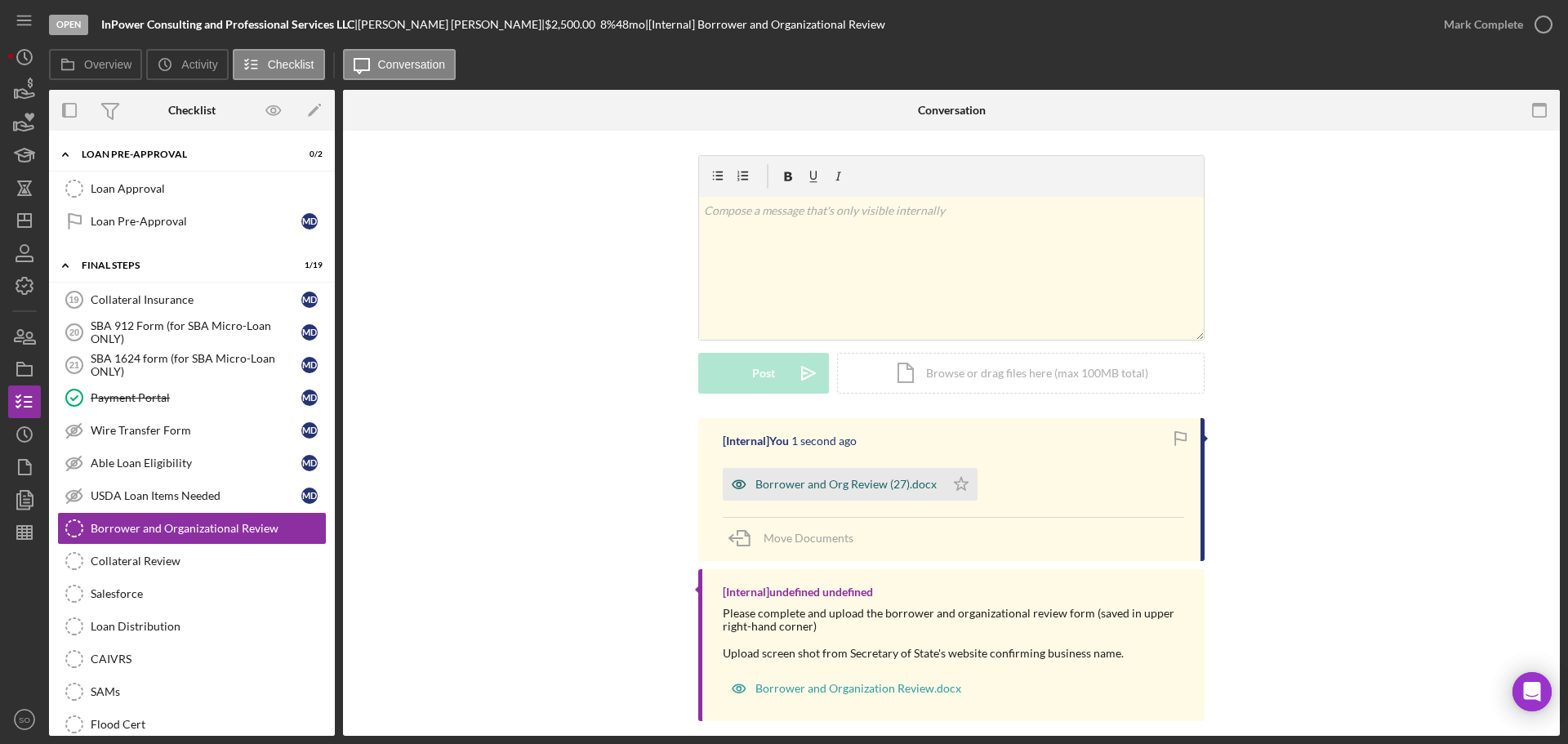
click at [937, 486] on div "Borrower and Org Review (27).docx" at bounding box center [834, 484] width 222 height 33
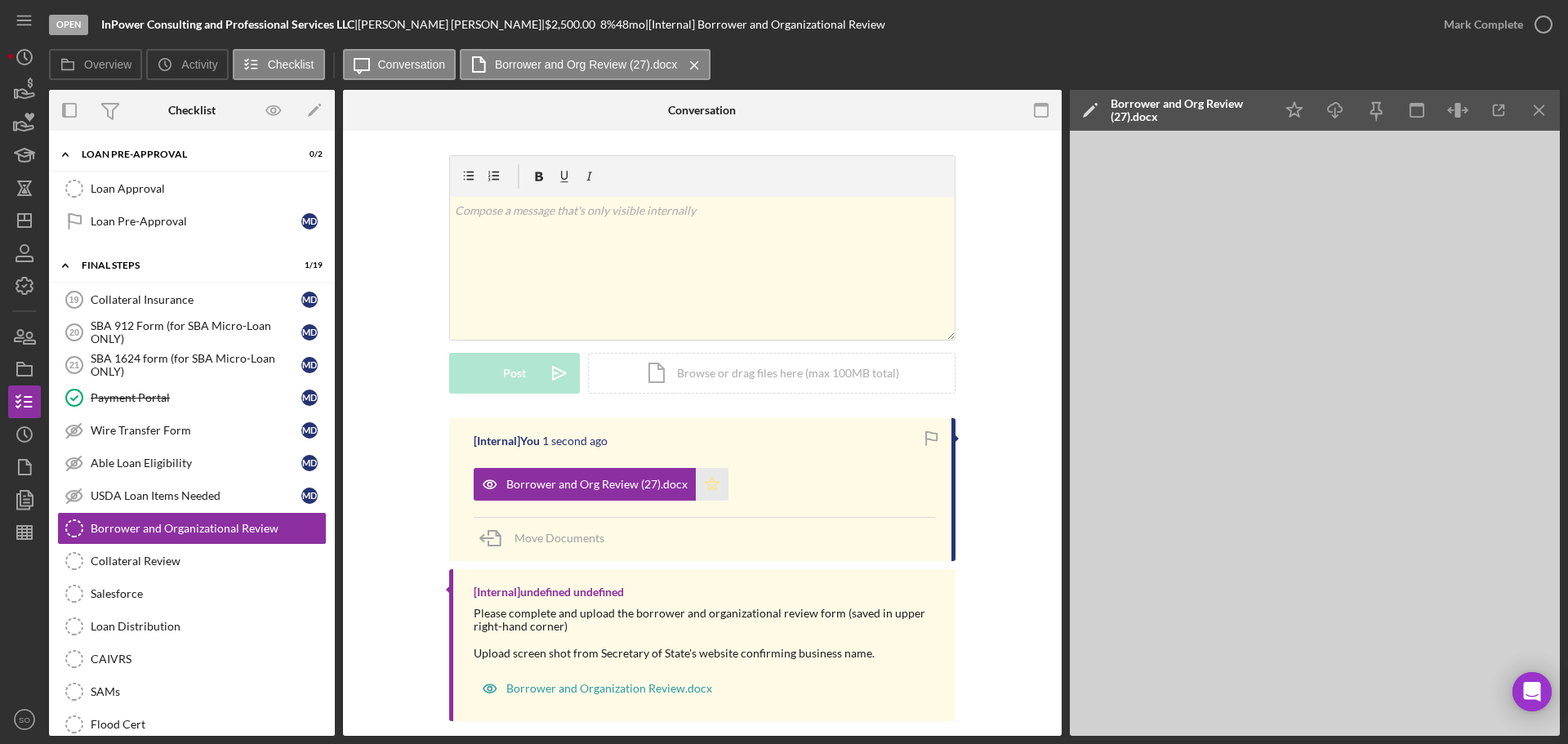
click at [709, 485] on icon "Icon/Star" at bounding box center [712, 484] width 33 height 33
click at [1535, 118] on icon "Icon/Menu Close" at bounding box center [1539, 110] width 36 height 36
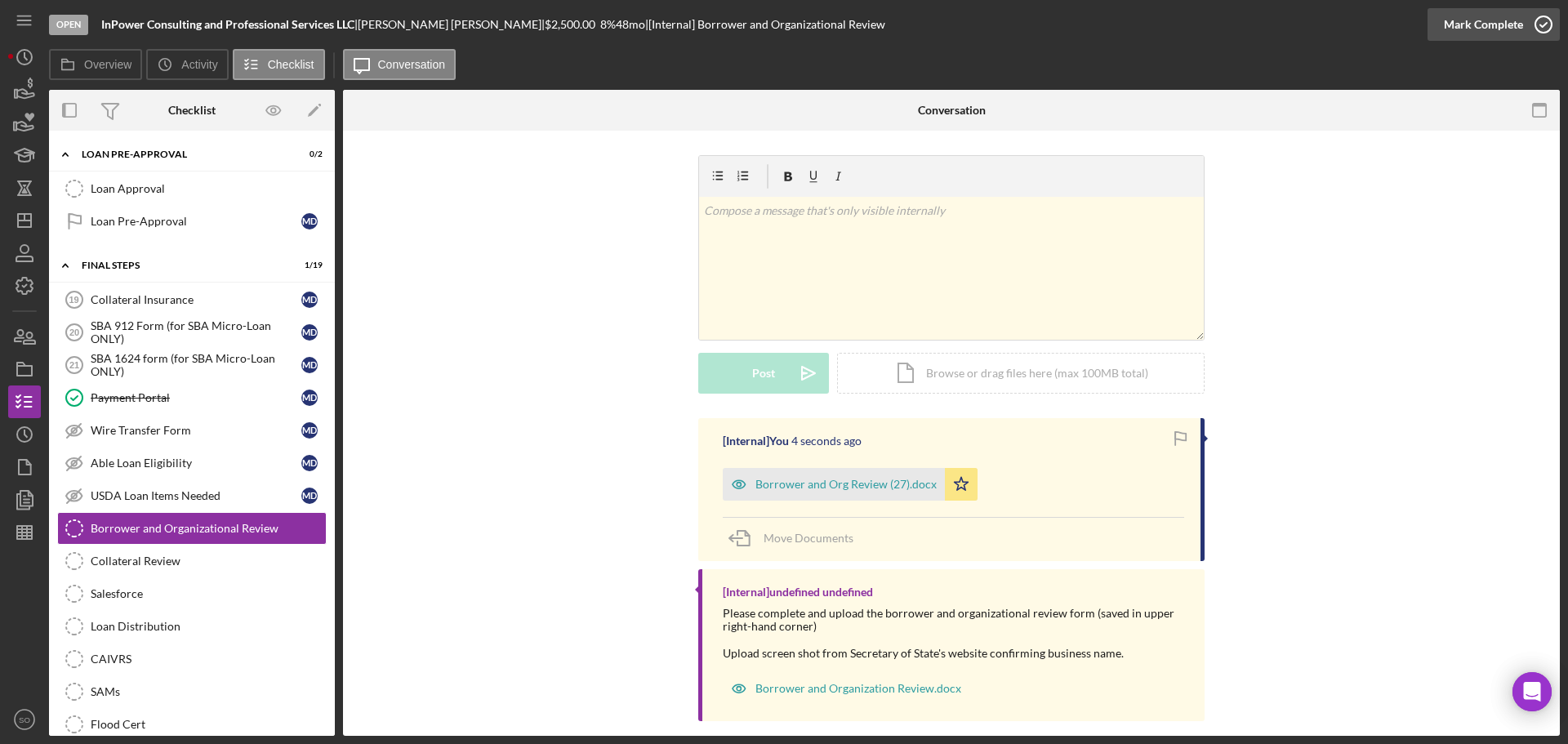
click at [1452, 19] on div "Mark Complete" at bounding box center [1483, 24] width 79 height 33
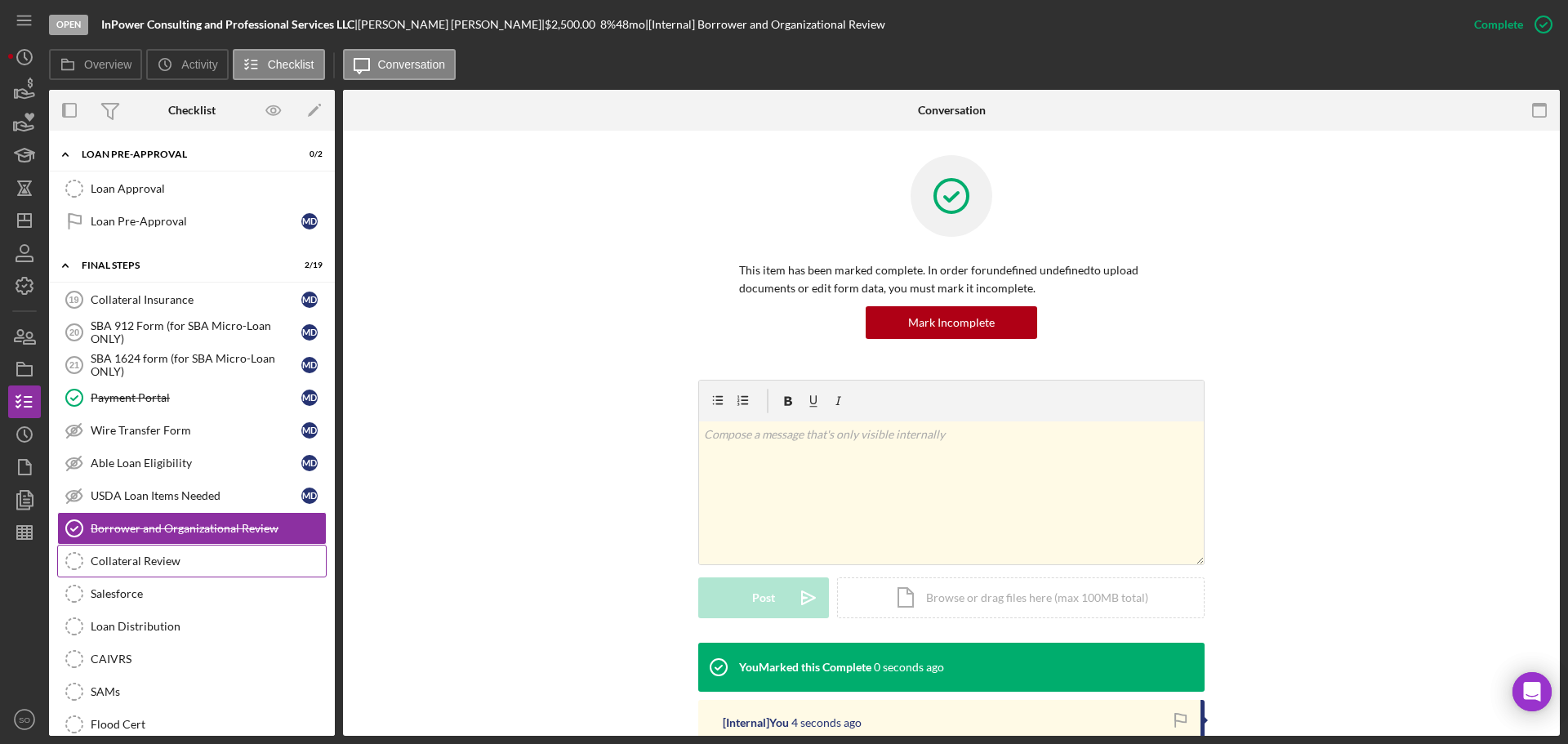
click at [180, 559] on div "Collateral Review" at bounding box center [207, 561] width 235 height 13
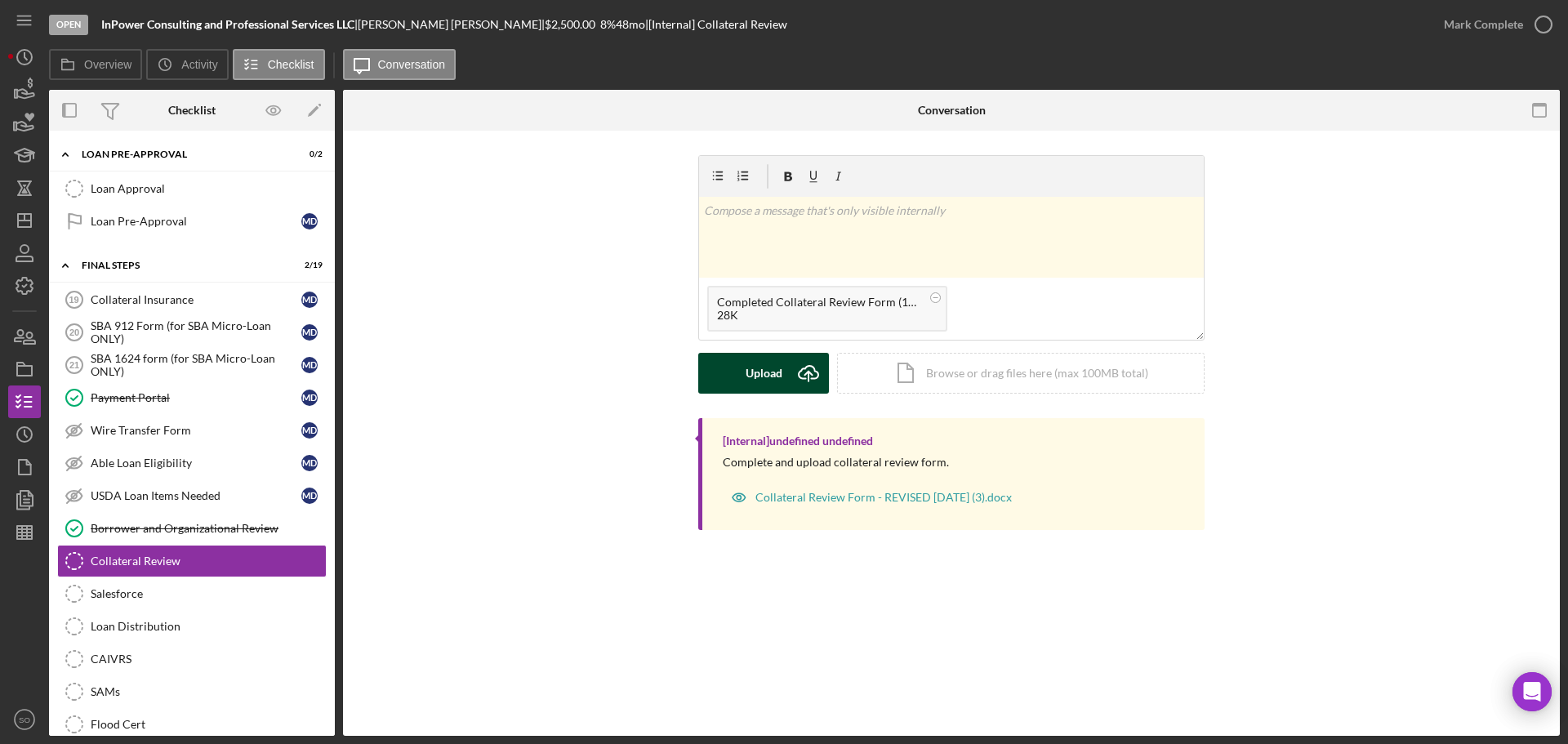
click at [773, 385] on div "Upload" at bounding box center [764, 373] width 36 height 41
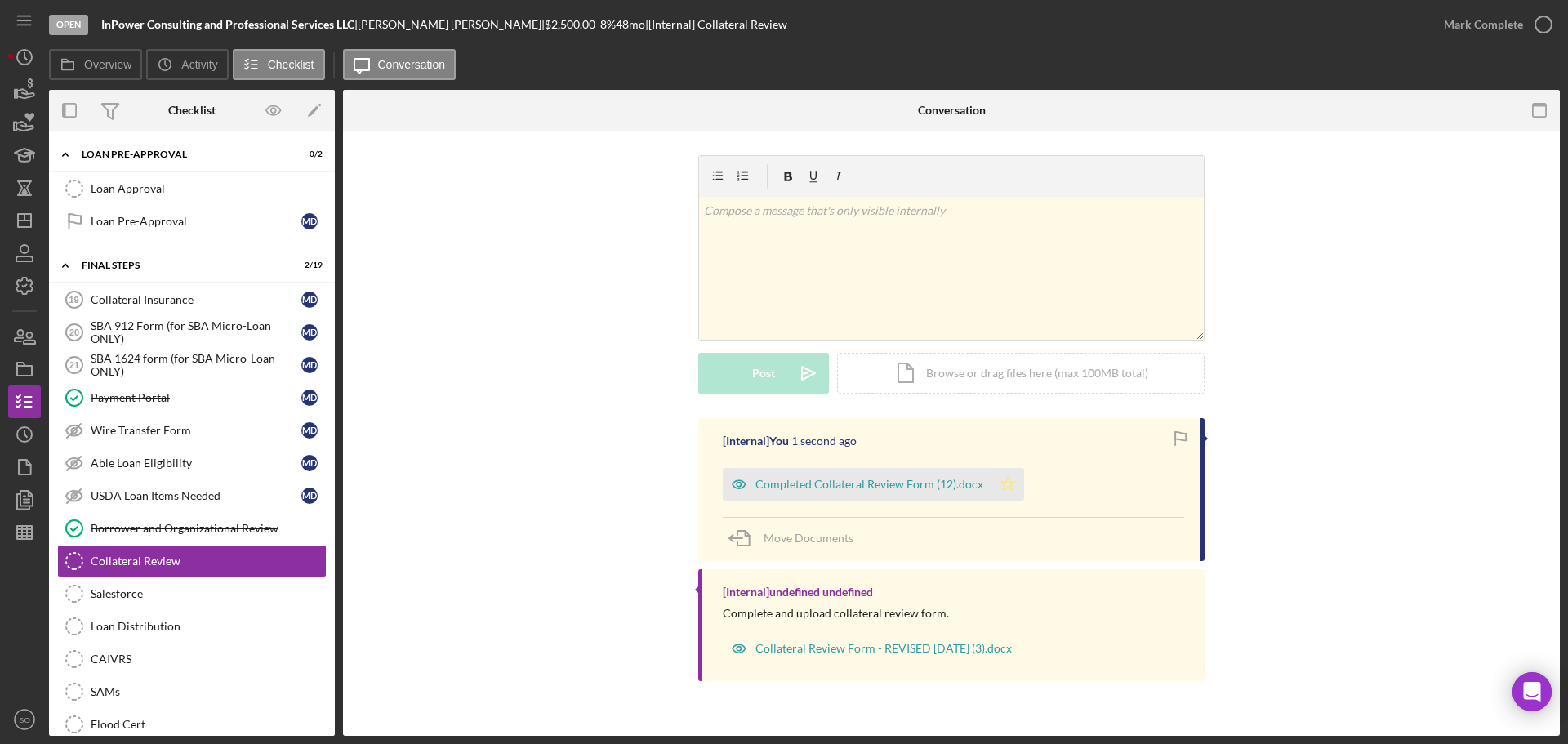
click at [1007, 479] on icon "Icon/Star" at bounding box center [1008, 484] width 33 height 33
click at [1469, 33] on div "Mark Complete" at bounding box center [1483, 24] width 79 height 33
